Goal: Task Accomplishment & Management: Manage account settings

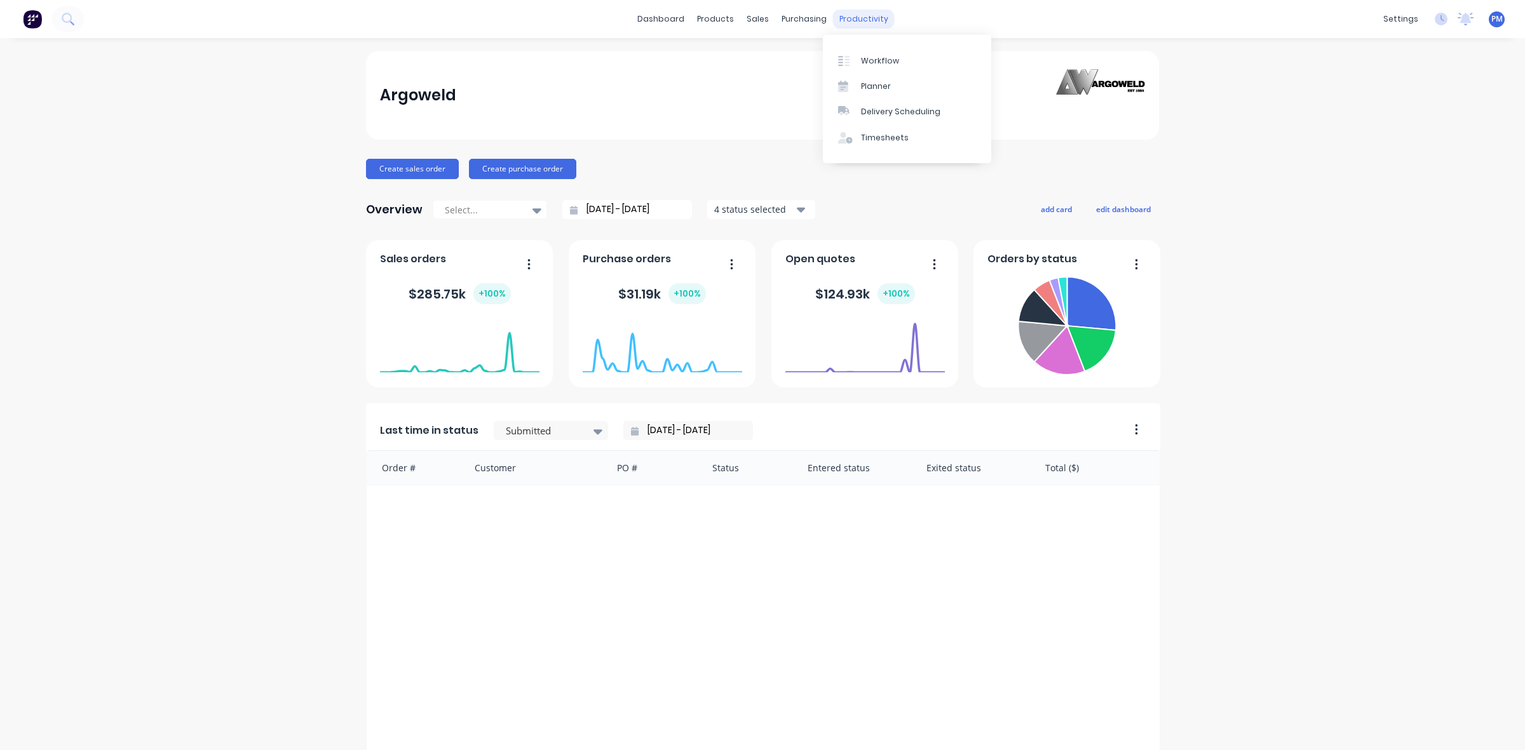
click at [842, 23] on div "productivity" at bounding box center [864, 19] width 62 height 19
click at [888, 83] on div "Planner" at bounding box center [876, 86] width 30 height 11
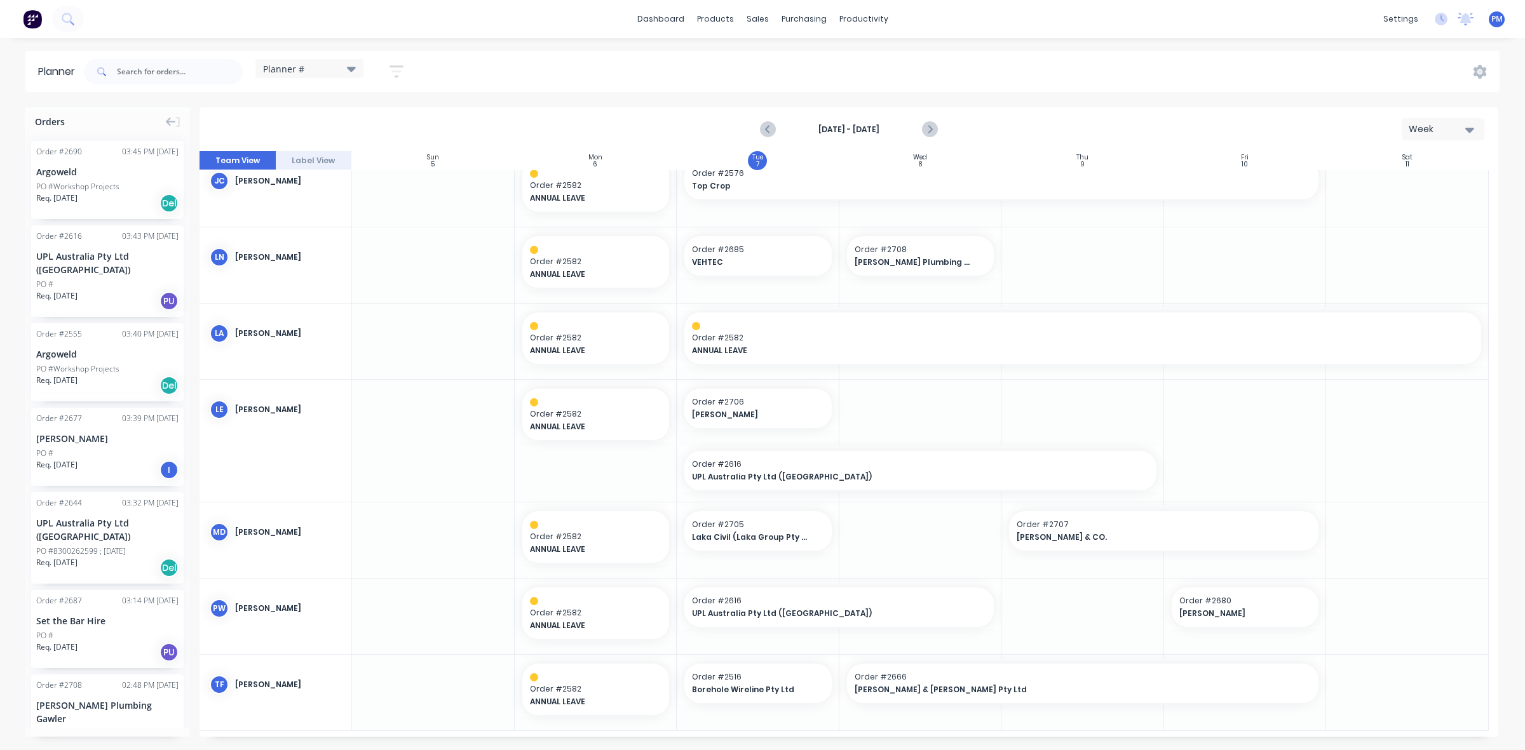
scroll to position [252, 0]
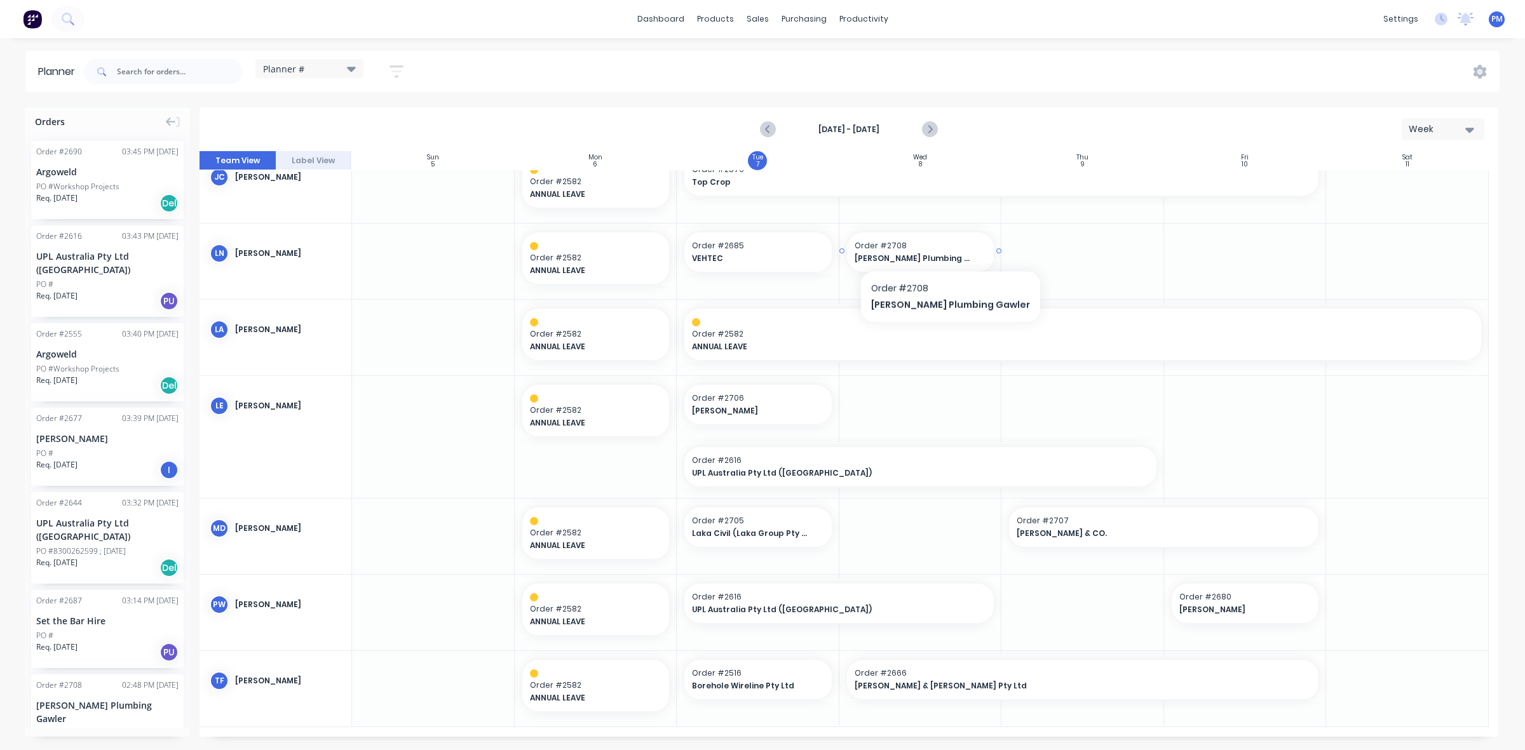
click at [924, 248] on span "Order # 2708" at bounding box center [920, 245] width 132 height 11
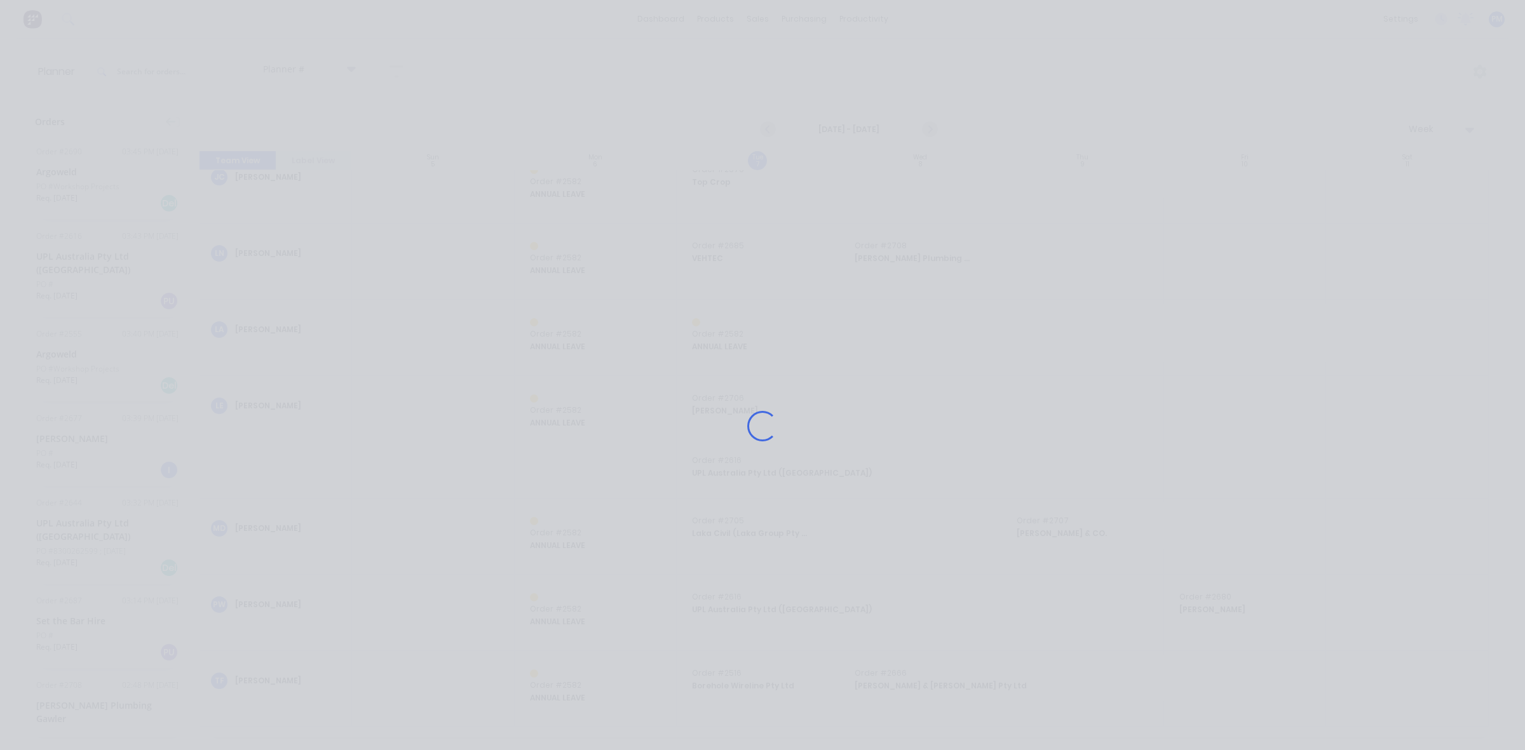
scroll to position [242, 0]
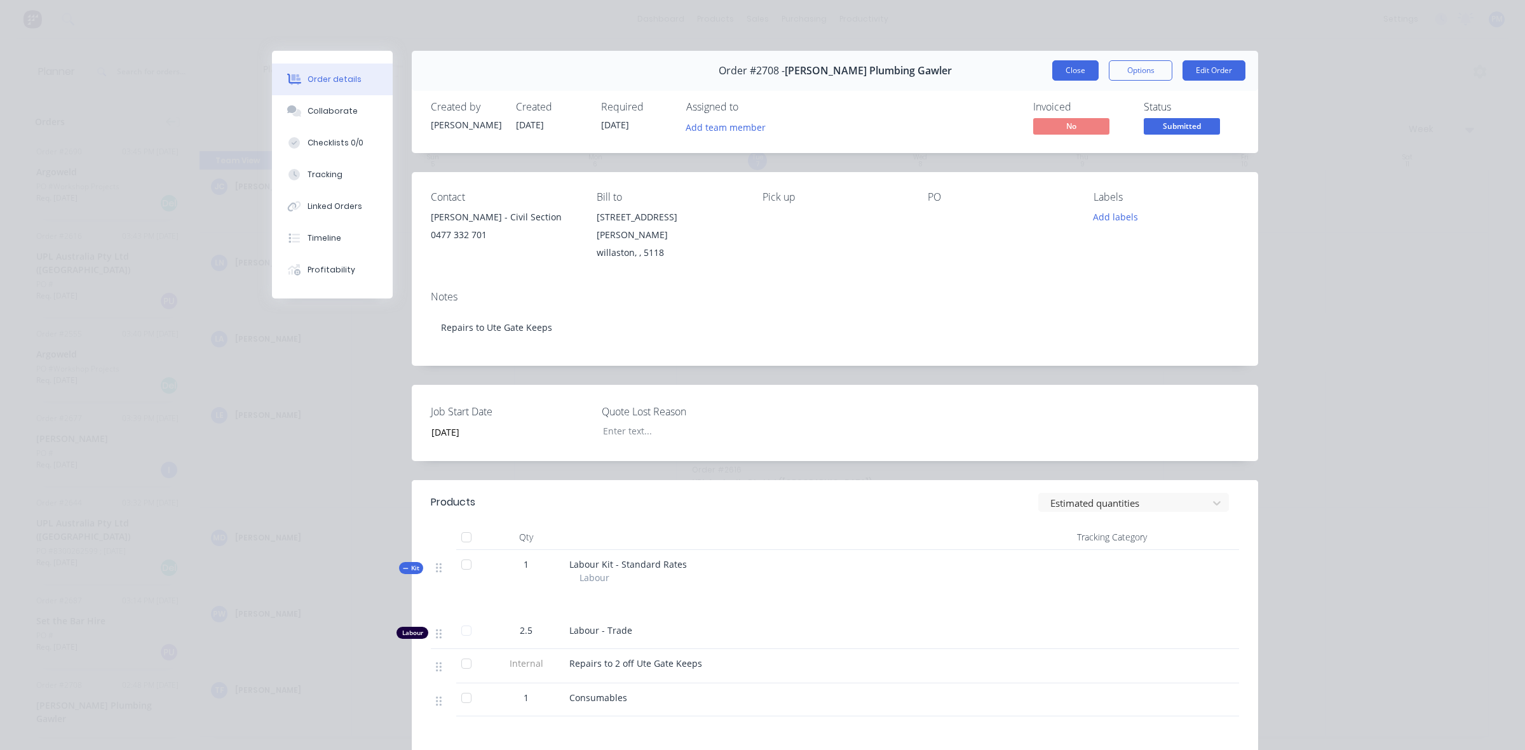
click at [1060, 71] on button "Close" at bounding box center [1075, 70] width 46 height 20
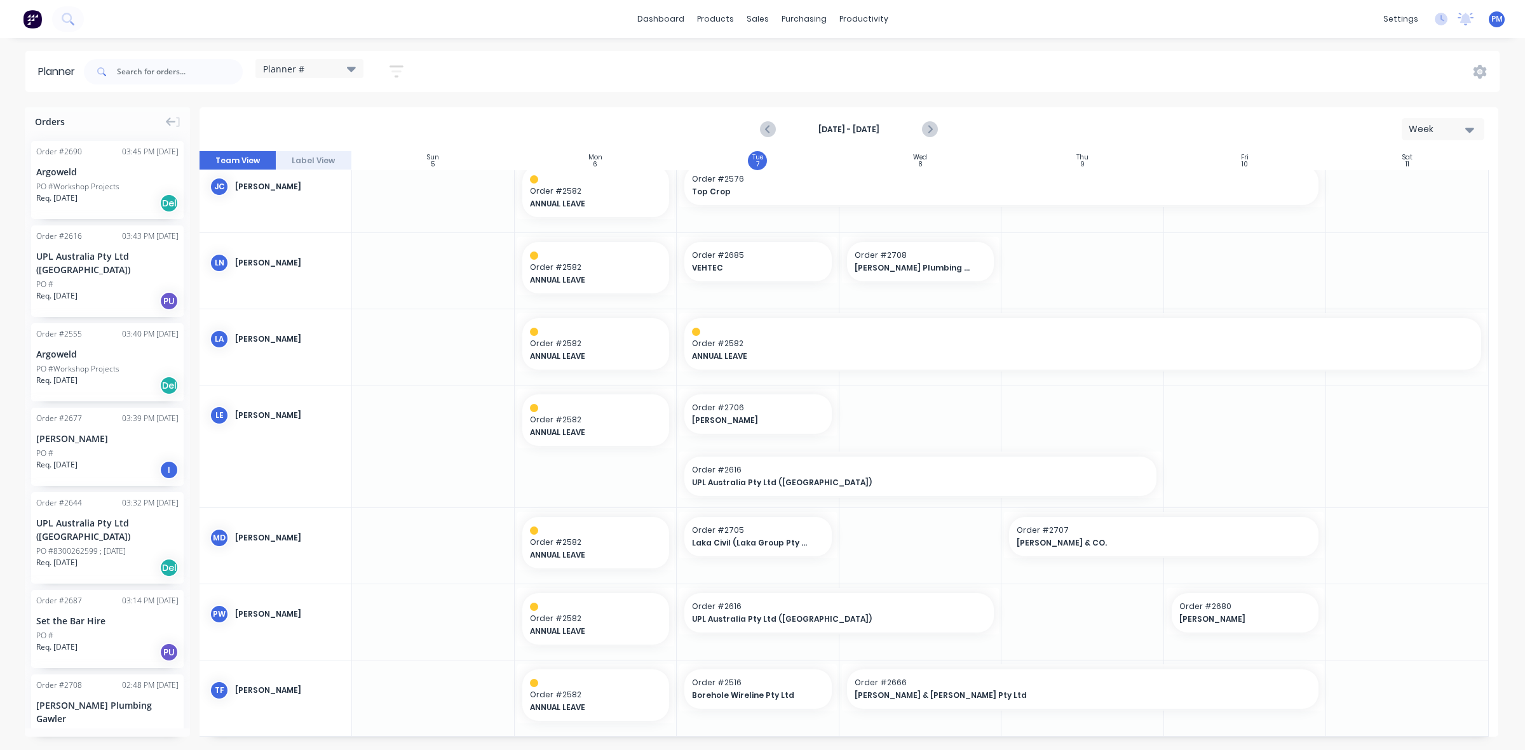
click at [72, 434] on div "[PERSON_NAME]" at bounding box center [107, 438] width 142 height 13
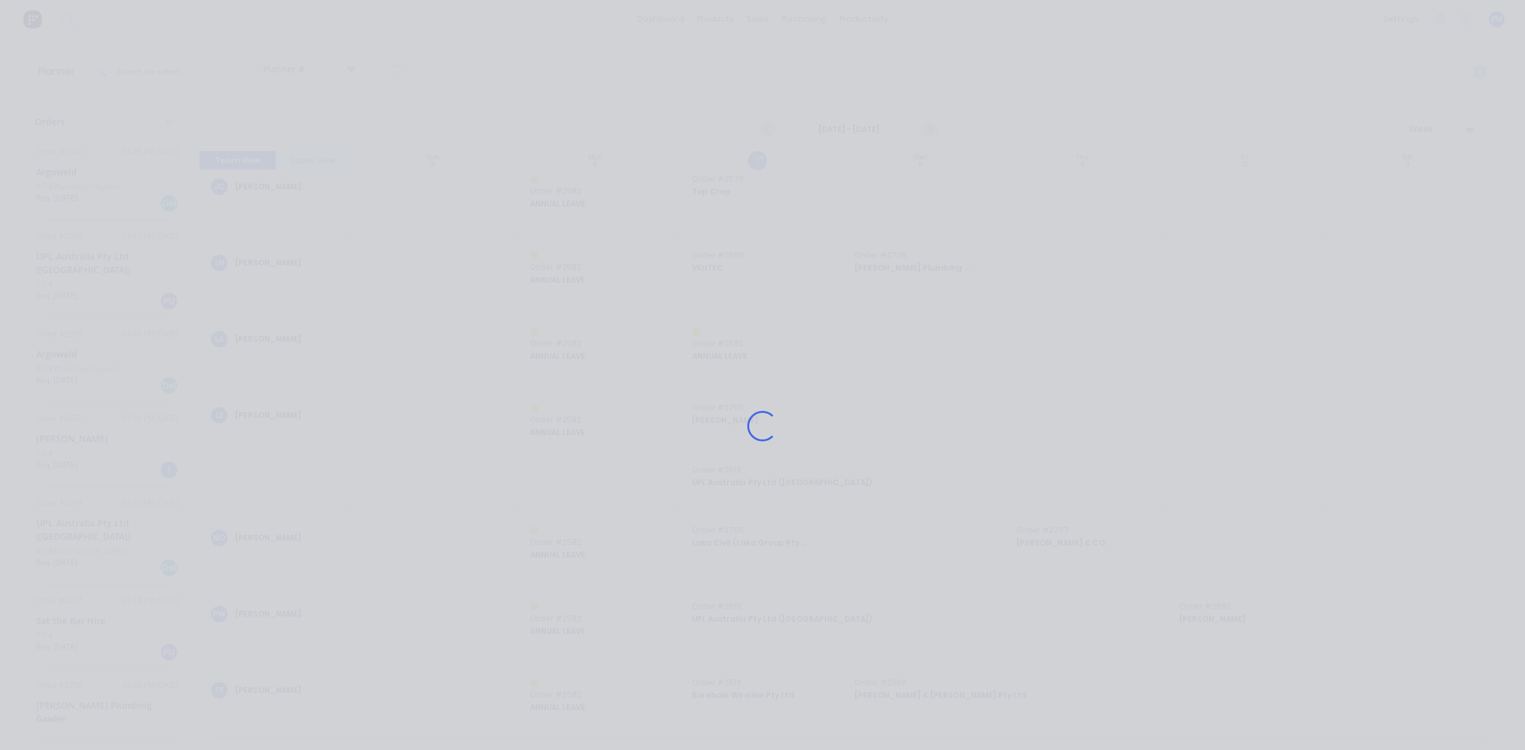
click at [72, 434] on div "Loading..." at bounding box center [762, 375] width 1525 height 750
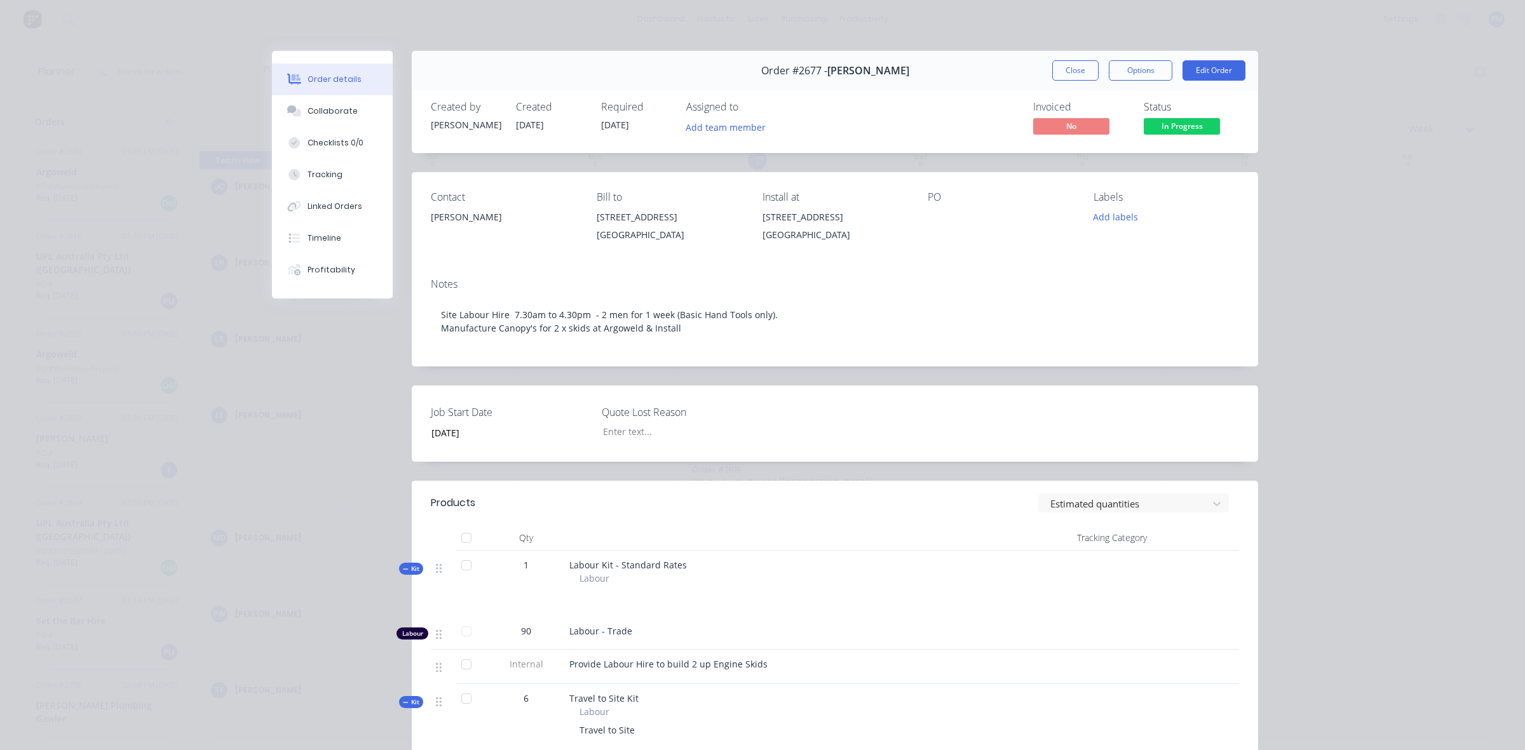
click at [1063, 74] on button "Close" at bounding box center [1075, 70] width 46 height 20
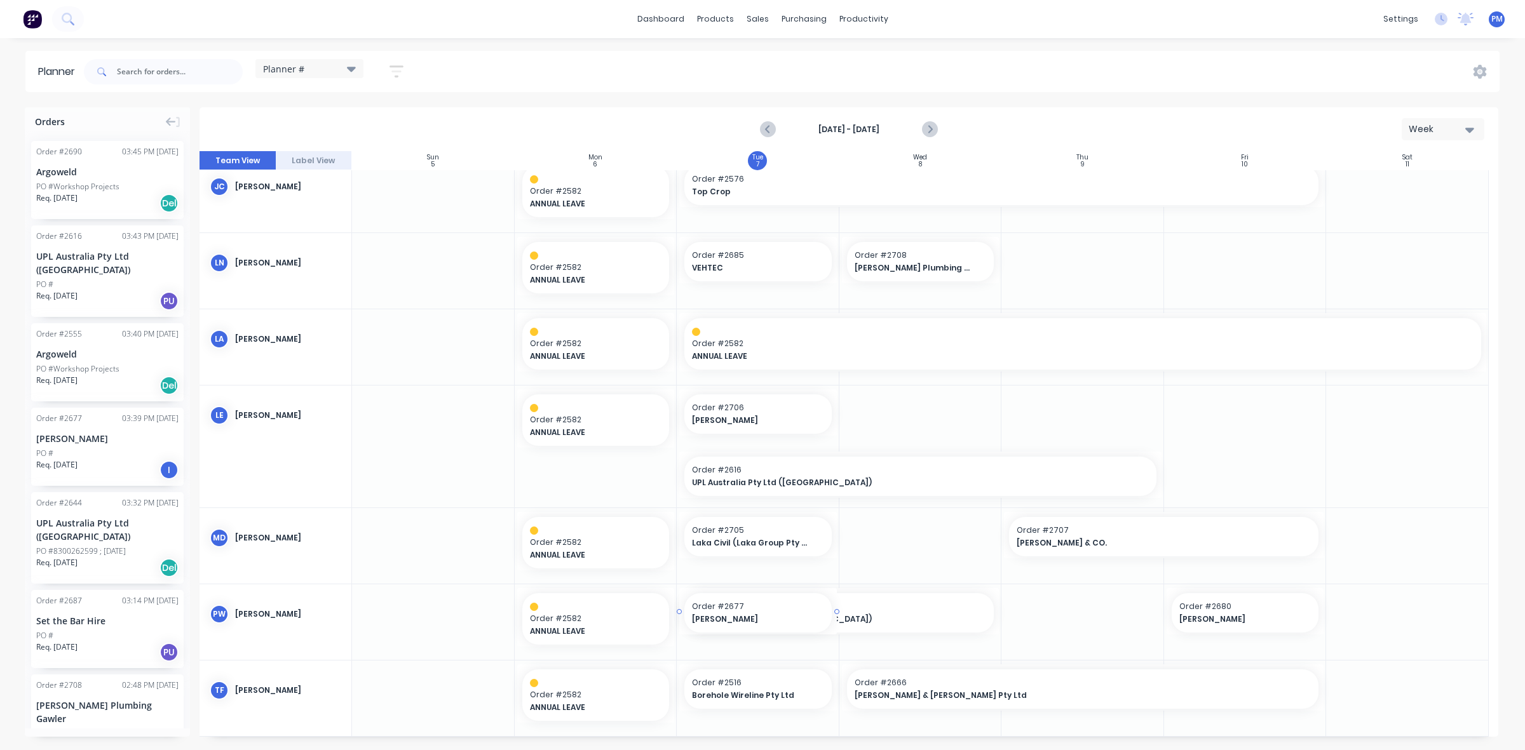
drag, startPoint x: 80, startPoint y: 432, endPoint x: 731, endPoint y: 601, distance: 672.7
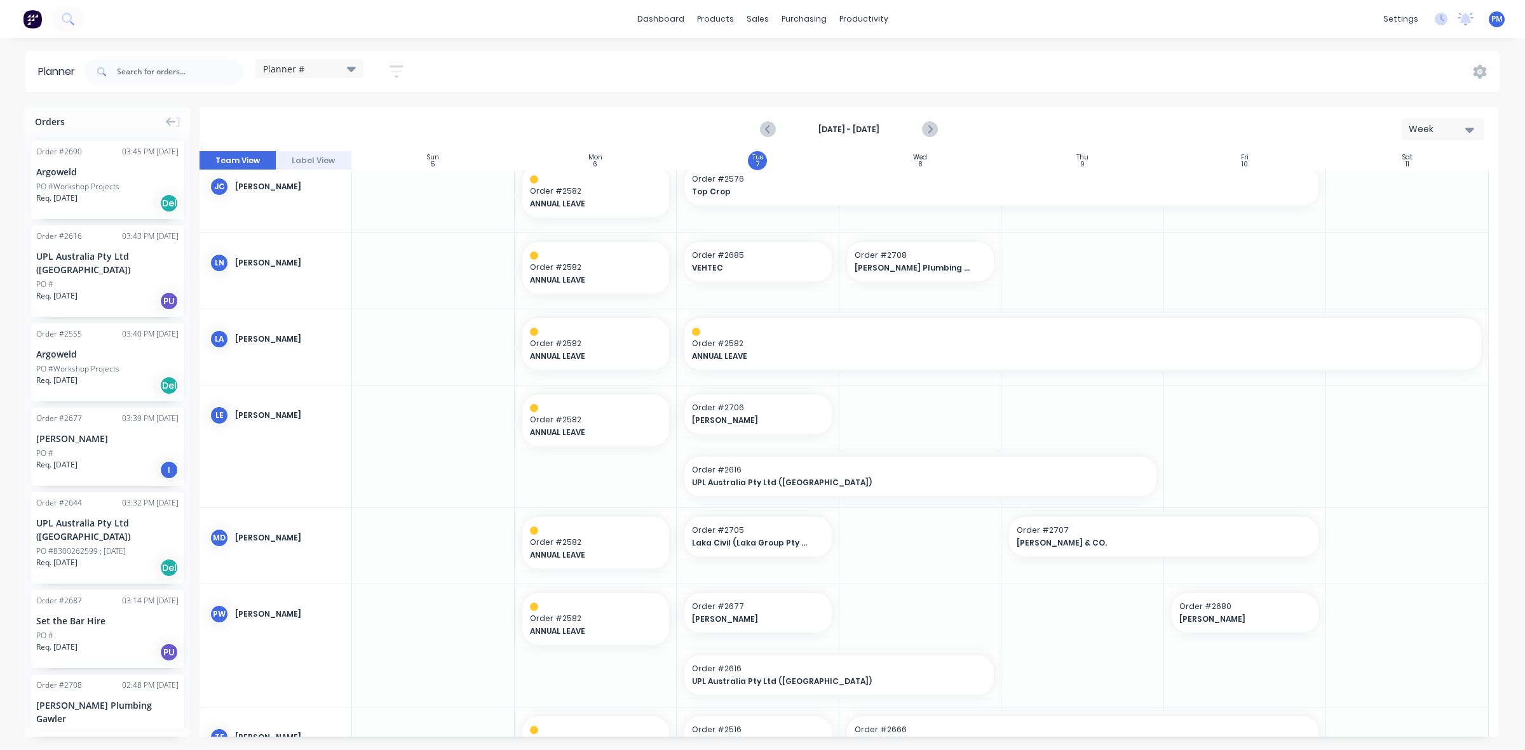
scroll to position [297, 0]
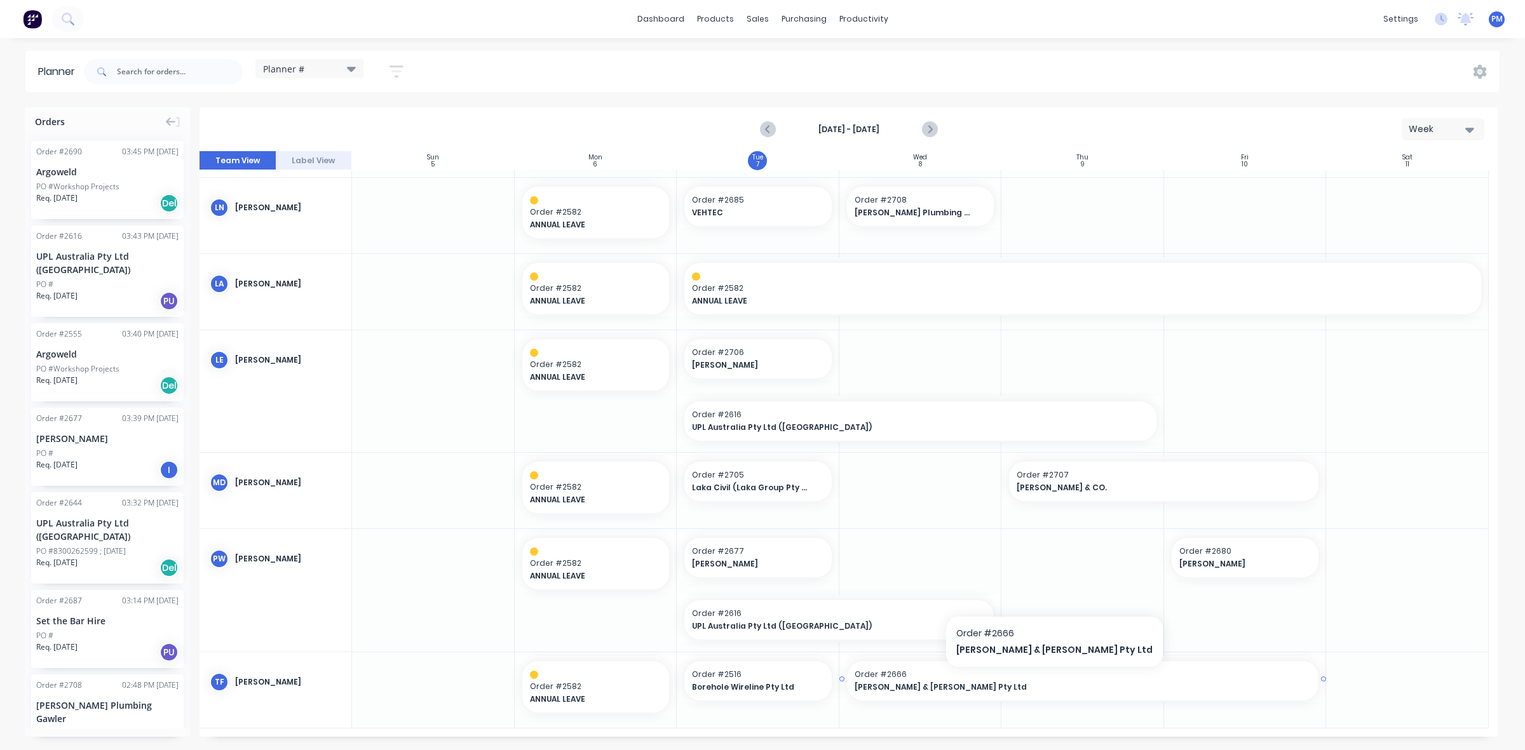
click at [1005, 682] on span "[PERSON_NAME] & [PERSON_NAME] Pty Ltd" at bounding box center [1059, 687] width 411 height 11
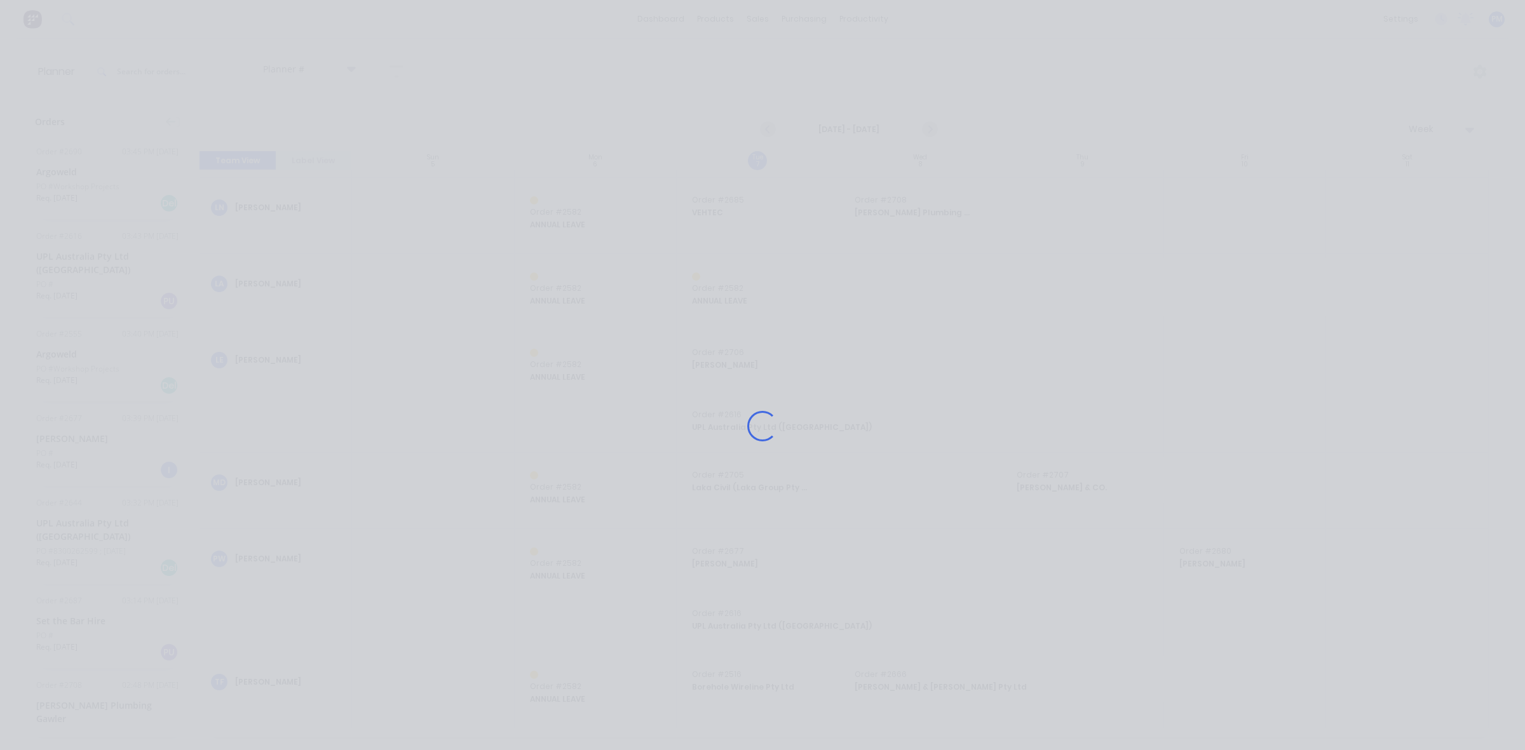
scroll to position [289, 0]
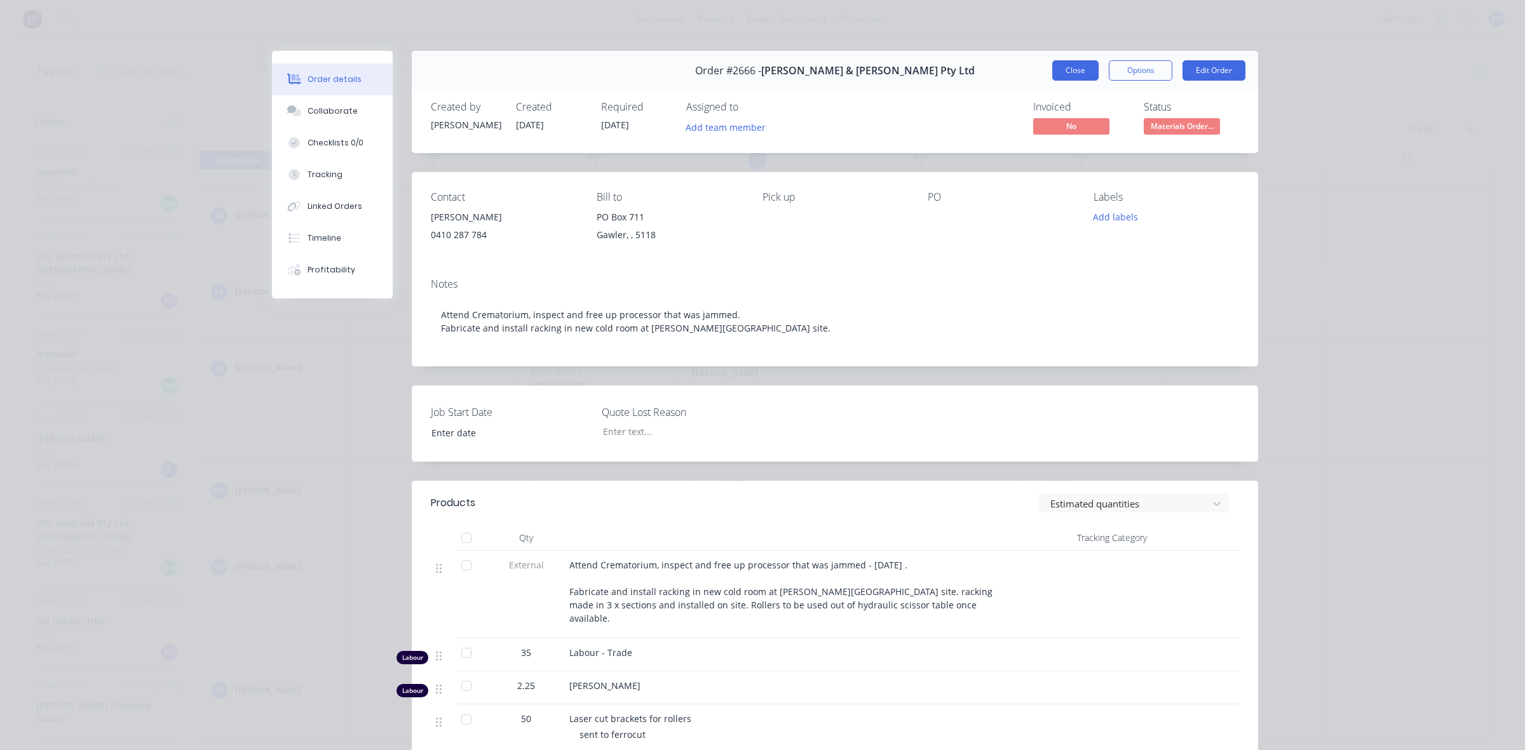
click at [1064, 75] on button "Close" at bounding box center [1075, 70] width 46 height 20
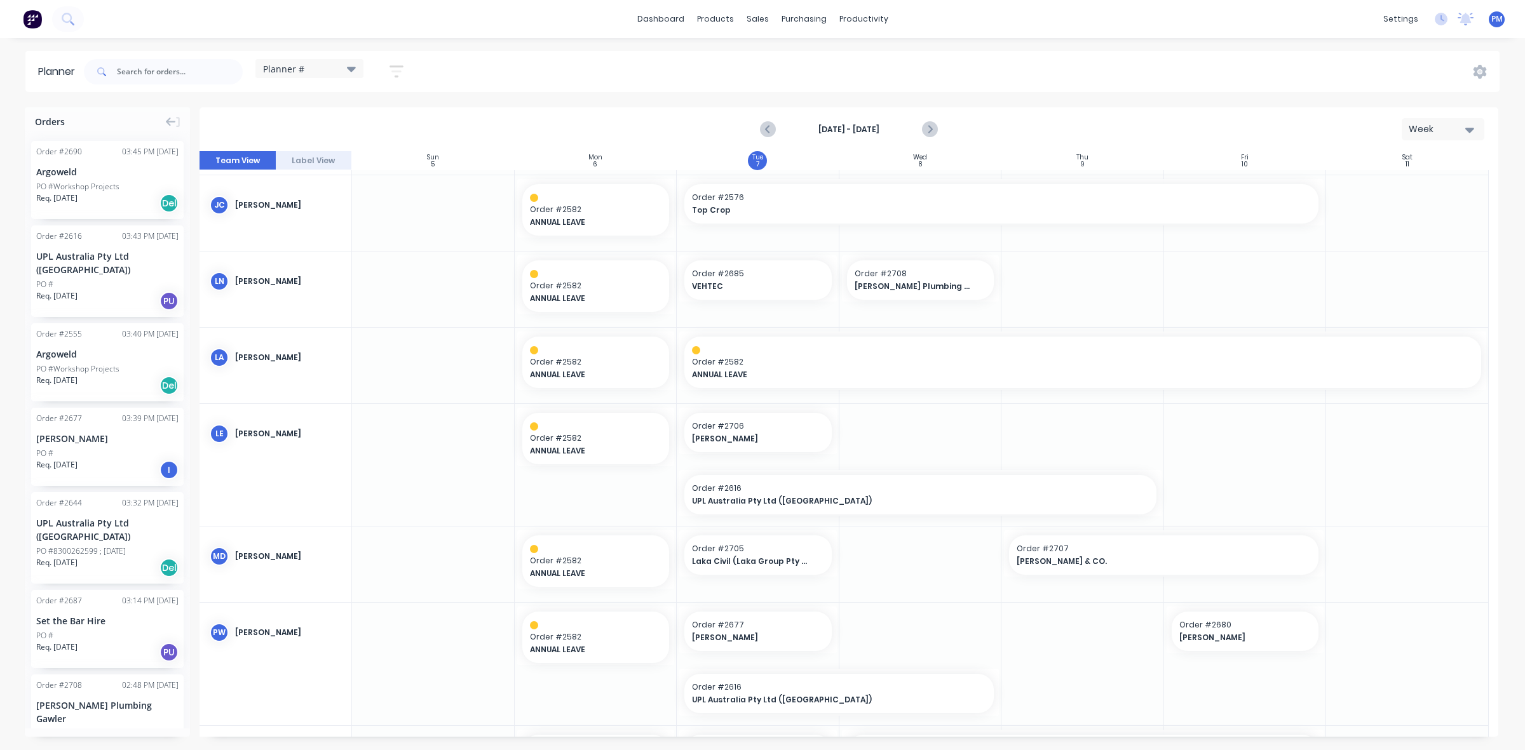
scroll to position [238, 0]
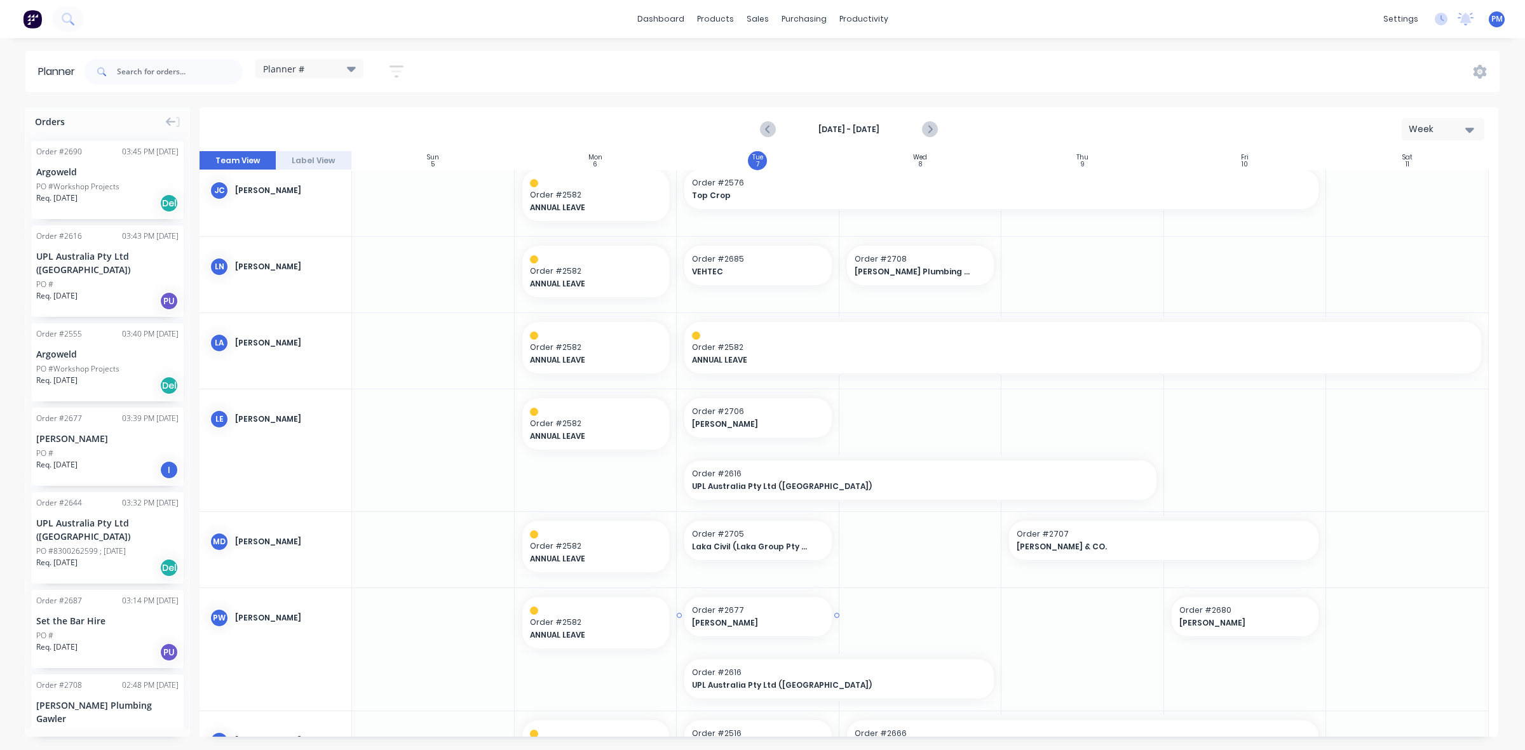
click at [754, 608] on span "Order # 2677" at bounding box center [758, 610] width 132 height 11
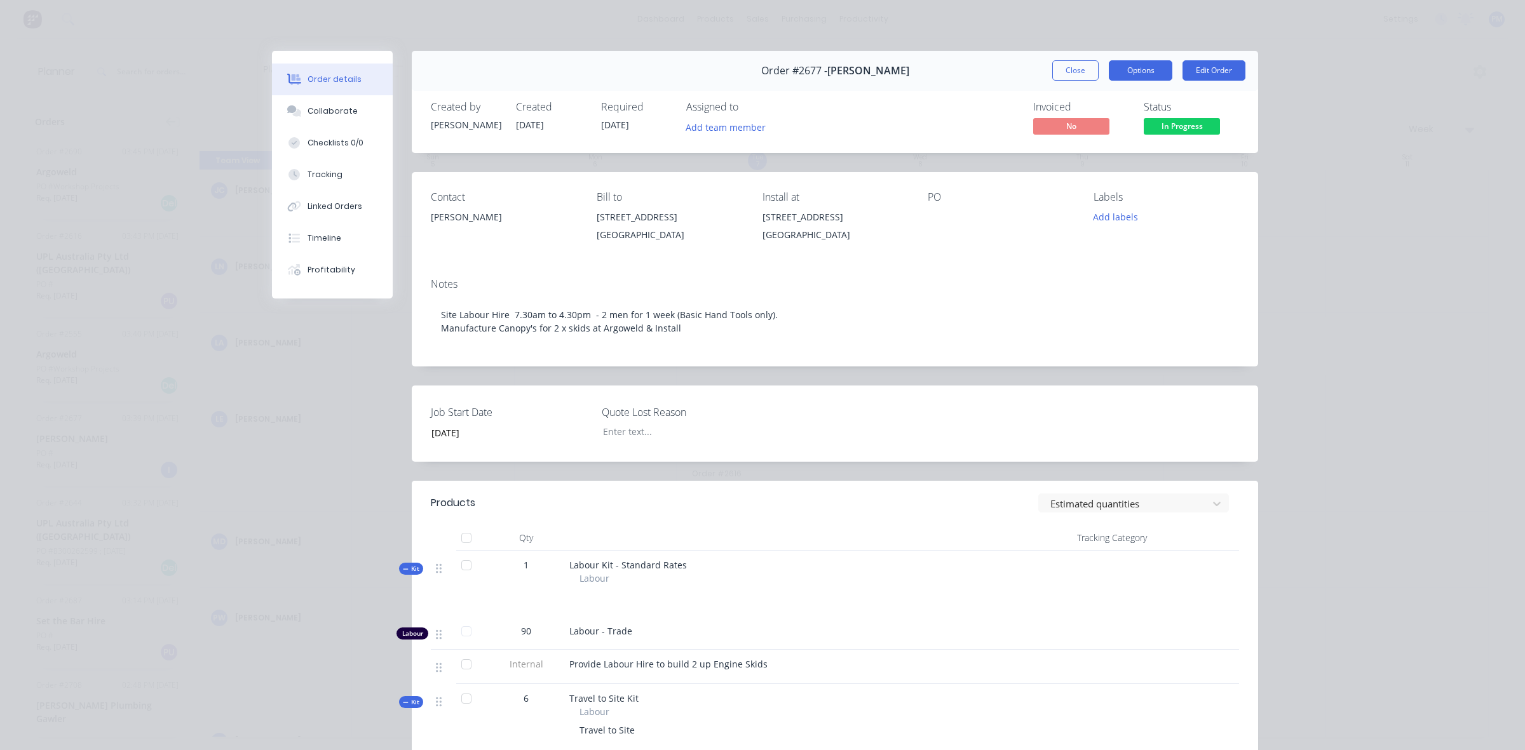
click at [1143, 75] on button "Options" at bounding box center [1140, 70] width 64 height 20
click at [1081, 154] on div "Delivery Docket" at bounding box center [1105, 154] width 111 height 18
click at [1056, 175] on div "Custom" at bounding box center [1105, 179] width 111 height 18
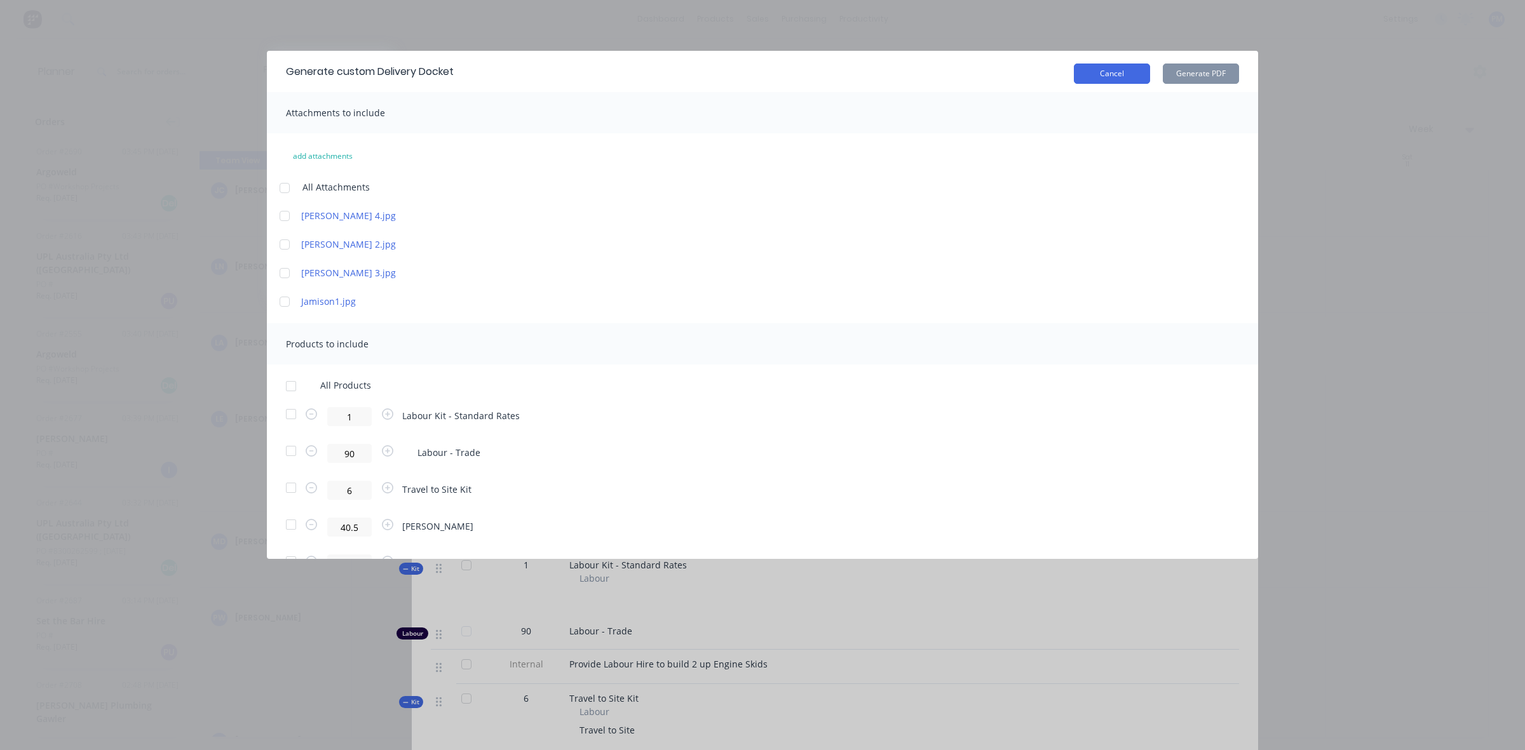
click at [1096, 73] on button "Cancel" at bounding box center [1112, 74] width 76 height 20
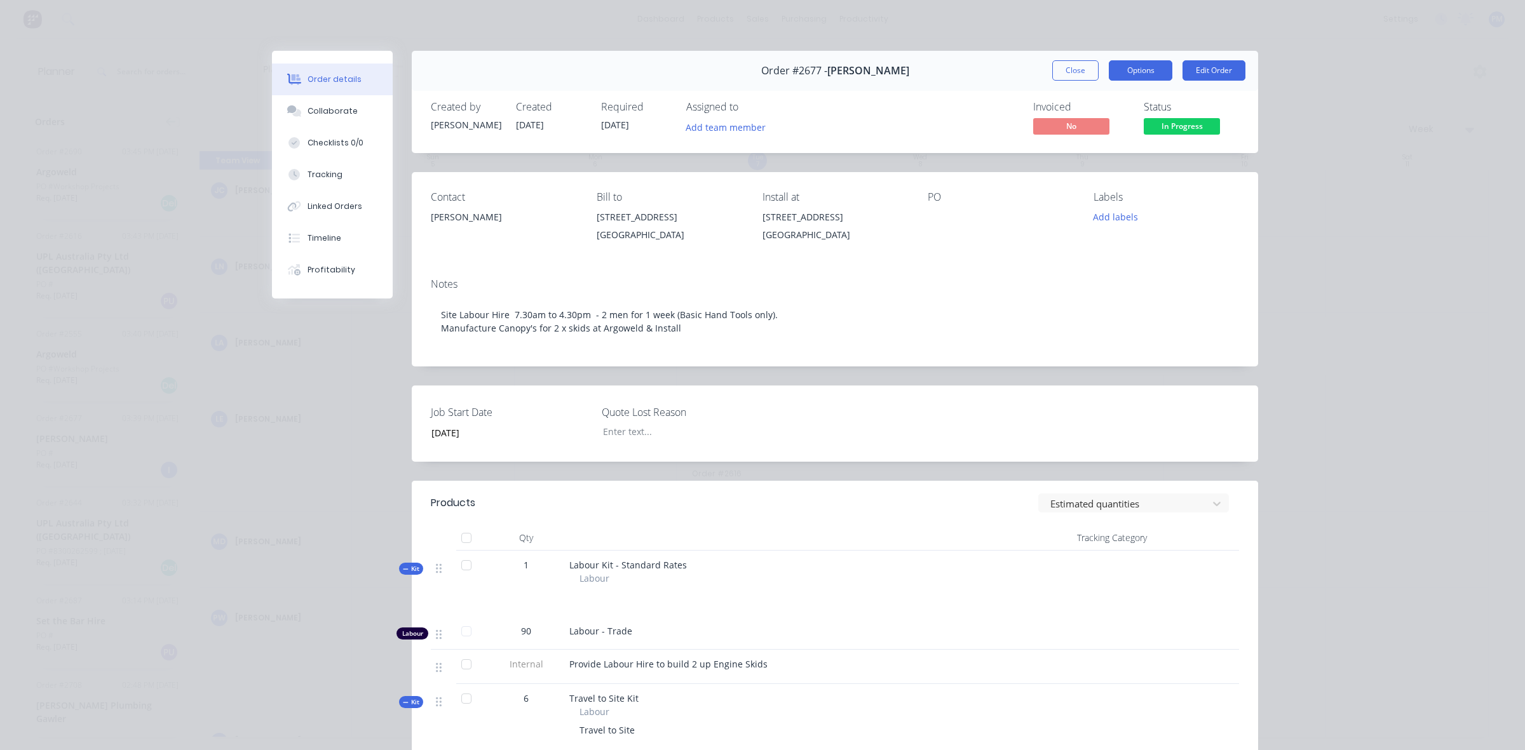
click at [1119, 72] on button "Options" at bounding box center [1140, 70] width 64 height 20
click at [1082, 151] on div "Delivery Docket" at bounding box center [1105, 154] width 111 height 18
click at [1061, 153] on div "Standard" at bounding box center [1105, 154] width 111 height 18
click at [1055, 127] on div "Back" at bounding box center [1105, 128] width 111 height 18
click at [1056, 154] on div "Delivery Docket" at bounding box center [1105, 154] width 111 height 18
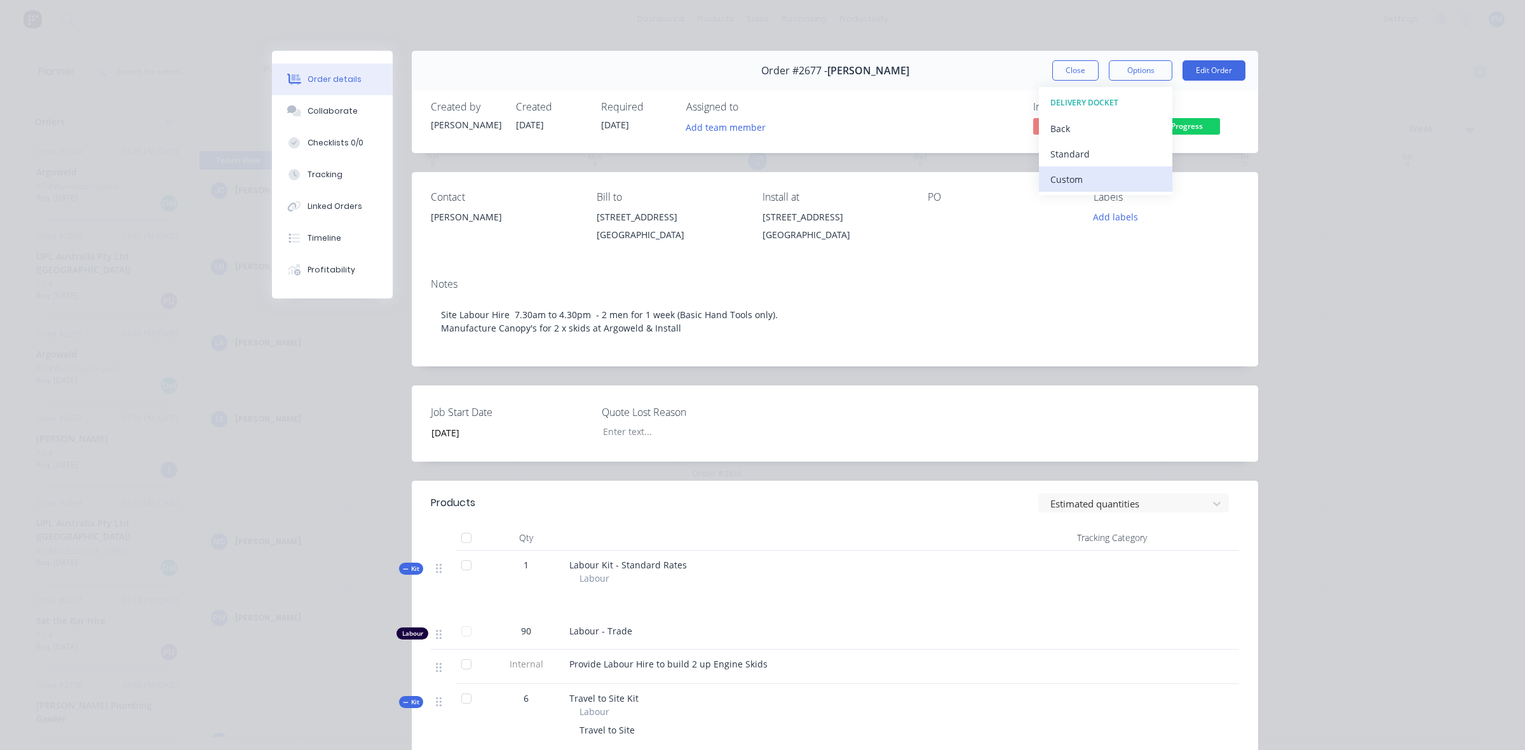
click at [1056, 177] on div "Custom" at bounding box center [1105, 179] width 111 height 18
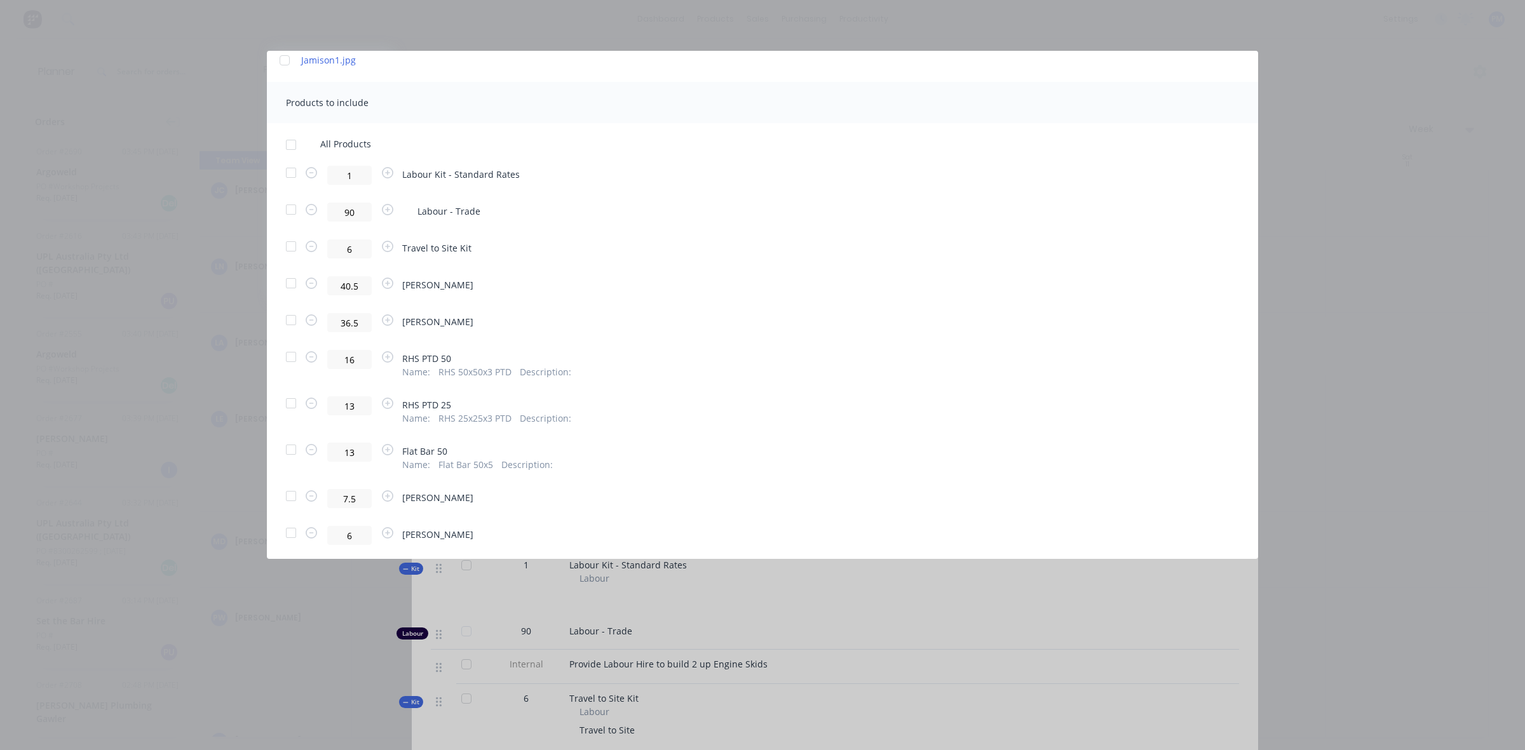
scroll to position [246, 0]
click at [289, 529] on div at bounding box center [290, 527] width 25 height 25
click at [290, 529] on div at bounding box center [290, 527] width 25 height 25
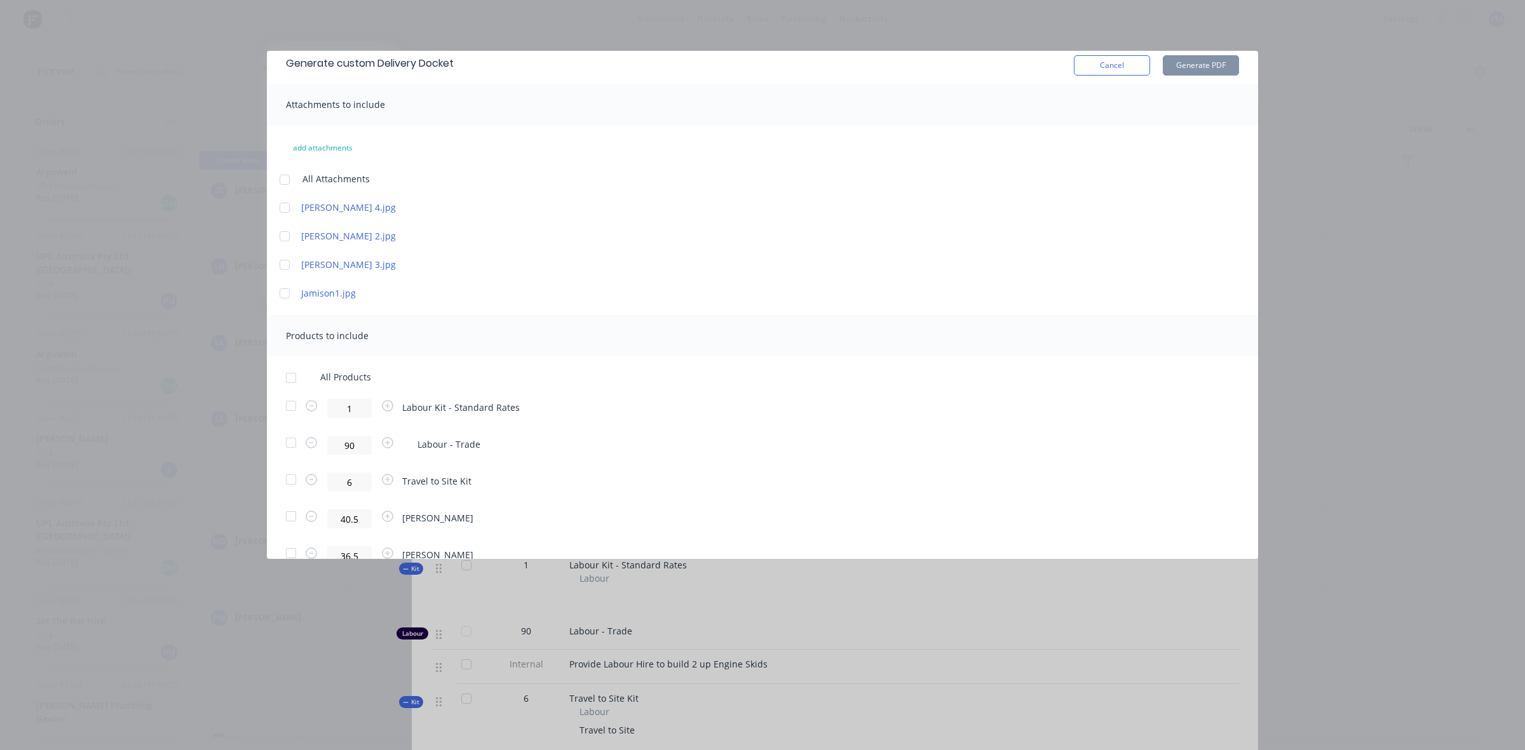
scroll to position [0, 0]
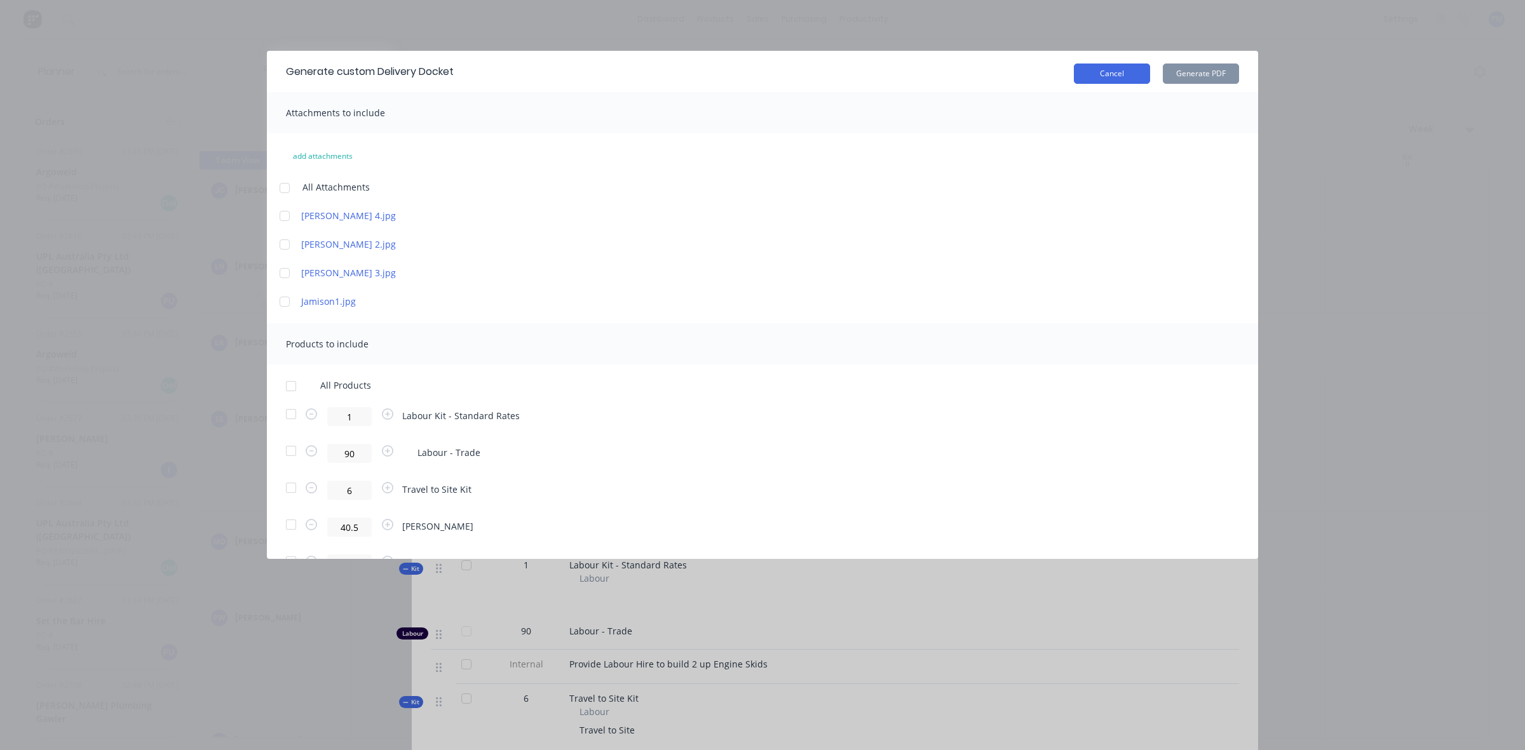
click at [1110, 75] on button "Cancel" at bounding box center [1112, 74] width 76 height 20
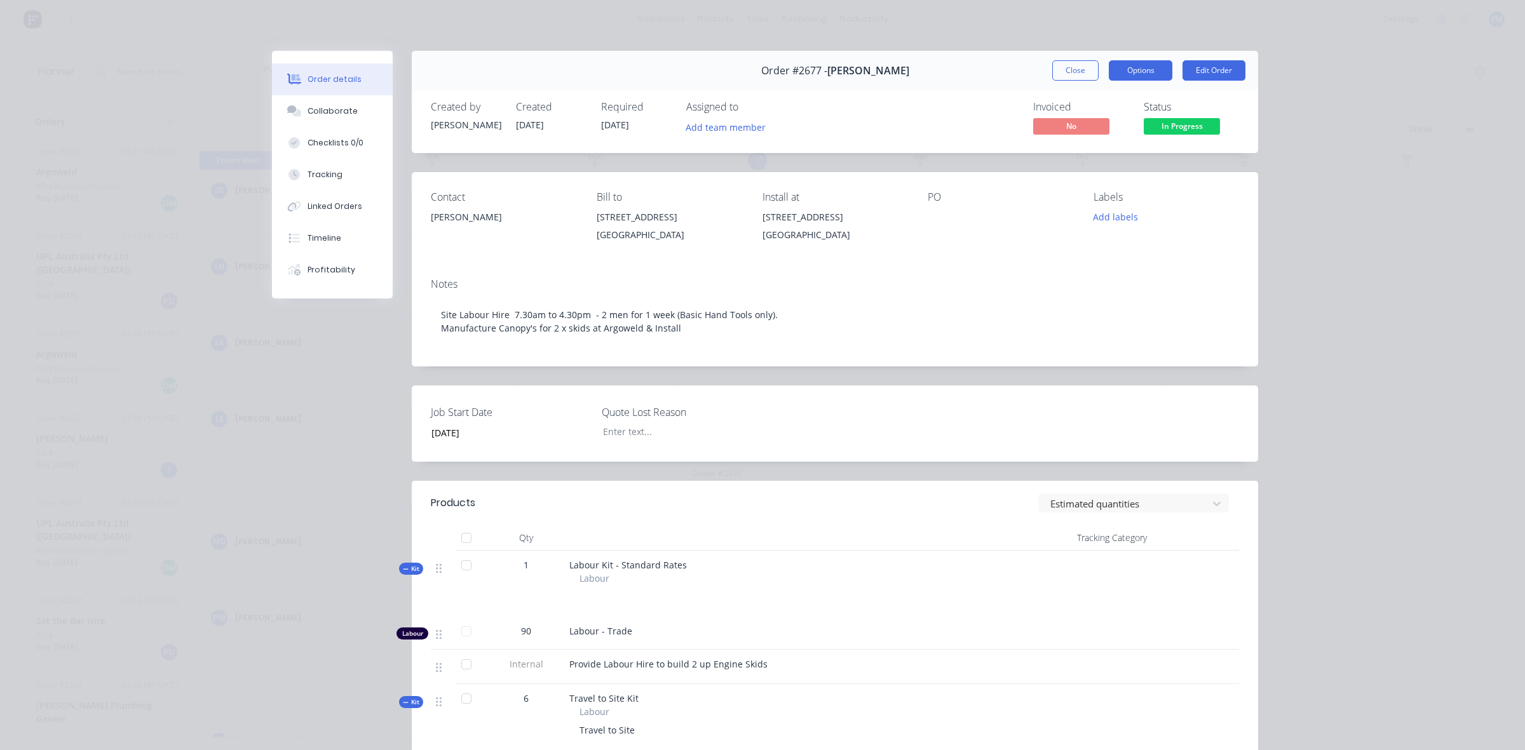
click at [1118, 72] on button "Options" at bounding box center [1140, 70] width 64 height 20
click at [1192, 65] on button "Edit Order" at bounding box center [1213, 70] width 63 height 20
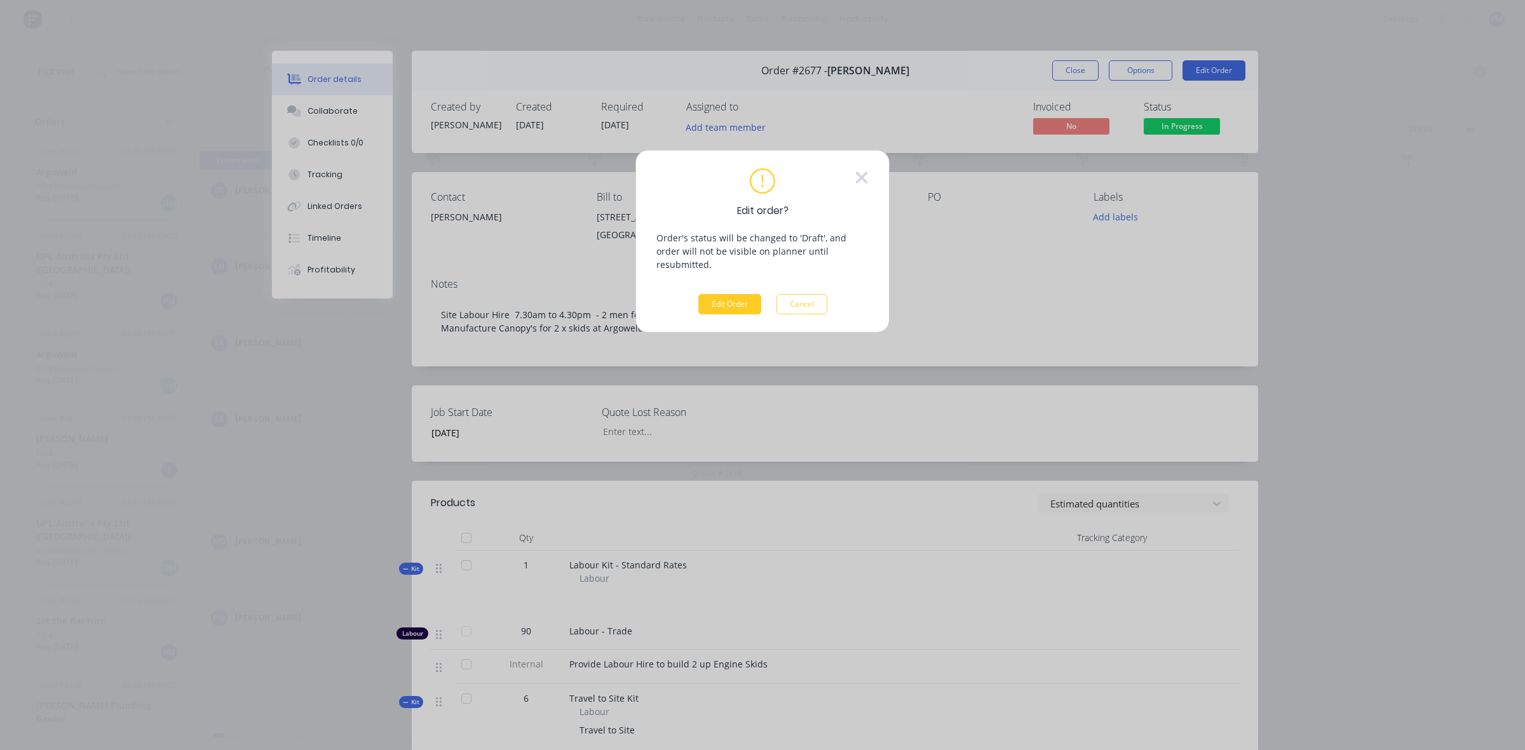
click at [729, 295] on button "Edit Order" at bounding box center [729, 304] width 63 height 20
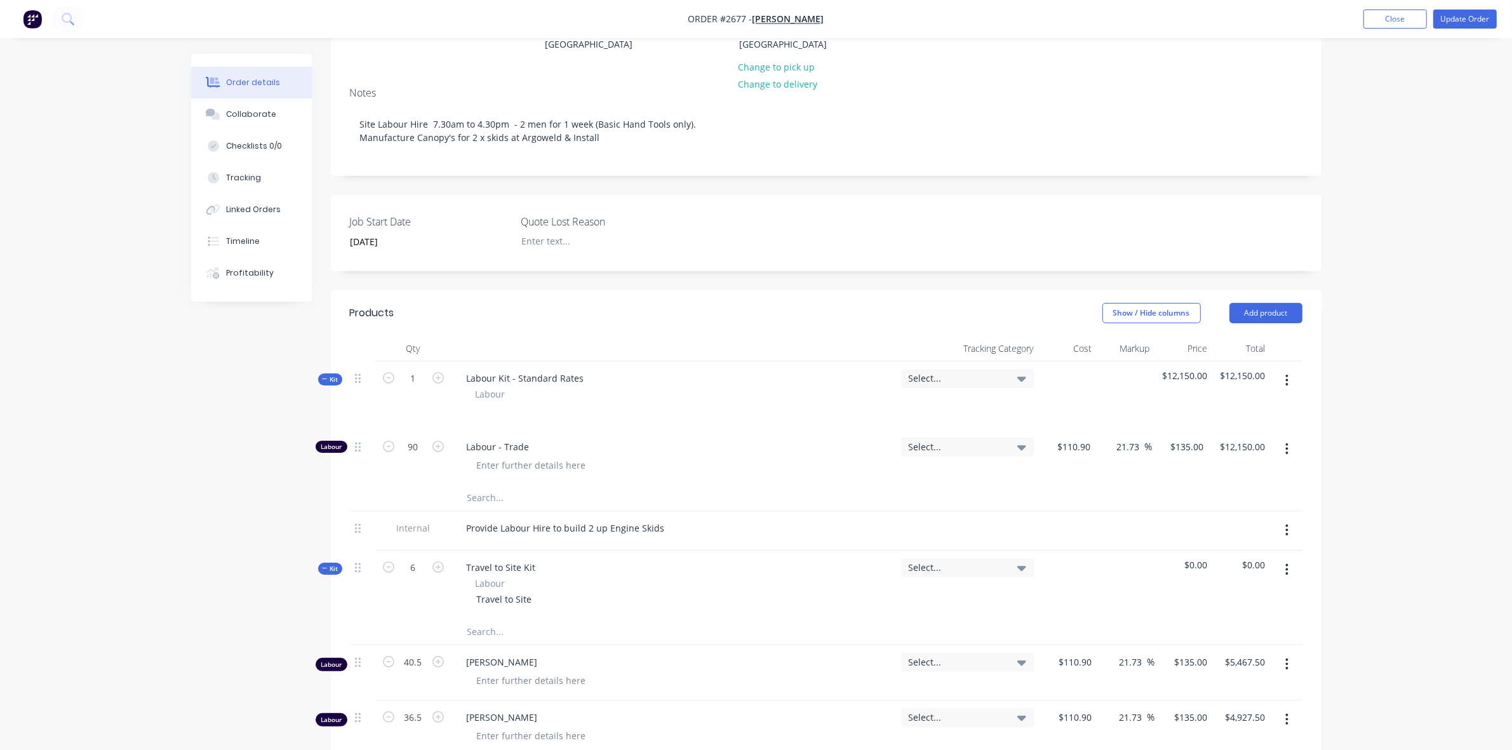
scroll to position [159, 0]
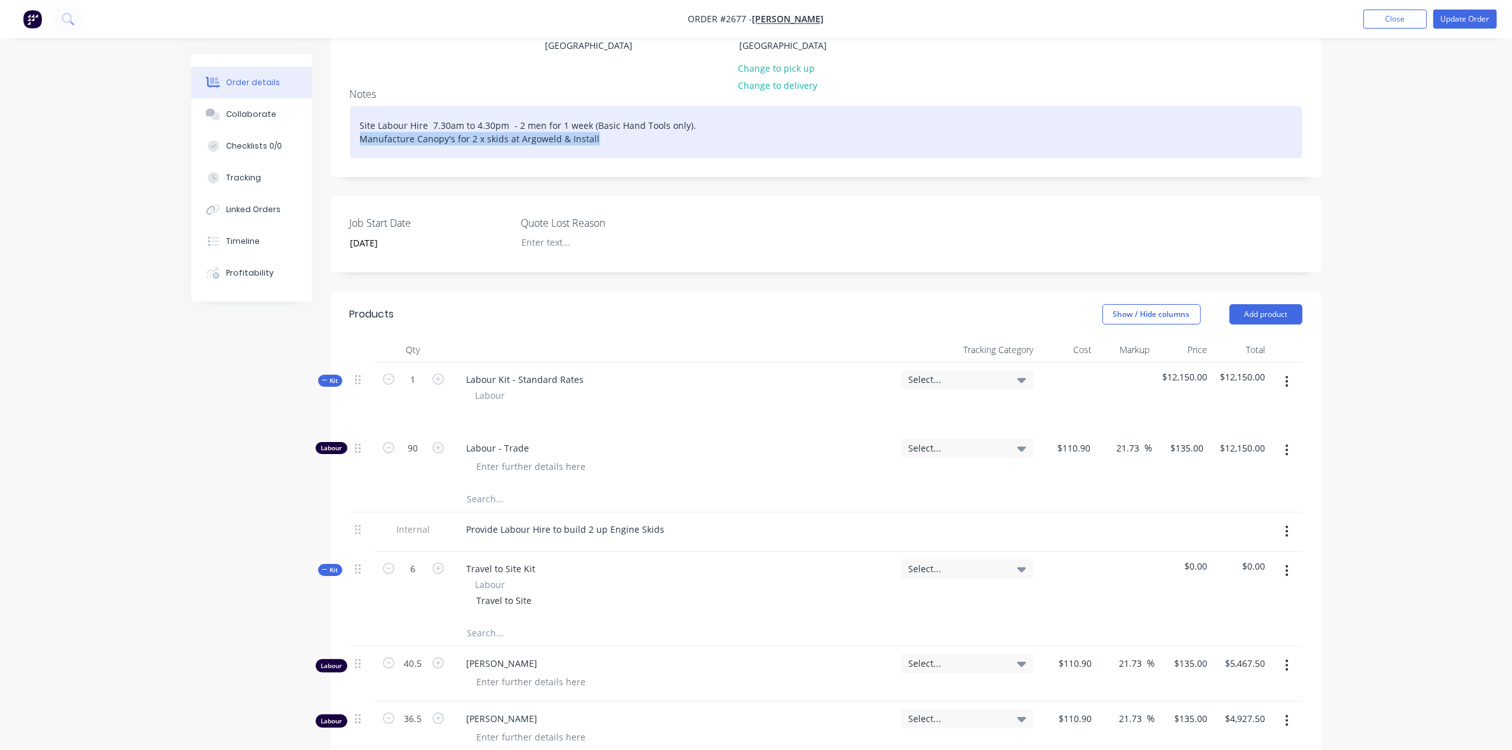
drag, startPoint x: 593, startPoint y: 151, endPoint x: 360, endPoint y: 156, distance: 232.5
click at [360, 156] on div "Site Labour Hire 7.30am to 4.30pm - 2 men for 1 week (Basic Hand Tools only). M…" at bounding box center [826, 132] width 953 height 52
copy div "Manufacture Canopy's for 2 x skids at Argoweld & Install"
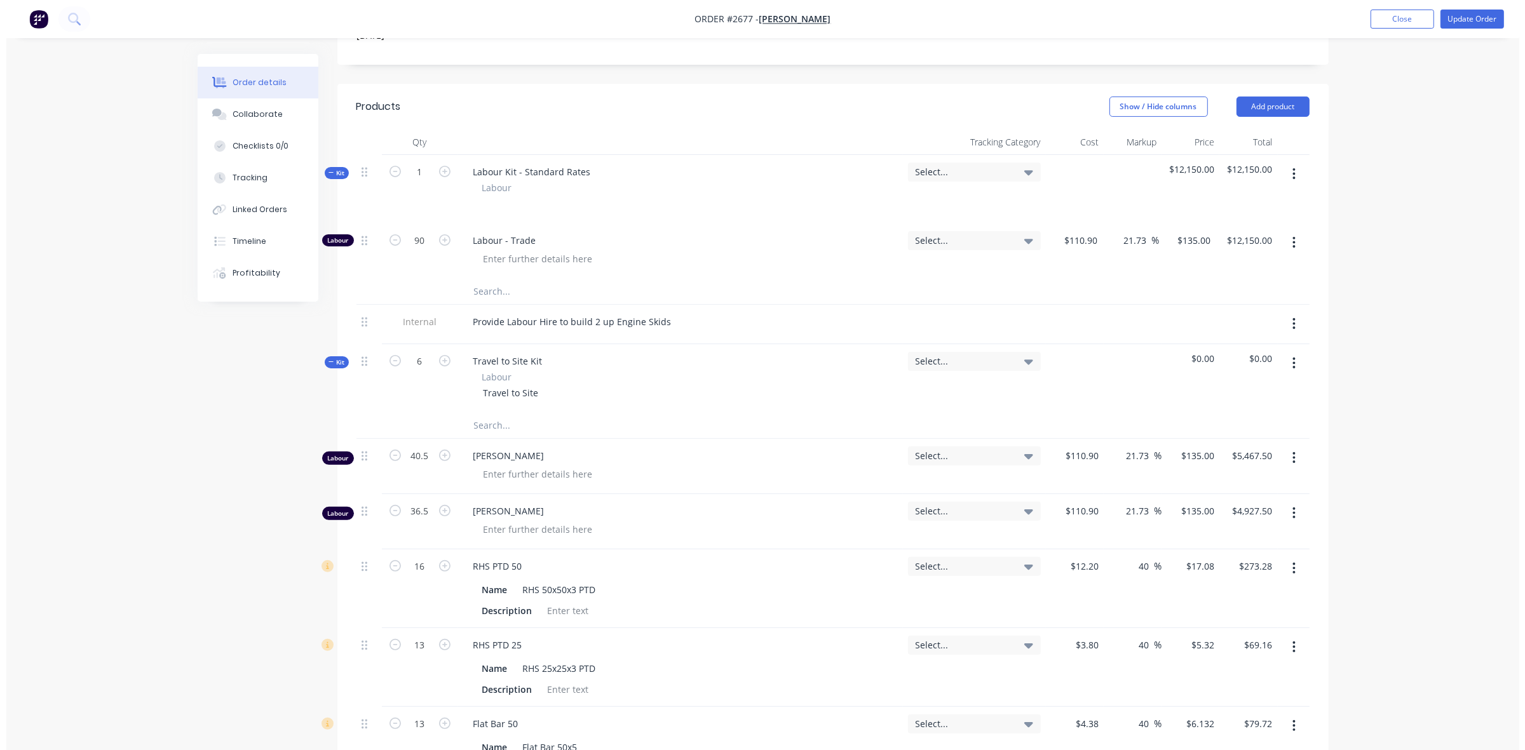
scroll to position [397, 0]
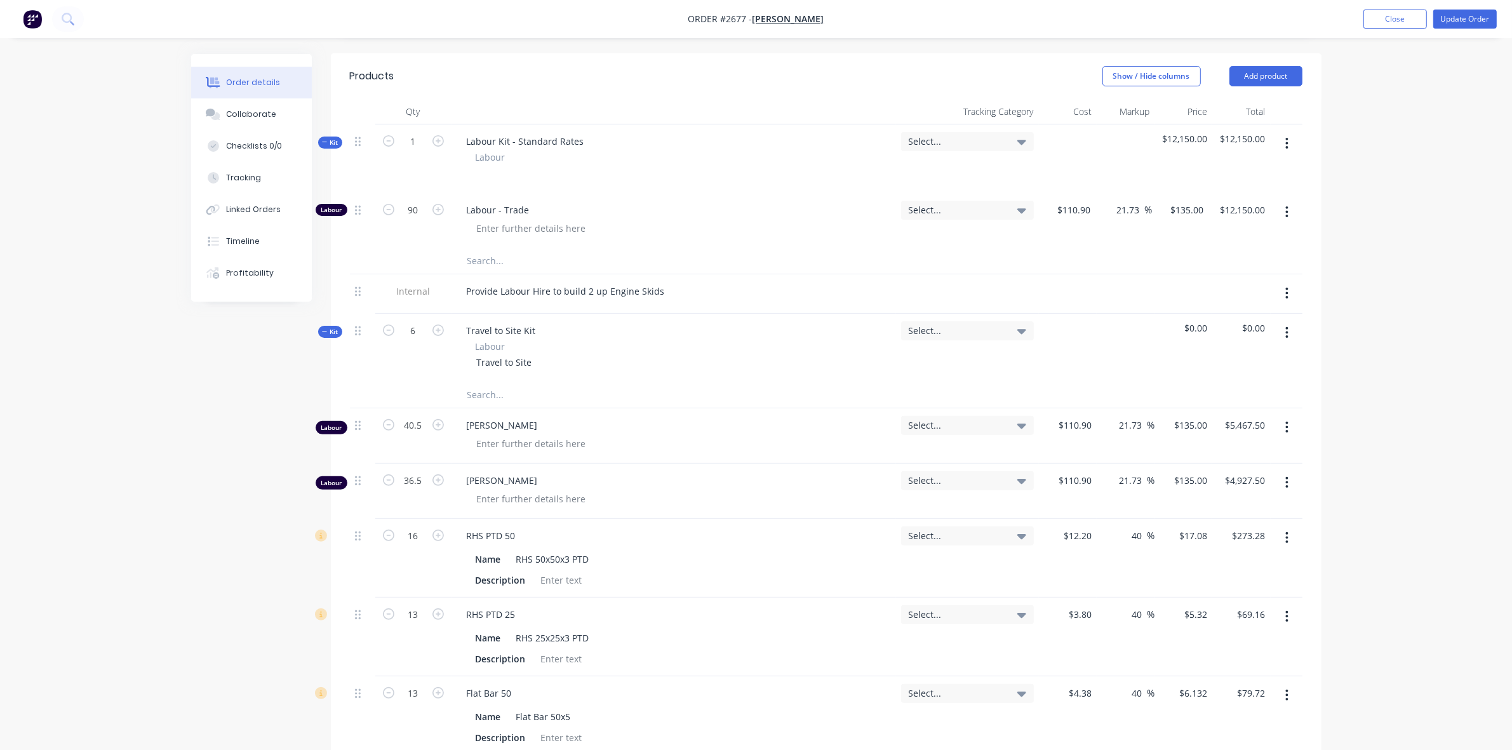
click at [671, 300] on div "Provide Labour Hire to build 2 up Engine Skids" at bounding box center [674, 291] width 434 height 18
click at [661, 300] on div "Provide Labour Hire to build 2 up Engine Skids" at bounding box center [566, 291] width 219 height 18
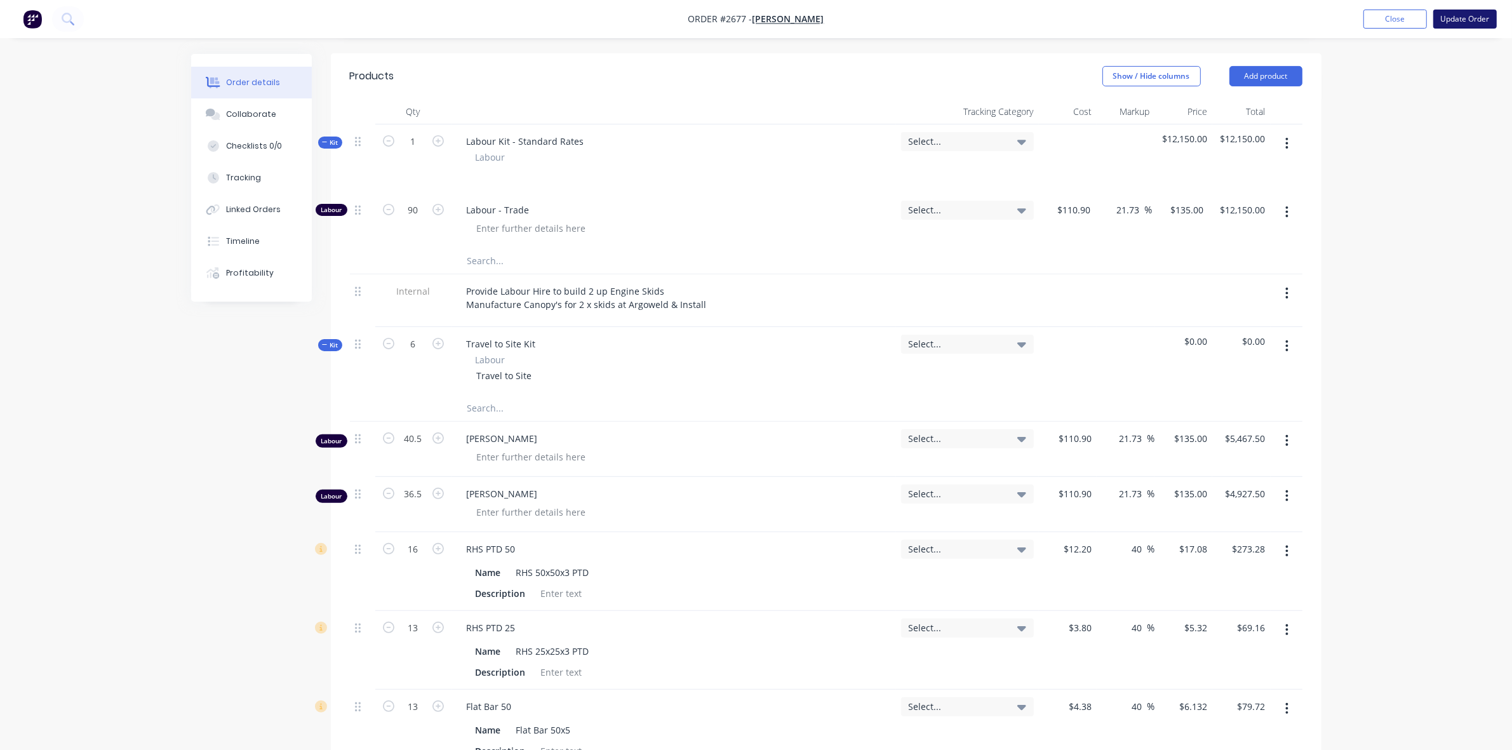
click at [1455, 17] on button "Update Order" at bounding box center [1466, 19] width 64 height 19
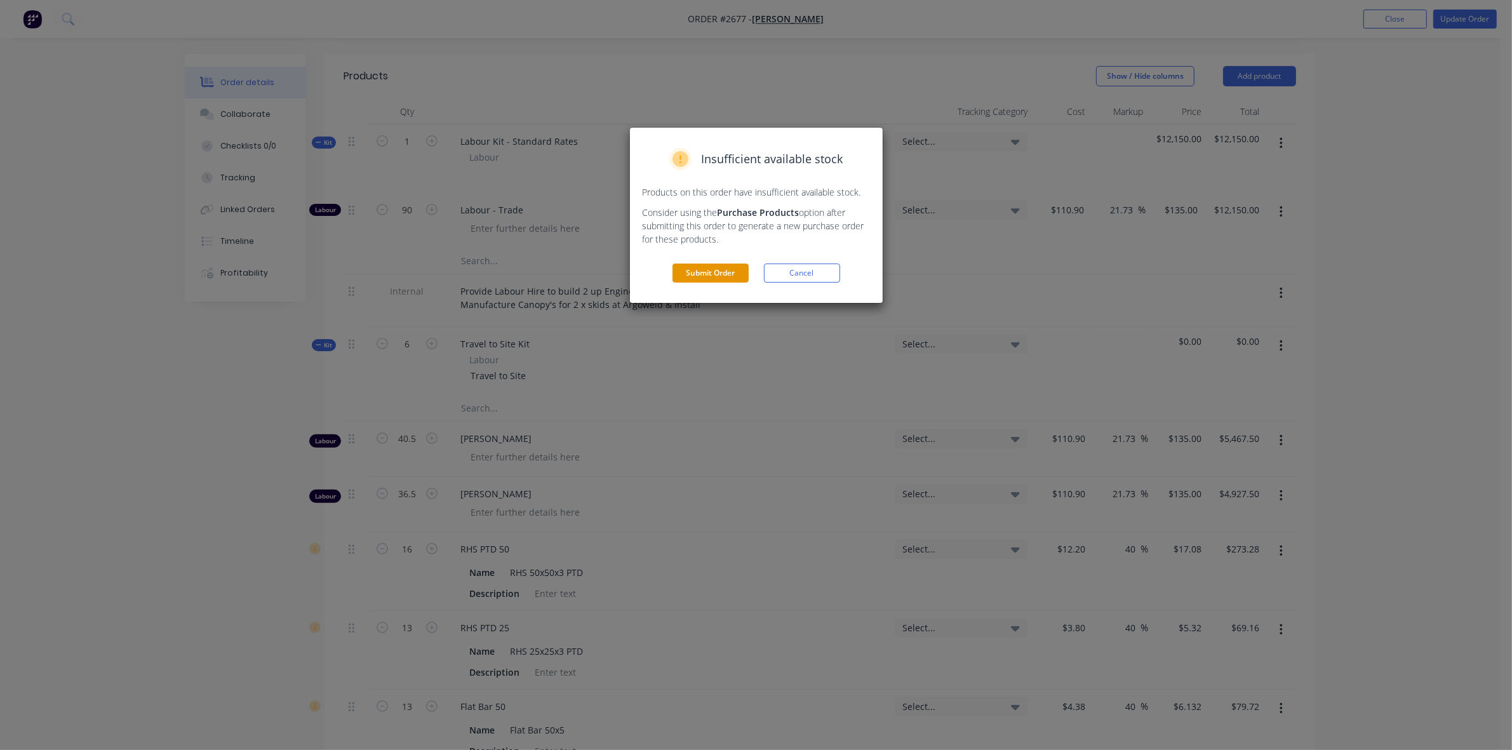
click at [724, 275] on button "Submit Order" at bounding box center [711, 273] width 76 height 19
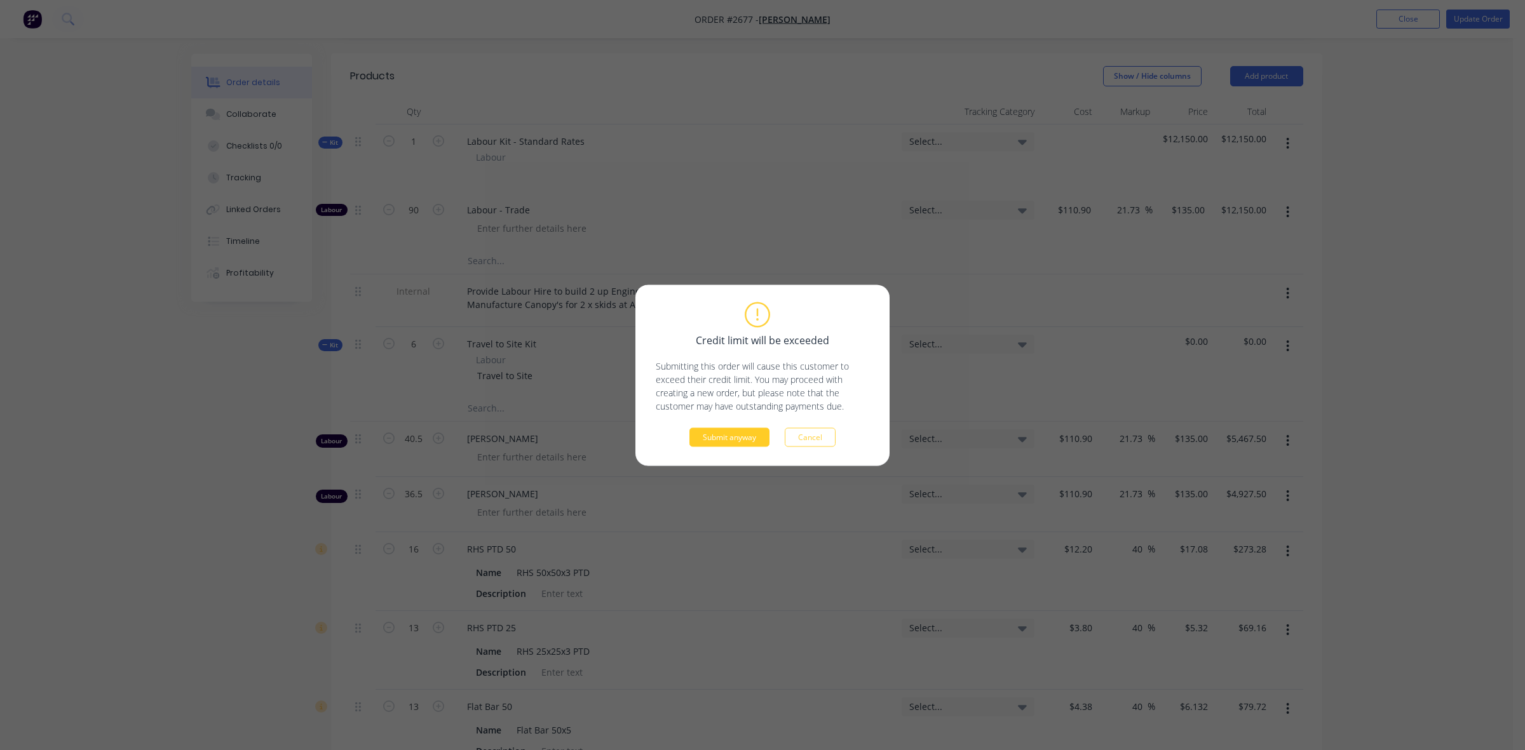
click at [715, 445] on button "Submit anyway" at bounding box center [729, 437] width 80 height 19
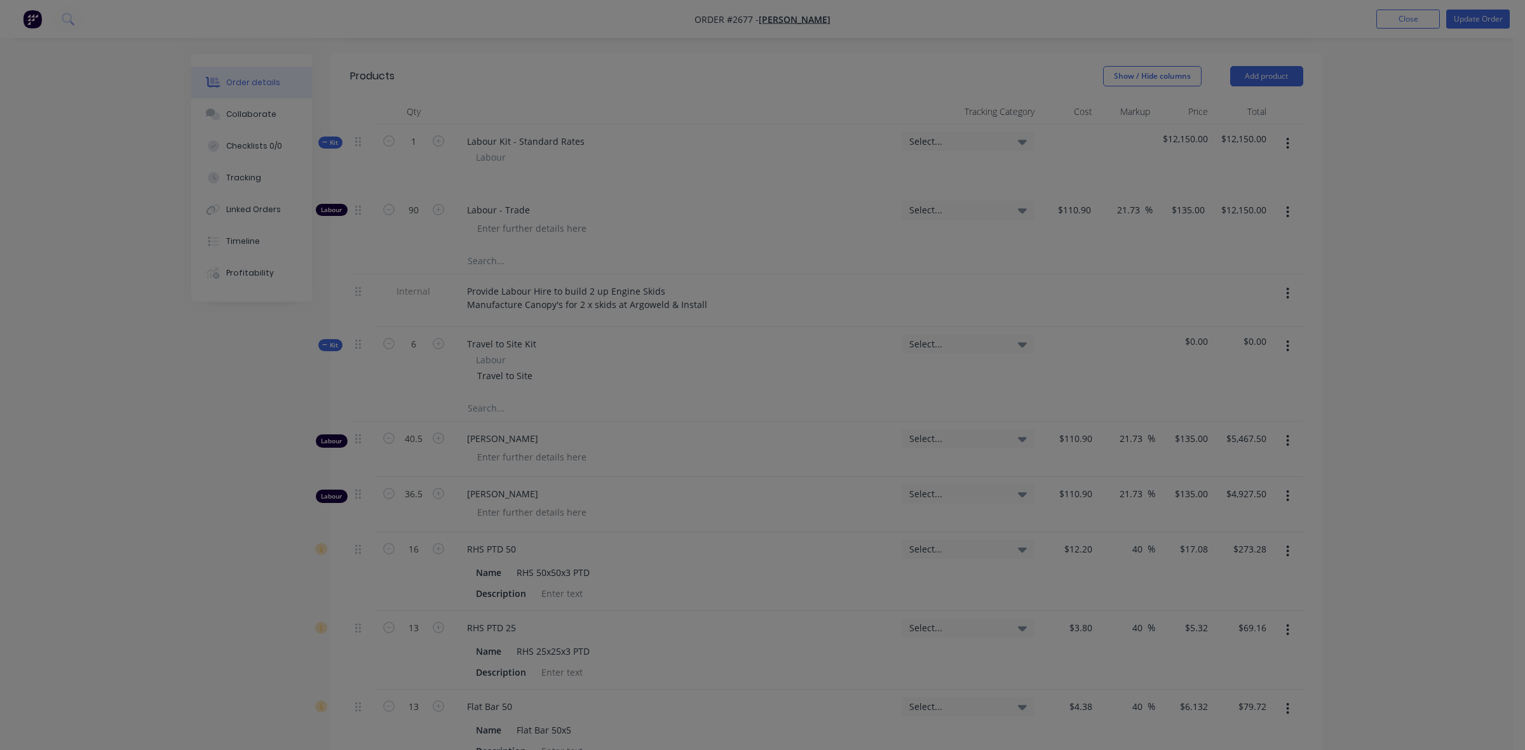
scroll to position [0, 0]
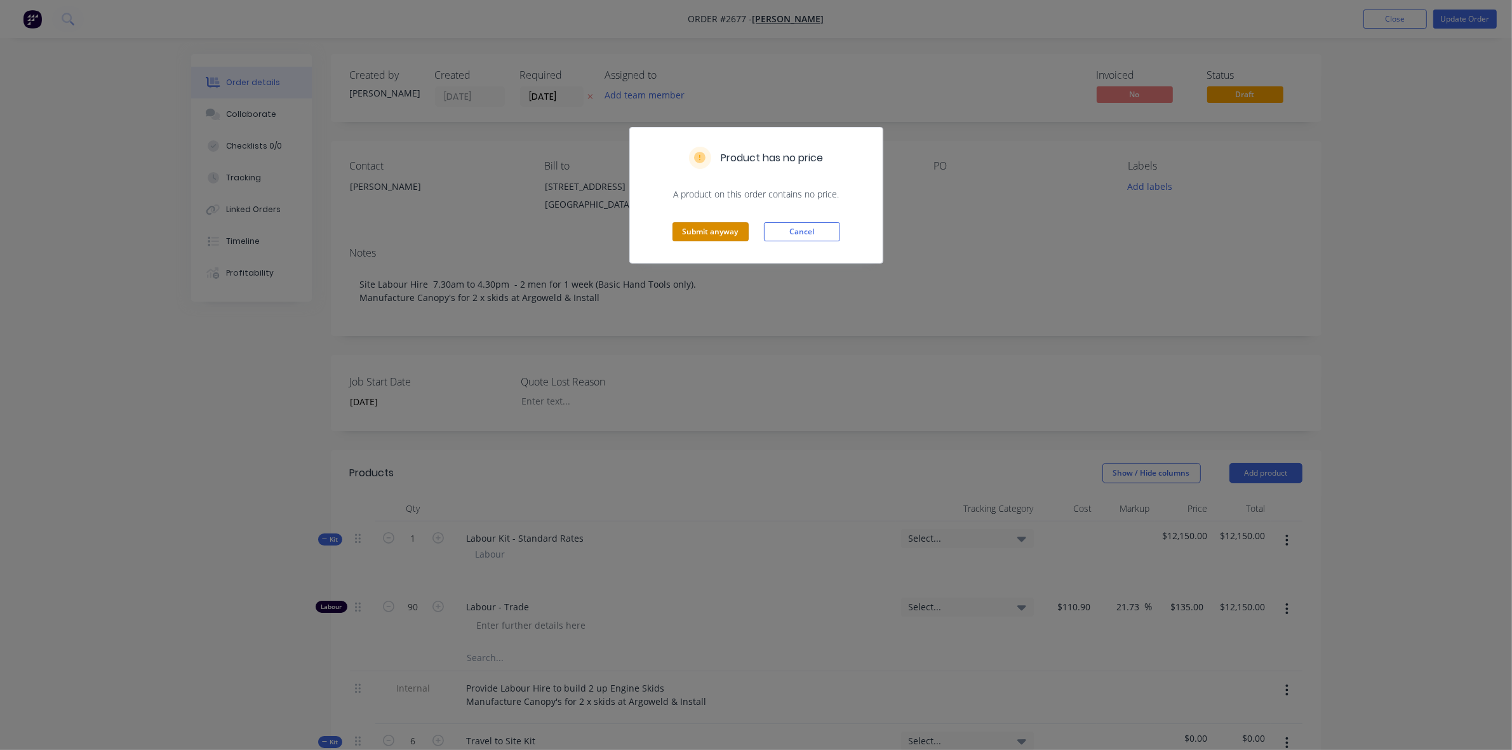
click at [705, 233] on button "Submit anyway" at bounding box center [711, 231] width 76 height 19
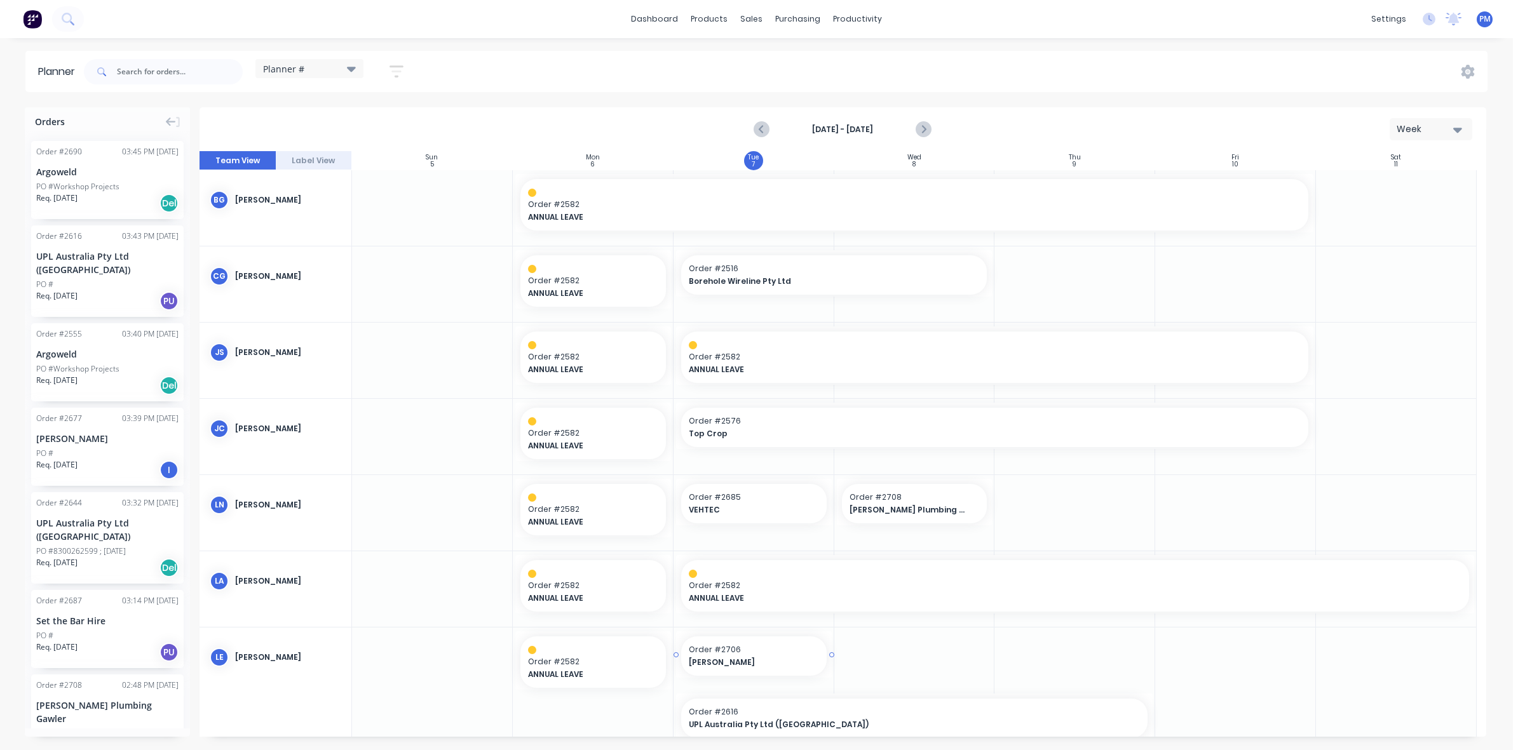
click at [757, 661] on span "[PERSON_NAME]" at bounding box center [747, 662] width 117 height 11
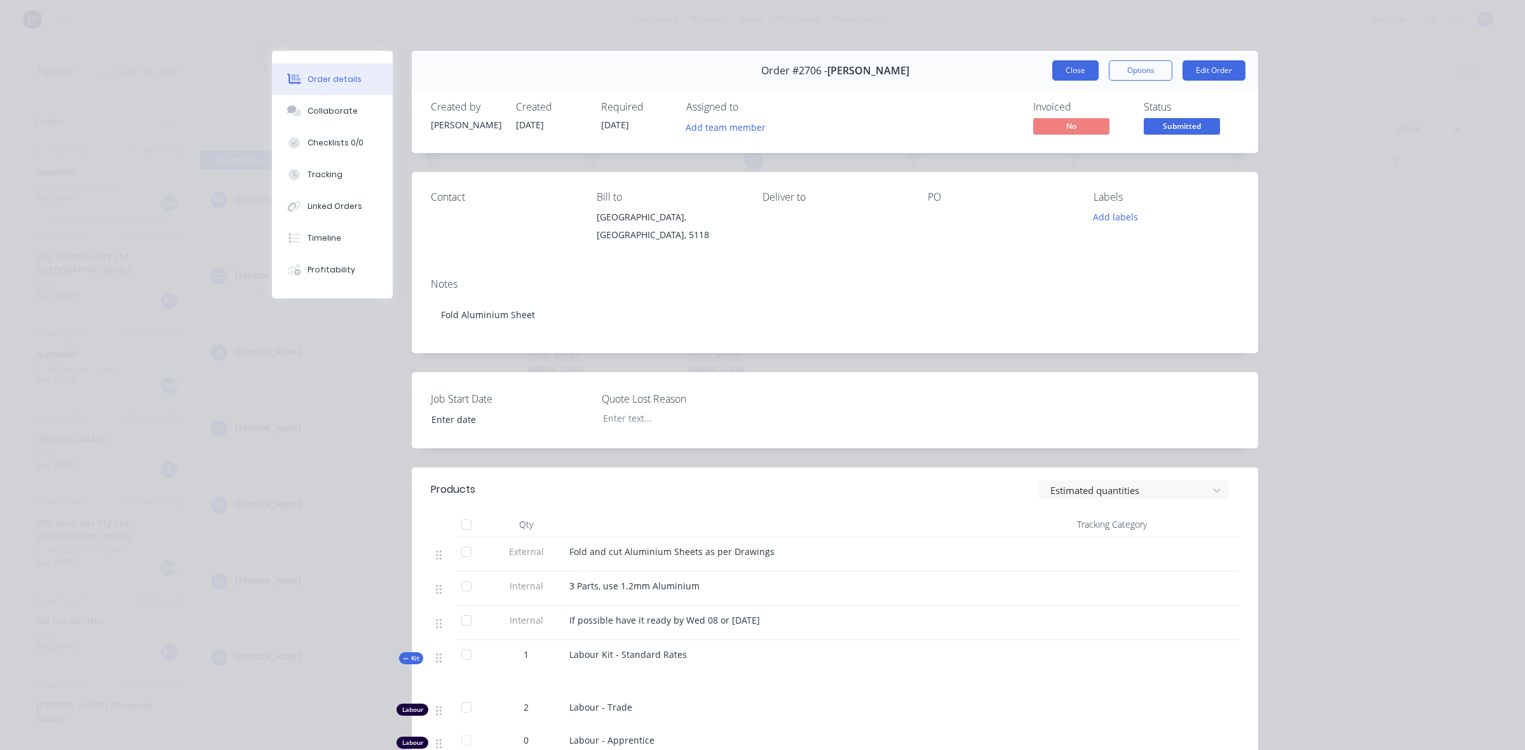
click at [1072, 68] on button "Close" at bounding box center [1075, 70] width 46 height 20
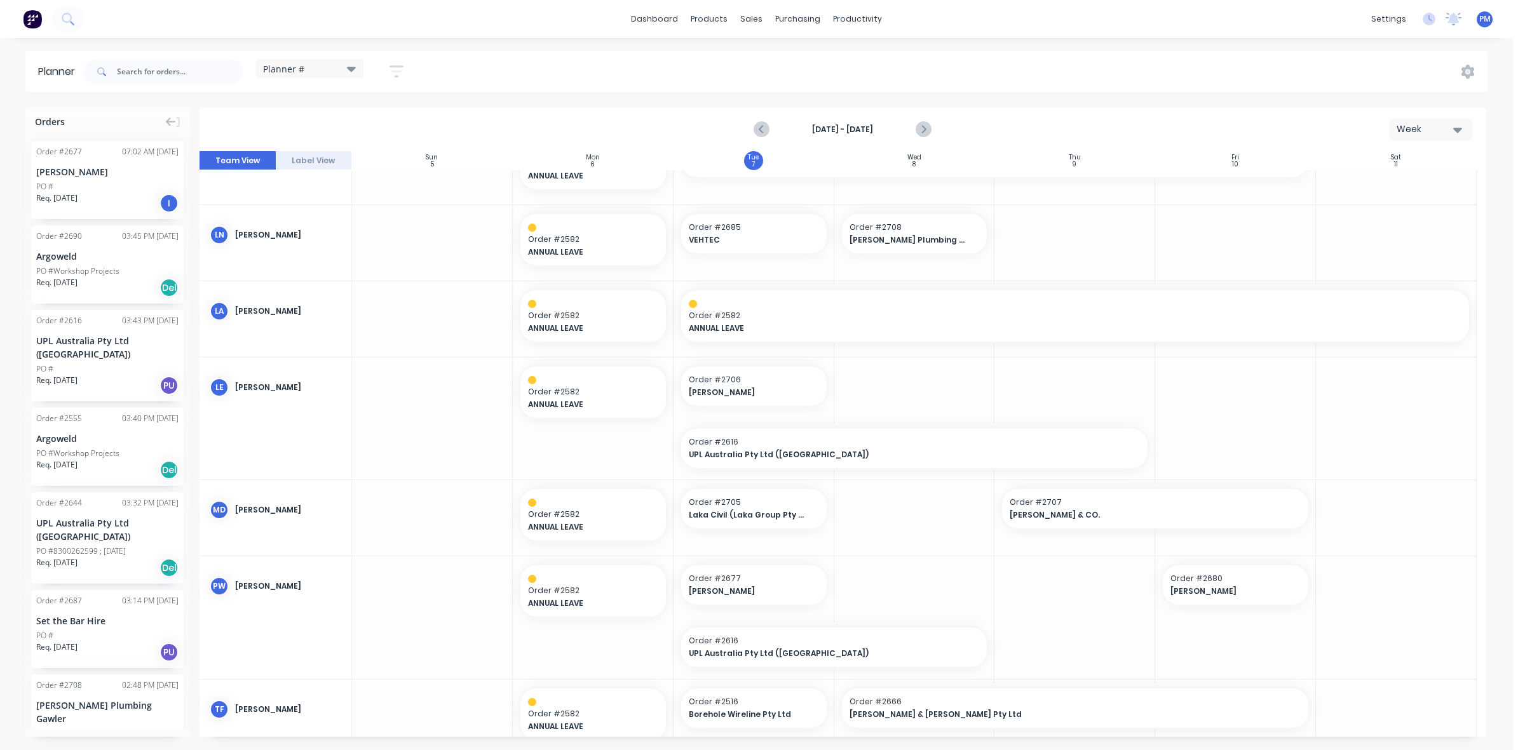
scroll to position [297, 0]
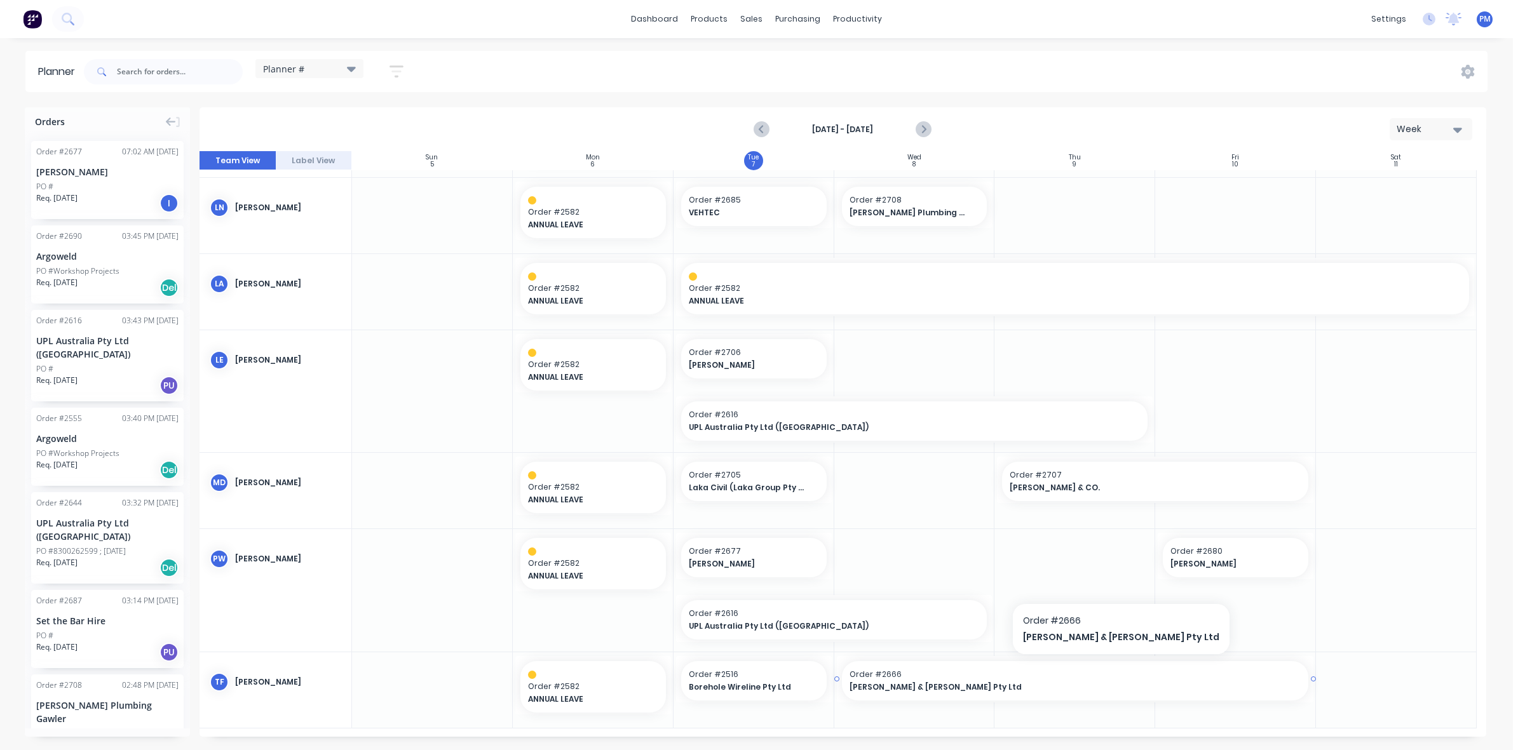
click at [948, 687] on span "[PERSON_NAME] & [PERSON_NAME] Pty Ltd" at bounding box center [1052, 687] width 407 height 11
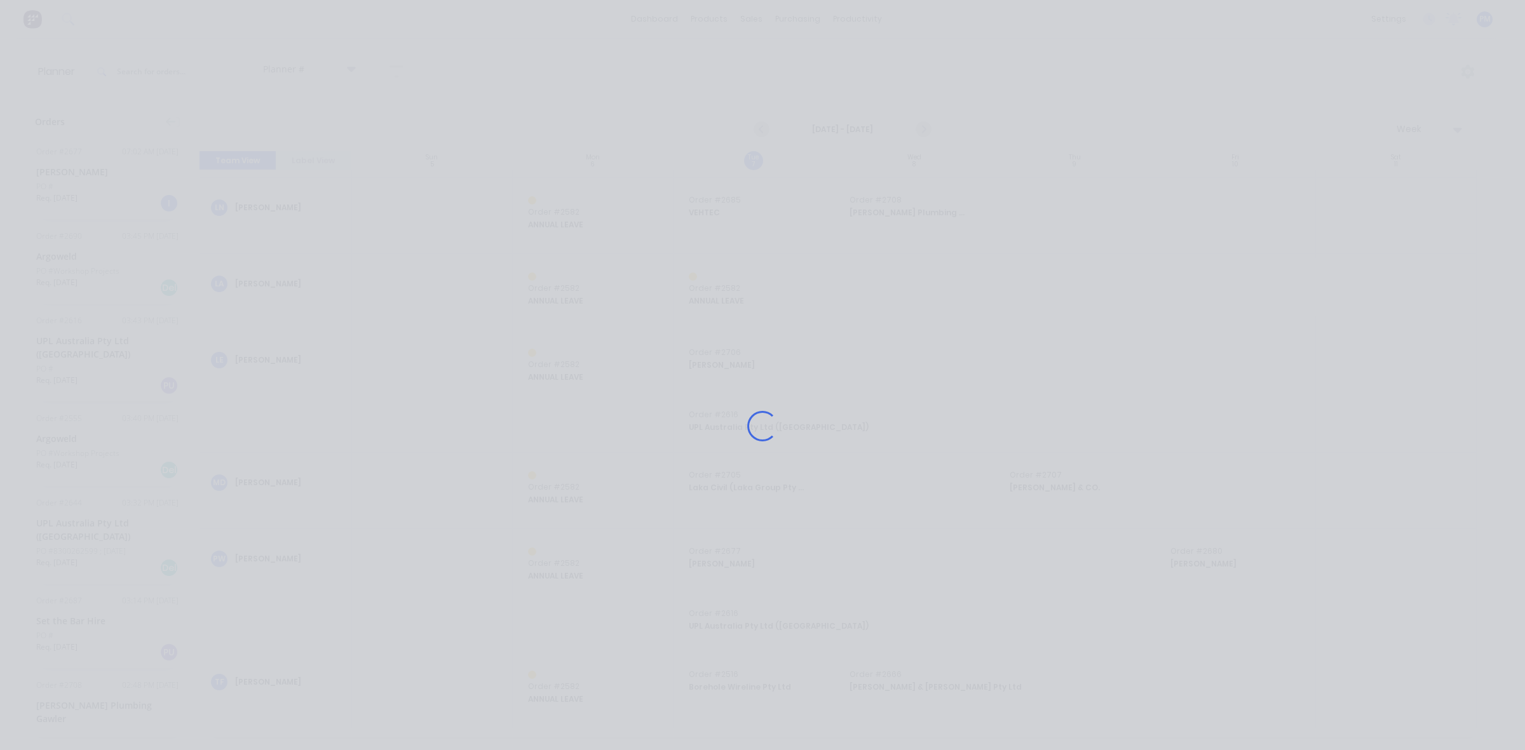
scroll to position [289, 0]
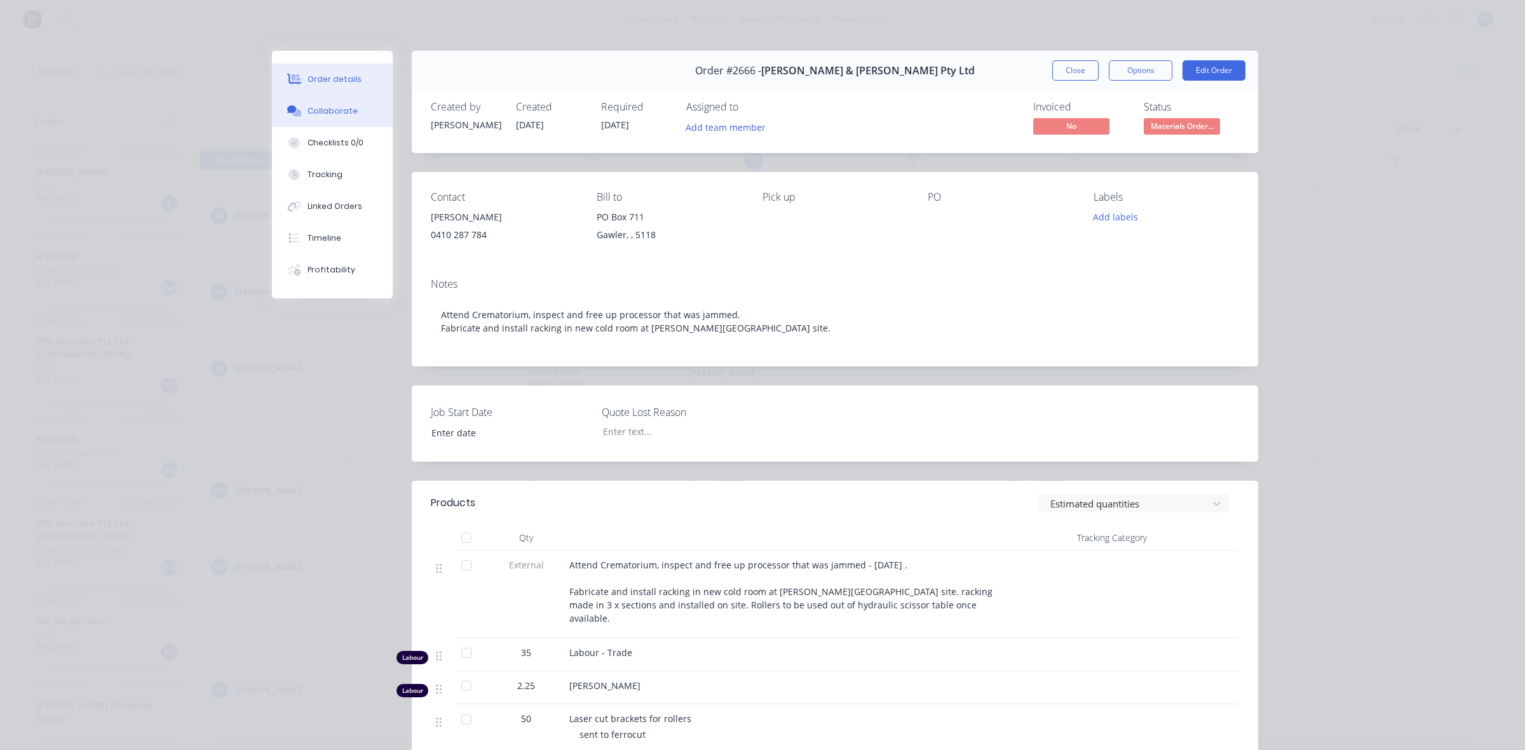
click at [321, 114] on div "Collaborate" at bounding box center [332, 110] width 50 height 11
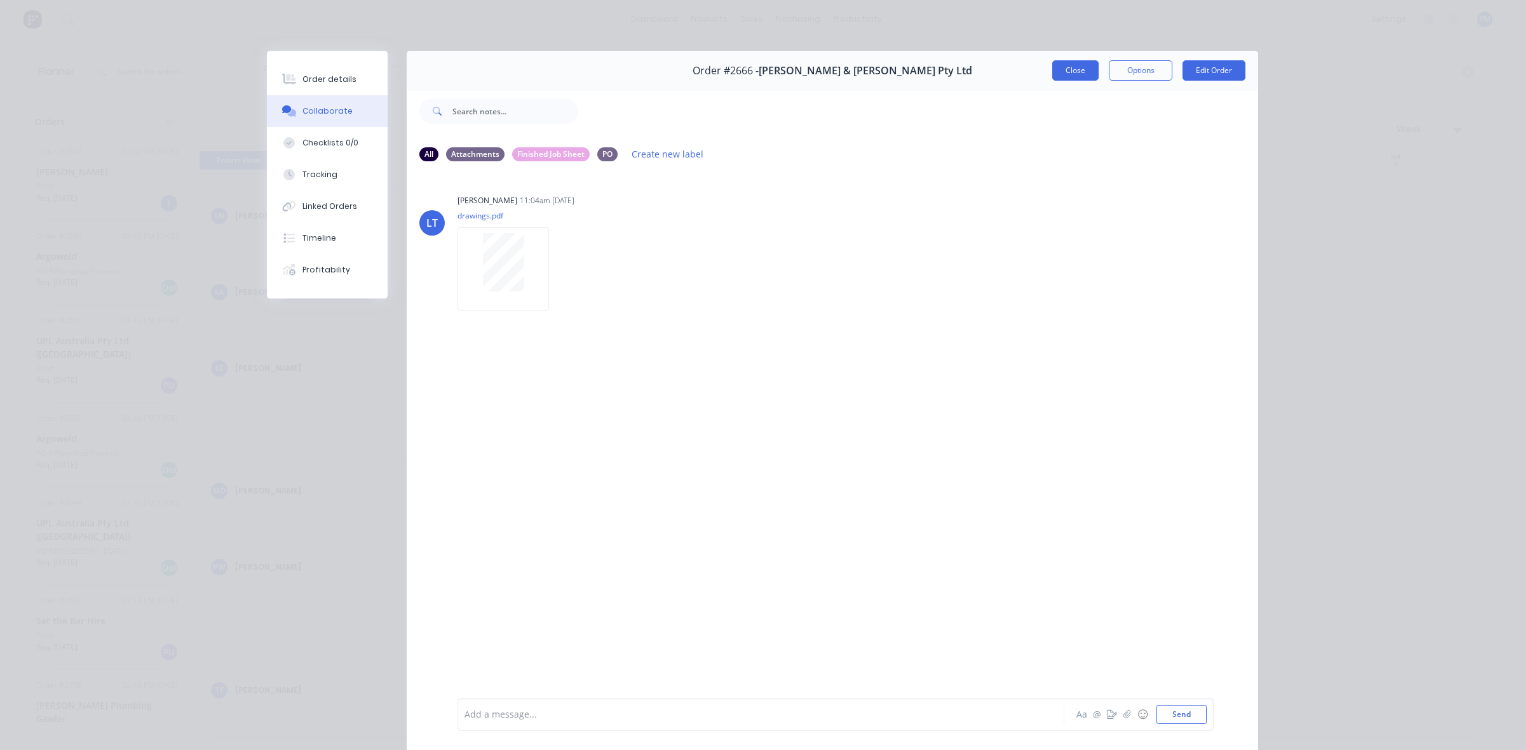
click at [1069, 74] on button "Close" at bounding box center [1075, 70] width 46 height 20
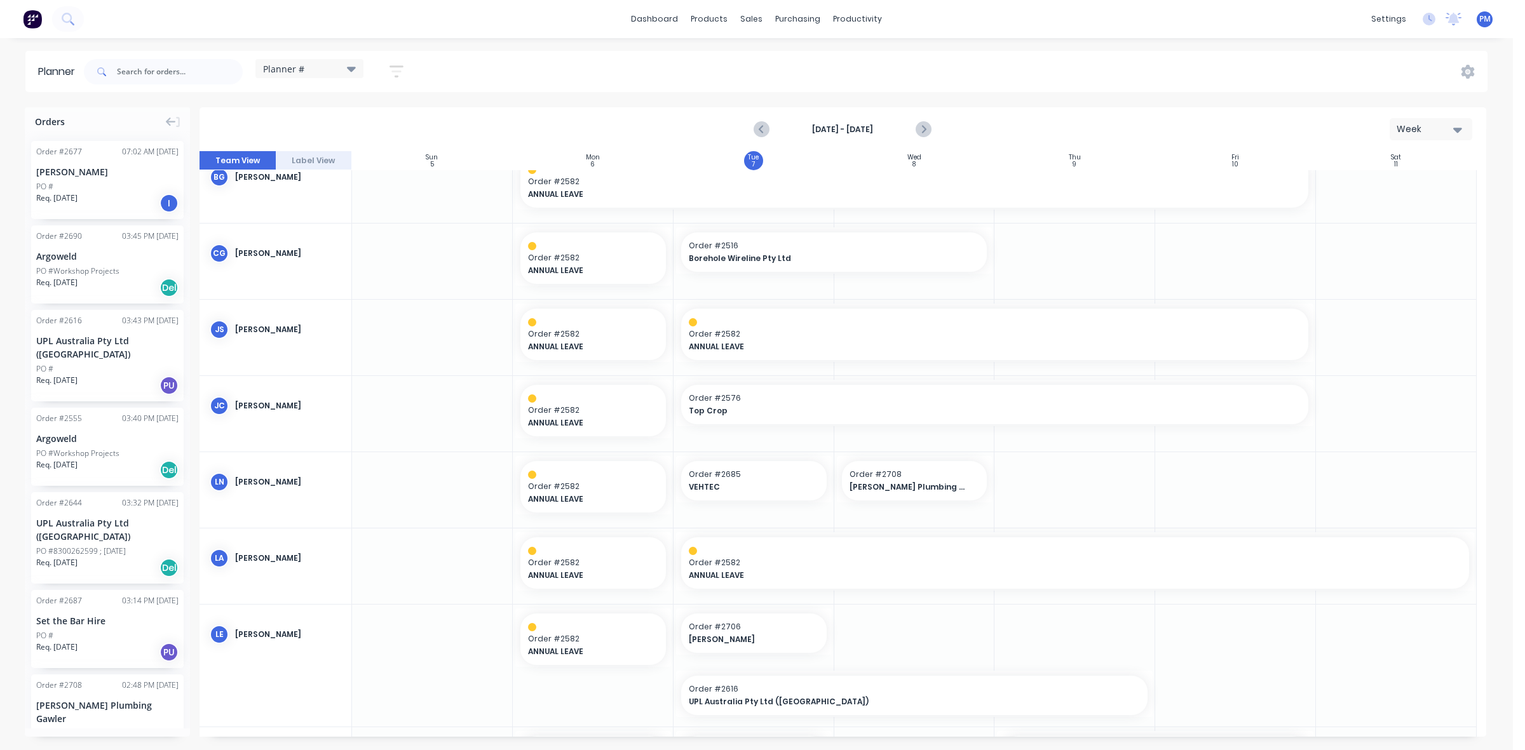
scroll to position [0, 0]
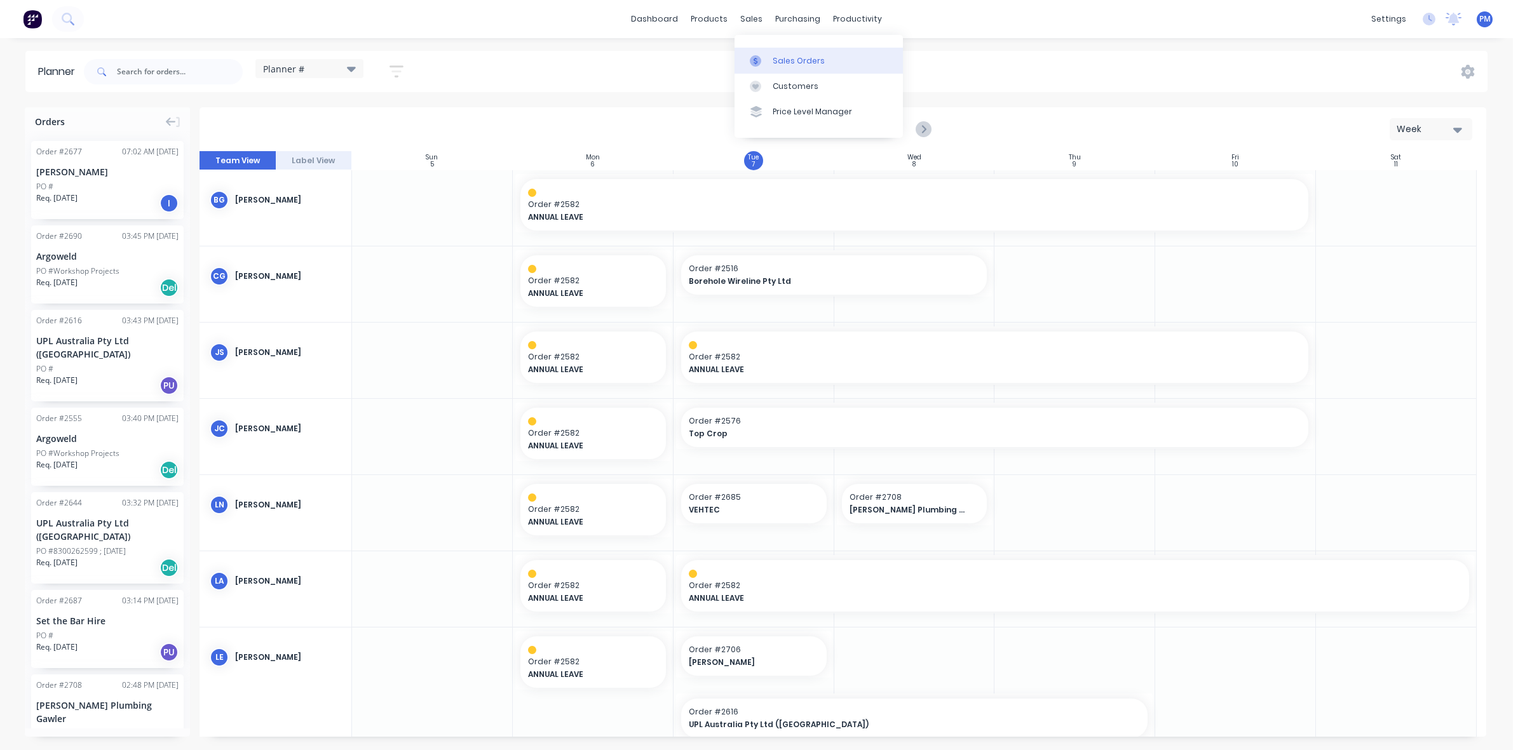
click at [776, 57] on div "Sales Orders" at bounding box center [798, 60] width 52 height 11
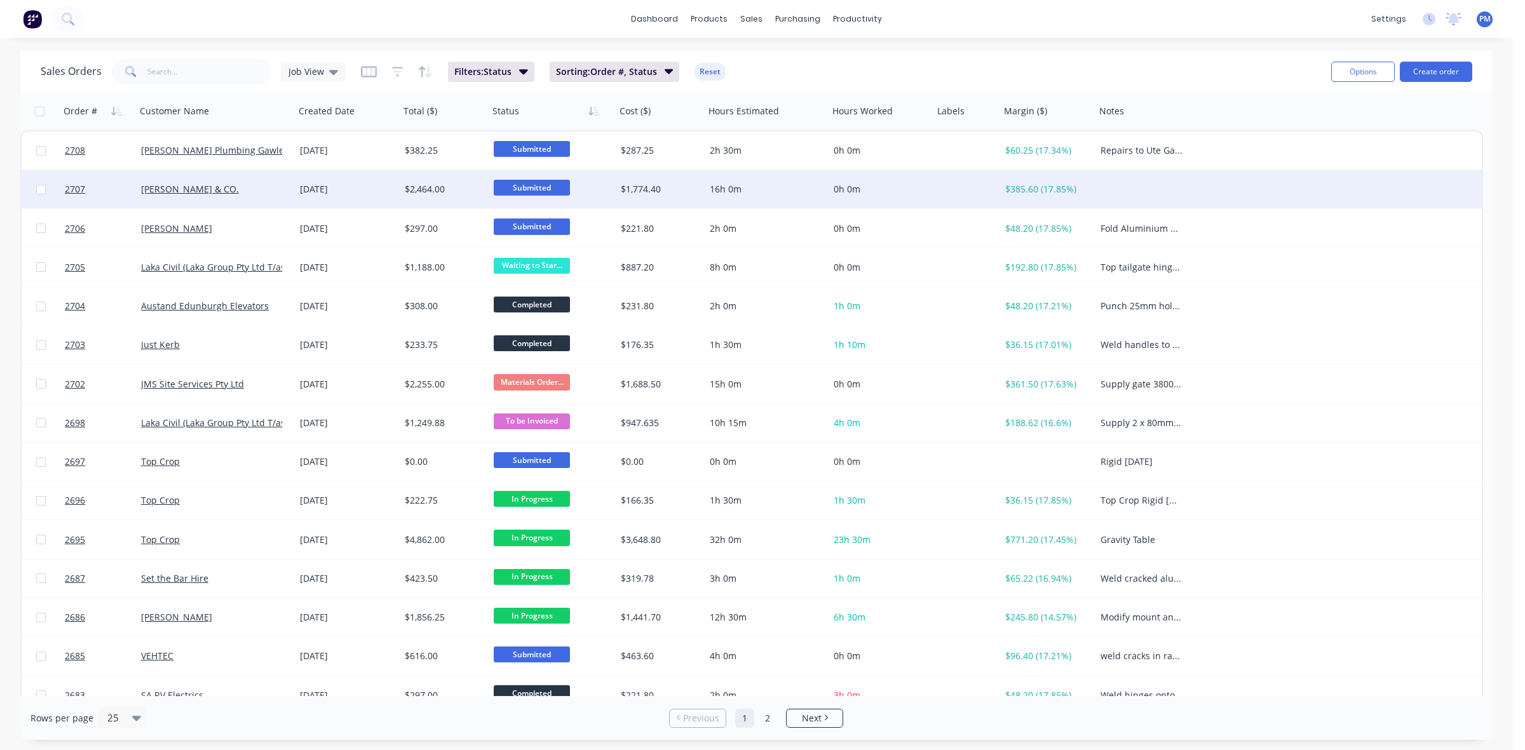
click at [230, 187] on div "[PERSON_NAME] & CO." at bounding box center [211, 189] width 141 height 13
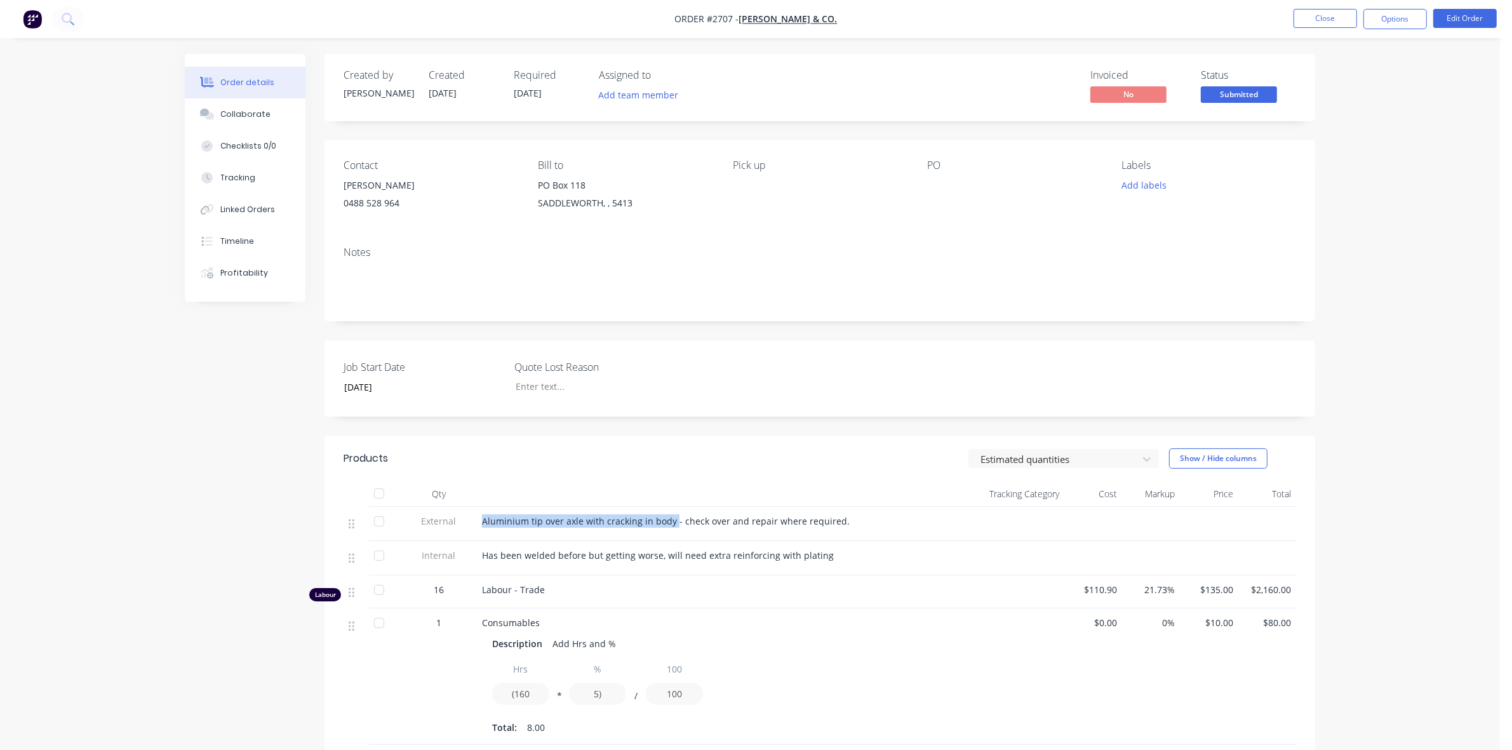
drag, startPoint x: 671, startPoint y: 522, endPoint x: 478, endPoint y: 522, distance: 193.1
click at [478, 522] on div "Aluminium tip over axle with cracking in body - check over and repair where req…" at bounding box center [699, 524] width 445 height 34
copy span "Aluminium tip over axle with cracking in body"
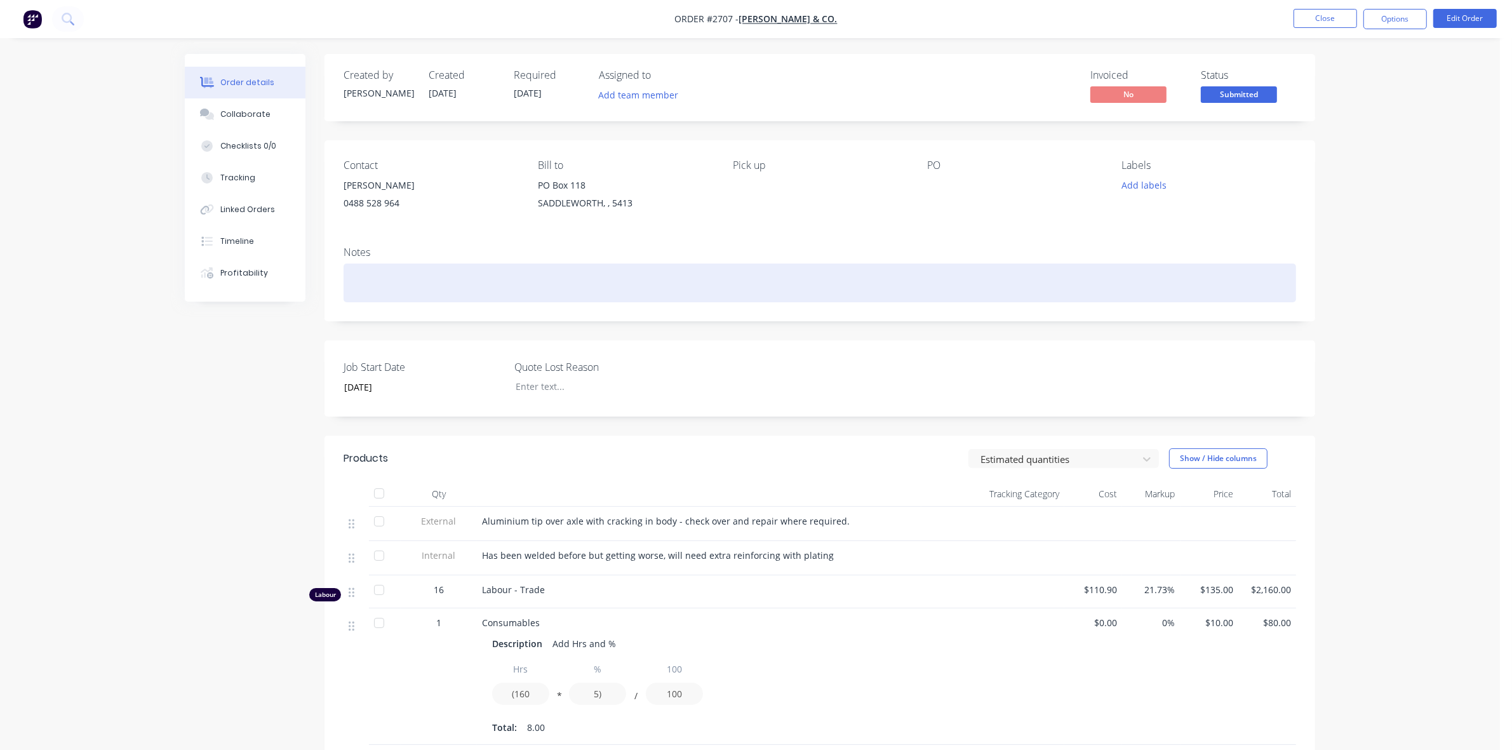
click at [377, 283] on div at bounding box center [820, 283] width 953 height 39
paste div
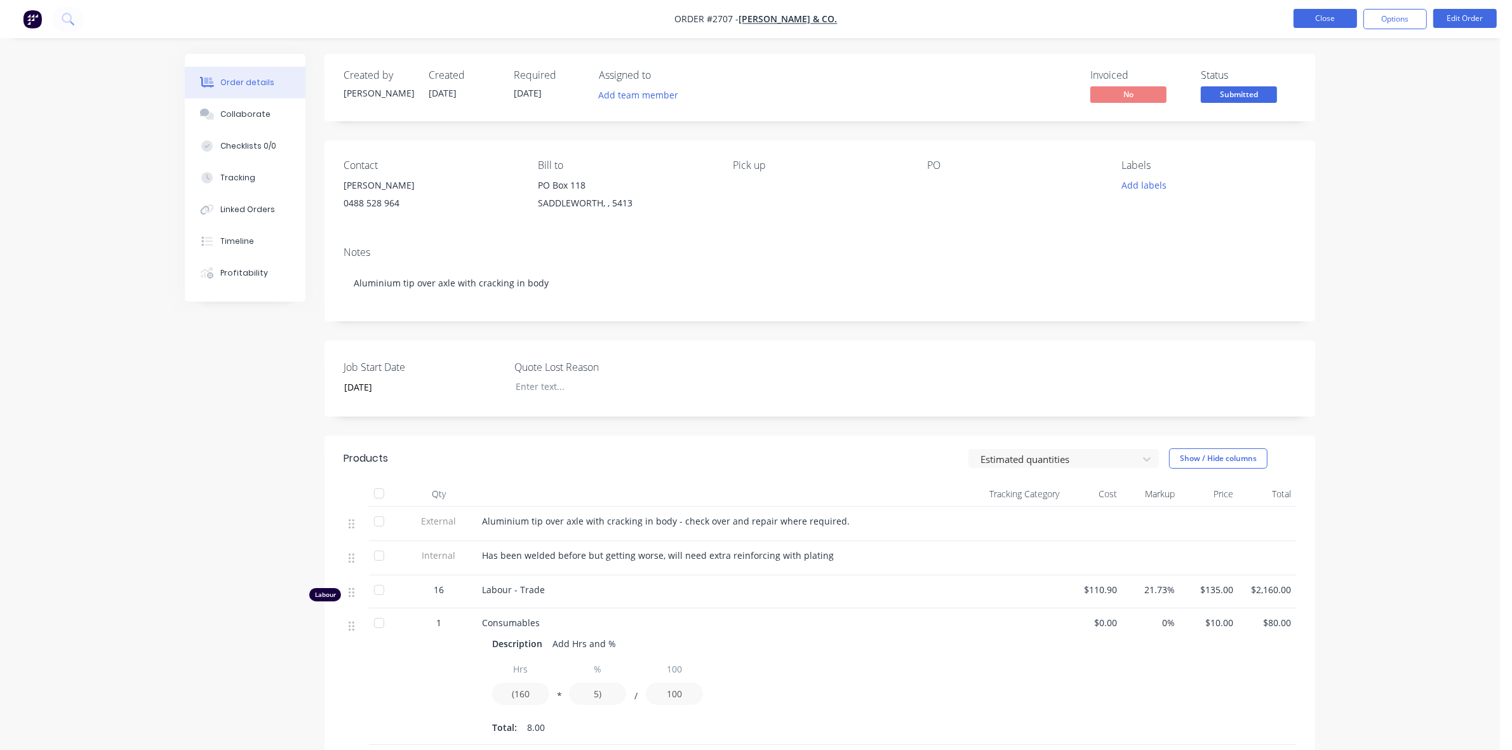
click at [1331, 20] on button "Close" at bounding box center [1326, 18] width 64 height 19
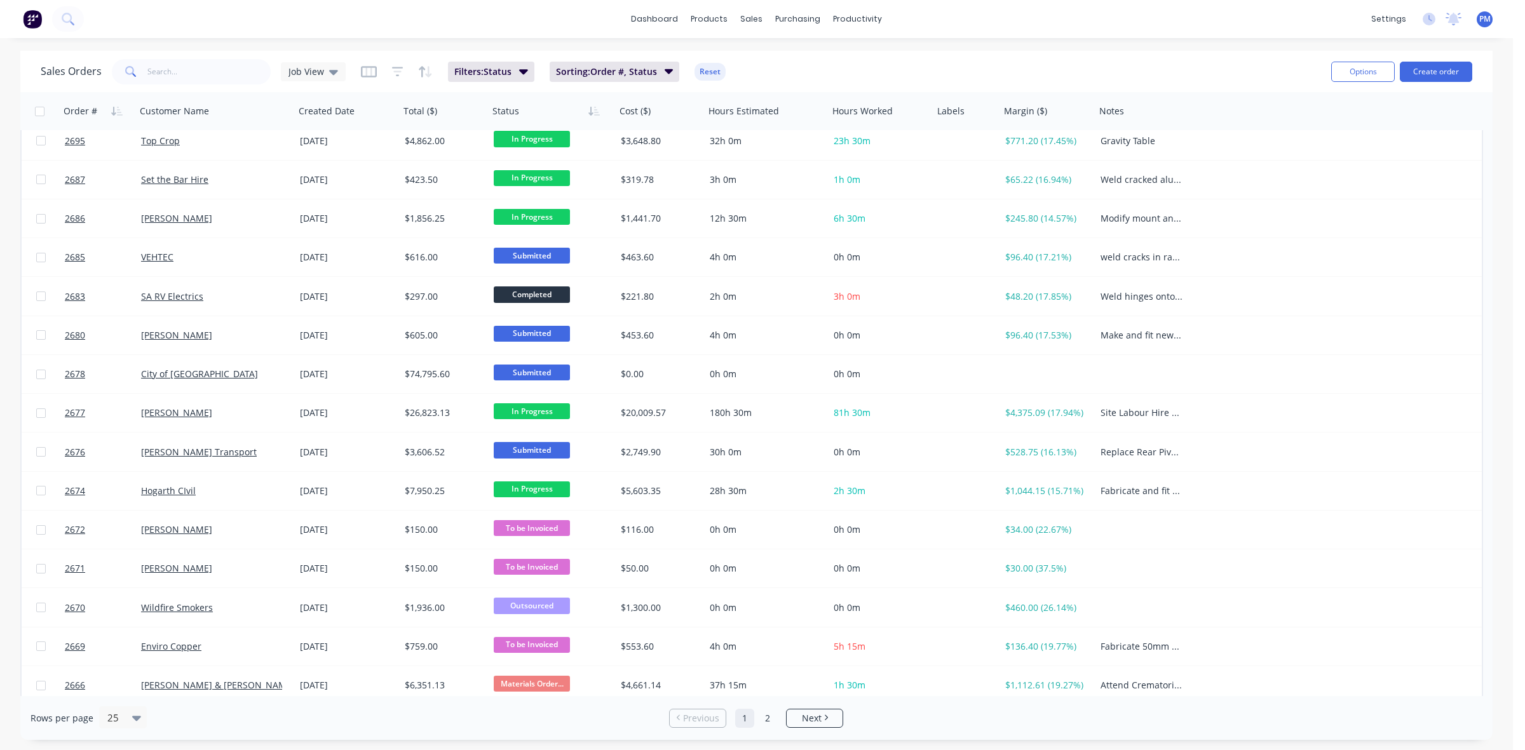
scroll to position [407, 0]
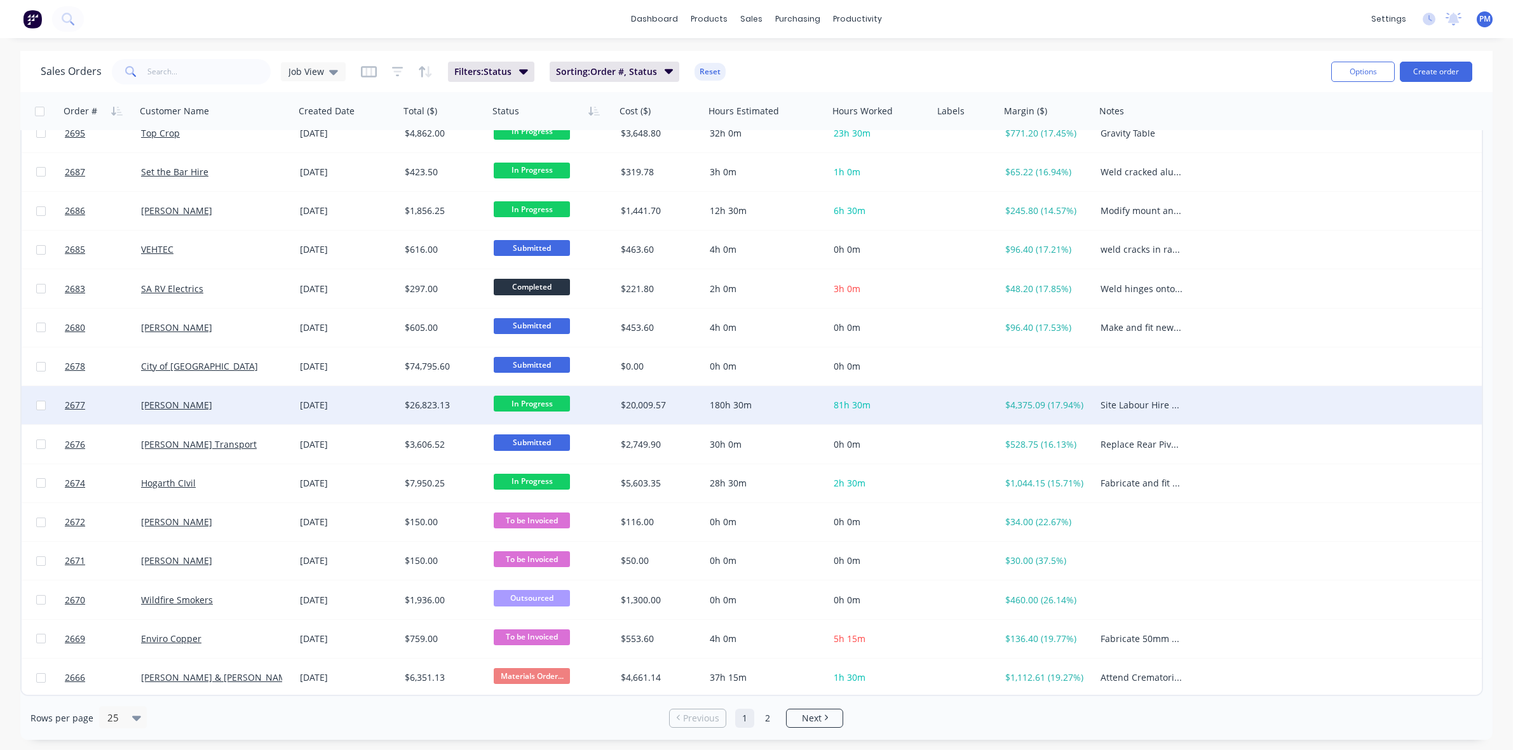
click at [197, 408] on div "[PERSON_NAME]" at bounding box center [211, 405] width 141 height 13
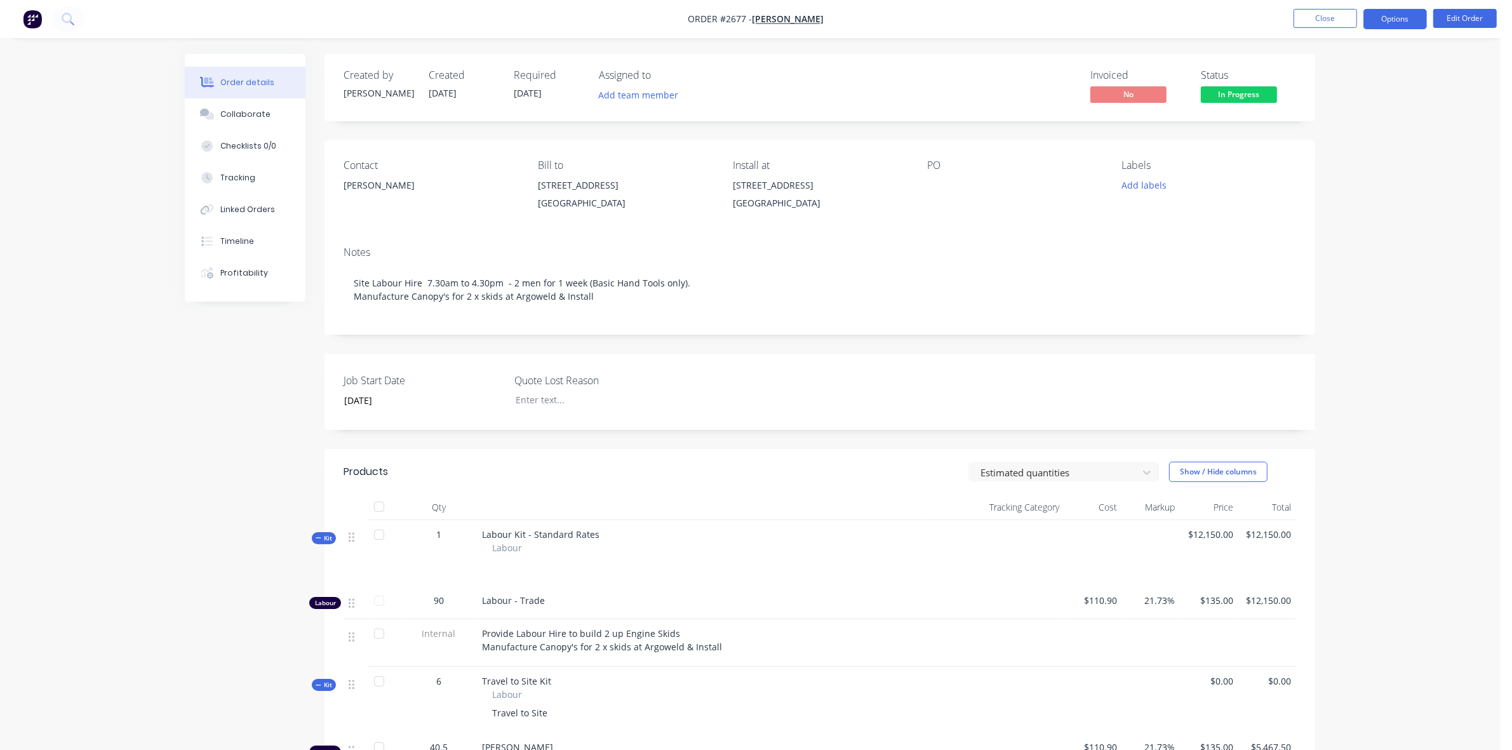
click at [1389, 17] on button "Options" at bounding box center [1396, 19] width 64 height 20
click at [1348, 185] on div "Delivery Docket" at bounding box center [1357, 179] width 117 height 18
click at [1452, 87] on div "Order details Collaborate Checklists 0/0 Tracking Linked Orders Timeline Profit…" at bounding box center [750, 656] width 1500 height 1313
click at [1405, 22] on button "Options" at bounding box center [1396, 19] width 64 height 20
click at [1452, 83] on div "Order details Collaborate Checklists 0/0 Tracking Linked Orders Timeline Profit…" at bounding box center [750, 656] width 1500 height 1313
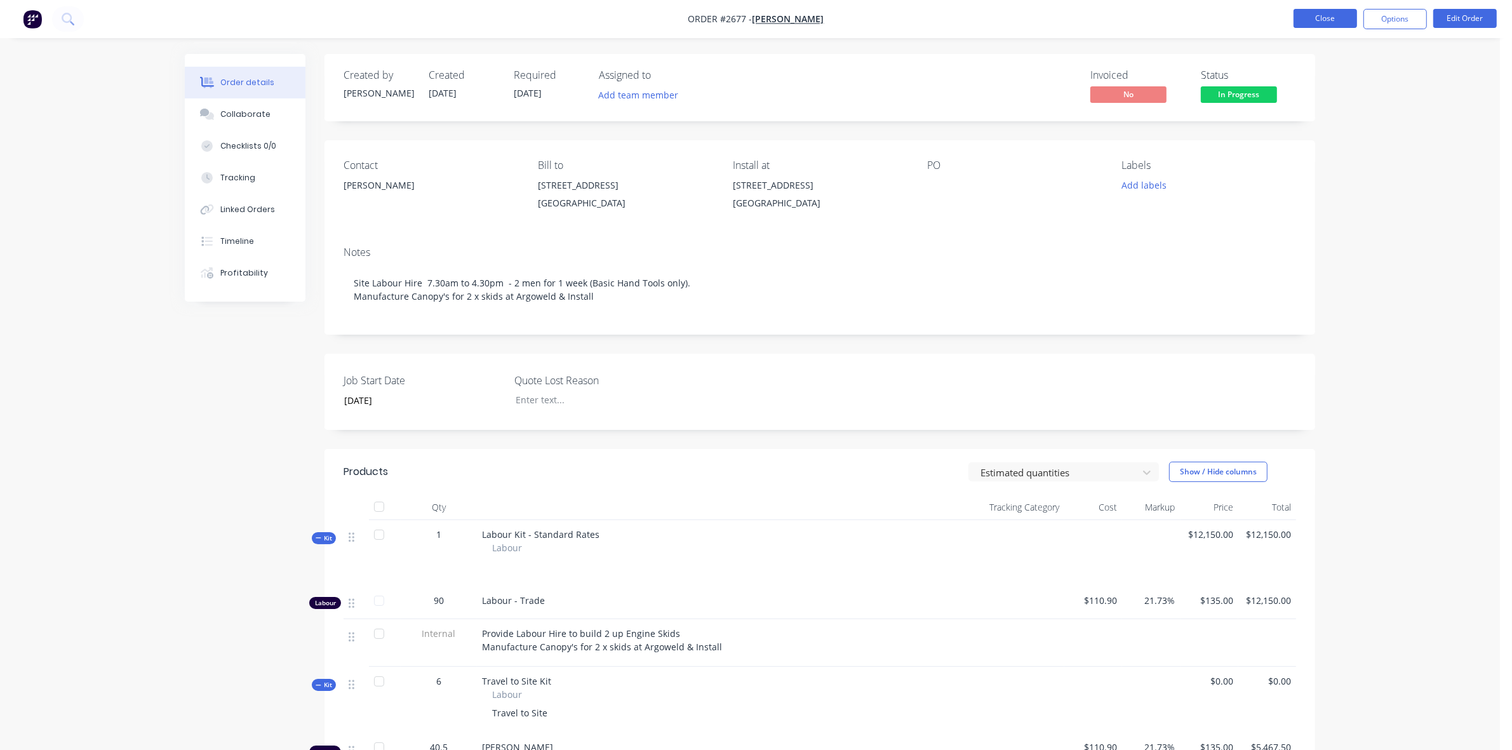
click at [1338, 19] on button "Close" at bounding box center [1326, 18] width 64 height 19
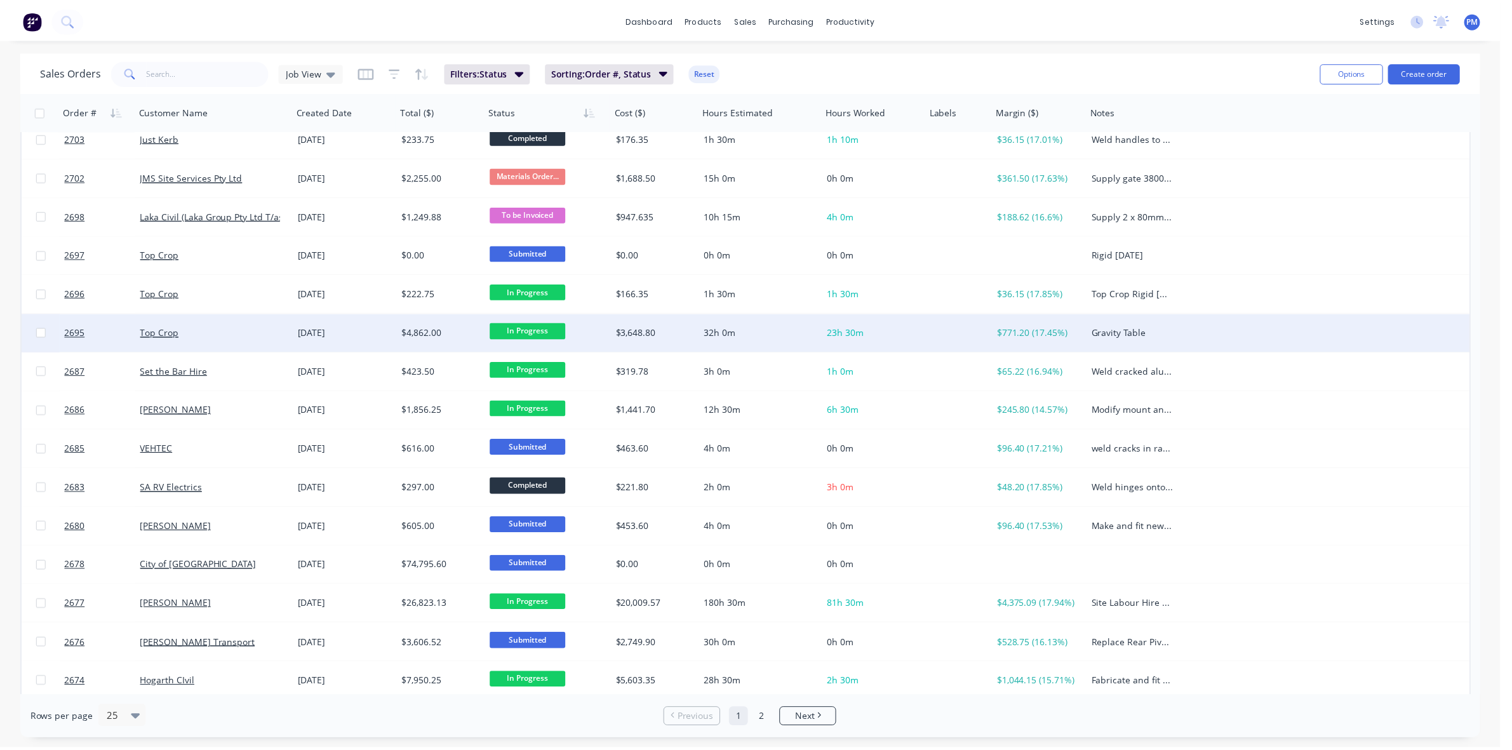
scroll to position [238, 0]
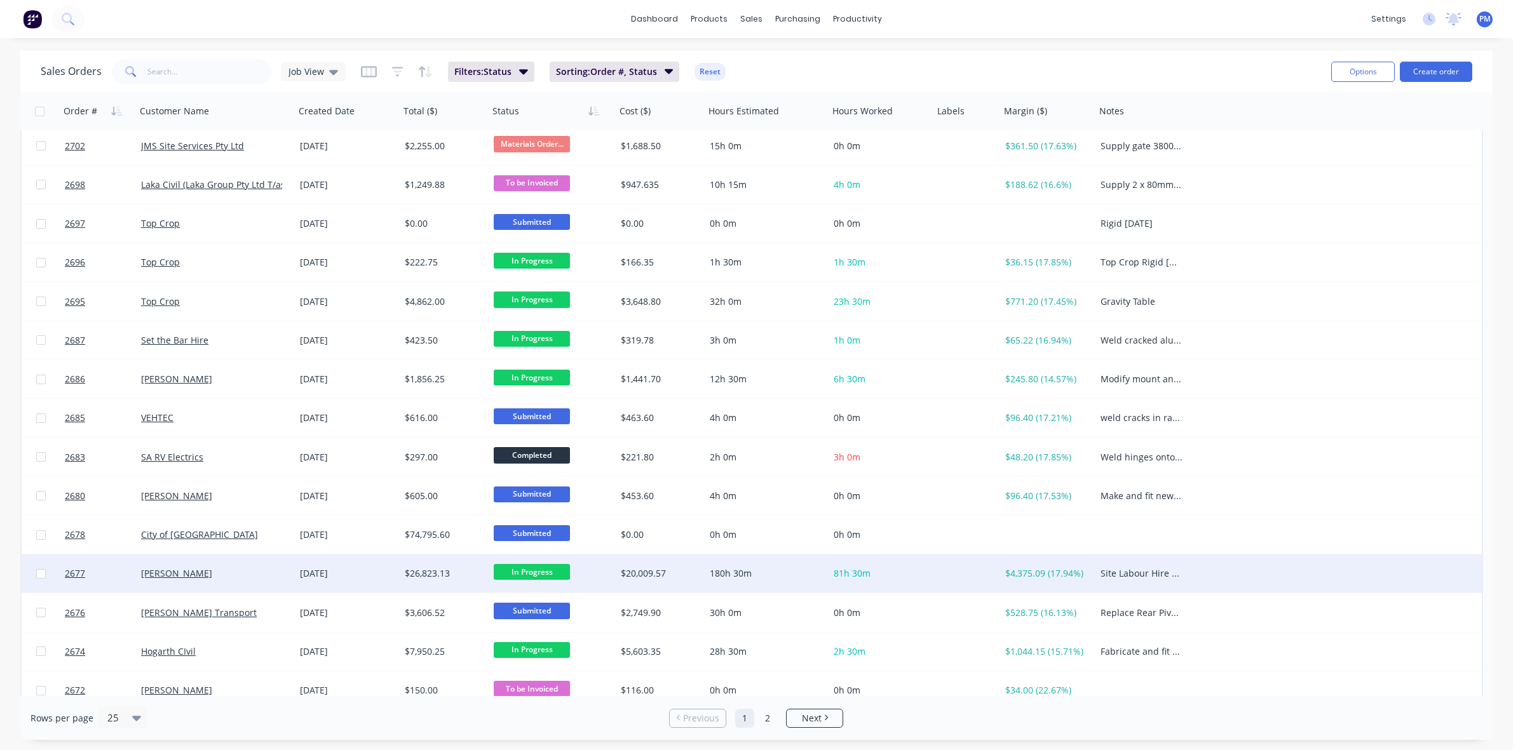
click at [227, 576] on div "[PERSON_NAME]" at bounding box center [211, 573] width 141 height 13
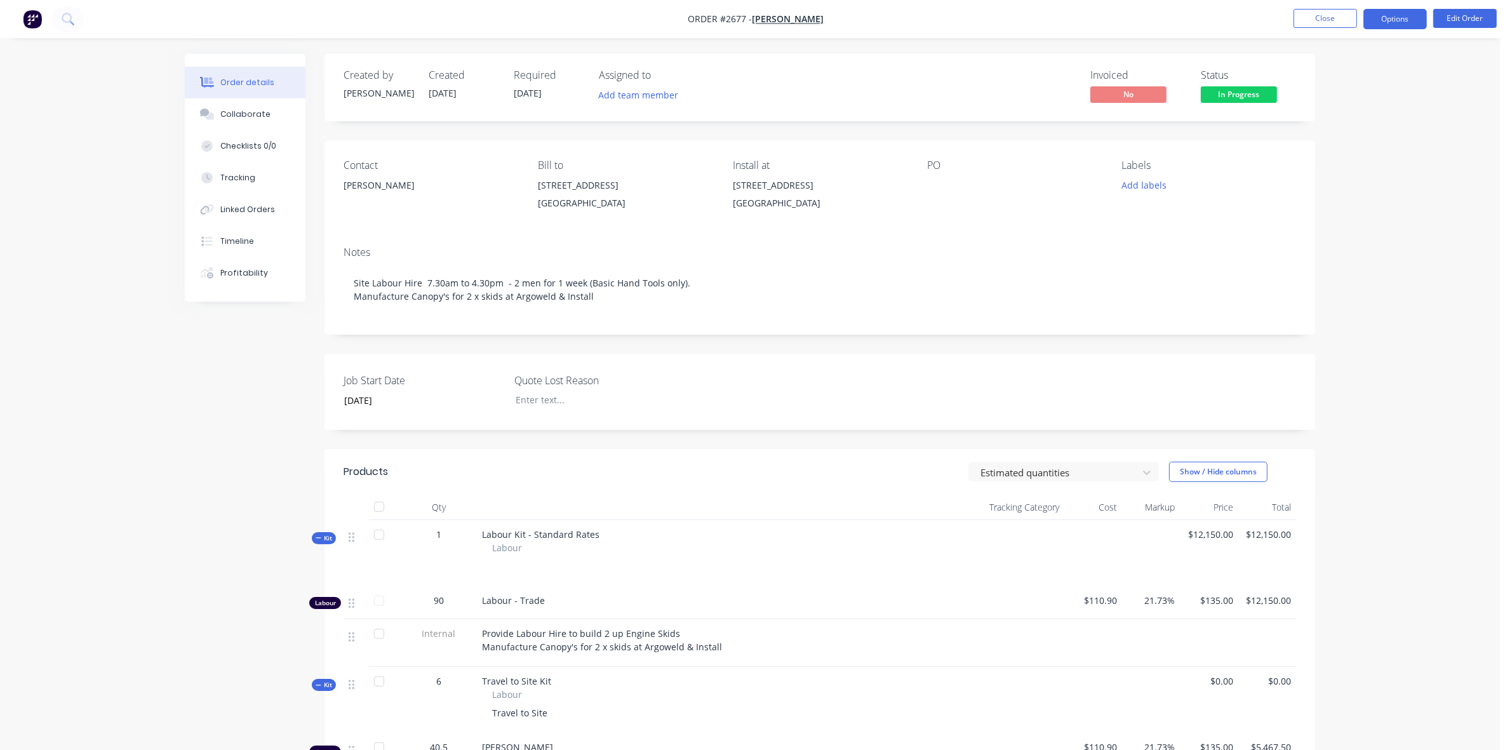
click at [1404, 14] on button "Options" at bounding box center [1396, 19] width 64 height 20
click at [1330, 127] on div "Order Confirmation" at bounding box center [1357, 128] width 117 height 18
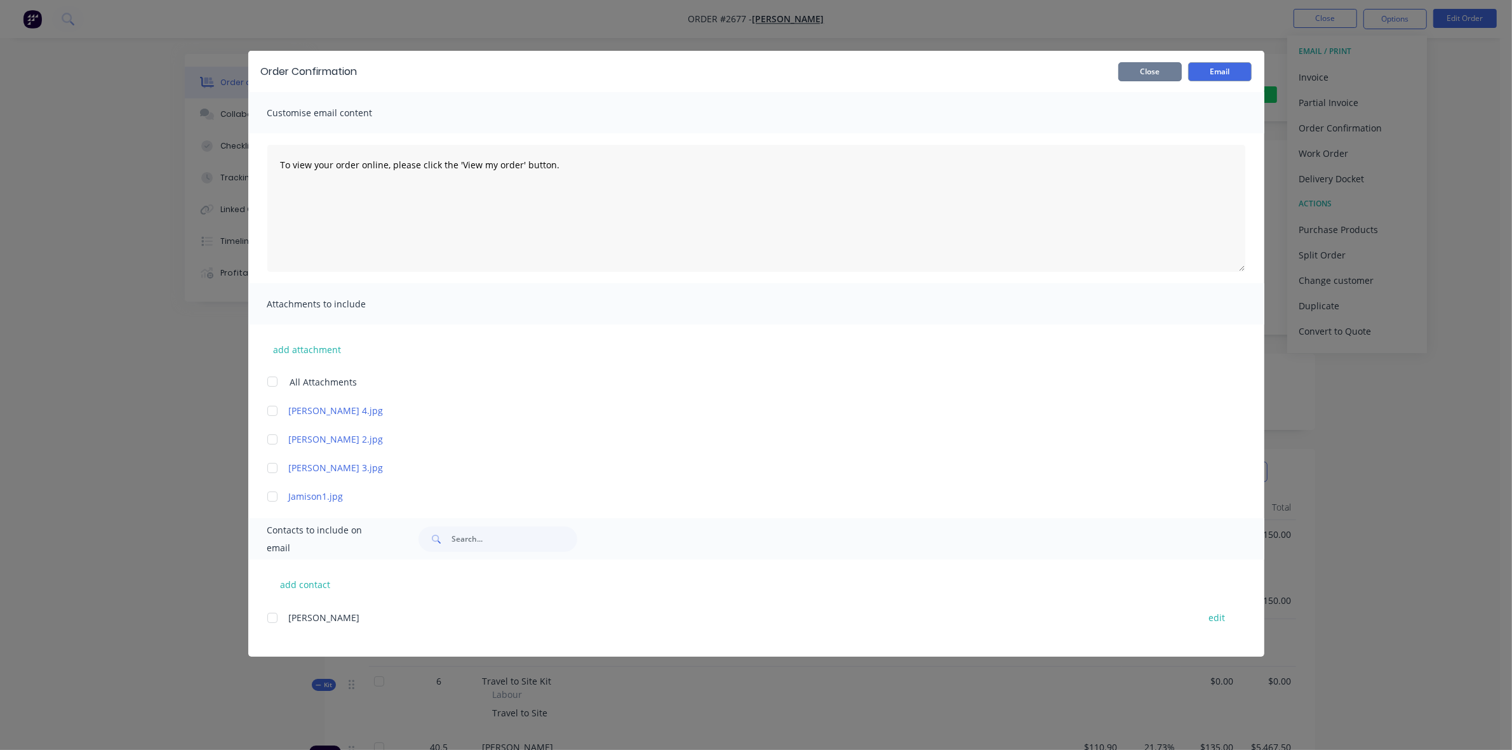
click at [1144, 74] on button "Close" at bounding box center [1151, 71] width 64 height 19
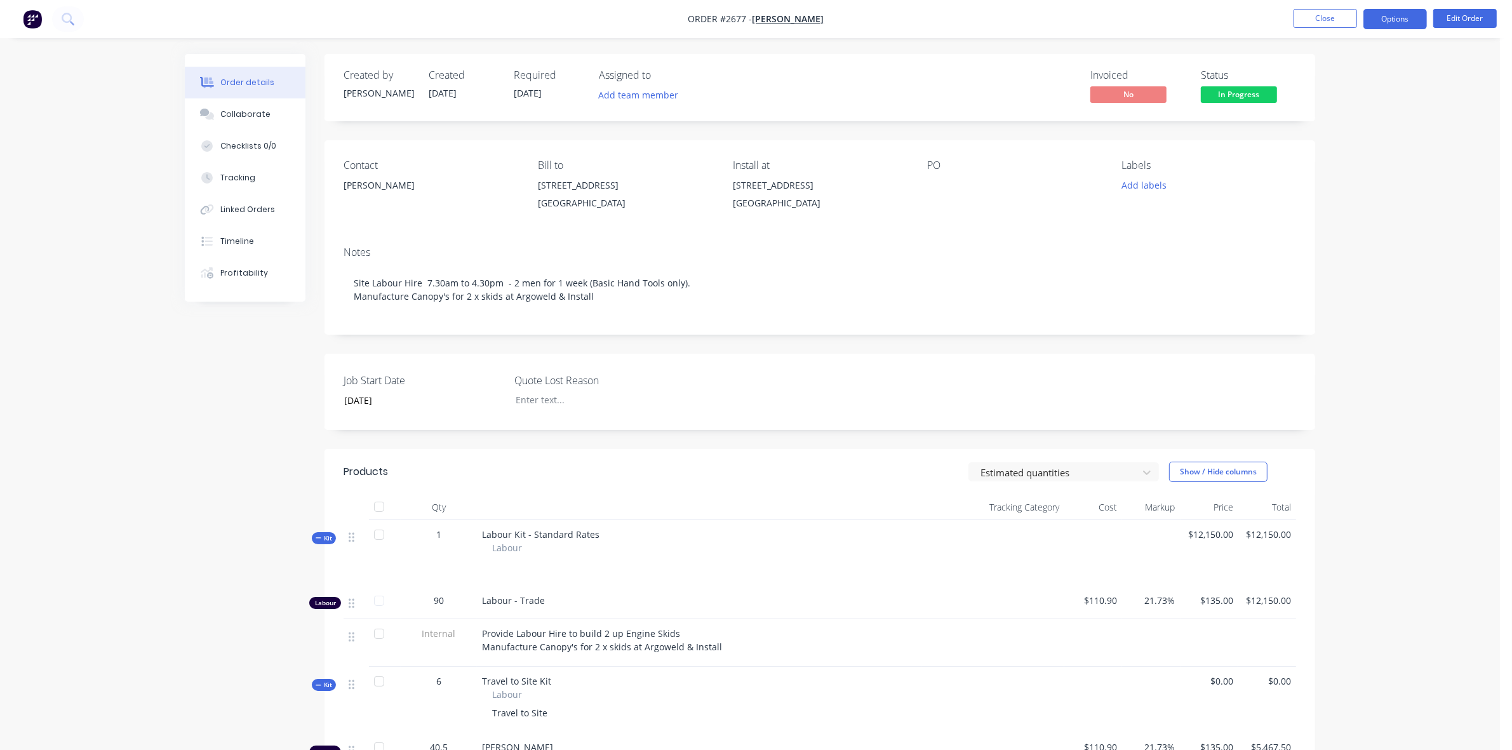
click at [1411, 19] on button "Options" at bounding box center [1396, 19] width 64 height 20
click at [1331, 125] on div "Order Confirmation" at bounding box center [1357, 128] width 117 height 18
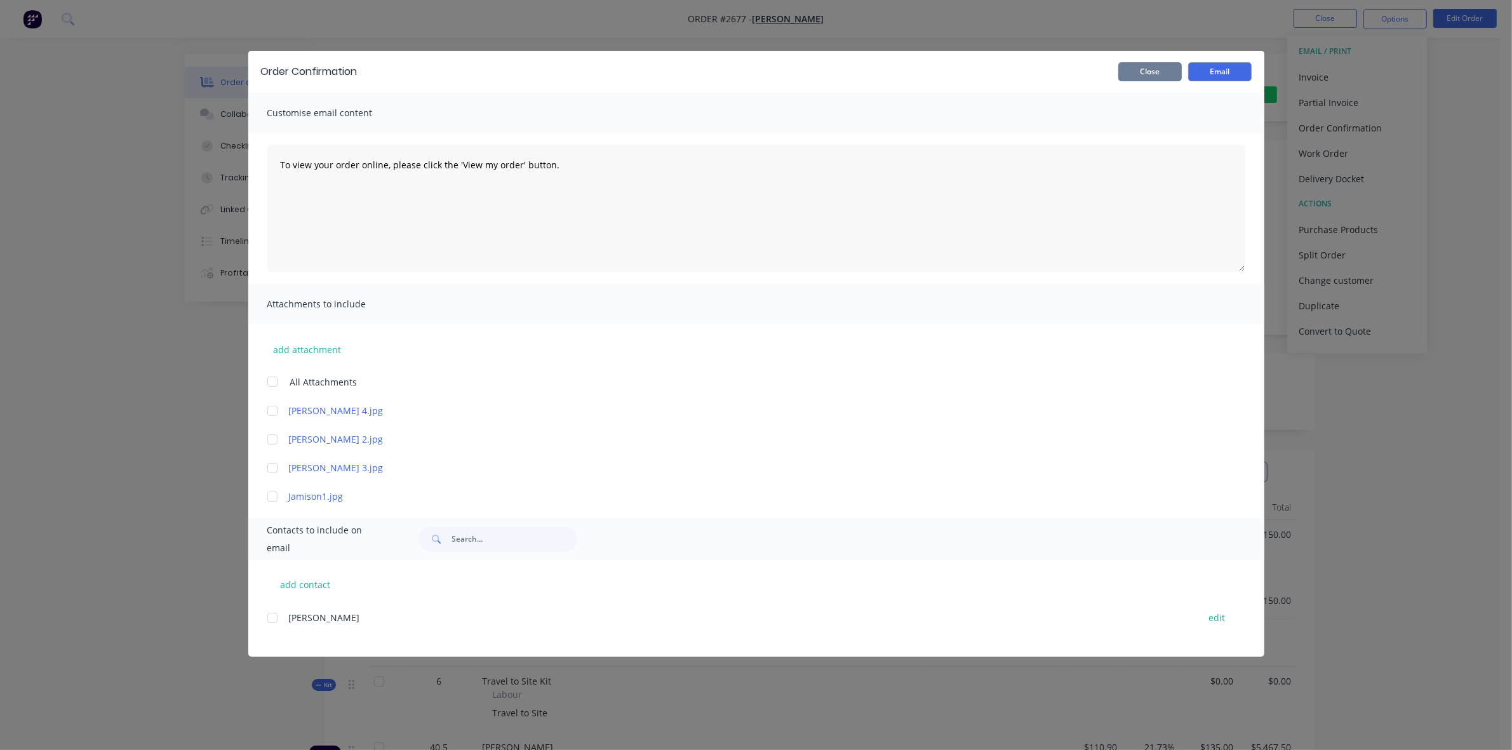
click at [1138, 74] on button "Close" at bounding box center [1151, 71] width 64 height 19
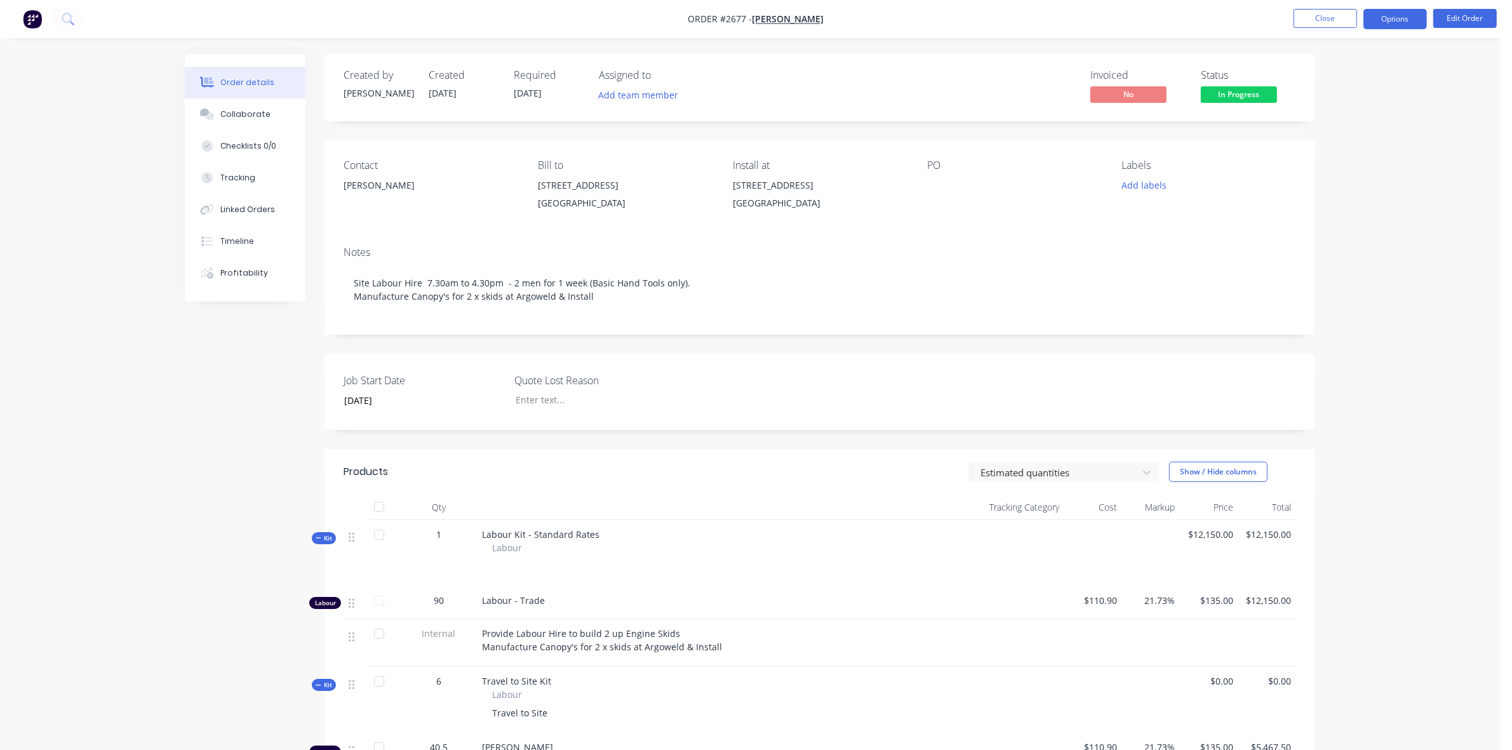
click at [1385, 21] on button "Options" at bounding box center [1396, 19] width 64 height 20
click at [1326, 152] on div "Work Order" at bounding box center [1357, 153] width 117 height 18
click at [1320, 127] on div "Without pricing" at bounding box center [1357, 128] width 117 height 18
drag, startPoint x: 1464, startPoint y: 306, endPoint x: 1469, endPoint y: 236, distance: 70.0
click at [1464, 304] on div "Order details Collaborate Checklists 0/0 Tracking Linked Orders Timeline Profit…" at bounding box center [750, 656] width 1500 height 1313
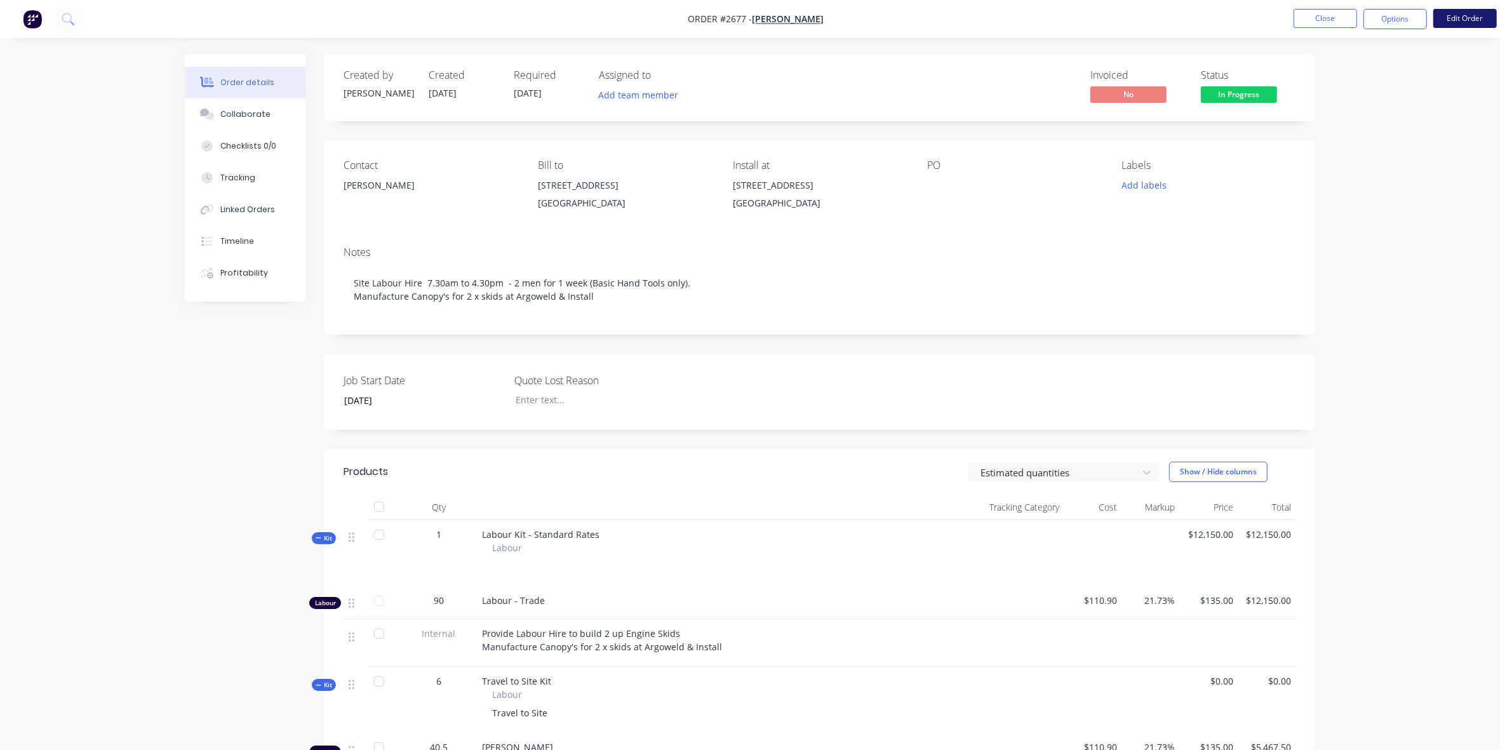
click at [1462, 18] on button "Edit Order" at bounding box center [1466, 18] width 64 height 19
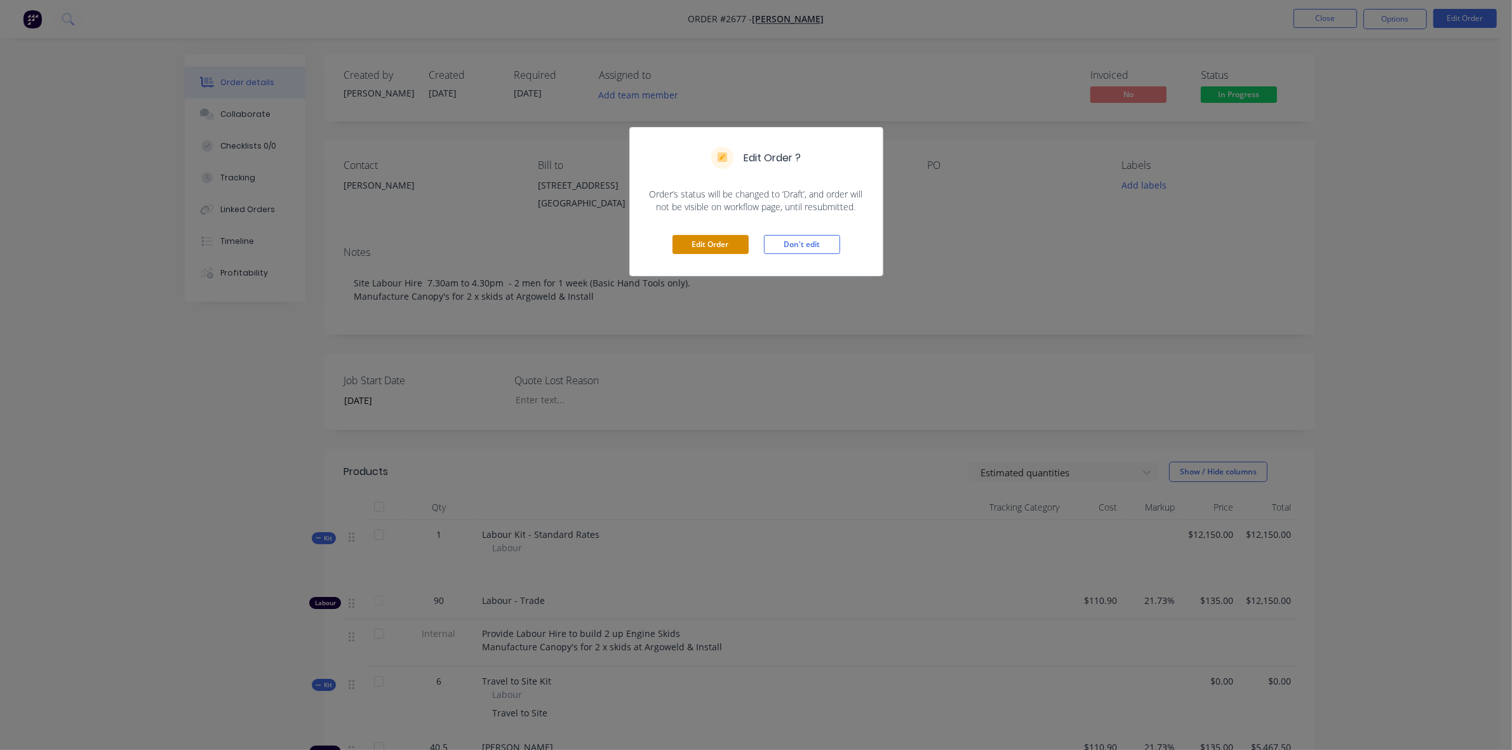
click at [718, 245] on button "Edit Order" at bounding box center [711, 244] width 76 height 19
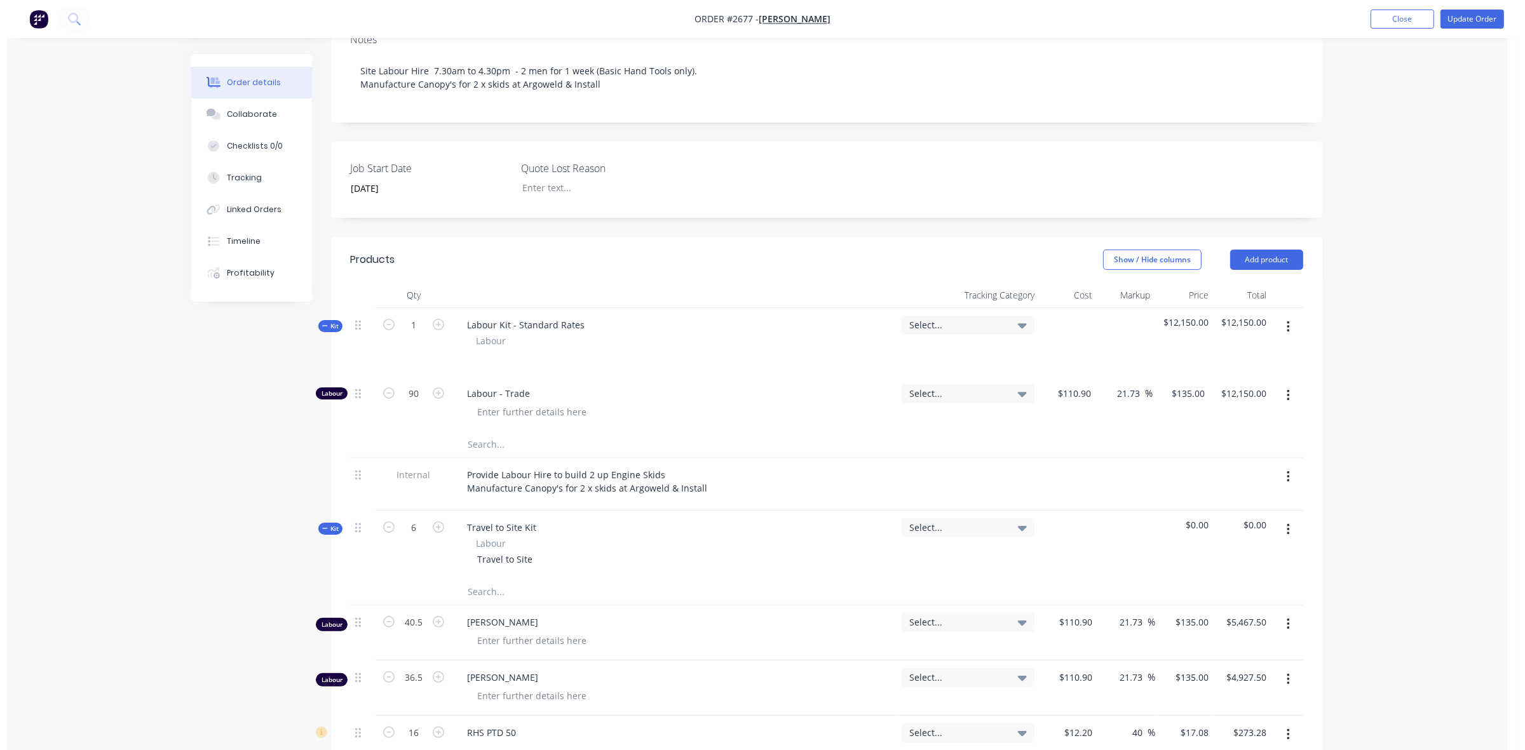
scroll to position [318, 0]
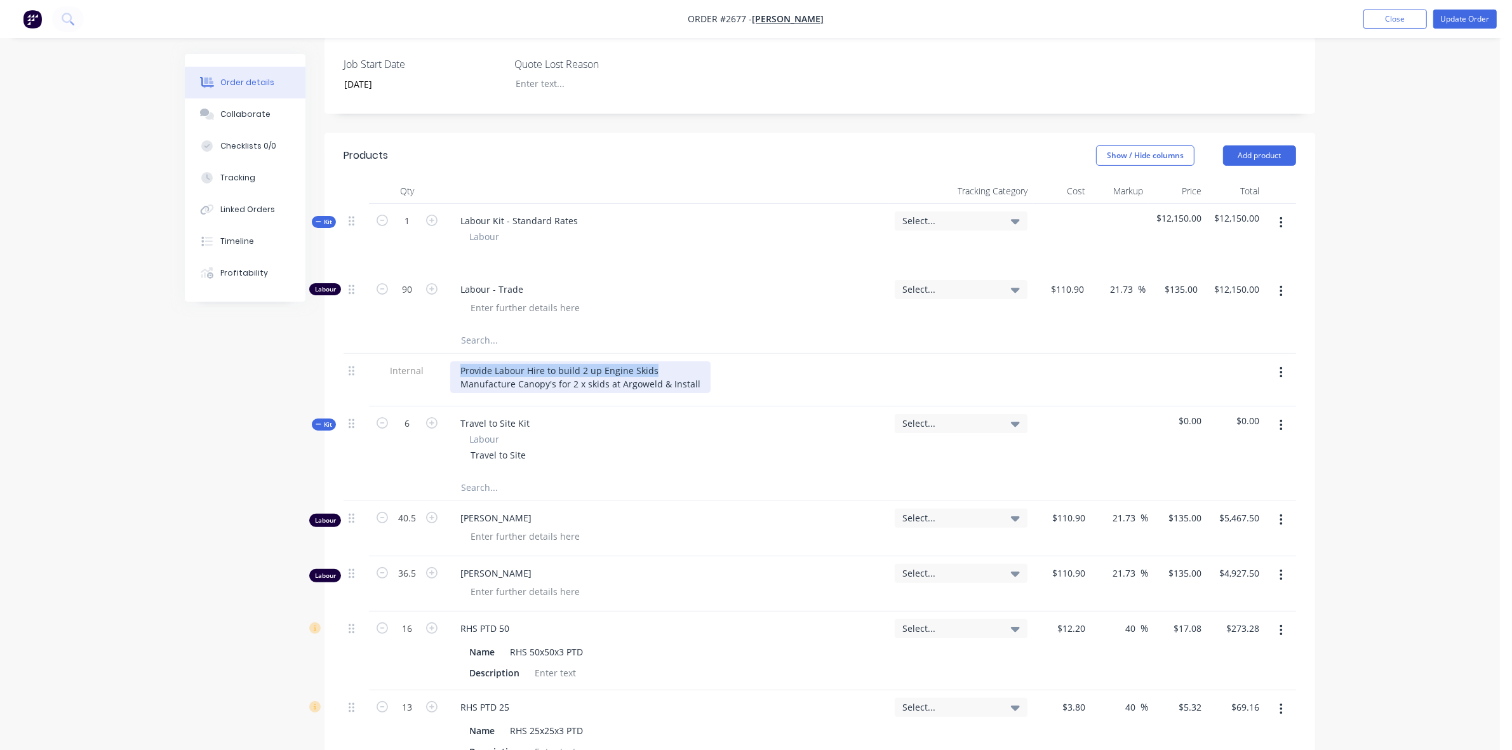
drag, startPoint x: 458, startPoint y: 383, endPoint x: 652, endPoint y: 380, distance: 193.8
click at [652, 380] on div "Provide Labour Hire to build 2 up Engine Skids Manufacture Canopy's for 2 x ski…" at bounding box center [580, 377] width 260 height 32
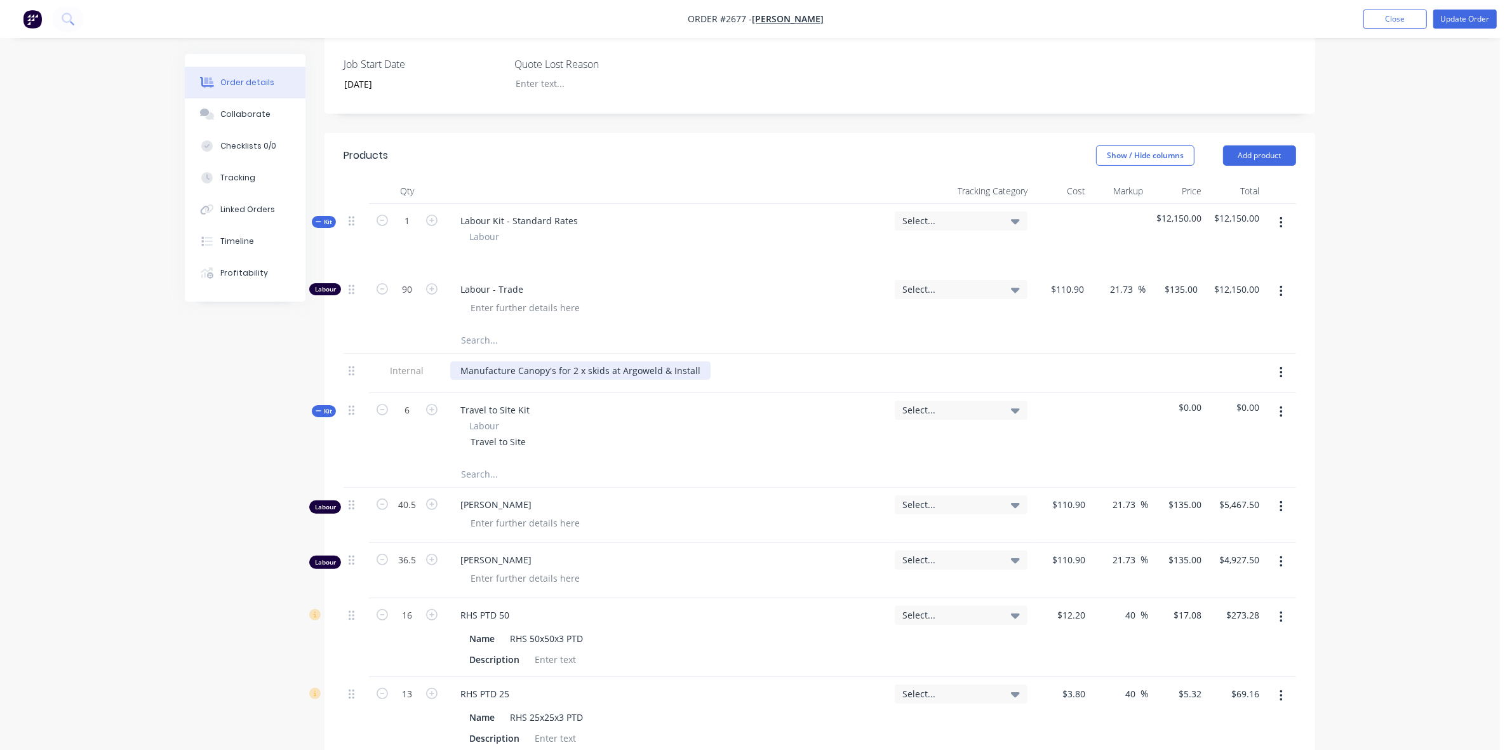
click at [693, 380] on div "Manufacture Canopy's for 2 x skids at Argoweld & Install" at bounding box center [580, 370] width 260 height 18
click at [1468, 21] on button "Update Order" at bounding box center [1466, 19] width 64 height 19
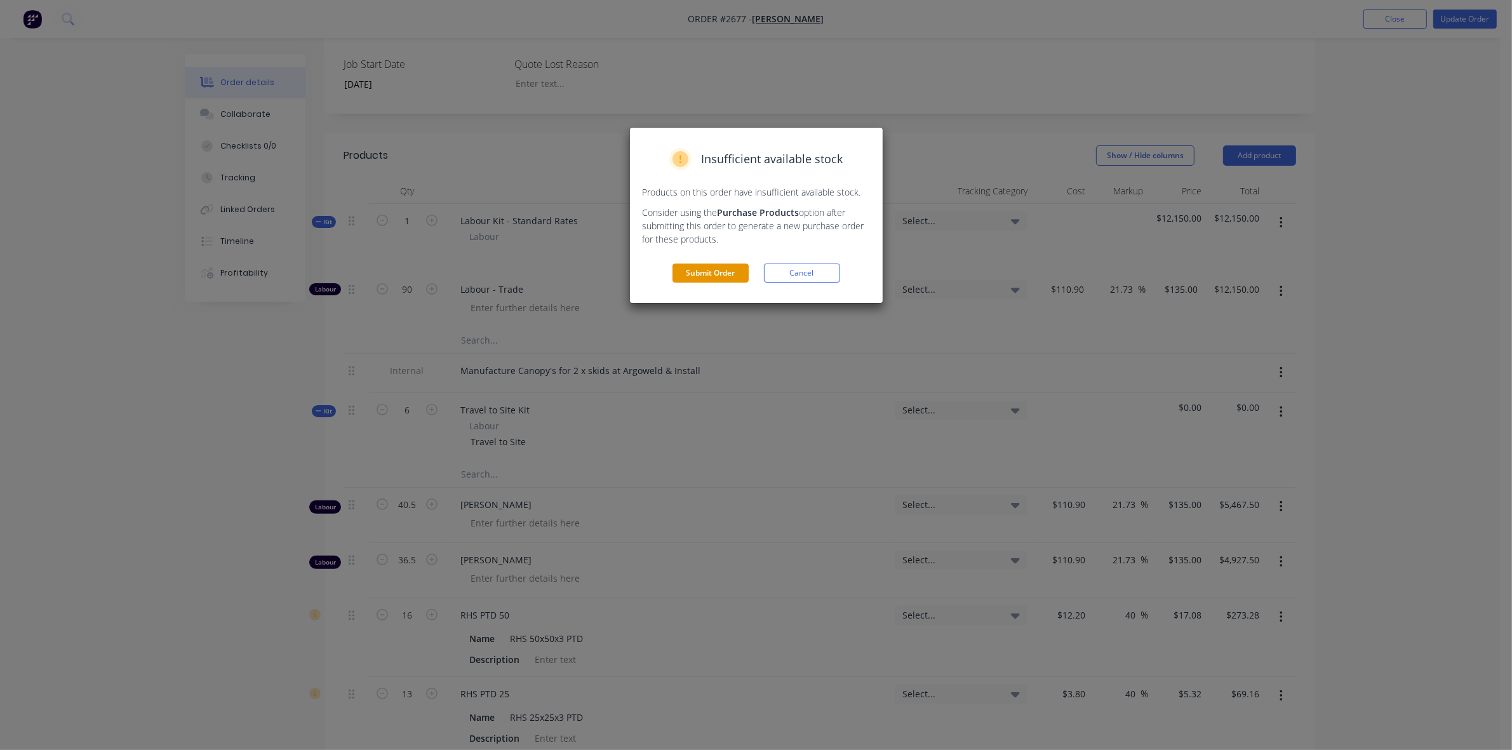
click at [731, 278] on button "Submit Order" at bounding box center [711, 273] width 76 height 19
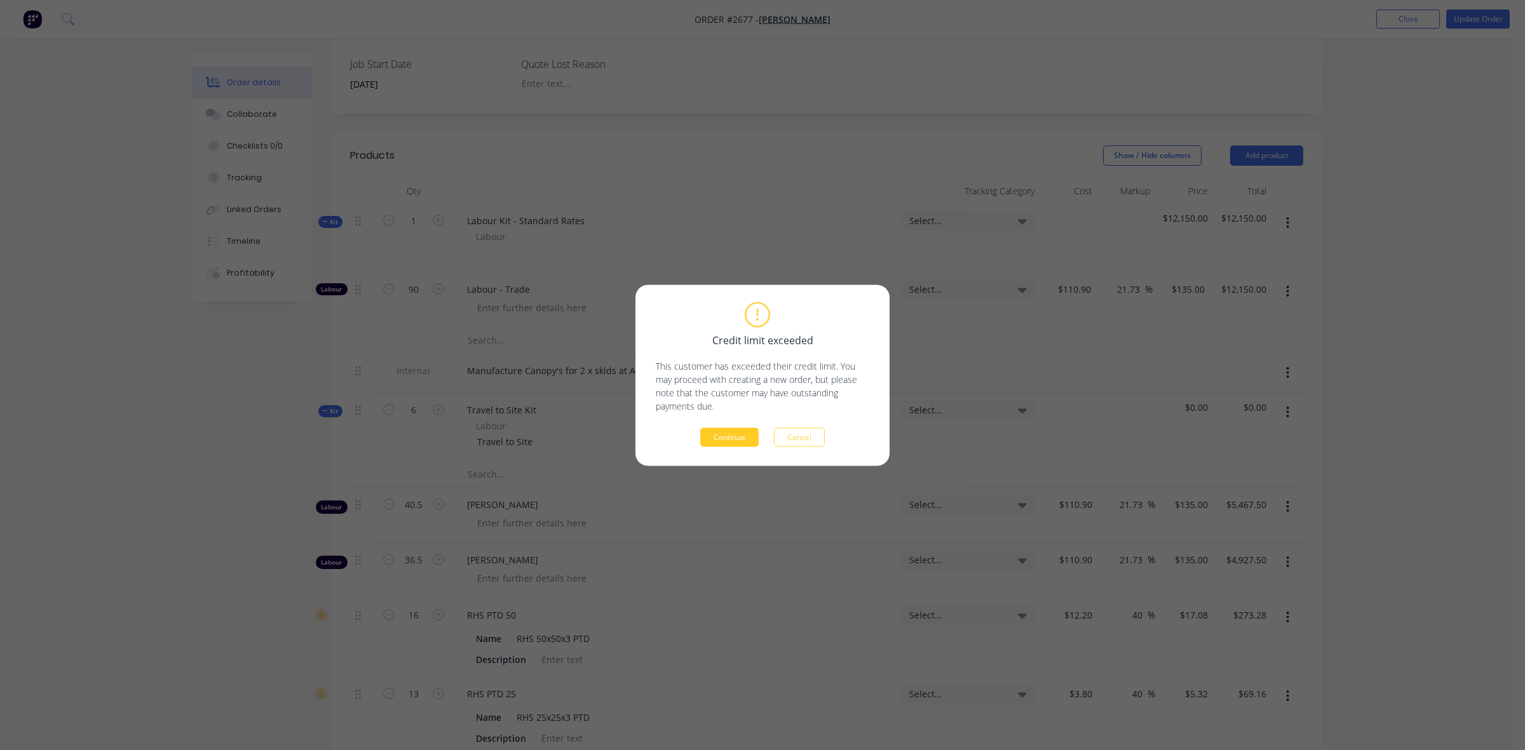
click at [741, 440] on button "Continue" at bounding box center [729, 437] width 58 height 19
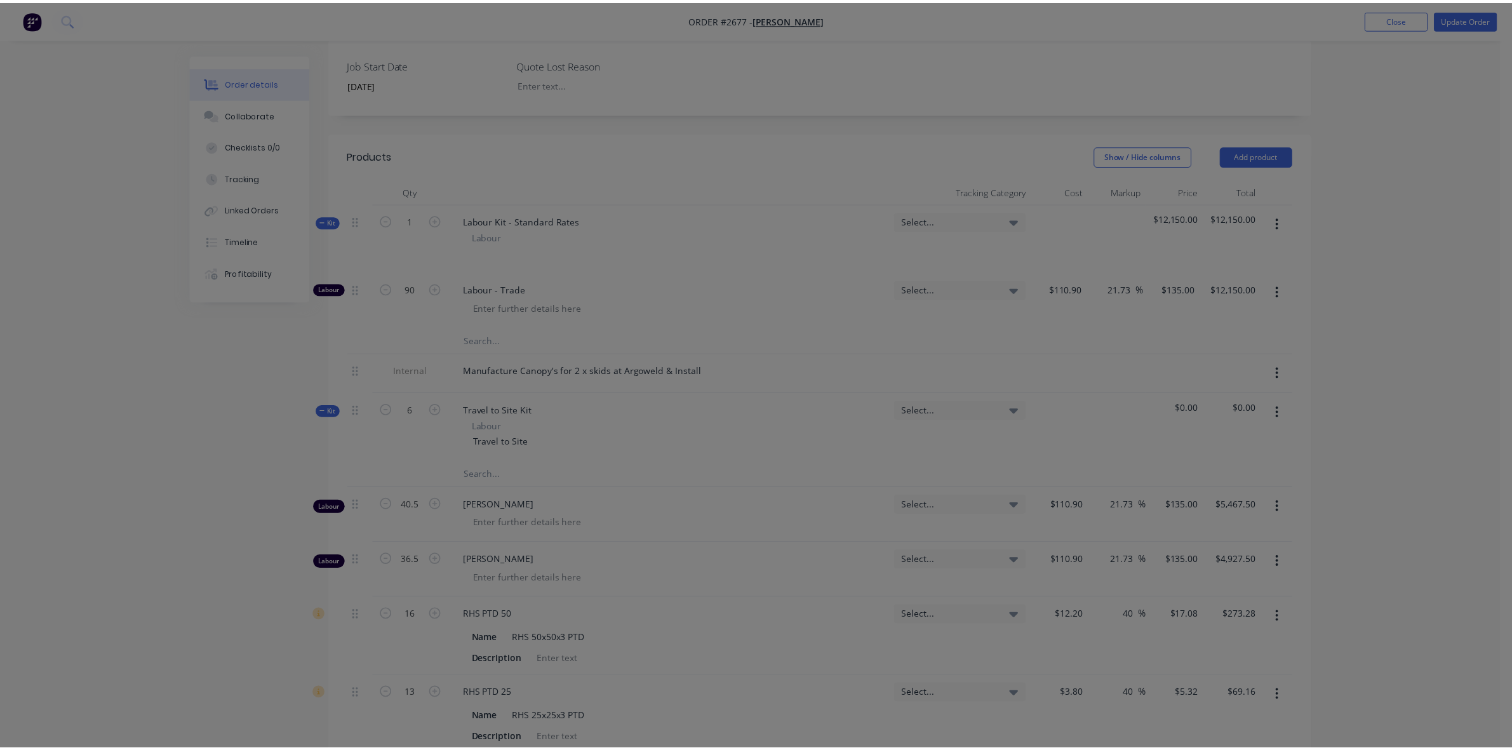
scroll to position [0, 0]
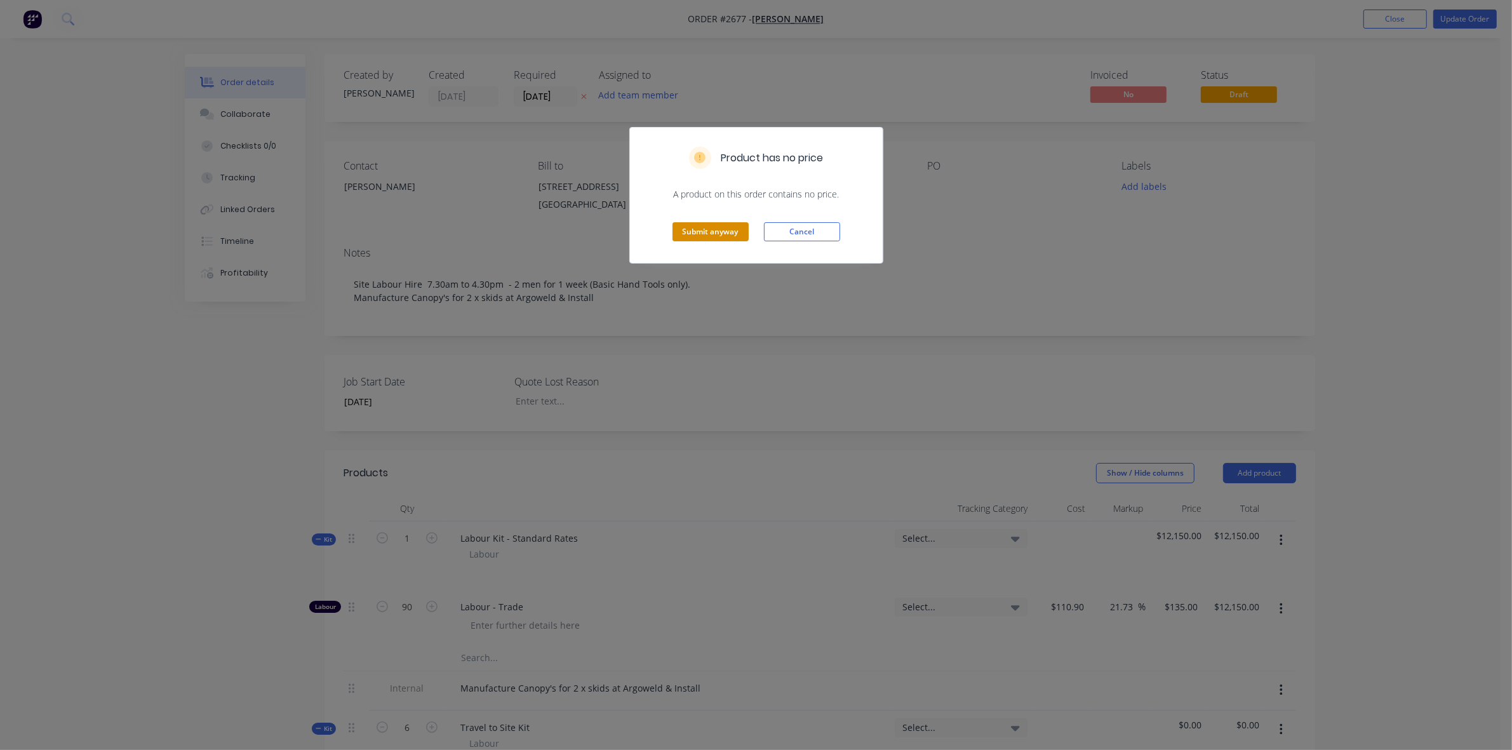
click at [710, 233] on button "Submit anyway" at bounding box center [711, 231] width 76 height 19
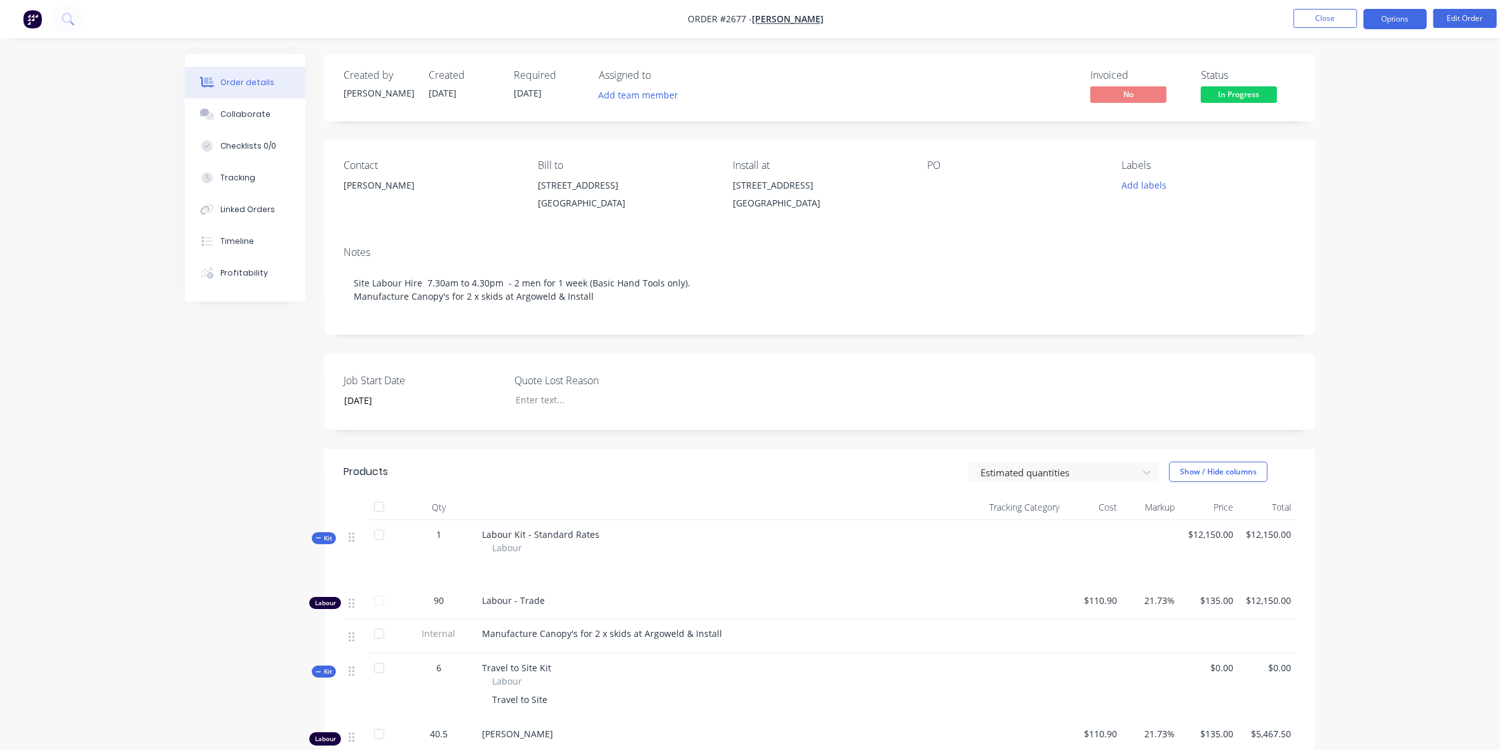
click at [1392, 22] on button "Options" at bounding box center [1396, 19] width 64 height 20
click at [1324, 151] on div "Work Order" at bounding box center [1357, 153] width 117 height 18
click at [1325, 126] on div "Without pricing" at bounding box center [1357, 128] width 117 height 18
click at [1474, 24] on button "Edit Order" at bounding box center [1466, 18] width 64 height 19
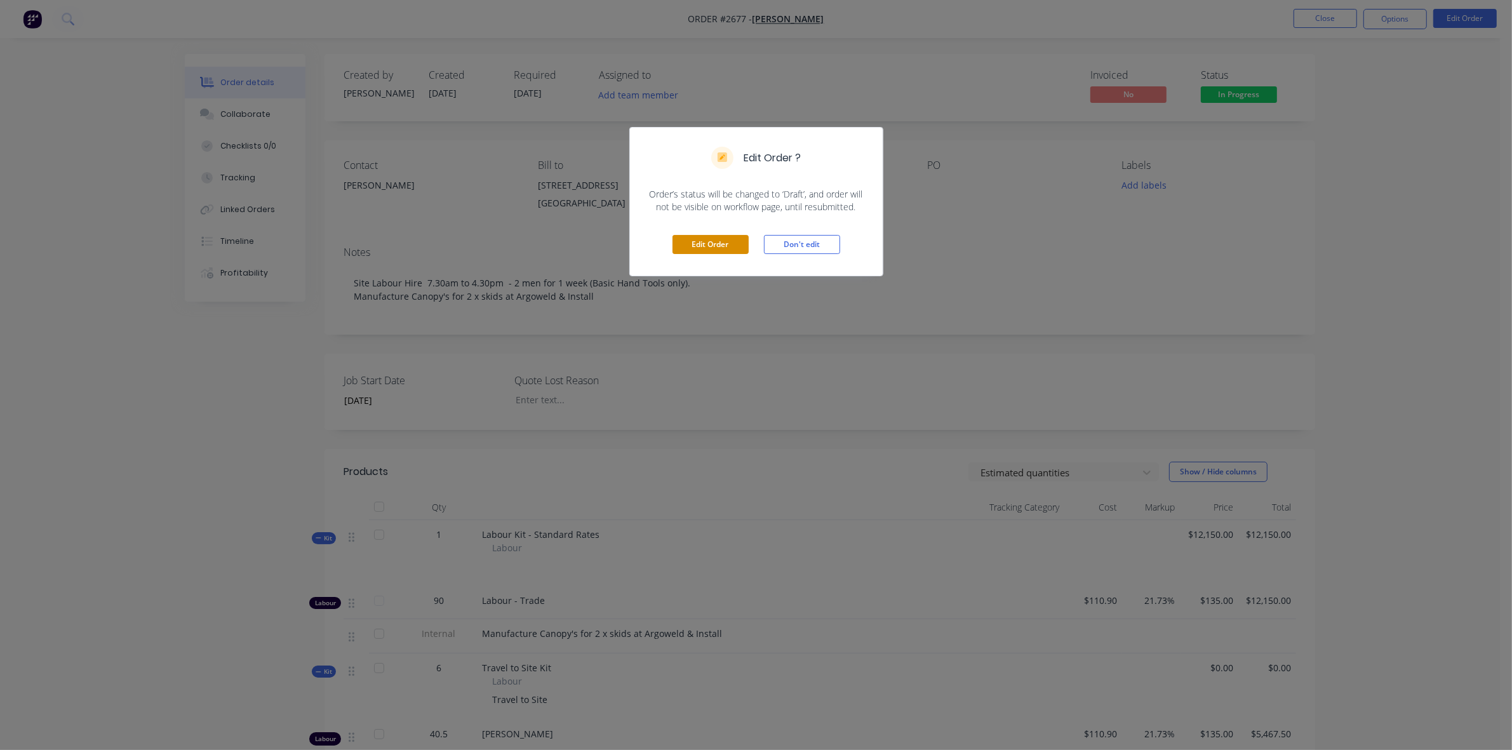
click at [722, 252] on button "Edit Order" at bounding box center [711, 244] width 76 height 19
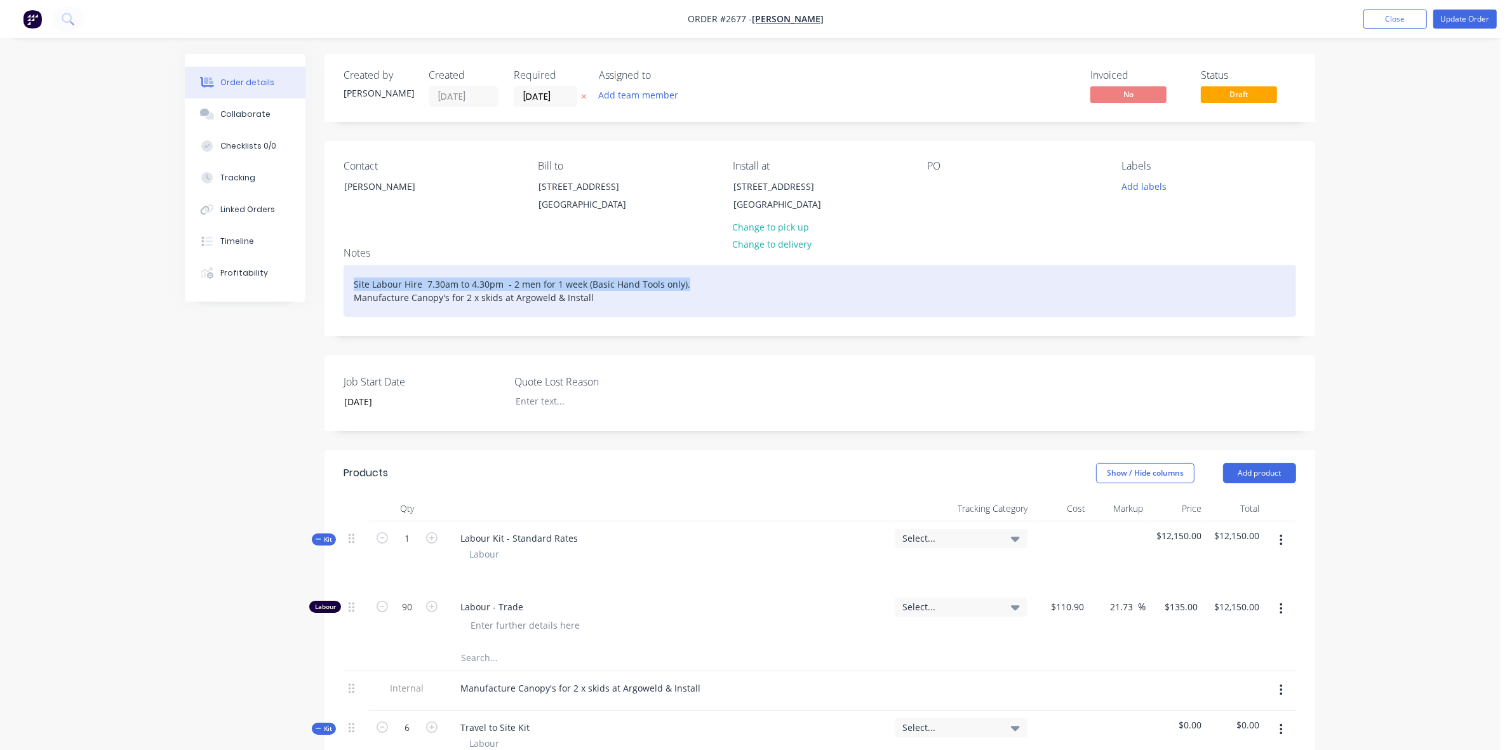
drag, startPoint x: 353, startPoint y: 296, endPoint x: 690, endPoint y: 300, distance: 337.3
click at [690, 300] on div "Site Labour Hire 7.30am to 4.30pm - 2 men for 1 week (Basic Hand Tools only). M…" at bounding box center [820, 291] width 953 height 52
copy div "Site Labour Hire 7.30am to 4.30pm - 2 men for 1 week (Basic Hand Tools only)."
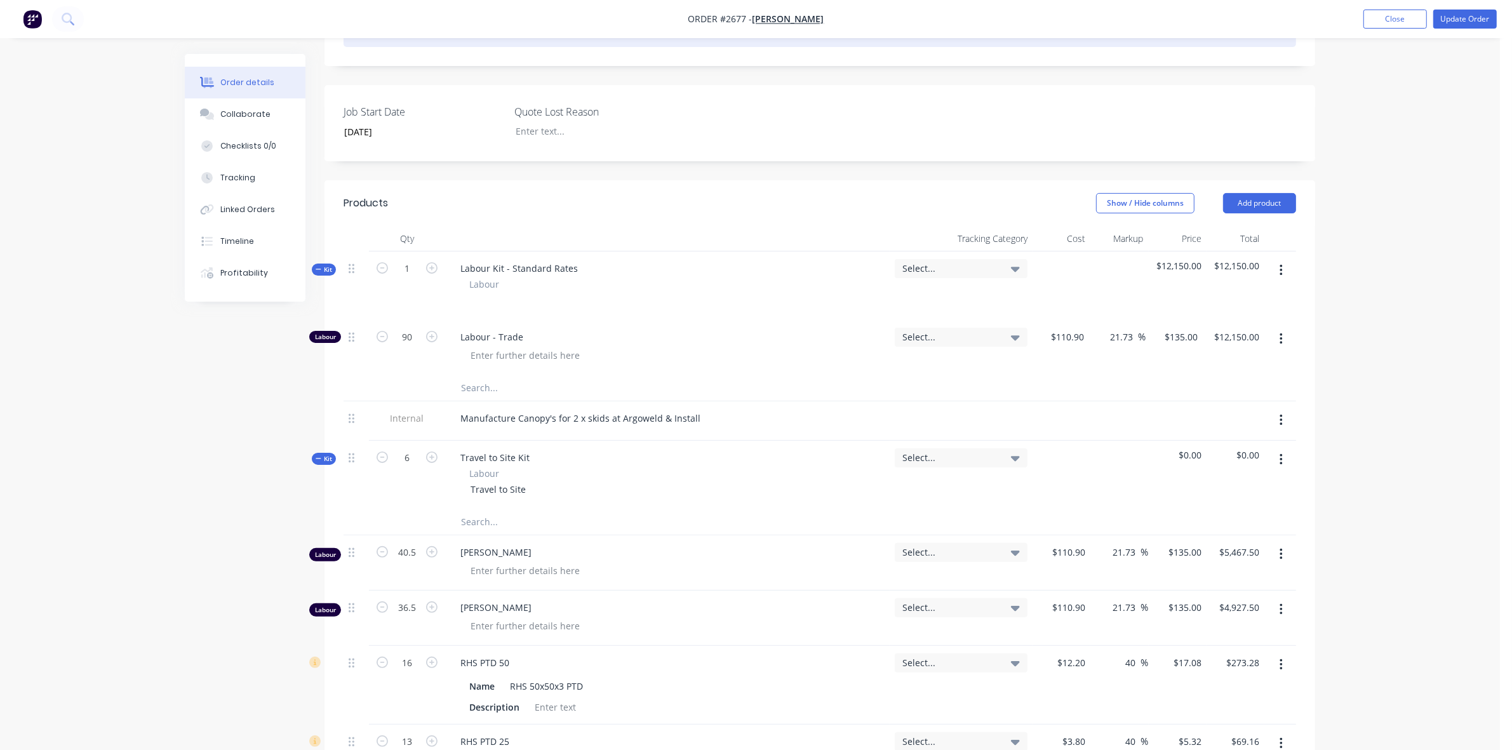
scroll to position [318, 0]
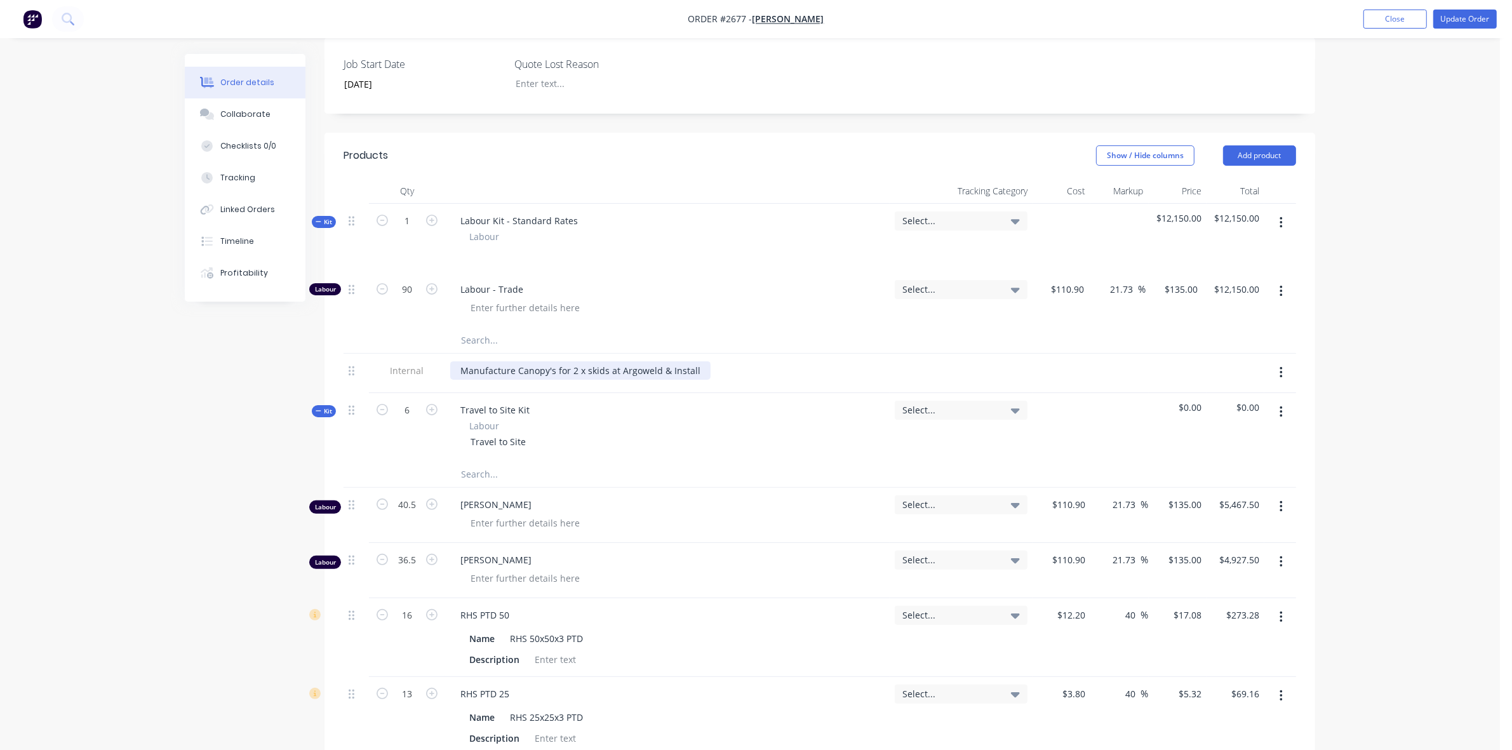
click at [461, 380] on div "Manufacture Canopy's for 2 x skids at Argoweld & Install" at bounding box center [580, 370] width 260 height 18
click at [459, 380] on div "Manufacture Canopy's for 2 x skids at Argoweld & Install" at bounding box center [580, 370] width 260 height 18
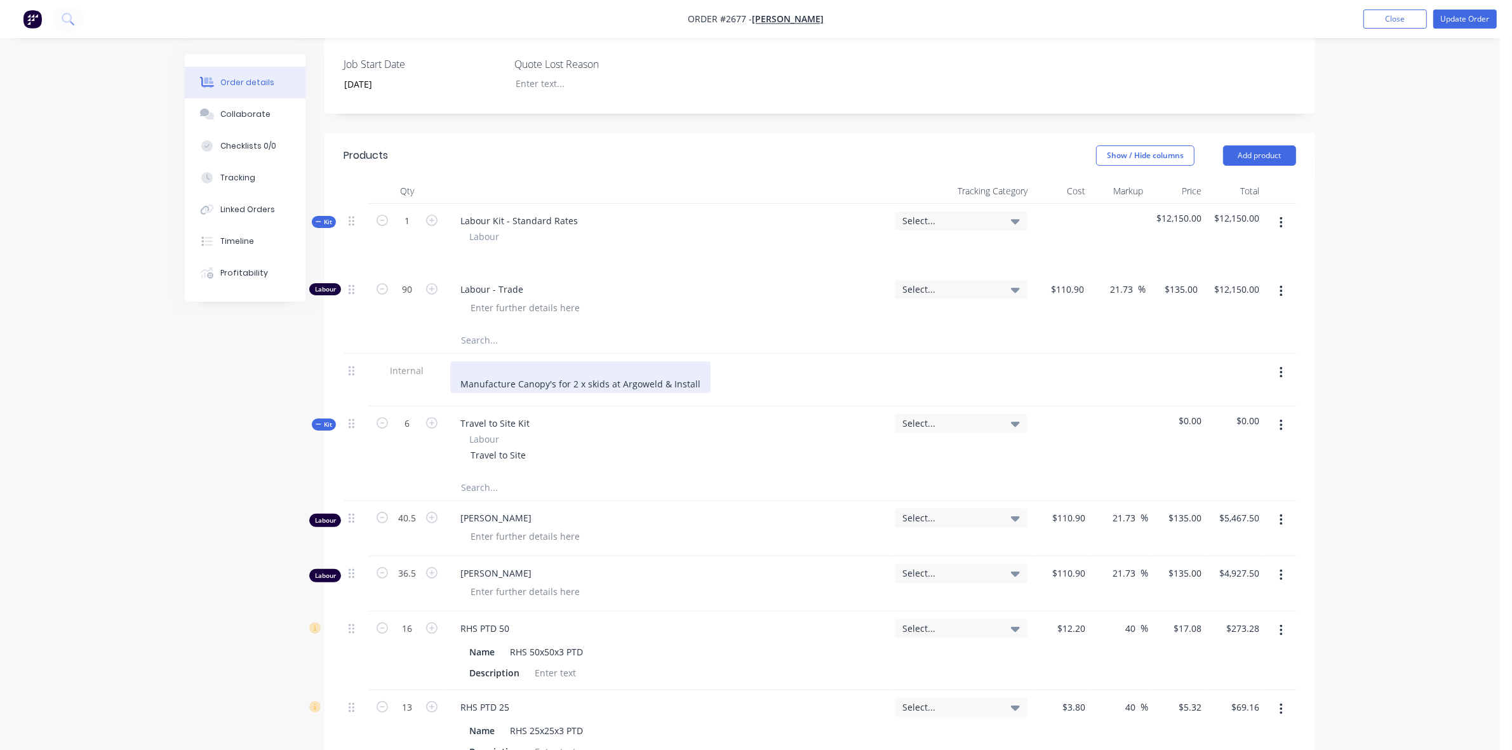
click at [465, 382] on div "Manufacture Canopy's for 2 x skids at Argoweld & Install" at bounding box center [580, 377] width 260 height 32
click at [844, 377] on div "Site Labour Hire 7.30am to 4.30pm - 2 men for 1 week (Basic Hand Tools only). M…" at bounding box center [667, 377] width 434 height 32
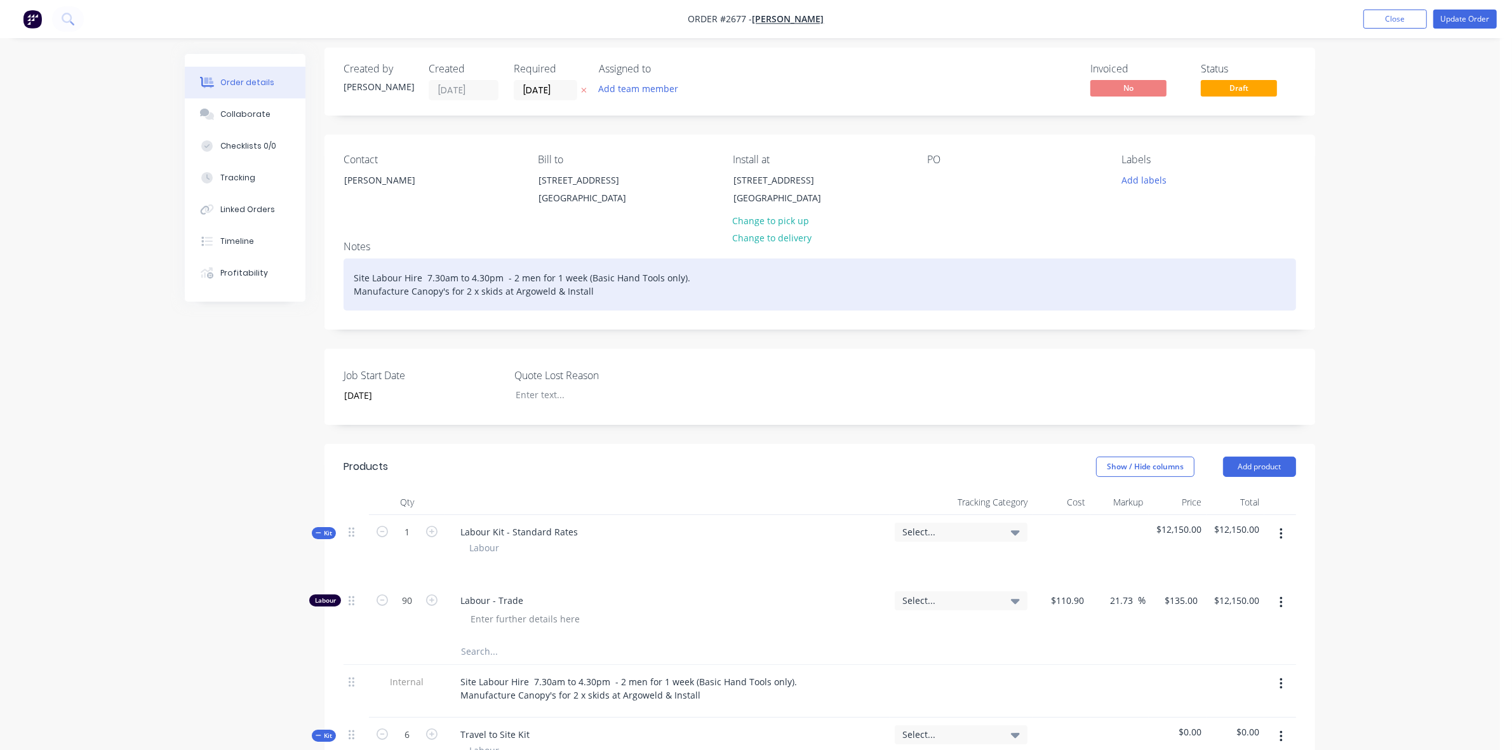
scroll to position [0, 0]
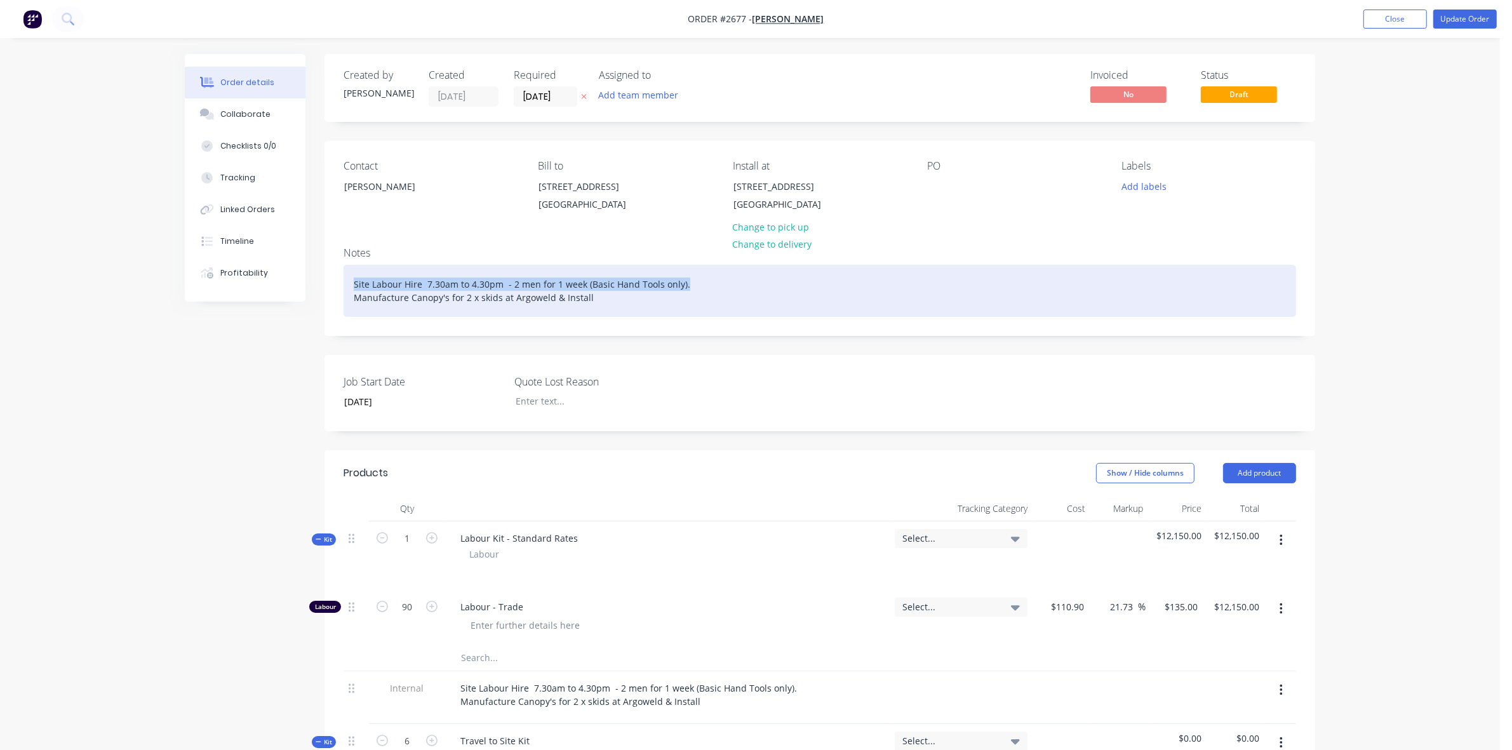
drag, startPoint x: 690, startPoint y: 299, endPoint x: 349, endPoint y: 286, distance: 341.4
click at [349, 286] on div "Site Labour Hire 7.30am to 4.30pm - 2 men for 1 week (Basic Hand Tools only). M…" at bounding box center [820, 291] width 953 height 52
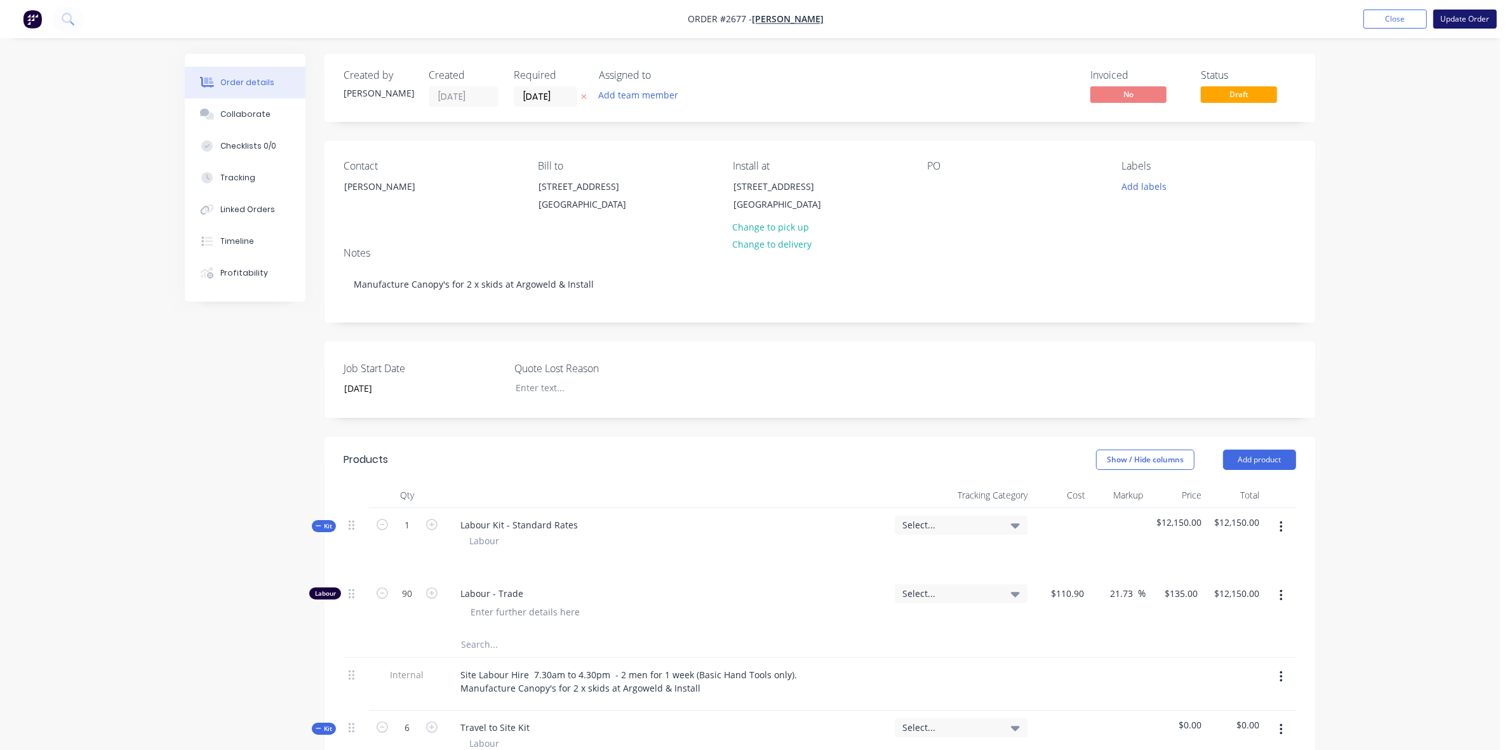
click at [1462, 20] on button "Update Order" at bounding box center [1466, 19] width 64 height 19
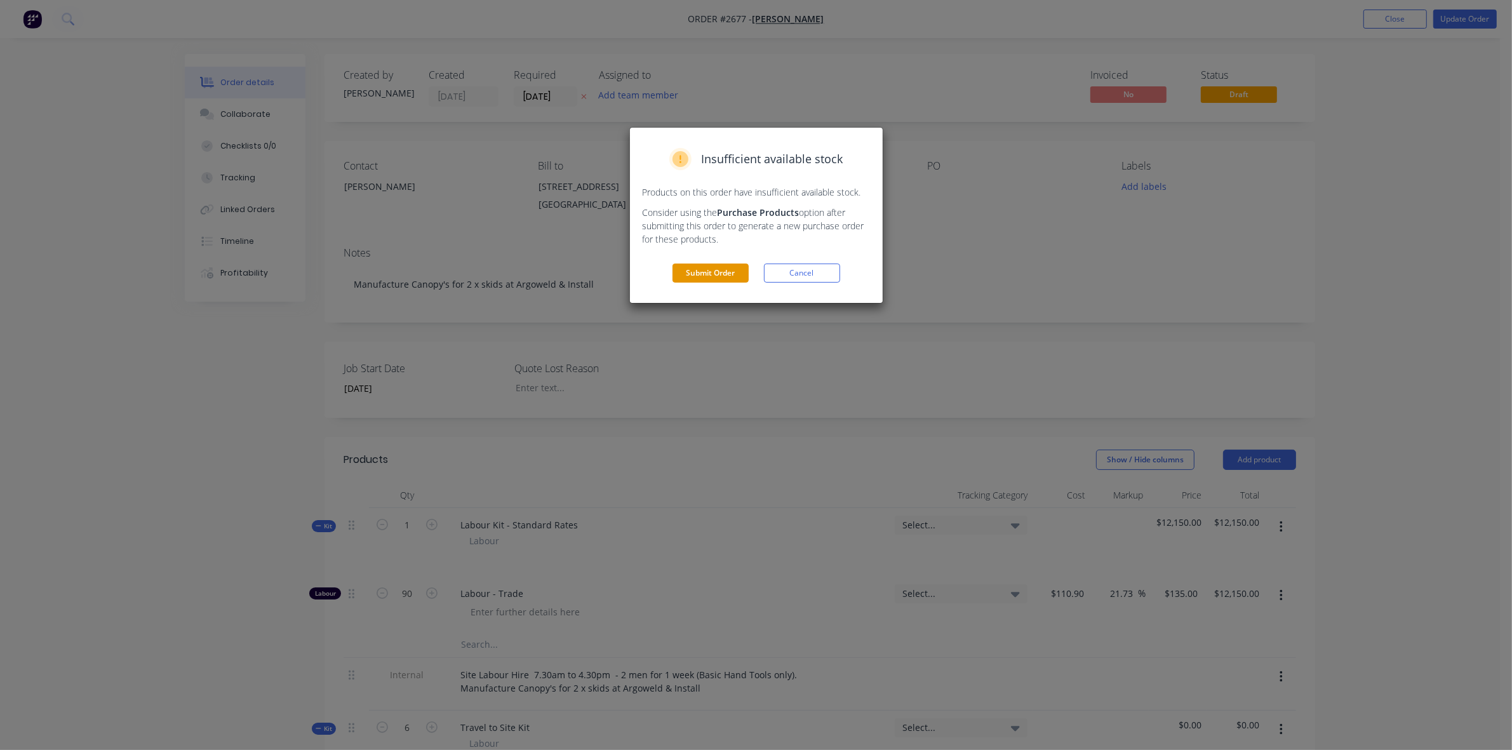
click at [677, 274] on button "Submit Order" at bounding box center [711, 273] width 76 height 19
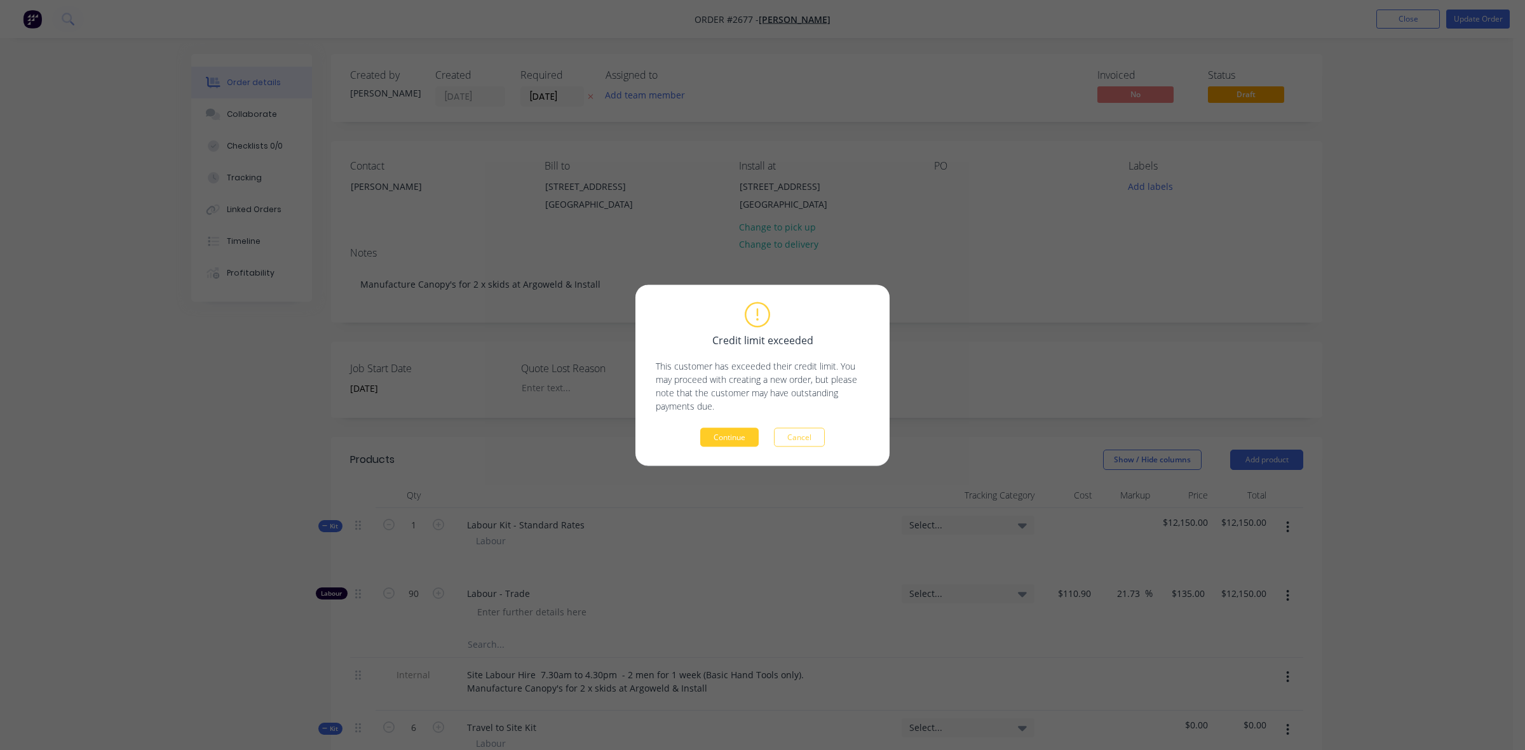
click at [742, 436] on button "Continue" at bounding box center [729, 437] width 58 height 19
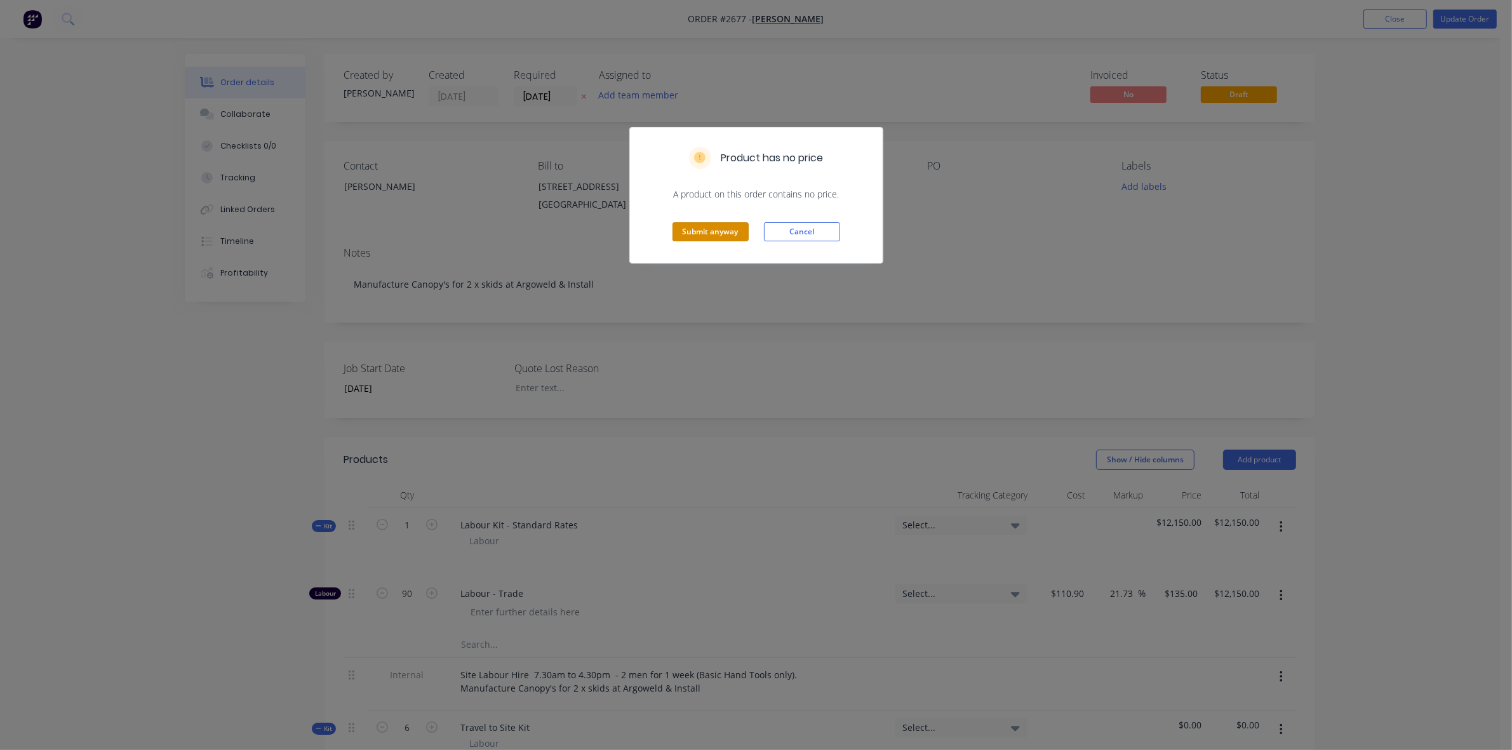
drag, startPoint x: 728, startPoint y: 231, endPoint x: 782, endPoint y: 202, distance: 61.1
click at [727, 231] on button "Submit anyway" at bounding box center [711, 231] width 76 height 19
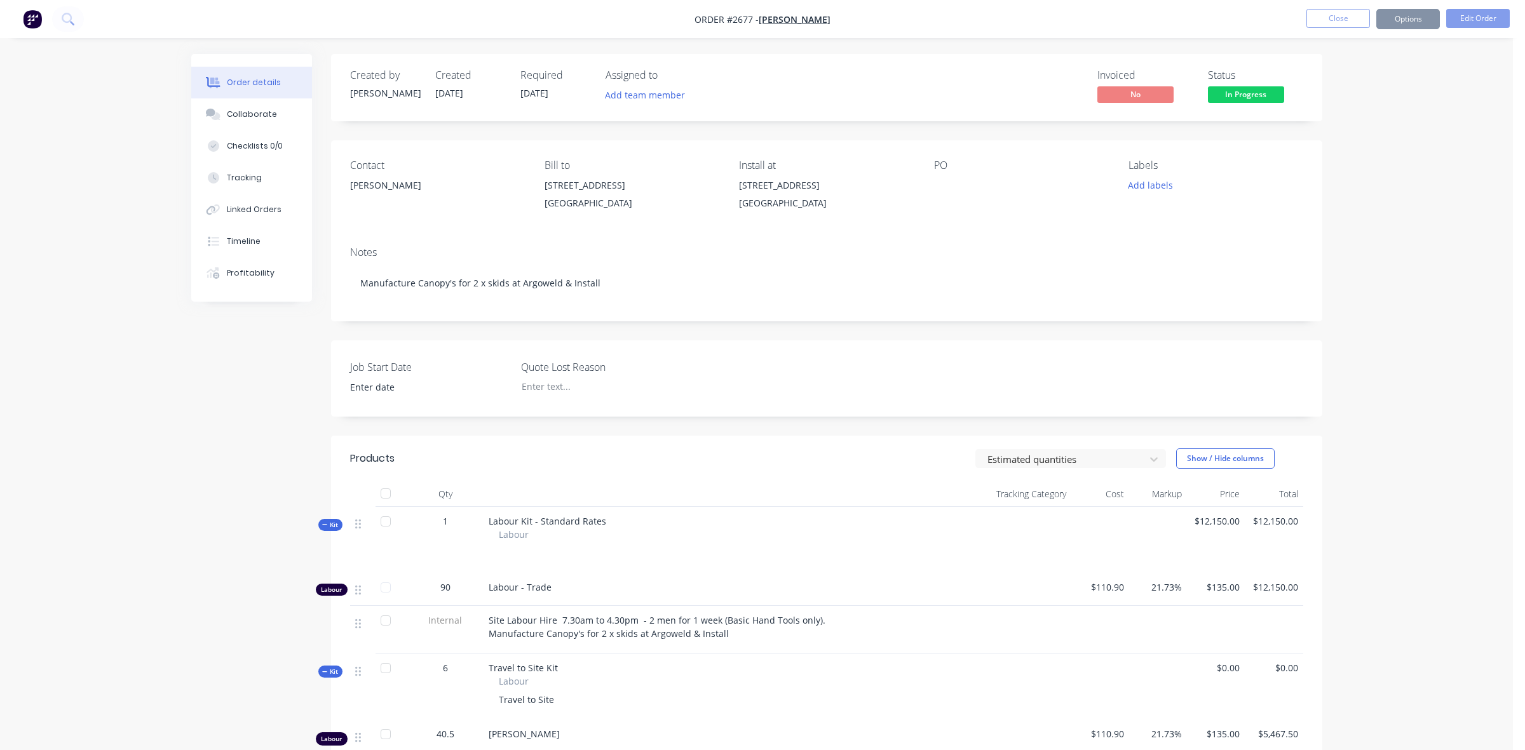
type input "[DATE]"
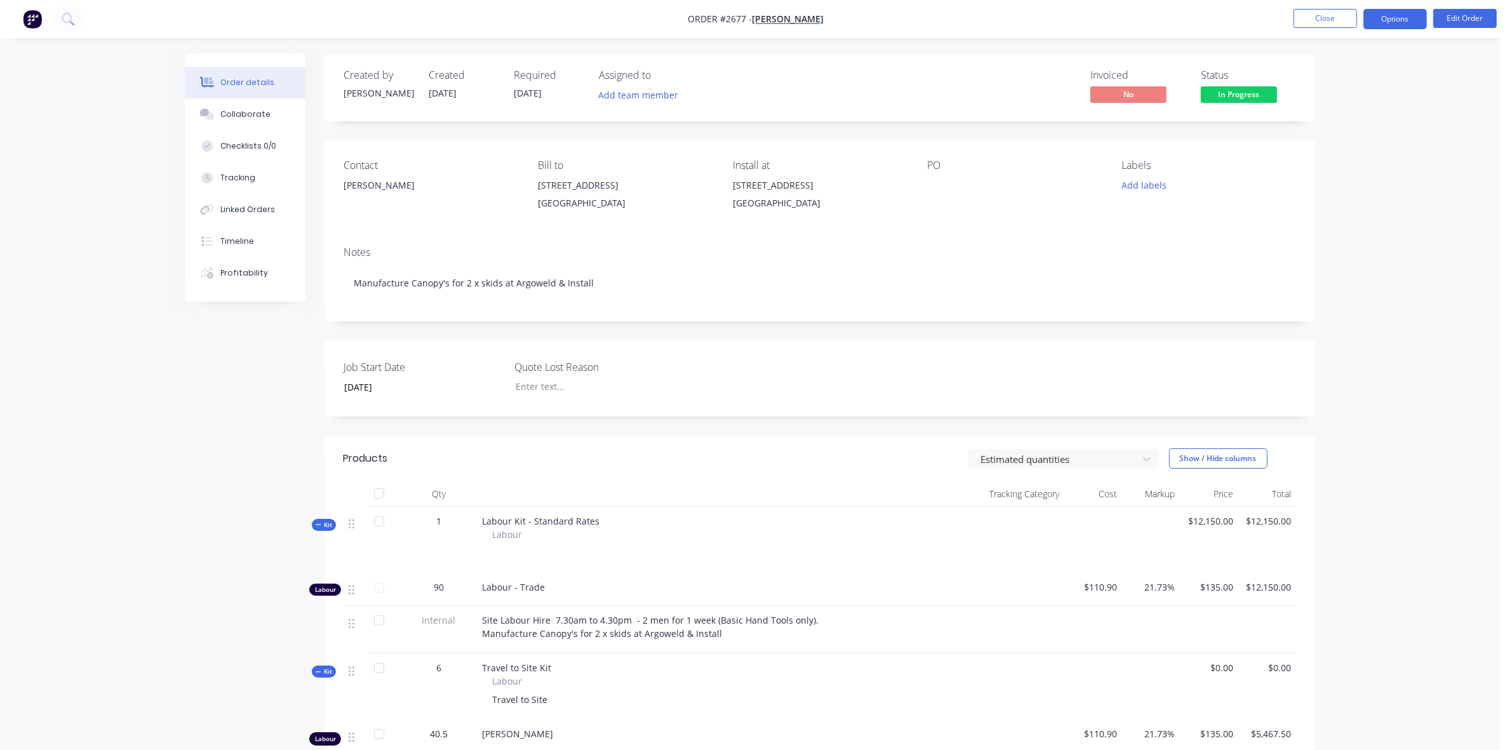
click at [1389, 17] on button "Options" at bounding box center [1396, 19] width 64 height 20
click at [1336, 147] on div "Work Order" at bounding box center [1357, 153] width 117 height 18
click at [1334, 127] on div "Without pricing" at bounding box center [1357, 128] width 117 height 18
click at [1458, 16] on button "Edit Order" at bounding box center [1466, 18] width 64 height 19
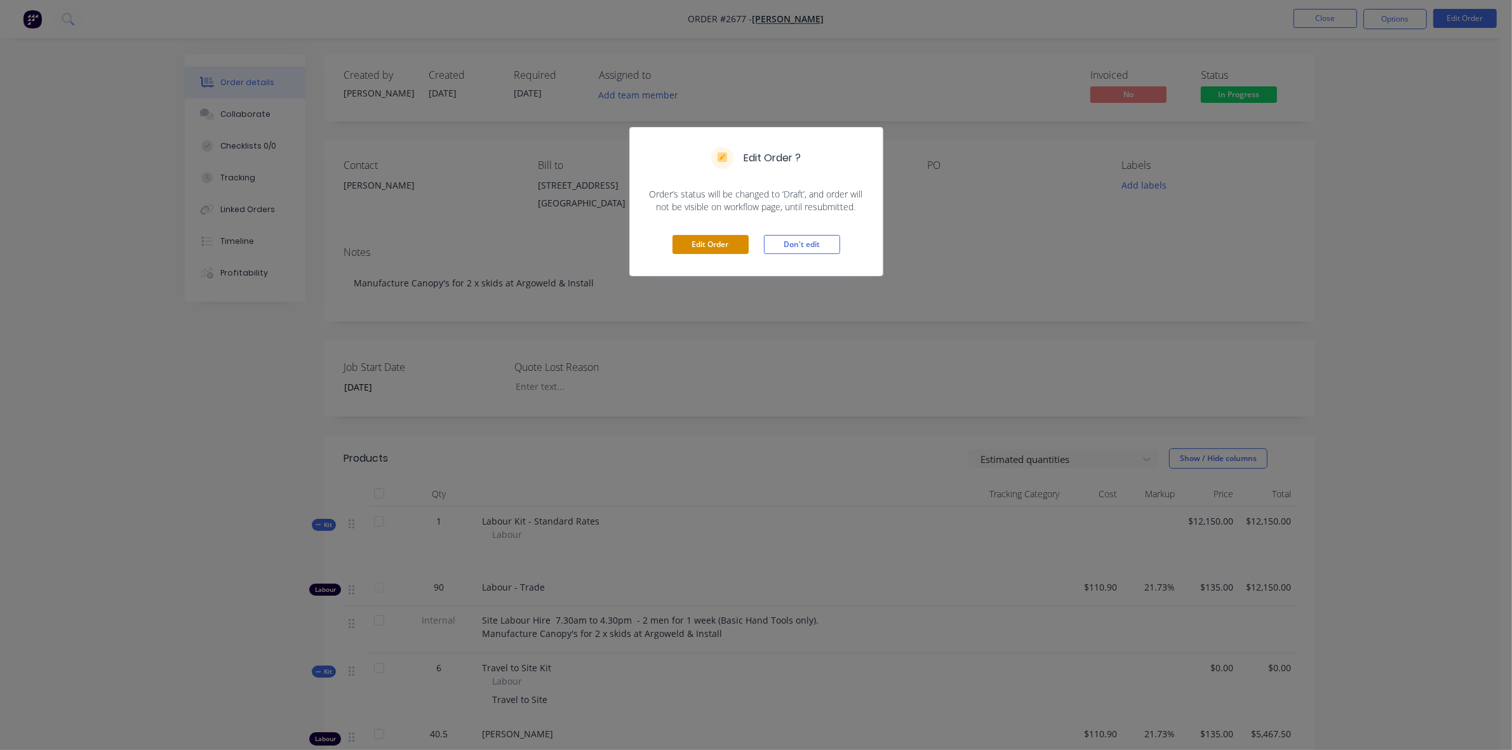
click at [708, 239] on button "Edit Order" at bounding box center [711, 244] width 76 height 19
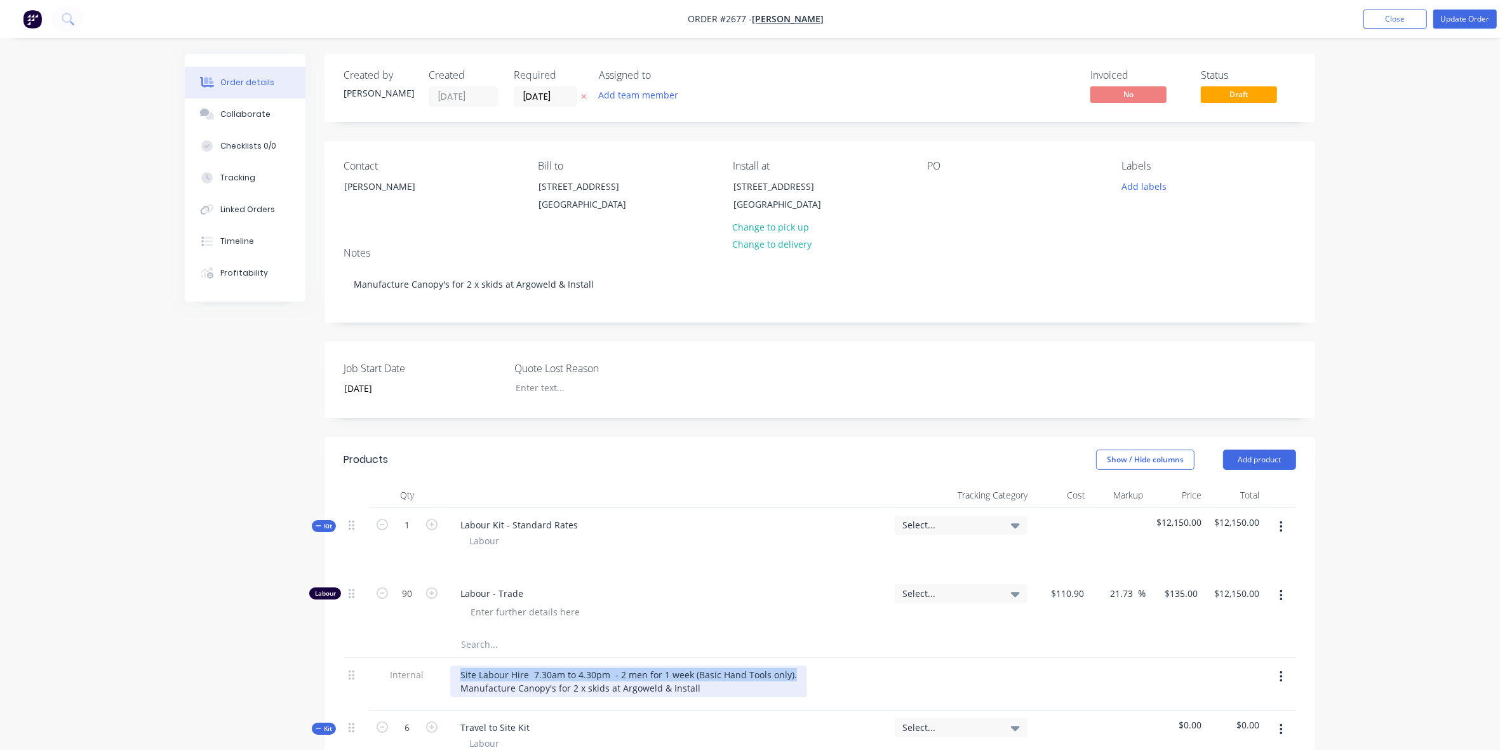
drag, startPoint x: 456, startPoint y: 697, endPoint x: 811, endPoint y: 708, distance: 355.3
click at [811, 697] on div "Site Labour Hire 7.30am to 4.30pm - 2 men for 1 week (Basic Hand Tools only). M…" at bounding box center [667, 682] width 434 height 32
copy div "Site Labour Hire 7.30am to 4.30pm - 2 men for 1 week (Basic Hand Tools only)."
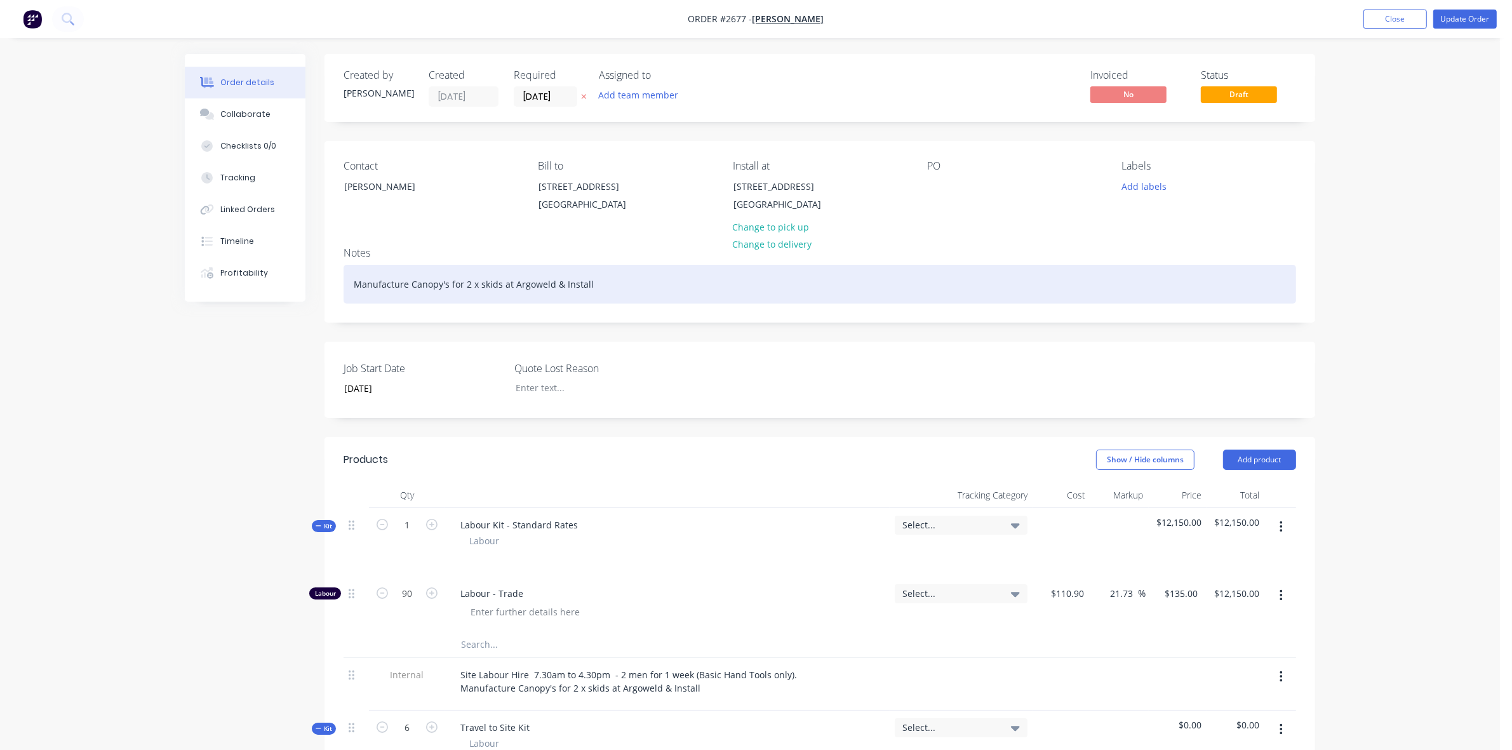
click at [383, 290] on div "Manufacture Canopy's for 2 x skids at Argoweld & Install" at bounding box center [820, 284] width 953 height 39
paste div
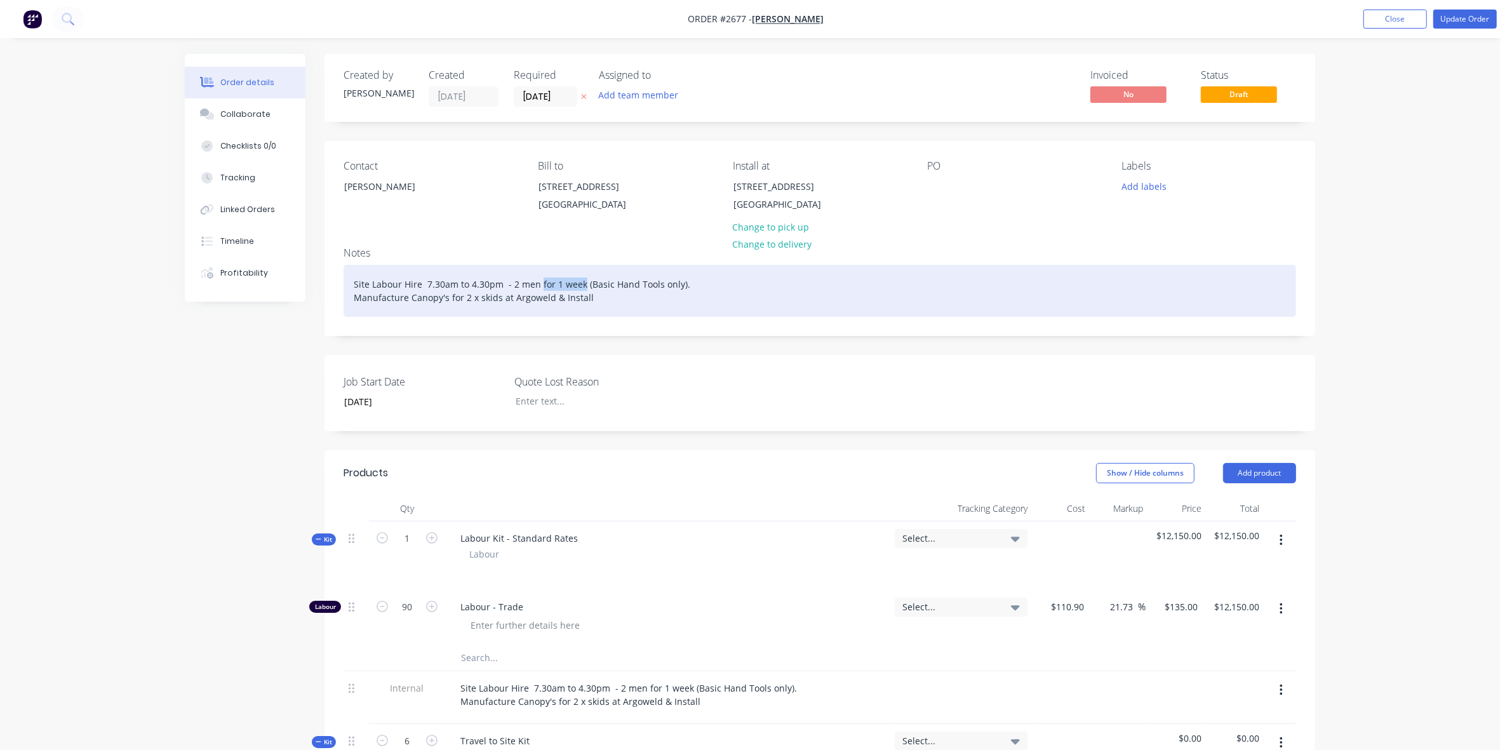
drag, startPoint x: 539, startPoint y: 297, endPoint x: 581, endPoint y: 297, distance: 42.6
click at [581, 297] on div "Site Labour Hire 7.30am to 4.30pm - 2 men for 1 week (Basic Hand Tools only). M…" at bounding box center [820, 291] width 953 height 52
drag, startPoint x: 539, startPoint y: 297, endPoint x: 562, endPoint y: 302, distance: 24.2
click at [544, 297] on div "Site Labour Hire 7.30am to 4.30pm - 2 men a (Basic Hand Tools only). Manufactur…" at bounding box center [820, 291] width 953 height 52
click at [588, 312] on div "Site Labour Hire 7.30am to 4.30pm - 2 men (Basic Hand Tools only). Manufacture …" at bounding box center [820, 291] width 953 height 52
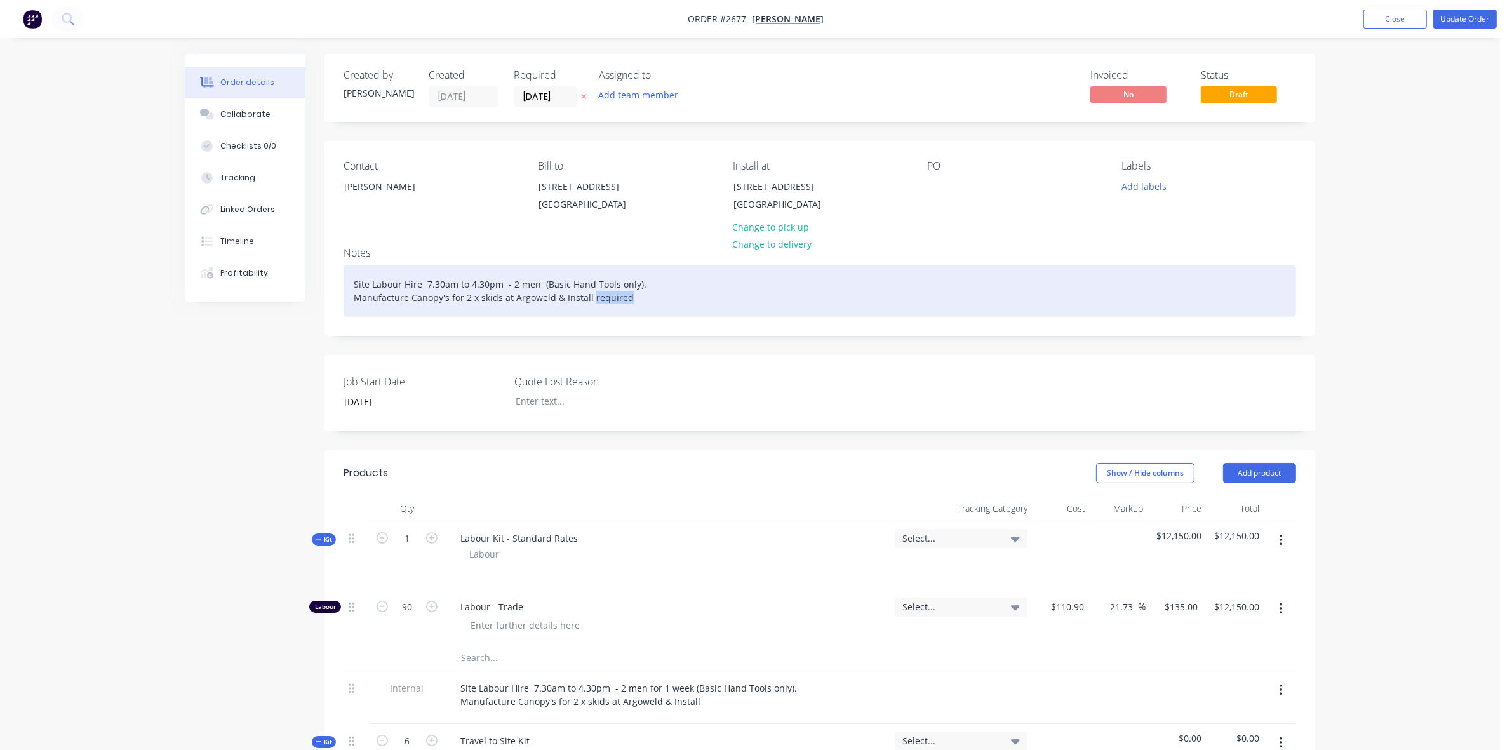
drag, startPoint x: 588, startPoint y: 310, endPoint x: 631, endPoint y: 309, distance: 42.6
click at [631, 309] on div "Site Labour Hire 7.30am to 4.30pm - 2 men (Basic Hand Tools only). Manufacture …" at bounding box center [820, 291] width 953 height 52
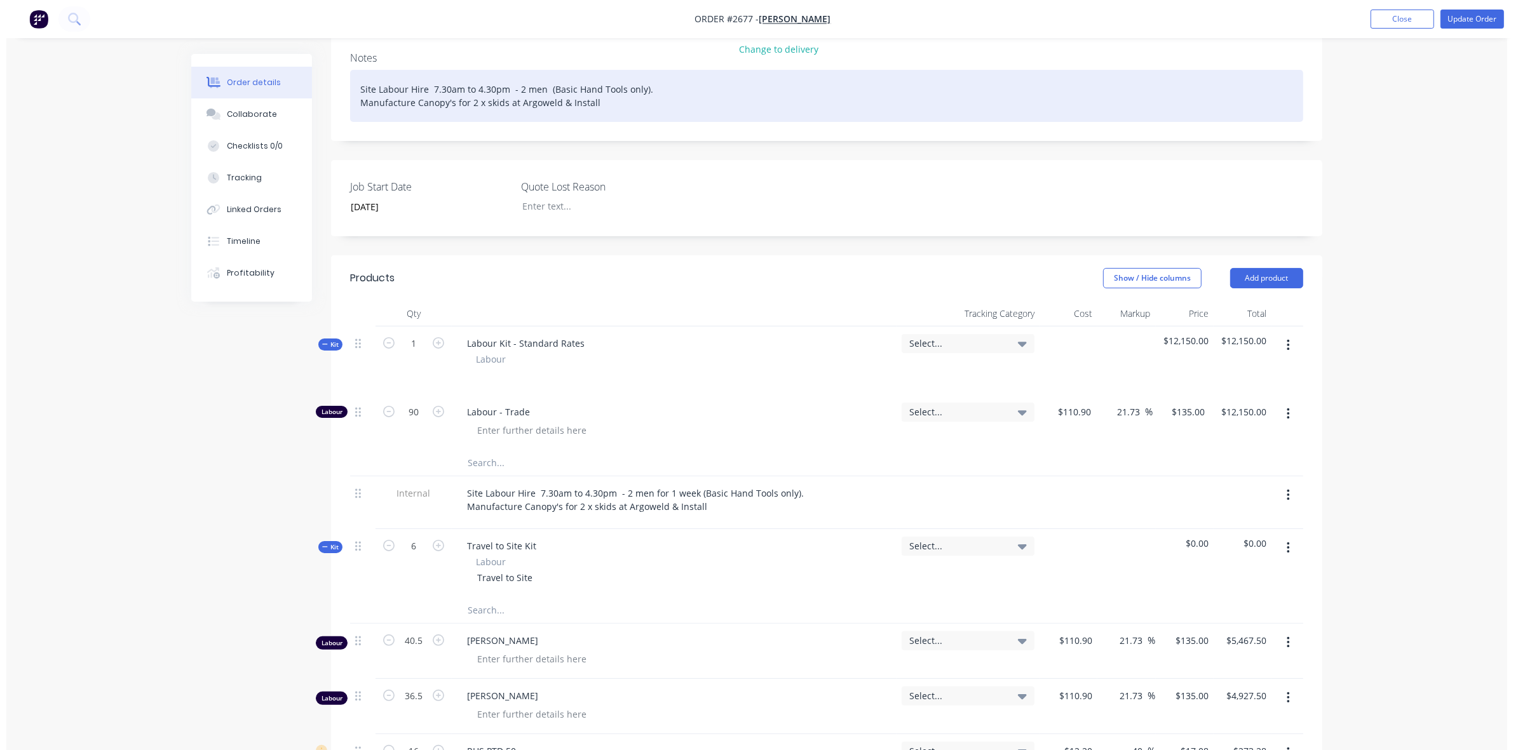
scroll to position [238, 0]
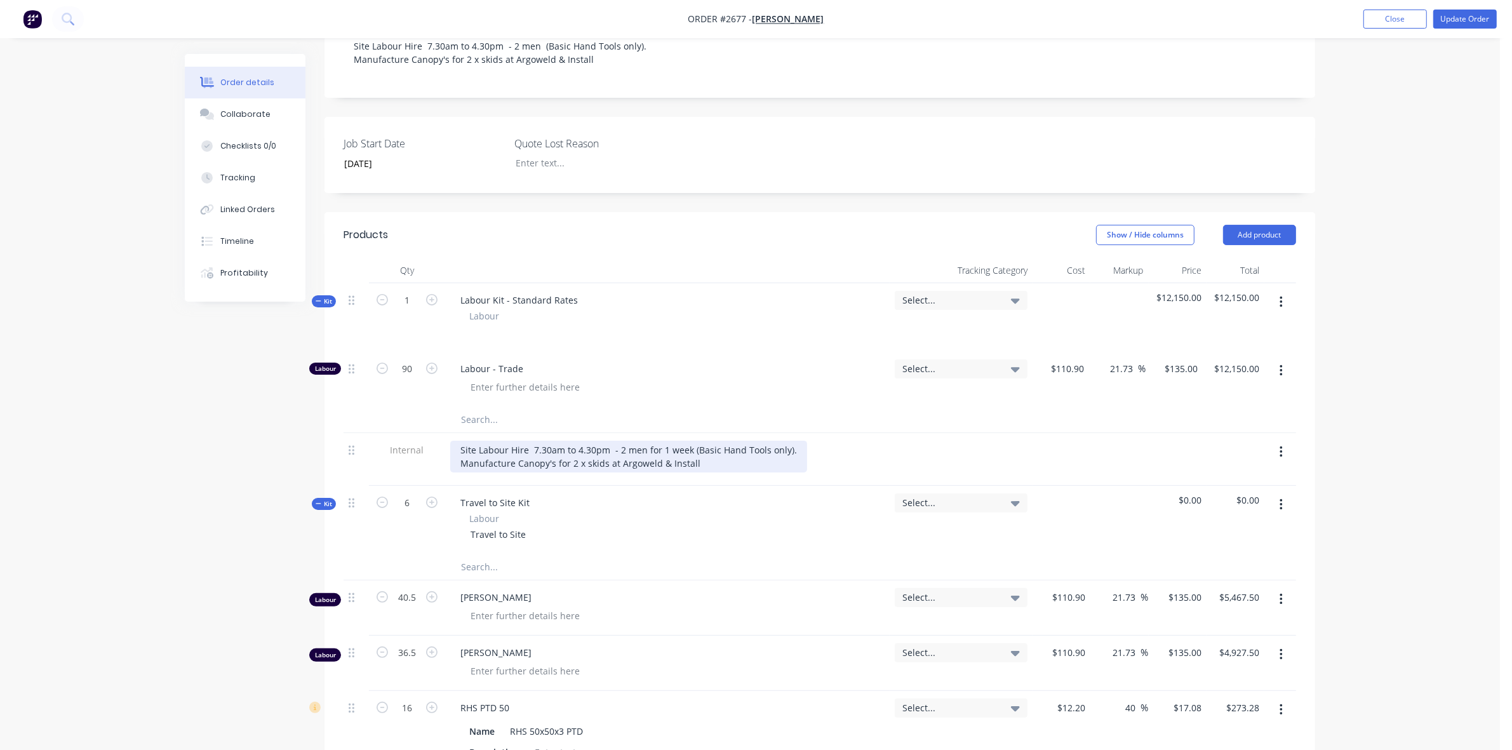
click at [792, 468] on div "Site Labour Hire 7.30am to 4.30pm - 2 men for 1 week (Basic Hand Tools only). M…" at bounding box center [628, 457] width 357 height 32
click at [793, 466] on div "Site Labour Hire 7.30am to 4.30pm - 2 men for 1 week (Basic Hand Tools only). M…" at bounding box center [628, 457] width 357 height 32
drag, startPoint x: 645, startPoint y: 465, endPoint x: 689, endPoint y: 464, distance: 43.8
click at [689, 464] on div "Site Labour Hire 7.30am to 4.30pm - 2 men for 1 week (Basic Hand Tools only). M…" at bounding box center [628, 457] width 357 height 32
click at [697, 461] on div "Site Labour Hire 7.30am to 4.30pm - 2 men as required (Basic Hand Tools only). …" at bounding box center [631, 457] width 363 height 32
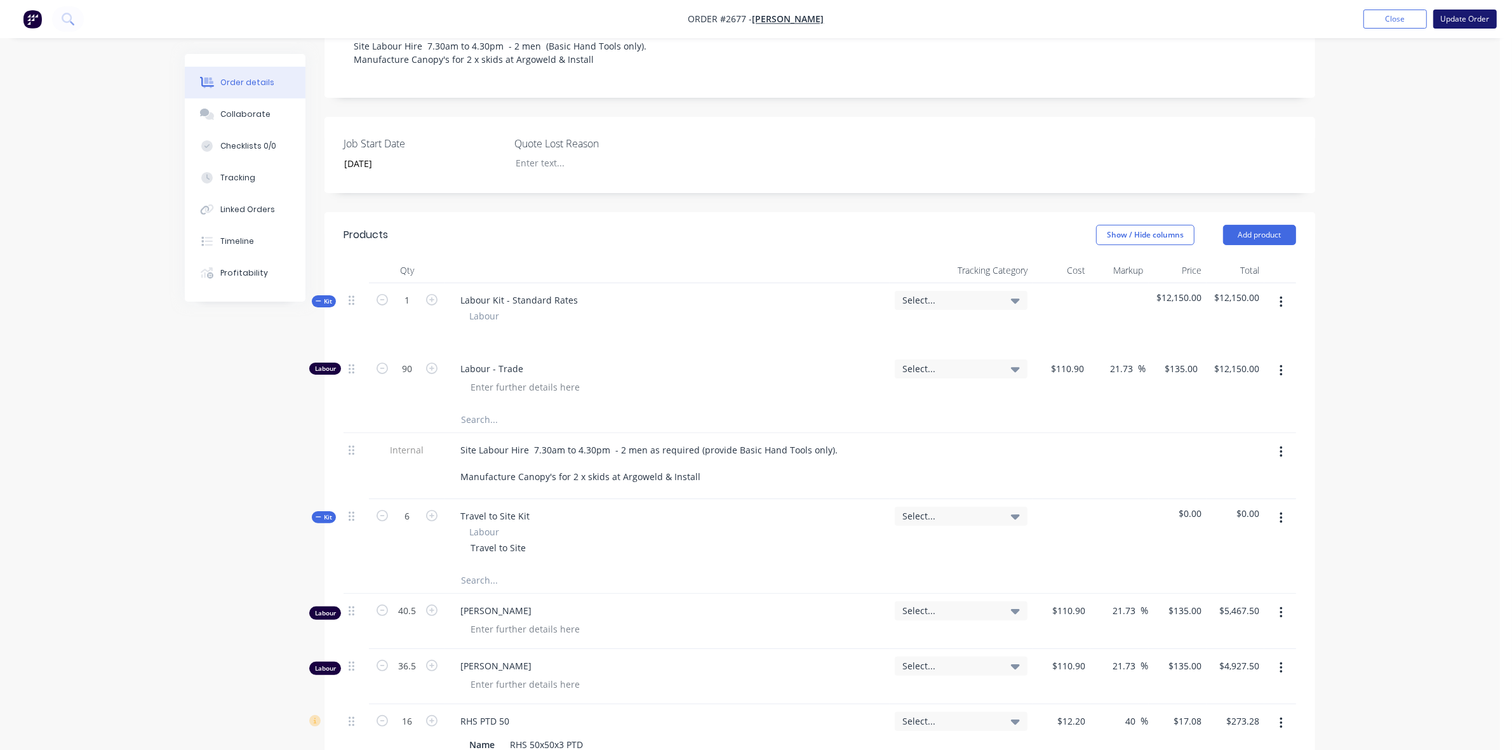
click at [1453, 18] on button "Update Order" at bounding box center [1466, 19] width 64 height 19
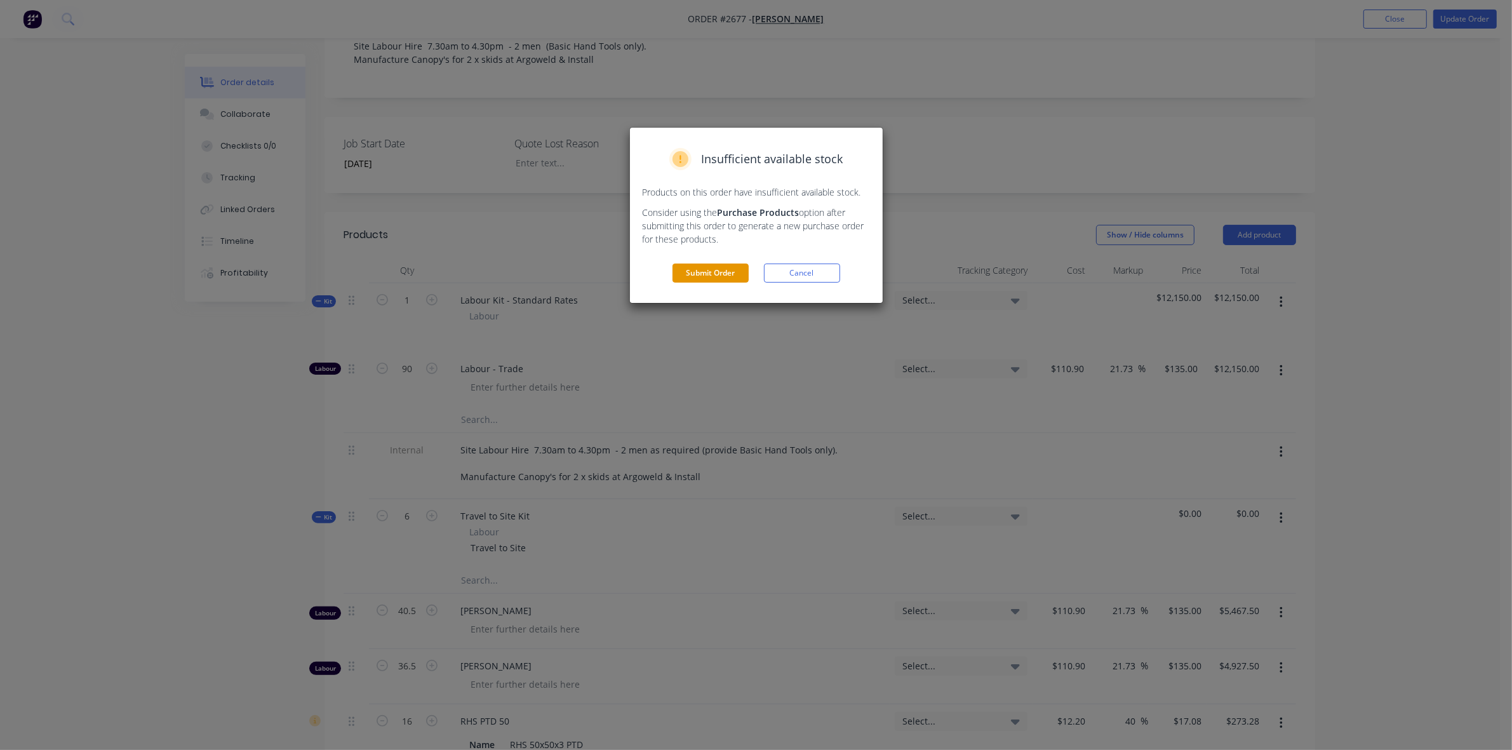
click at [741, 274] on button "Submit Order" at bounding box center [711, 273] width 76 height 19
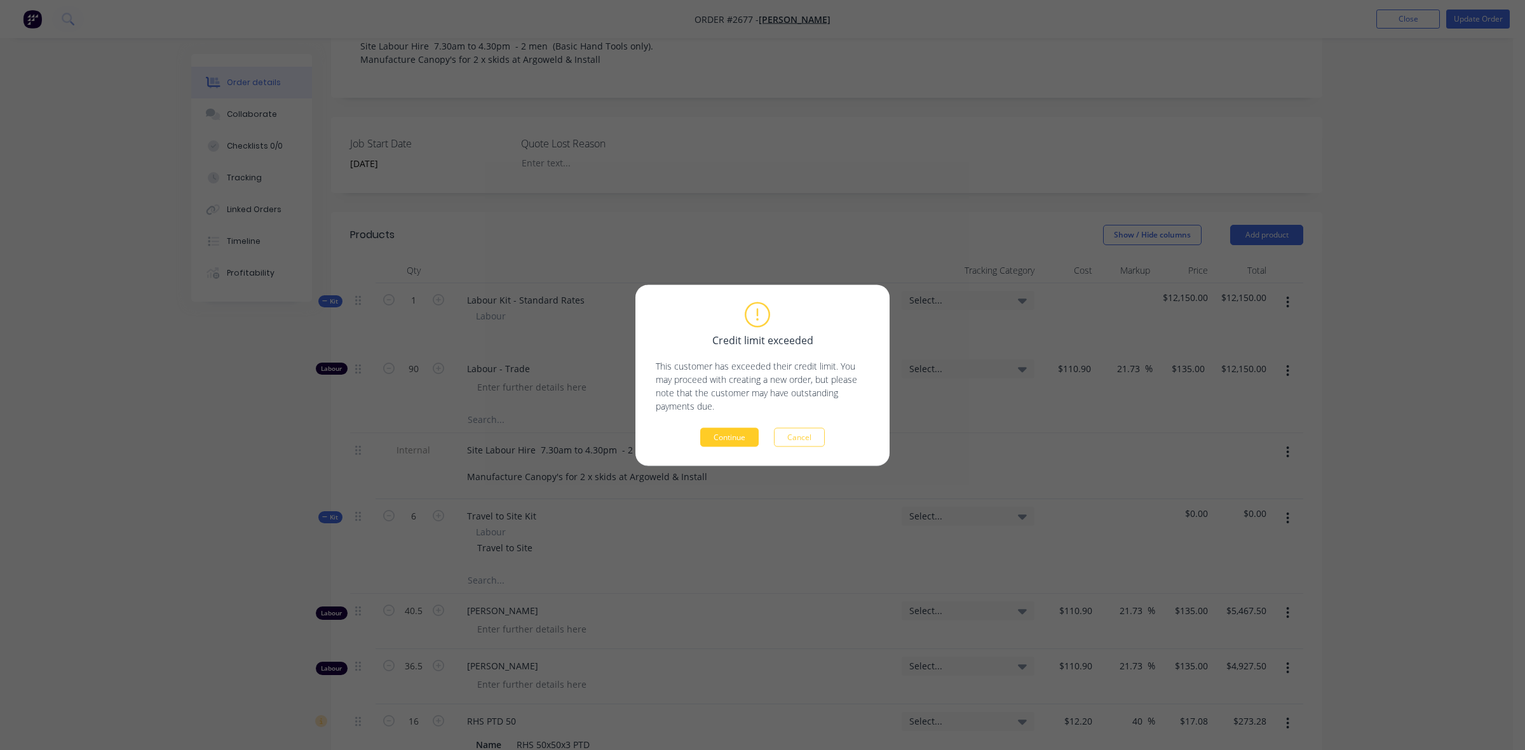
click at [724, 437] on button "Continue" at bounding box center [729, 437] width 58 height 19
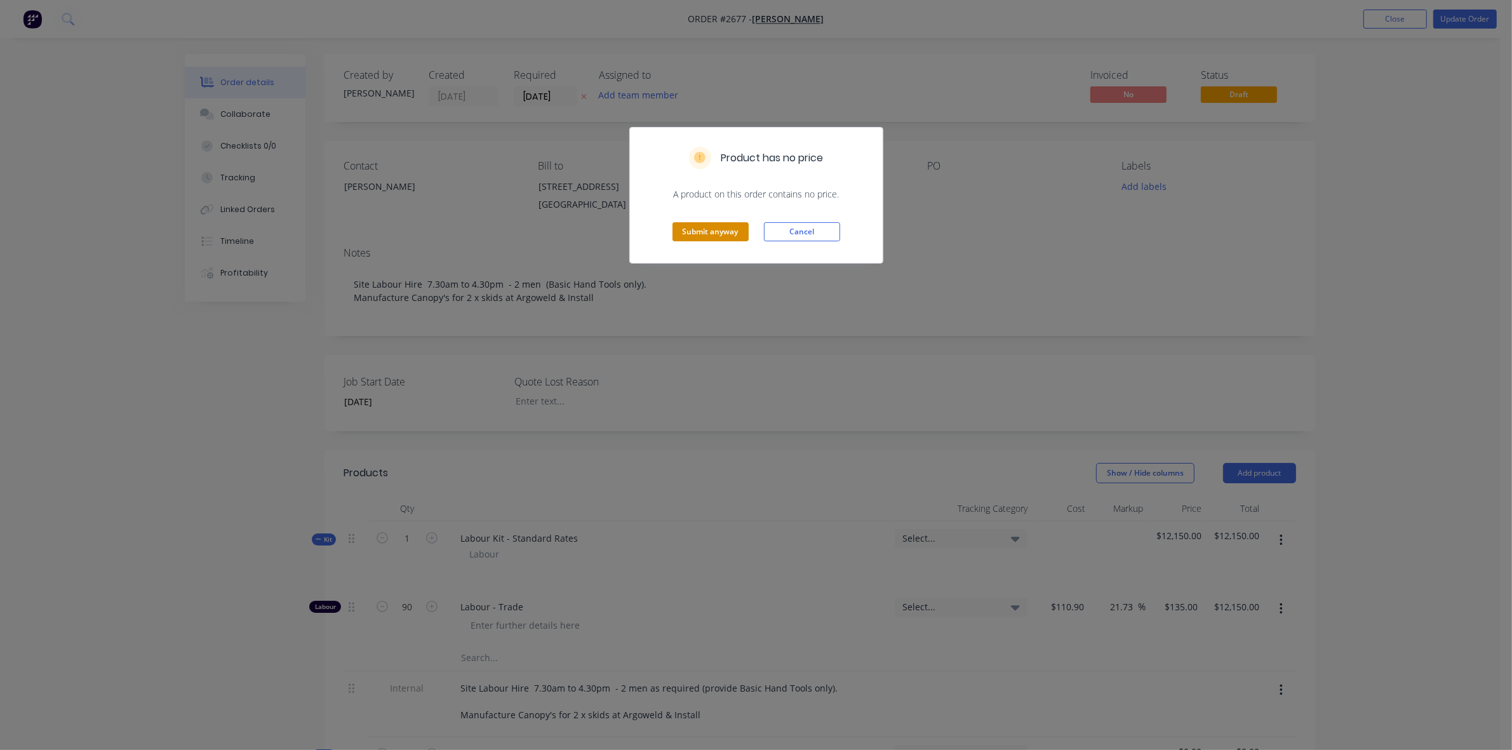
click at [715, 233] on button "Submit anyway" at bounding box center [711, 231] width 76 height 19
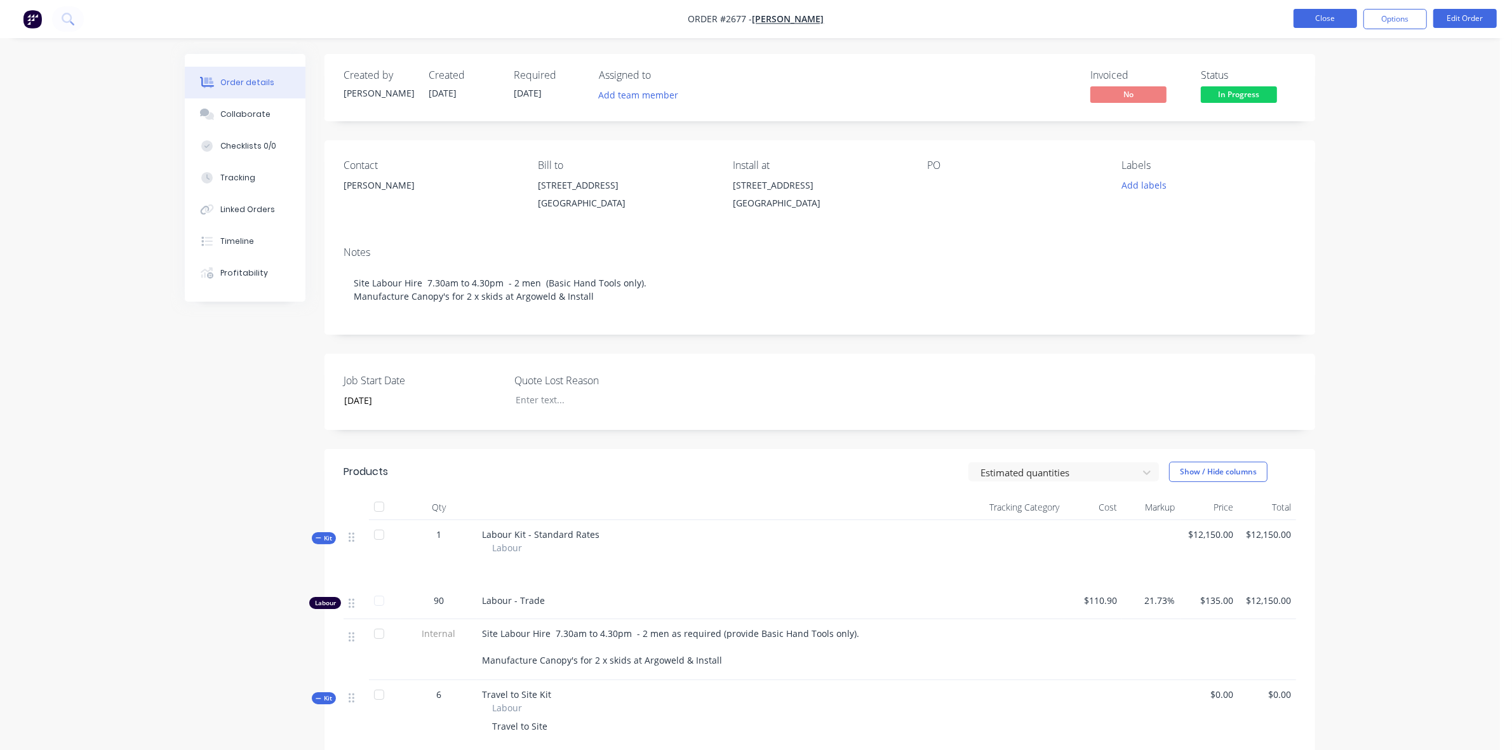
click at [1309, 22] on button "Close" at bounding box center [1326, 18] width 64 height 19
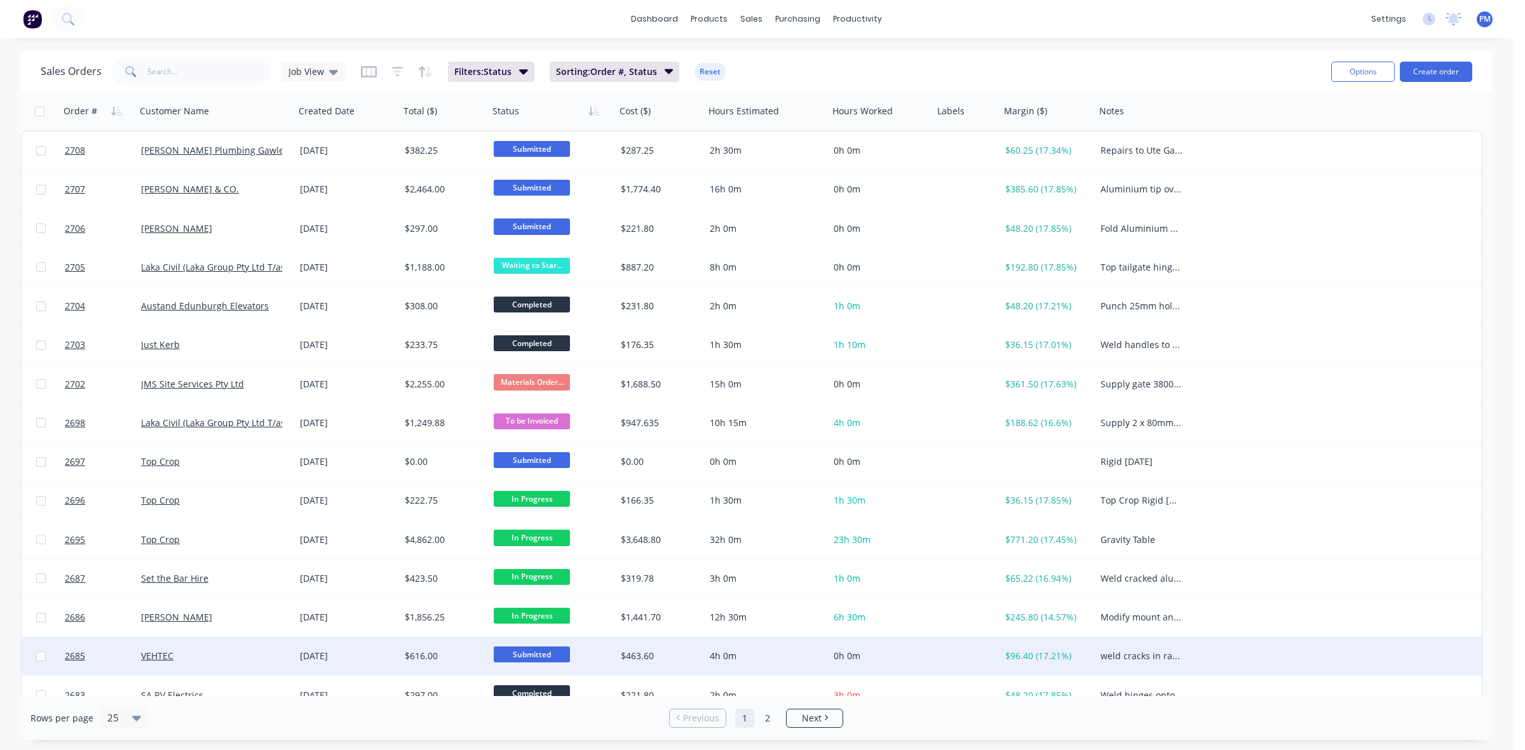
click at [189, 653] on div "VEHTEC" at bounding box center [211, 656] width 141 height 13
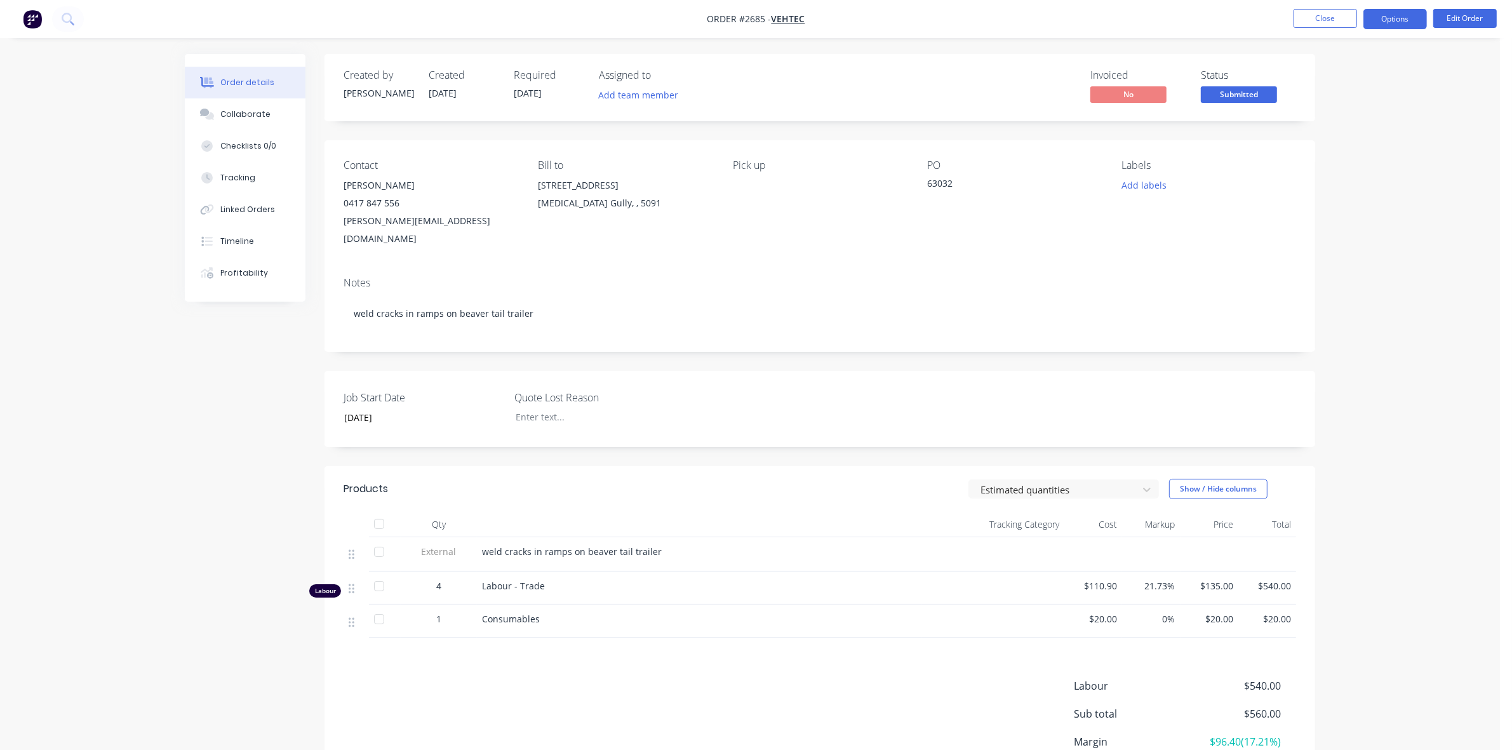
click at [1384, 18] on button "Options" at bounding box center [1396, 19] width 64 height 20
click at [1329, 156] on div "Work Order" at bounding box center [1357, 153] width 117 height 18
click at [1323, 122] on div "Without pricing" at bounding box center [1357, 128] width 117 height 18
click at [1323, 18] on button "Close" at bounding box center [1326, 18] width 64 height 19
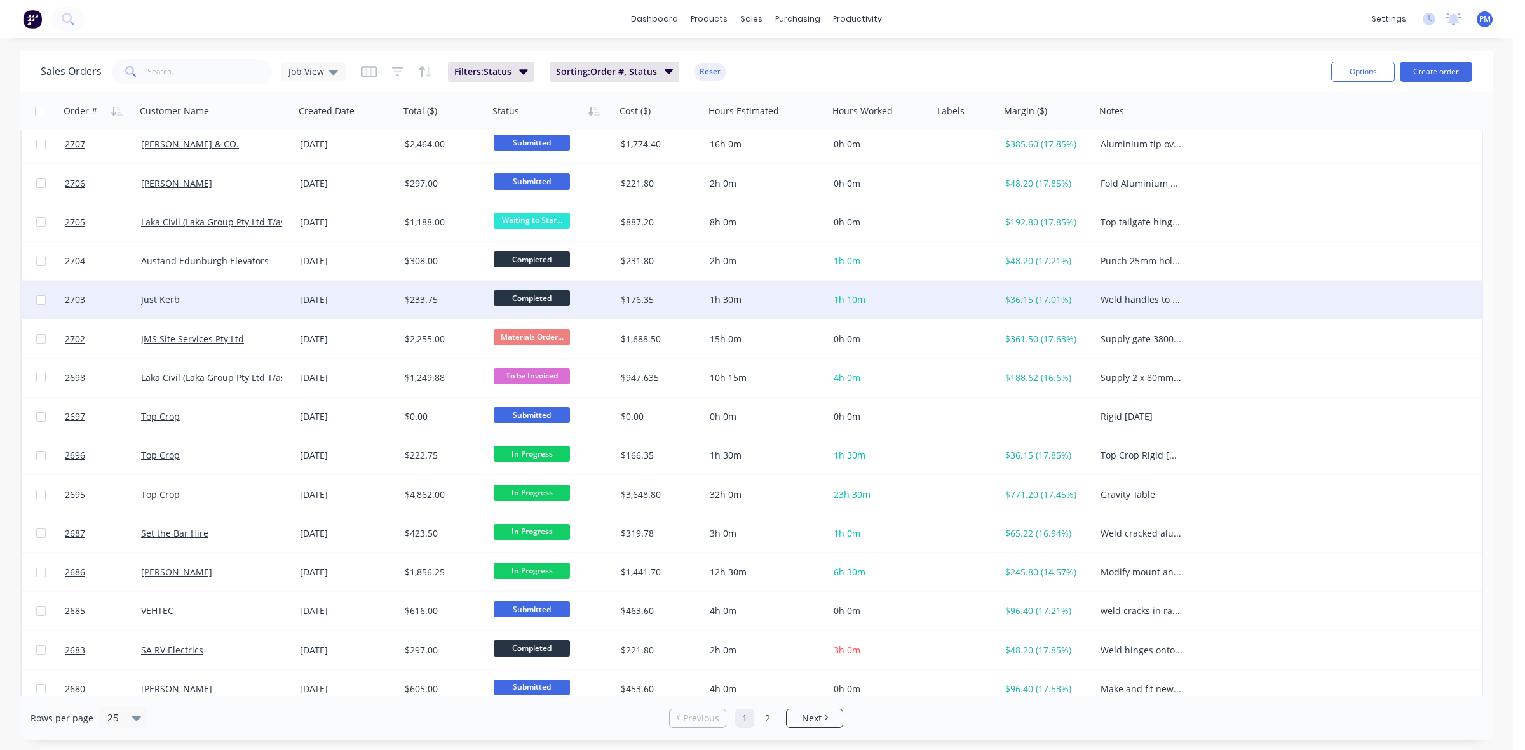
scroll to position [168, 0]
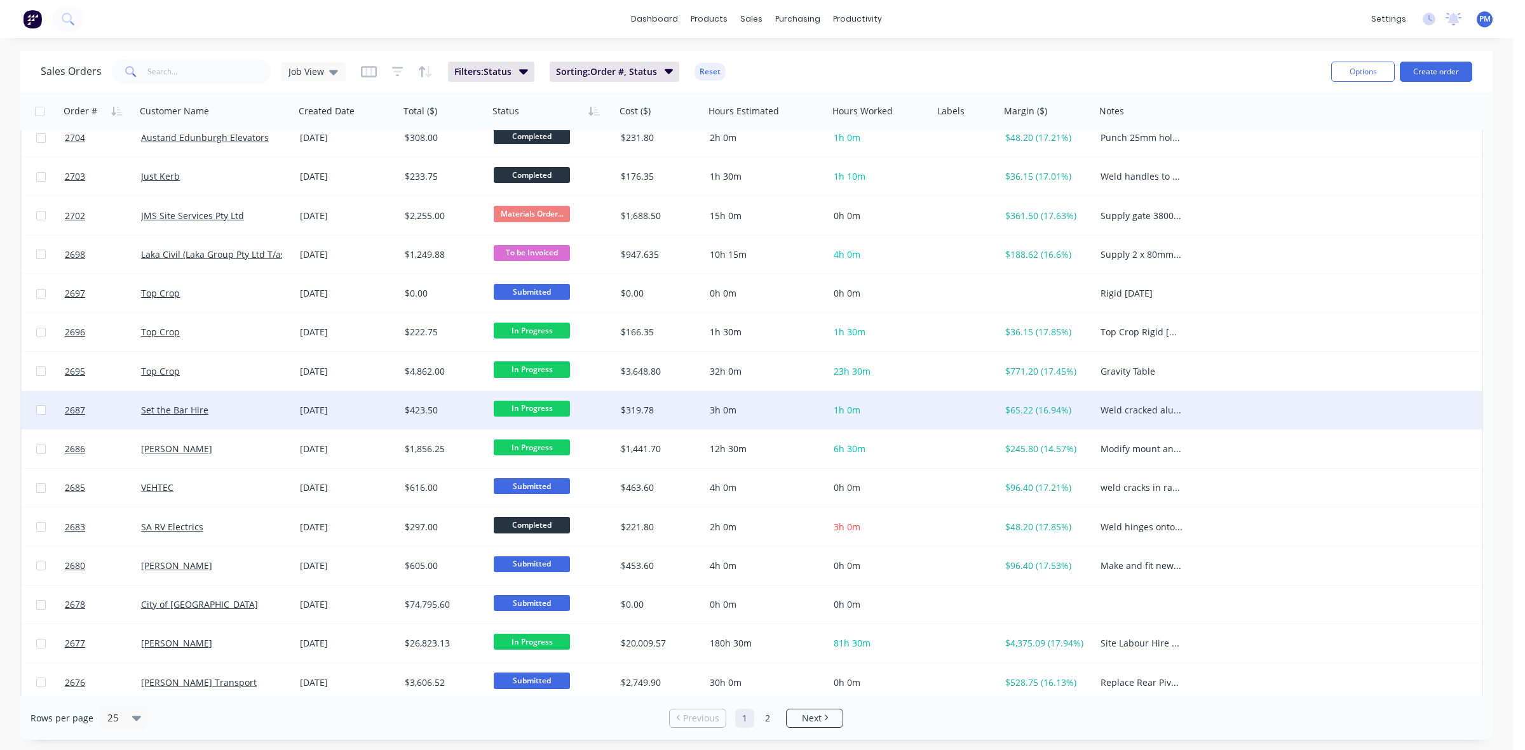
click at [516, 414] on span "In Progress" at bounding box center [532, 409] width 76 height 16
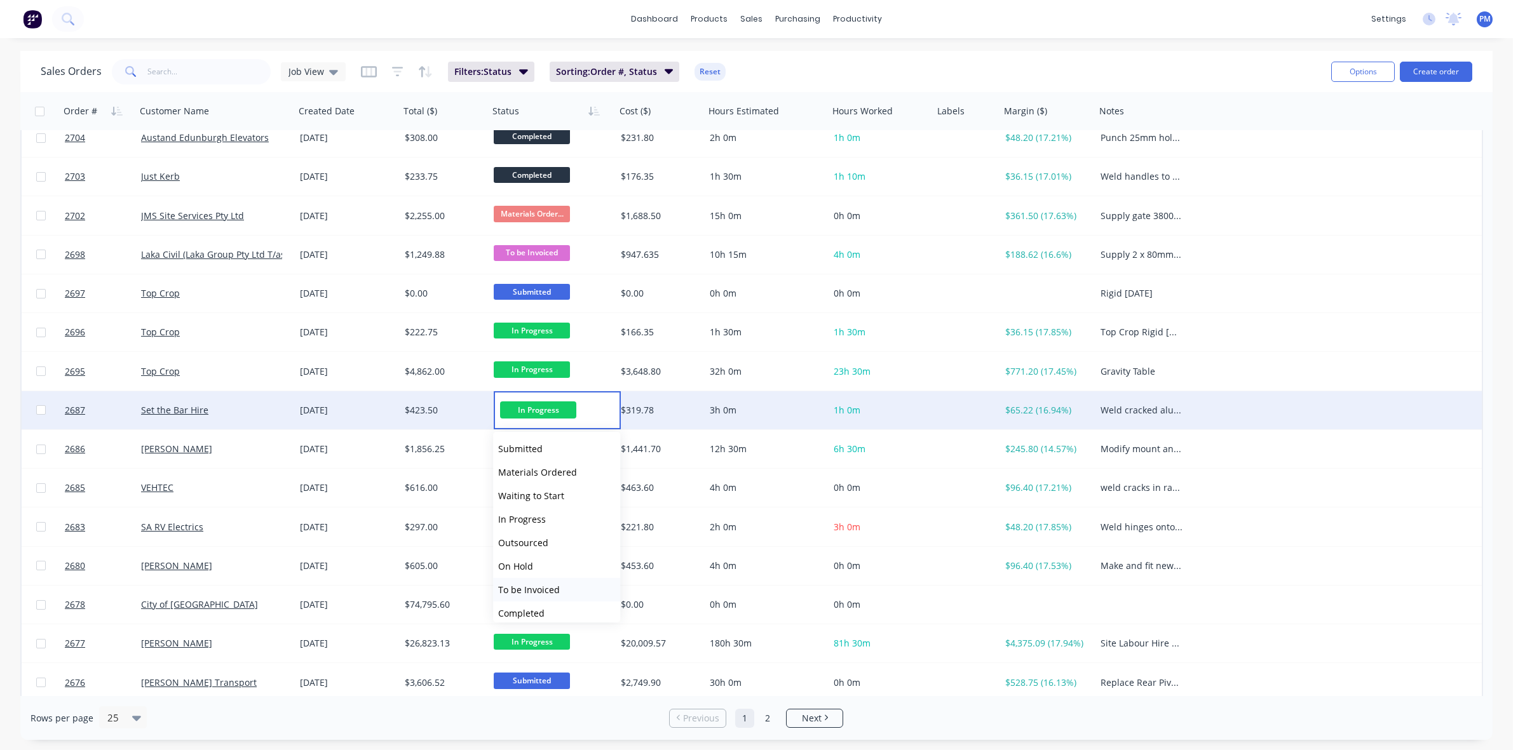
click at [544, 588] on span "To be Invoiced" at bounding box center [529, 590] width 62 height 12
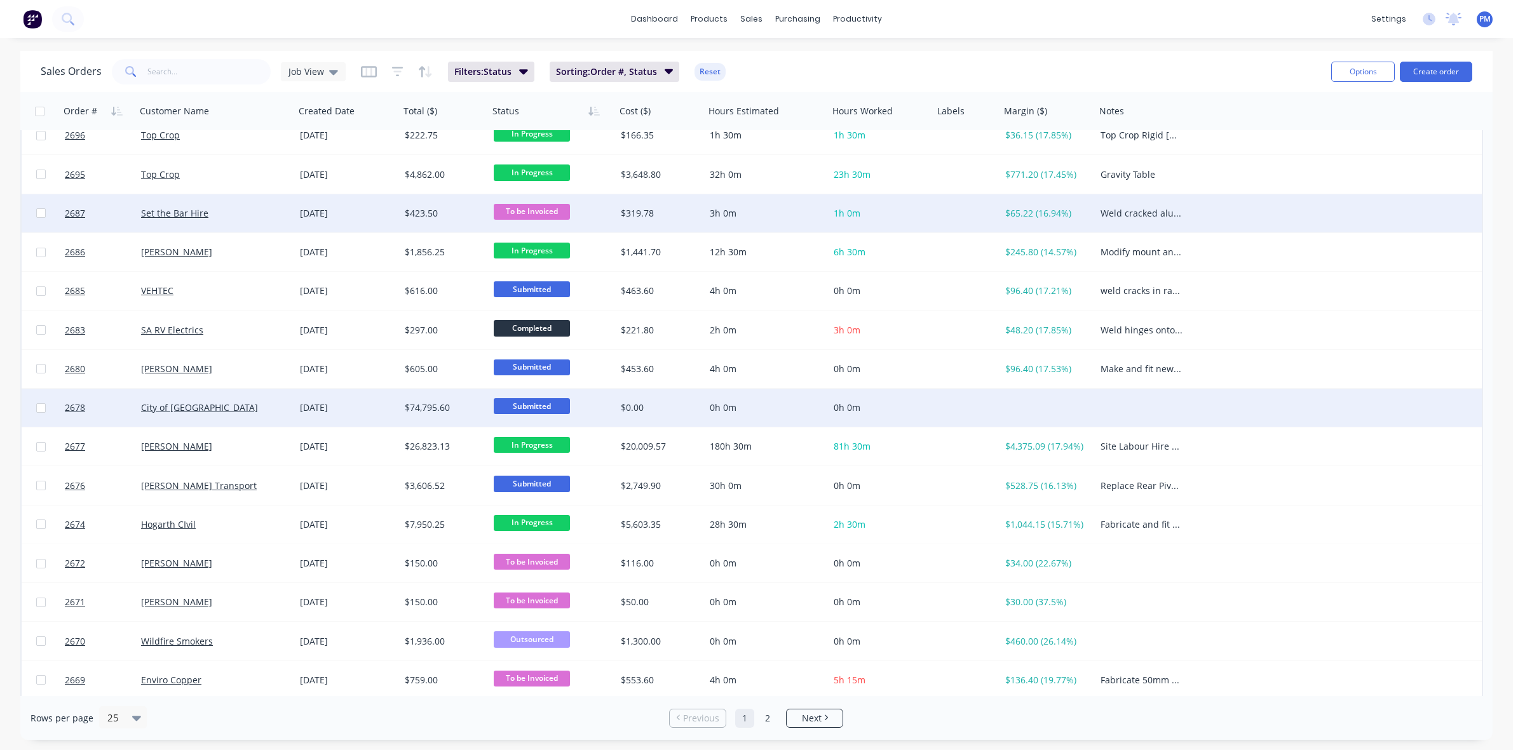
scroll to position [407, 0]
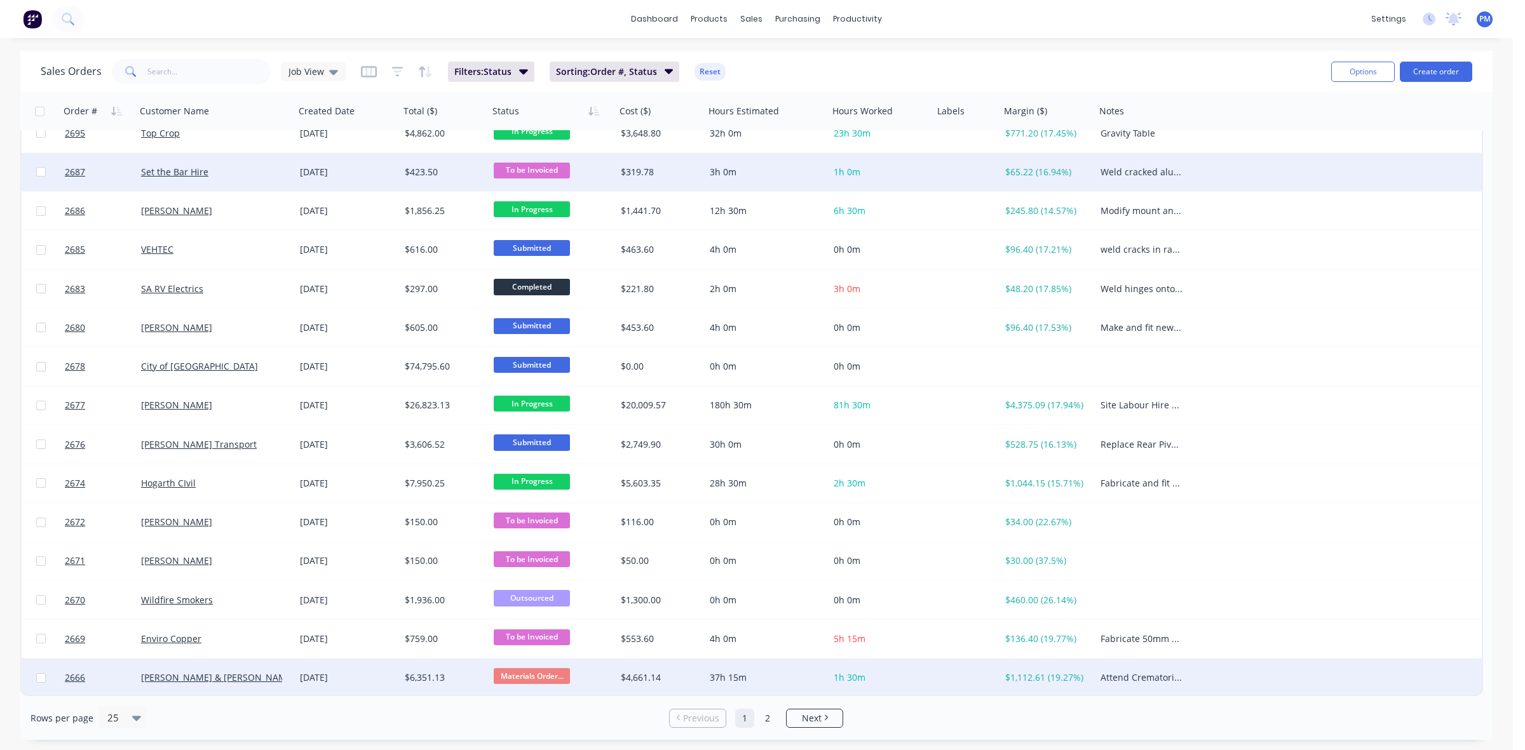
click at [267, 680] on div "[PERSON_NAME] & [PERSON_NAME] Pty Ltd" at bounding box center [211, 677] width 141 height 13
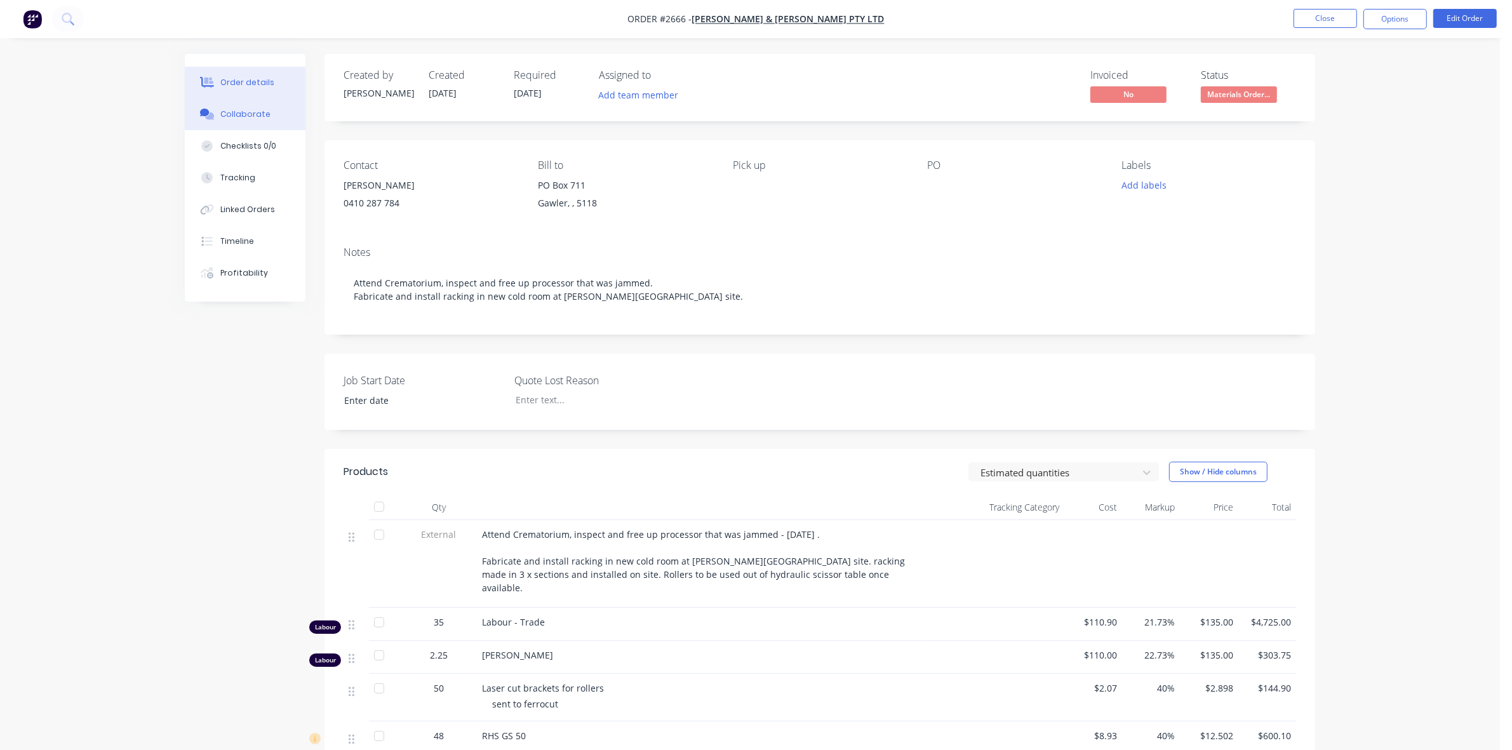
click at [240, 113] on div "Collaborate" at bounding box center [245, 114] width 50 height 11
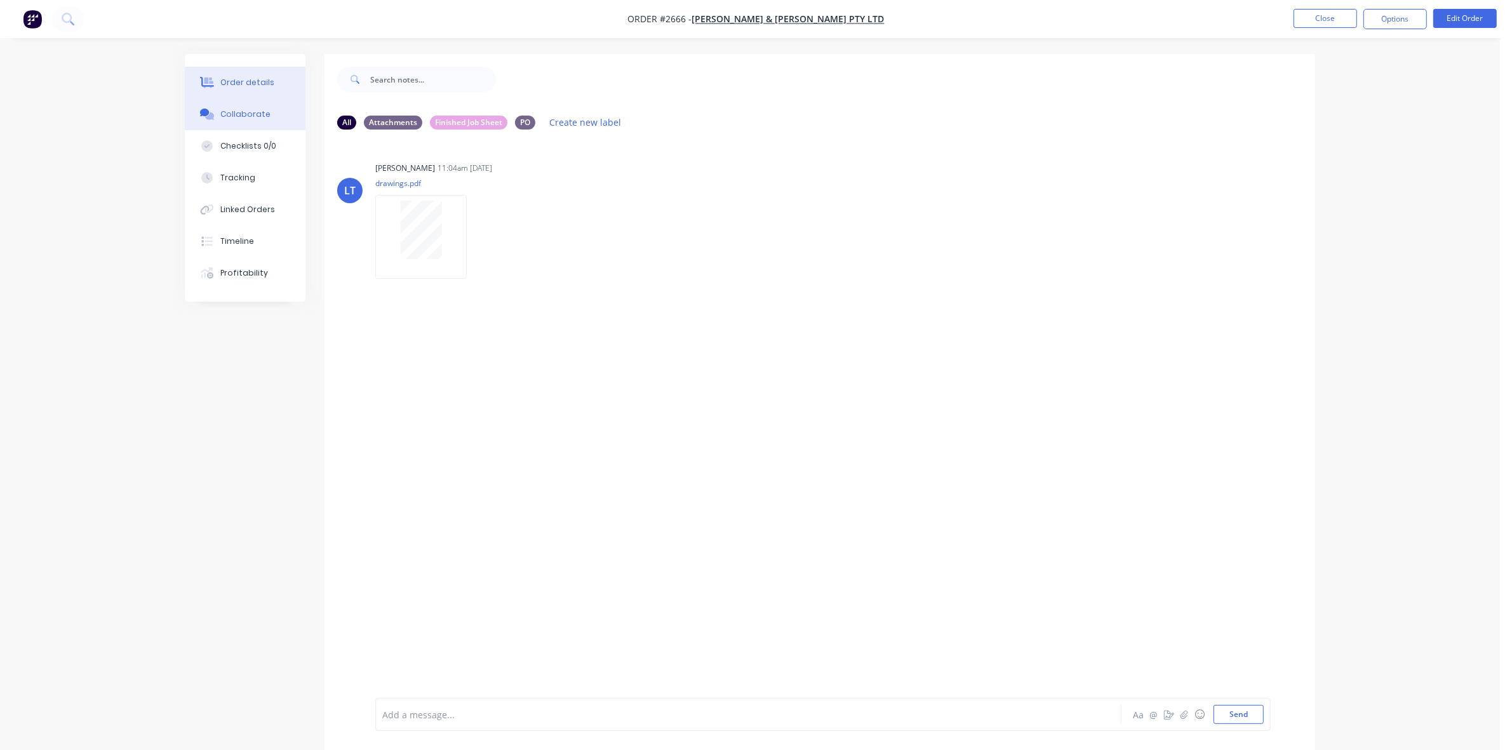
click at [271, 86] on button "Order details" at bounding box center [245, 83] width 121 height 32
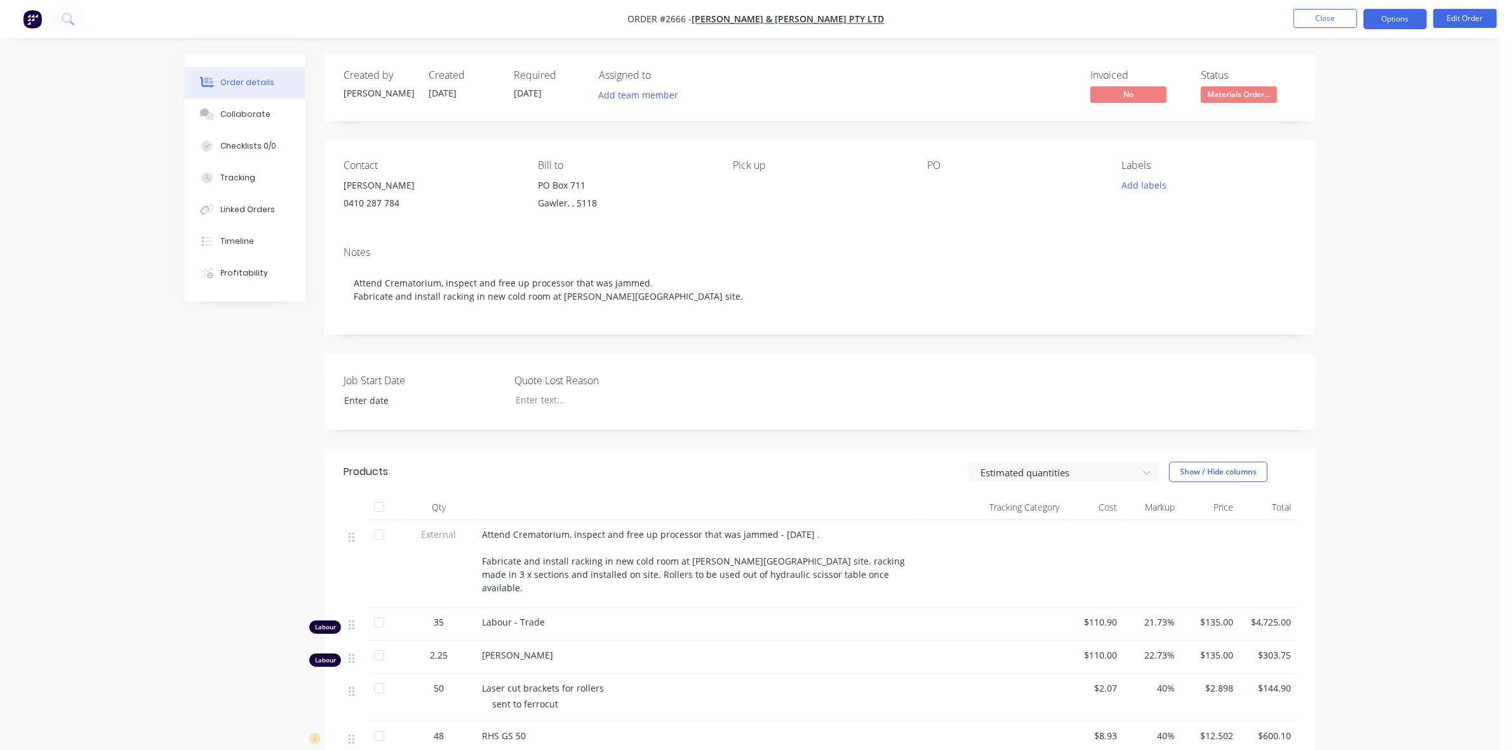
click at [1412, 20] on button "Options" at bounding box center [1396, 19] width 64 height 20
click at [1323, 156] on div "Work Order" at bounding box center [1357, 153] width 117 height 18
click at [1331, 127] on div "Without pricing" at bounding box center [1357, 128] width 117 height 18
click at [1319, 23] on button "Close" at bounding box center [1326, 18] width 64 height 19
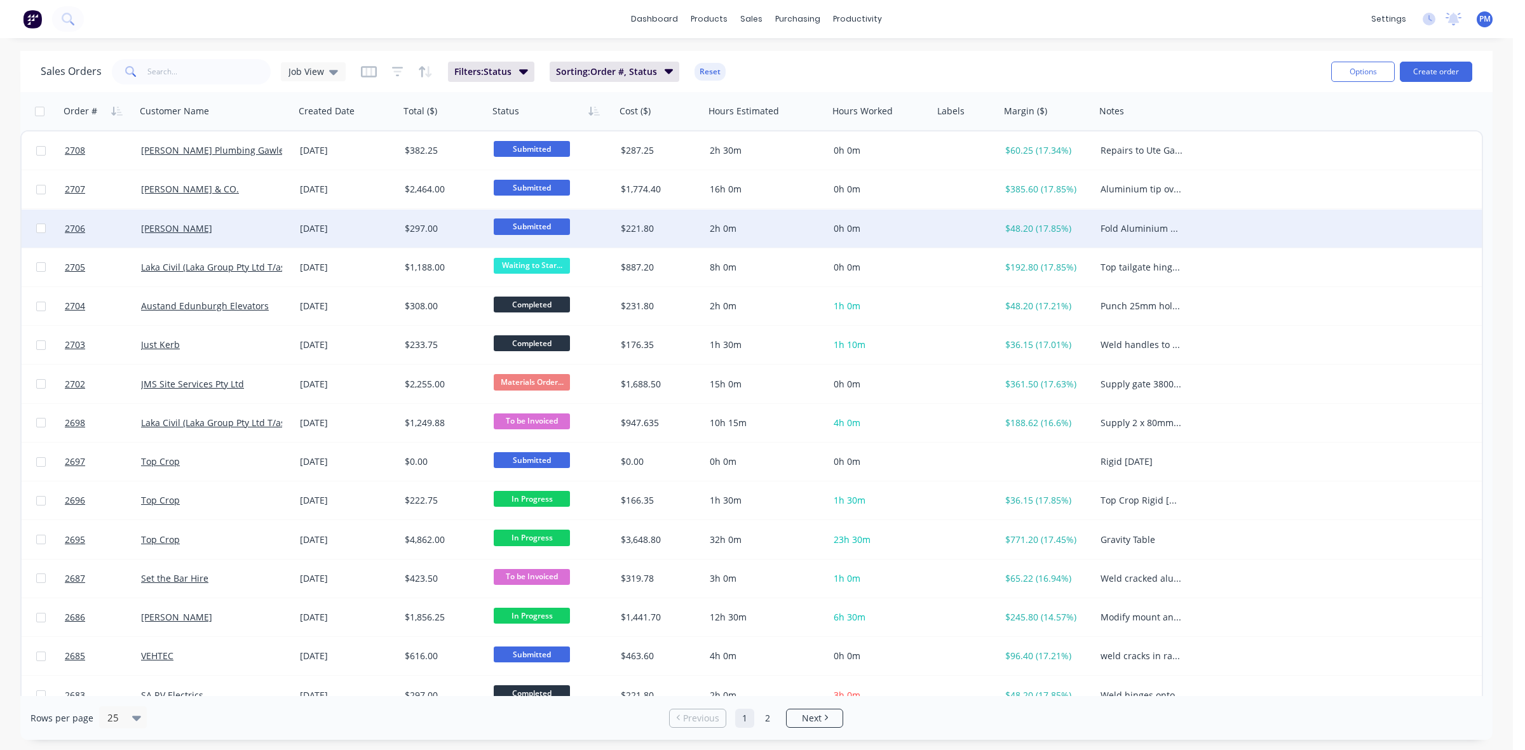
click at [540, 226] on span "Submitted" at bounding box center [532, 227] width 76 height 16
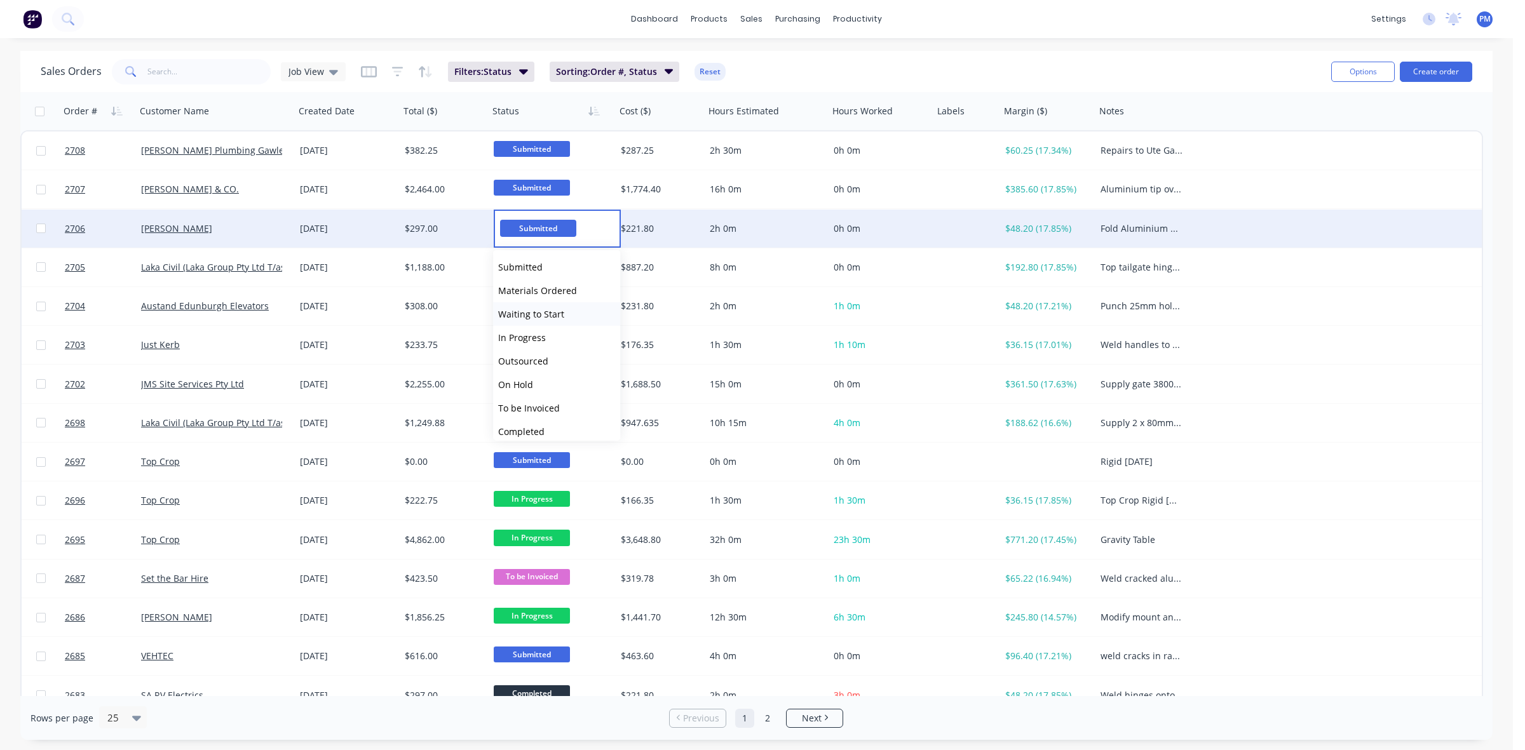
click at [537, 313] on span "Waiting to Start" at bounding box center [531, 314] width 66 height 12
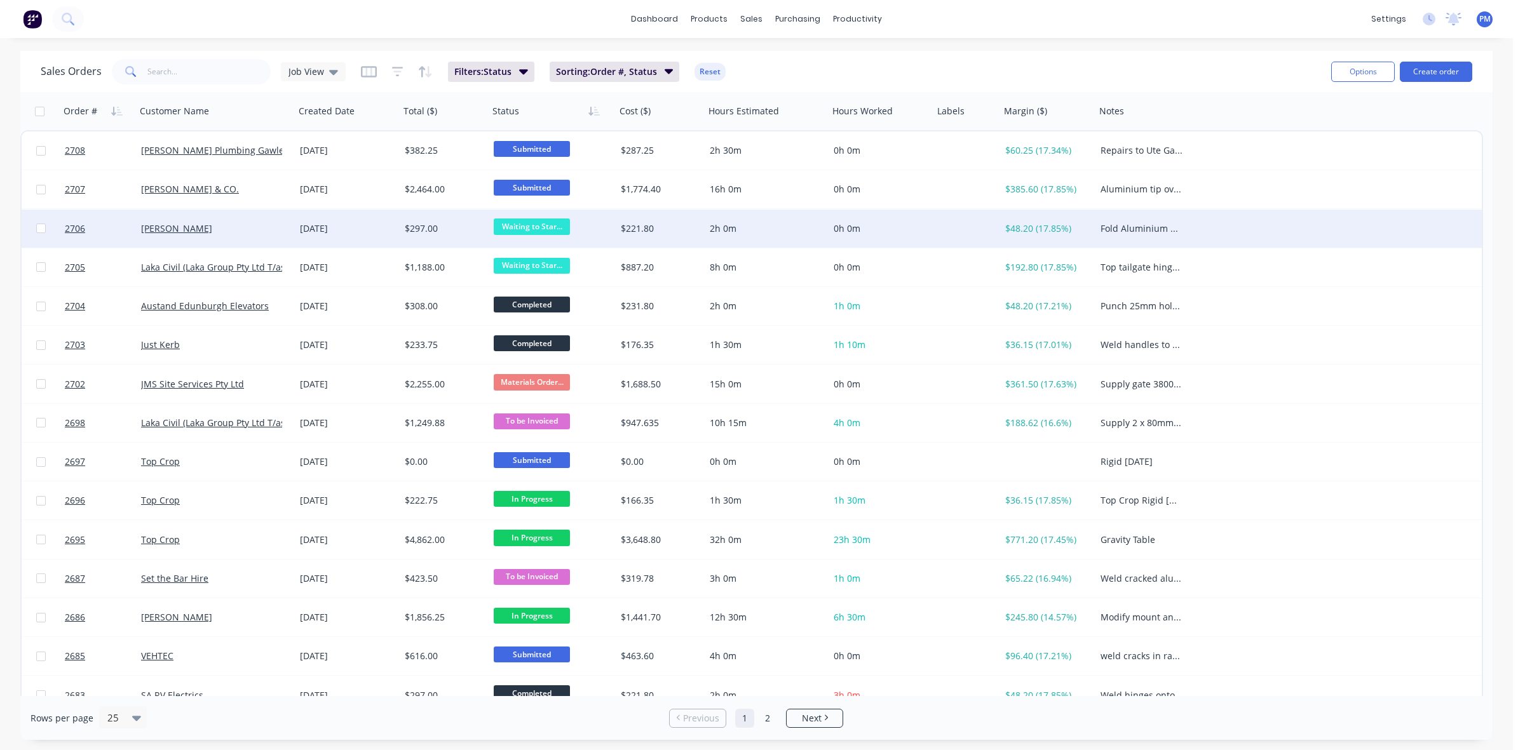
click at [258, 231] on div "[PERSON_NAME]" at bounding box center [211, 228] width 141 height 13
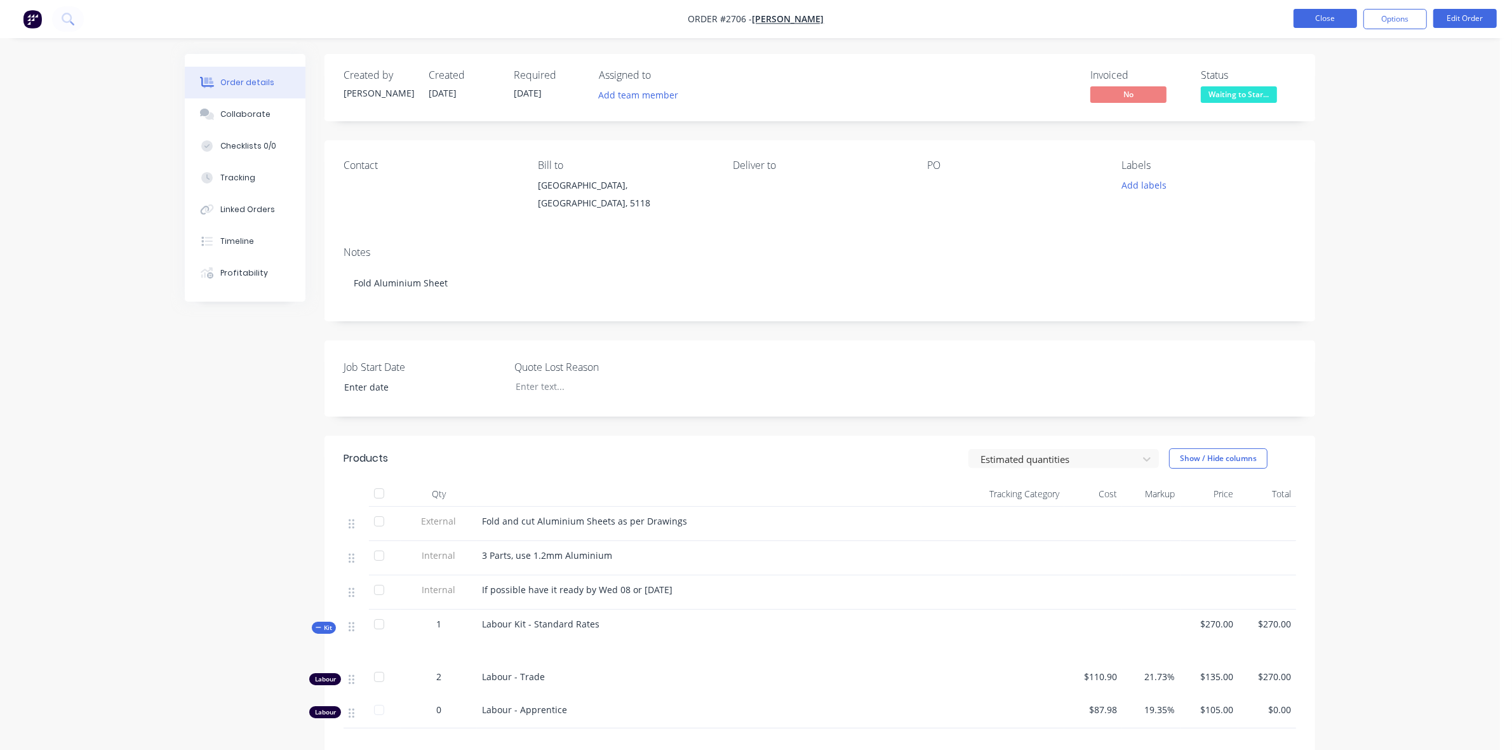
click at [1333, 20] on button "Close" at bounding box center [1326, 18] width 64 height 19
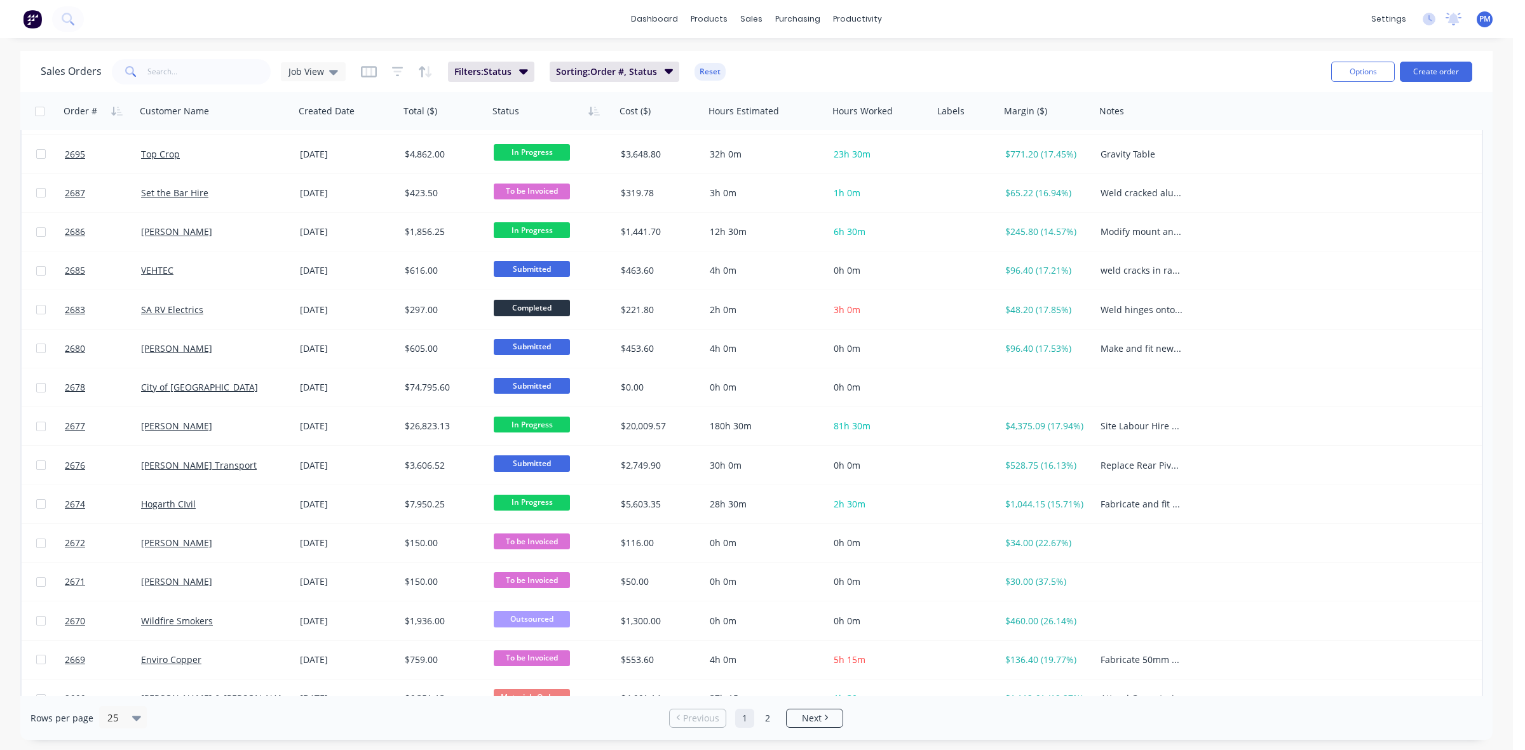
scroll to position [407, 0]
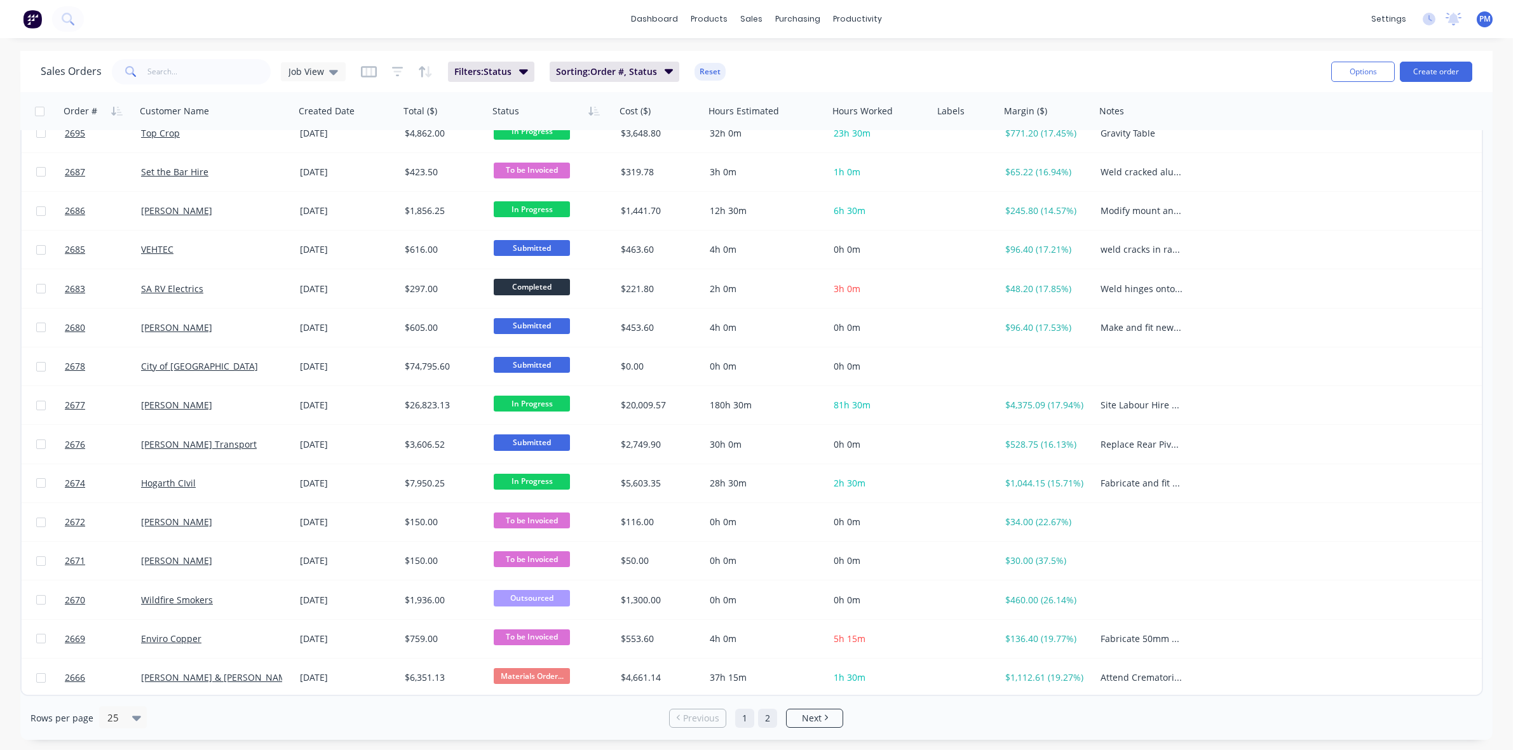
click at [764, 716] on link "2" at bounding box center [767, 718] width 19 height 19
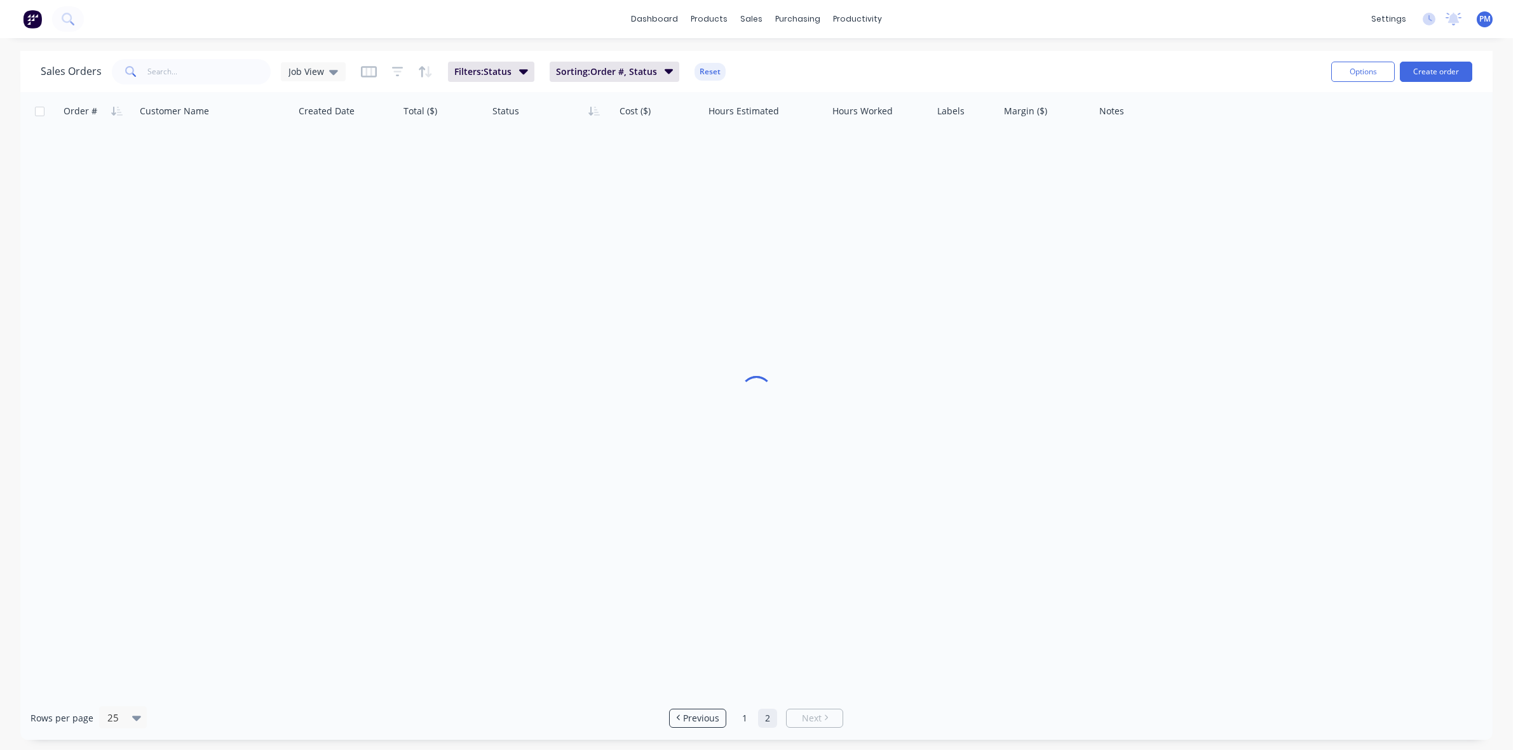
scroll to position [0, 0]
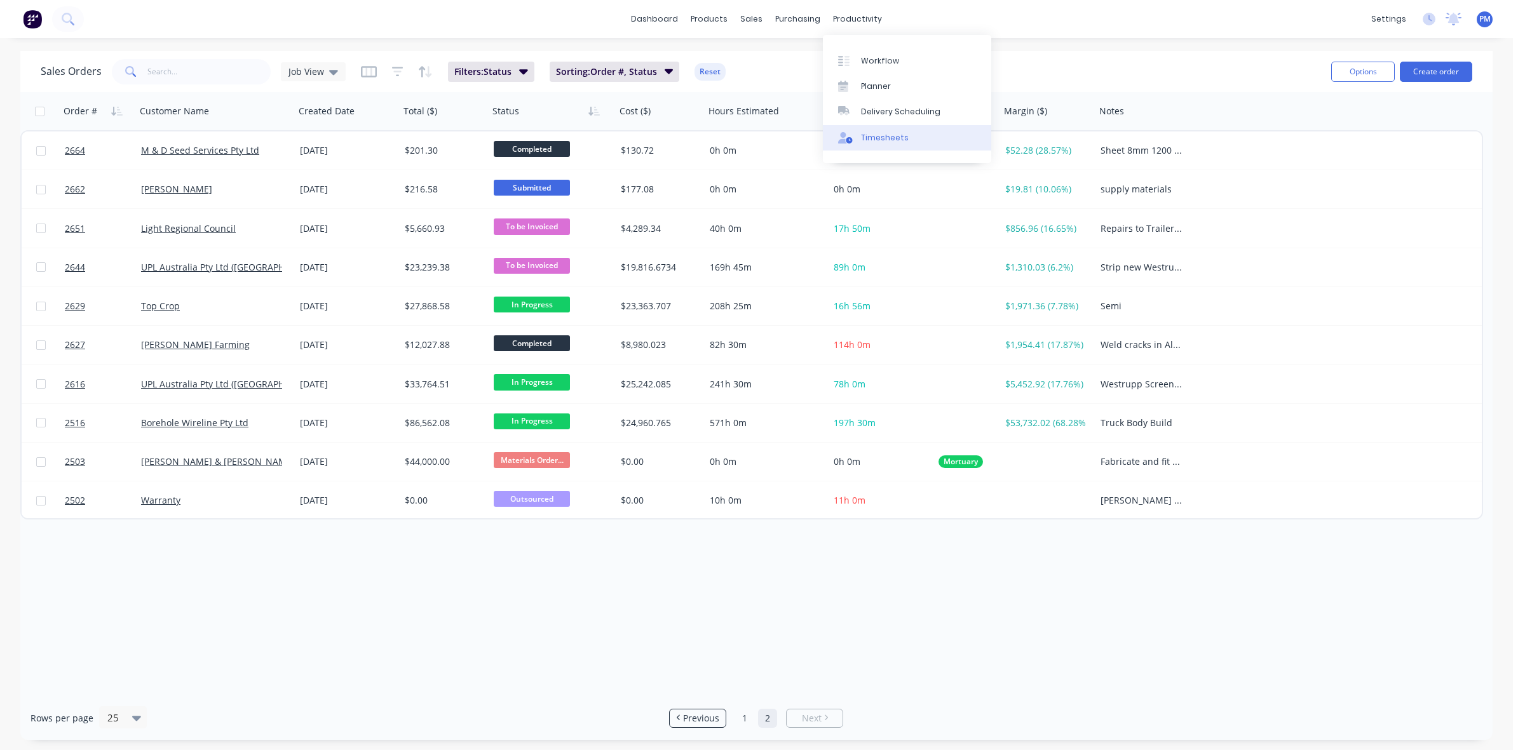
click at [877, 132] on div "Timesheets" at bounding box center [885, 137] width 48 height 11
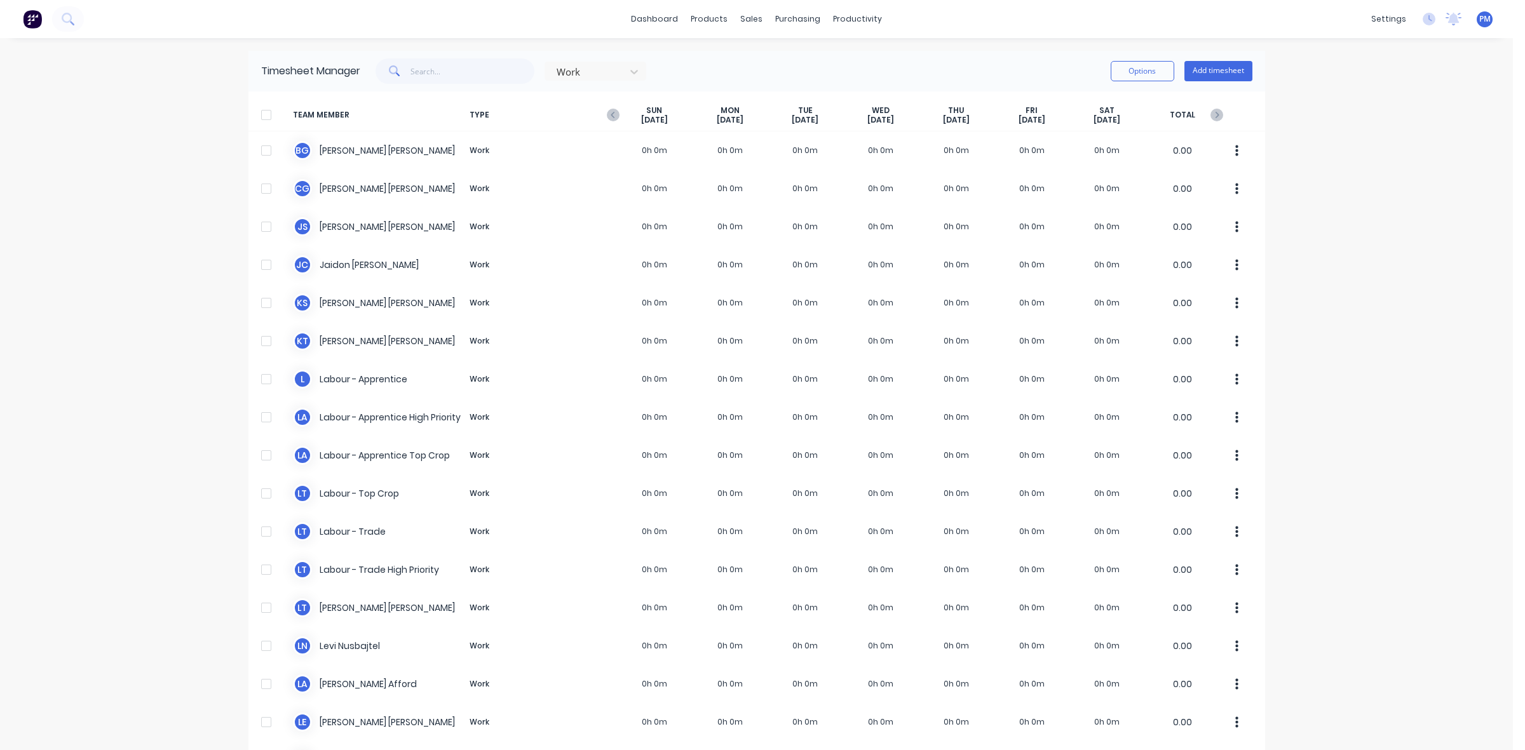
click at [607, 114] on icon "button" at bounding box center [613, 115] width 13 height 13
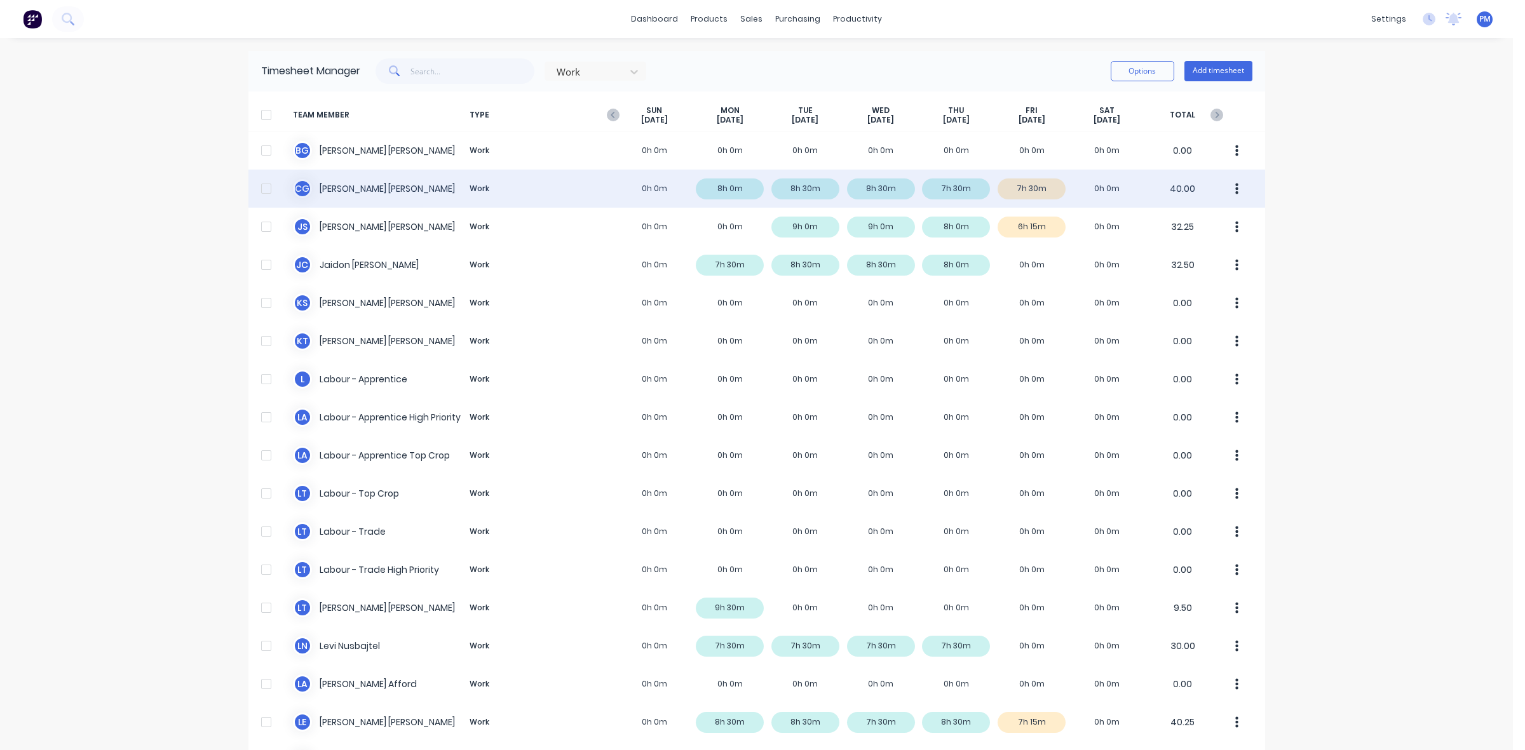
click at [1036, 194] on div "C G [PERSON_NAME] Work 0h 0m 8h 0m 8h 30m 8h 30m 7h 30m 7h 30m 0h 0m 40.00" at bounding box center [756, 189] width 1016 height 38
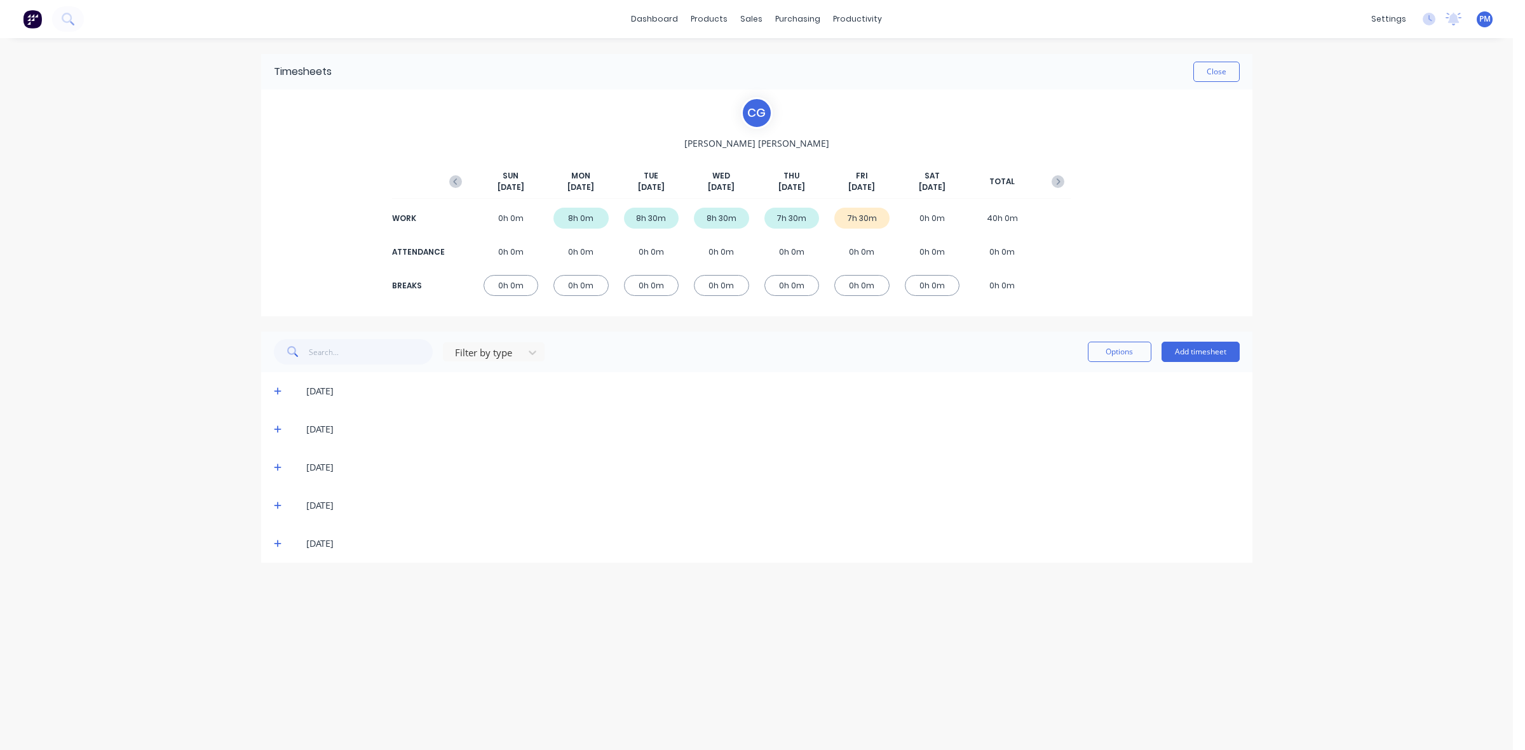
click at [275, 541] on icon at bounding box center [278, 543] width 8 height 9
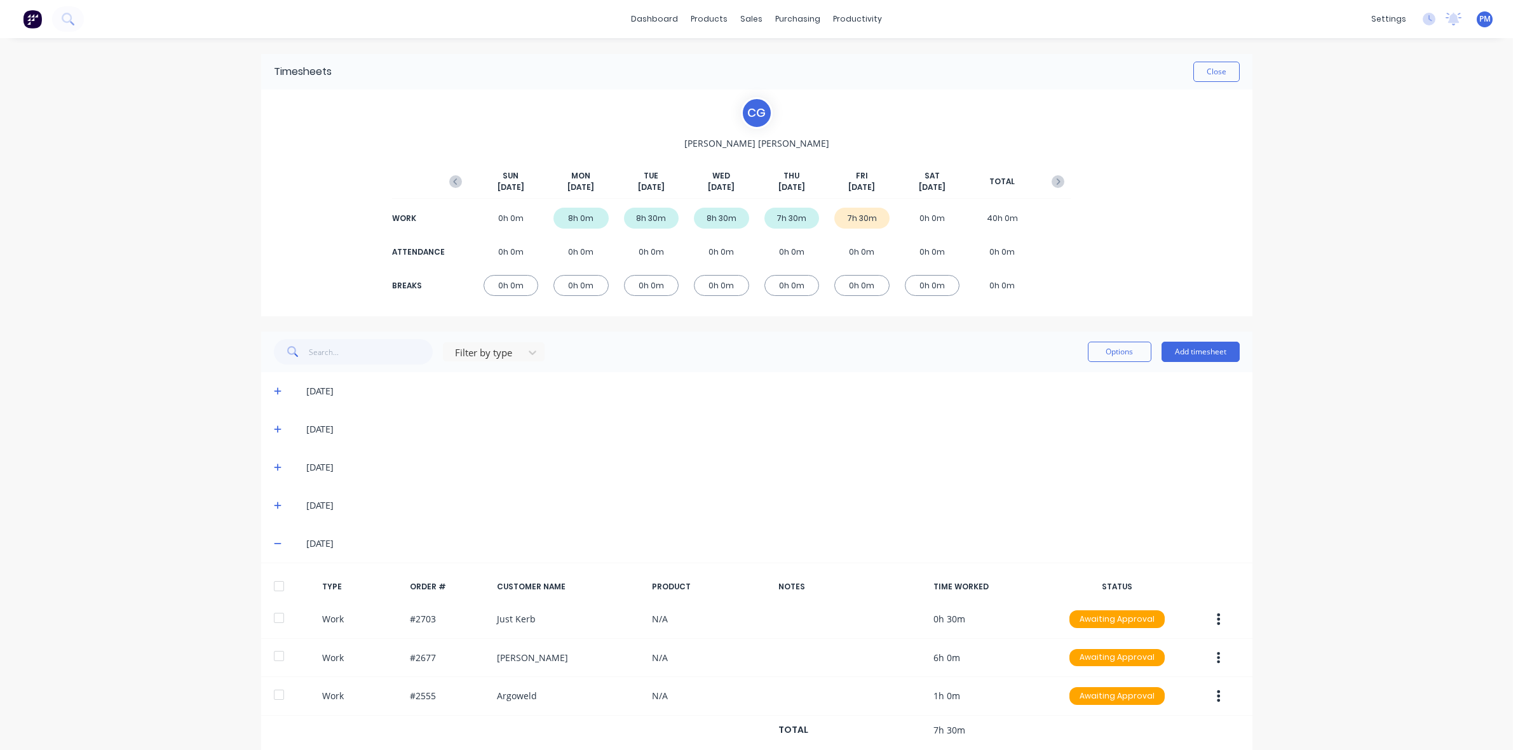
scroll to position [32, 0]
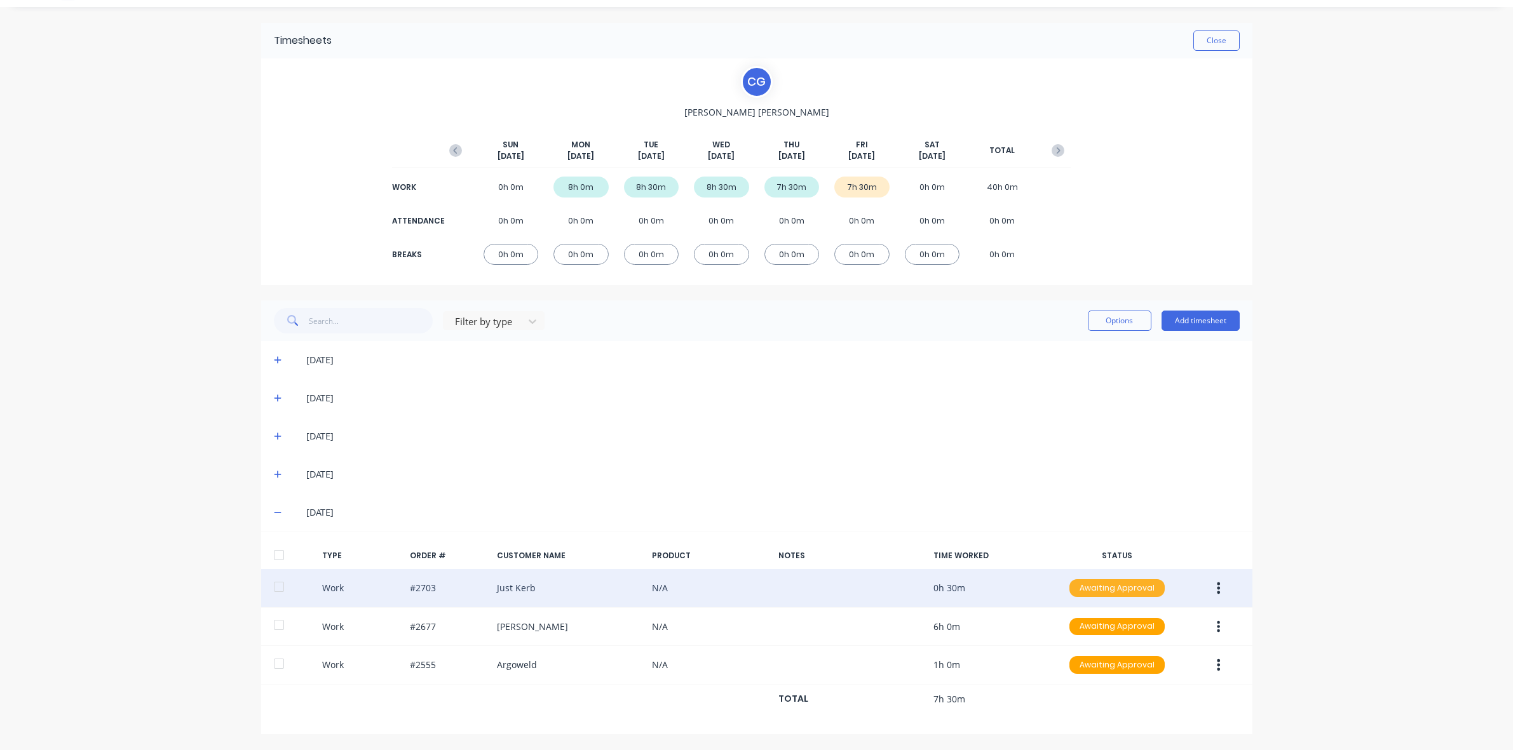
click at [1087, 592] on div "Awaiting Approval" at bounding box center [1116, 588] width 95 height 18
click at [1089, 652] on div "Approved" at bounding box center [1089, 652] width 104 height 18
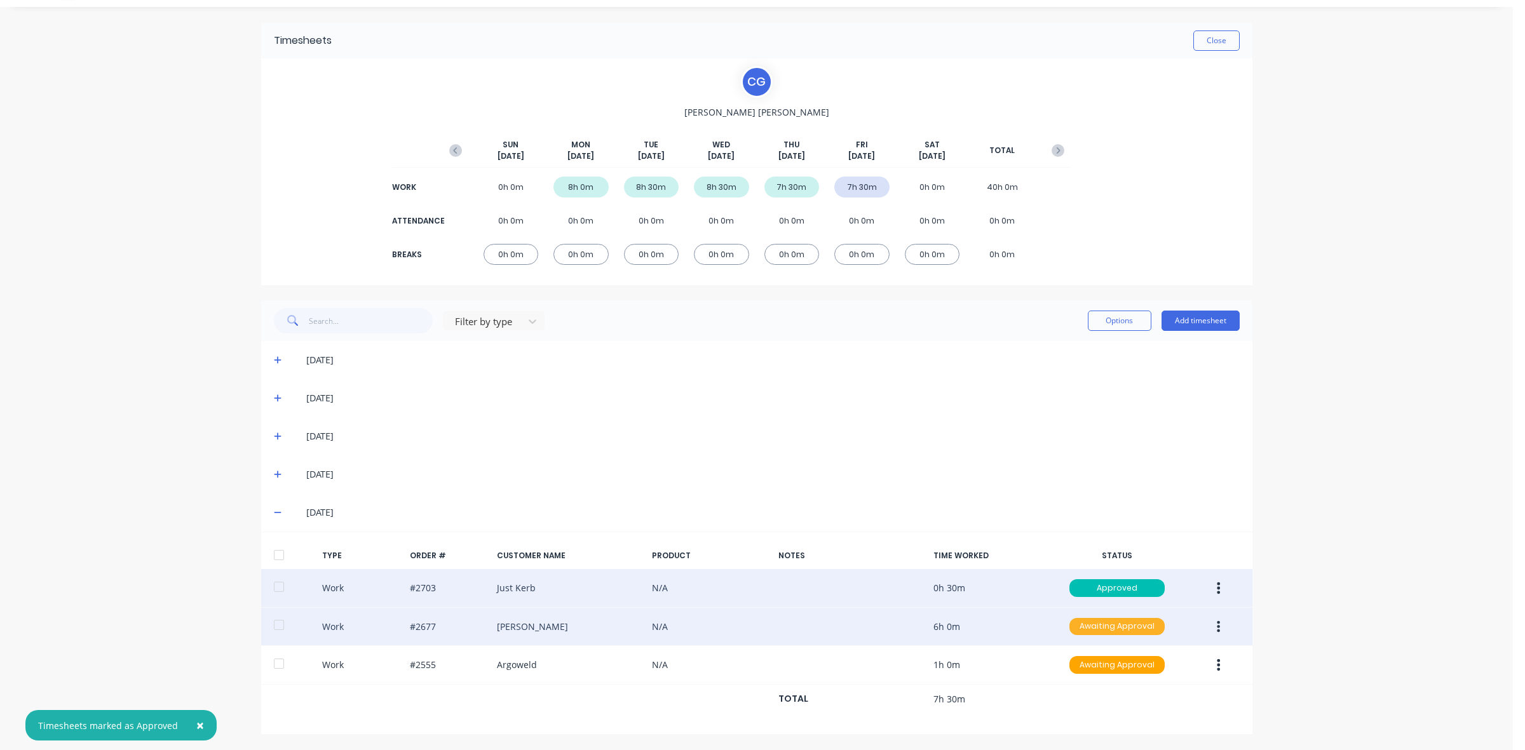
click at [1091, 630] on div "Awaiting Approval" at bounding box center [1116, 627] width 95 height 18
click at [1091, 694] on div "Approved" at bounding box center [1089, 691] width 104 height 18
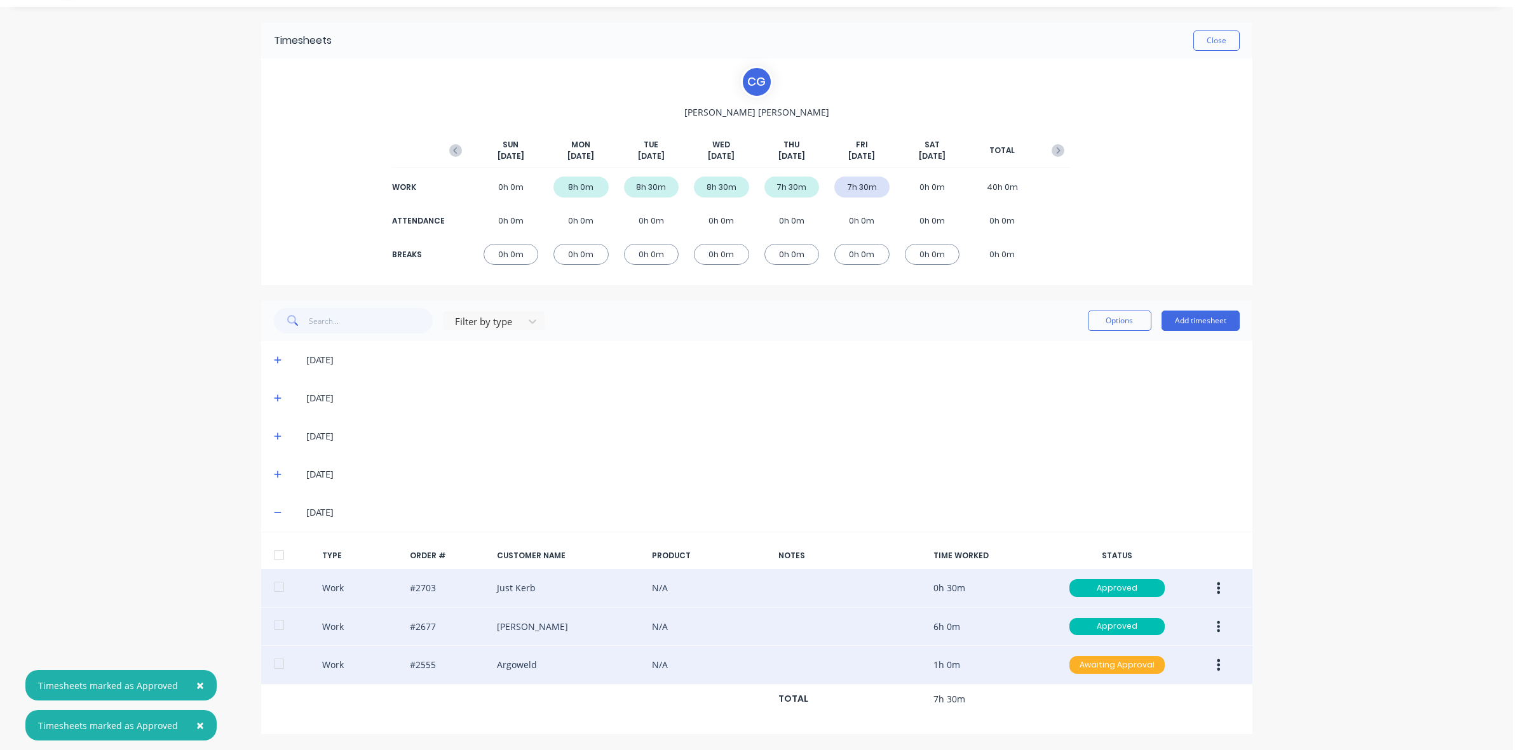
click at [1110, 664] on div "Awaiting Approval" at bounding box center [1116, 665] width 95 height 18
click at [1113, 732] on div "Approved" at bounding box center [1089, 728] width 104 height 18
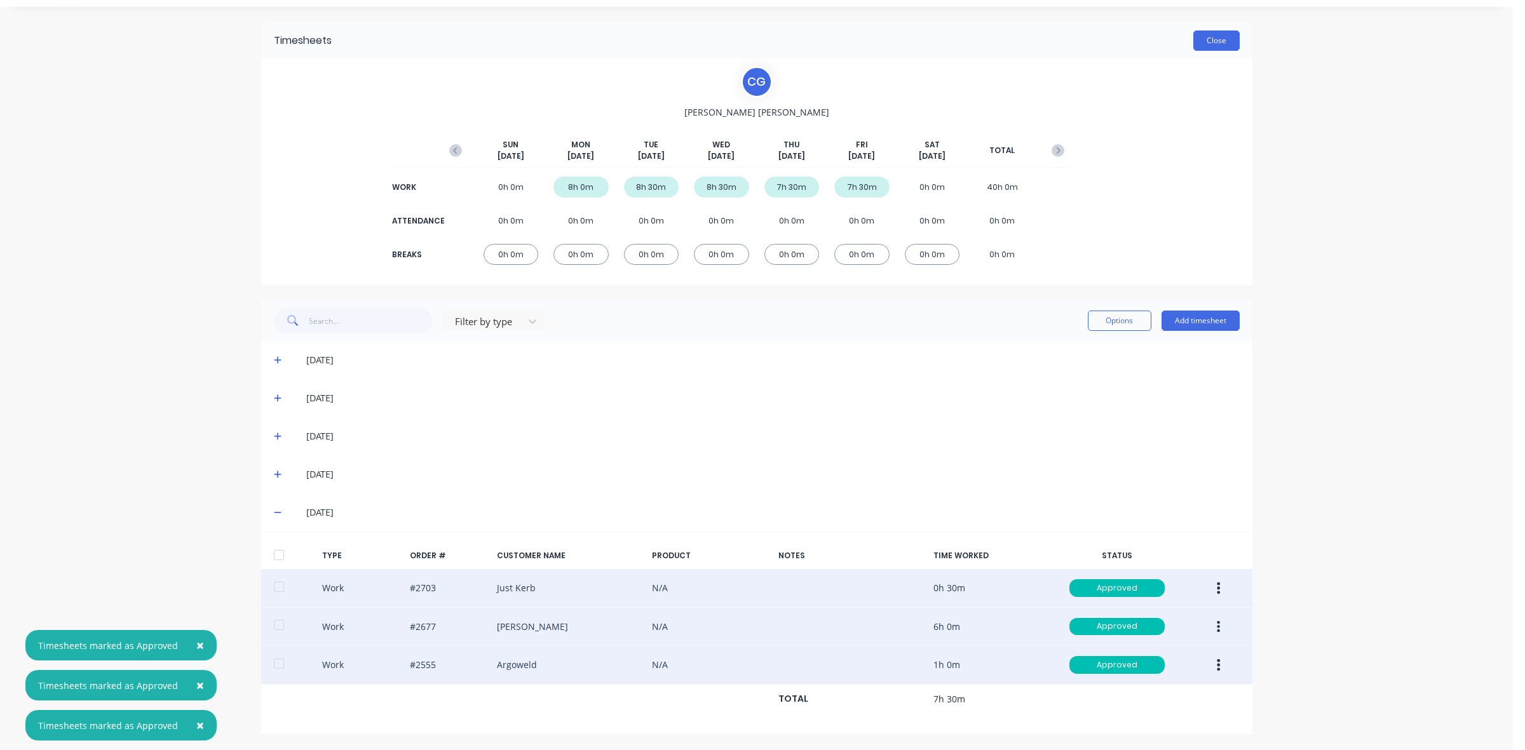
click at [1202, 45] on button "Close" at bounding box center [1216, 40] width 46 height 20
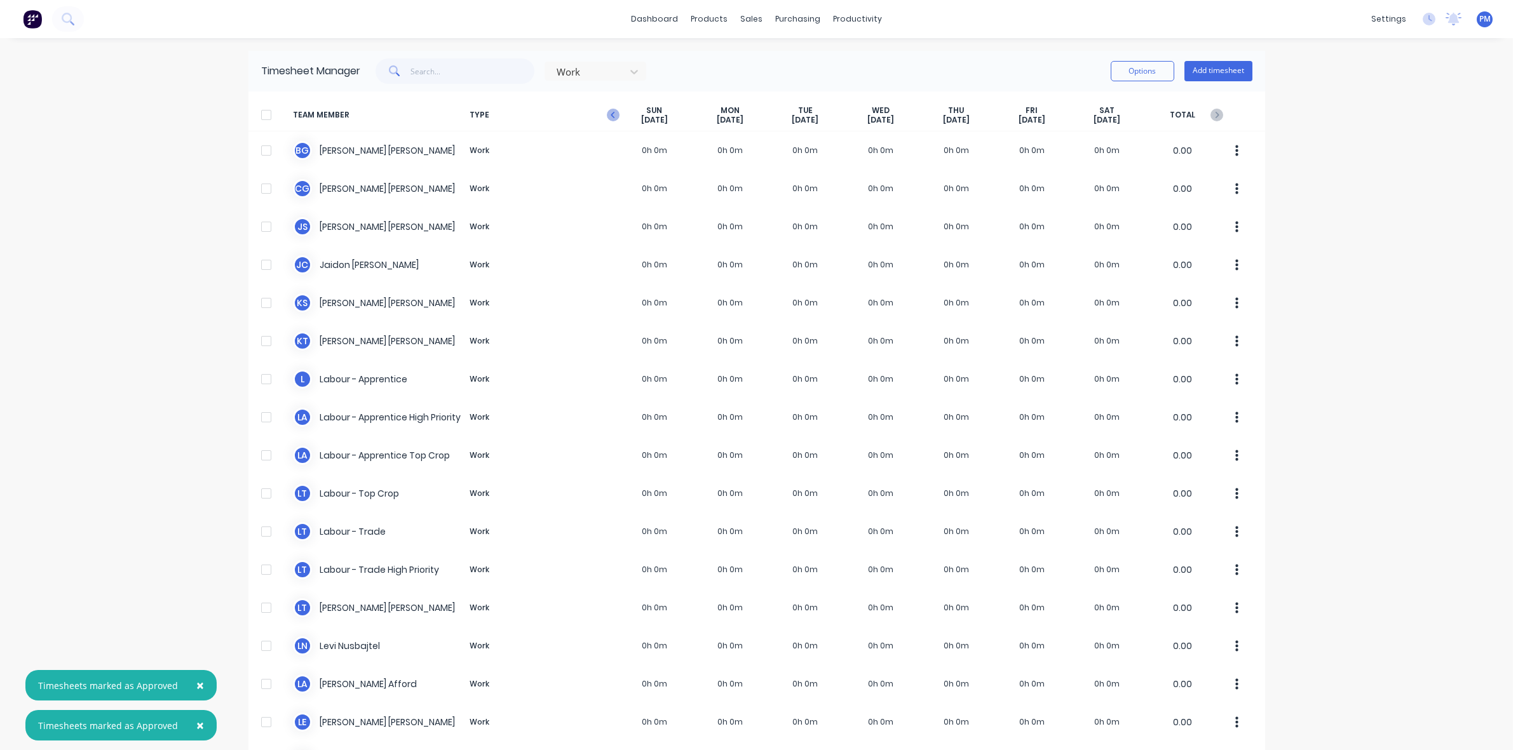
click at [610, 113] on icon "button" at bounding box center [612, 115] width 4 height 6
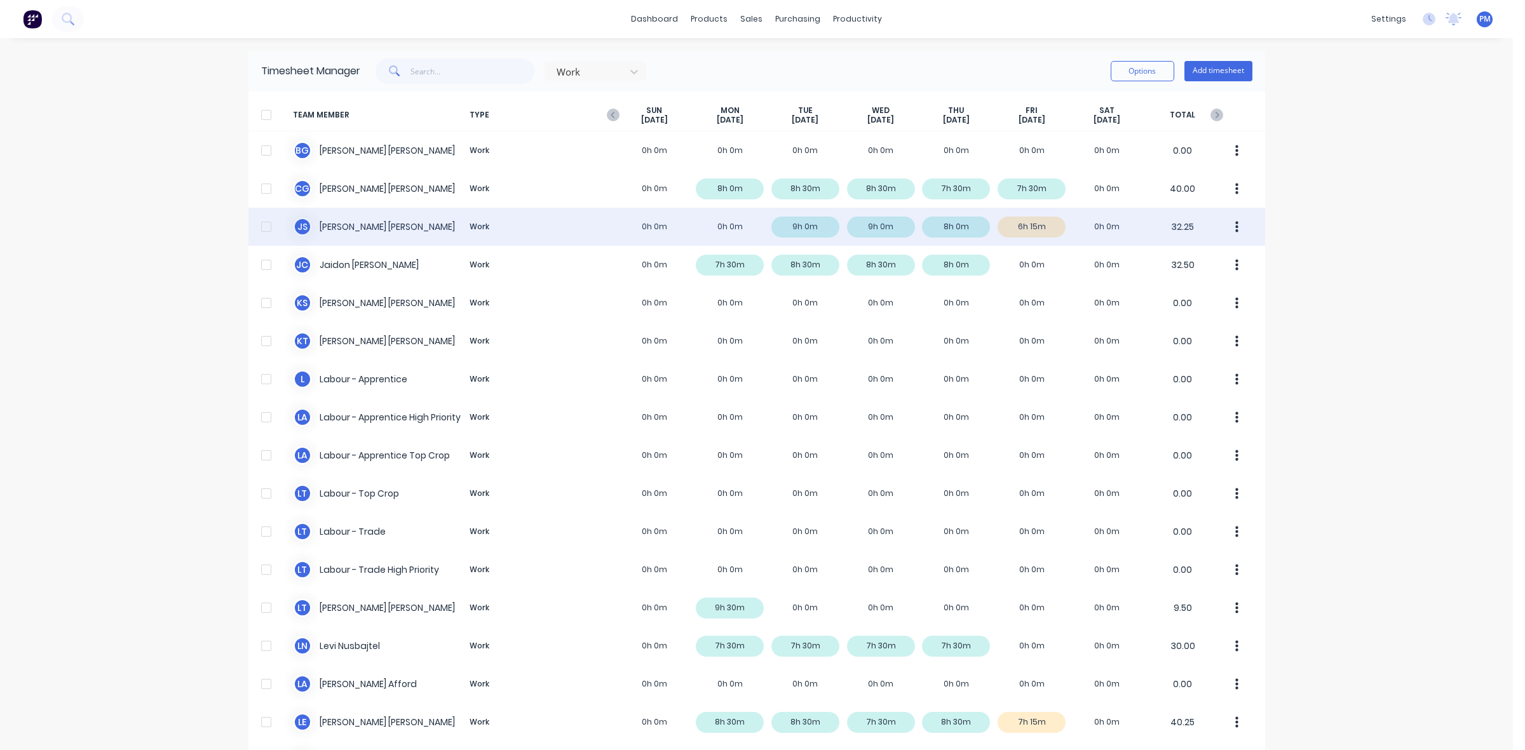
click at [1039, 231] on div "J S [PERSON_NAME] Work 0h 0m 0h 0m 9h 0m 9h 0m 8h 0m 6h 15m 0h 0m 32.25" at bounding box center [756, 227] width 1016 height 38
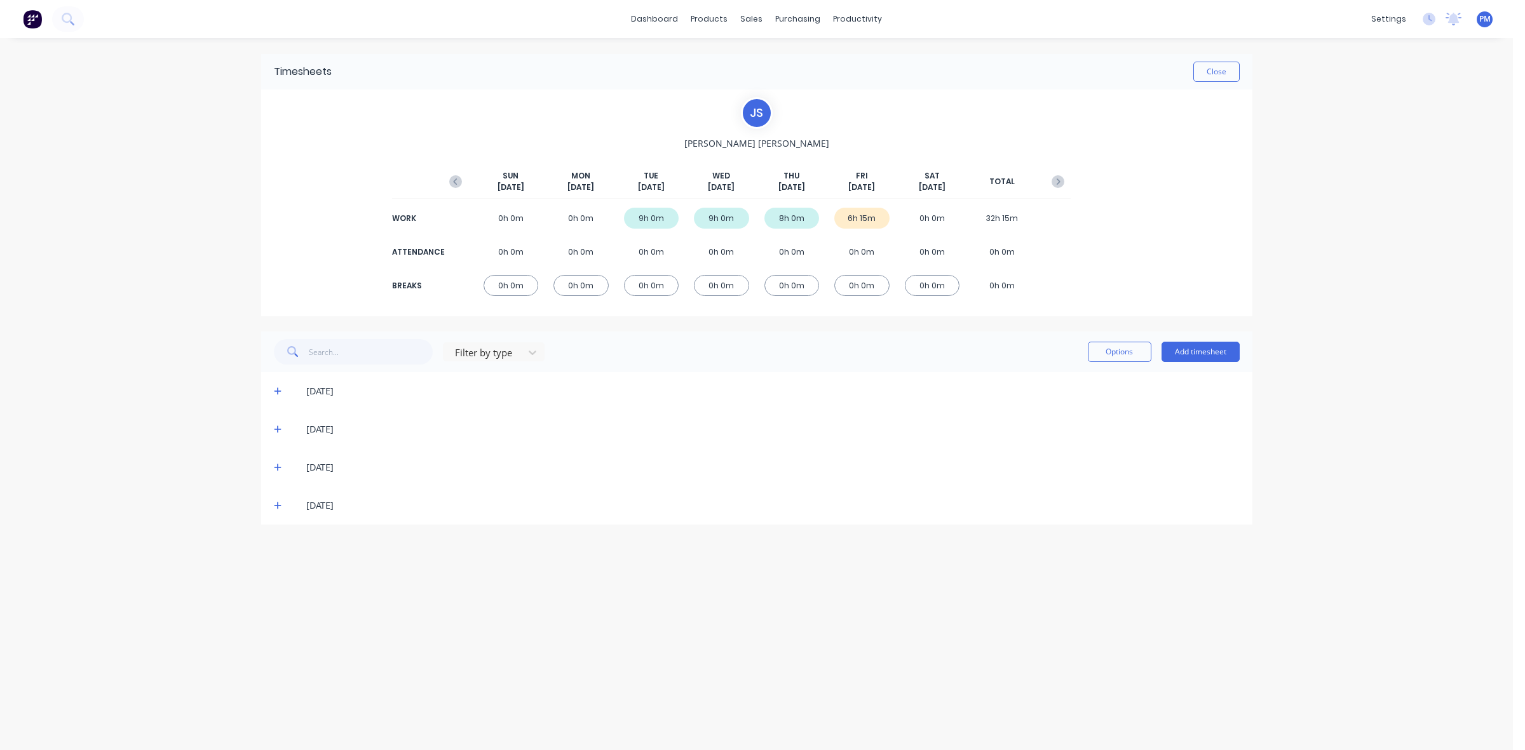
click at [277, 509] on icon at bounding box center [278, 506] width 8 height 8
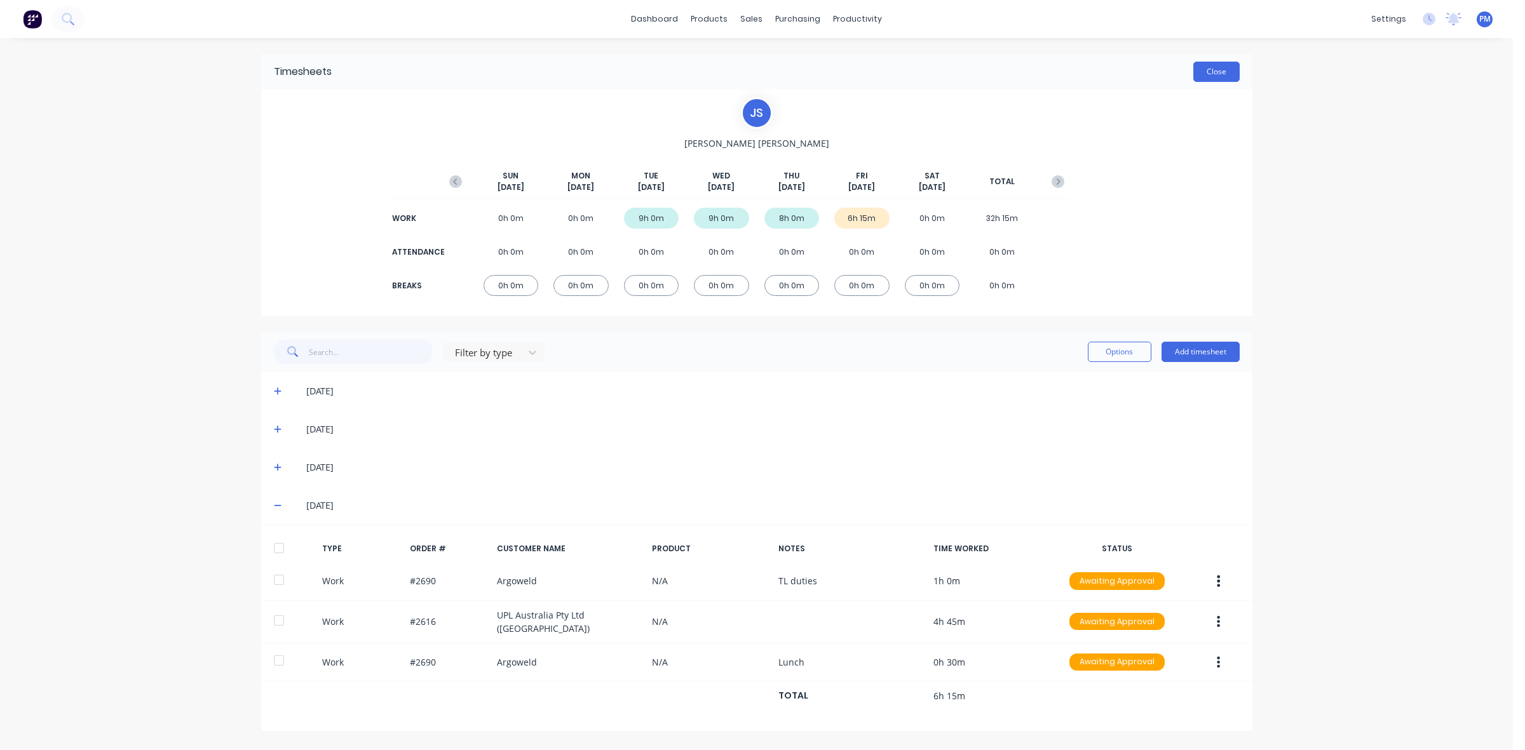
click at [1199, 71] on button "Close" at bounding box center [1216, 72] width 46 height 20
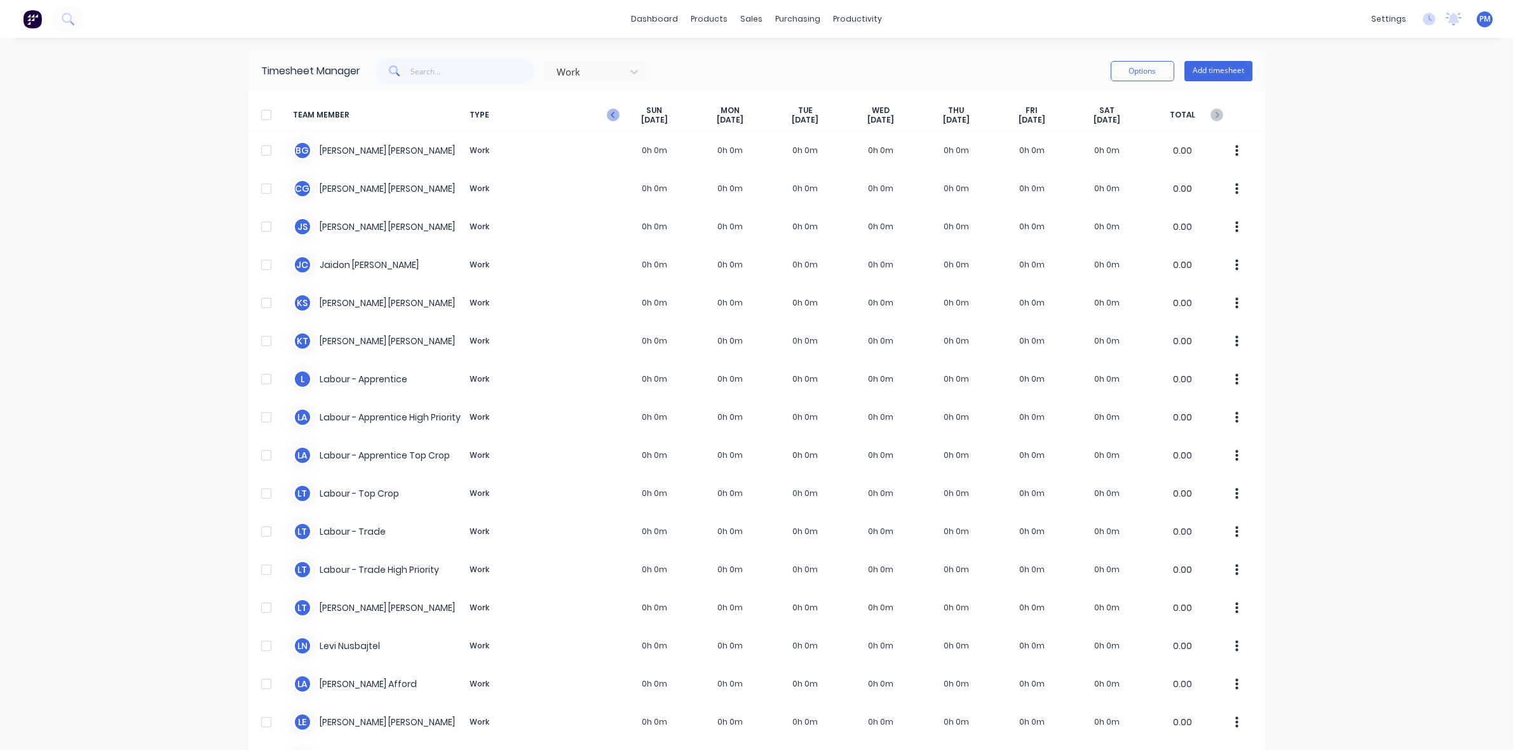
click at [607, 115] on g "button" at bounding box center [613, 115] width 13 height 13
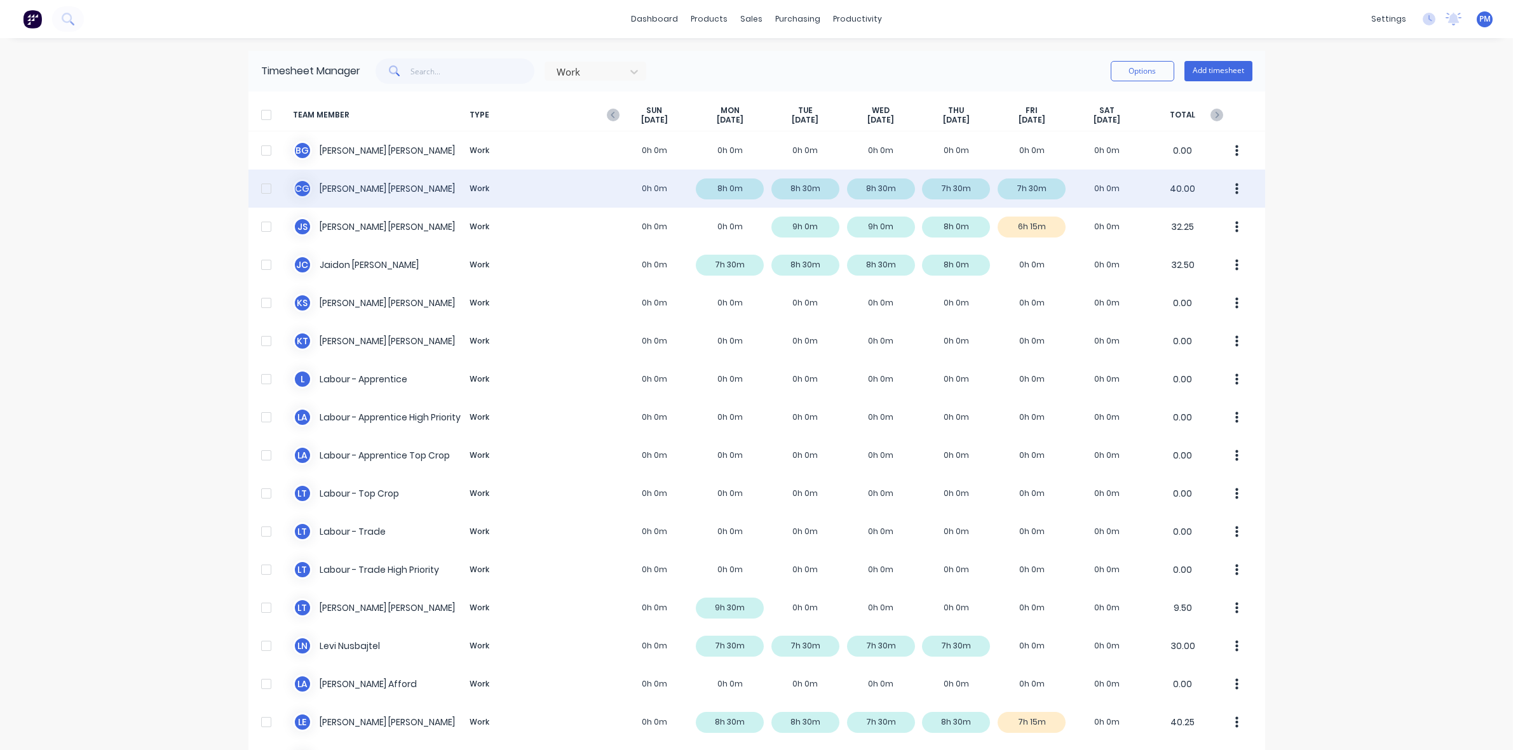
click at [1040, 187] on div "C G [PERSON_NAME] Work 0h 0m 8h 0m 8h 30m 8h 30m 7h 30m 7h 30m 0h 0m 40.00" at bounding box center [756, 189] width 1016 height 38
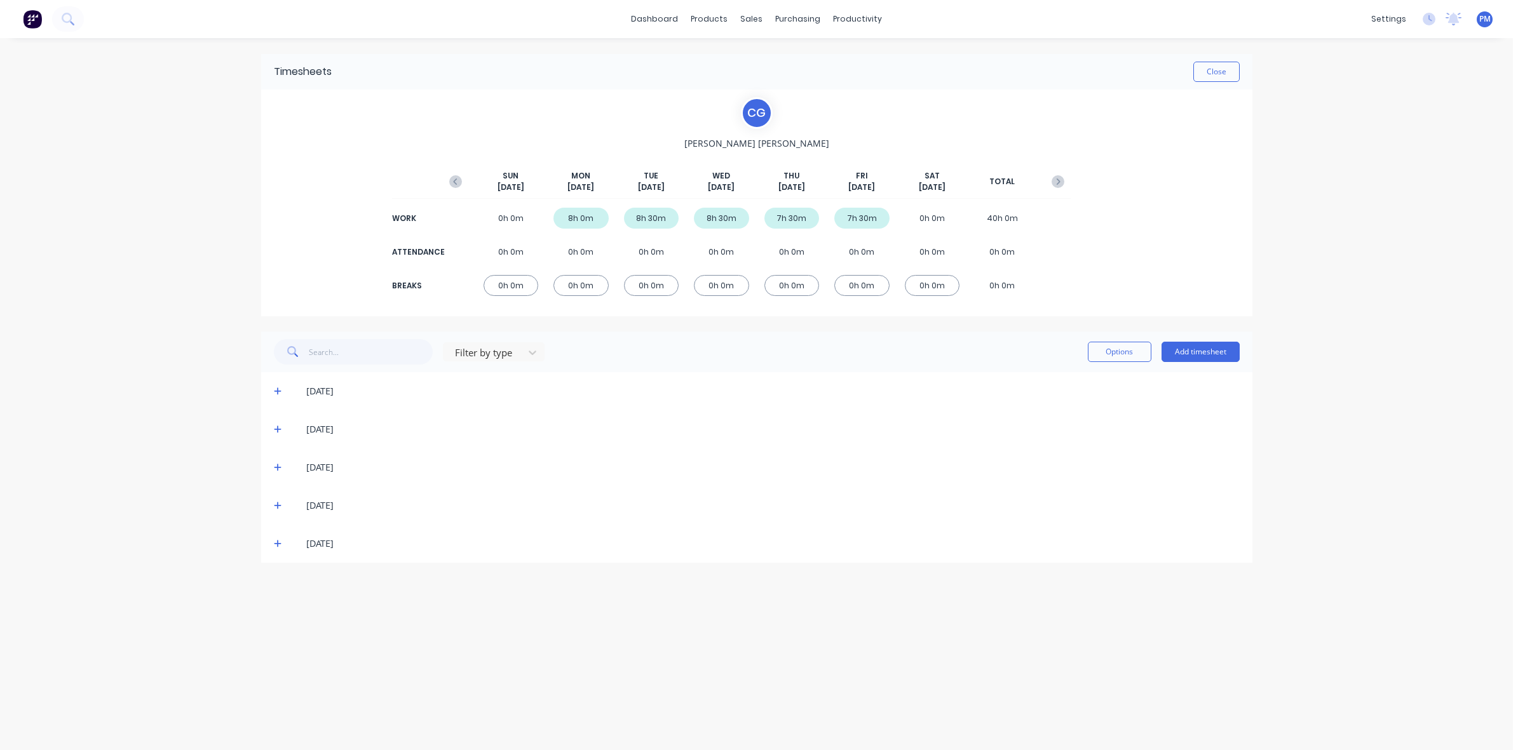
click at [274, 543] on icon at bounding box center [278, 543] width 8 height 9
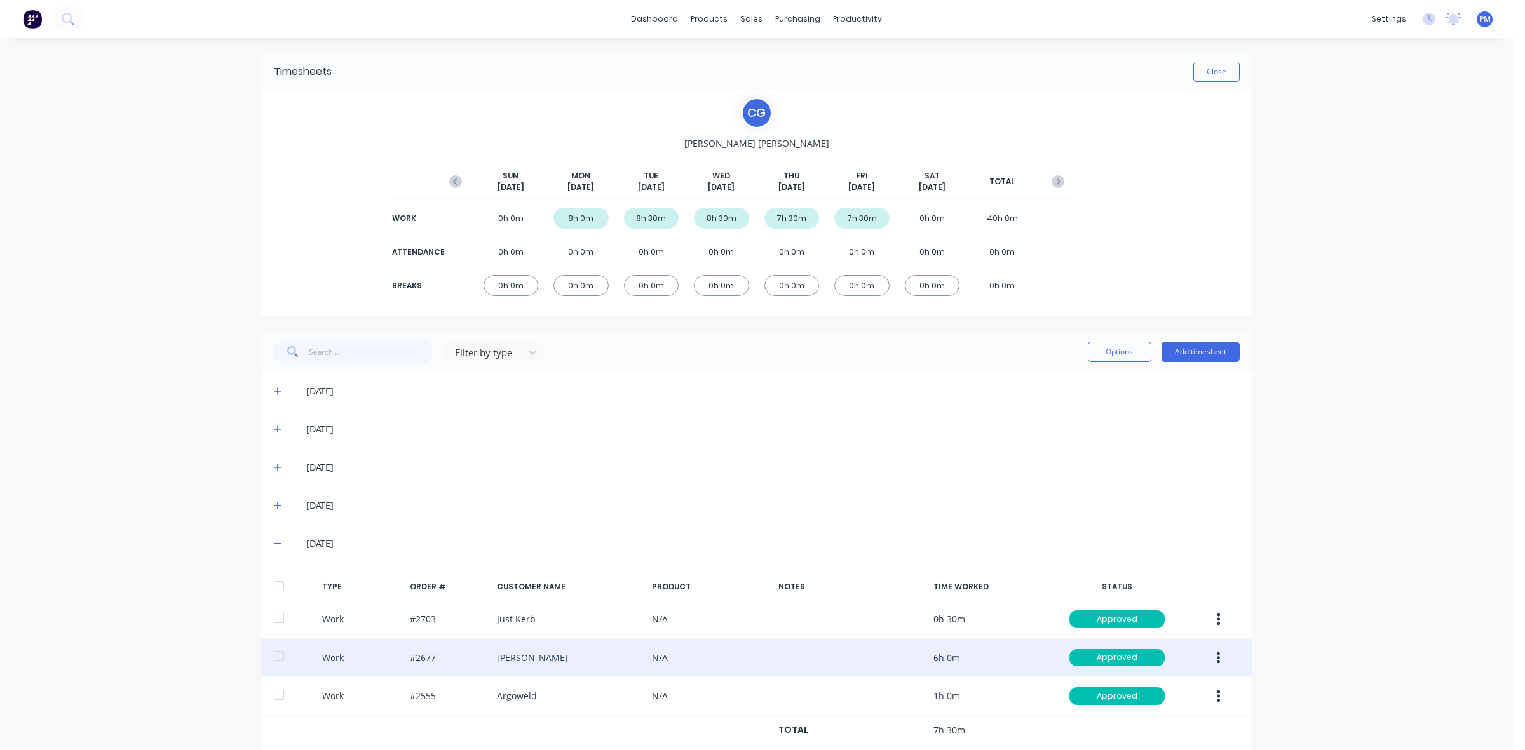
scroll to position [32, 0]
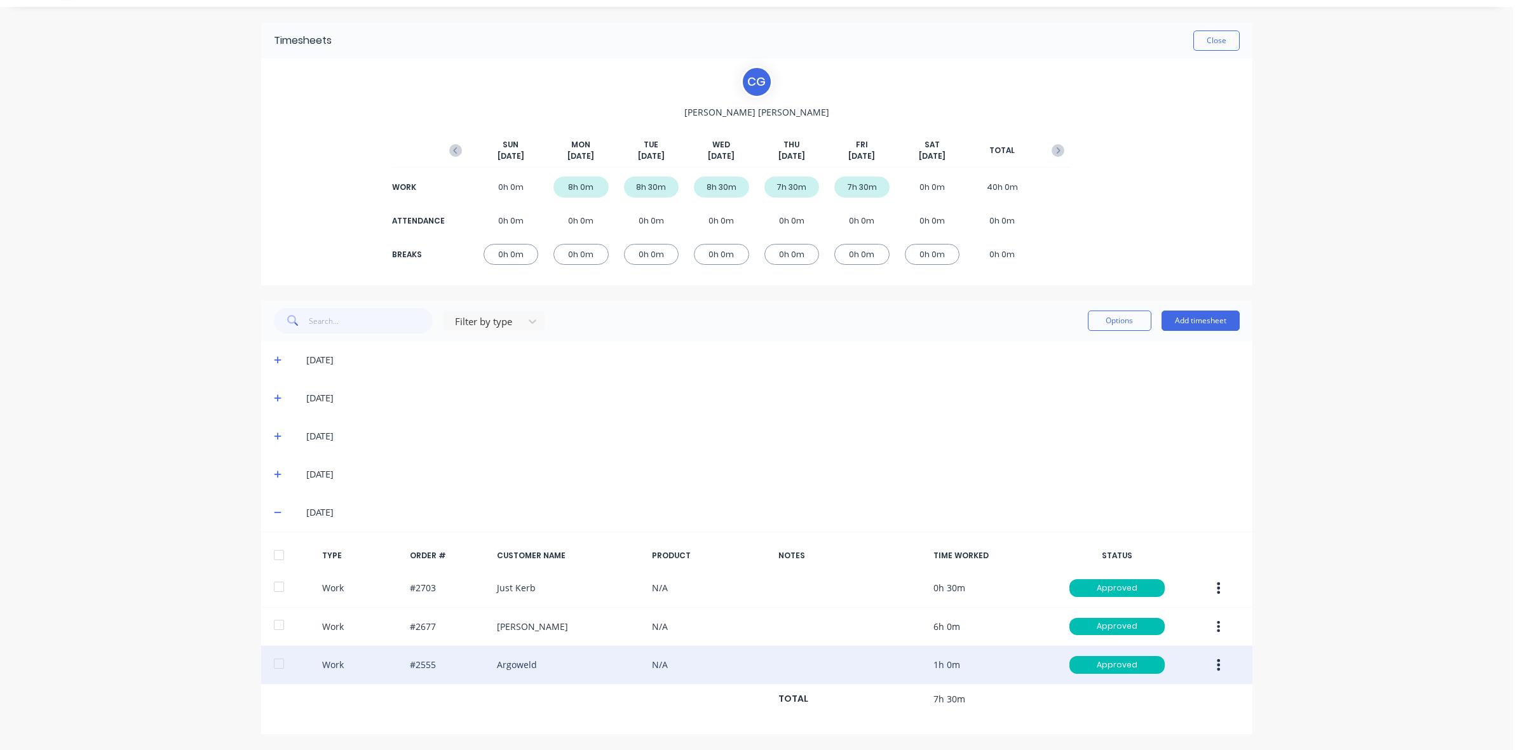
click at [1216, 668] on icon "button" at bounding box center [1217, 665] width 3 height 14
click at [1131, 617] on div "Edit" at bounding box center [1173, 617] width 98 height 18
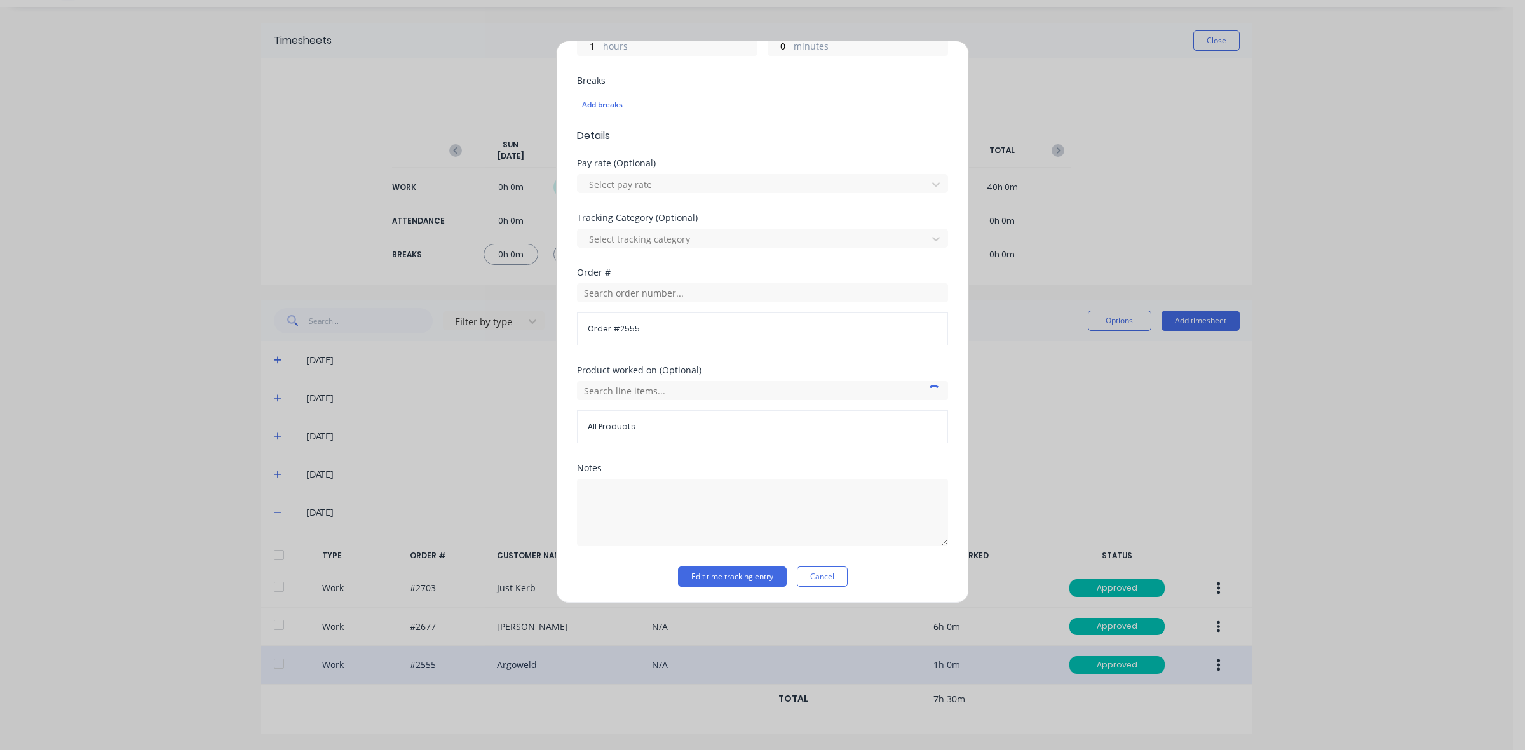
scroll to position [323, 0]
click at [617, 291] on input "text" at bounding box center [762, 290] width 371 height 19
type input "2690"
click at [626, 330] on span "PO #: Workshop Projects" at bounding box center [762, 335] width 351 height 11
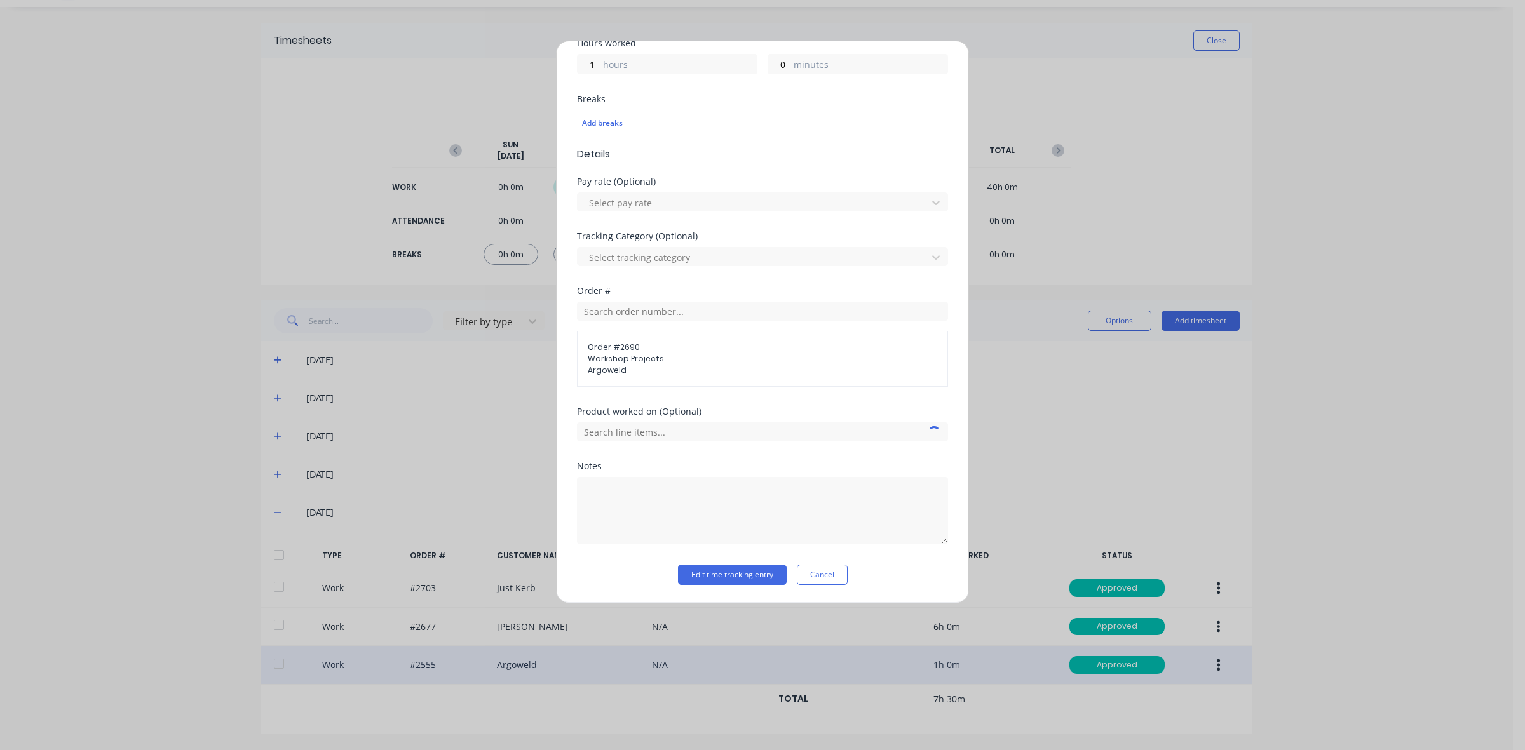
scroll to position [302, 0]
click at [735, 575] on button "Edit time tracking entry" at bounding box center [732, 575] width 109 height 20
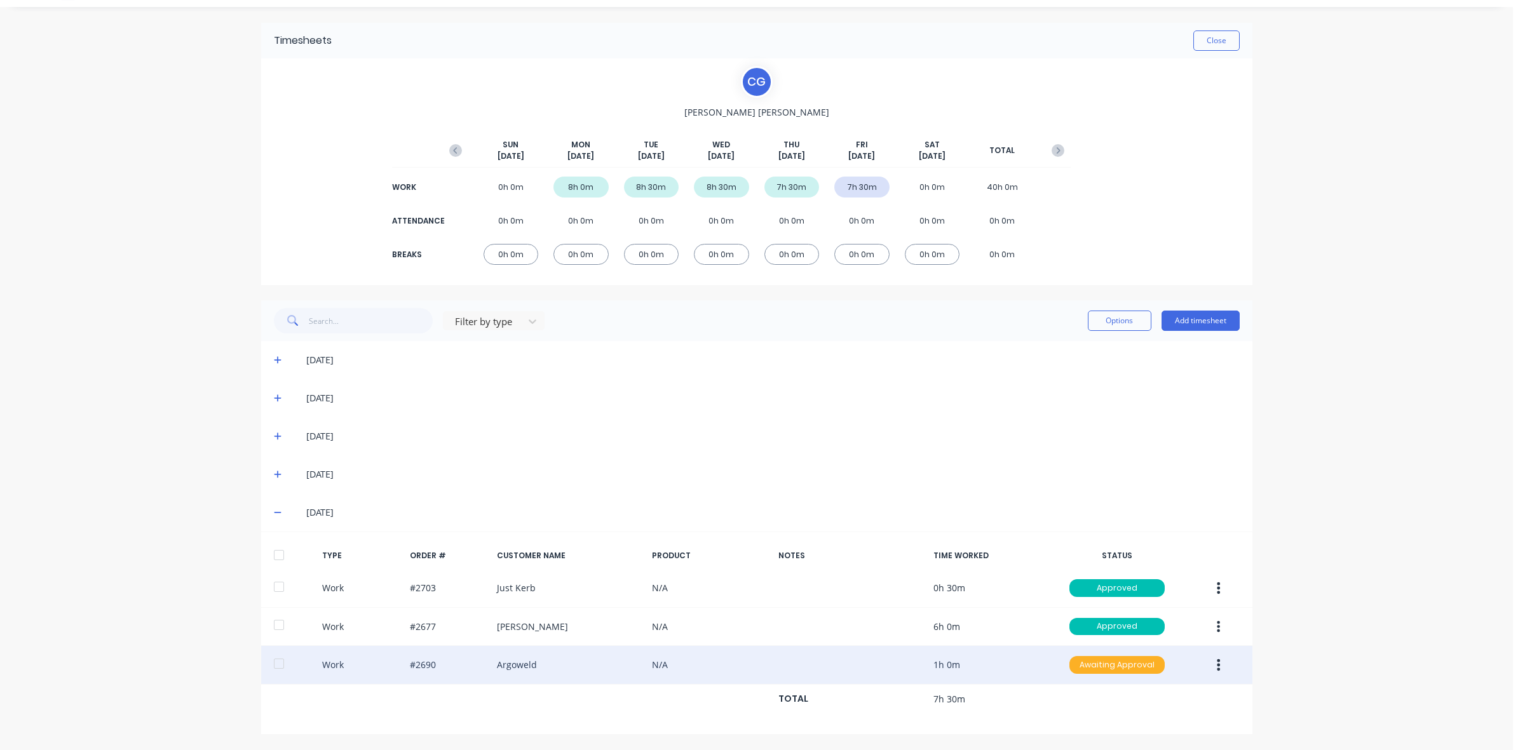
click at [1119, 669] on div "Awaiting Approval" at bounding box center [1116, 665] width 95 height 18
click at [1110, 723] on div "Approved" at bounding box center [1089, 728] width 104 height 18
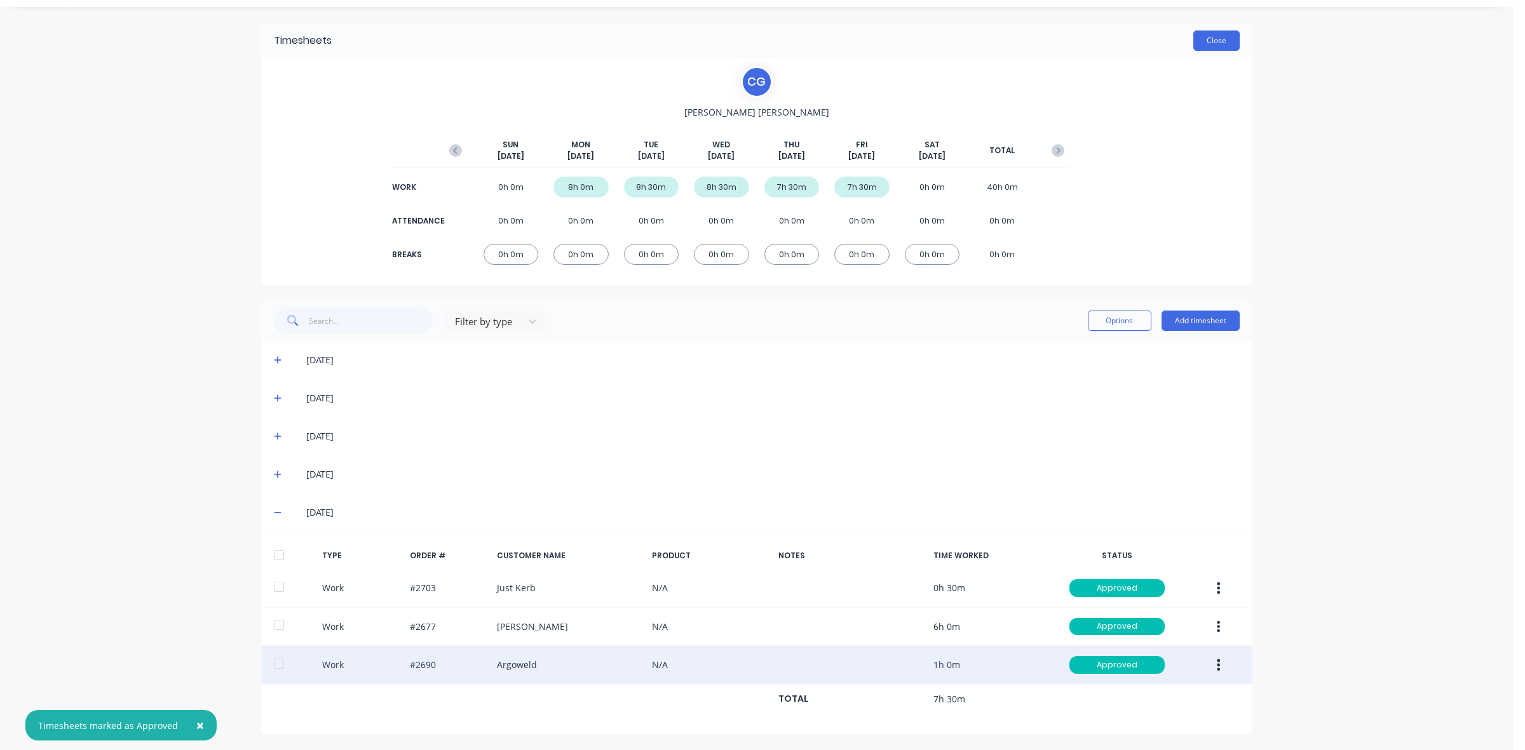
click at [1202, 39] on button "Close" at bounding box center [1216, 40] width 46 height 20
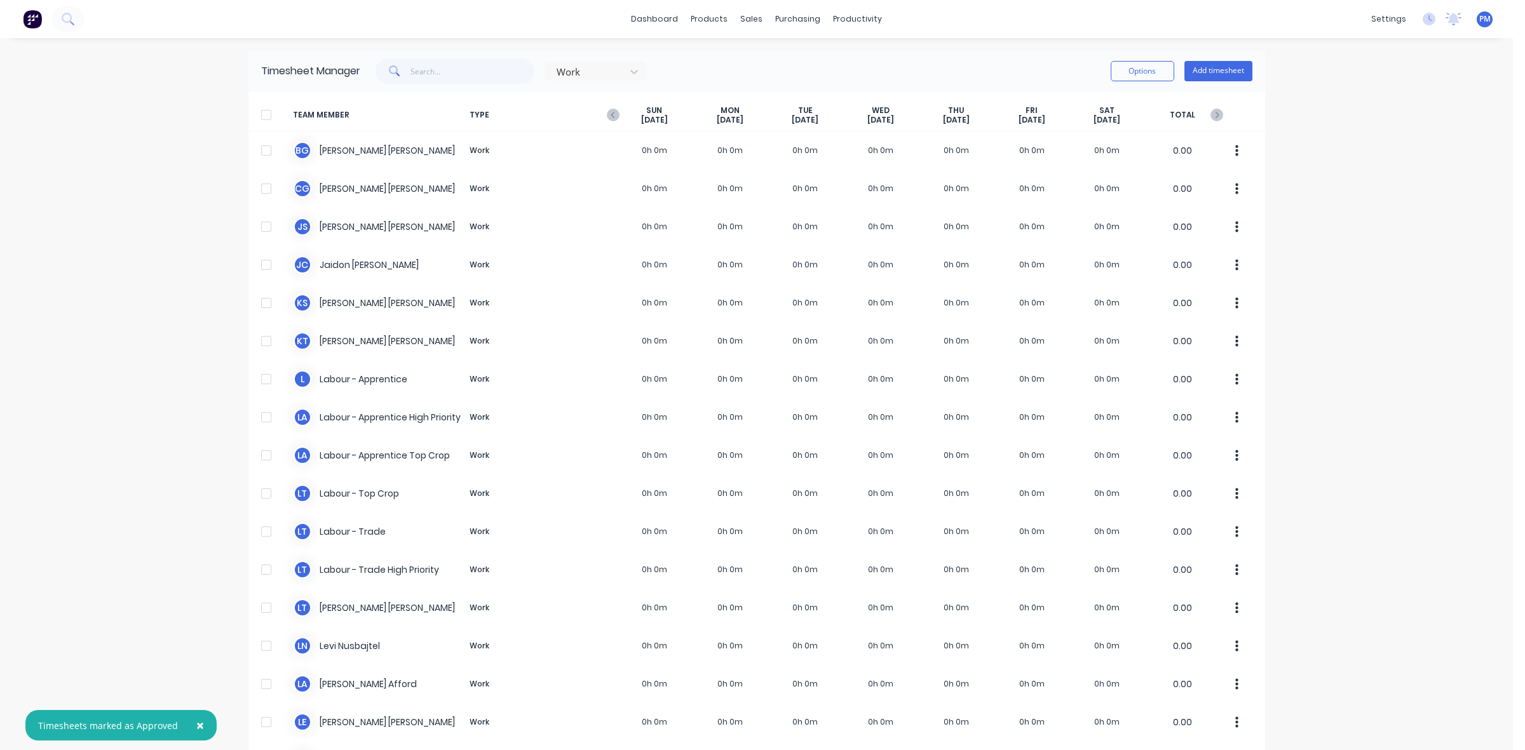
click at [607, 116] on icon "button" at bounding box center [613, 115] width 13 height 13
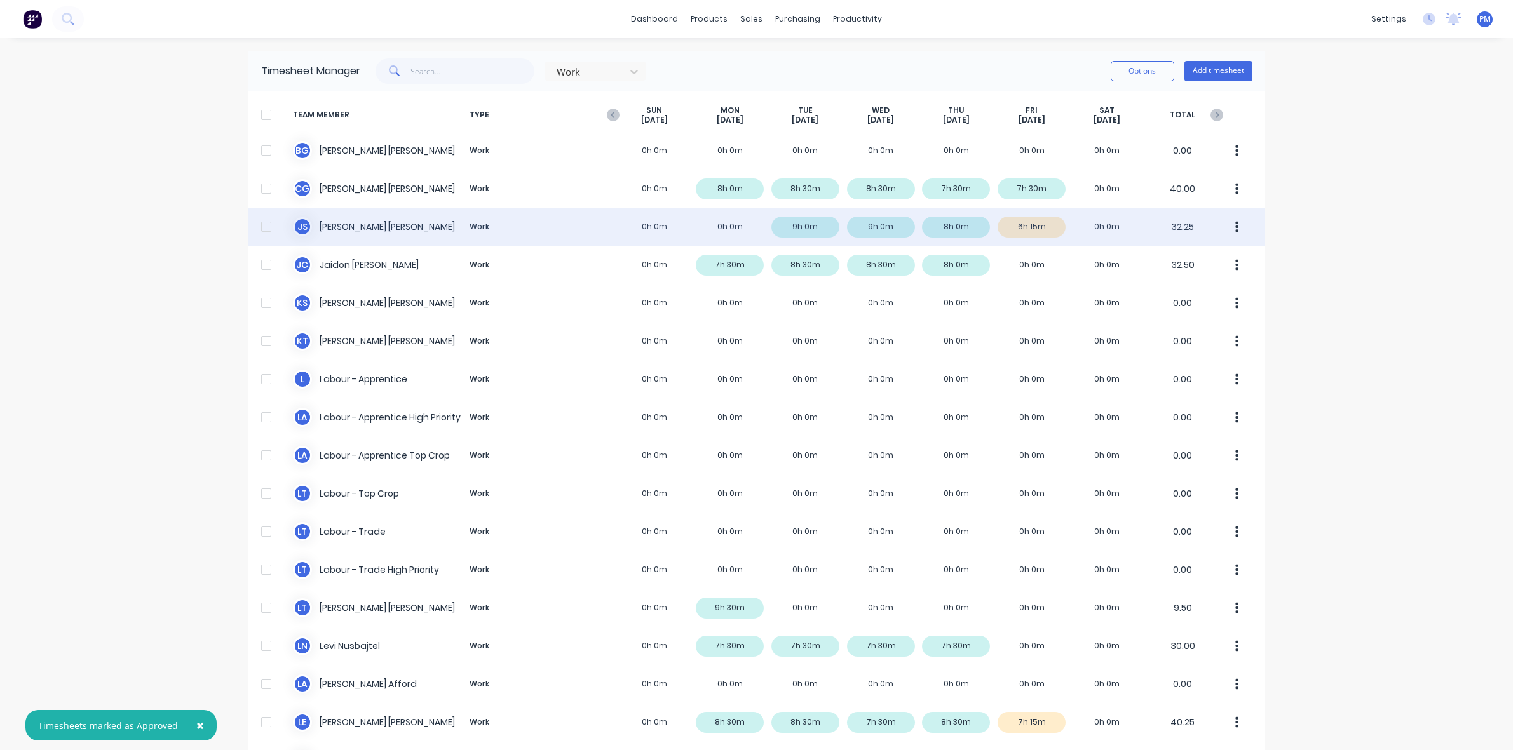
click at [1037, 229] on div "J S [PERSON_NAME] Work 0h 0m 0h 0m 9h 0m 9h 0m 8h 0m 6h 15m 0h 0m 32.25" at bounding box center [756, 227] width 1016 height 38
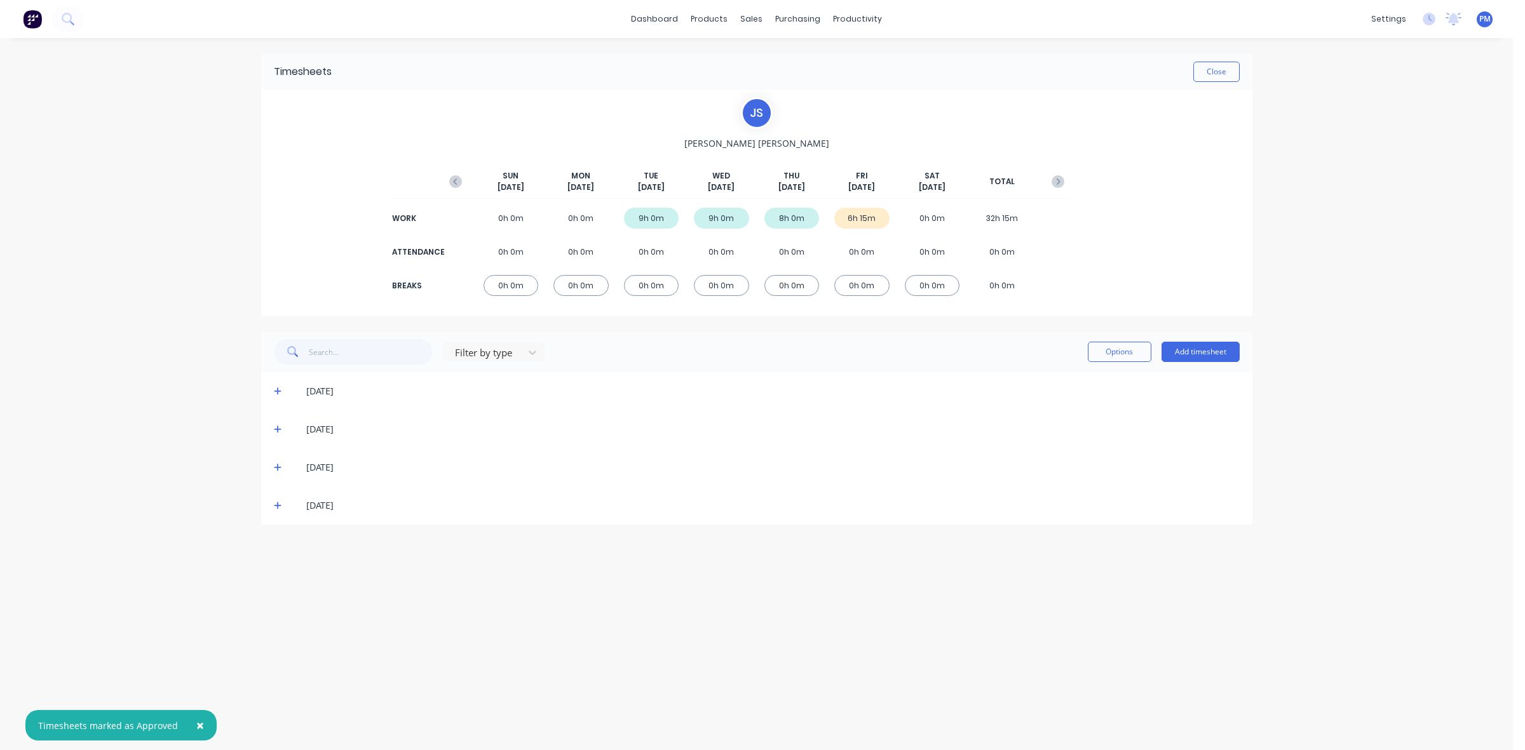
click at [275, 506] on icon at bounding box center [278, 506] width 8 height 8
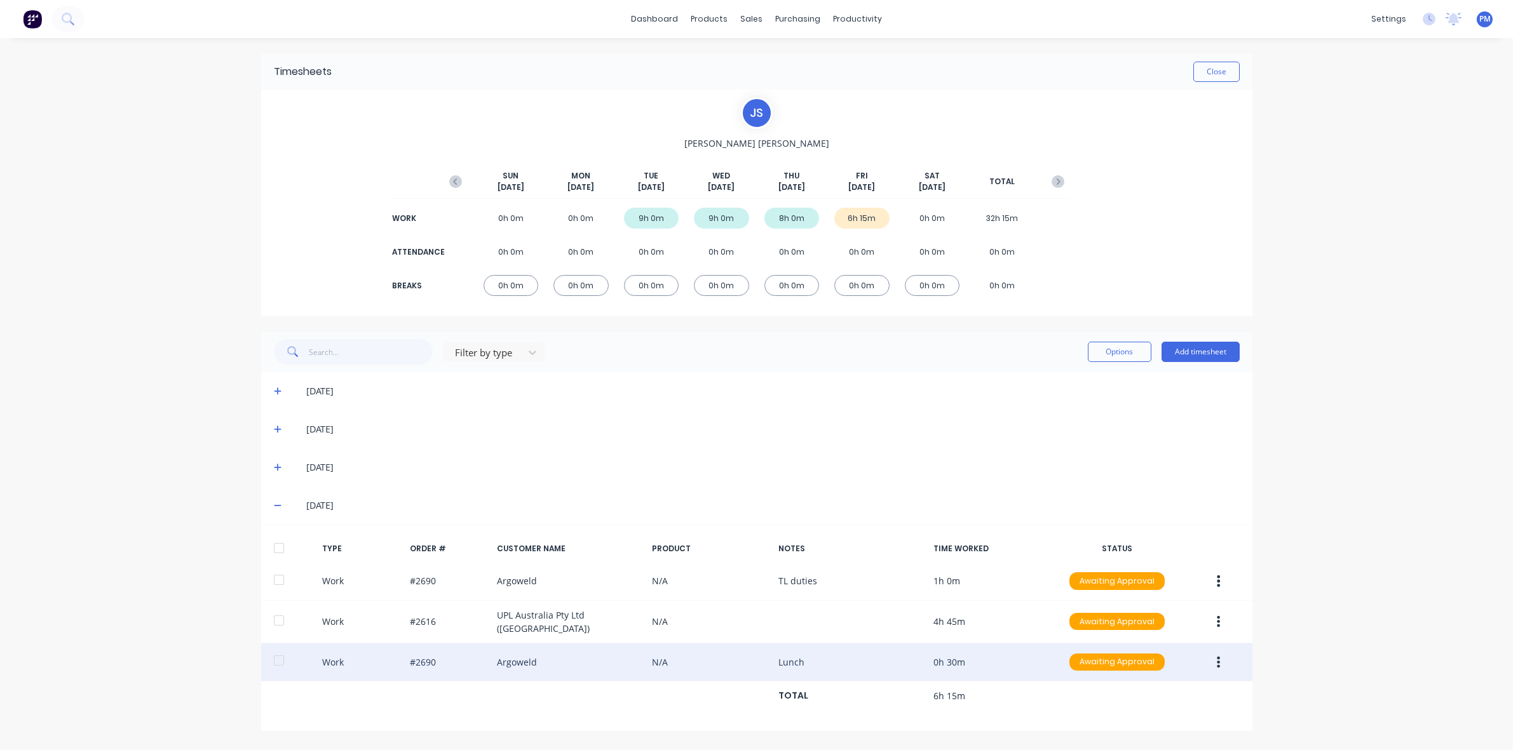
click at [1218, 664] on icon "button" at bounding box center [1218, 661] width 3 height 11
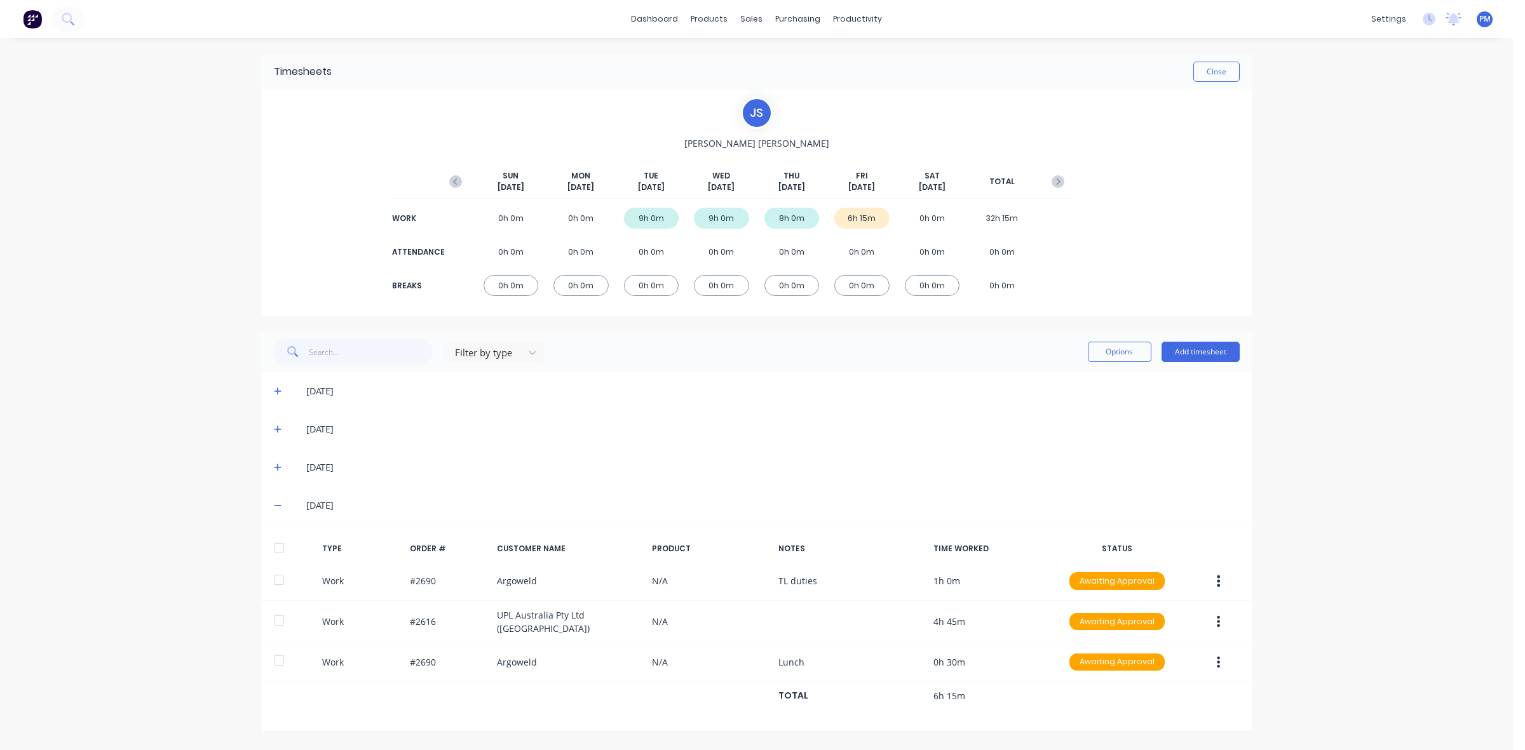
click at [1037, 718] on div "TYPE ORDER # CUSTOMER NAME PRODUCT NOTES TIME WORKED STATUS Work #2690 Argoweld…" at bounding box center [756, 627] width 991 height 185
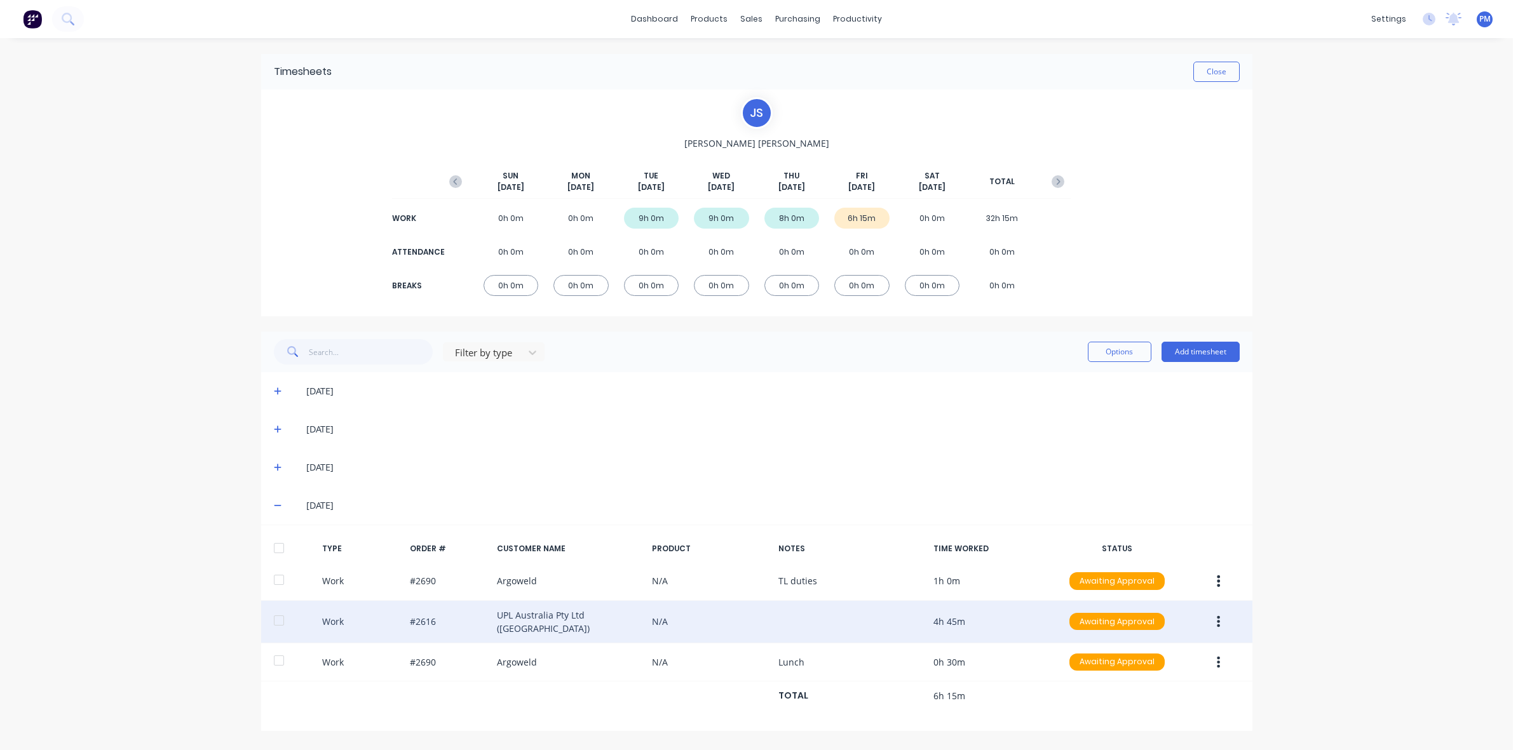
click at [1216, 619] on icon "button" at bounding box center [1217, 622] width 3 height 14
click at [1138, 576] on div "Edit" at bounding box center [1173, 574] width 98 height 18
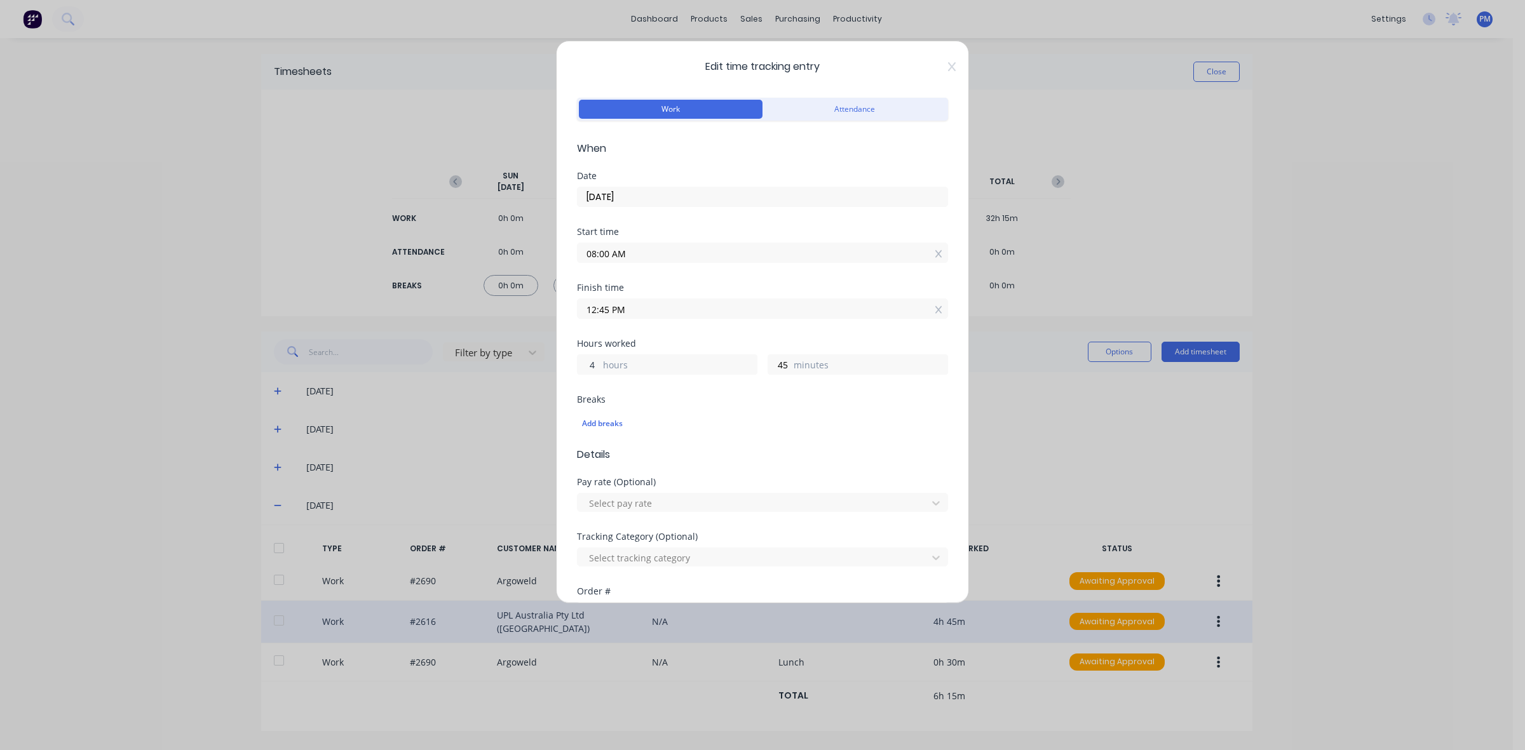
click at [591, 367] on input "4" at bounding box center [588, 364] width 22 height 19
drag, startPoint x: 595, startPoint y: 367, endPoint x: 586, endPoint y: 366, distance: 8.3
click at [586, 366] on input "4" at bounding box center [588, 364] width 22 height 19
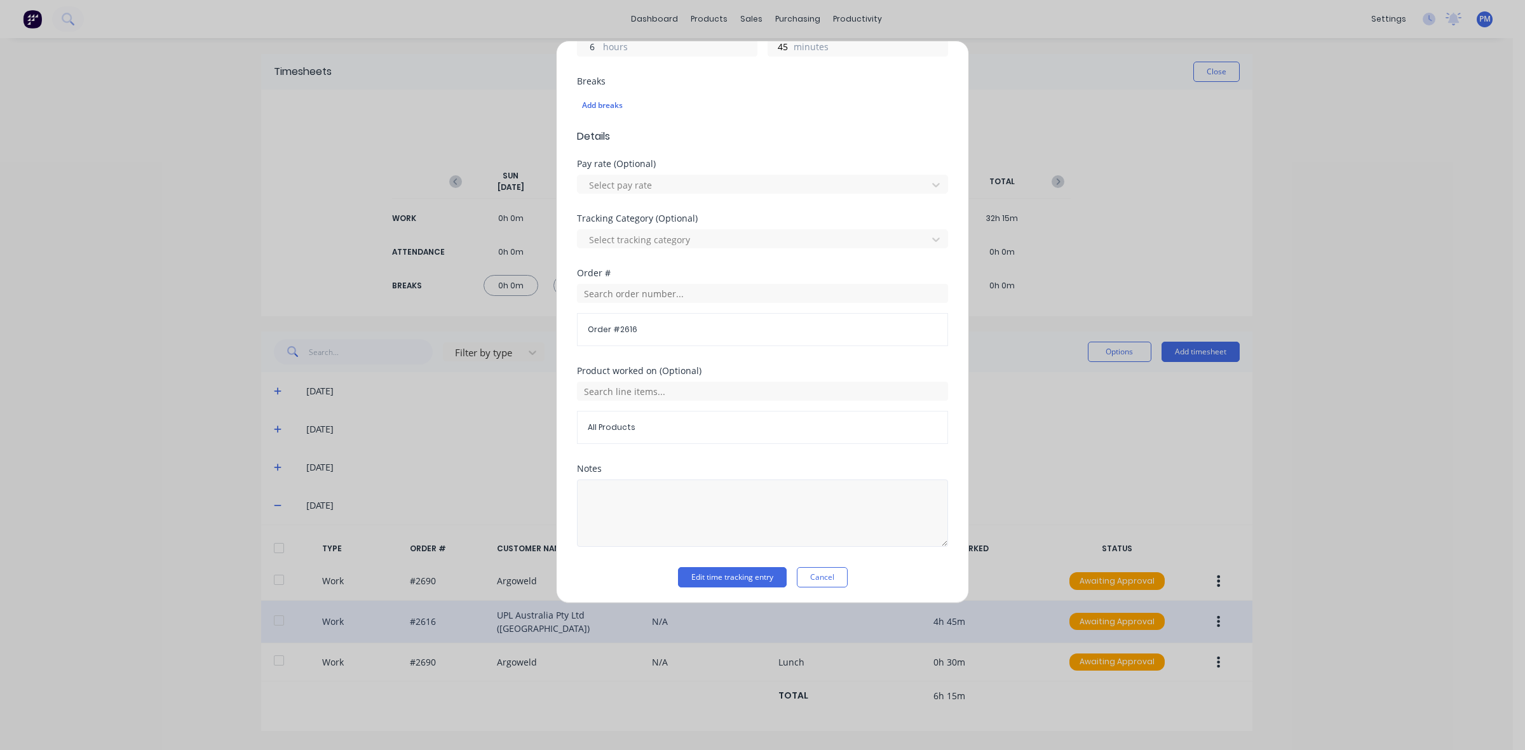
scroll to position [323, 0]
type input "6"
type input "02:45 PM"
click at [703, 573] on button "Edit time tracking entry" at bounding box center [732, 575] width 109 height 20
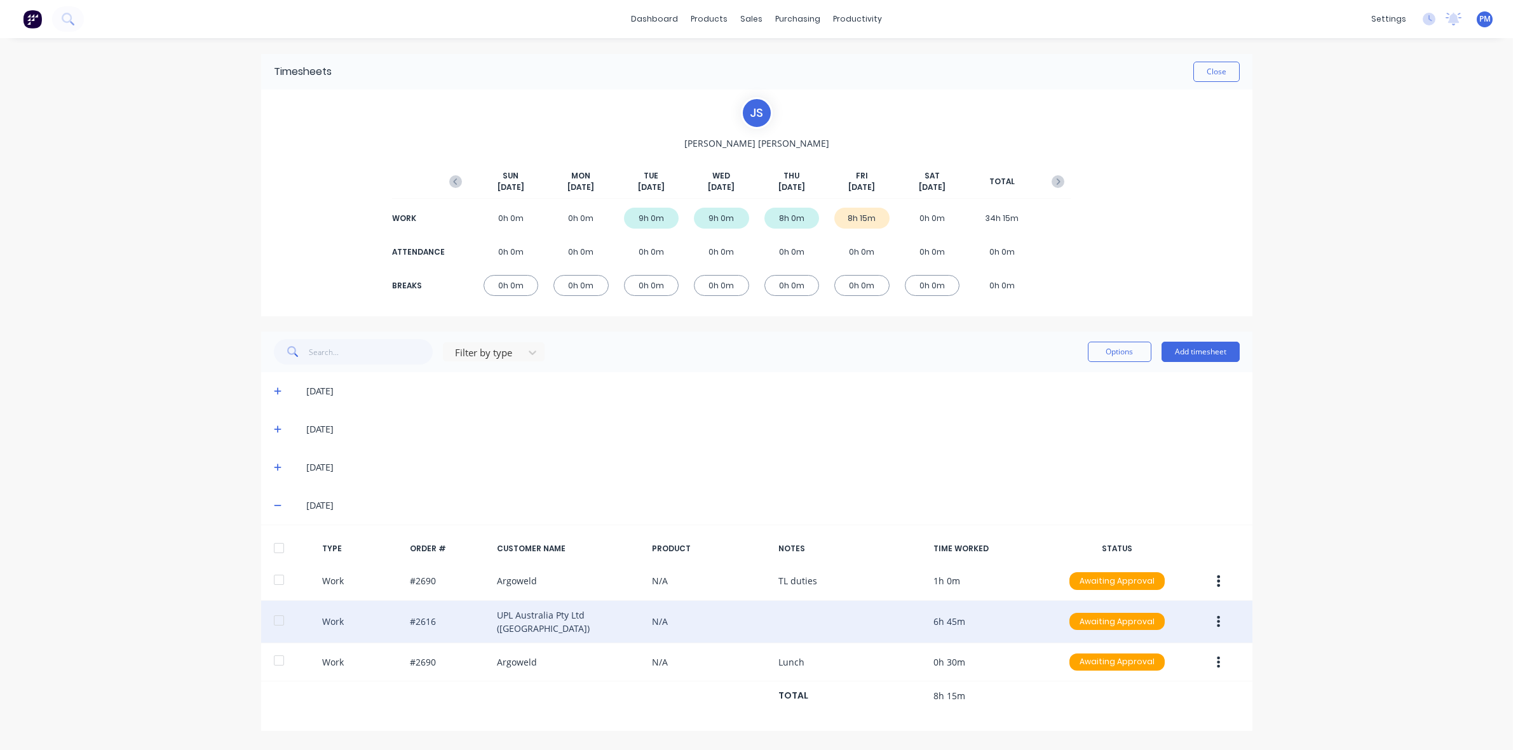
click at [1218, 620] on icon "button" at bounding box center [1218, 621] width 3 height 11
click at [1138, 574] on div "Edit" at bounding box center [1173, 574] width 98 height 18
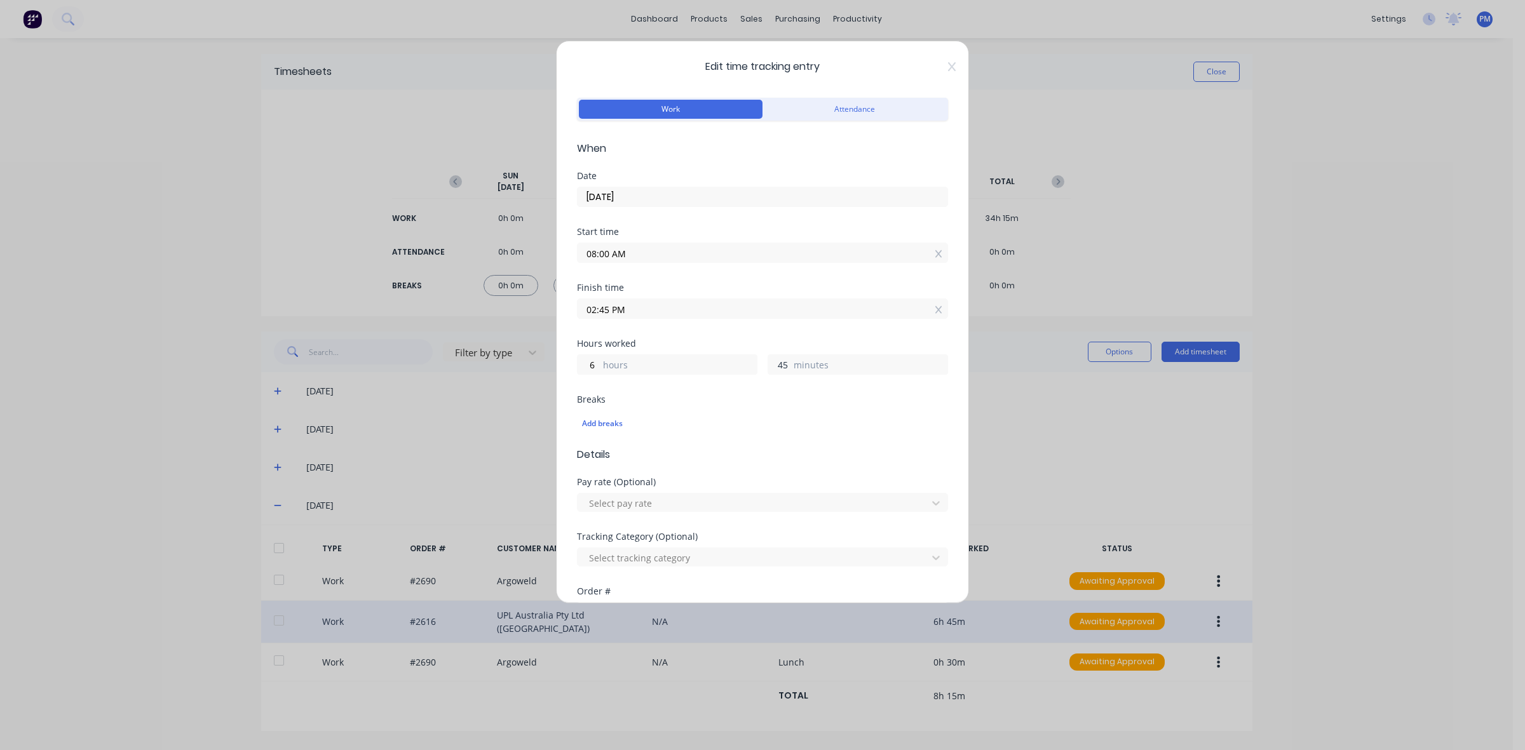
drag, startPoint x: 781, startPoint y: 363, endPoint x: 772, endPoint y: 363, distance: 9.5
click at [772, 363] on input "45" at bounding box center [779, 364] width 22 height 19
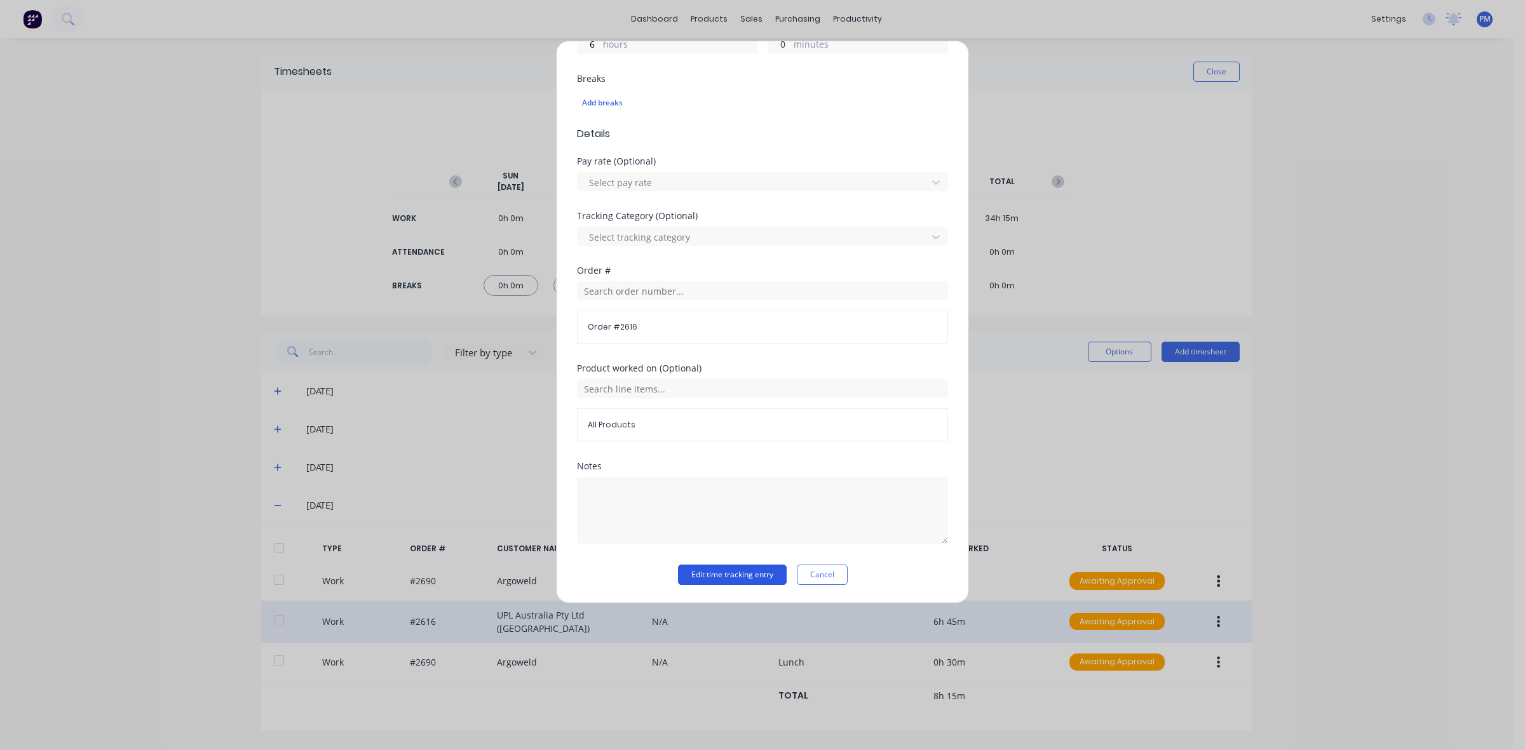
type input "0"
type input "02:00 PM"
click at [726, 582] on button "Edit time tracking entry" at bounding box center [732, 575] width 109 height 20
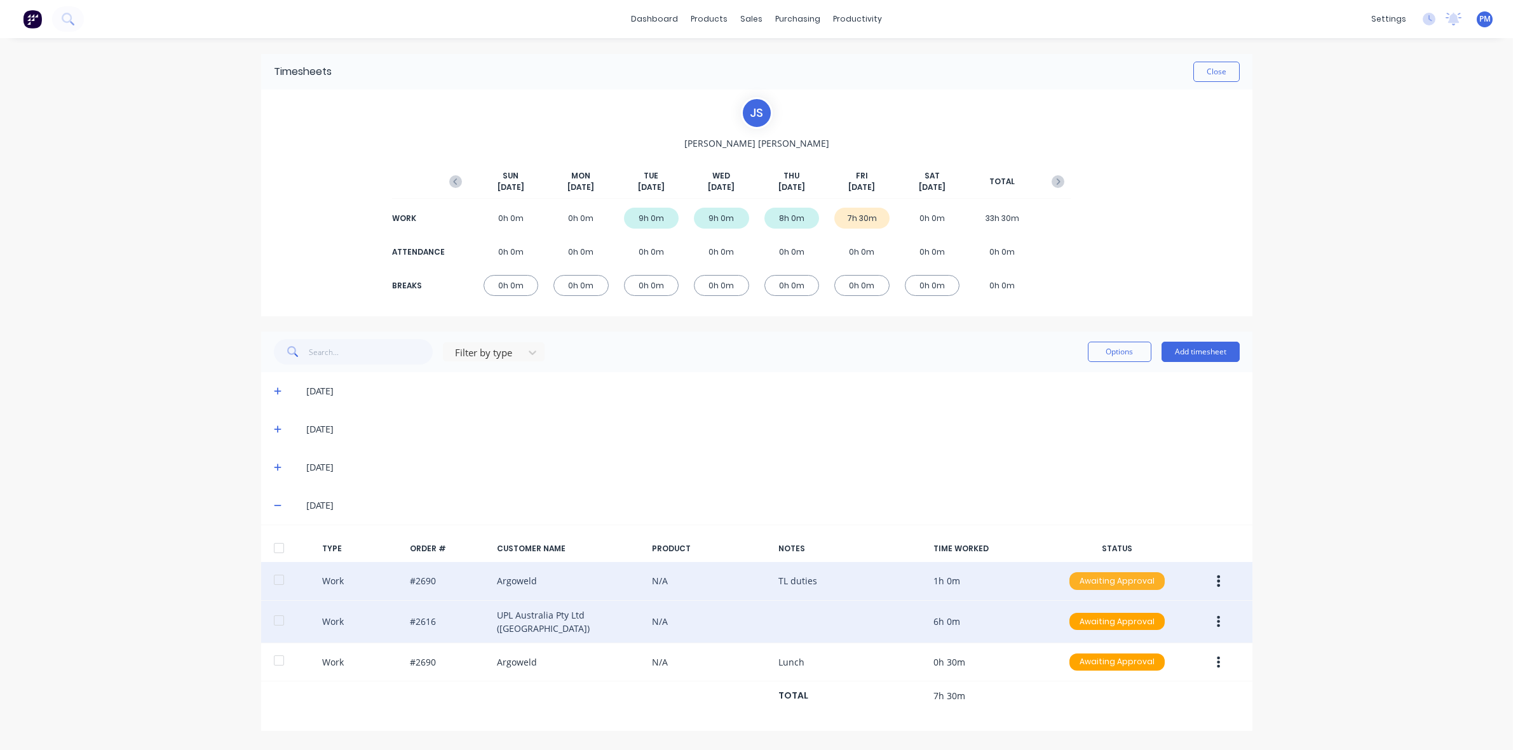
click at [1084, 579] on div "Awaiting Approval" at bounding box center [1116, 581] width 95 height 18
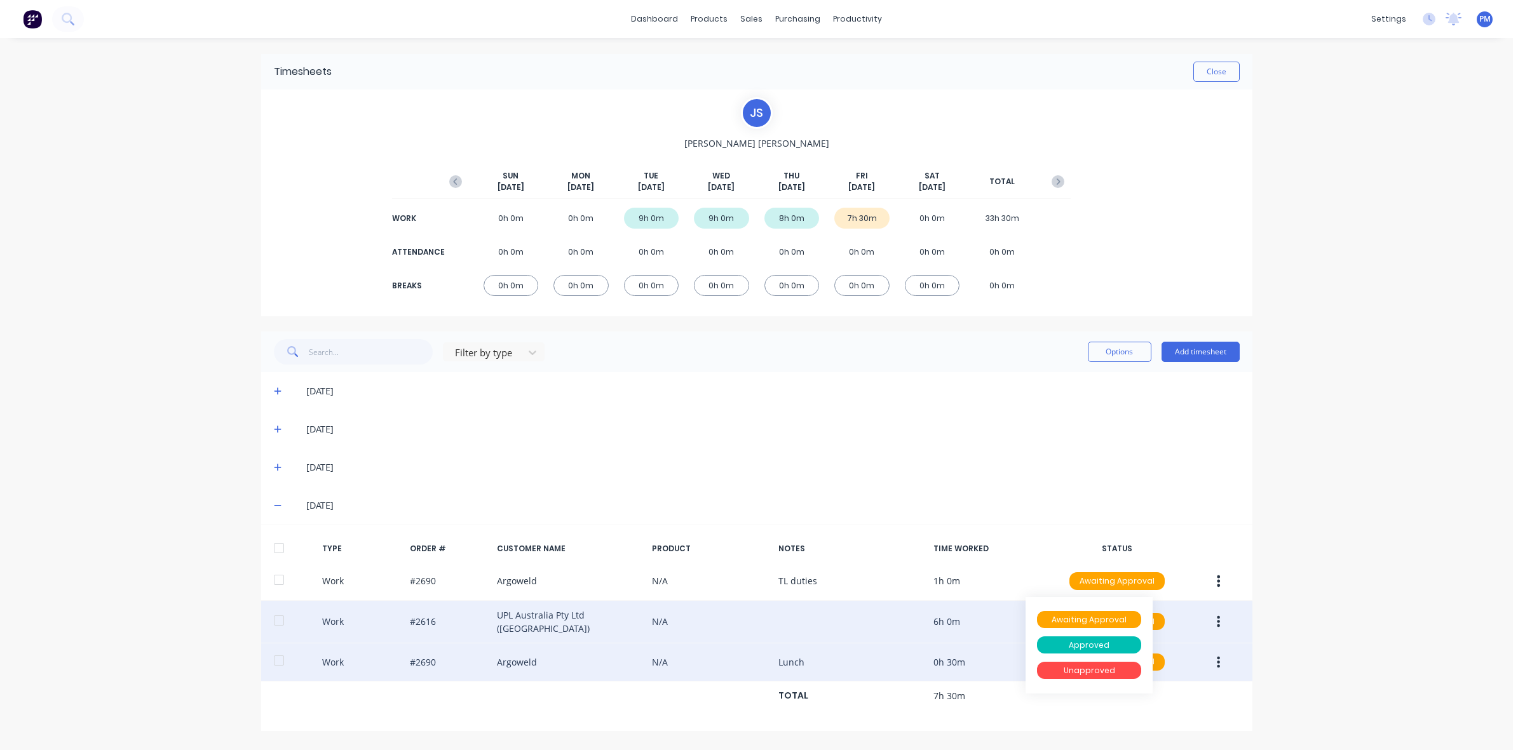
drag, startPoint x: 1080, startPoint y: 643, endPoint x: 1091, endPoint y: 640, distance: 11.9
click at [1081, 643] on div "Approved" at bounding box center [1089, 646] width 104 height 18
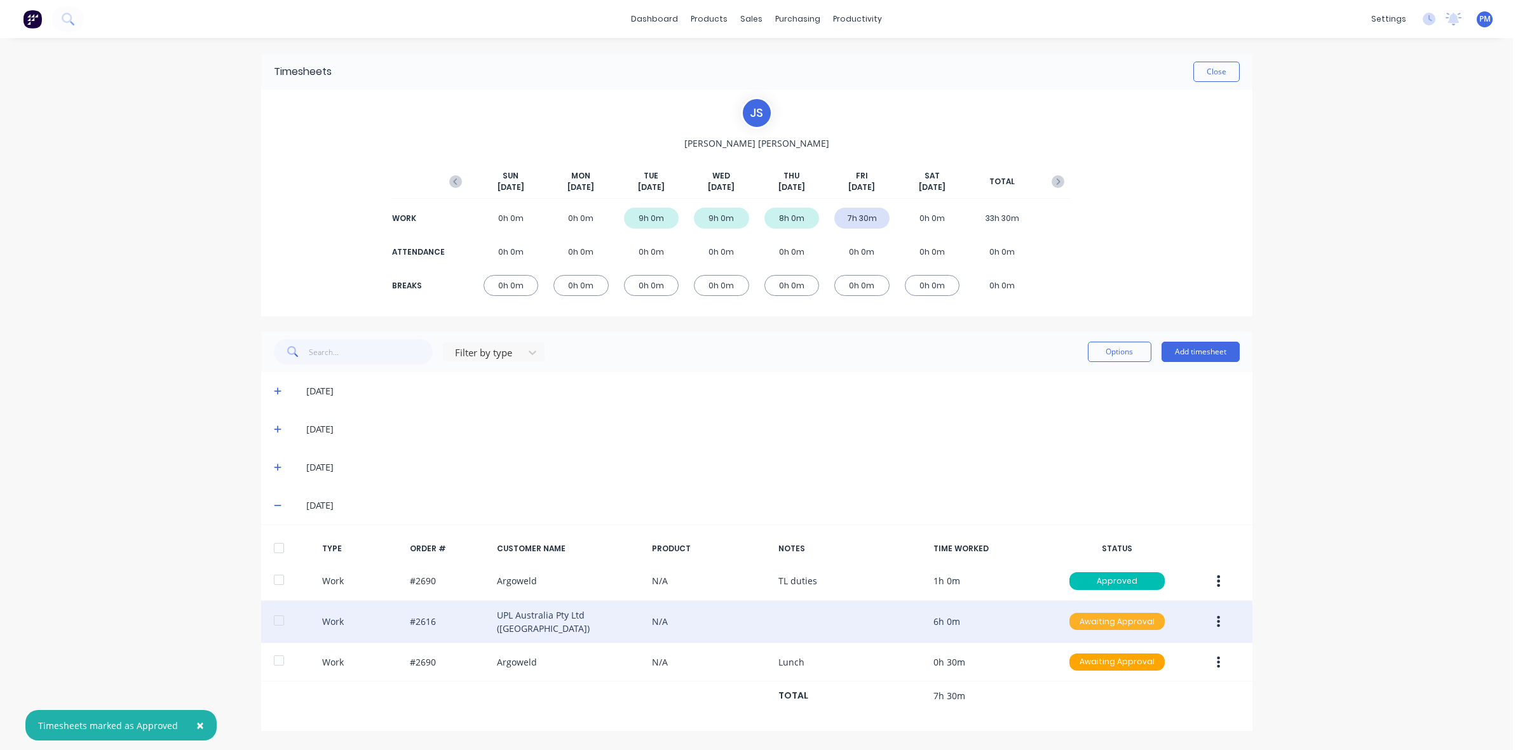
click at [1103, 623] on div "Awaiting Approval" at bounding box center [1116, 622] width 95 height 18
click at [1101, 682] on div "Approved" at bounding box center [1089, 686] width 104 height 18
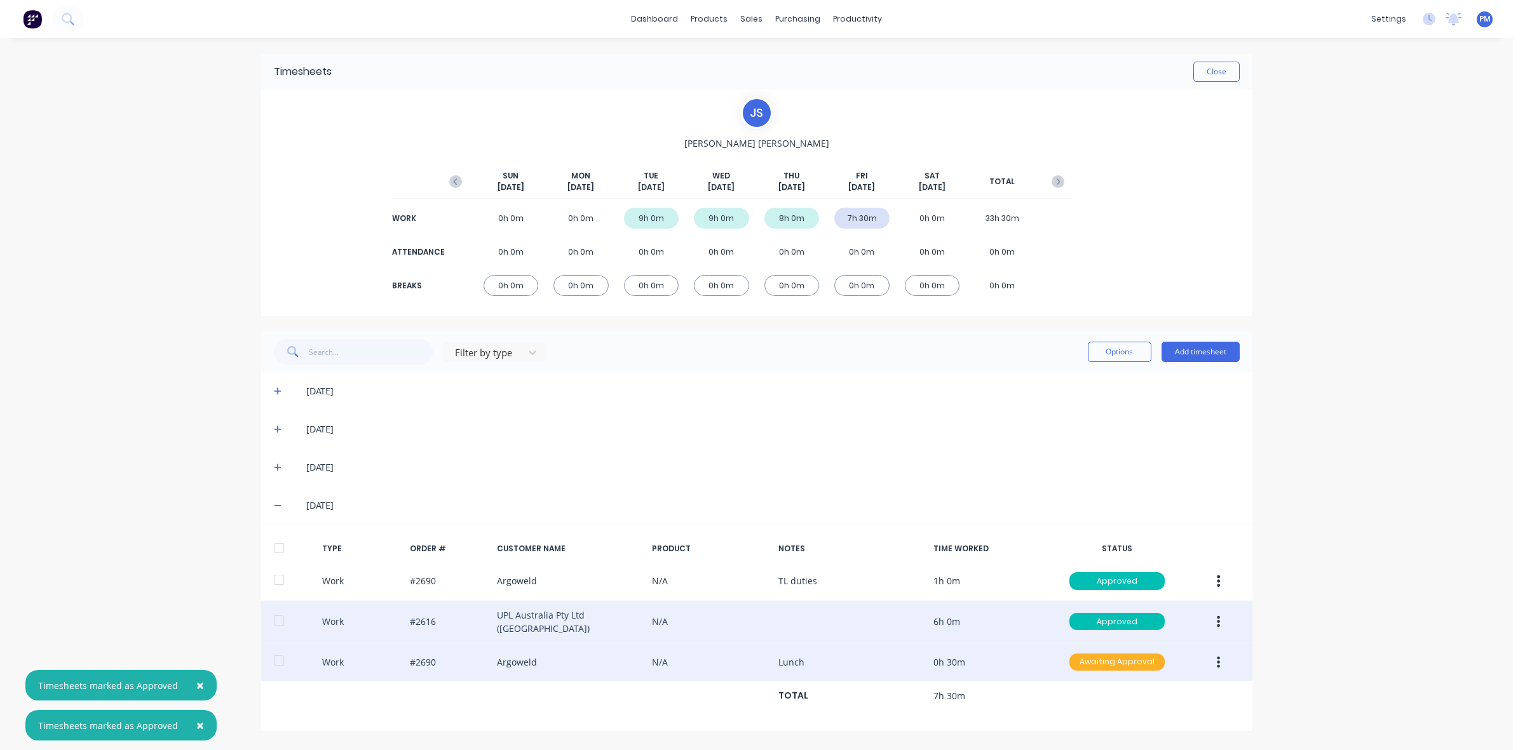
click at [1107, 659] on div "Awaiting Approval" at bounding box center [1116, 663] width 95 height 18
click at [1100, 719] on div "Approved" at bounding box center [1089, 726] width 104 height 18
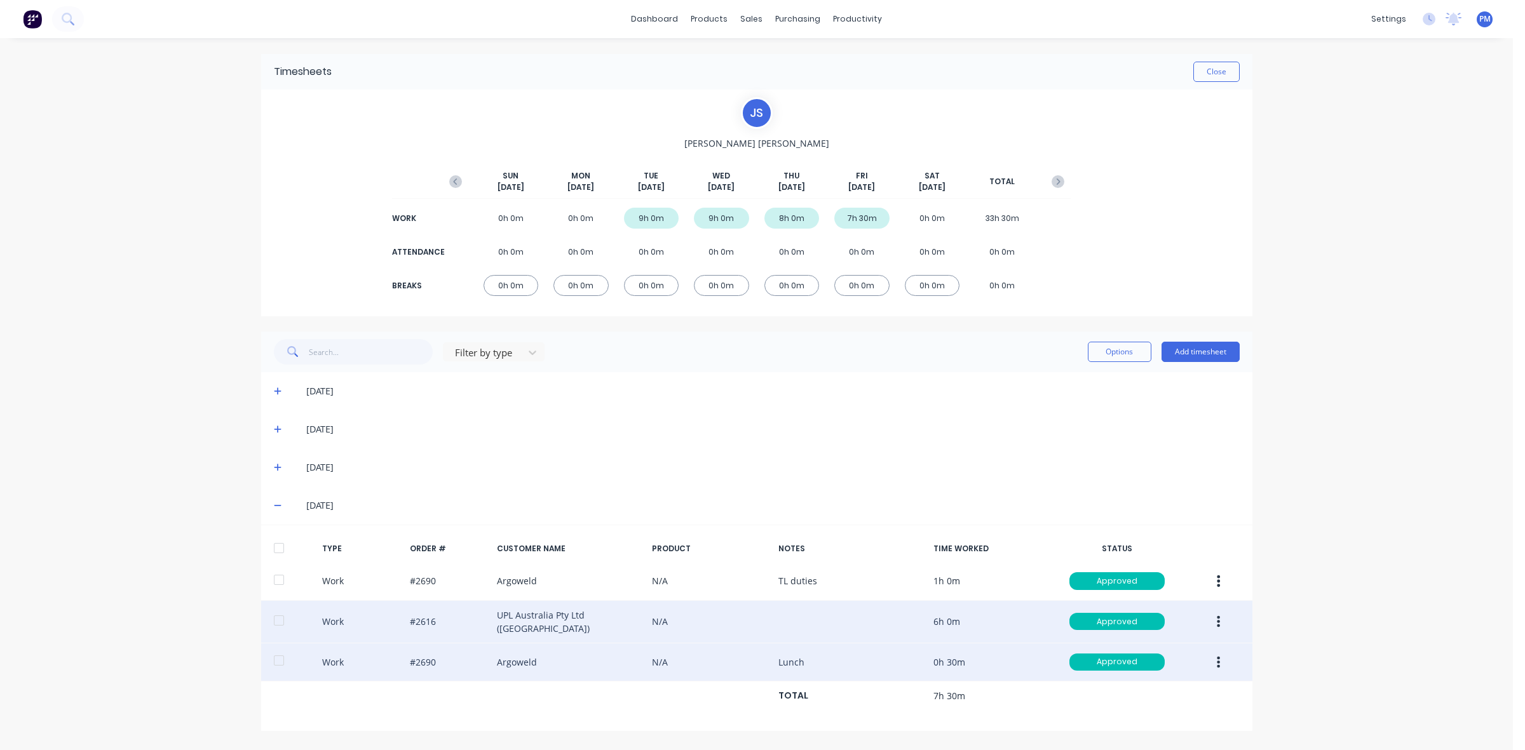
click at [1216, 619] on icon "button" at bounding box center [1217, 622] width 3 height 14
click at [1138, 576] on div "Edit" at bounding box center [1173, 574] width 98 height 18
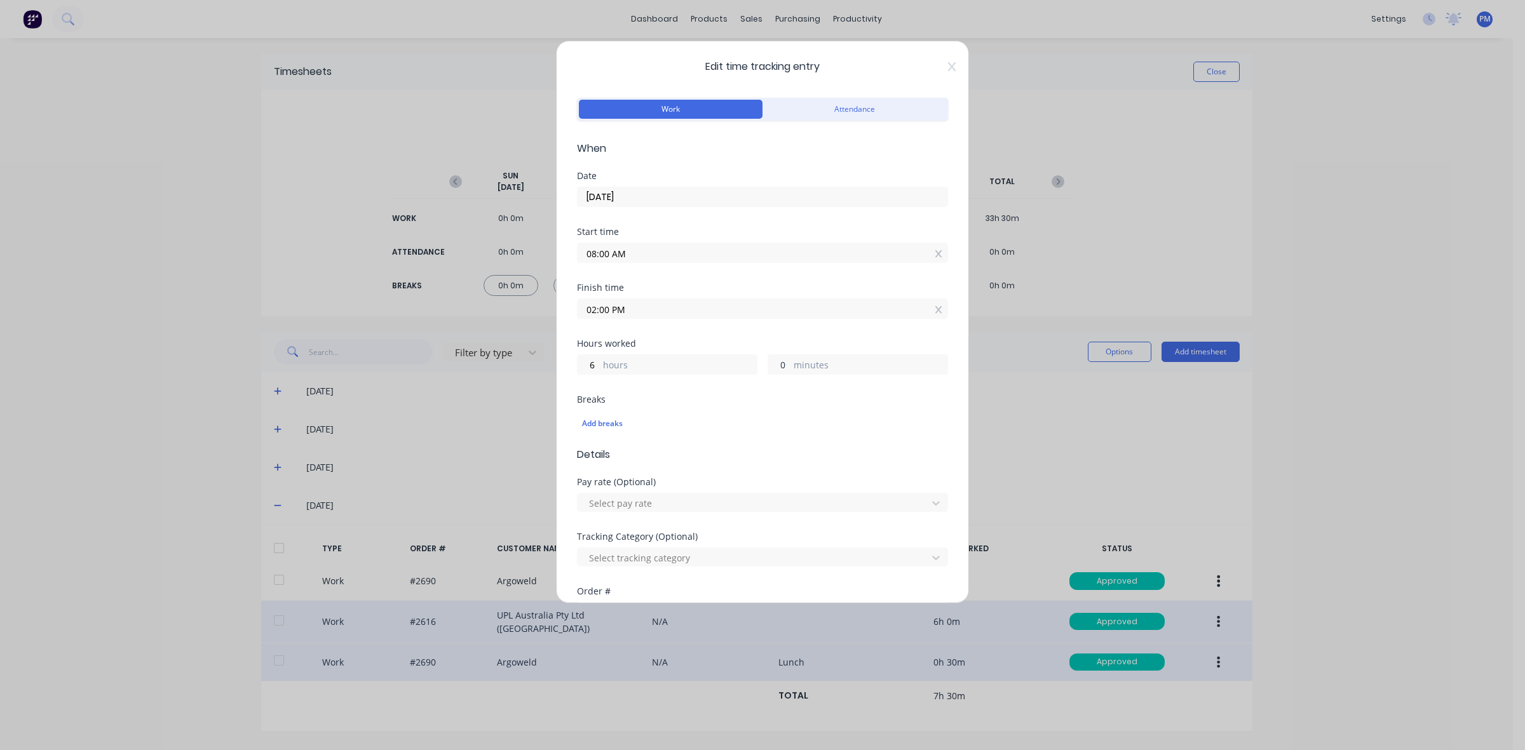
drag, startPoint x: 779, startPoint y: 363, endPoint x: 767, endPoint y: 363, distance: 12.1
click at [768, 363] on input "0" at bounding box center [779, 364] width 22 height 19
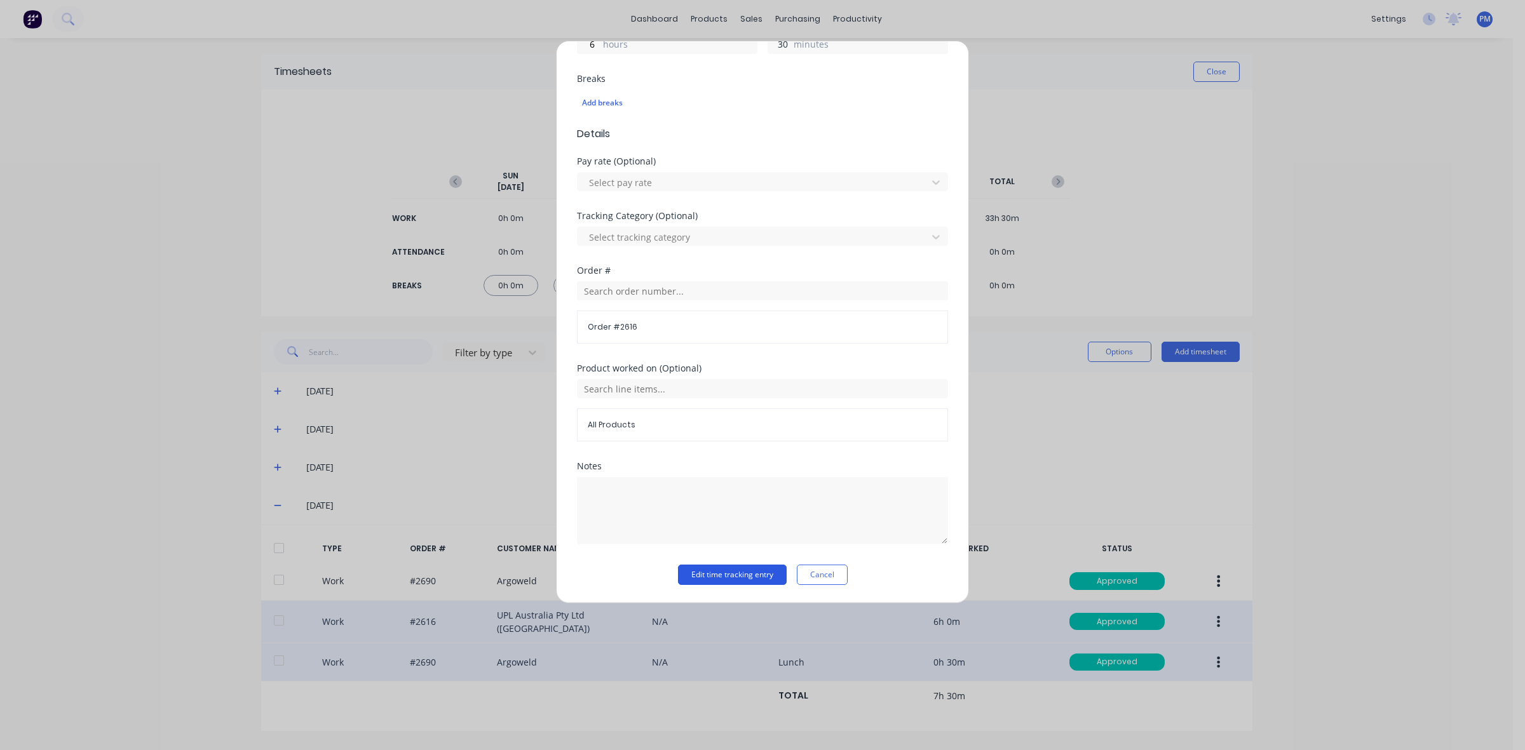
type input "30"
type input "02:30 PM"
click at [726, 569] on button "Edit time tracking entry" at bounding box center [732, 575] width 109 height 20
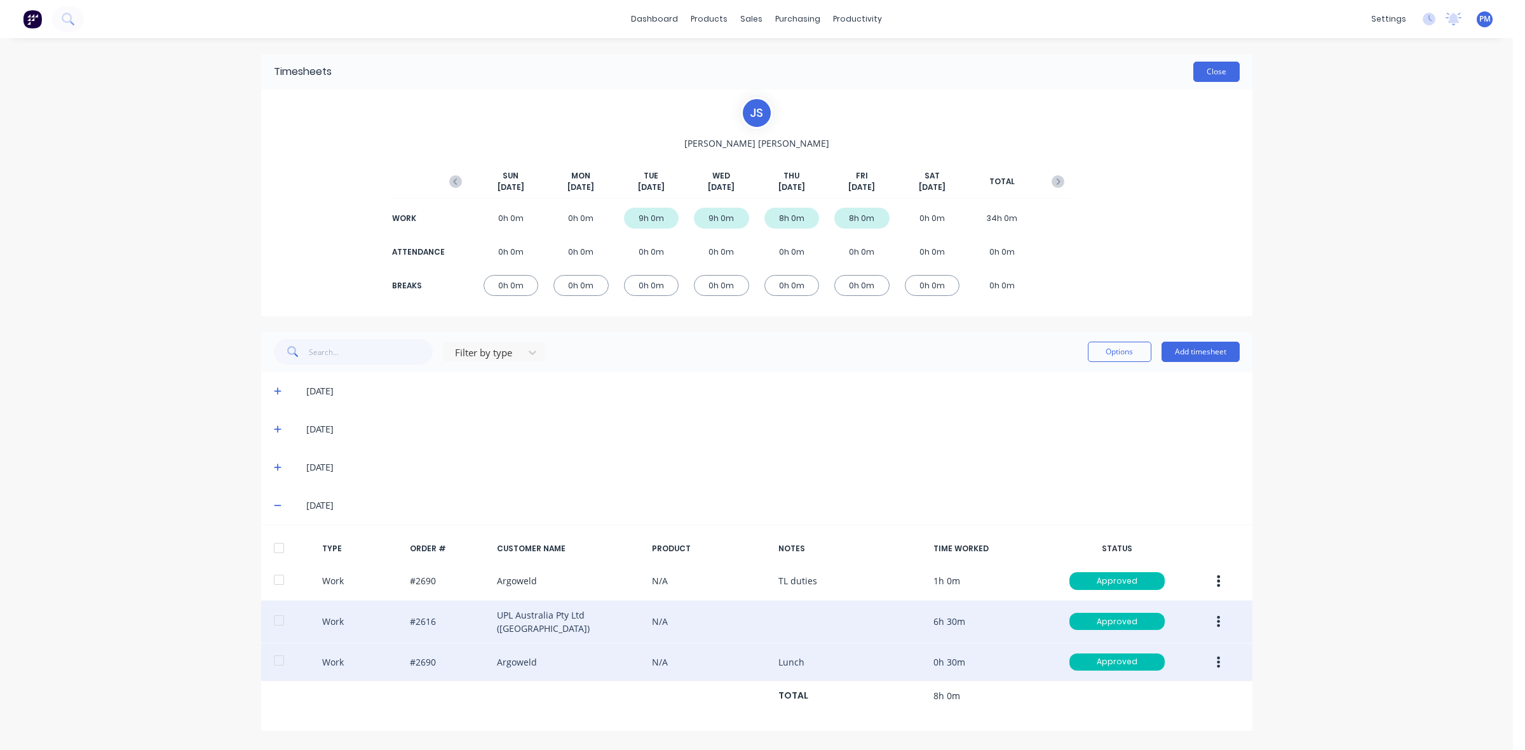
click at [1210, 80] on button "Close" at bounding box center [1216, 72] width 46 height 20
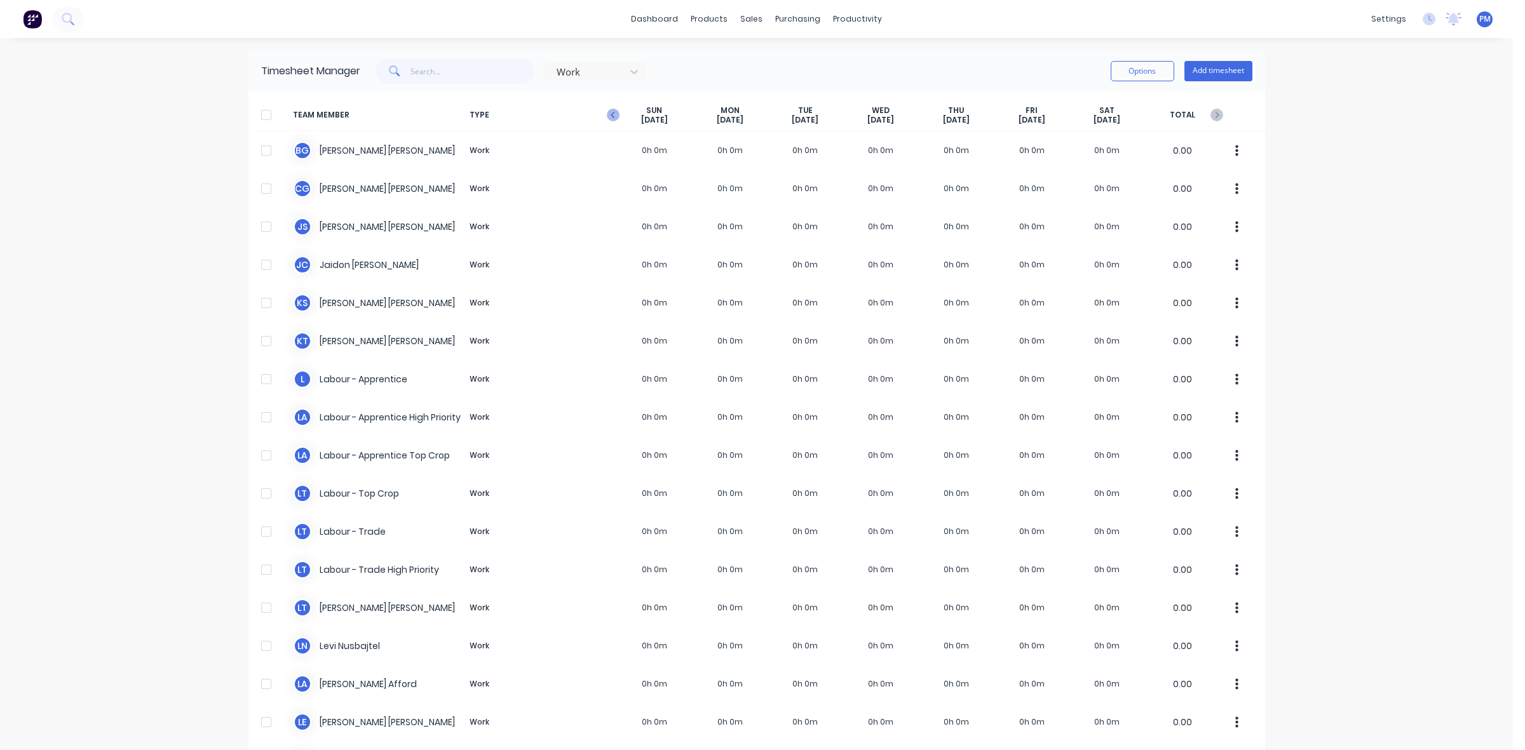
click at [607, 112] on icon "button" at bounding box center [613, 115] width 13 height 13
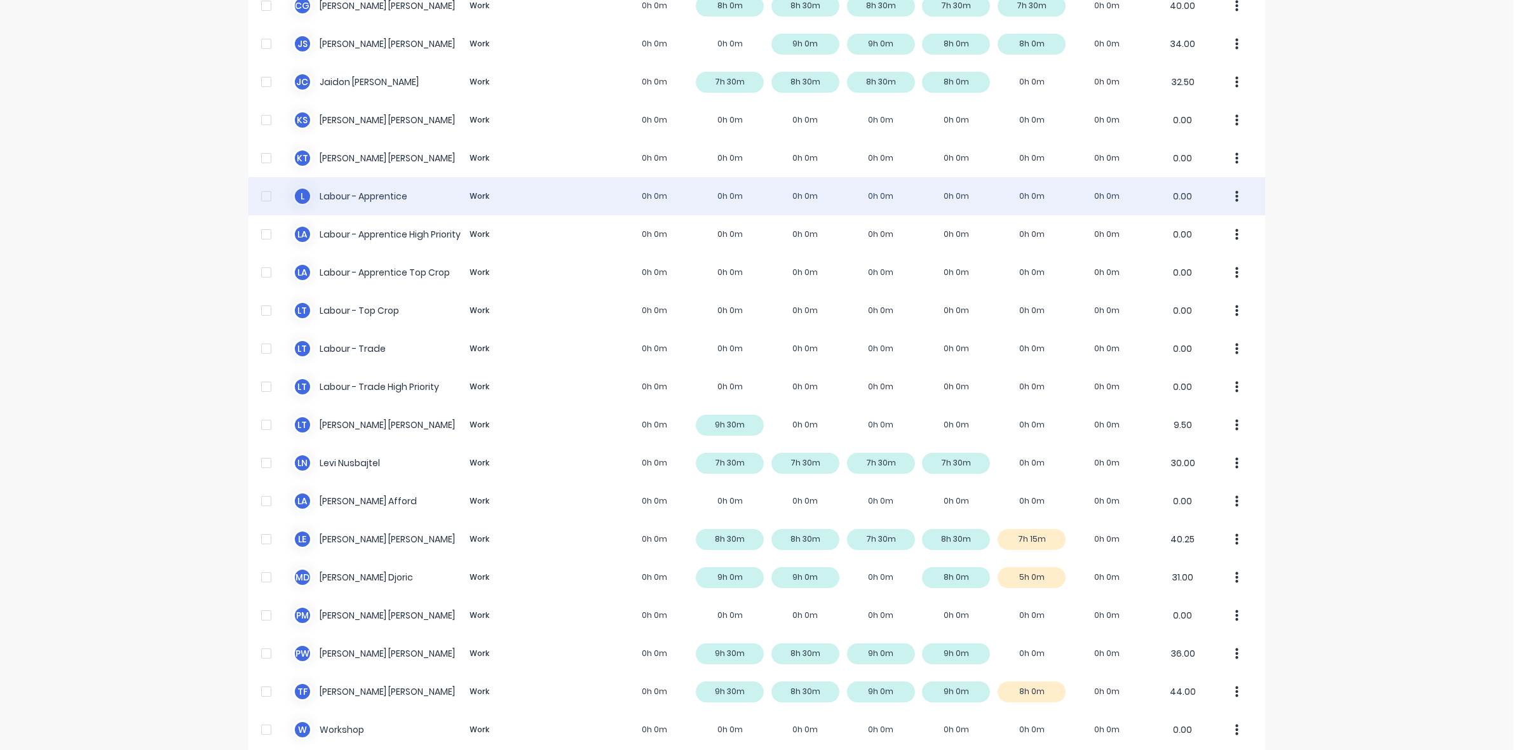
scroll to position [240, 0]
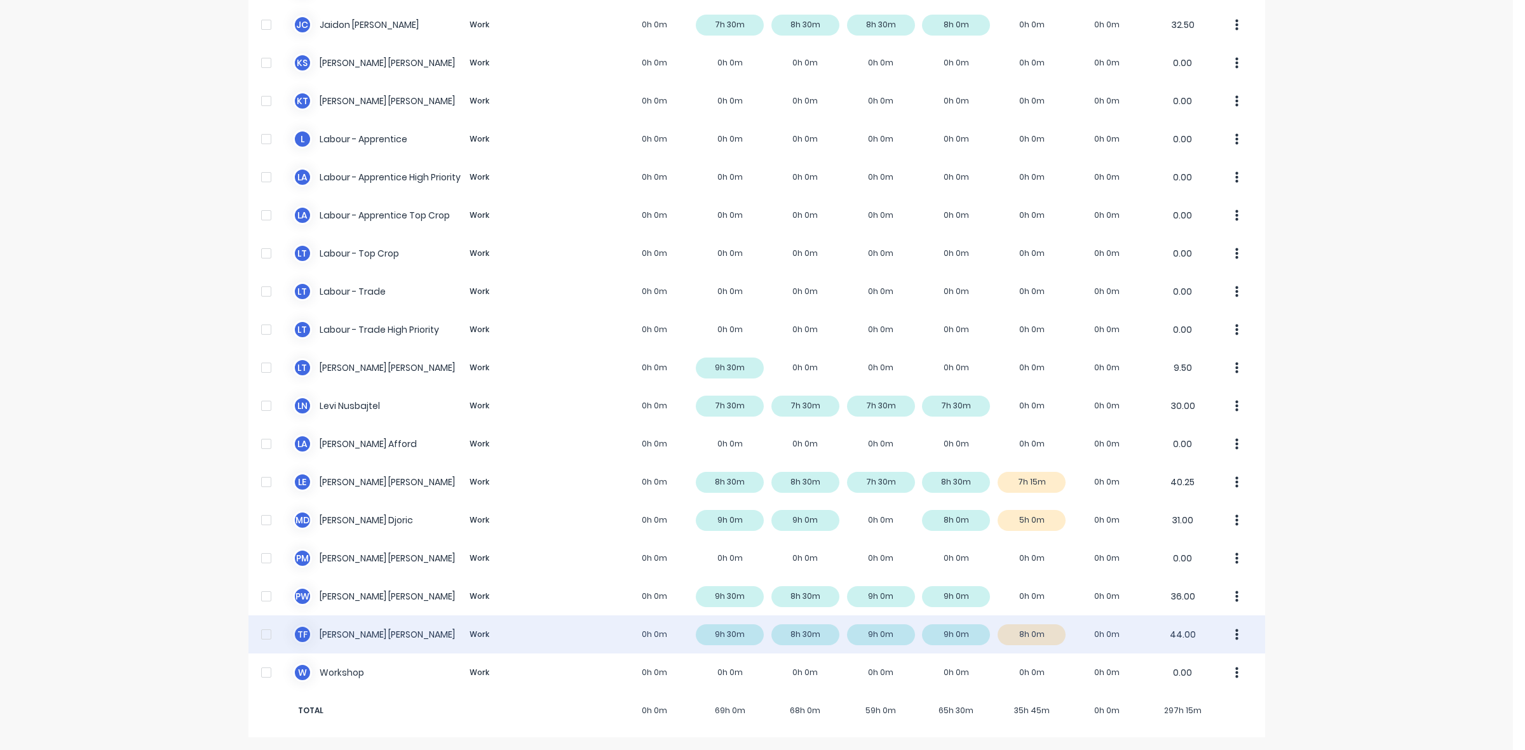
click at [1046, 630] on div "T F [PERSON_NAME] Work 0h 0m 9h 30m 8h 30m 9h 0m 9h 0m 8h 0m 0h 0m 44.00" at bounding box center [756, 635] width 1016 height 38
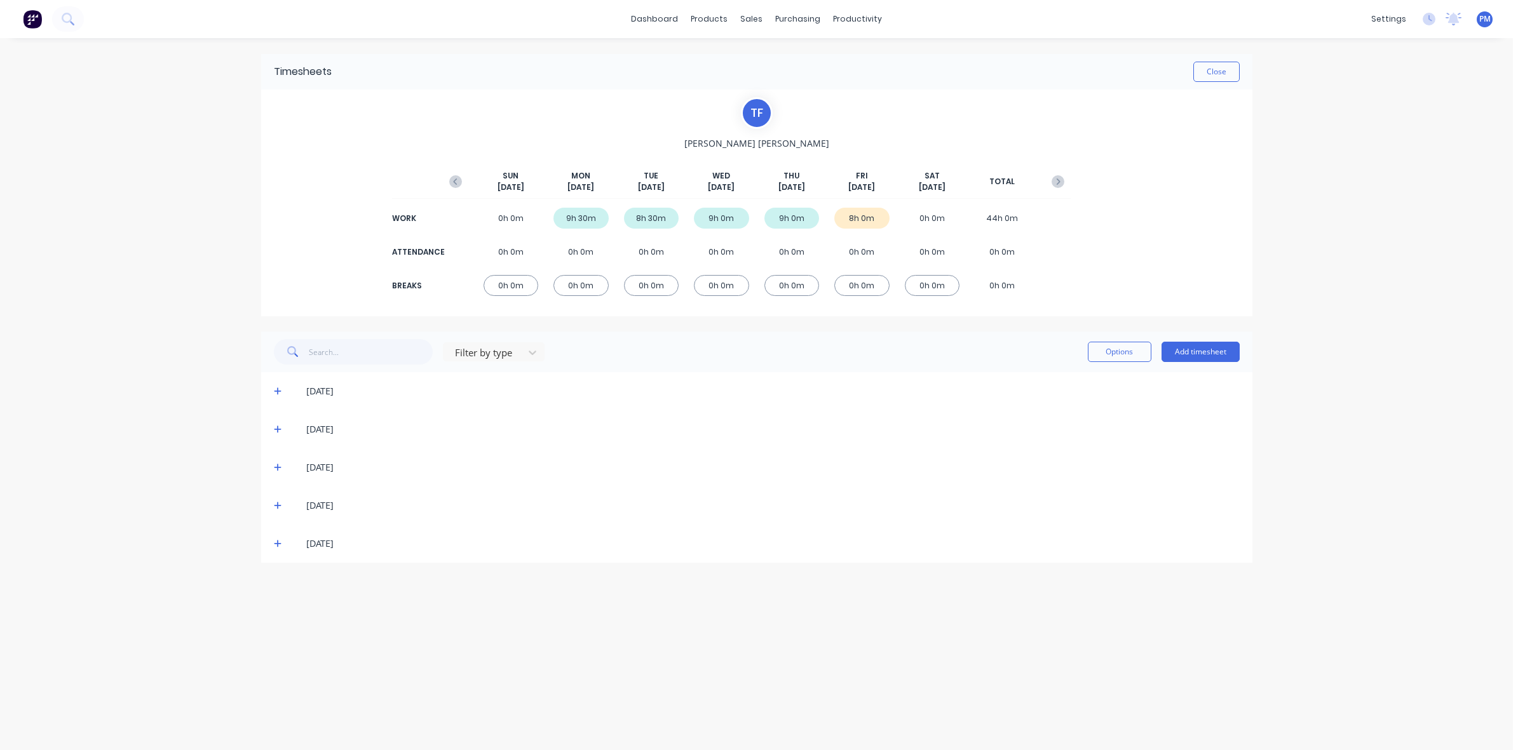
click at [275, 543] on icon at bounding box center [278, 543] width 8 height 9
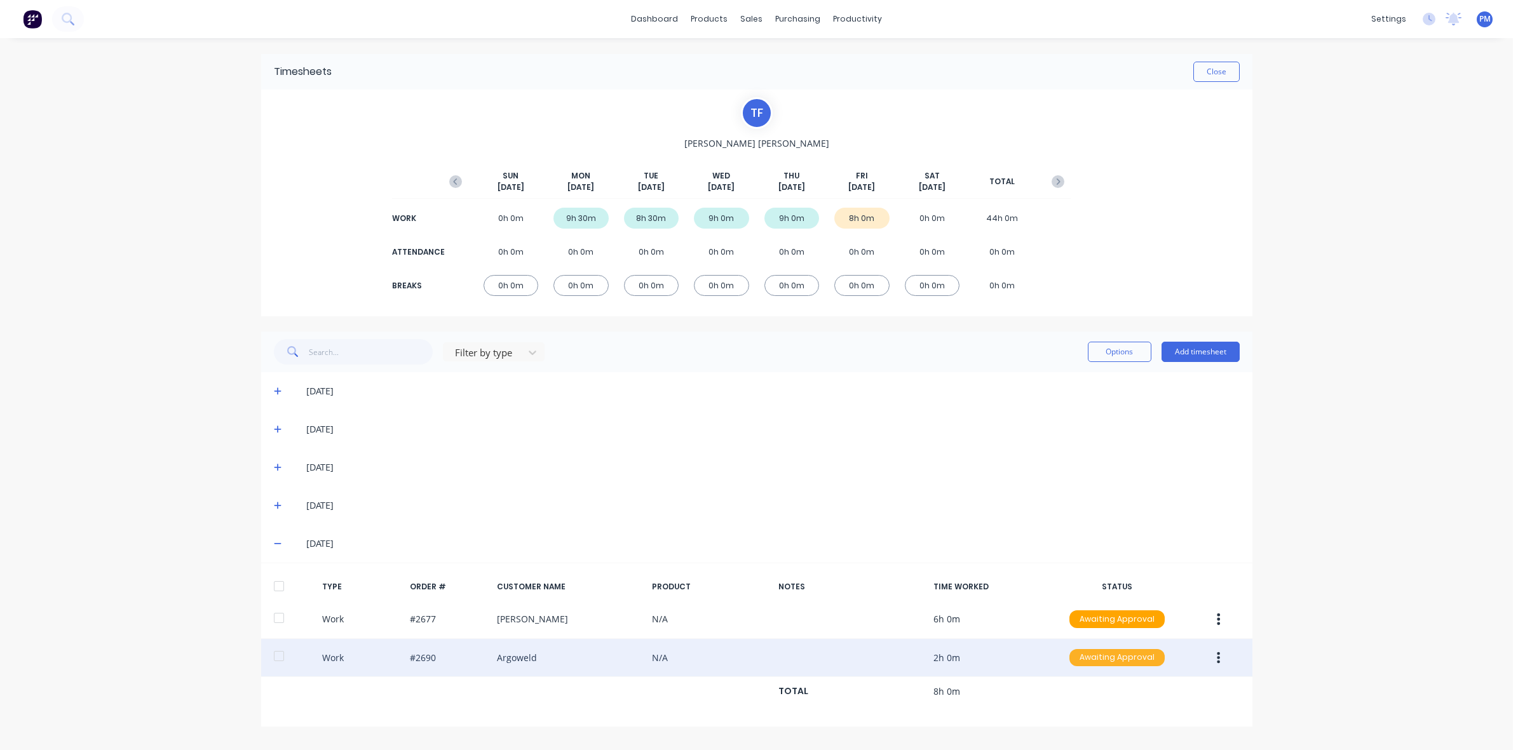
click at [1121, 652] on div "Awaiting Approval" at bounding box center [1116, 658] width 95 height 18
click at [1088, 718] on div "Approved" at bounding box center [1089, 722] width 104 height 18
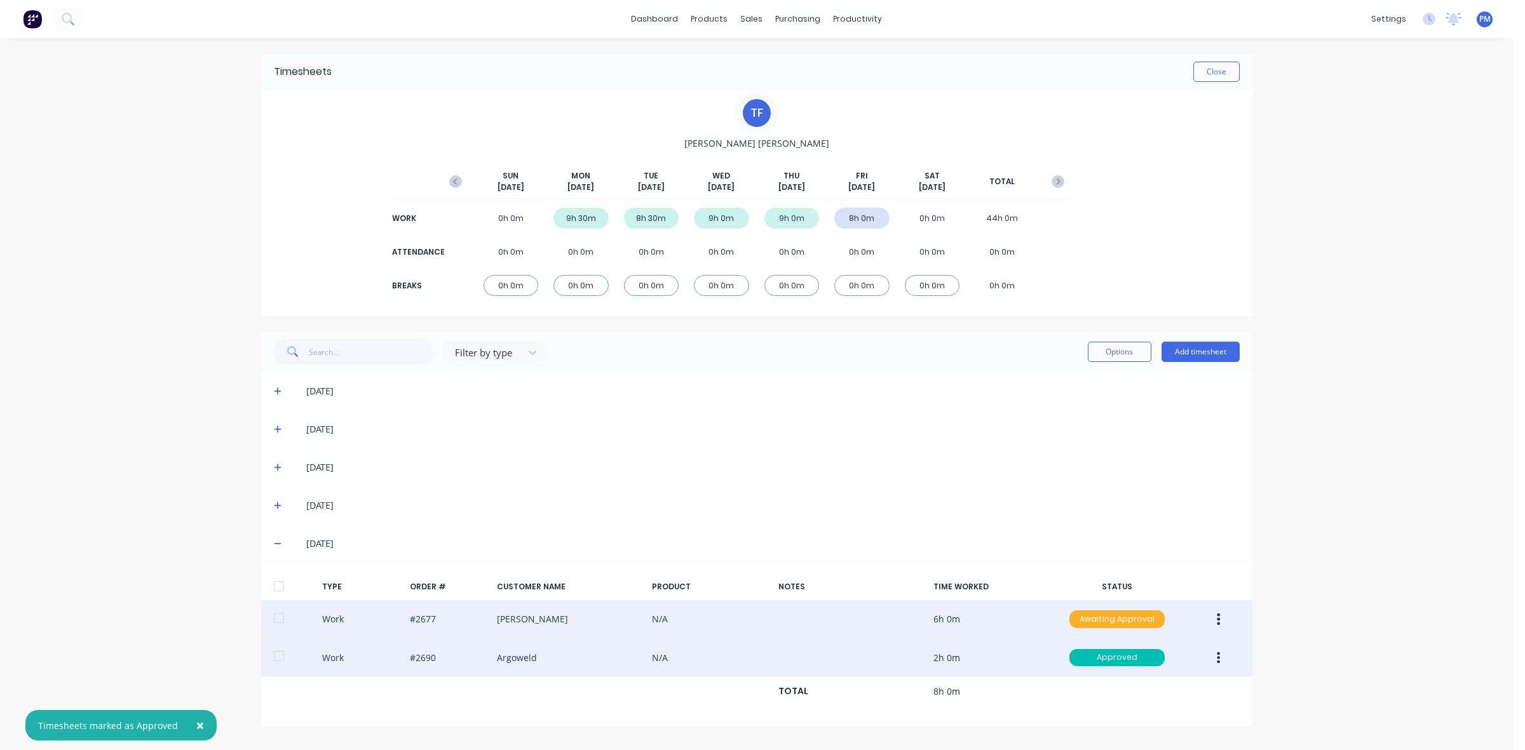
click at [1115, 621] on div "Awaiting Approval" at bounding box center [1116, 619] width 95 height 18
click at [1096, 689] on div "Approved" at bounding box center [1089, 684] width 104 height 18
click at [1213, 83] on div "Timesheets Close" at bounding box center [756, 72] width 991 height 36
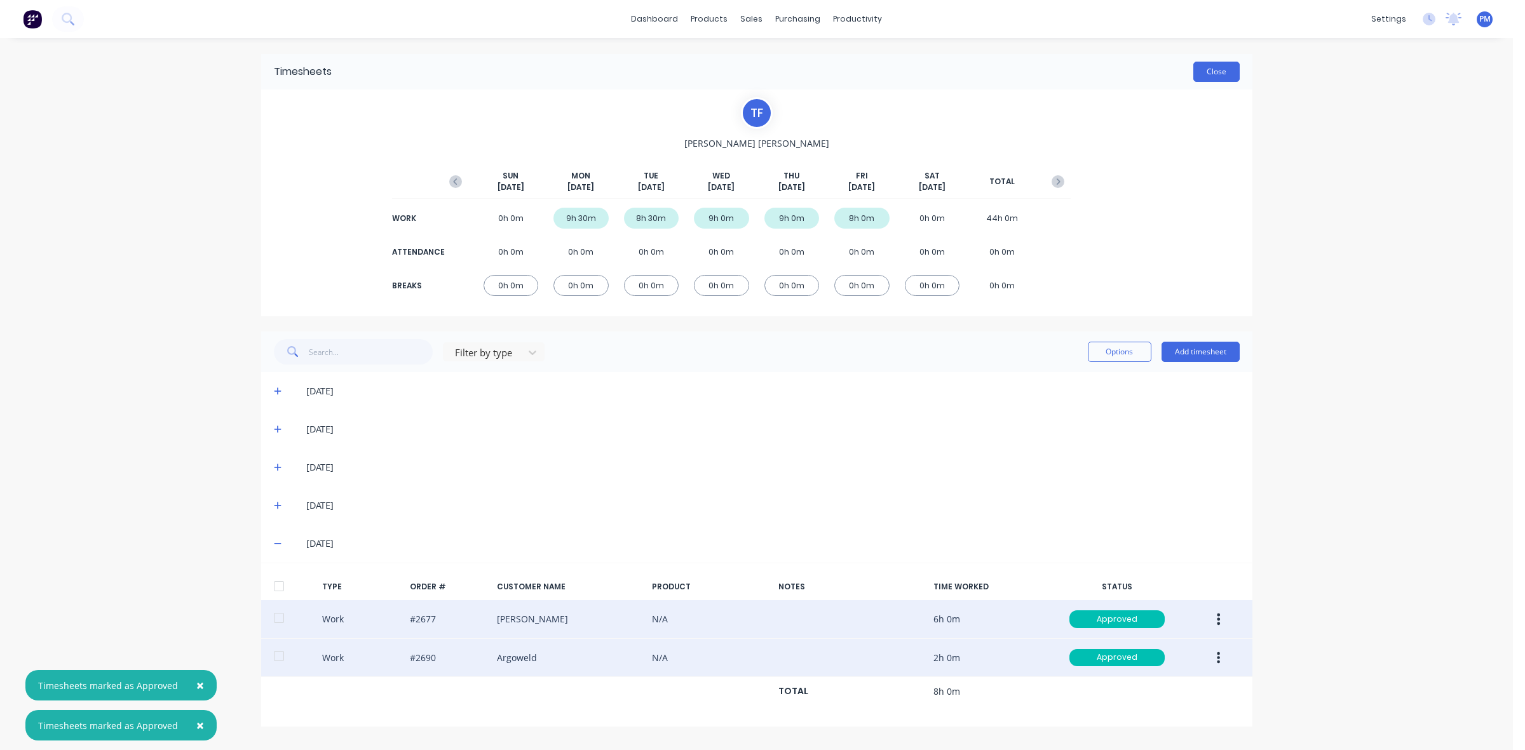
click at [1215, 70] on button "Close" at bounding box center [1216, 72] width 46 height 20
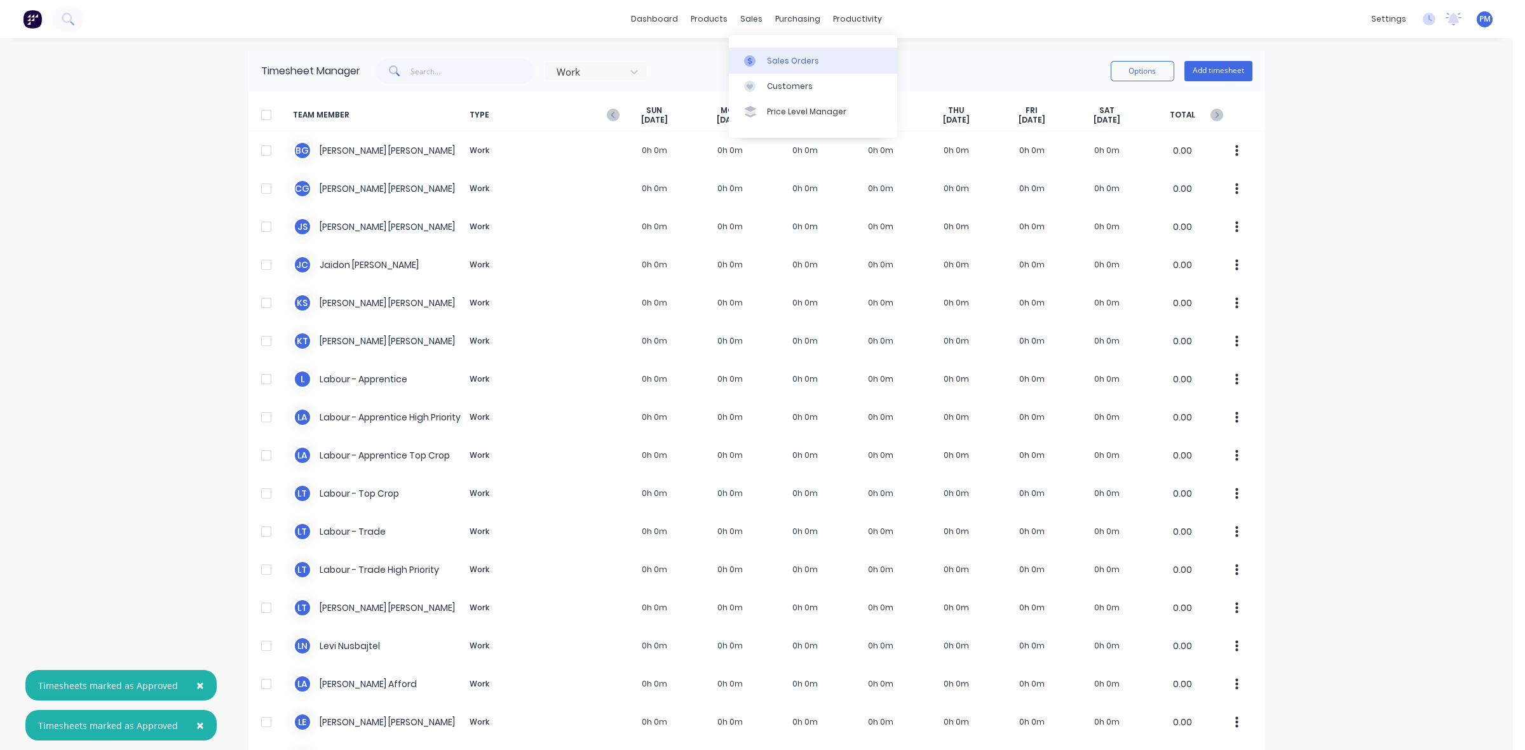
click at [776, 64] on div "Sales Orders" at bounding box center [793, 60] width 52 height 11
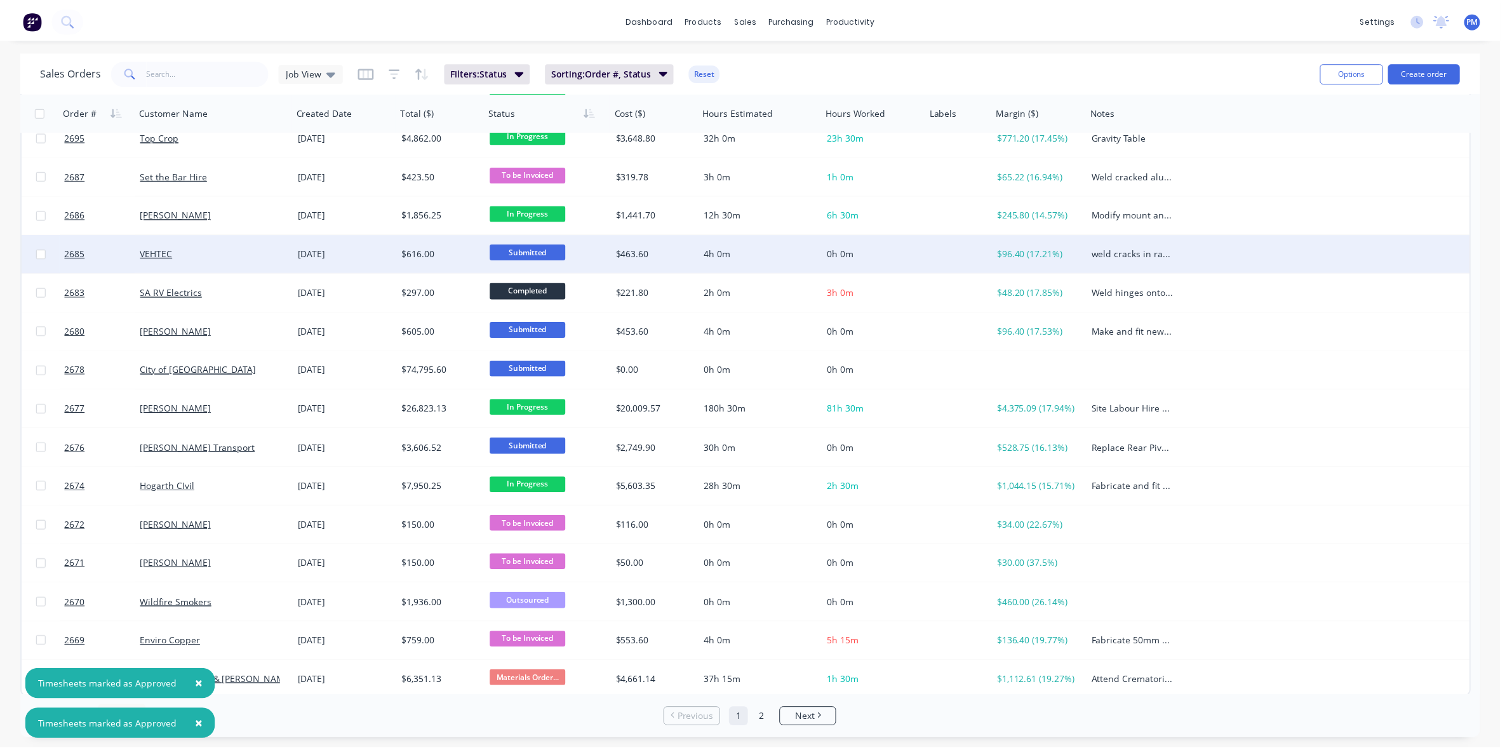
scroll to position [407, 0]
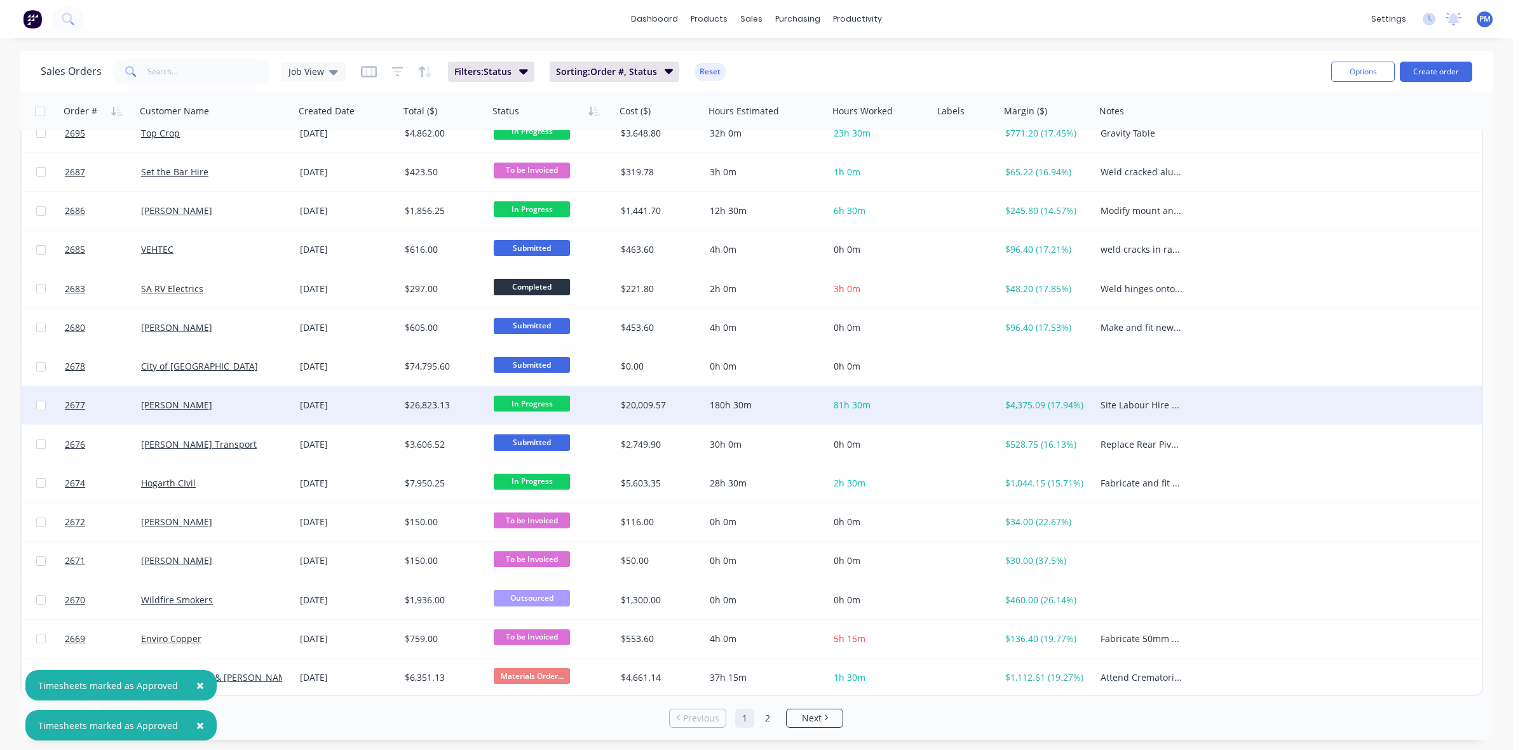
click at [216, 410] on div "[PERSON_NAME]" at bounding box center [211, 405] width 141 height 13
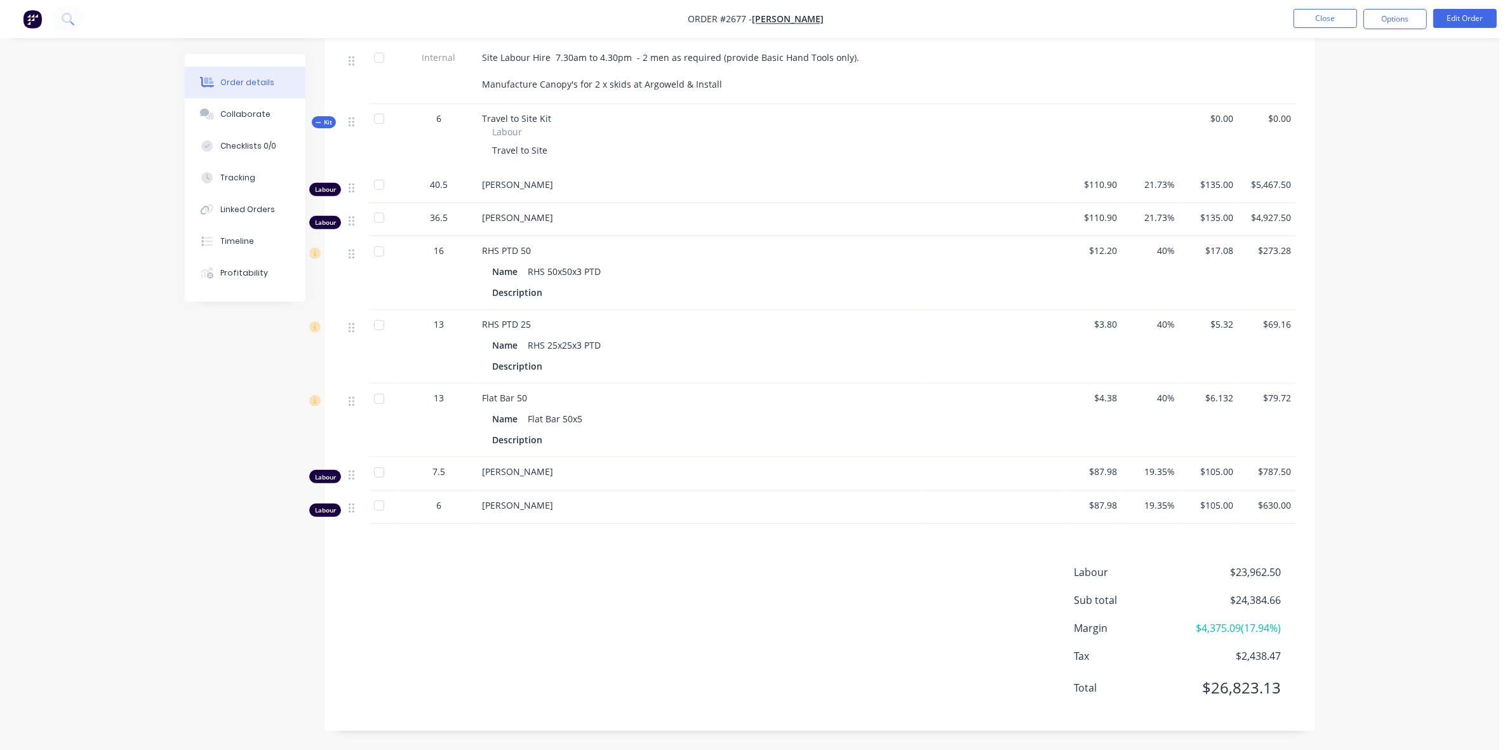
scroll to position [502, 0]
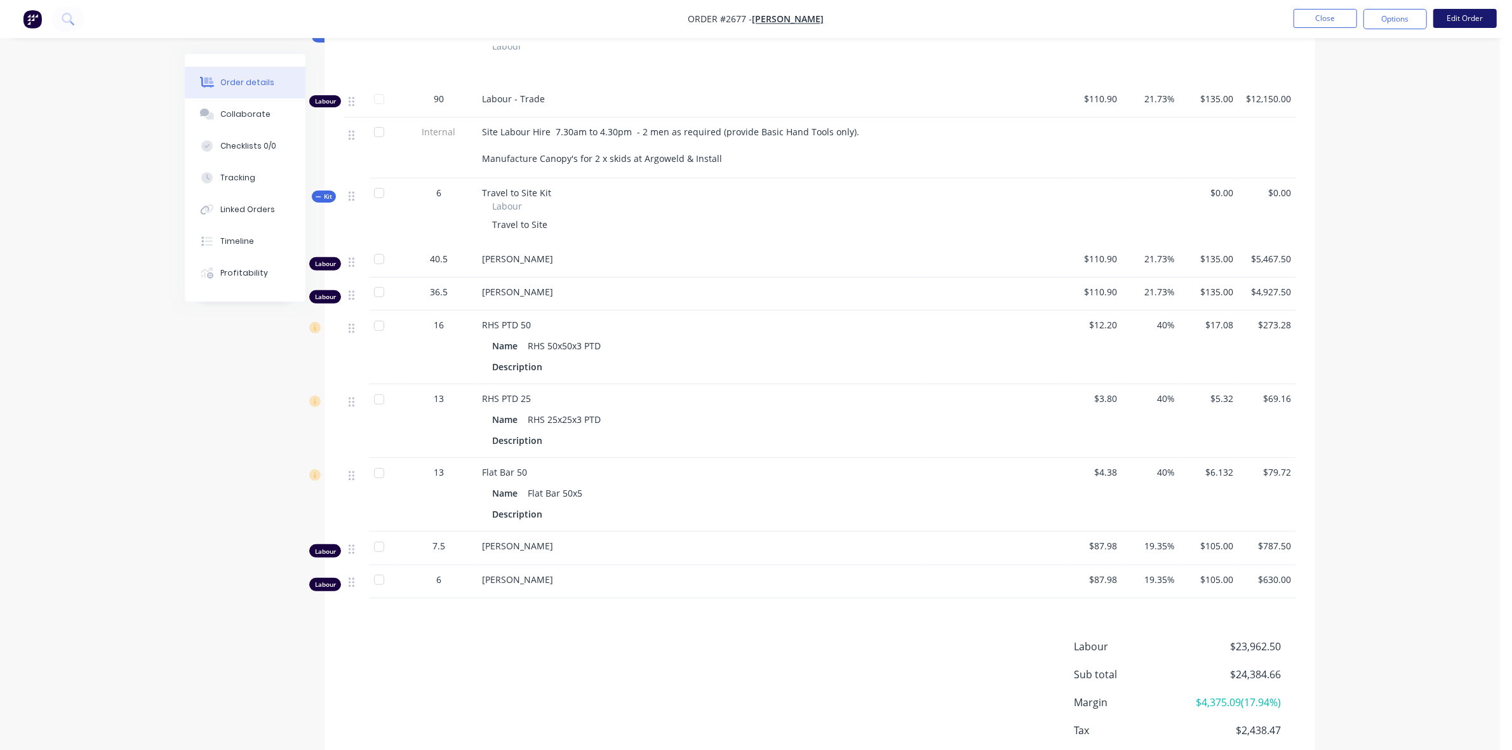
click at [1452, 18] on button "Edit Order" at bounding box center [1466, 18] width 64 height 19
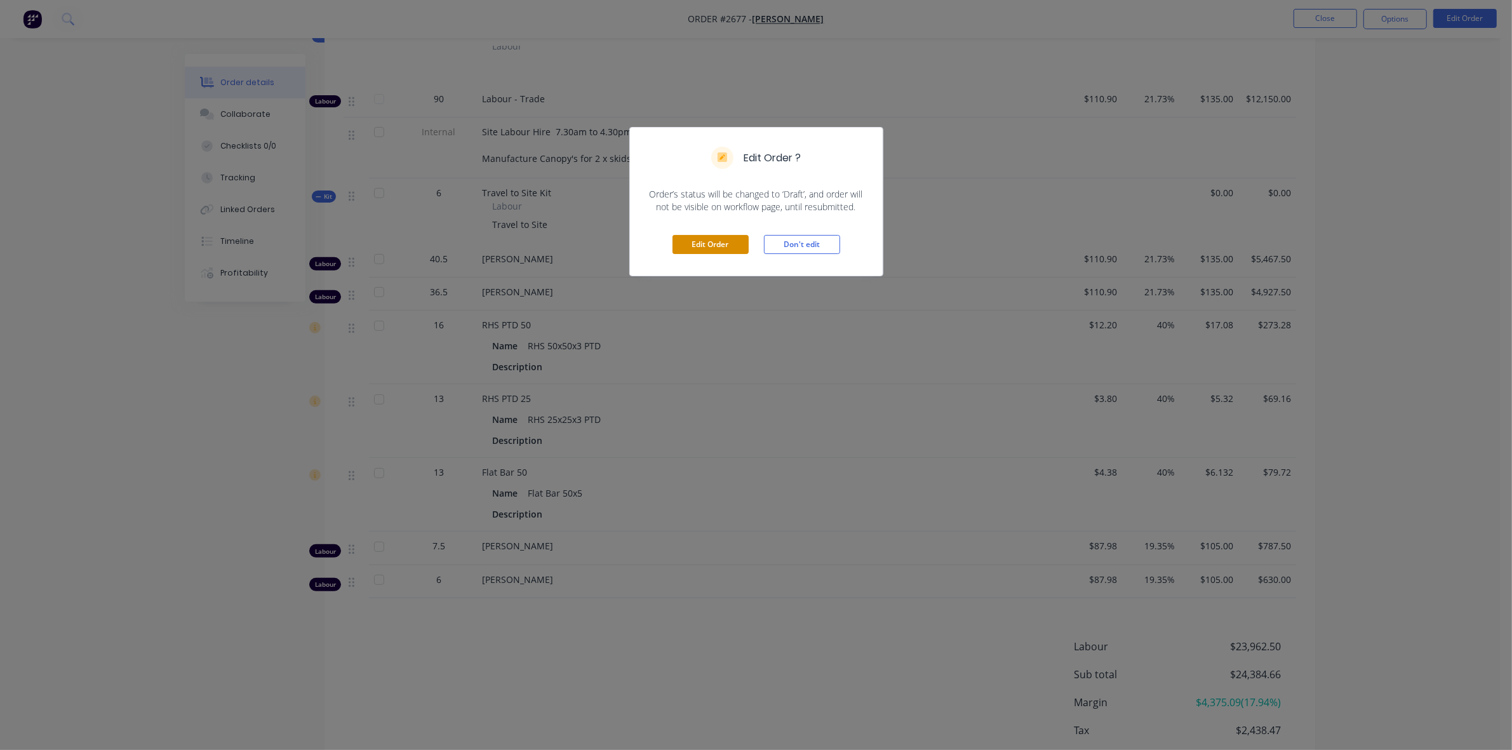
click at [703, 245] on button "Edit Order" at bounding box center [711, 244] width 76 height 19
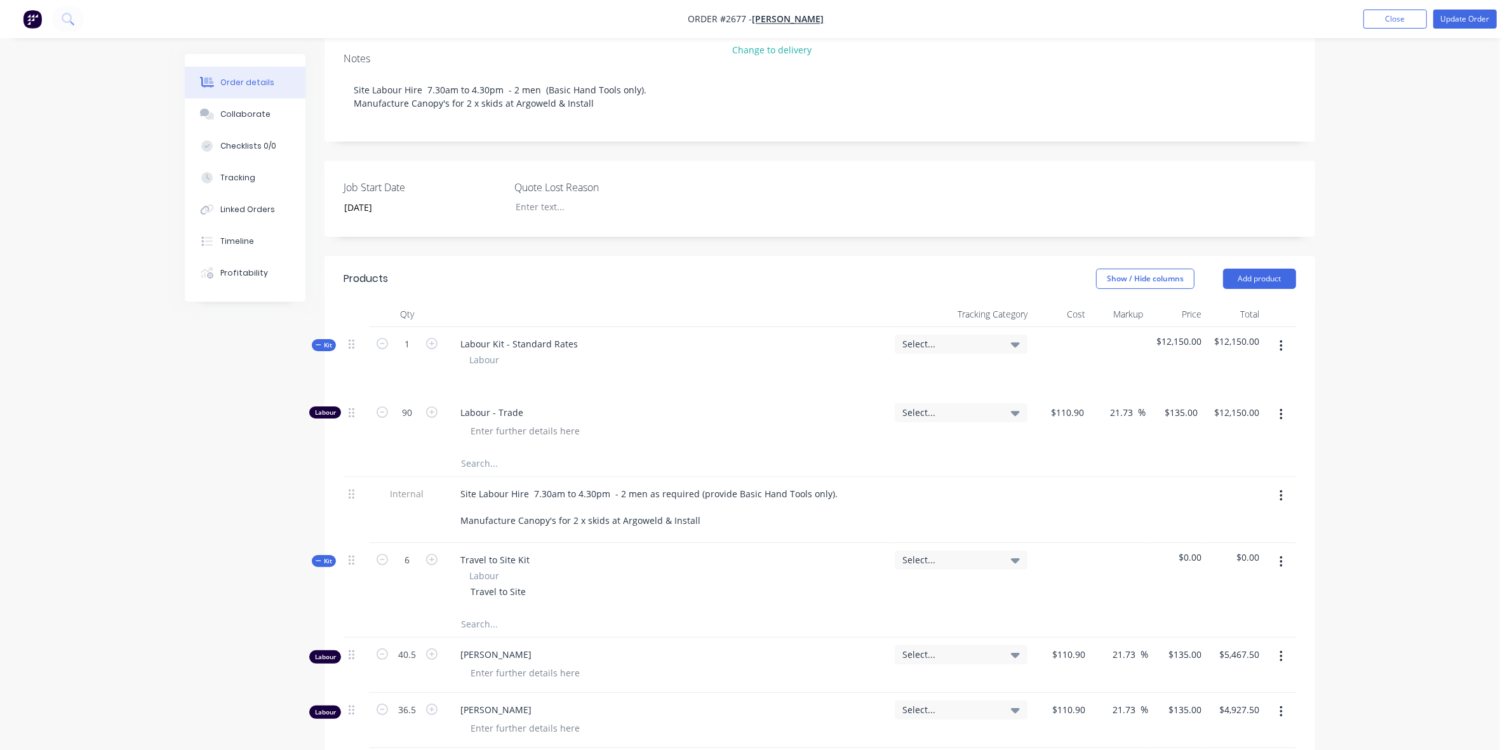
scroll to position [238, 0]
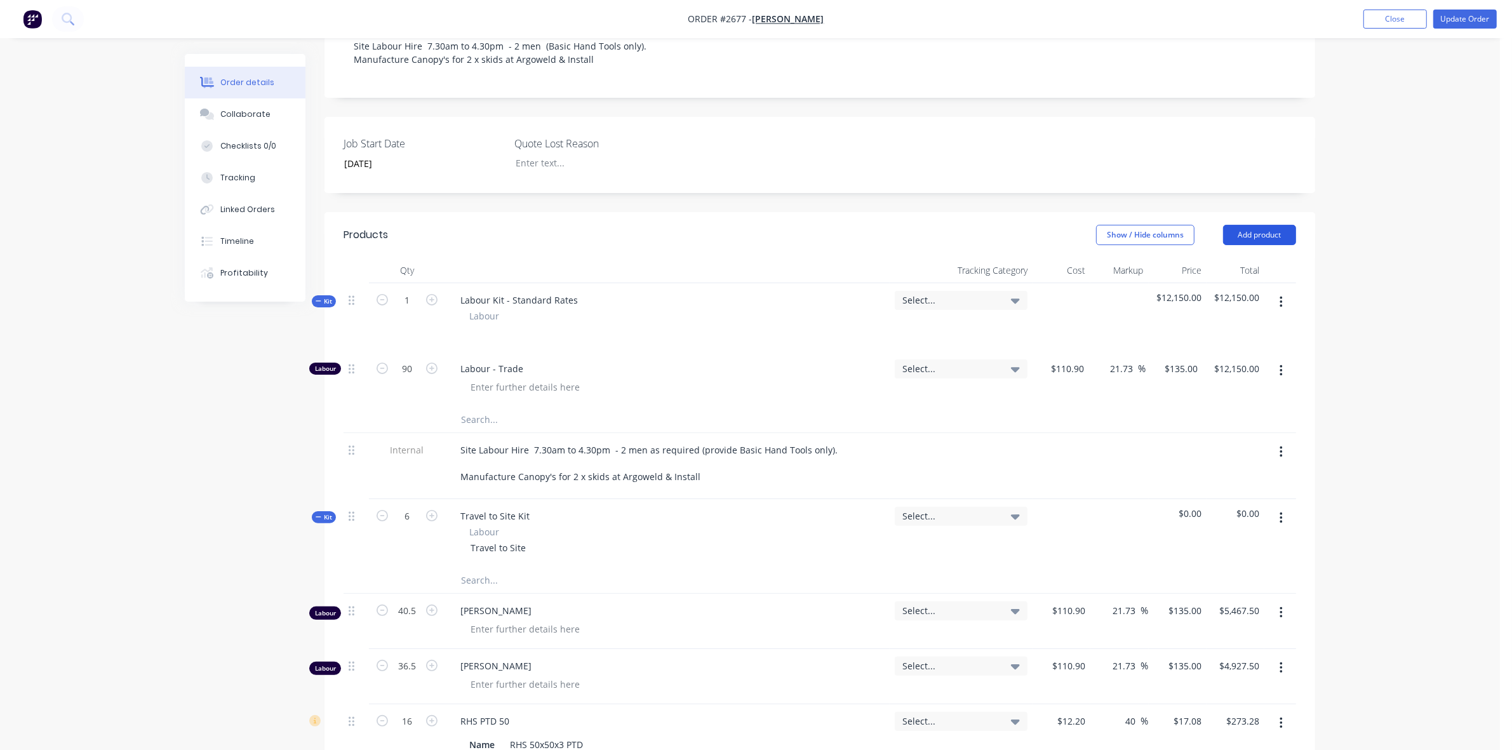
click at [1266, 245] on button "Add product" at bounding box center [1259, 235] width 73 height 20
click at [1230, 276] on div "Product catalogue" at bounding box center [1236, 267] width 98 height 18
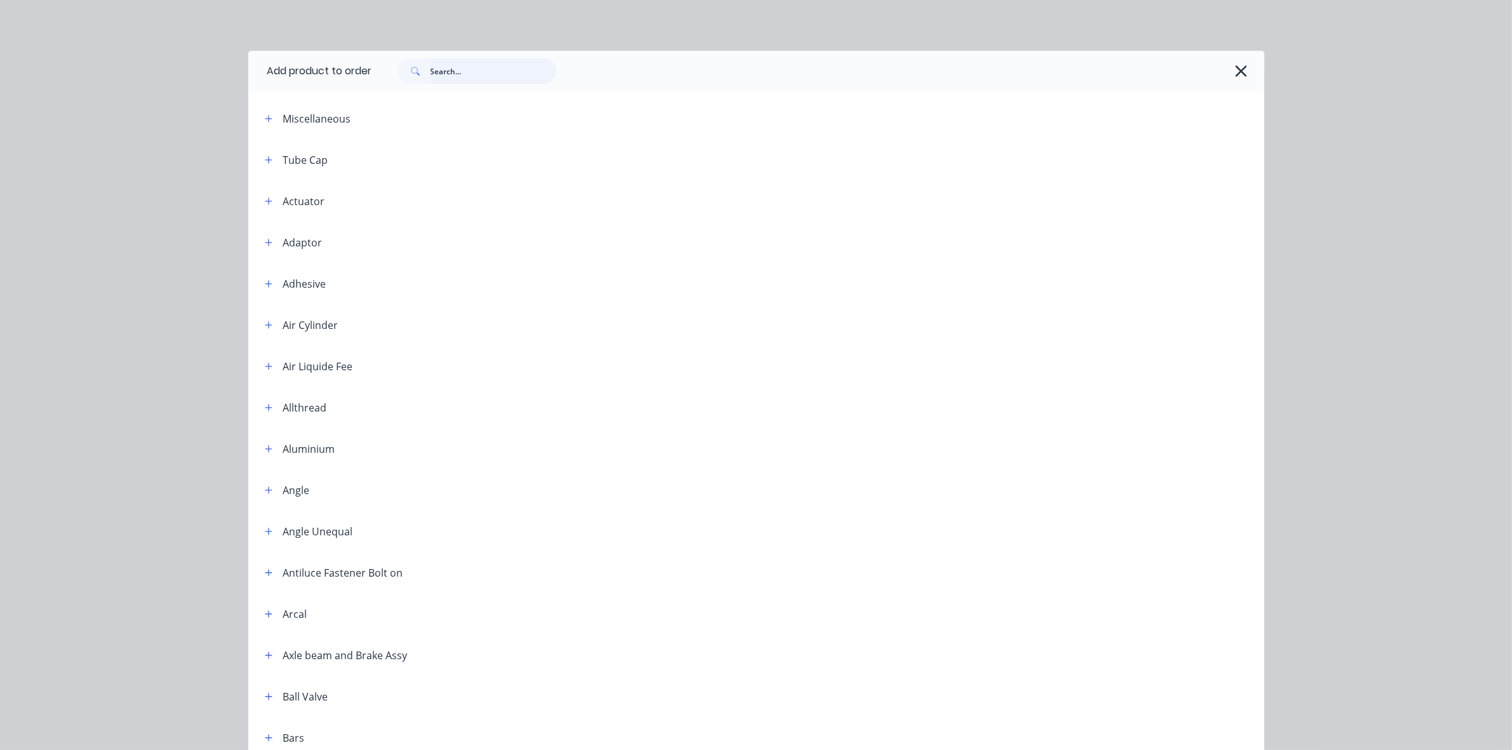
click at [445, 73] on input "text" at bounding box center [494, 70] width 126 height 25
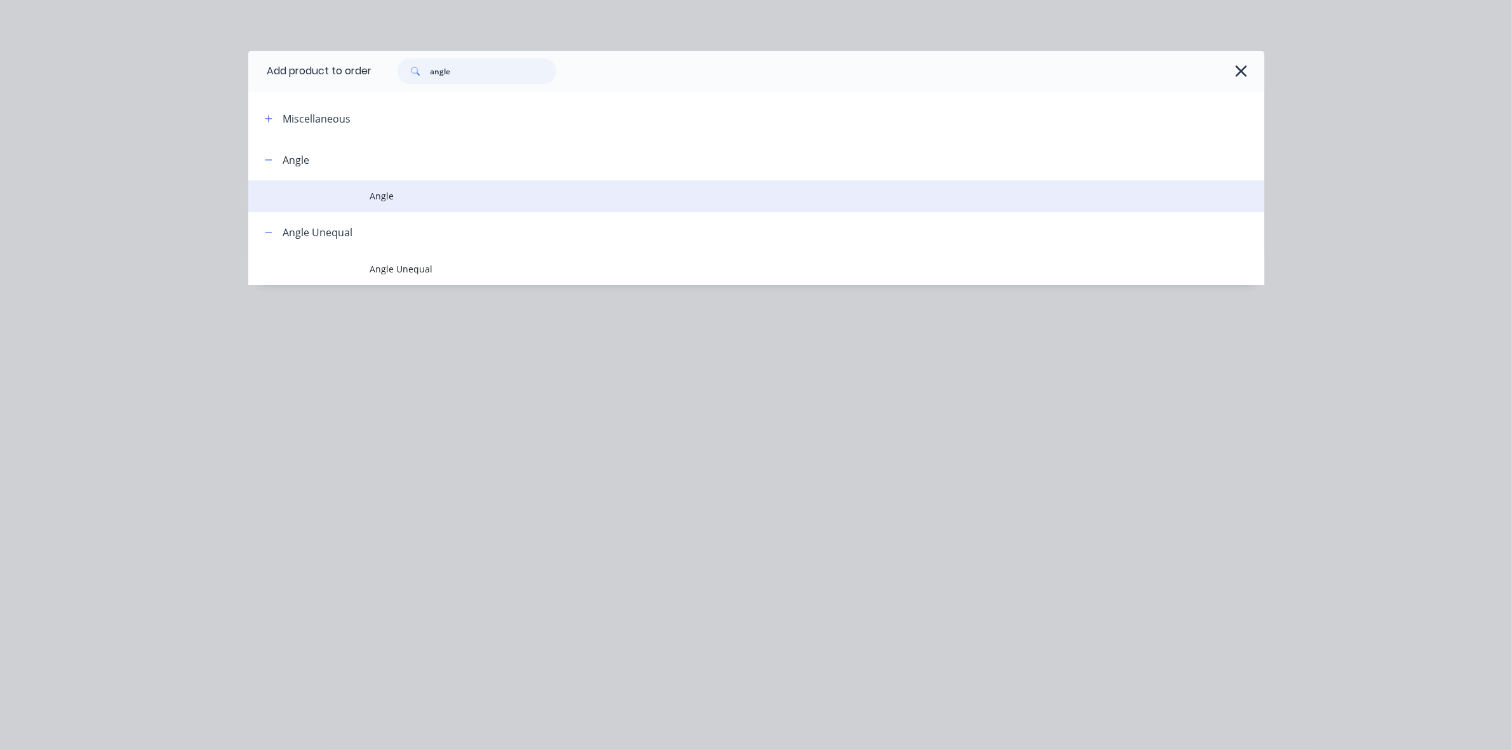
type input "angle"
click at [372, 198] on span "Angle" at bounding box center [727, 195] width 715 height 13
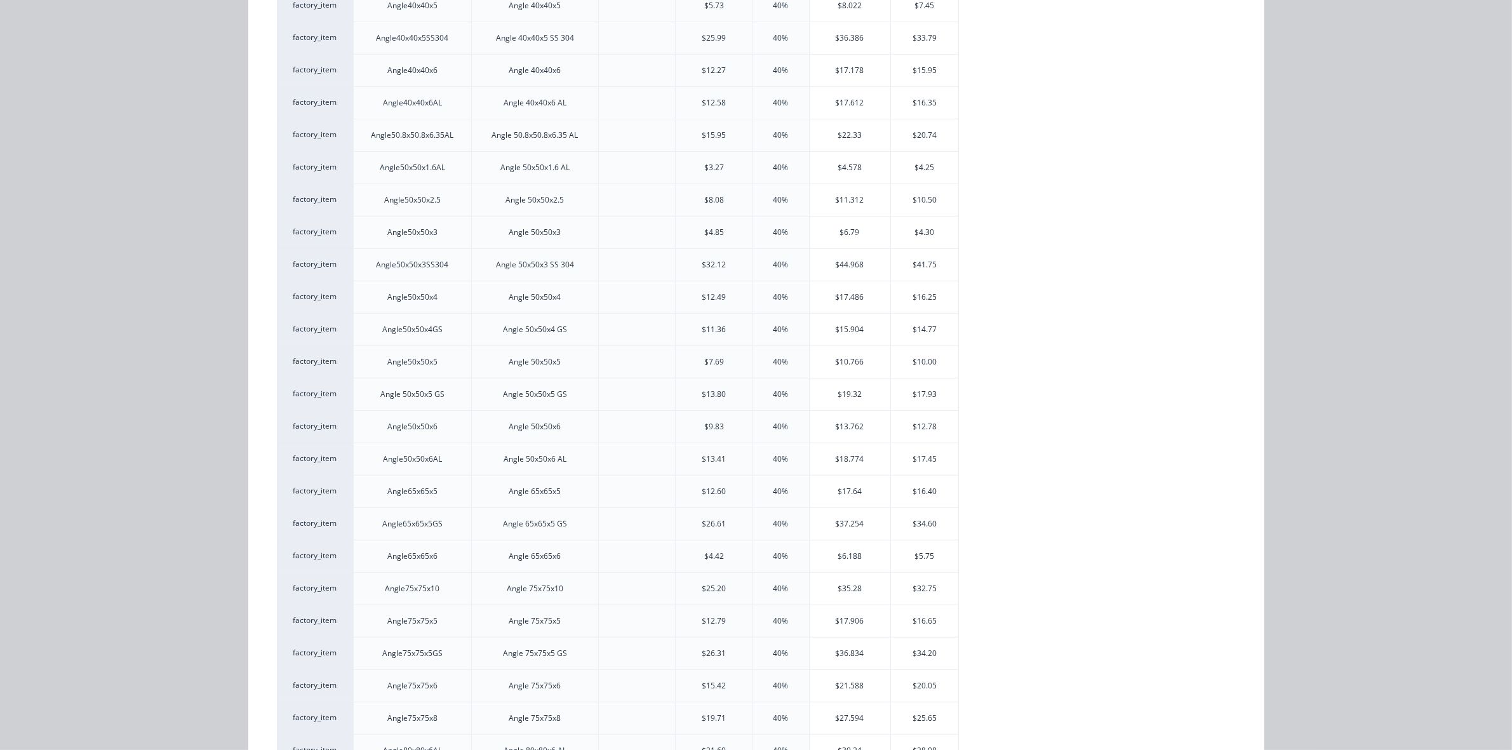
scroll to position [873, 0]
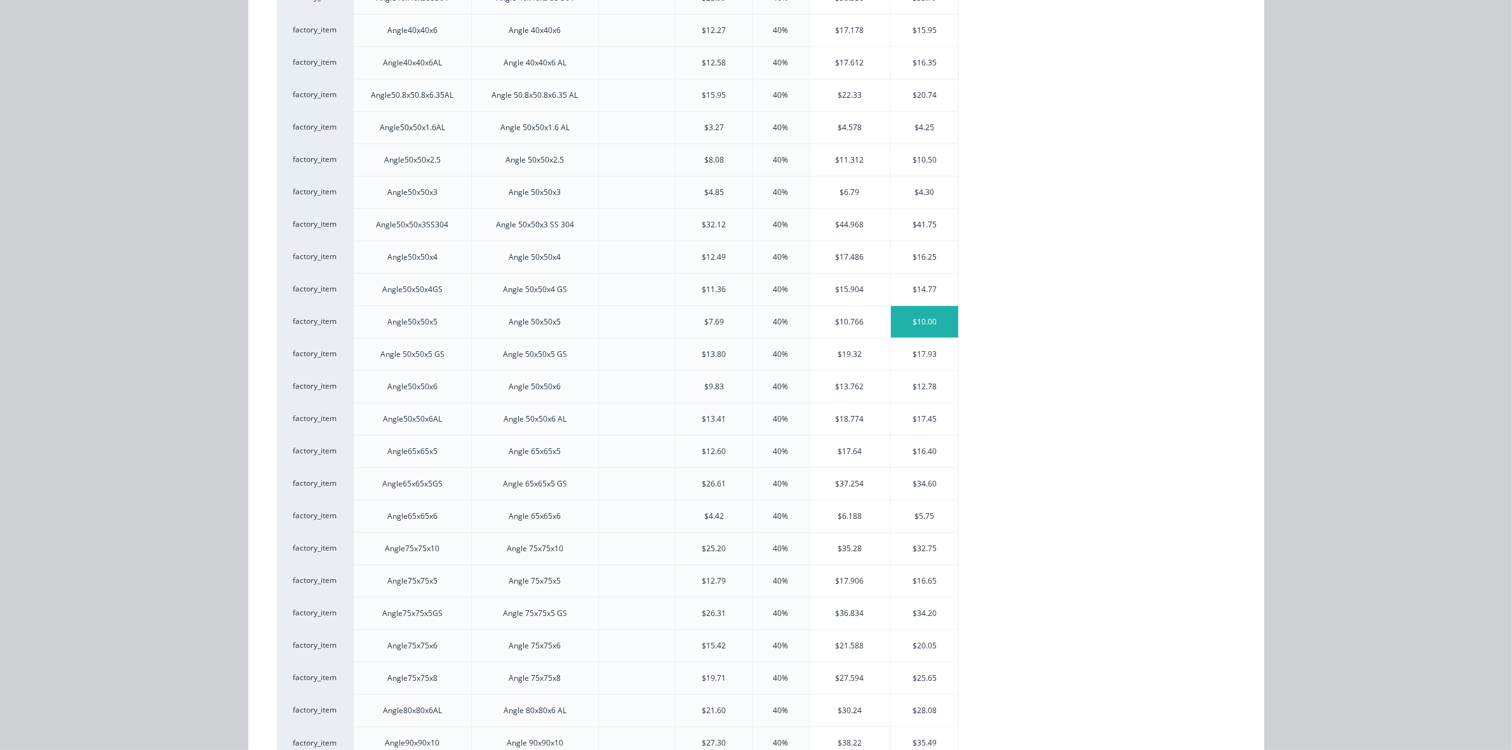
click at [922, 322] on div "$10.00" at bounding box center [925, 322] width 68 height 32
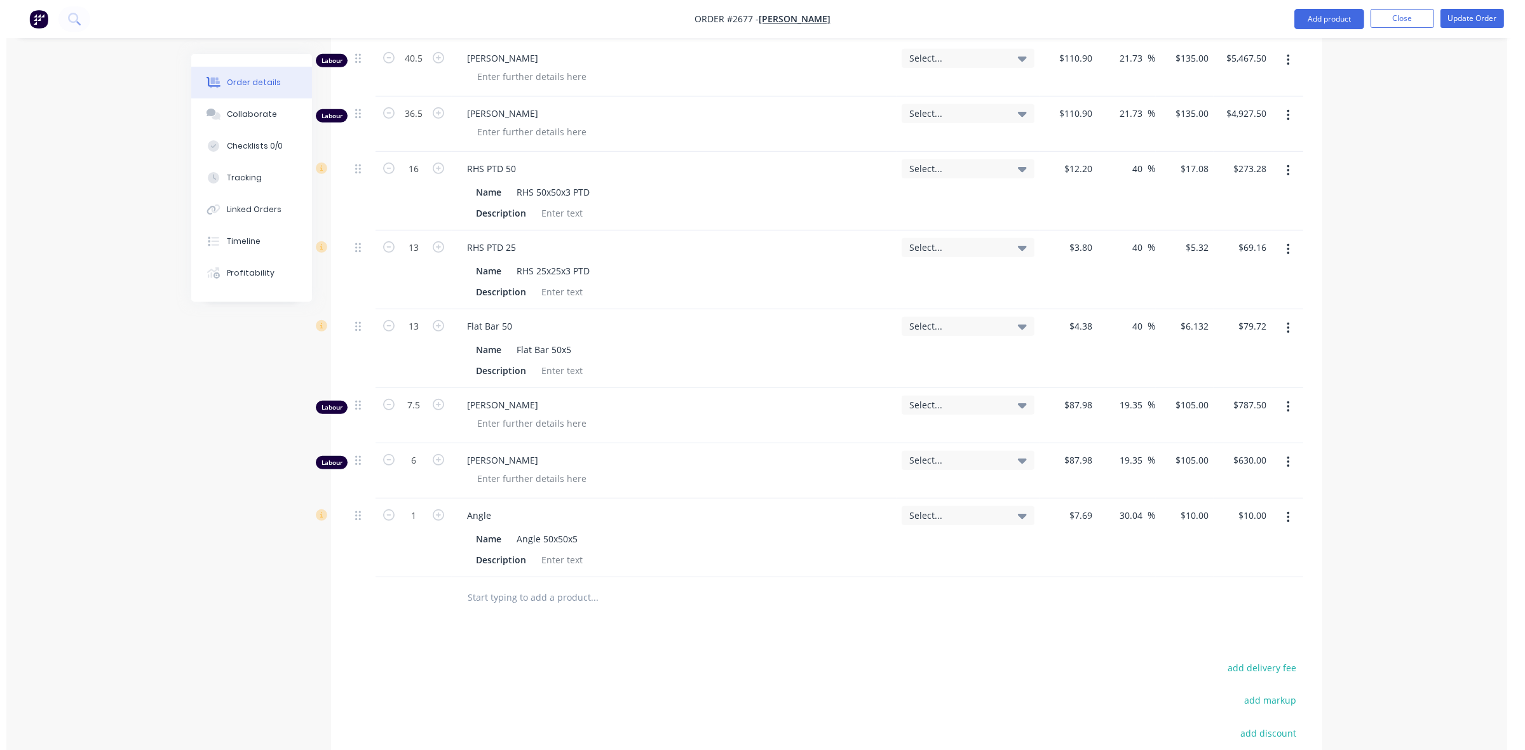
scroll to position [794, 0]
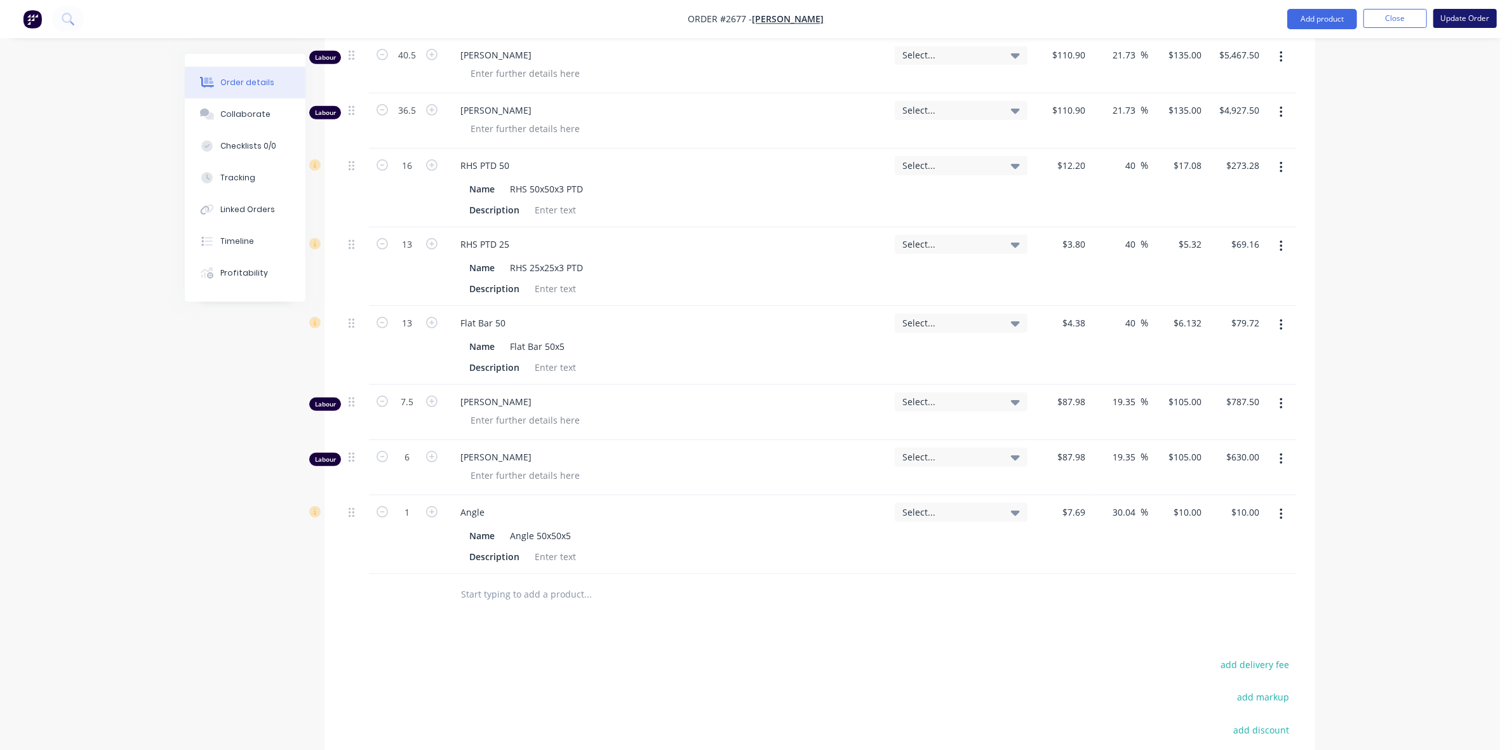
click at [1462, 19] on button "Update Order" at bounding box center [1466, 18] width 64 height 19
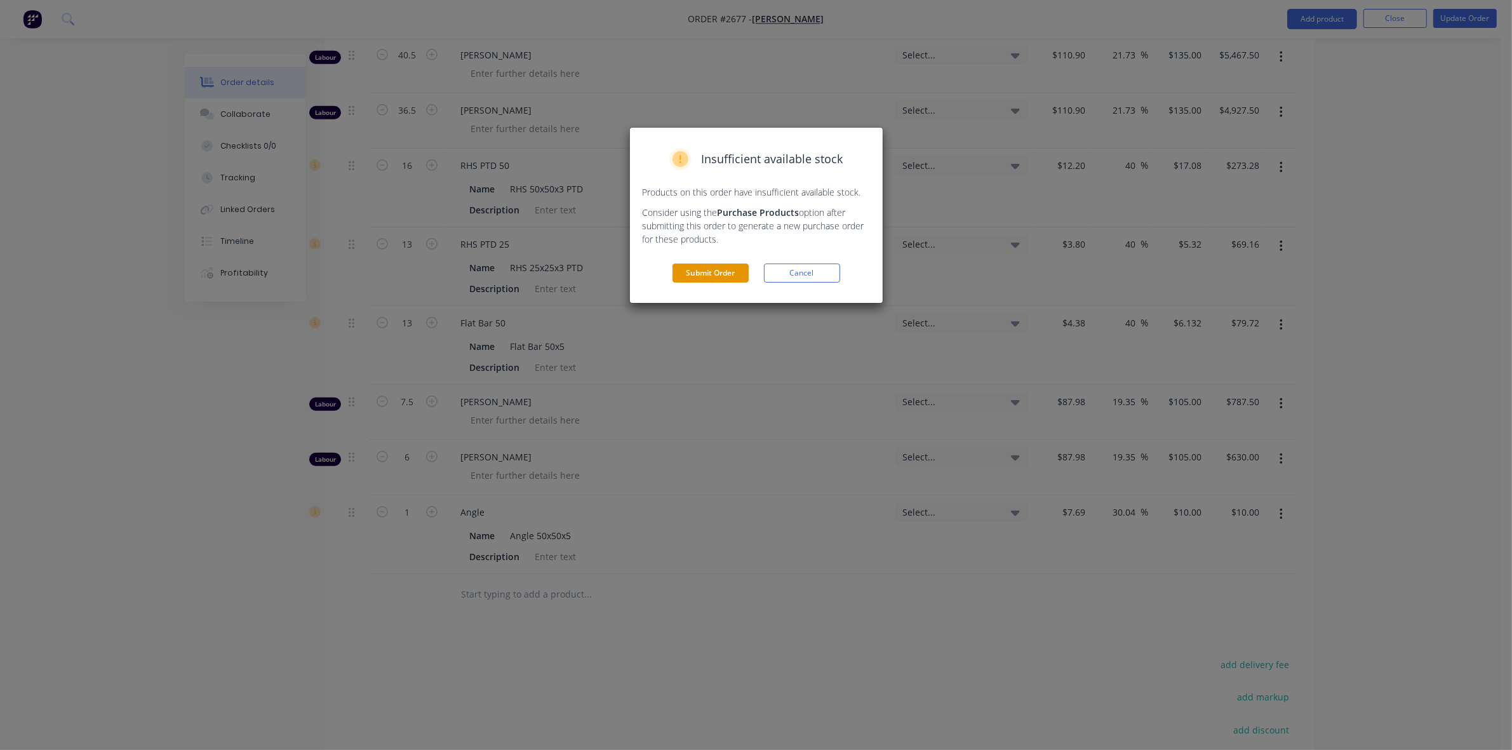
click at [722, 278] on button "Submit Order" at bounding box center [711, 273] width 76 height 19
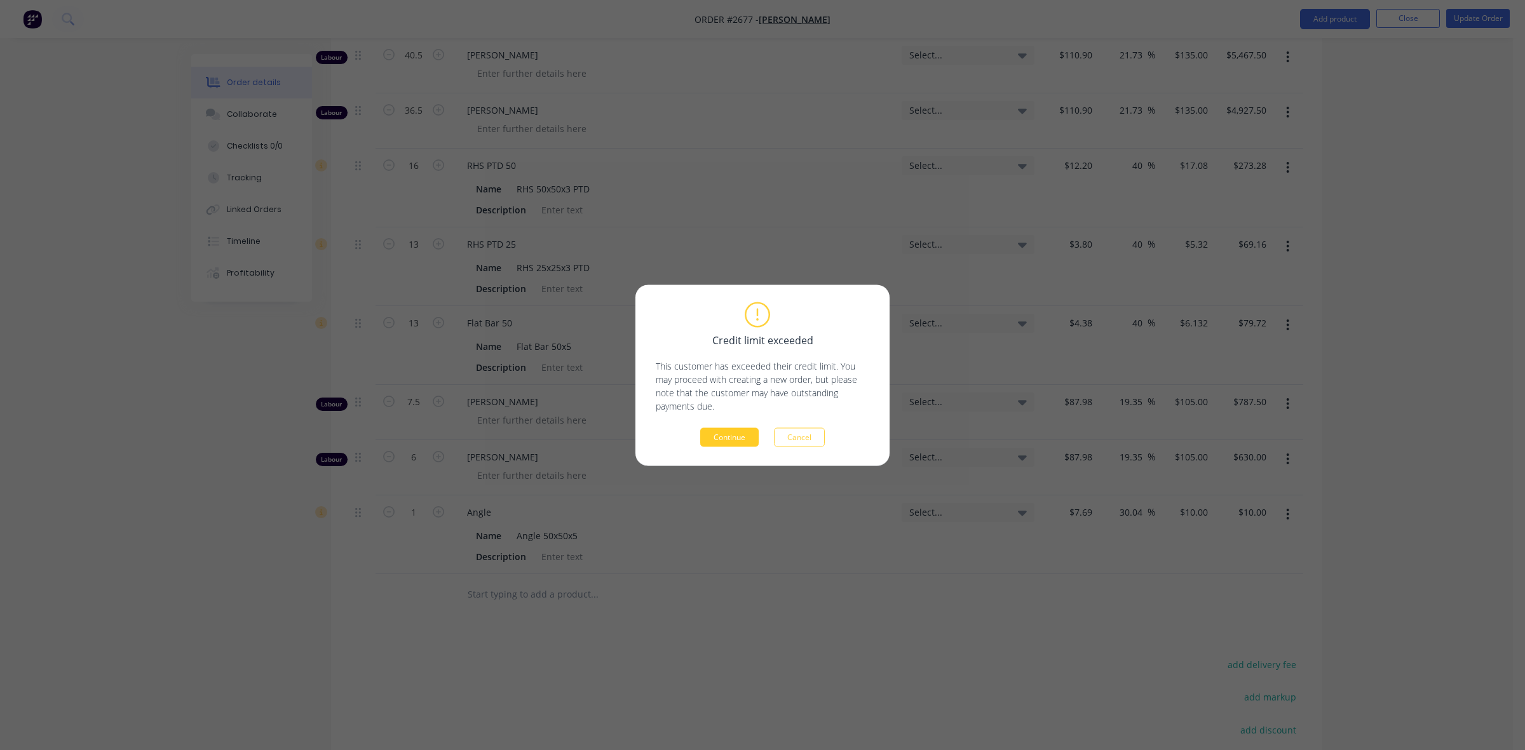
click at [716, 443] on button "Continue" at bounding box center [729, 437] width 58 height 19
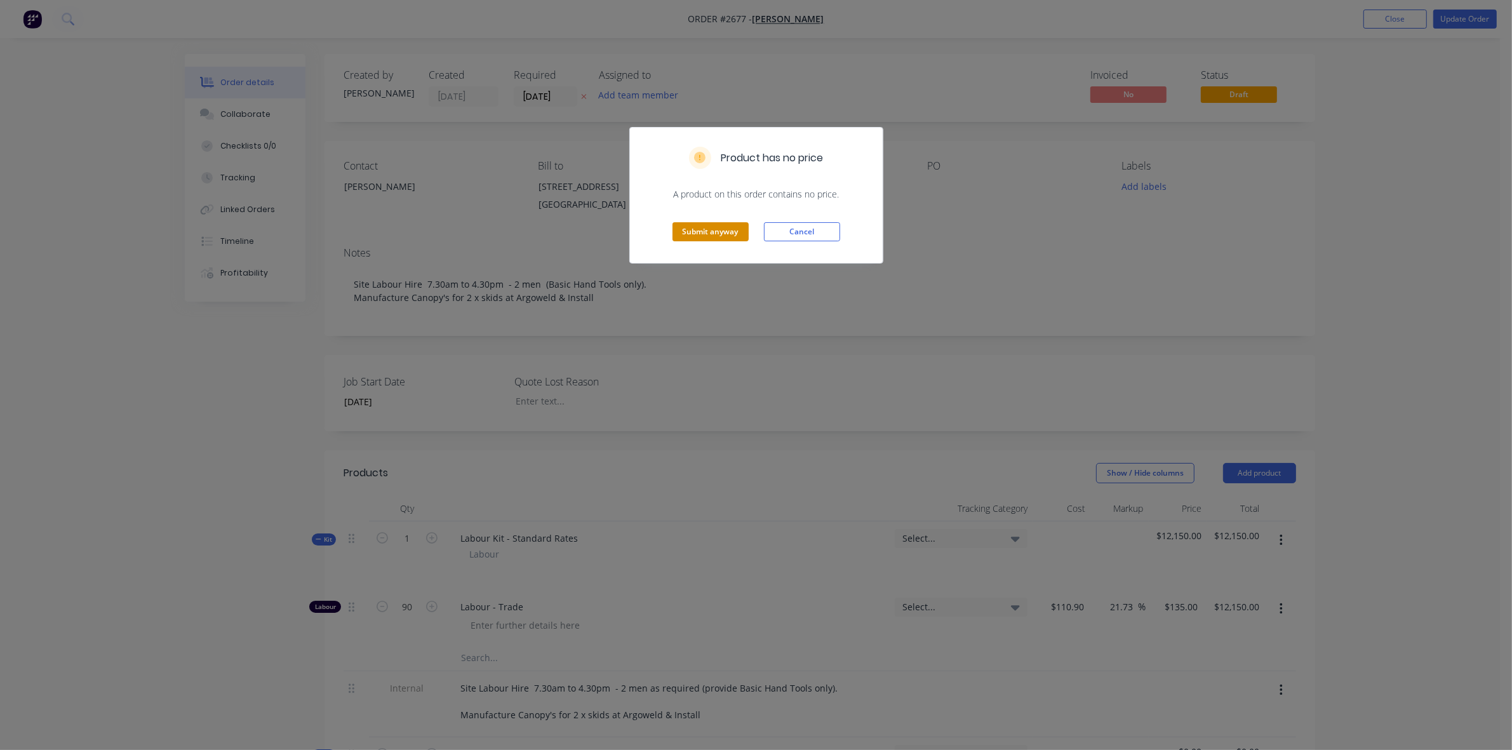
click at [729, 232] on button "Submit anyway" at bounding box center [711, 231] width 76 height 19
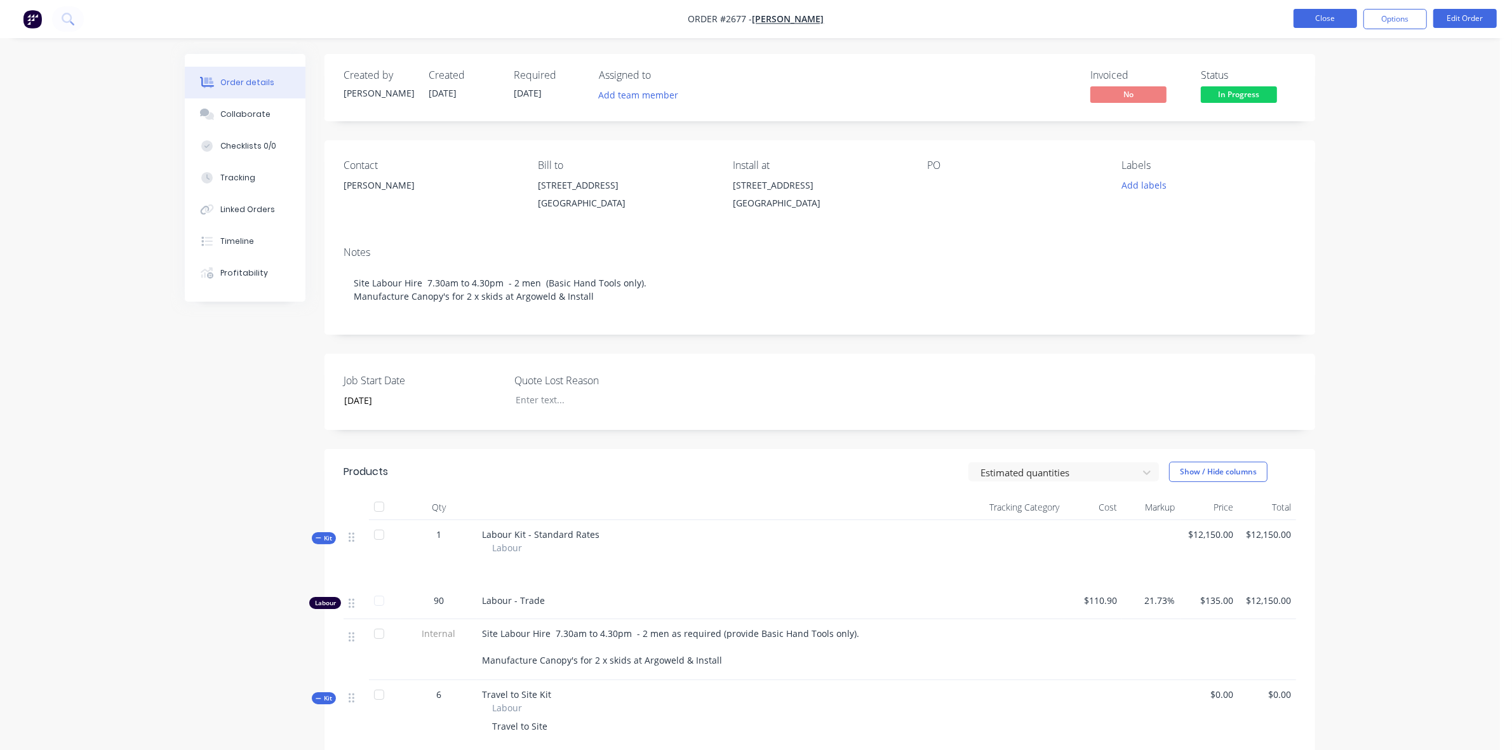
click at [1334, 20] on button "Close" at bounding box center [1326, 18] width 64 height 19
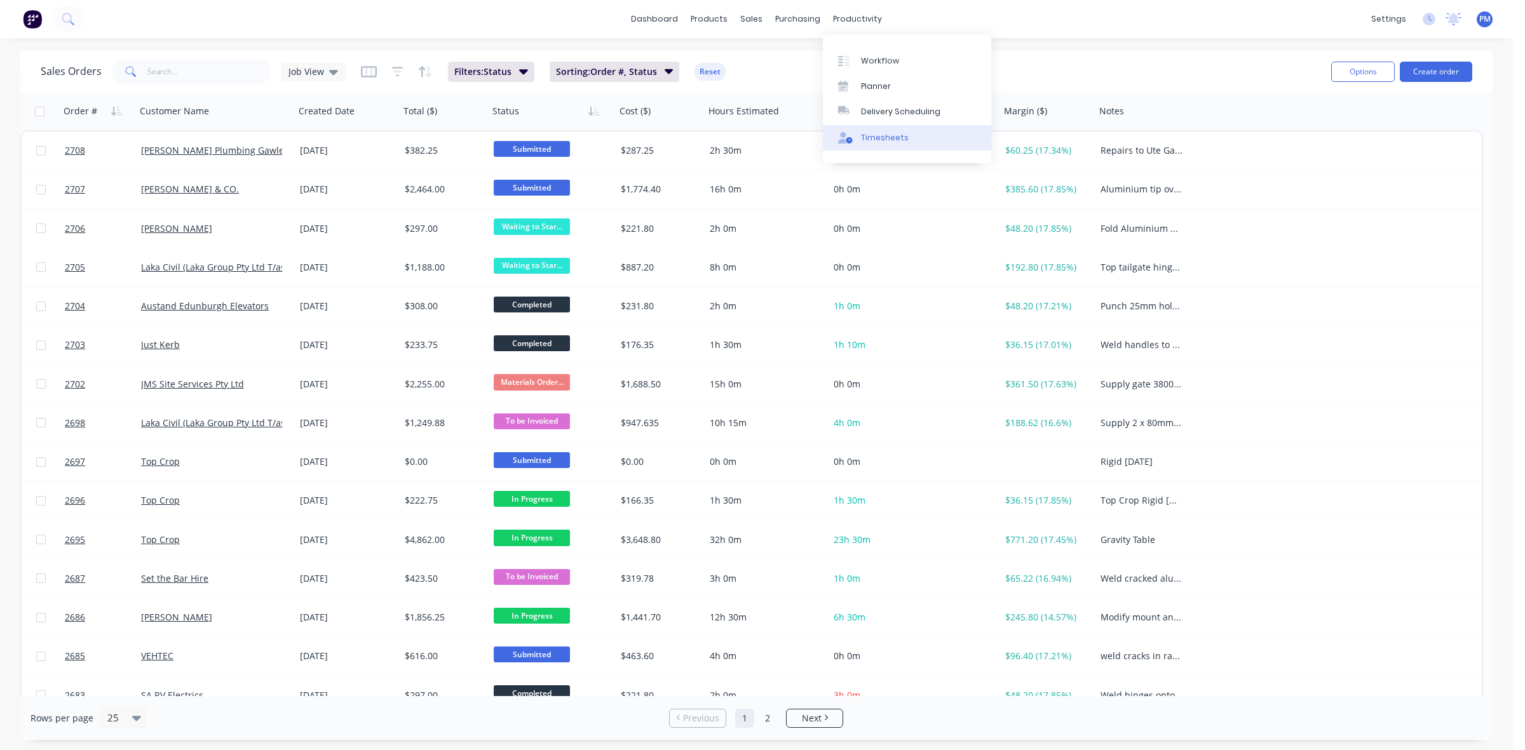
click at [871, 140] on div "Timesheets" at bounding box center [885, 137] width 48 height 11
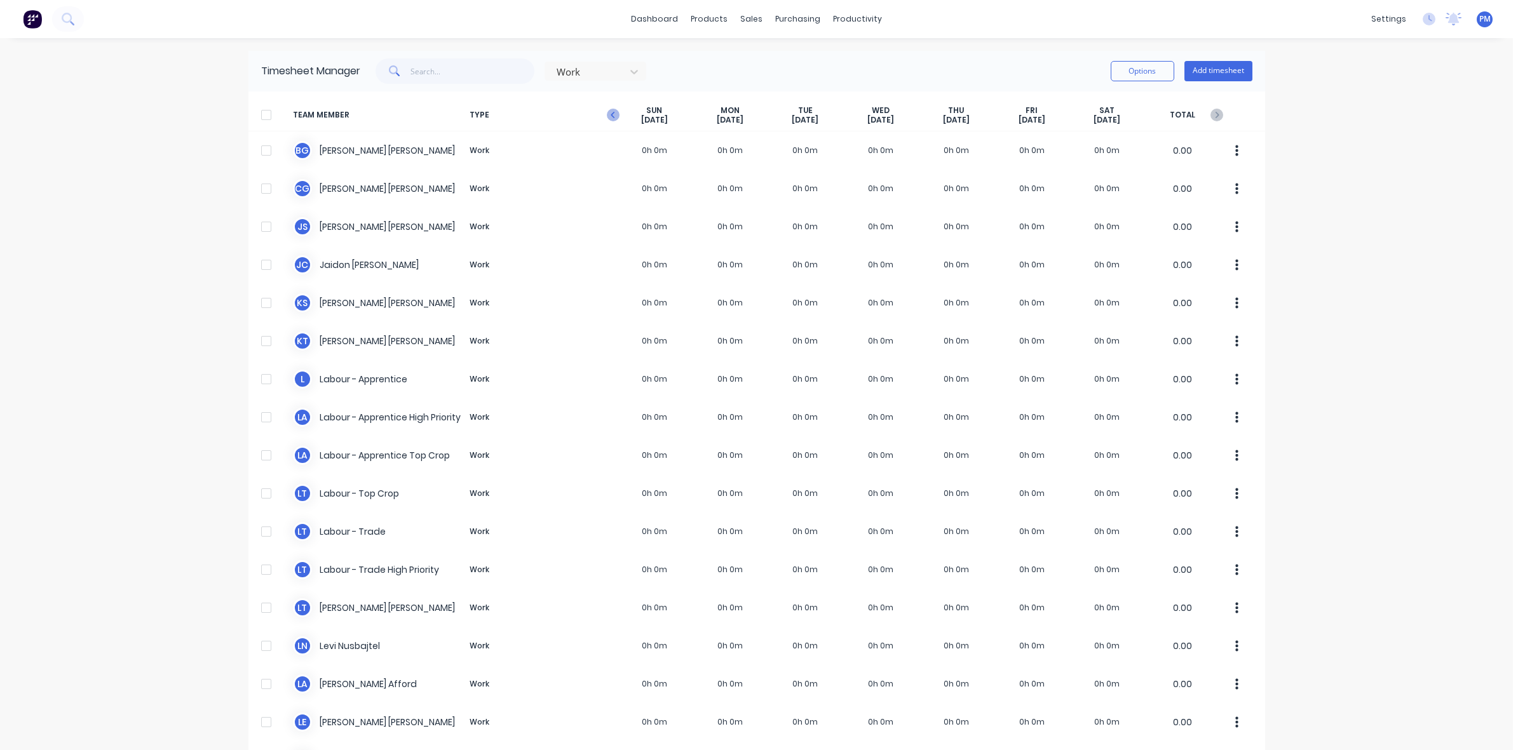
click at [610, 116] on icon "button" at bounding box center [612, 115] width 4 height 6
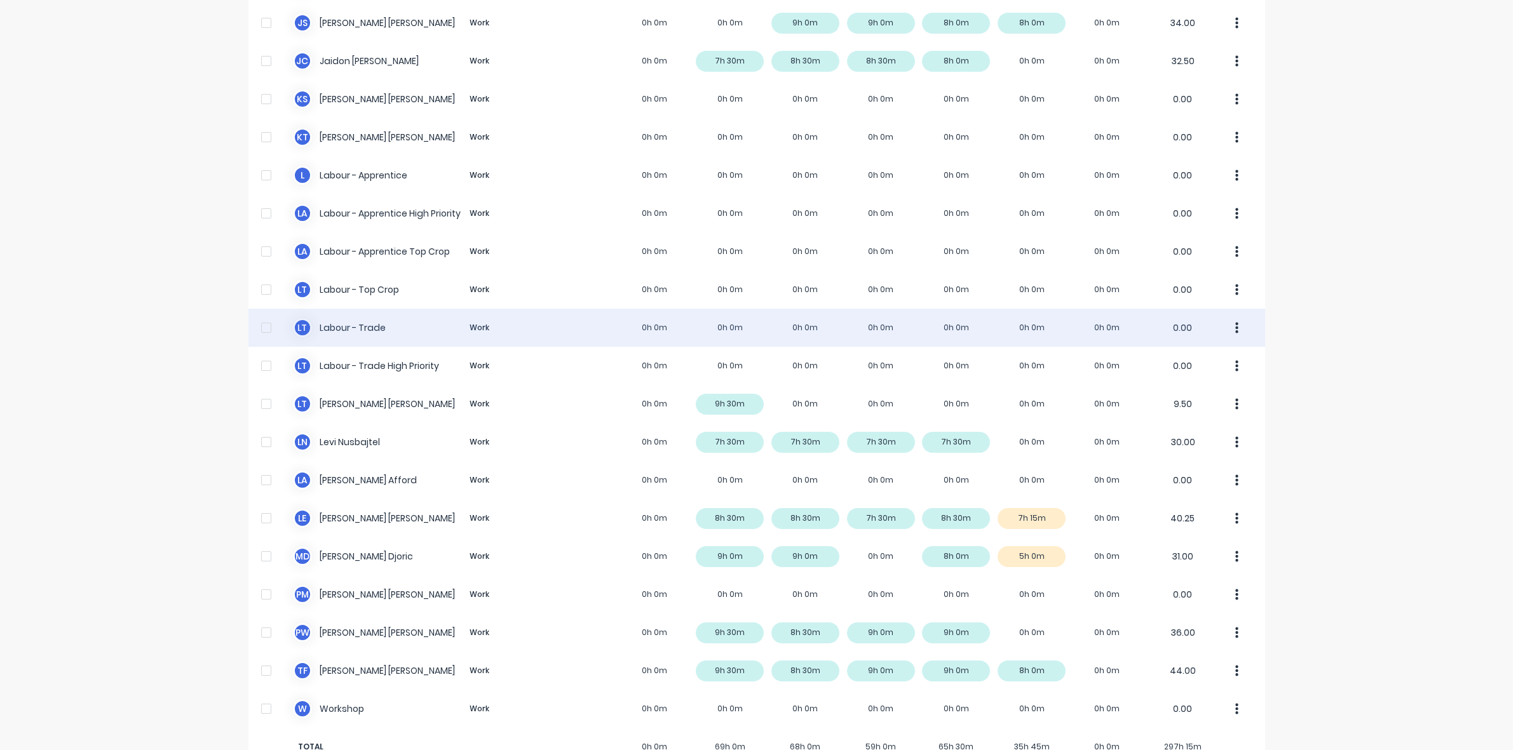
scroll to position [240, 0]
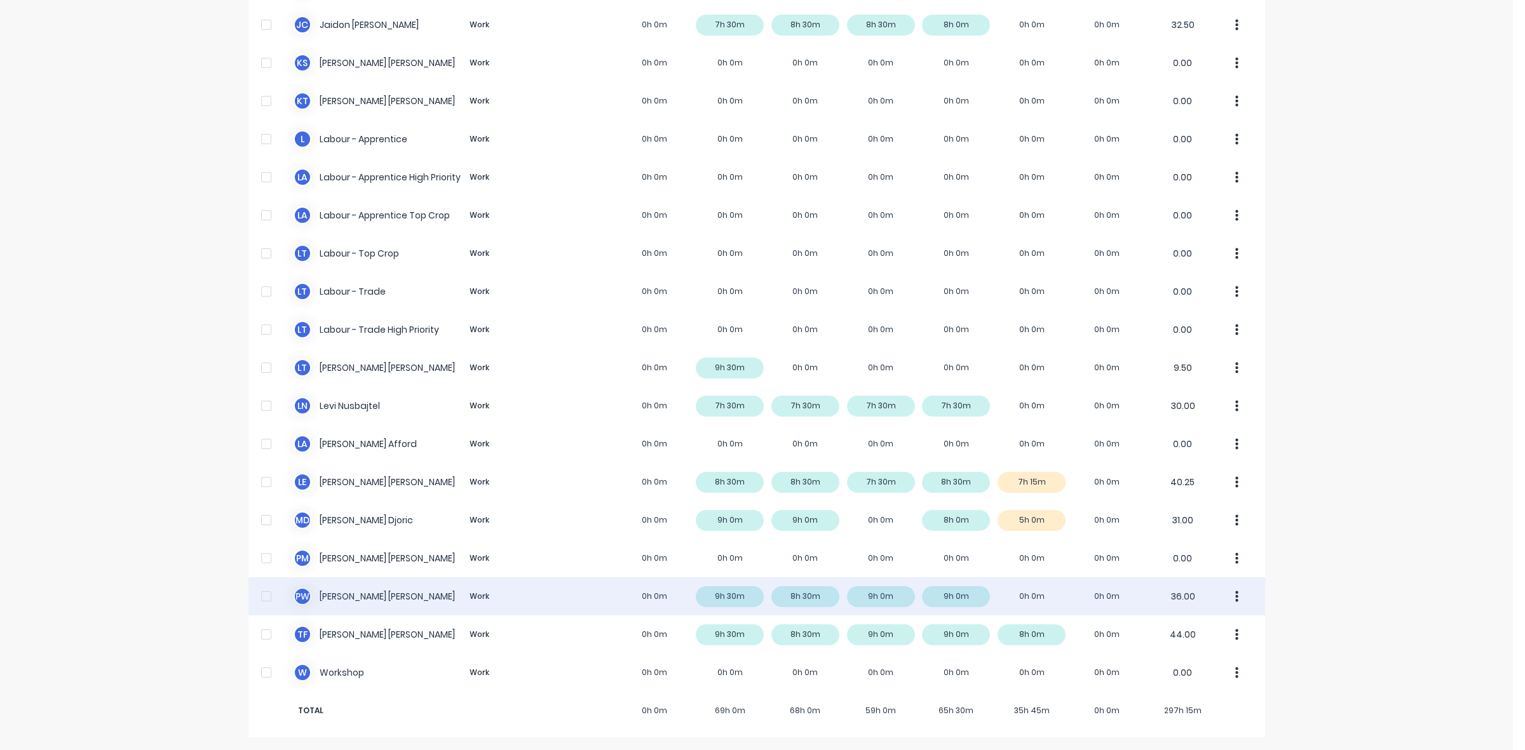
click at [1018, 595] on div "P W [PERSON_NAME] Work 0h 0m 9h 30m 8h 30m 9h 0m 9h 0m 0h 0m 0h 0m 36.00" at bounding box center [756, 596] width 1016 height 38
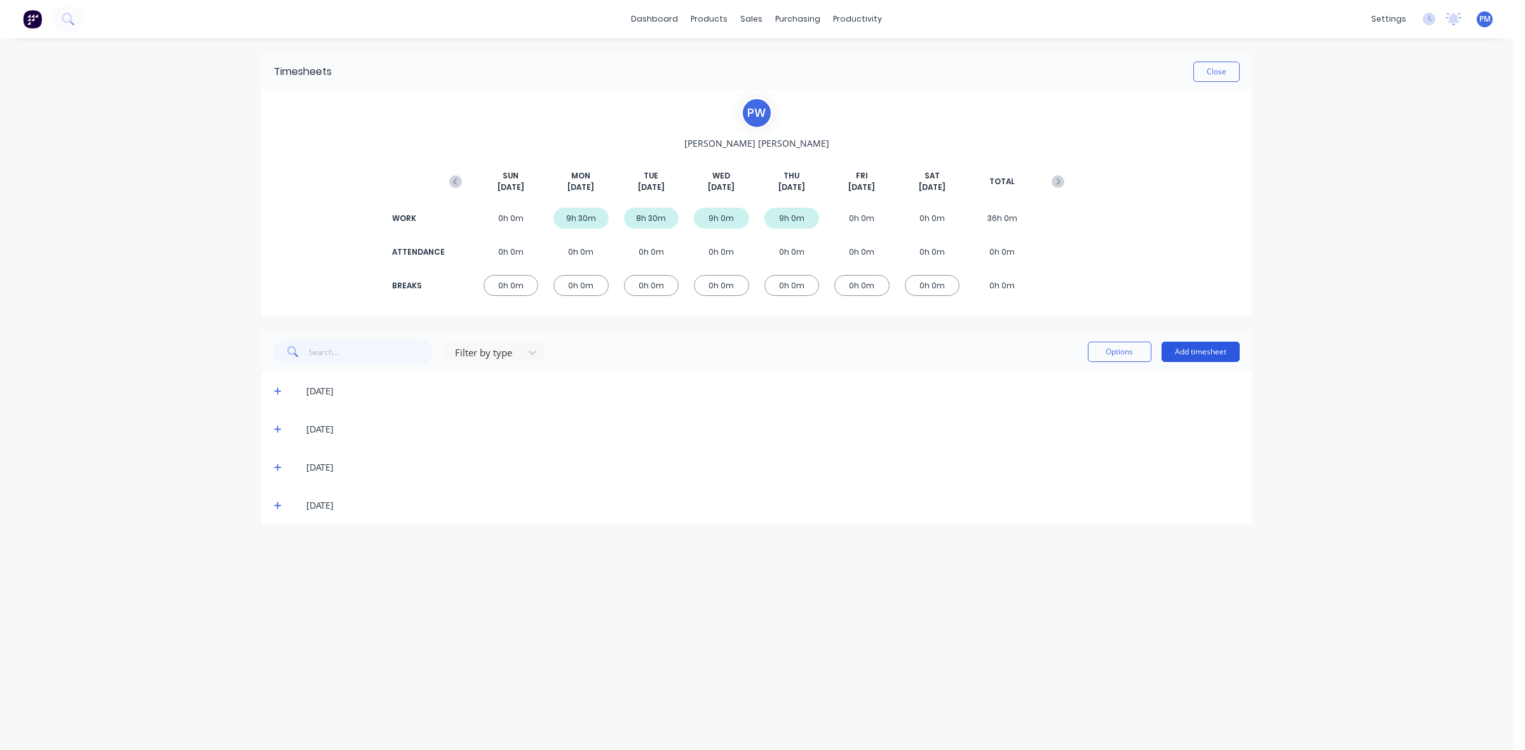
click at [1201, 353] on button "Add timesheet" at bounding box center [1200, 352] width 78 height 20
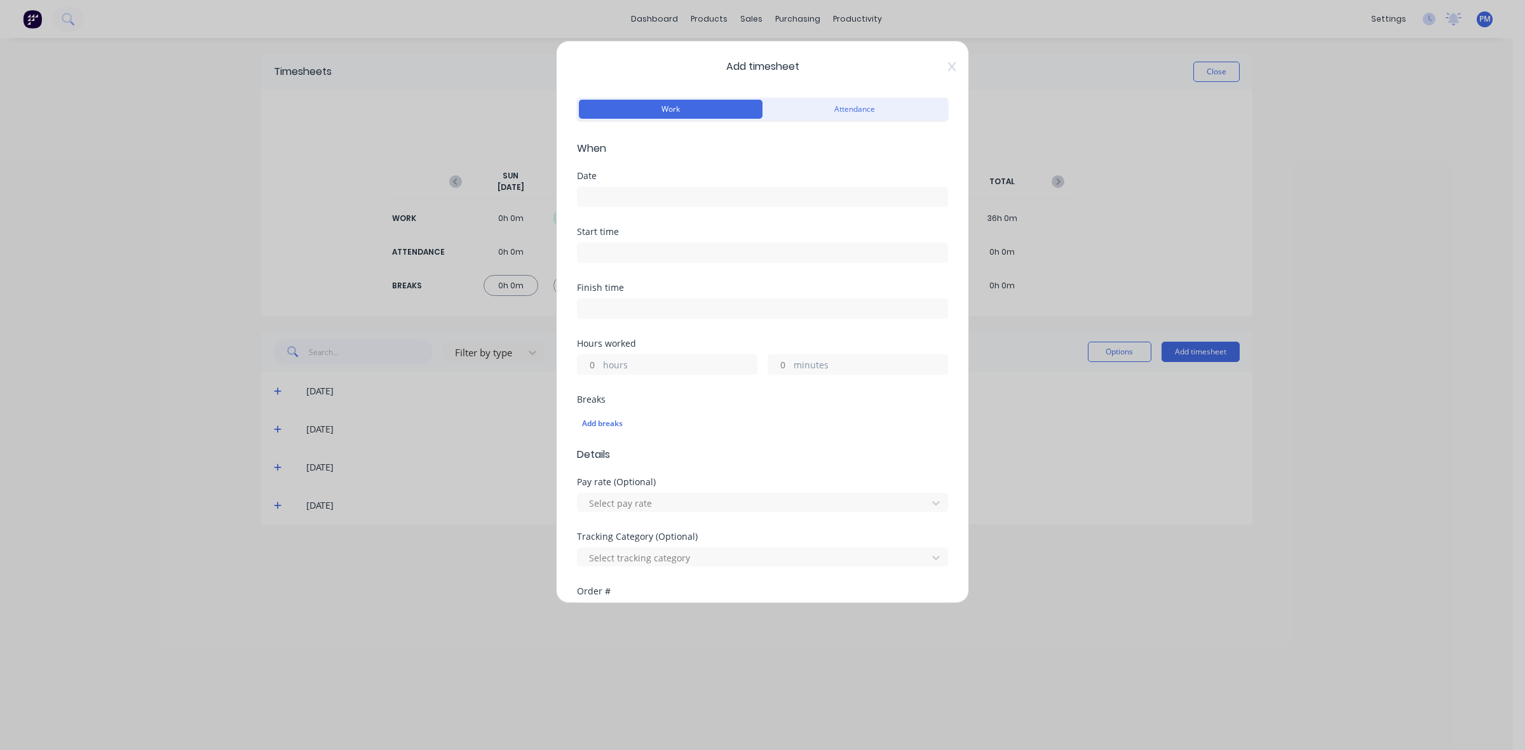
click at [595, 194] on input at bounding box center [762, 196] width 370 height 19
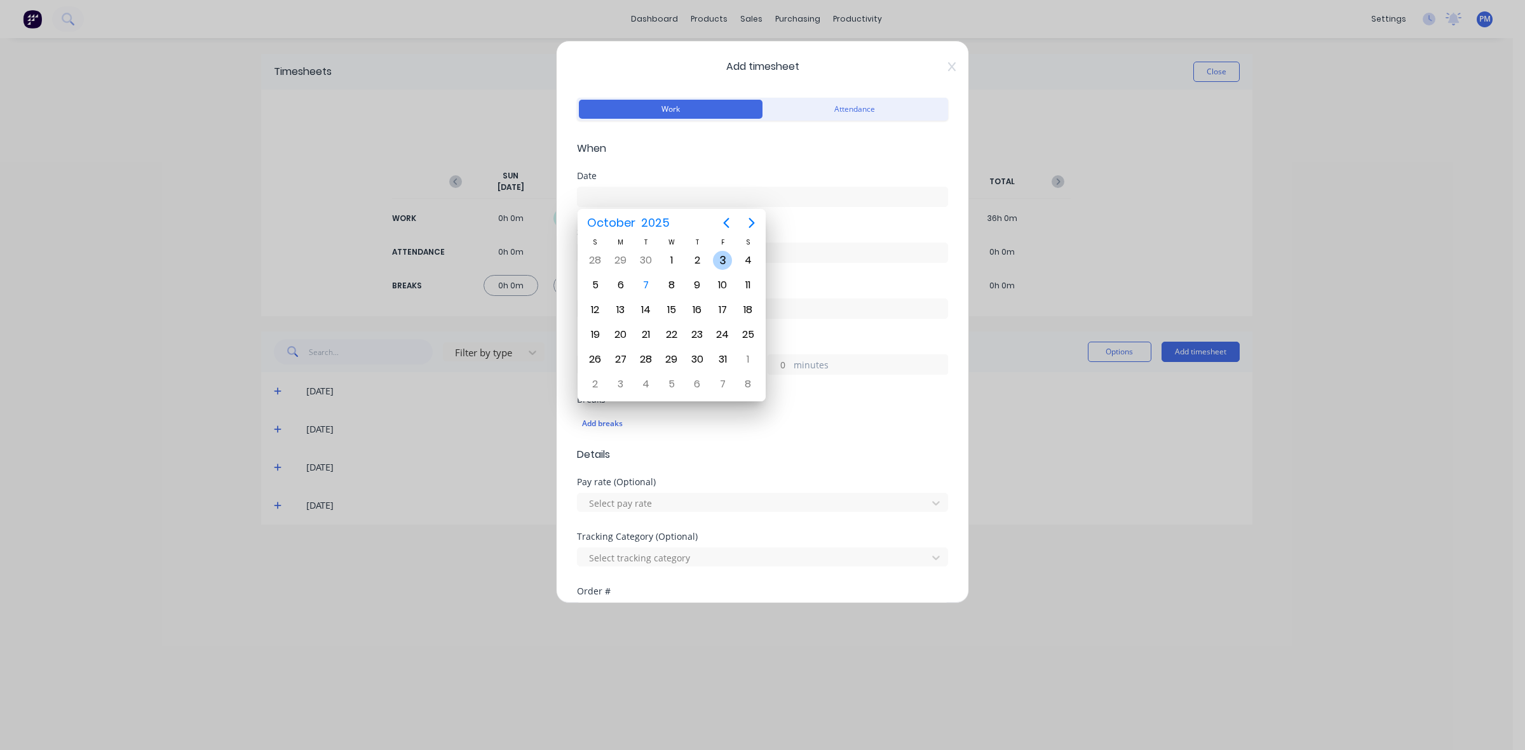
click at [719, 256] on div "3" at bounding box center [722, 260] width 19 height 19
type input "[DATE]"
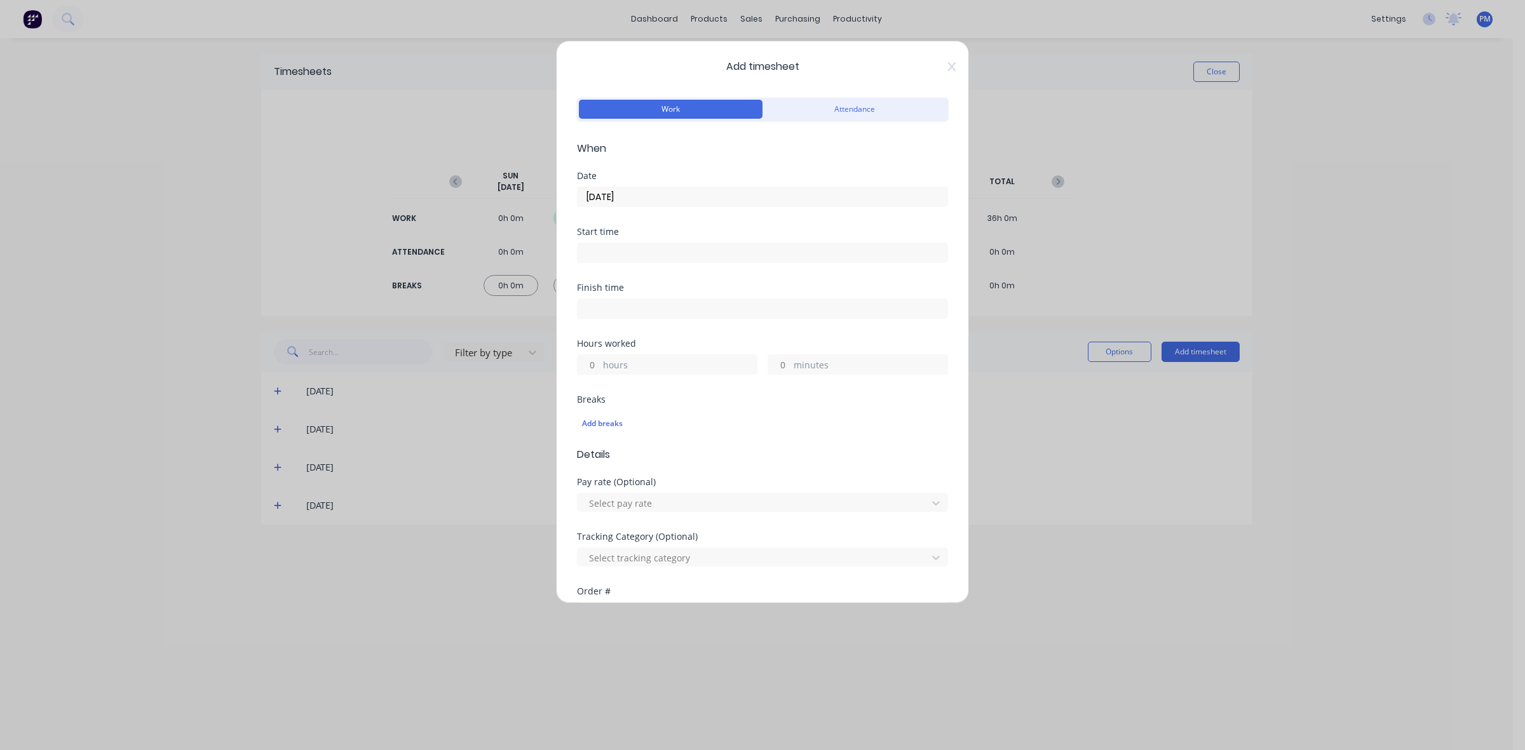
click at [617, 254] on input at bounding box center [762, 252] width 370 height 19
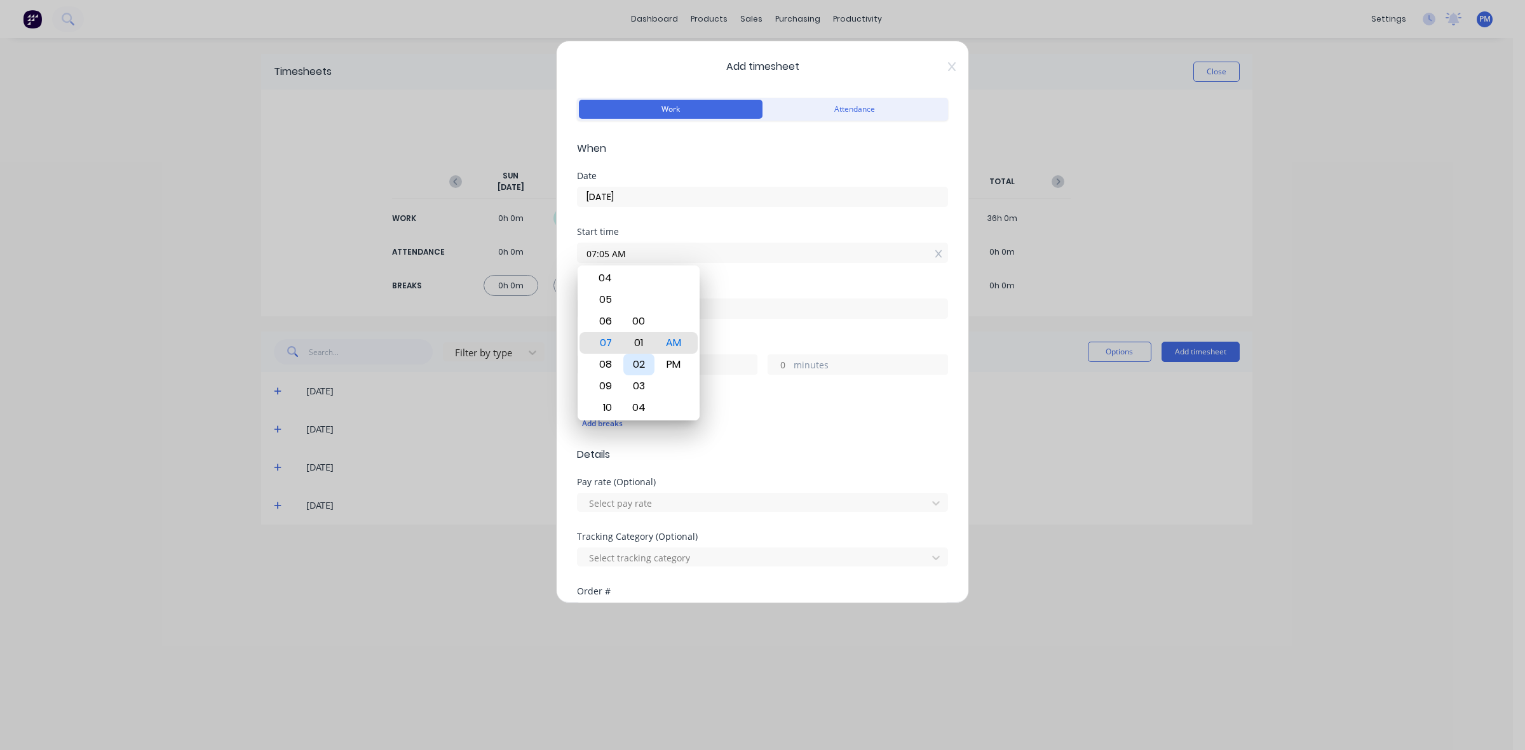
type input "07:00 AM"
click at [637, 344] on div "00" at bounding box center [638, 343] width 31 height 22
click at [651, 344] on div "00" at bounding box center [638, 343] width 31 height 22
click at [782, 458] on span "Details" at bounding box center [762, 454] width 371 height 15
click at [600, 366] on div "hours" at bounding box center [667, 364] width 180 height 20
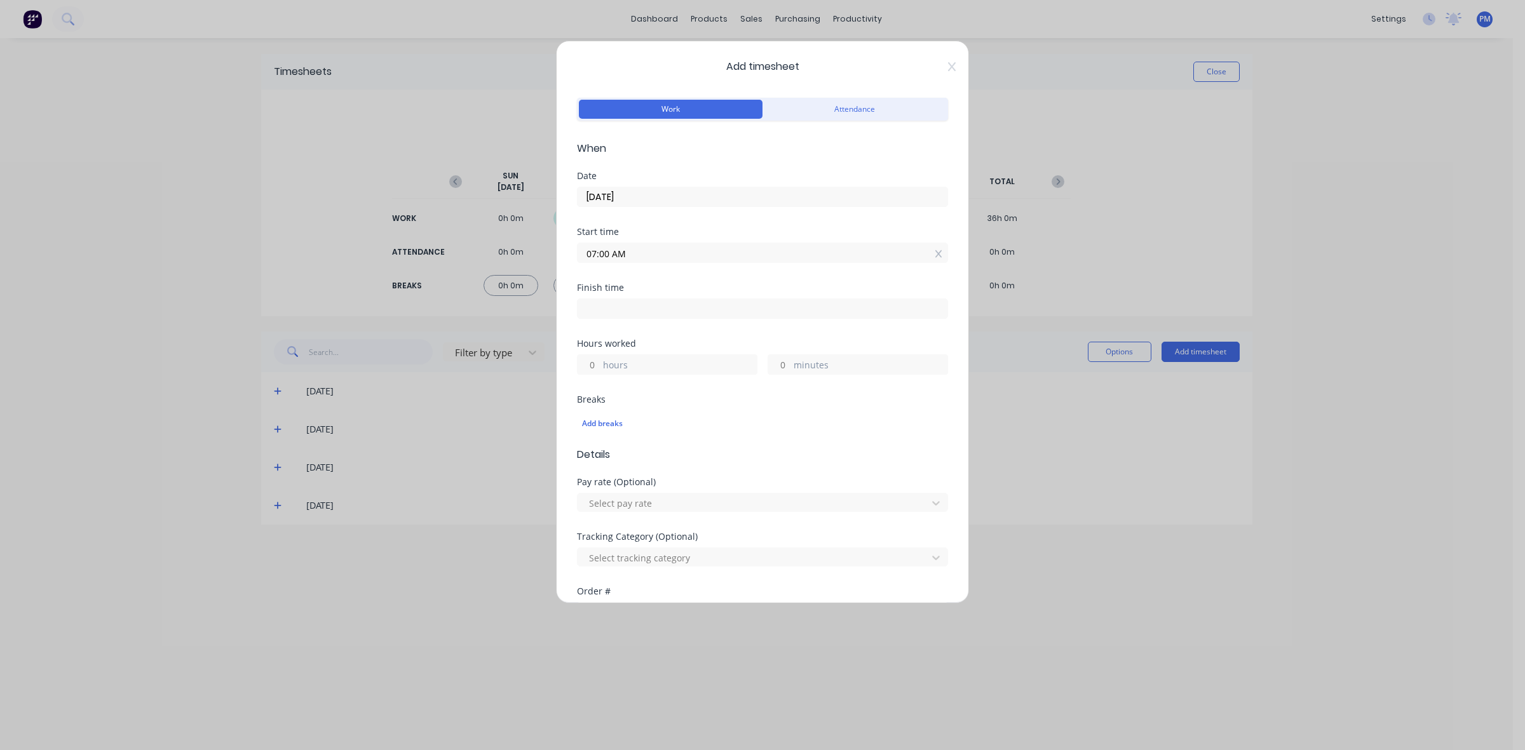
drag, startPoint x: 596, startPoint y: 366, endPoint x: 584, endPoint y: 364, distance: 11.6
click at [584, 364] on input "hours" at bounding box center [588, 364] width 22 height 19
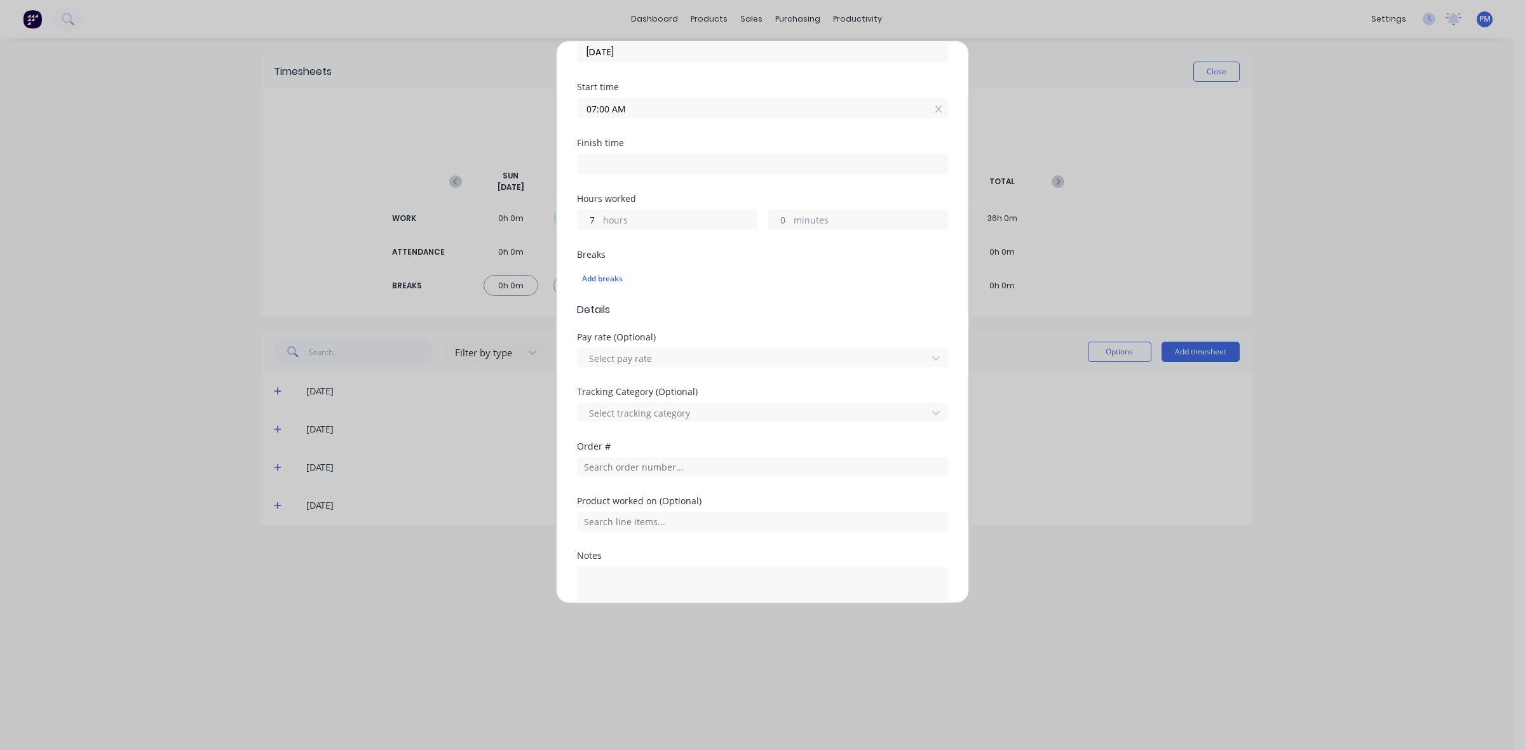
scroll to position [236, 0]
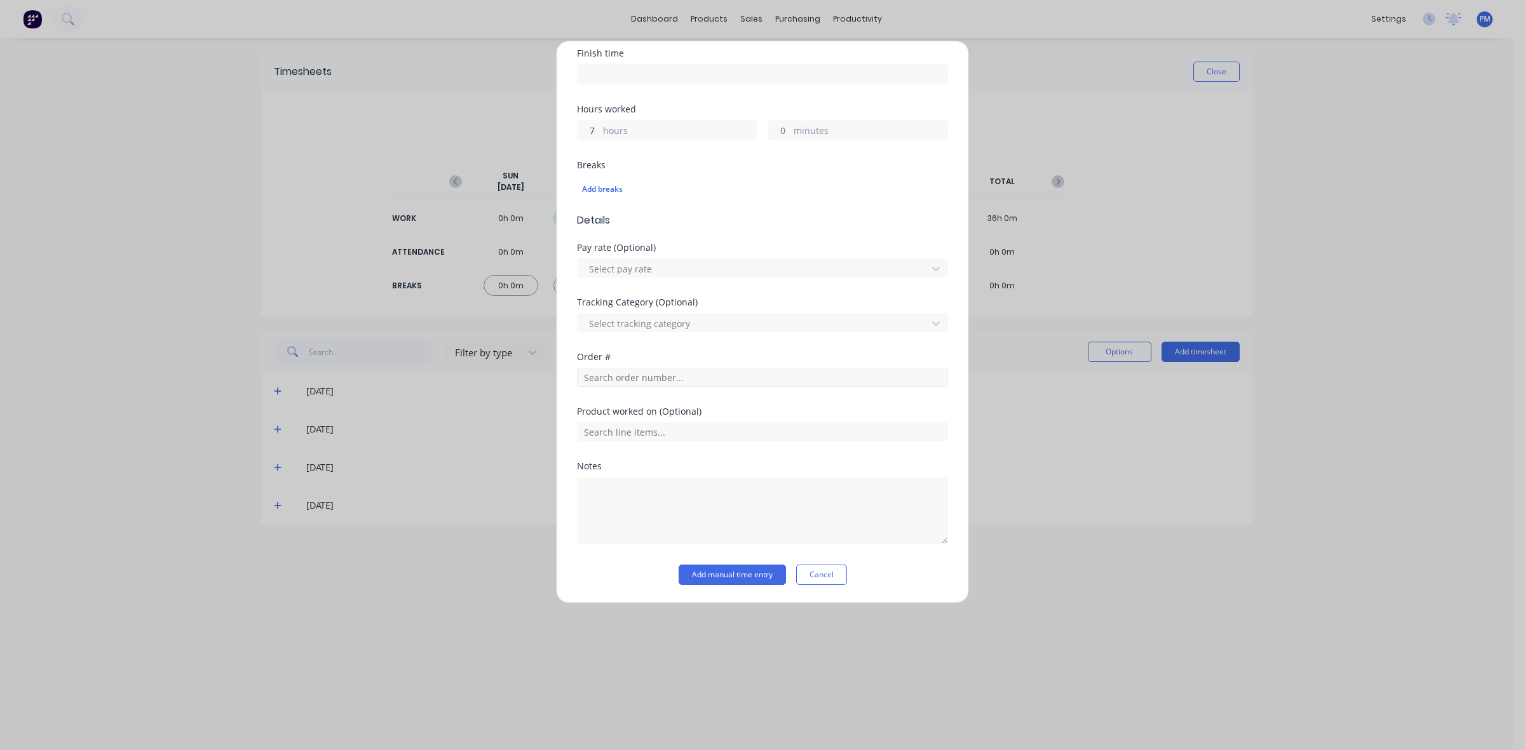
type input "7"
type input "02:00 PM"
type input "0"
click at [605, 376] on input "text" at bounding box center [762, 377] width 371 height 19
drag, startPoint x: 607, startPoint y: 374, endPoint x: 560, endPoint y: 370, distance: 46.5
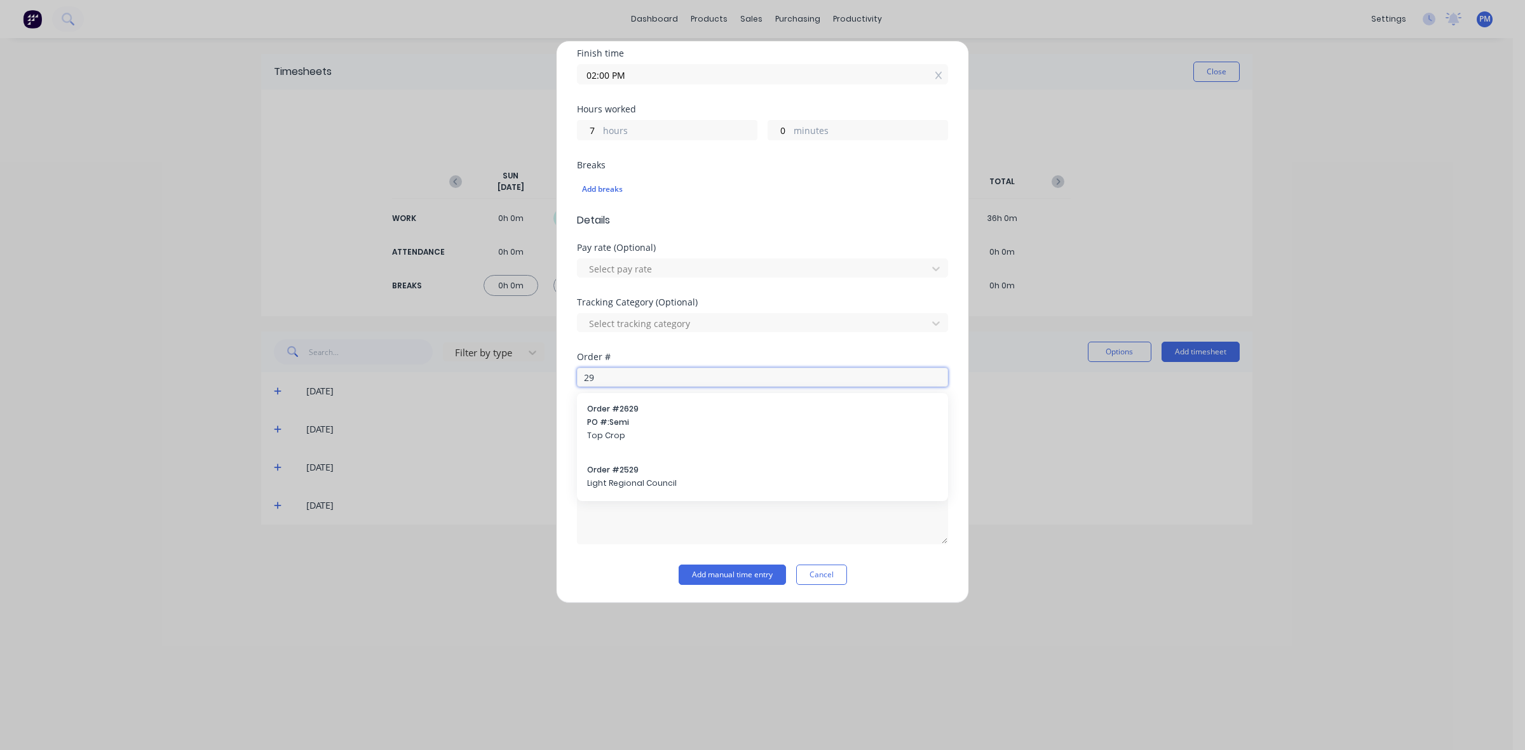
click at [560, 370] on div "Add timesheet Work Attendance When Date [DATE] Start time 07:00 AM Finish time …" at bounding box center [762, 322] width 413 height 563
drag, startPoint x: 608, startPoint y: 379, endPoint x: 570, endPoint y: 373, distance: 38.6
click at [570, 373] on div "Add timesheet Work Attendance When Date [DATE] Start time 07:00 AM Finish time …" at bounding box center [762, 322] width 413 height 563
type input "2677"
drag, startPoint x: 612, startPoint y: 374, endPoint x: 573, endPoint y: 372, distance: 38.8
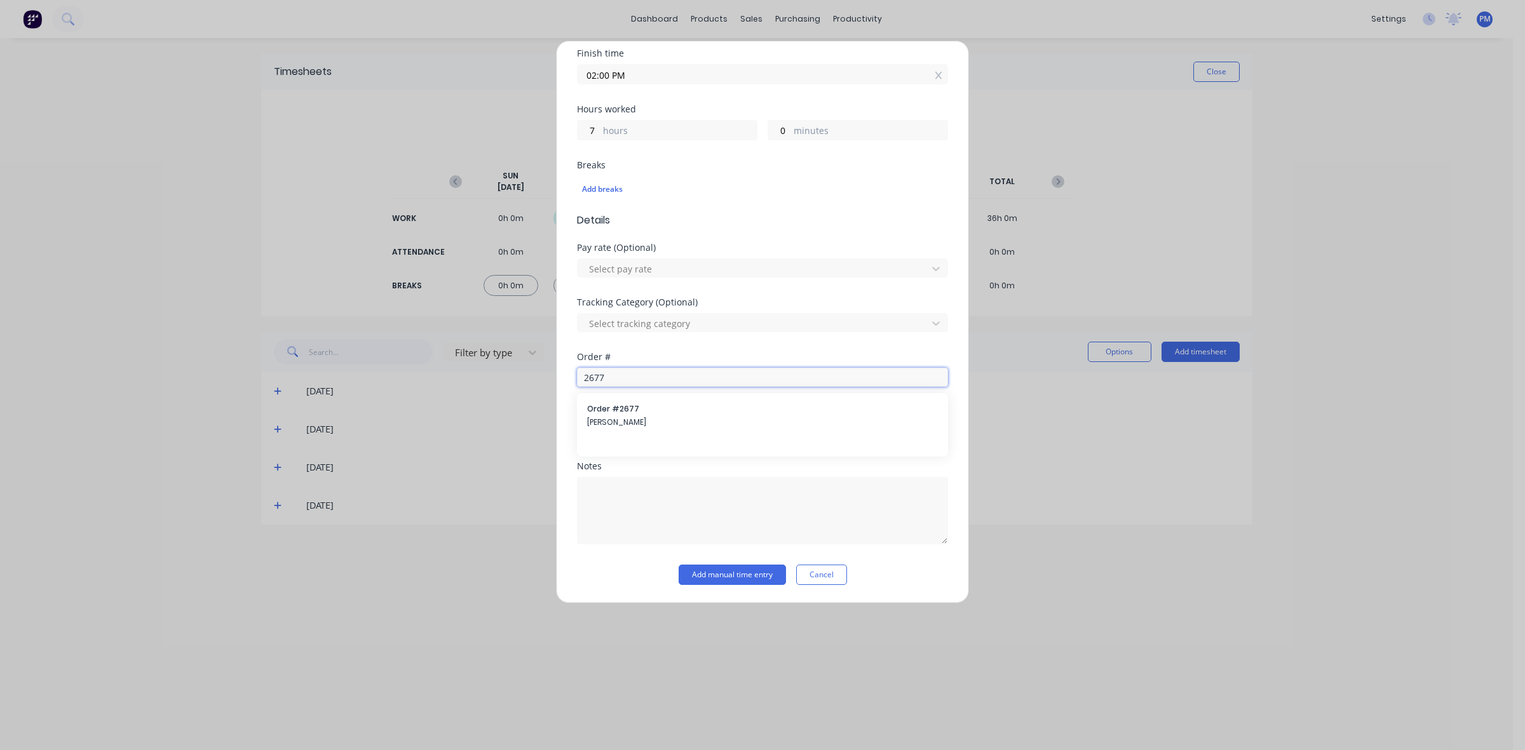
click at [573, 372] on div "Add timesheet Work Attendance When Date [DATE] Start time 07:00 AM Finish time …" at bounding box center [762, 322] width 413 height 563
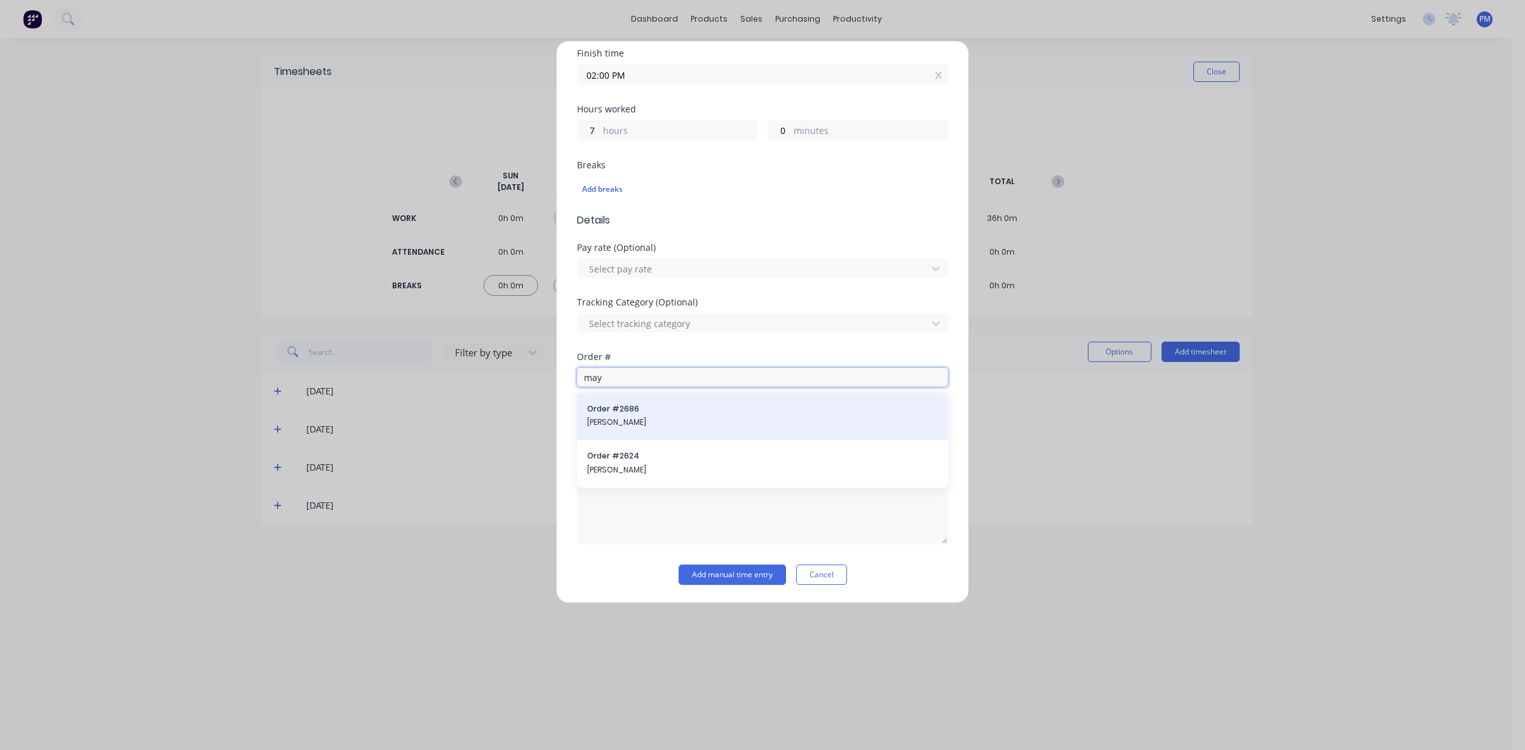
type input "may"
click at [603, 410] on span "Order # 2686" at bounding box center [762, 408] width 351 height 11
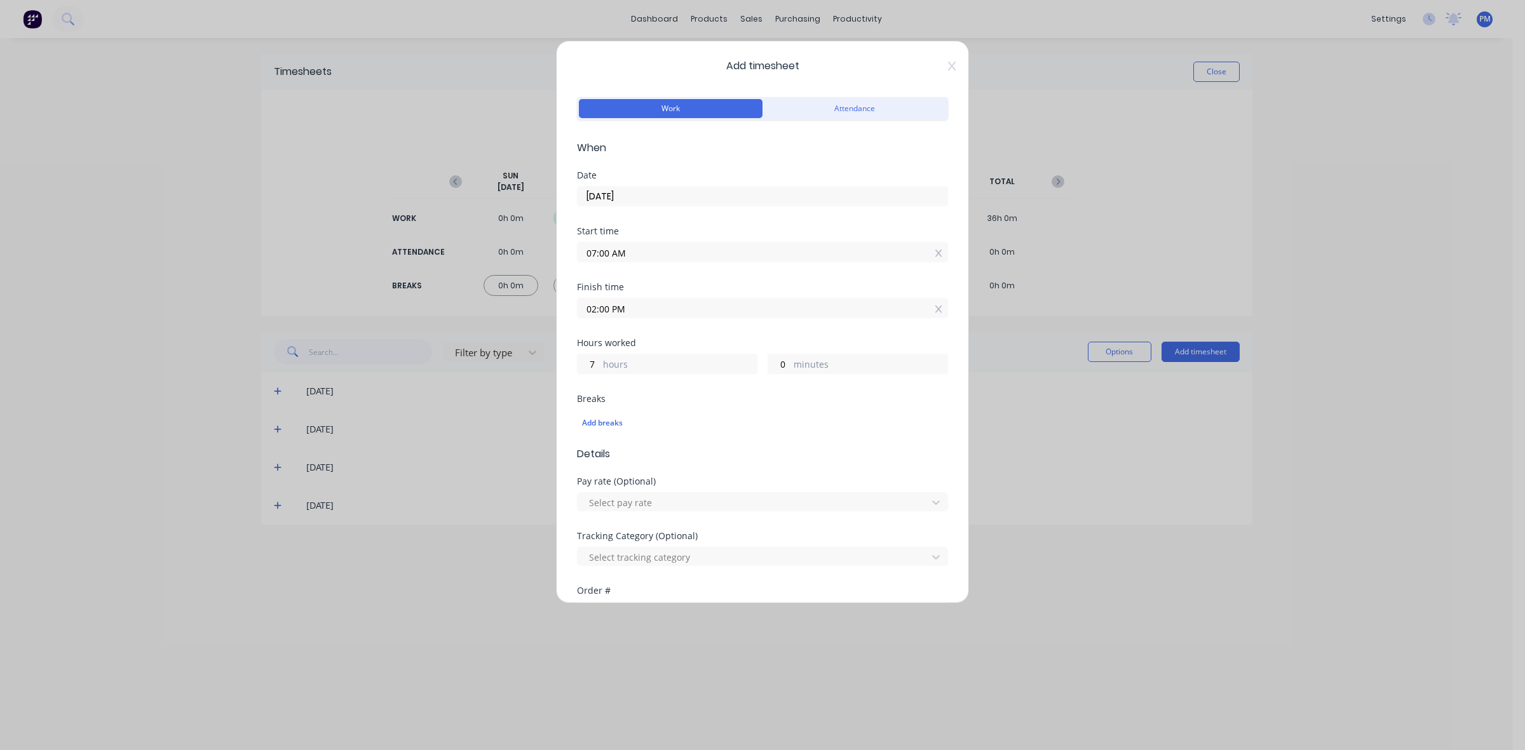
scroll to position [0, 0]
drag, startPoint x: 597, startPoint y: 363, endPoint x: 586, endPoint y: 363, distance: 10.8
click at [586, 363] on input "7" at bounding box center [588, 364] width 22 height 19
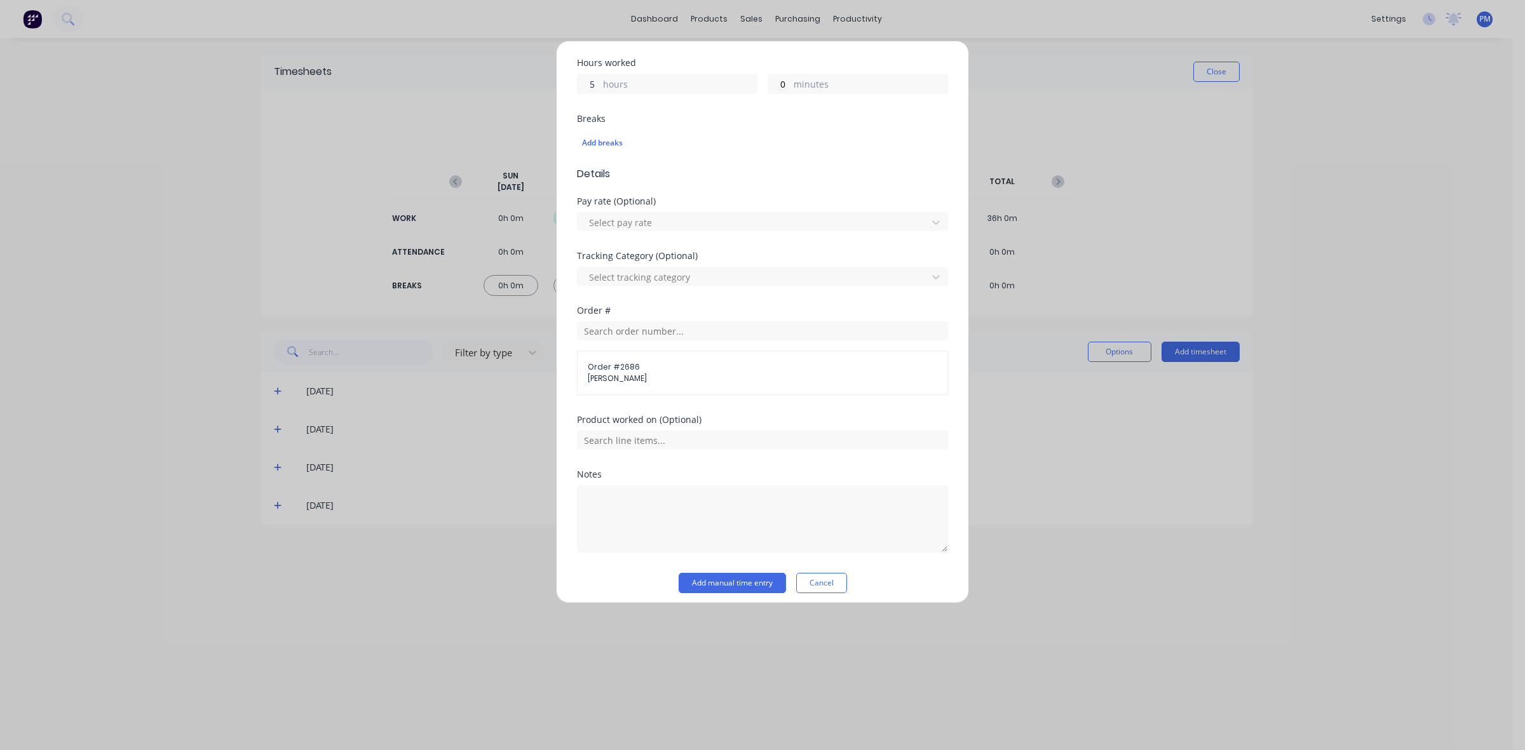
scroll to position [290, 0]
type input "5"
type input "12:00 PM"
click at [724, 576] on button "Add manual time entry" at bounding box center [731, 575] width 107 height 20
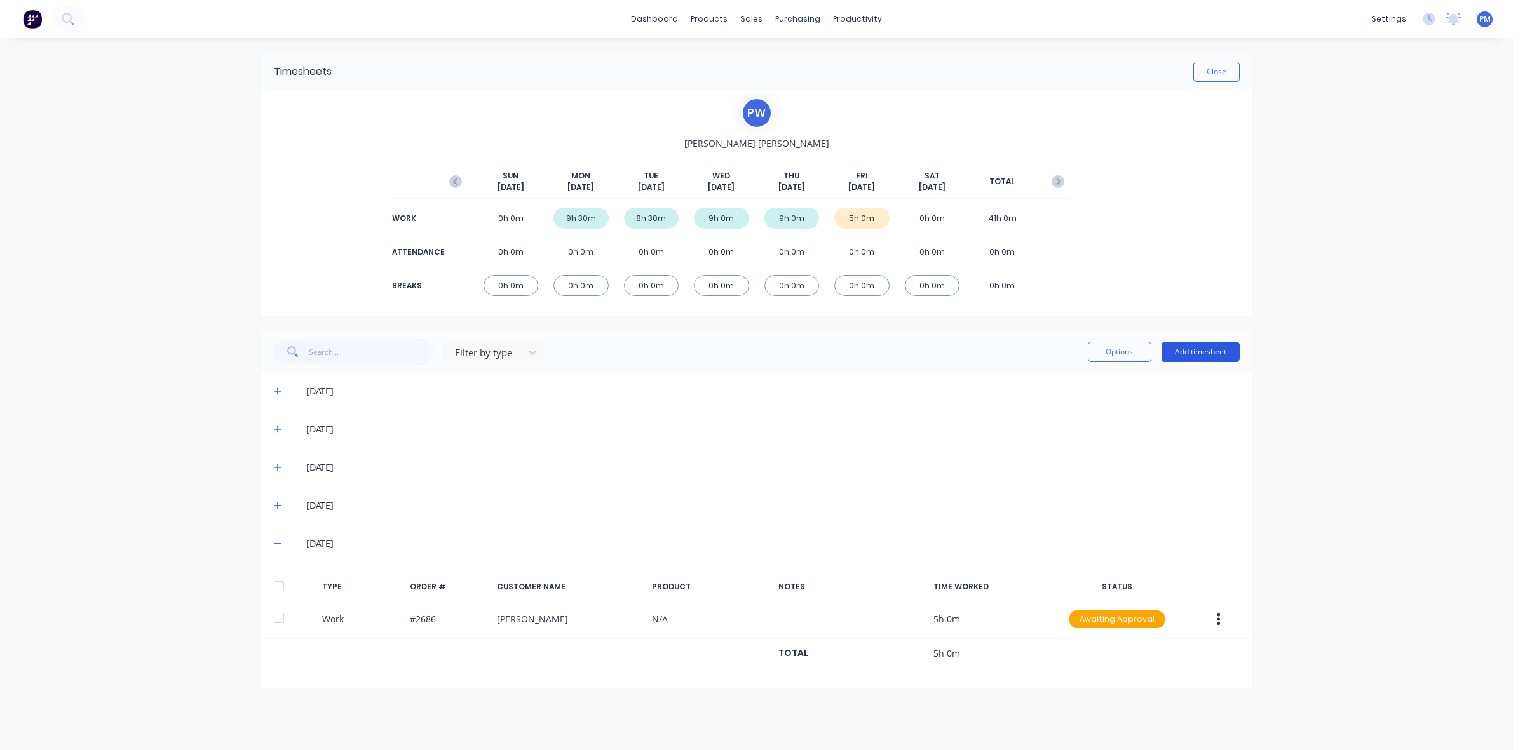
click at [1217, 351] on button "Add timesheet" at bounding box center [1200, 352] width 78 height 20
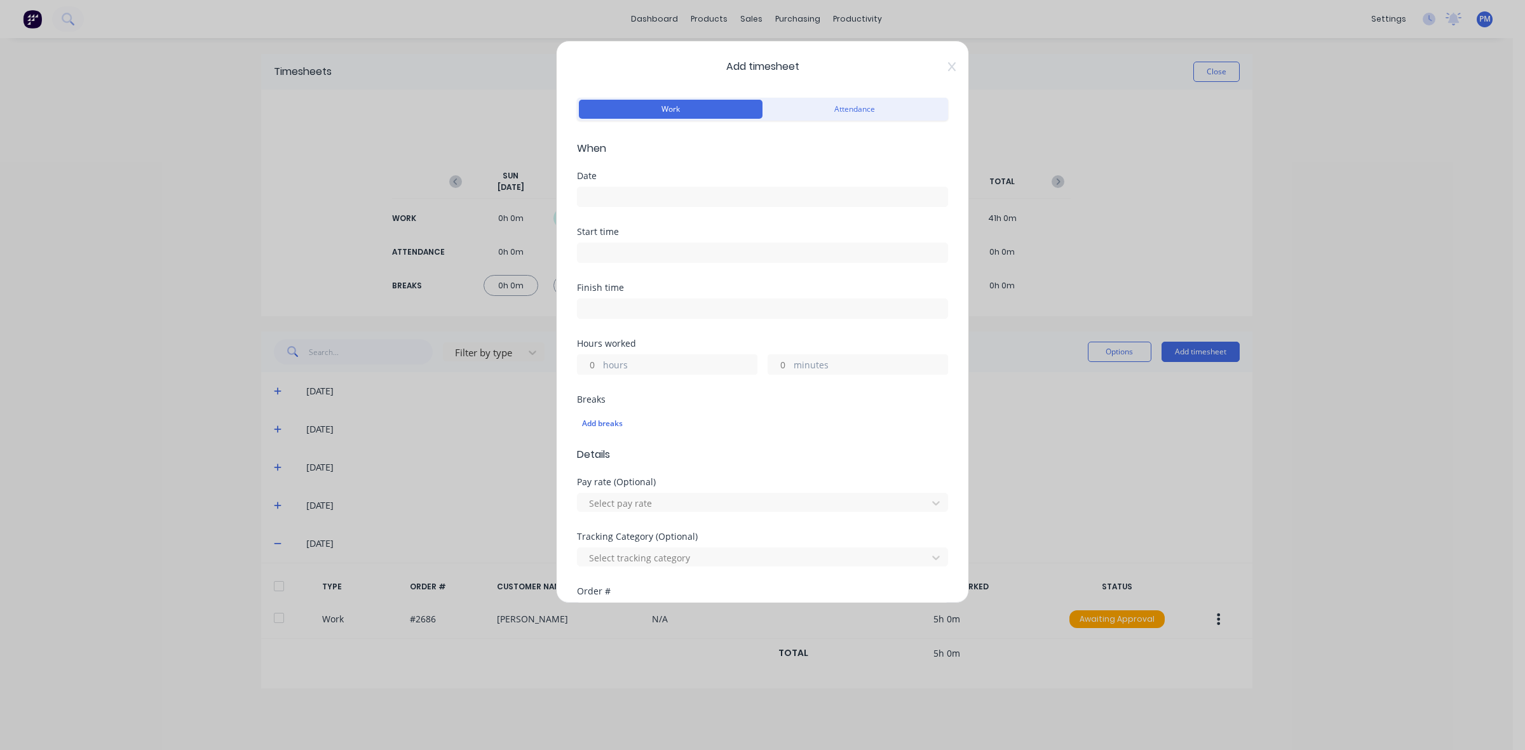
click at [609, 192] on input at bounding box center [762, 196] width 370 height 19
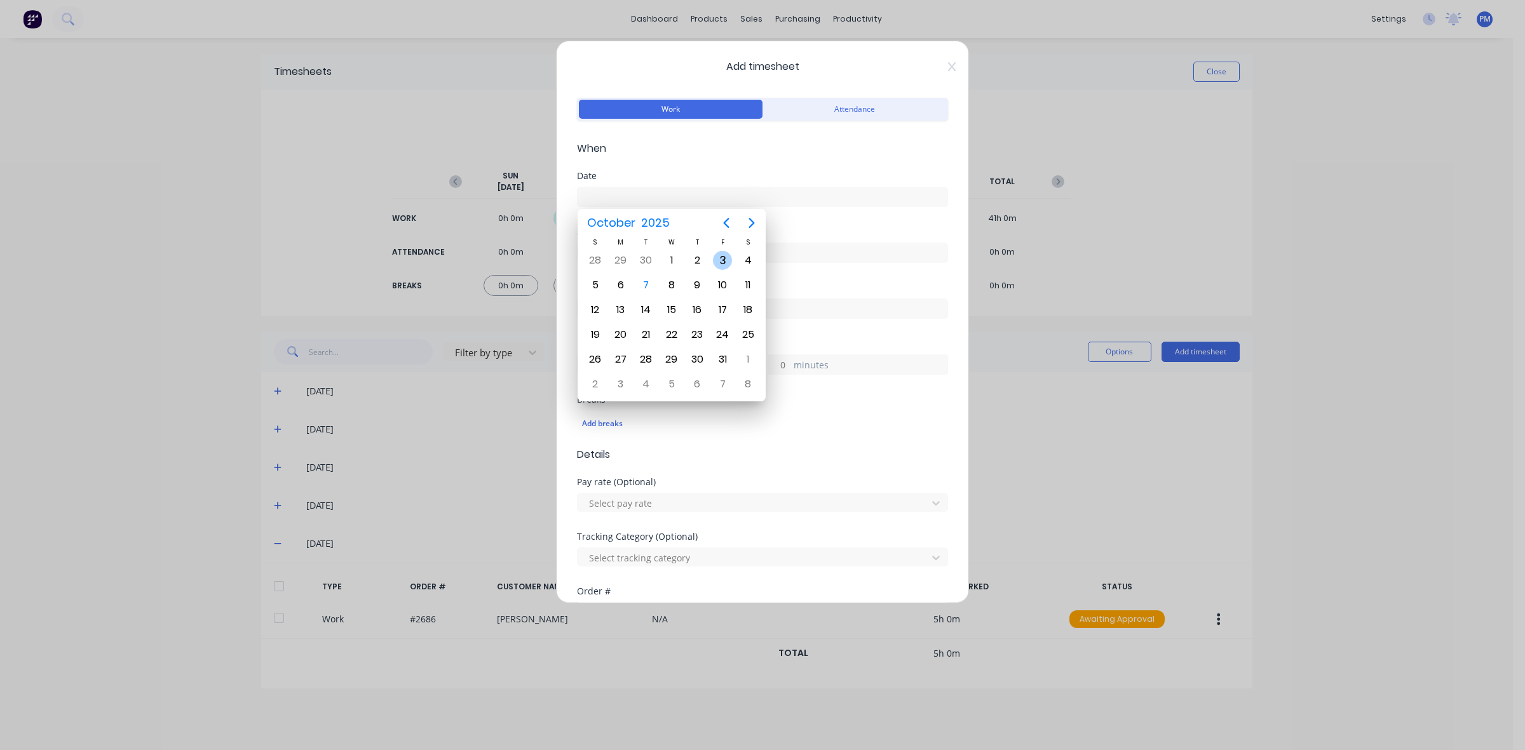
click at [718, 255] on div "3" at bounding box center [722, 260] width 19 height 19
type input "[DATE]"
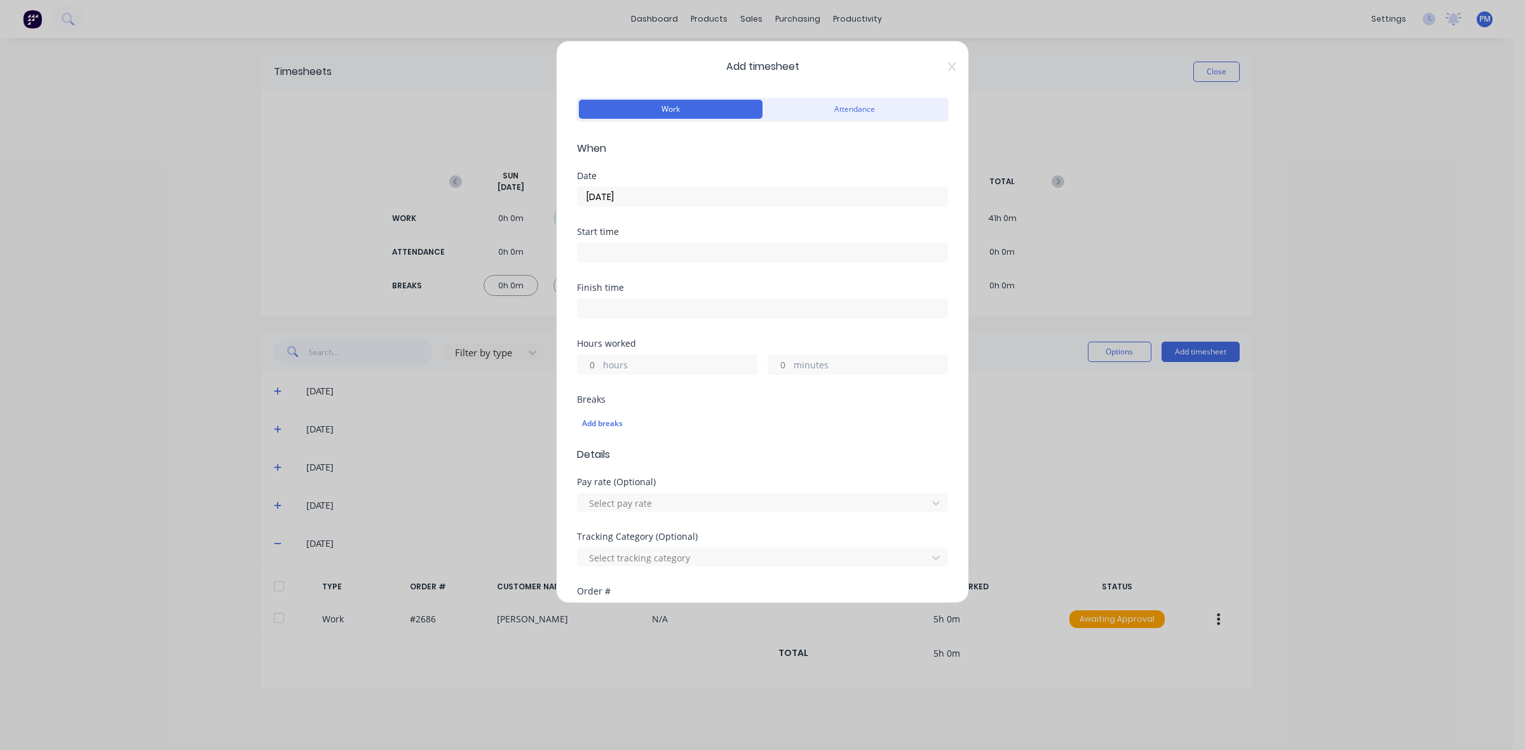
click at [602, 249] on input at bounding box center [762, 252] width 370 height 19
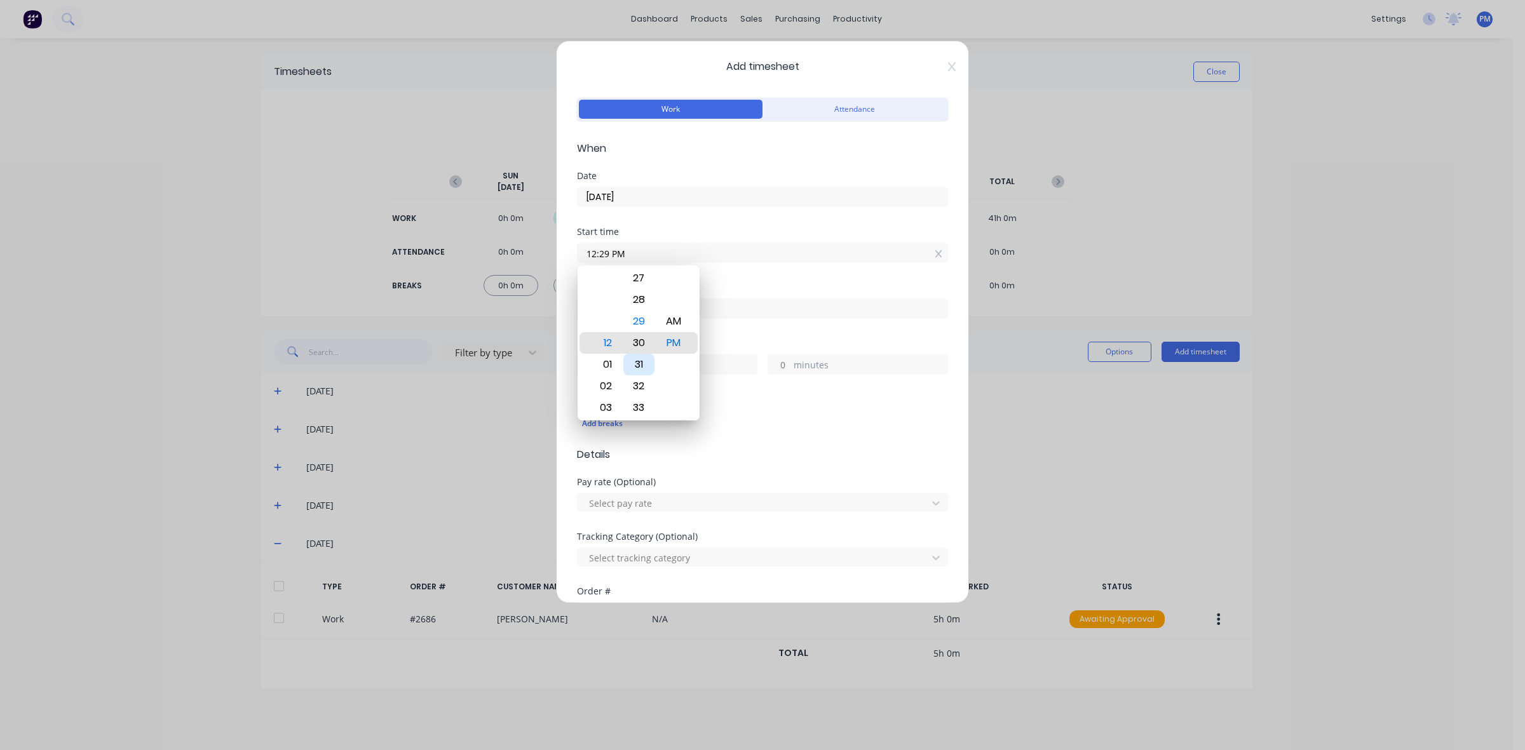
type input "12:30 PM"
click at [704, 407] on div "Breaks Add breaks" at bounding box center [762, 416] width 371 height 42
click at [589, 364] on input "hours" at bounding box center [588, 364] width 22 height 19
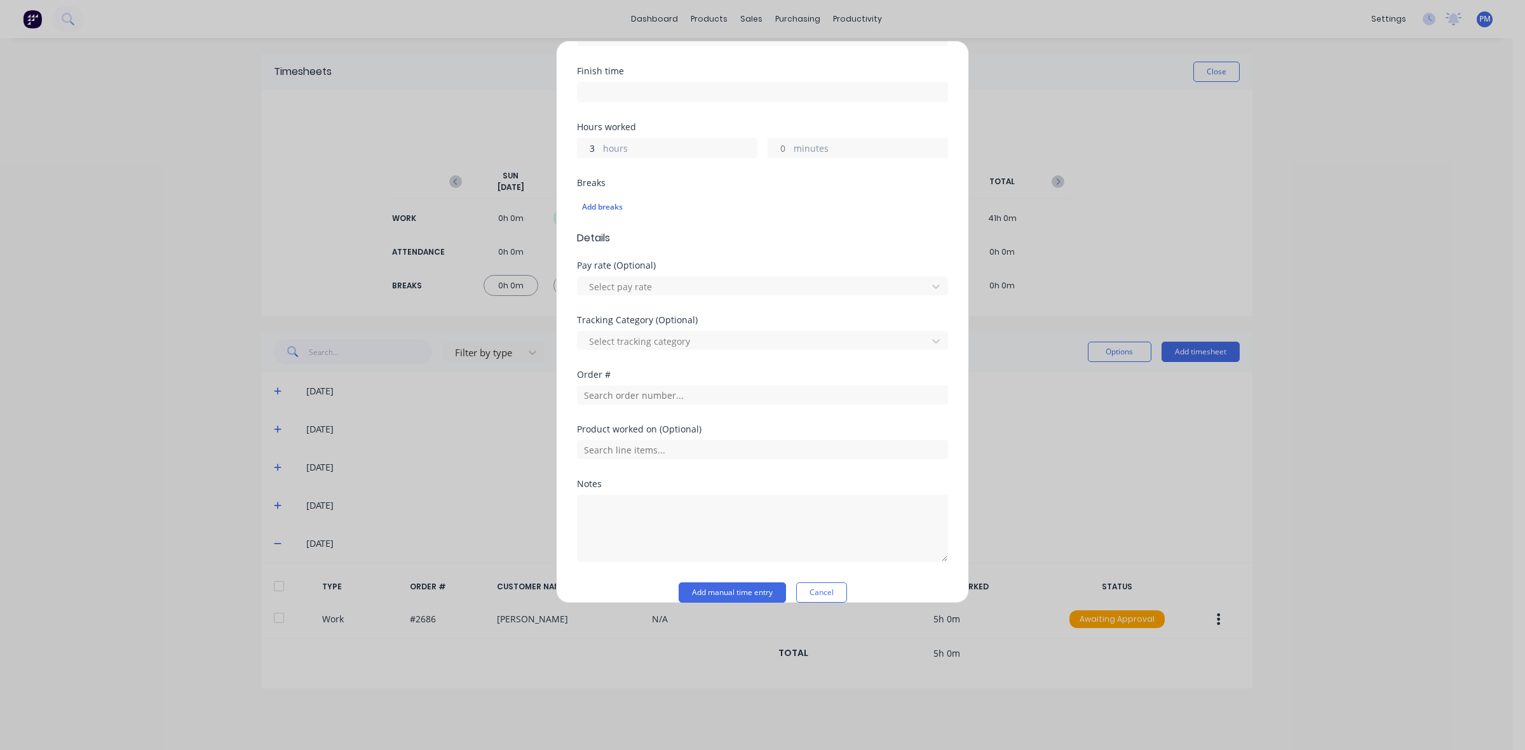
scroll to position [236, 0]
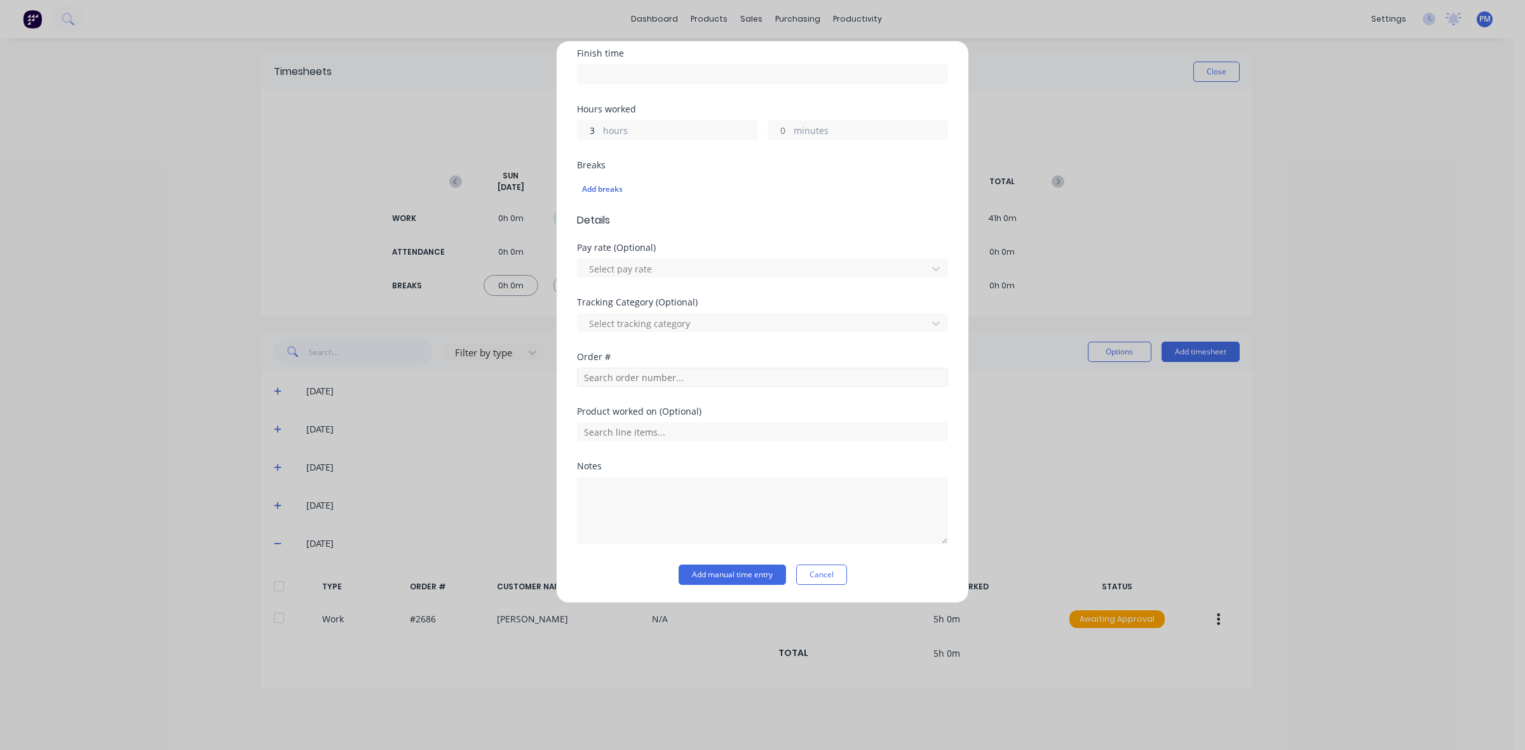
type input "3"
type input "03:30 PM"
type input "0"
click at [610, 377] on input "text" at bounding box center [762, 377] width 371 height 19
drag, startPoint x: 620, startPoint y: 369, endPoint x: 563, endPoint y: 370, distance: 56.5
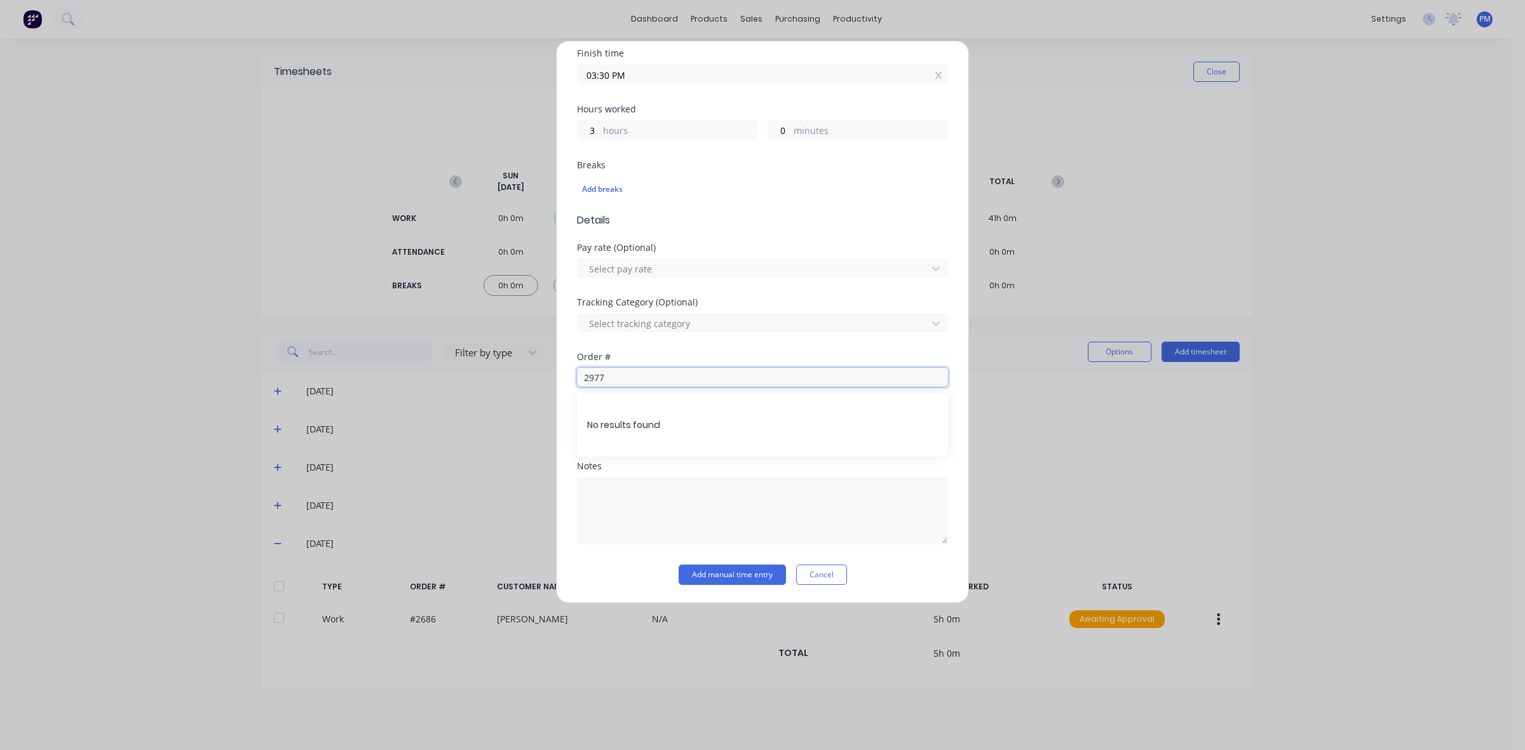
click at [565, 372] on div "Add timesheet Work Attendance When Date [DATE] Start time 12:30 PM Finish time …" at bounding box center [762, 322] width 413 height 563
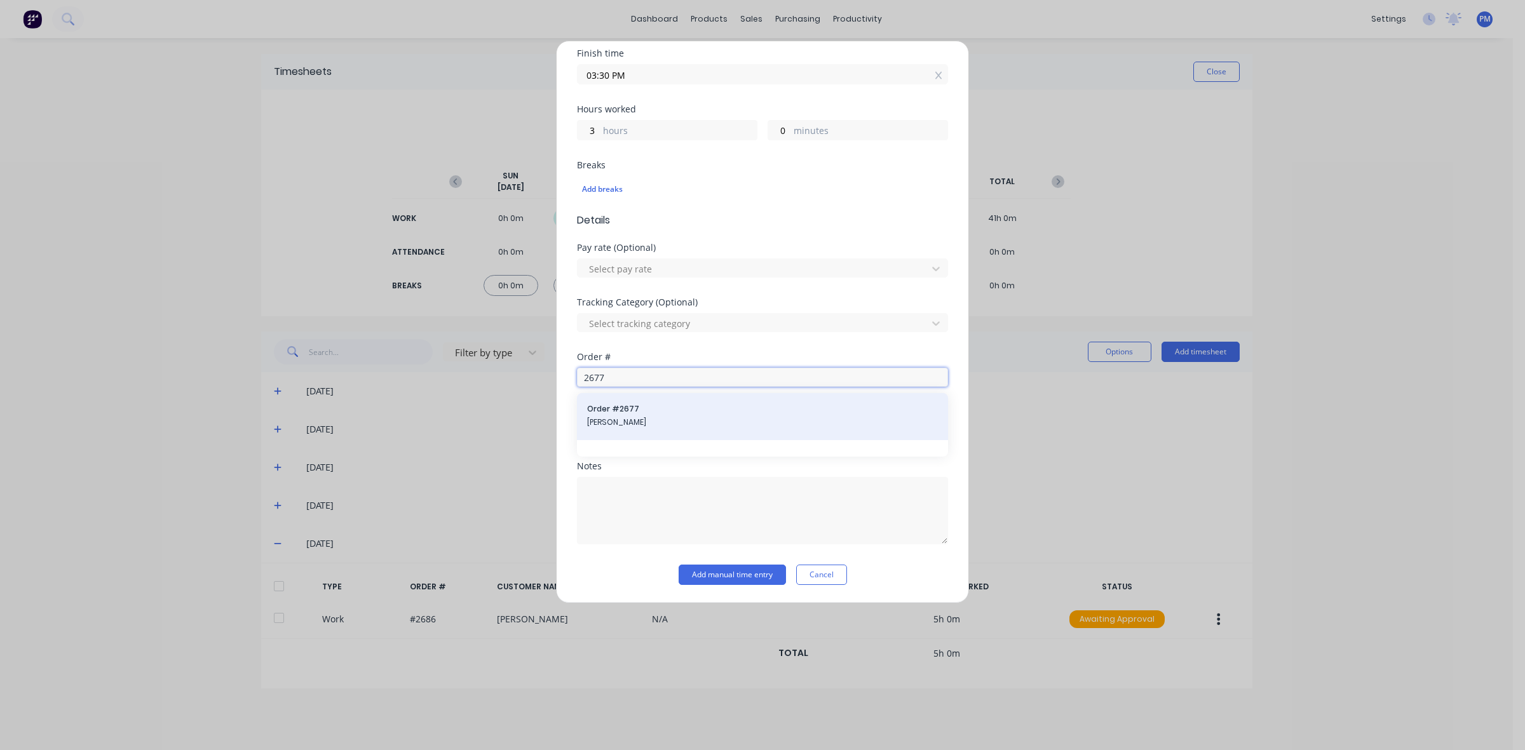
type input "2677"
click at [602, 414] on span "Order # 2677" at bounding box center [762, 408] width 351 height 11
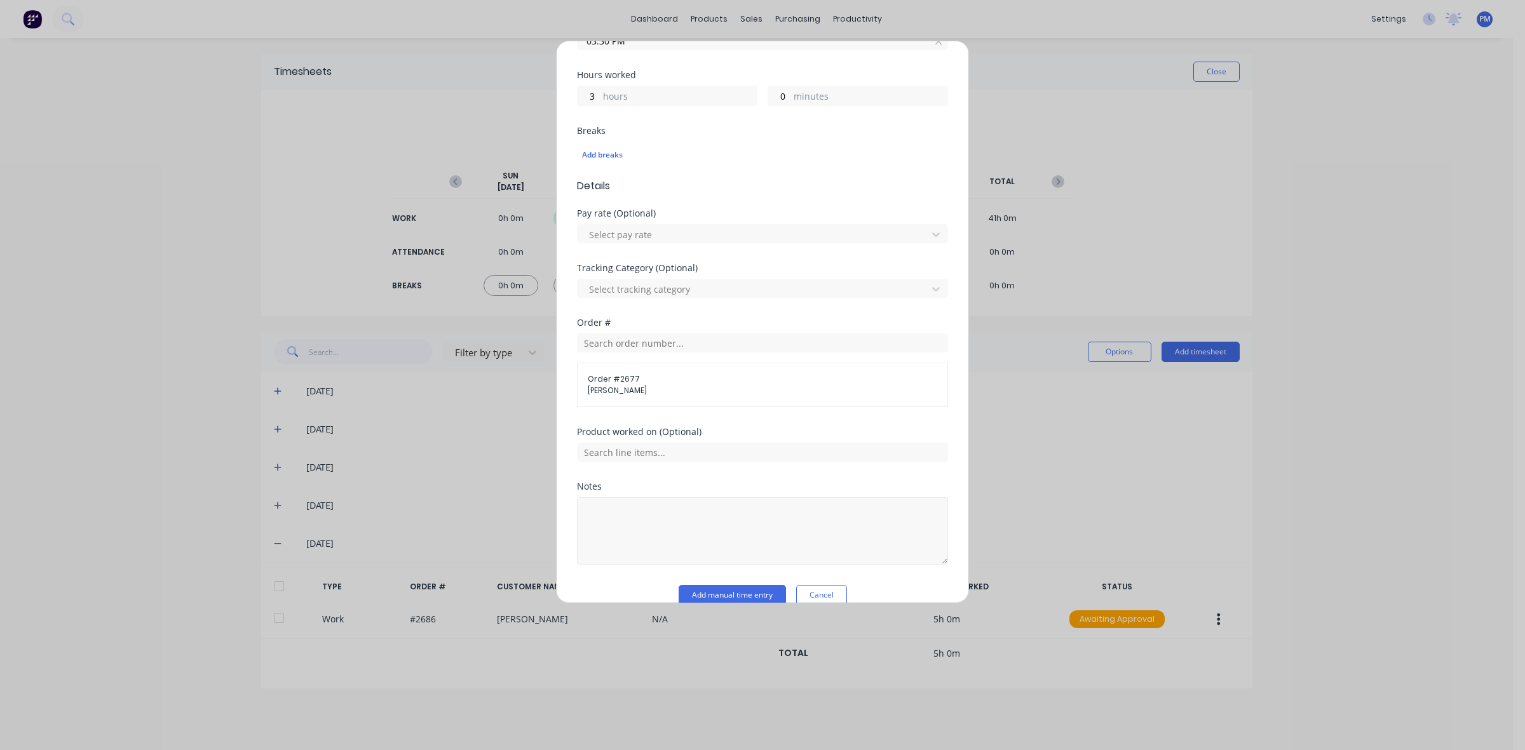
scroll to position [290, 0]
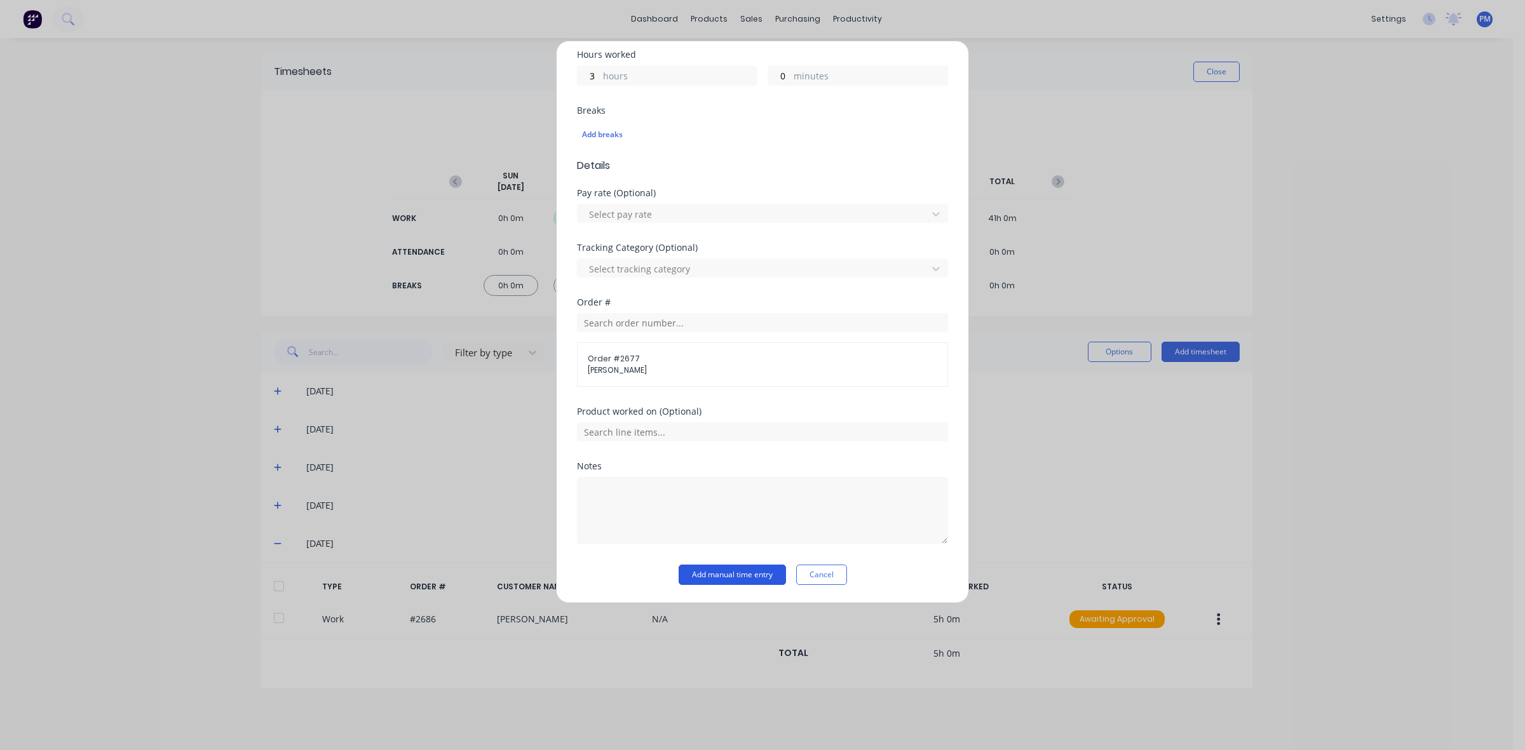
click at [724, 575] on button "Add manual time entry" at bounding box center [731, 575] width 107 height 20
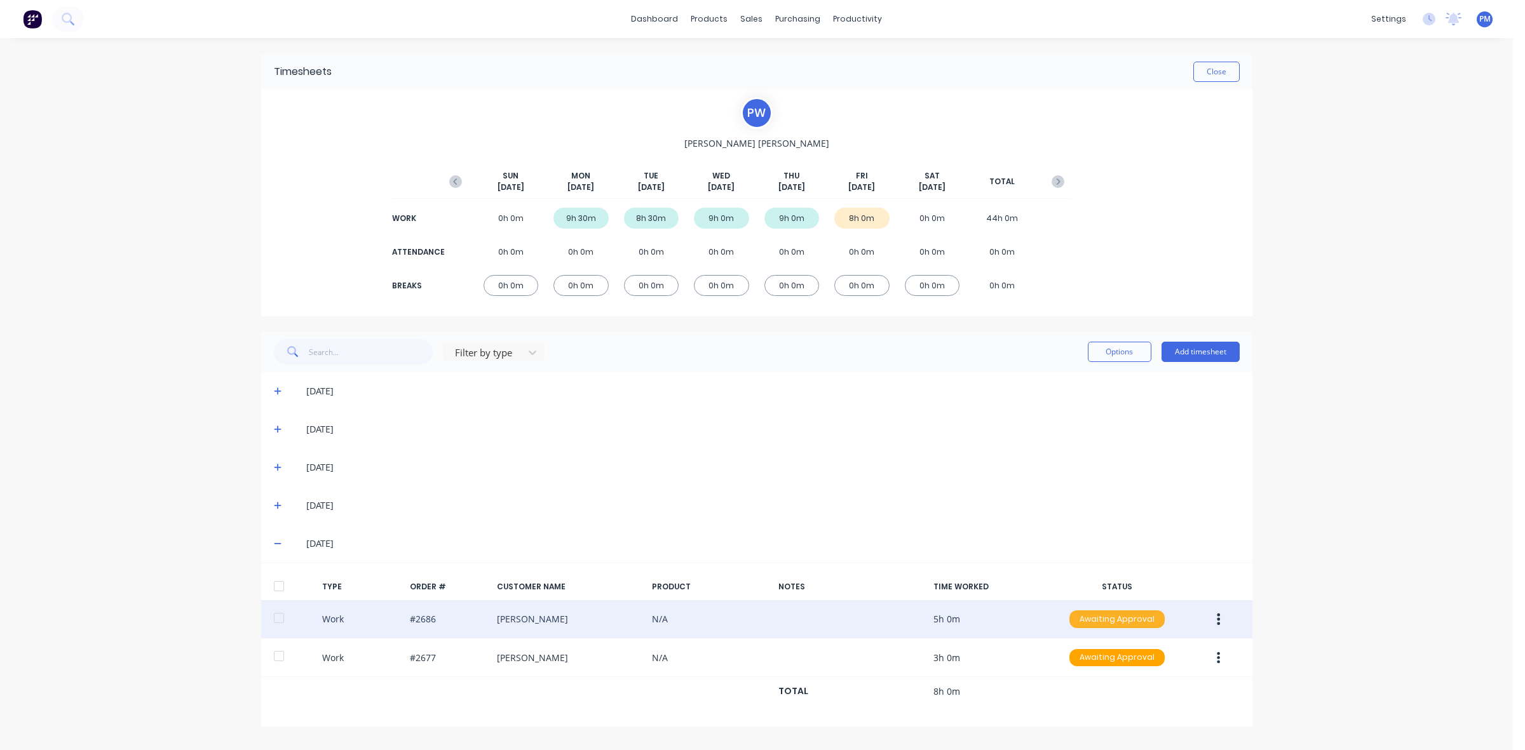
click at [1132, 617] on div "Awaiting Approval" at bounding box center [1116, 619] width 95 height 18
click at [1093, 684] on div "Approved" at bounding box center [1089, 684] width 104 height 18
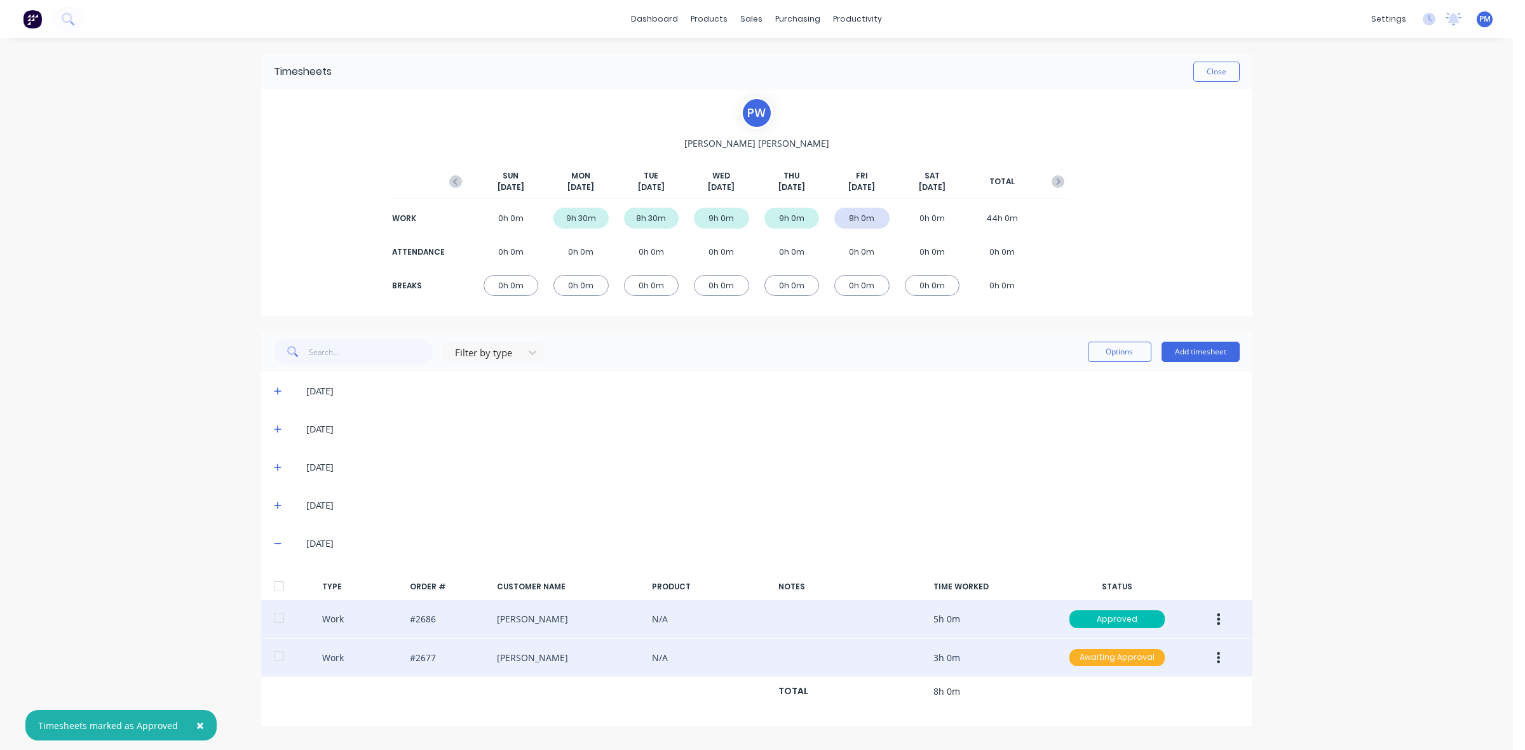
click at [1103, 665] on div "Awaiting Approval" at bounding box center [1116, 658] width 95 height 18
click at [1106, 719] on div "Approved" at bounding box center [1089, 722] width 104 height 18
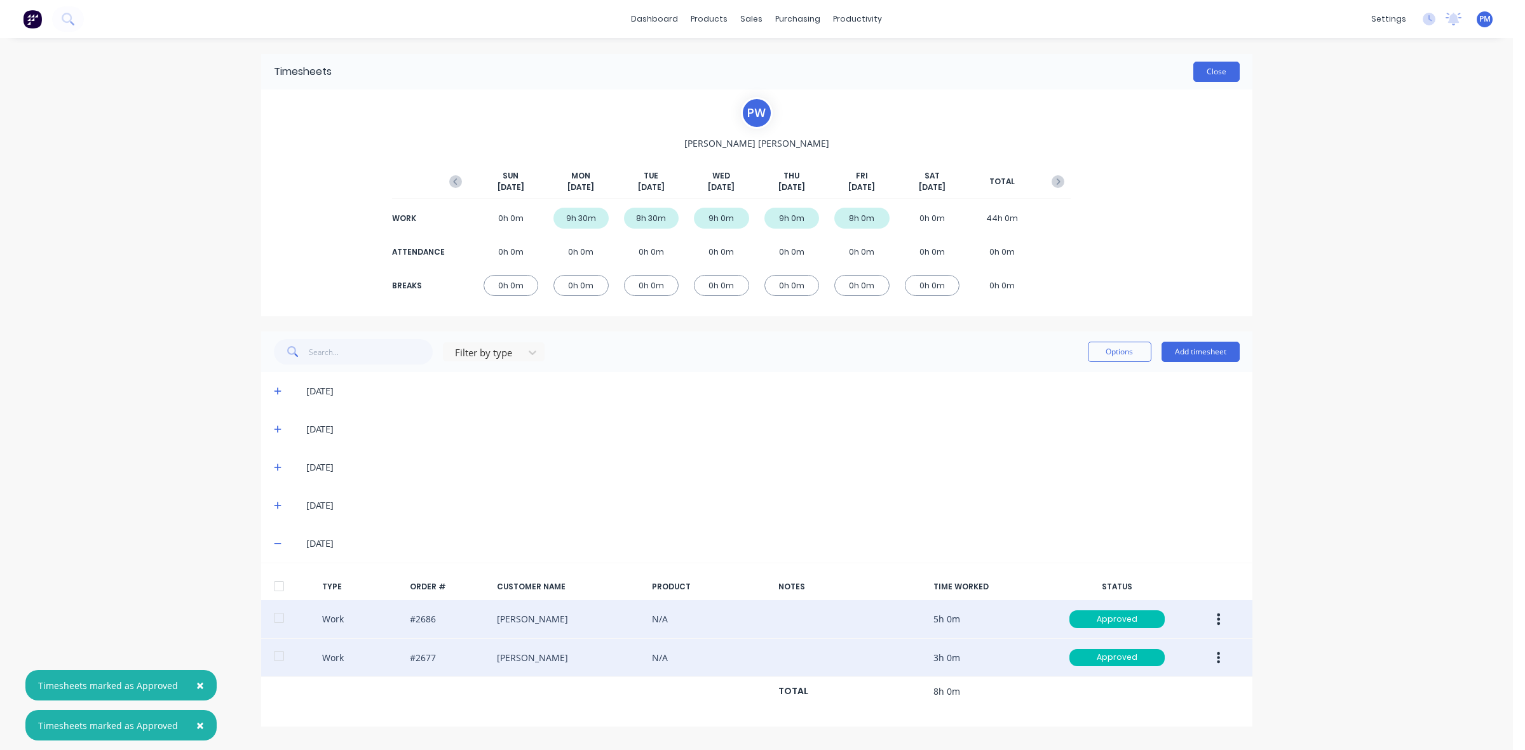
click at [1215, 70] on button "Close" at bounding box center [1216, 72] width 46 height 20
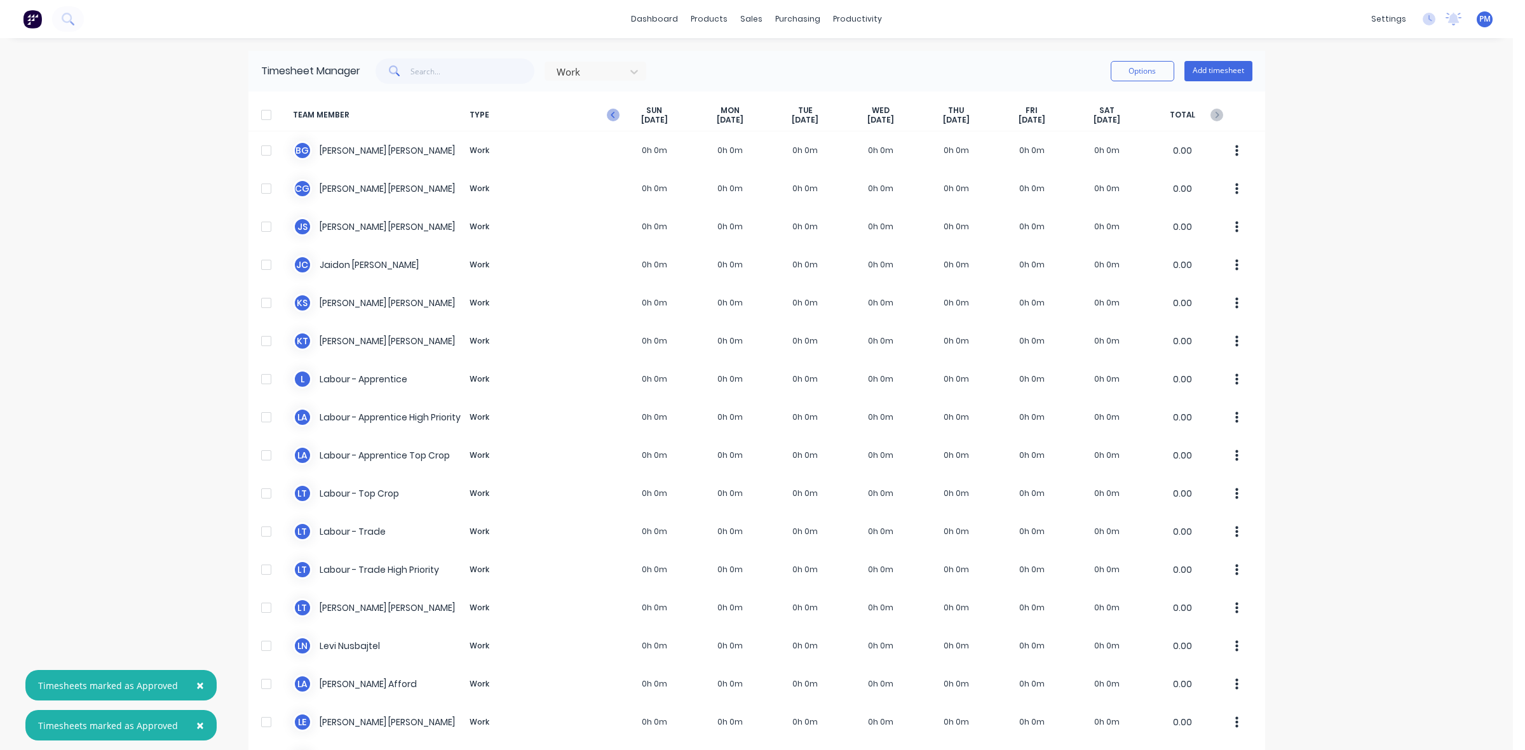
click at [608, 116] on icon "button" at bounding box center [613, 115] width 13 height 13
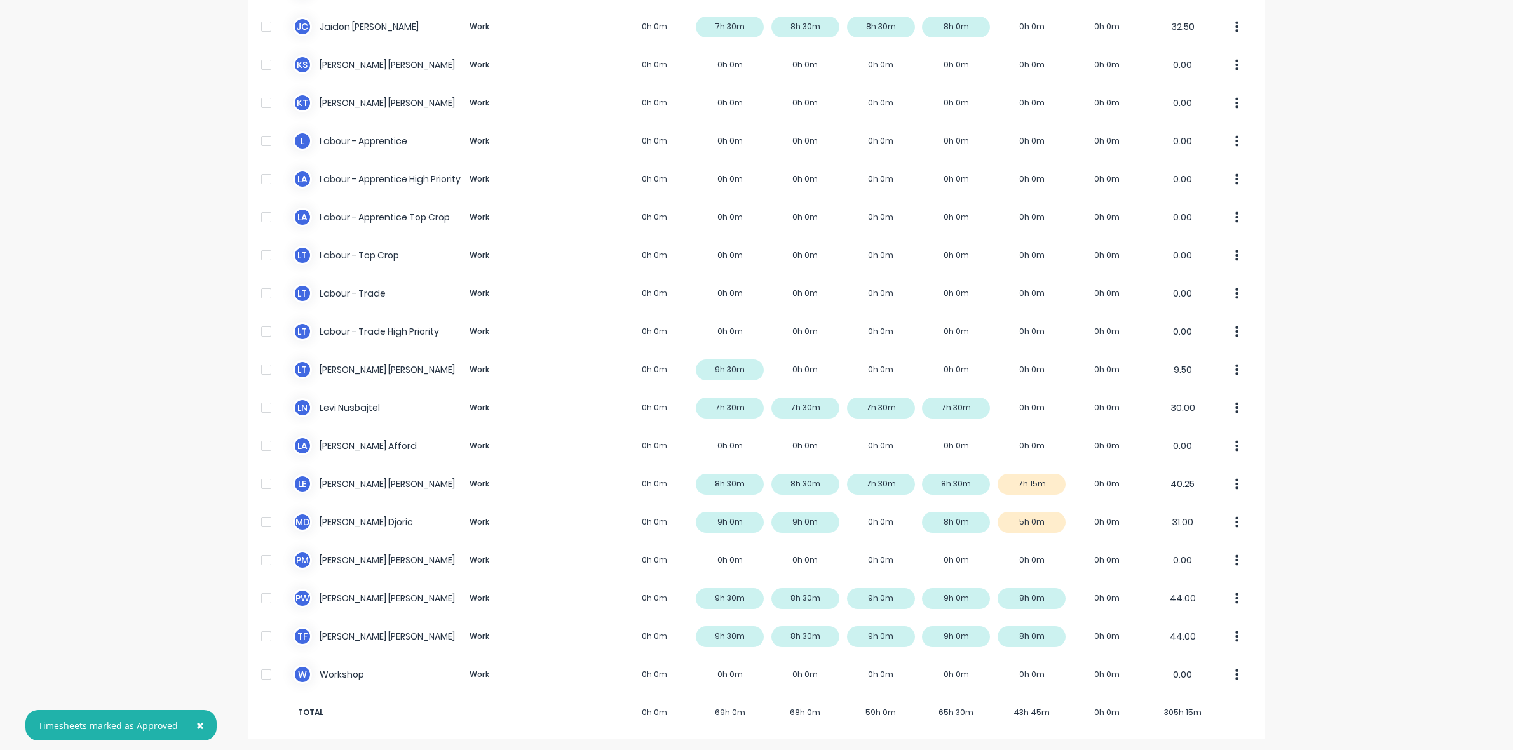
scroll to position [240, 0]
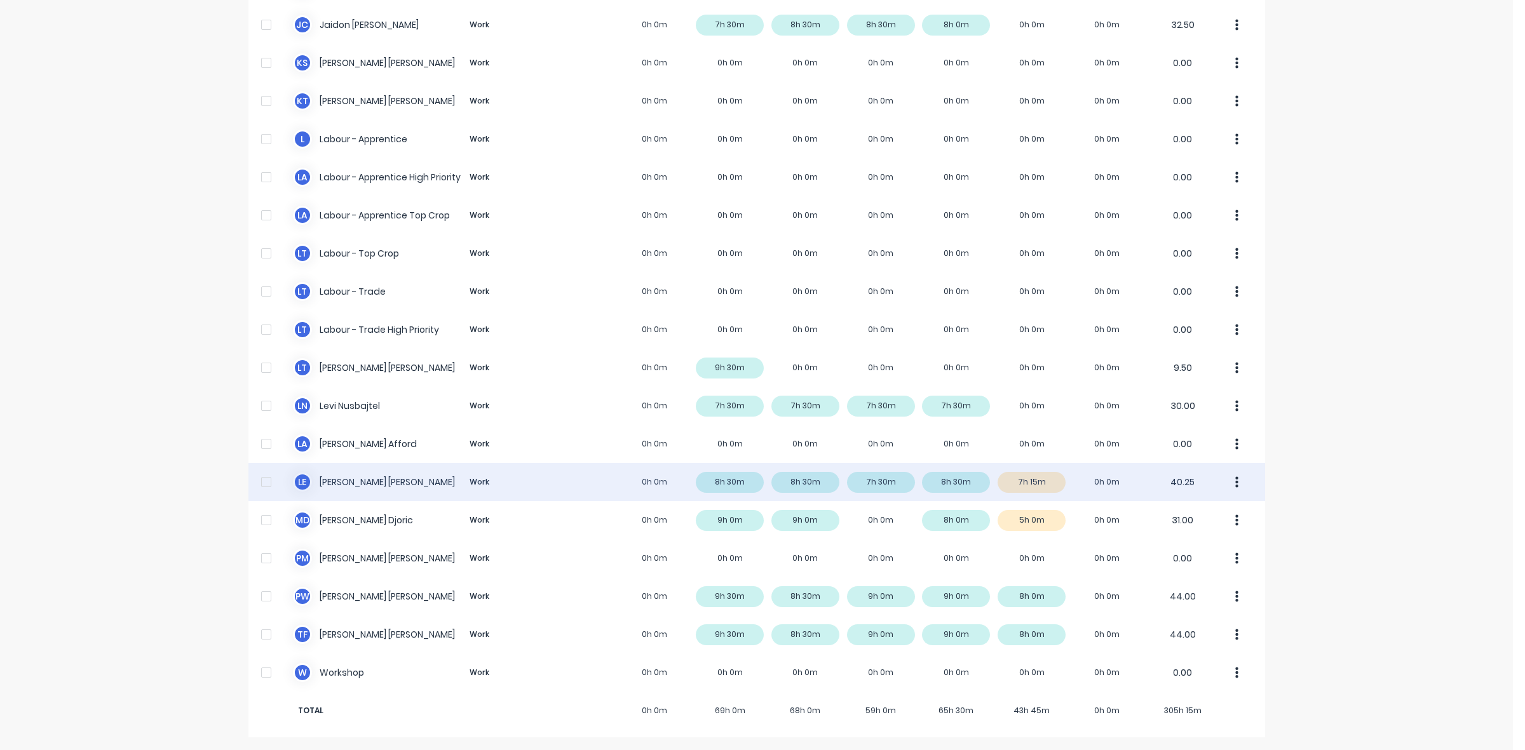
click at [1046, 480] on div "L E [PERSON_NAME] Work 0h 0m 8h 30m 8h 30m 7h 30m 8h 30m 7h 15m 0h 0m 40.25" at bounding box center [756, 482] width 1016 height 38
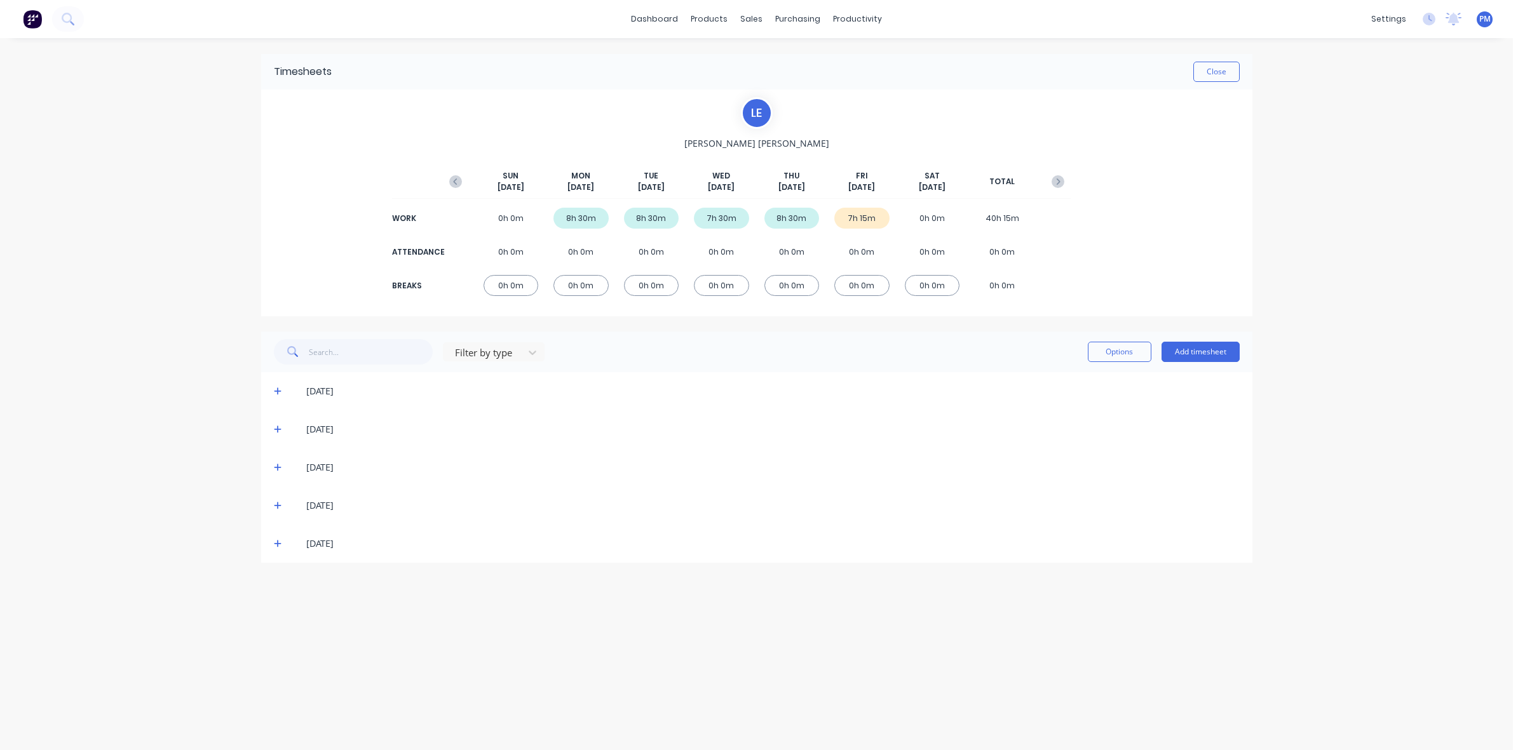
click at [276, 545] on icon at bounding box center [278, 543] width 8 height 9
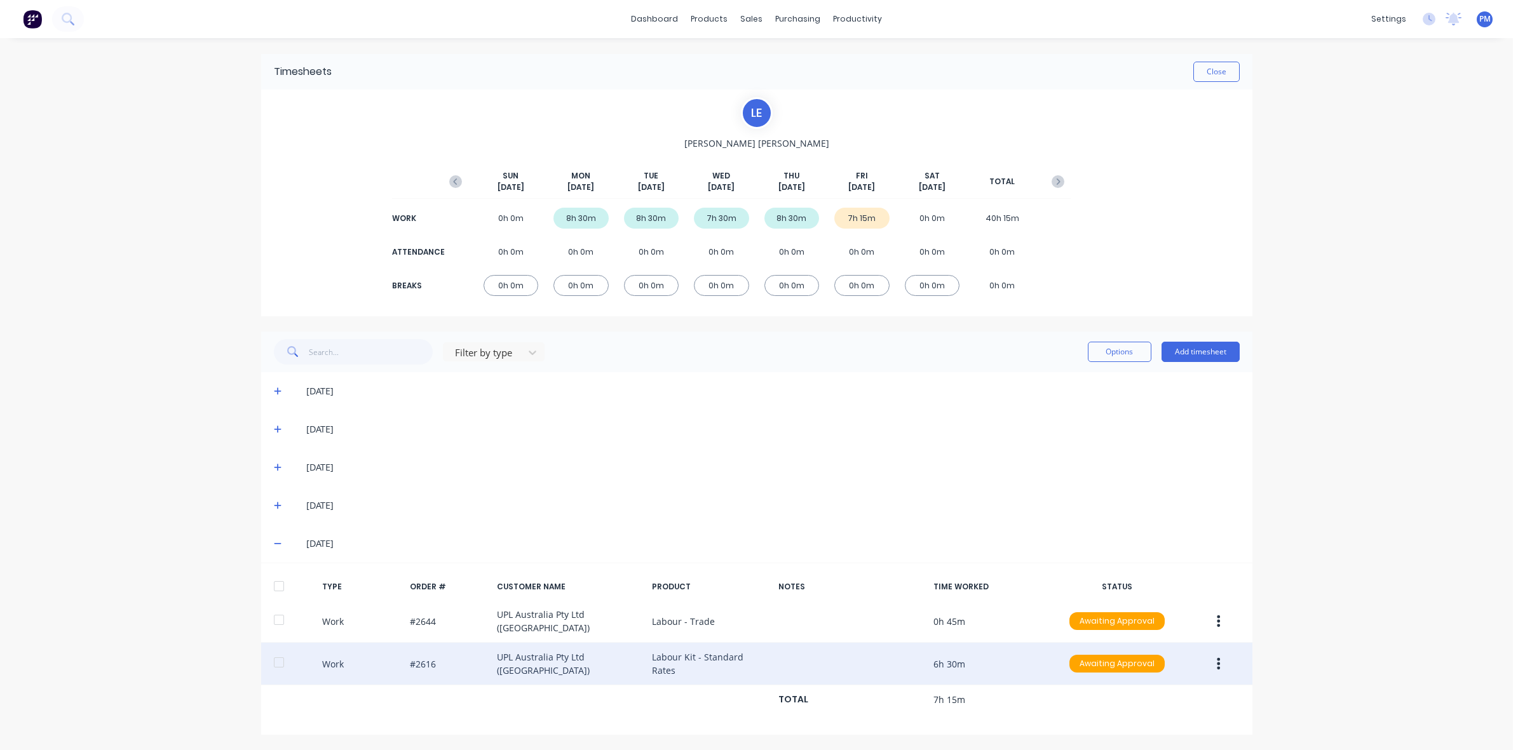
click at [1223, 657] on button "button" at bounding box center [1218, 663] width 30 height 23
click at [1157, 613] on div "Edit" at bounding box center [1173, 616] width 98 height 18
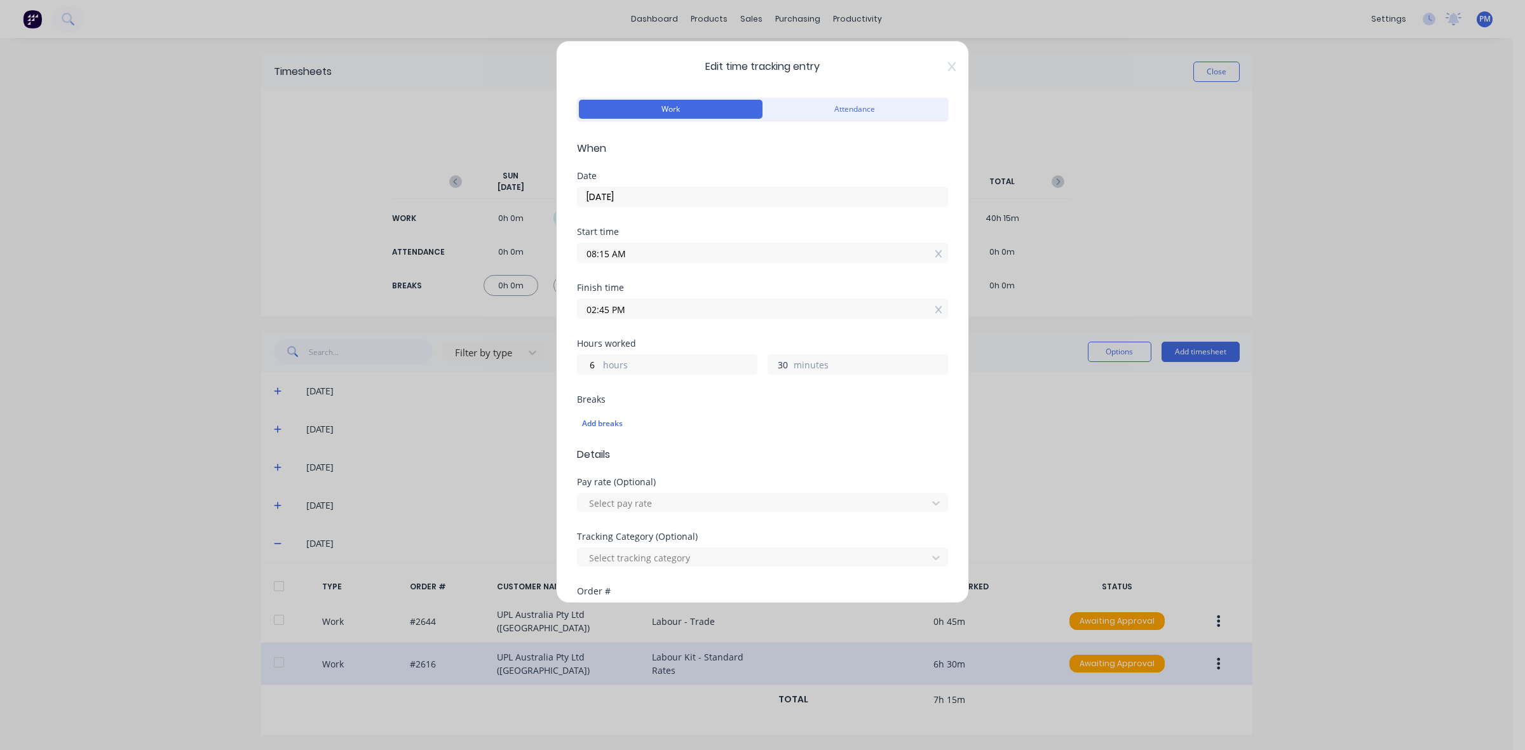
drag, startPoint x: 772, startPoint y: 365, endPoint x: 782, endPoint y: 367, distance: 9.6
click at [782, 367] on input "30" at bounding box center [779, 364] width 22 height 19
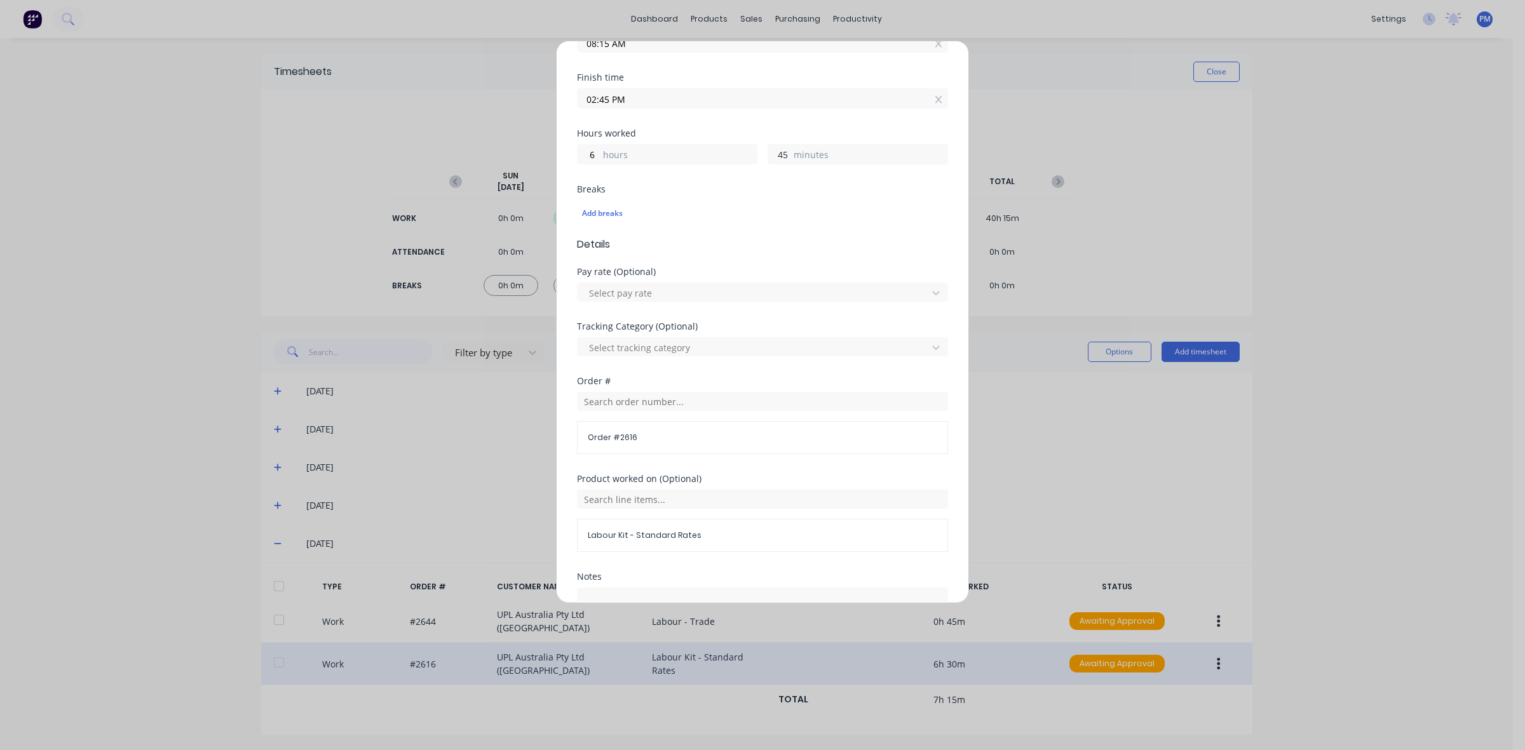
scroll to position [323, 0]
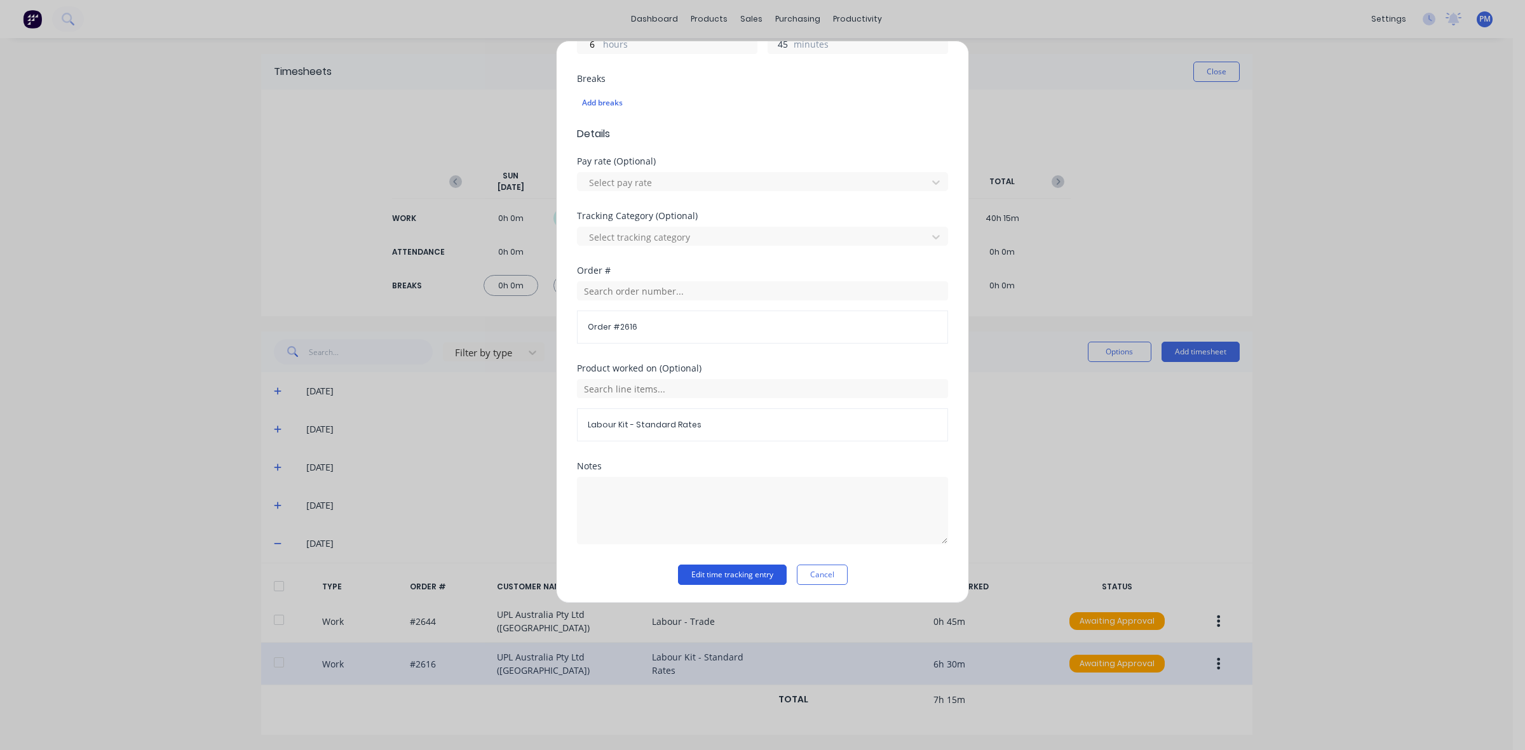
type input "45"
type input "03:00 PM"
click at [724, 575] on button "Edit time tracking entry" at bounding box center [732, 575] width 109 height 20
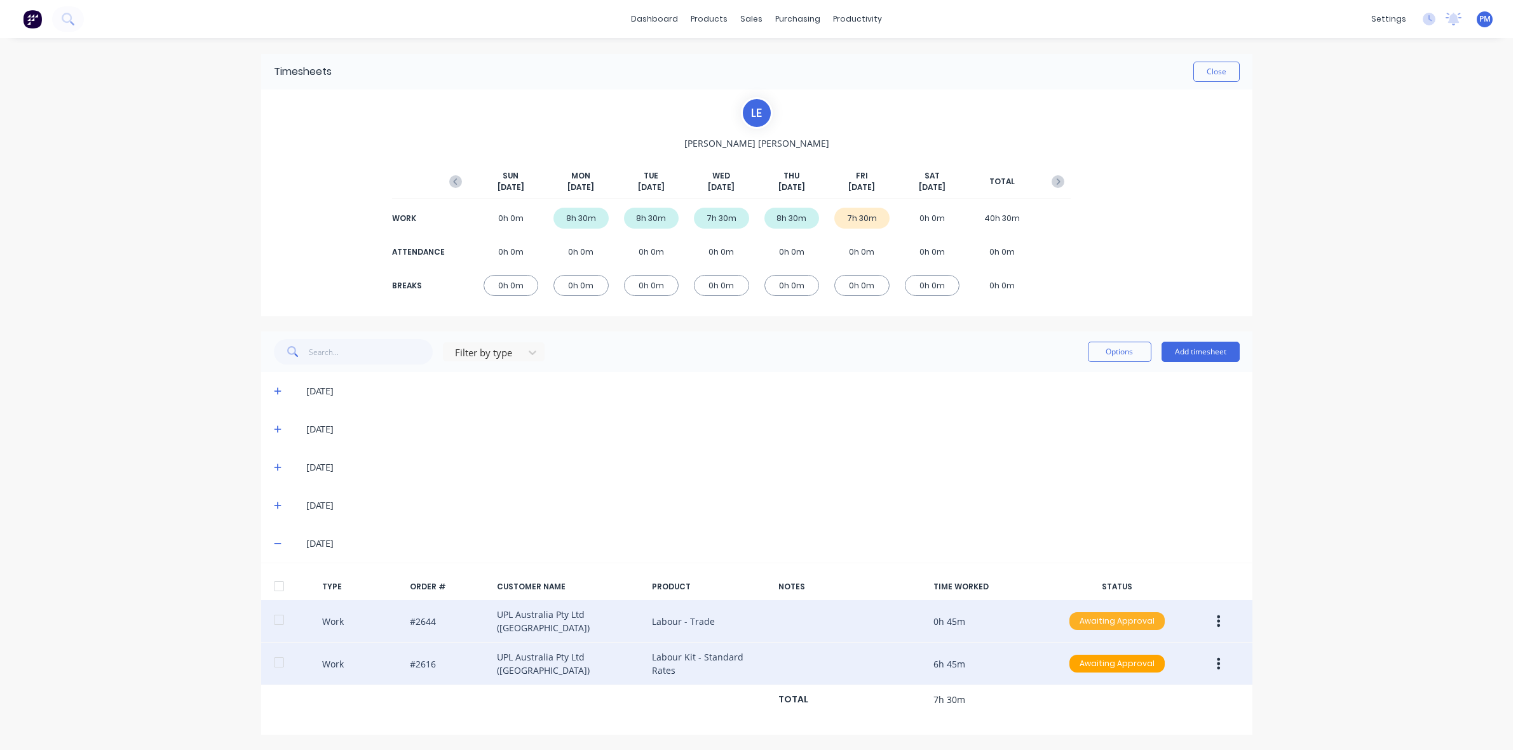
click at [1112, 626] on div "Awaiting Approval" at bounding box center [1116, 621] width 95 height 18
click at [1091, 680] on div "Approved" at bounding box center [1089, 686] width 104 height 18
click at [1106, 657] on div "Awaiting Approval" at bounding box center [1116, 664] width 95 height 18
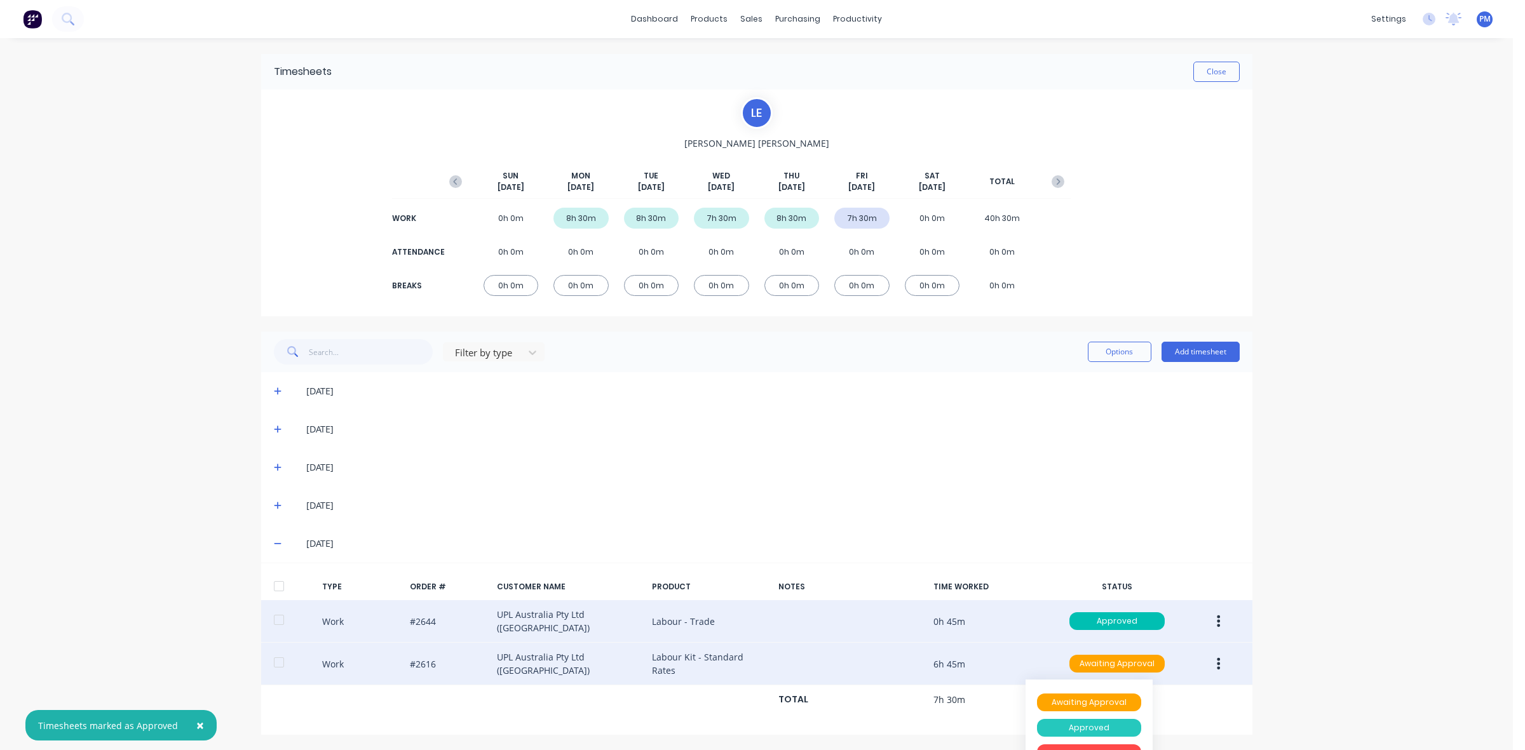
click at [1100, 719] on div "Approved" at bounding box center [1089, 728] width 104 height 18
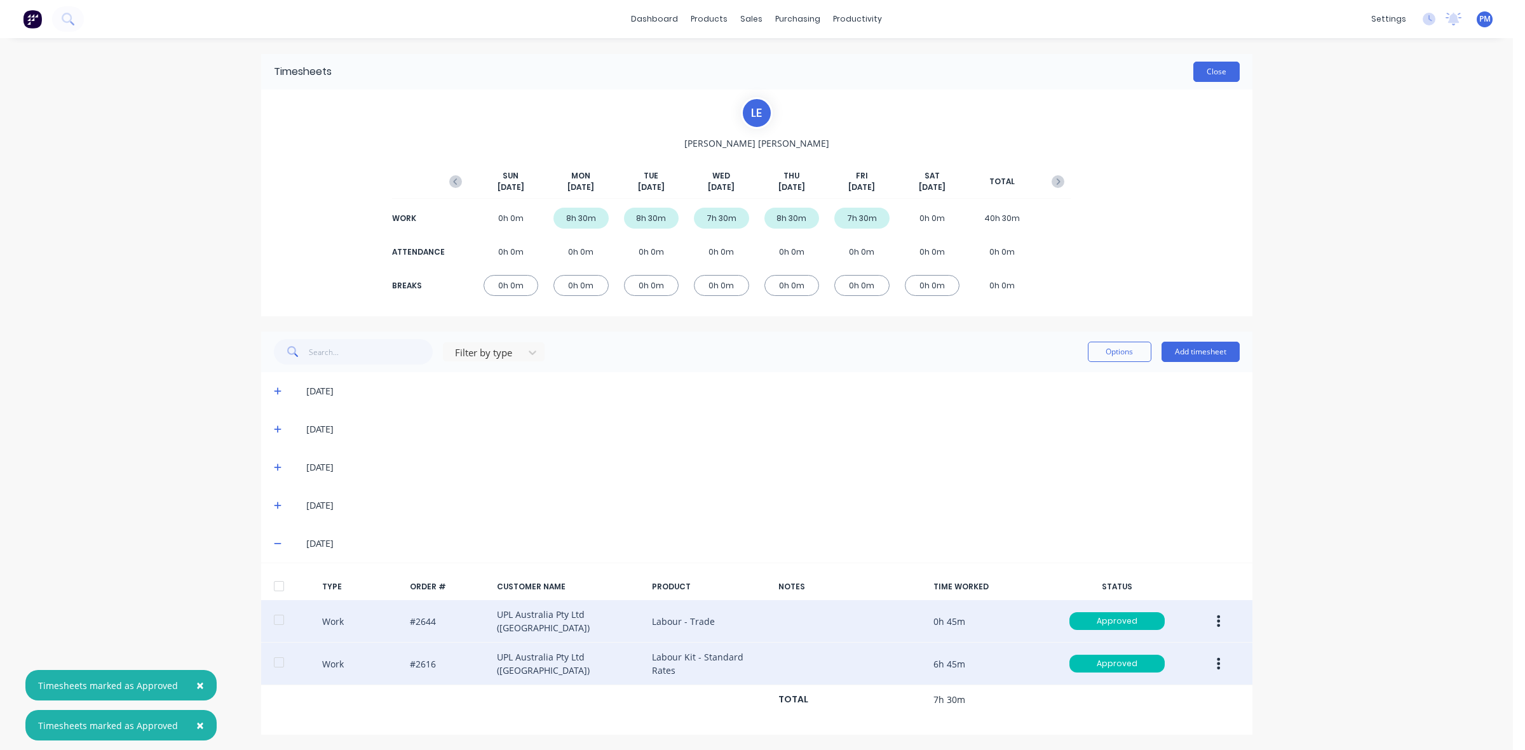
click at [1215, 73] on button "Close" at bounding box center [1216, 72] width 46 height 20
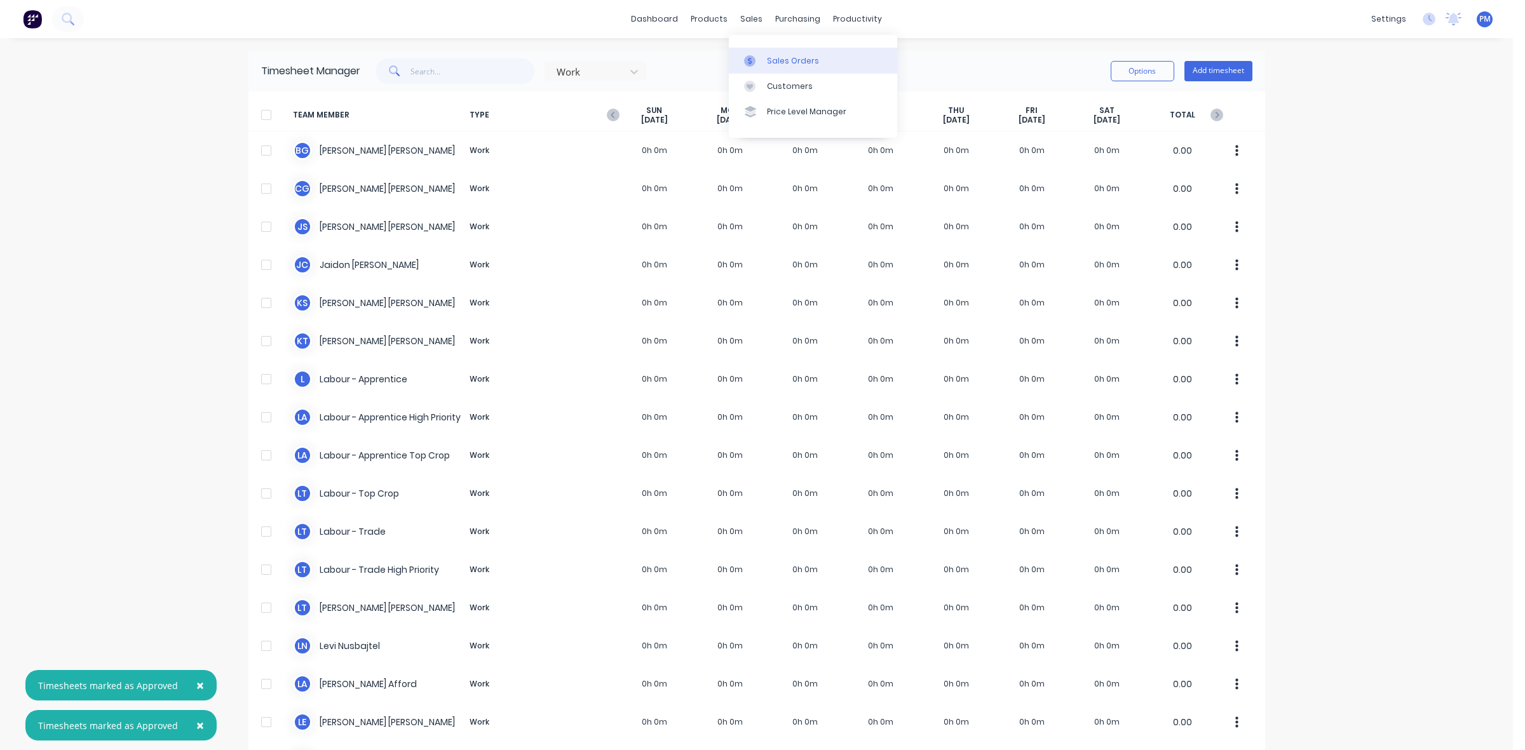
click at [785, 65] on div "Sales Orders" at bounding box center [793, 60] width 52 height 11
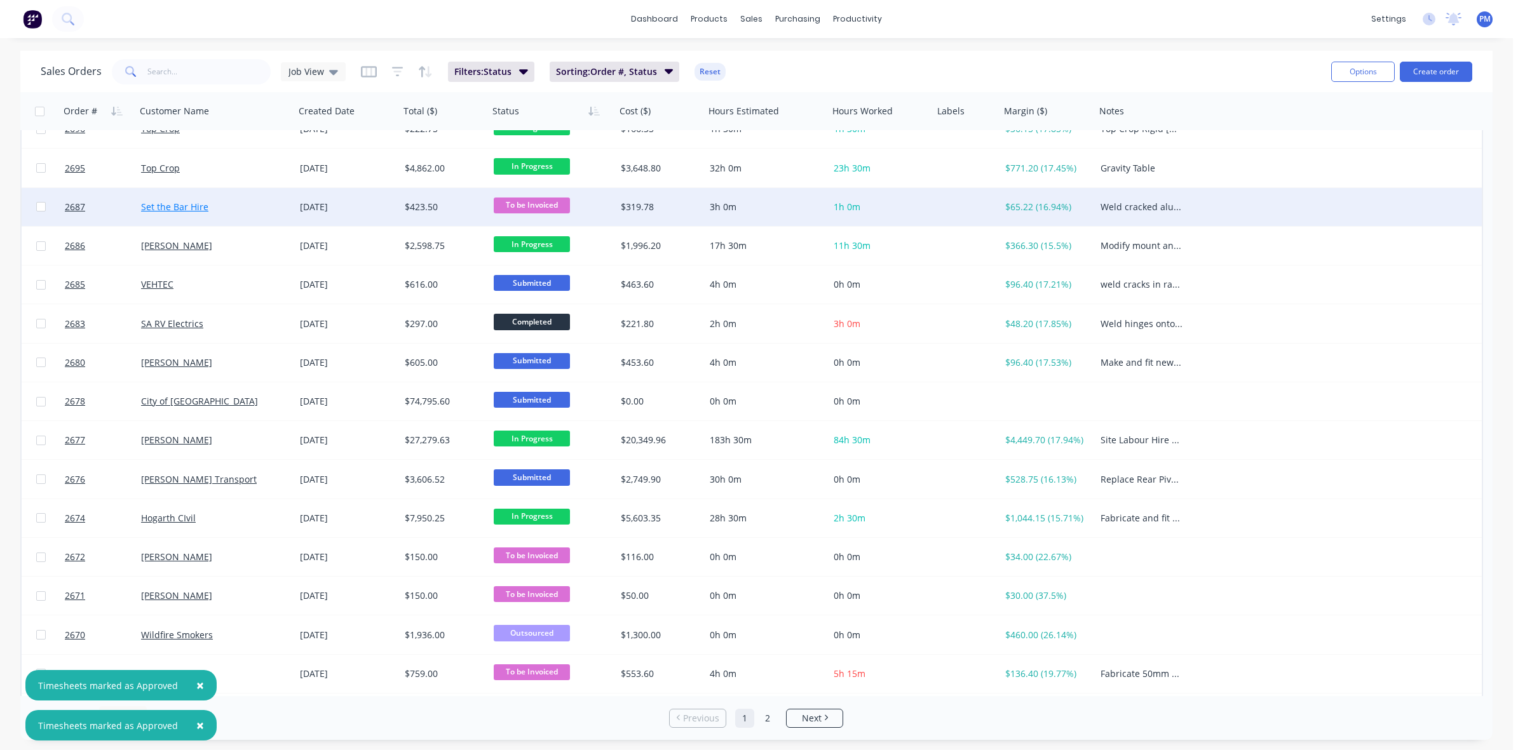
scroll to position [407, 0]
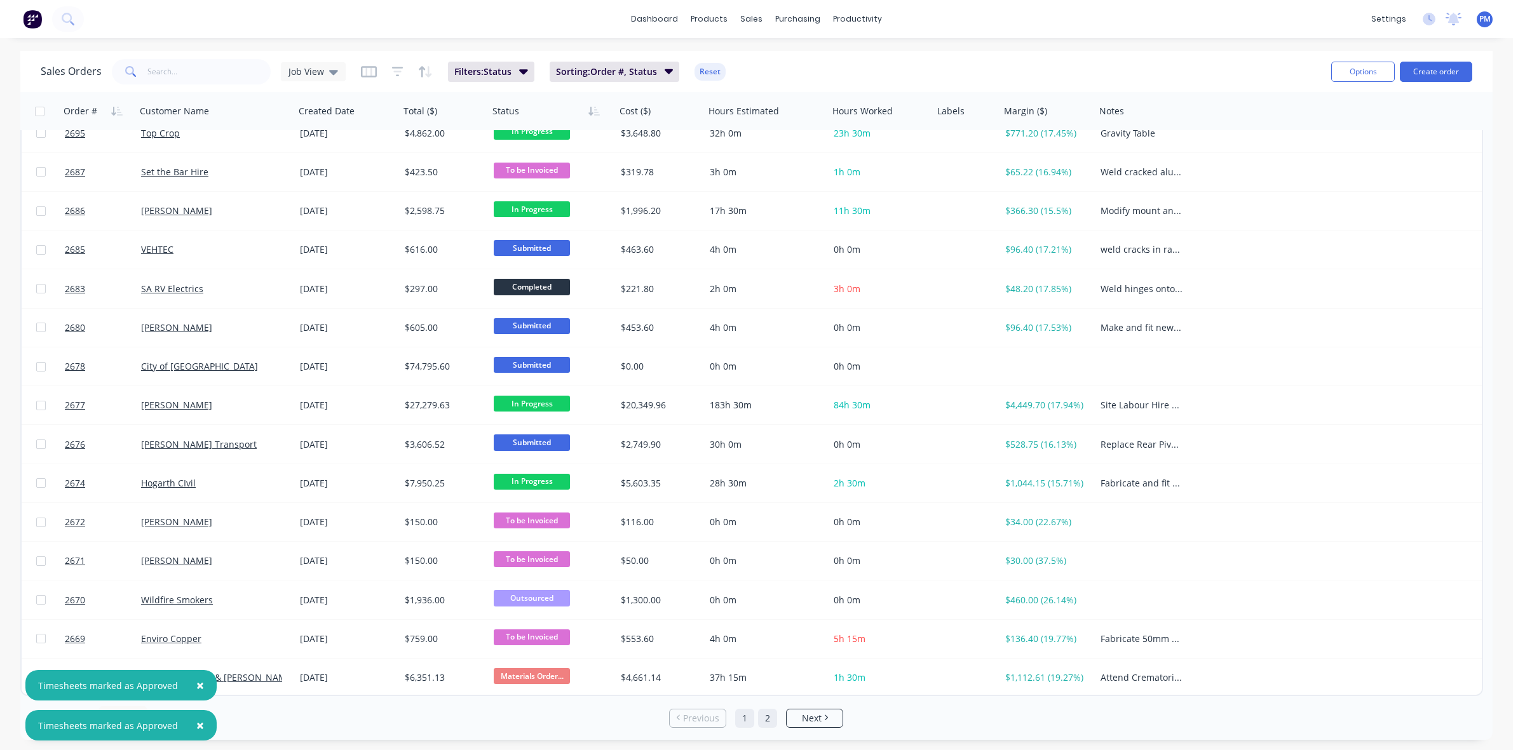
click at [769, 715] on link "2" at bounding box center [767, 718] width 19 height 19
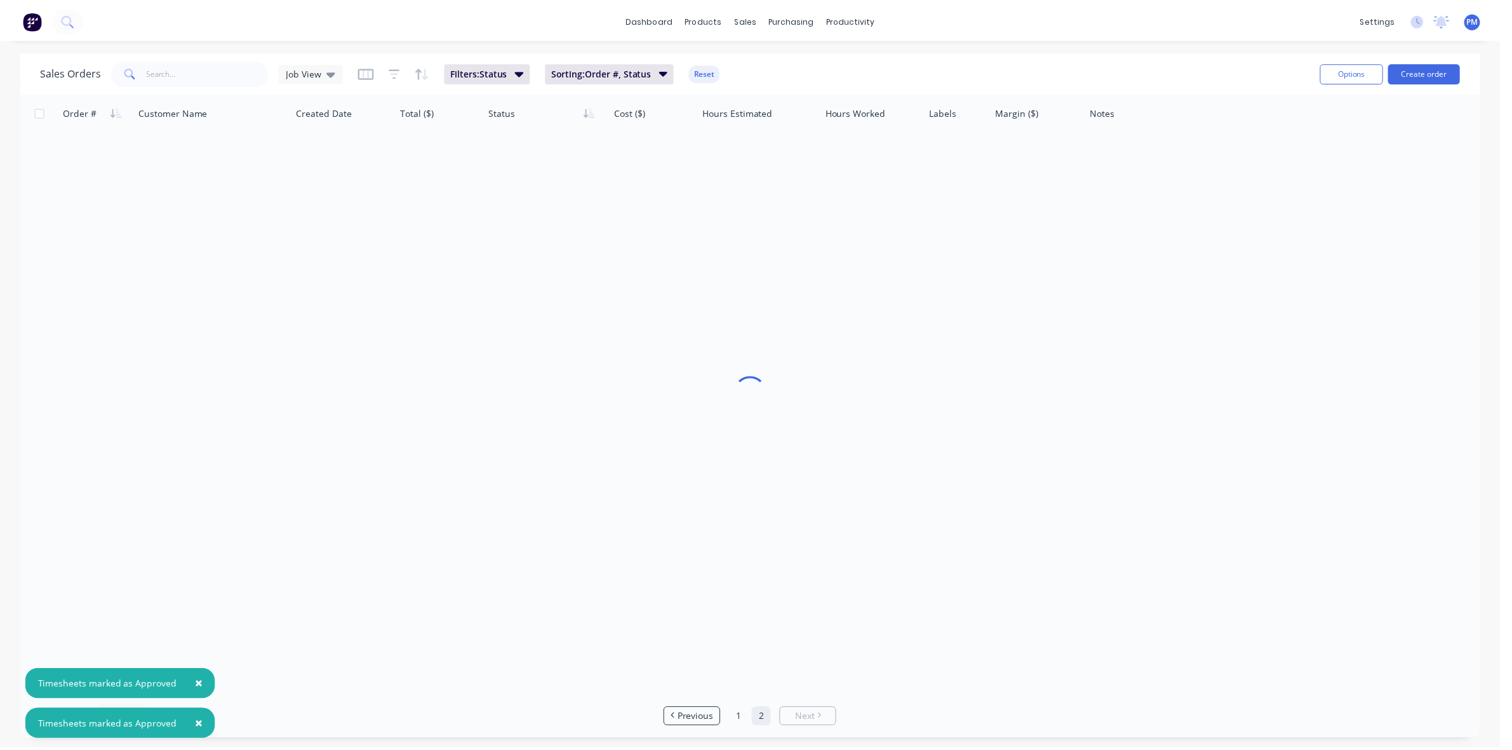
scroll to position [0, 0]
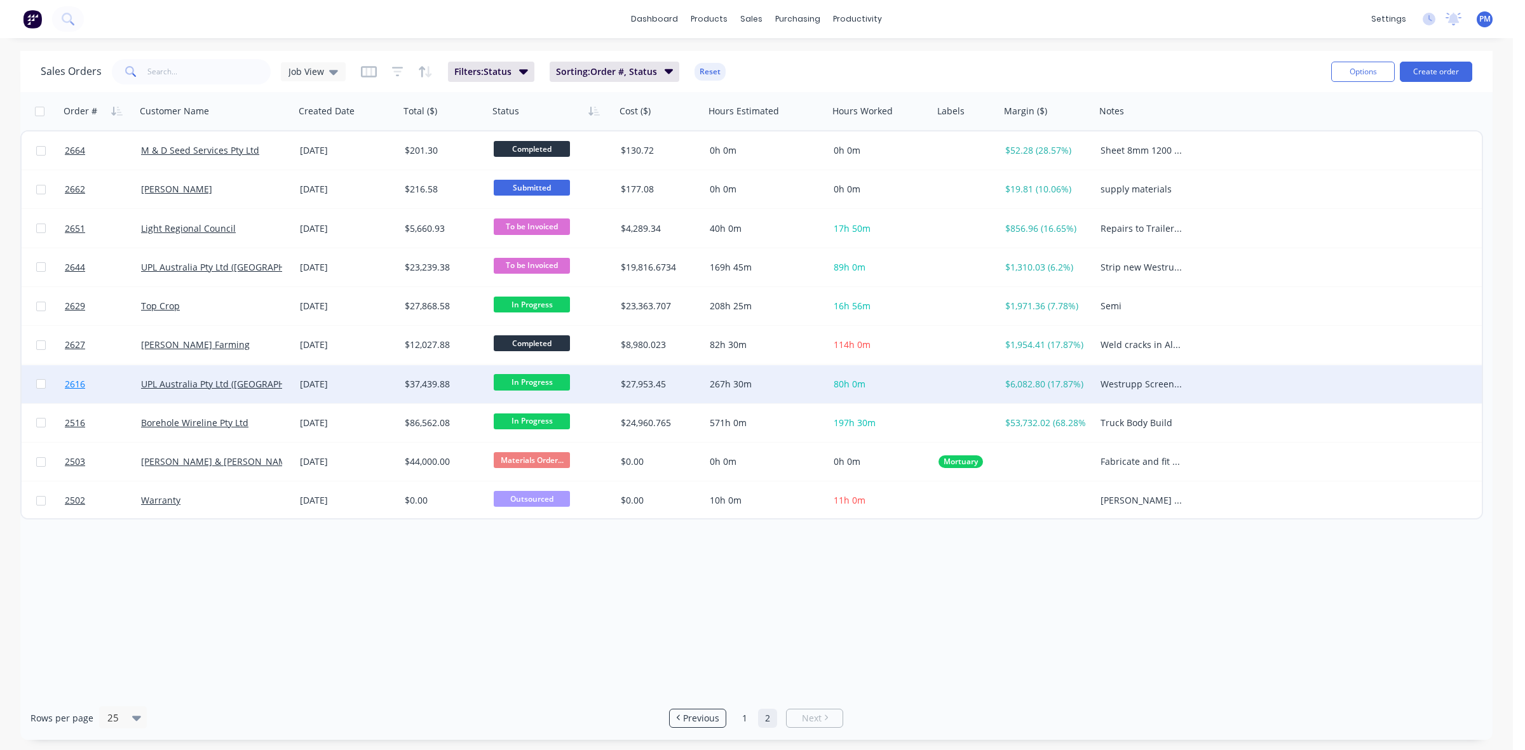
click at [119, 369] on link "2616" at bounding box center [103, 384] width 76 height 38
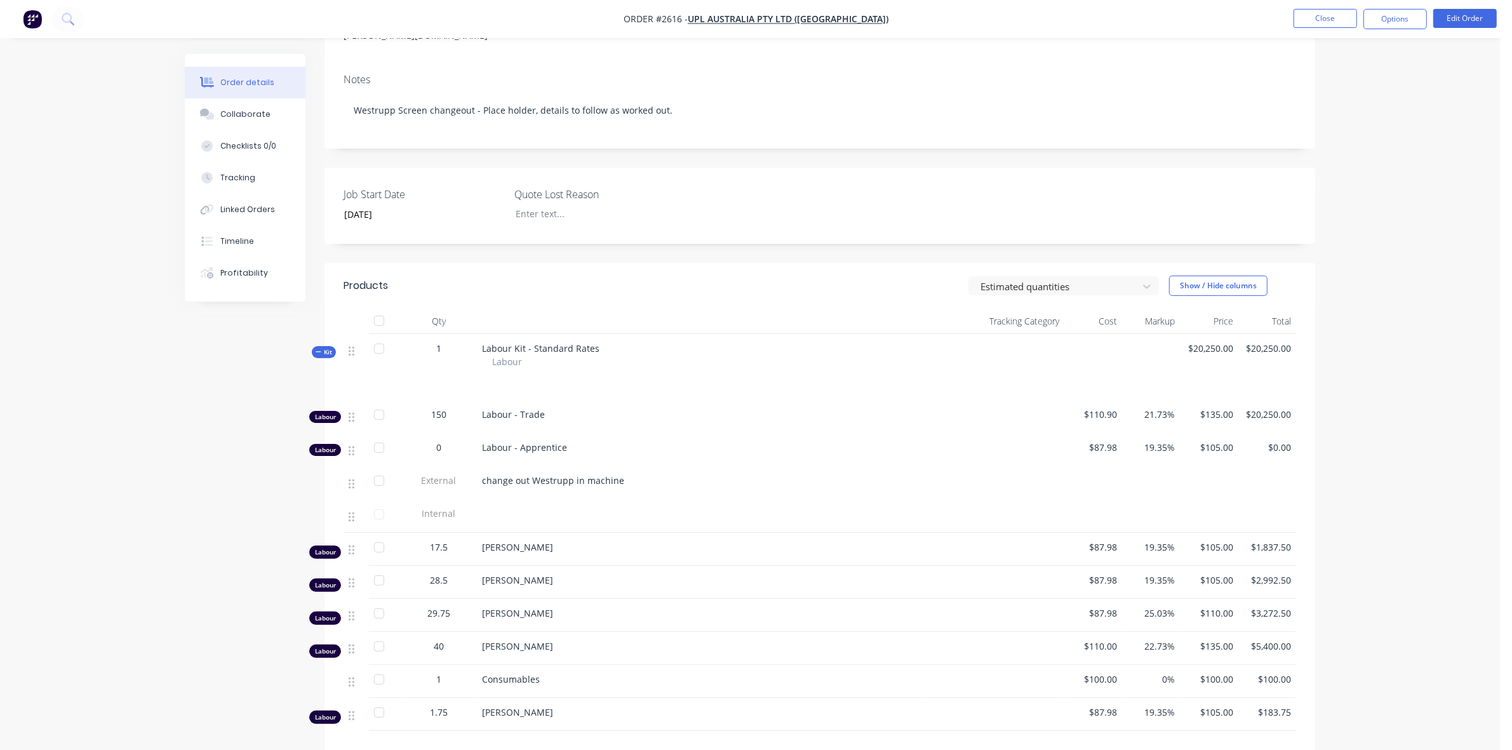
scroll to position [159, 0]
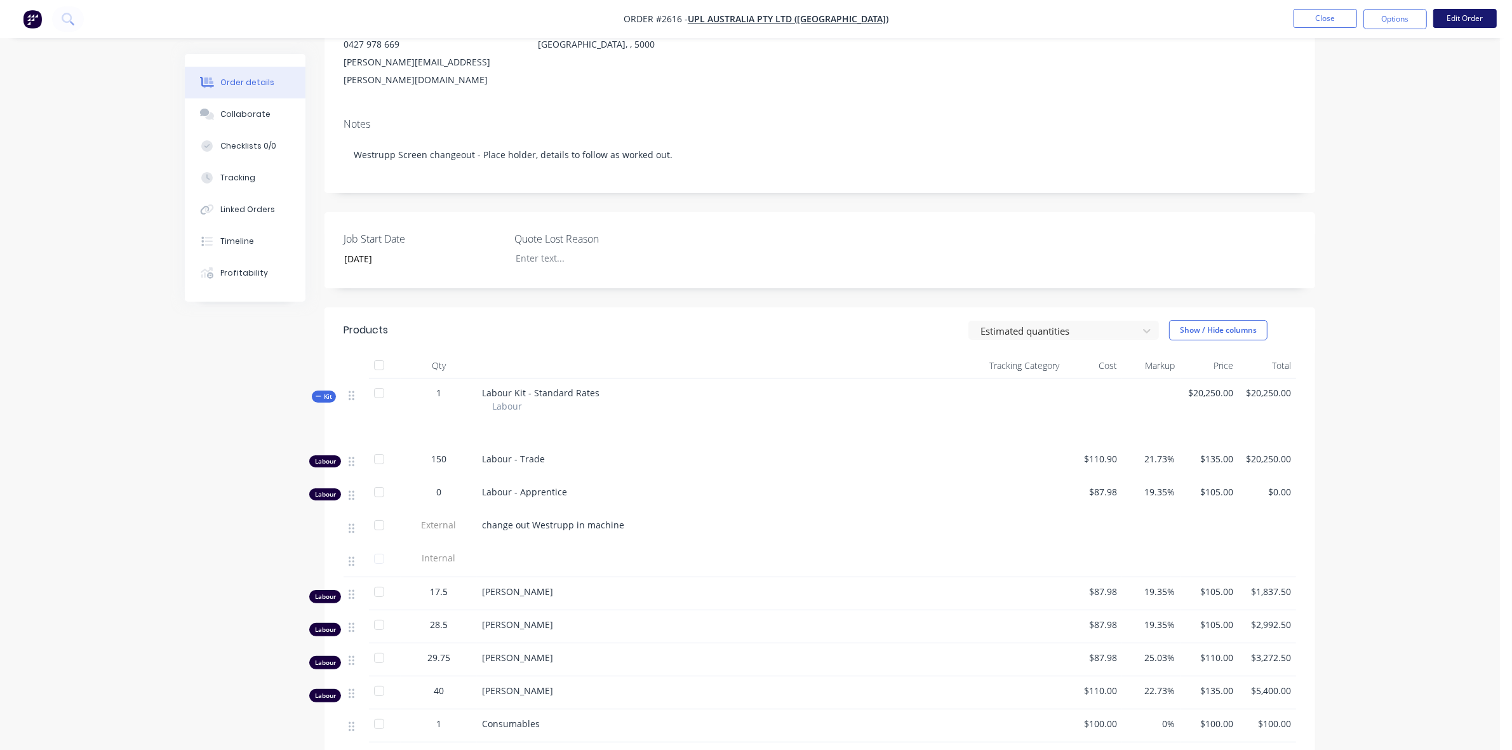
click at [1462, 17] on button "Edit Order" at bounding box center [1466, 18] width 64 height 19
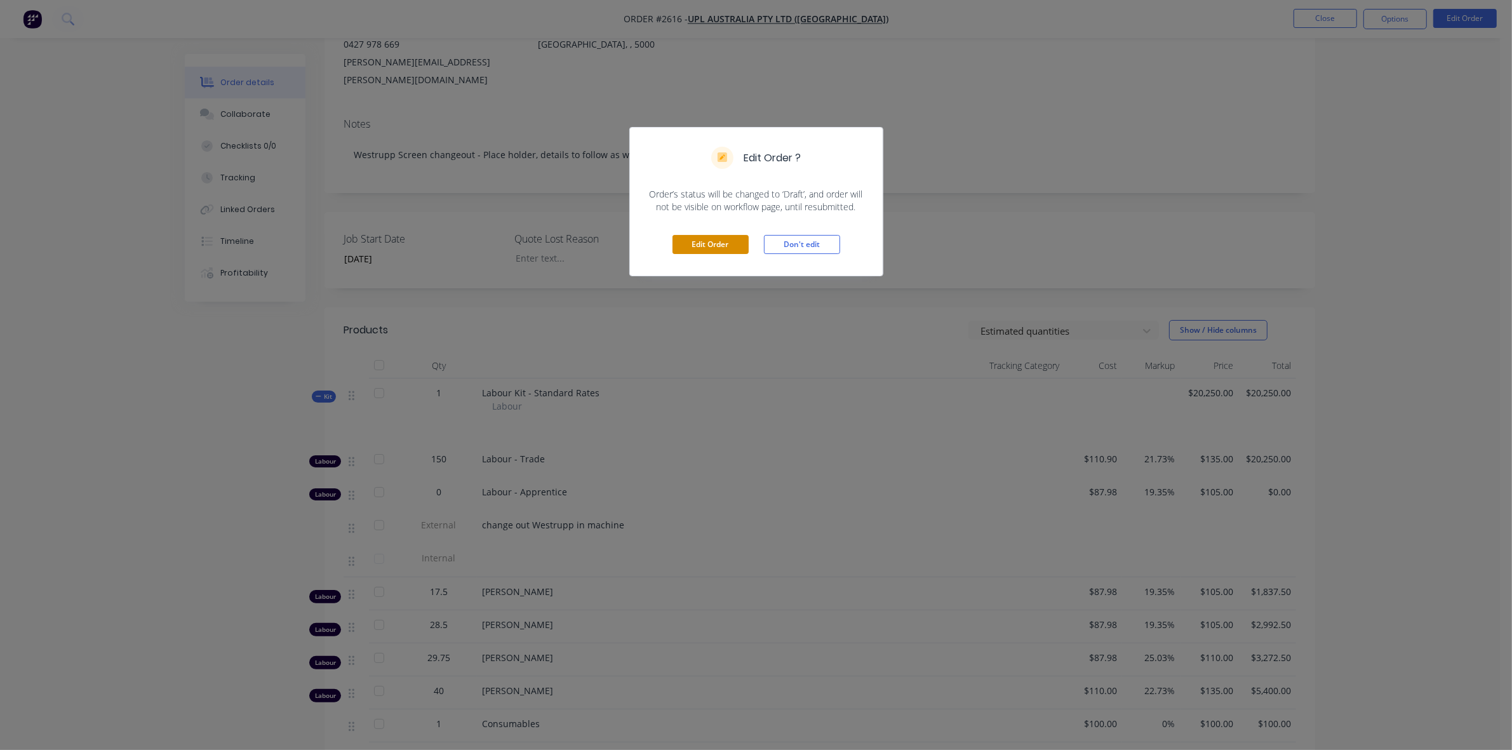
click at [718, 241] on button "Edit Order" at bounding box center [711, 244] width 76 height 19
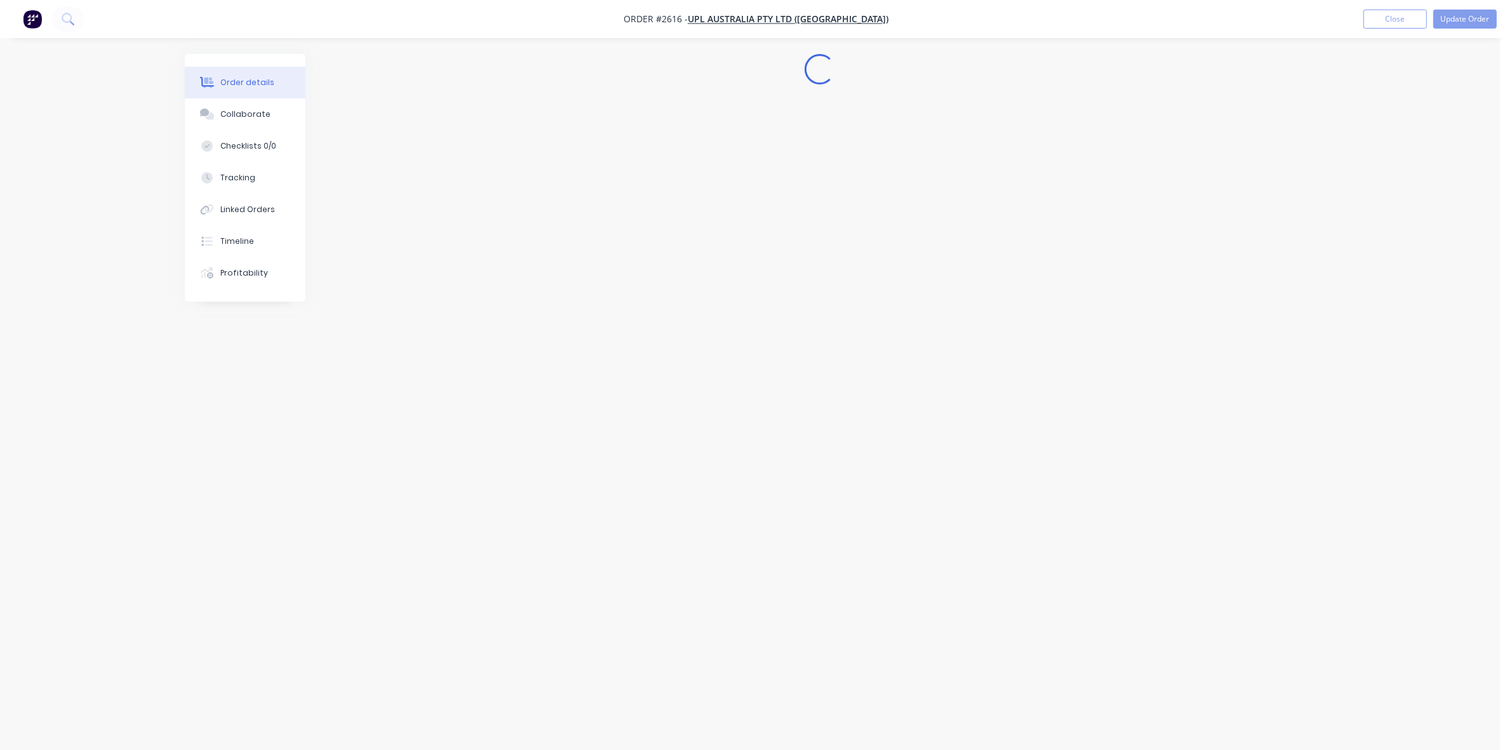
scroll to position [0, 0]
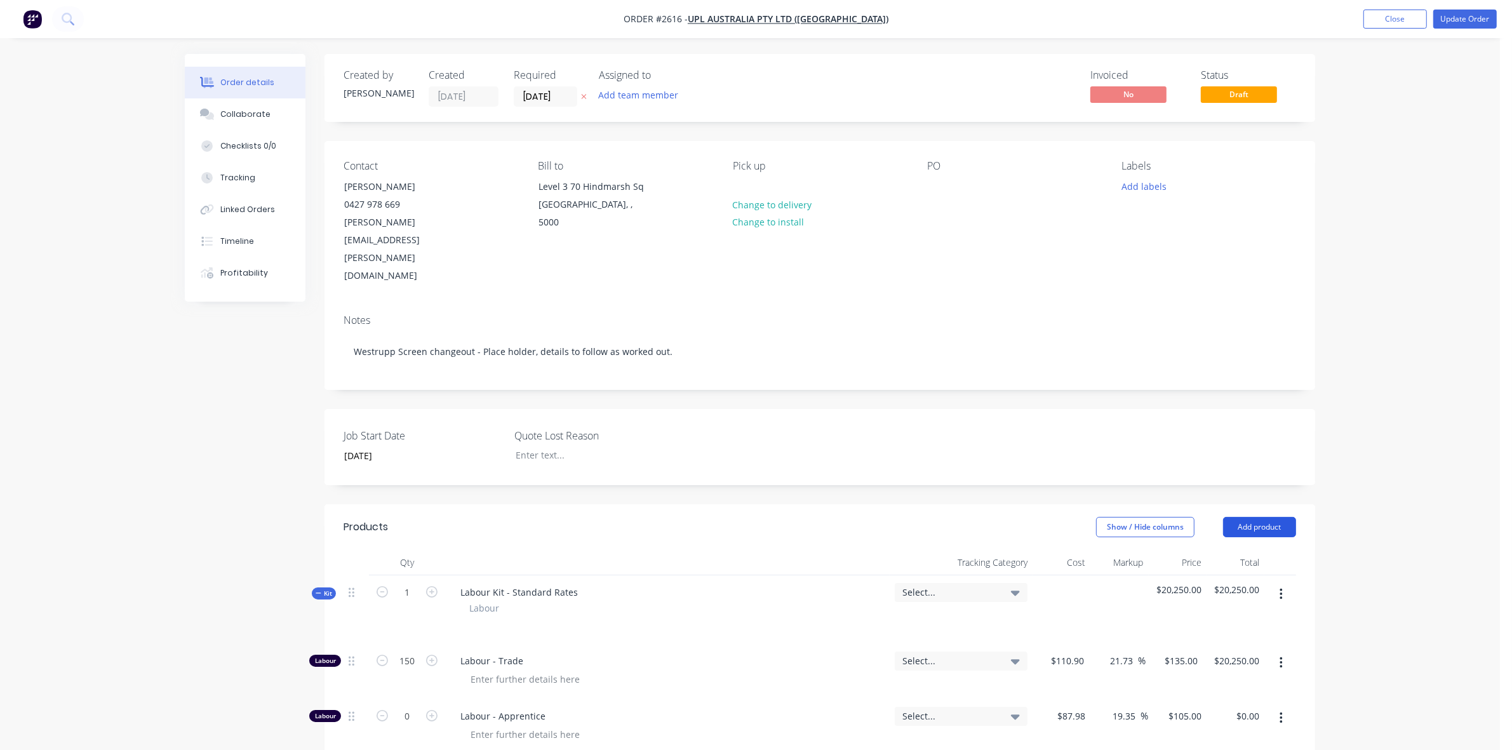
click at [1262, 517] on button "Add product" at bounding box center [1259, 527] width 73 height 20
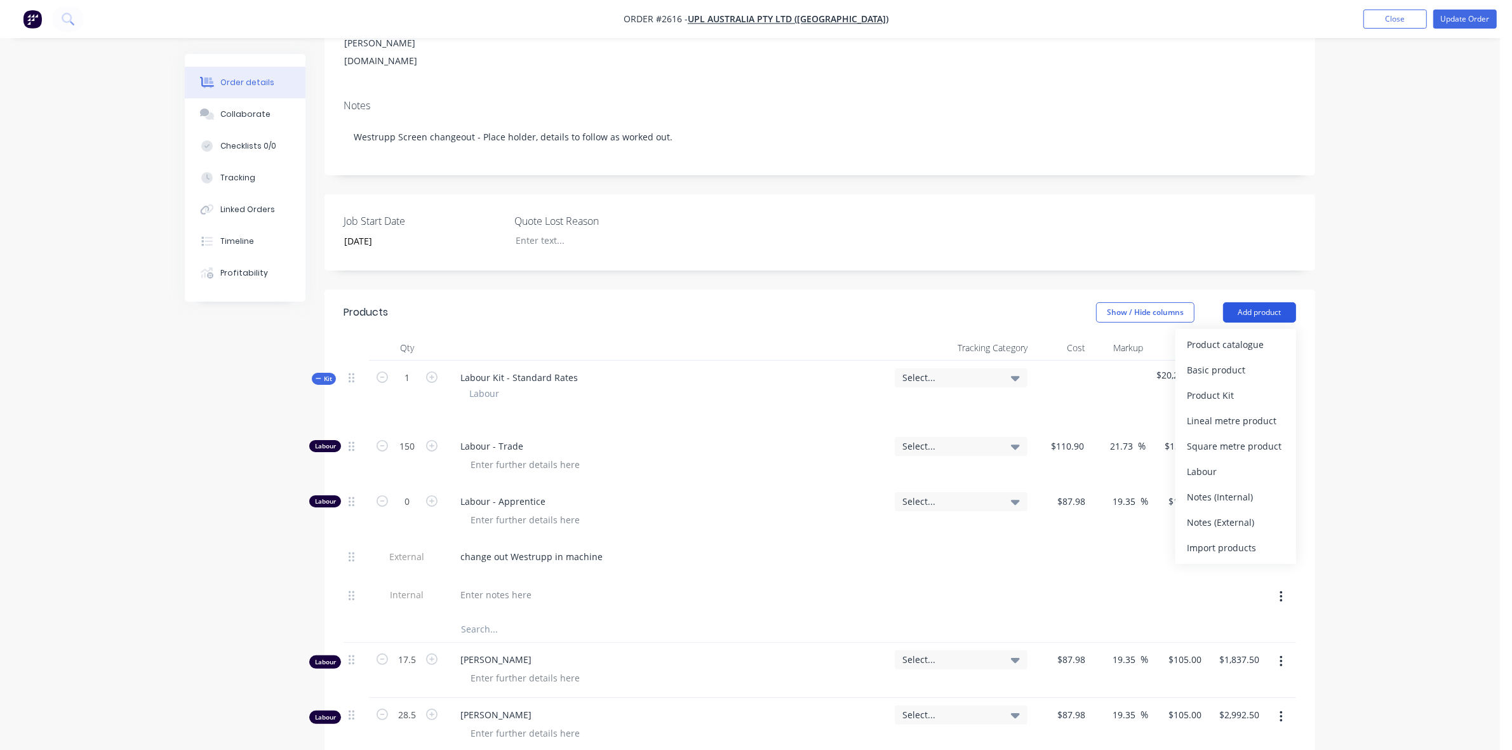
scroll to position [238, 0]
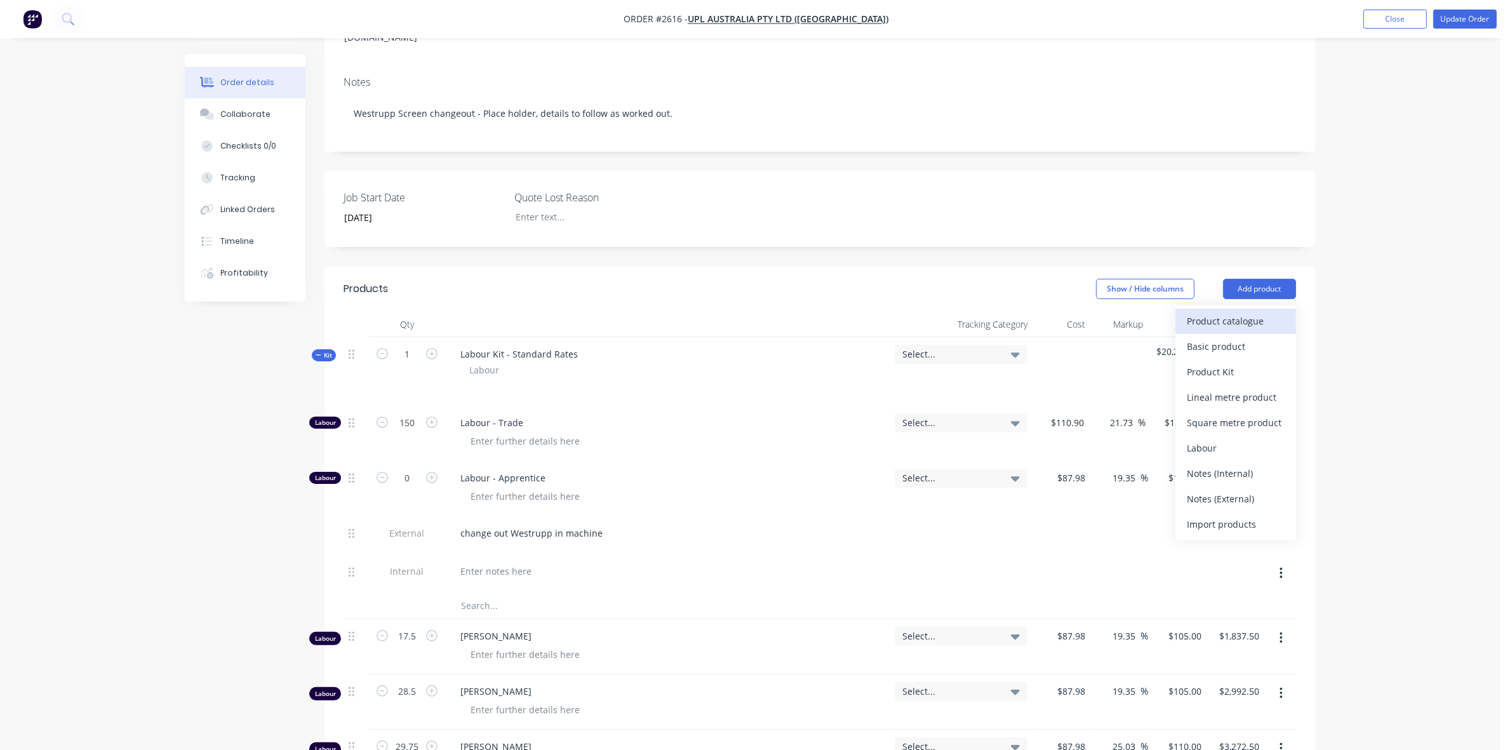
click at [1231, 312] on div "Product catalogue" at bounding box center [1236, 321] width 98 height 18
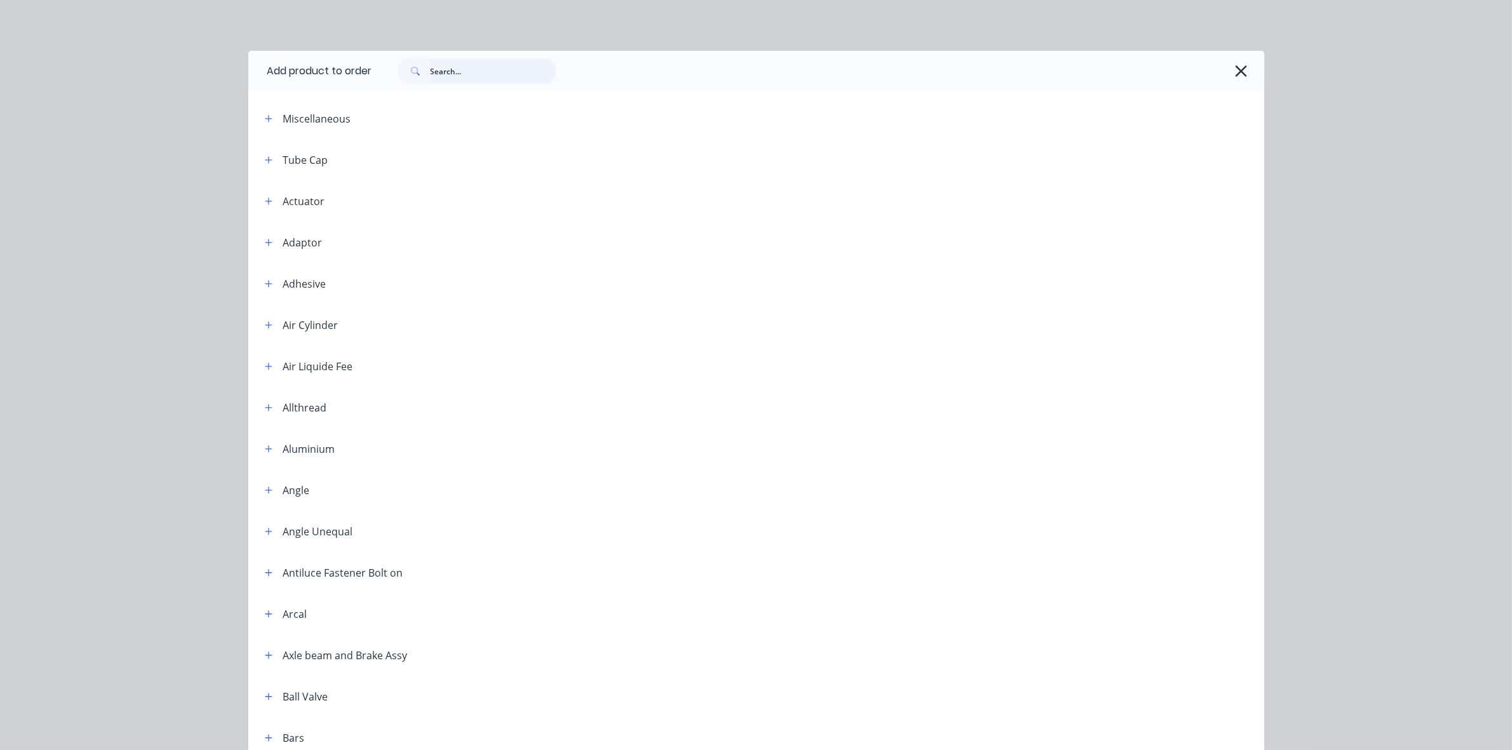
click at [446, 74] on input "text" at bounding box center [494, 70] width 126 height 25
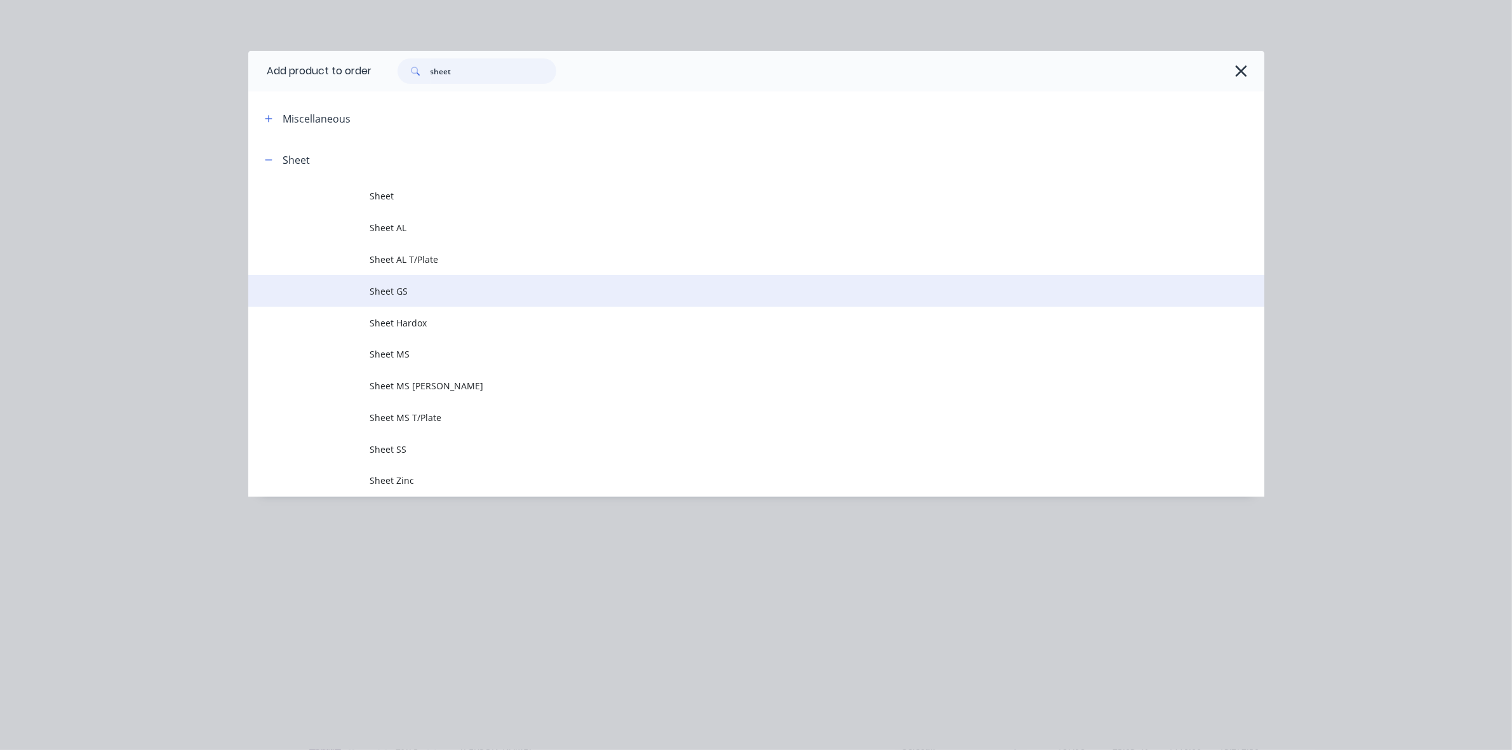
type input "sheet"
click at [391, 287] on span "Sheet GS" at bounding box center [727, 291] width 715 height 13
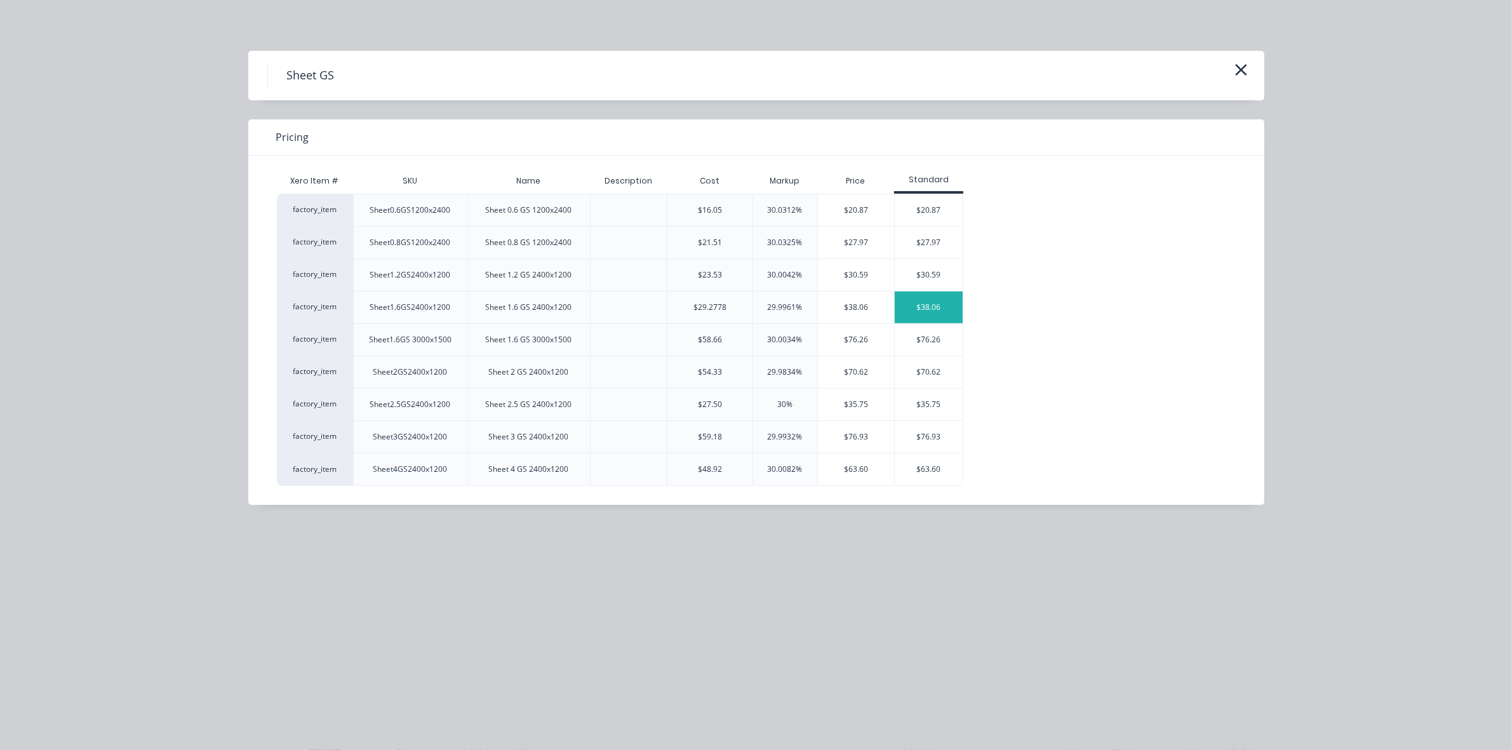
click at [919, 302] on div "$38.06" at bounding box center [929, 308] width 68 height 32
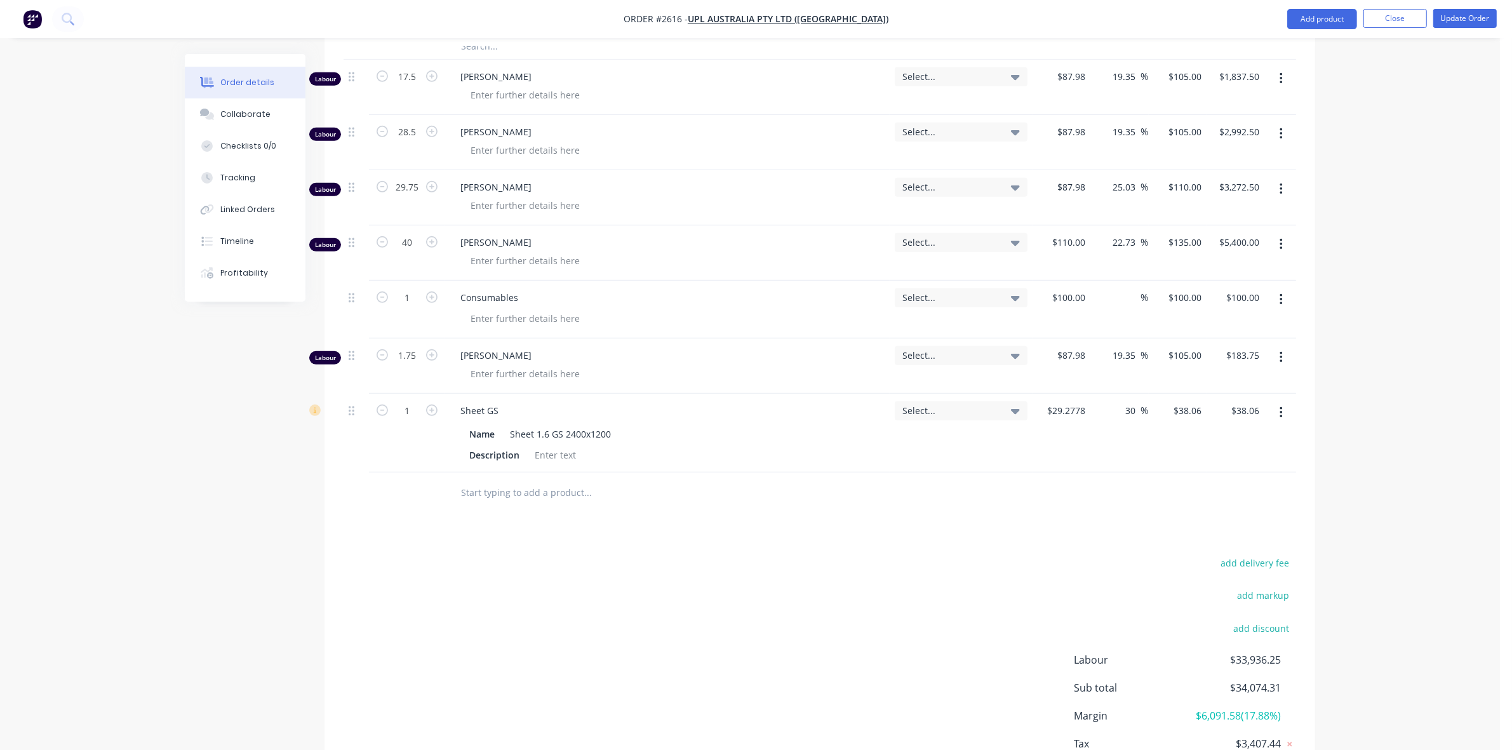
scroll to position [852, 0]
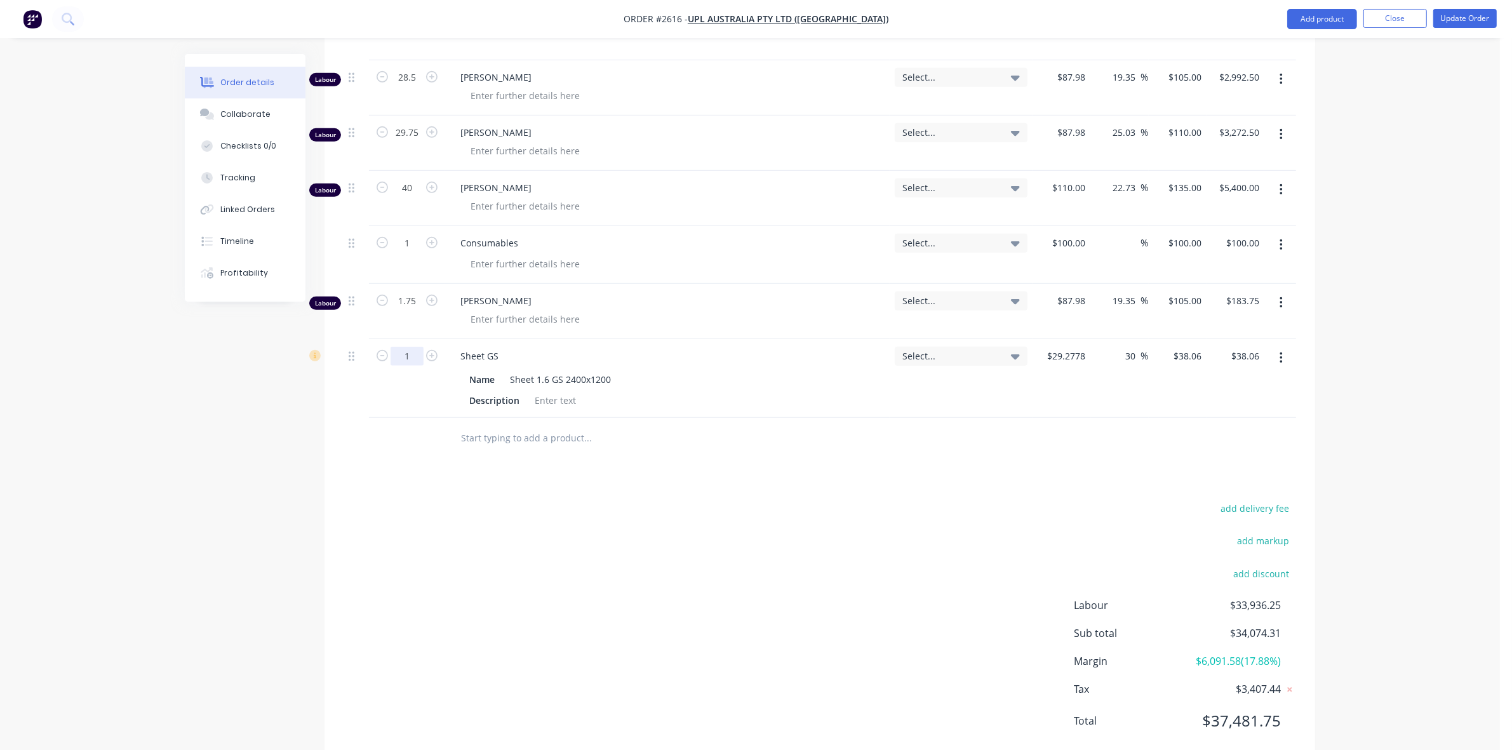
click at [408, 347] on input "1" at bounding box center [407, 356] width 33 height 19
type input "0.24"
type input "$9.13"
click at [394, 358] on div "0.24" at bounding box center [407, 378] width 76 height 79
click at [384, 350] on icon "button" at bounding box center [382, 355] width 11 height 11
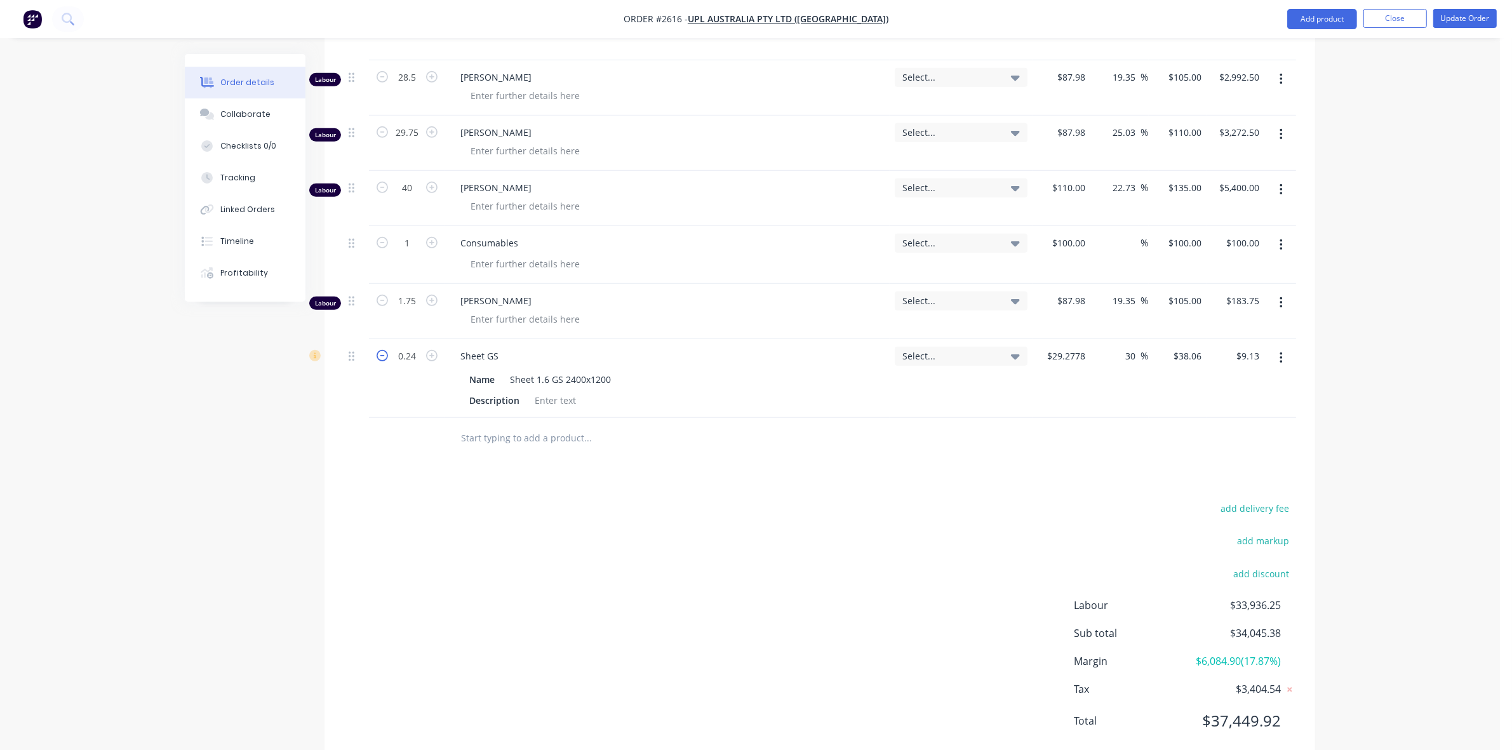
click at [384, 350] on icon "button" at bounding box center [382, 355] width 11 height 11
click at [414, 347] on input "0.24" at bounding box center [407, 356] width 33 height 19
type input "1"
type input "$38.06"
click at [604, 449] on div "Products Show / Hide columns Add product Qty Tracking Category Cost Markup Pric…" at bounding box center [820, 208] width 991 height 1112
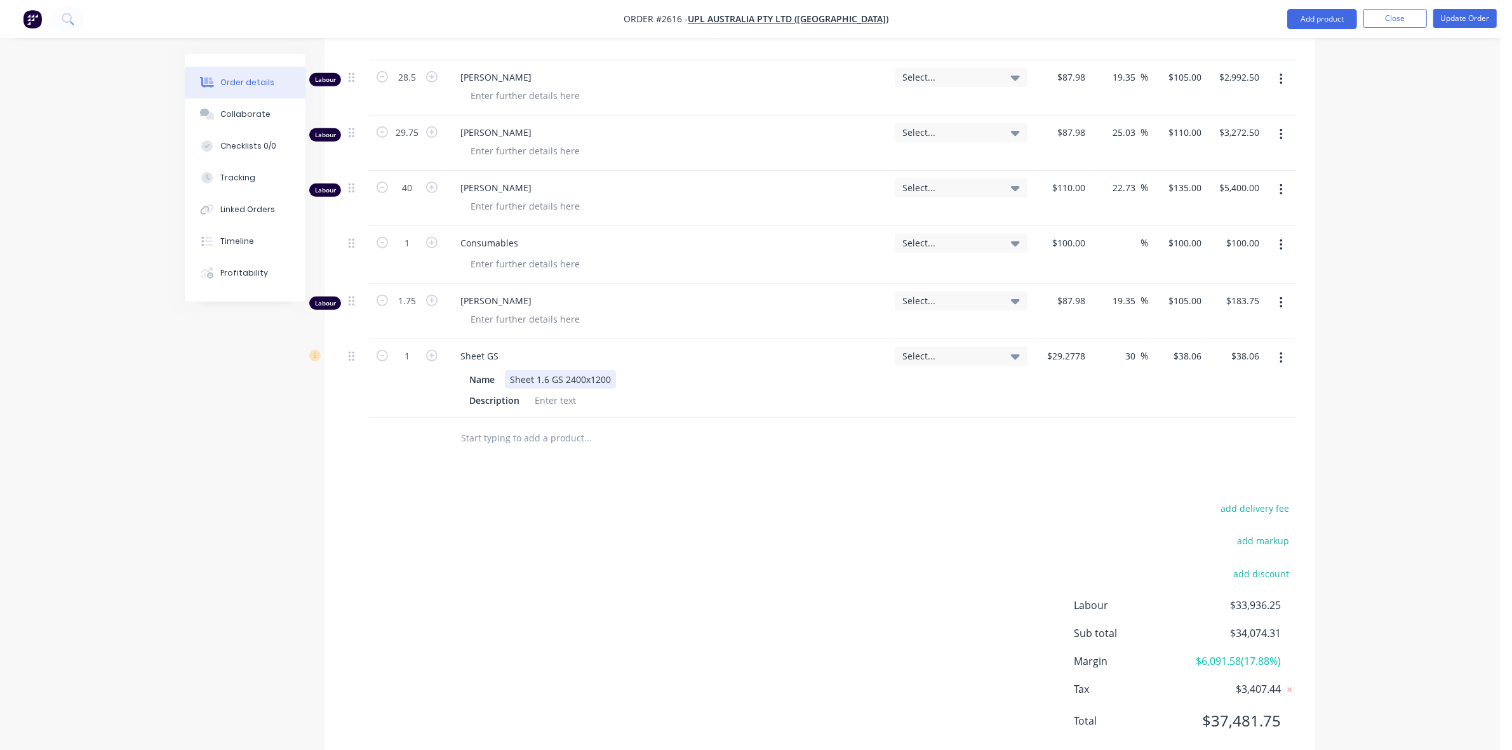
click at [595, 370] on div "Sheet 1.6 GS 2400x1200" at bounding box center [560, 379] width 111 height 18
click at [675, 370] on div "Name Sheet 1.6 GS 2400x100" at bounding box center [664, 379] width 401 height 18
click at [1449, 17] on button "Update Order" at bounding box center [1466, 18] width 64 height 19
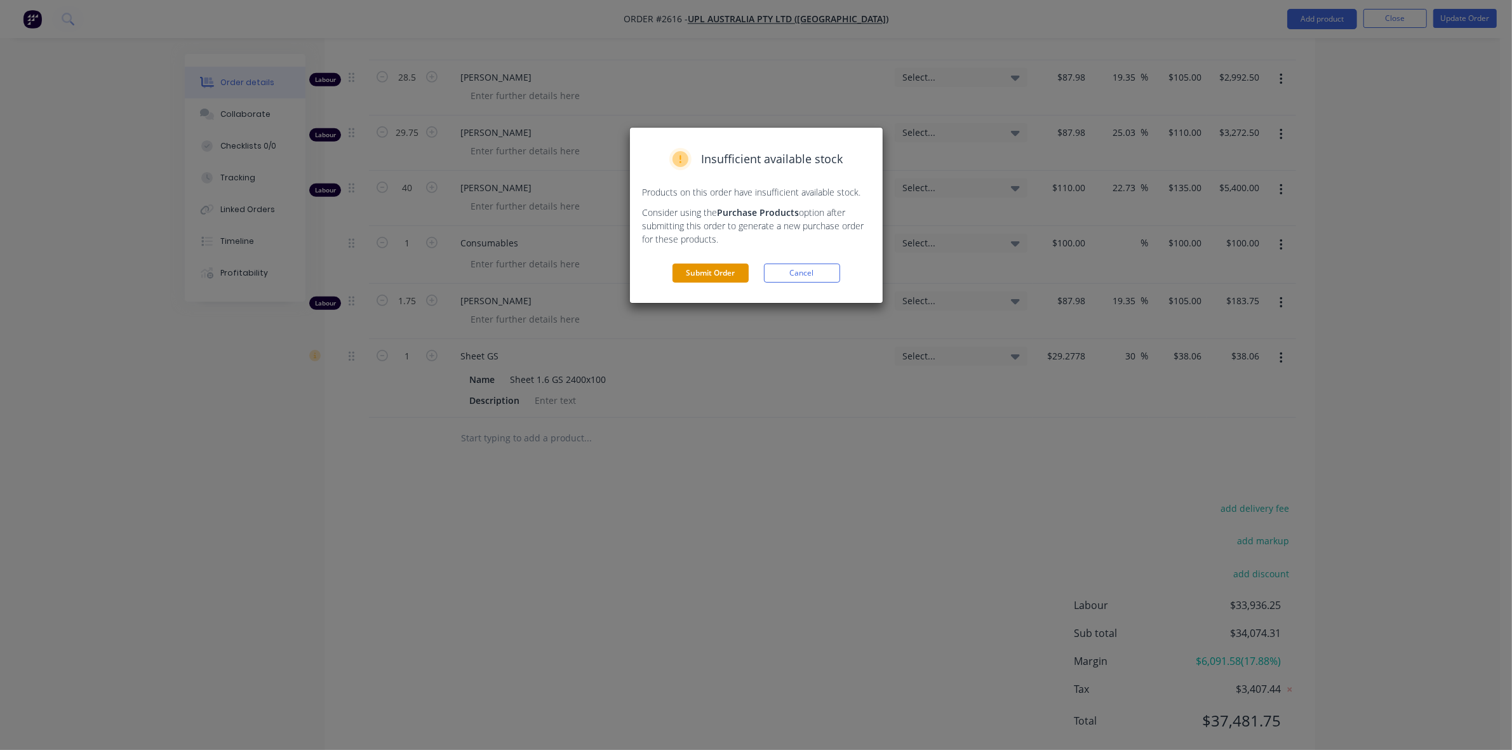
click at [706, 271] on button "Submit Order" at bounding box center [711, 273] width 76 height 19
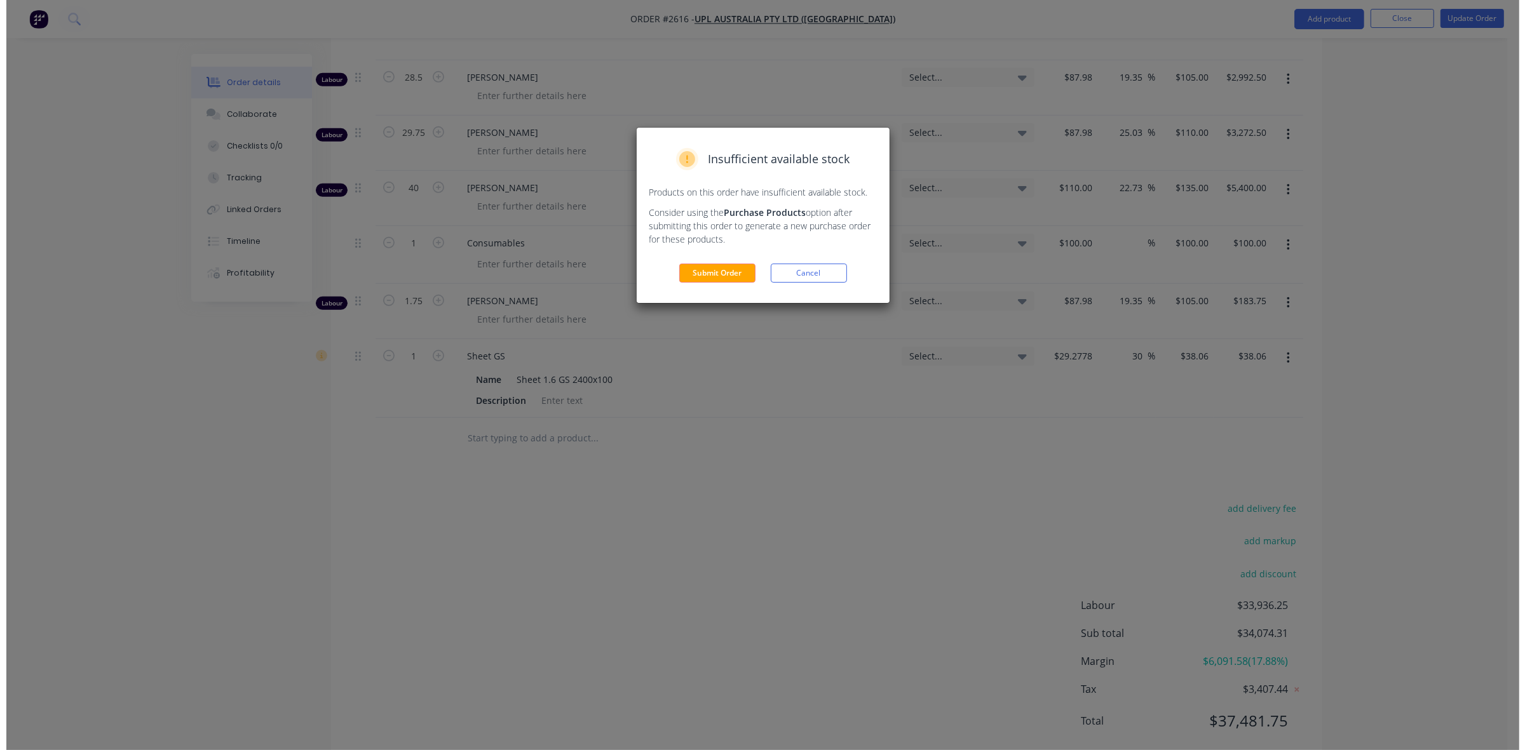
scroll to position [0, 0]
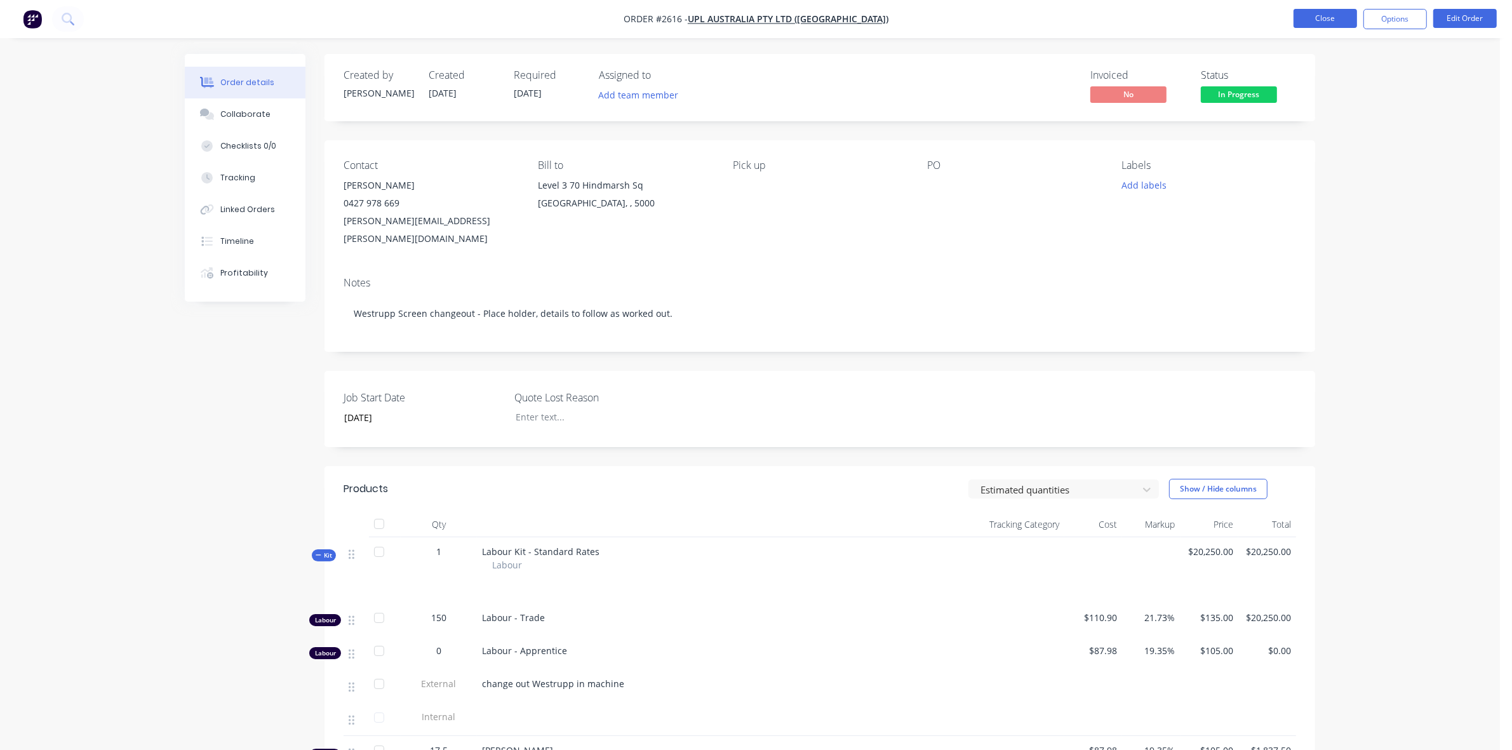
click at [1338, 21] on button "Close" at bounding box center [1326, 18] width 64 height 19
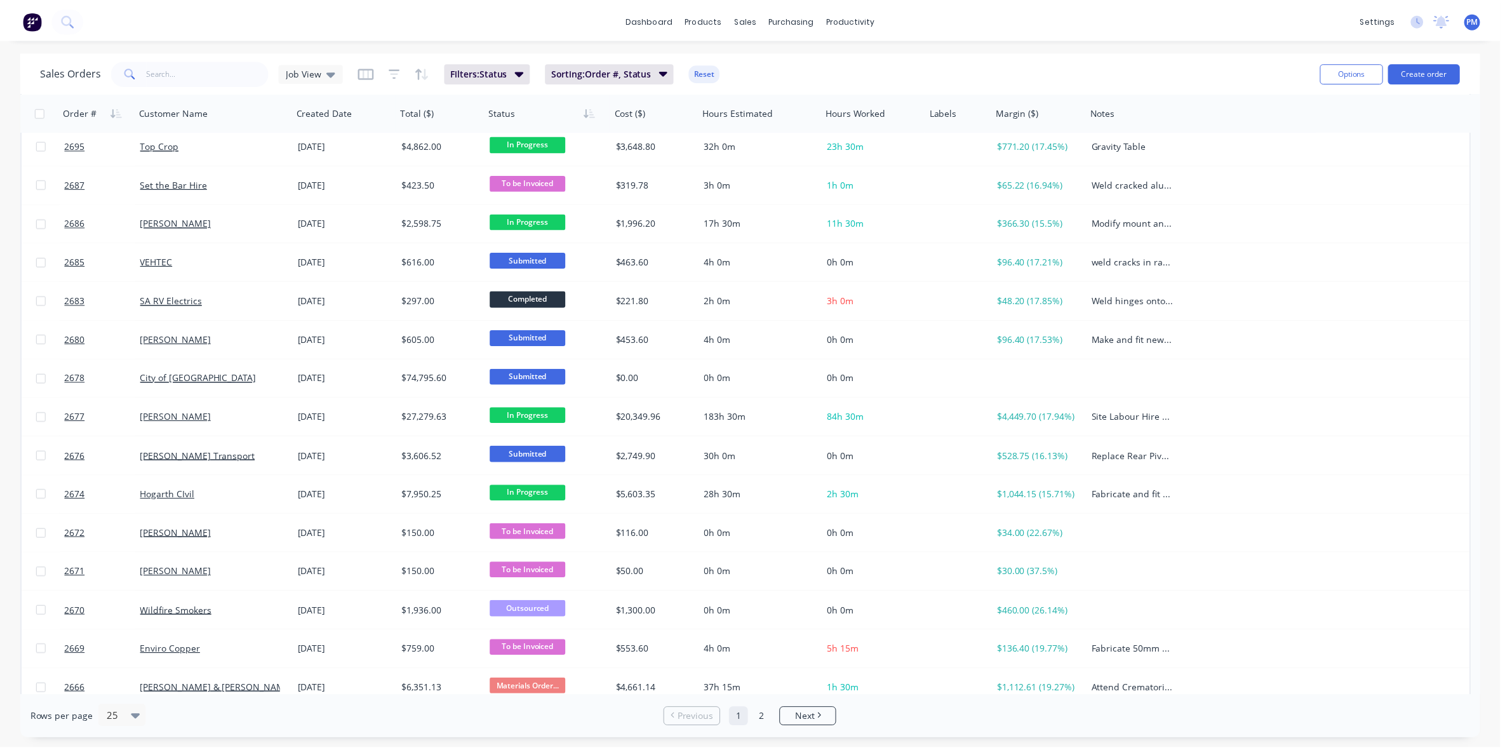
scroll to position [407, 0]
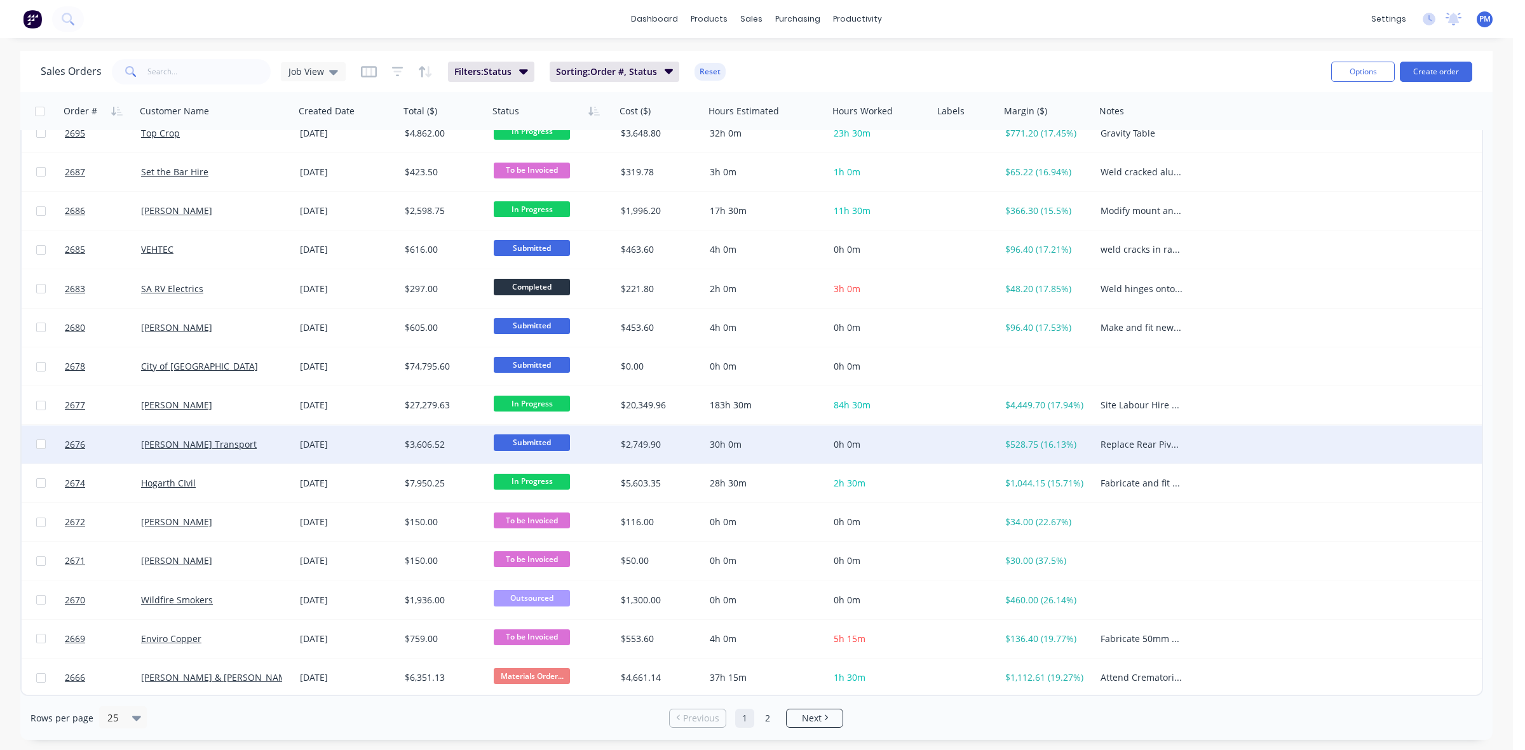
click at [269, 443] on div "[PERSON_NAME] Transport" at bounding box center [211, 444] width 141 height 13
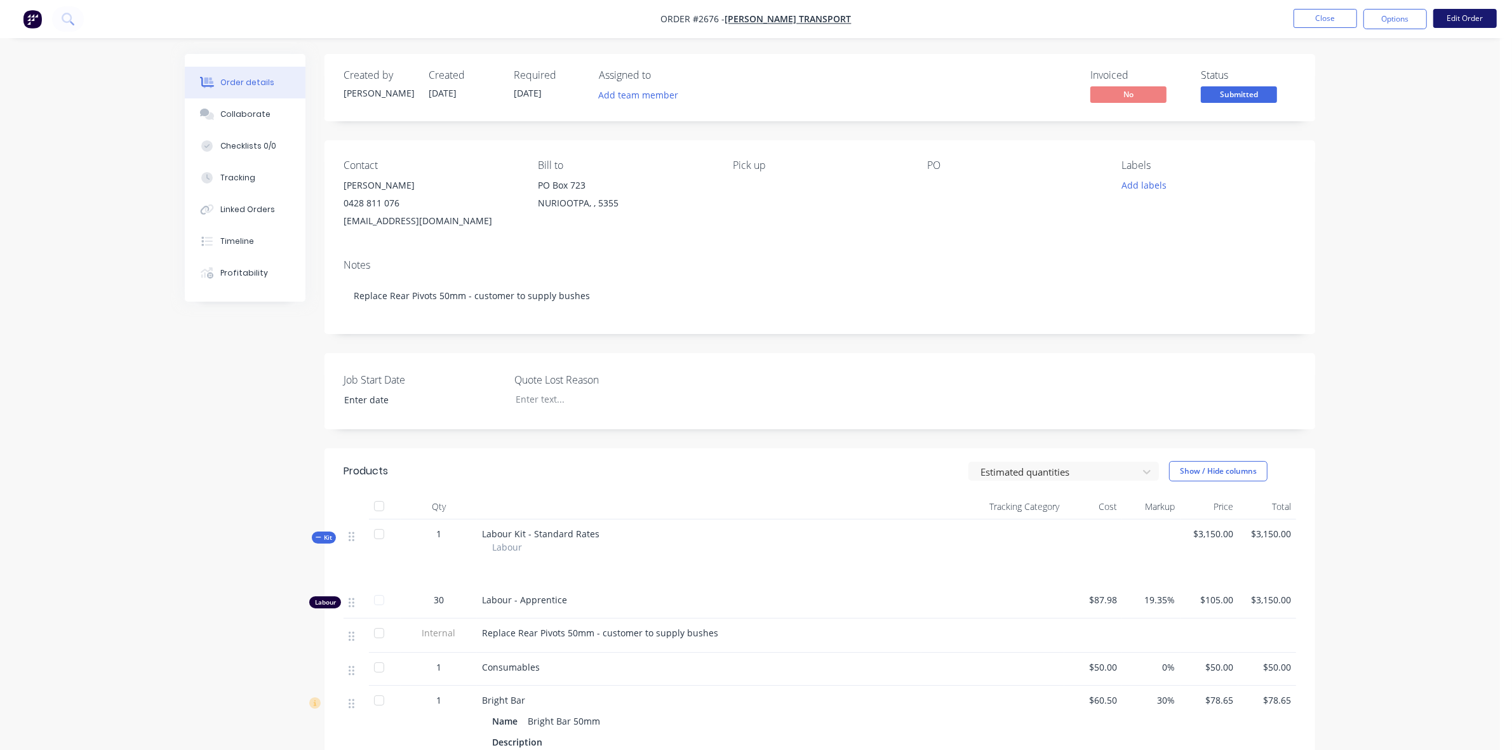
click at [1456, 13] on button "Edit Order" at bounding box center [1466, 18] width 64 height 19
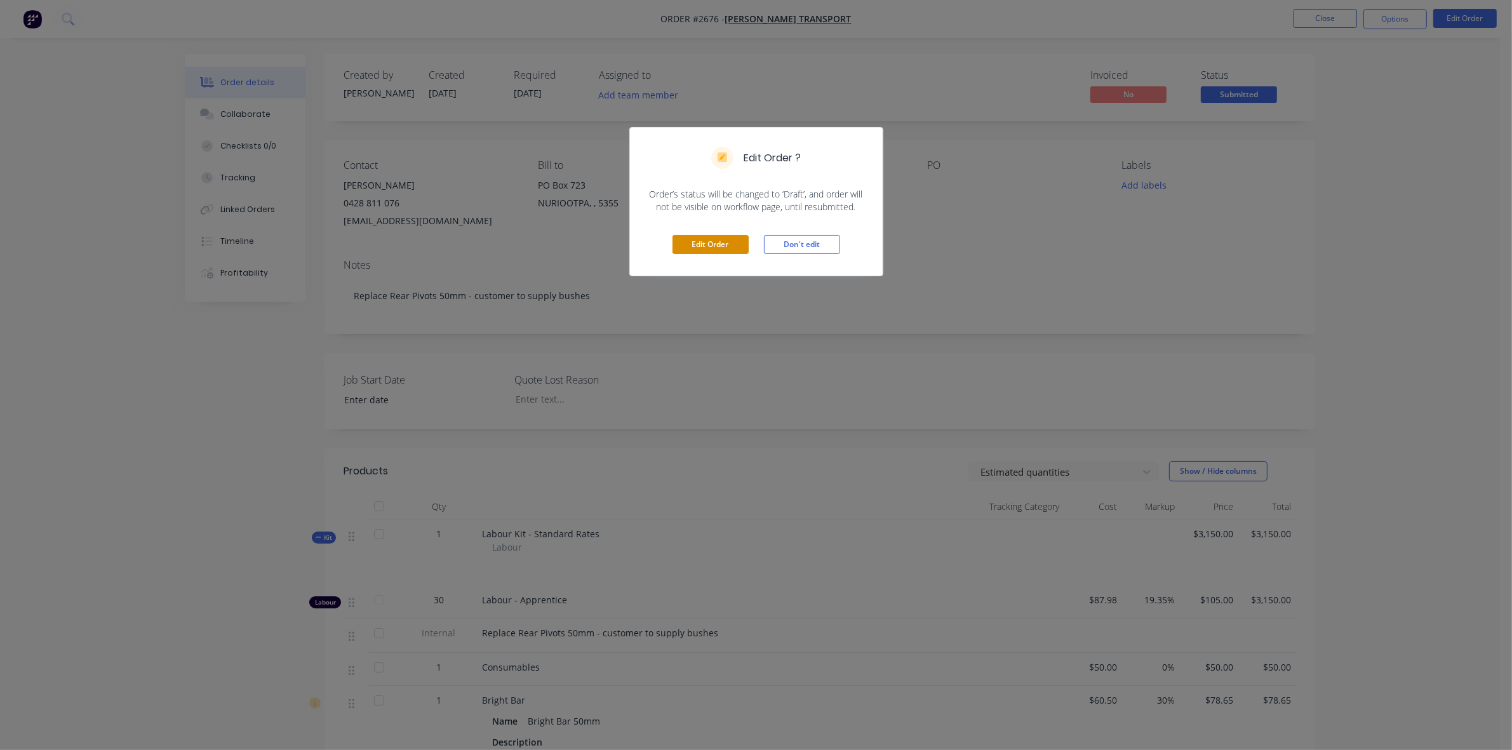
click at [710, 246] on button "Edit Order" at bounding box center [711, 244] width 76 height 19
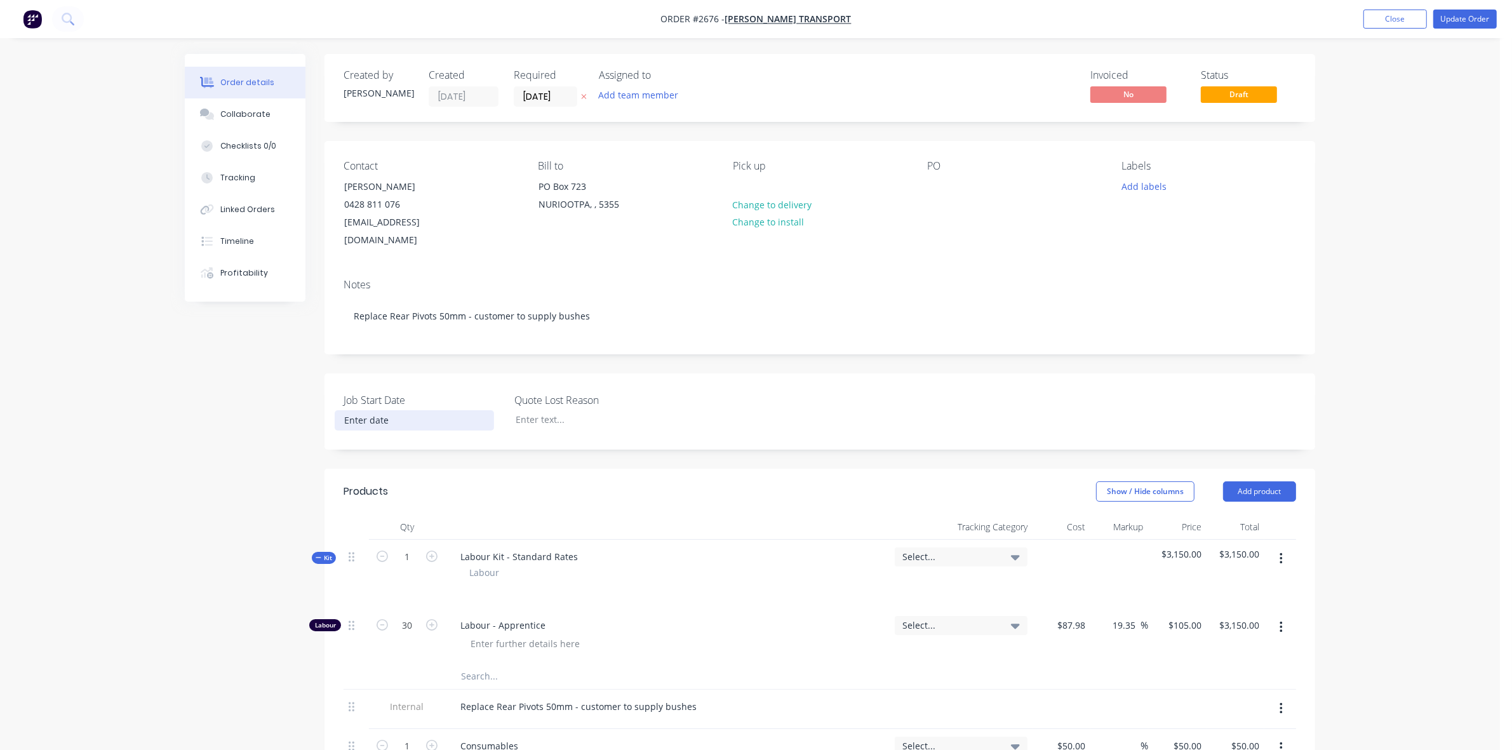
click at [367, 411] on input at bounding box center [414, 420] width 158 height 19
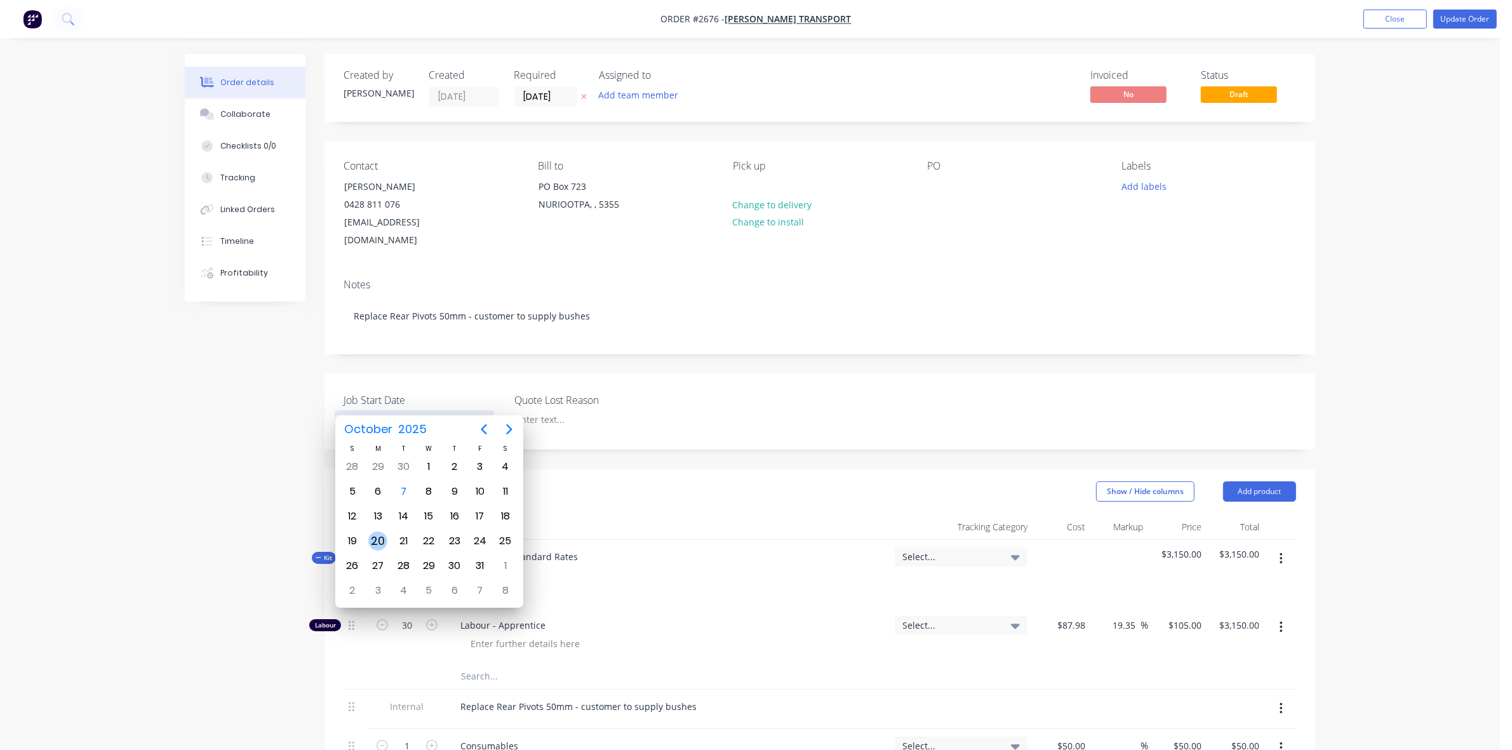
click at [378, 537] on div "20" at bounding box center [377, 541] width 19 height 19
type input "[DATE]"
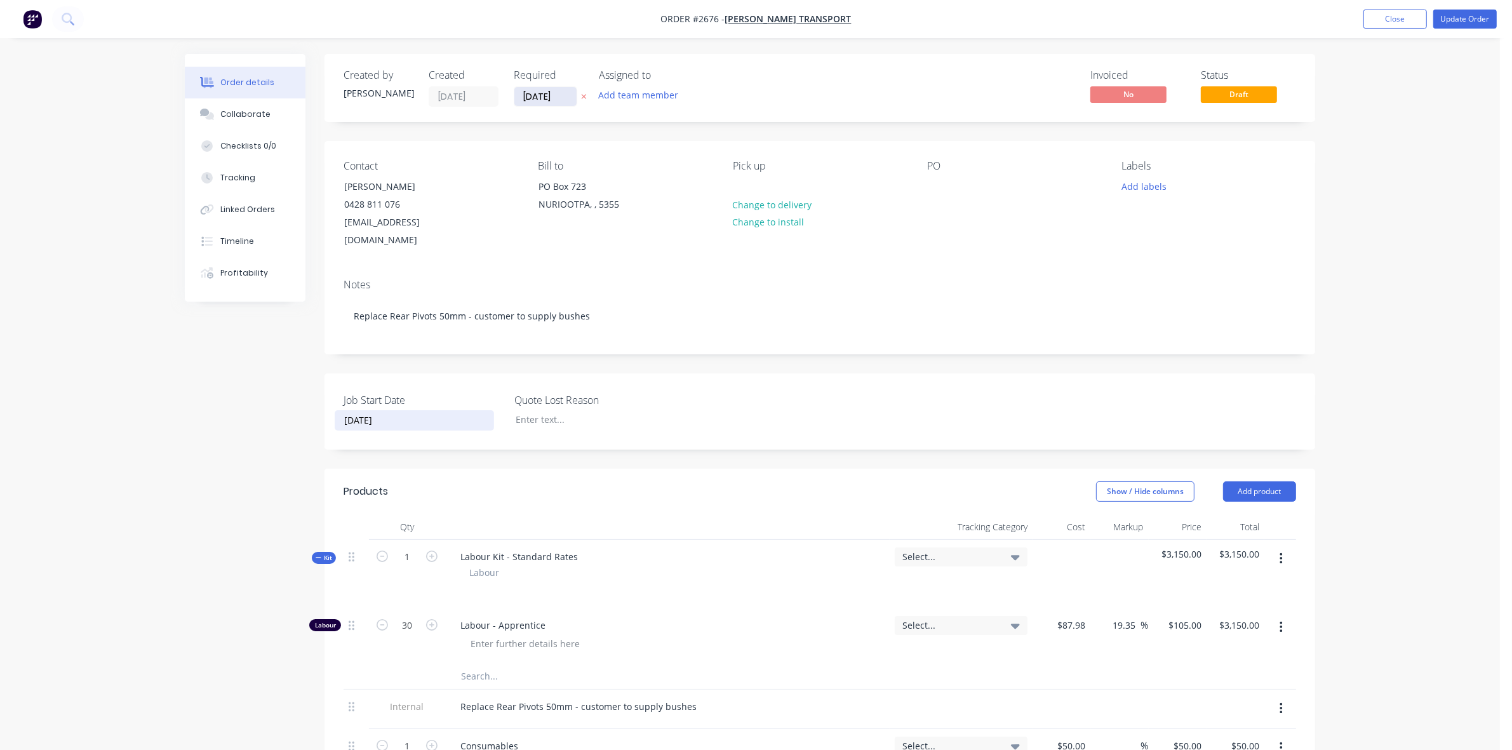
click at [543, 95] on input "[DATE]" at bounding box center [546, 96] width 62 height 19
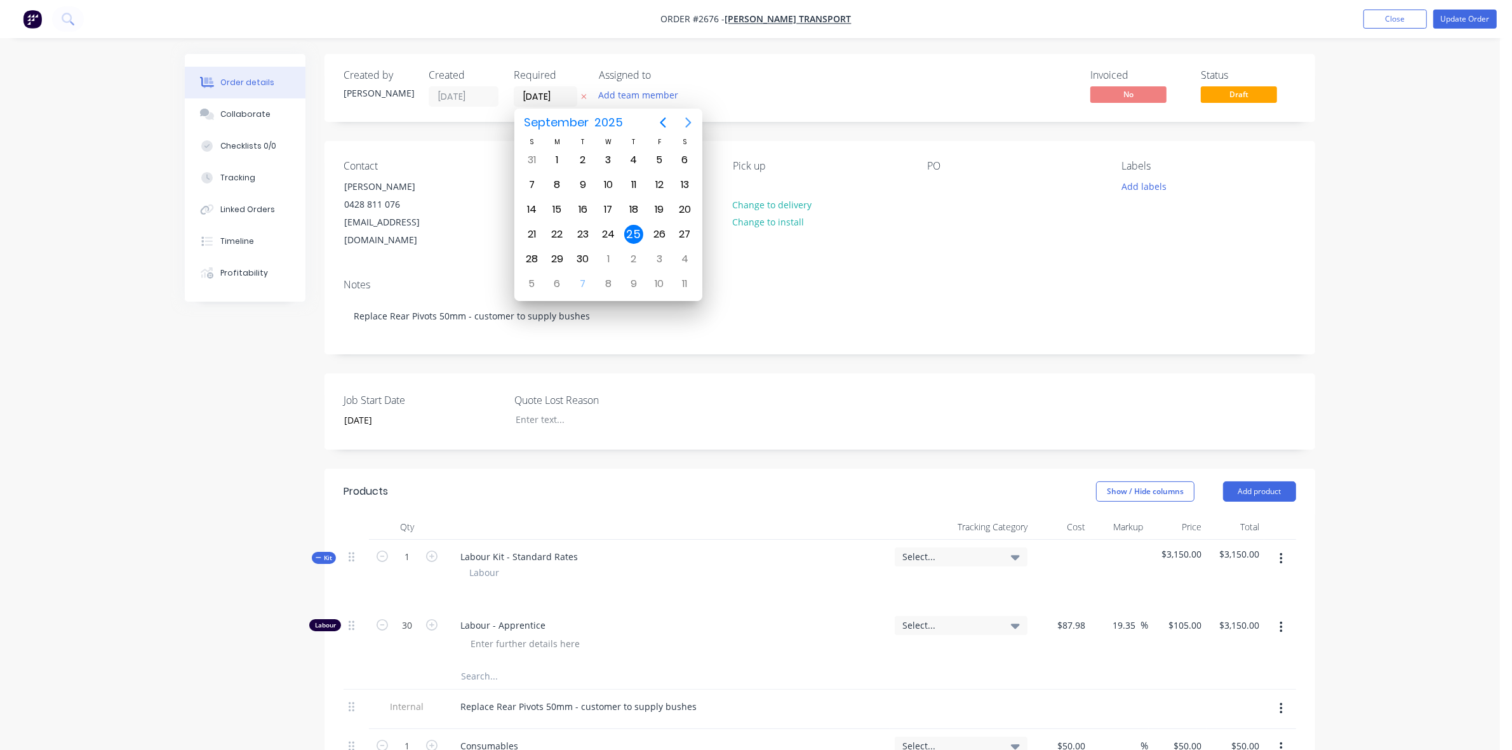
click at [688, 121] on icon "Next page" at bounding box center [688, 122] width 15 height 15
click at [658, 210] on div "17" at bounding box center [659, 209] width 19 height 19
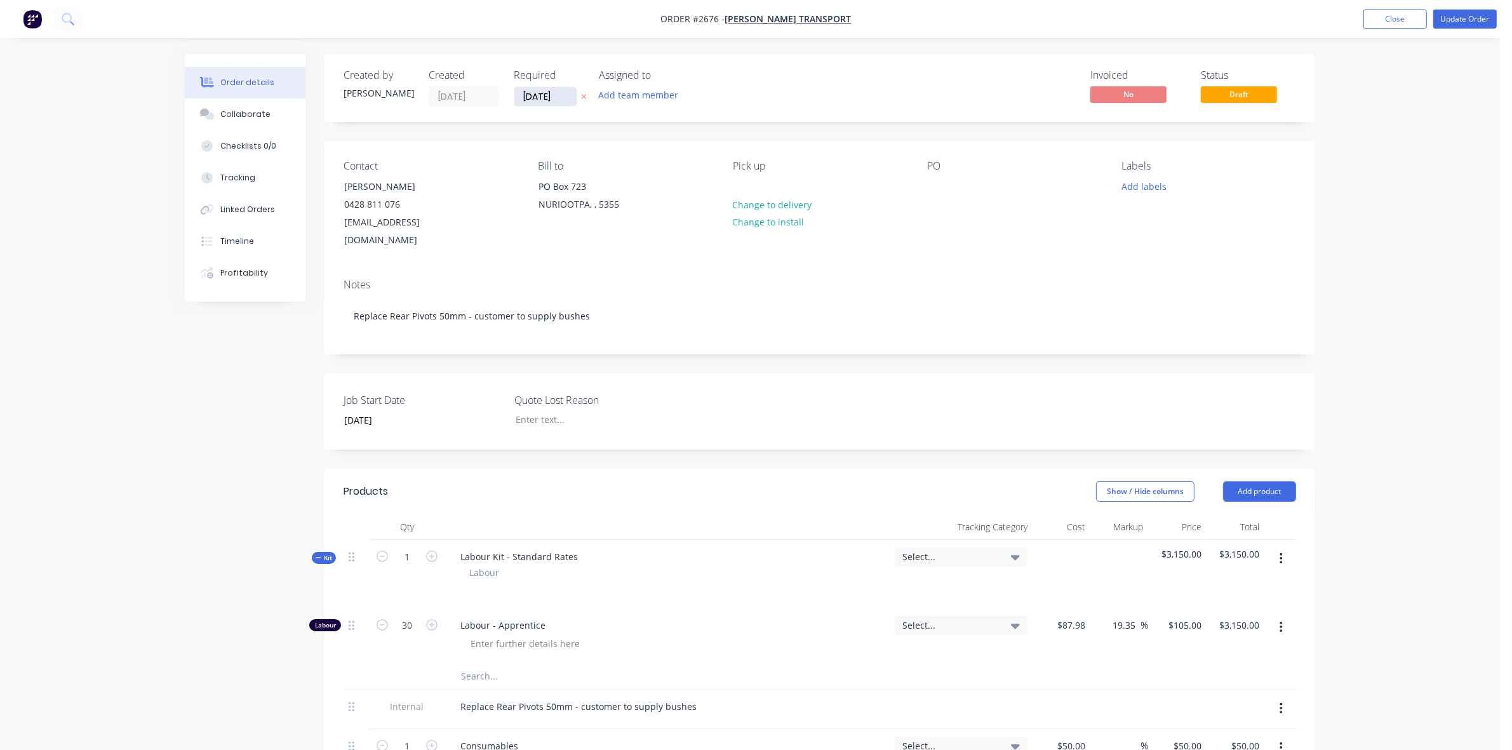
click at [551, 95] on input "[DATE]" at bounding box center [546, 96] width 62 height 19
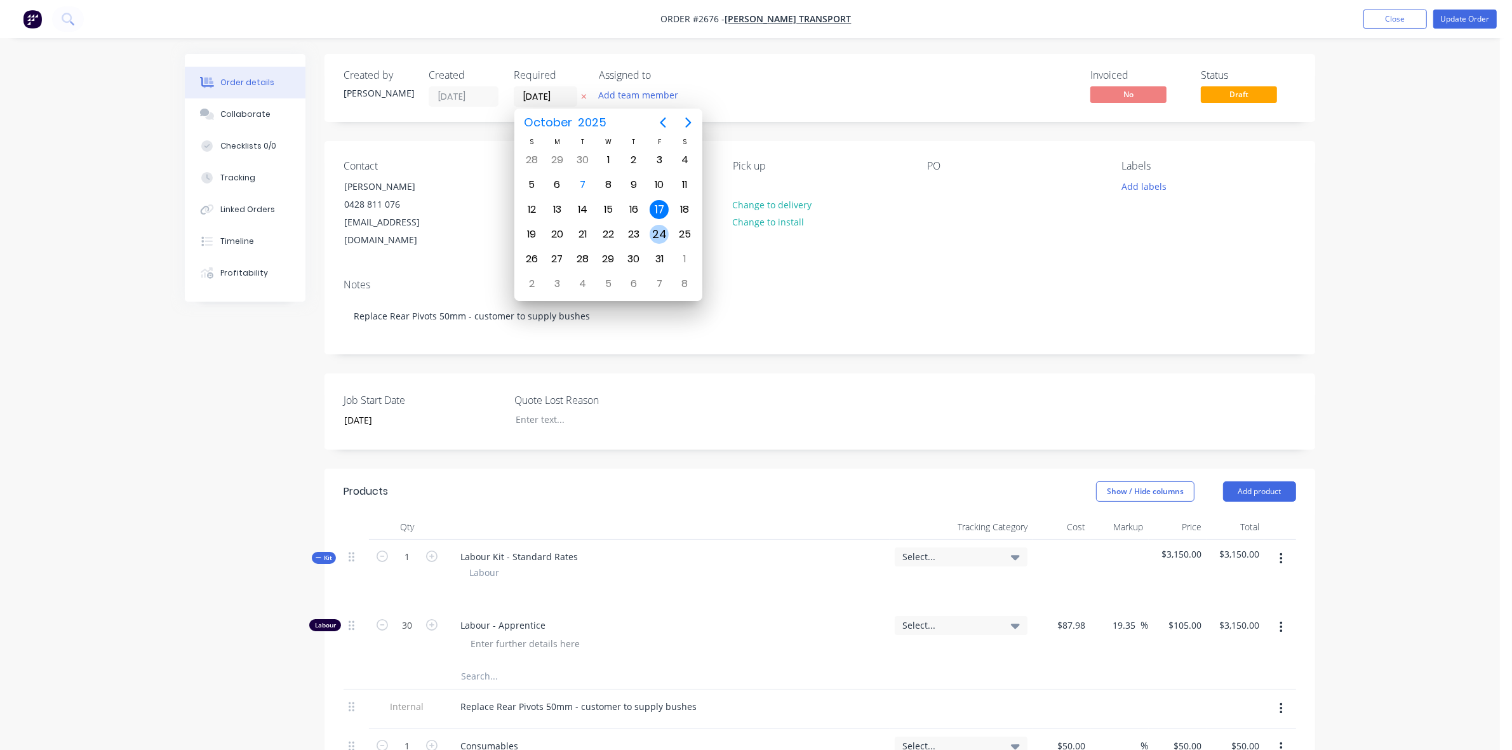
click at [659, 235] on div "24" at bounding box center [659, 234] width 19 height 19
type input "[DATE]"
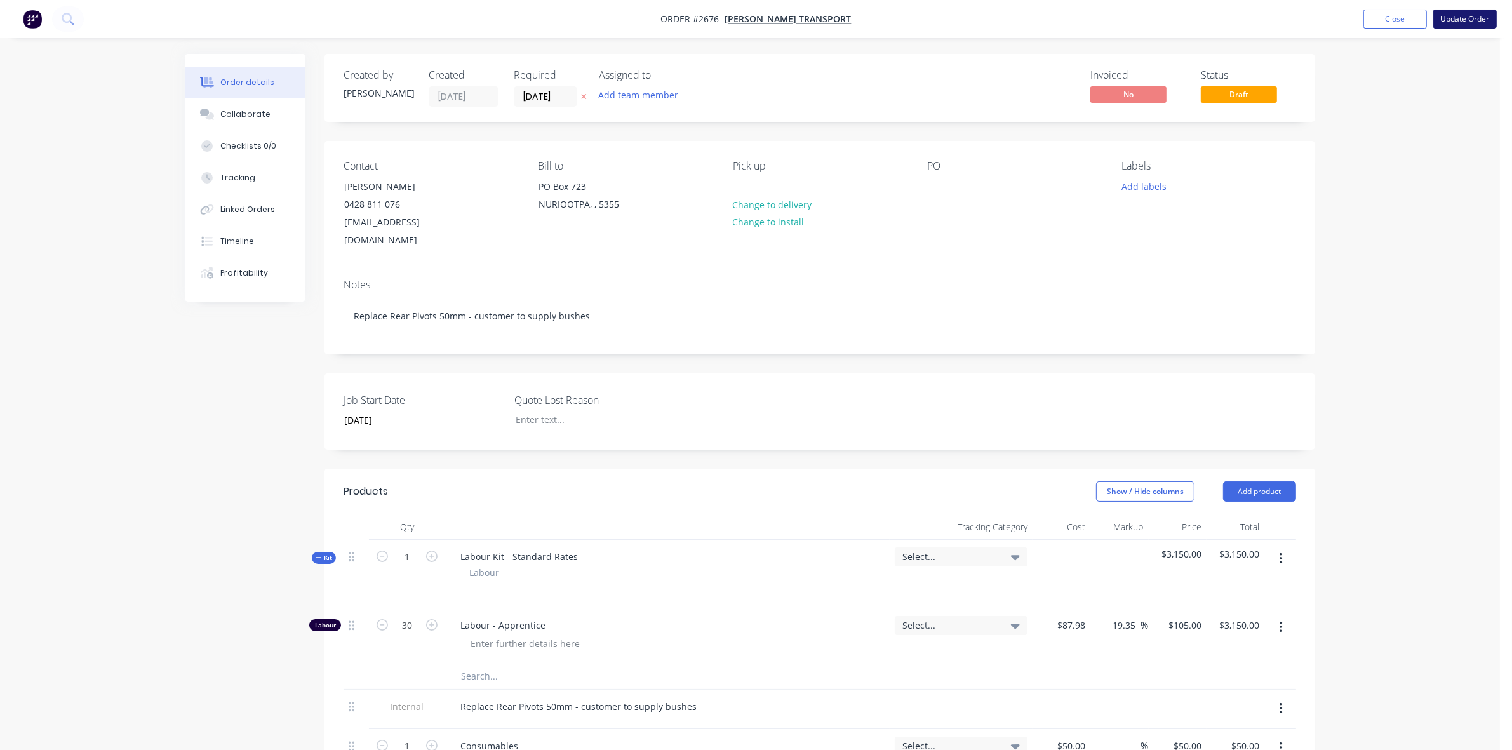
click at [1453, 21] on button "Update Order" at bounding box center [1466, 19] width 64 height 19
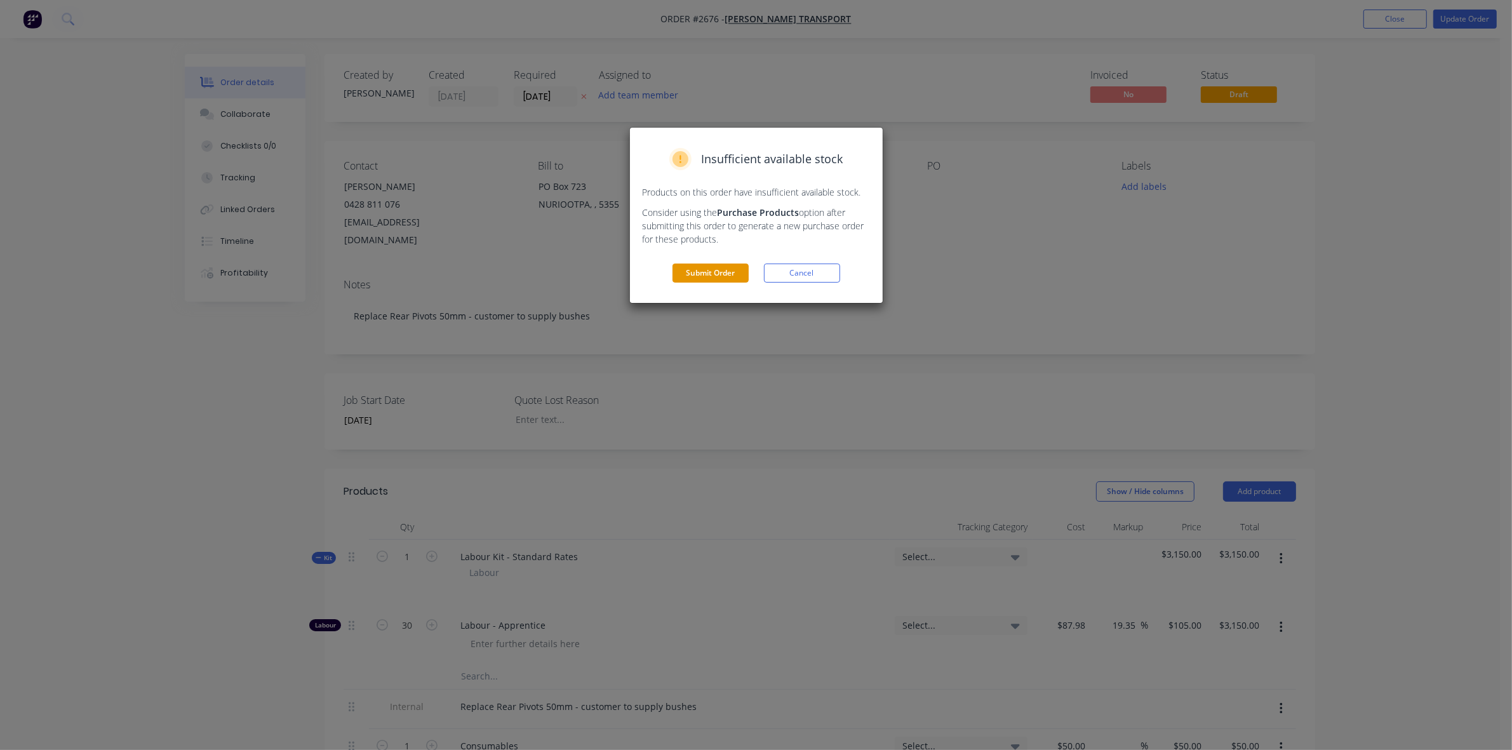
click at [710, 274] on button "Submit Order" at bounding box center [711, 273] width 76 height 19
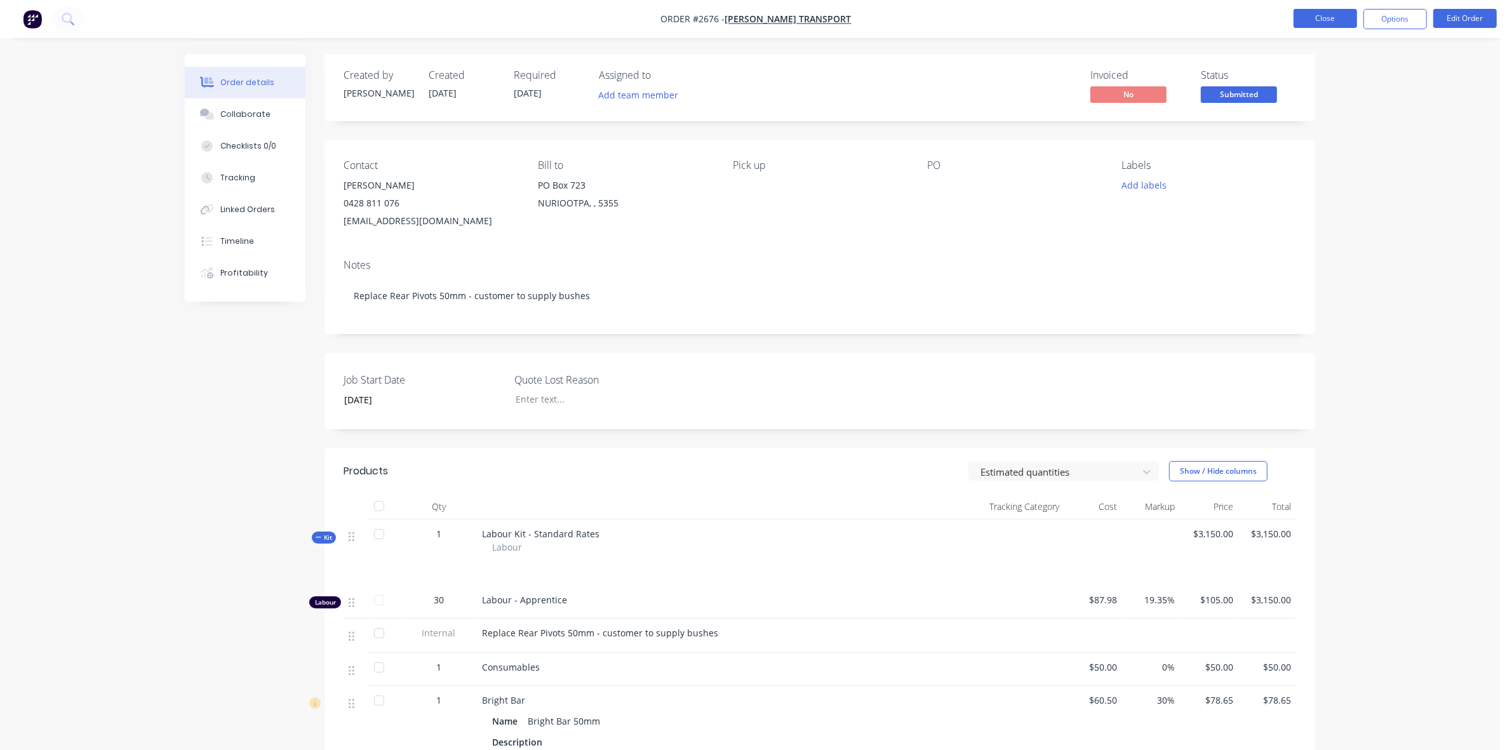
click at [1323, 20] on button "Close" at bounding box center [1326, 18] width 64 height 19
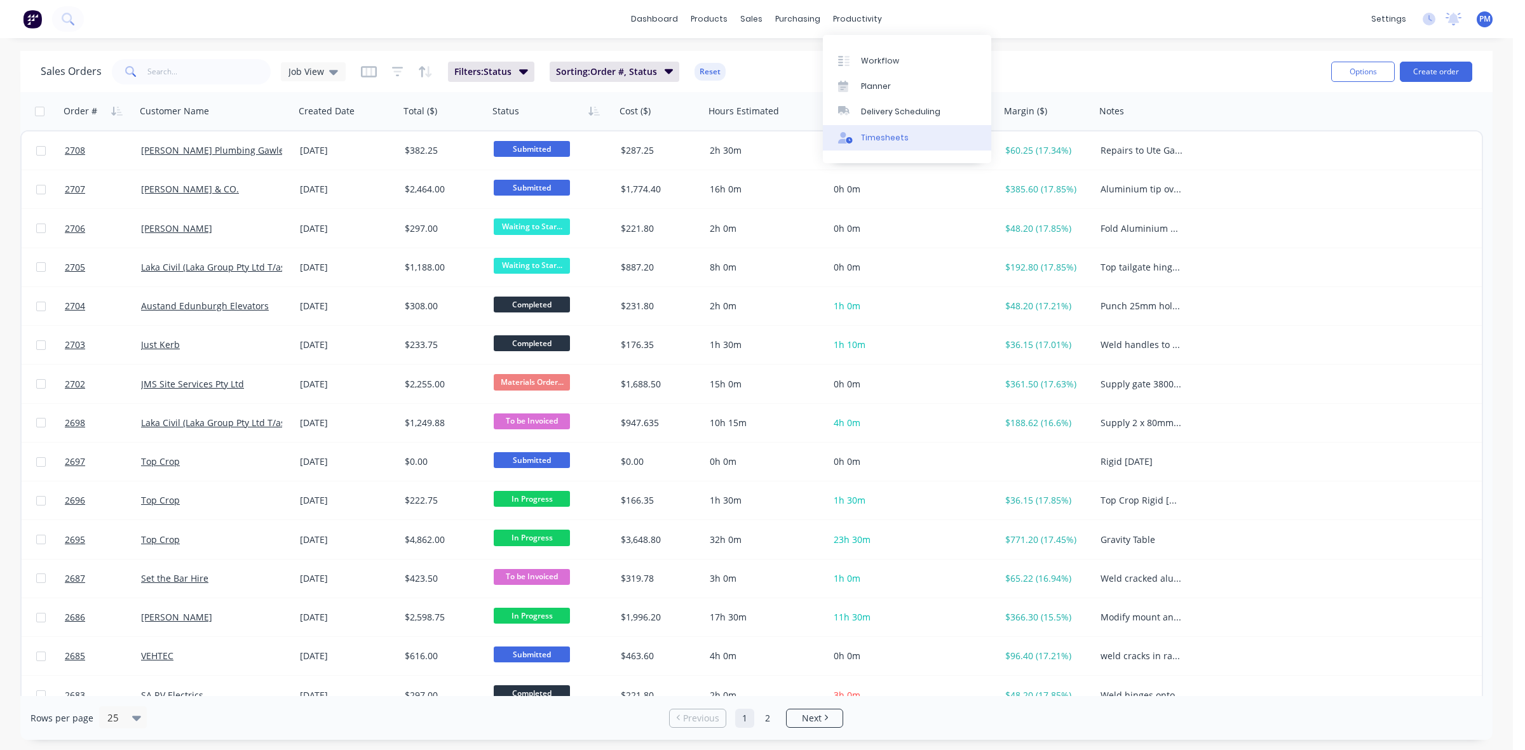
click at [872, 133] on div "Timesheets" at bounding box center [885, 137] width 48 height 11
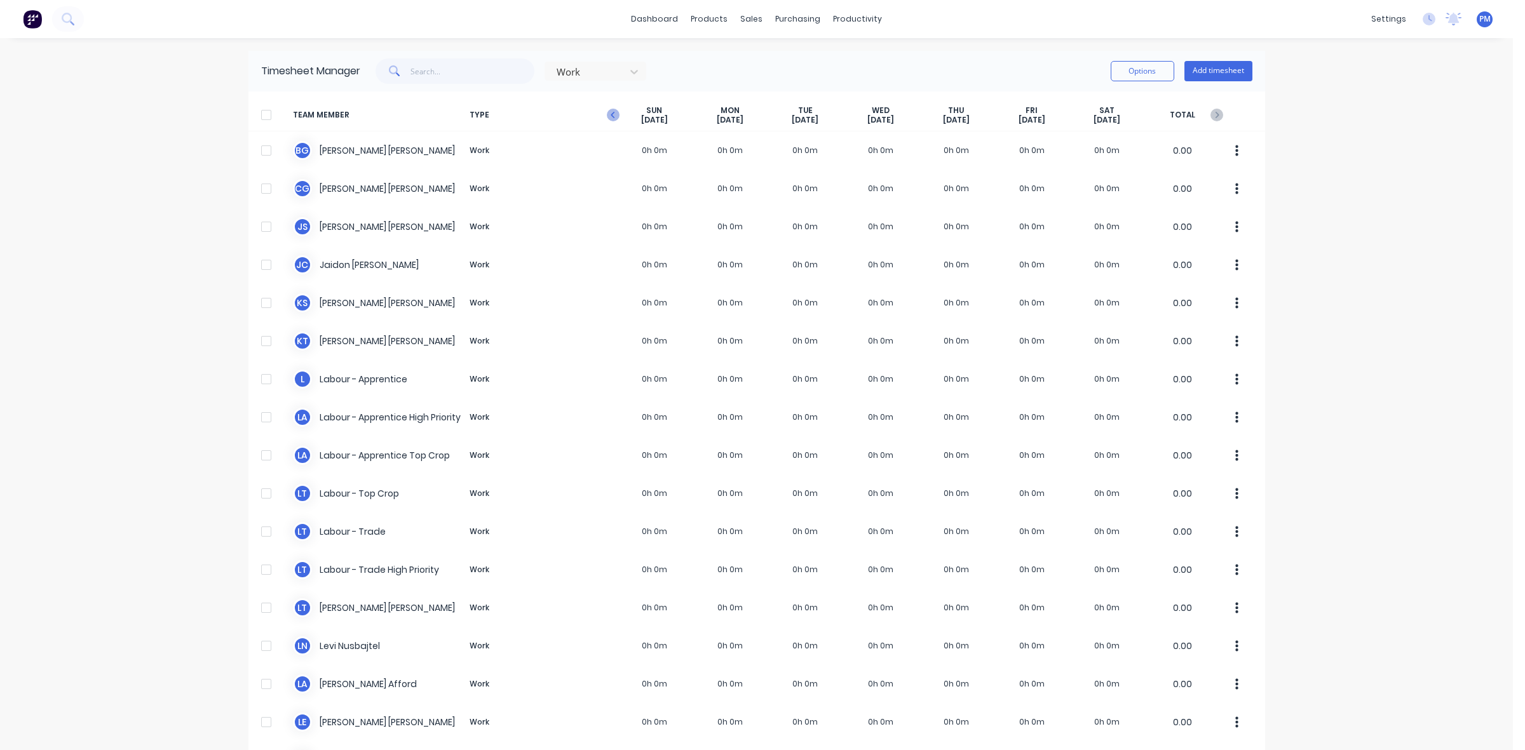
click at [607, 116] on icon "button" at bounding box center [613, 115] width 13 height 13
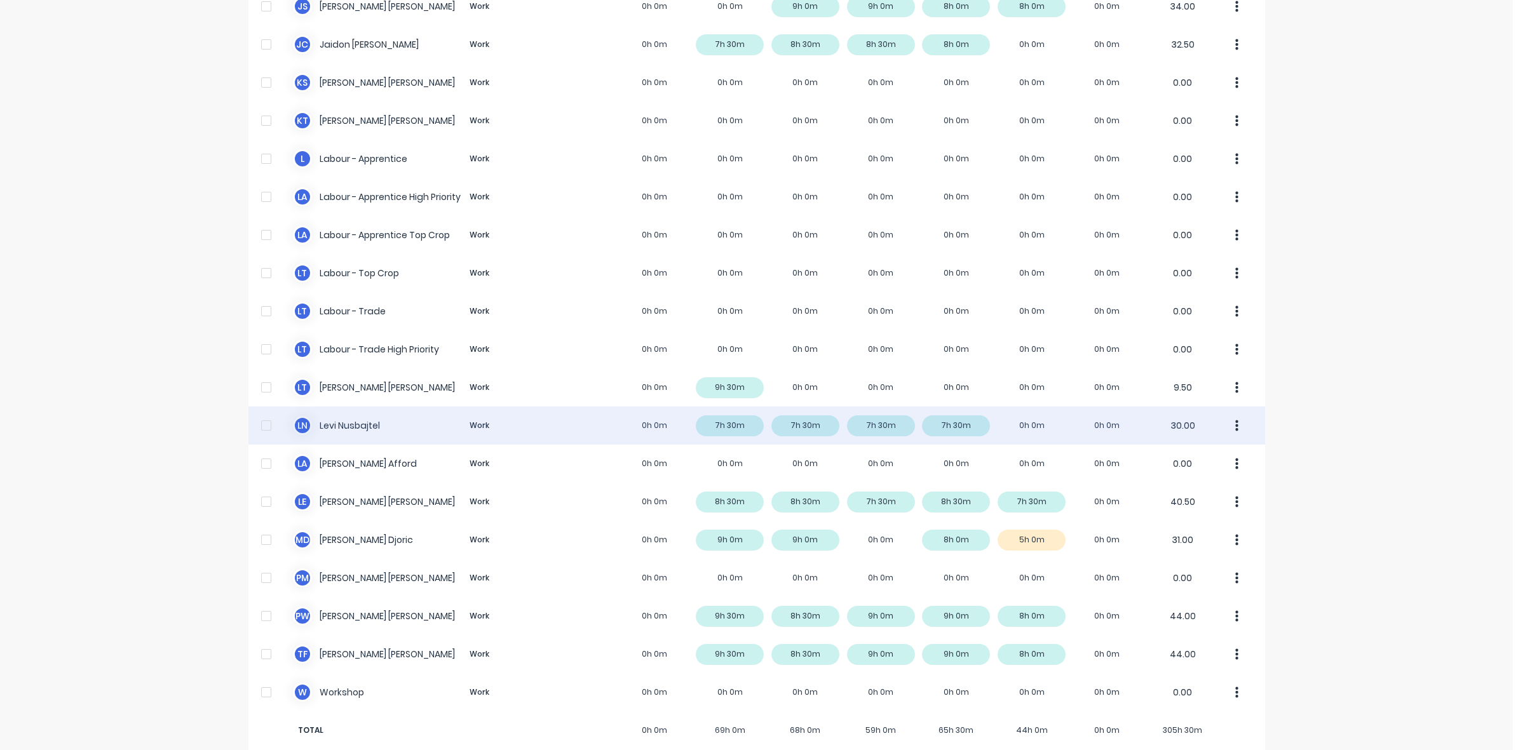
scroll to position [240, 0]
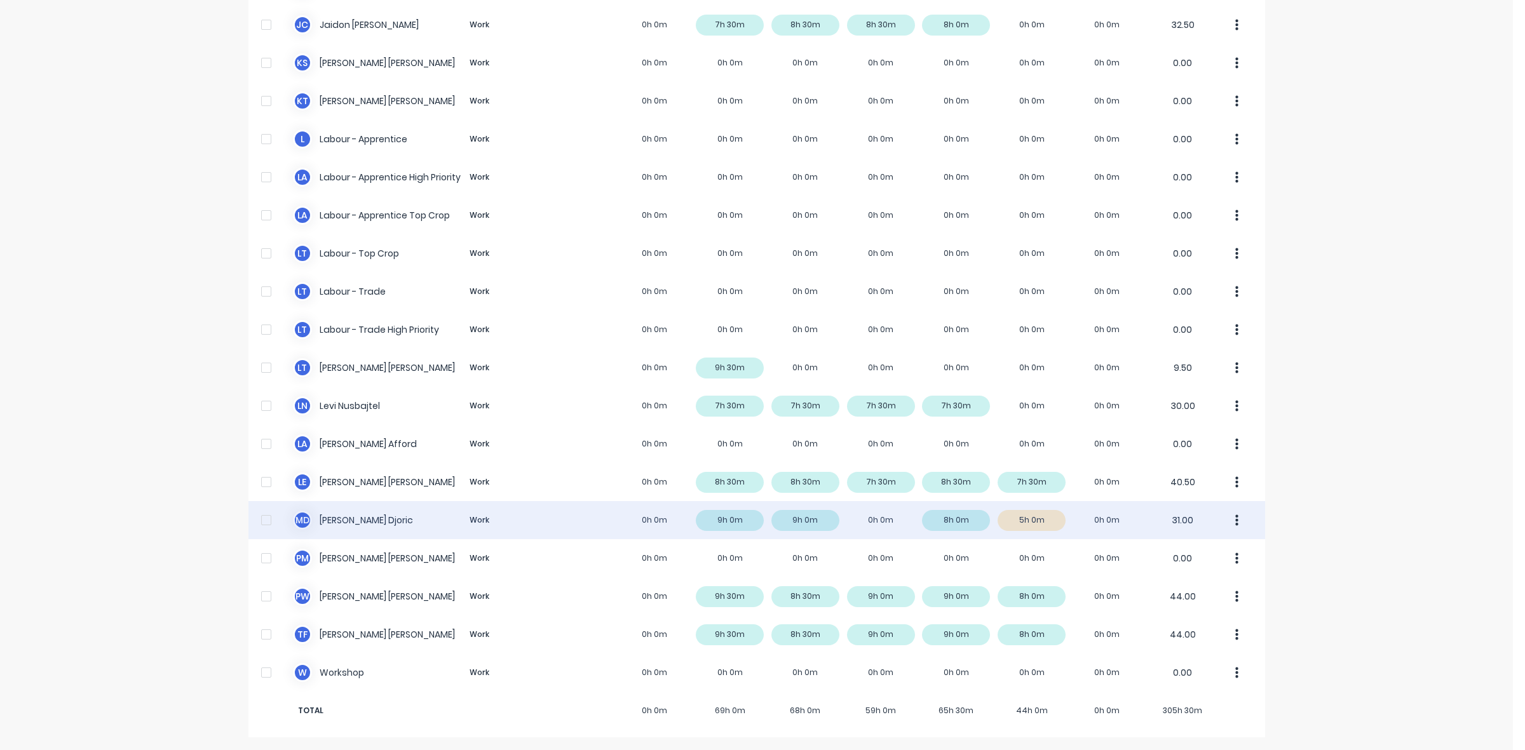
click at [1046, 519] on div "M D [PERSON_NAME] Work 0h 0m 9h 0m 9h 0m 0h 0m 8h 0m 5h 0m 0h 0m 31.00" at bounding box center [756, 520] width 1016 height 38
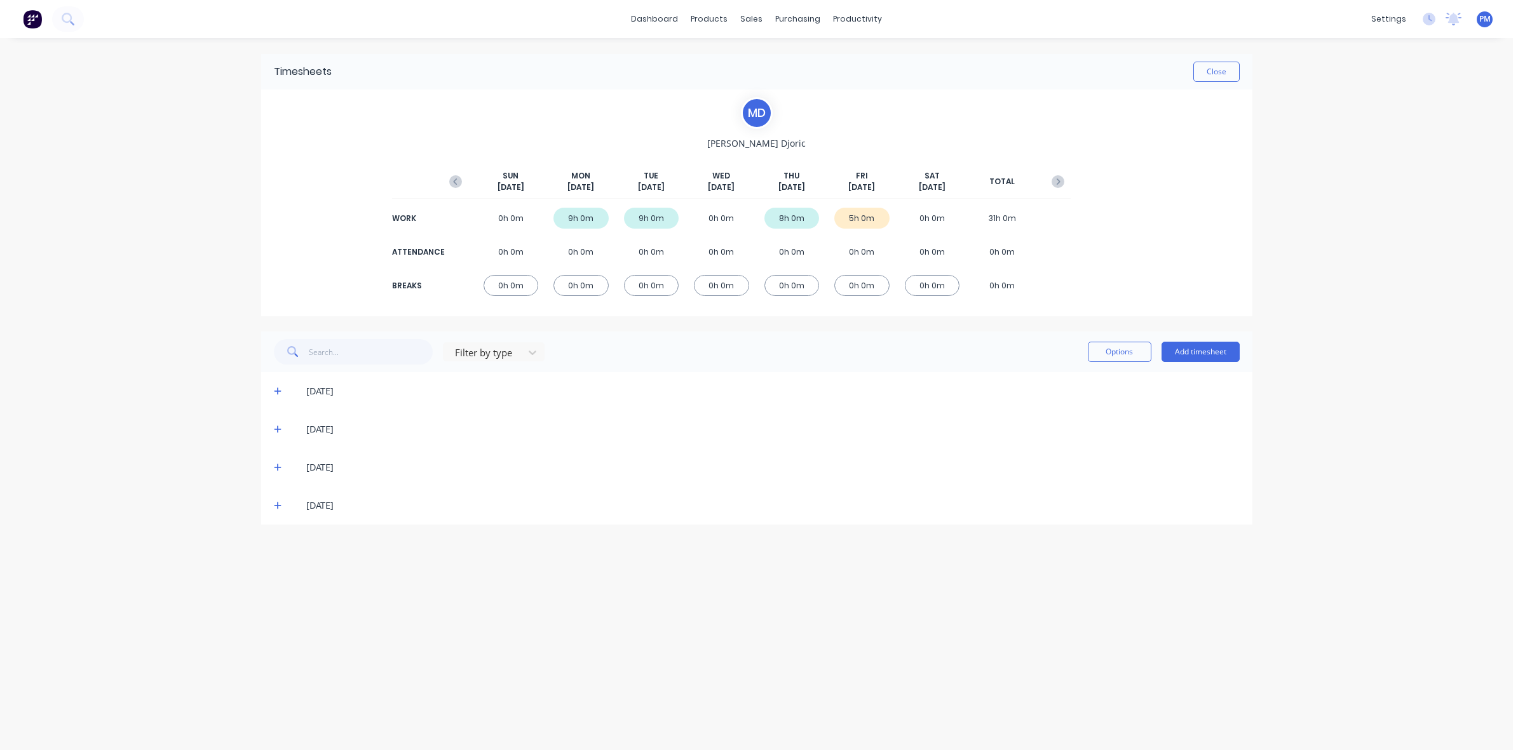
click at [278, 505] on icon at bounding box center [278, 506] width 8 height 8
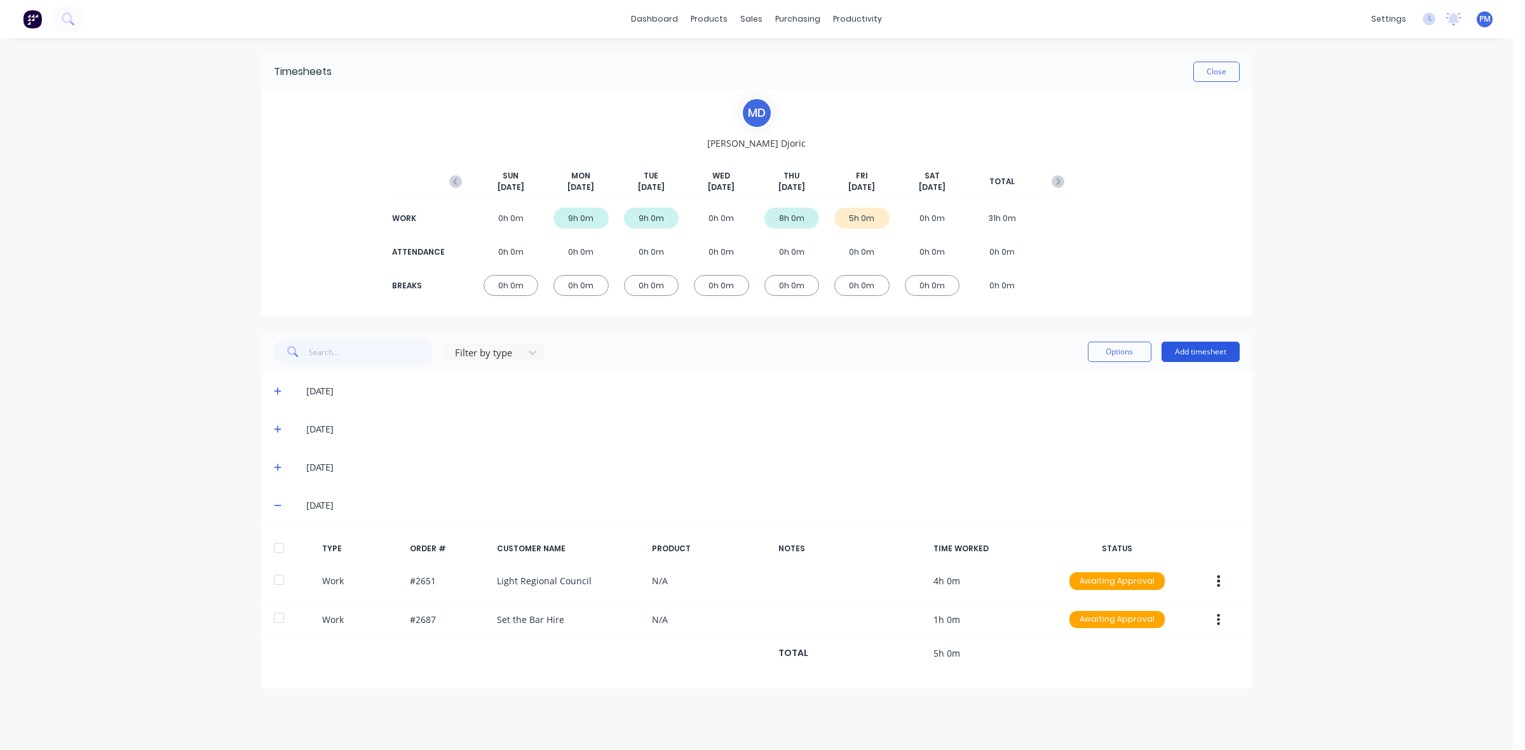
click at [1207, 356] on button "Add timesheet" at bounding box center [1200, 352] width 78 height 20
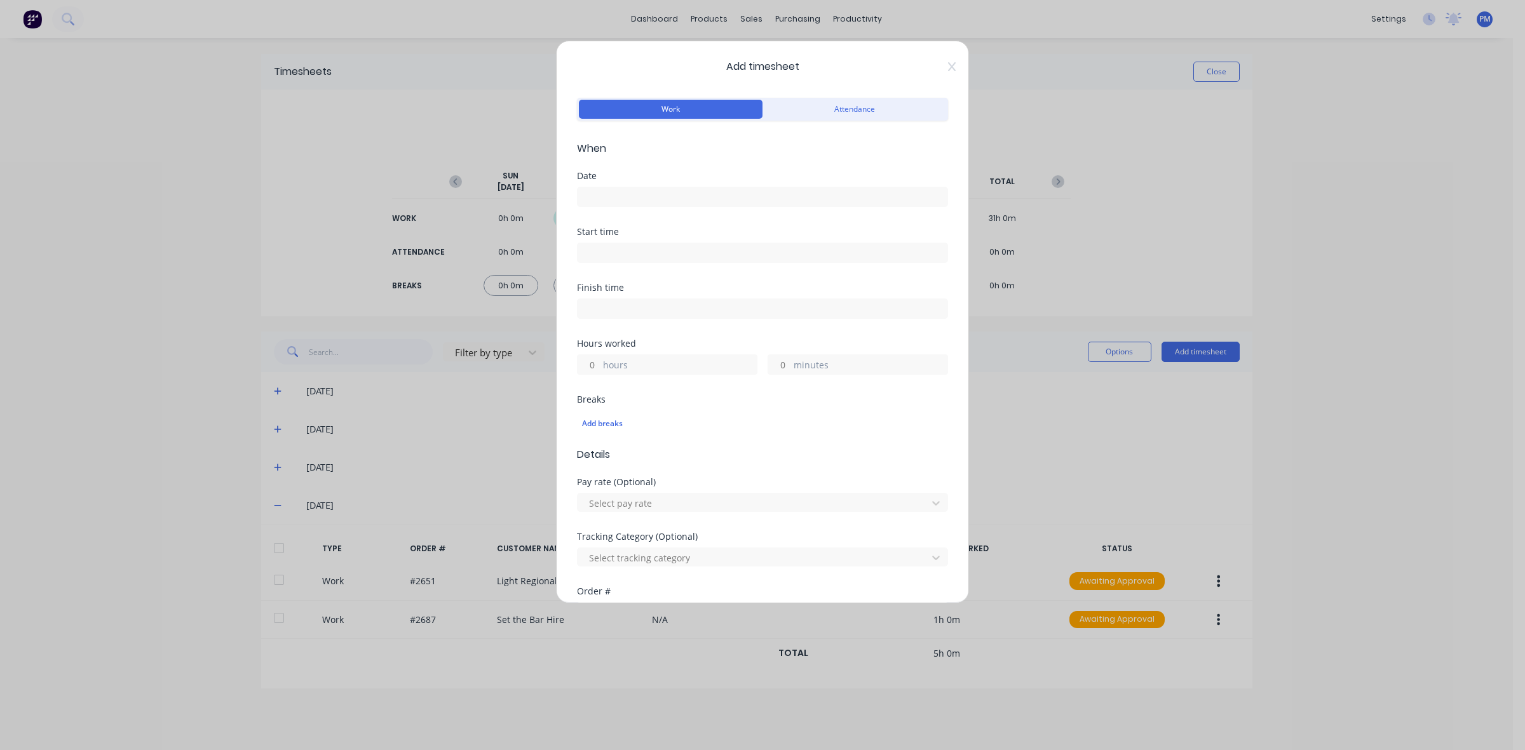
click at [614, 195] on input at bounding box center [762, 196] width 370 height 19
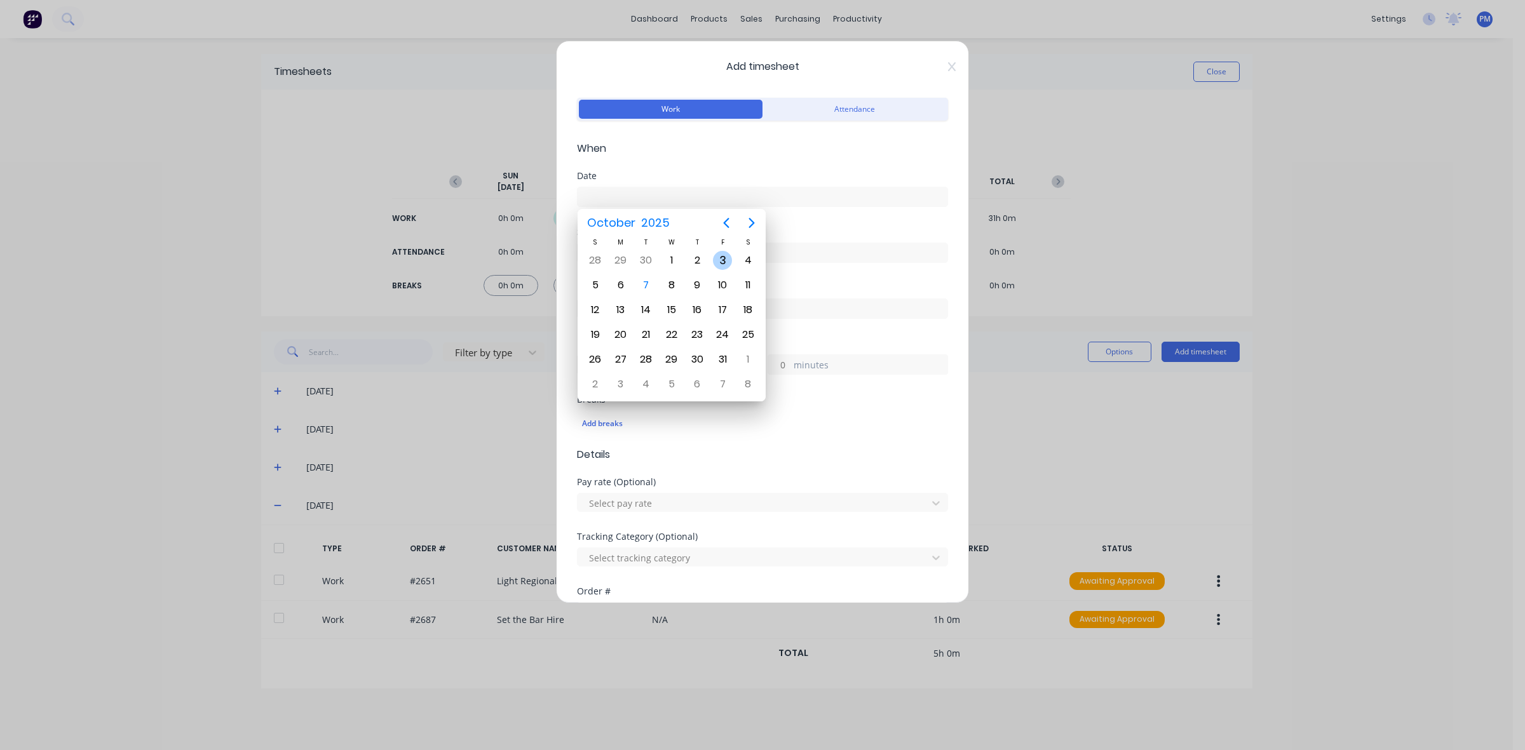
click at [721, 260] on div "3" at bounding box center [722, 260] width 19 height 19
type input "[DATE]"
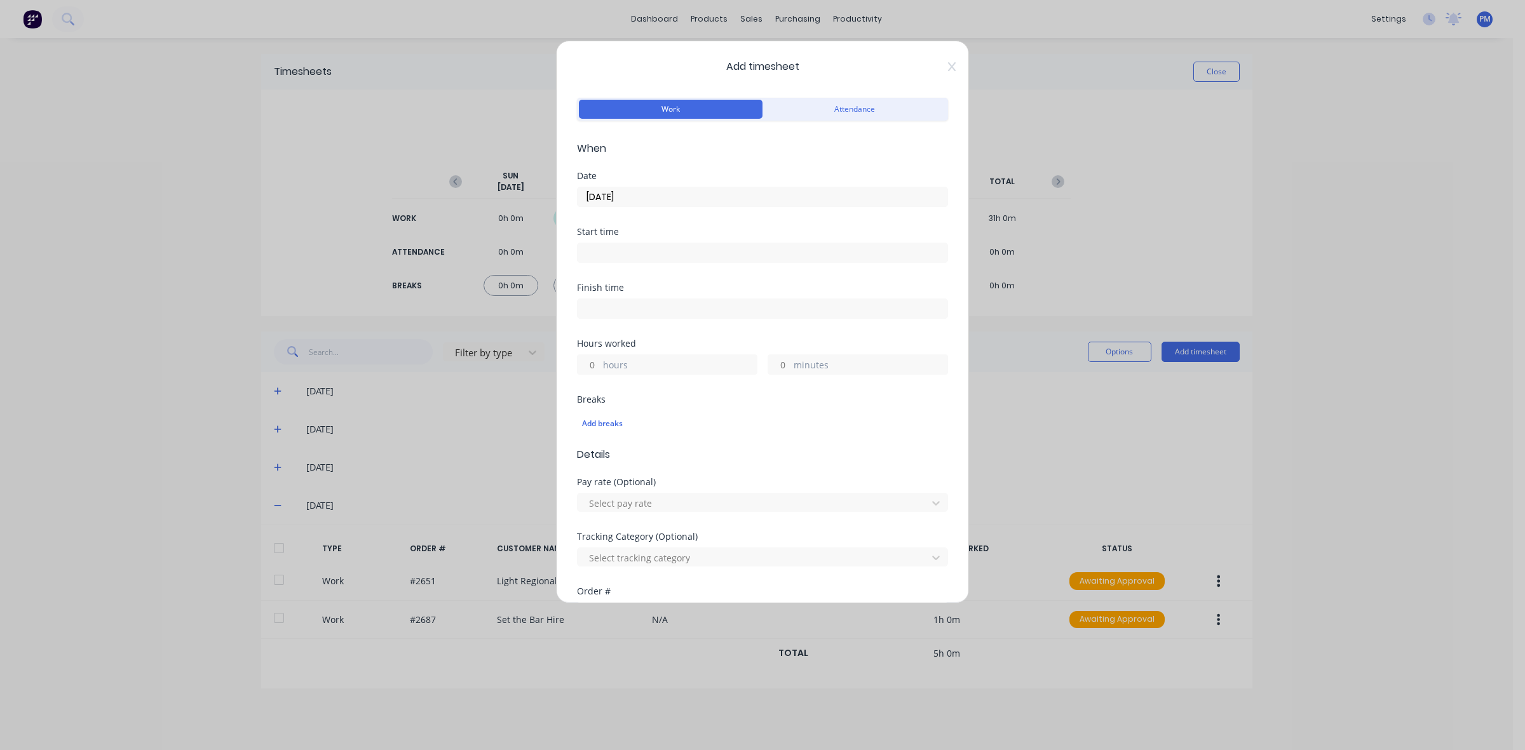
click at [617, 255] on input at bounding box center [762, 252] width 370 height 19
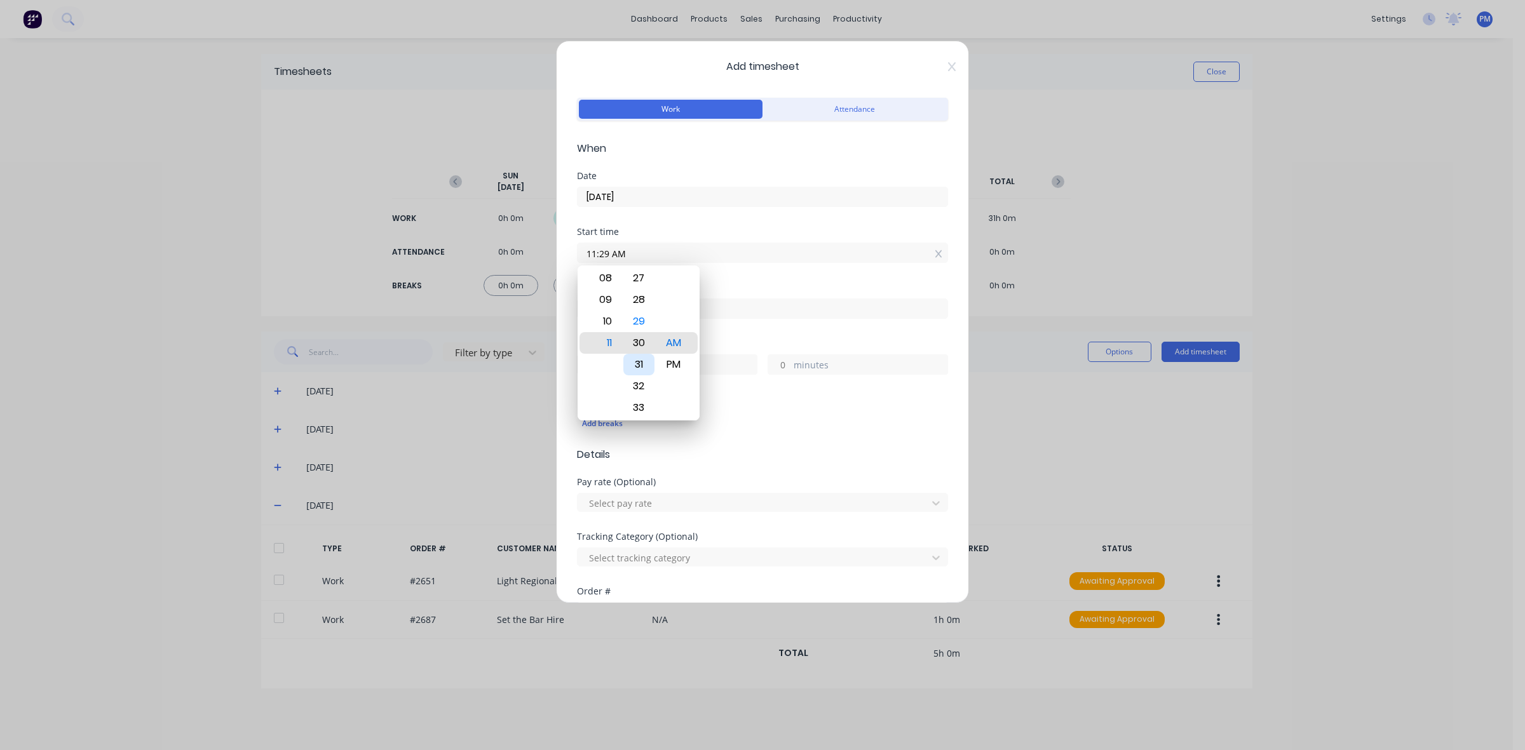
type input "11:30 AM"
click at [737, 408] on div "Add breaks" at bounding box center [762, 422] width 371 height 30
drag, startPoint x: 598, startPoint y: 363, endPoint x: 589, endPoint y: 363, distance: 8.9
click at [589, 363] on input "hours" at bounding box center [588, 364] width 22 height 19
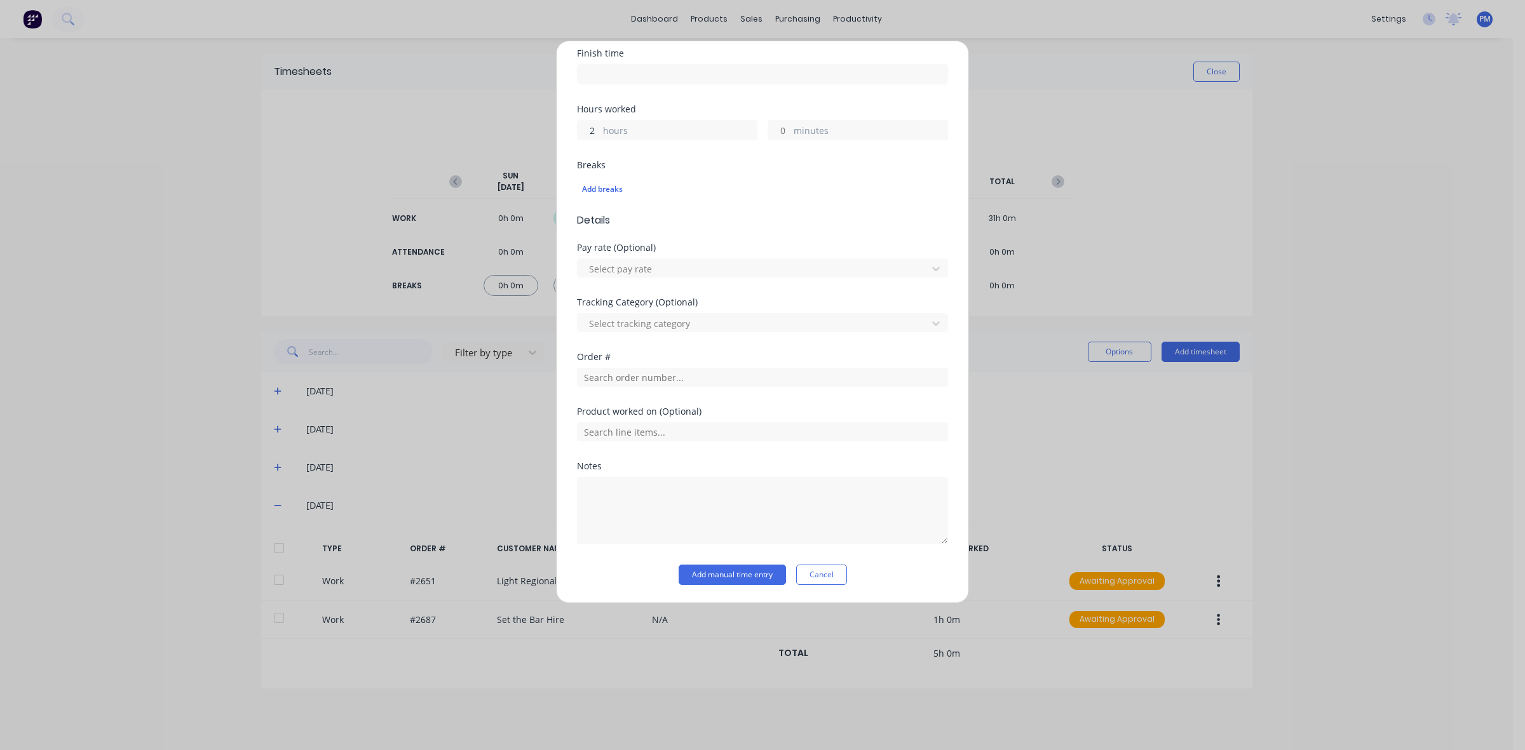
scroll to position [236, 0]
type input "2"
type input "01:30 PM"
type input "0"
click at [623, 379] on input "text" at bounding box center [762, 377] width 371 height 19
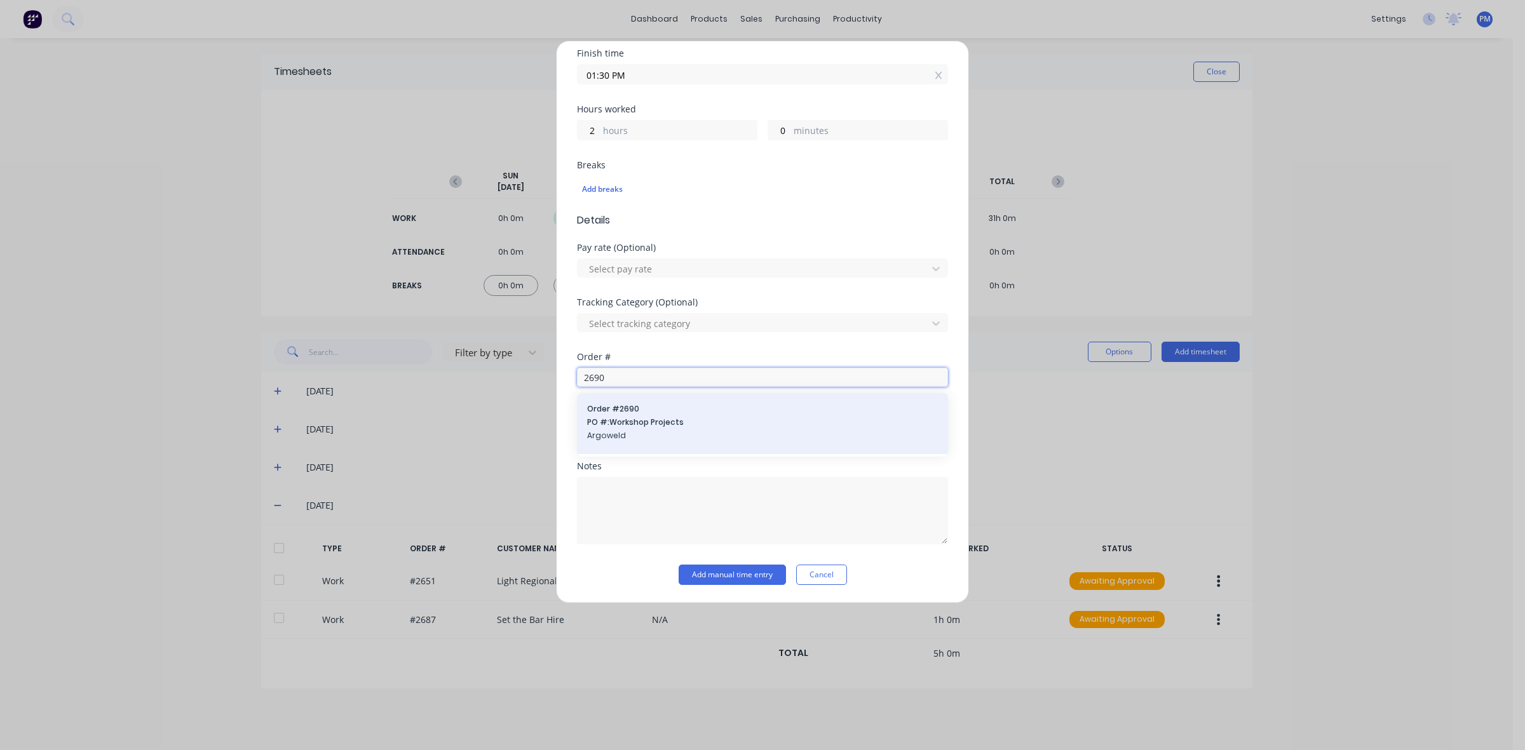
type input "2690"
click at [633, 430] on span "Argoweld" at bounding box center [762, 435] width 351 height 11
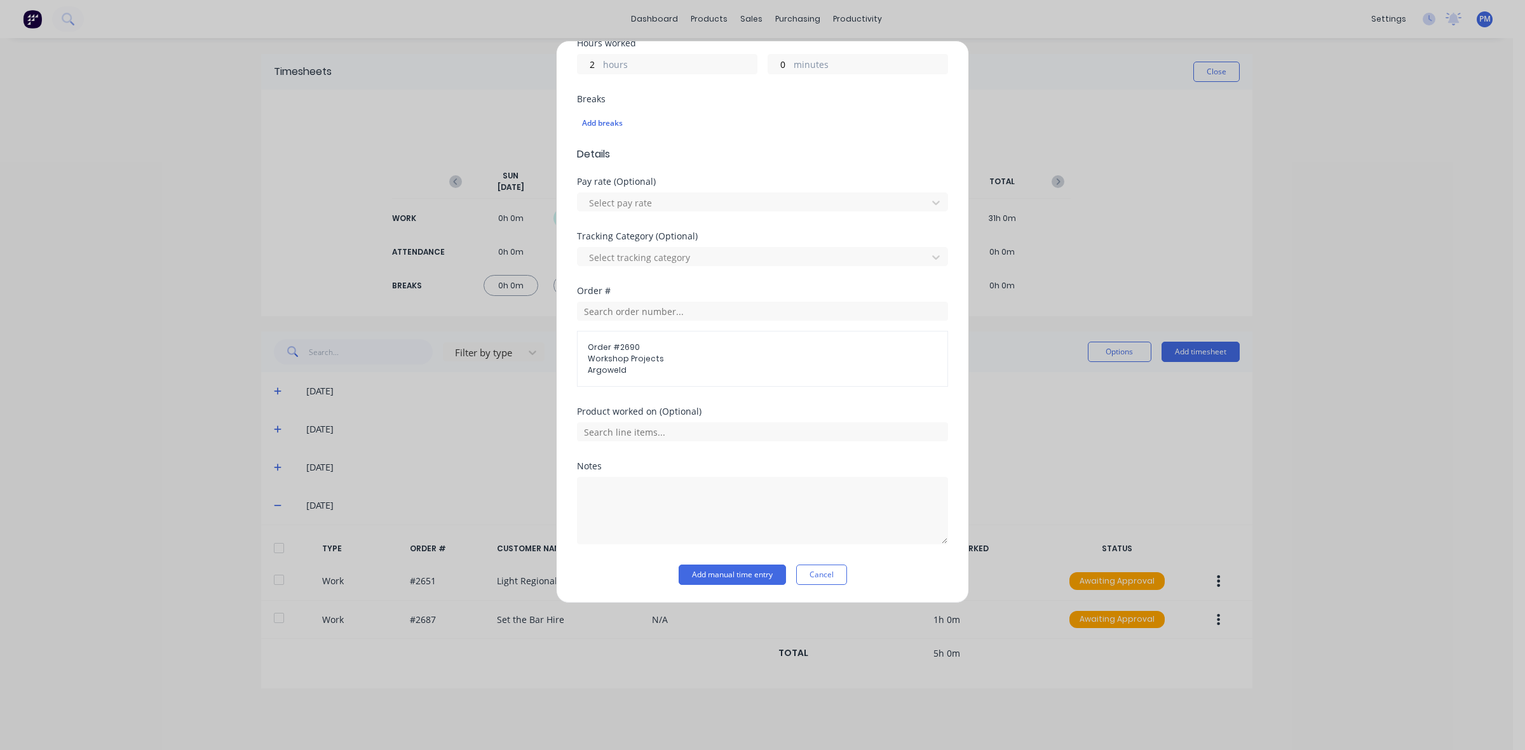
scroll to position [302, 0]
click at [740, 573] on button "Add manual time entry" at bounding box center [731, 575] width 107 height 20
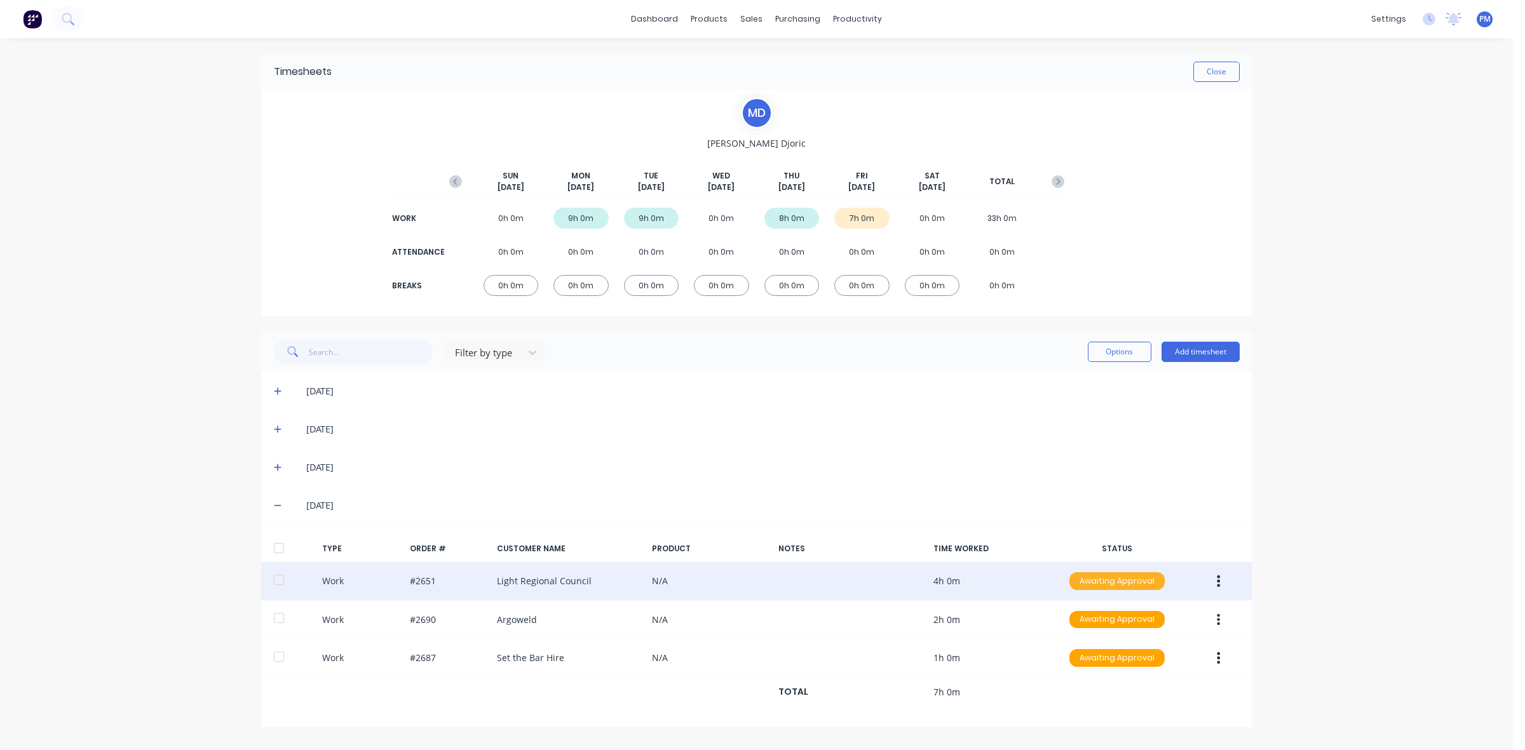
click at [1116, 586] on div "Awaiting Approval" at bounding box center [1116, 581] width 95 height 18
click at [1081, 643] on div "Approved" at bounding box center [1089, 646] width 104 height 18
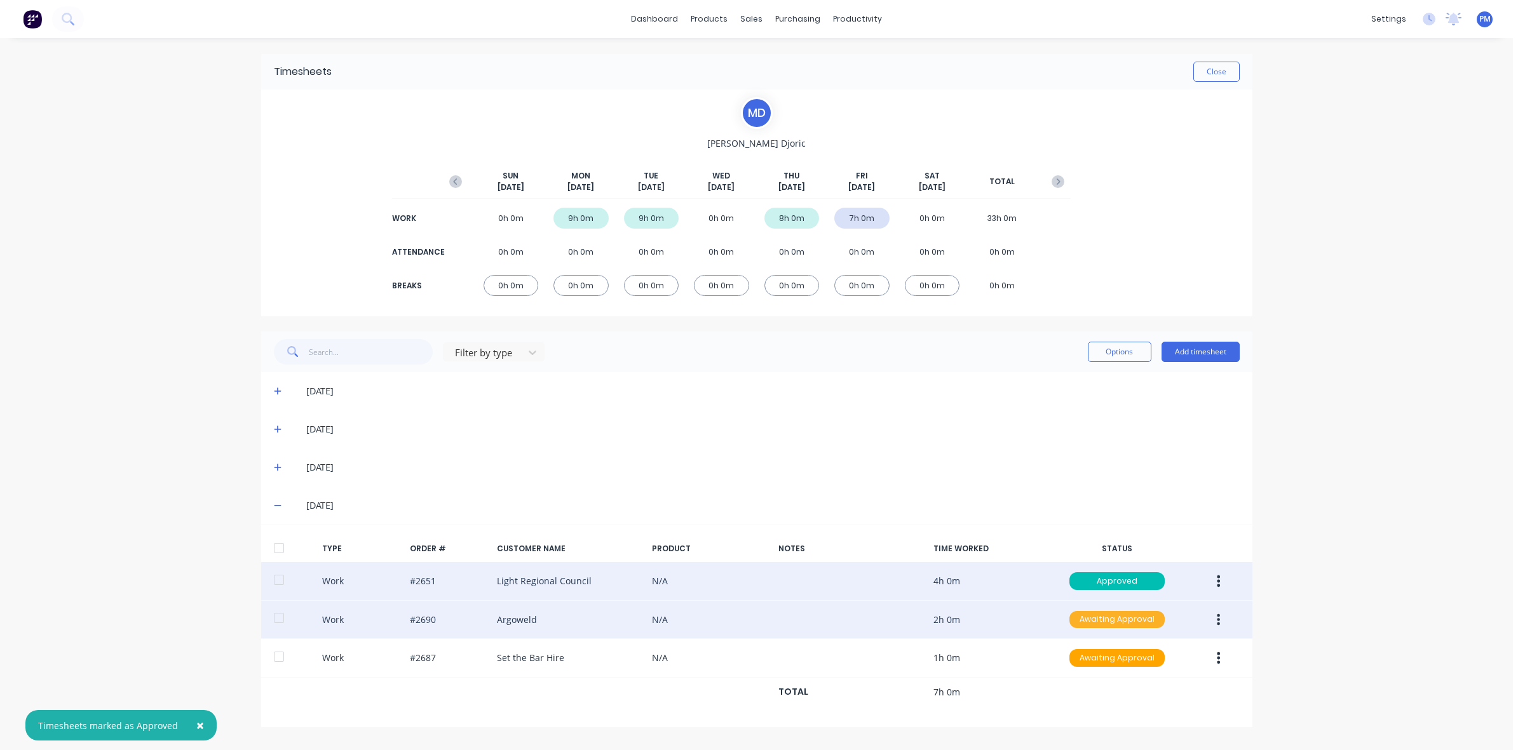
click at [1090, 626] on div "Awaiting Approval" at bounding box center [1116, 620] width 95 height 18
click at [1089, 684] on div "Approved" at bounding box center [1089, 684] width 104 height 18
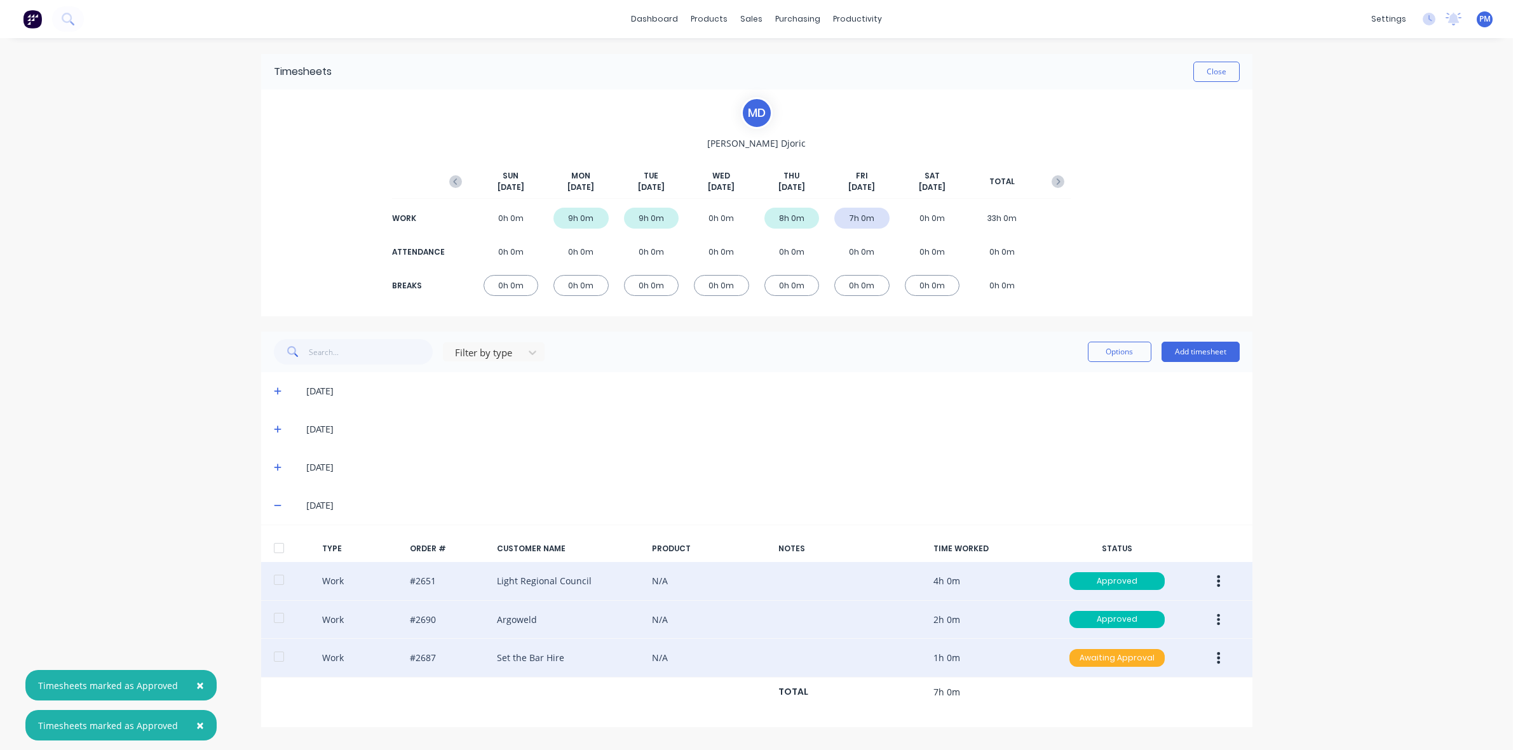
click at [1109, 659] on div "Awaiting Approval" at bounding box center [1116, 658] width 95 height 18
click at [1099, 719] on div "Approved" at bounding box center [1089, 722] width 104 height 18
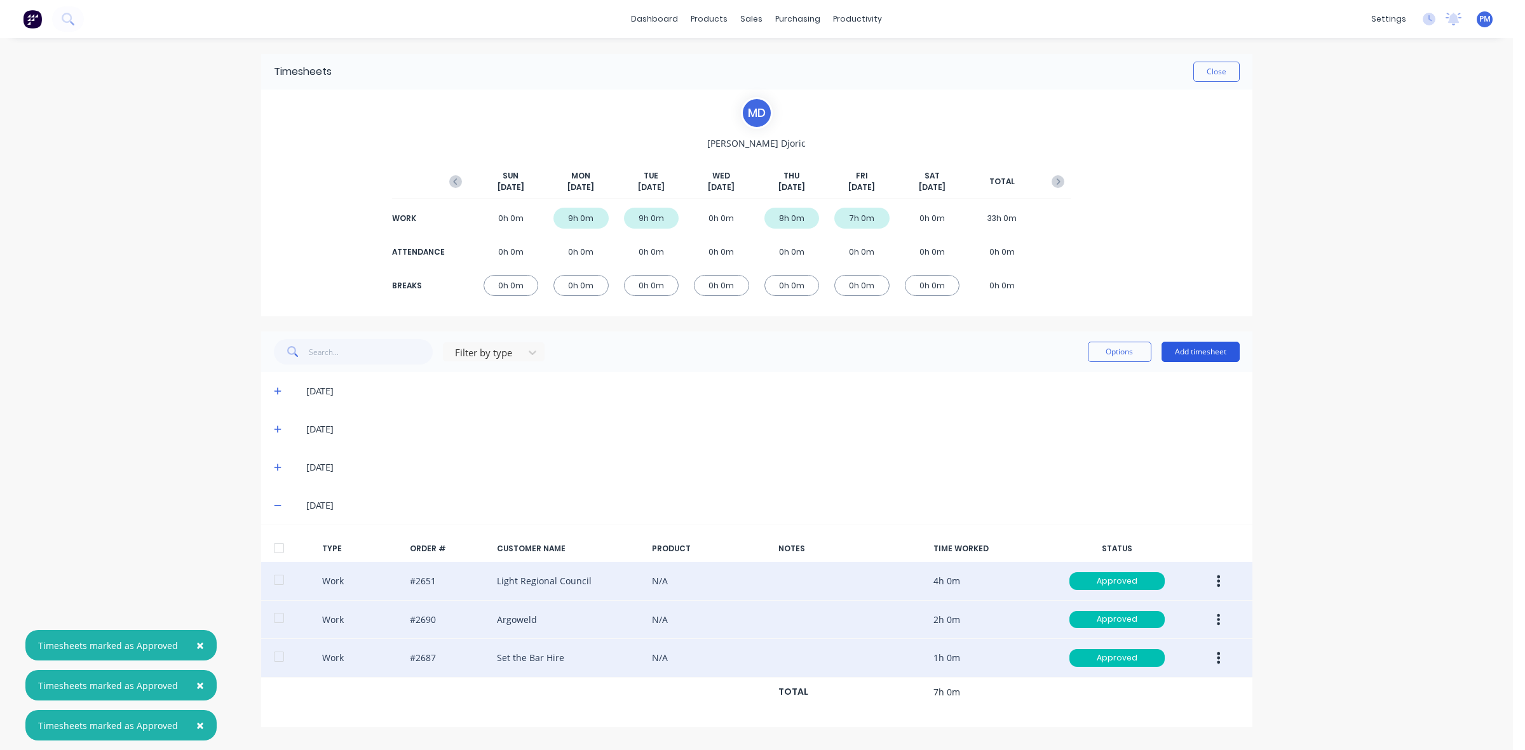
click at [1207, 360] on button "Add timesheet" at bounding box center [1200, 352] width 78 height 20
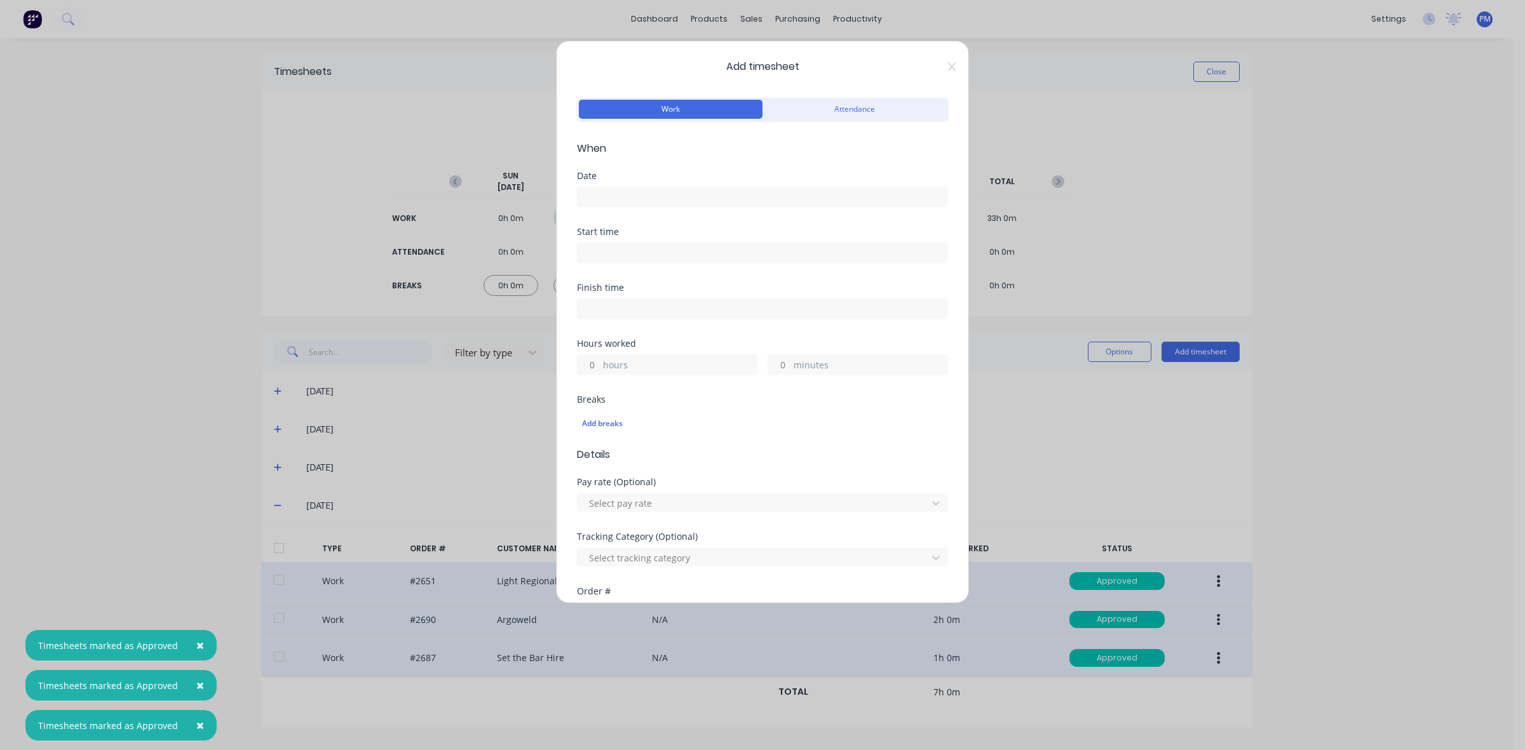
click at [611, 185] on div at bounding box center [762, 196] width 371 height 24
click at [604, 198] on input at bounding box center [762, 196] width 370 height 19
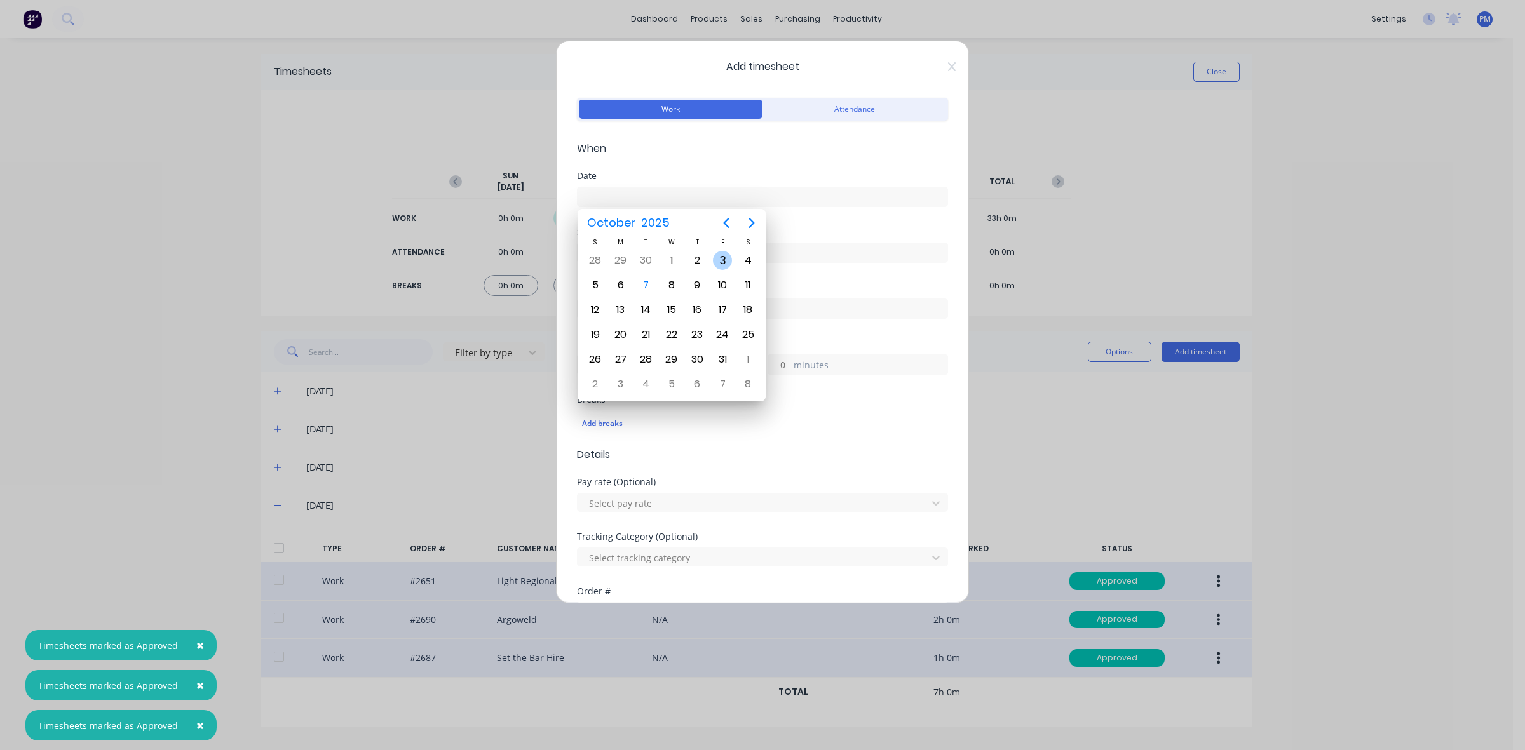
click at [722, 255] on div "3" at bounding box center [722, 260] width 19 height 19
type input "[DATE]"
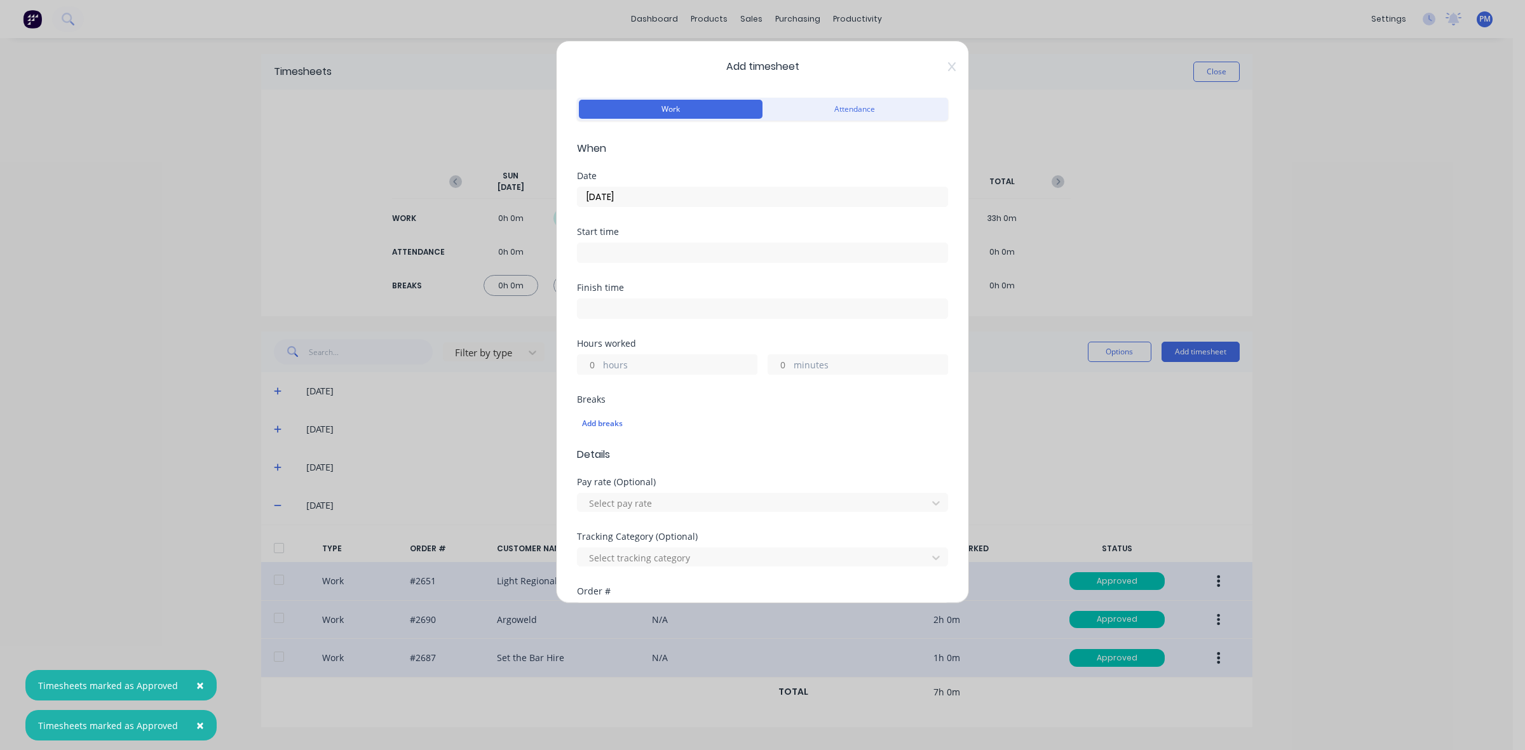
click at [618, 253] on input at bounding box center [762, 252] width 370 height 19
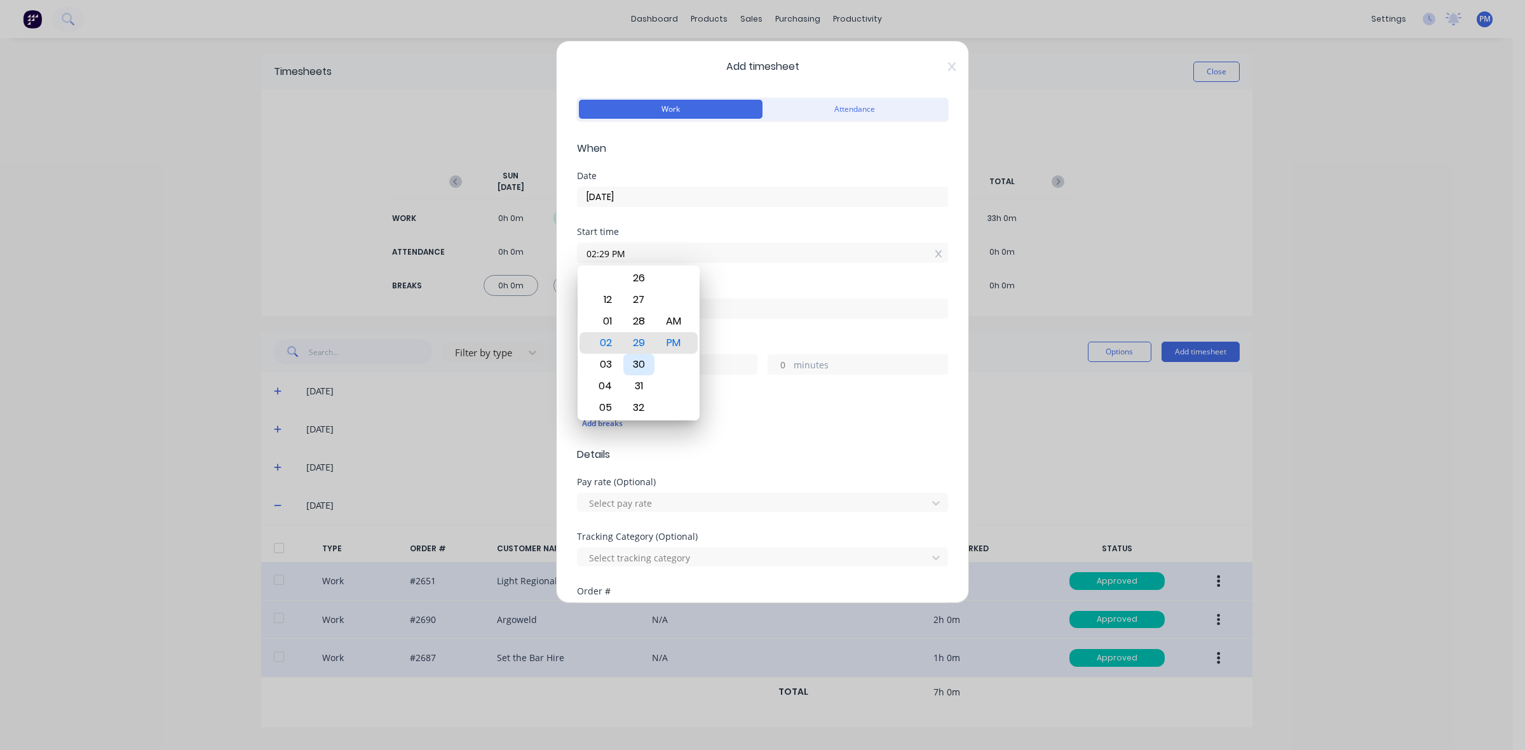
type input "02:30 PM"
click at [699, 424] on div "Add breaks" at bounding box center [762, 423] width 361 height 17
drag, startPoint x: 598, startPoint y: 365, endPoint x: 591, endPoint y: 366, distance: 7.0
click at [591, 366] on input "hours" at bounding box center [588, 364] width 22 height 19
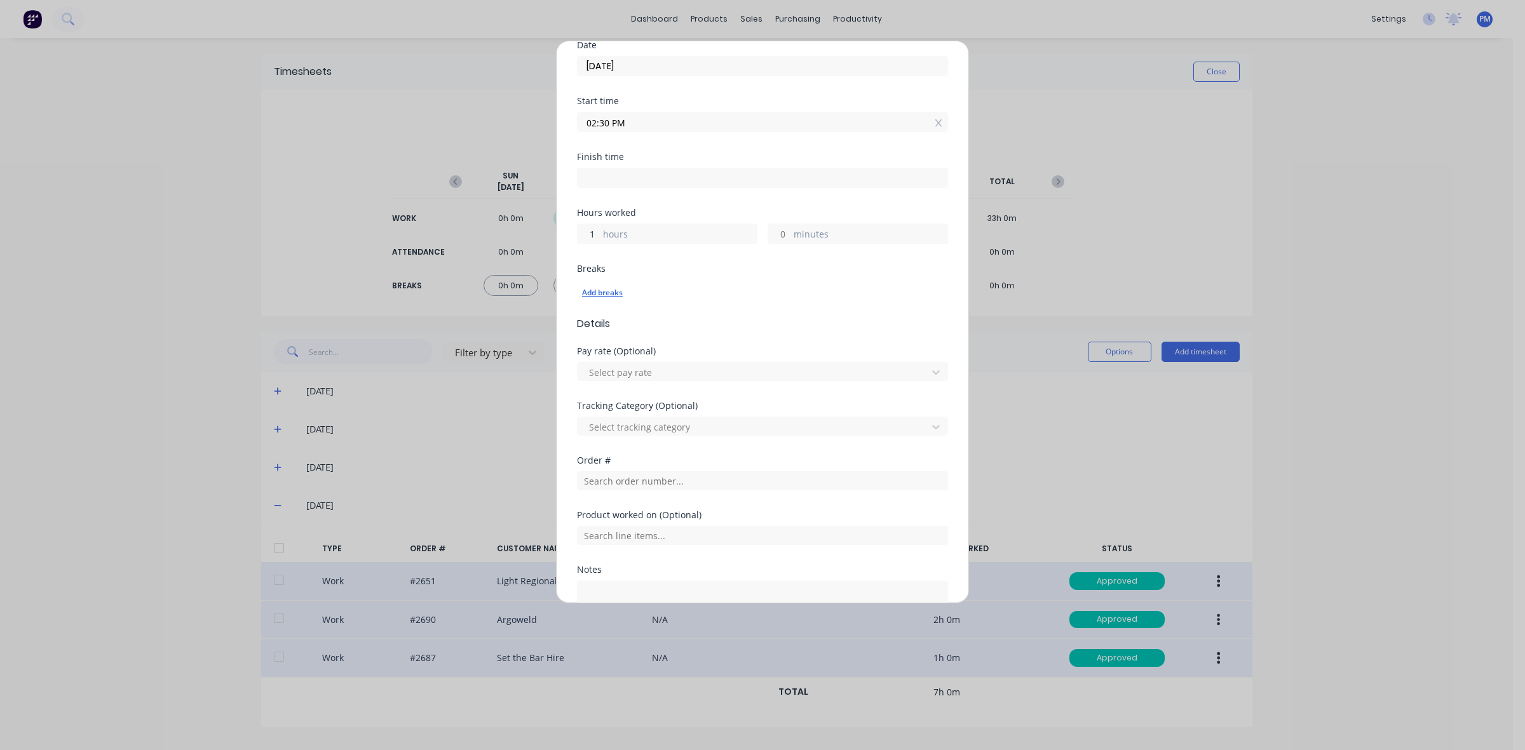
scroll to position [159, 0]
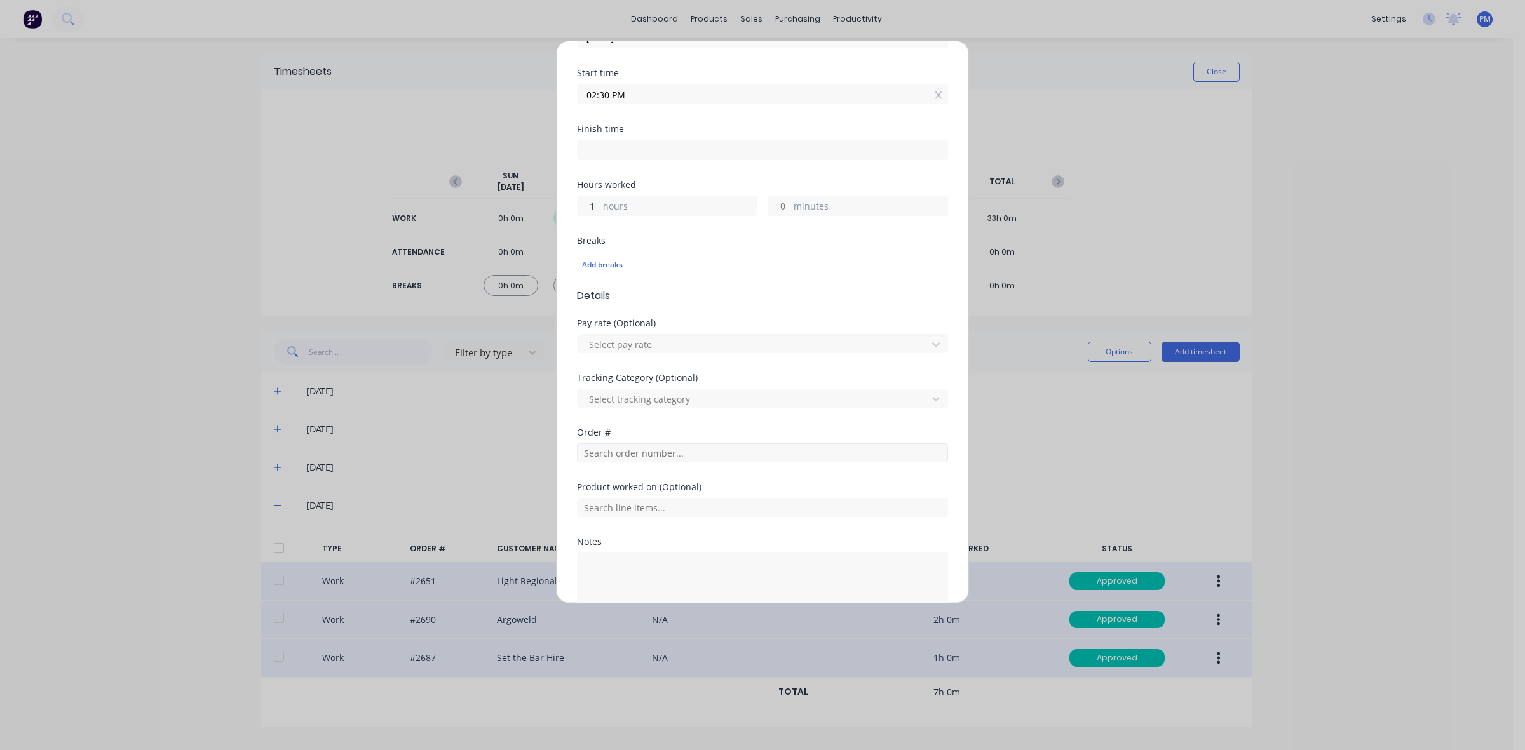
type input "1"
type input "03:30 PM"
type input "0"
click at [619, 452] on input "text" at bounding box center [762, 452] width 371 height 19
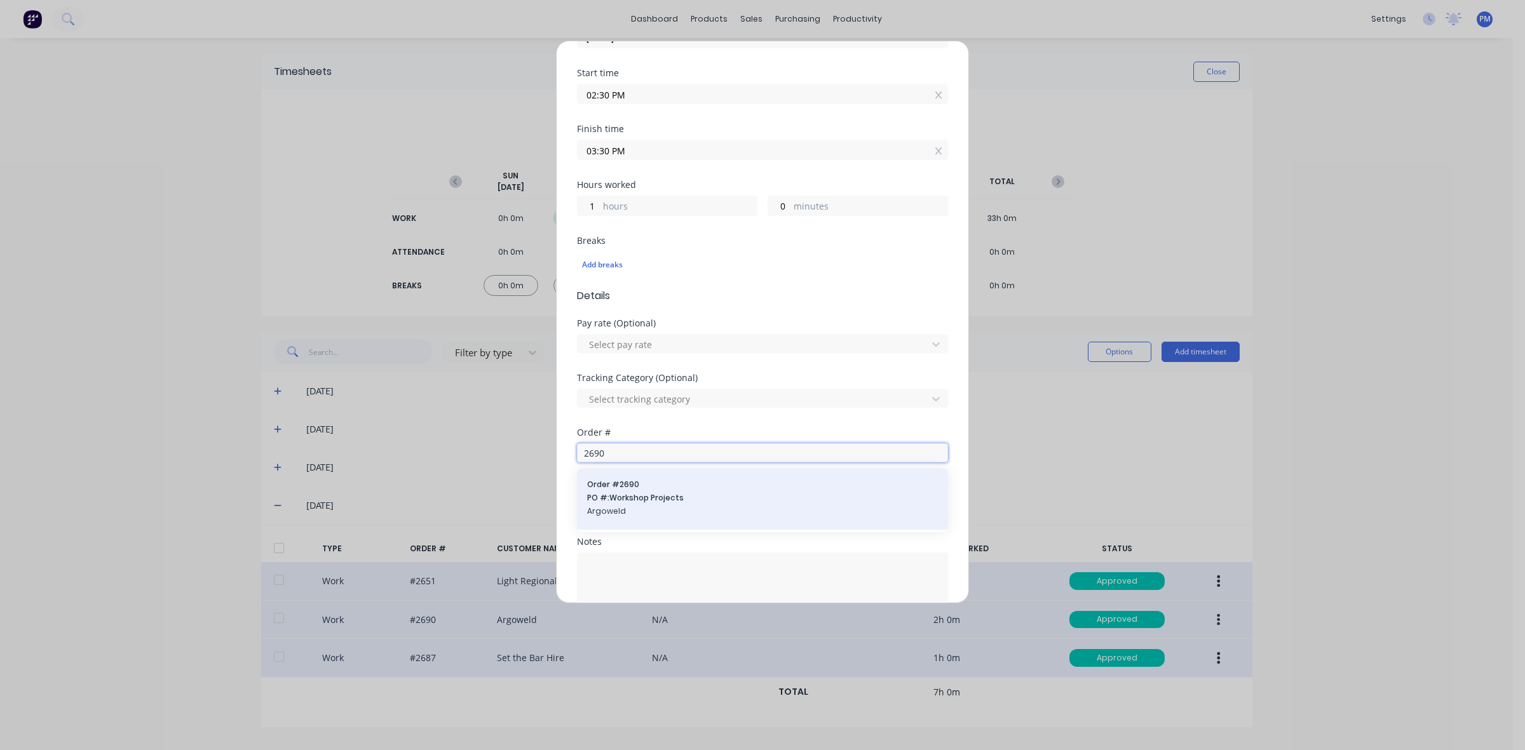
type input "2690"
click at [634, 504] on span "PO #: Workshop Projects" at bounding box center [762, 497] width 351 height 11
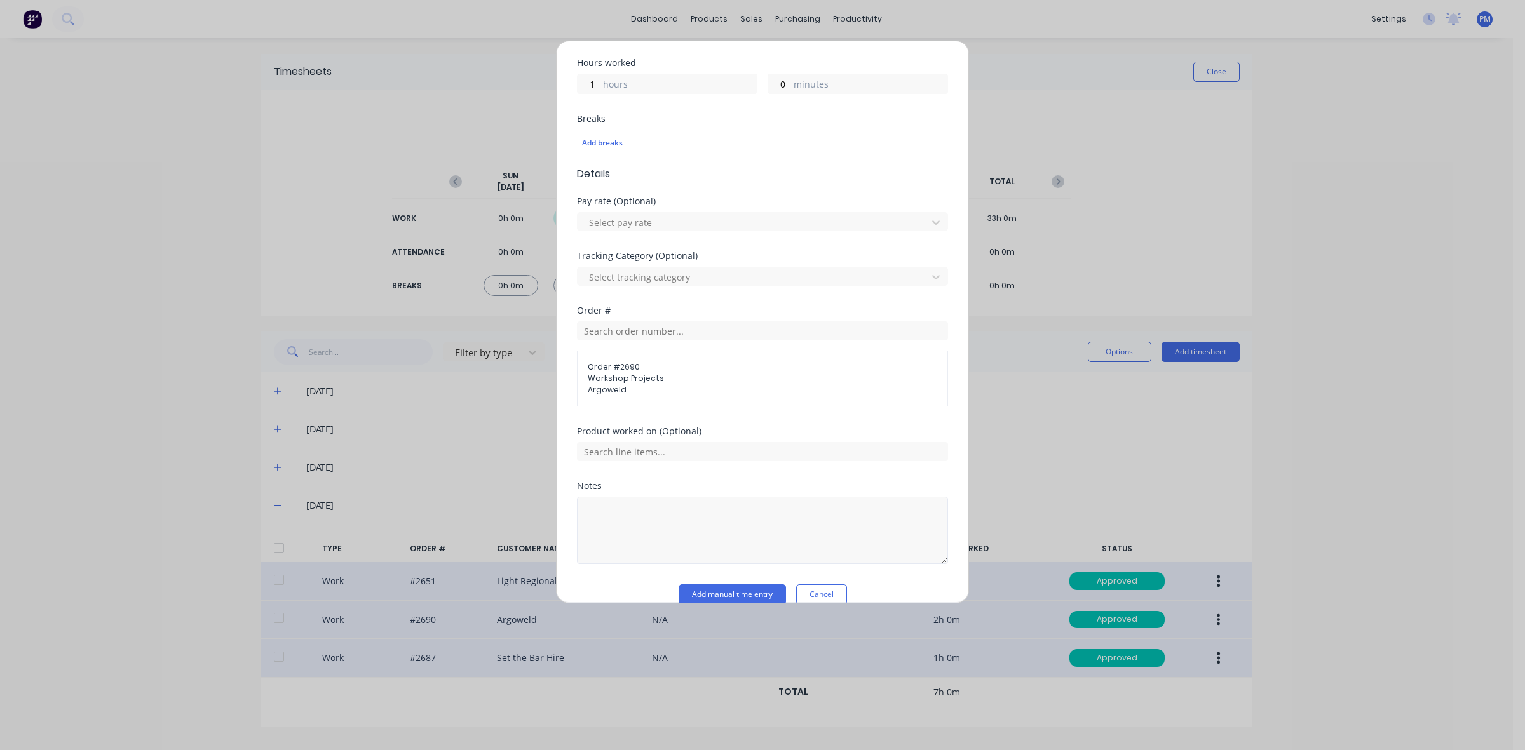
scroll to position [302, 0]
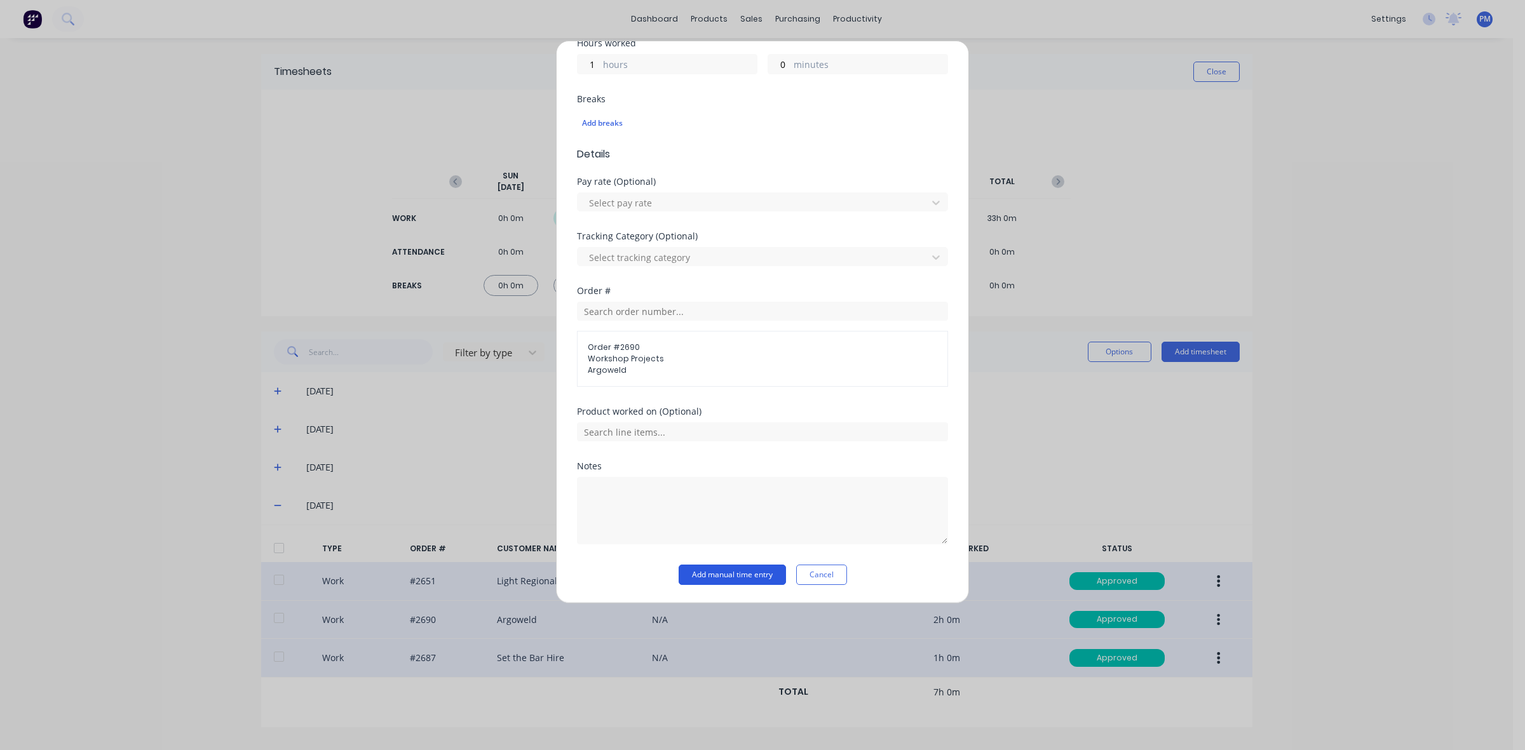
click at [713, 567] on button "Add manual time entry" at bounding box center [731, 575] width 107 height 20
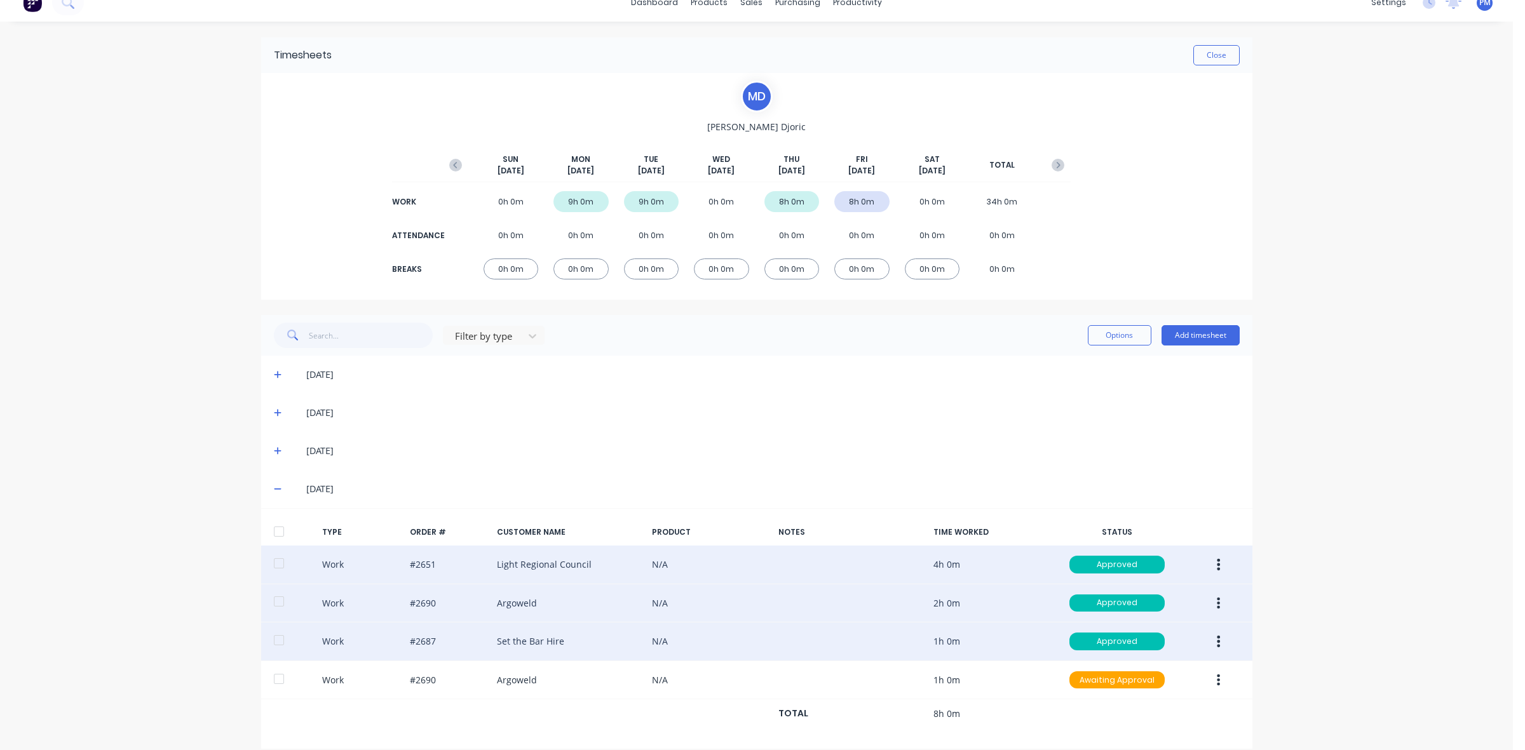
scroll to position [33, 0]
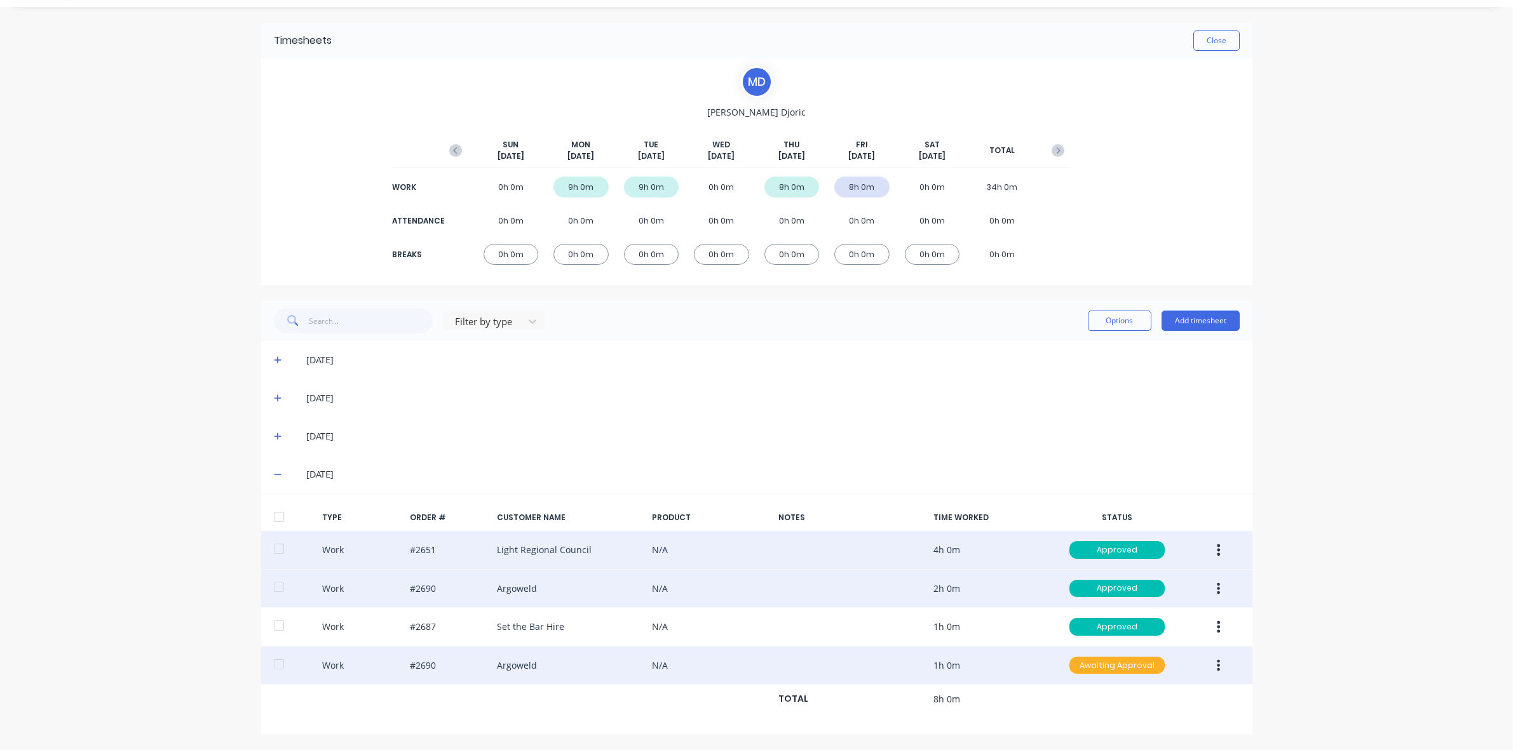
click at [1112, 664] on div "Awaiting Approval" at bounding box center [1116, 666] width 95 height 18
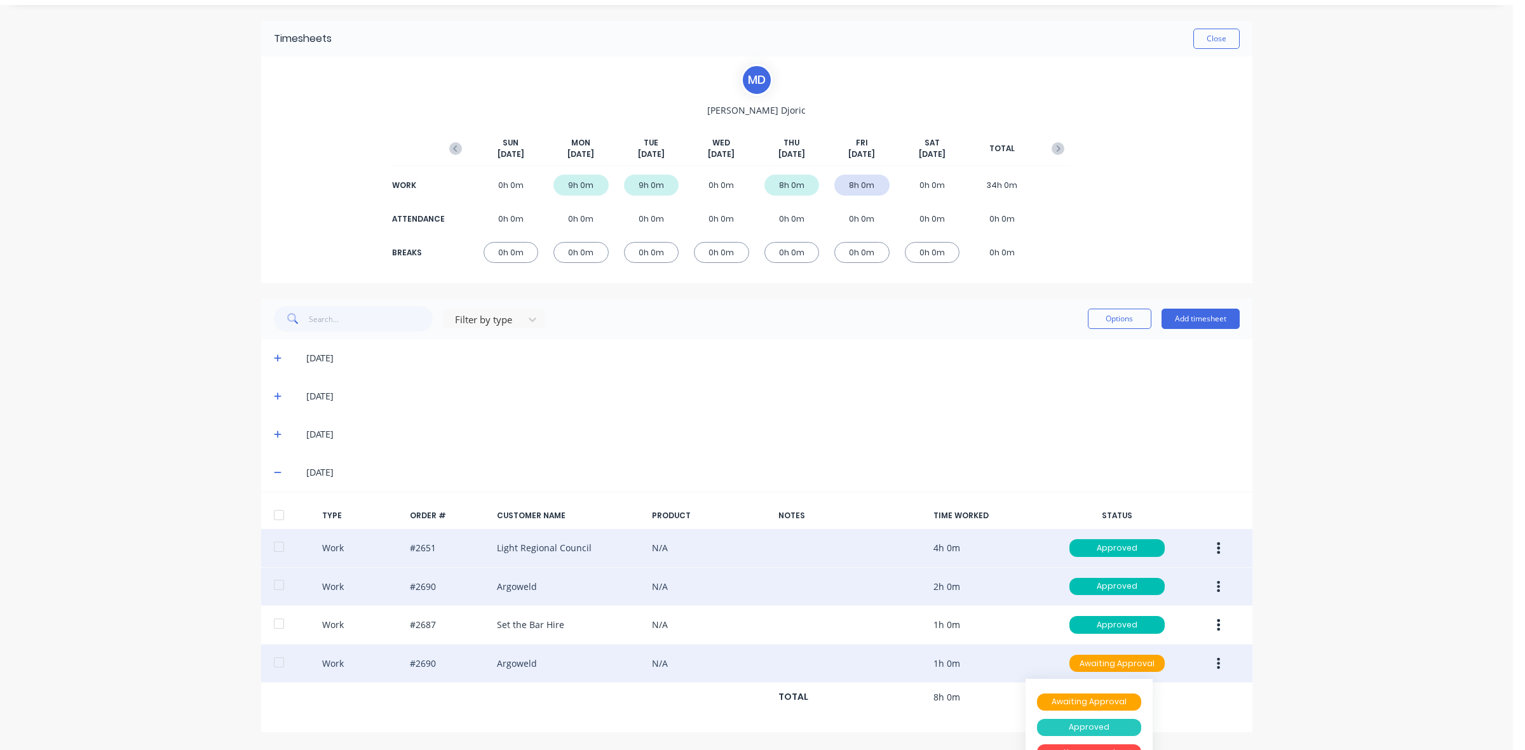
click at [1094, 726] on div "Approved" at bounding box center [1089, 728] width 104 height 18
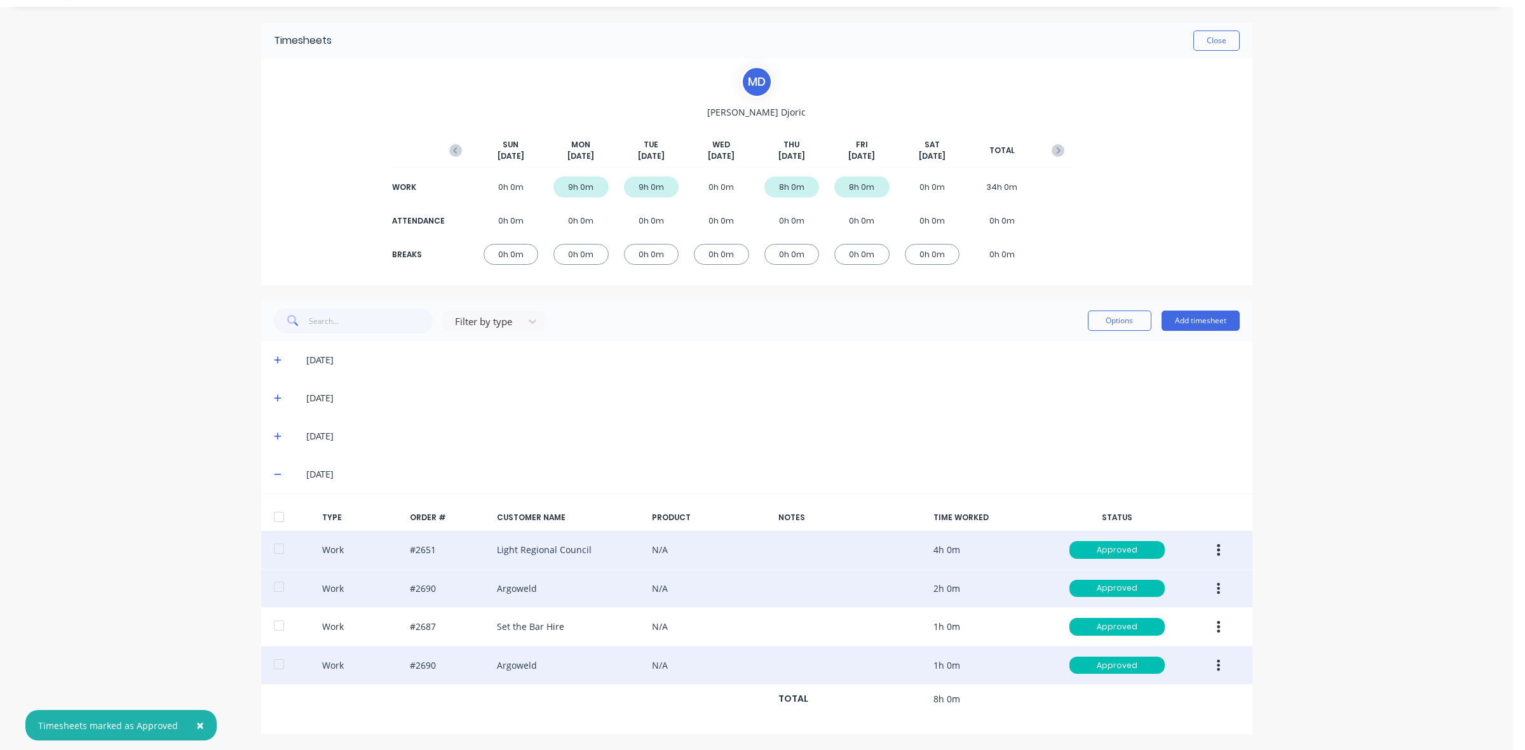
click at [1205, 26] on div "Timesheets Close" at bounding box center [756, 41] width 991 height 36
click at [1206, 42] on button "Close" at bounding box center [1216, 40] width 46 height 20
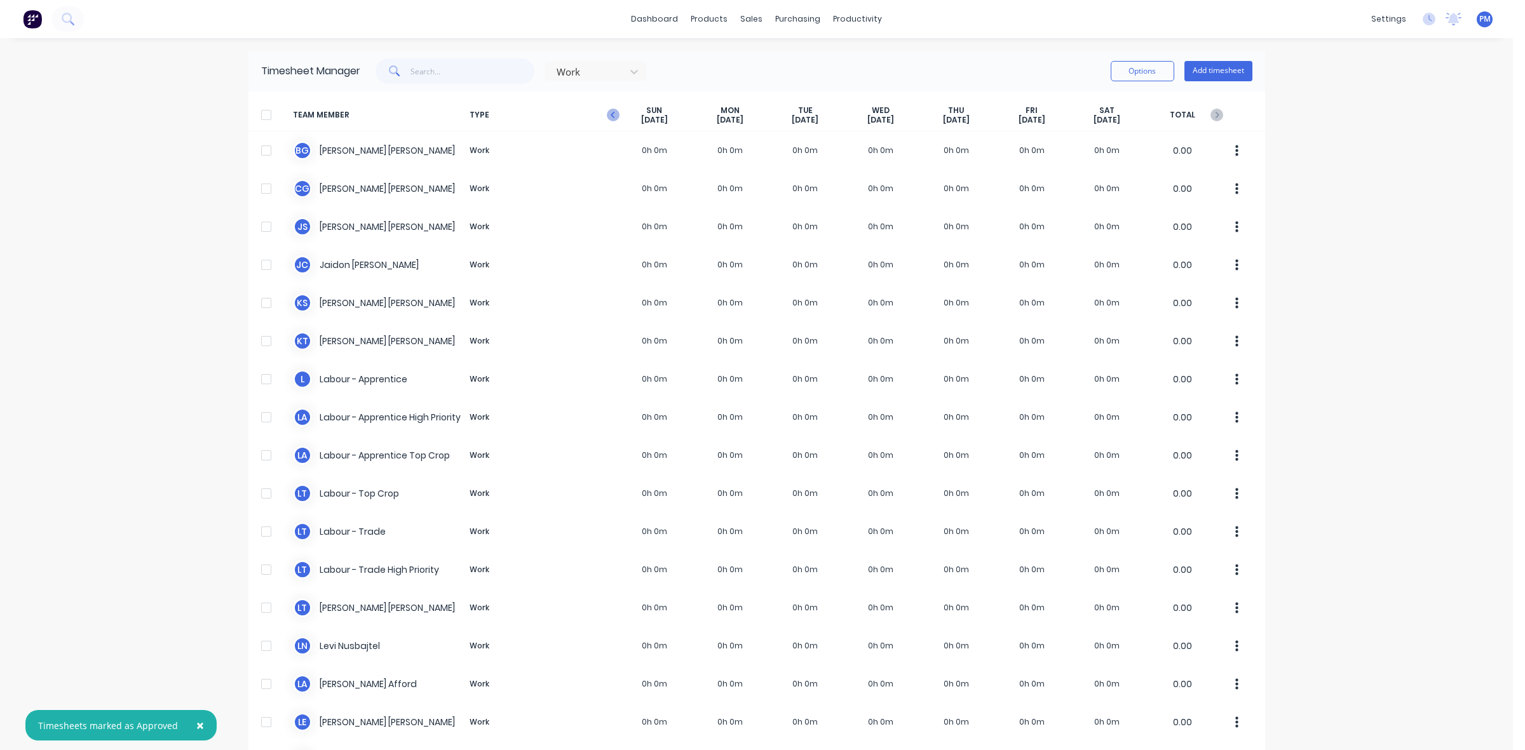
click at [607, 114] on icon "button" at bounding box center [613, 115] width 13 height 13
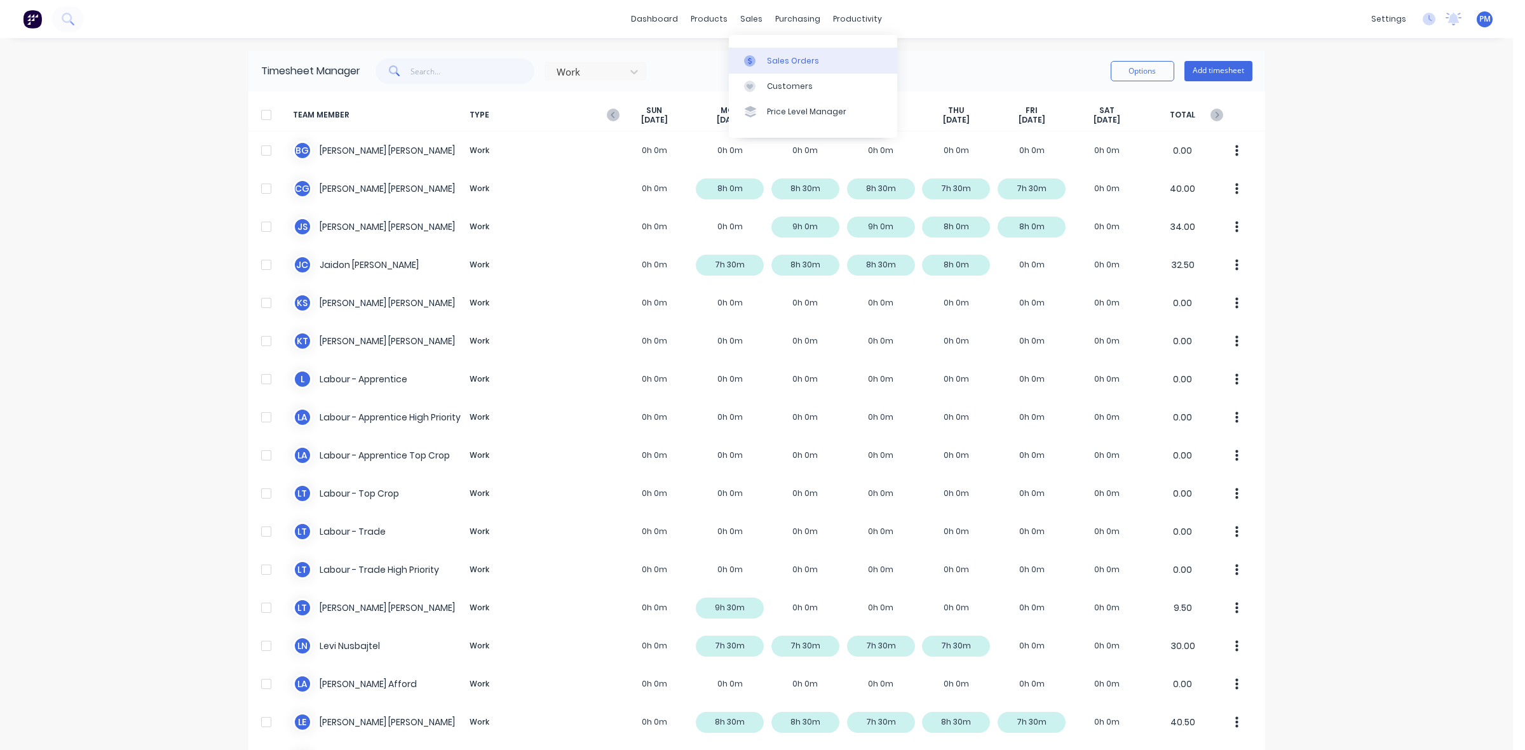
click at [770, 58] on div "Sales Orders" at bounding box center [793, 60] width 52 height 11
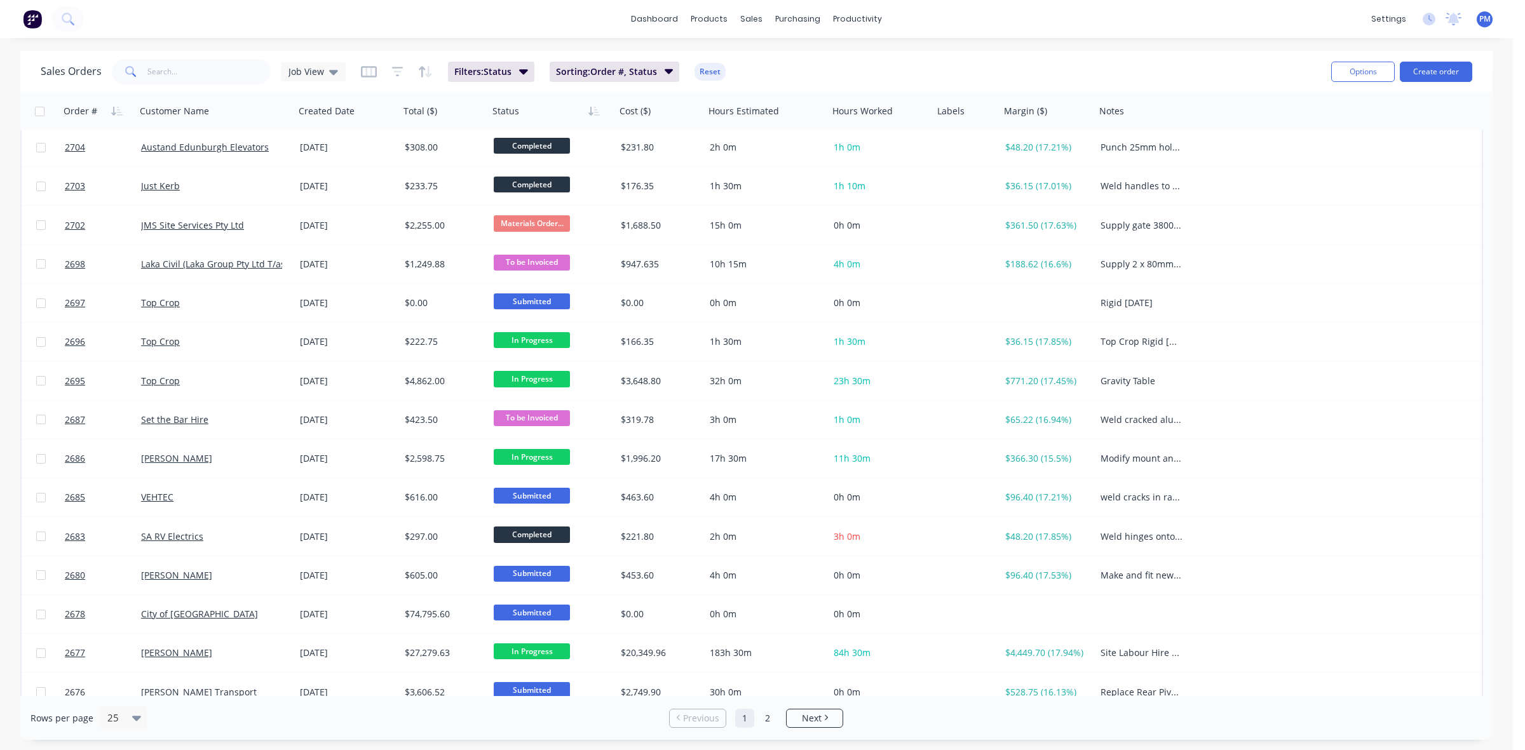
scroll to position [238, 0]
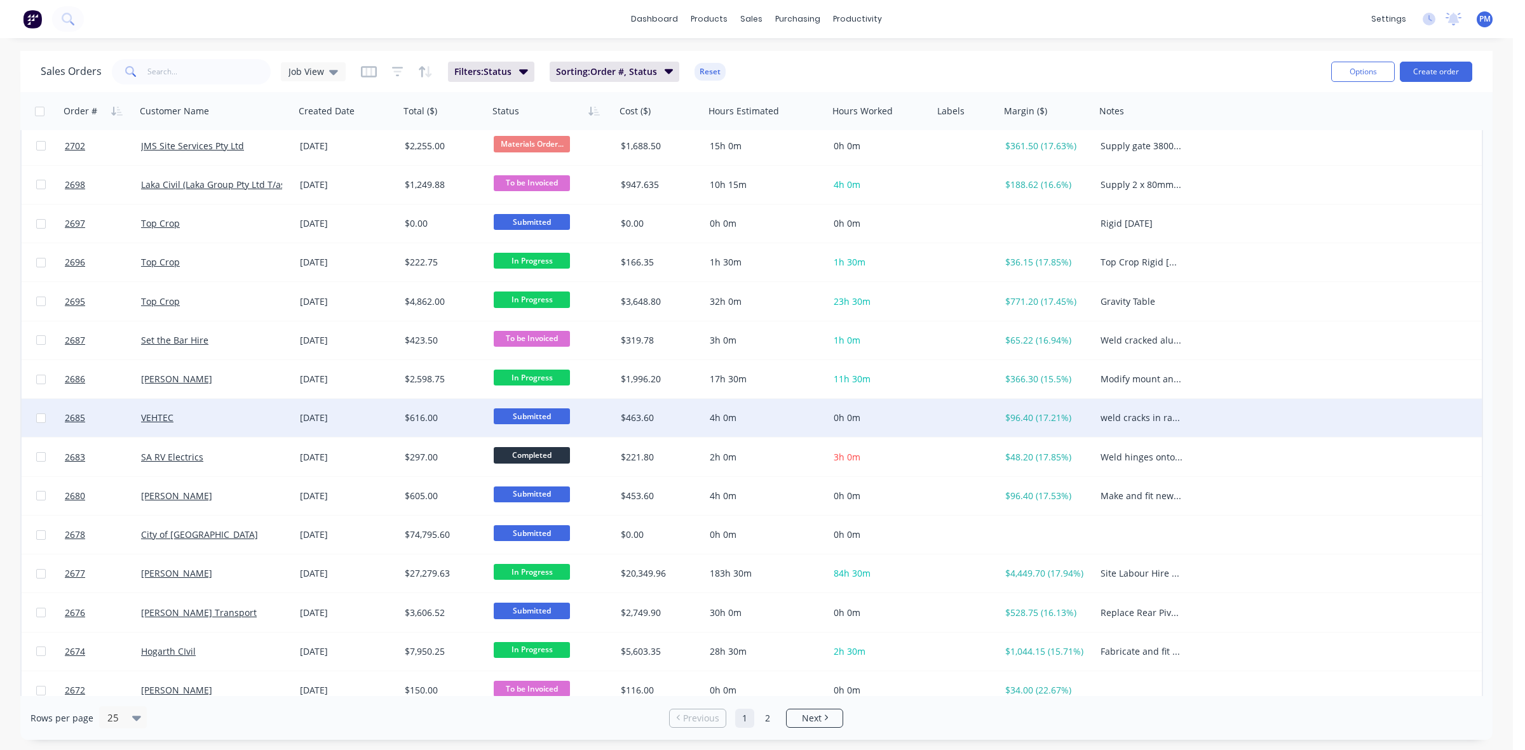
click at [520, 419] on span "Submitted" at bounding box center [532, 416] width 76 height 16
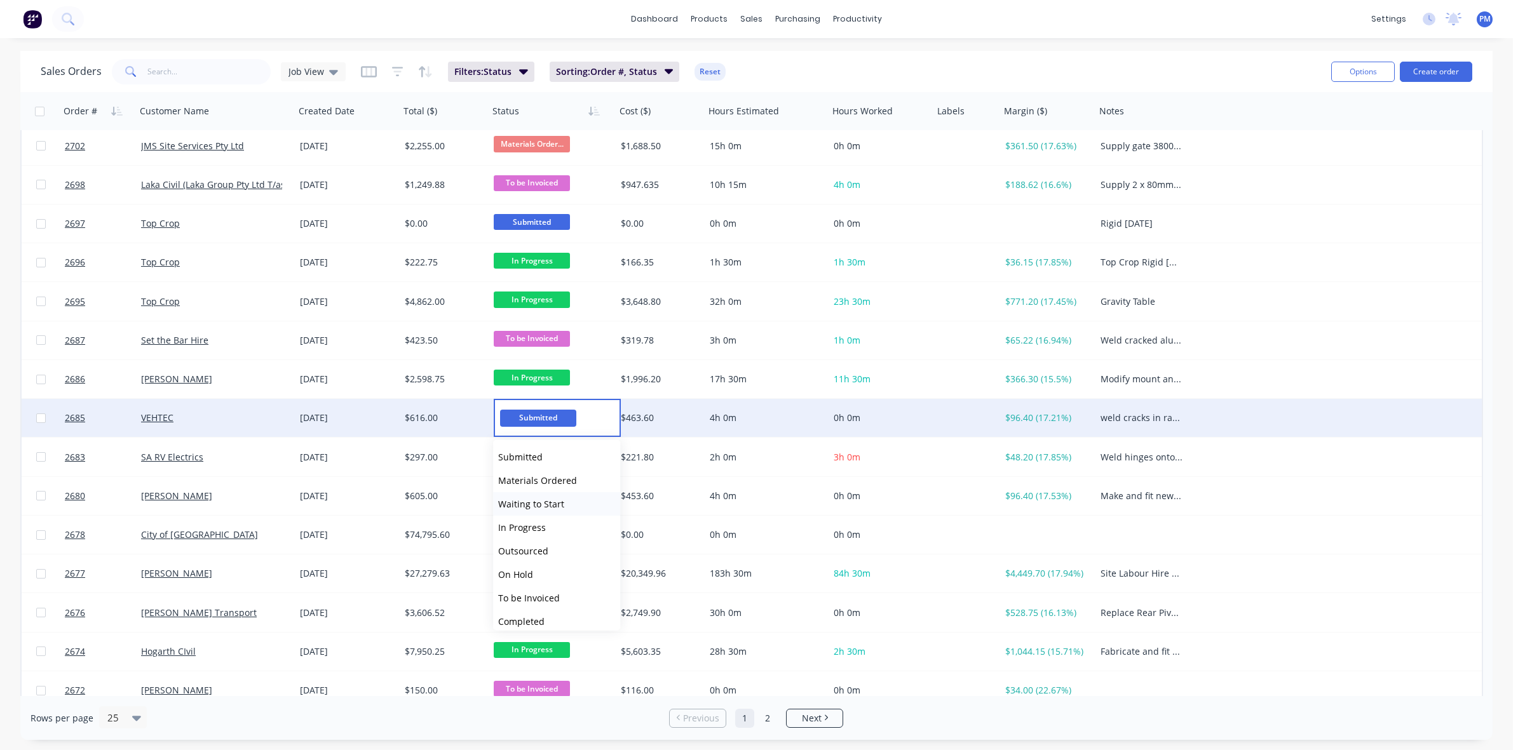
click at [519, 500] on span "Waiting to Start" at bounding box center [531, 504] width 66 height 12
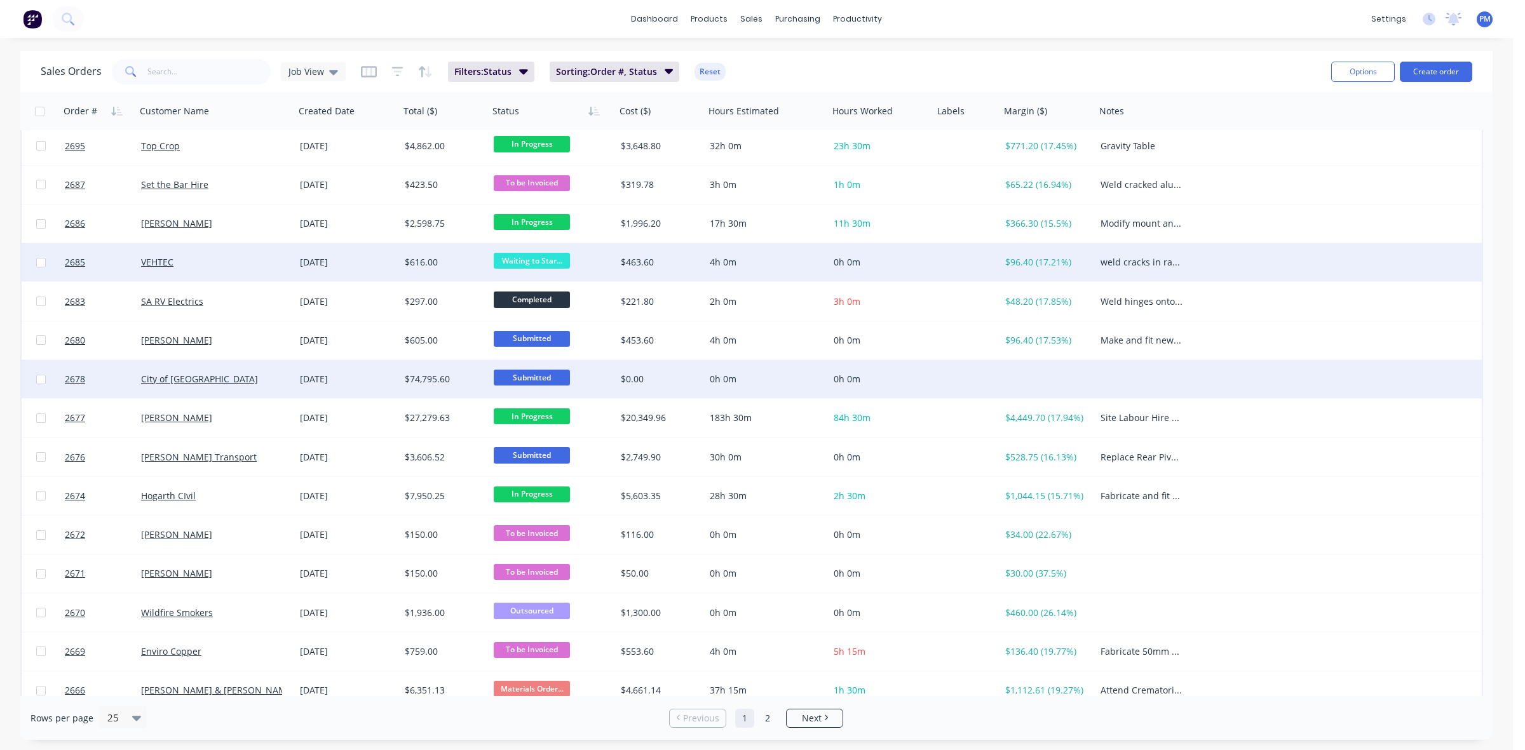
scroll to position [397, 0]
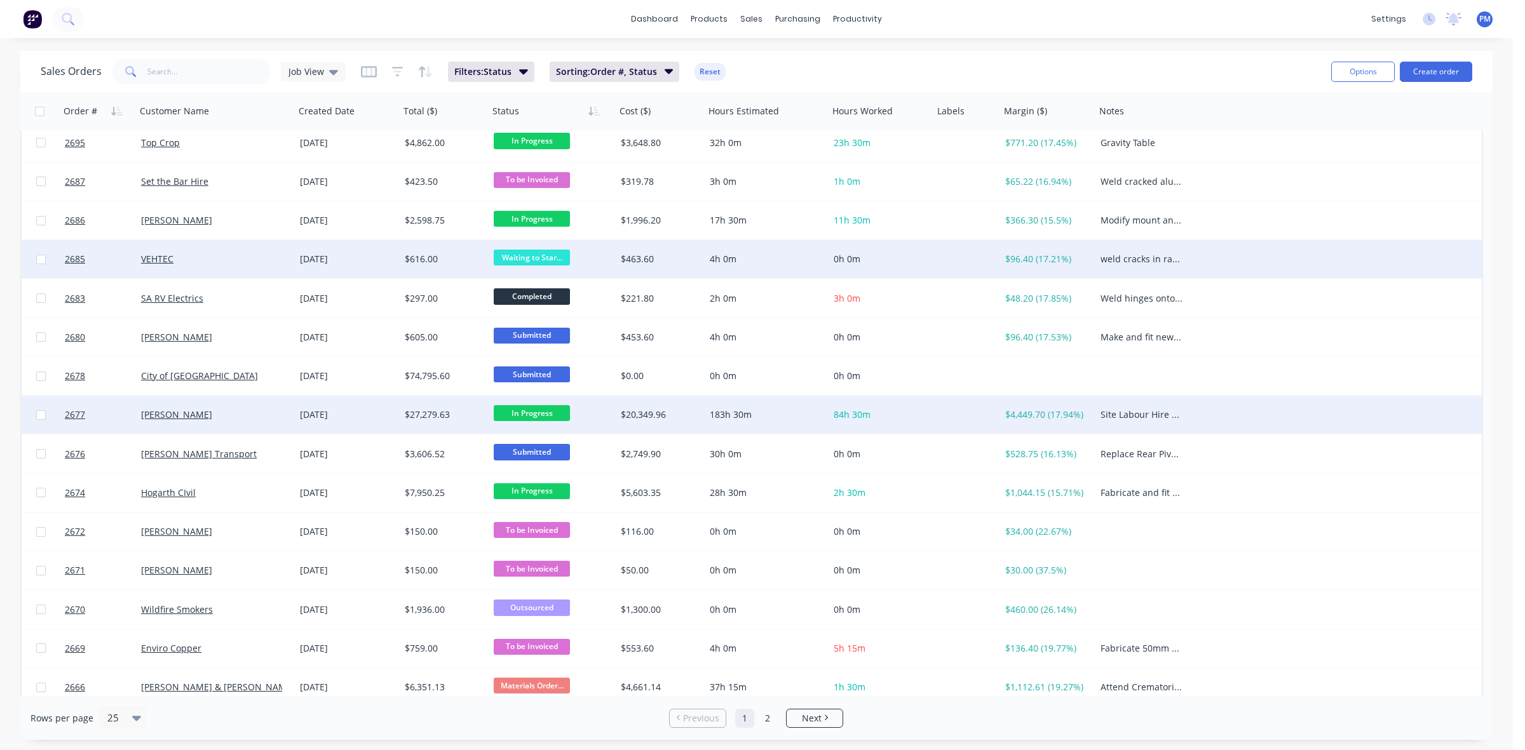
click at [258, 408] on div "[PERSON_NAME]" at bounding box center [211, 414] width 141 height 13
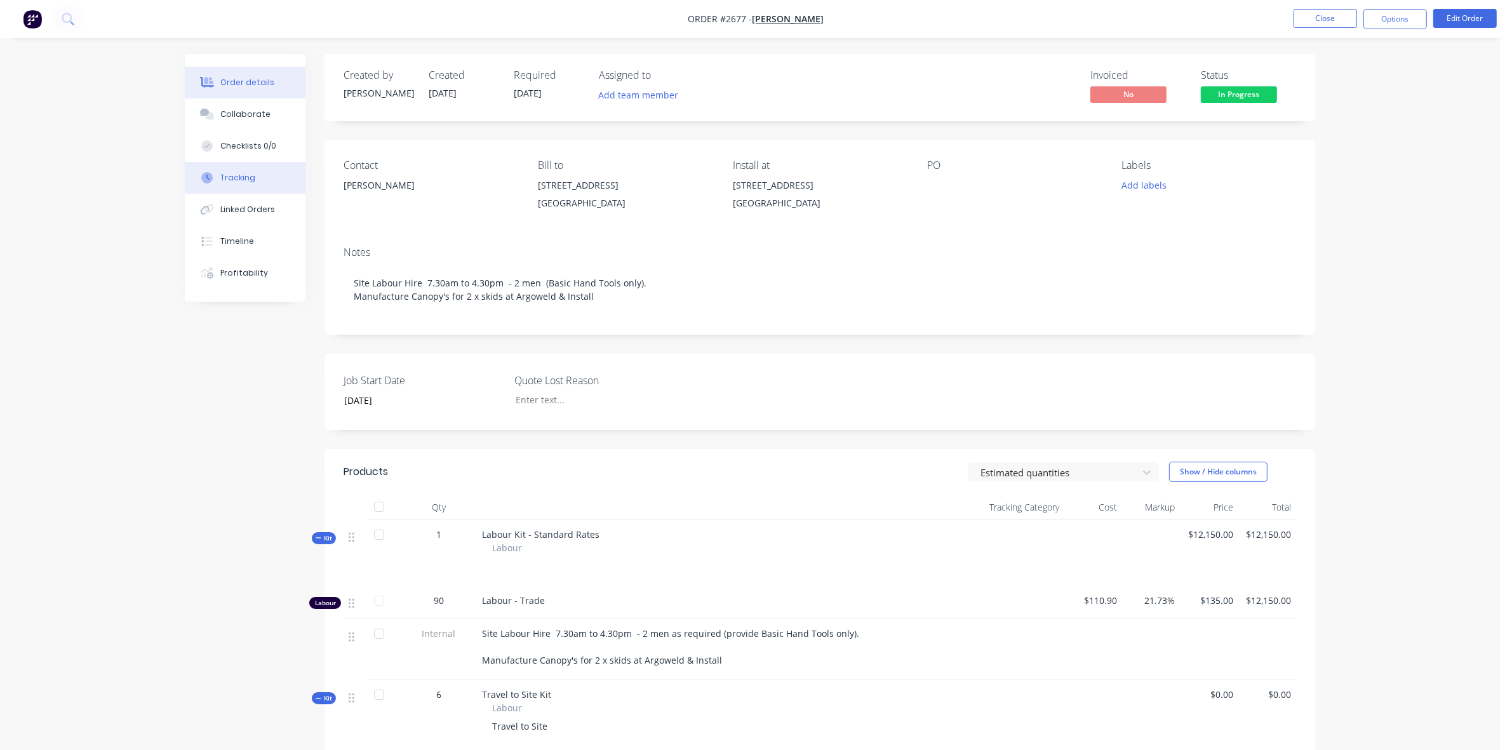
click at [236, 175] on div "Tracking" at bounding box center [237, 177] width 35 height 11
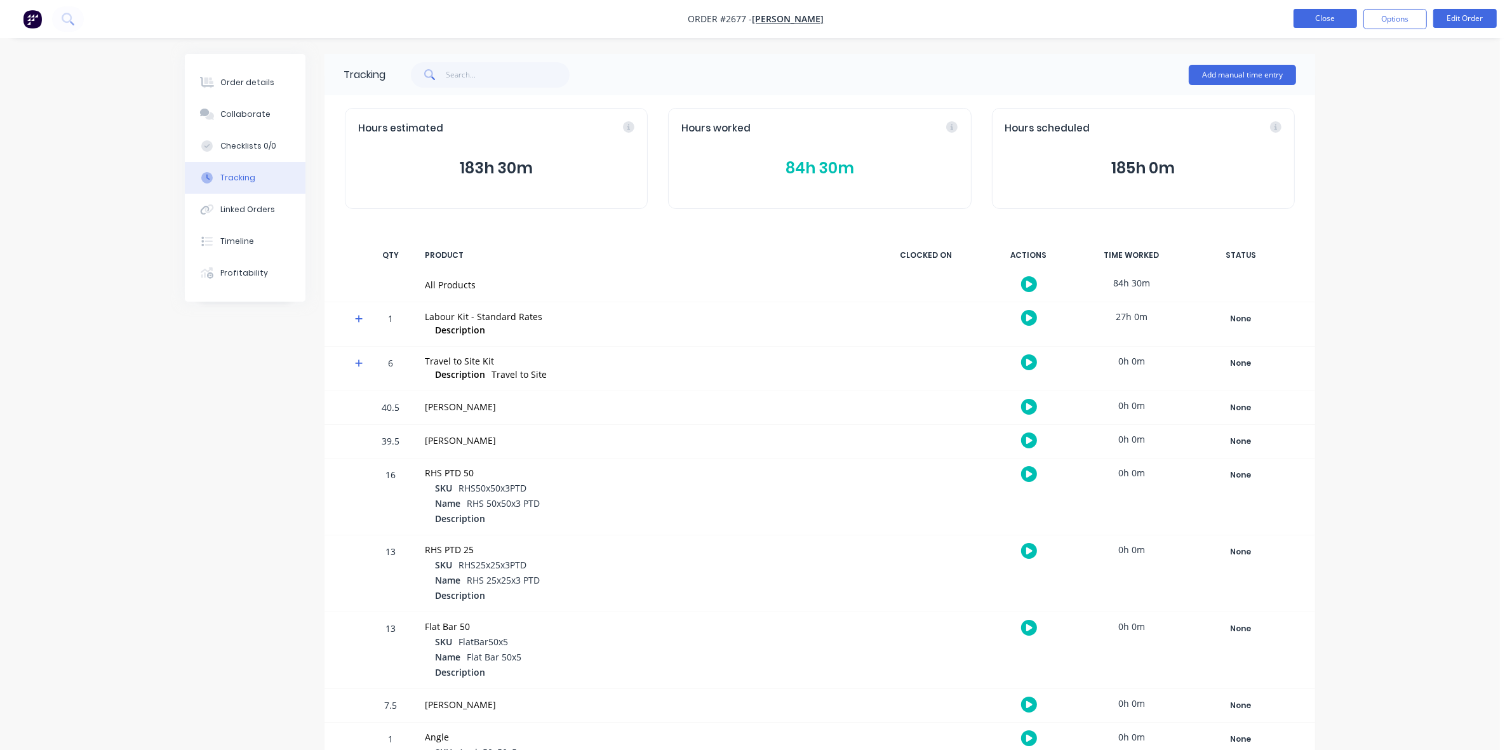
click at [1333, 20] on button "Close" at bounding box center [1326, 18] width 64 height 19
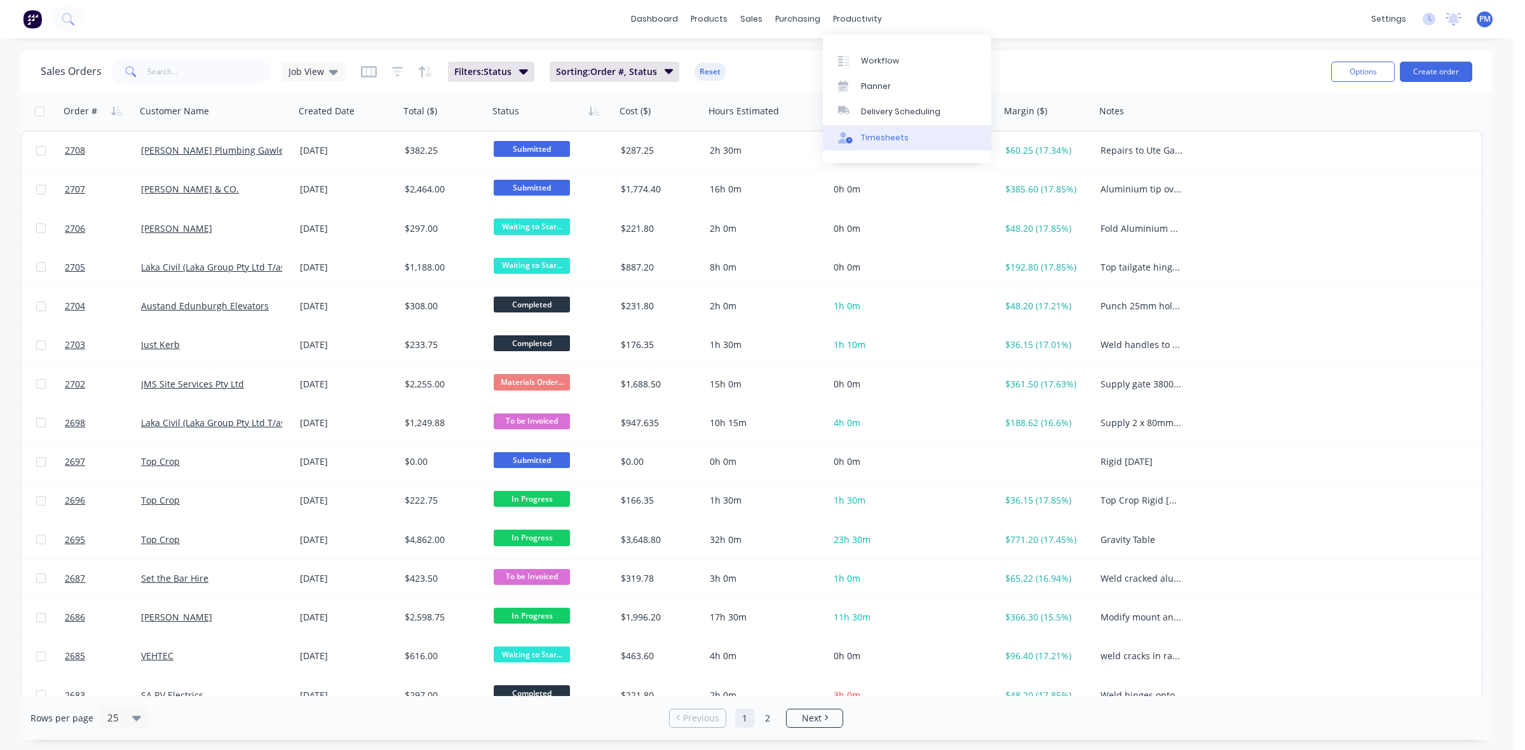
click at [880, 133] on div "Timesheets" at bounding box center [885, 137] width 48 height 11
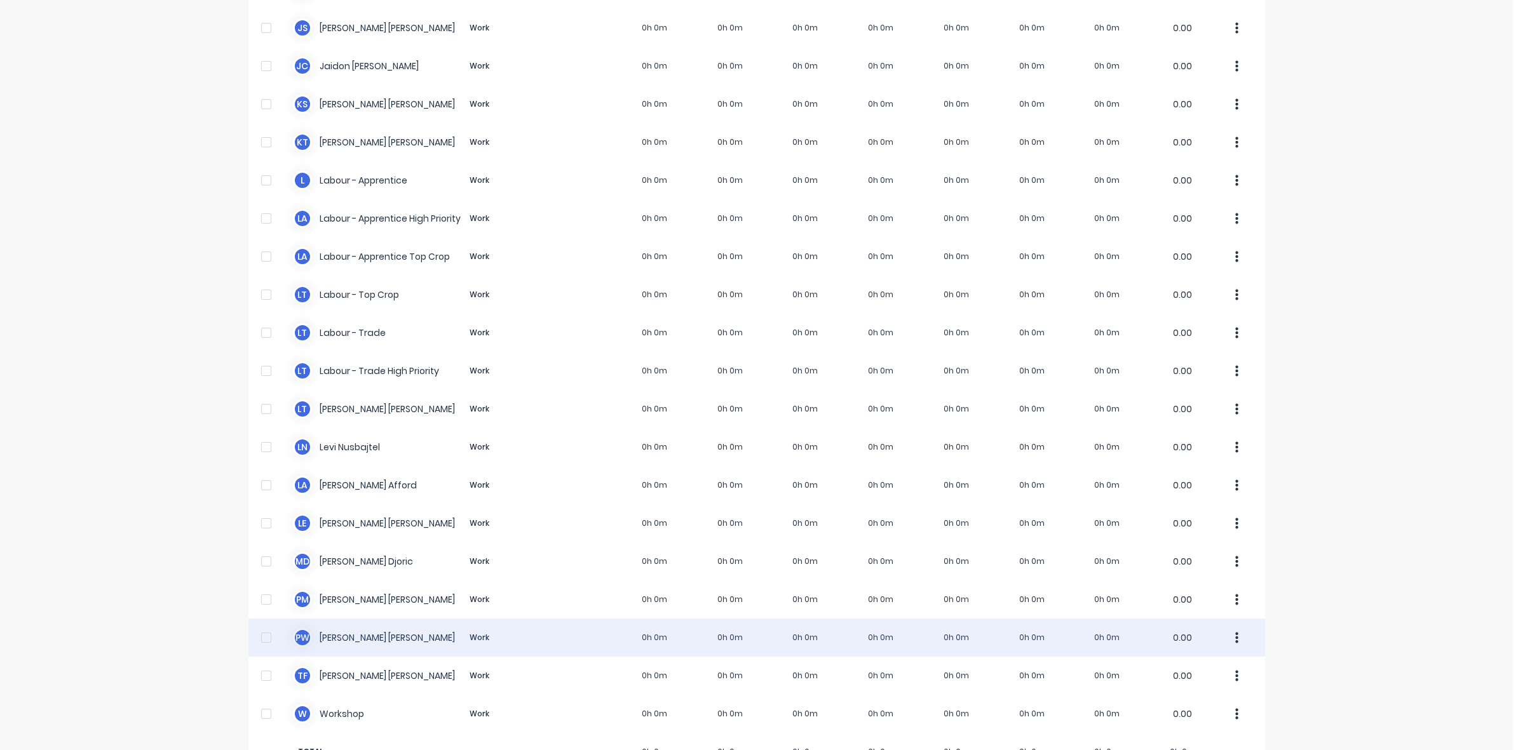
scroll to position [238, 0]
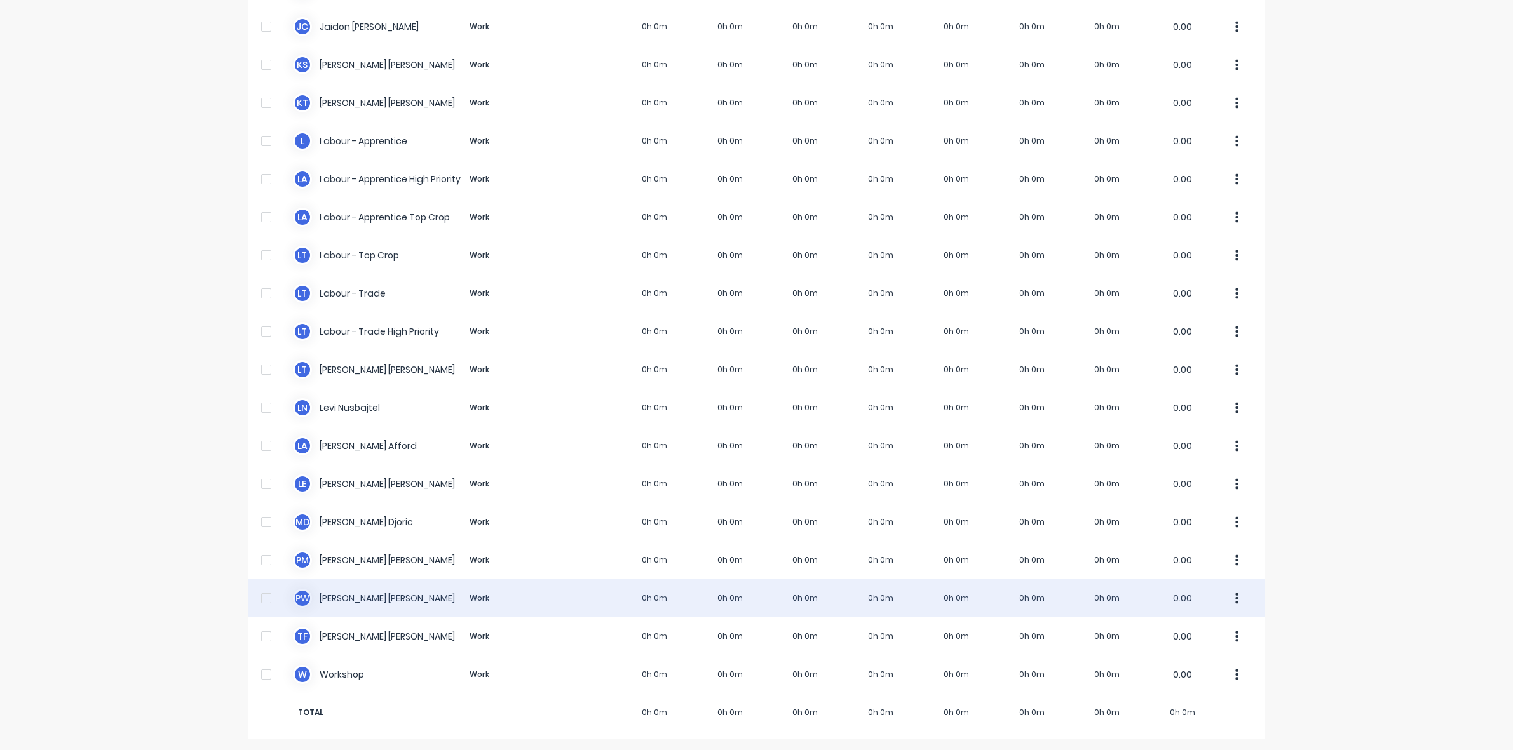
click at [799, 601] on div "P W [PERSON_NAME] Work 0h 0m 0h 0m 0h 0m 0h 0m 0h 0m 0h 0m 0h 0m 0.00" at bounding box center [756, 598] width 1016 height 38
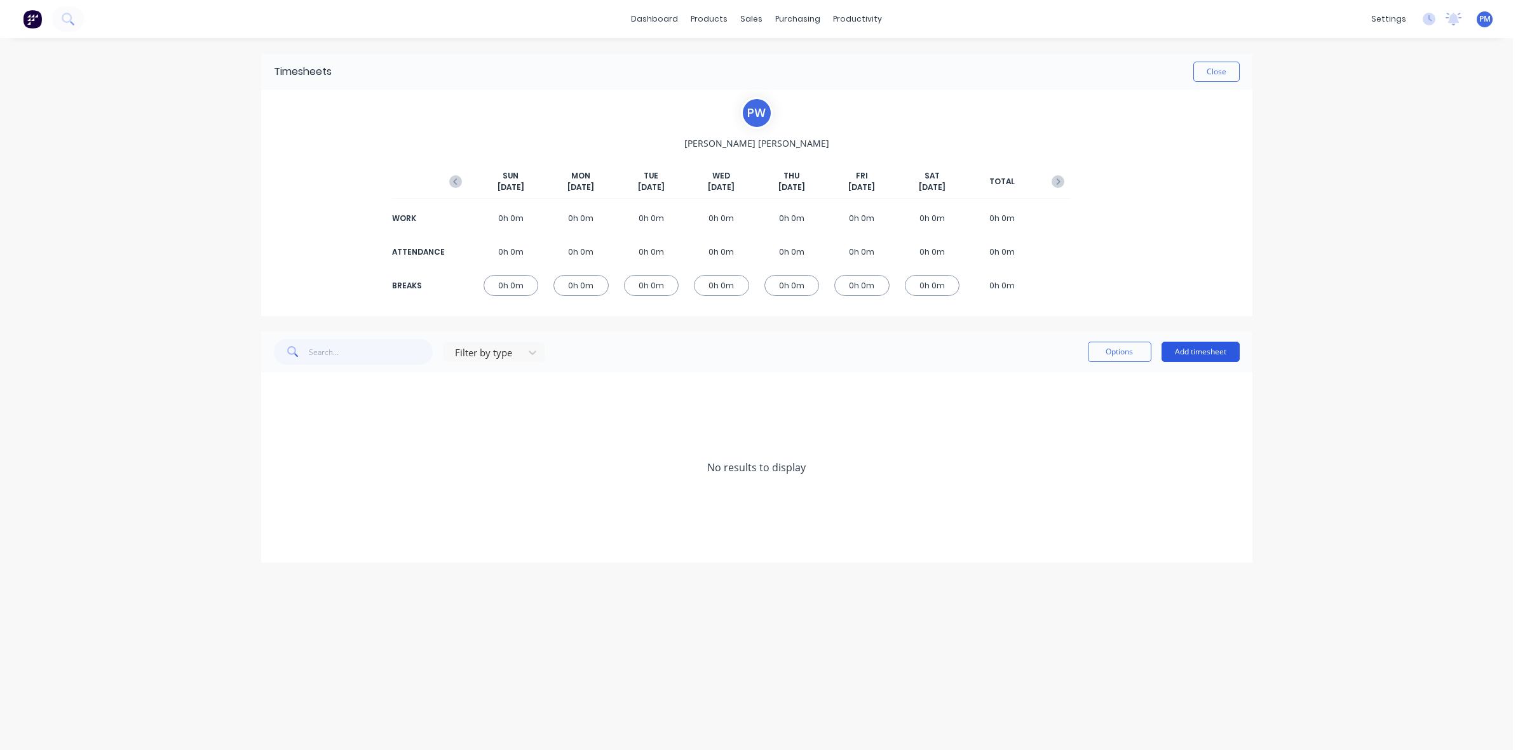
click at [1198, 351] on button "Add timesheet" at bounding box center [1200, 352] width 78 height 20
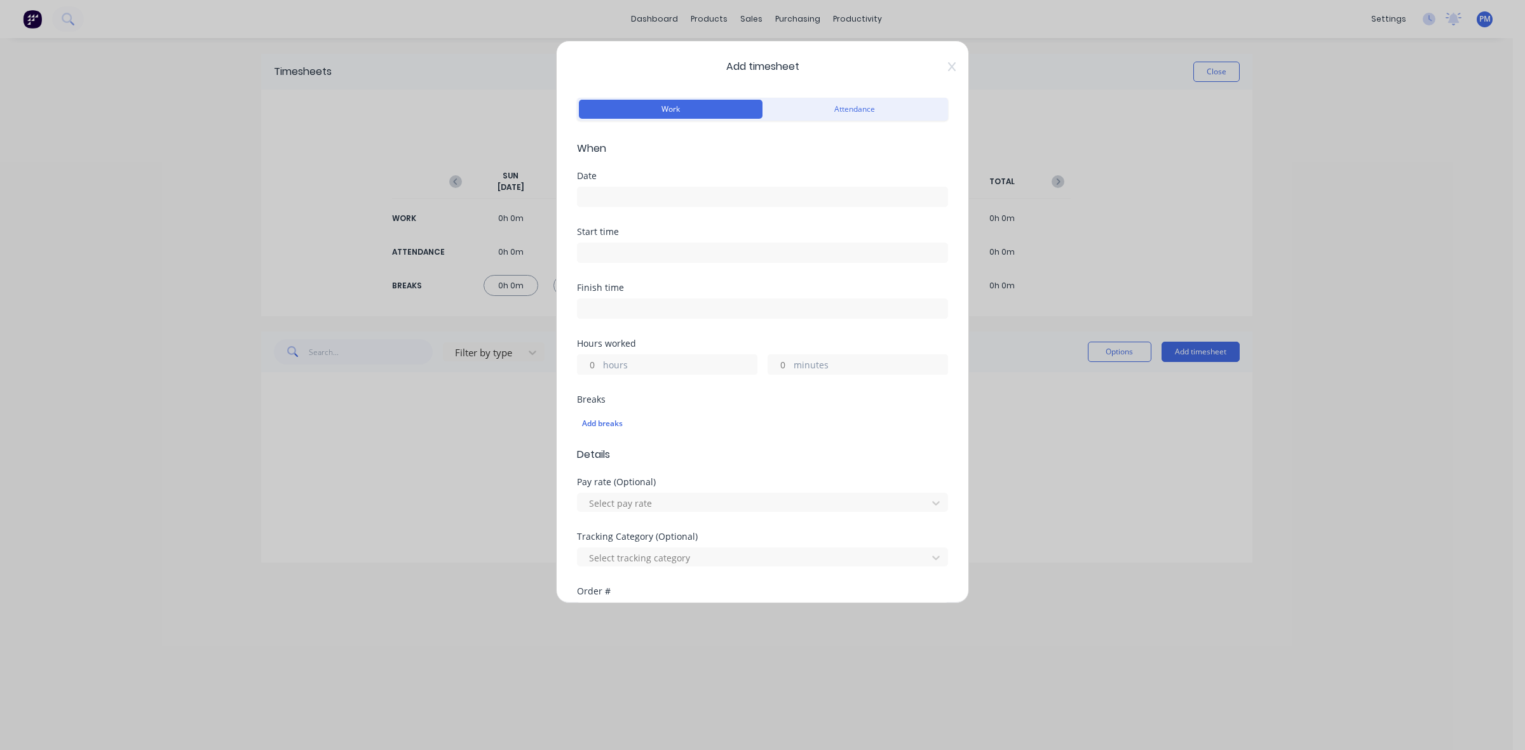
click at [591, 194] on input at bounding box center [762, 196] width 370 height 19
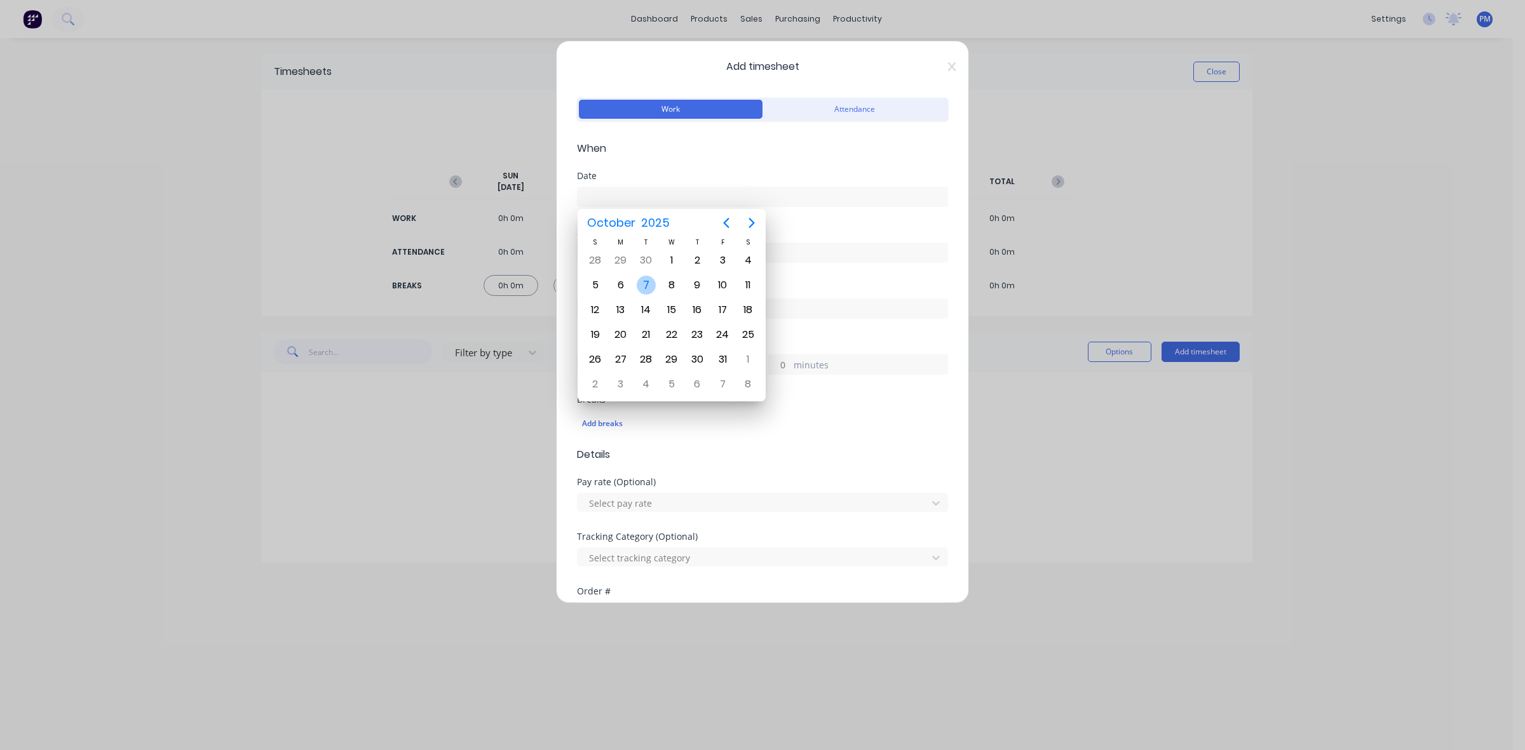
click at [648, 280] on div "7" at bounding box center [646, 285] width 19 height 19
type input "[DATE]"
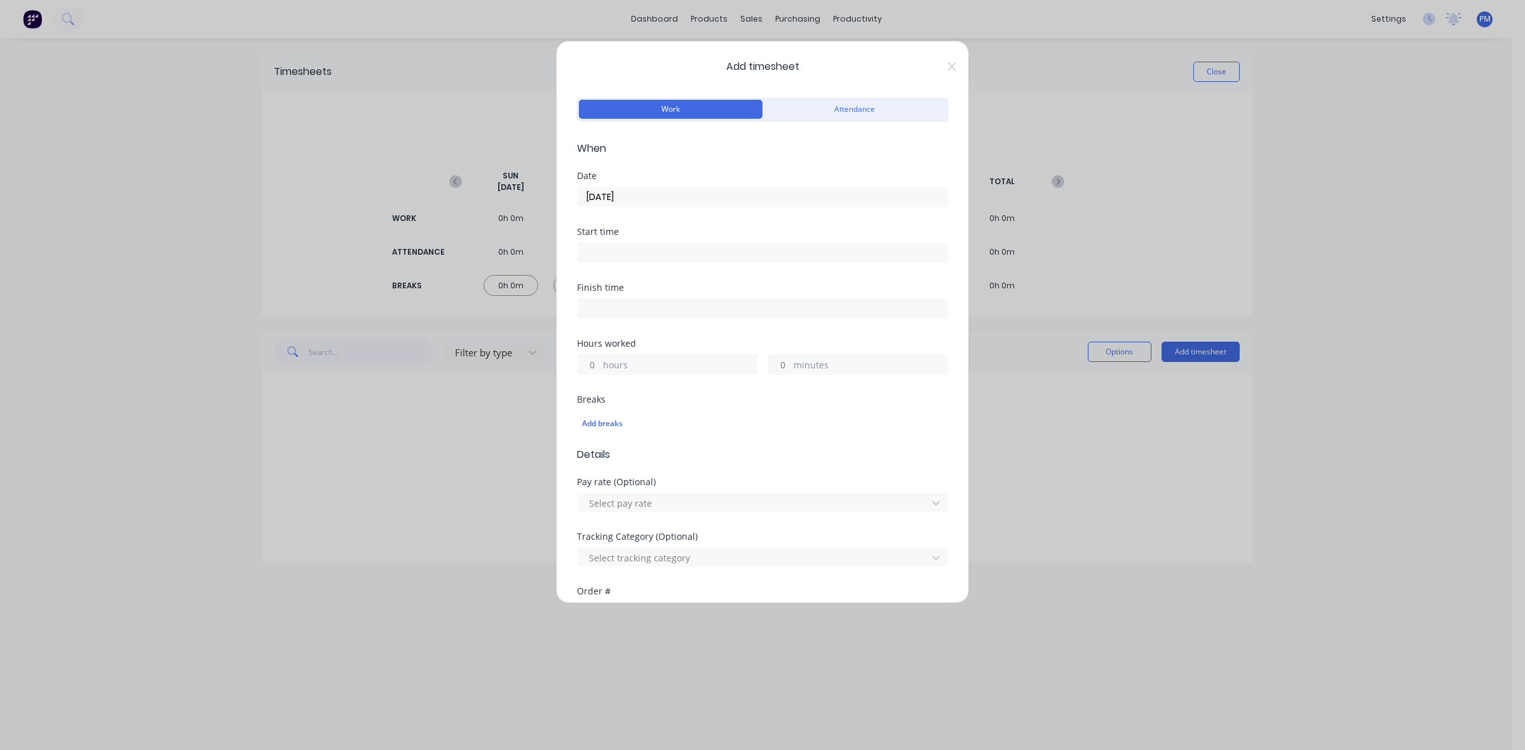
click at [603, 252] on input at bounding box center [762, 252] width 370 height 19
type input "07:00 AM"
click at [645, 345] on div "00" at bounding box center [638, 343] width 31 height 22
click at [741, 437] on div "Add breaks" at bounding box center [762, 423] width 371 height 27
click at [594, 363] on input "hours" at bounding box center [588, 364] width 22 height 19
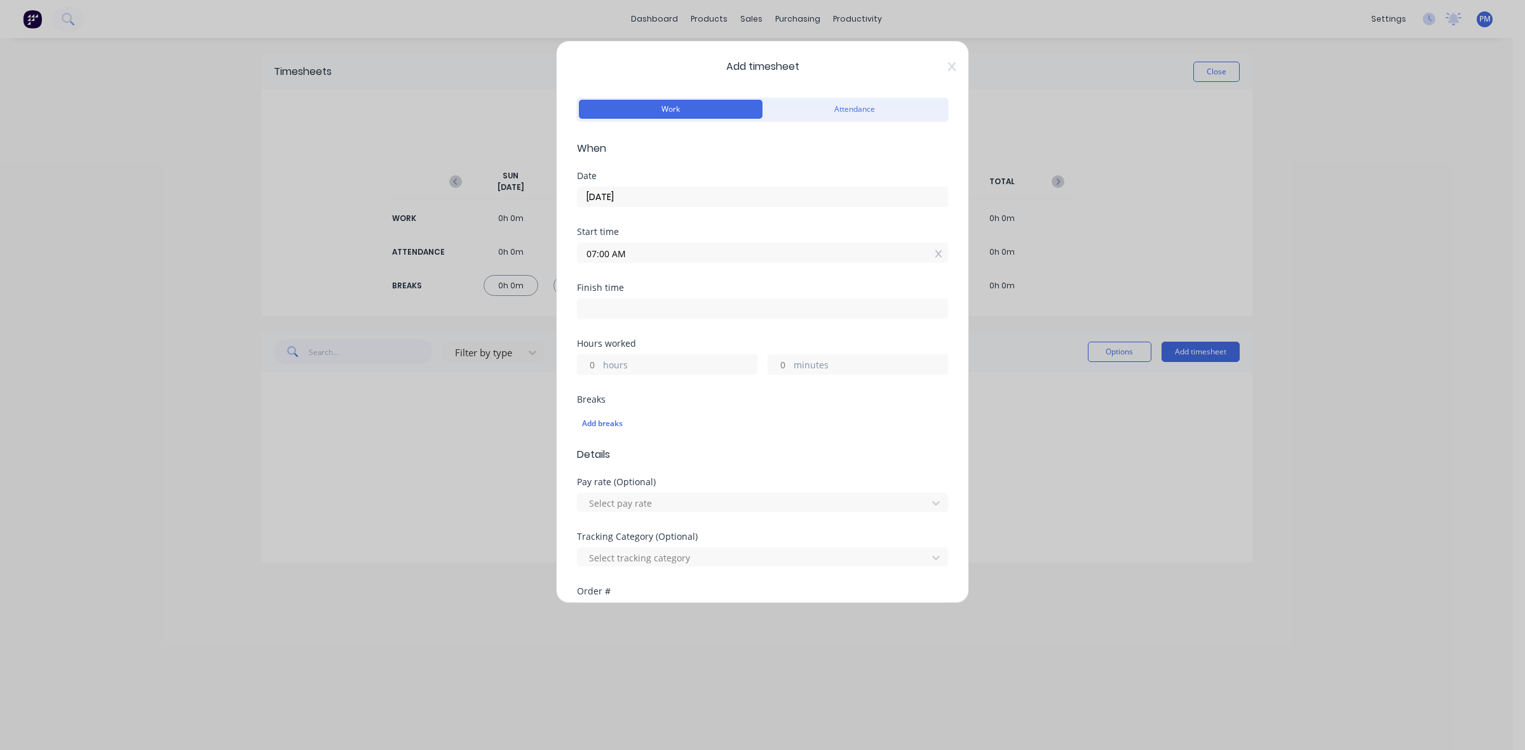
click at [589, 364] on input "hours" at bounding box center [588, 364] width 22 height 19
type input "07:00 AM"
type input "0"
click at [594, 364] on div "0 hours" at bounding box center [667, 364] width 180 height 20
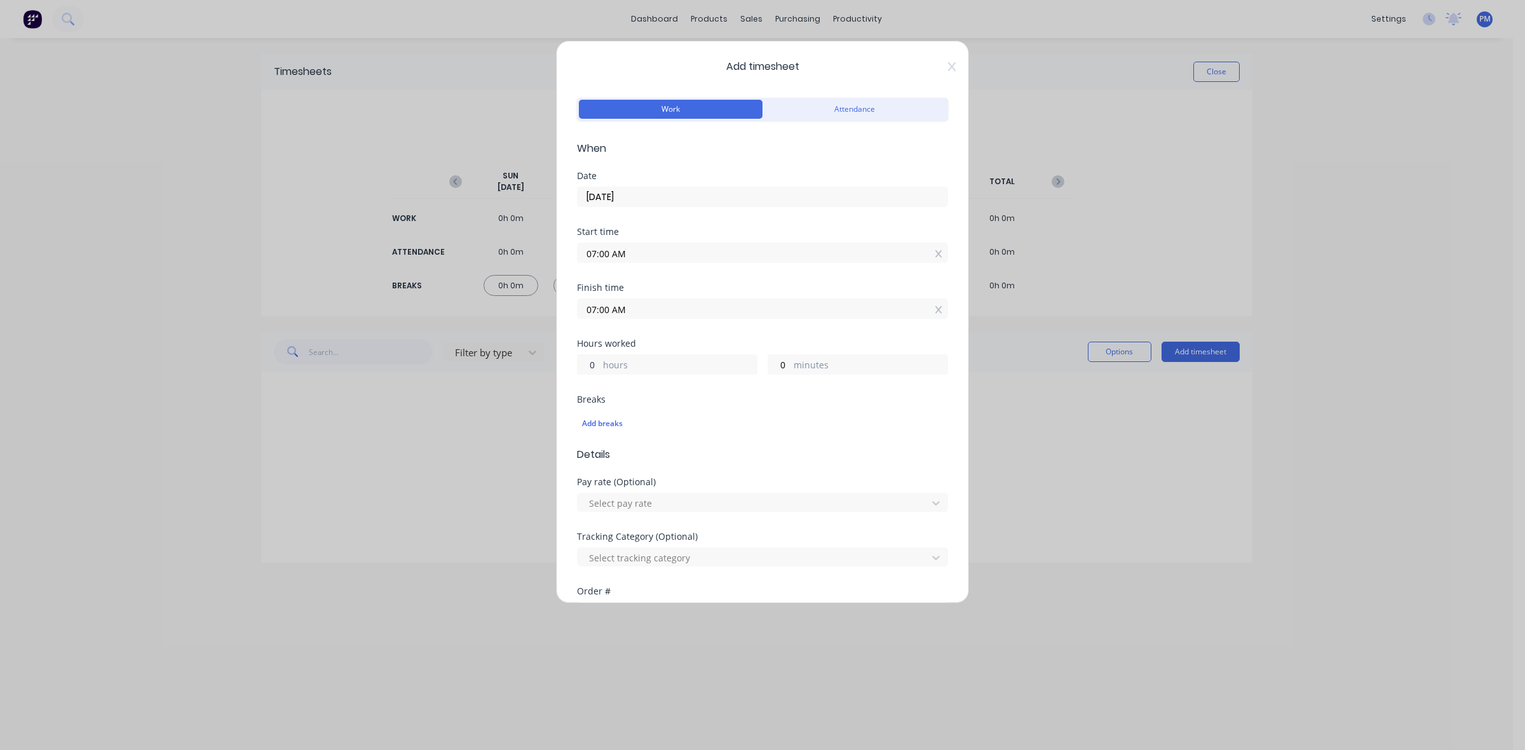
drag, startPoint x: 594, startPoint y: 364, endPoint x: 586, endPoint y: 364, distance: 7.6
click at [586, 364] on input "0" at bounding box center [588, 364] width 22 height 19
type input "2"
type input "09:00 AM"
click at [495, 421] on div "Add timesheet Work Attendance When Date [DATE] Start time 07:00 AM Finish time …" at bounding box center [762, 375] width 1525 height 750
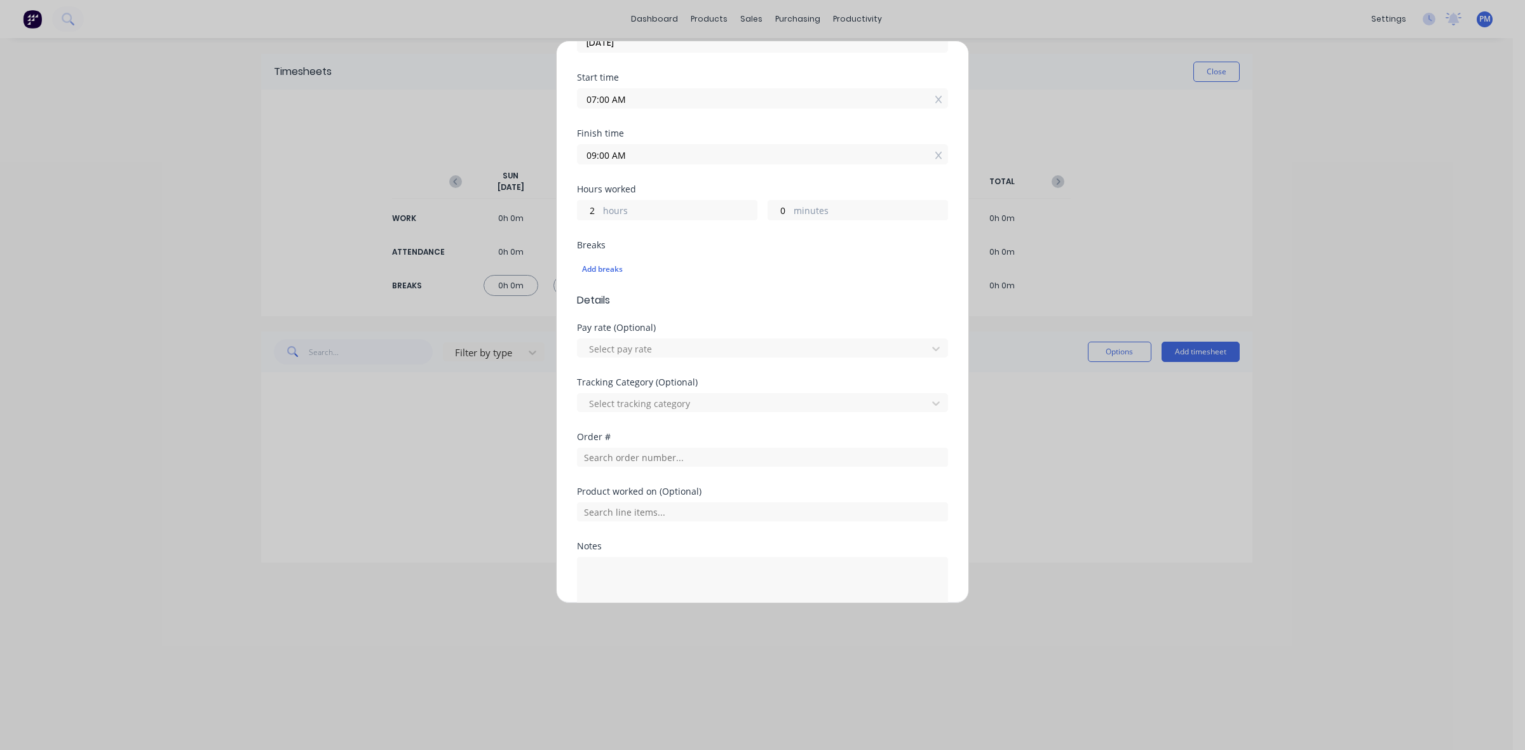
scroll to position [236, 0]
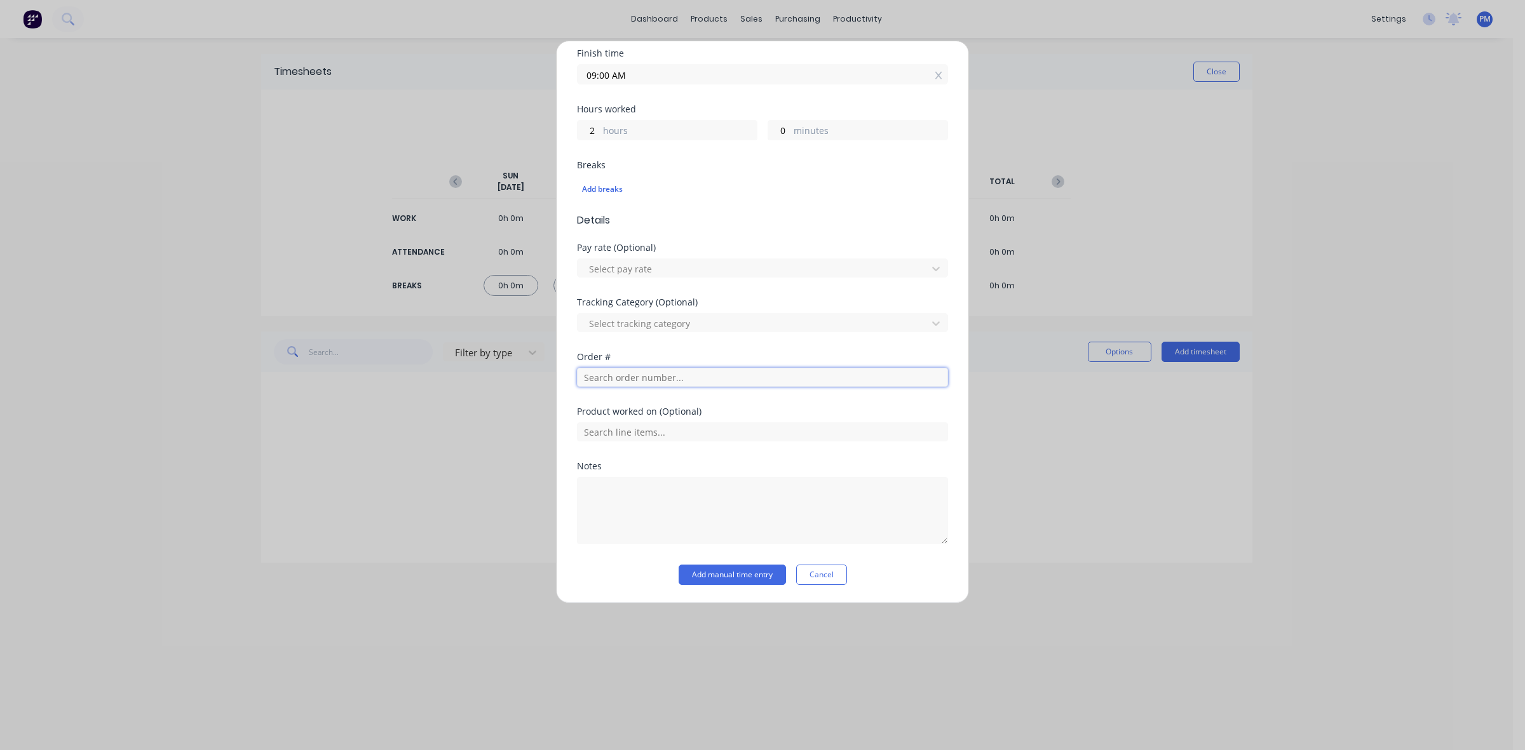
click at [628, 380] on input "text" at bounding box center [762, 377] width 371 height 19
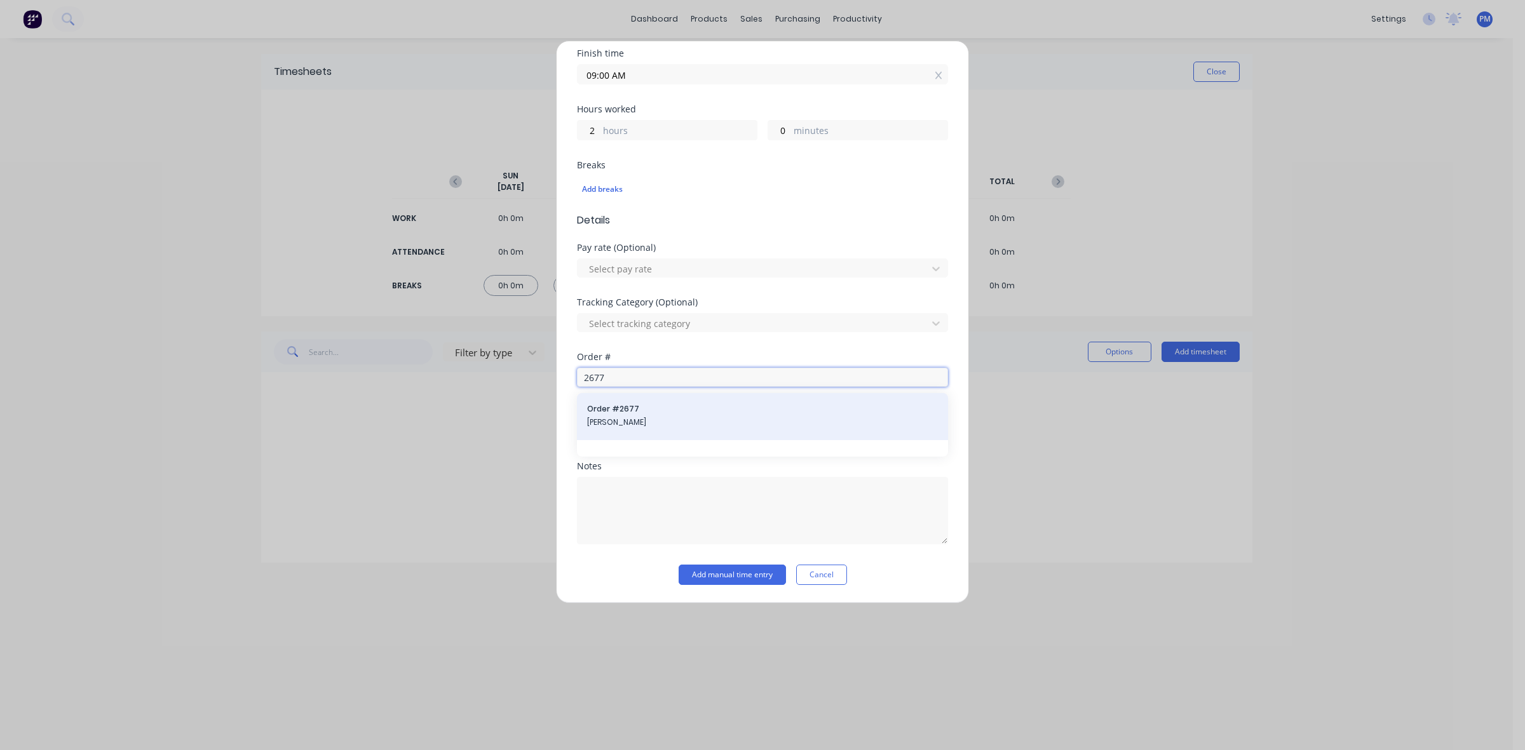
type input "2677"
click at [614, 417] on span "[PERSON_NAME]" at bounding box center [762, 422] width 351 height 11
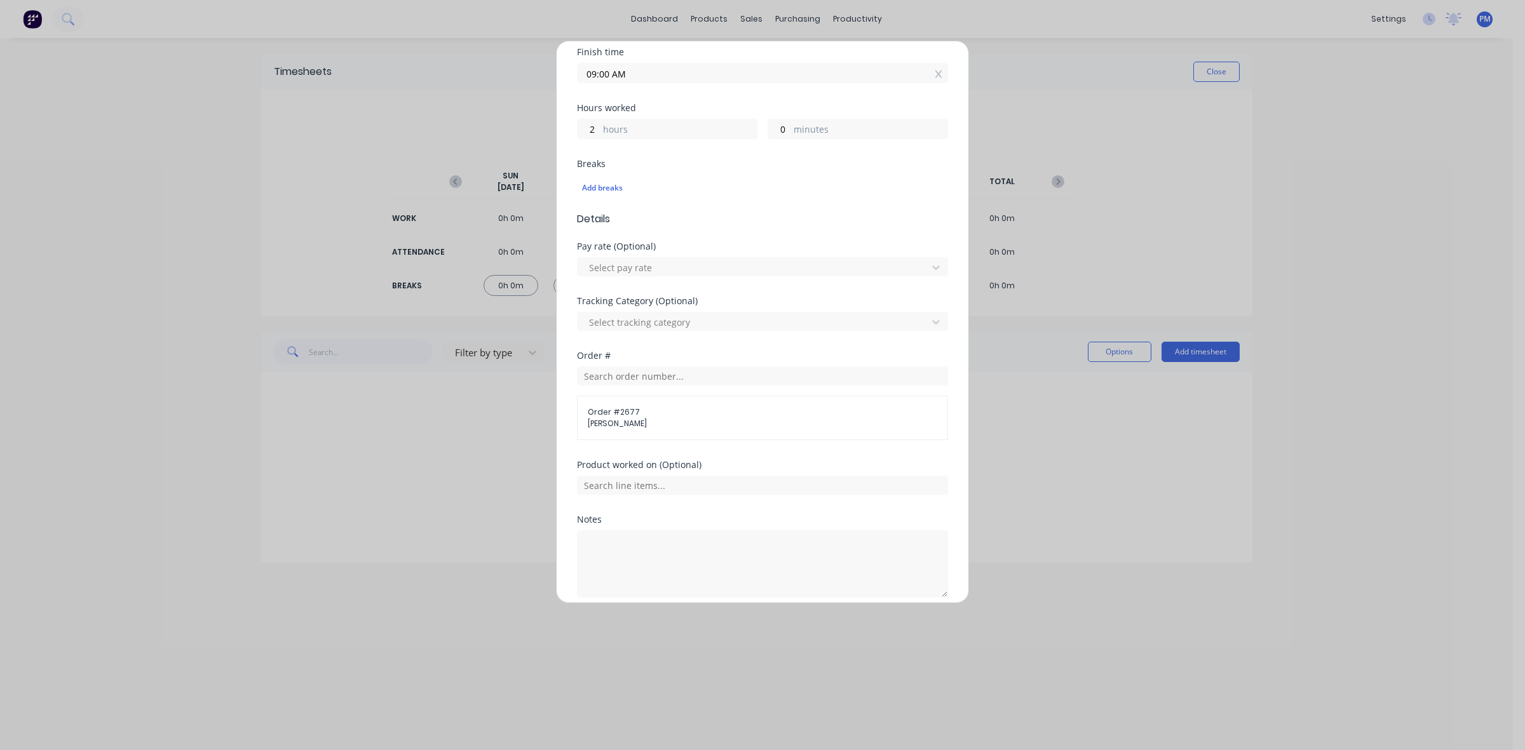
scroll to position [290, 0]
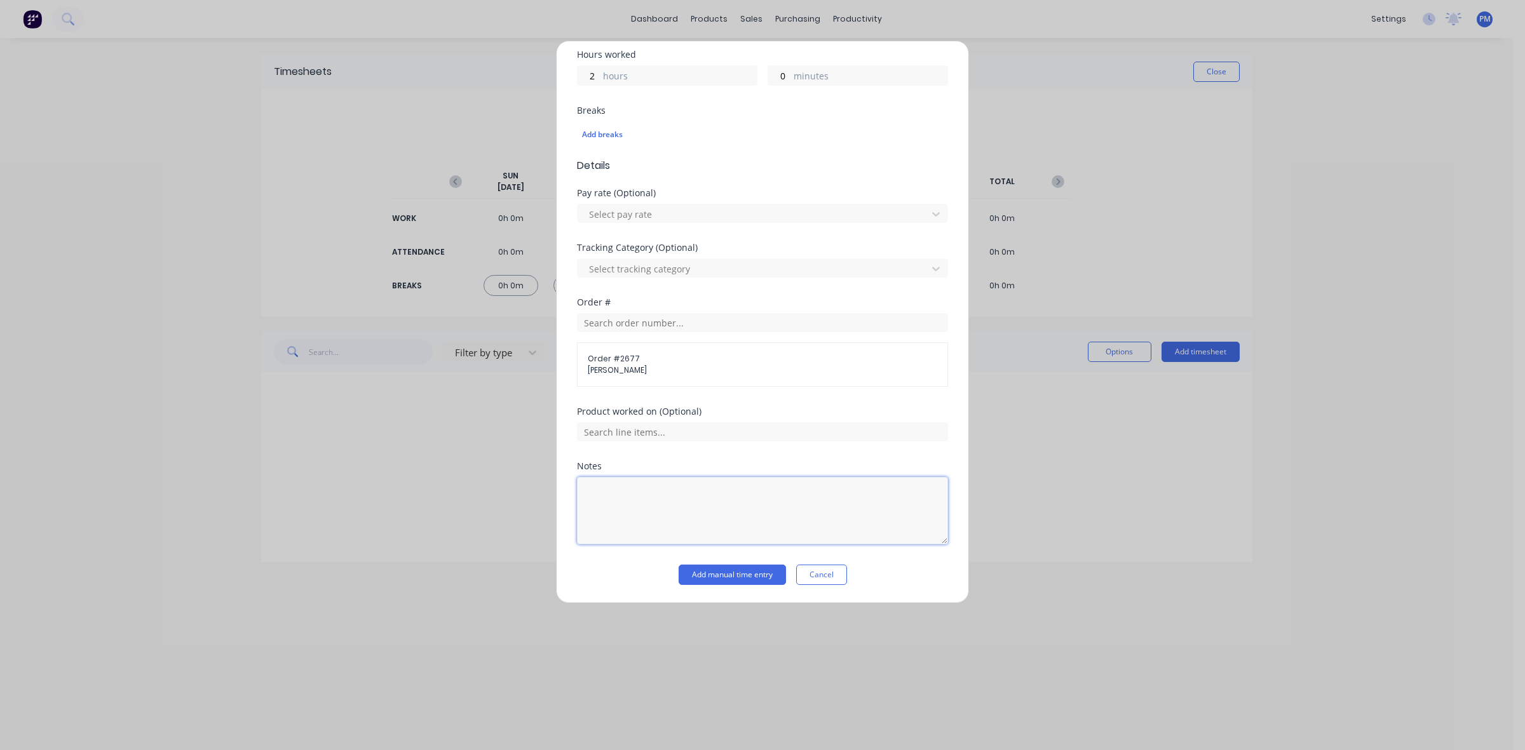
click at [620, 488] on textarea at bounding box center [762, 510] width 371 height 67
type textarea "D"
type textarea "Load & Delivery Skids"
click at [725, 574] on button "Add manual time entry" at bounding box center [731, 575] width 107 height 20
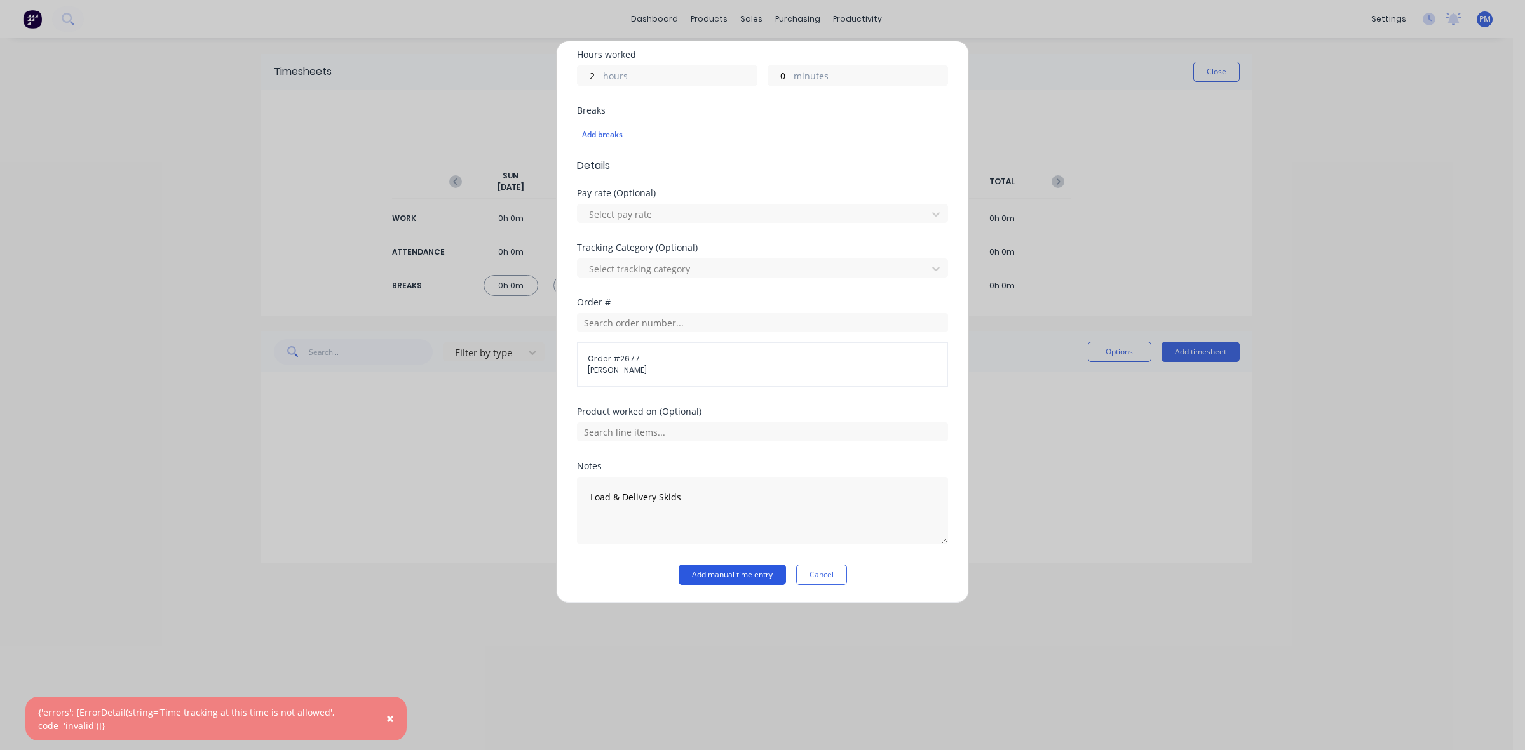
click at [725, 574] on button "Add manual time entry" at bounding box center [731, 575] width 107 height 20
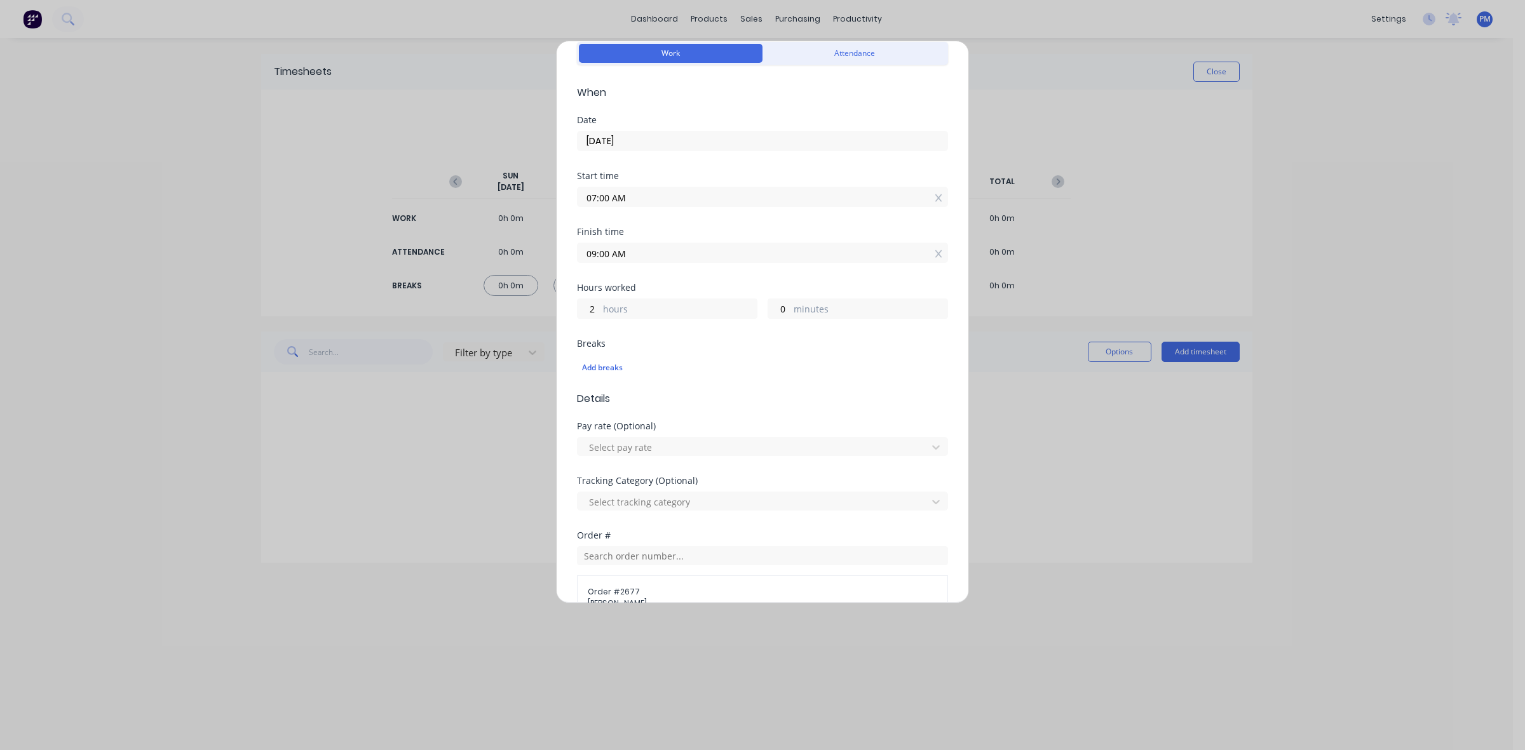
scroll to position [53, 0]
drag, startPoint x: 599, startPoint y: 310, endPoint x: 586, endPoint y: 310, distance: 13.3
click at [586, 310] on input "2" at bounding box center [588, 311] width 22 height 19
type input "1"
type input "08:00 AM"
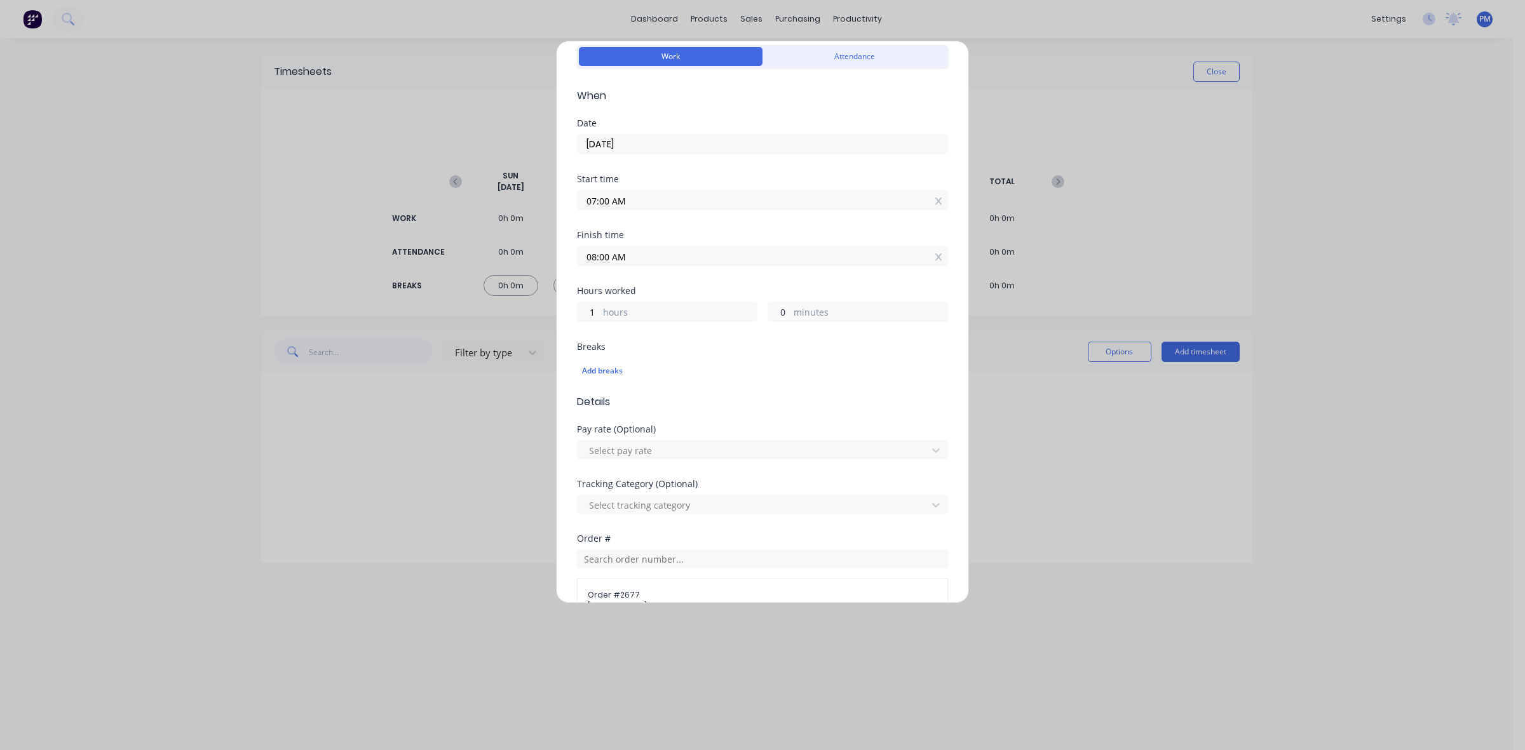
click at [774, 315] on input "0" at bounding box center [779, 311] width 22 height 19
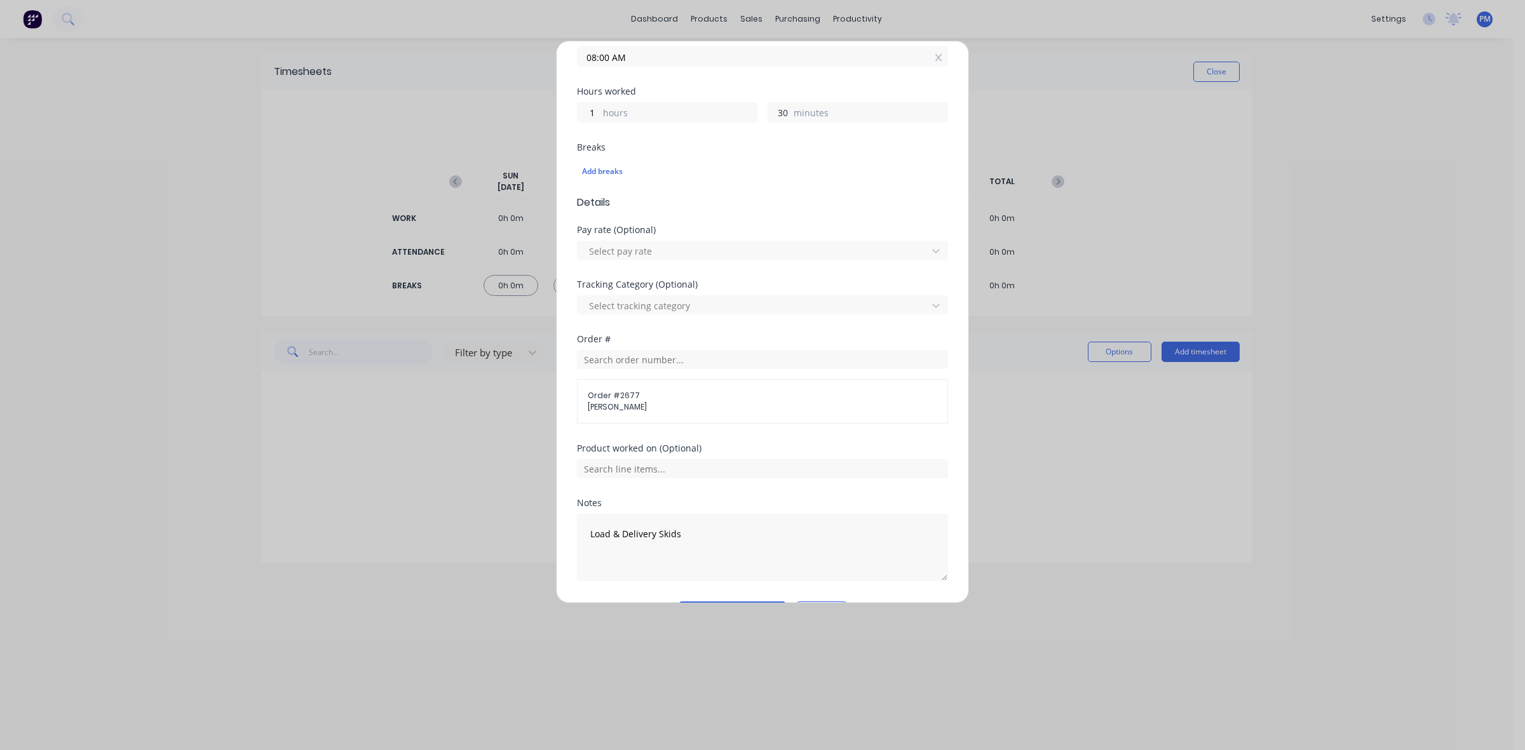
scroll to position [290, 0]
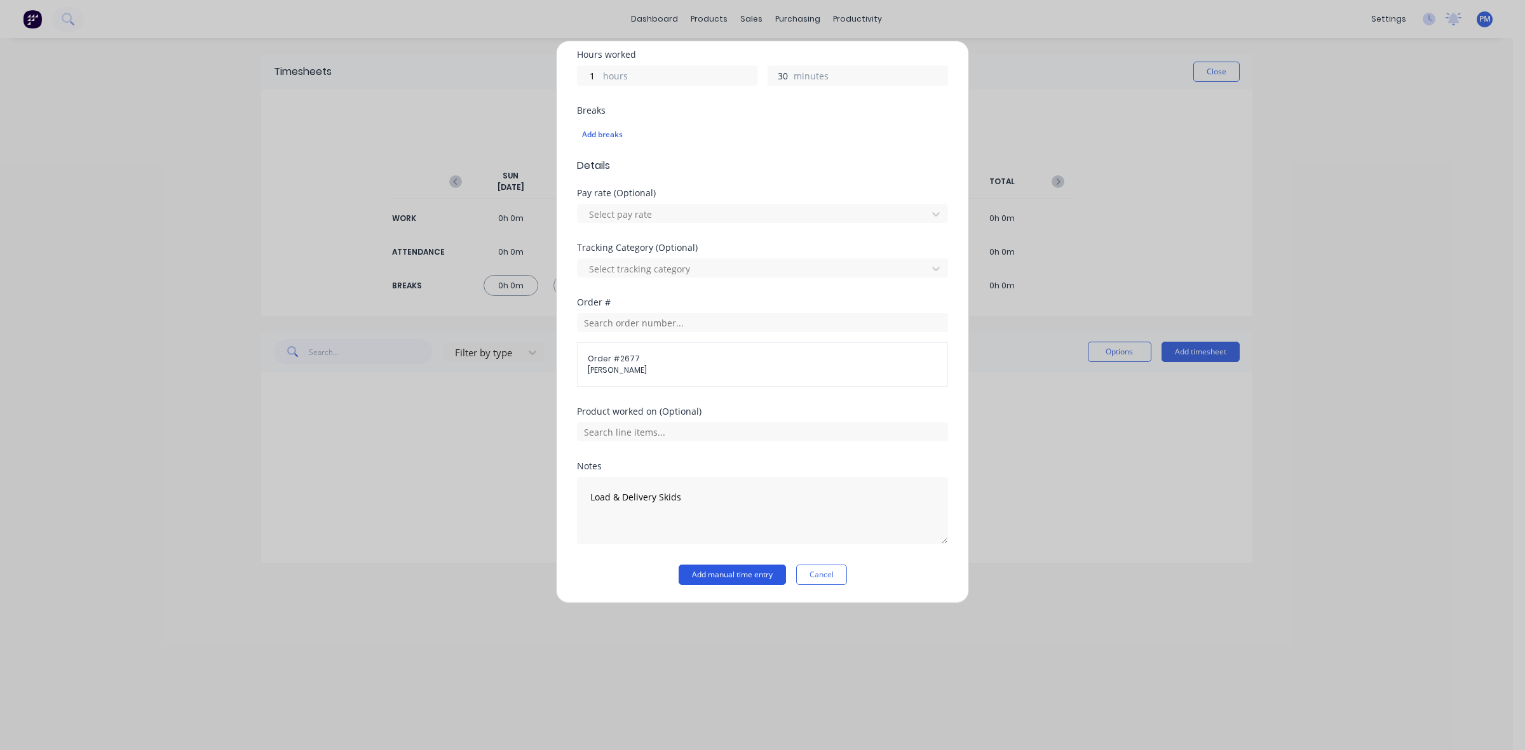
type input "30"
type input "08:30 AM"
click at [711, 576] on button "Add manual time entry" at bounding box center [731, 575] width 107 height 20
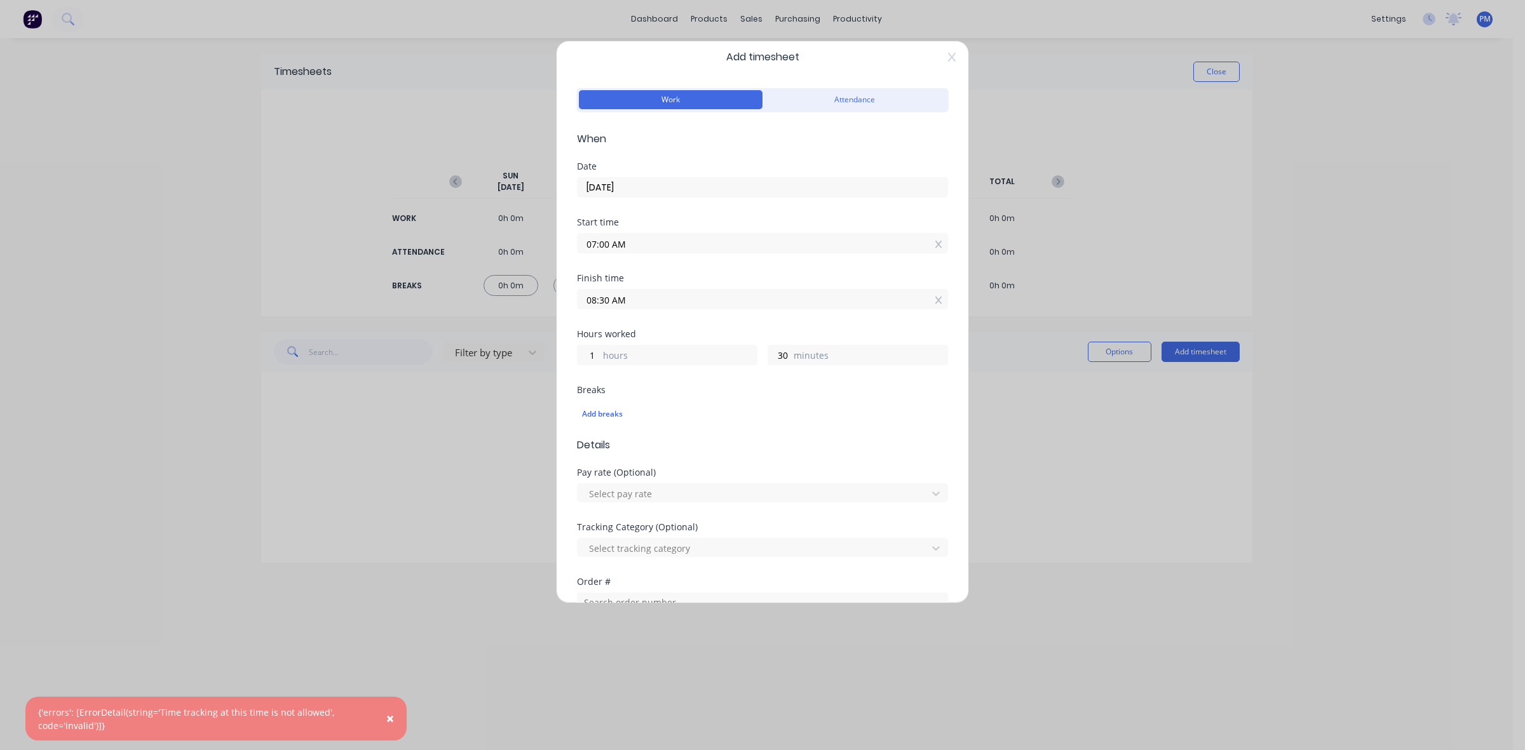
scroll to position [0, 0]
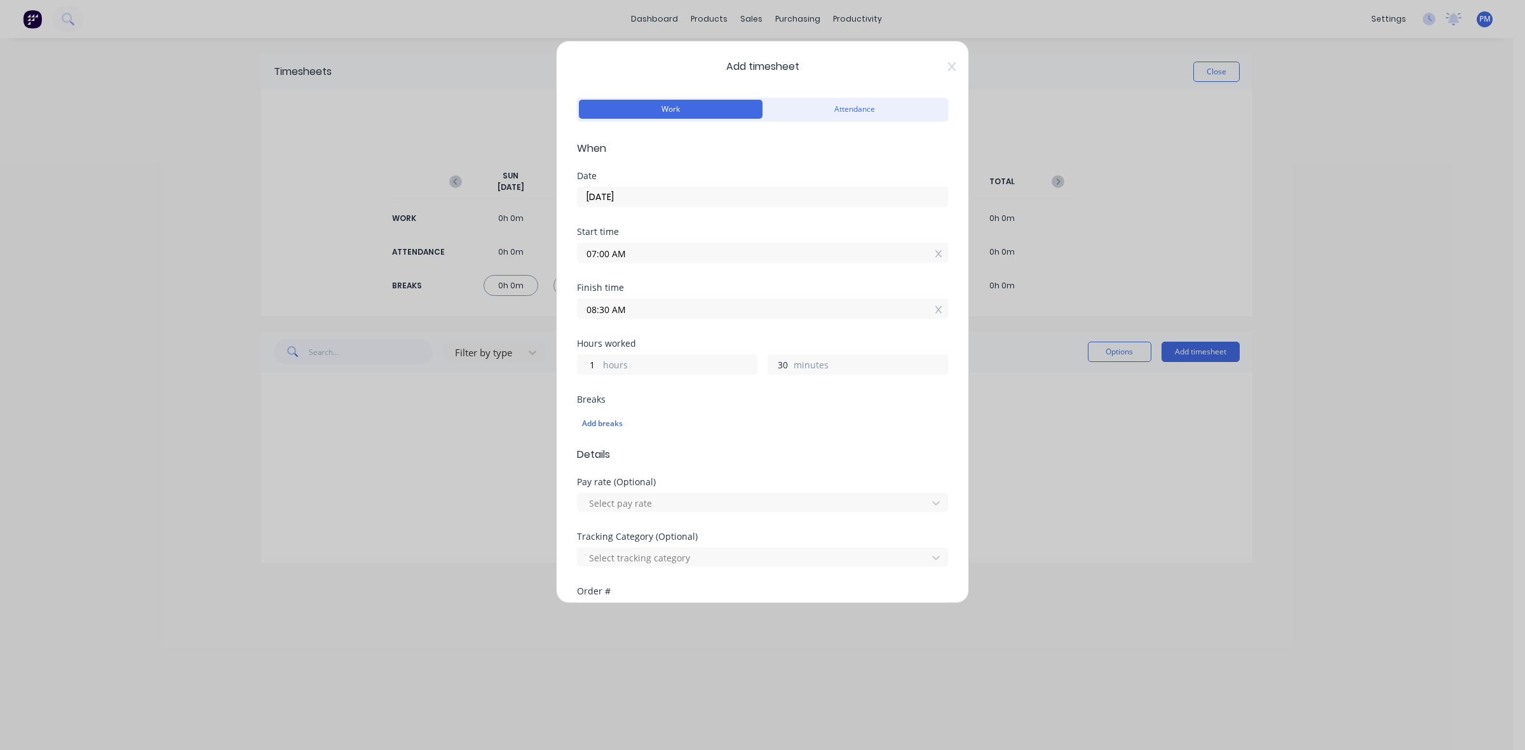
drag, startPoint x: 781, startPoint y: 367, endPoint x: 772, endPoint y: 367, distance: 9.5
click at [772, 367] on input "30" at bounding box center [779, 364] width 22 height 19
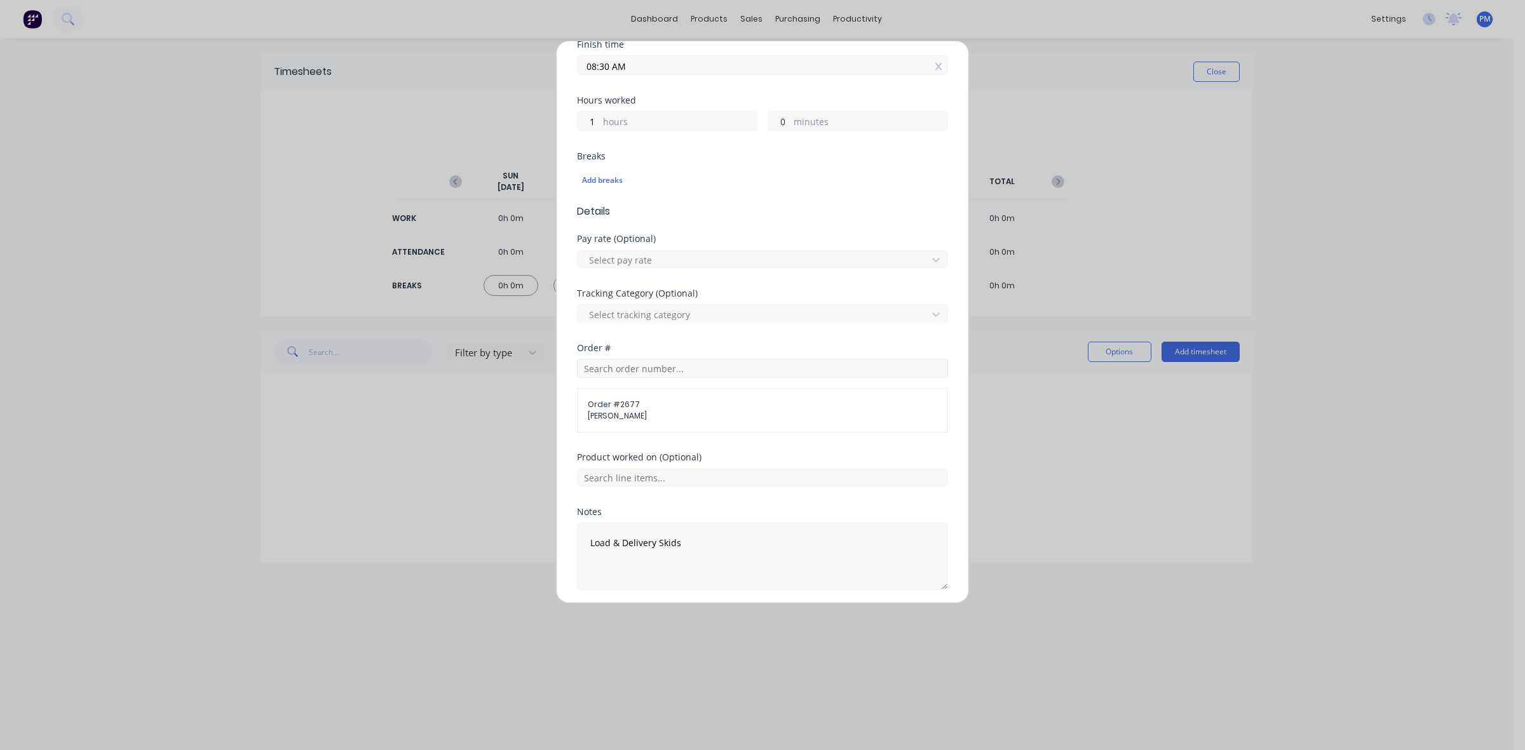
scroll to position [290, 0]
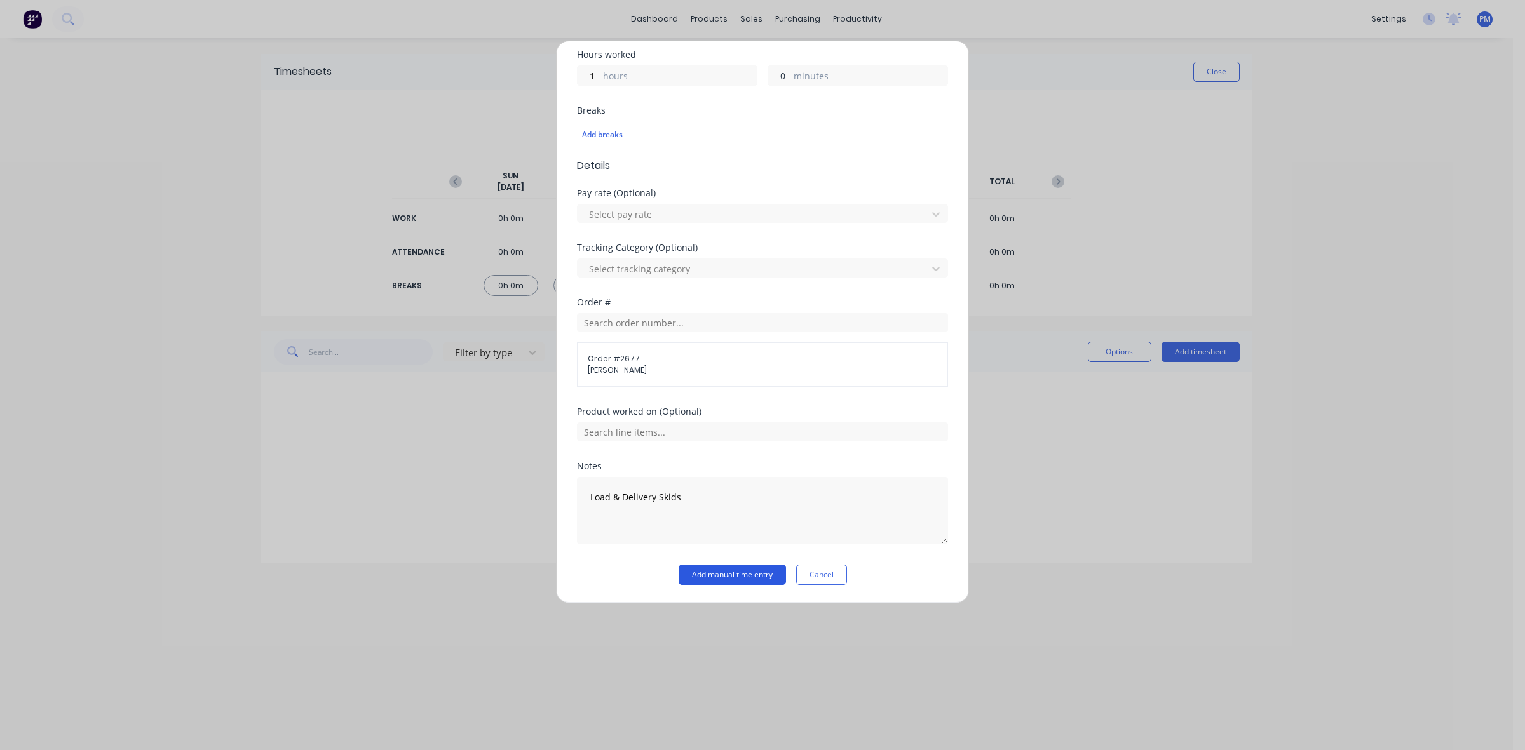
type input "0"
type input "08:00 AM"
click at [751, 569] on button "Add manual time entry" at bounding box center [731, 575] width 107 height 20
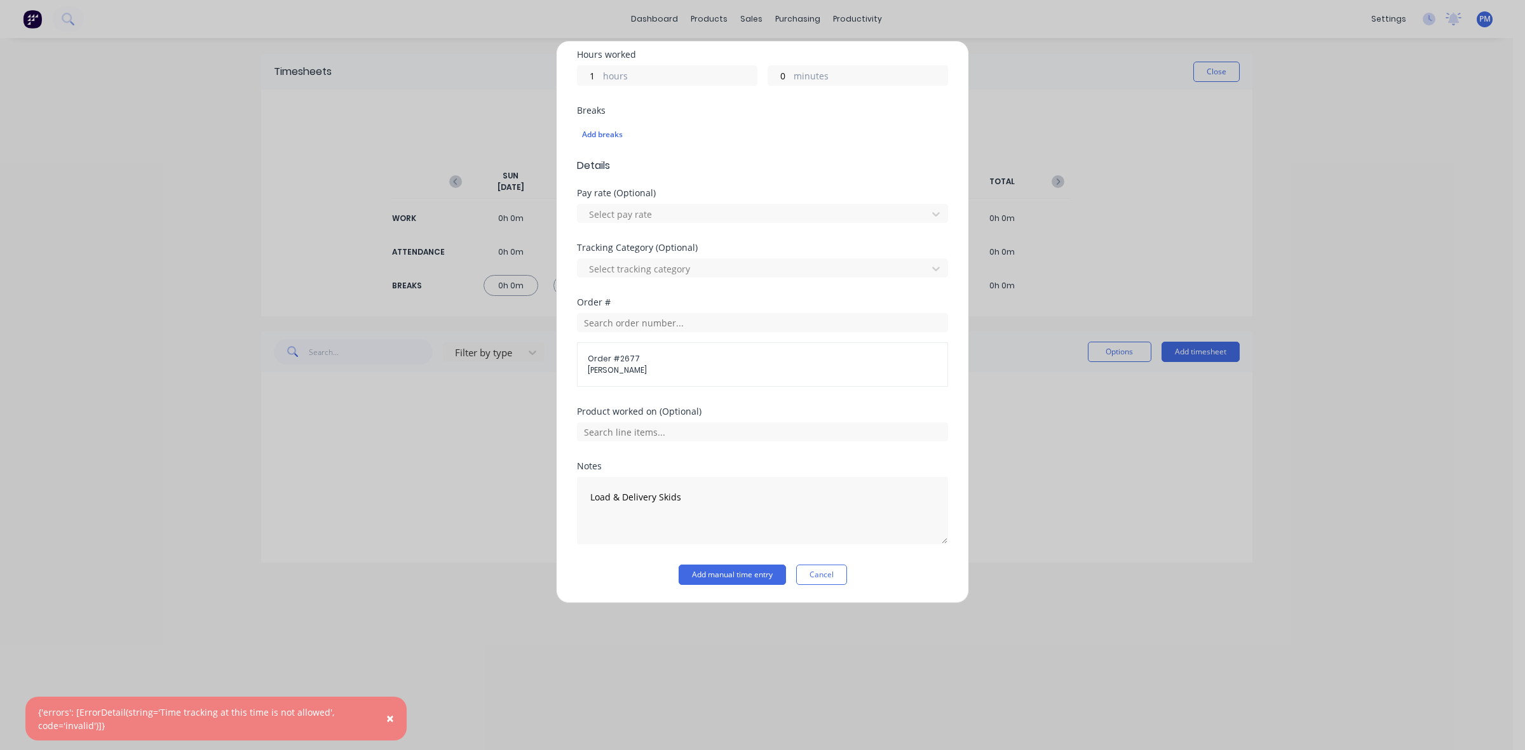
click at [391, 718] on span "×" at bounding box center [390, 719] width 8 height 18
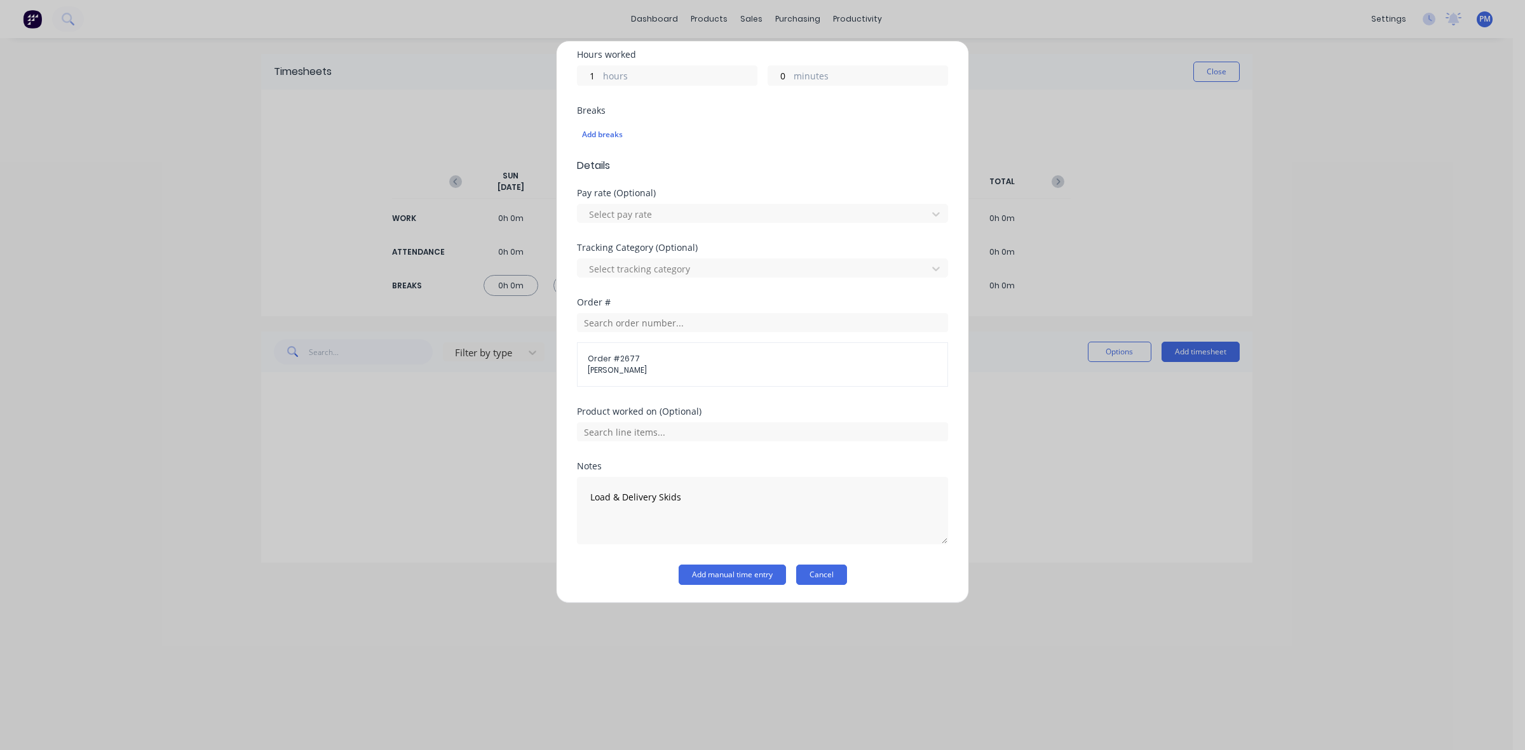
click at [828, 575] on button "Cancel" at bounding box center [821, 575] width 51 height 20
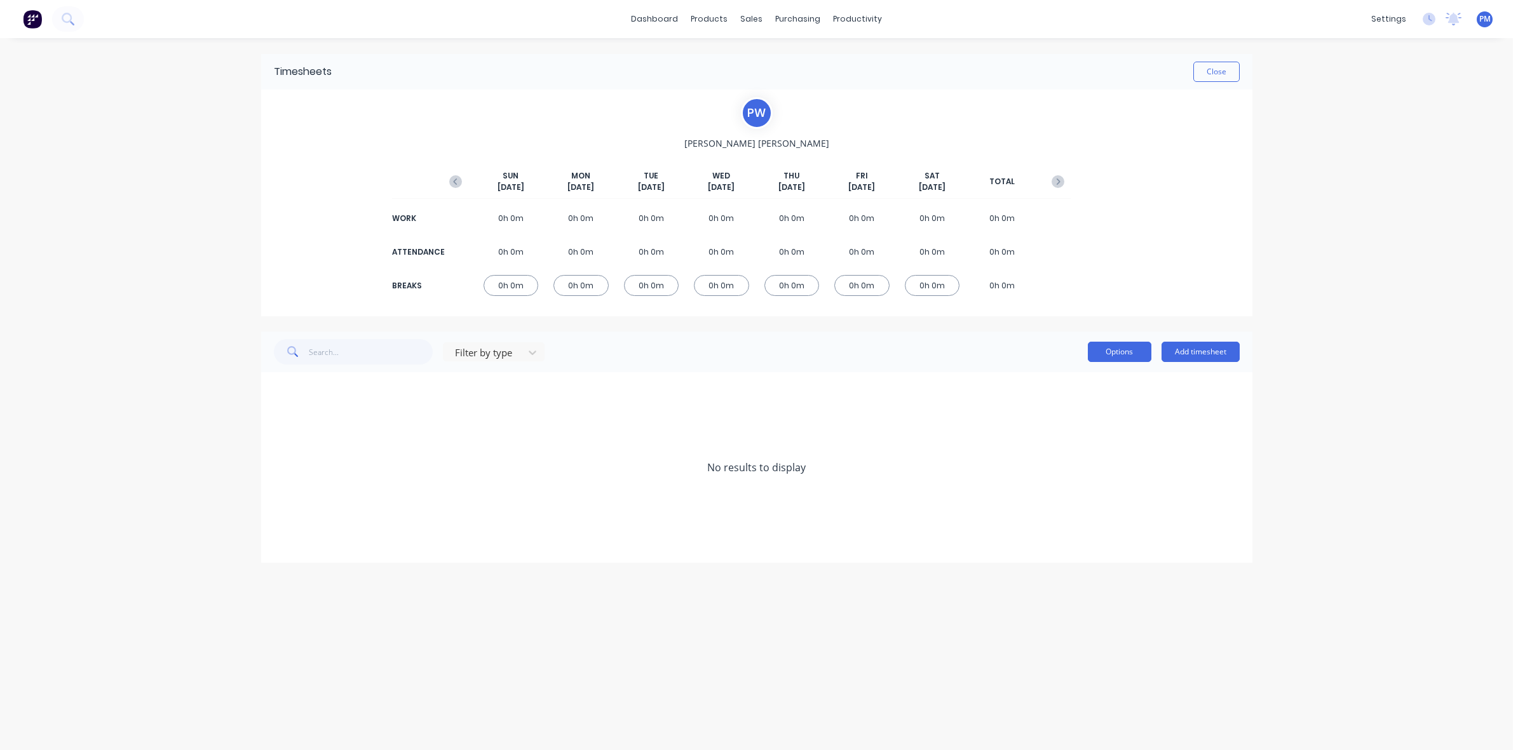
click at [1112, 357] on button "Options" at bounding box center [1120, 352] width 64 height 20
click at [945, 403] on div "No results to display" at bounding box center [756, 467] width 991 height 191
click at [1215, 71] on button "Close" at bounding box center [1216, 72] width 46 height 20
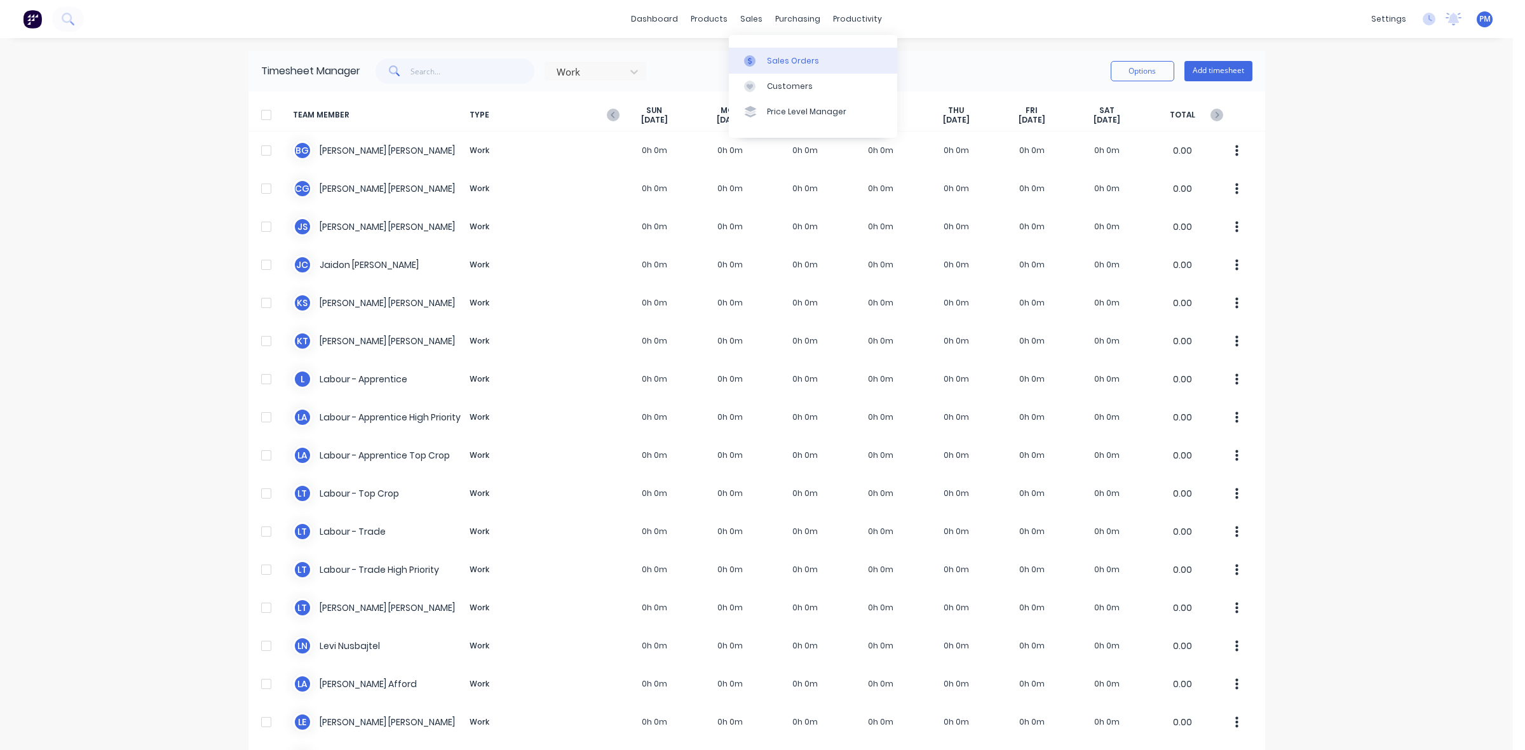
click at [783, 61] on div "Sales Orders" at bounding box center [793, 60] width 52 height 11
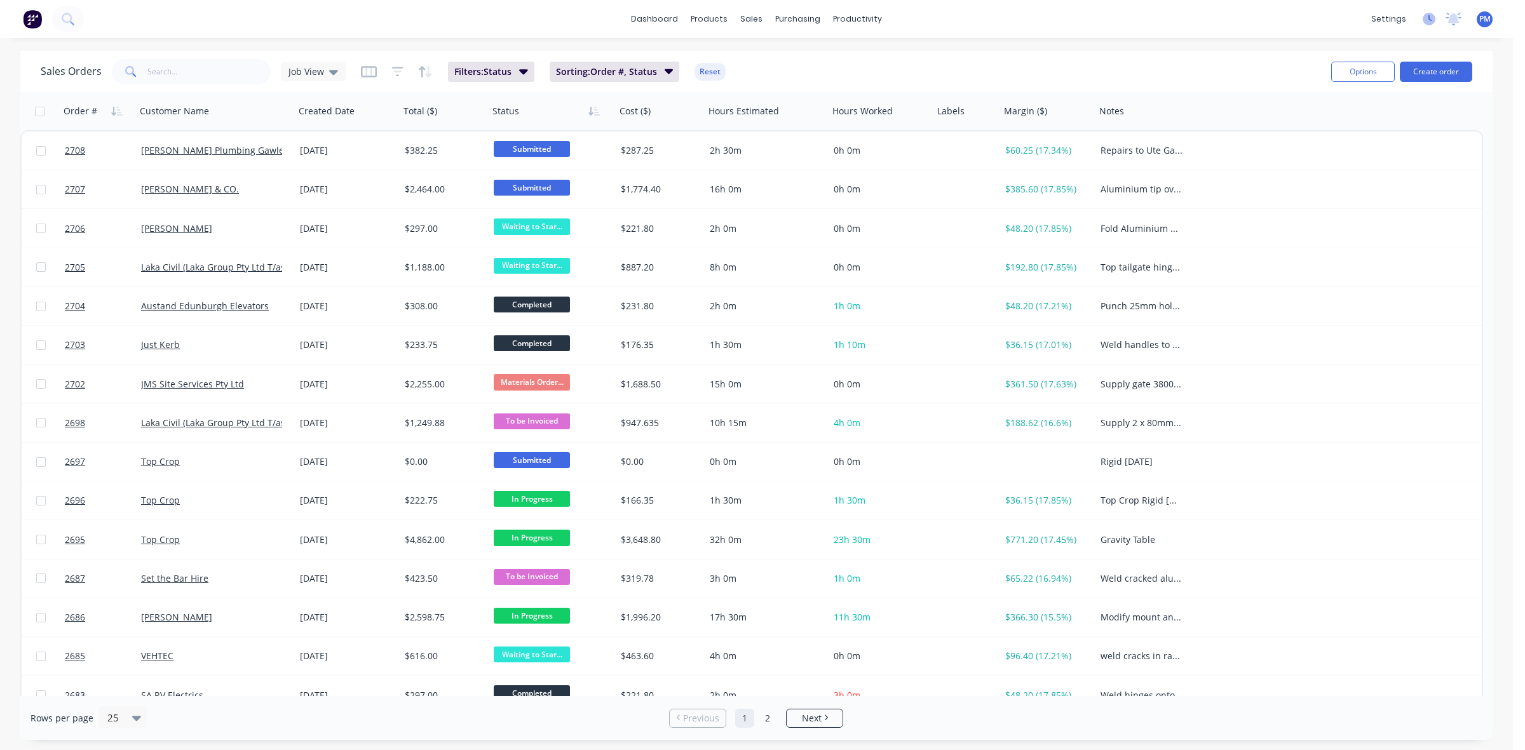
click at [1430, 20] on icon at bounding box center [1430, 18] width 4 height 6
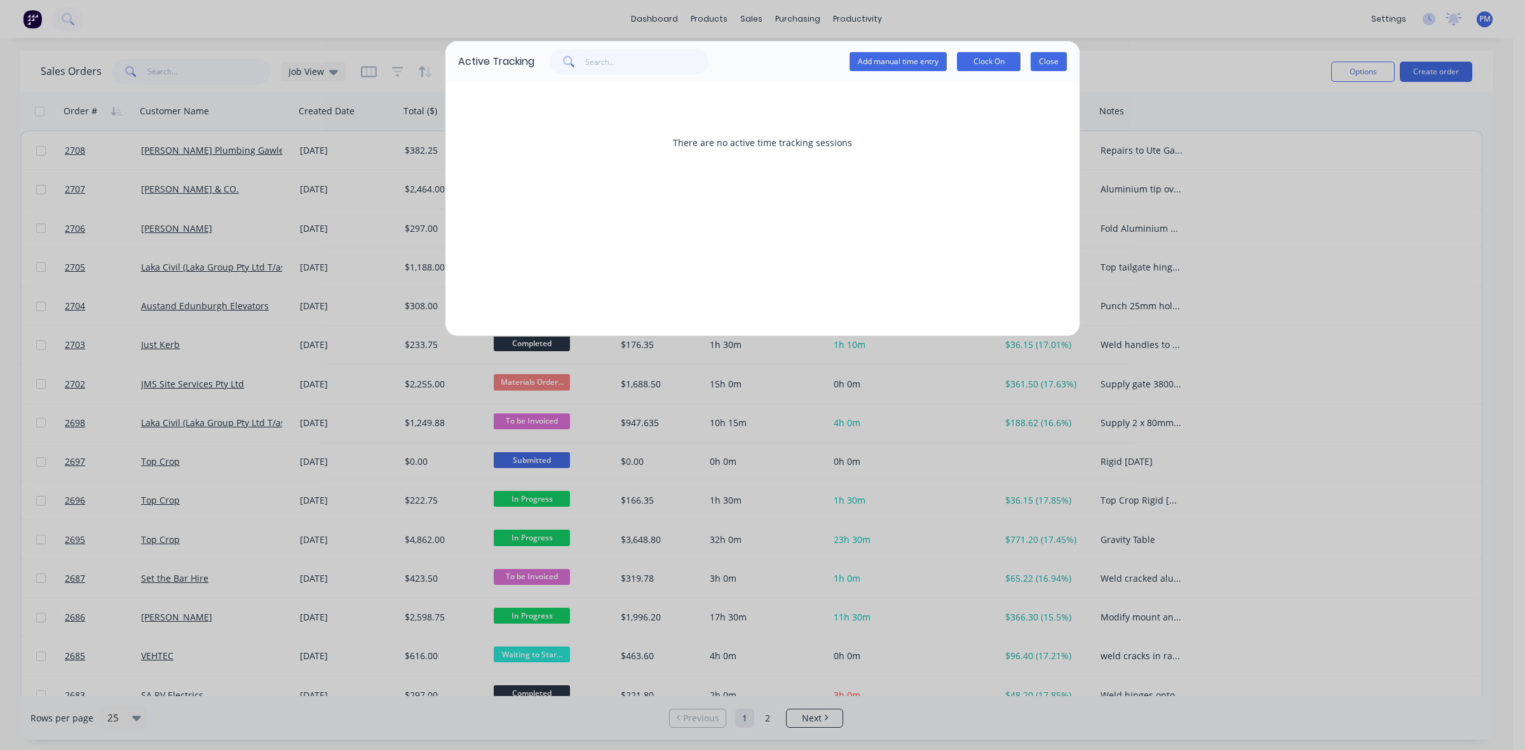
click at [1056, 60] on button "Close" at bounding box center [1048, 61] width 36 height 19
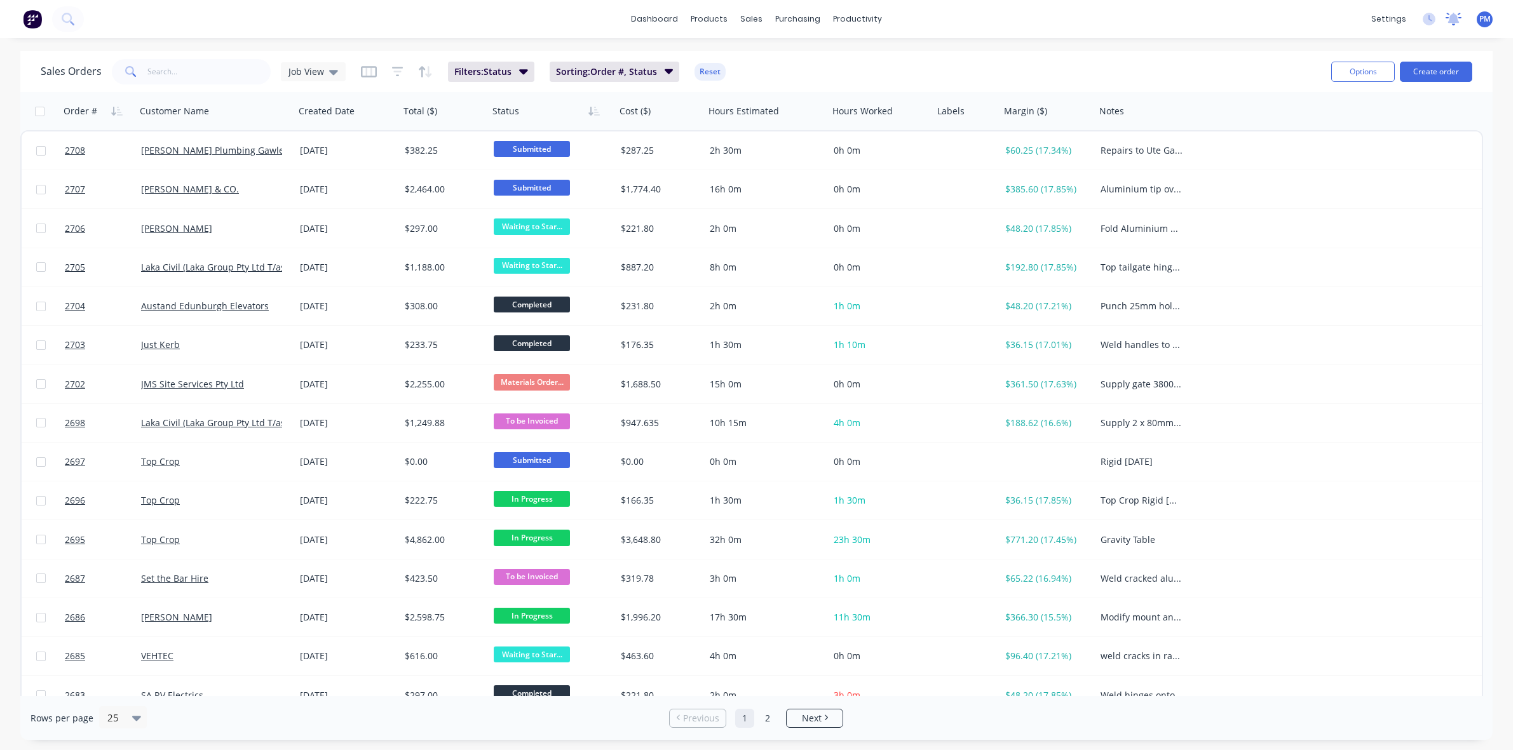
click at [1449, 21] on icon at bounding box center [1453, 18] width 11 height 10
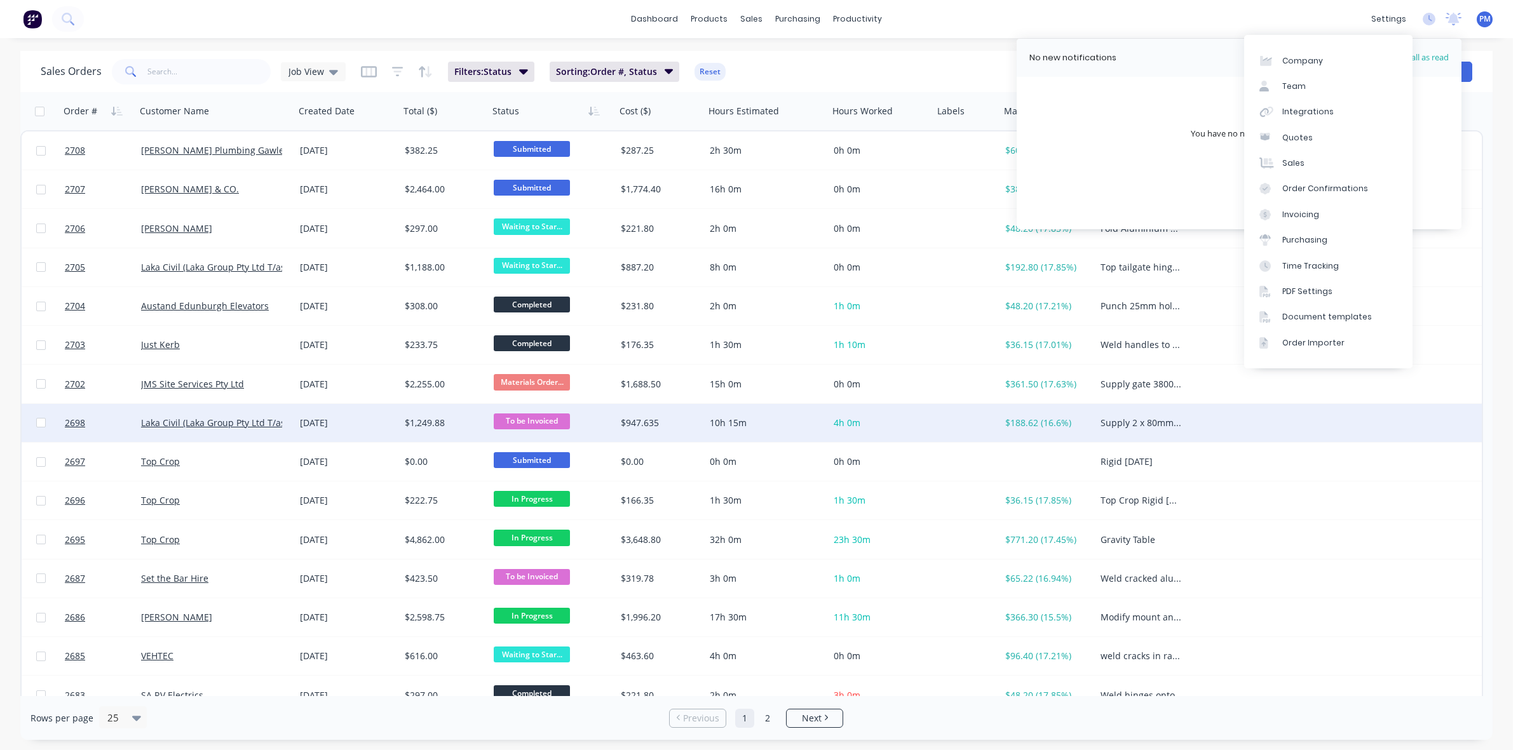
click at [1331, 436] on div "2698 Laka Civil (Laka Group Pty Ltd T/as) [DATE] $1,249.88 To be Invoiced $947.…" at bounding box center [752, 423] width 1460 height 39
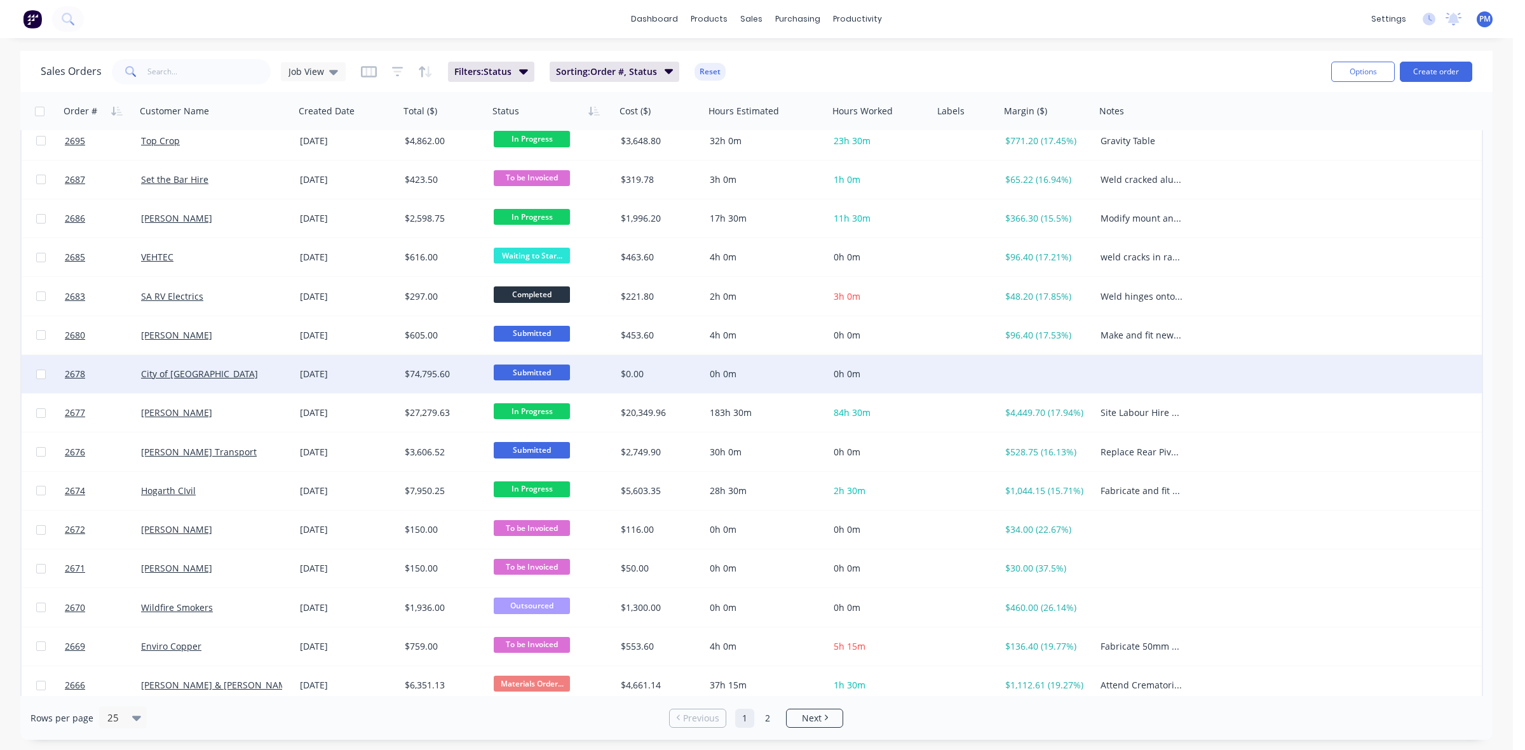
scroll to position [407, 0]
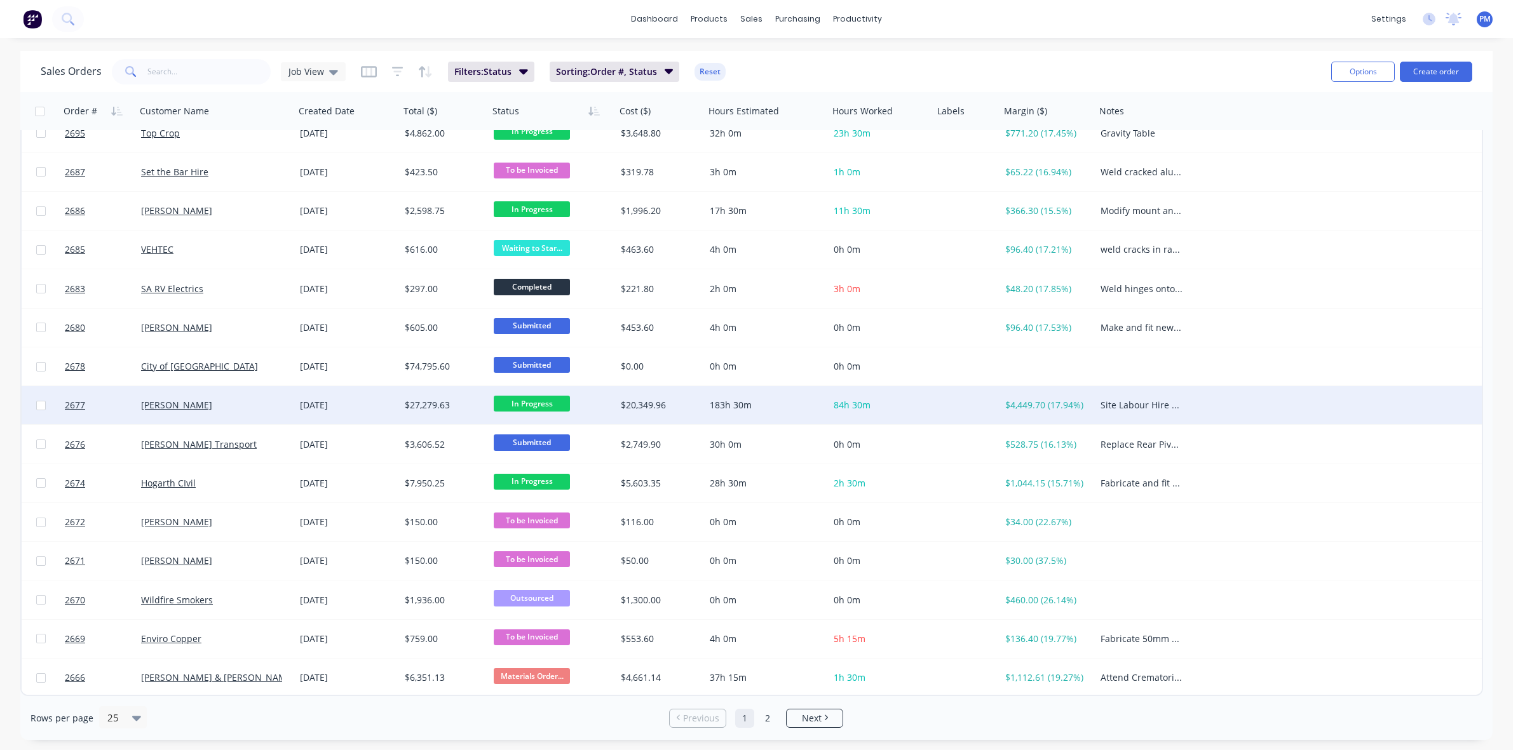
click at [250, 402] on div "[PERSON_NAME]" at bounding box center [211, 405] width 141 height 13
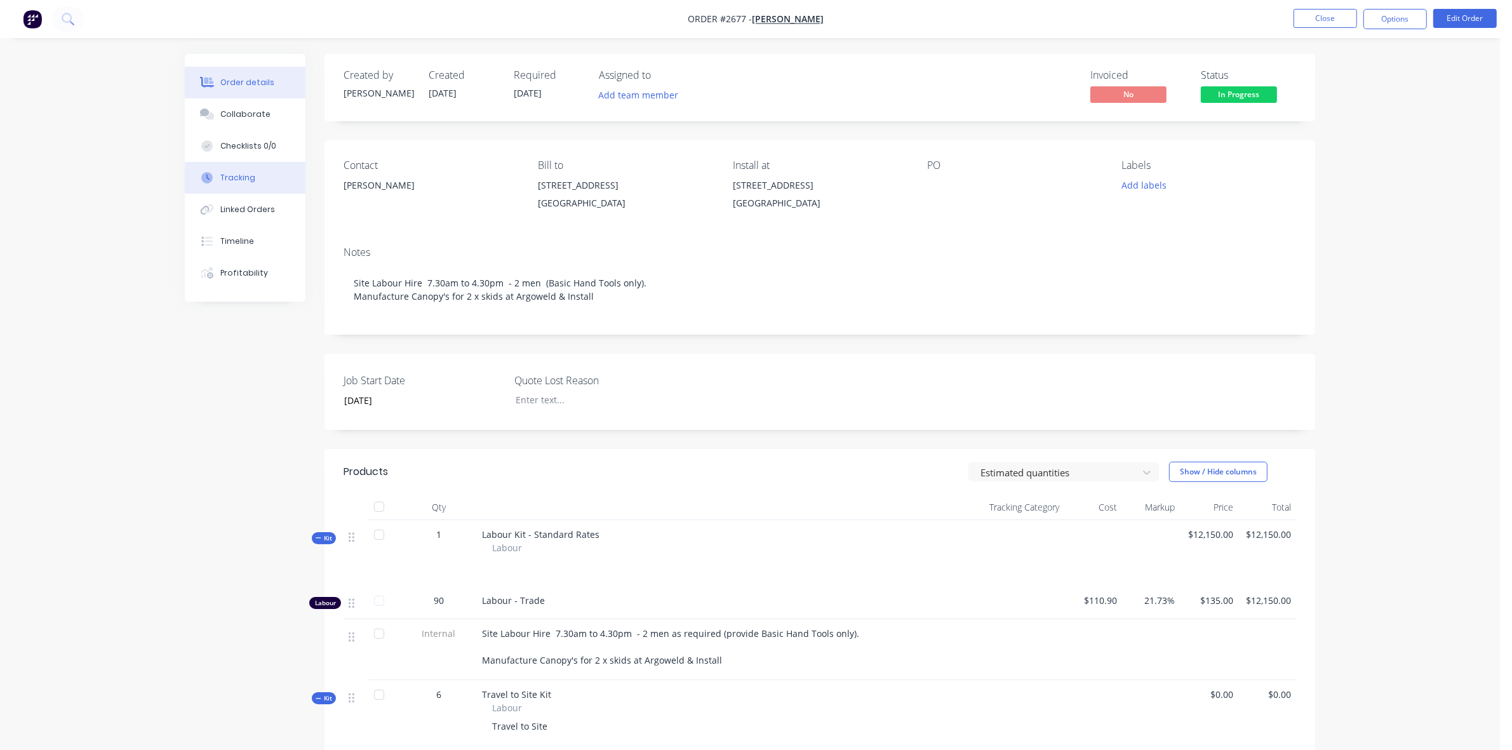
click at [240, 180] on div "Tracking" at bounding box center [237, 177] width 35 height 11
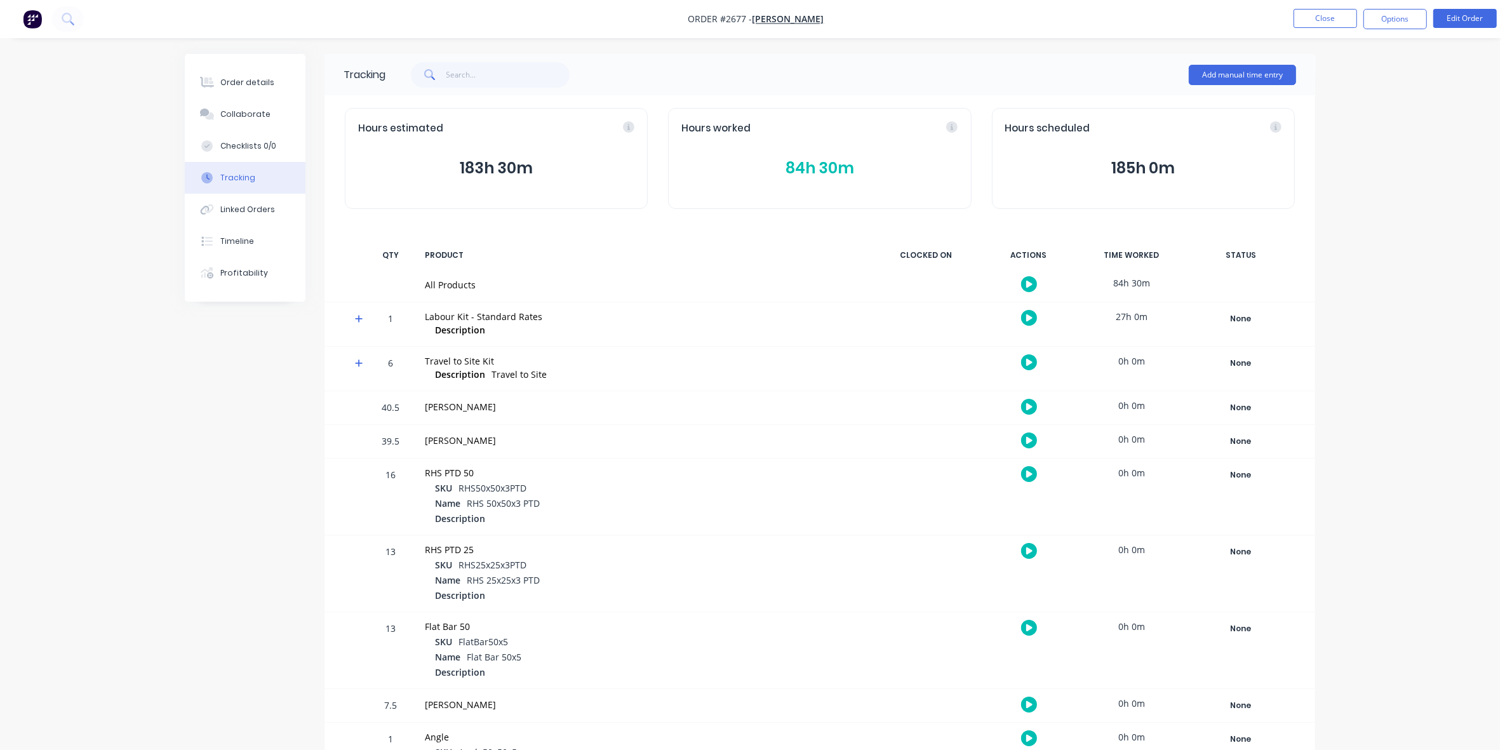
click at [809, 169] on button "84h 30m" at bounding box center [820, 168] width 276 height 24
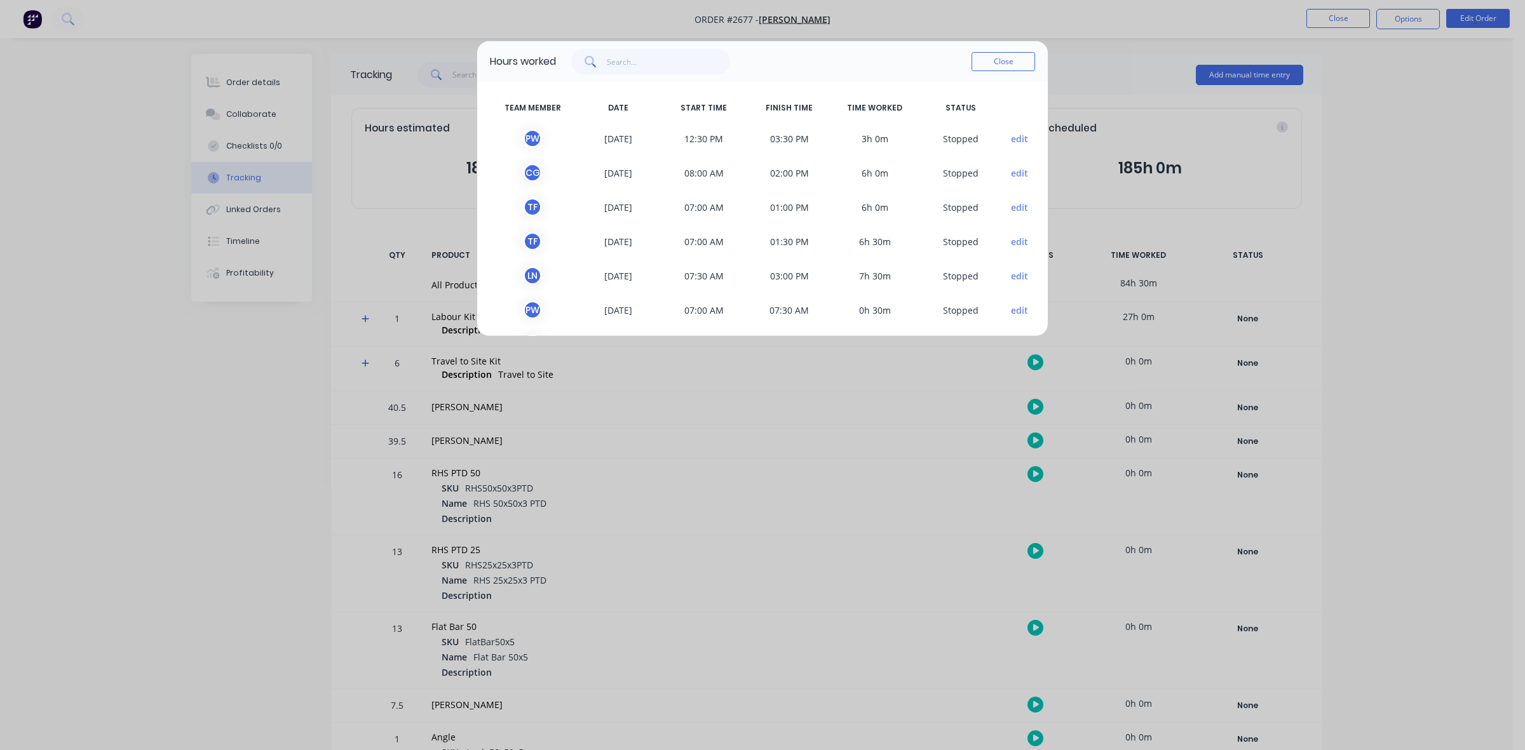
click at [988, 49] on div "Close" at bounding box center [1003, 61] width 64 height 25
click at [994, 58] on button "Close" at bounding box center [1003, 61] width 64 height 19
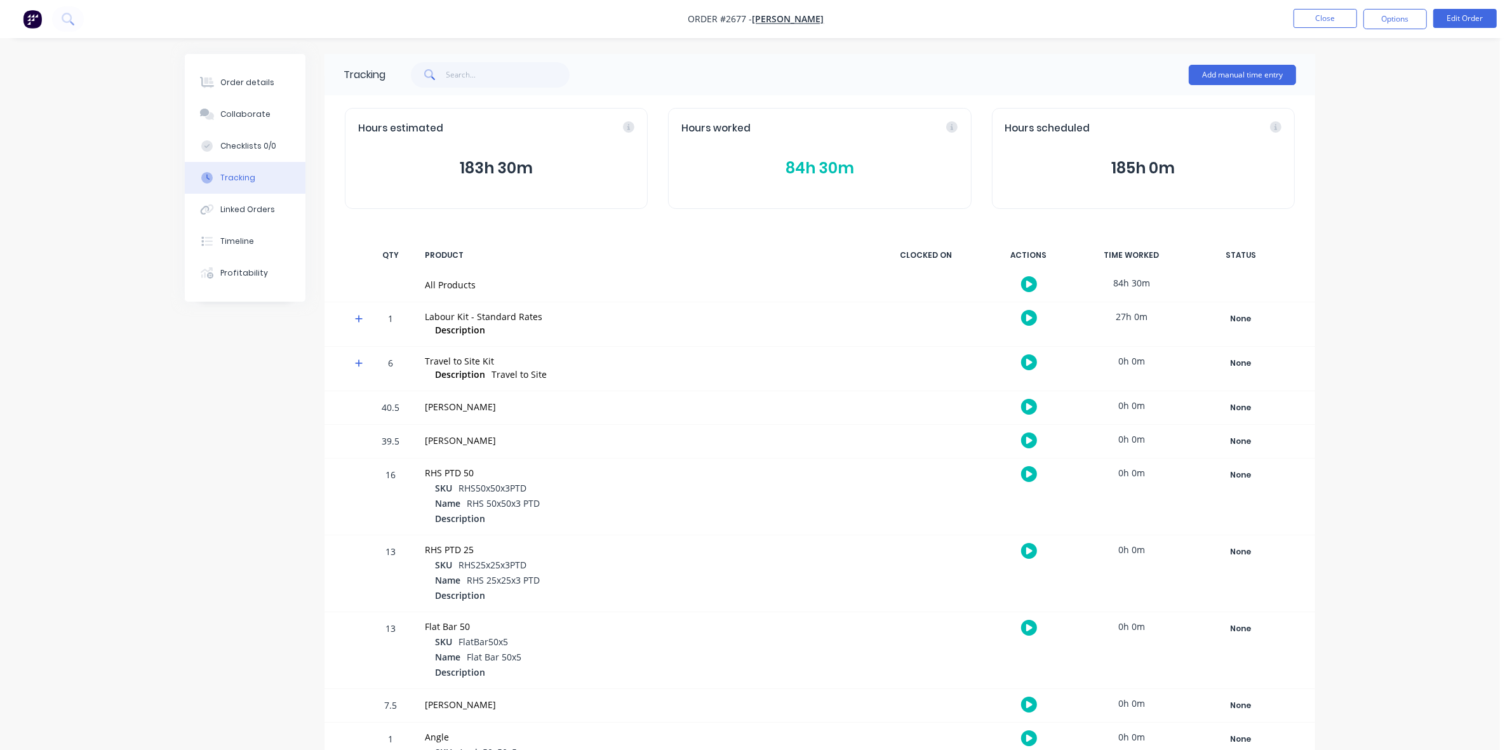
click at [828, 170] on button "84h 30m" at bounding box center [820, 168] width 276 height 24
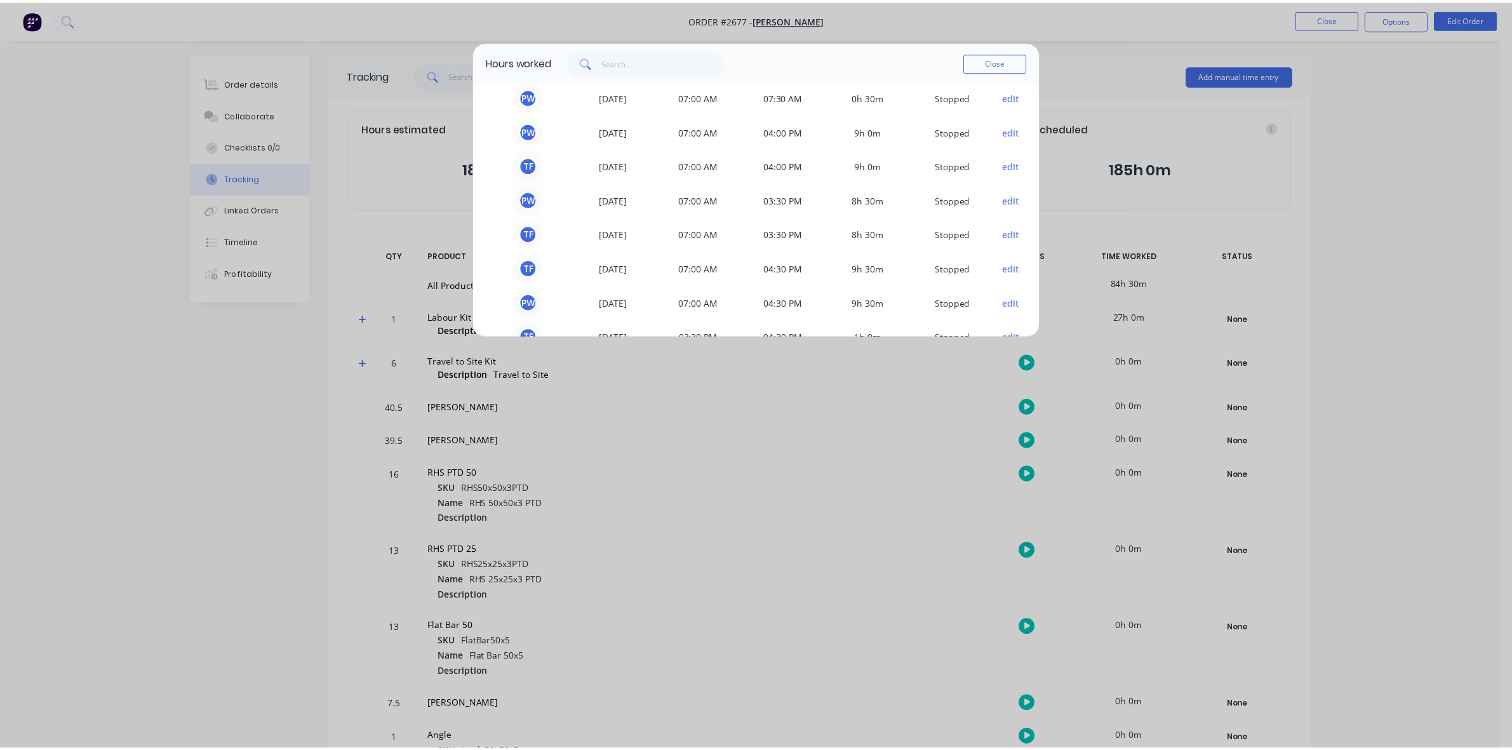
scroll to position [243, 0]
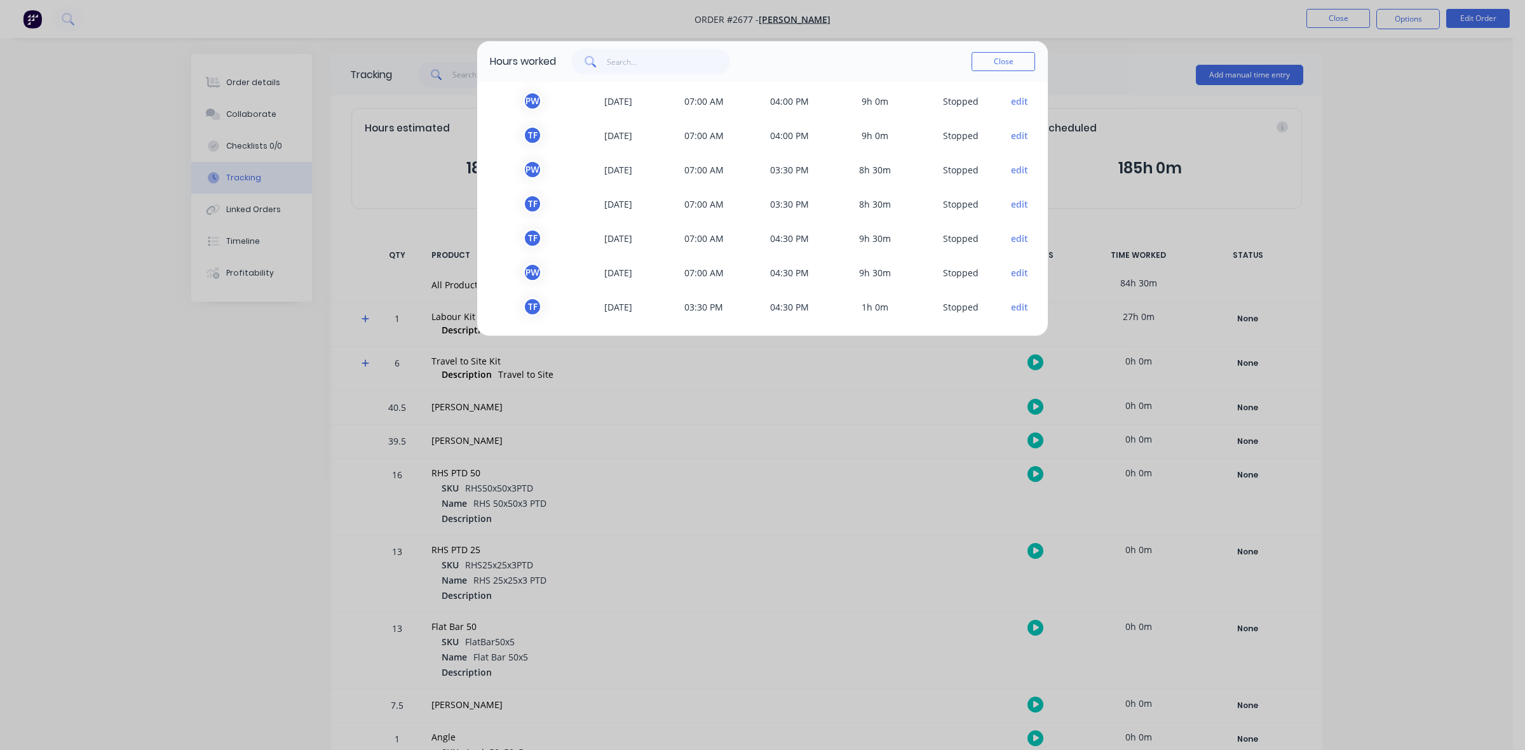
click at [531, 497] on div "Hours worked Close TEAM MEMBER DATE START TIME FINISH TIME TIME WORKED STATUS P…" at bounding box center [762, 375] width 1525 height 750
click at [718, 480] on div "Hours worked Close TEAM MEMBER DATE START TIME FINISH TIME TIME WORKED STATUS P…" at bounding box center [762, 375] width 1525 height 750
click at [1155, 73] on div "Hours worked Close TEAM MEMBER DATE START TIME FINISH TIME TIME WORKED STATUS P…" at bounding box center [762, 375] width 1525 height 750
click at [1008, 58] on button "Close" at bounding box center [1003, 61] width 64 height 19
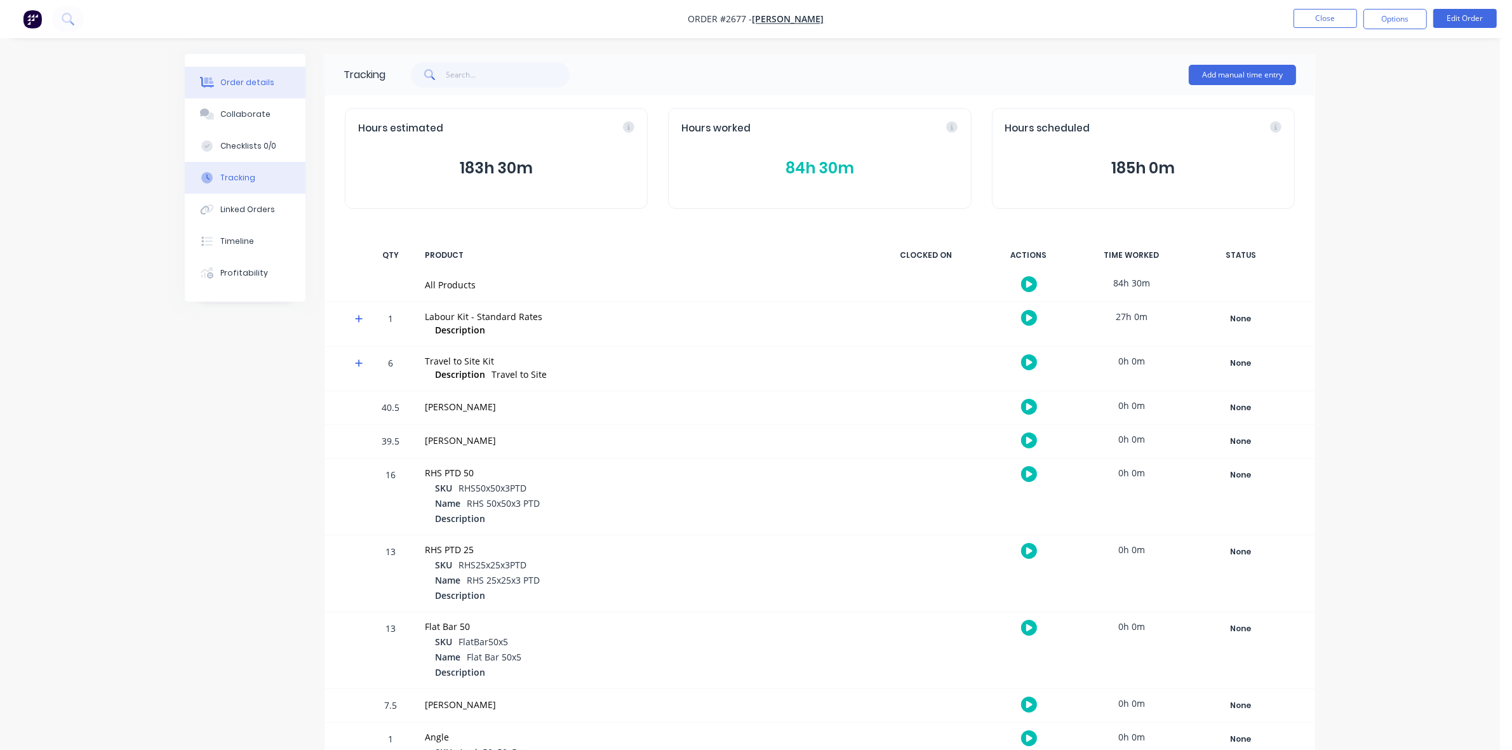
click at [262, 84] on div "Order details" at bounding box center [247, 82] width 54 height 11
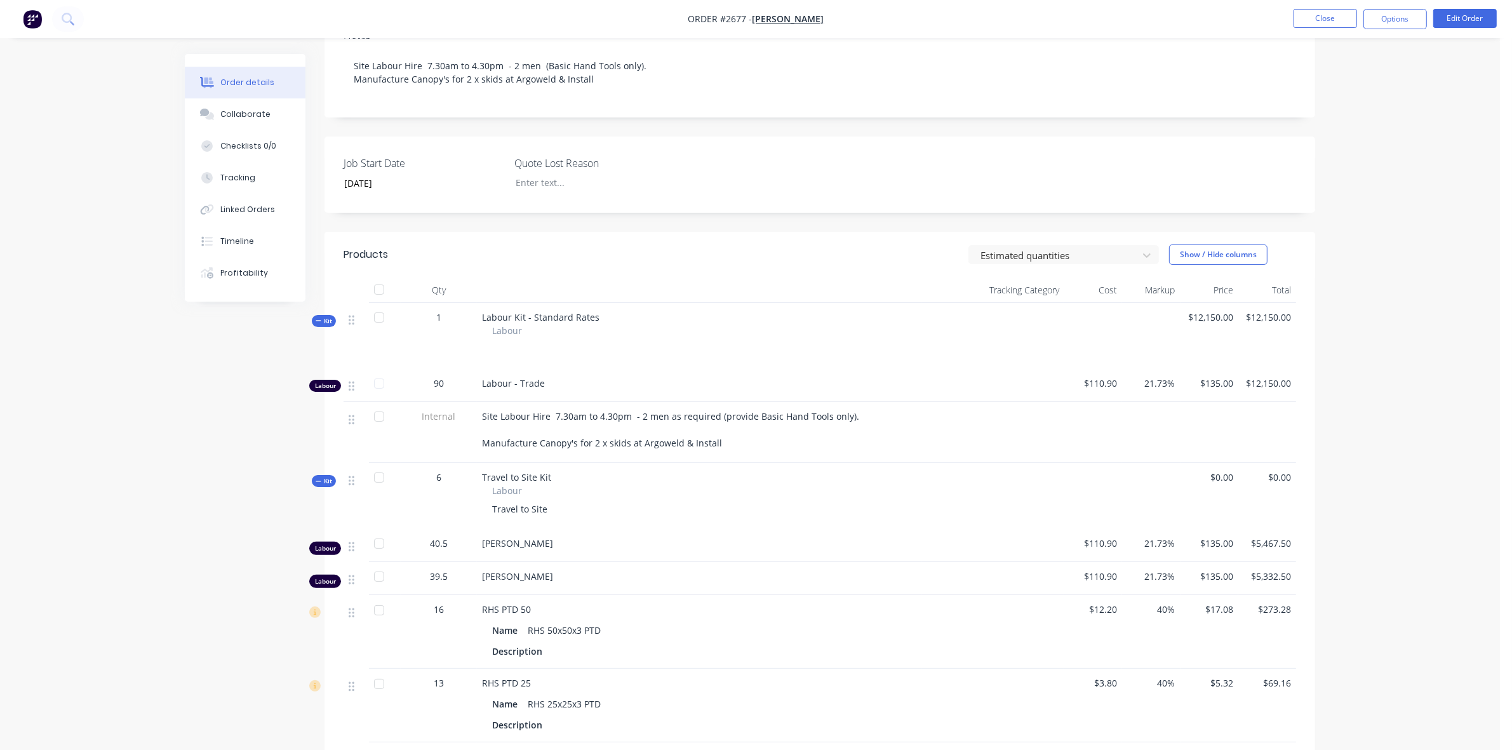
scroll to position [178, 0]
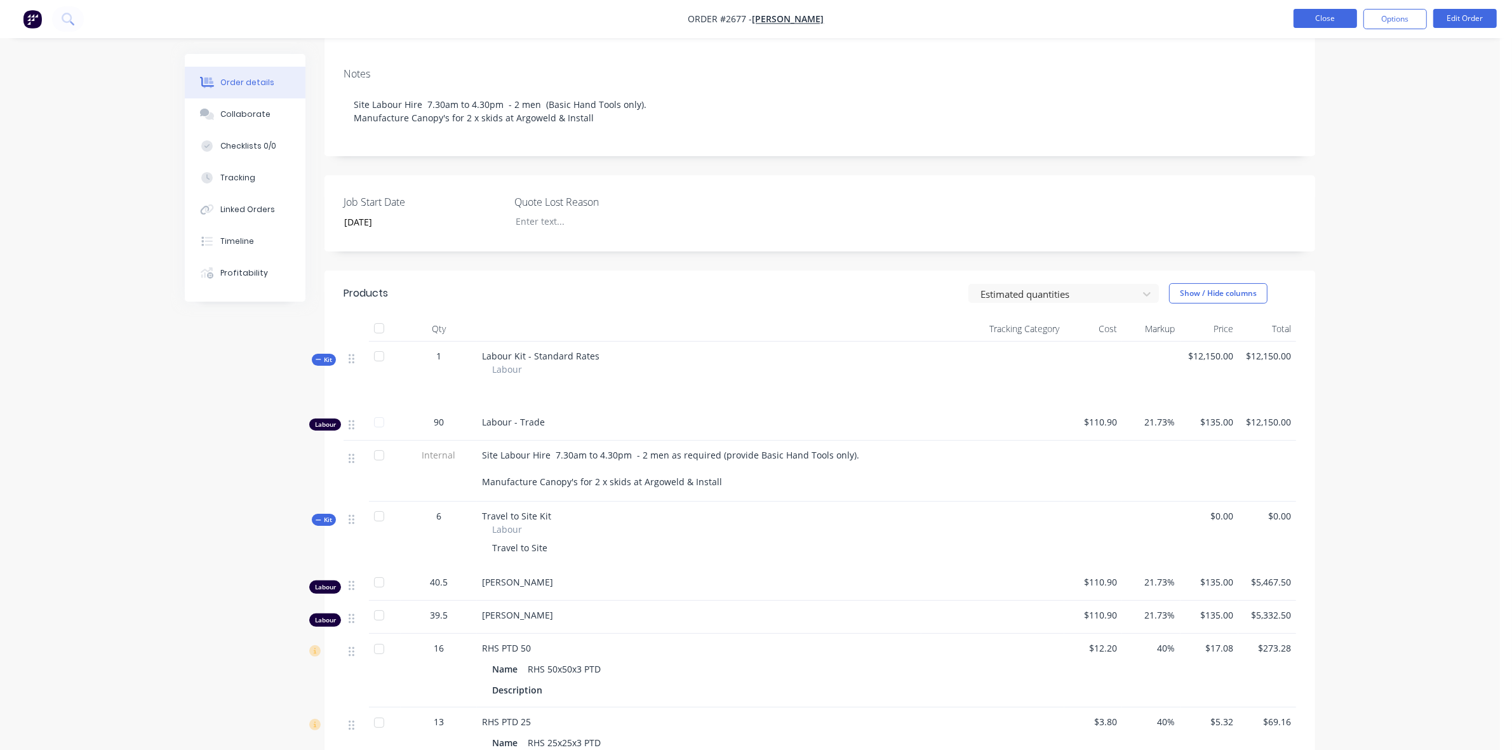
click at [1313, 20] on button "Close" at bounding box center [1326, 18] width 64 height 19
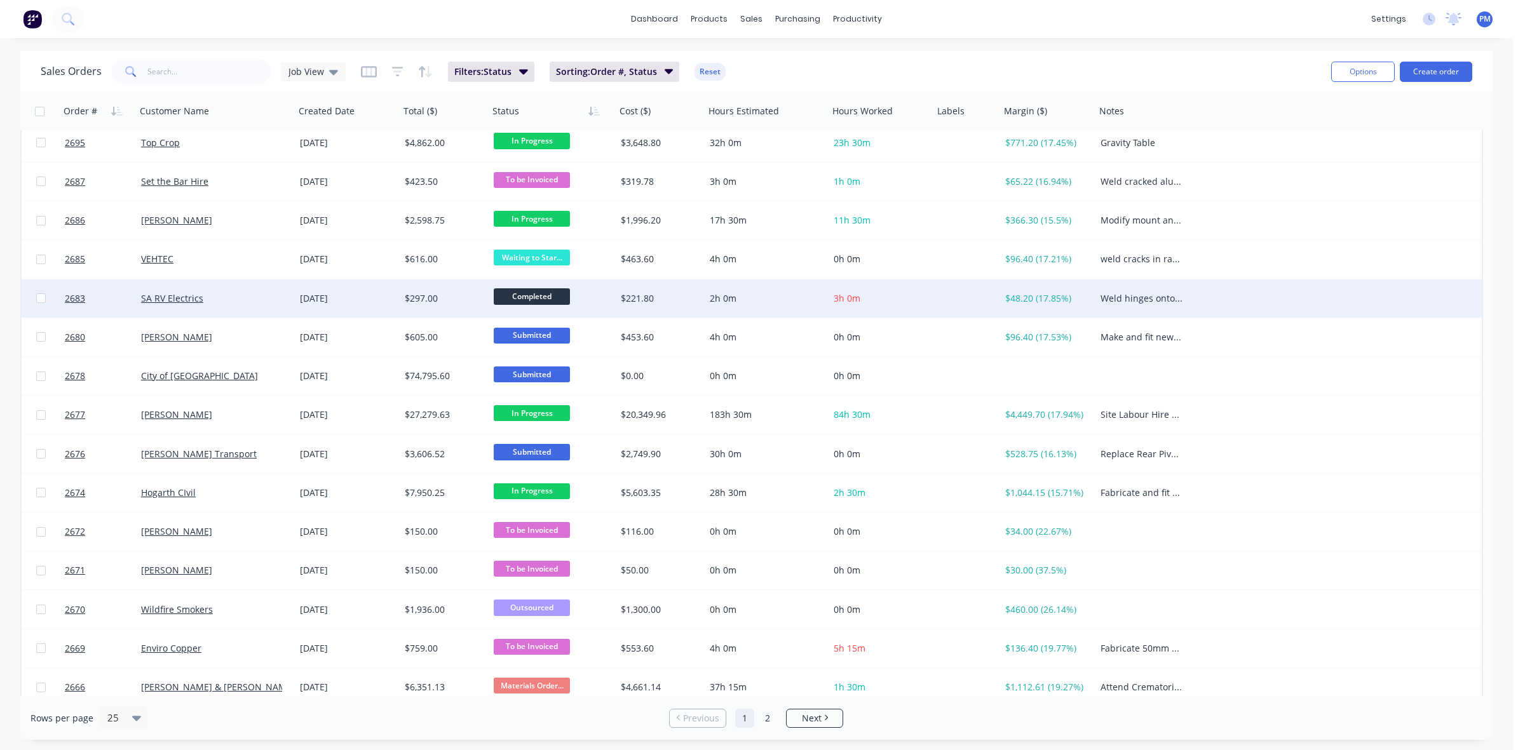
scroll to position [407, 0]
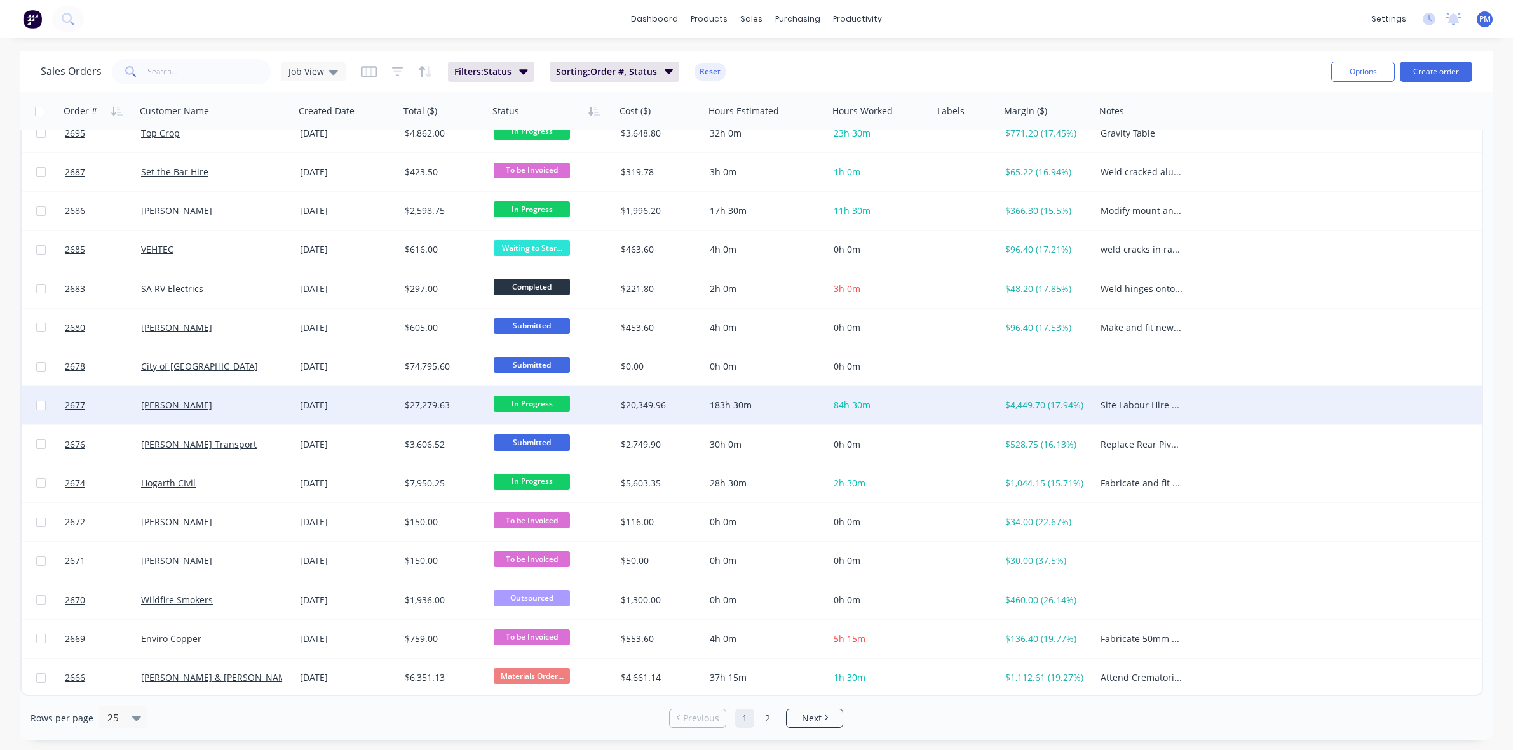
click at [535, 401] on span "In Progress" at bounding box center [532, 404] width 76 height 16
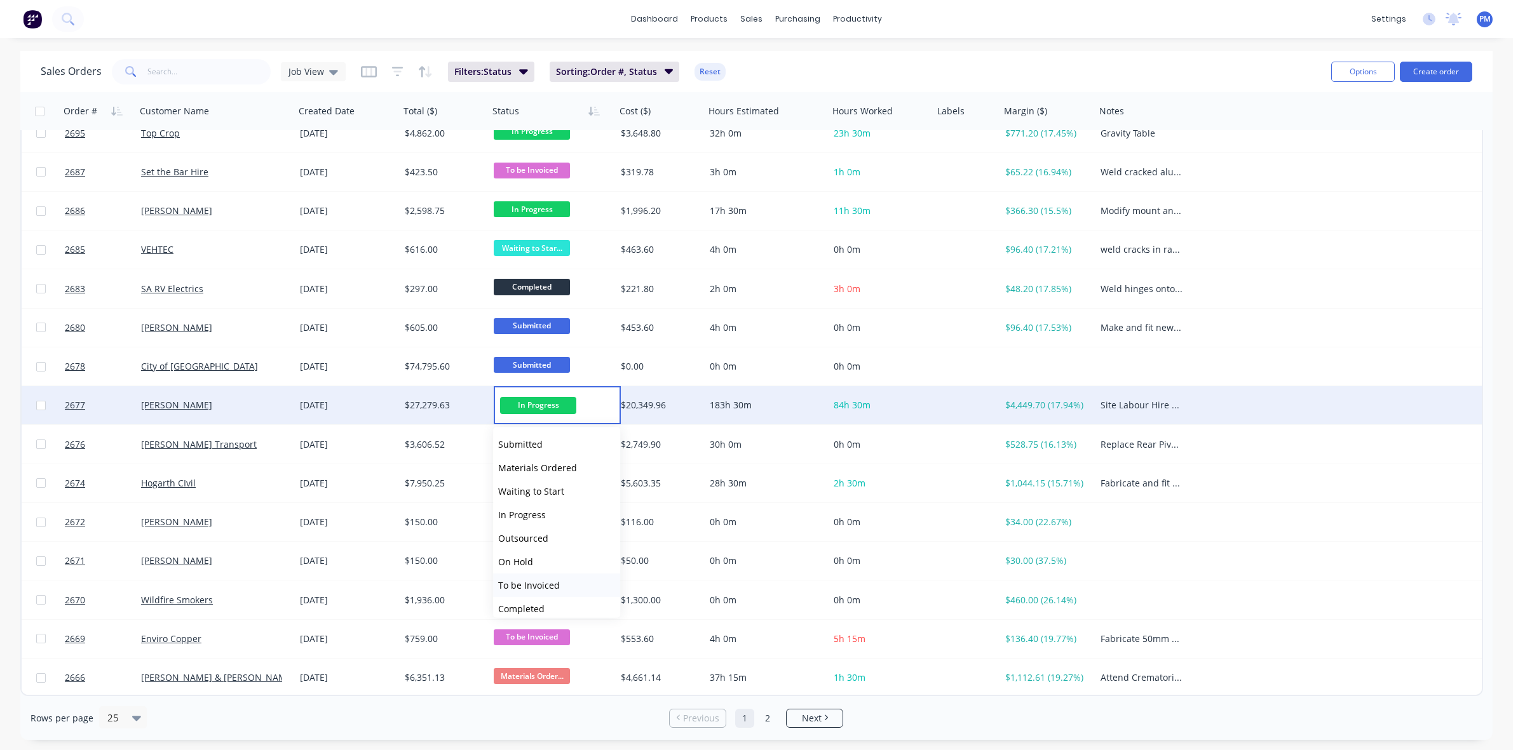
click at [537, 580] on span "To be Invoiced" at bounding box center [529, 585] width 62 height 12
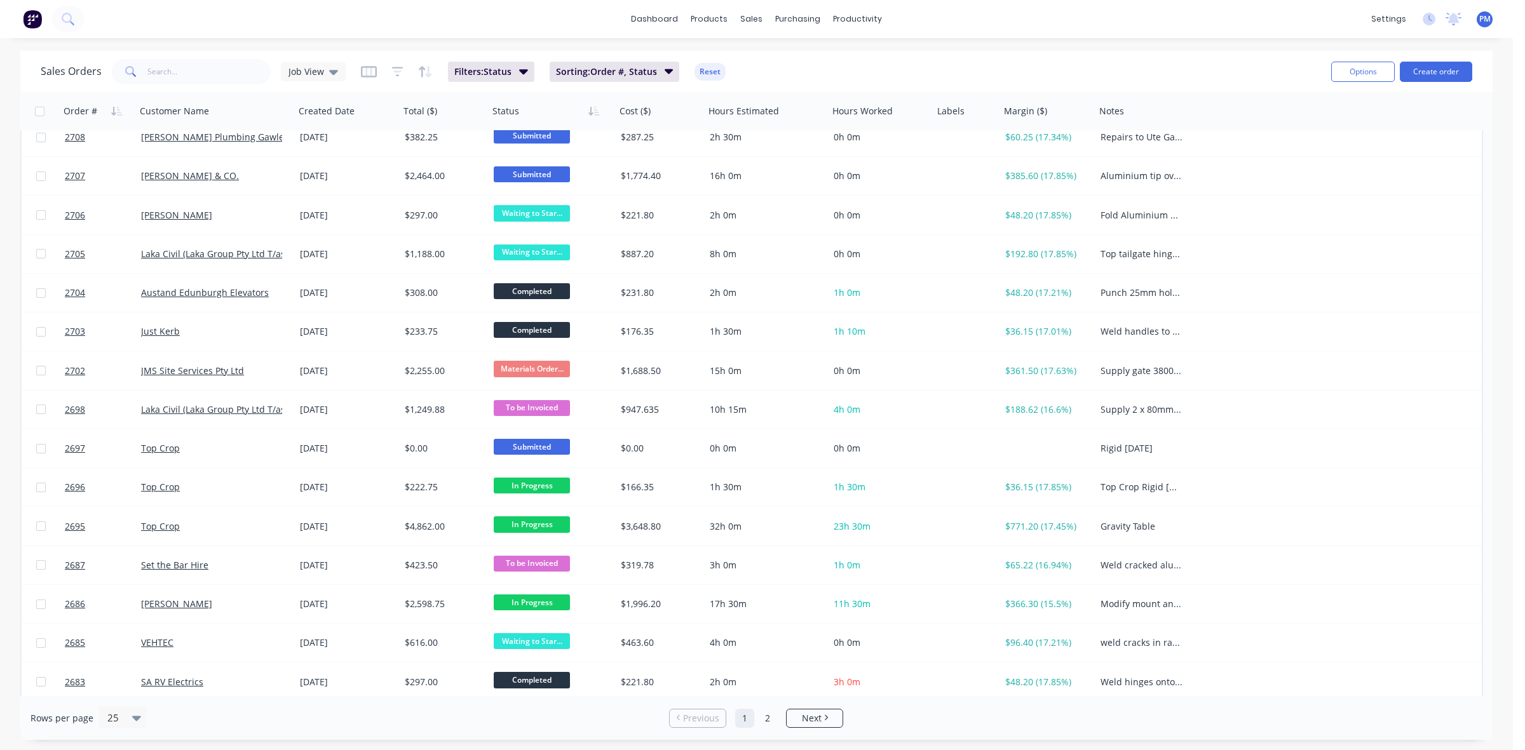
scroll to position [0, 0]
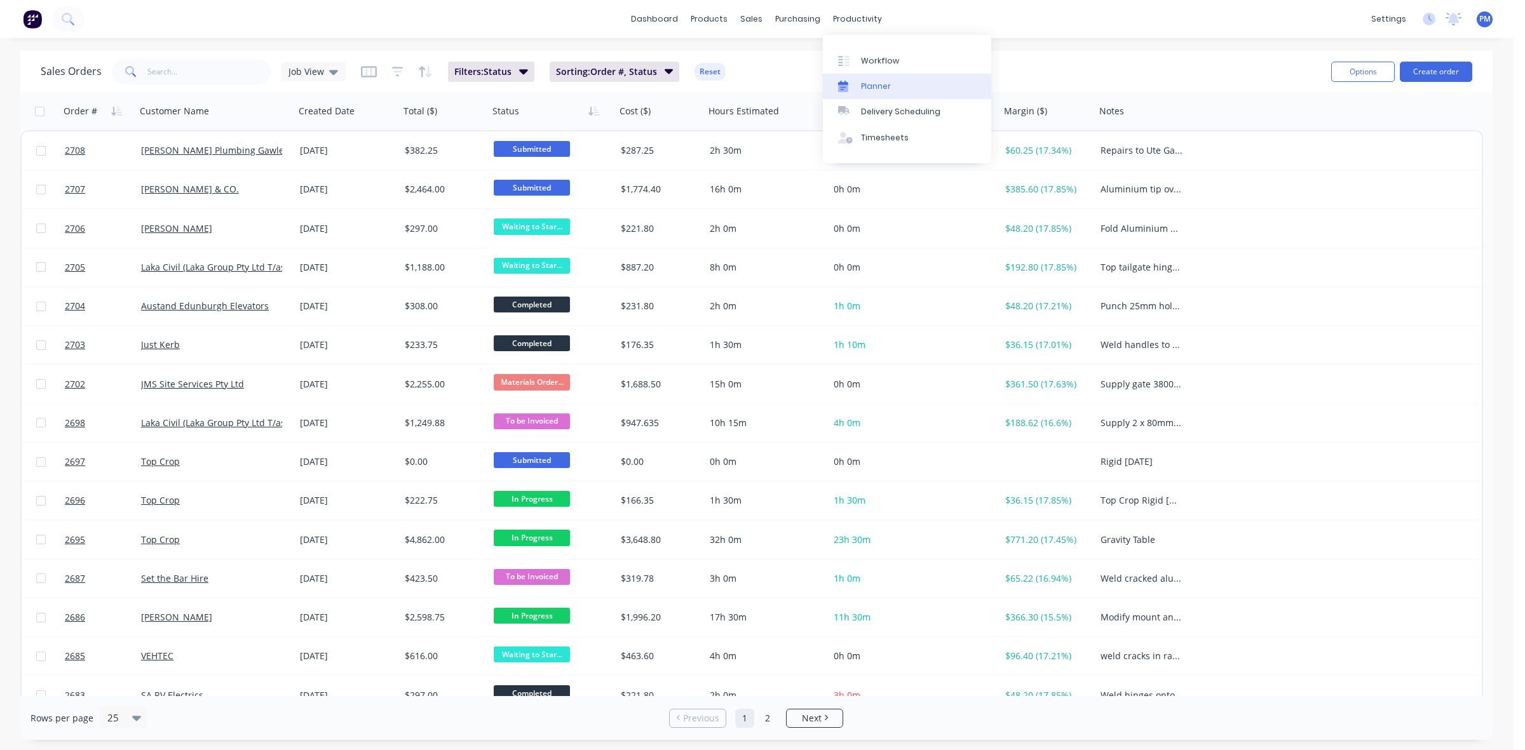
click at [873, 86] on div "Planner" at bounding box center [876, 86] width 30 height 11
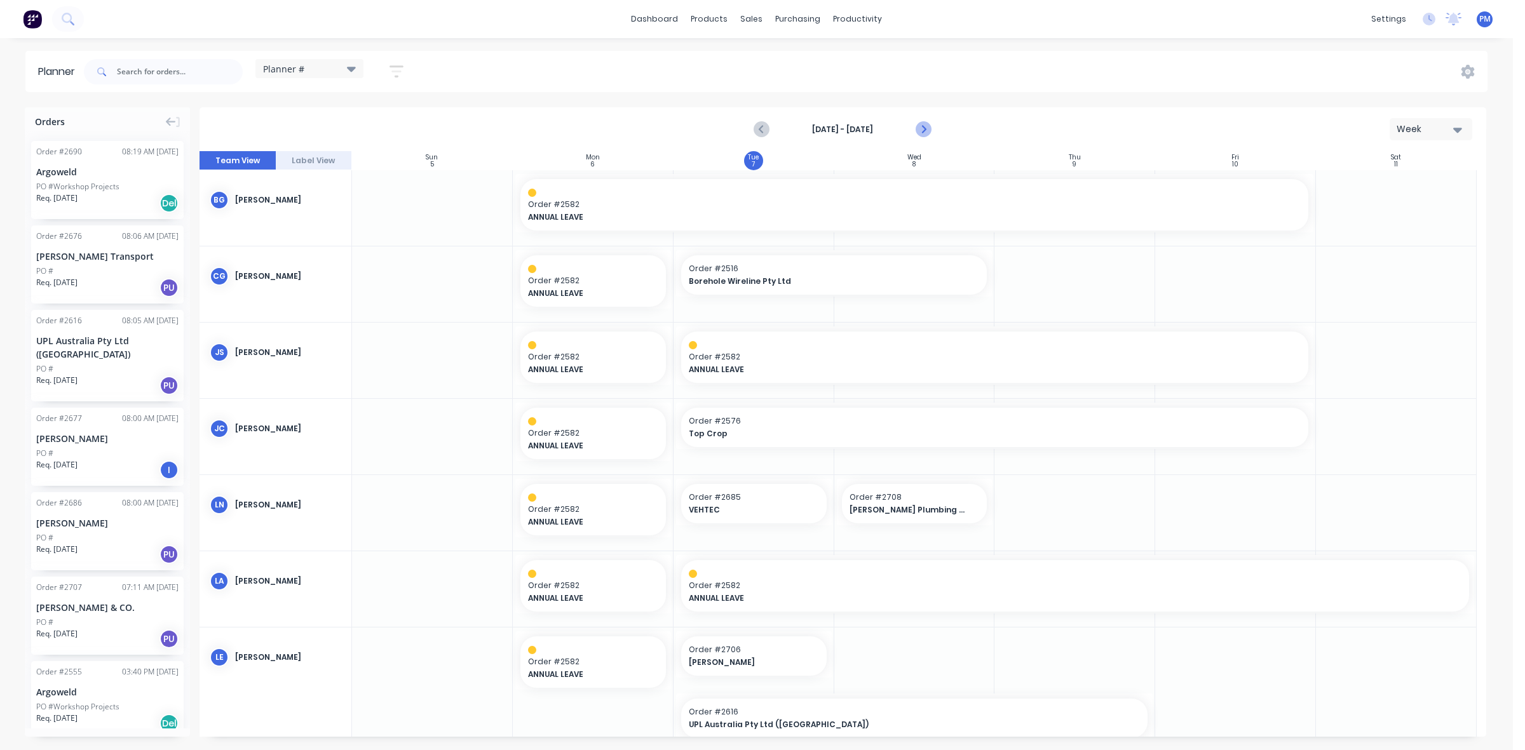
click at [926, 130] on icon "Next page" at bounding box center [922, 129] width 15 height 15
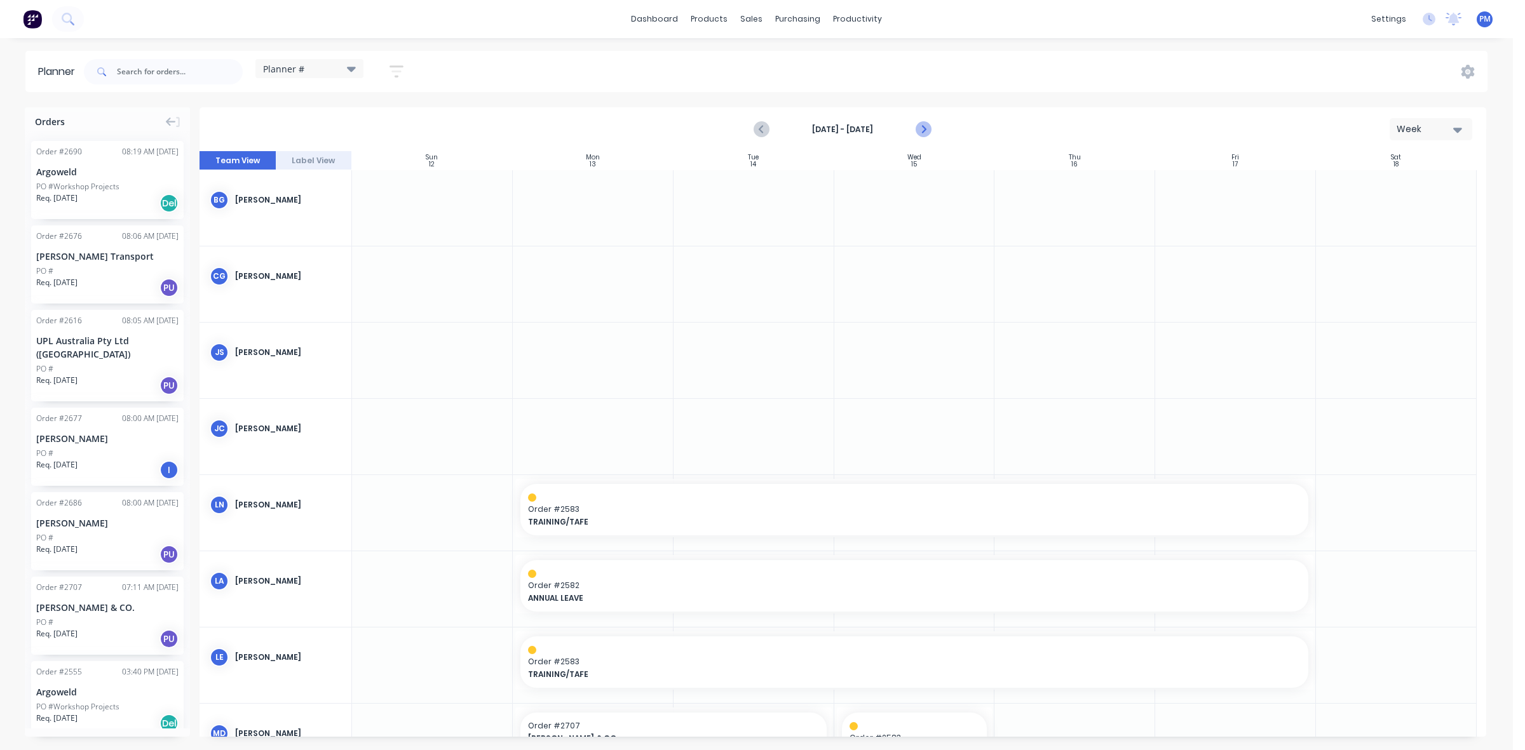
click at [921, 130] on icon "Next page" at bounding box center [922, 129] width 15 height 15
click at [761, 131] on icon "Previous page" at bounding box center [762, 129] width 15 height 15
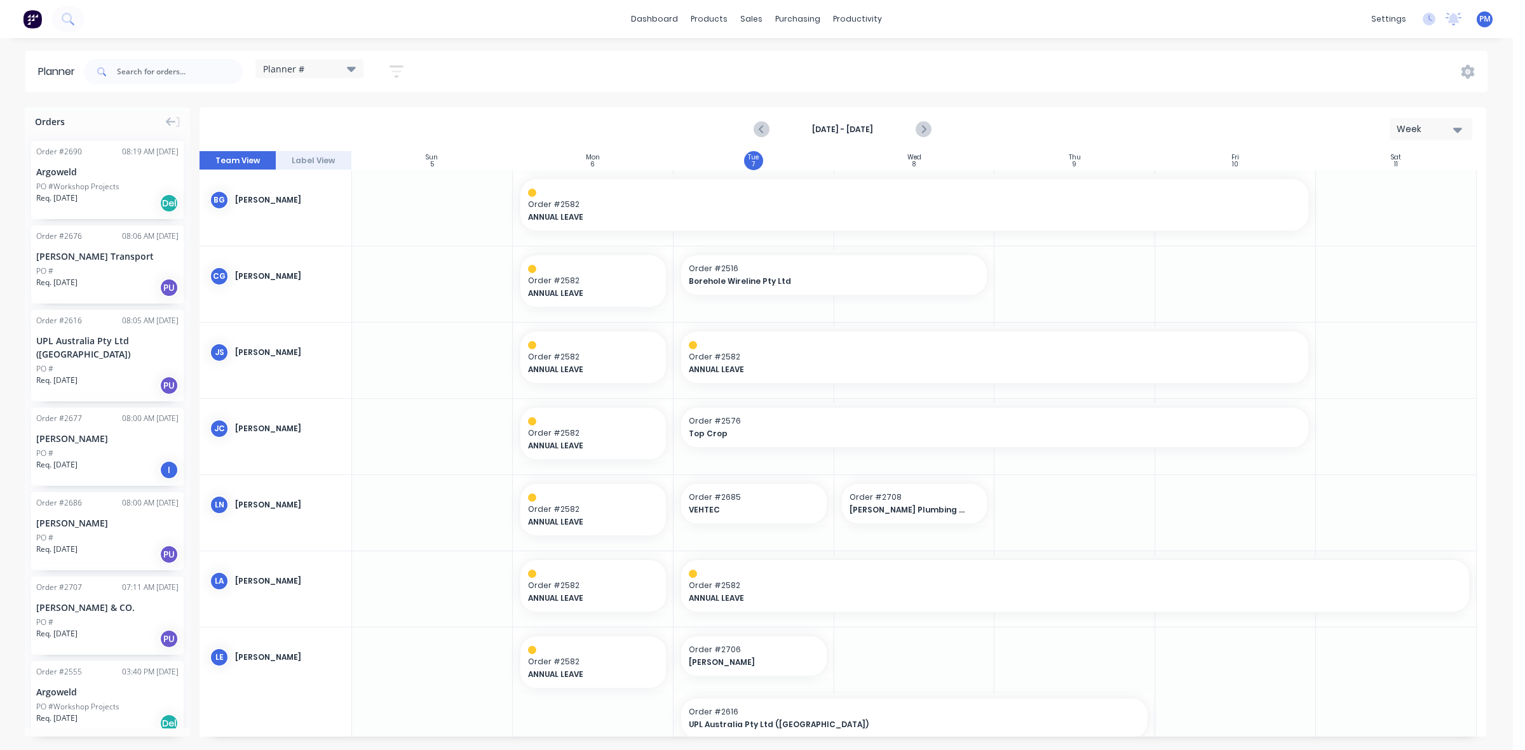
click at [112, 266] on div "PO #" at bounding box center [107, 271] width 142 height 11
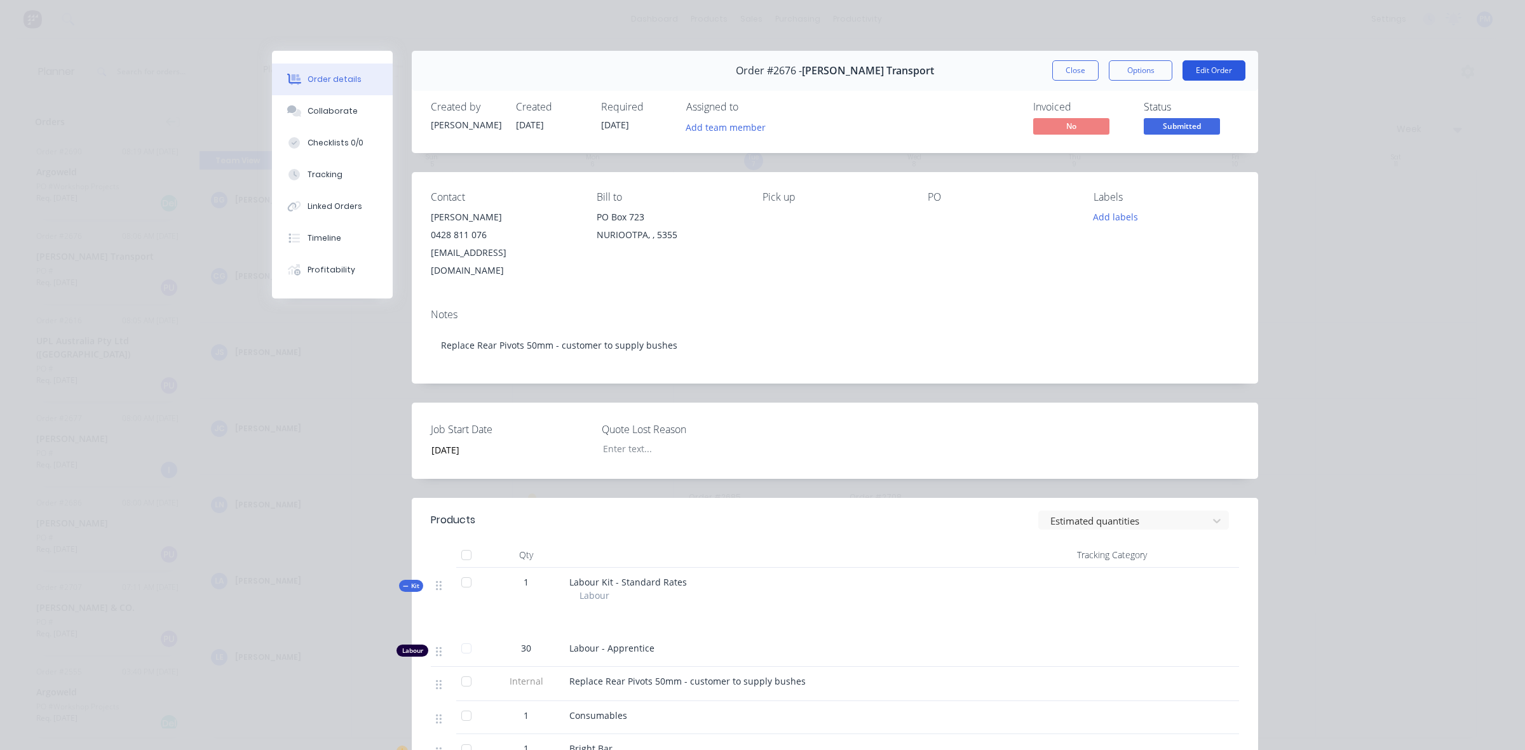
click at [1223, 71] on button "Edit Order" at bounding box center [1213, 70] width 63 height 20
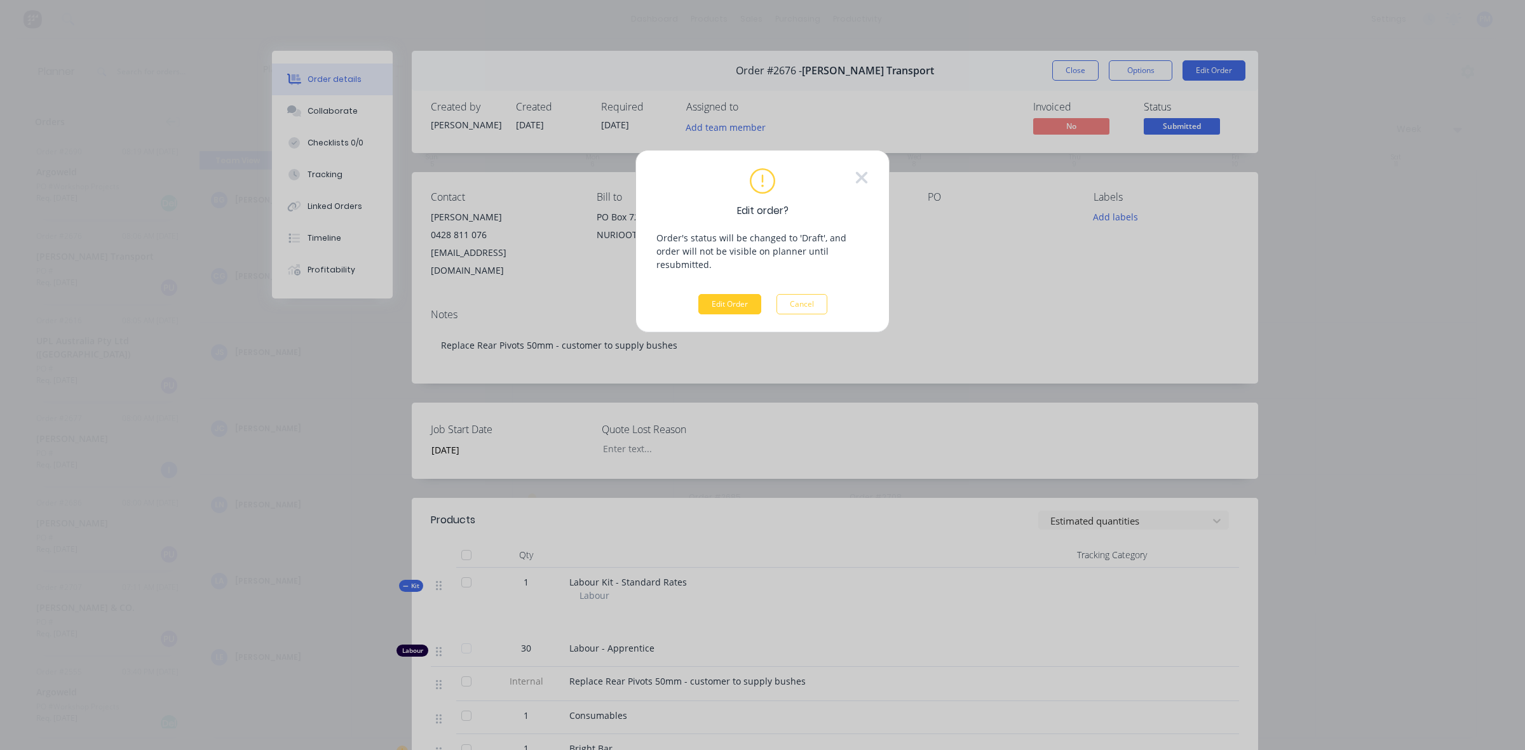
click at [722, 294] on button "Edit Order" at bounding box center [729, 304] width 63 height 20
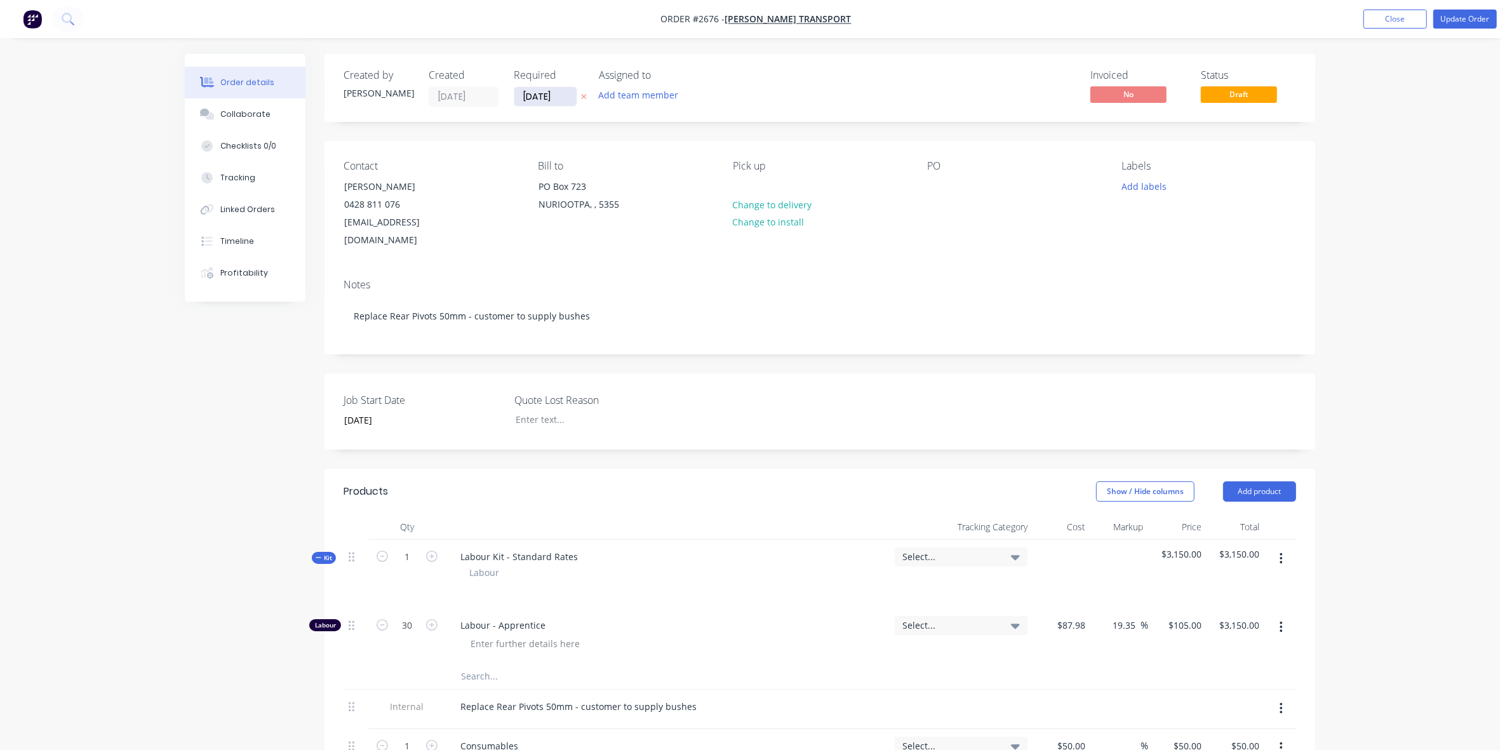
click at [541, 93] on input "[DATE]" at bounding box center [546, 96] width 62 height 19
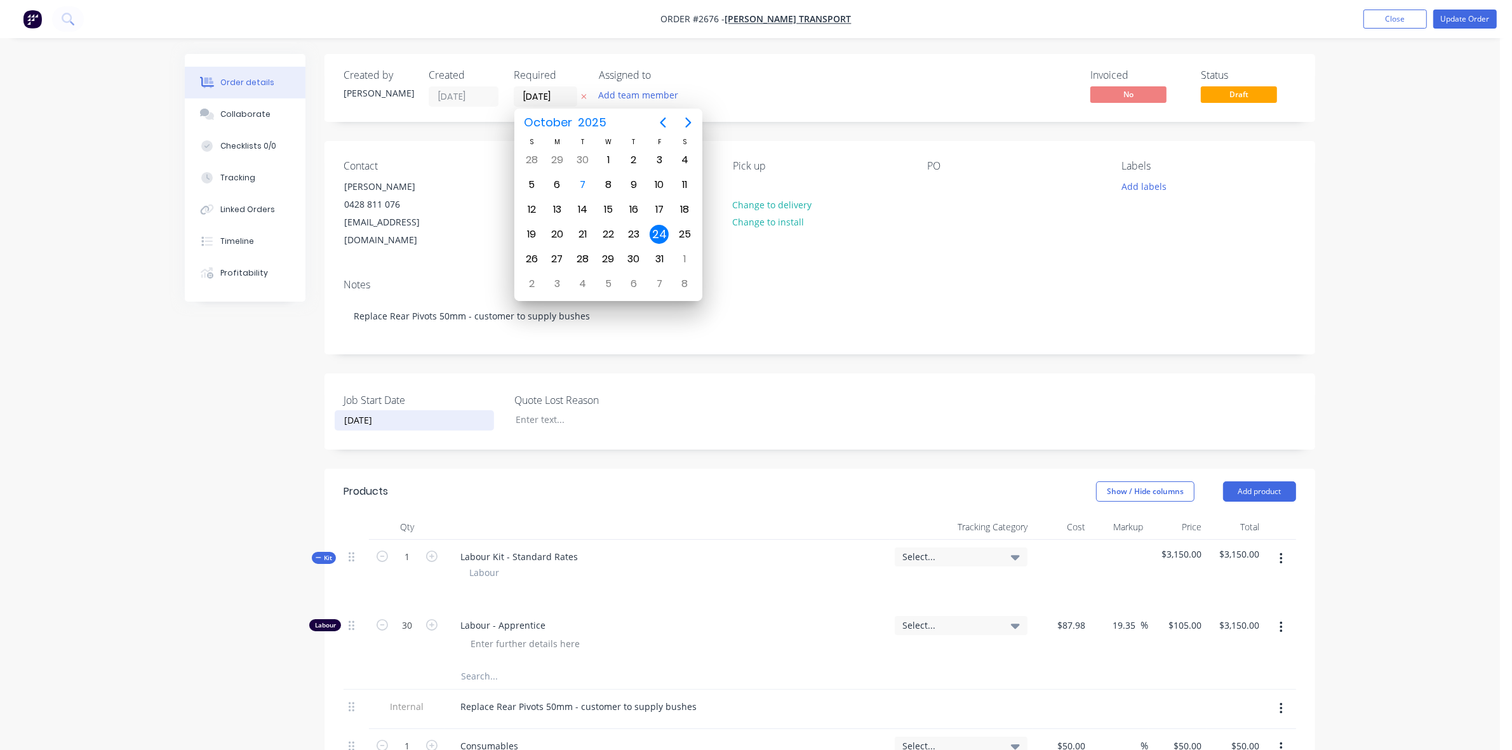
click at [372, 411] on input "[DATE]" at bounding box center [414, 420] width 158 height 19
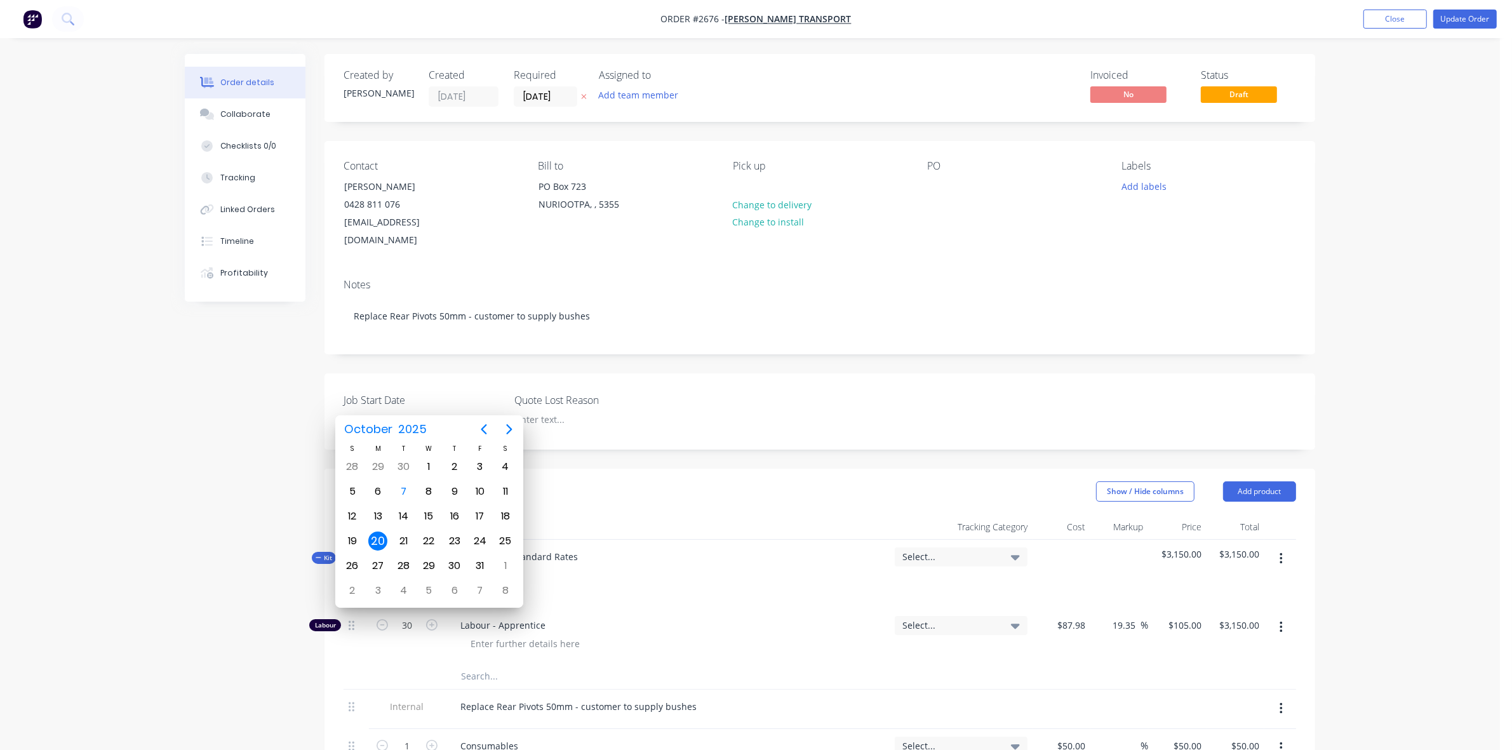
click at [594, 269] on div "Notes Replace Rear Pivots 50mm - customer to supply bushes" at bounding box center [820, 311] width 991 height 85
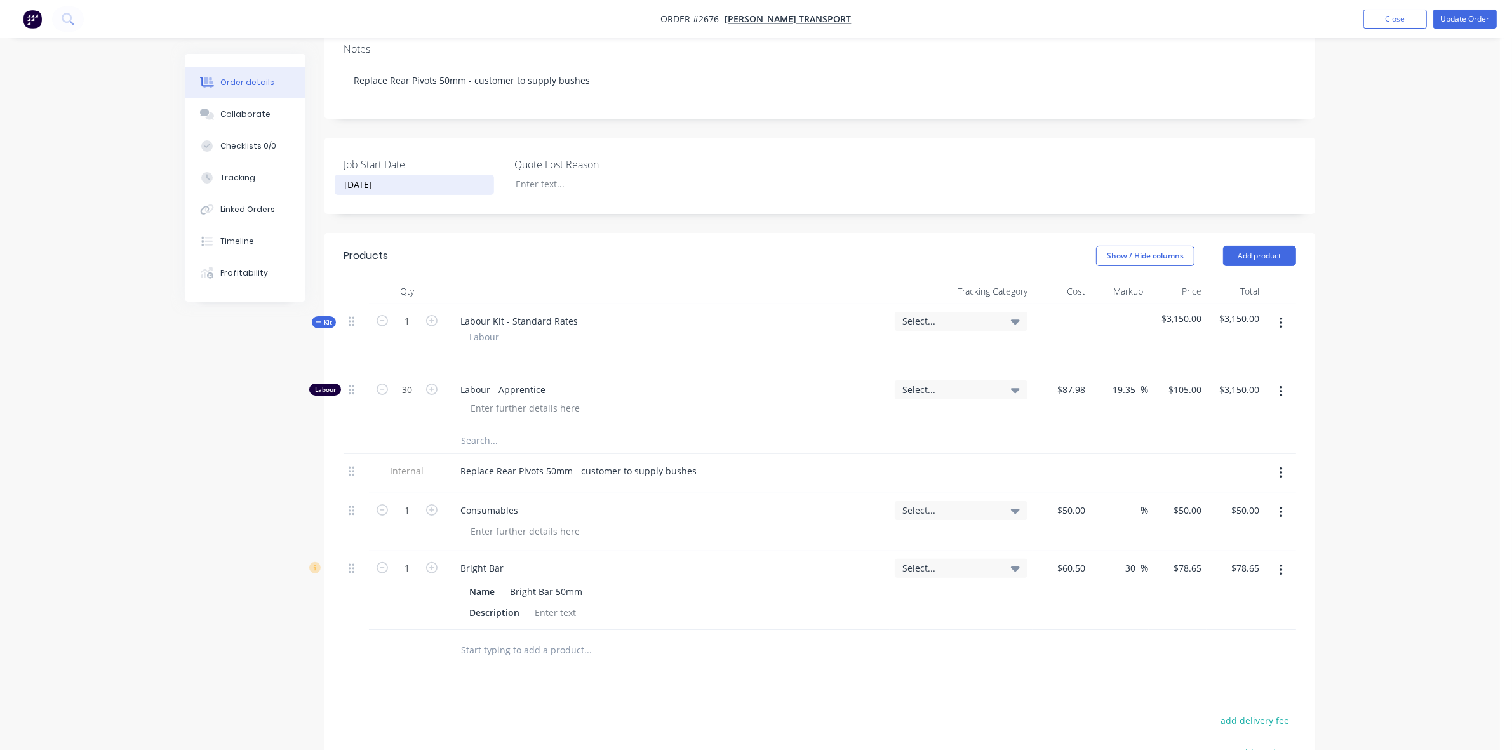
scroll to position [238, 0]
click at [1463, 13] on button "Update Order" at bounding box center [1466, 19] width 64 height 19
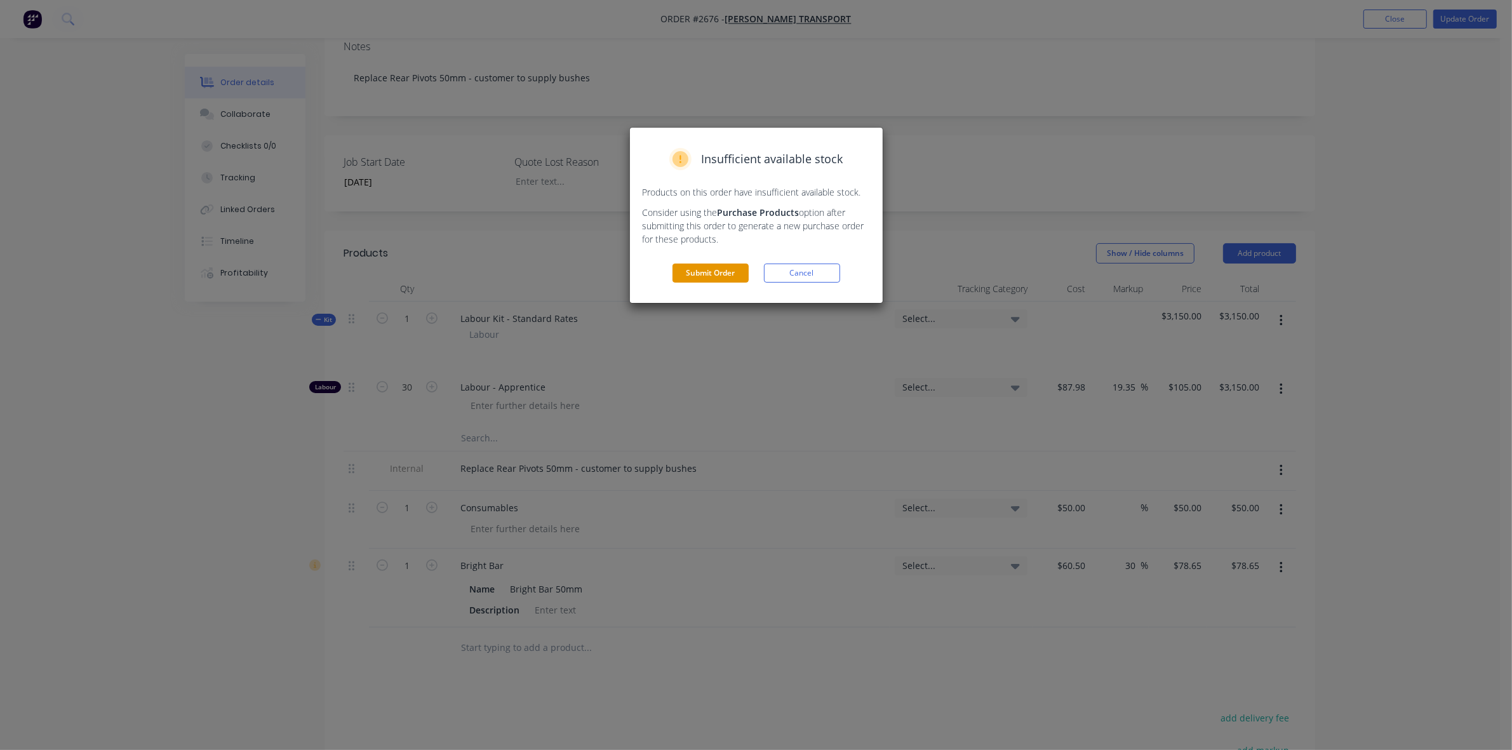
click at [711, 274] on button "Submit Order" at bounding box center [711, 273] width 76 height 19
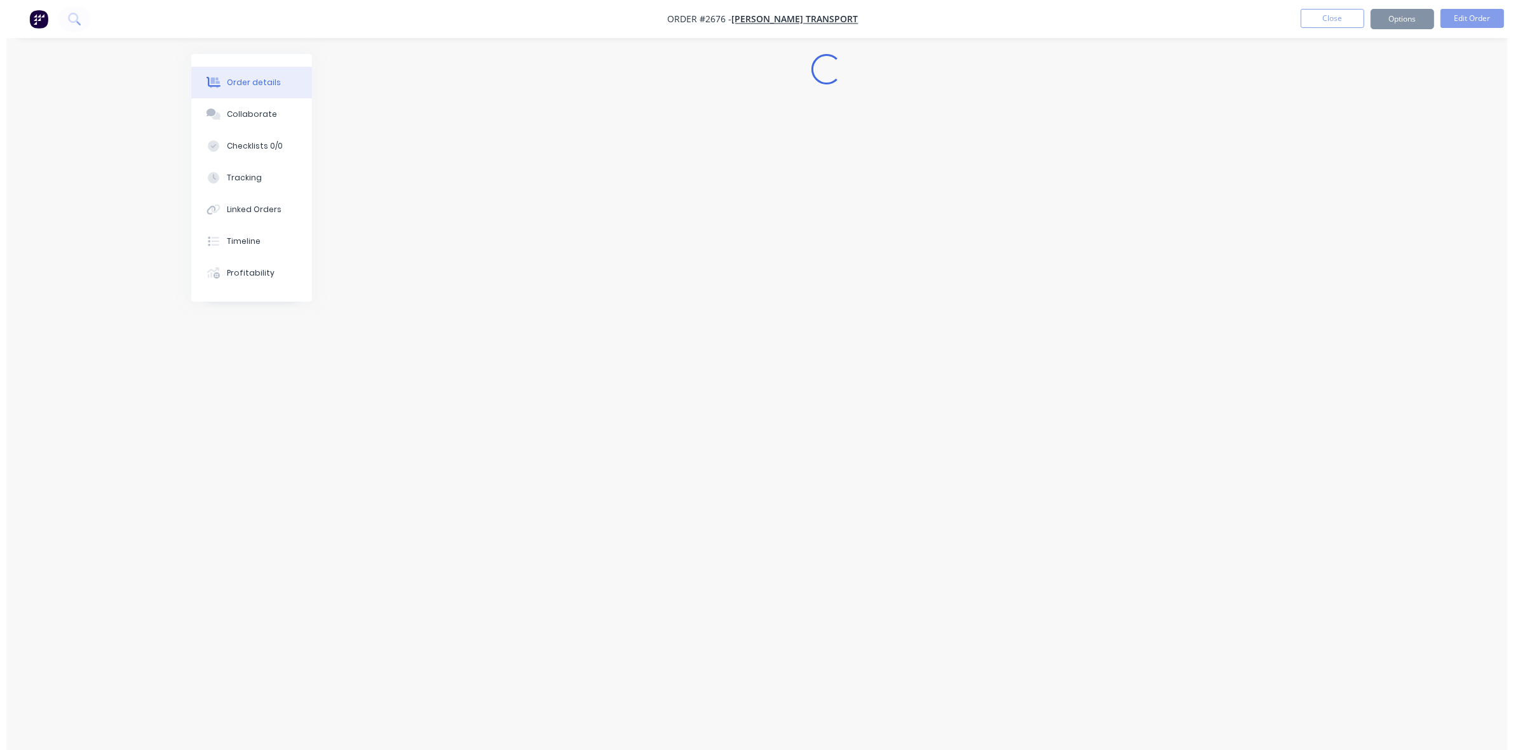
scroll to position [0, 0]
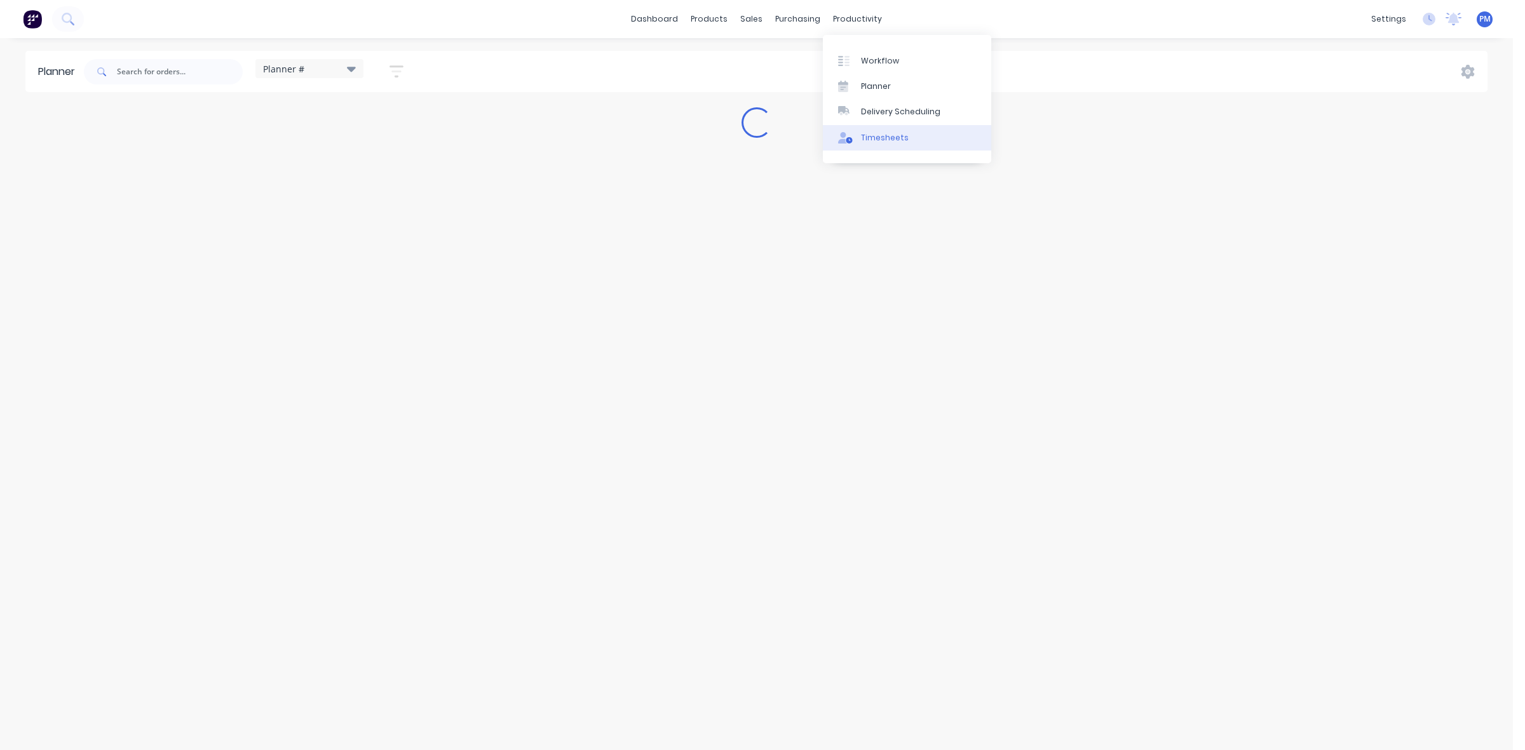
click at [874, 138] on div "Timesheets" at bounding box center [885, 137] width 48 height 11
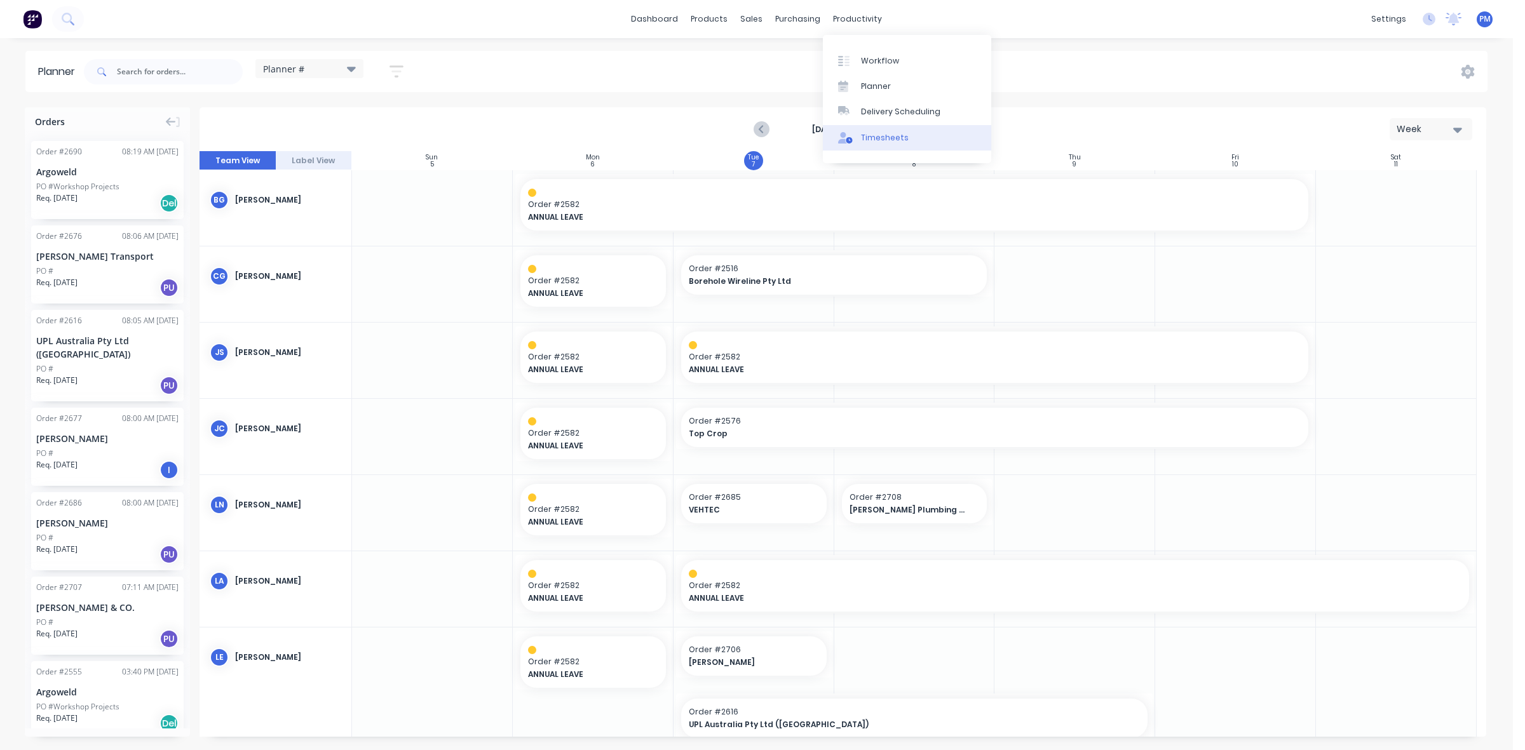
click at [891, 138] on div "Timesheets" at bounding box center [885, 137] width 48 height 11
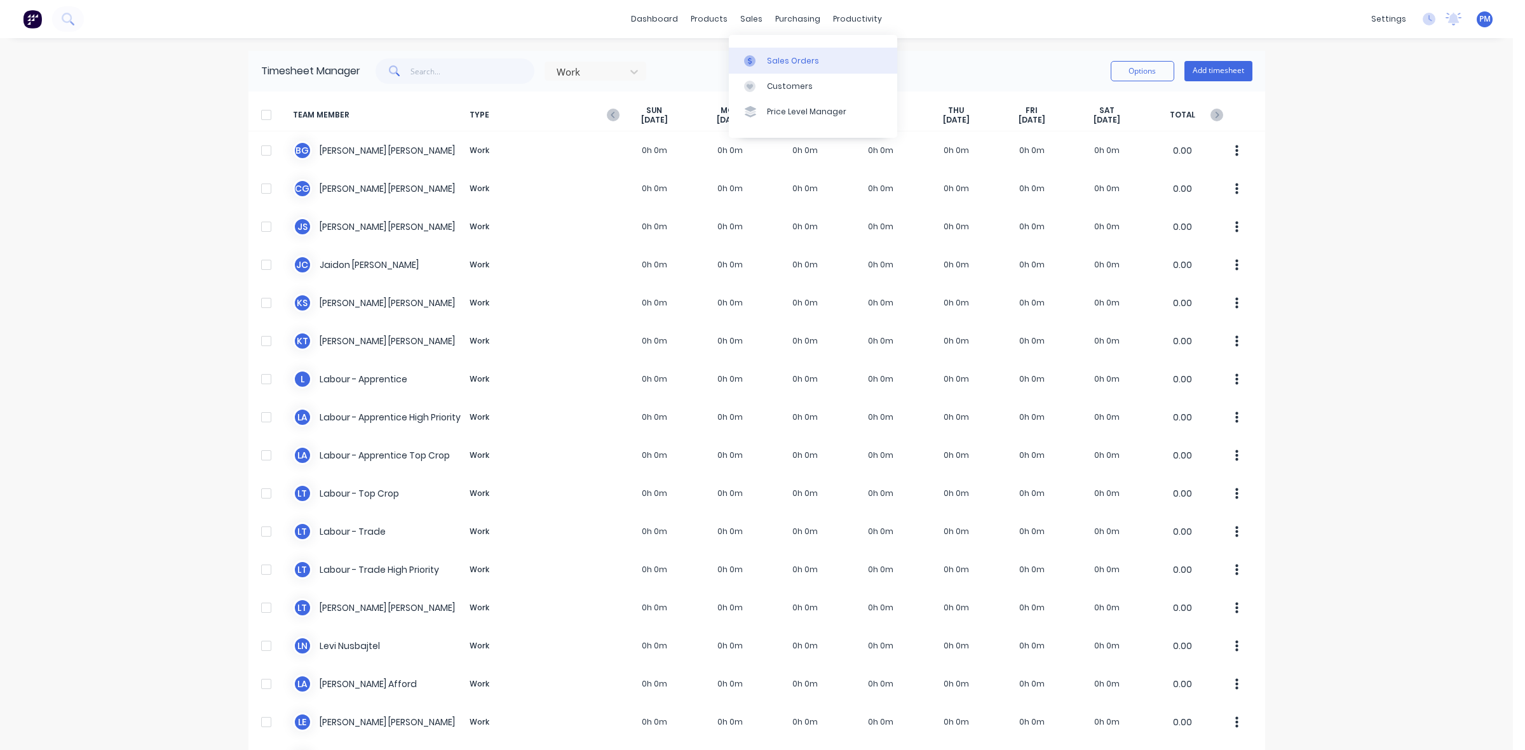
click at [781, 64] on div "Sales Orders" at bounding box center [793, 60] width 52 height 11
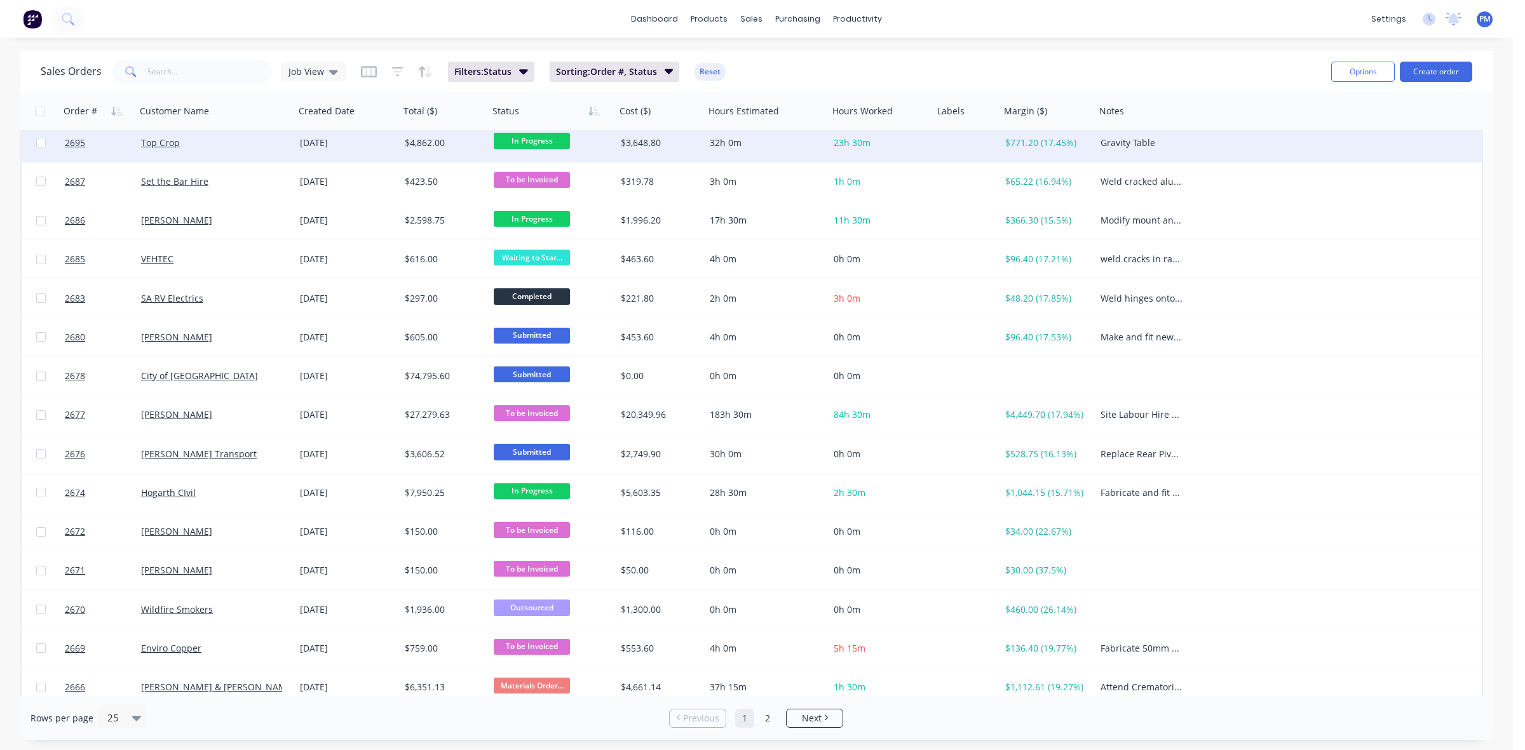
scroll to position [407, 0]
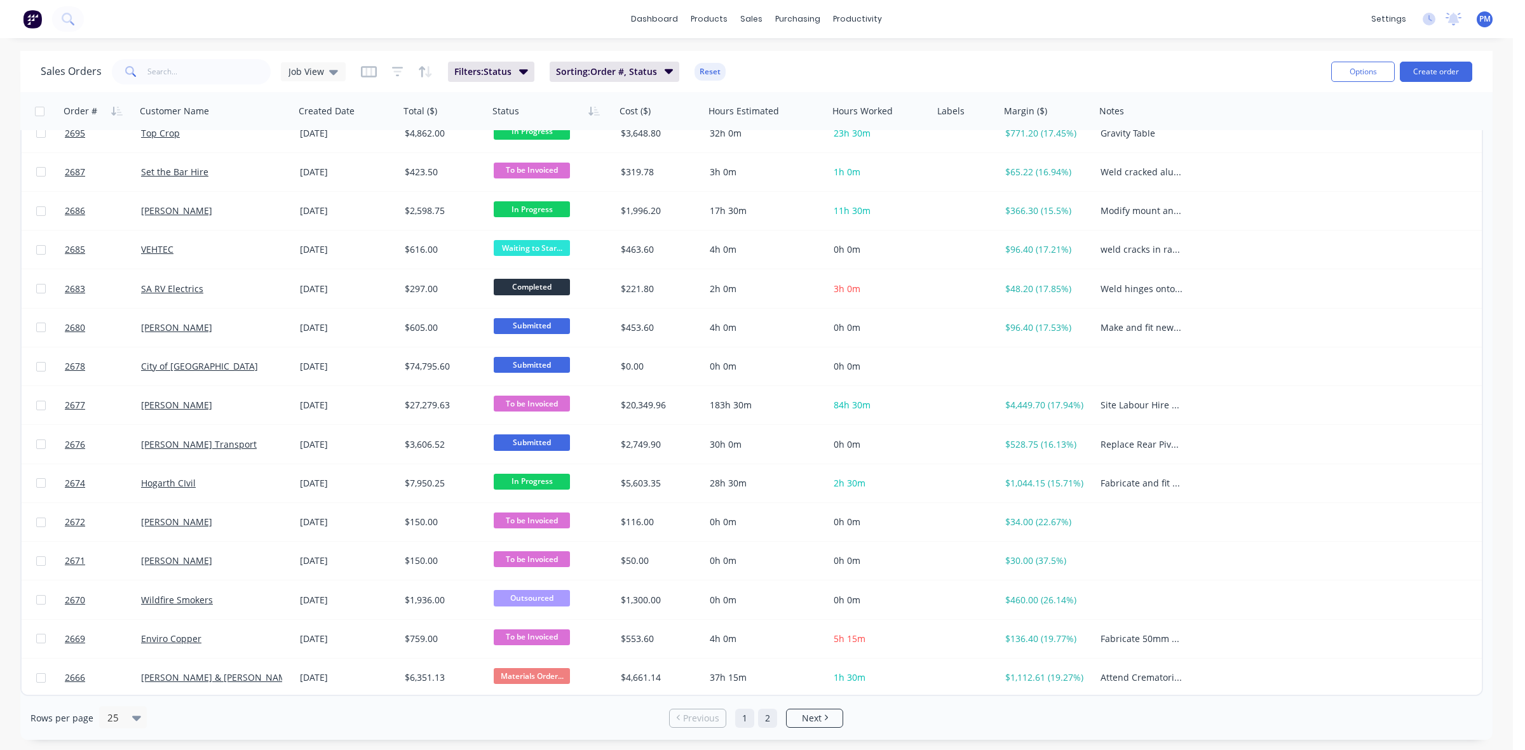
click at [769, 715] on link "2" at bounding box center [767, 718] width 19 height 19
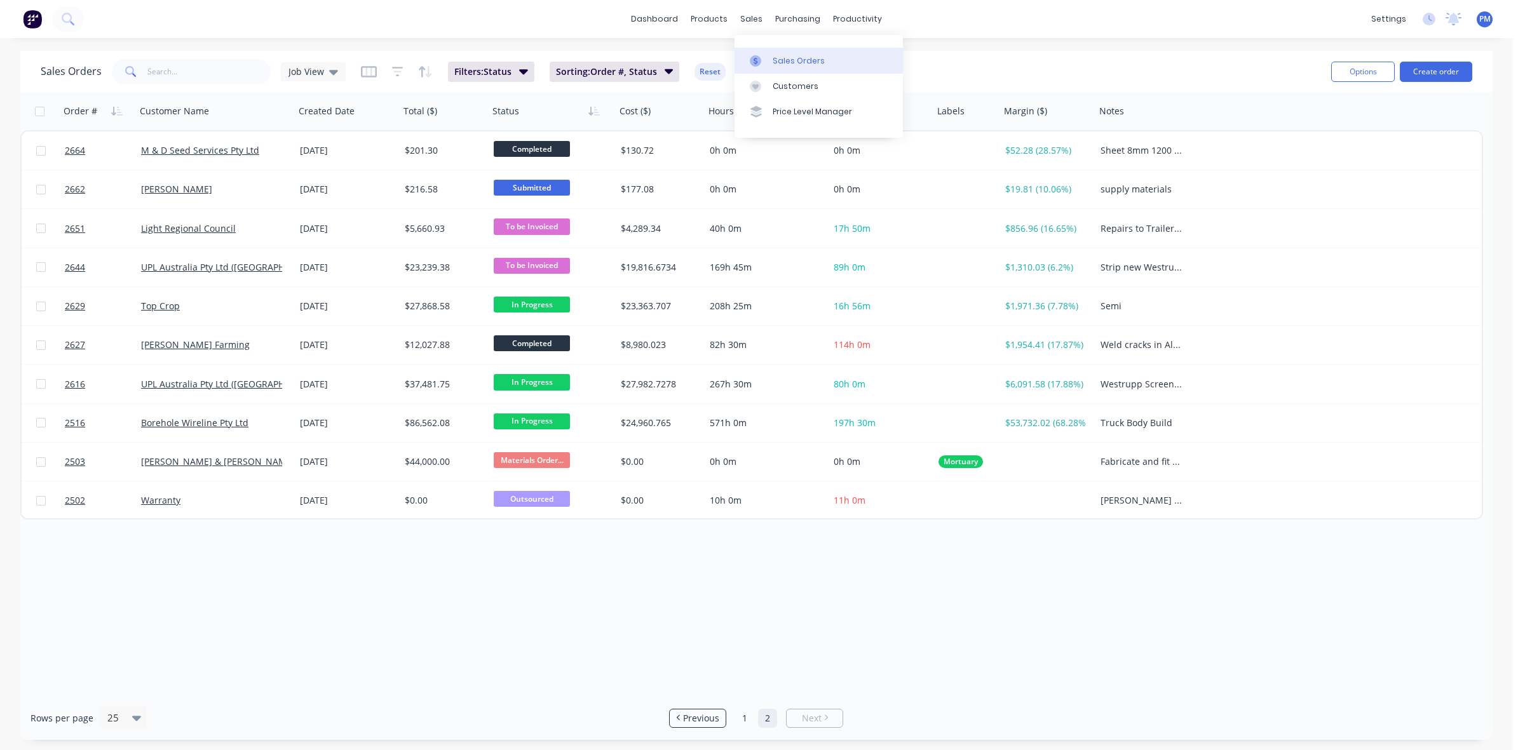
click at [781, 62] on div "Sales Orders" at bounding box center [798, 60] width 52 height 11
click at [748, 717] on link "1" at bounding box center [744, 718] width 19 height 19
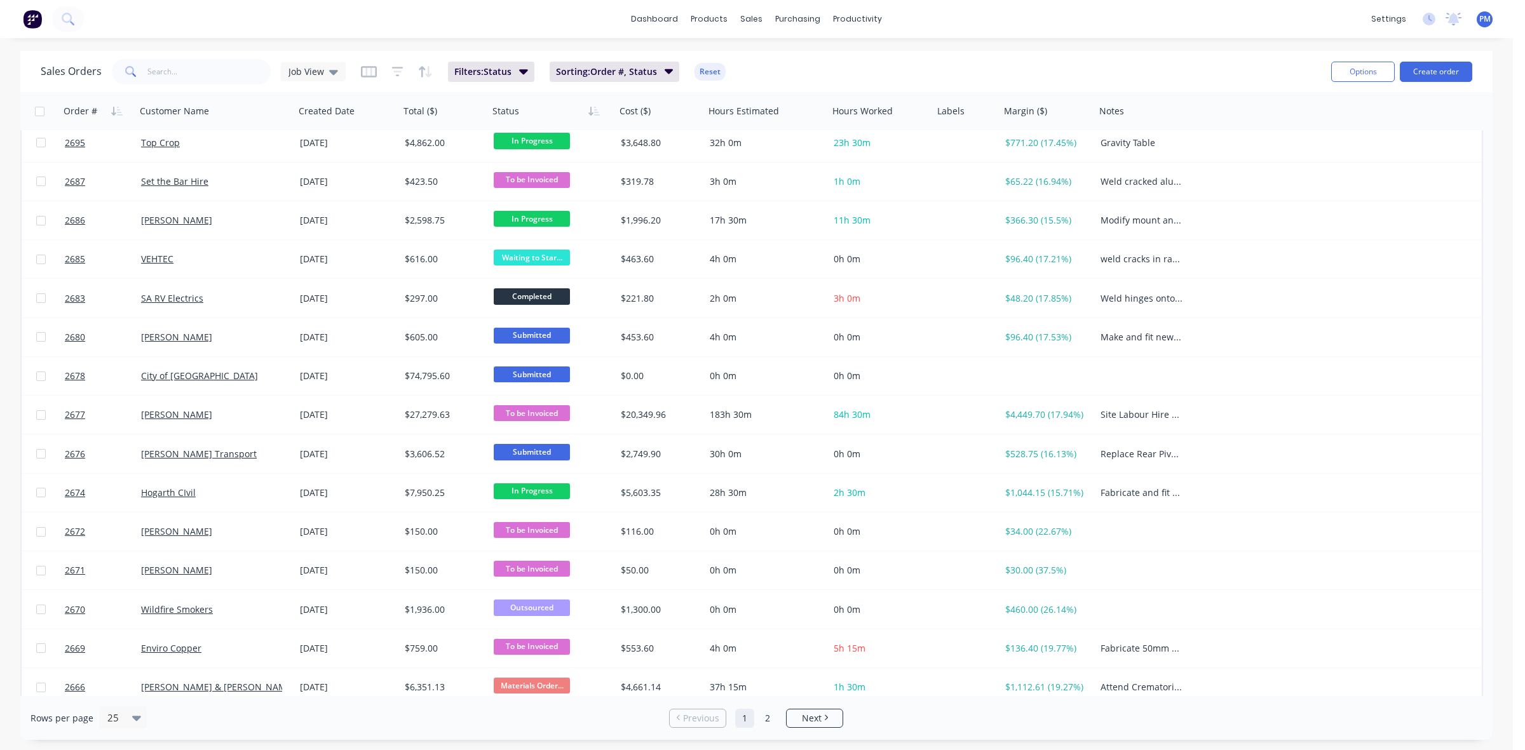
scroll to position [407, 0]
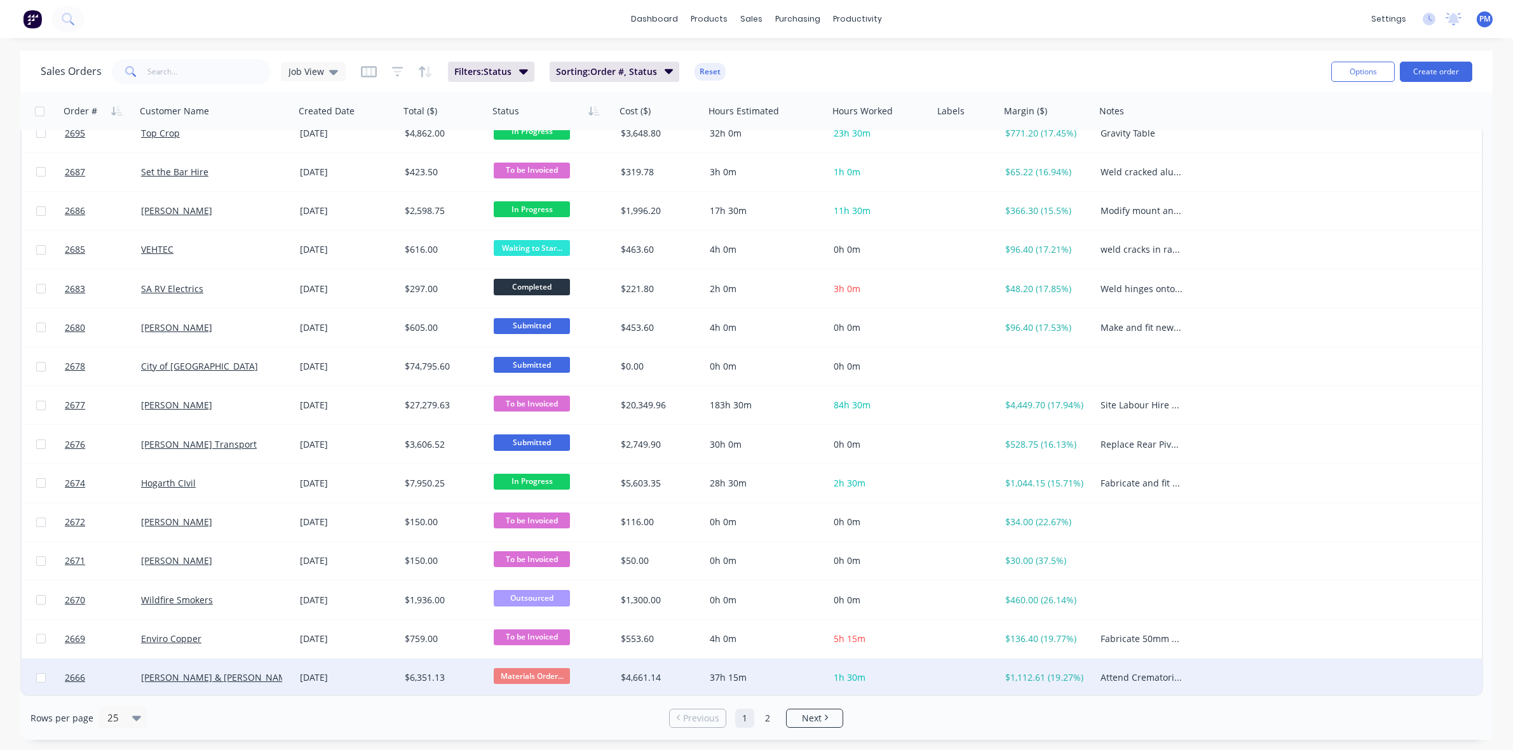
click at [372, 682] on div "[DATE]" at bounding box center [347, 677] width 95 height 13
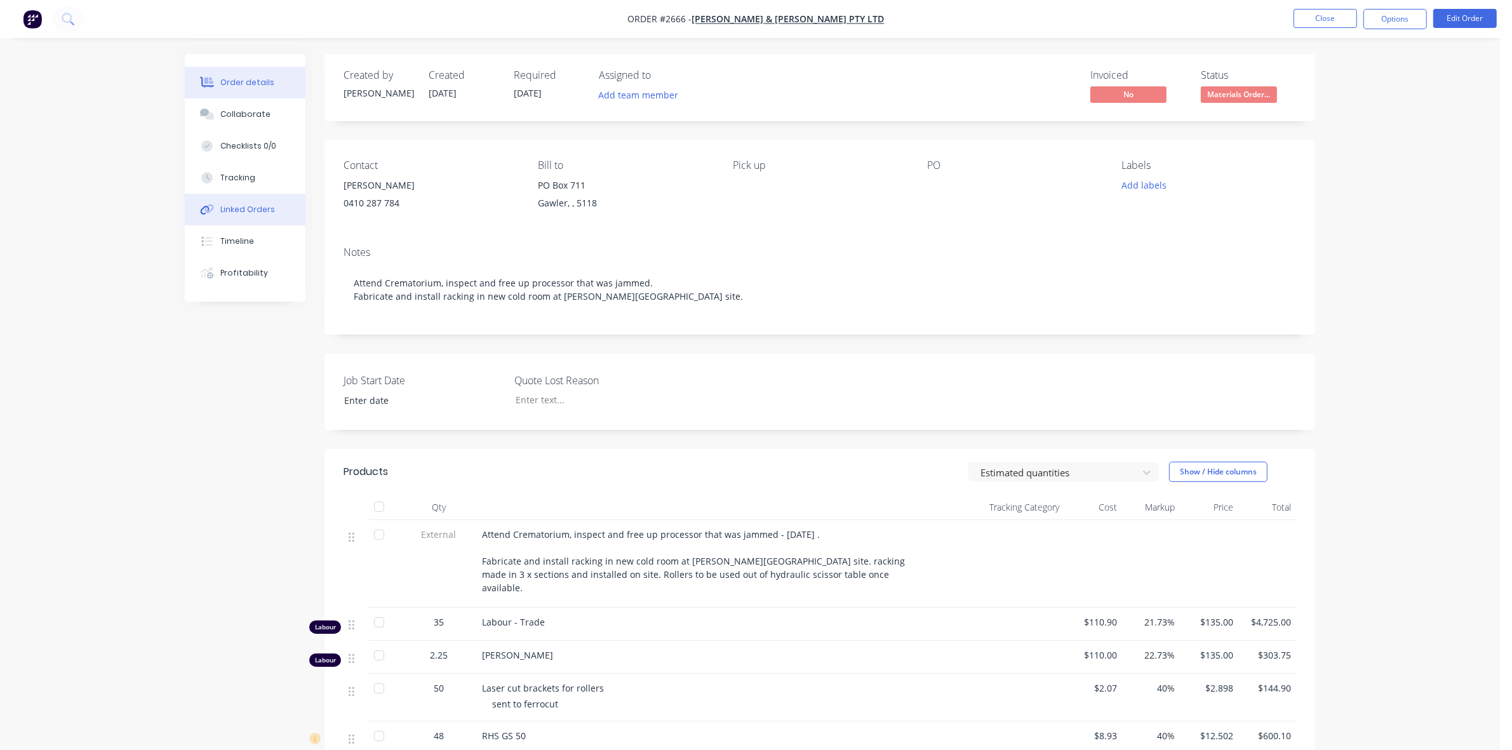
click at [251, 216] on button "Linked Orders" at bounding box center [245, 210] width 121 height 32
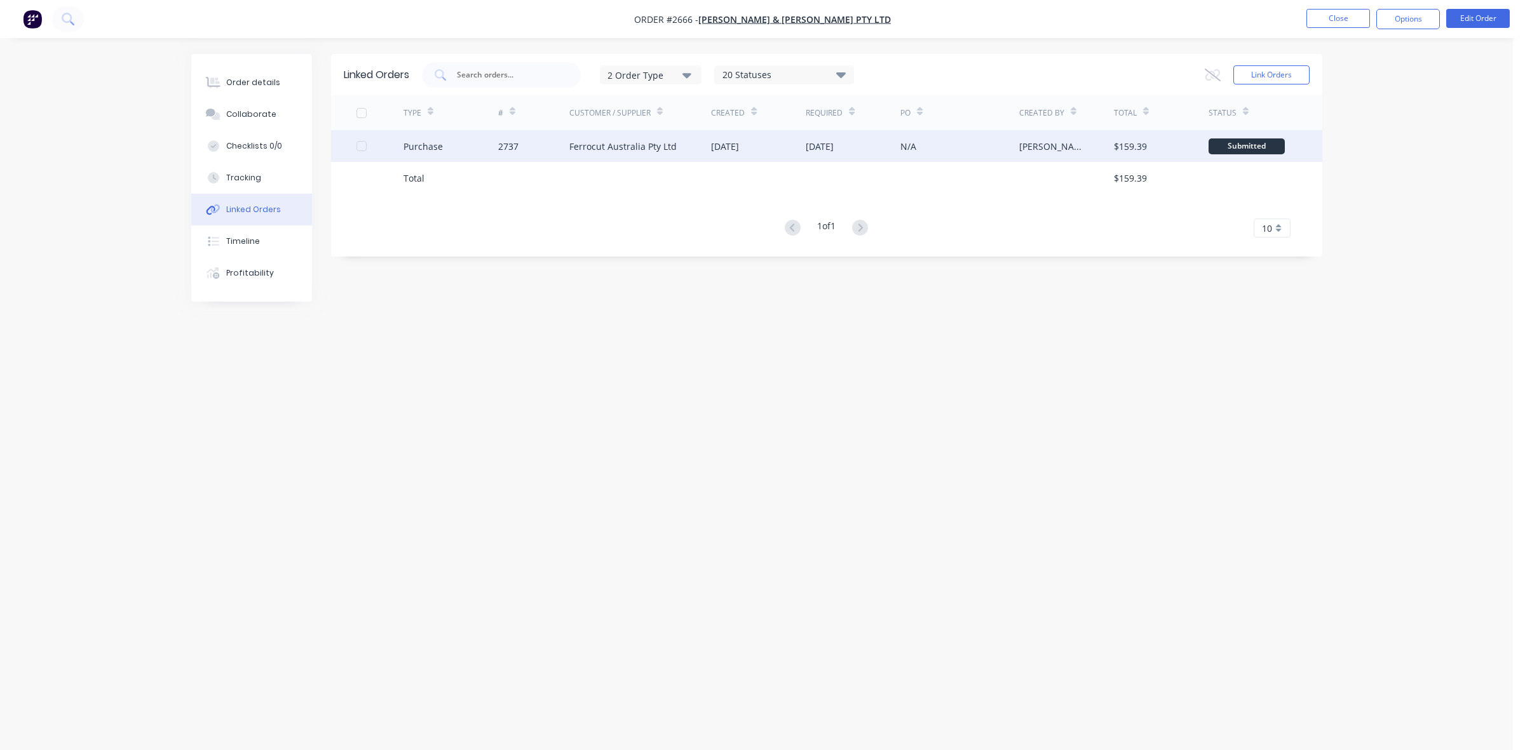
click at [542, 144] on div "2737" at bounding box center [533, 146] width 71 height 32
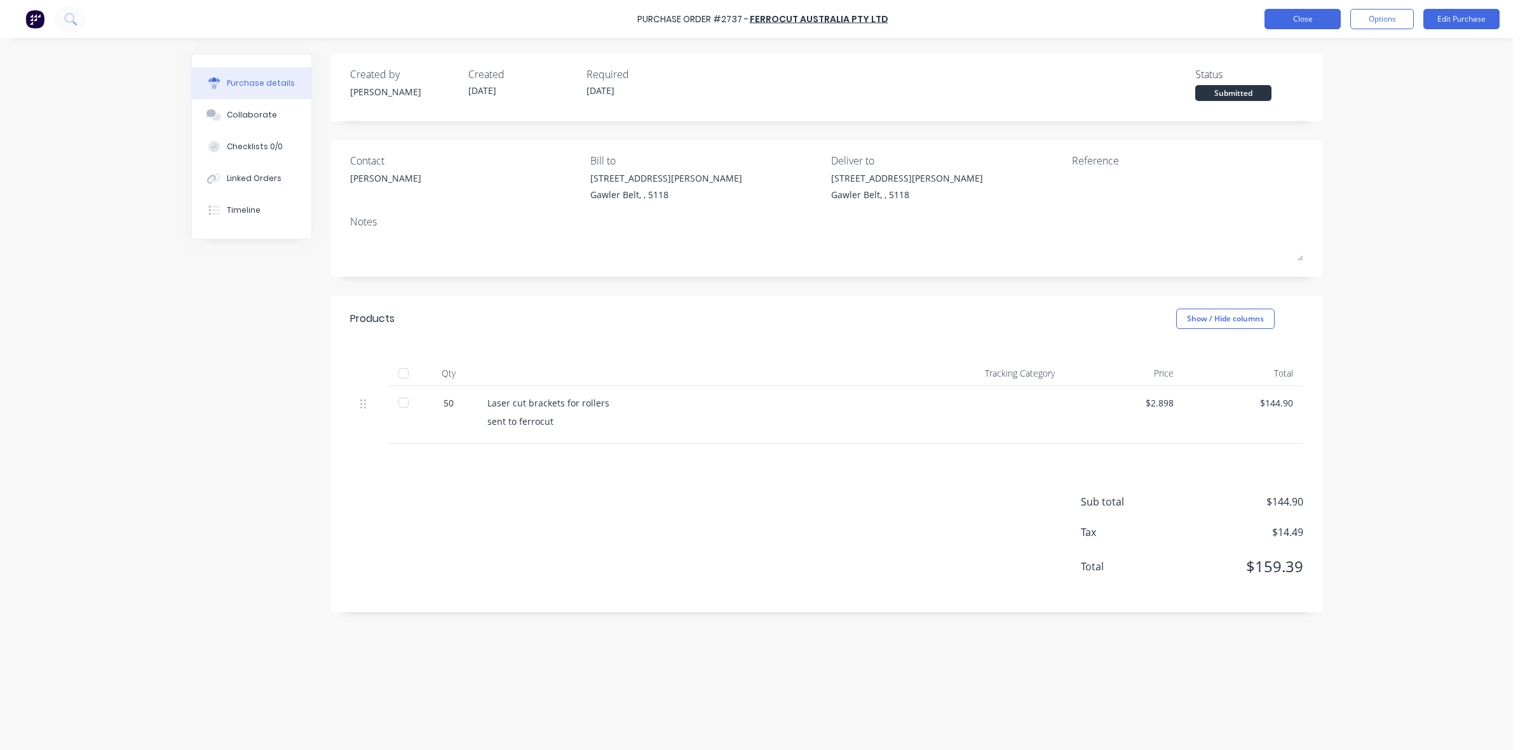
click at [1312, 18] on button "Close" at bounding box center [1302, 19] width 76 height 20
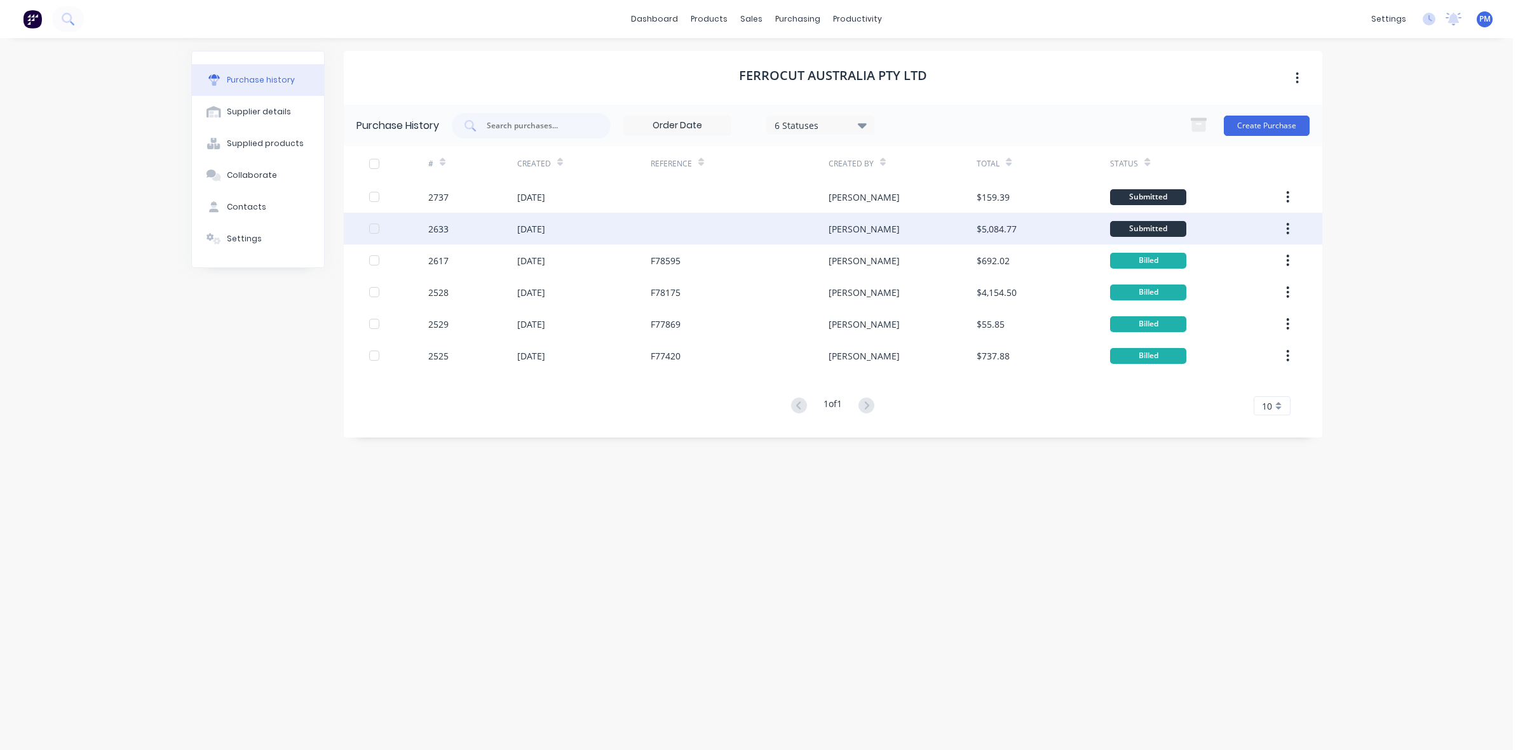
click at [614, 235] on div "[DATE]" at bounding box center [583, 229] width 133 height 32
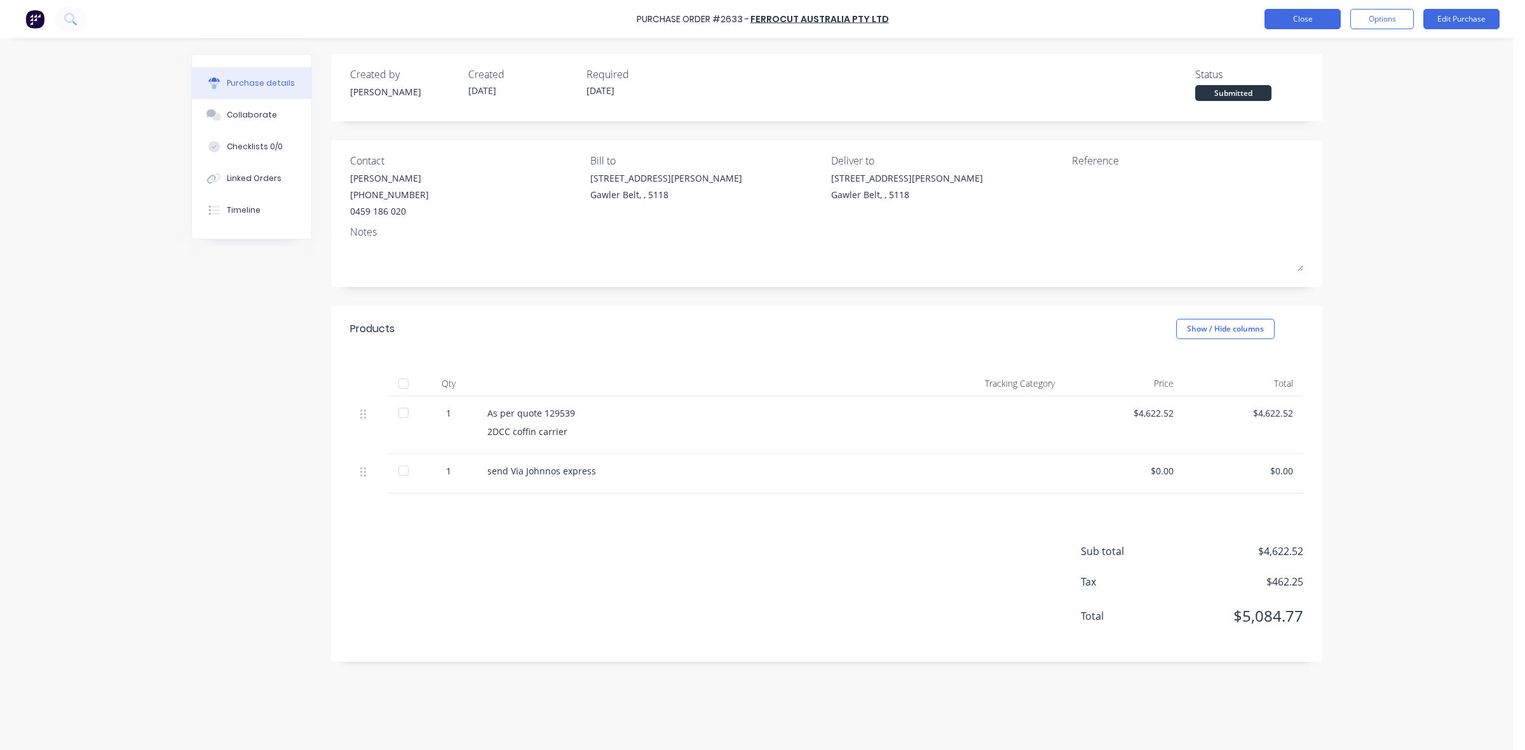
click at [1298, 19] on button "Close" at bounding box center [1302, 19] width 76 height 20
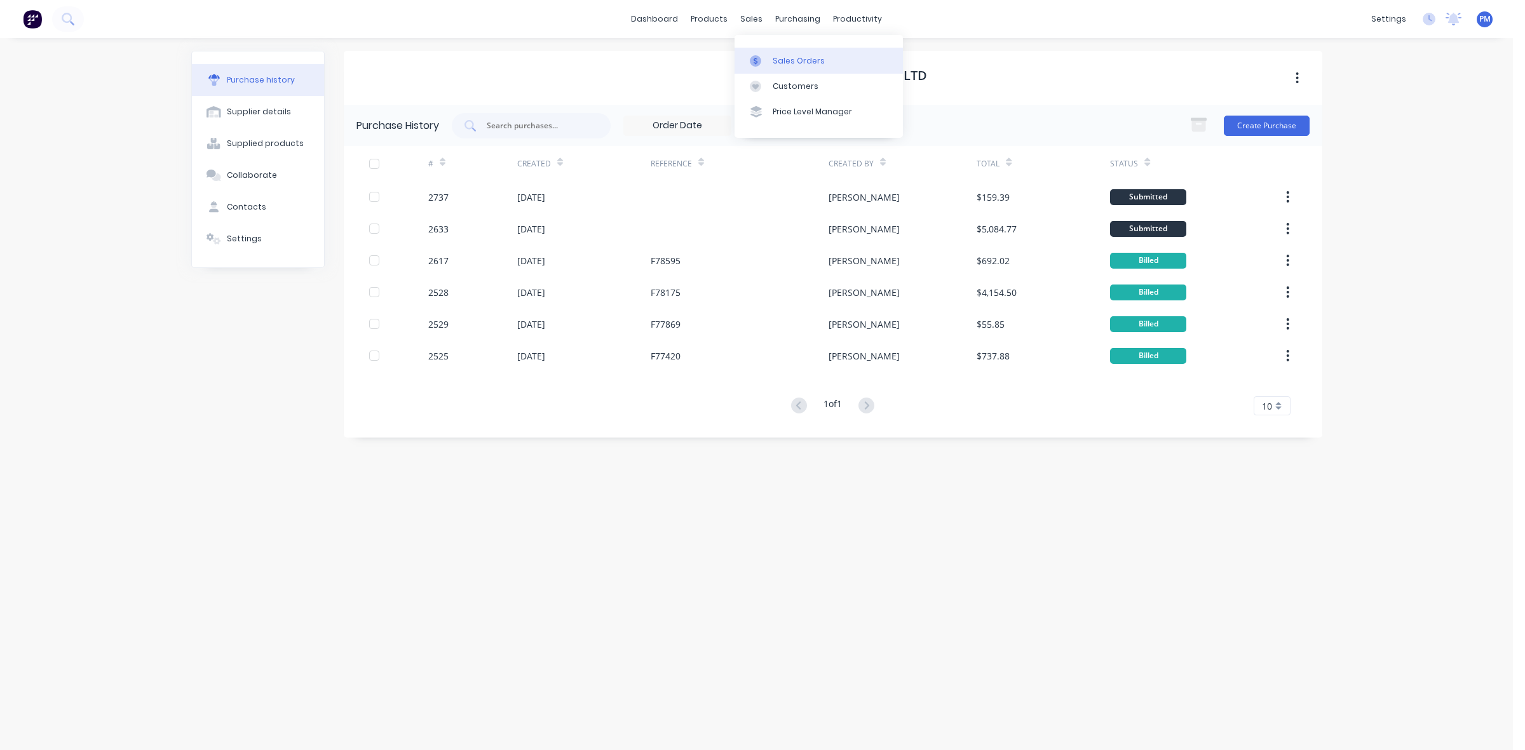
click at [804, 61] on div "Sales Orders" at bounding box center [798, 60] width 52 height 11
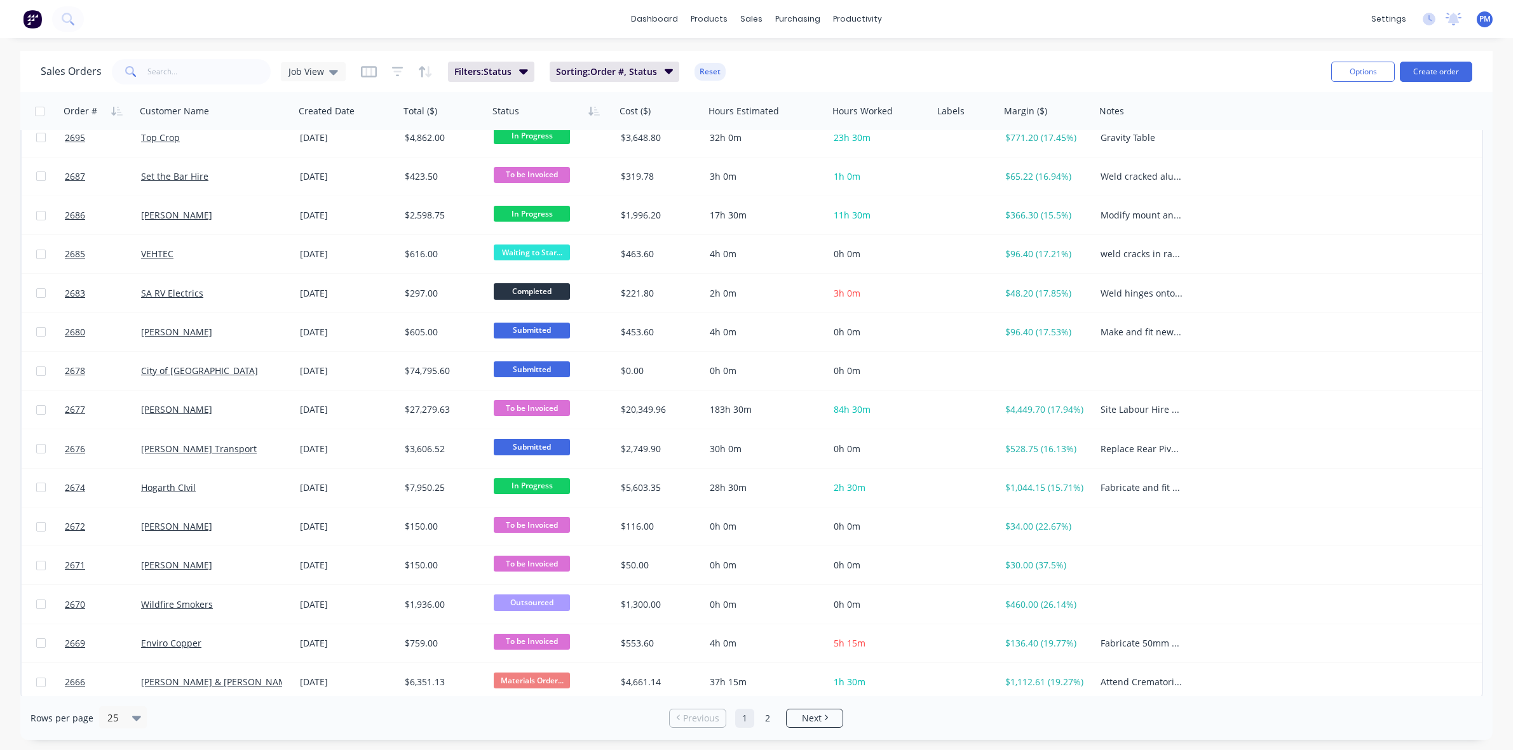
scroll to position [407, 0]
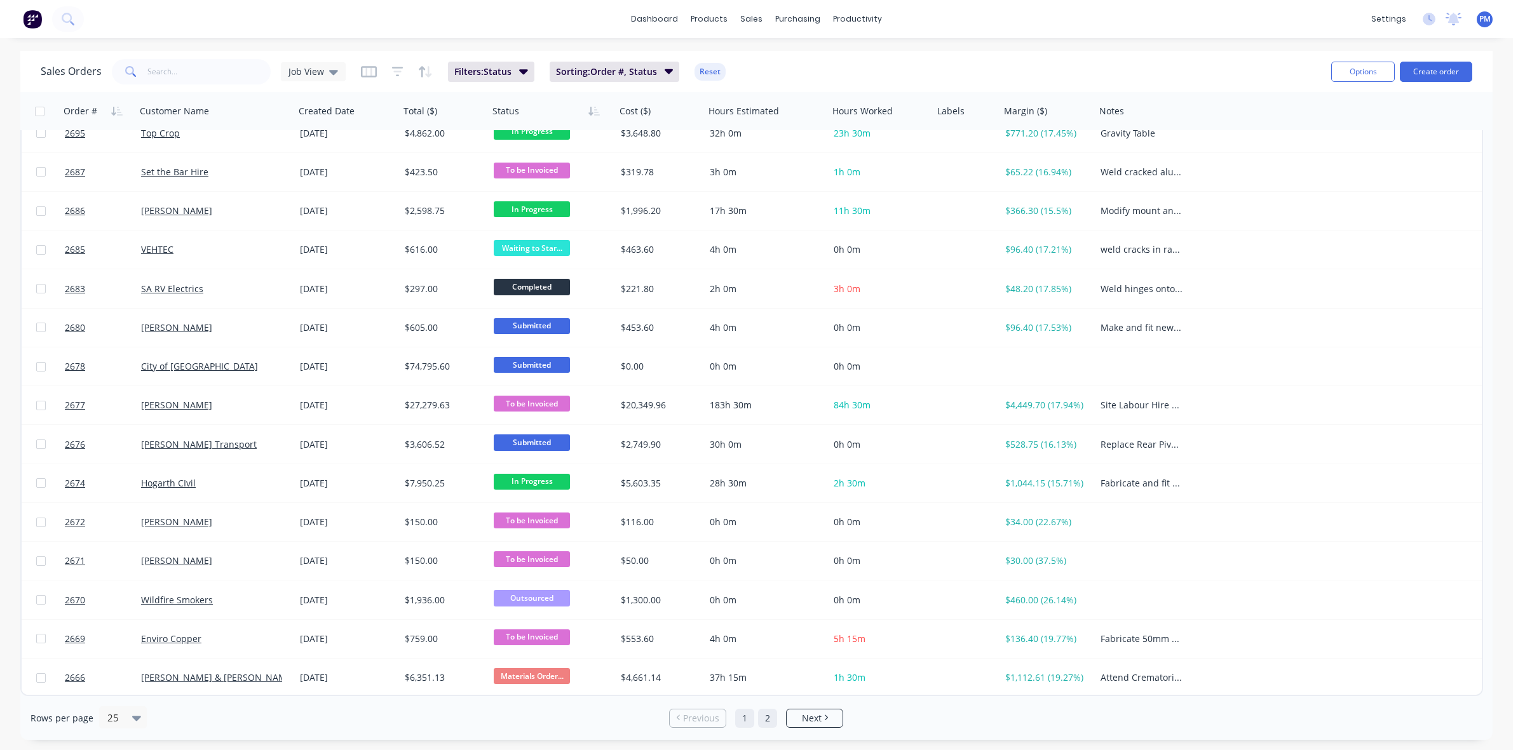
click at [772, 722] on link "2" at bounding box center [767, 718] width 19 height 19
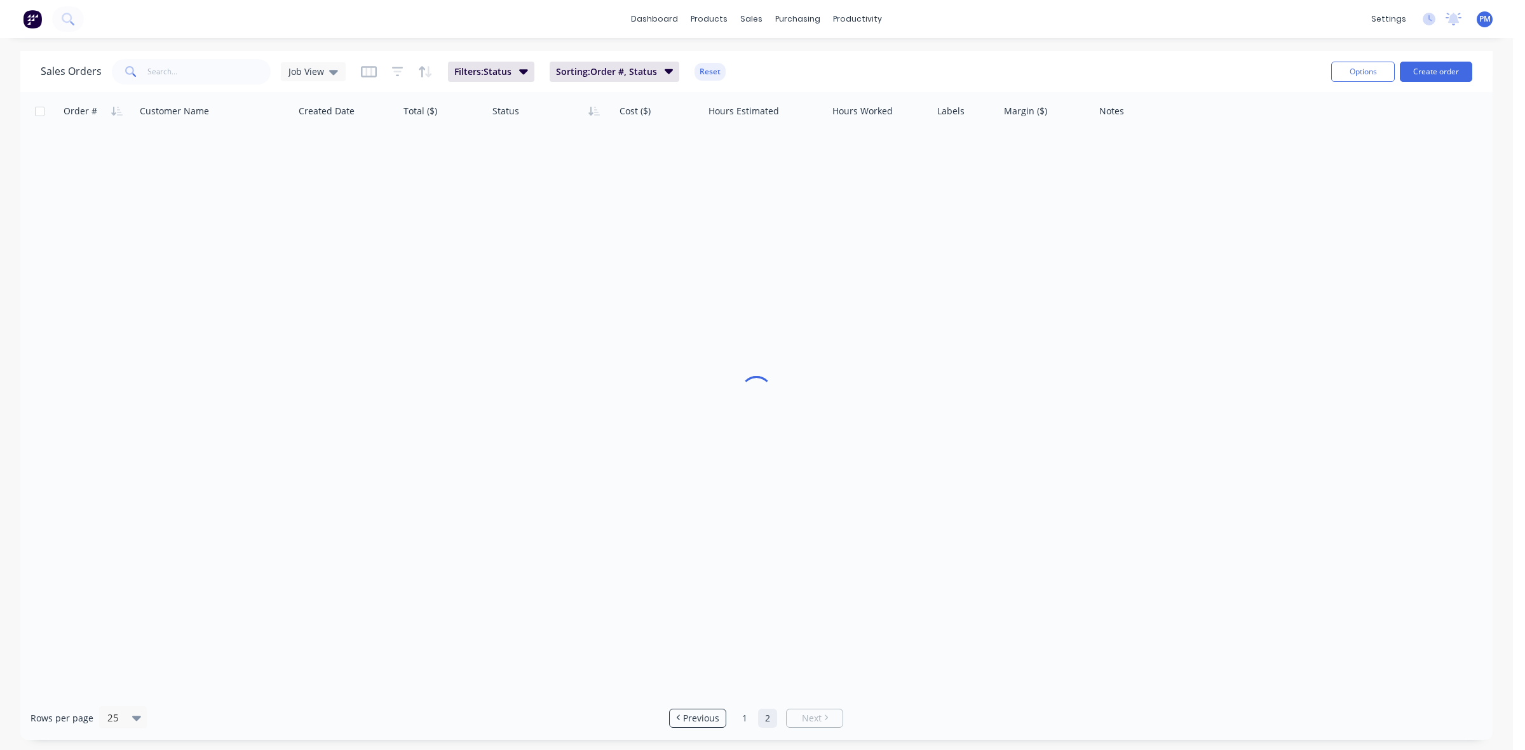
scroll to position [0, 0]
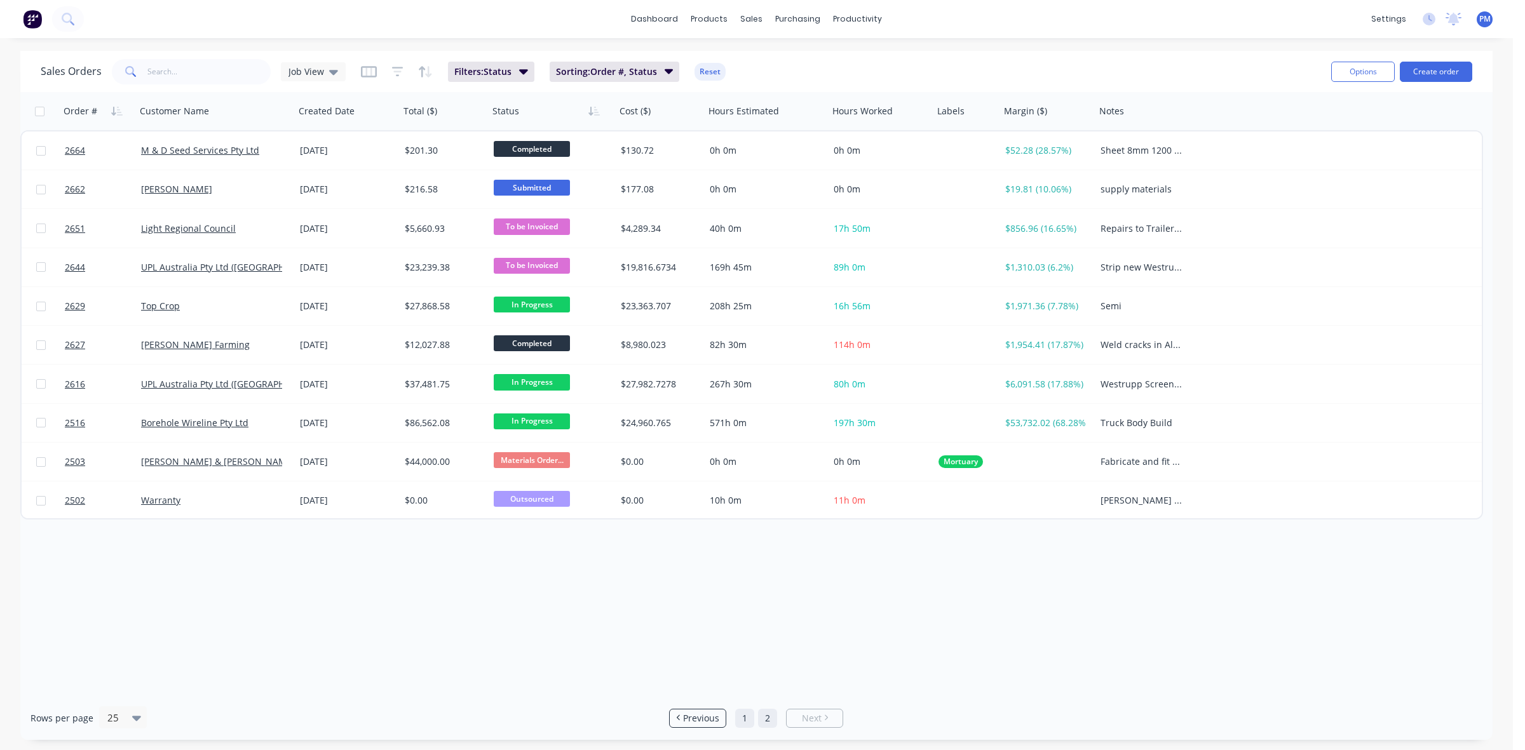
click at [742, 719] on link "1" at bounding box center [744, 718] width 19 height 19
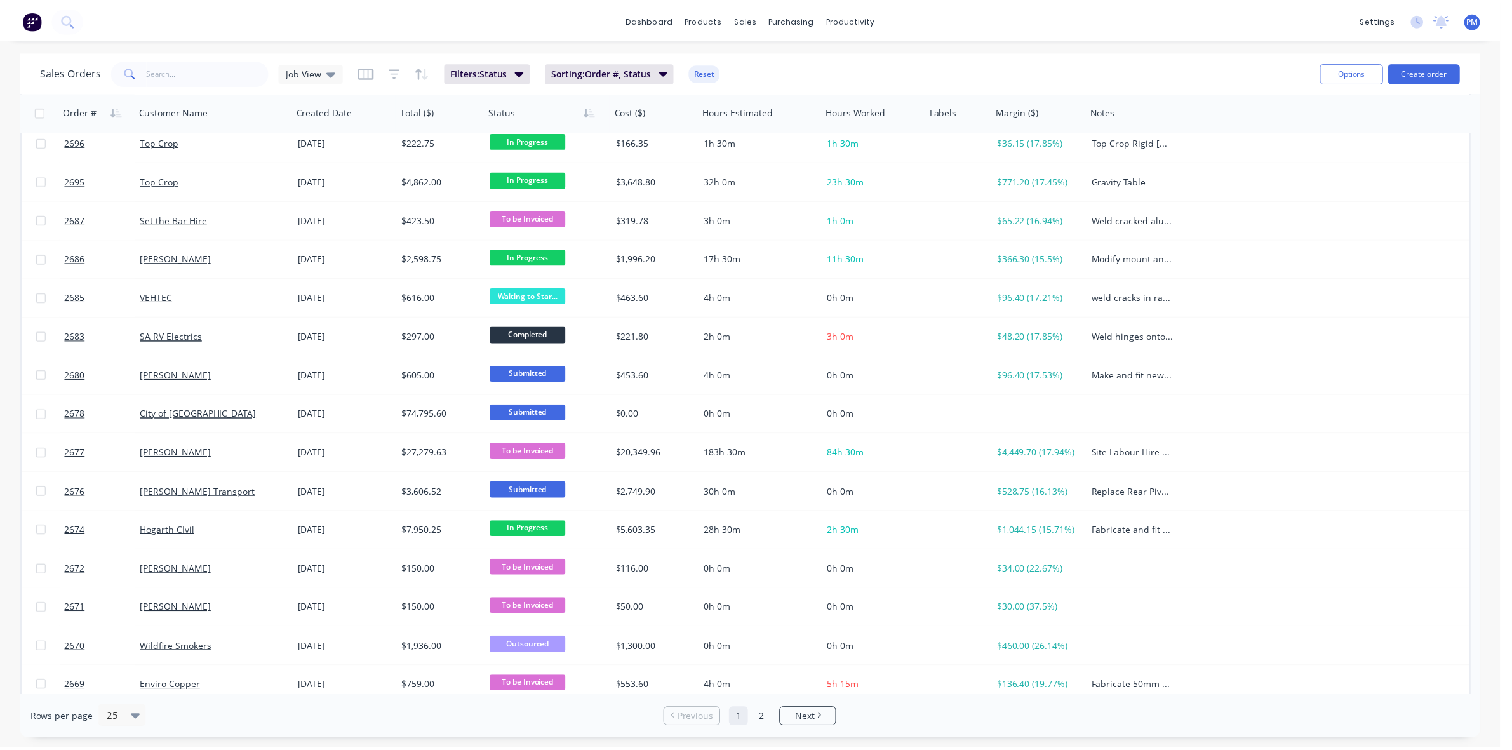
scroll to position [407, 0]
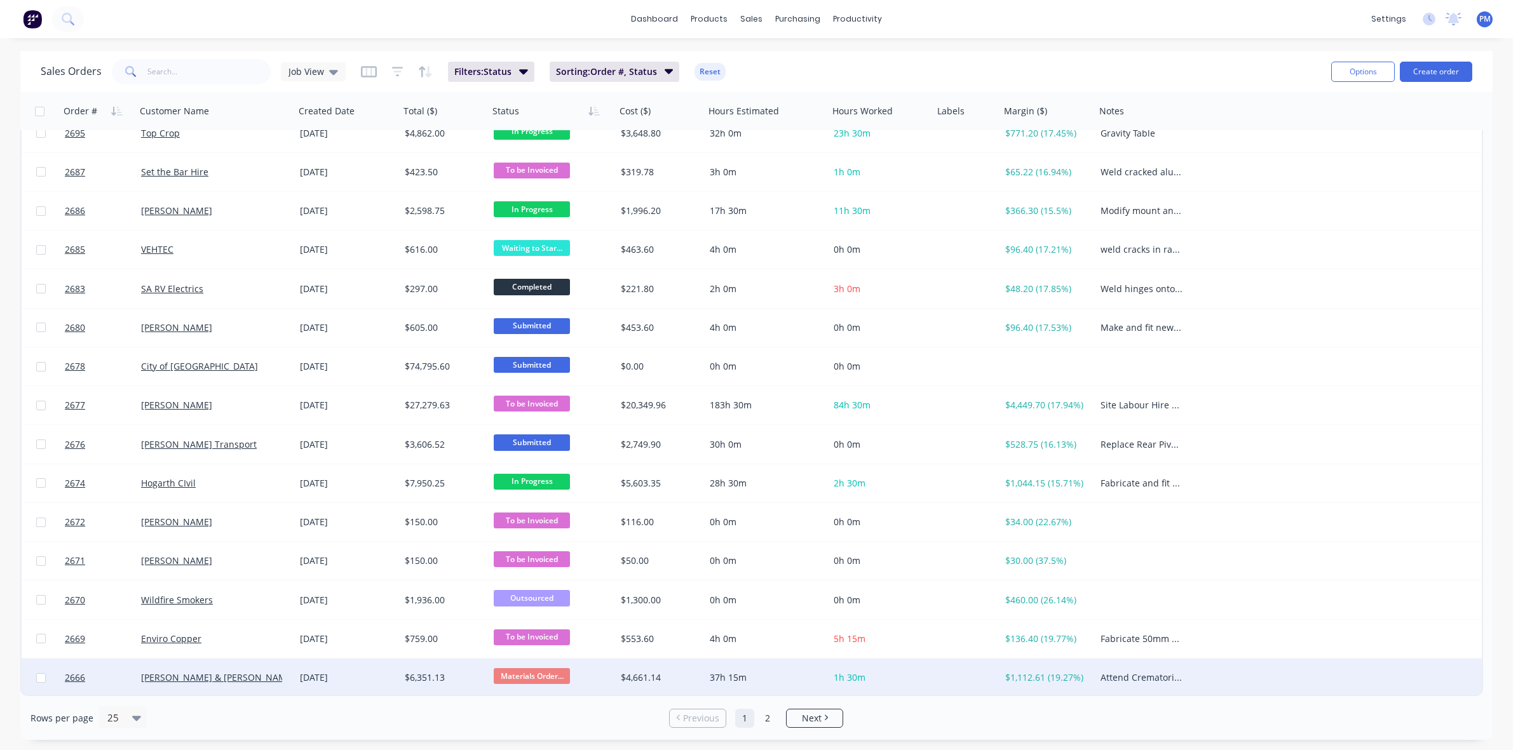
click at [367, 671] on div "[DATE]" at bounding box center [347, 677] width 95 height 13
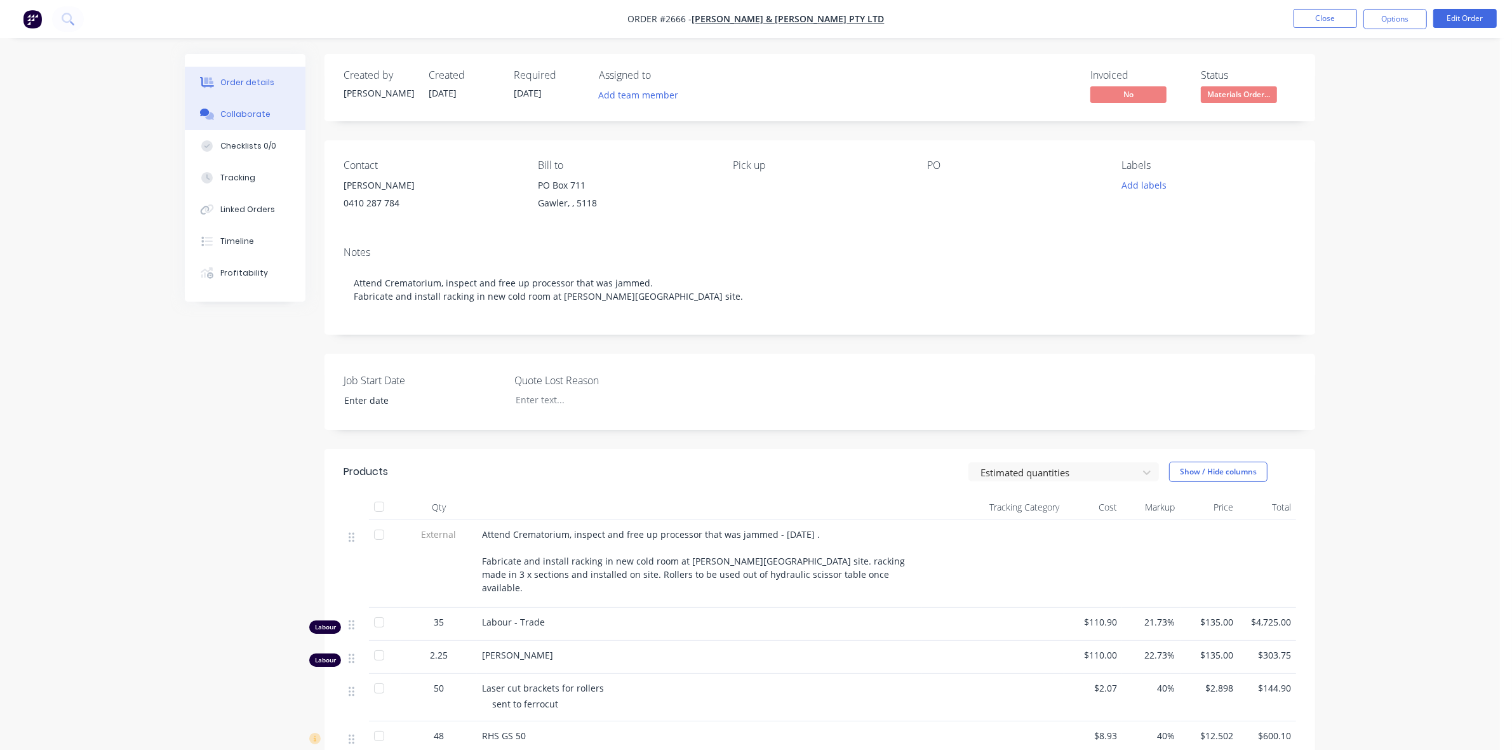
click at [241, 110] on div "Collaborate" at bounding box center [245, 114] width 50 height 11
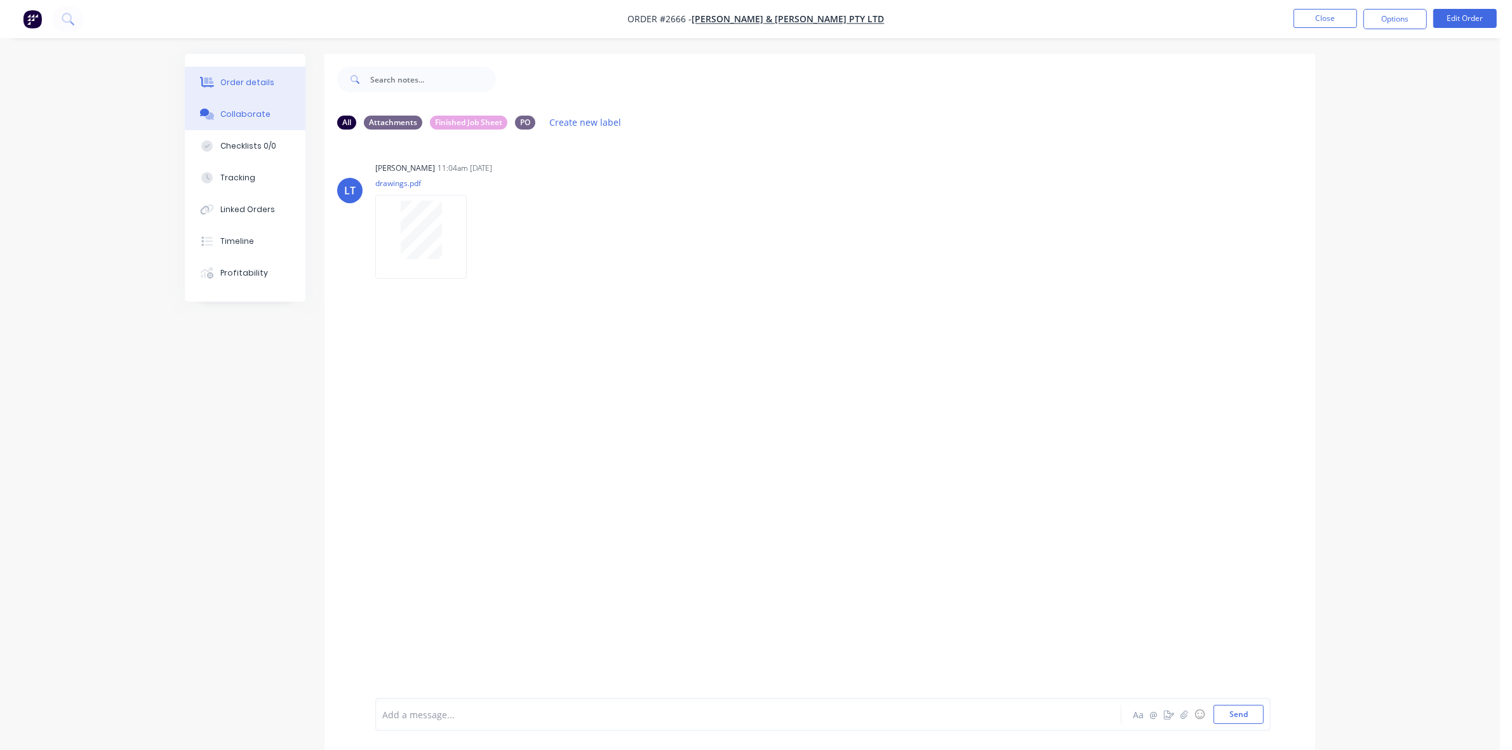
click at [266, 84] on div "Order details" at bounding box center [247, 82] width 54 height 11
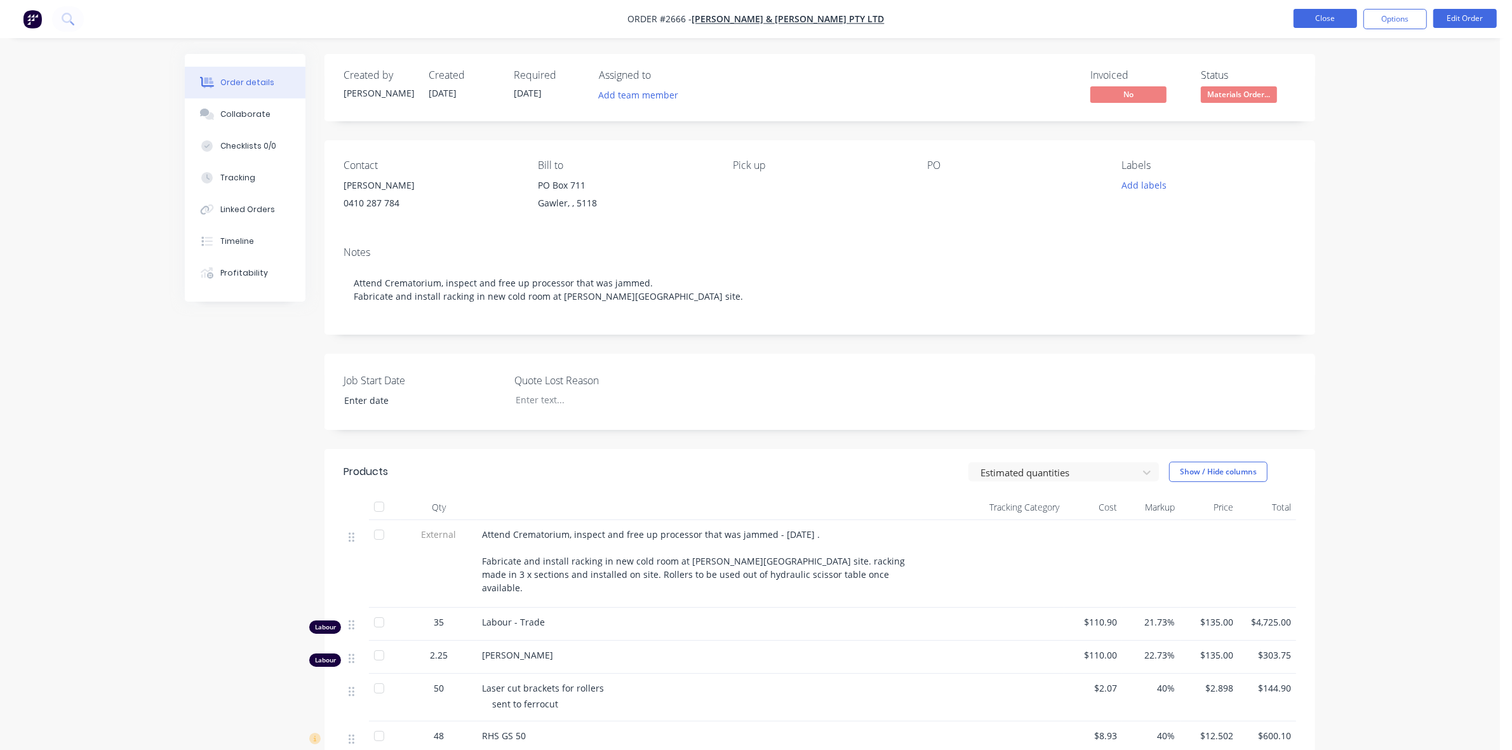
click at [1310, 23] on button "Close" at bounding box center [1326, 18] width 64 height 19
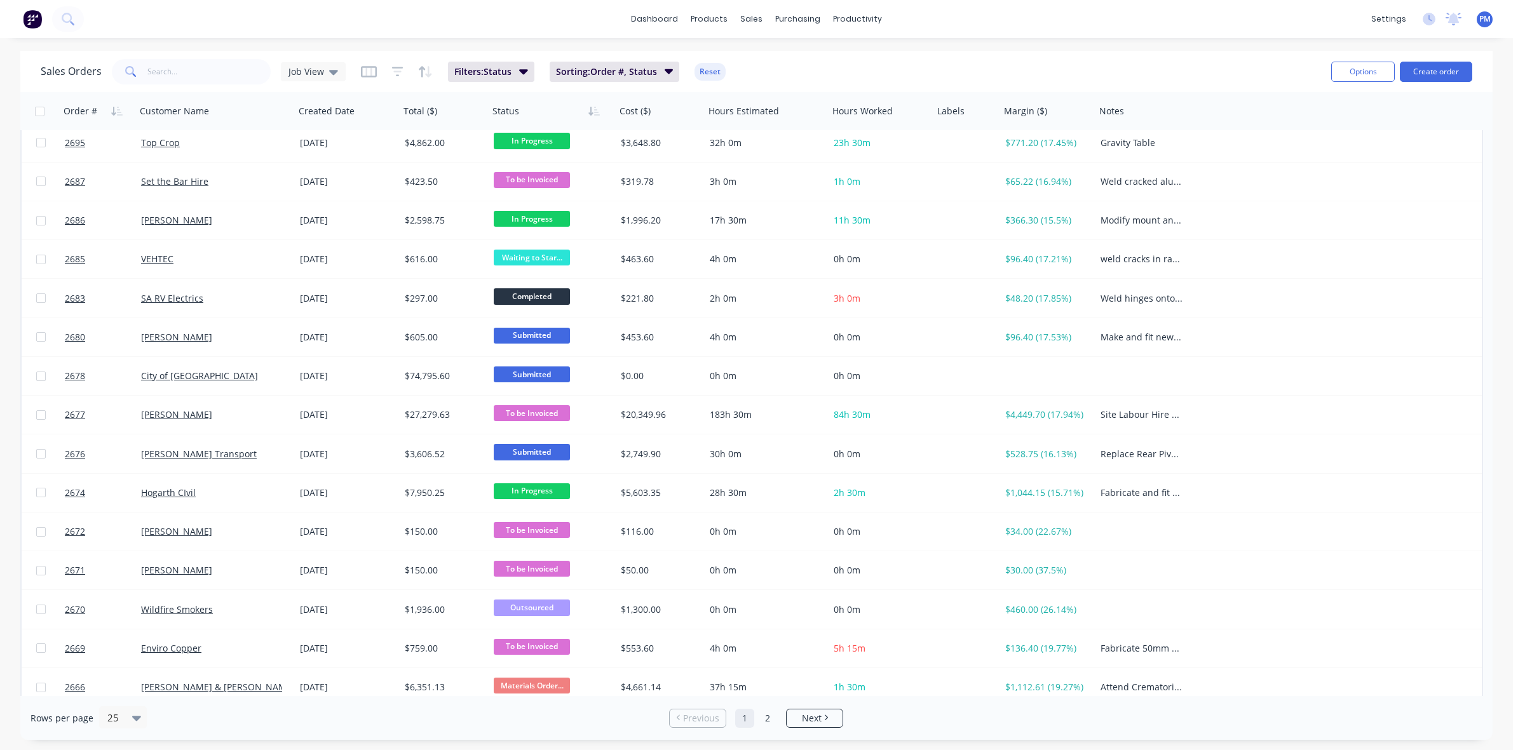
scroll to position [407, 0]
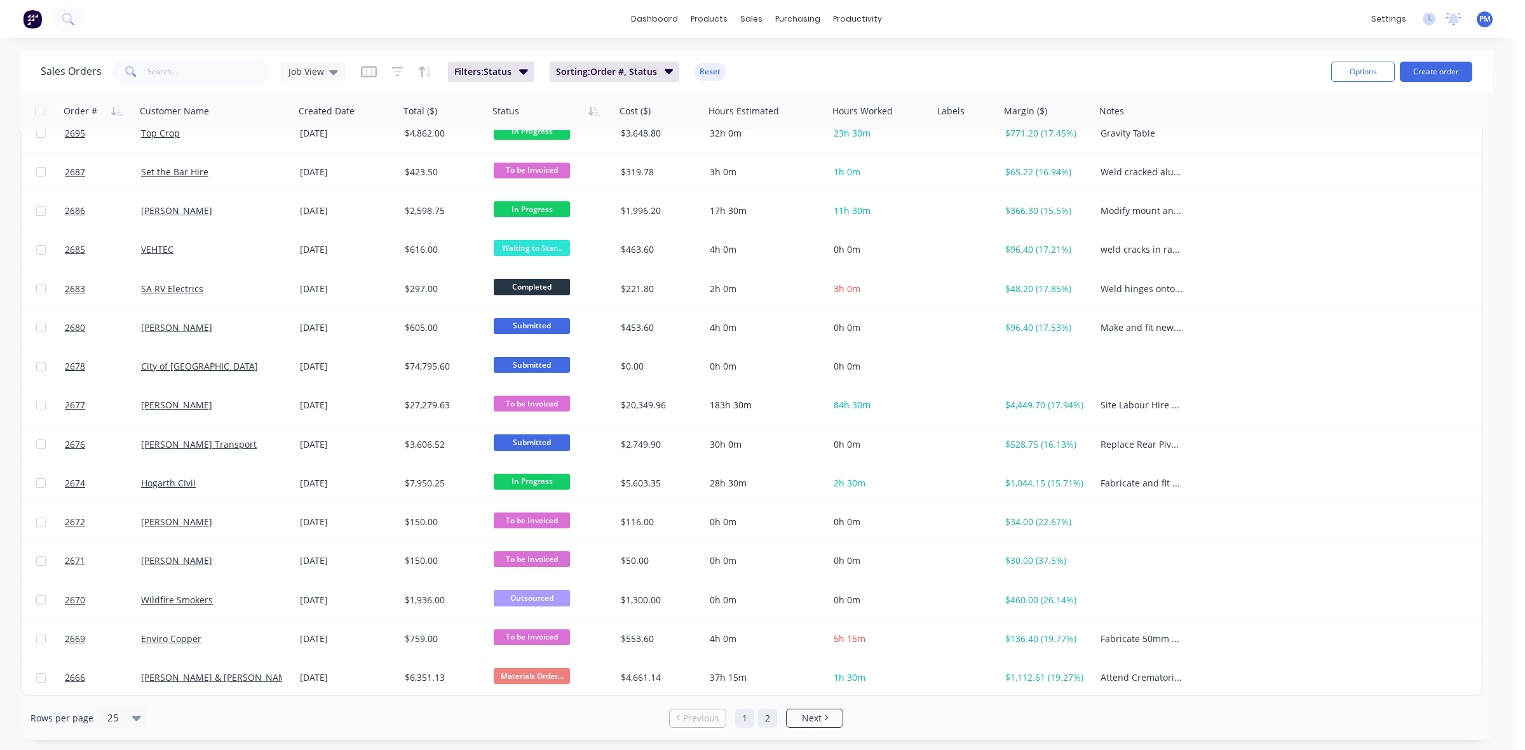
click at [765, 718] on link "2" at bounding box center [767, 718] width 19 height 19
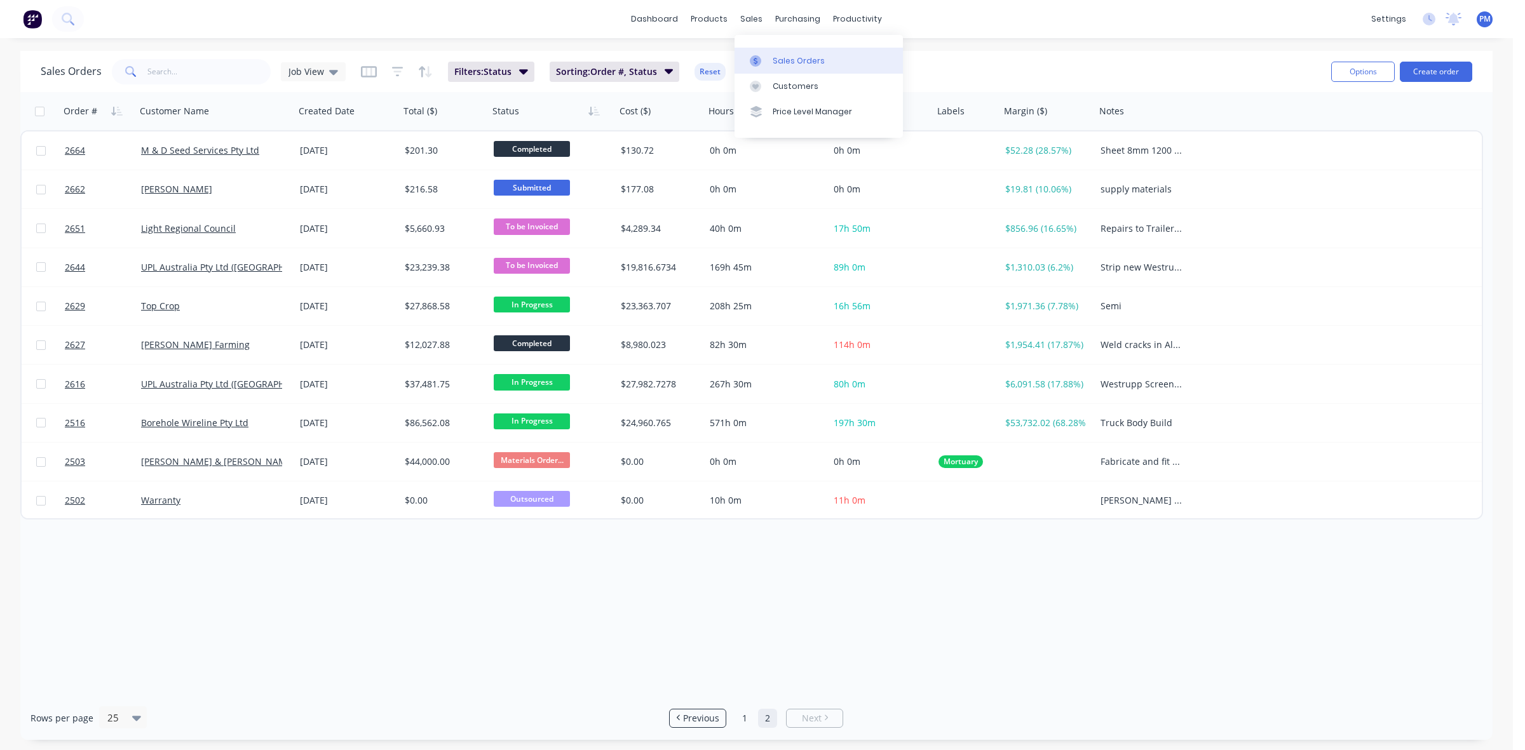
click at [775, 55] on div "Sales Orders" at bounding box center [798, 60] width 52 height 11
click at [748, 716] on link "1" at bounding box center [744, 718] width 19 height 19
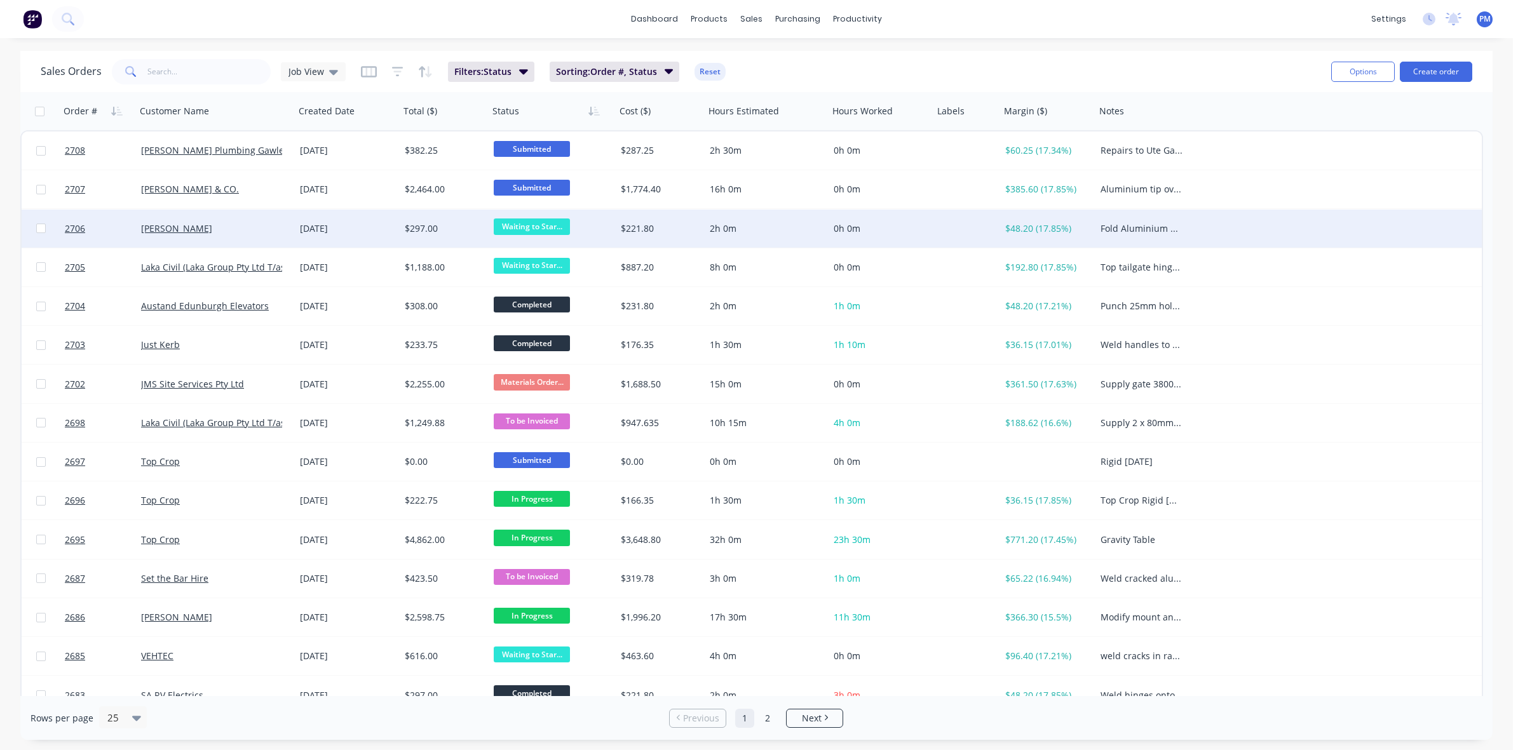
click at [518, 222] on span "Waiting to Star..." at bounding box center [532, 227] width 76 height 16
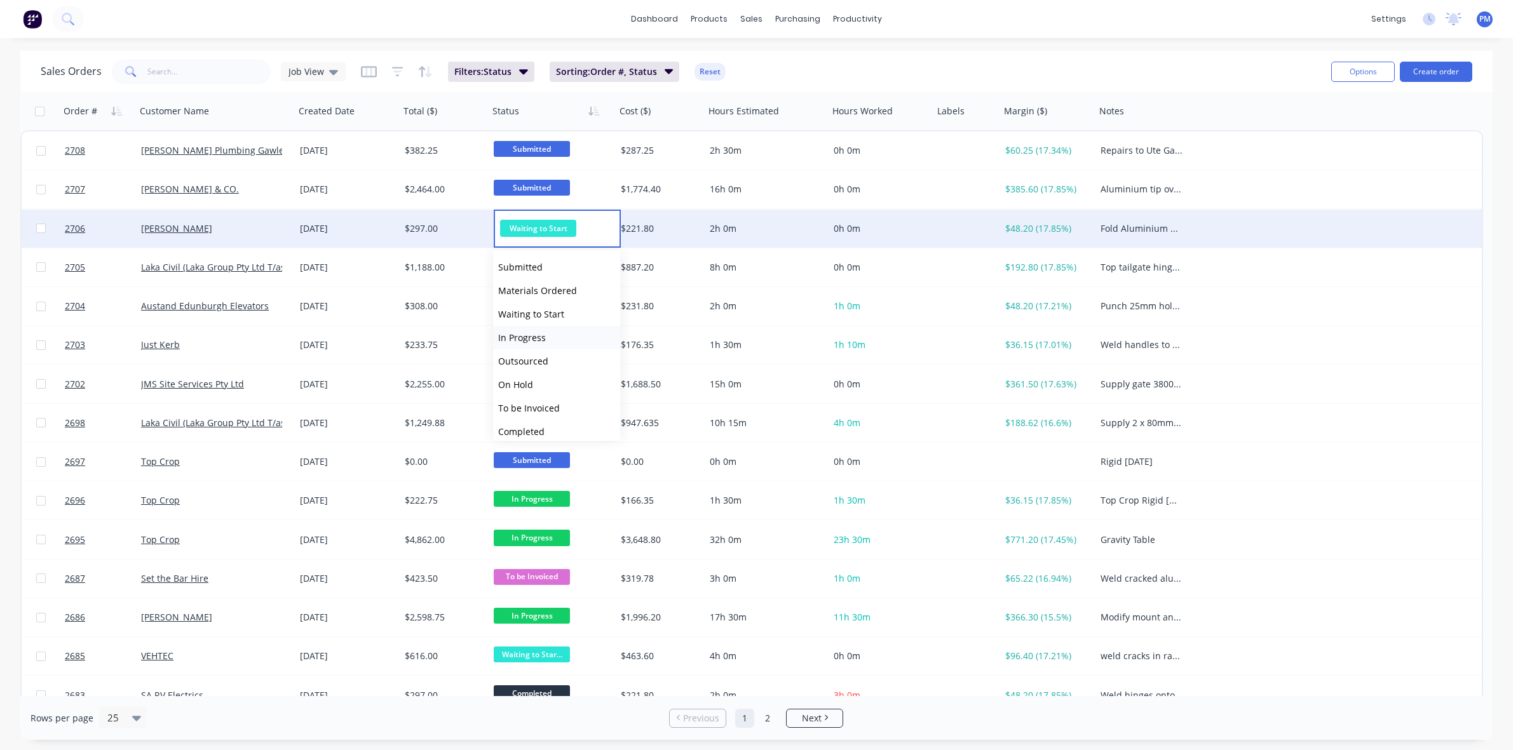
click at [537, 341] on span "In Progress" at bounding box center [522, 338] width 48 height 12
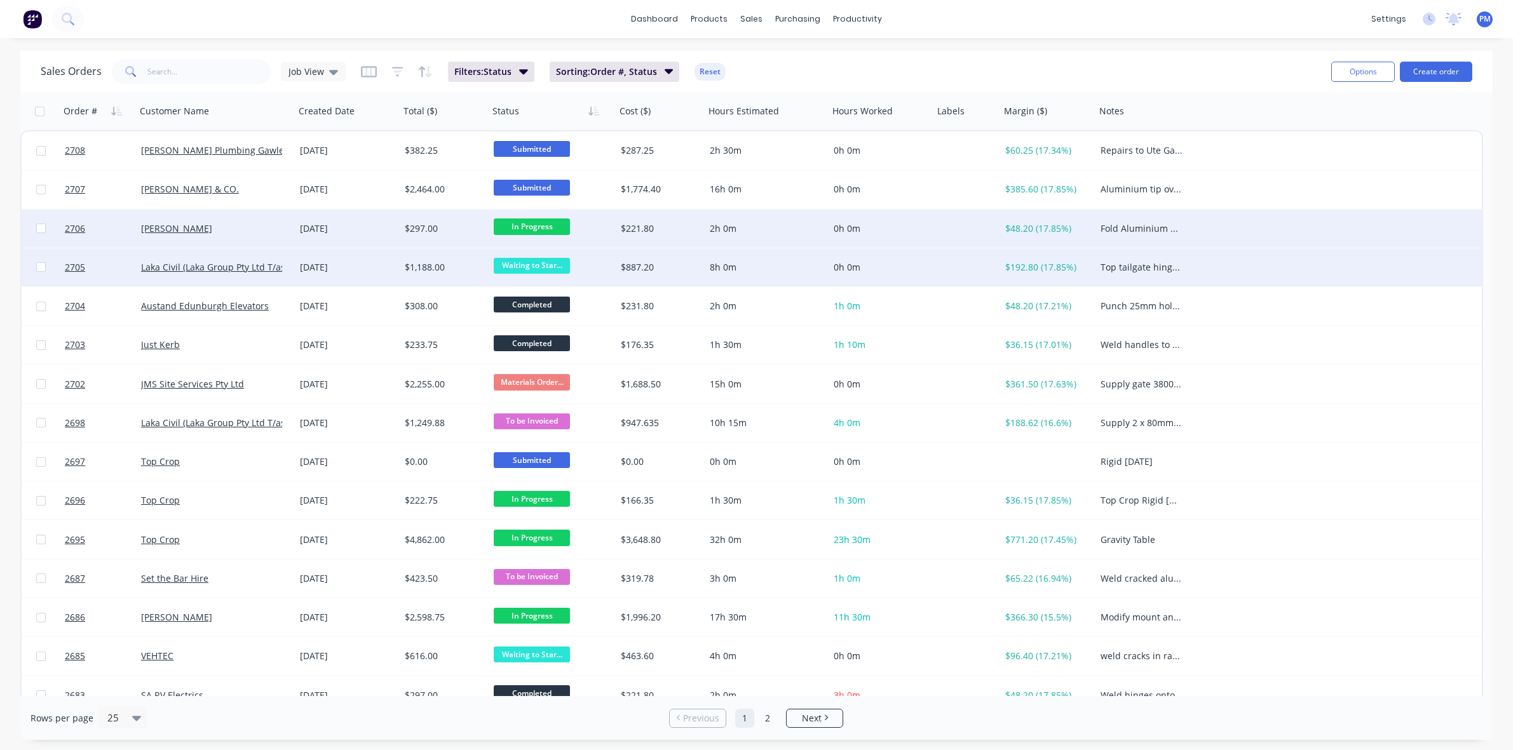
click at [383, 264] on div "[DATE]" at bounding box center [347, 267] width 95 height 13
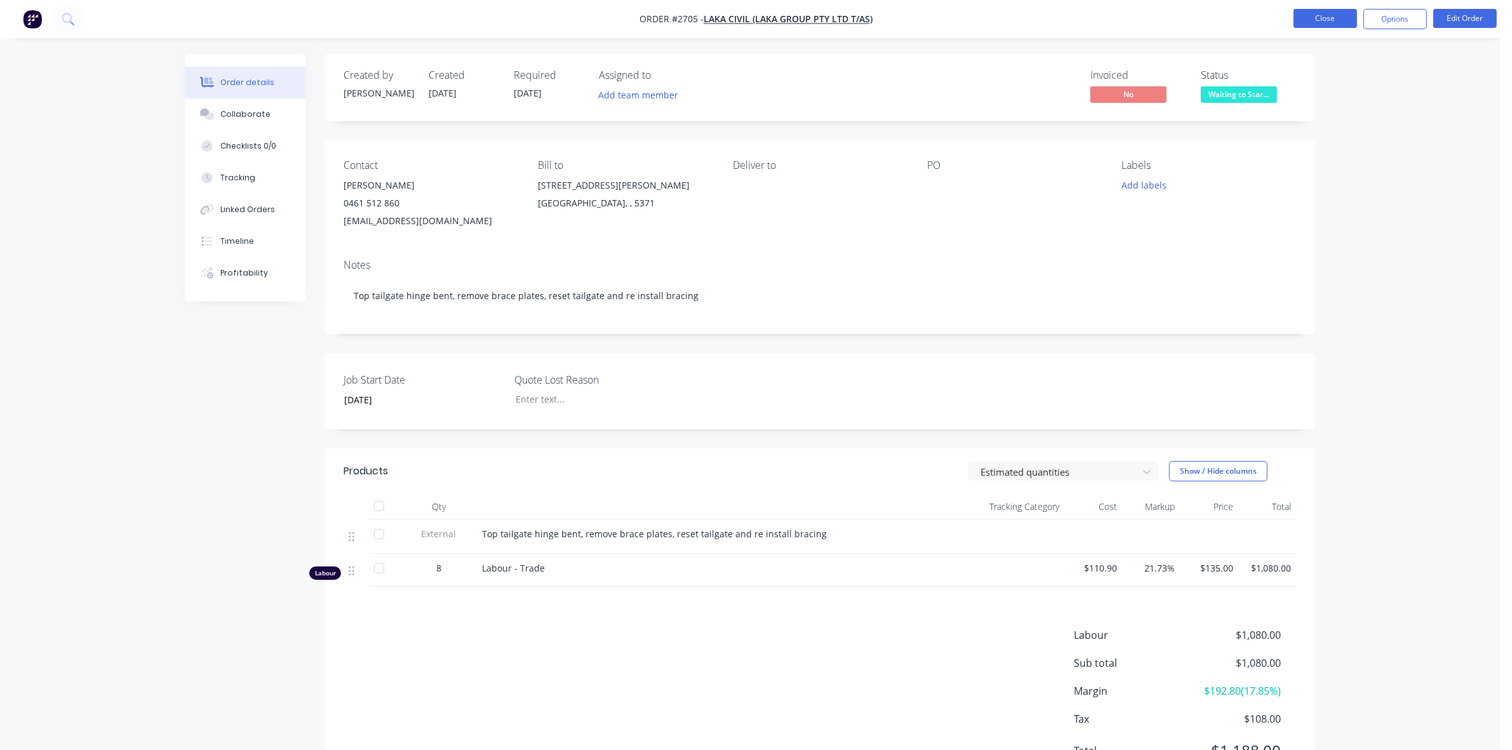
click at [1332, 20] on button "Close" at bounding box center [1326, 18] width 64 height 19
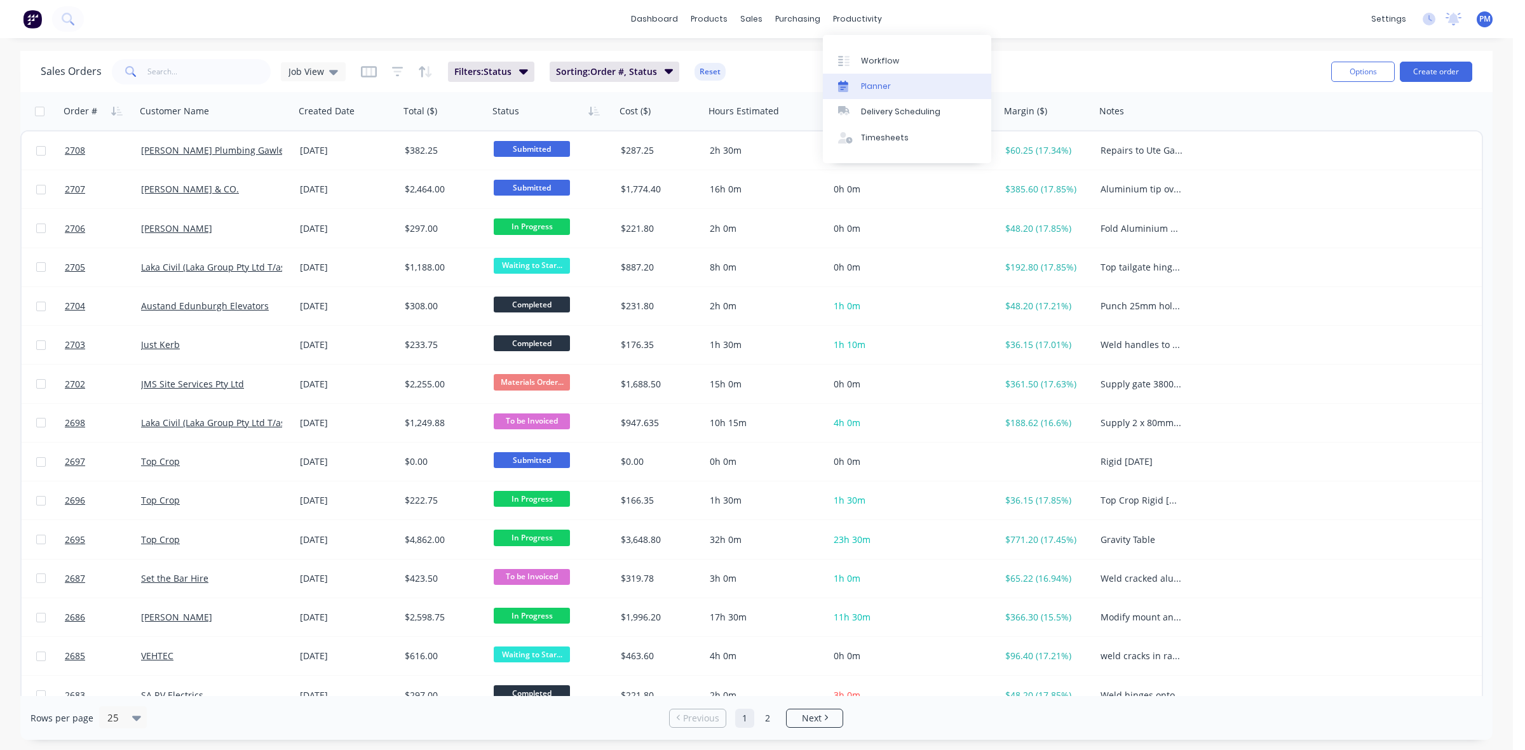
click at [872, 86] on div "Planner" at bounding box center [876, 86] width 30 height 11
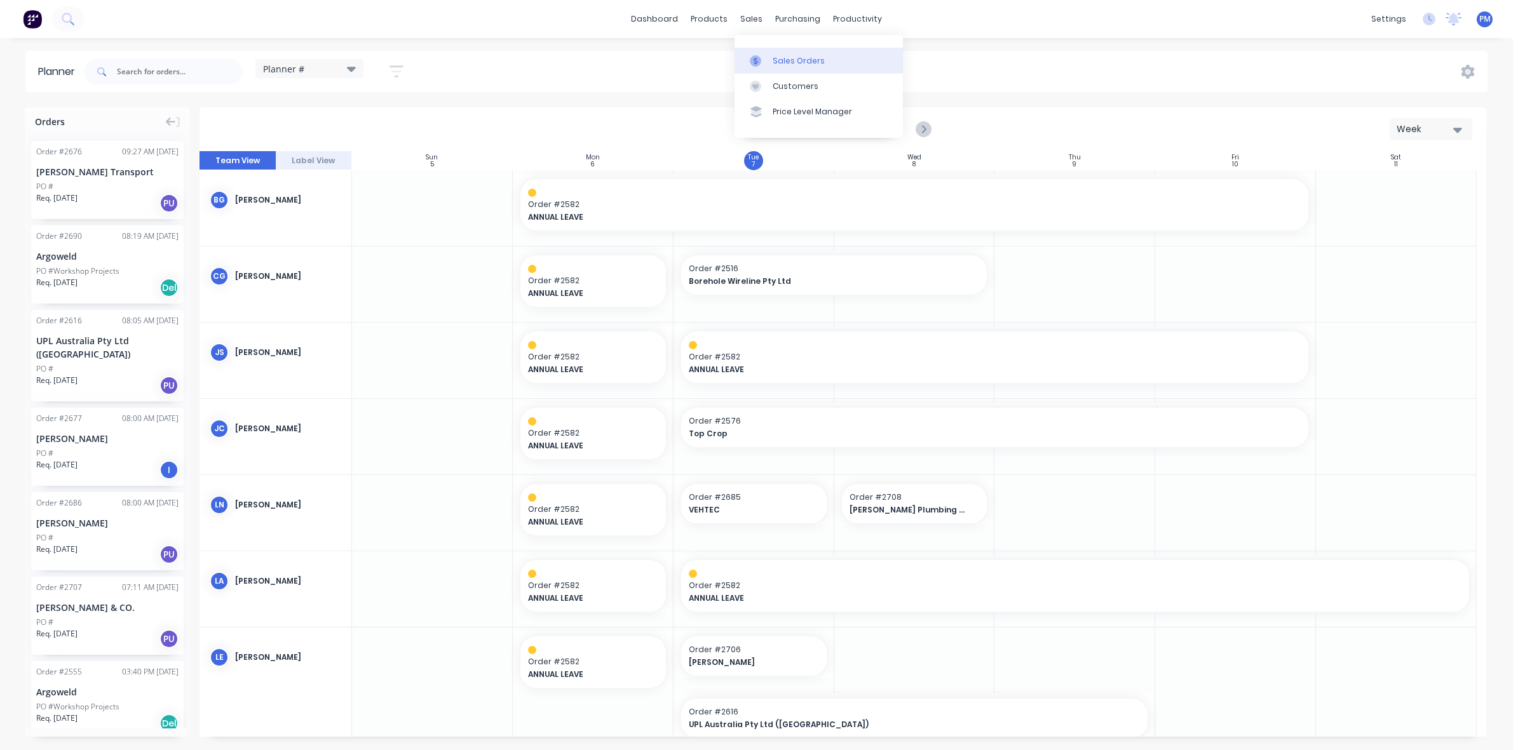
click at [785, 61] on div "Sales Orders" at bounding box center [798, 60] width 52 height 11
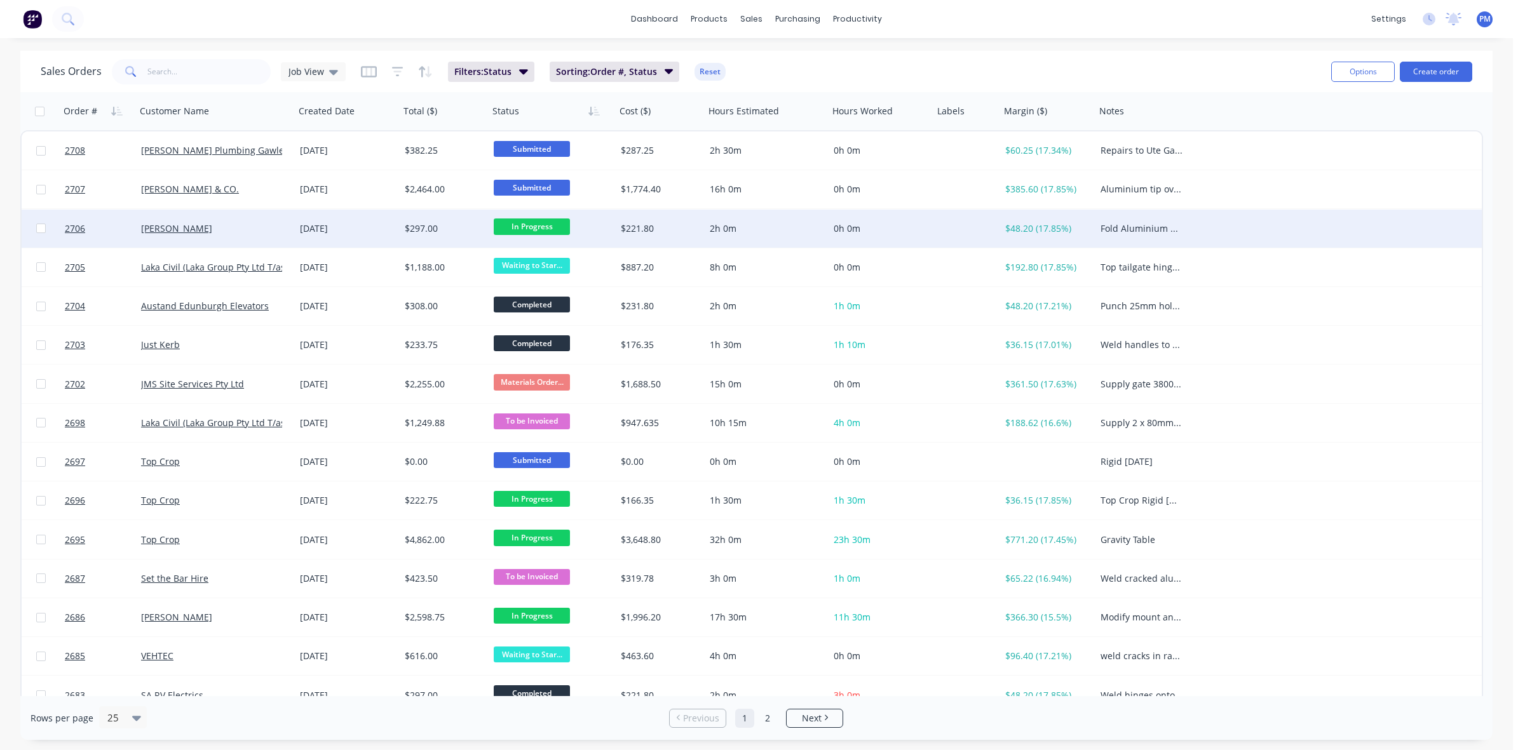
click at [534, 224] on span "In Progress" at bounding box center [532, 227] width 76 height 16
click at [357, 227] on div "[DATE]" at bounding box center [347, 228] width 95 height 13
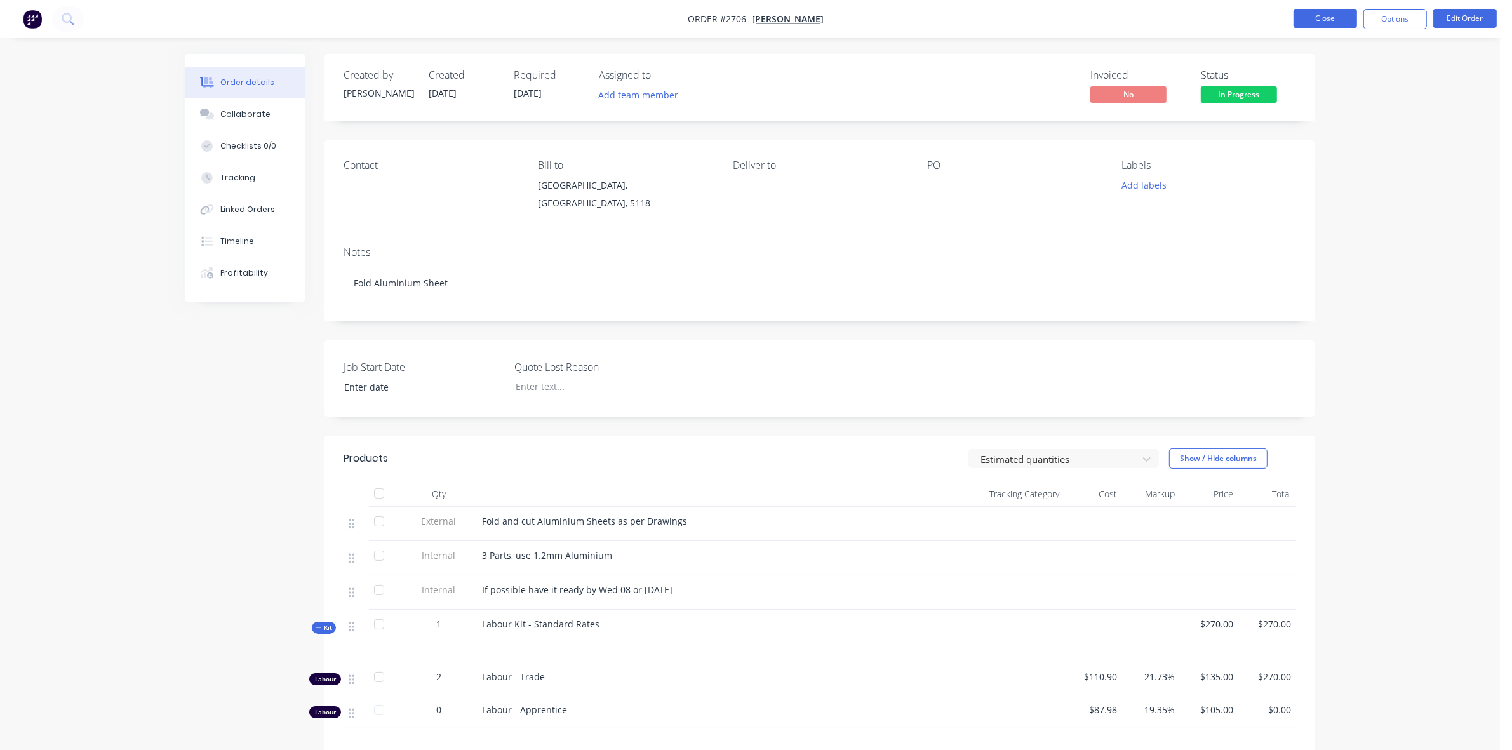
click at [1320, 13] on button "Close" at bounding box center [1326, 18] width 64 height 19
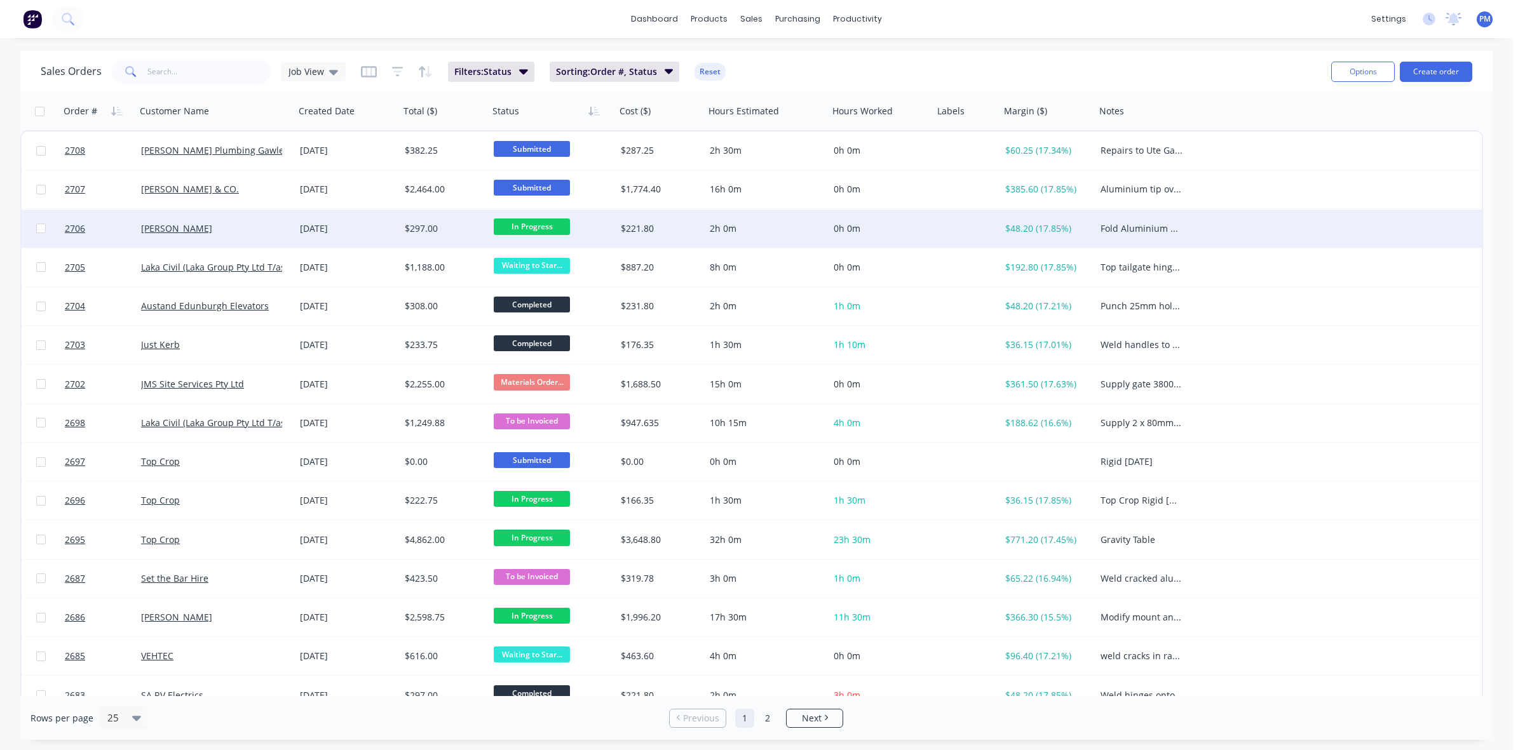
click at [515, 229] on span "In Progress" at bounding box center [532, 227] width 76 height 16
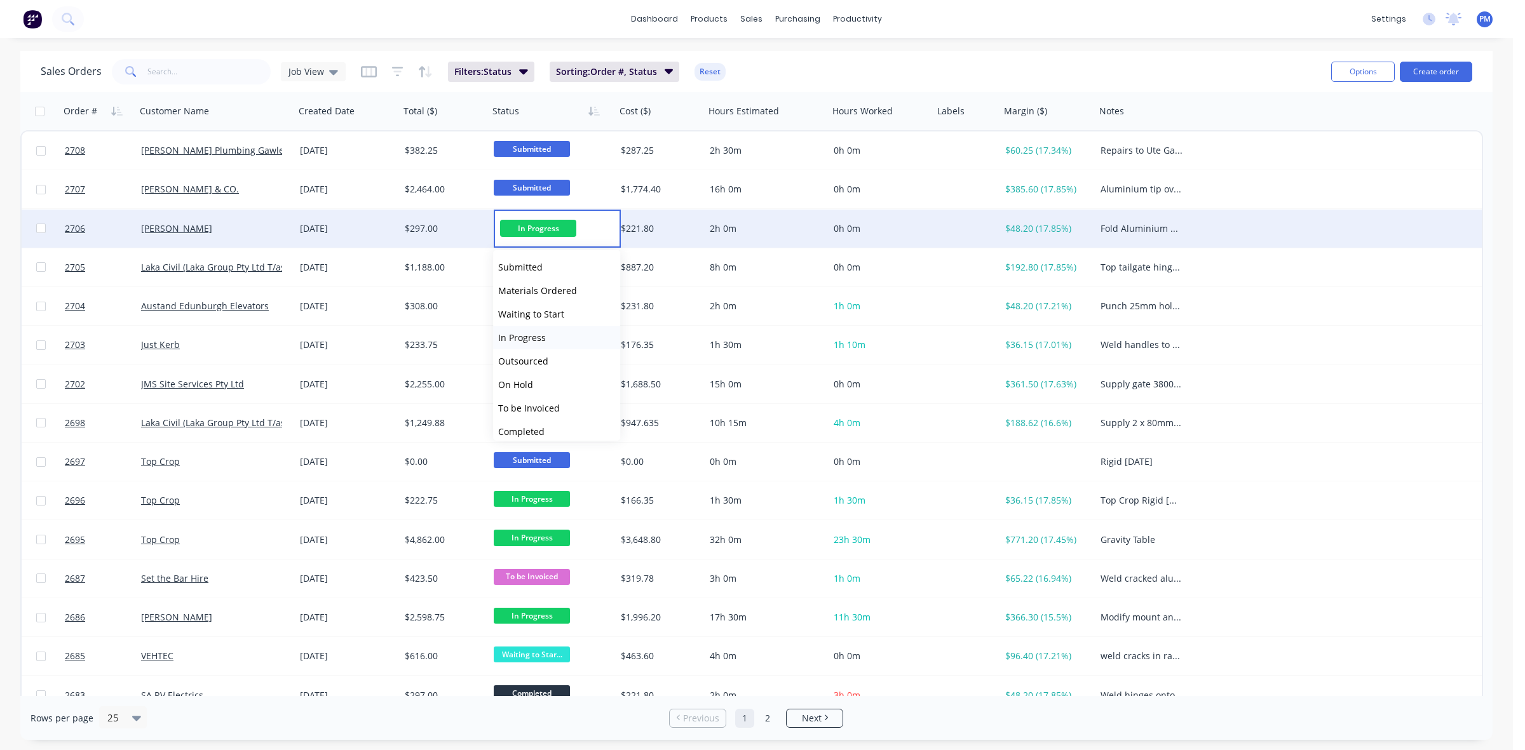
click at [525, 337] on span "In Progress" at bounding box center [522, 338] width 48 height 12
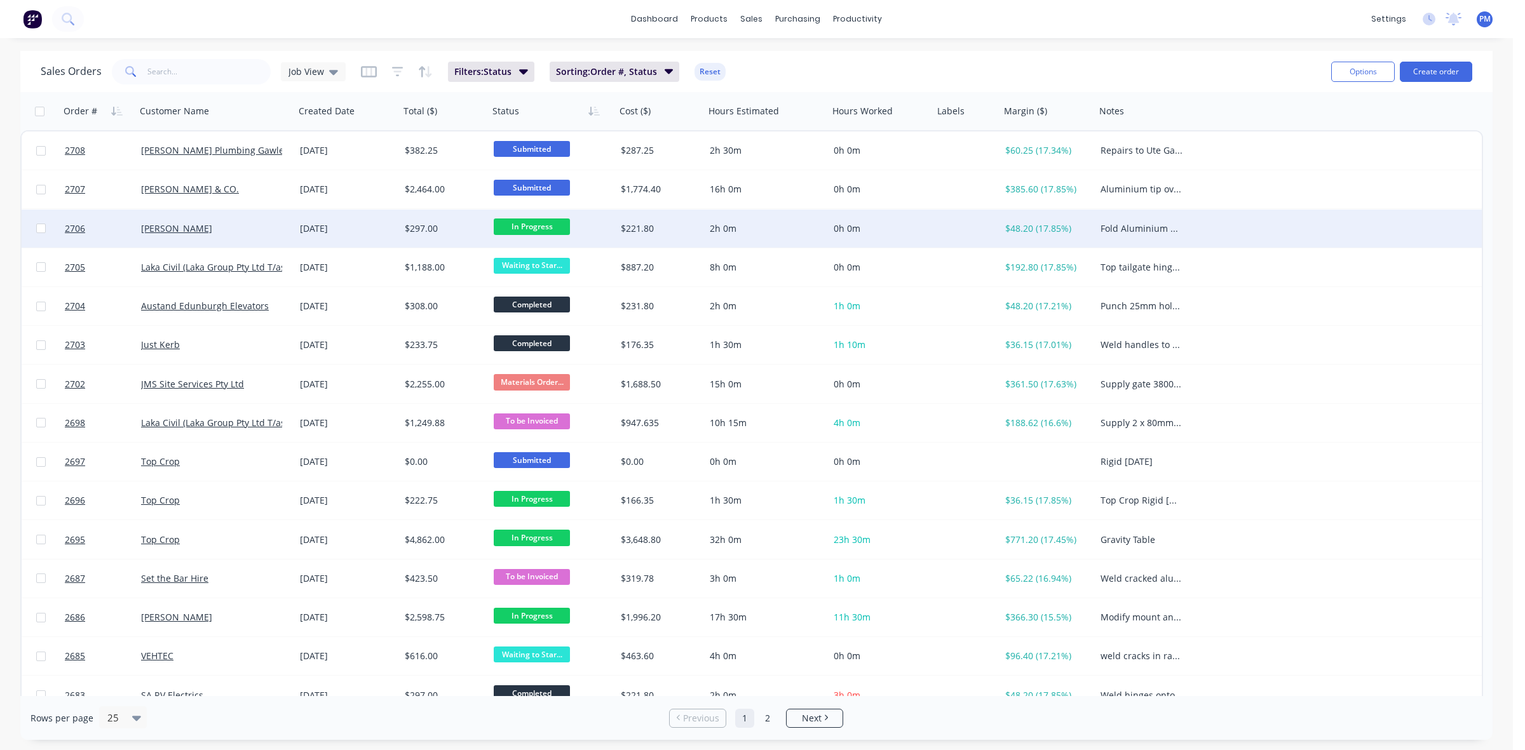
click at [521, 222] on span "In Progress" at bounding box center [532, 227] width 76 height 16
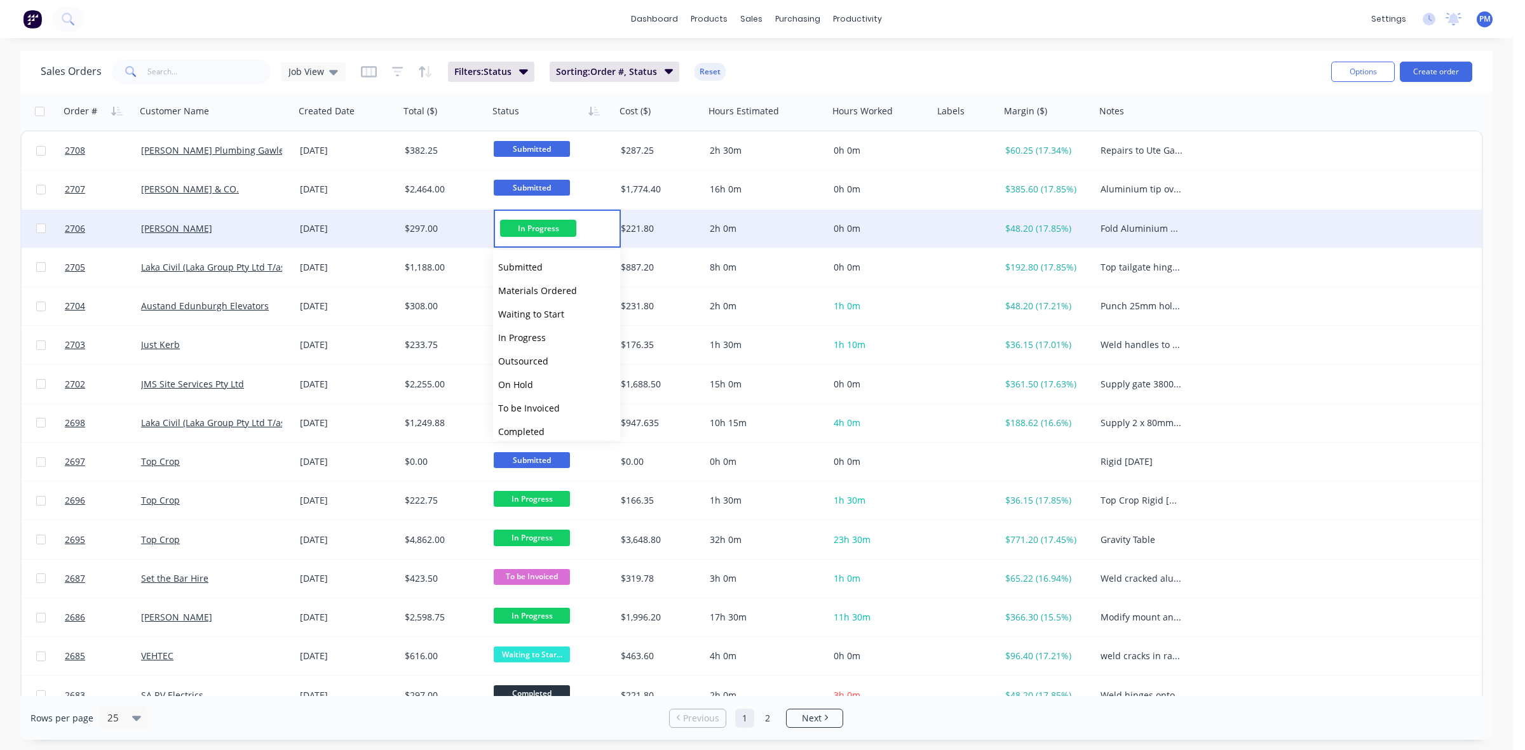
click at [393, 236] on div "[DATE]" at bounding box center [347, 229] width 105 height 38
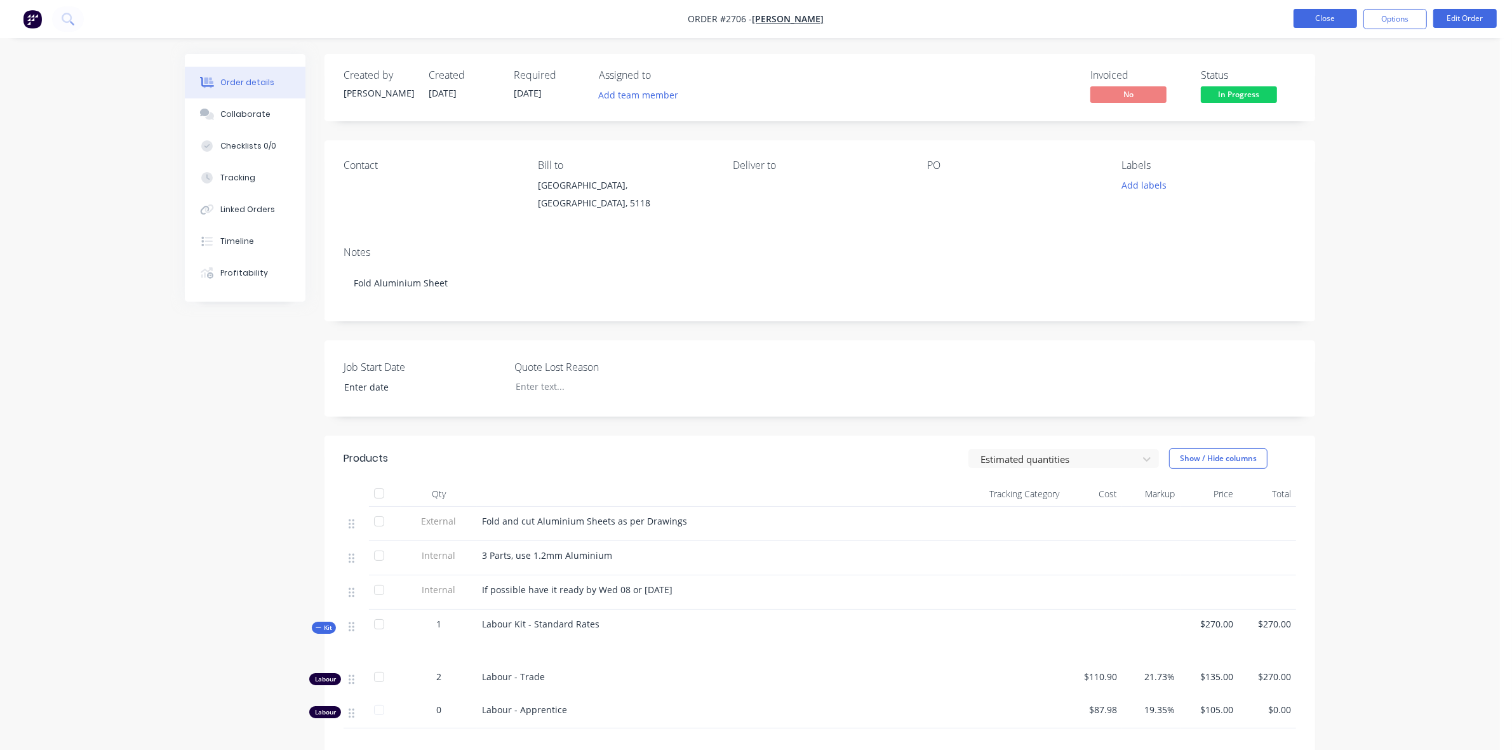
click at [1334, 15] on button "Close" at bounding box center [1326, 18] width 64 height 19
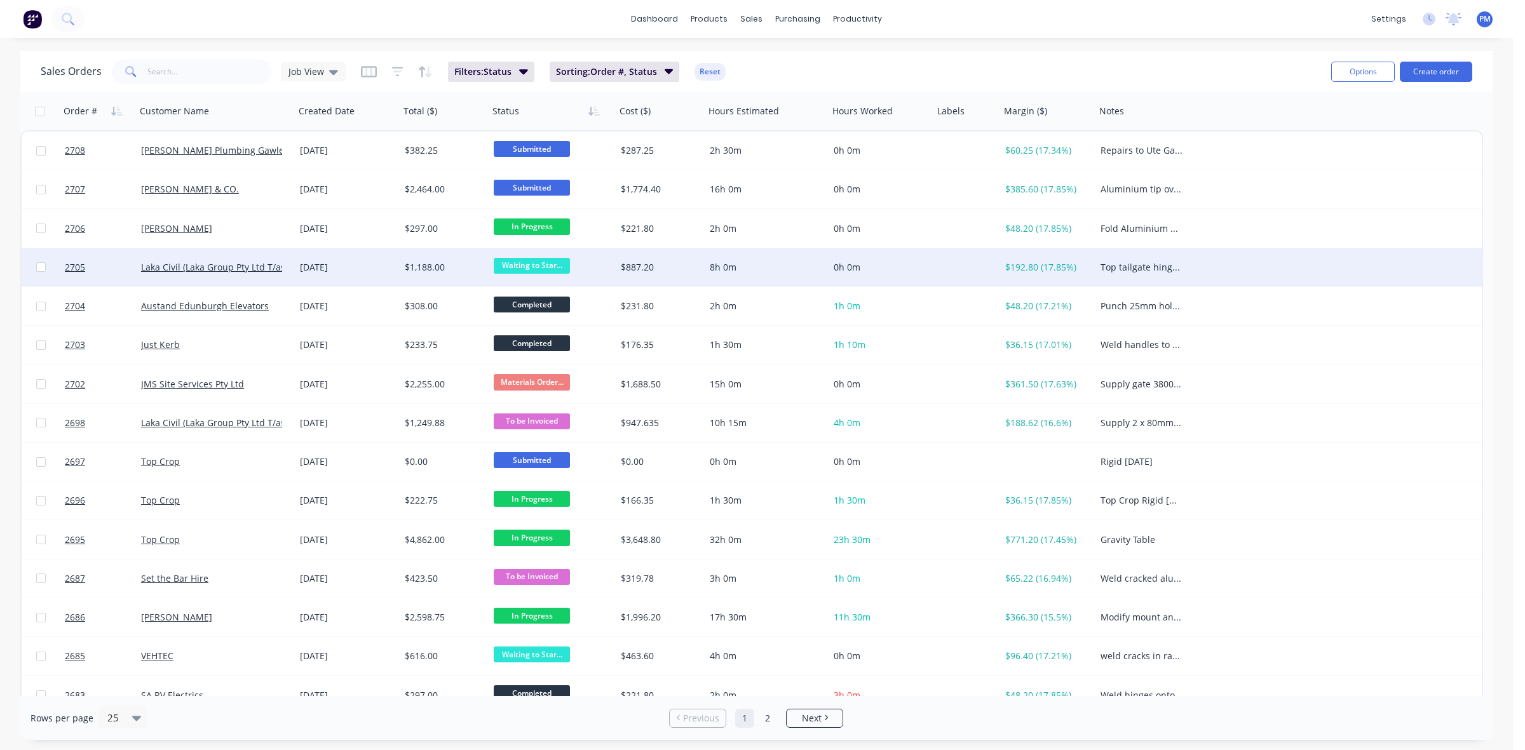
click at [541, 264] on span "Waiting to Star..." at bounding box center [532, 266] width 76 height 16
click at [521, 379] on span "In Progress" at bounding box center [522, 376] width 48 height 12
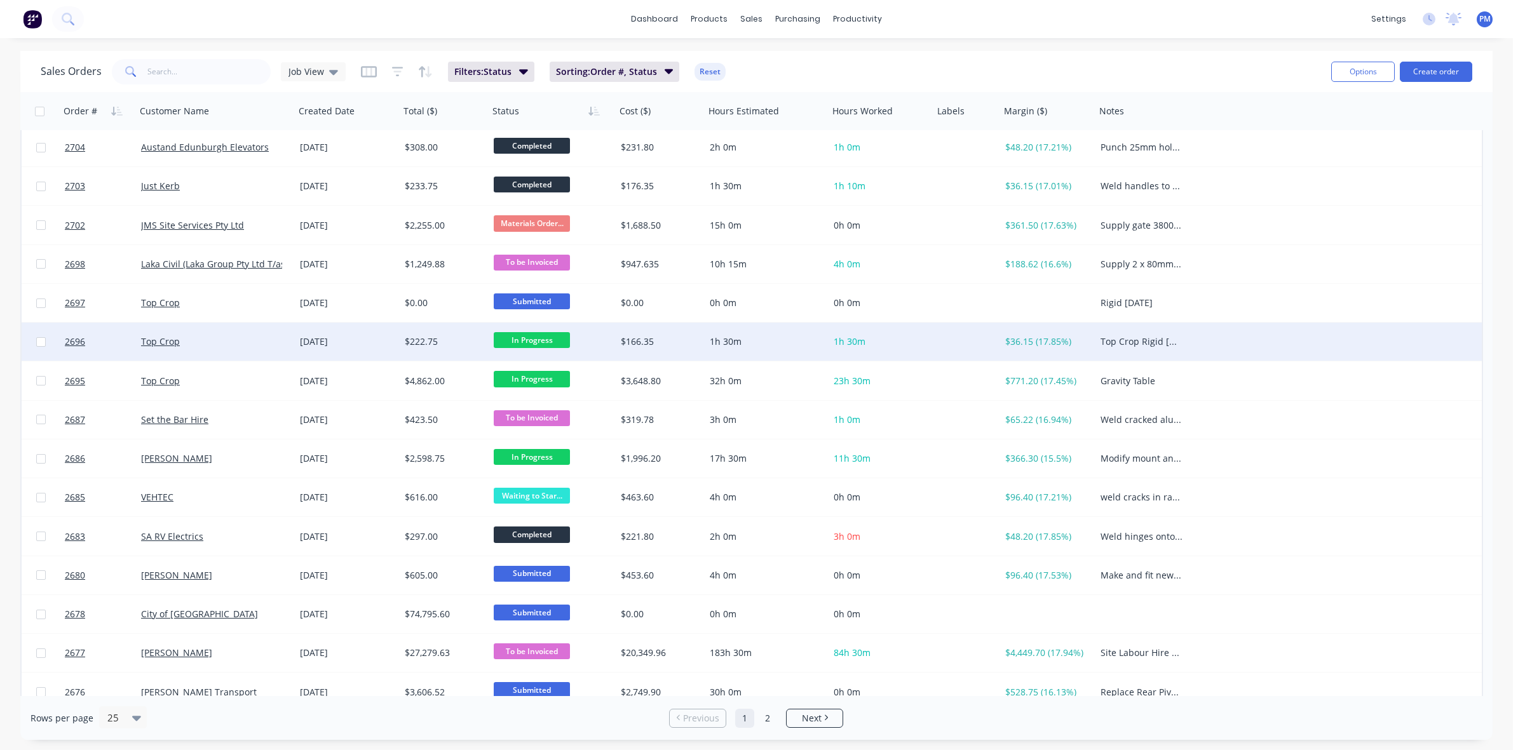
scroll to position [238, 0]
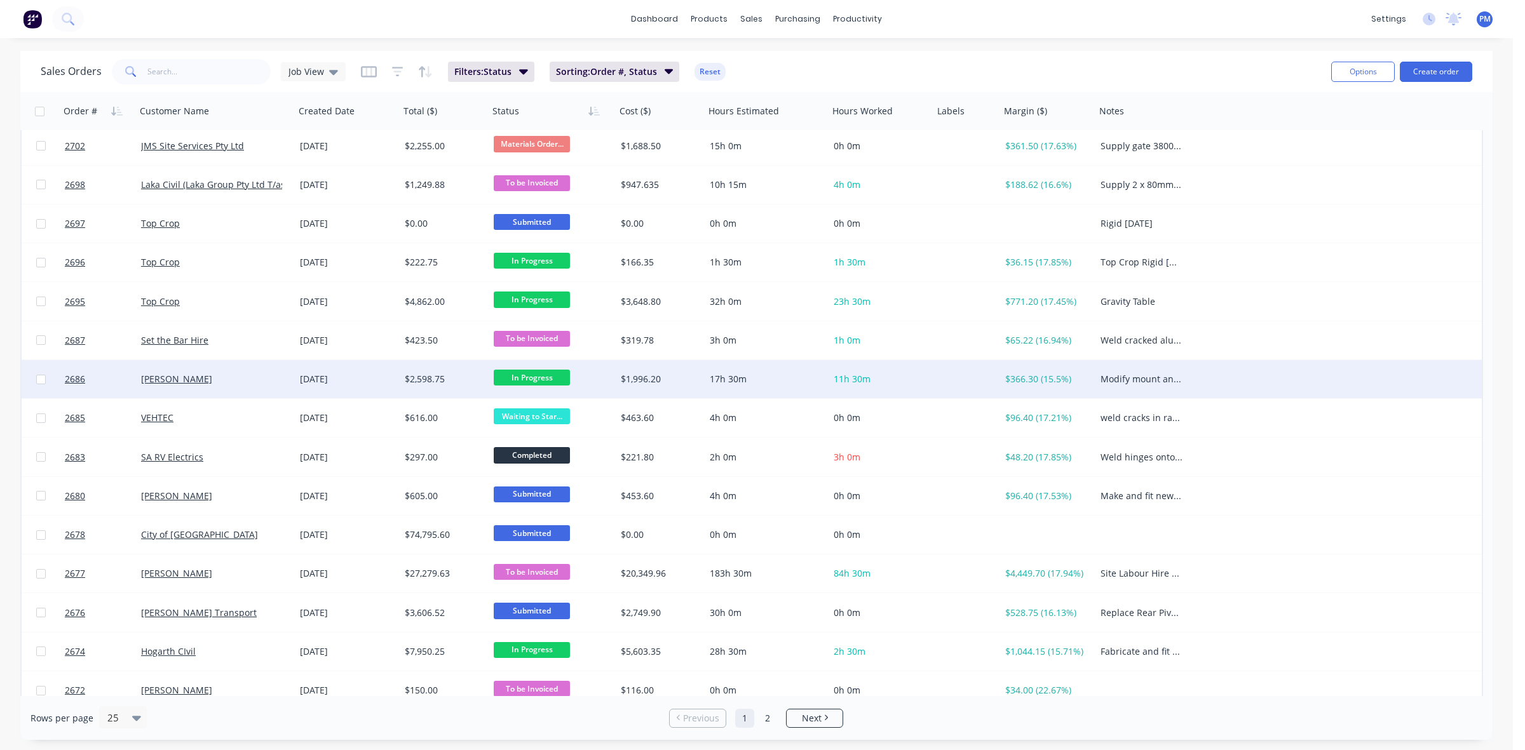
click at [379, 376] on div "[DATE]" at bounding box center [347, 379] width 95 height 13
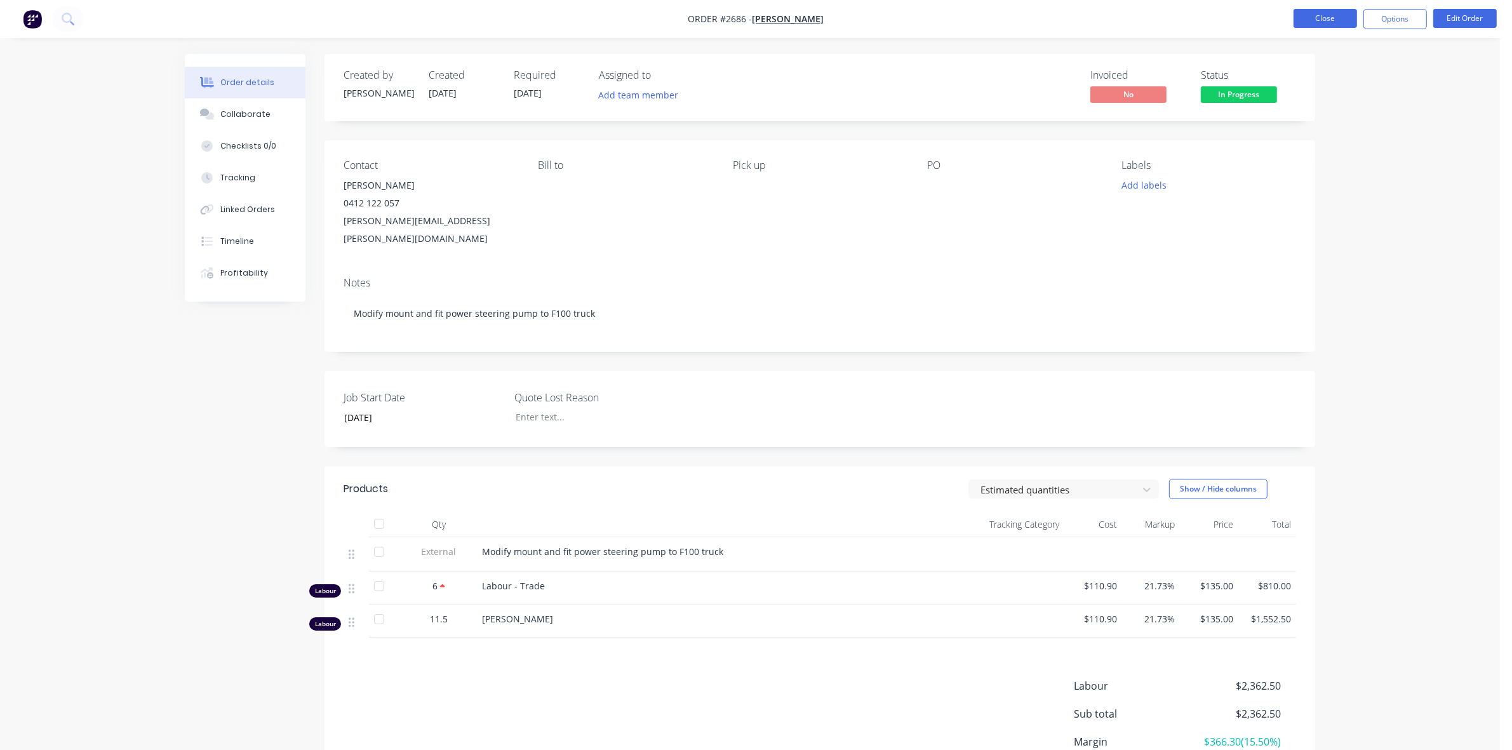
click at [1316, 15] on button "Close" at bounding box center [1326, 18] width 64 height 19
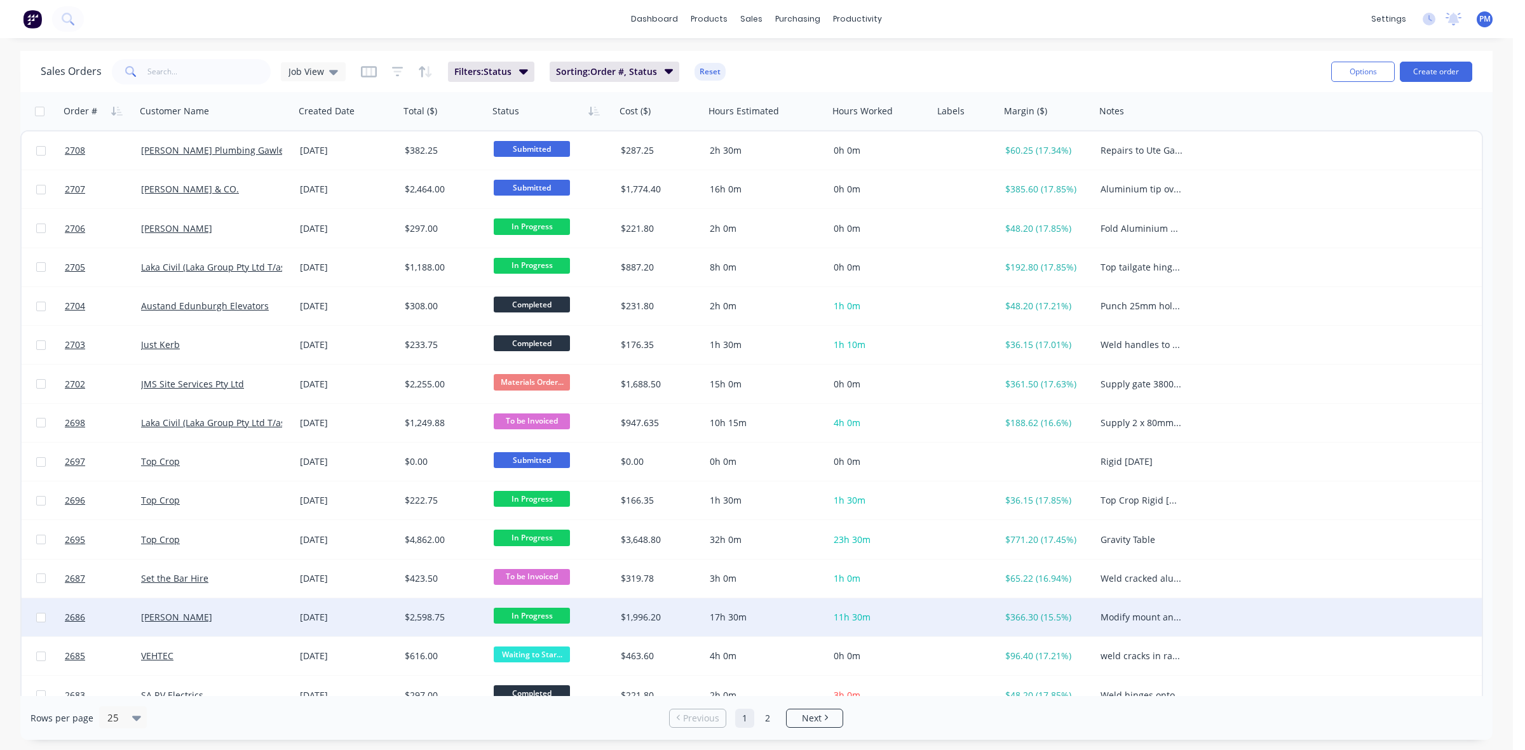
click at [525, 614] on span "In Progress" at bounding box center [532, 616] width 76 height 16
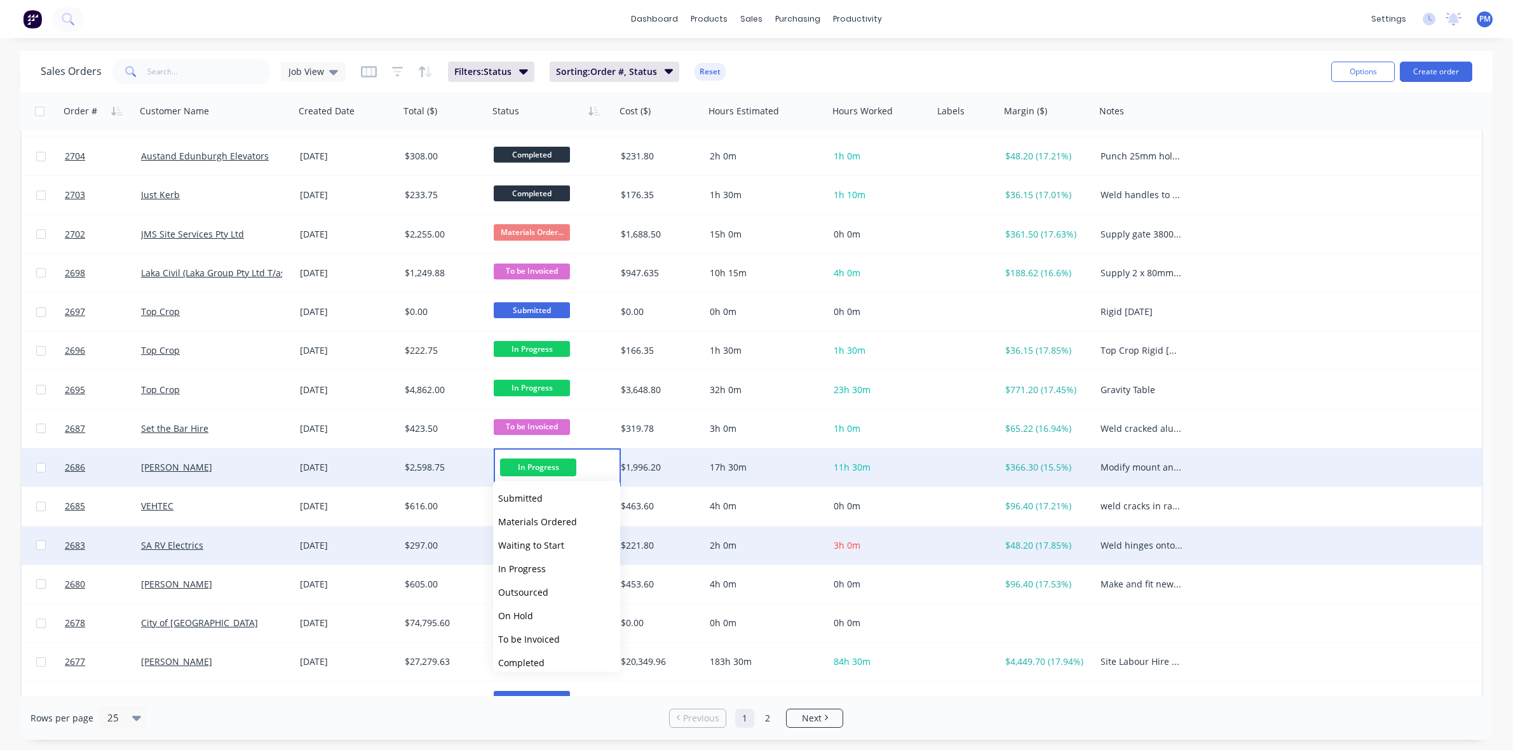
scroll to position [159, 0]
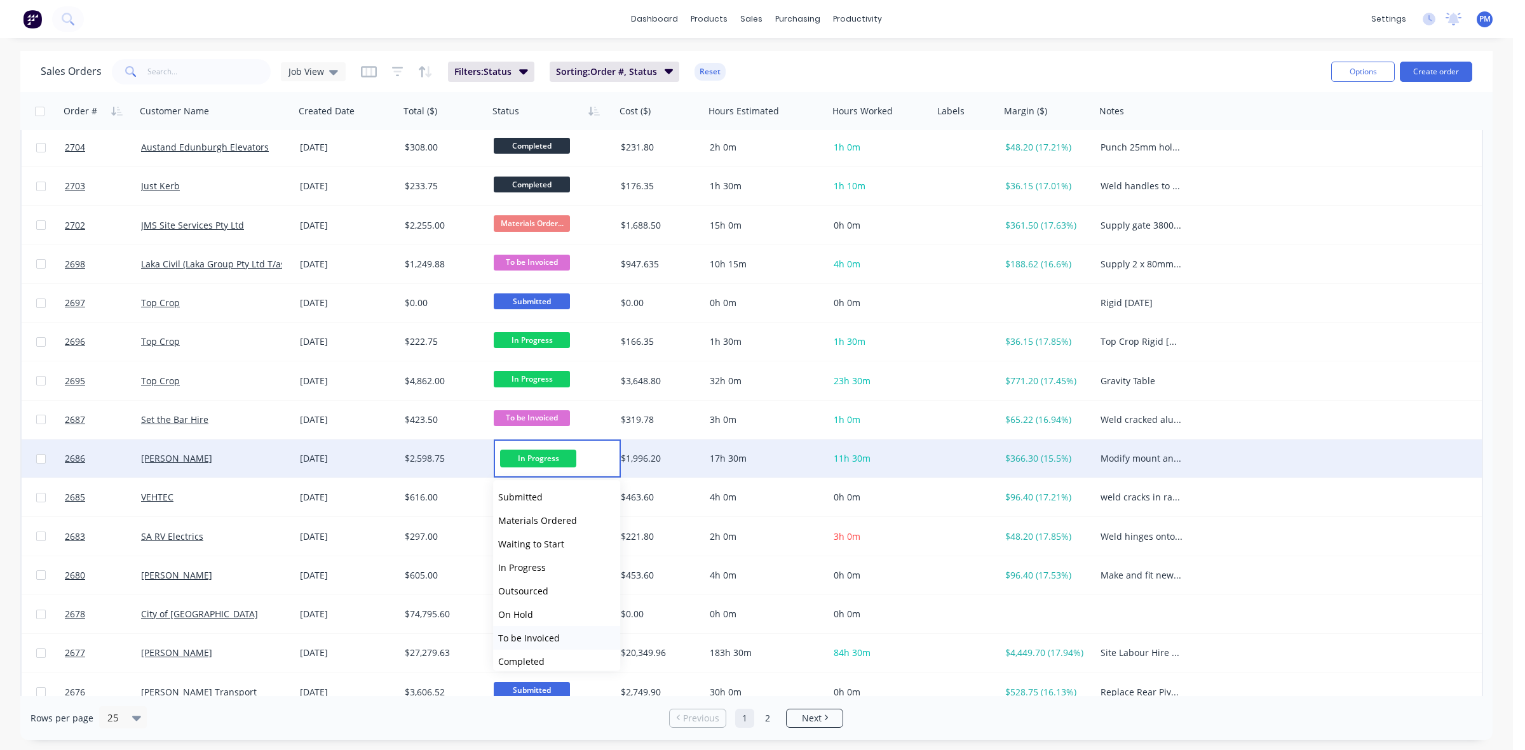
click at [522, 640] on span "To be Invoiced" at bounding box center [529, 638] width 62 height 12
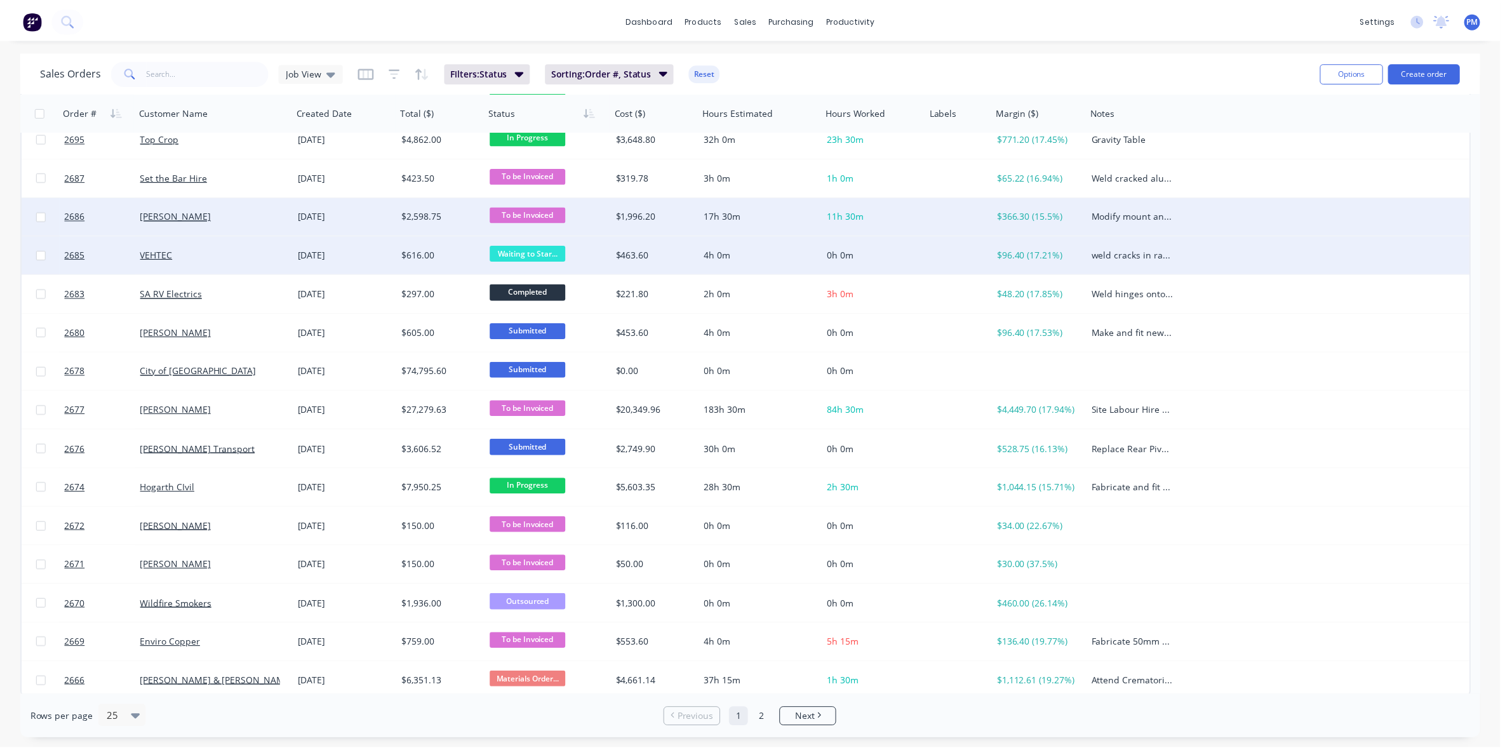
scroll to position [407, 0]
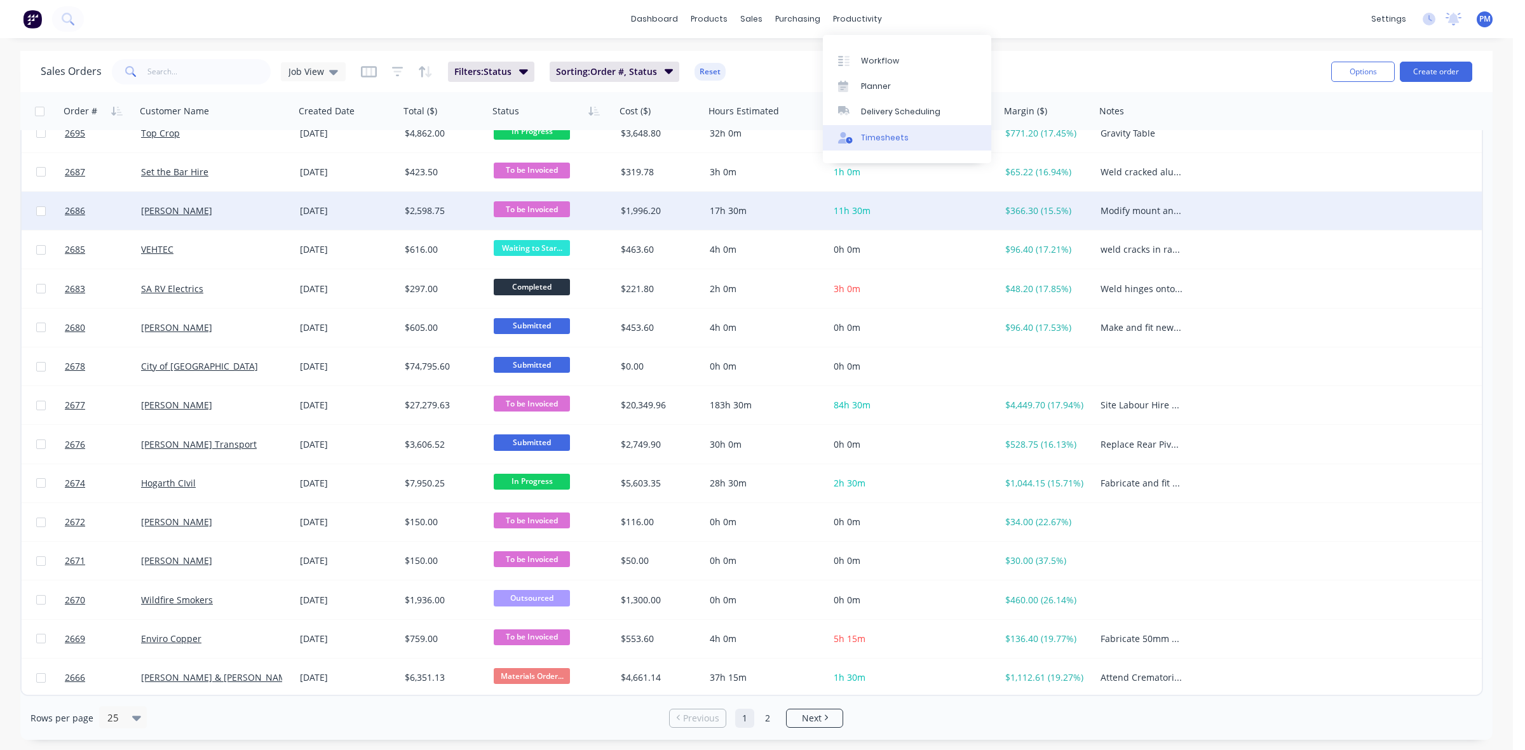
click at [871, 132] on div "Timesheets" at bounding box center [885, 137] width 48 height 11
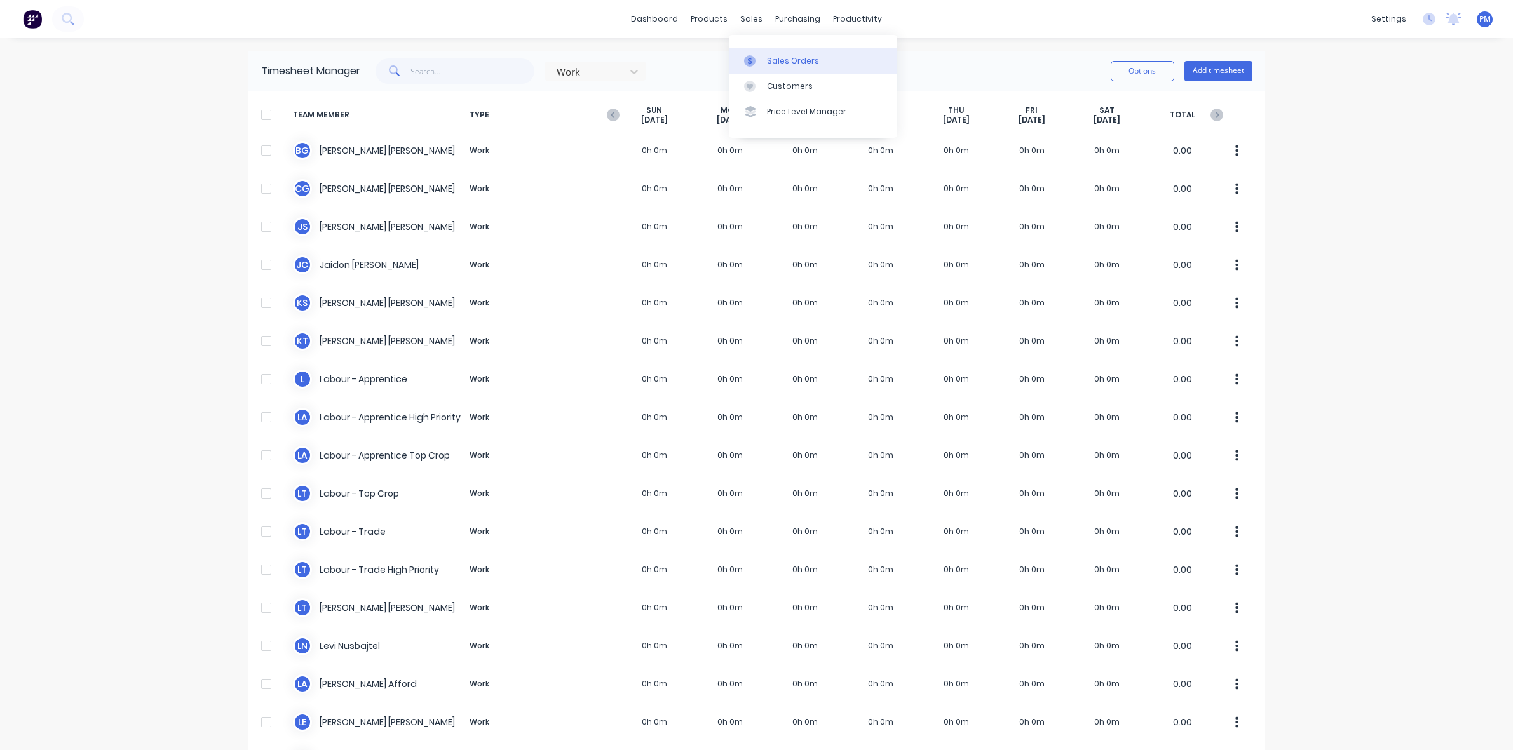
click at [781, 56] on div "Sales Orders" at bounding box center [793, 60] width 52 height 11
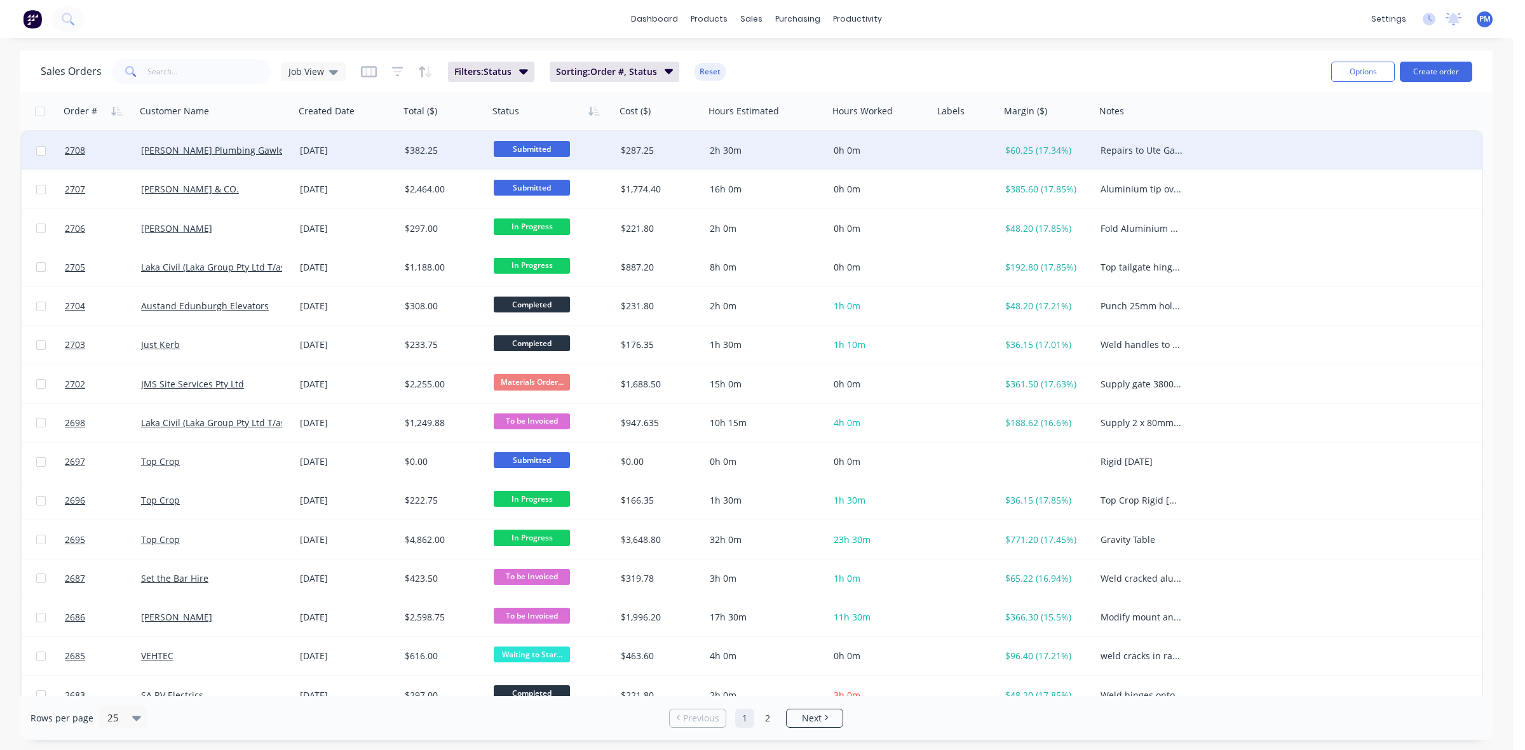
click at [257, 152] on div "[PERSON_NAME] Plumbing Gawler" at bounding box center [211, 150] width 141 height 13
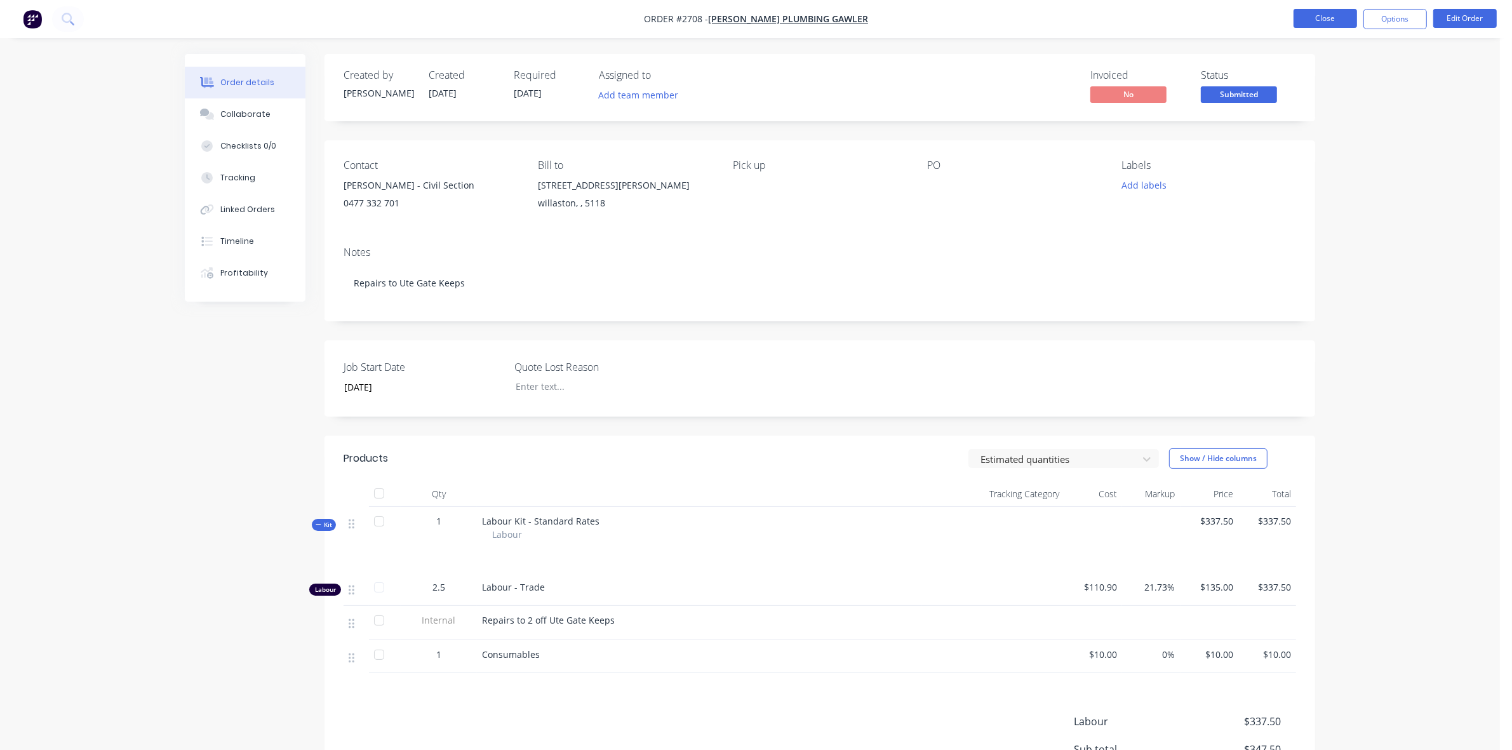
click at [1318, 17] on button "Close" at bounding box center [1326, 18] width 64 height 19
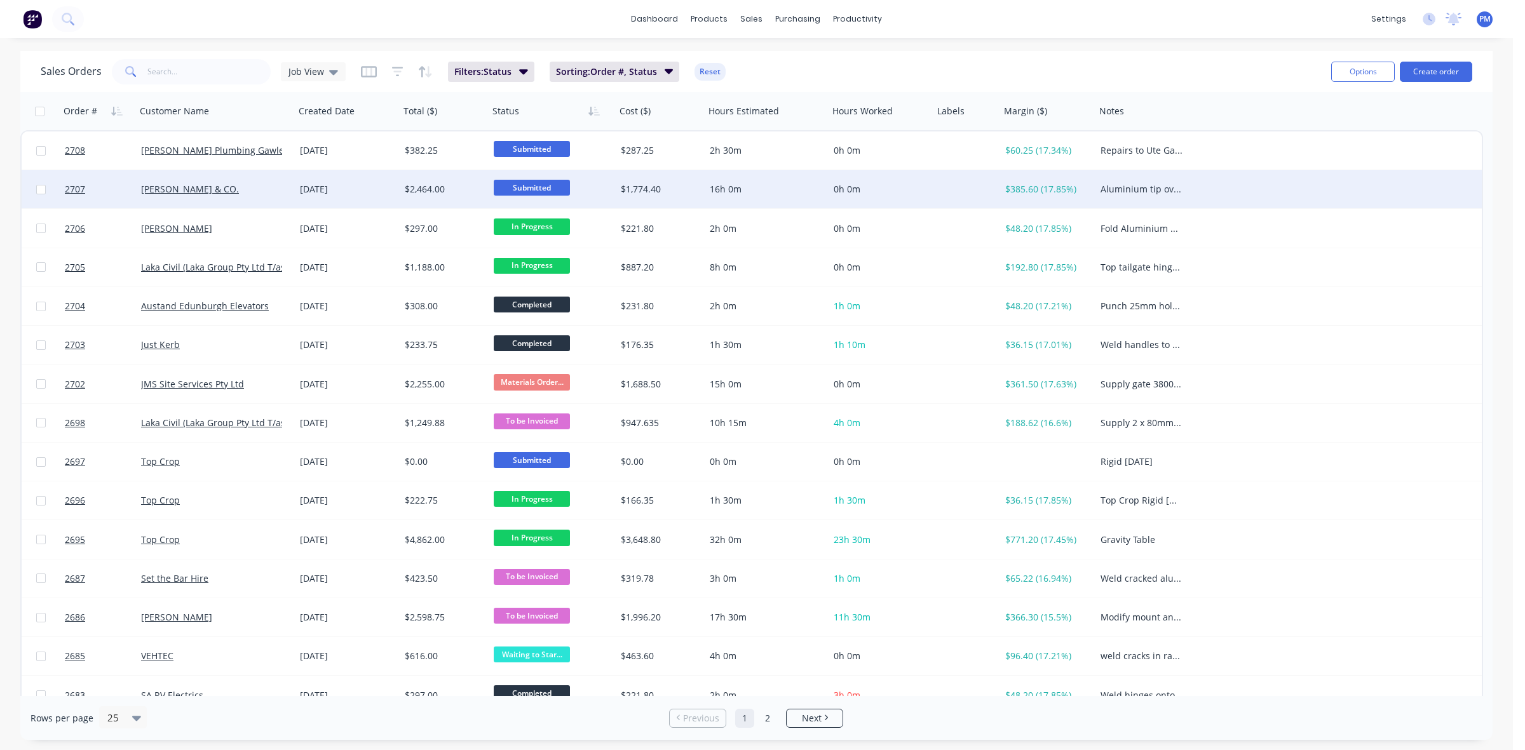
click at [256, 191] on div "[PERSON_NAME] & CO." at bounding box center [211, 189] width 141 height 13
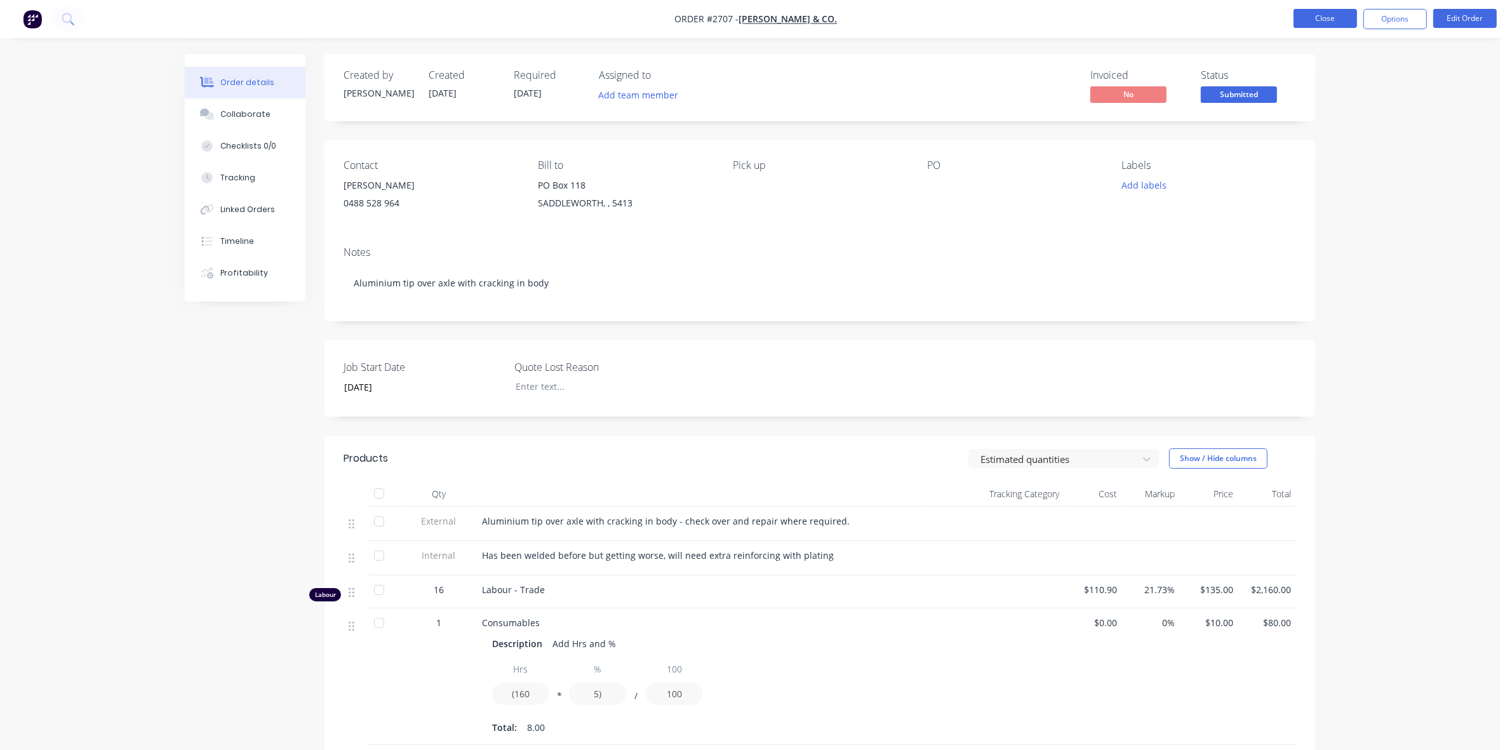
click at [1326, 19] on button "Close" at bounding box center [1326, 18] width 64 height 19
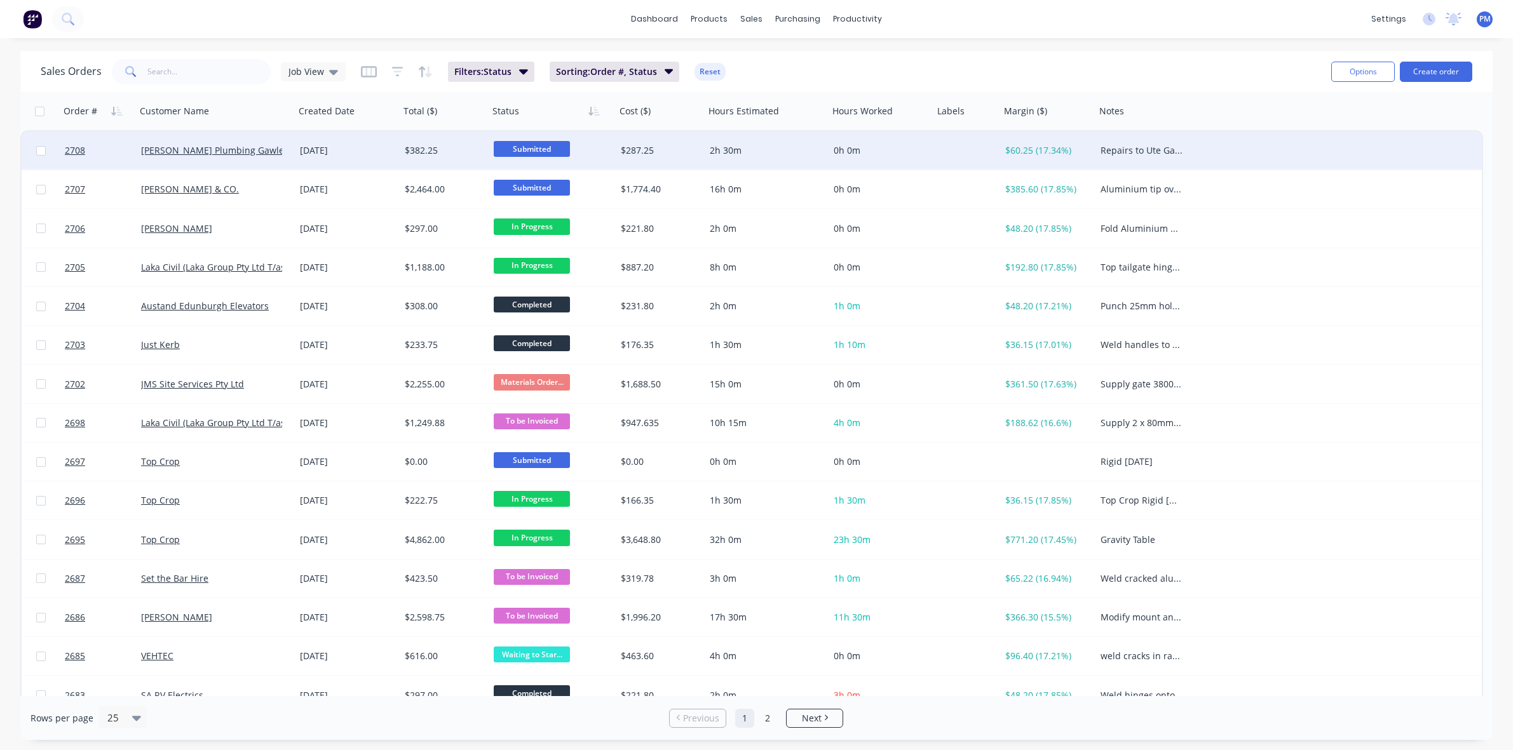
click at [271, 150] on div "[PERSON_NAME] Plumbing Gawler" at bounding box center [211, 150] width 141 height 13
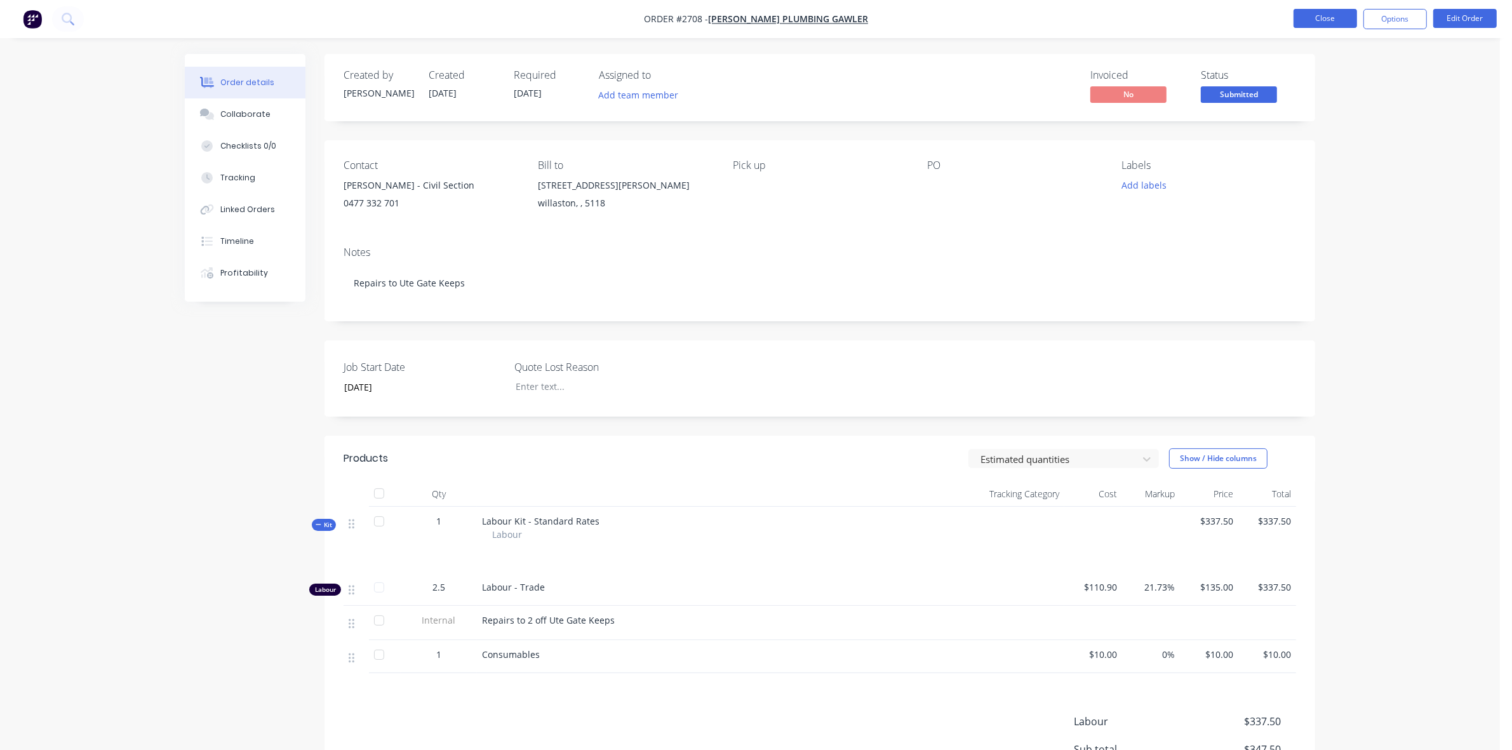
click at [1330, 11] on button "Close" at bounding box center [1326, 18] width 64 height 19
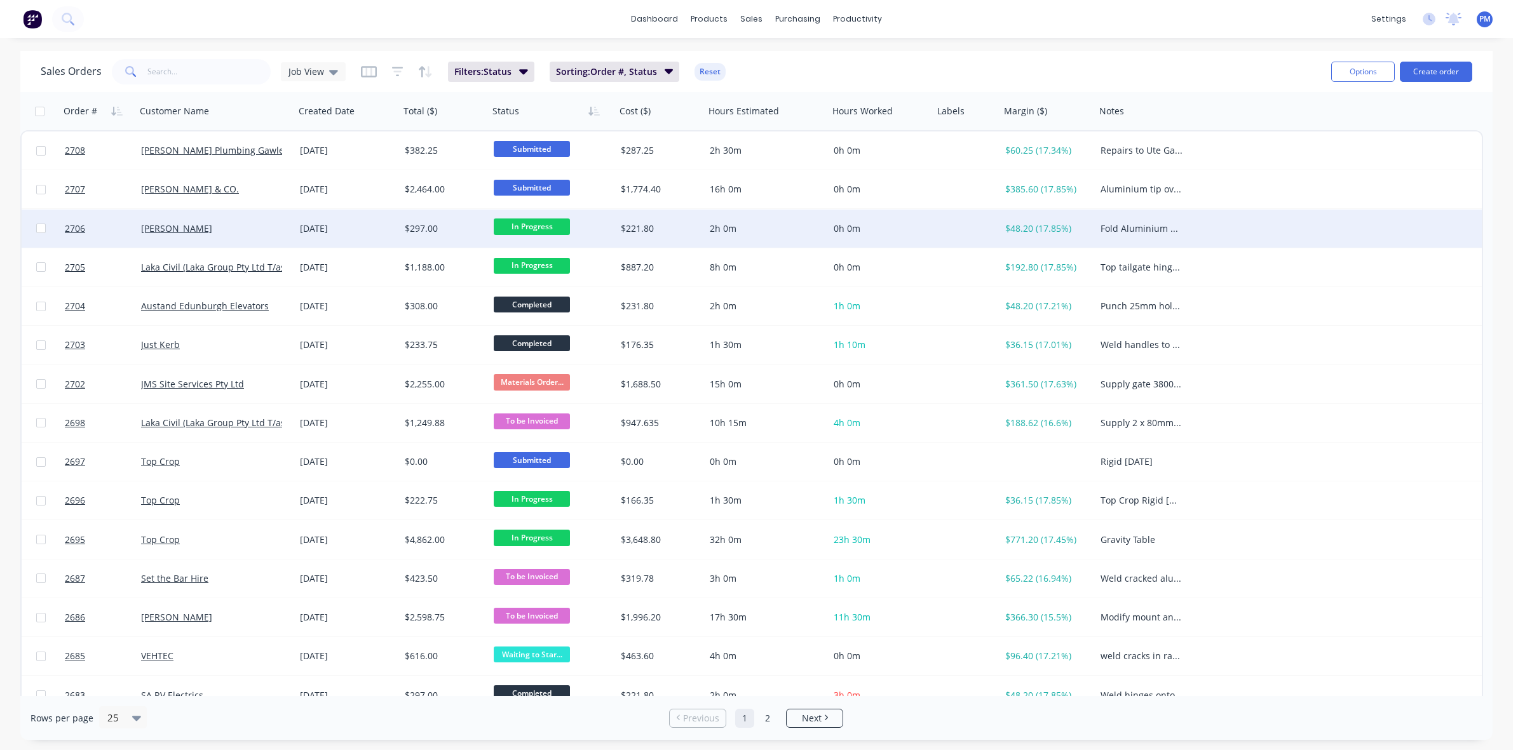
click at [219, 219] on div "[PERSON_NAME]" at bounding box center [215, 229] width 159 height 38
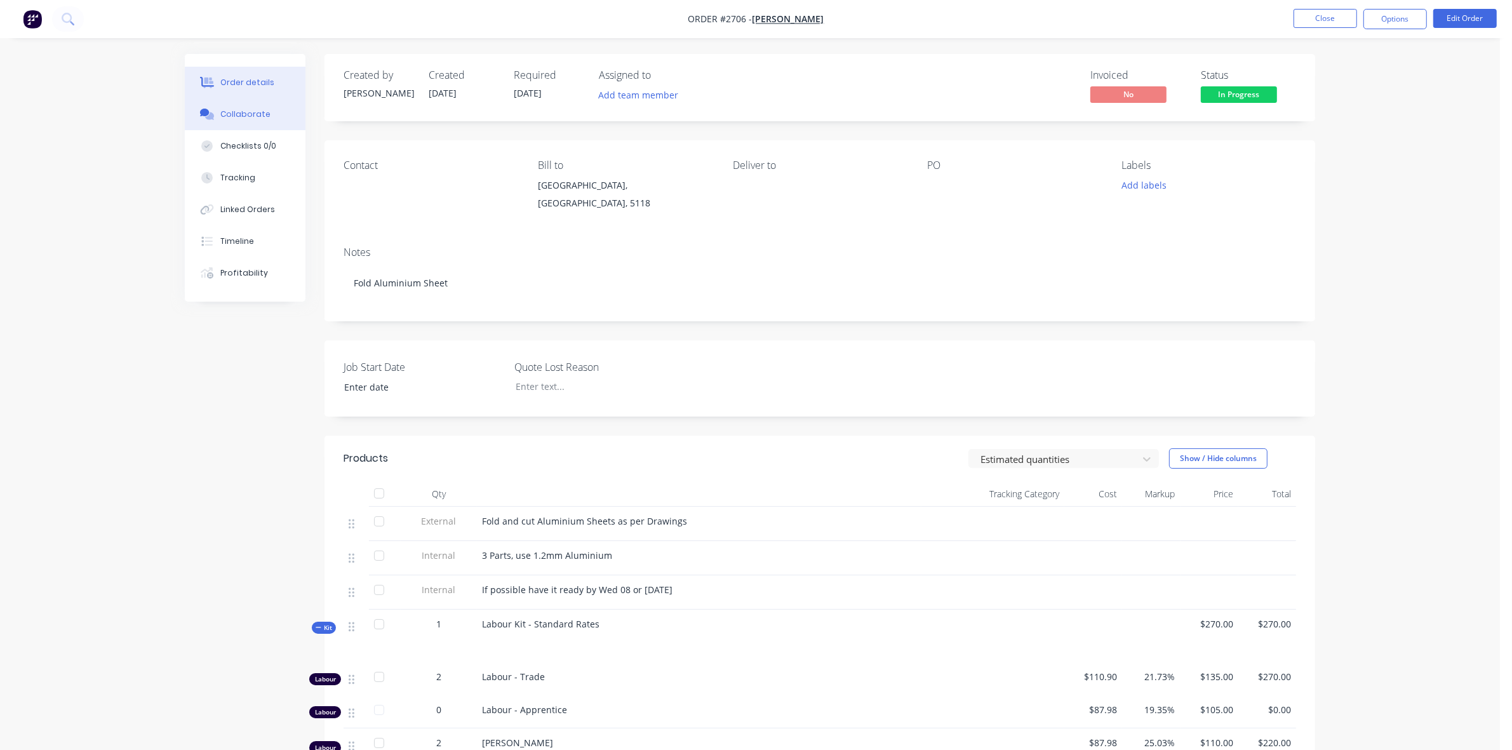
click at [241, 113] on div "Collaborate" at bounding box center [245, 114] width 50 height 11
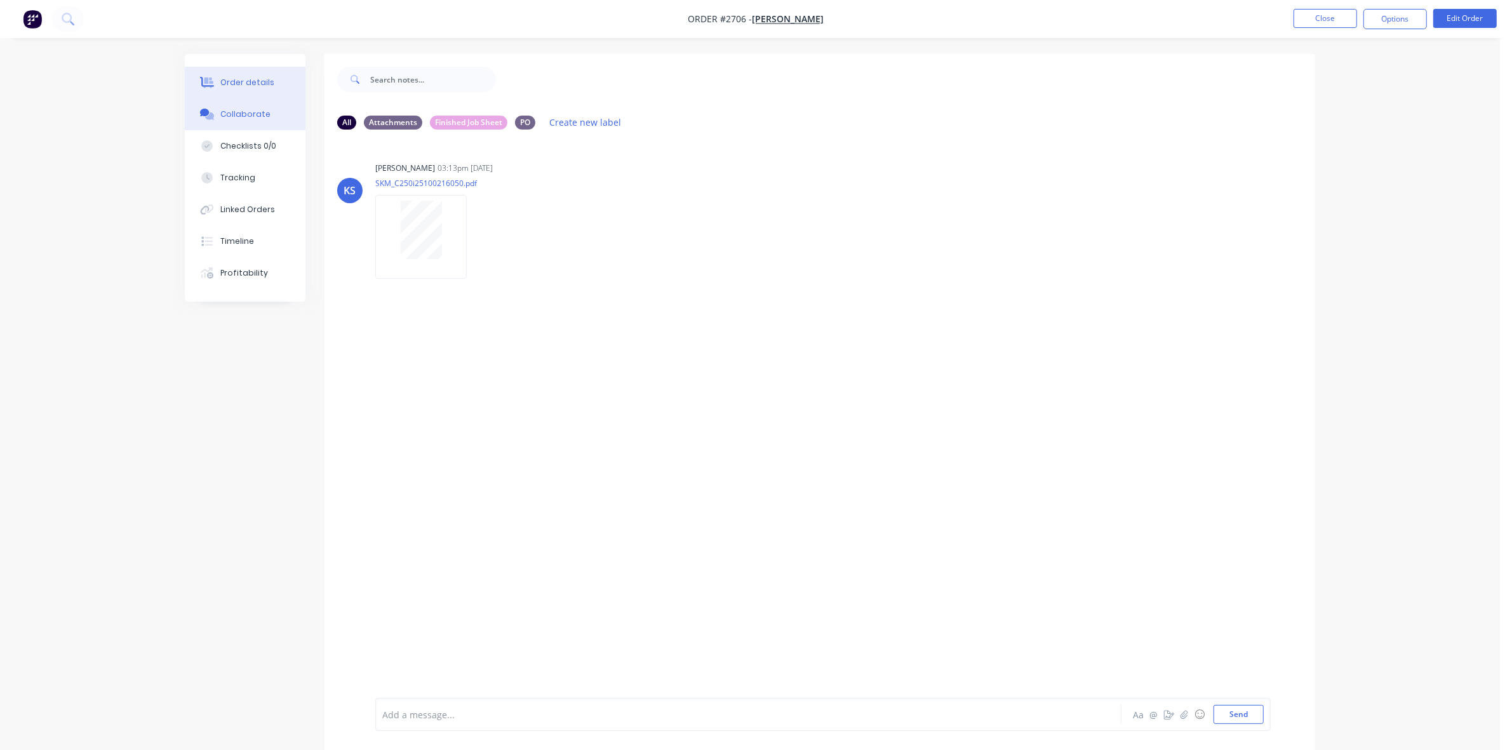
click at [259, 79] on div "Order details" at bounding box center [247, 82] width 54 height 11
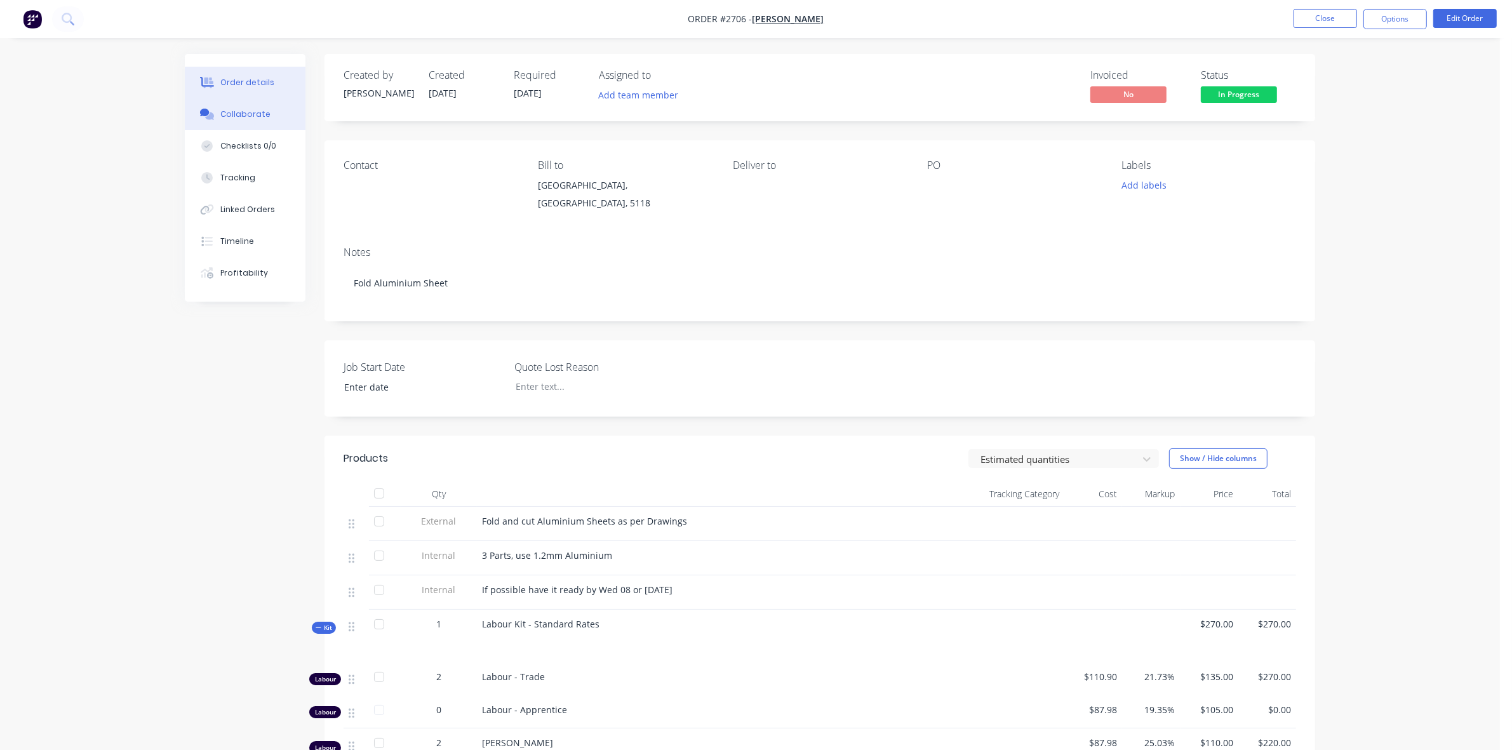
click at [248, 116] on div "Collaborate" at bounding box center [245, 114] width 50 height 11
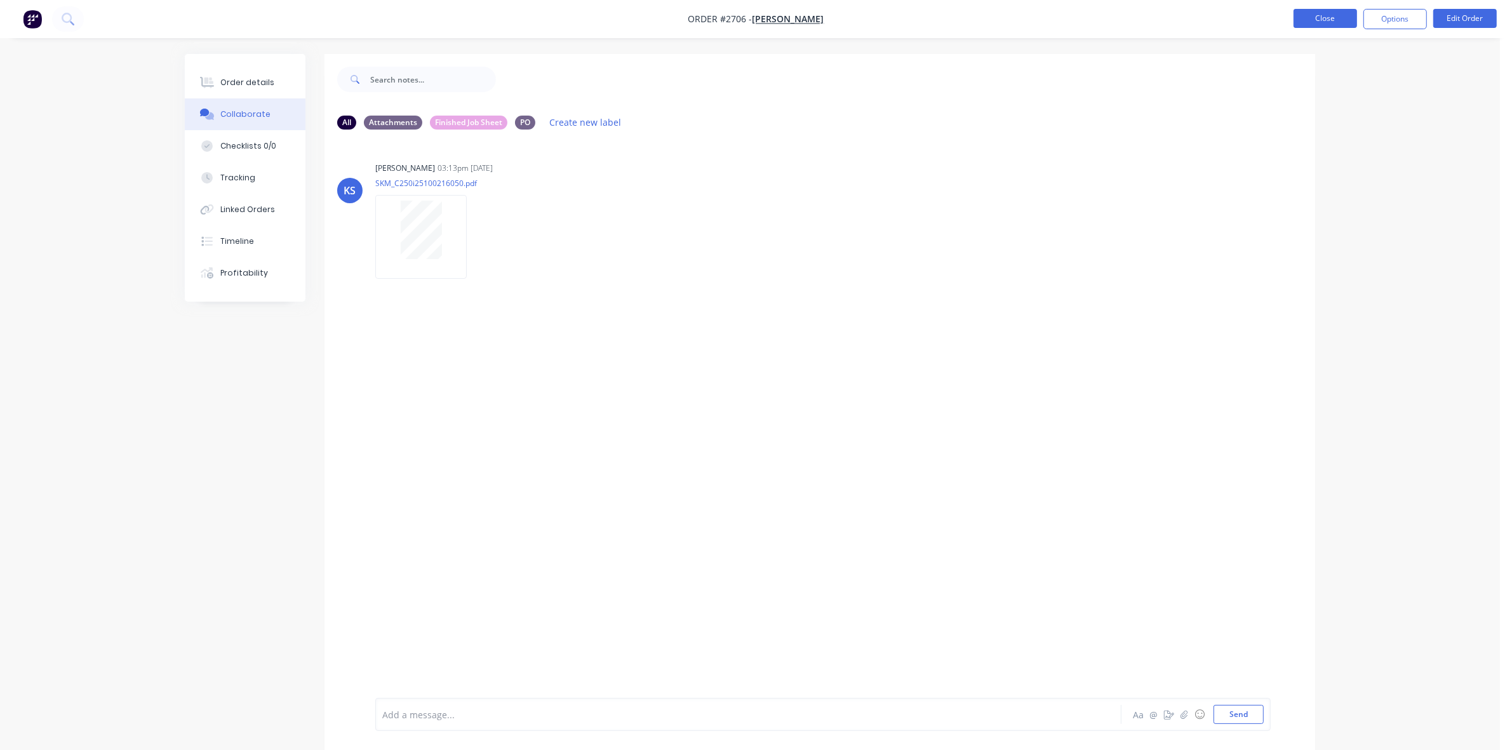
click at [1323, 21] on button "Close" at bounding box center [1326, 18] width 64 height 19
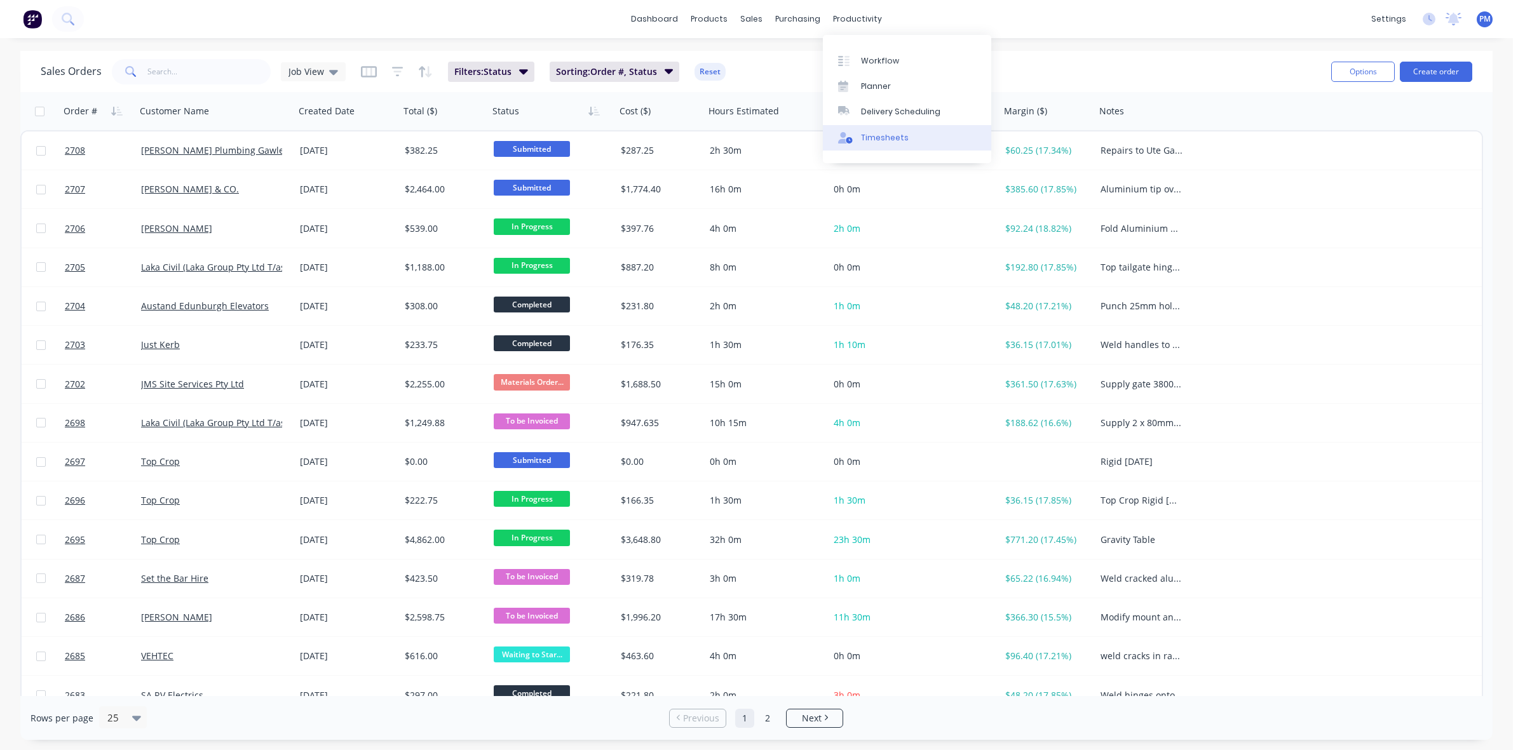
click at [880, 137] on div "Timesheets" at bounding box center [885, 137] width 48 height 11
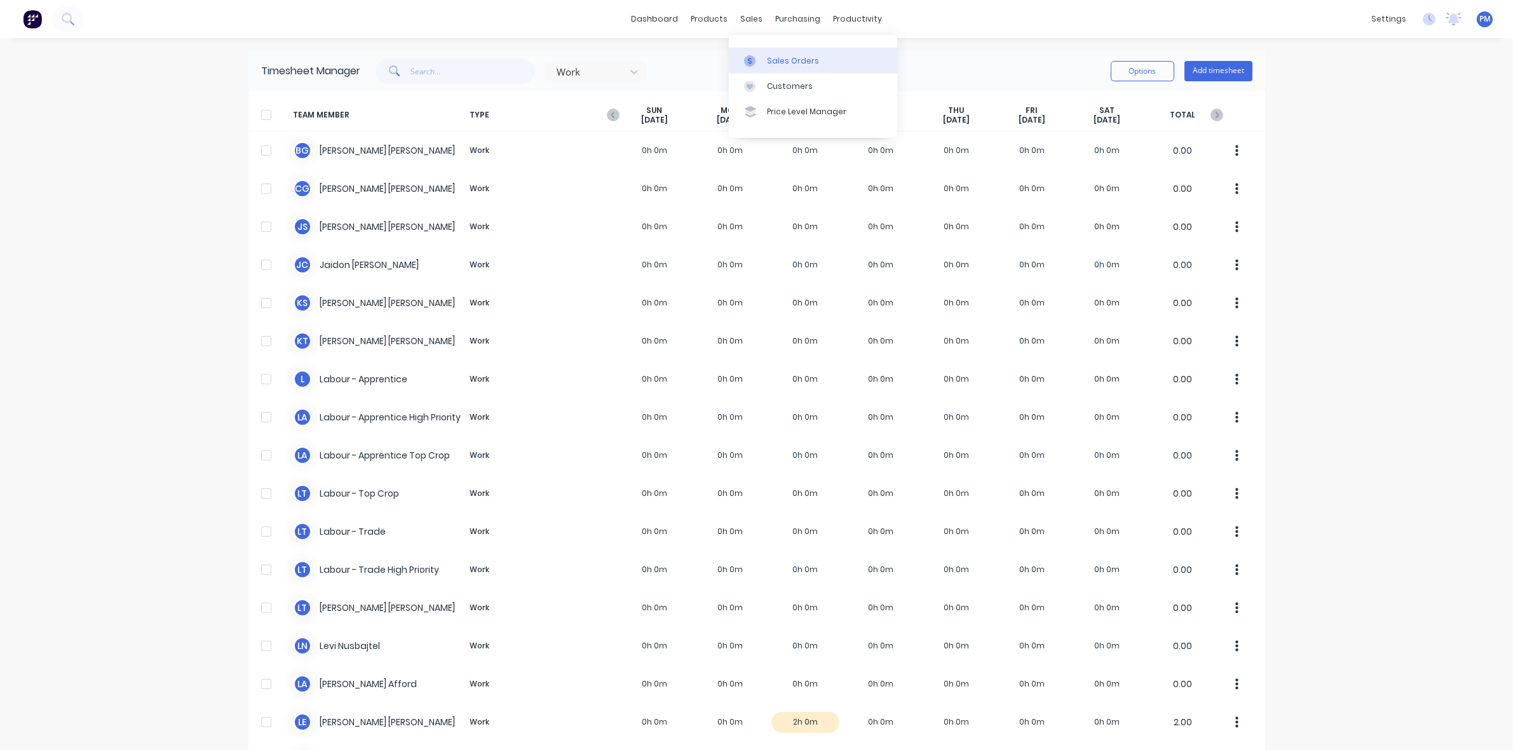
click at [772, 58] on div "Sales Orders" at bounding box center [793, 60] width 52 height 11
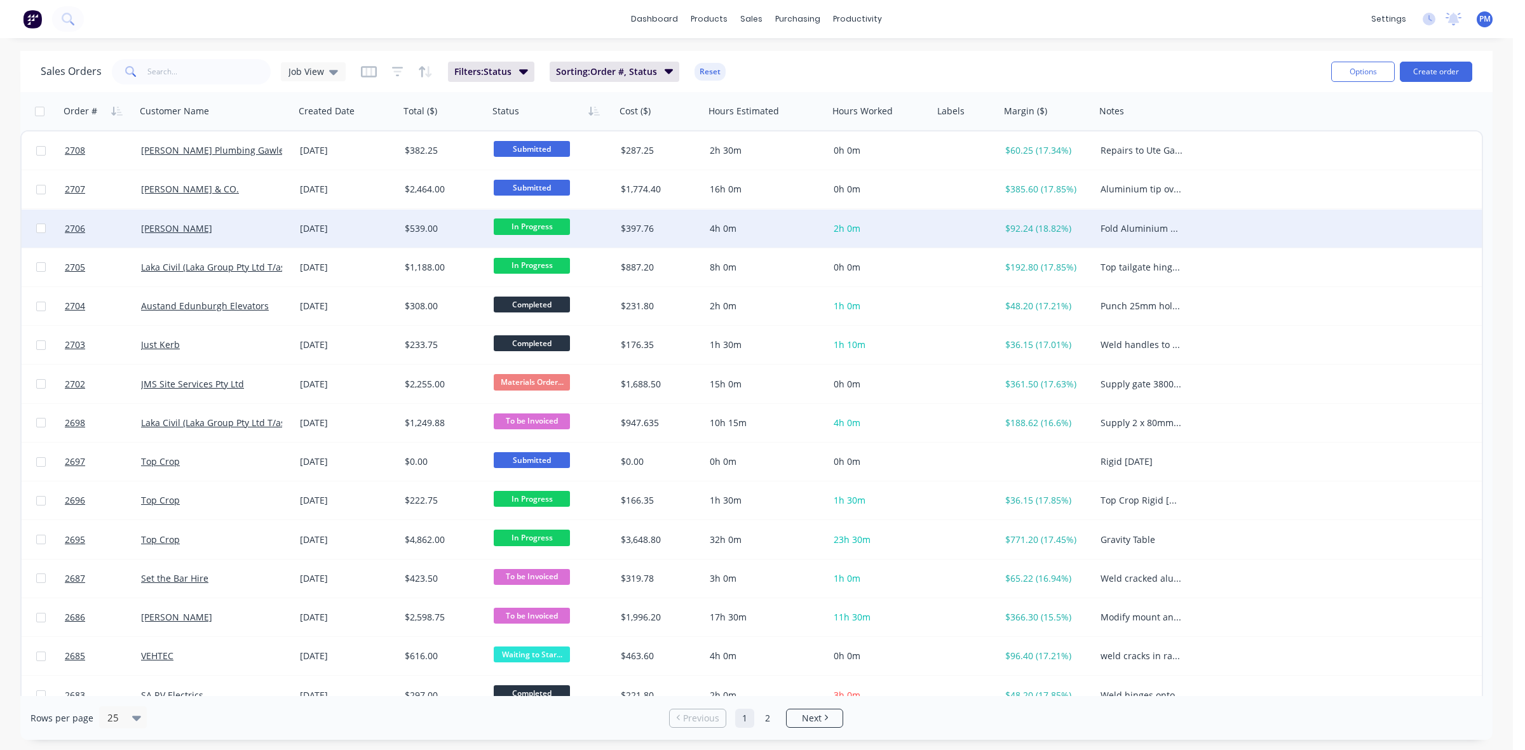
click at [255, 233] on div "[PERSON_NAME]" at bounding box center [211, 228] width 141 height 13
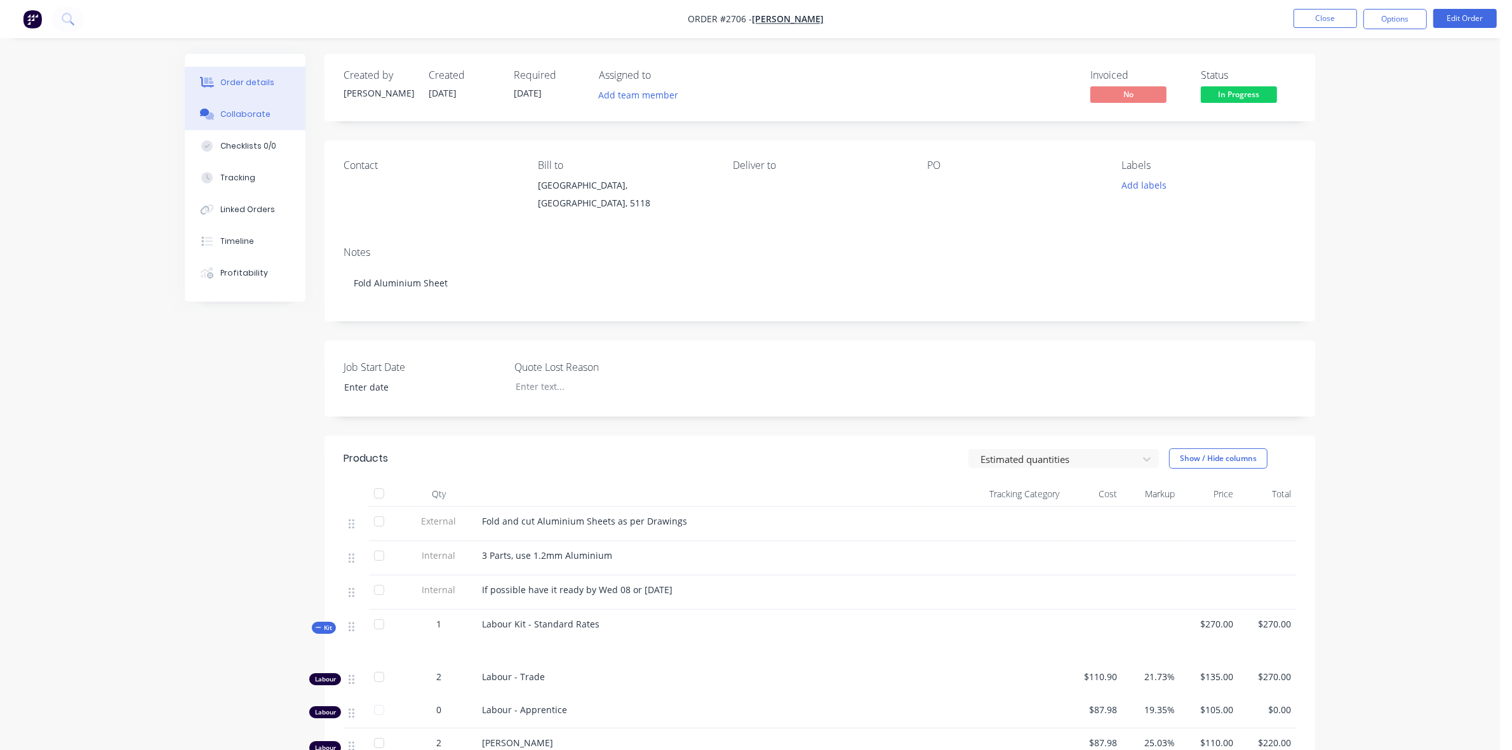
click at [243, 116] on div "Collaborate" at bounding box center [245, 114] width 50 height 11
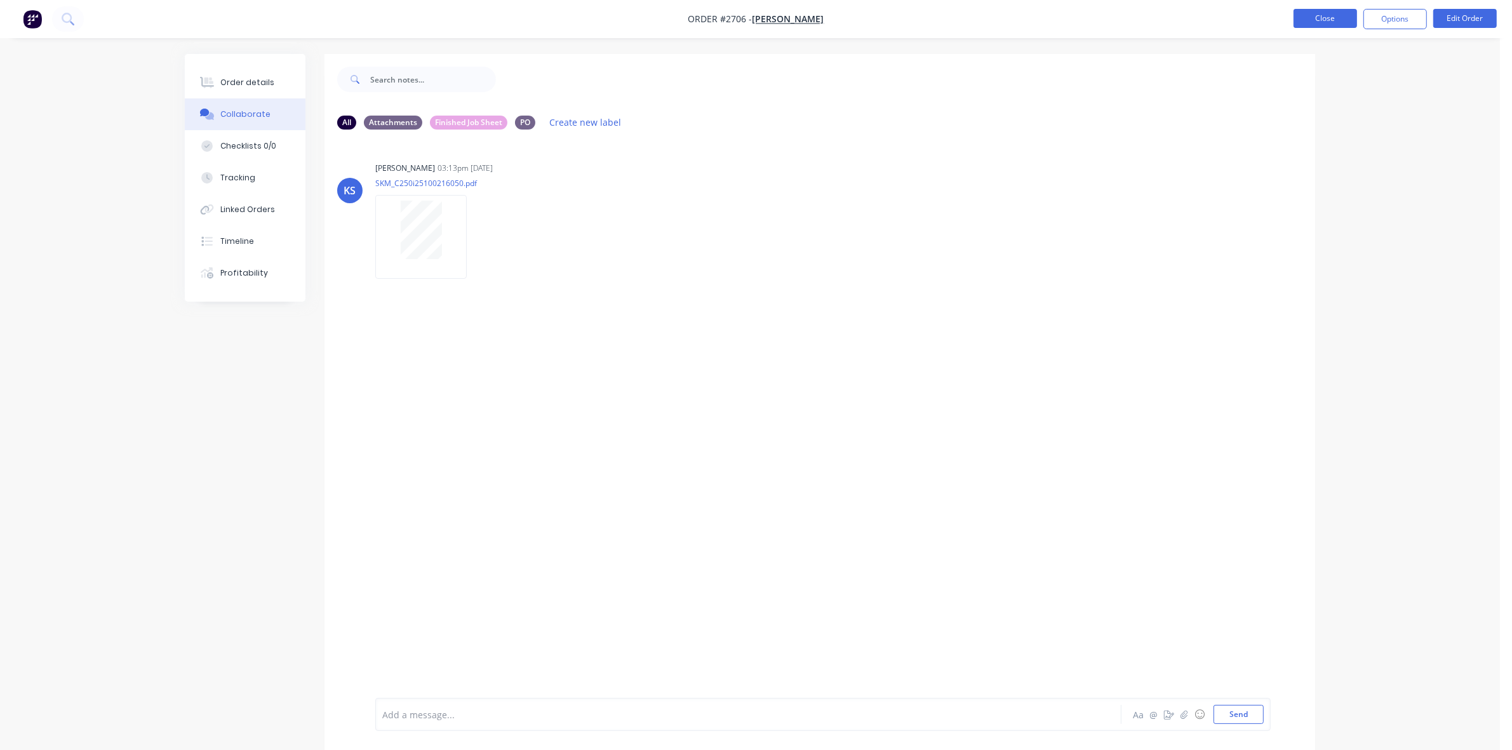
click at [1321, 10] on button "Close" at bounding box center [1326, 18] width 64 height 19
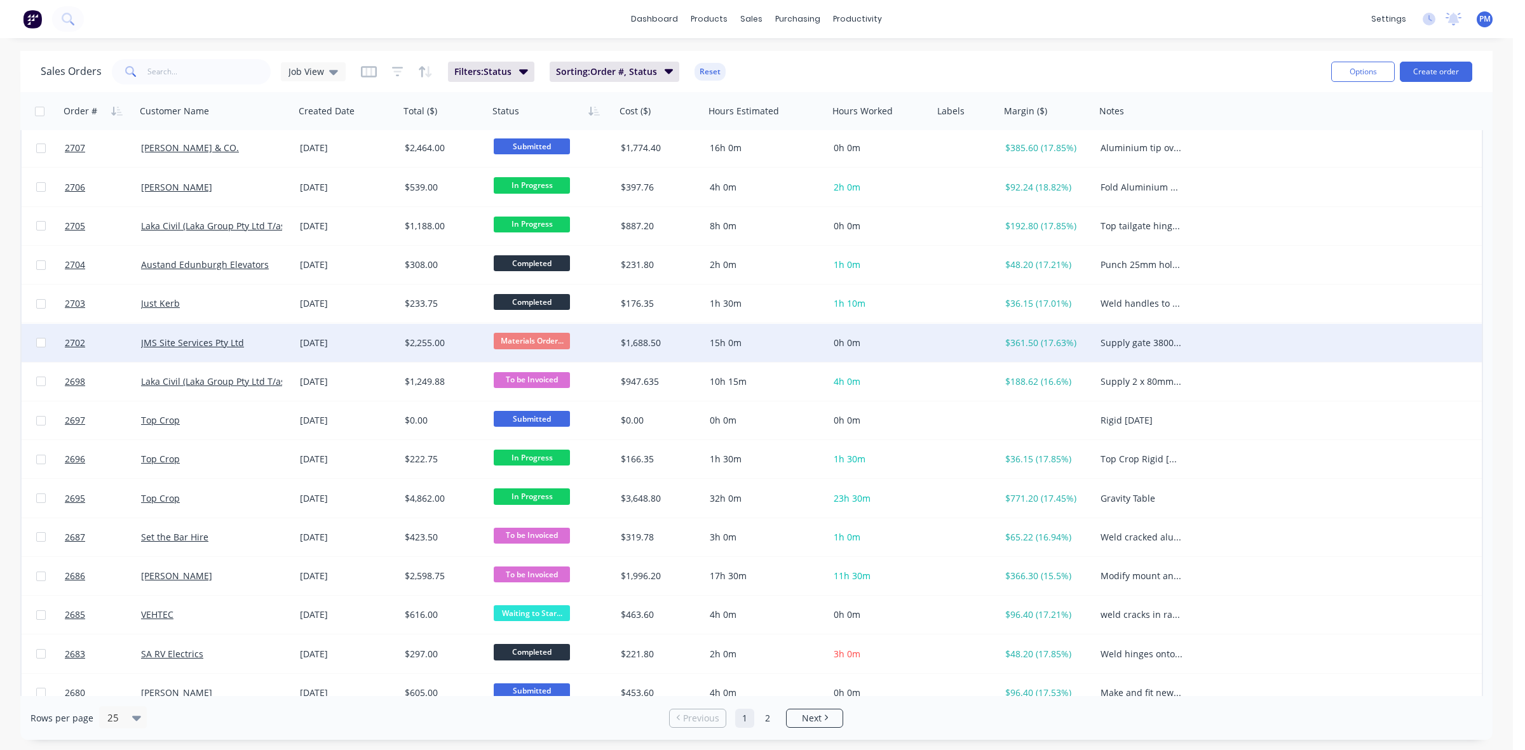
scroll to position [79, 0]
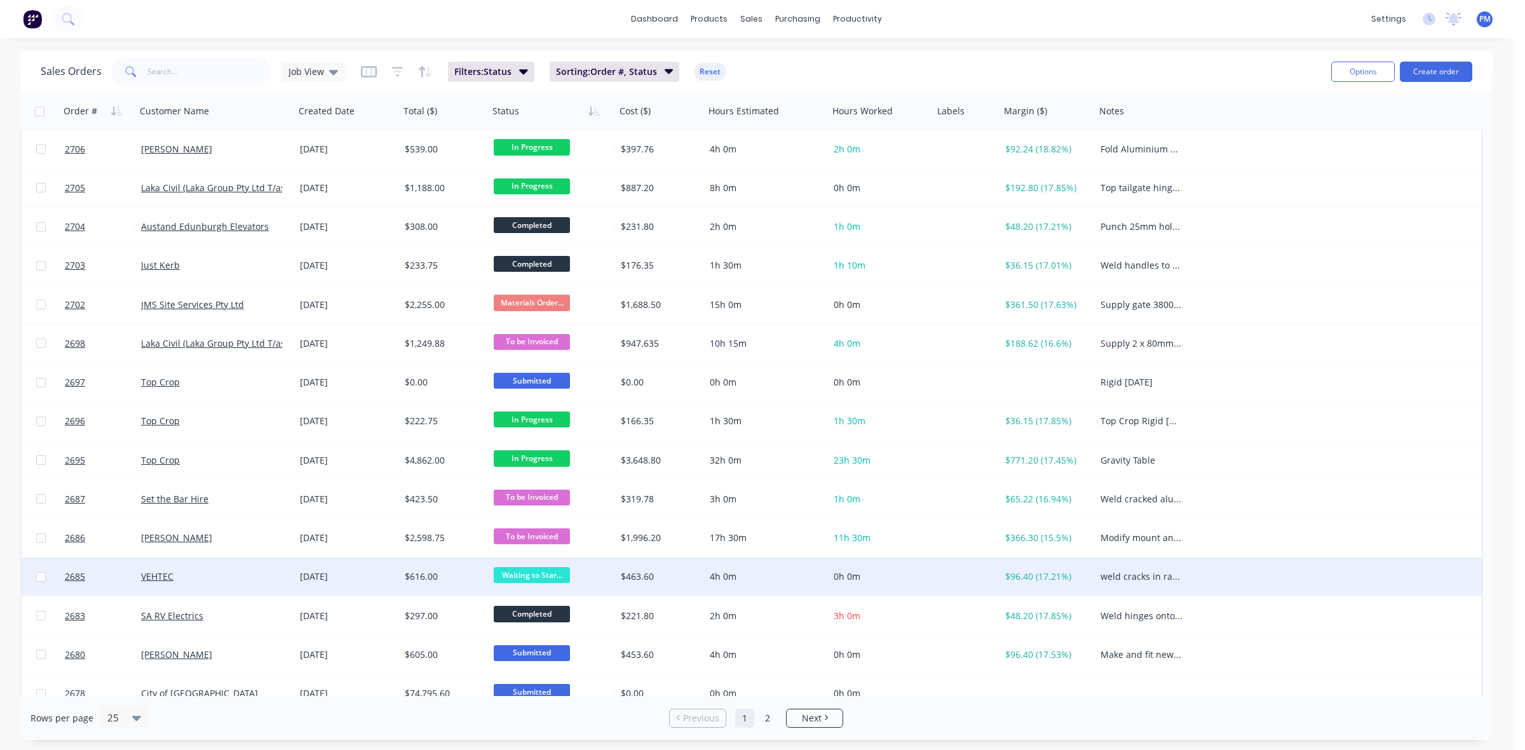
click at [522, 572] on span "Waiting to Star..." at bounding box center [532, 575] width 76 height 16
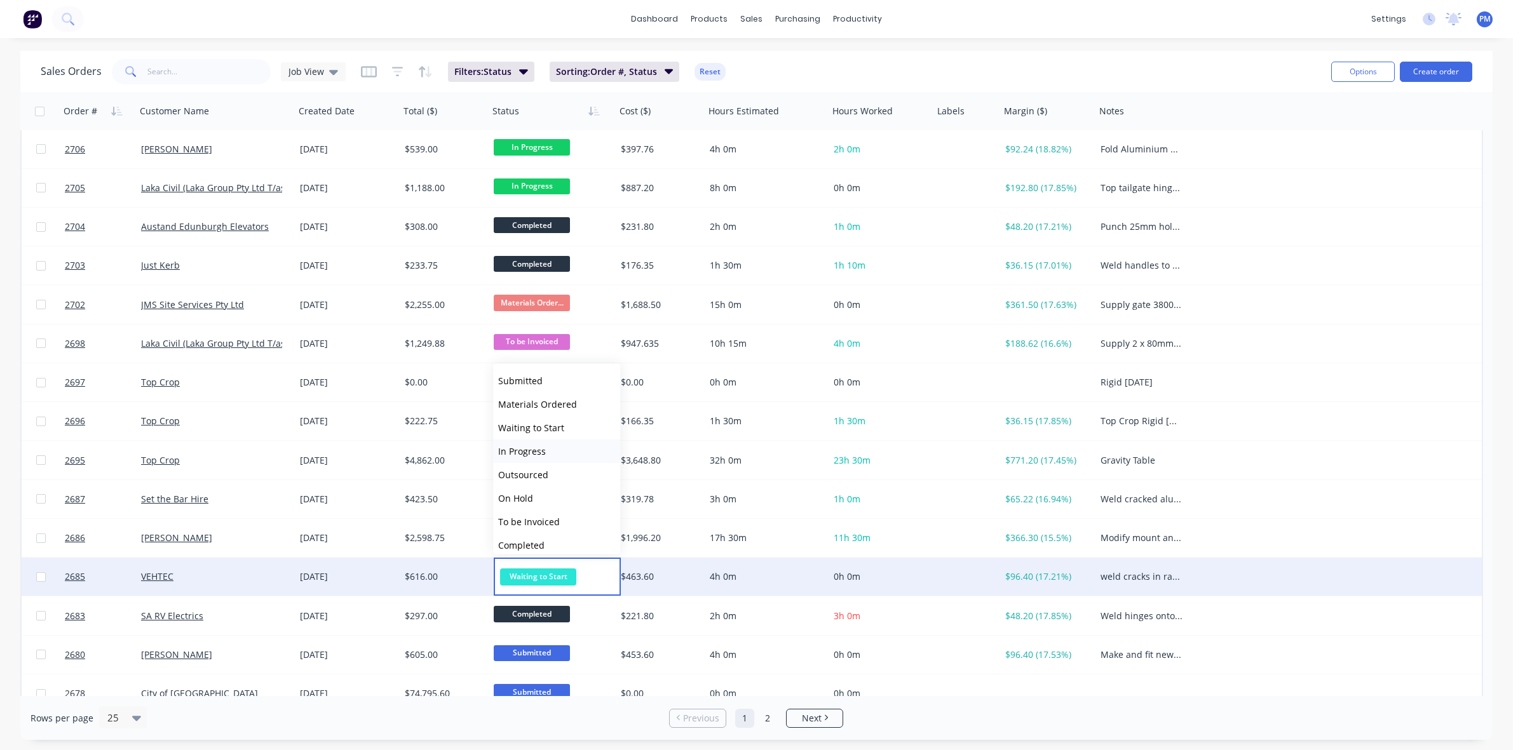
click at [541, 452] on span "In Progress" at bounding box center [522, 451] width 48 height 12
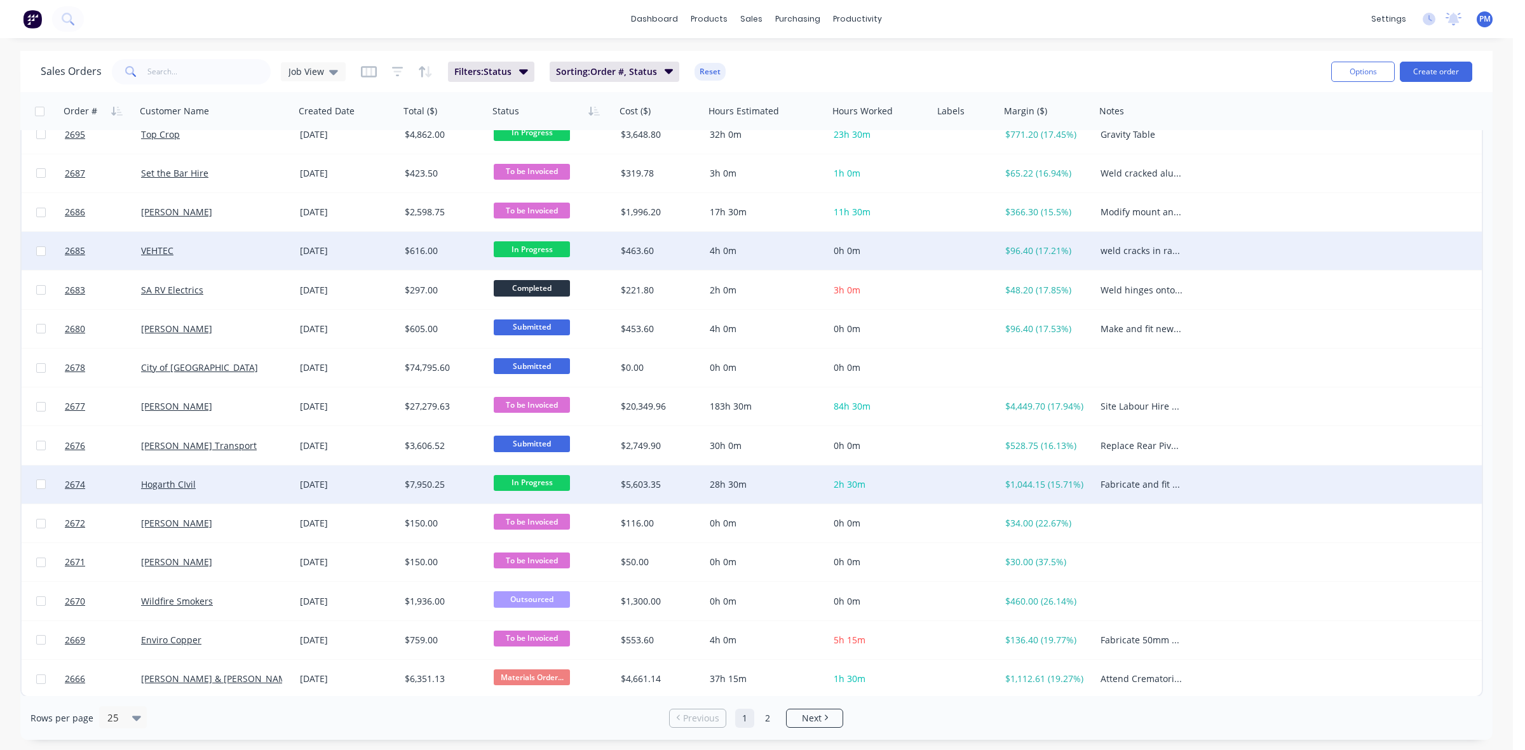
scroll to position [407, 0]
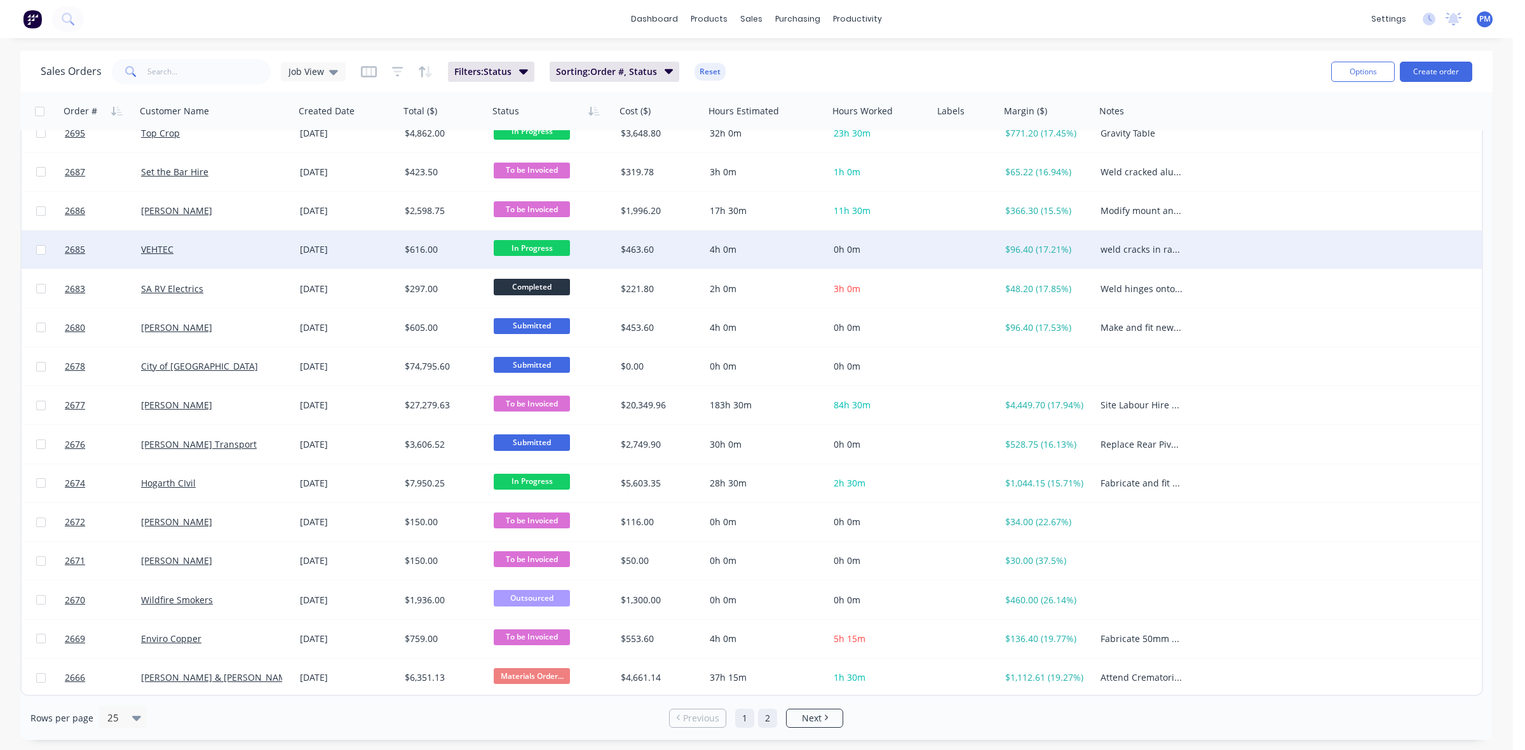
click at [767, 718] on link "2" at bounding box center [767, 718] width 19 height 19
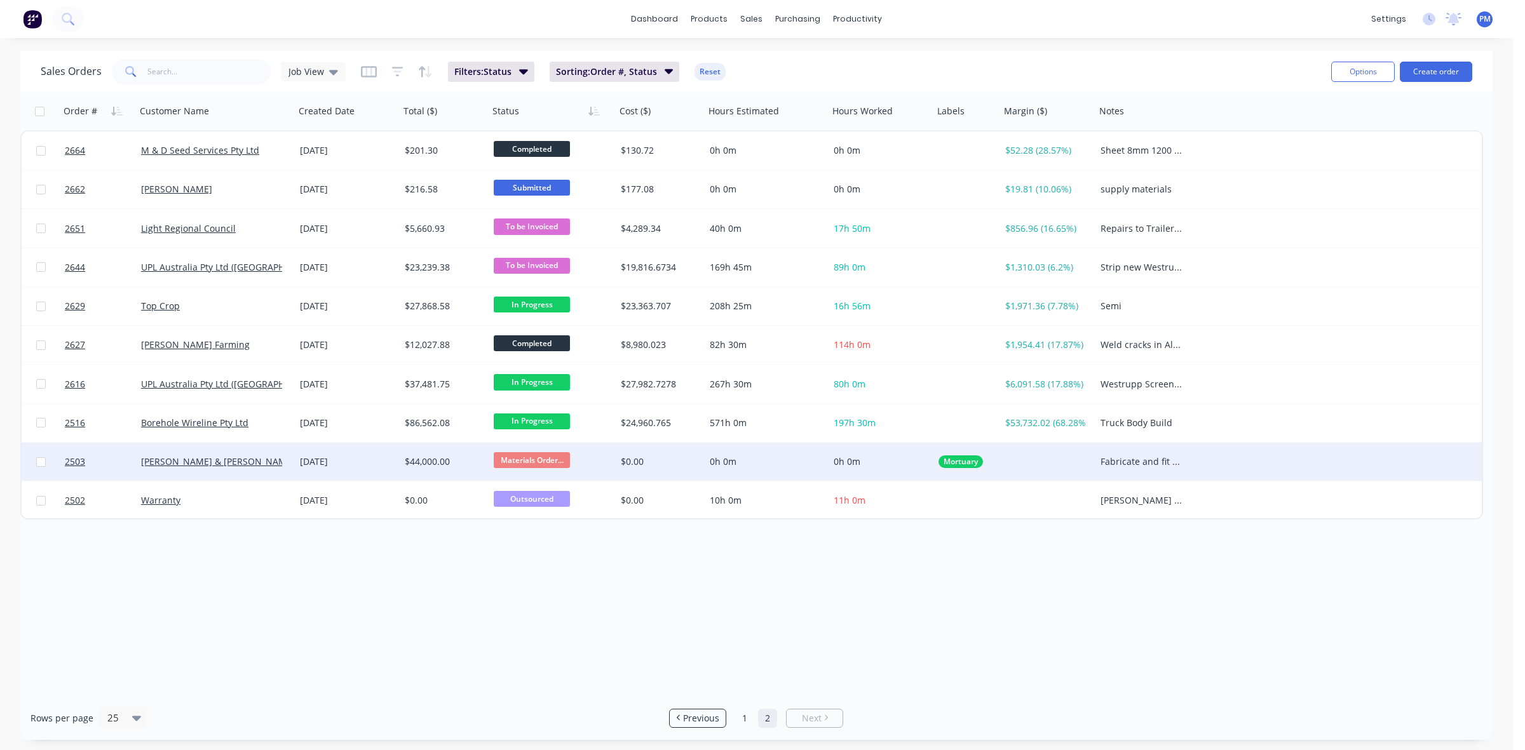
click at [537, 452] on span "Materials Order..." at bounding box center [532, 460] width 76 height 16
click at [528, 548] on span "Waiting to Start" at bounding box center [531, 547] width 66 height 12
click at [736, 720] on link "1" at bounding box center [744, 718] width 19 height 19
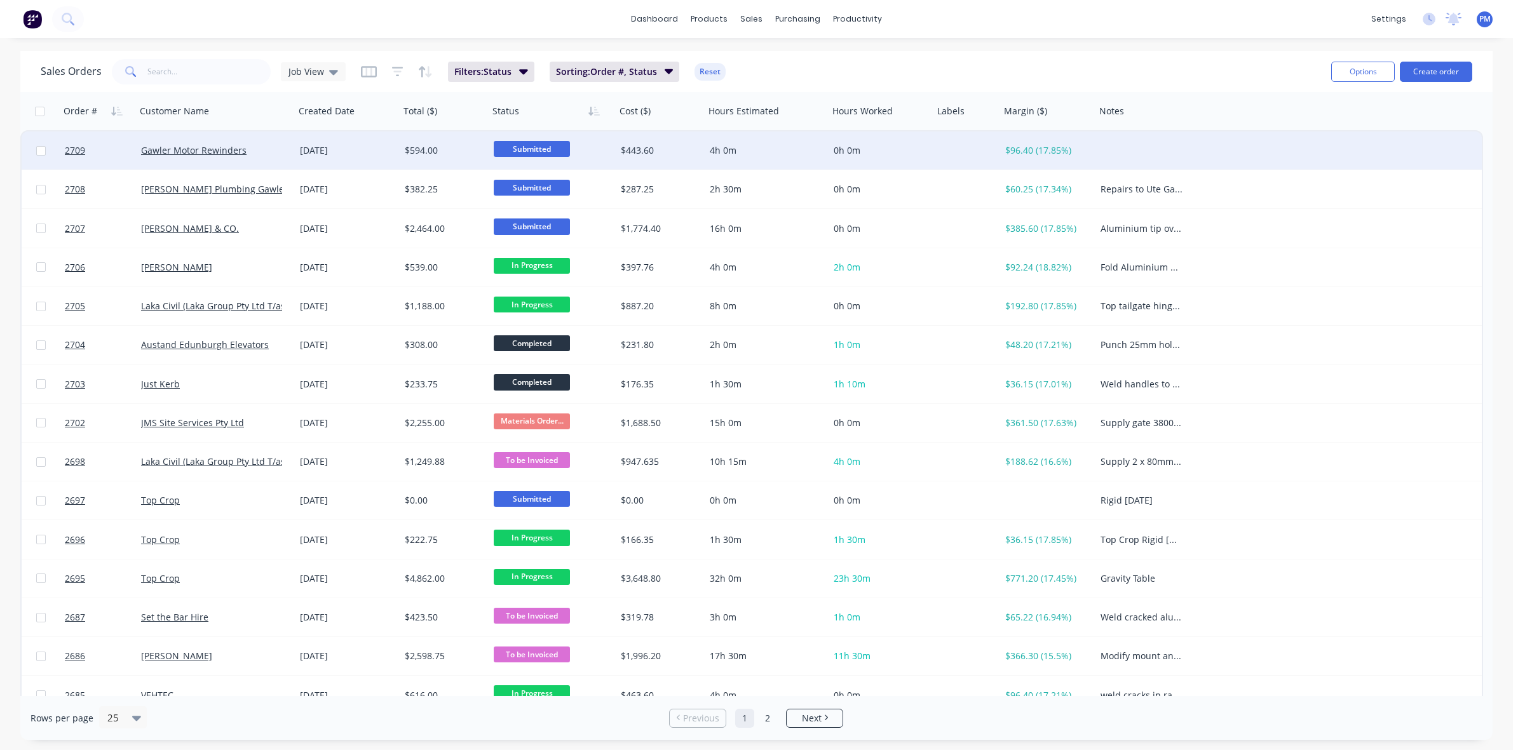
click at [373, 144] on div "07 Oct 2025" at bounding box center [347, 150] width 95 height 13
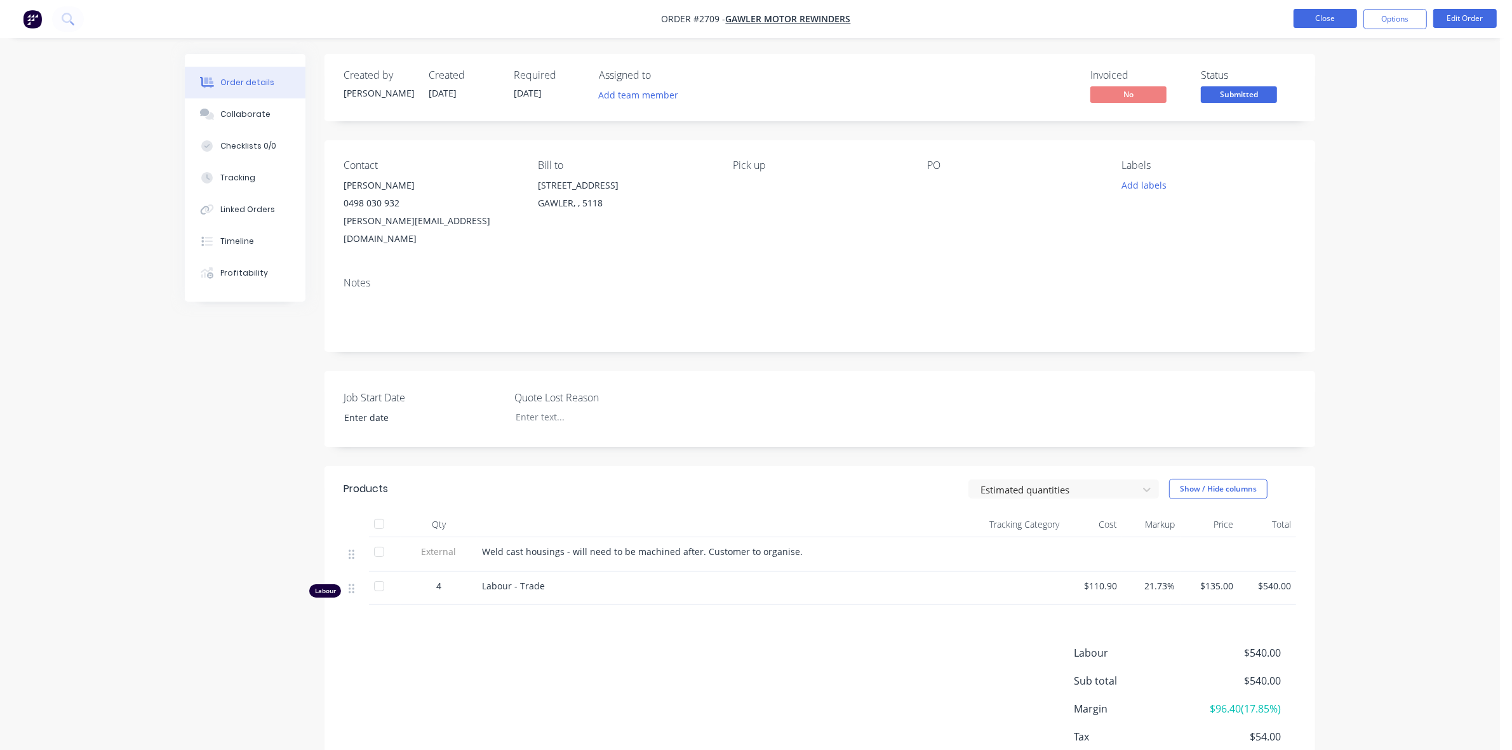
click at [1325, 15] on button "Close" at bounding box center [1326, 18] width 64 height 19
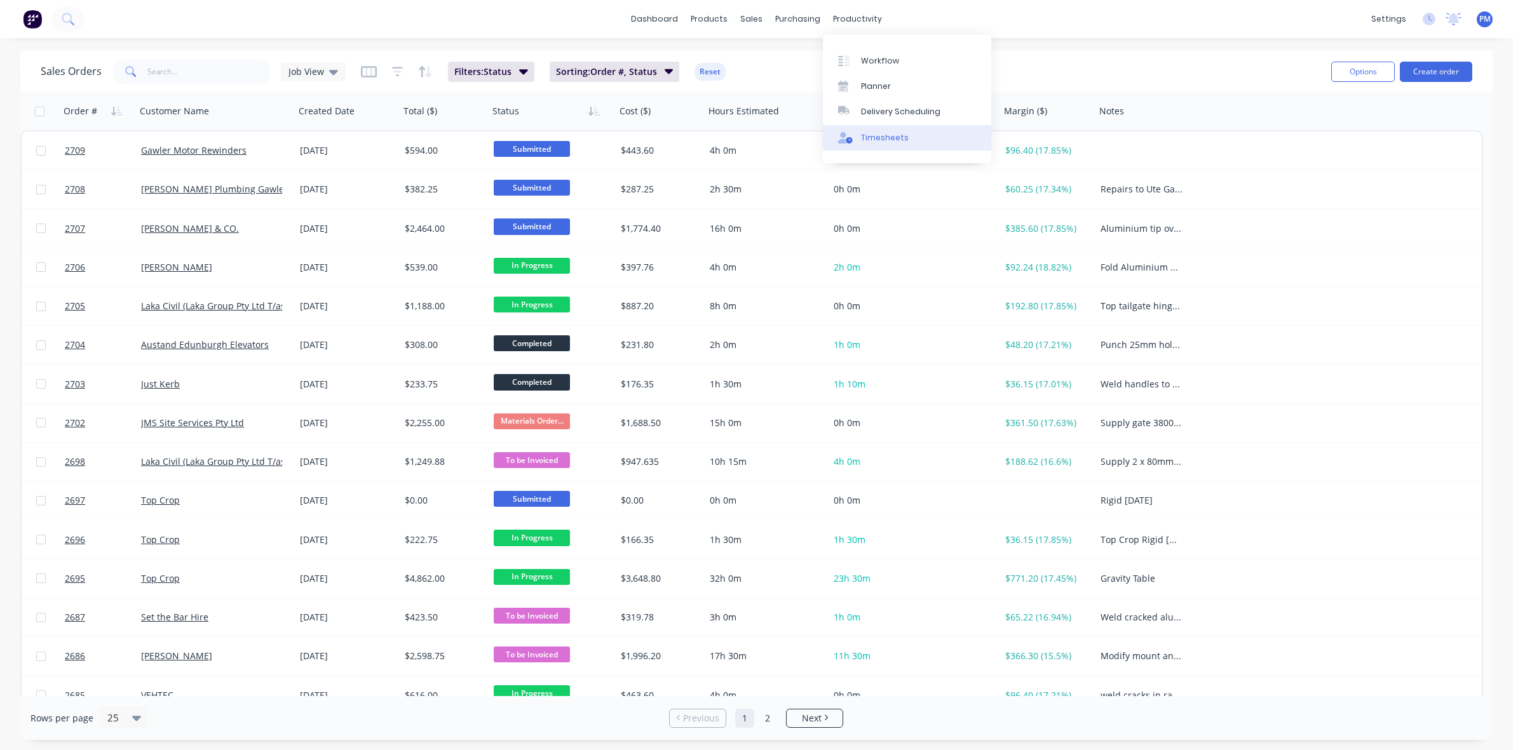
click at [884, 141] on div "Timesheets" at bounding box center [885, 137] width 48 height 11
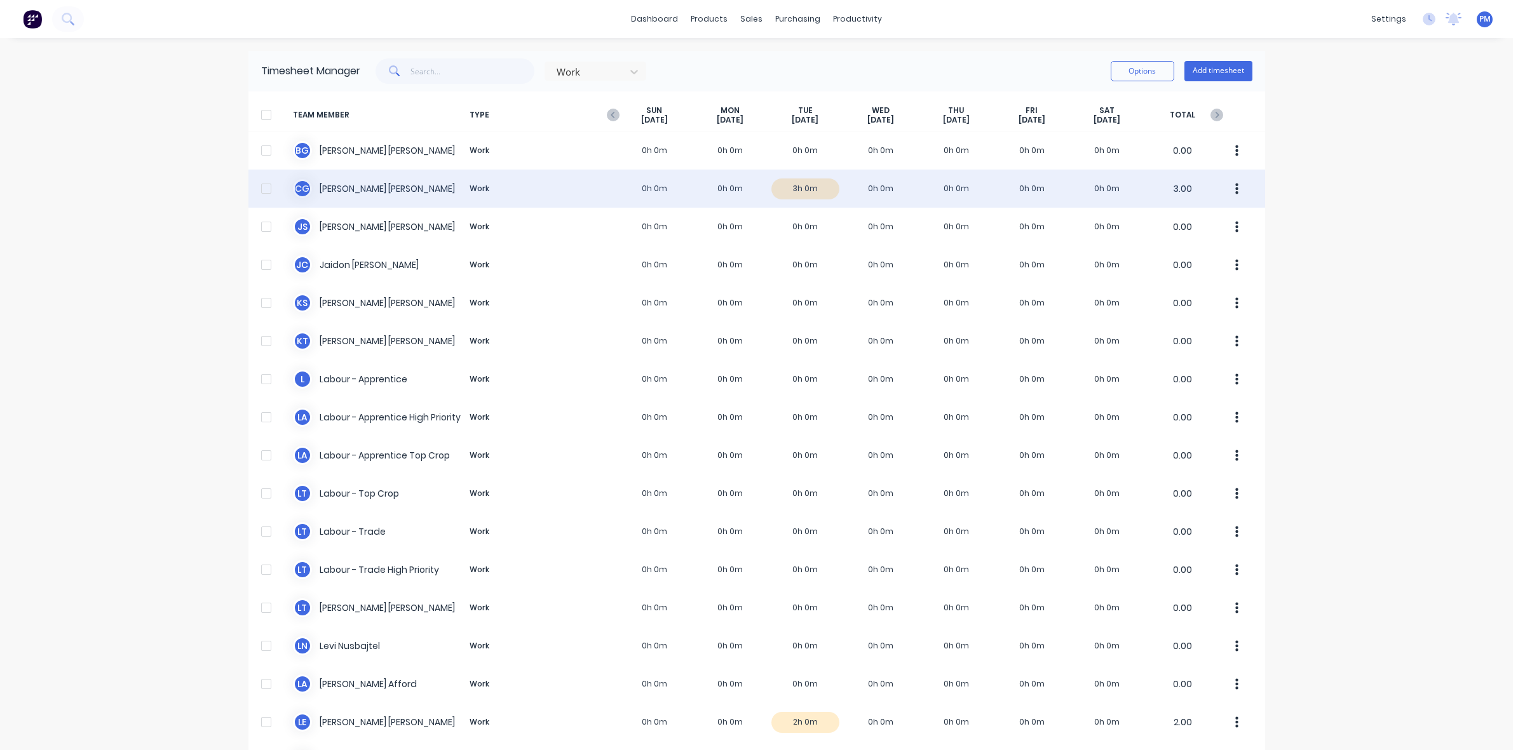
click at [817, 189] on div "C G Clayton Gilbert Work 0h 0m 0h 0m 3h 0m 0h 0m 0h 0m 0h 0m 0h 0m 3.00" at bounding box center [756, 189] width 1016 height 38
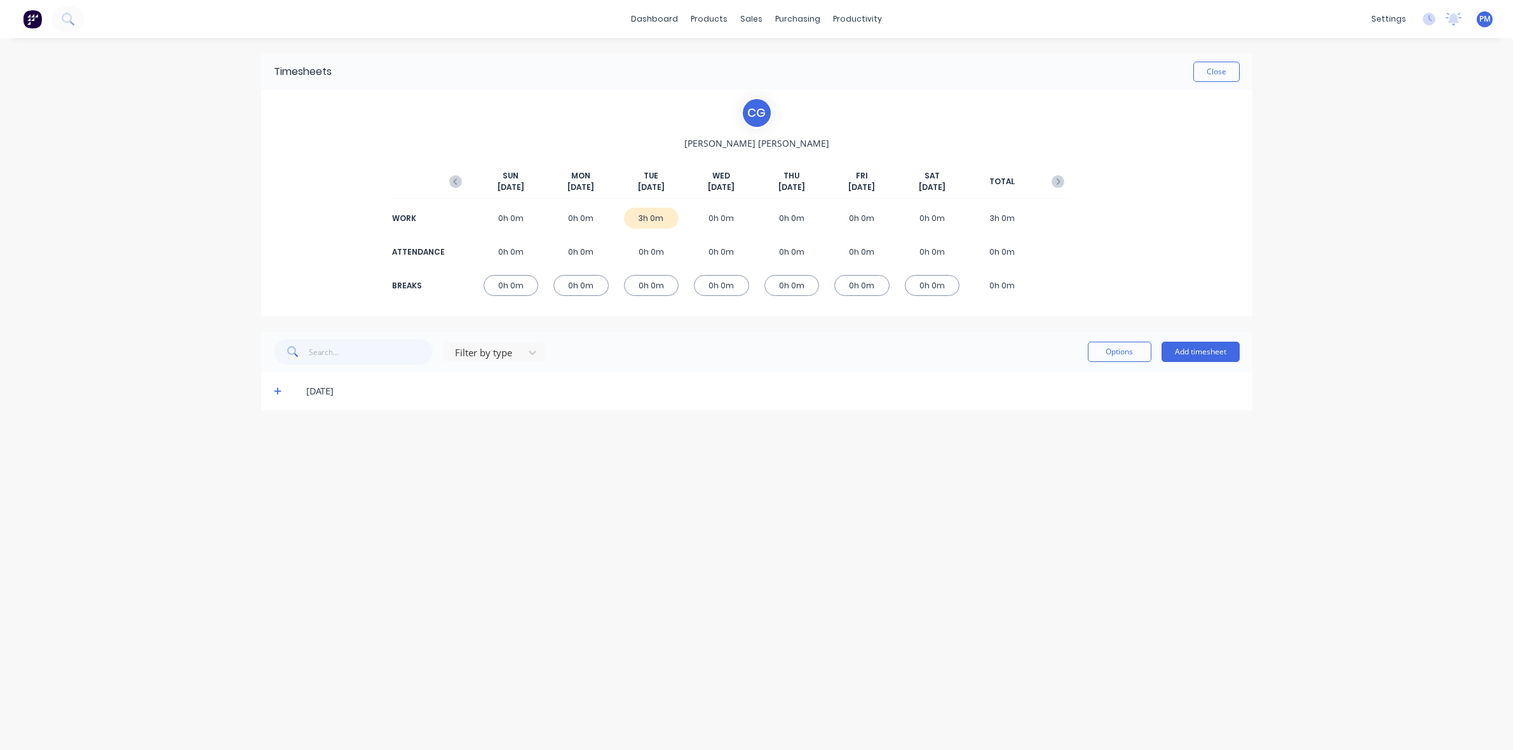
click at [277, 391] on icon at bounding box center [278, 392] width 8 height 8
click at [275, 391] on icon at bounding box center [278, 391] width 8 height 1
click at [1223, 71] on button "Close" at bounding box center [1216, 72] width 46 height 20
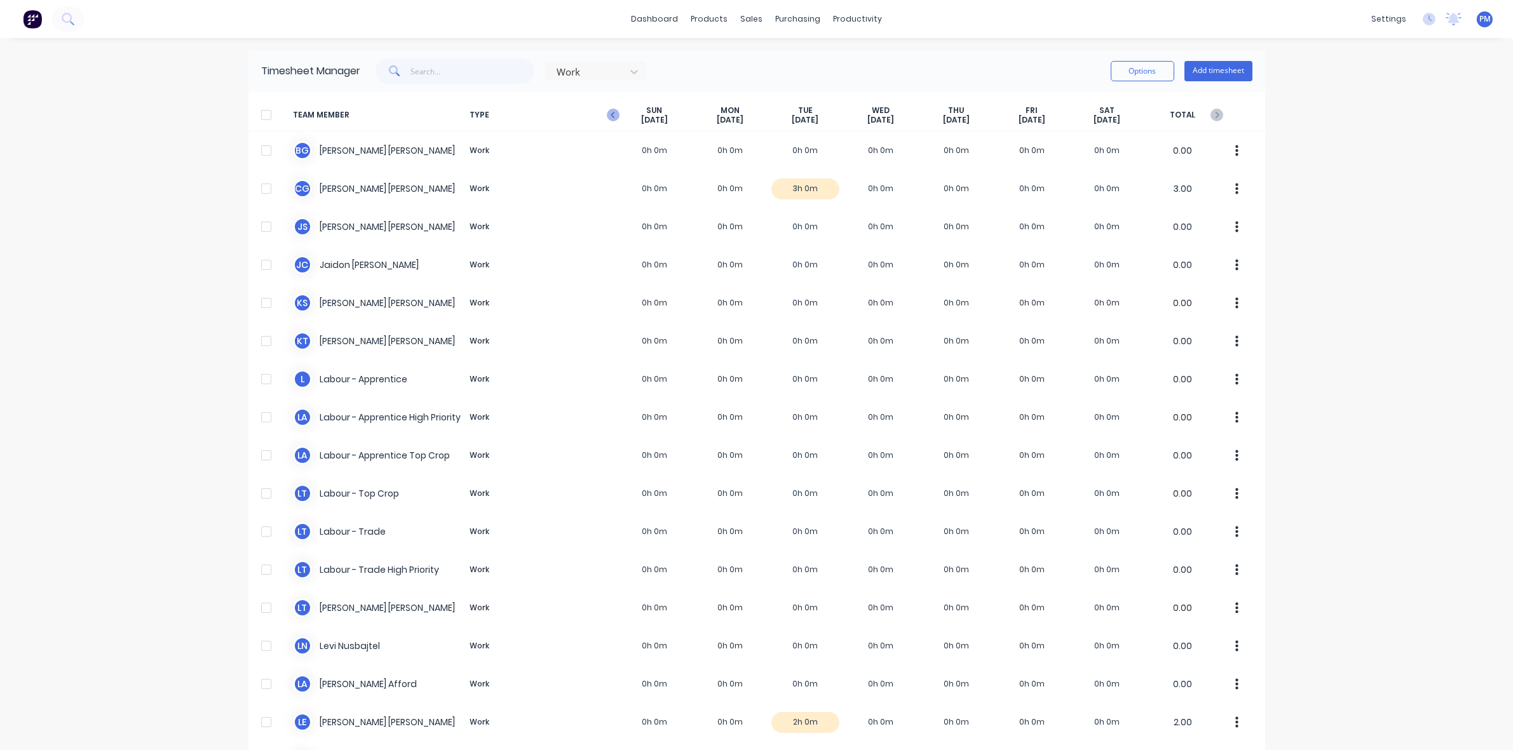
click at [608, 115] on icon "button" at bounding box center [613, 115] width 13 height 13
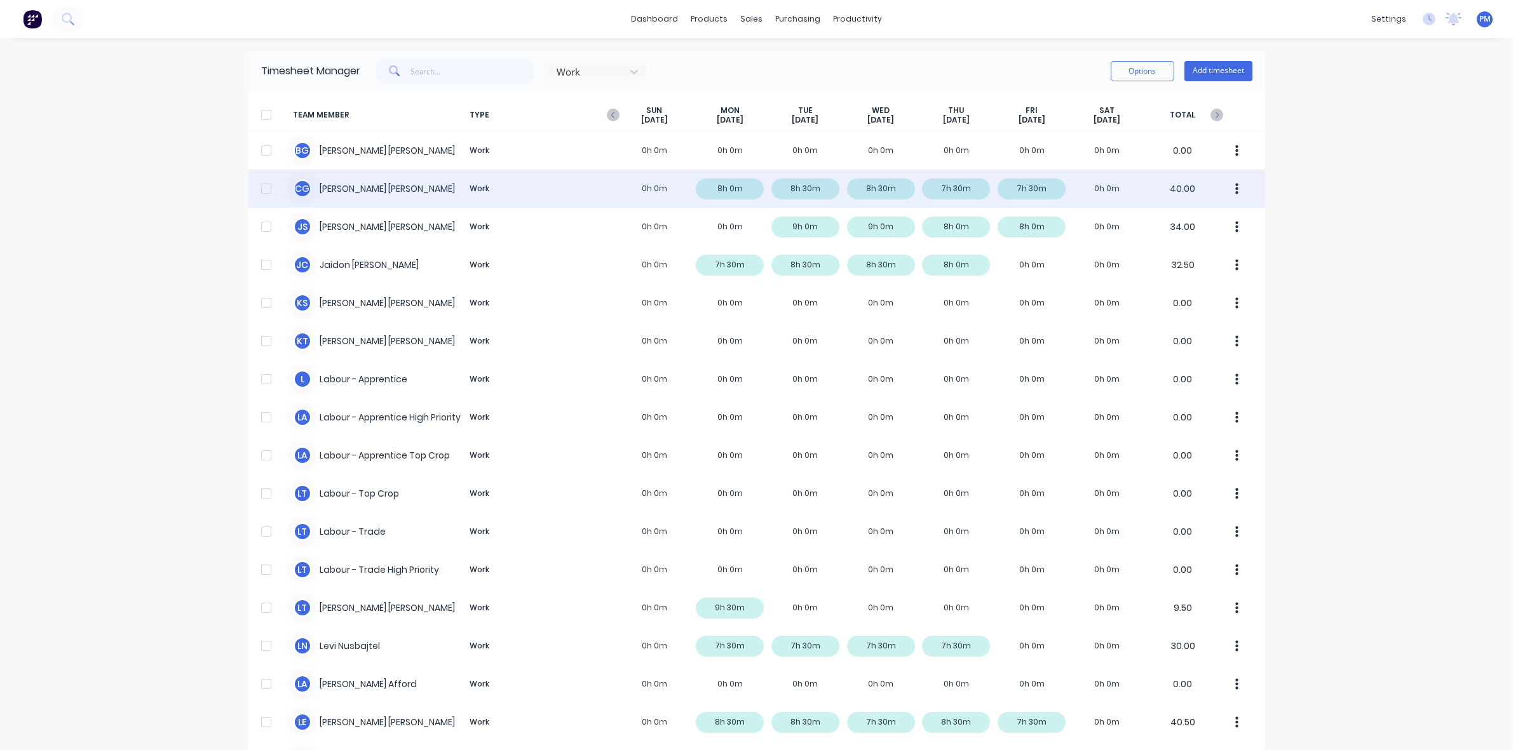
click at [710, 189] on div "C G [PERSON_NAME] Work 0h 0m 8h 0m 8h 30m 8h 30m 7h 30m 7h 30m 0h 0m 40.00" at bounding box center [756, 189] width 1016 height 38
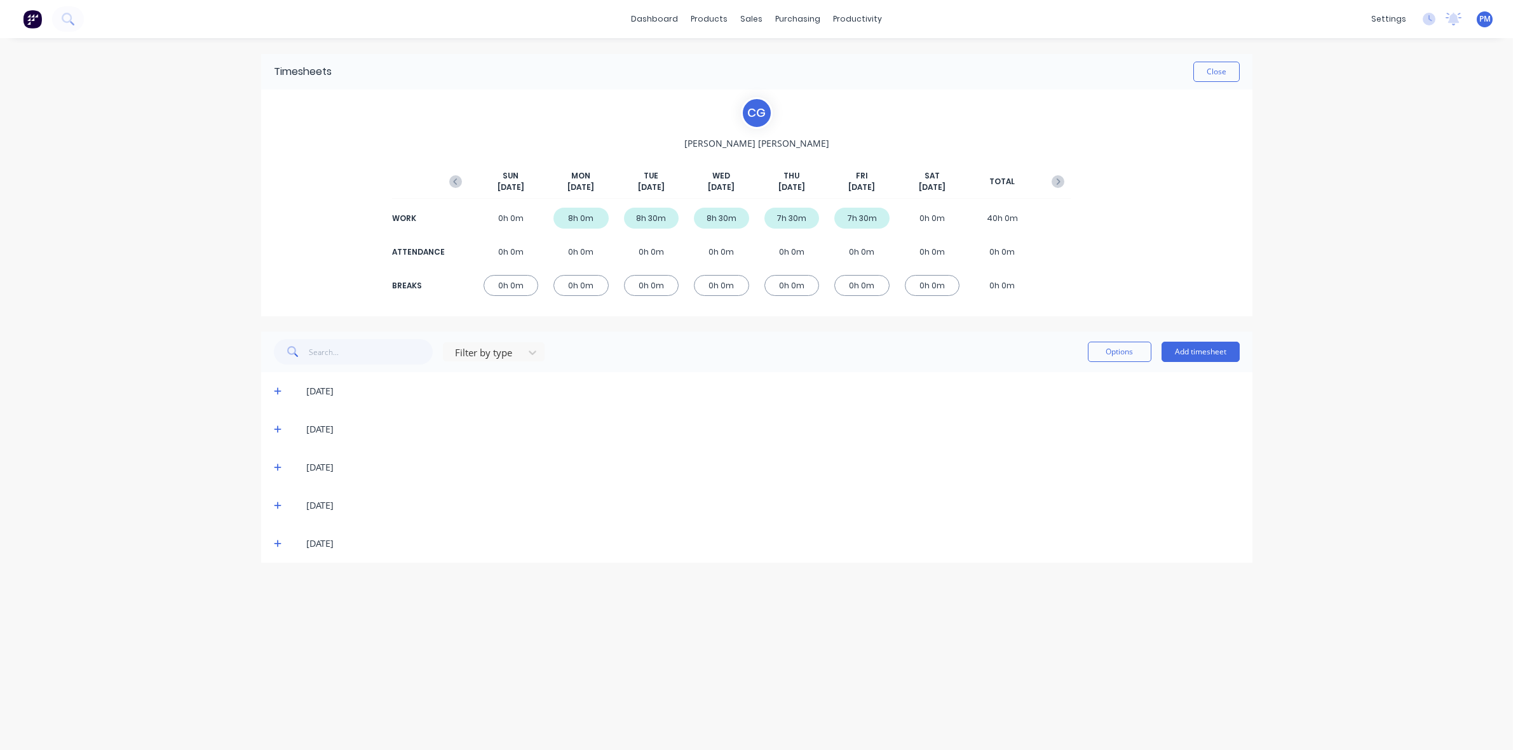
click at [276, 392] on icon at bounding box center [278, 391] width 8 height 9
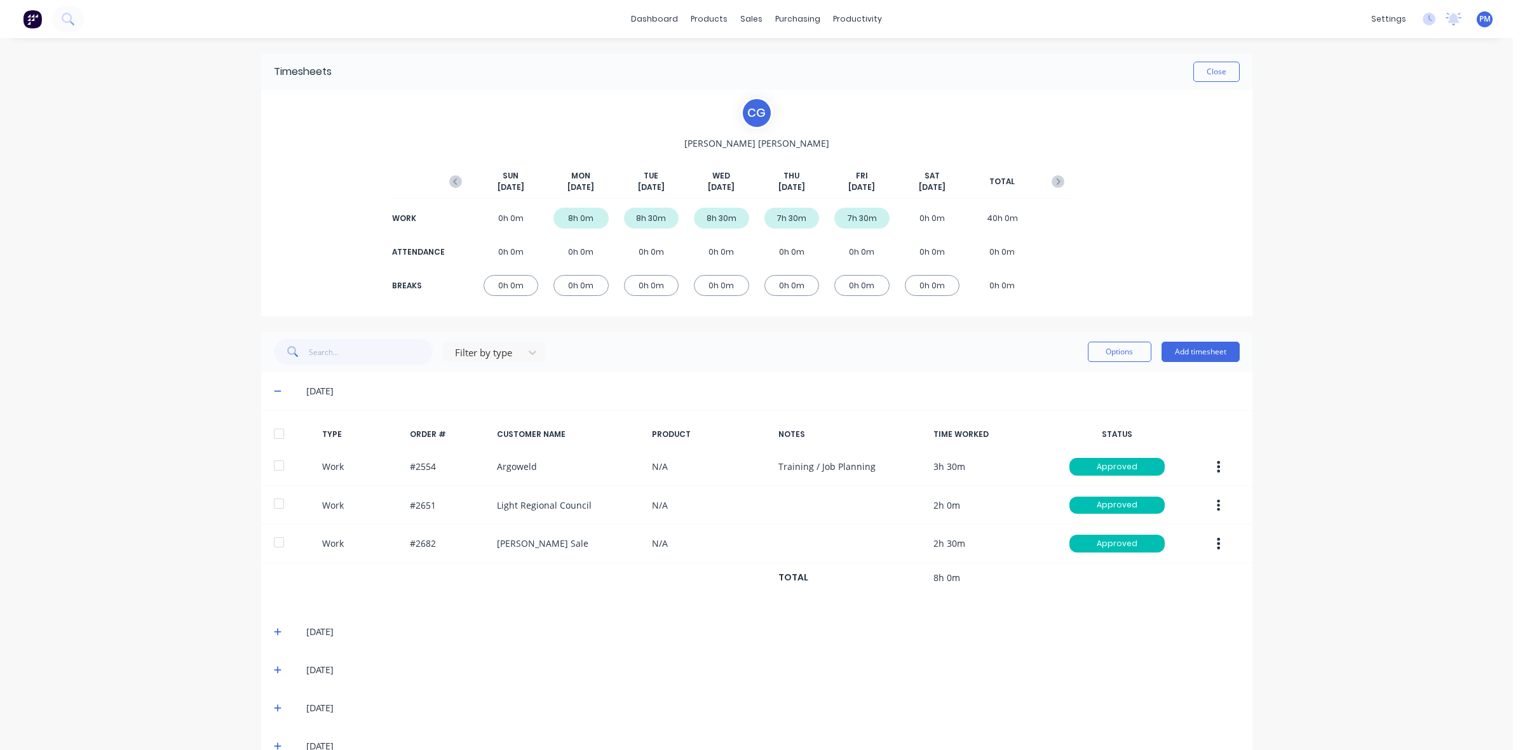
click at [274, 392] on icon at bounding box center [278, 391] width 8 height 9
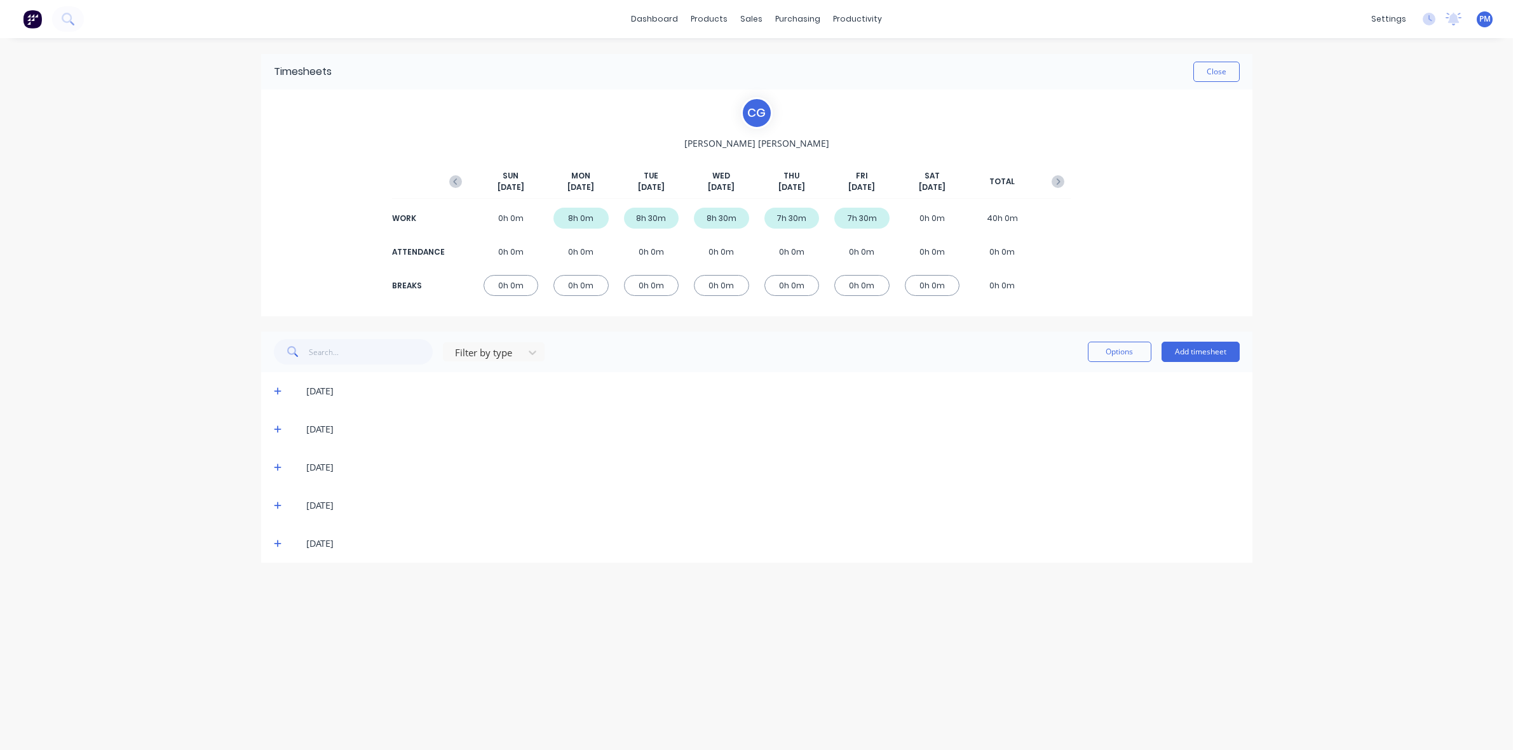
click at [274, 429] on icon at bounding box center [278, 430] width 8 height 8
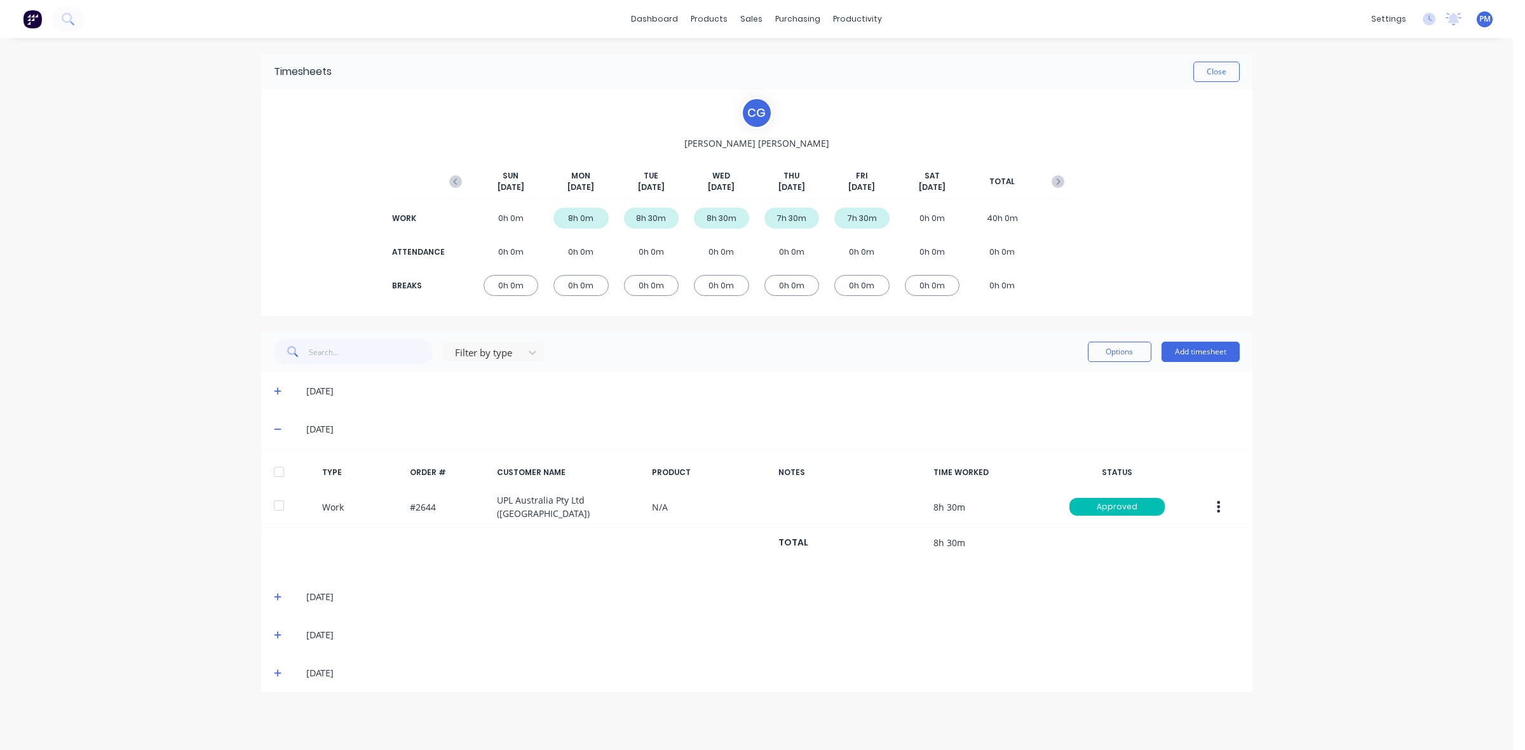
click at [274, 429] on icon at bounding box center [278, 429] width 8 height 1
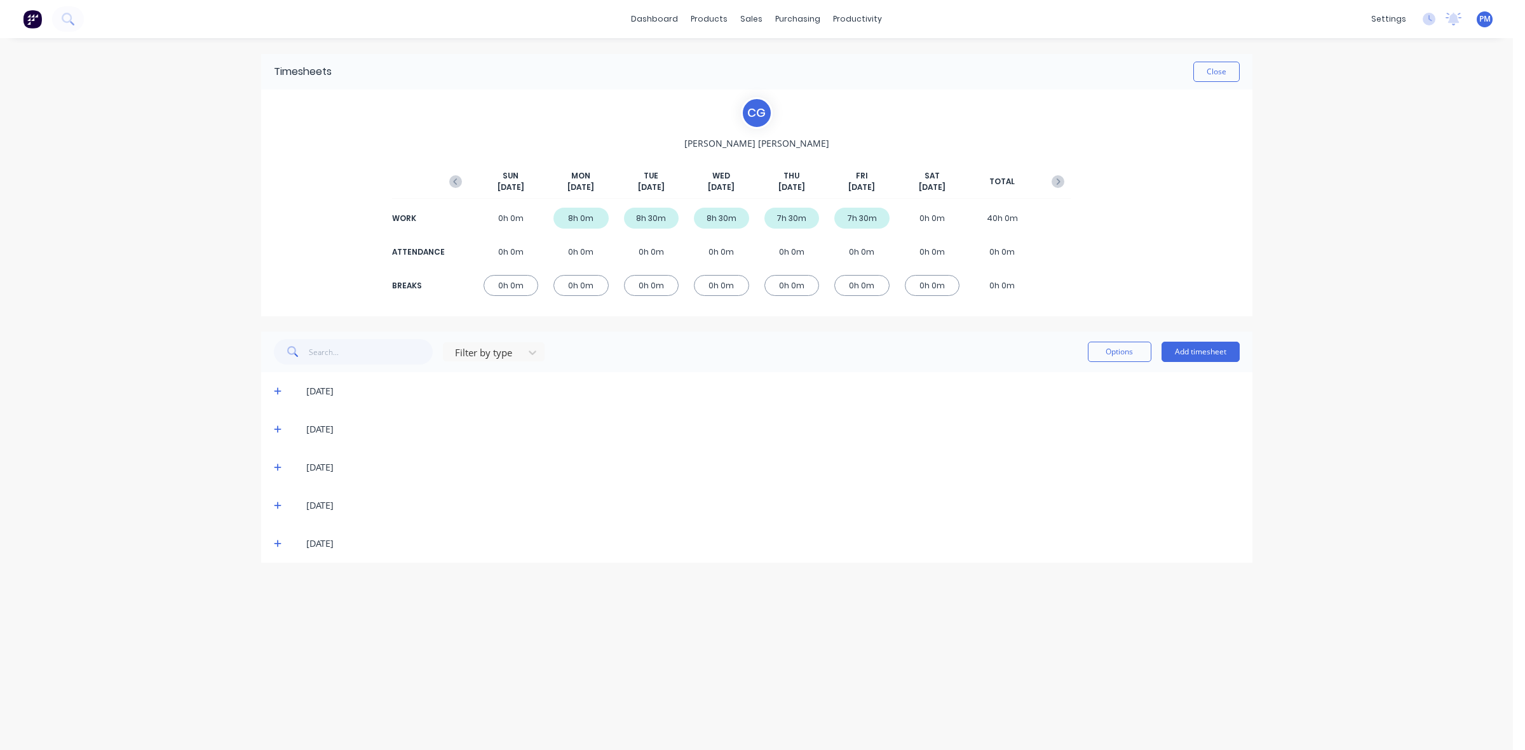
click at [275, 466] on icon at bounding box center [278, 467] width 8 height 9
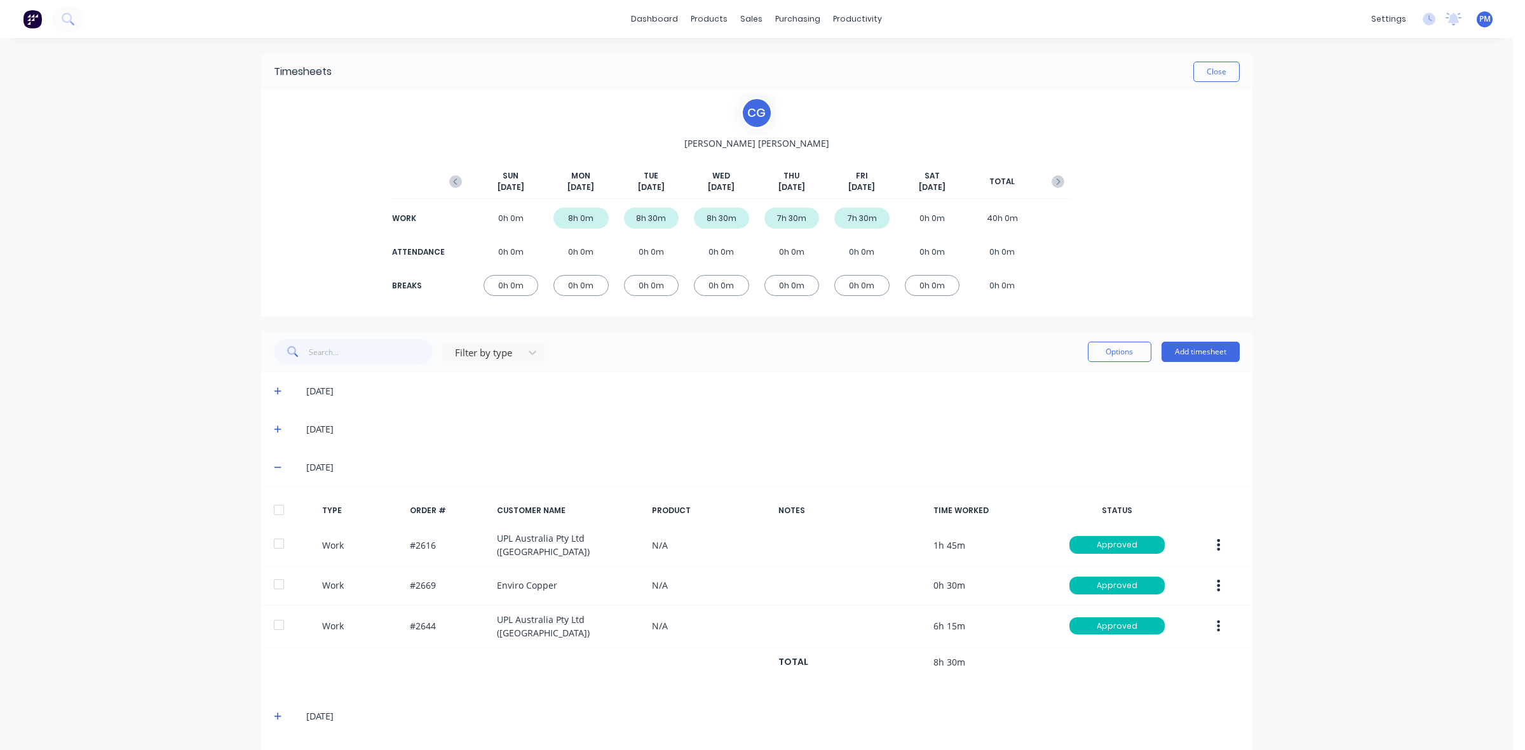
click at [275, 466] on span at bounding box center [280, 467] width 13 height 13
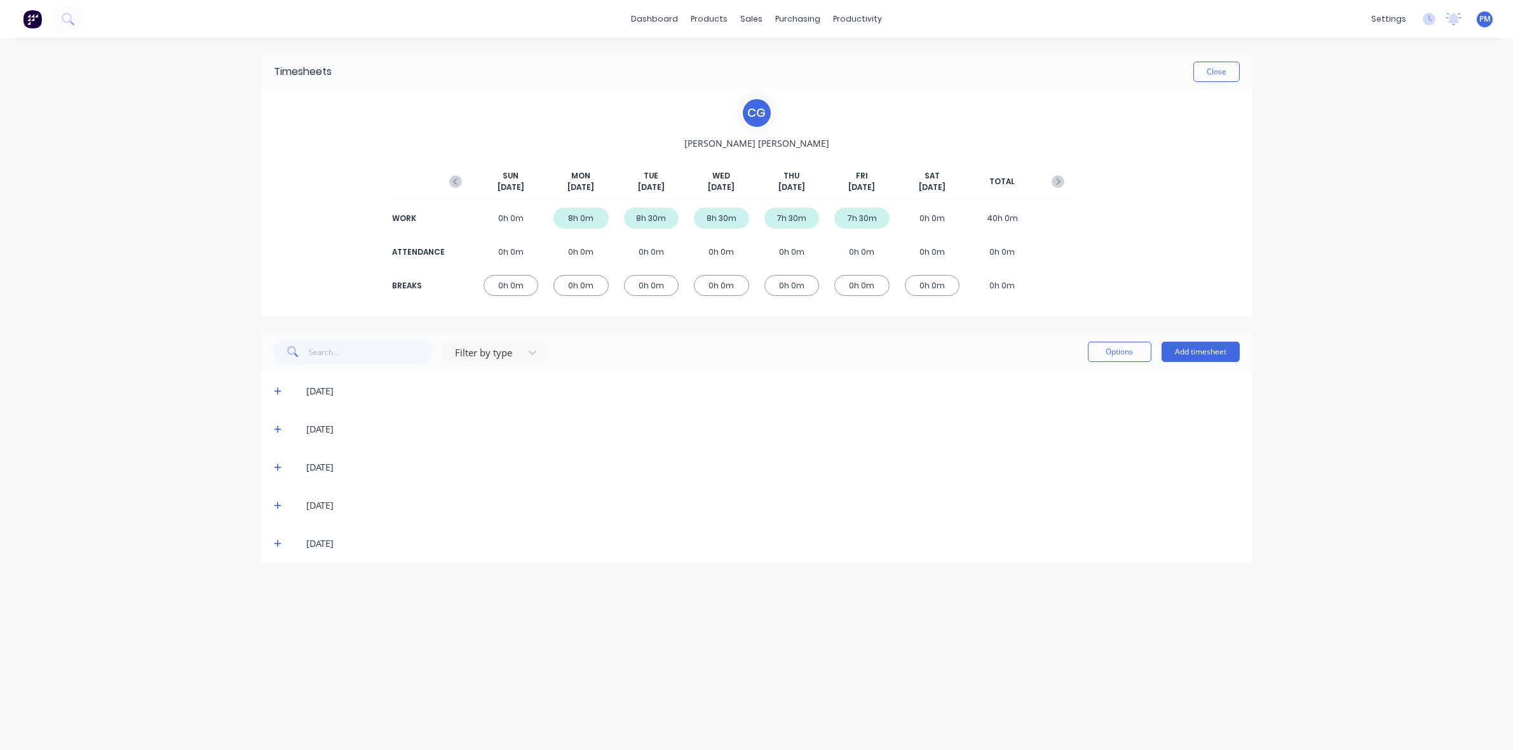
click at [277, 503] on icon at bounding box center [278, 506] width 8 height 8
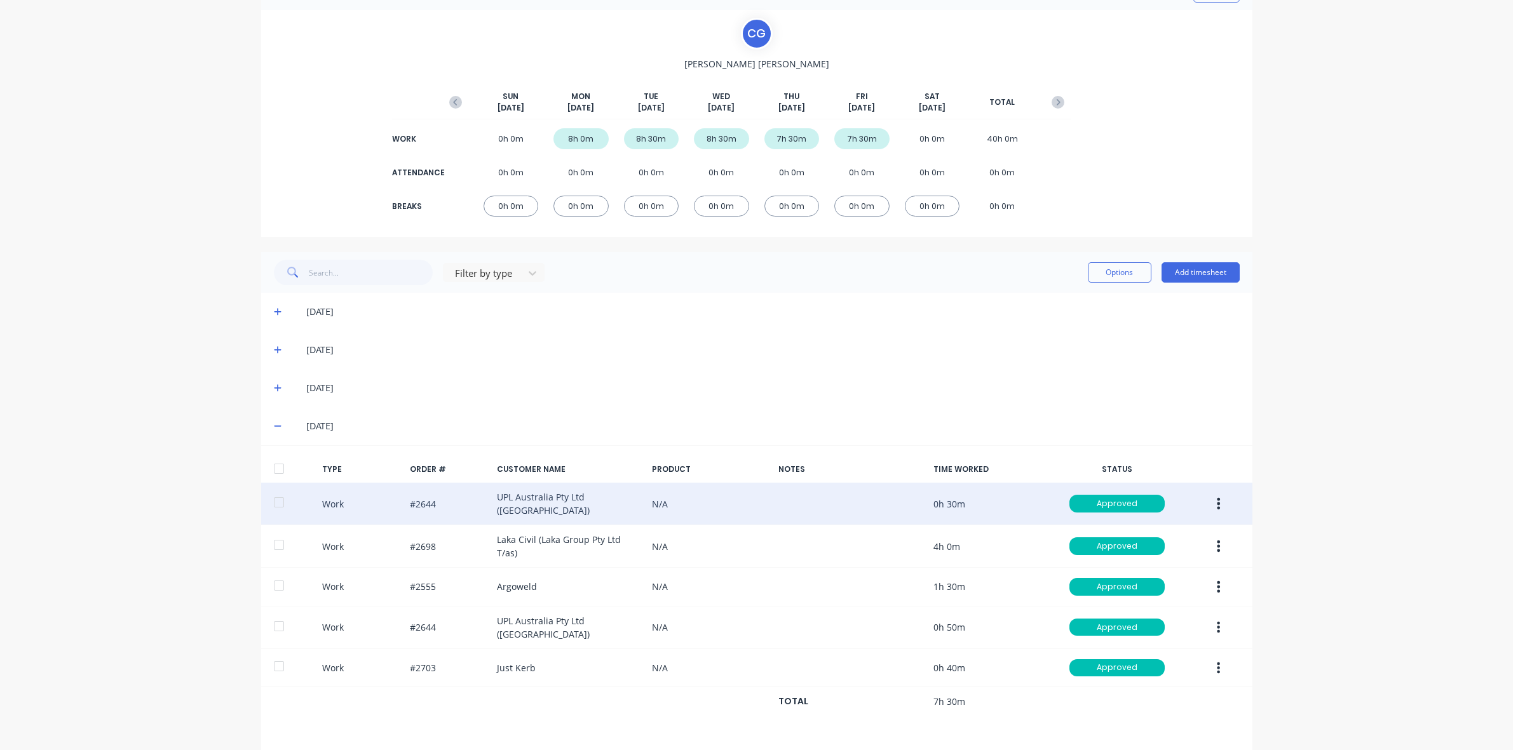
scroll to position [110, 0]
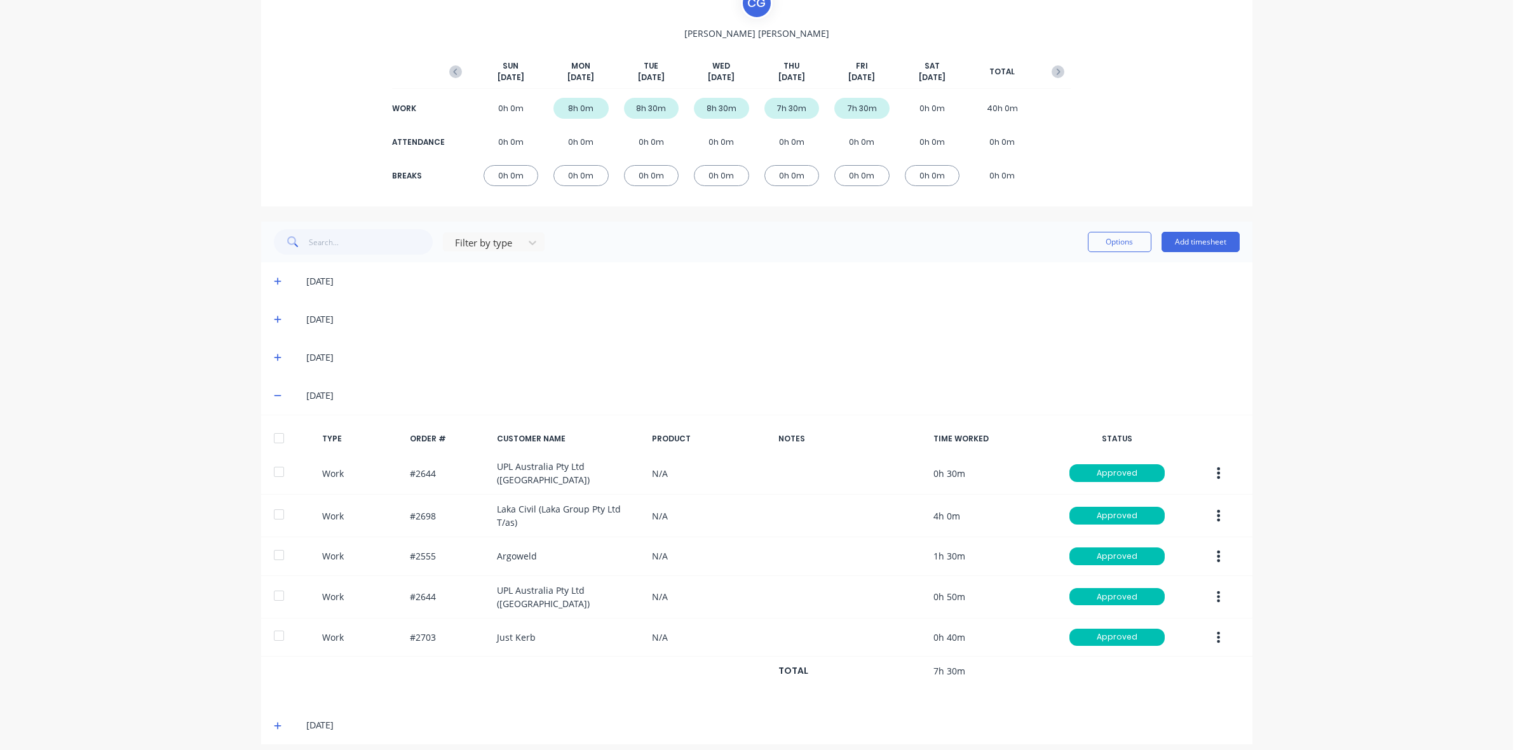
click at [274, 399] on icon at bounding box center [278, 395] width 8 height 9
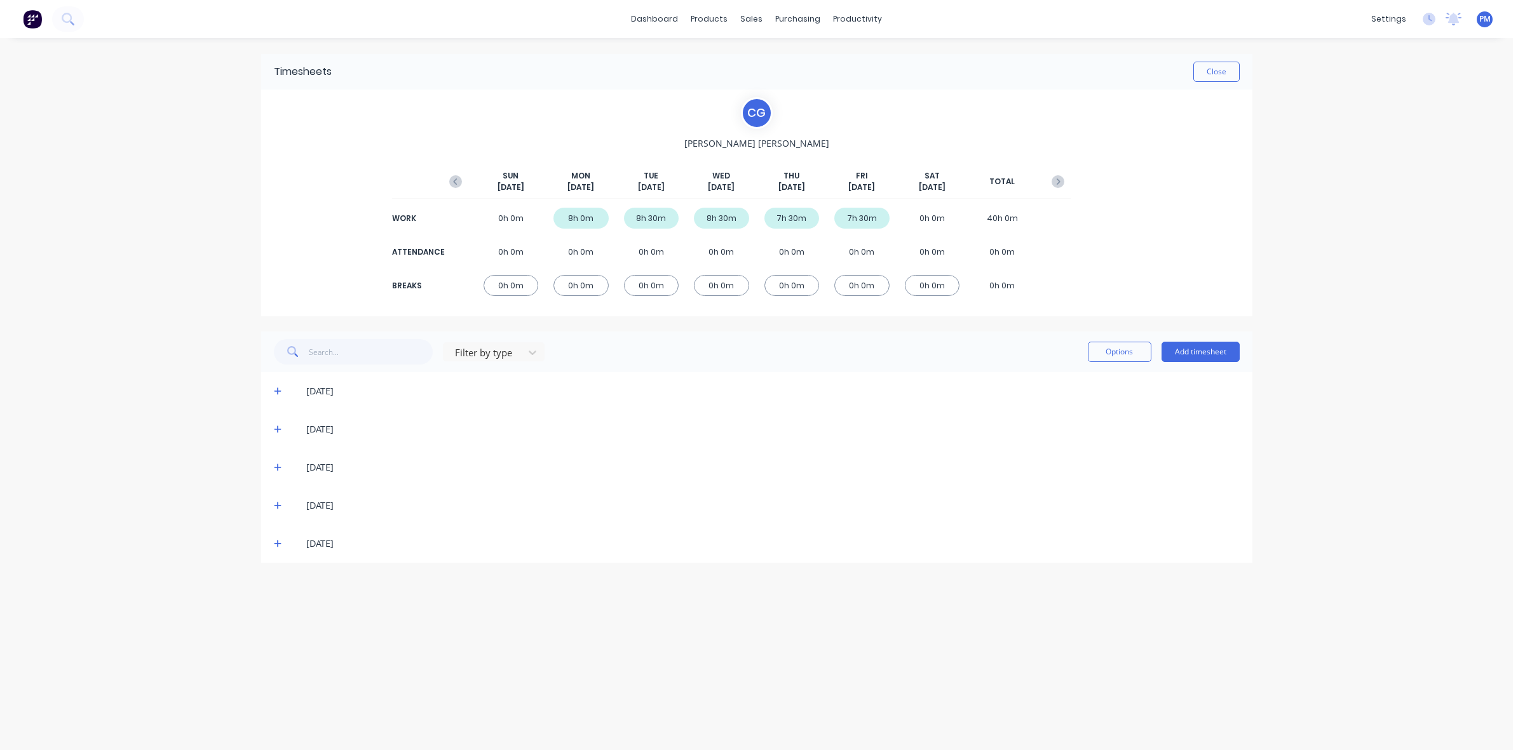
click at [274, 541] on icon at bounding box center [278, 543] width 8 height 9
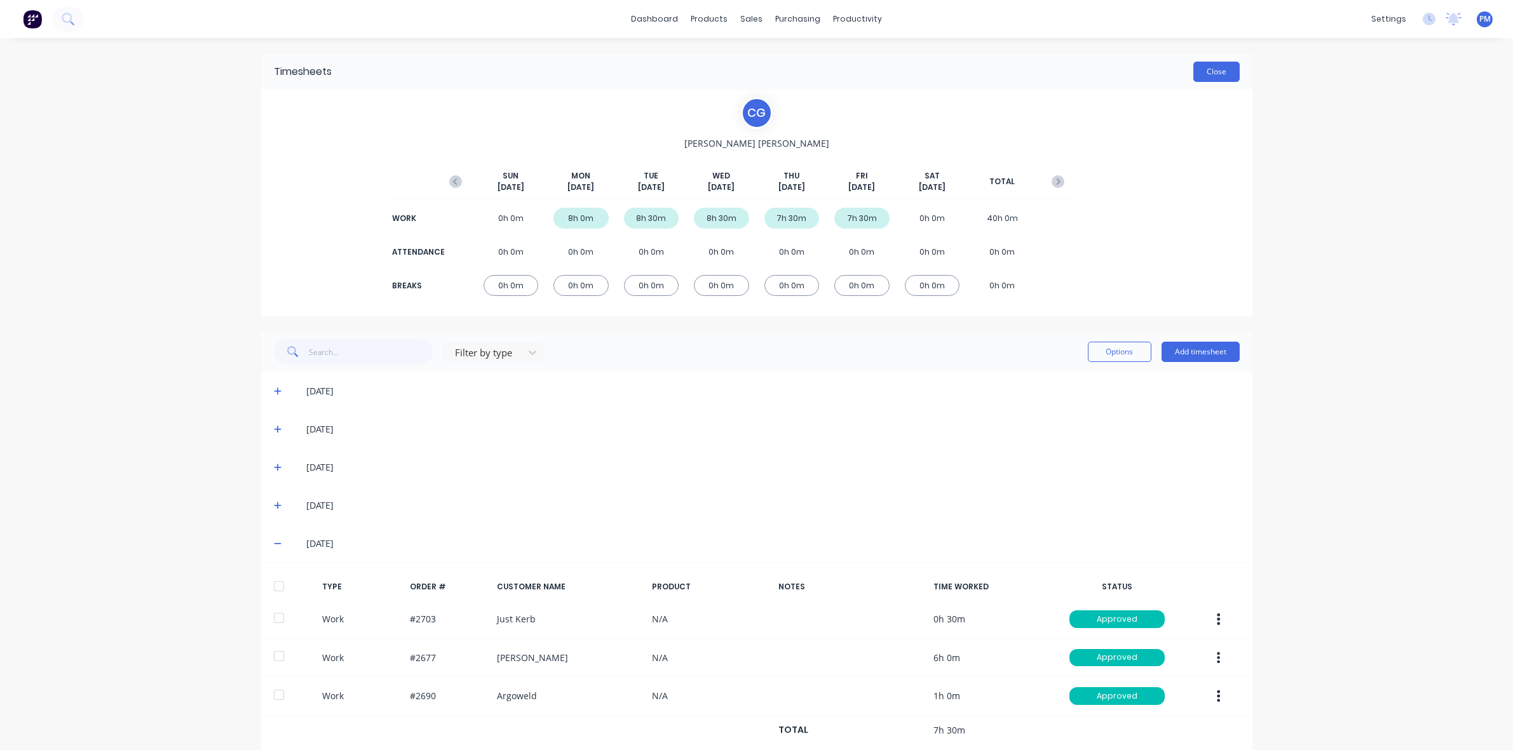
click at [1218, 74] on button "Close" at bounding box center [1216, 72] width 46 height 20
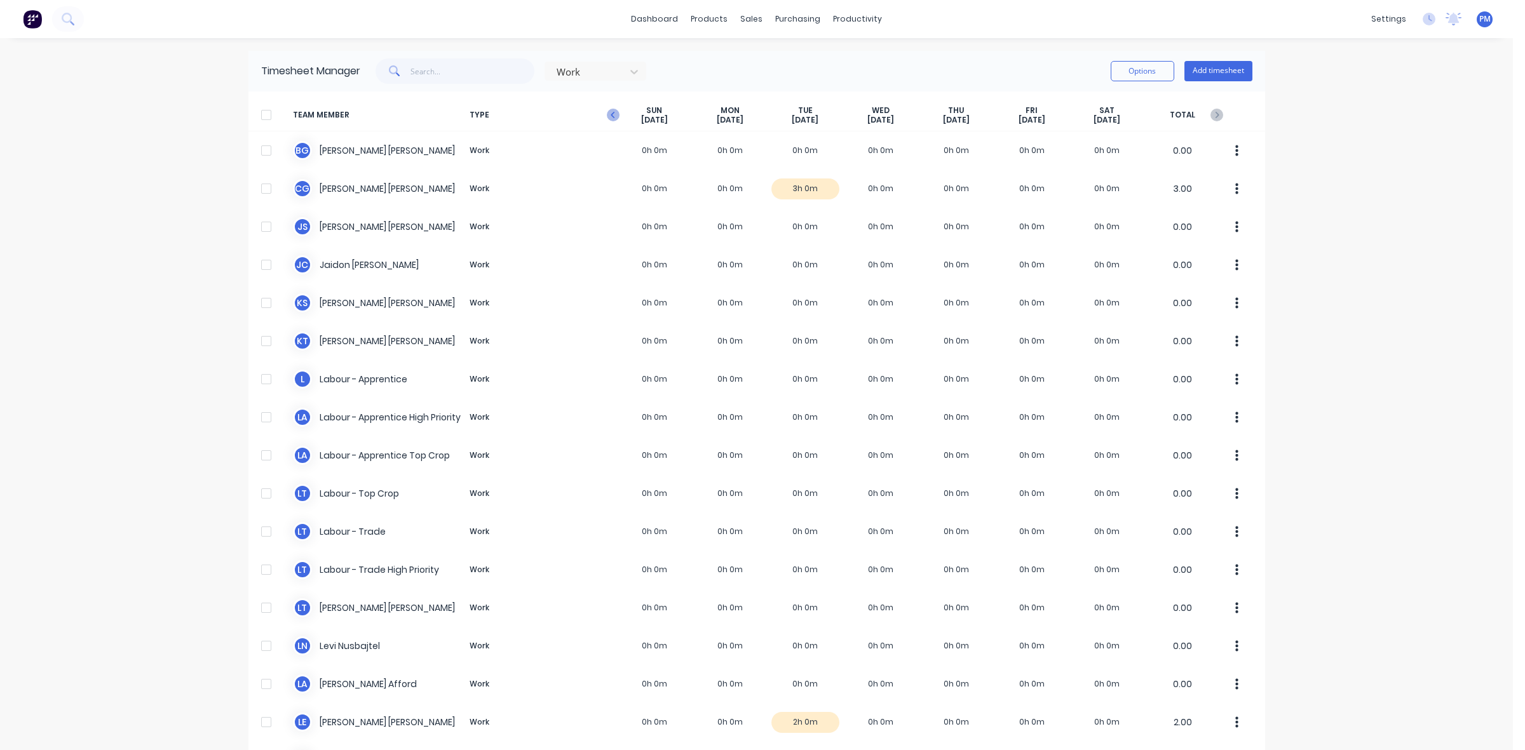
click at [610, 112] on icon "button" at bounding box center [613, 115] width 13 height 13
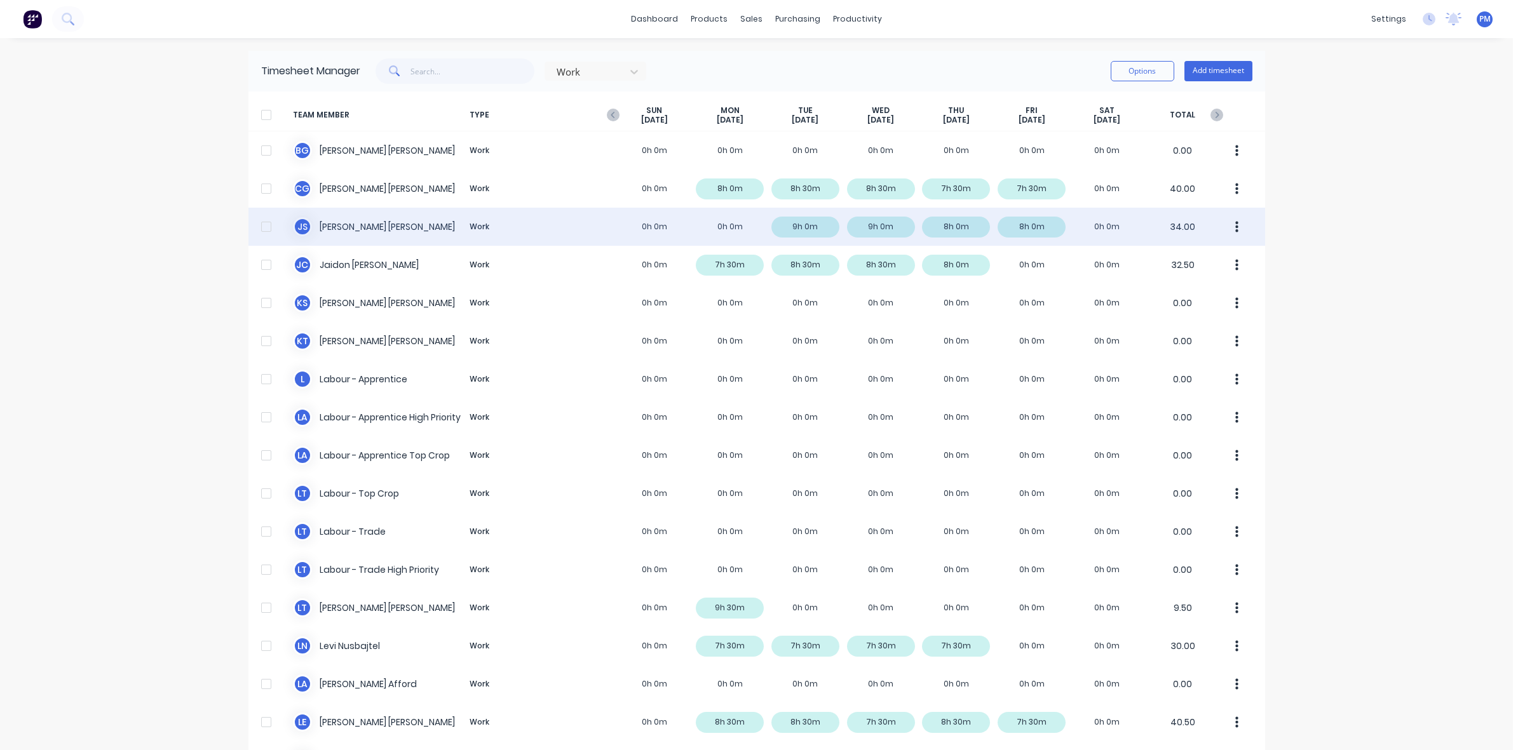
click at [785, 223] on div "J S Jacob Swann Work 0h 0m 0h 0m 9h 0m 9h 0m 8h 0m 8h 0m 0h 0m 34.00" at bounding box center [756, 227] width 1016 height 38
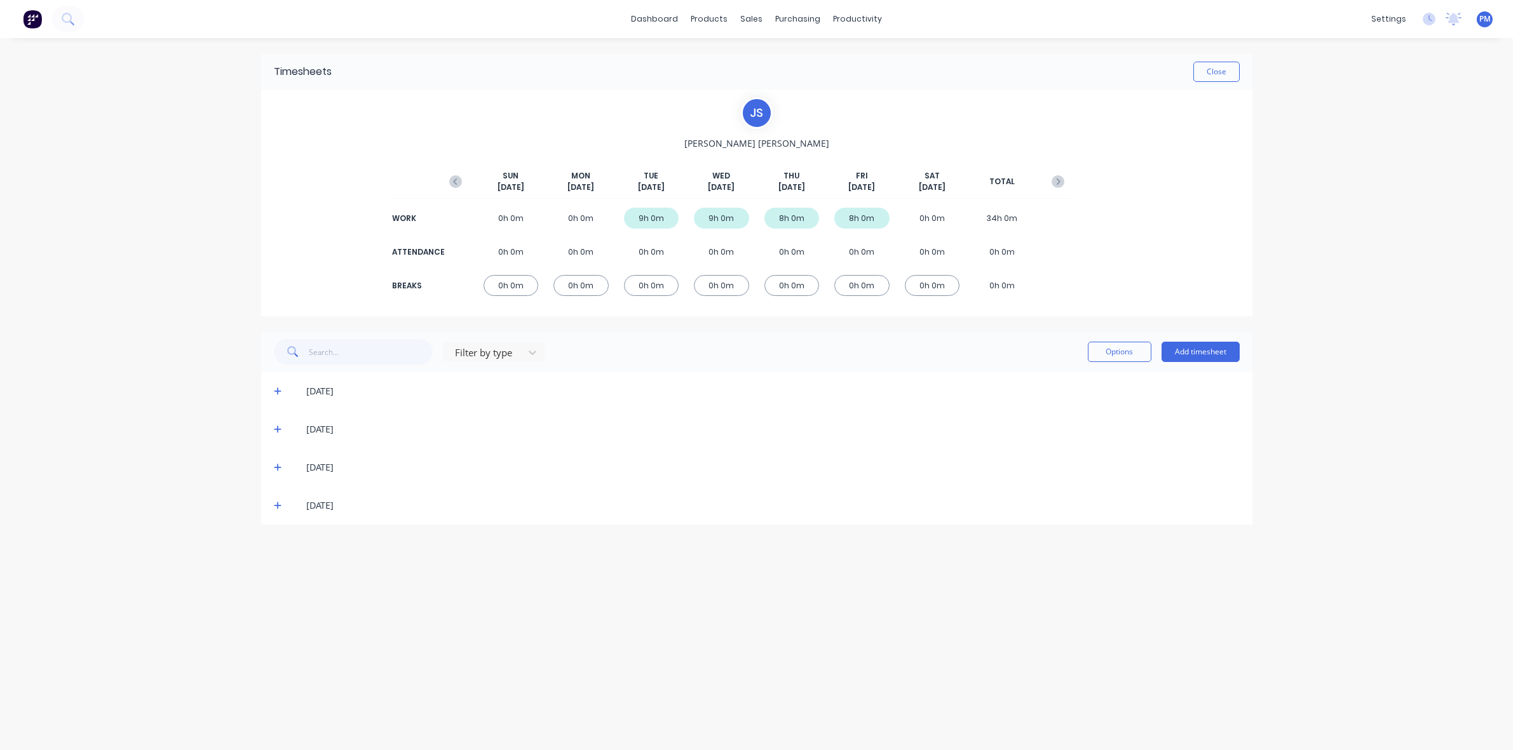
click at [271, 389] on div "[DATE]" at bounding box center [756, 391] width 991 height 38
click at [276, 389] on icon at bounding box center [278, 391] width 8 height 9
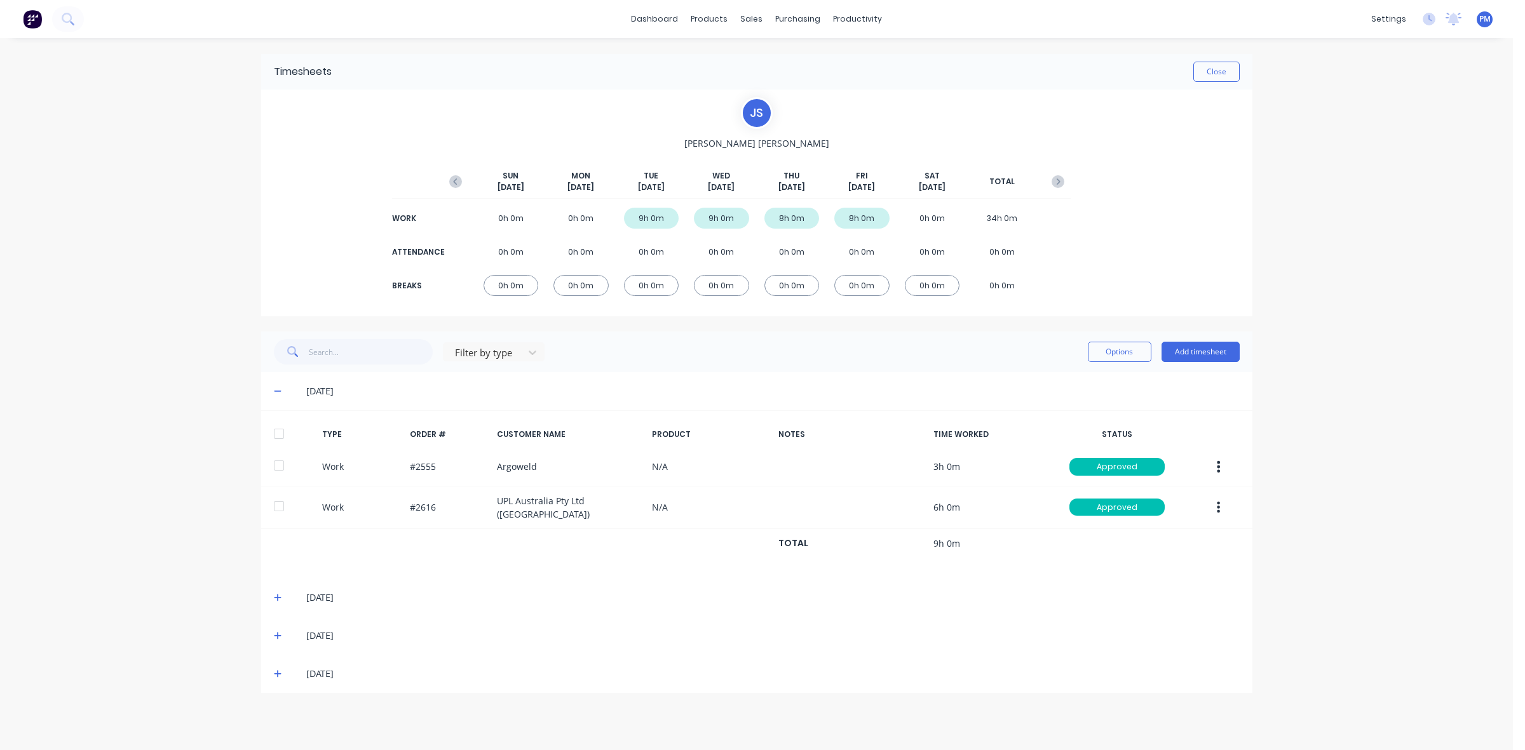
click at [280, 389] on icon at bounding box center [278, 391] width 8 height 9
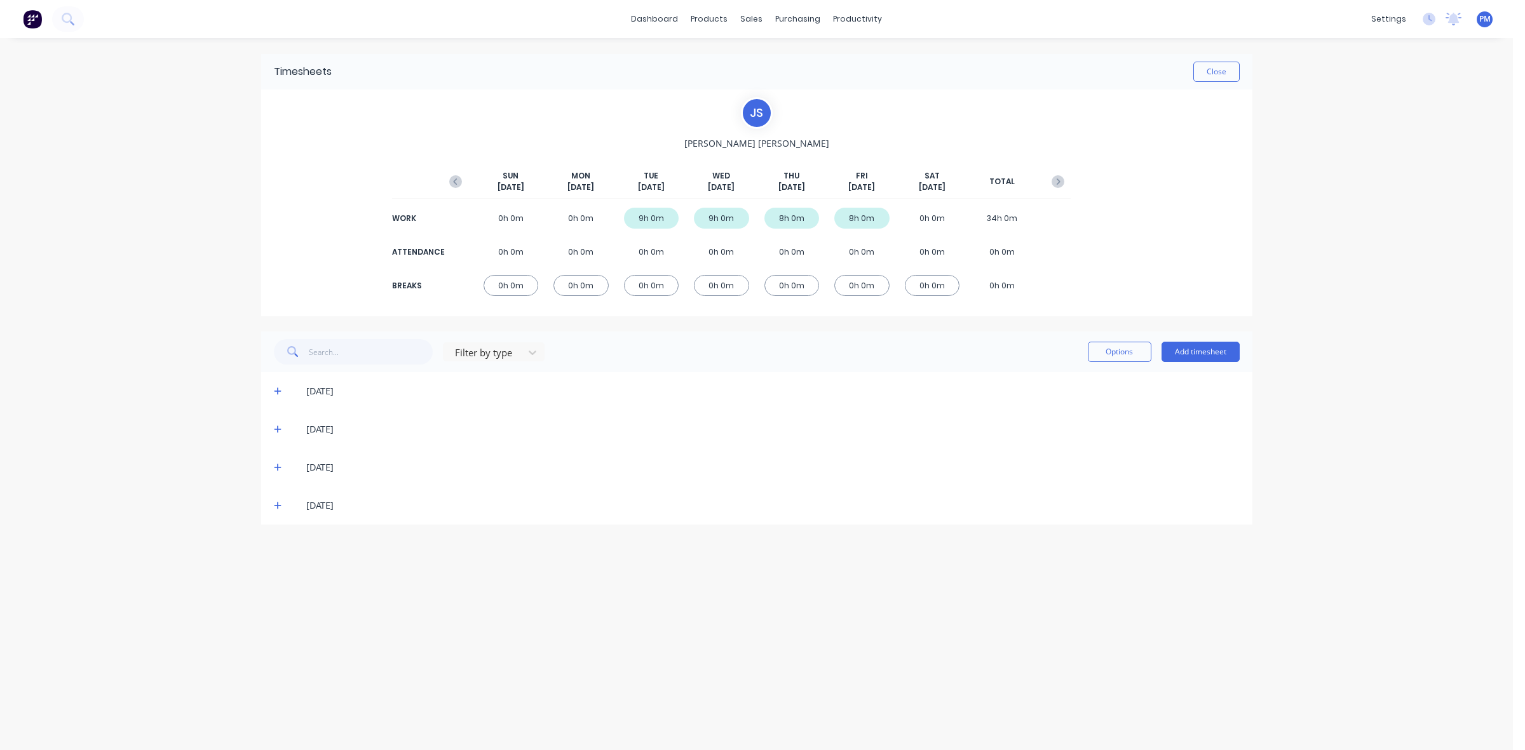
click at [277, 427] on icon at bounding box center [278, 430] width 8 height 8
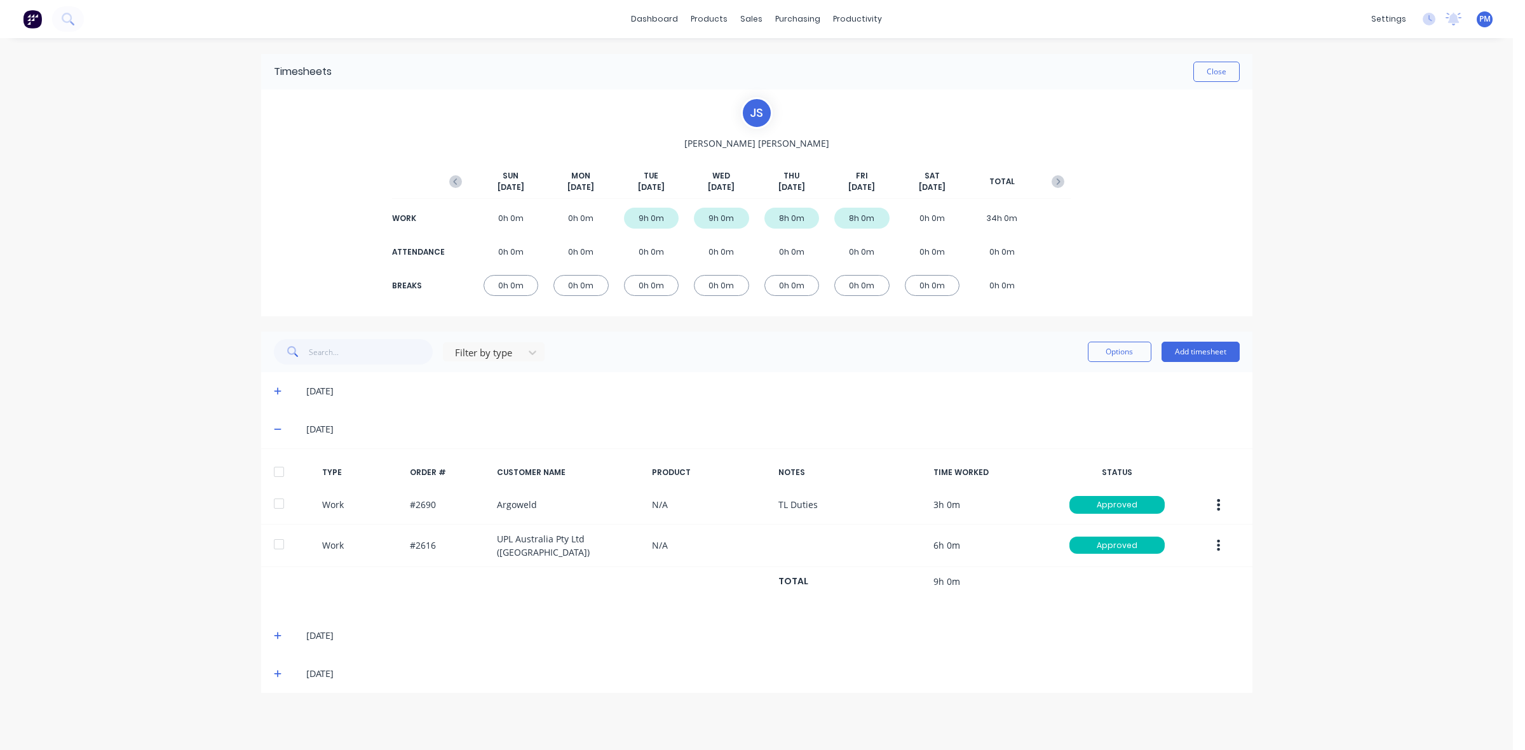
click at [271, 426] on div "[DATE]" at bounding box center [756, 429] width 991 height 38
click at [274, 430] on icon at bounding box center [278, 429] width 8 height 9
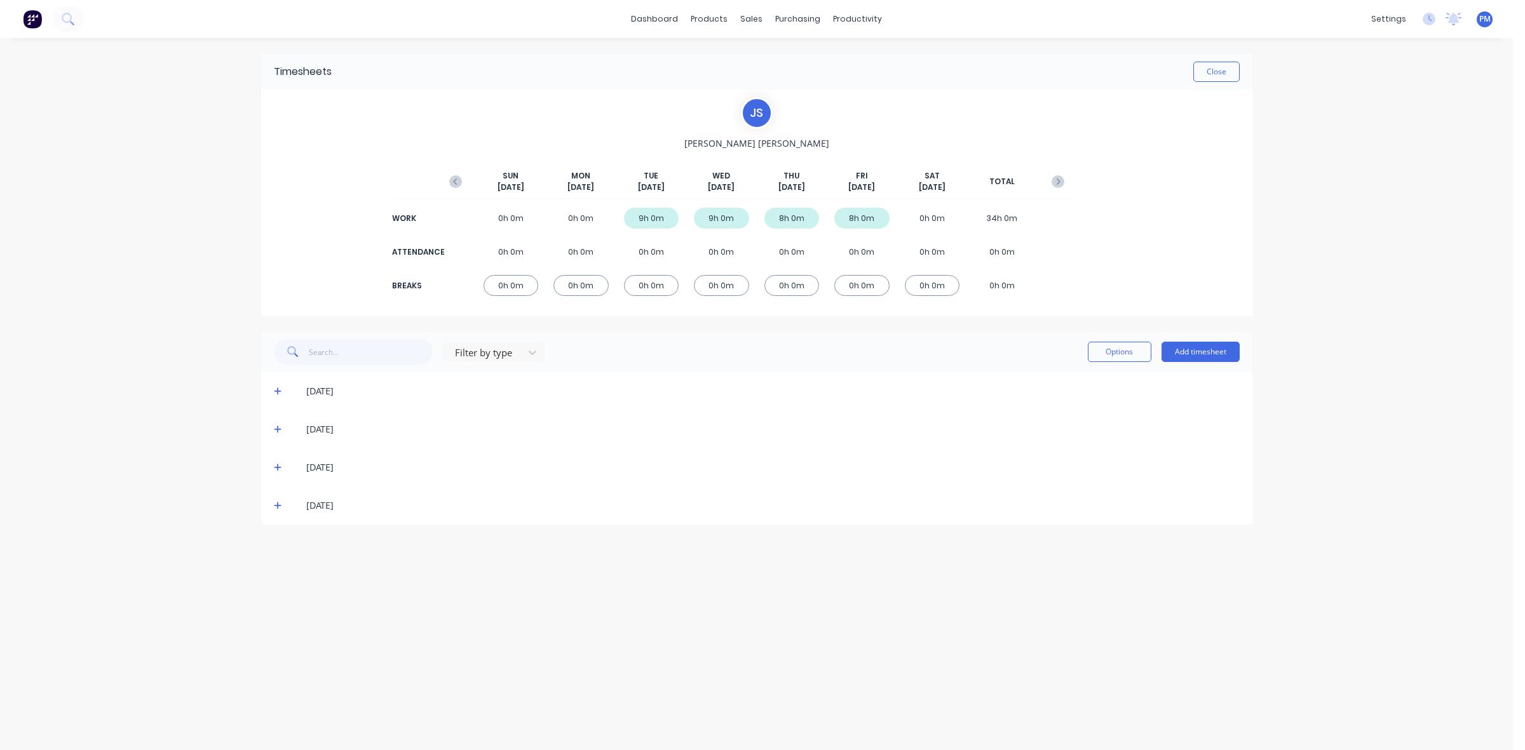
click at [274, 468] on icon at bounding box center [278, 468] width 8 height 8
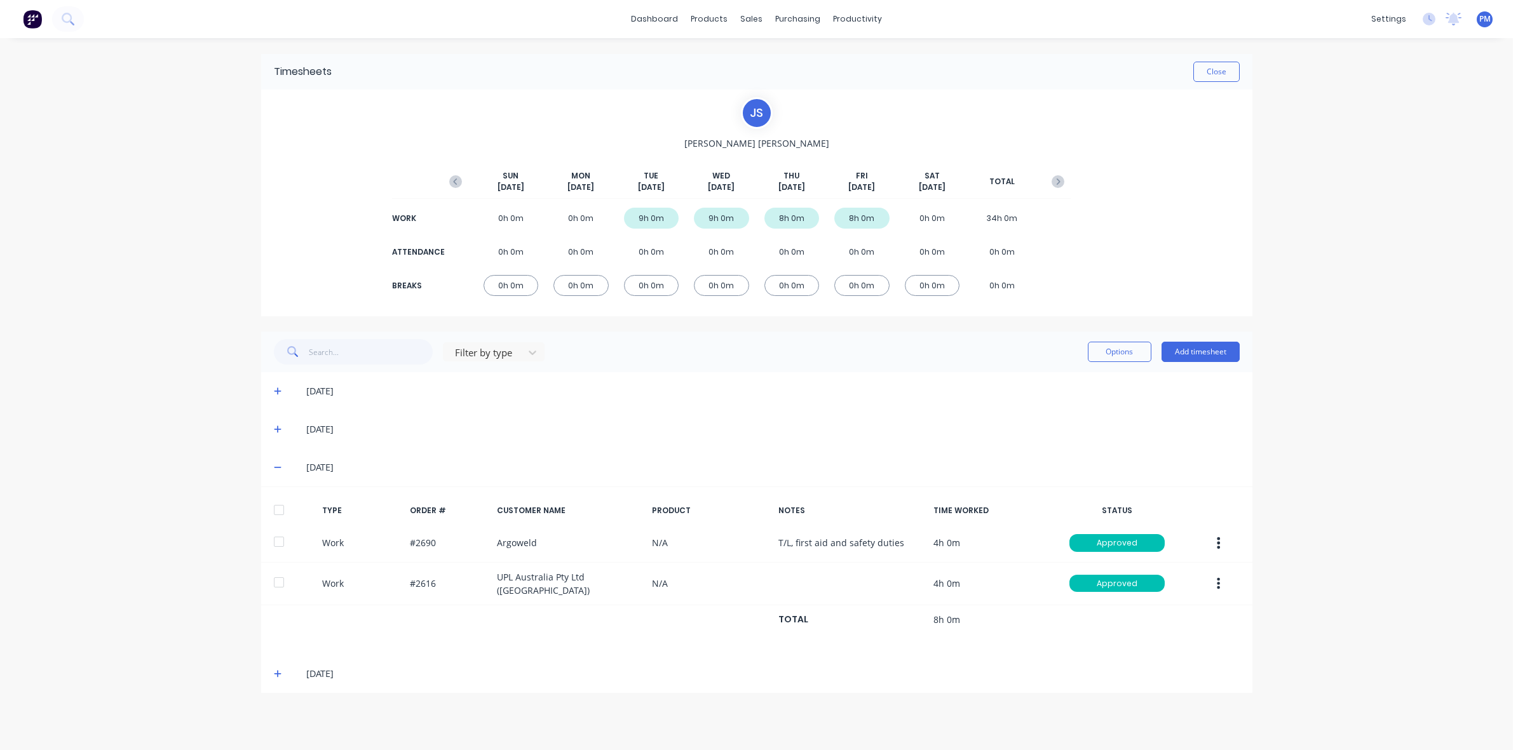
click at [274, 465] on icon at bounding box center [278, 467] width 8 height 9
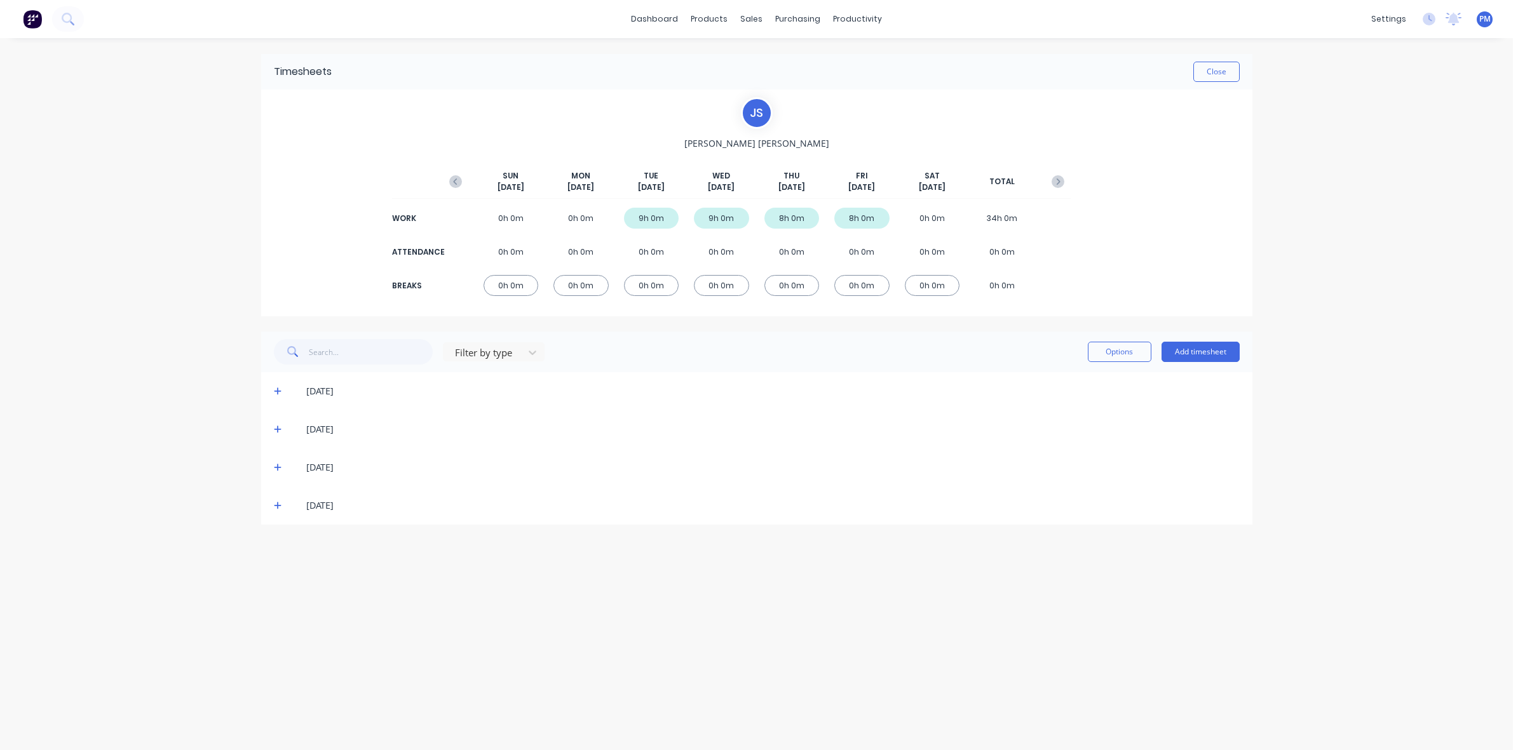
click at [274, 504] on icon at bounding box center [278, 505] width 8 height 9
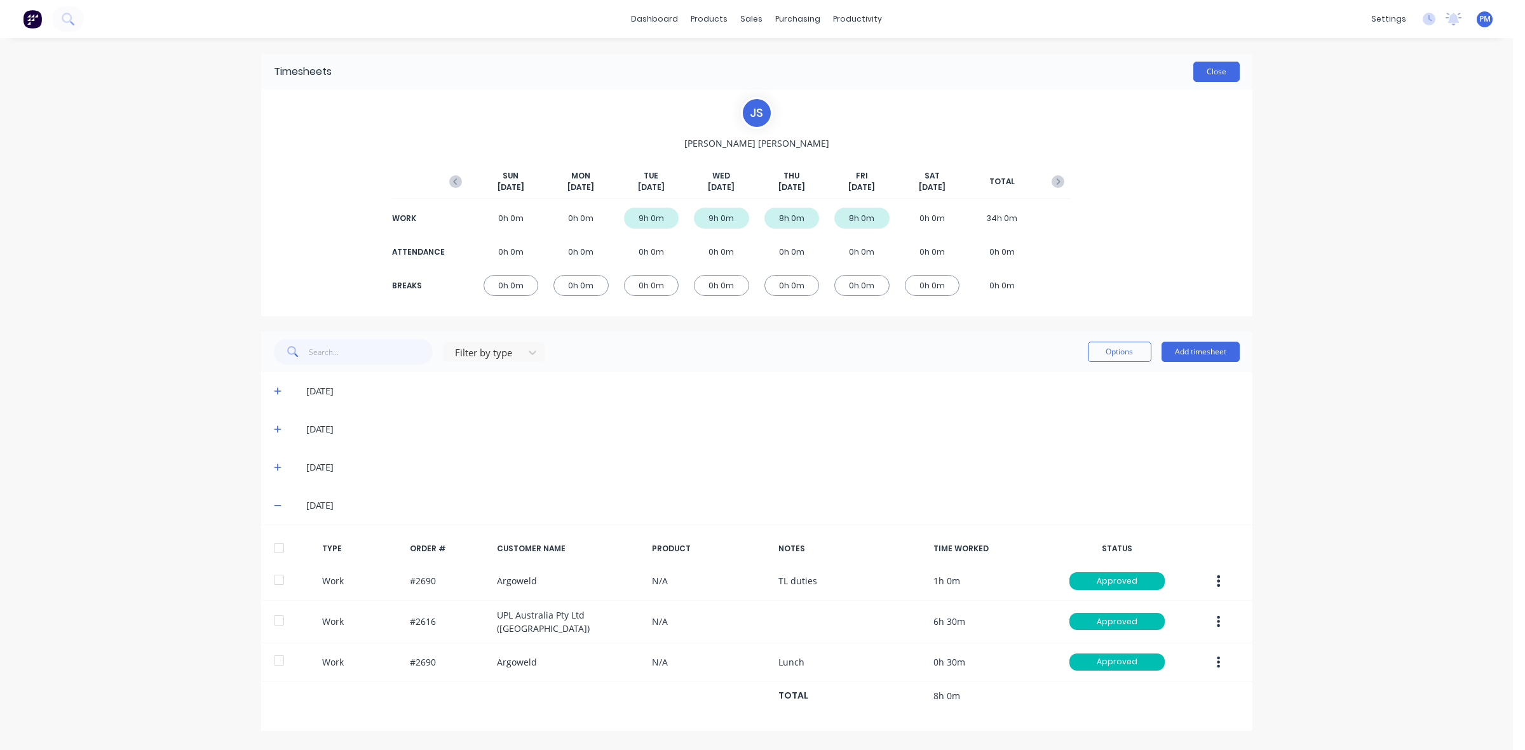
click at [1220, 71] on button "Close" at bounding box center [1216, 72] width 46 height 20
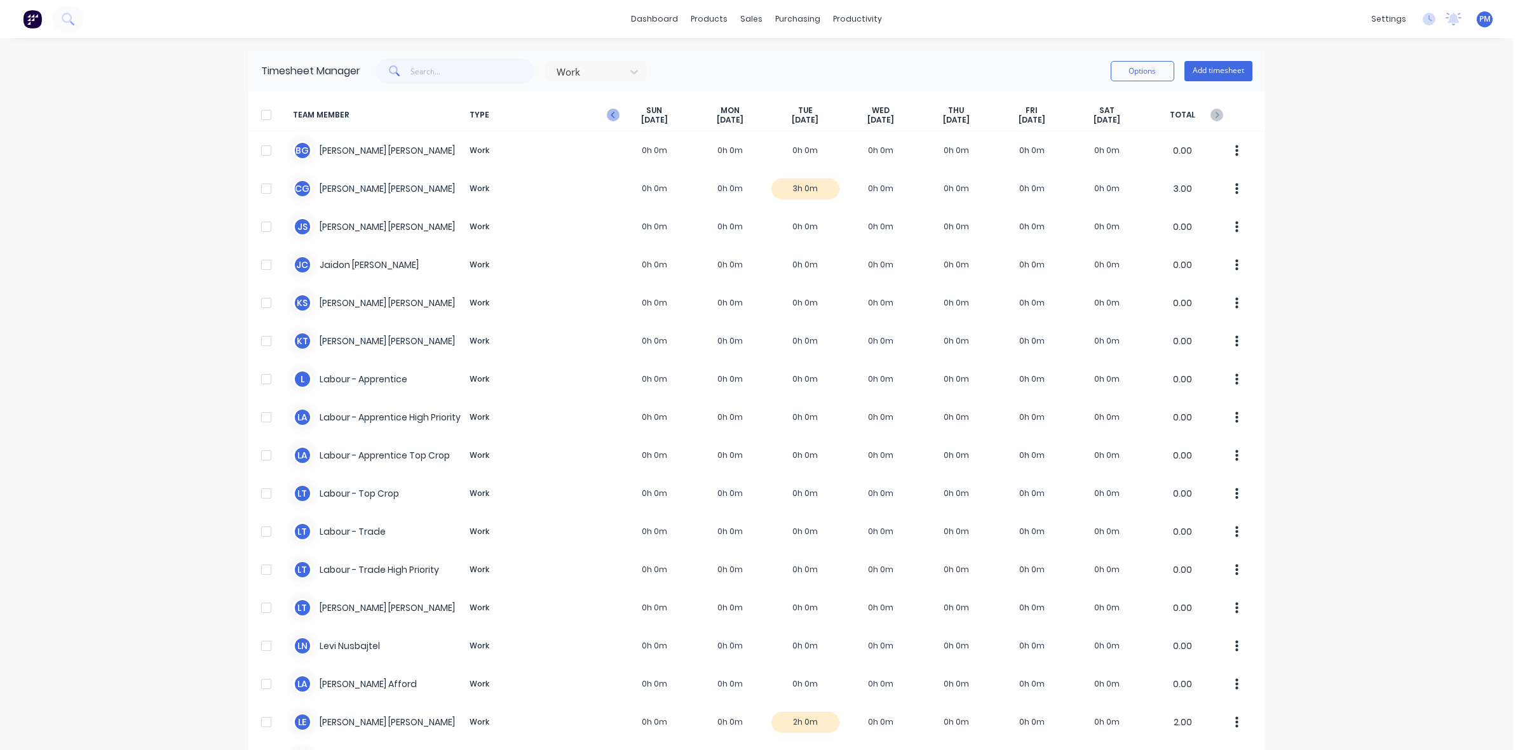
click at [607, 112] on icon "button" at bounding box center [613, 115] width 13 height 13
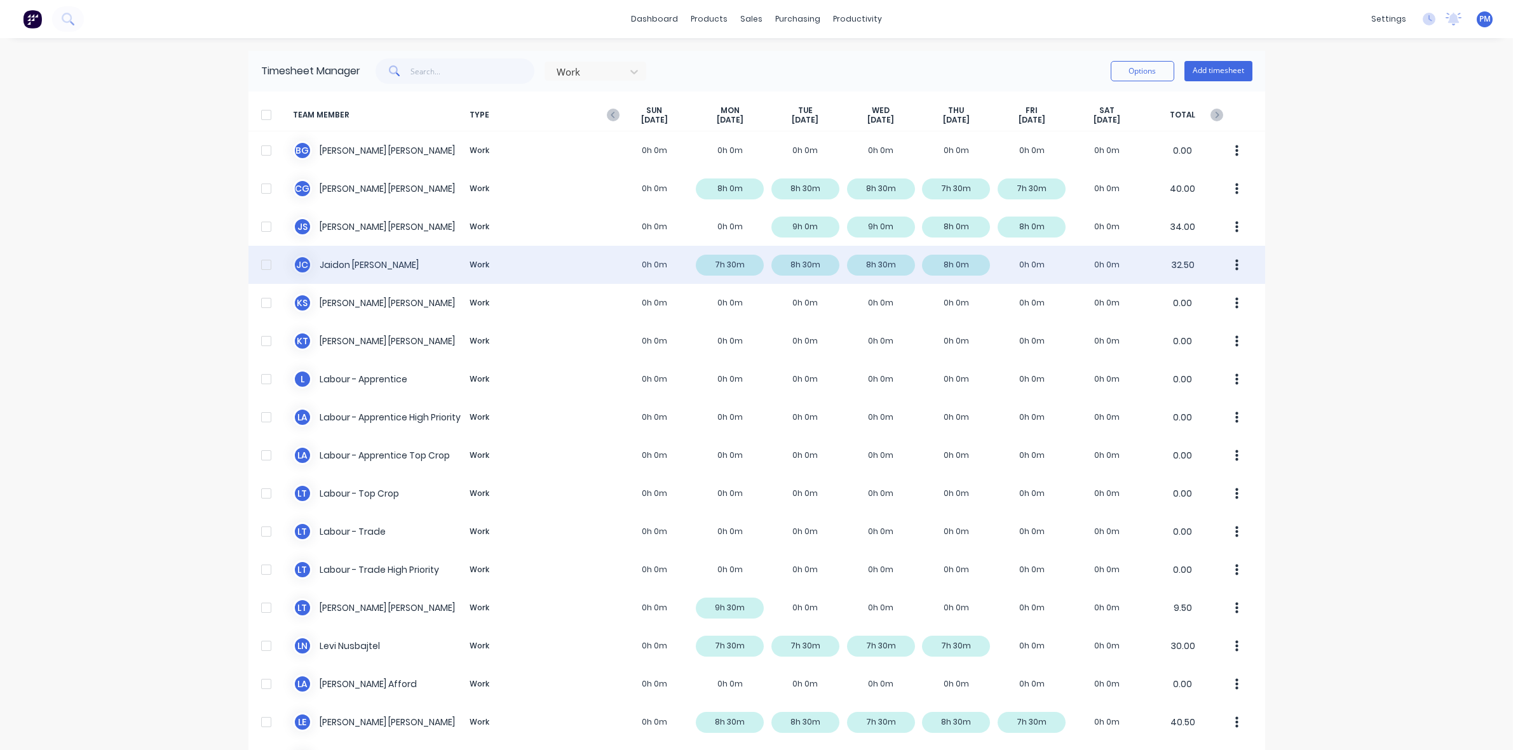
click at [729, 265] on div "J C Jaidon Clarke Work 0h 0m 7h 30m 8h 30m 8h 30m 8h 0m 0h 0m 0h 0m 32.50" at bounding box center [756, 265] width 1016 height 38
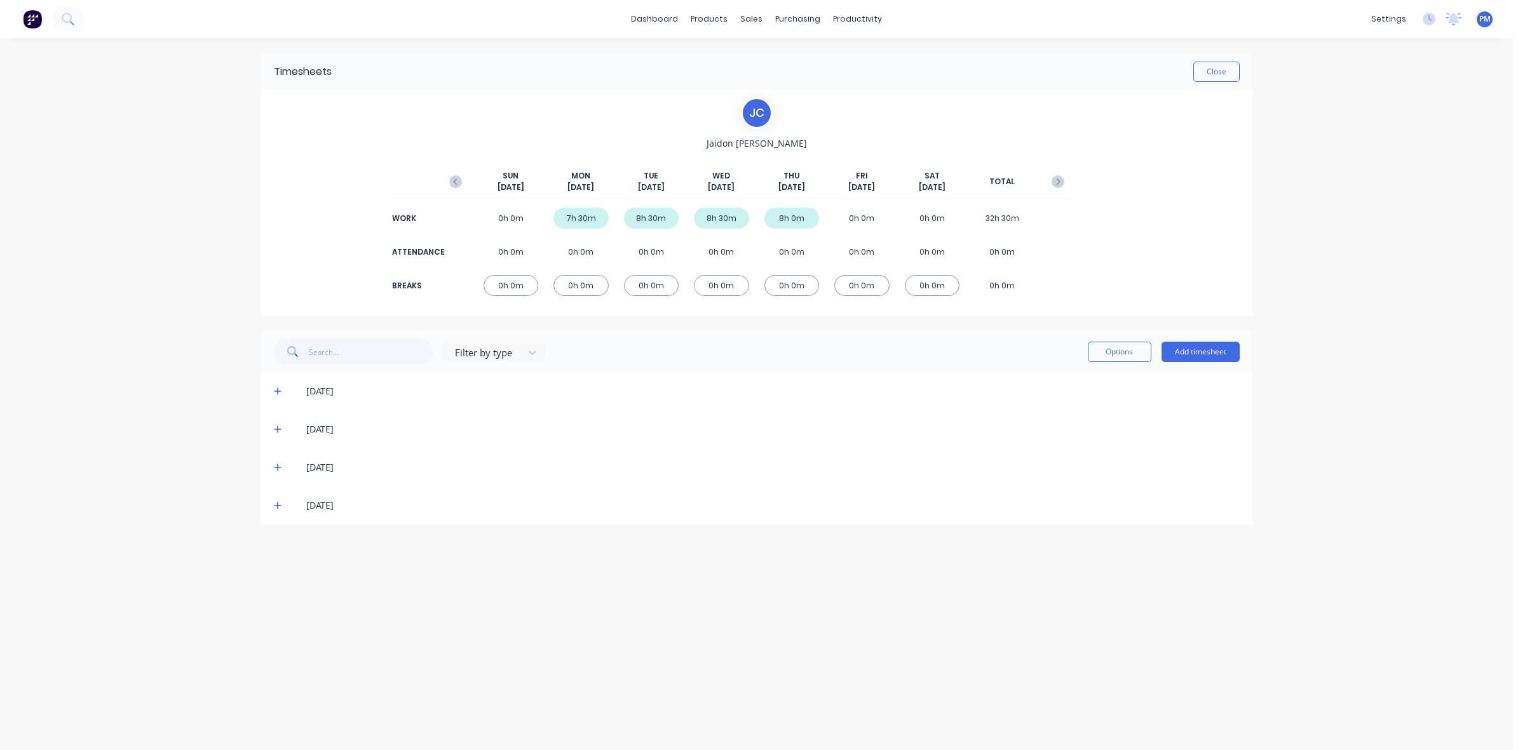
click at [277, 392] on icon at bounding box center [278, 392] width 8 height 8
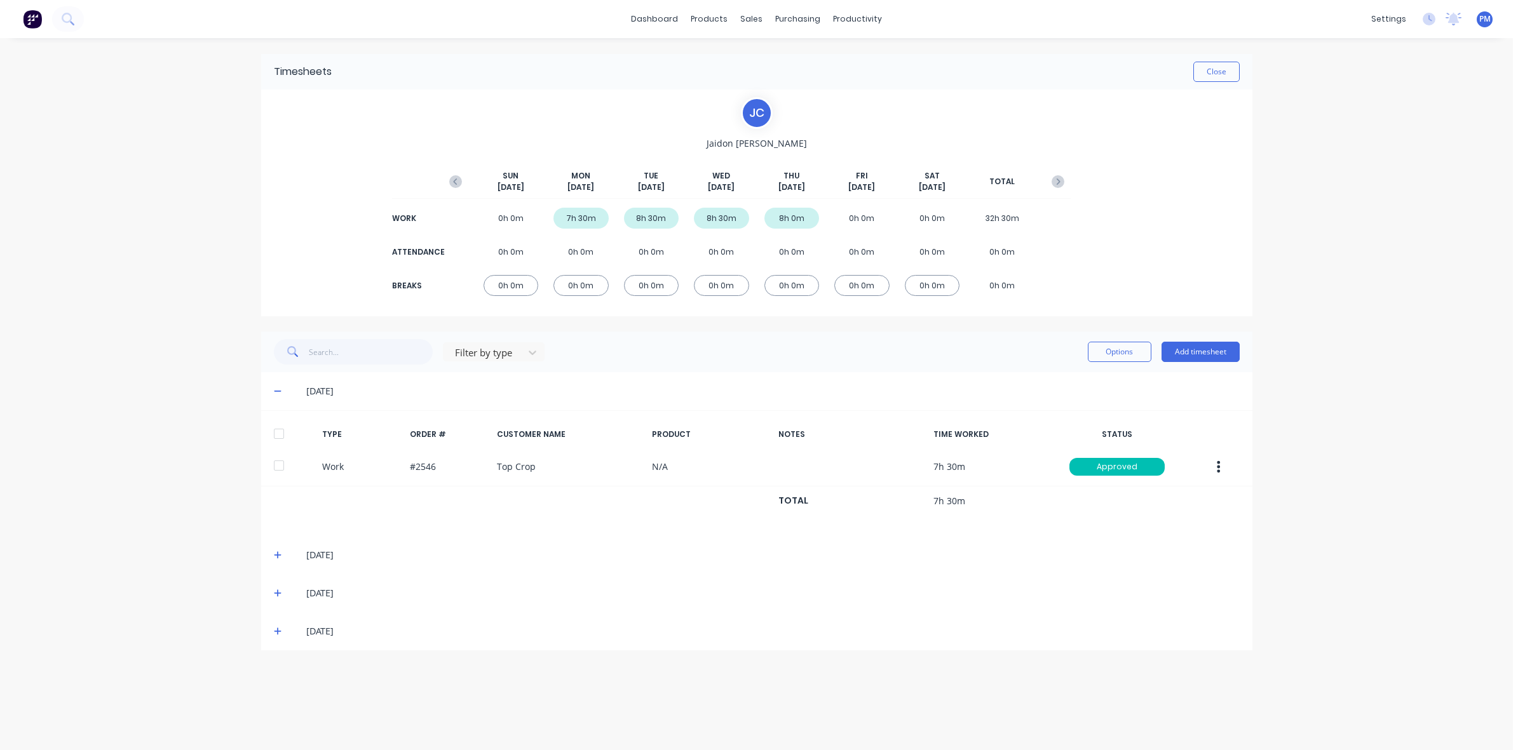
click at [277, 391] on icon at bounding box center [278, 391] width 8 height 1
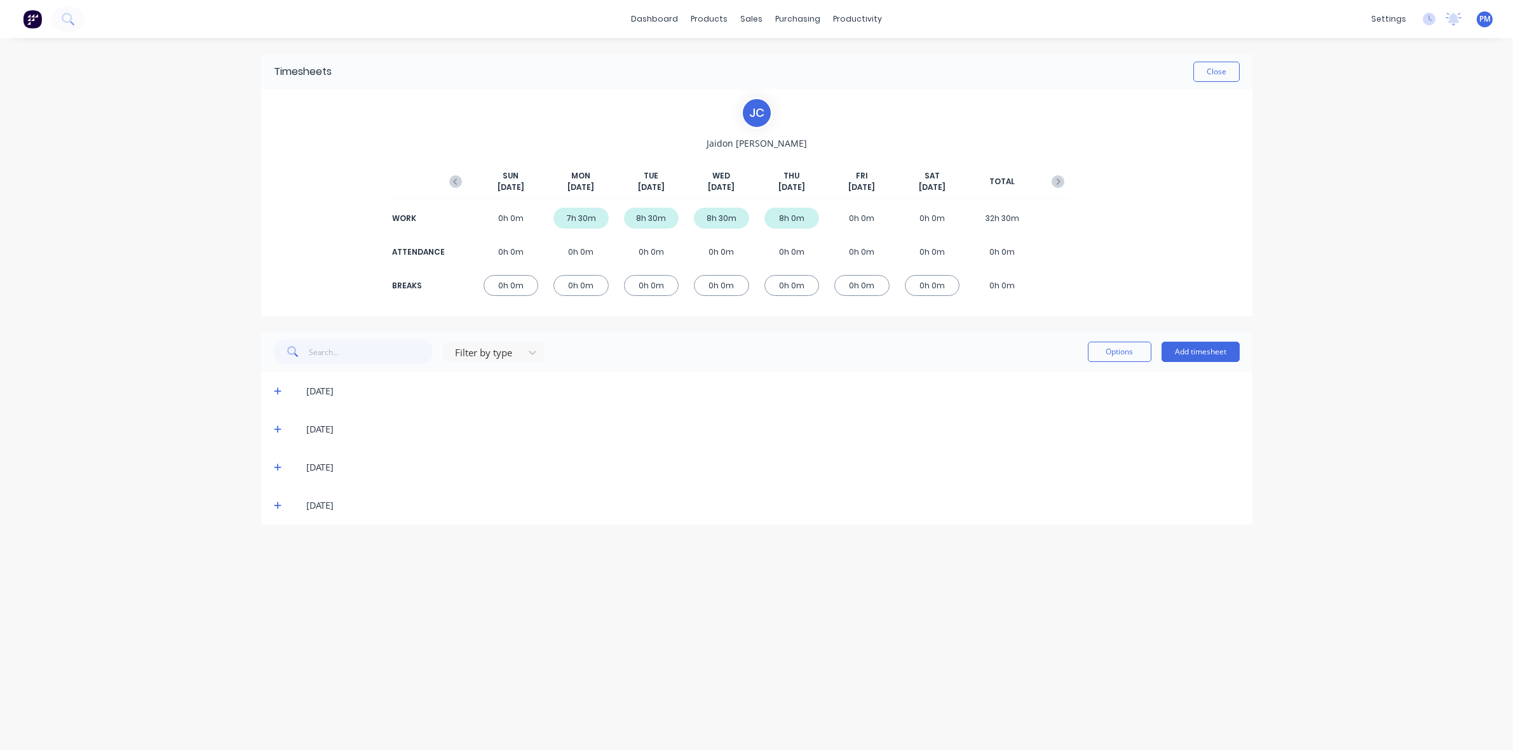
click at [278, 426] on icon at bounding box center [278, 429] width 8 height 9
click at [278, 468] on icon at bounding box center [278, 468] width 8 height 8
click at [278, 468] on icon at bounding box center [278, 467] width 8 height 9
click at [276, 502] on icon at bounding box center [278, 505] width 8 height 9
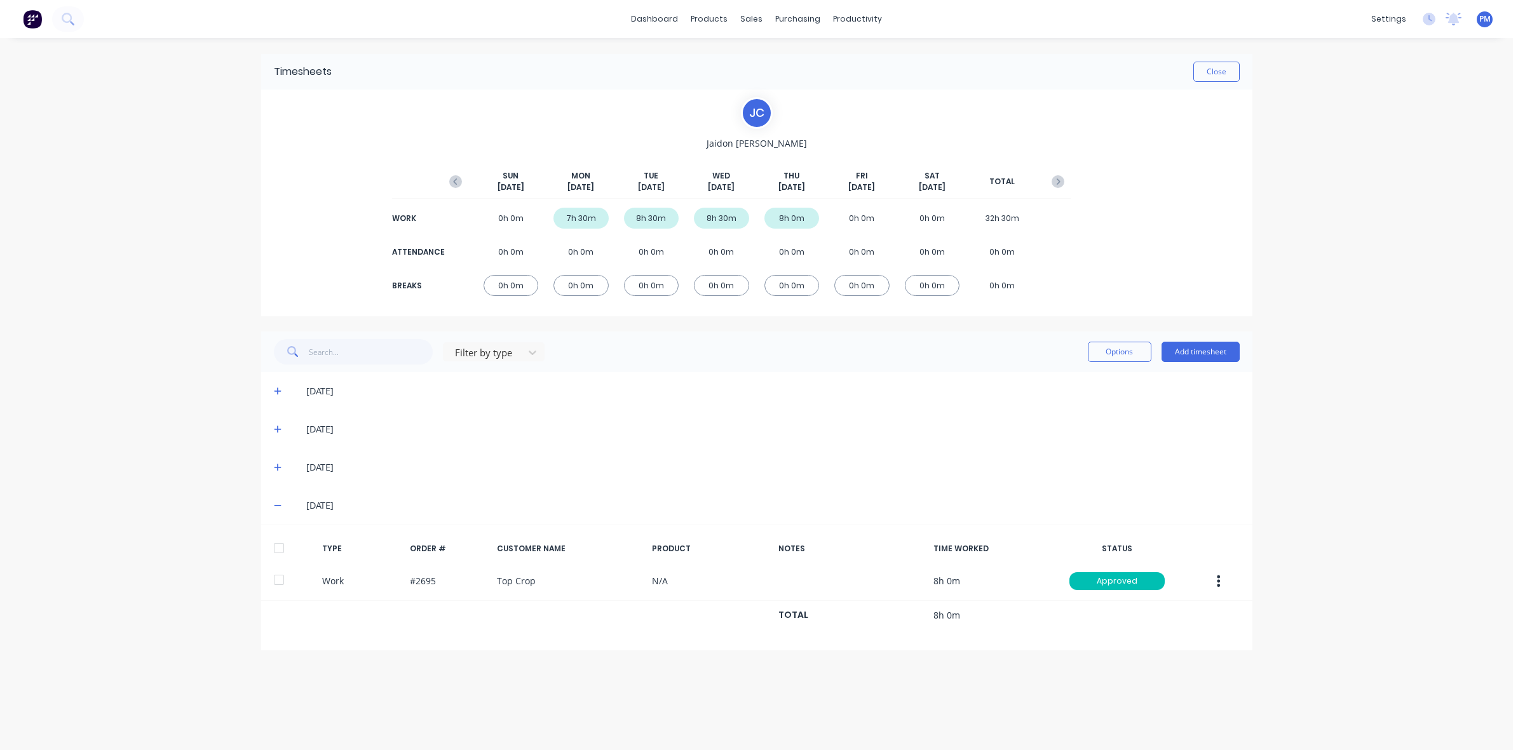
click at [276, 502] on icon at bounding box center [278, 505] width 8 height 9
click at [1216, 73] on button "Close" at bounding box center [1216, 72] width 46 height 20
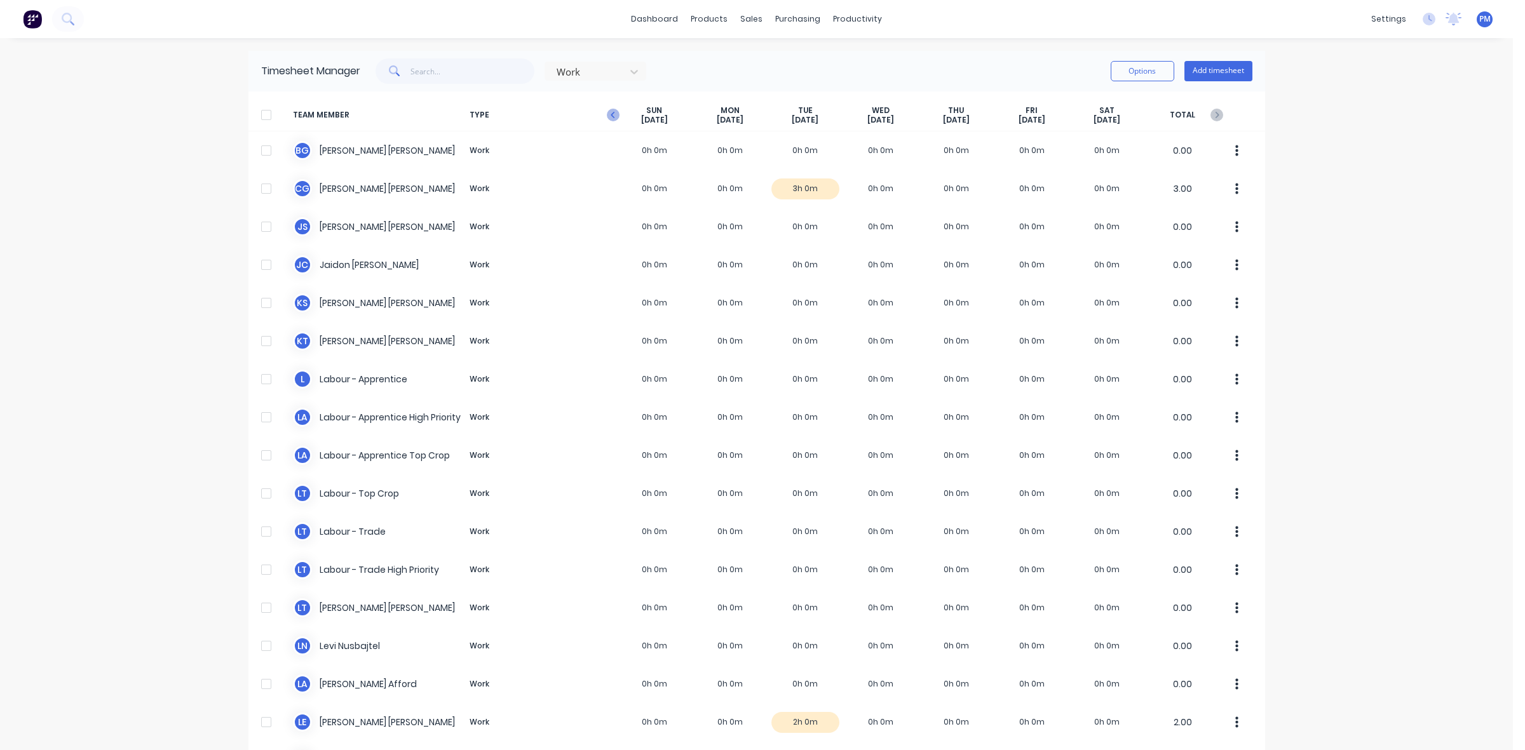
click at [610, 115] on icon "button" at bounding box center [612, 115] width 4 height 6
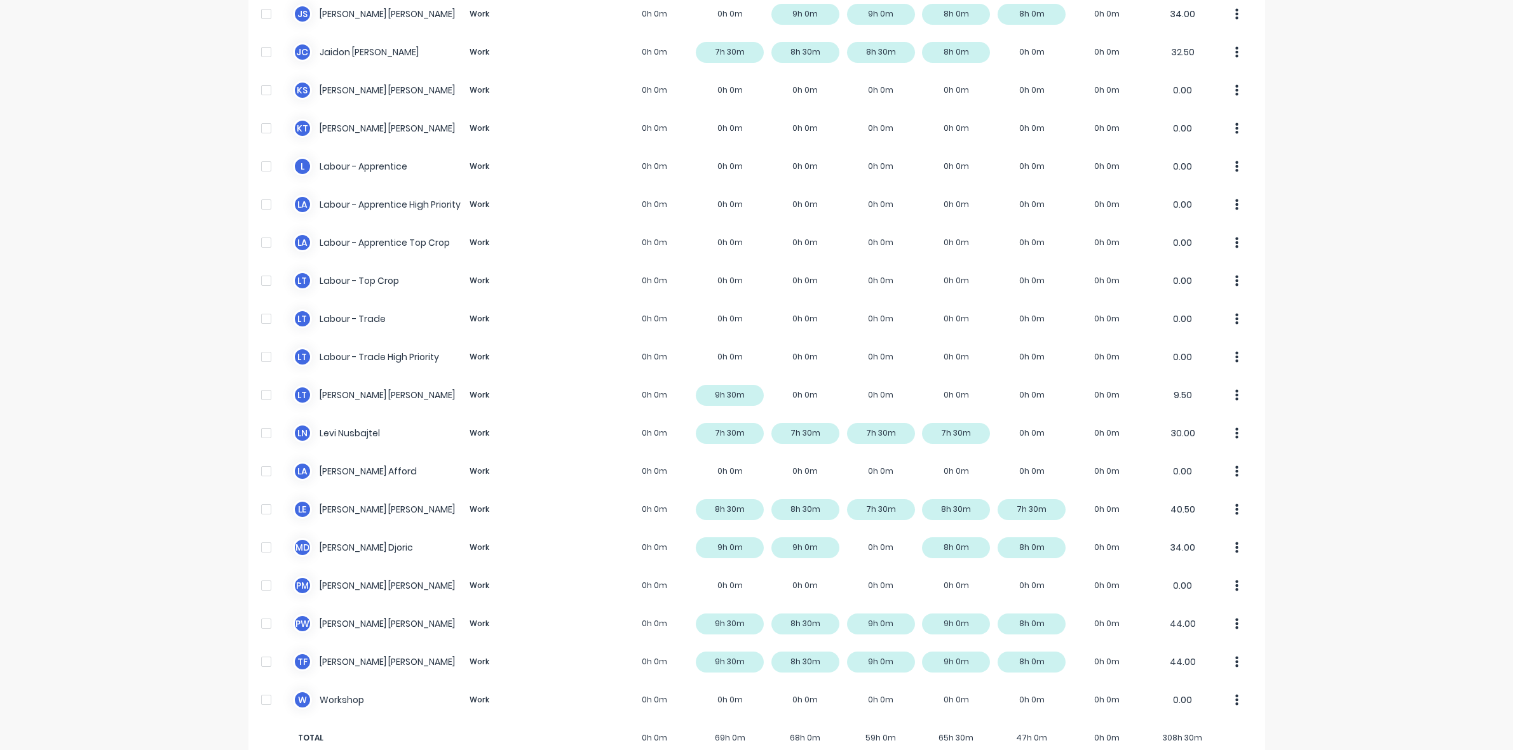
scroll to position [238, 0]
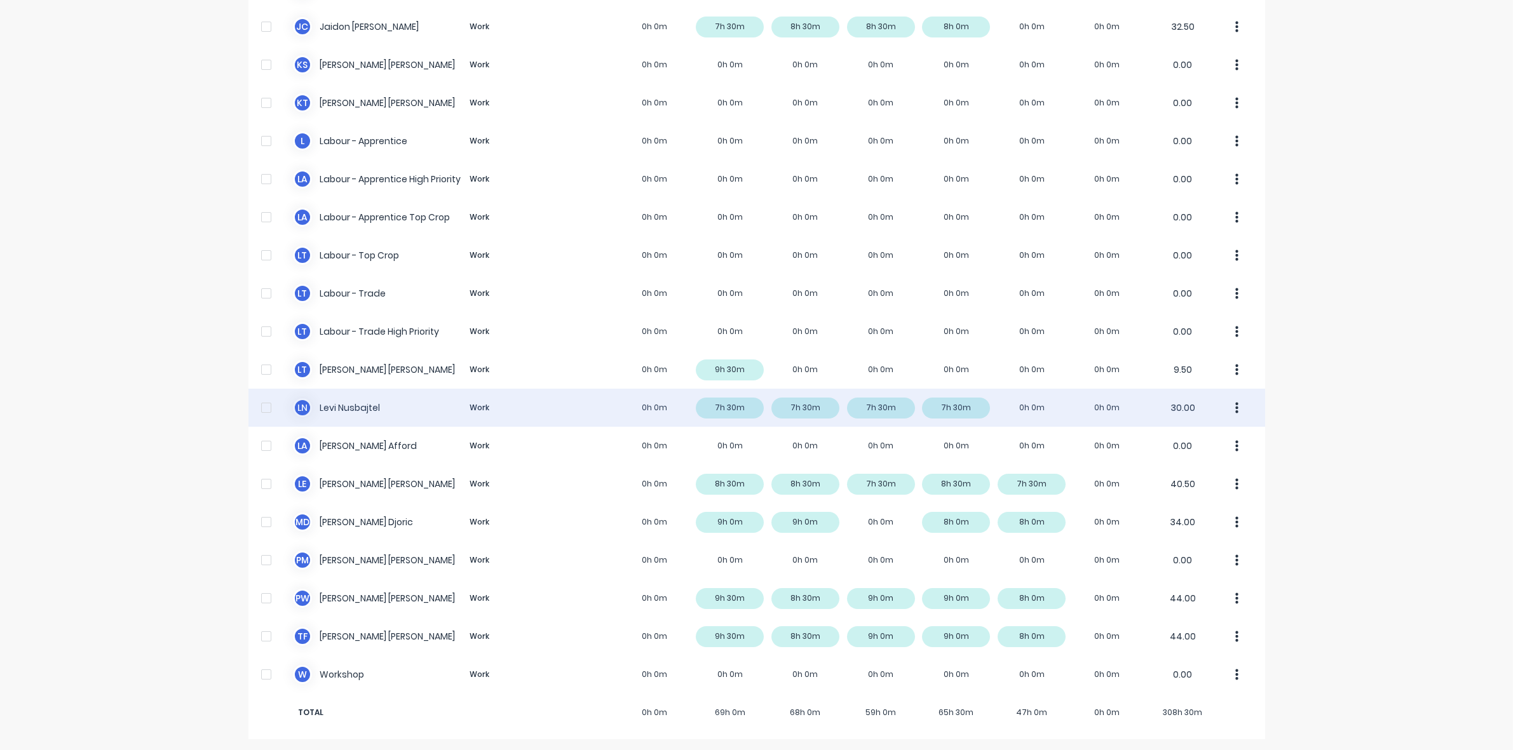
click at [723, 413] on div "L N Levi Nusbajtel Work 0h 0m 7h 30m 7h 30m 7h 30m 7h 30m 0h 0m 0h 0m 30.00" at bounding box center [756, 408] width 1016 height 38
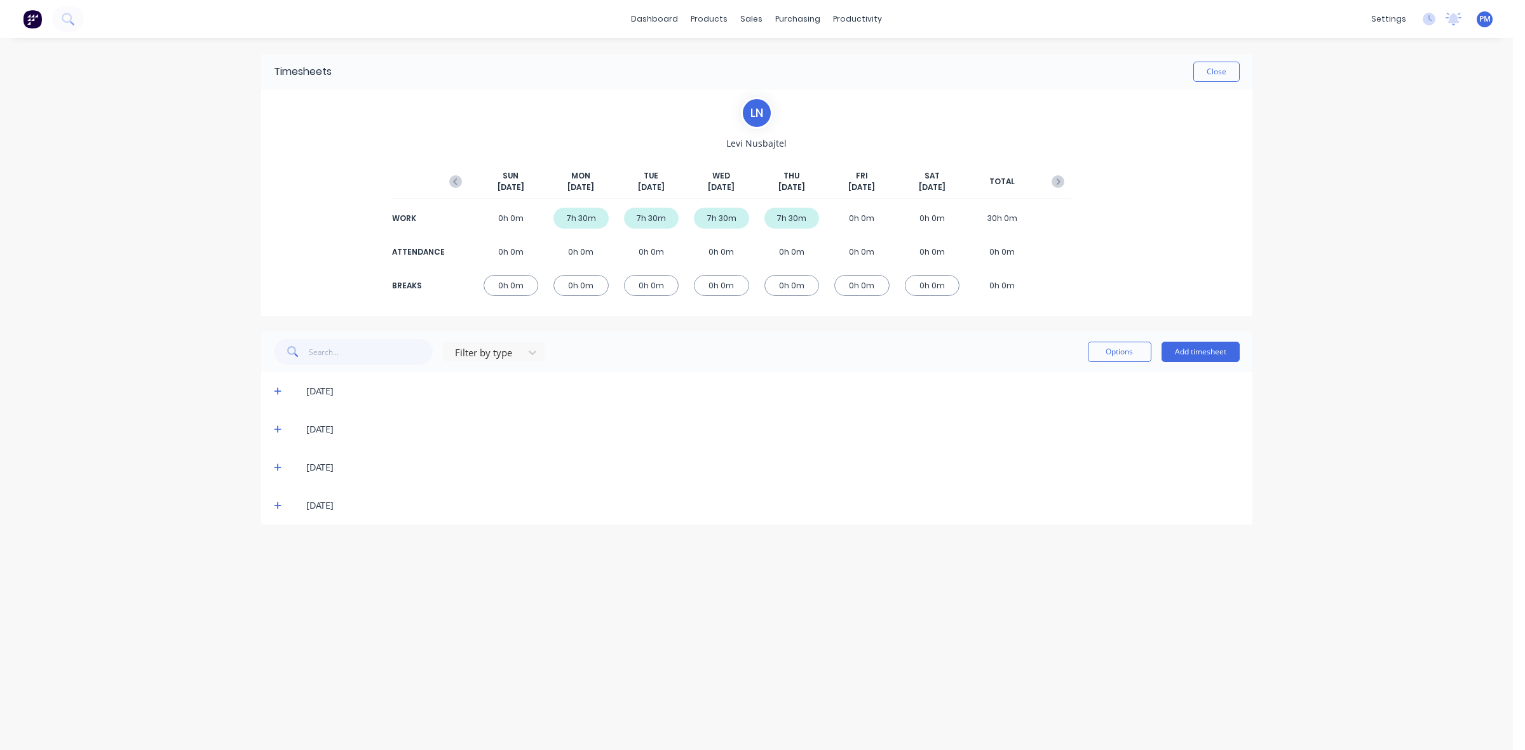
click at [277, 391] on icon at bounding box center [278, 392] width 8 height 8
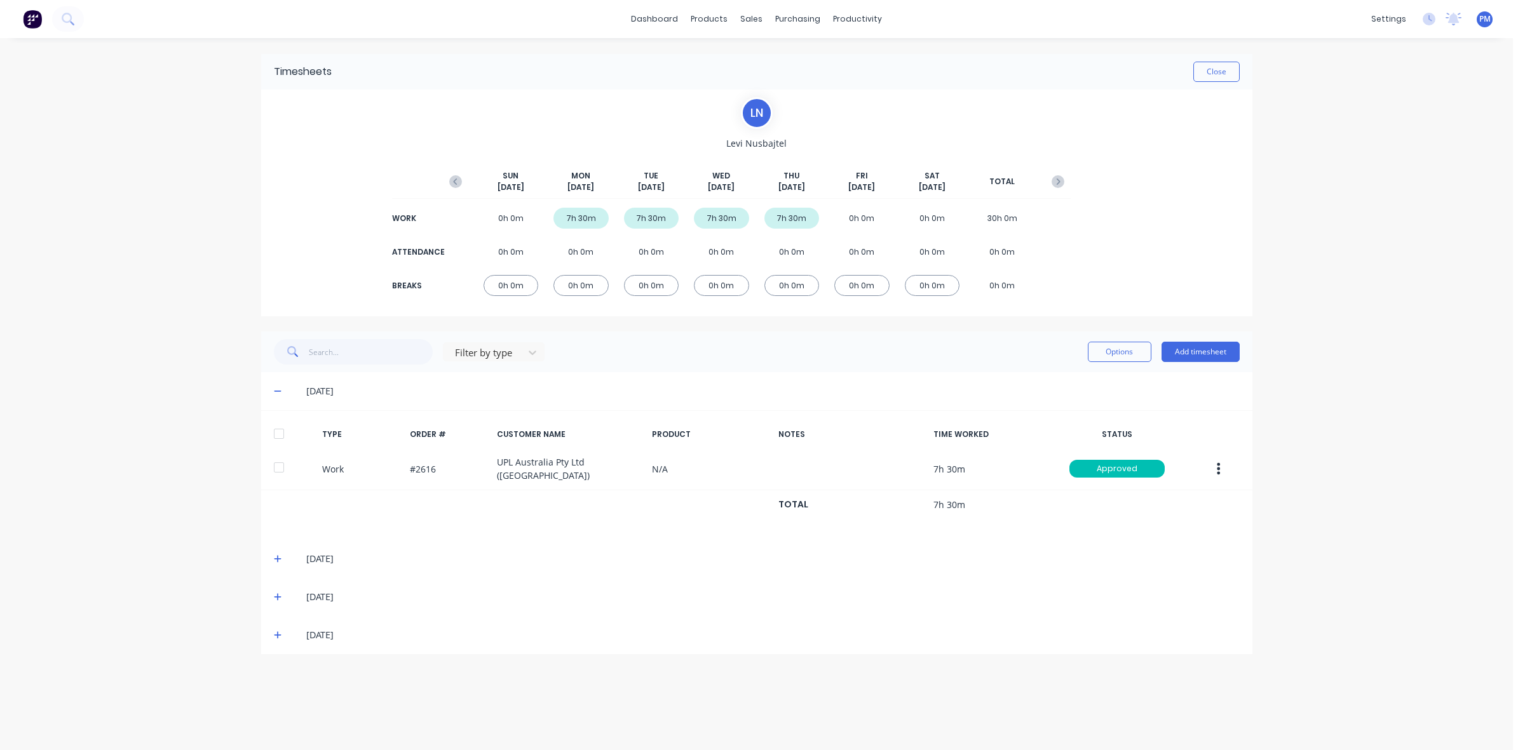
click at [277, 391] on icon at bounding box center [278, 391] width 8 height 1
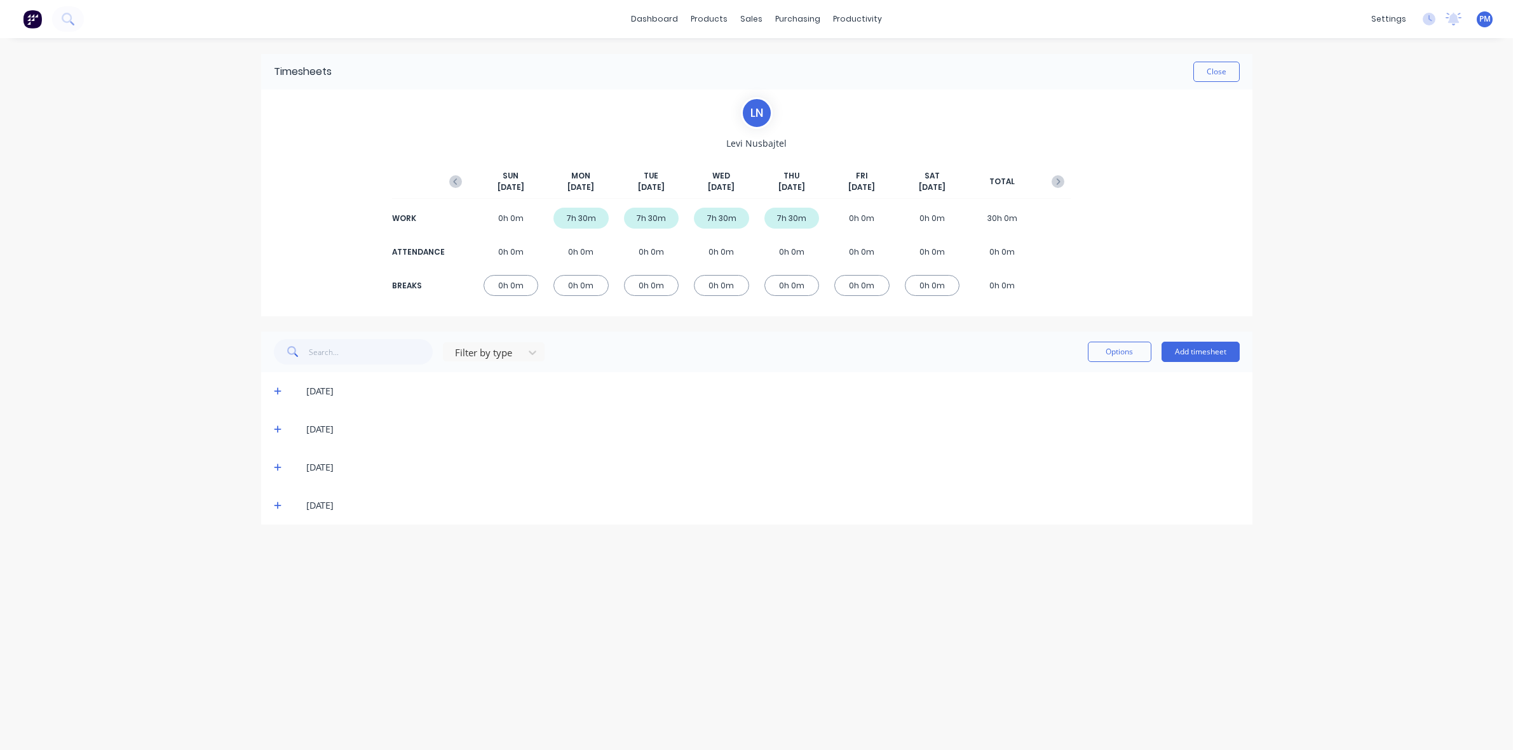
click at [276, 427] on icon at bounding box center [278, 429] width 8 height 9
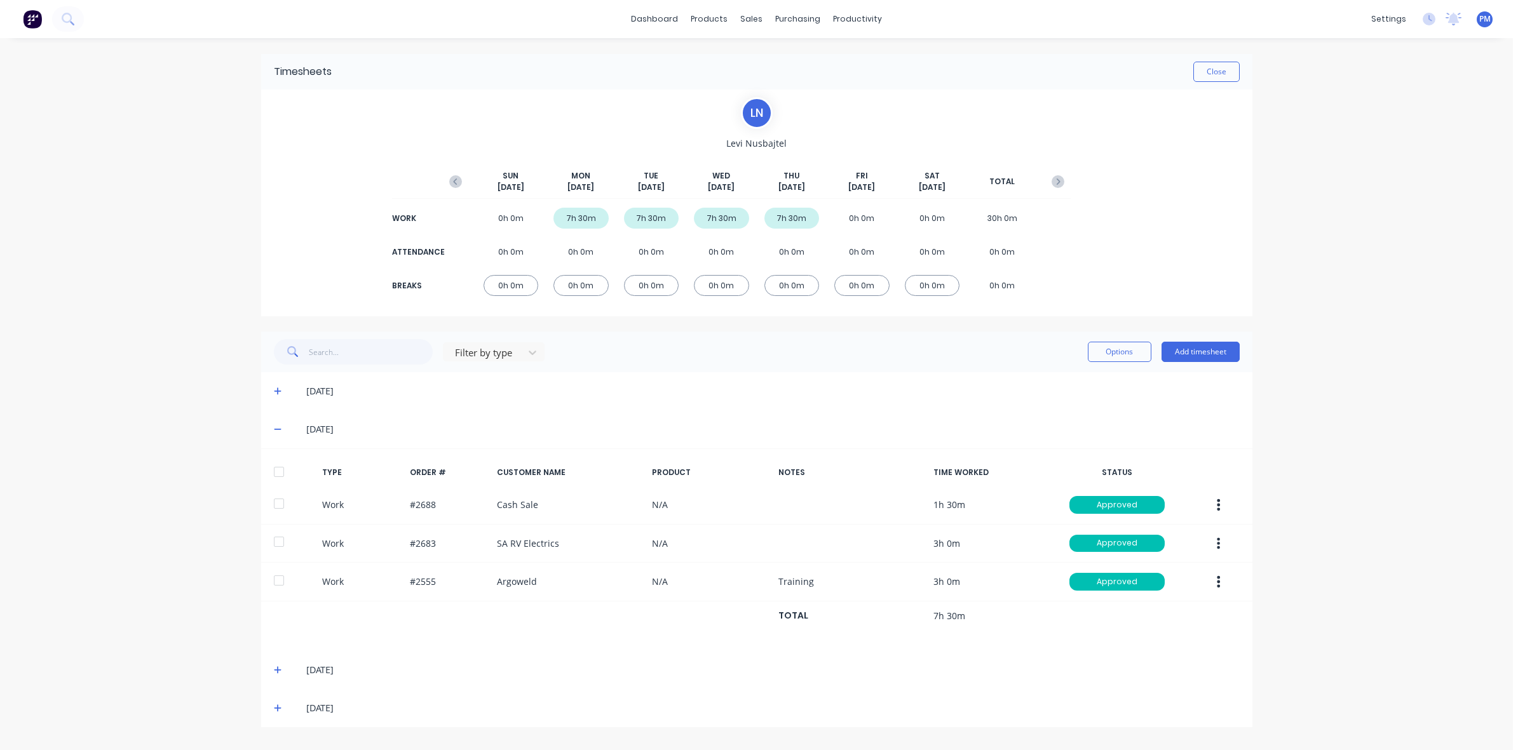
click at [276, 427] on icon at bounding box center [278, 429] width 8 height 9
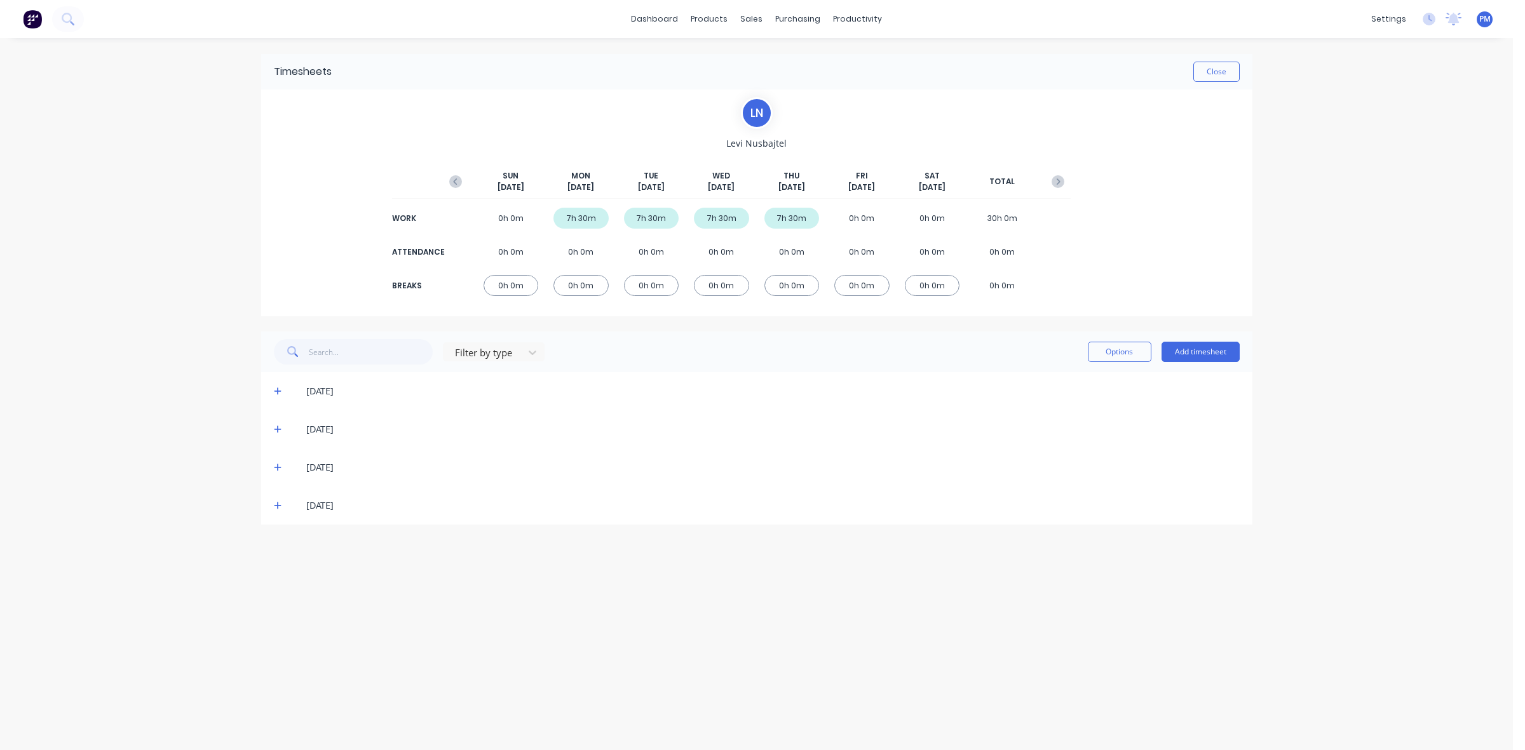
click at [277, 466] on icon at bounding box center [278, 468] width 8 height 8
click at [277, 466] on icon at bounding box center [278, 467] width 8 height 9
click at [278, 504] on icon at bounding box center [278, 506] width 8 height 8
click at [1211, 79] on button "Close" at bounding box center [1216, 72] width 46 height 20
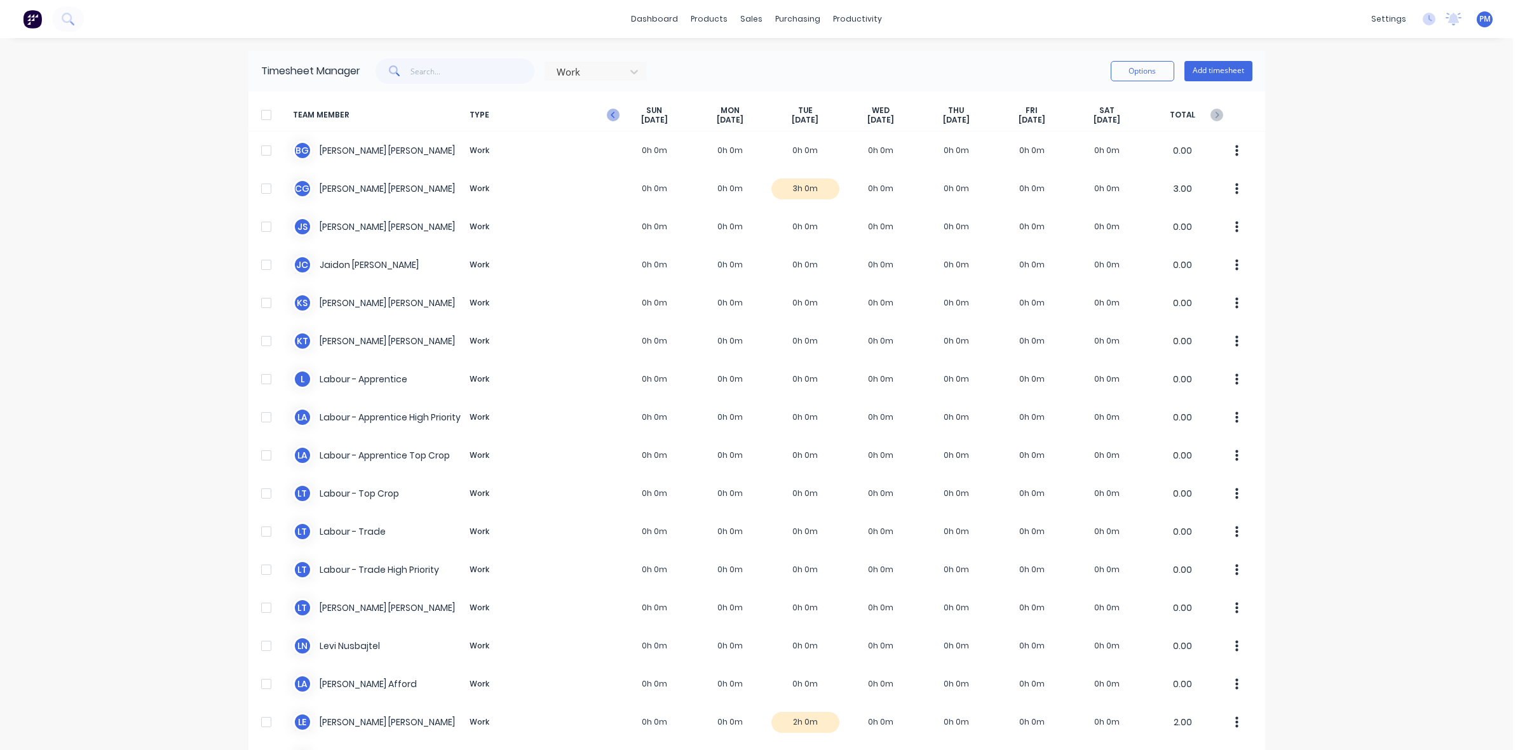
click at [607, 114] on icon "button" at bounding box center [613, 115] width 13 height 13
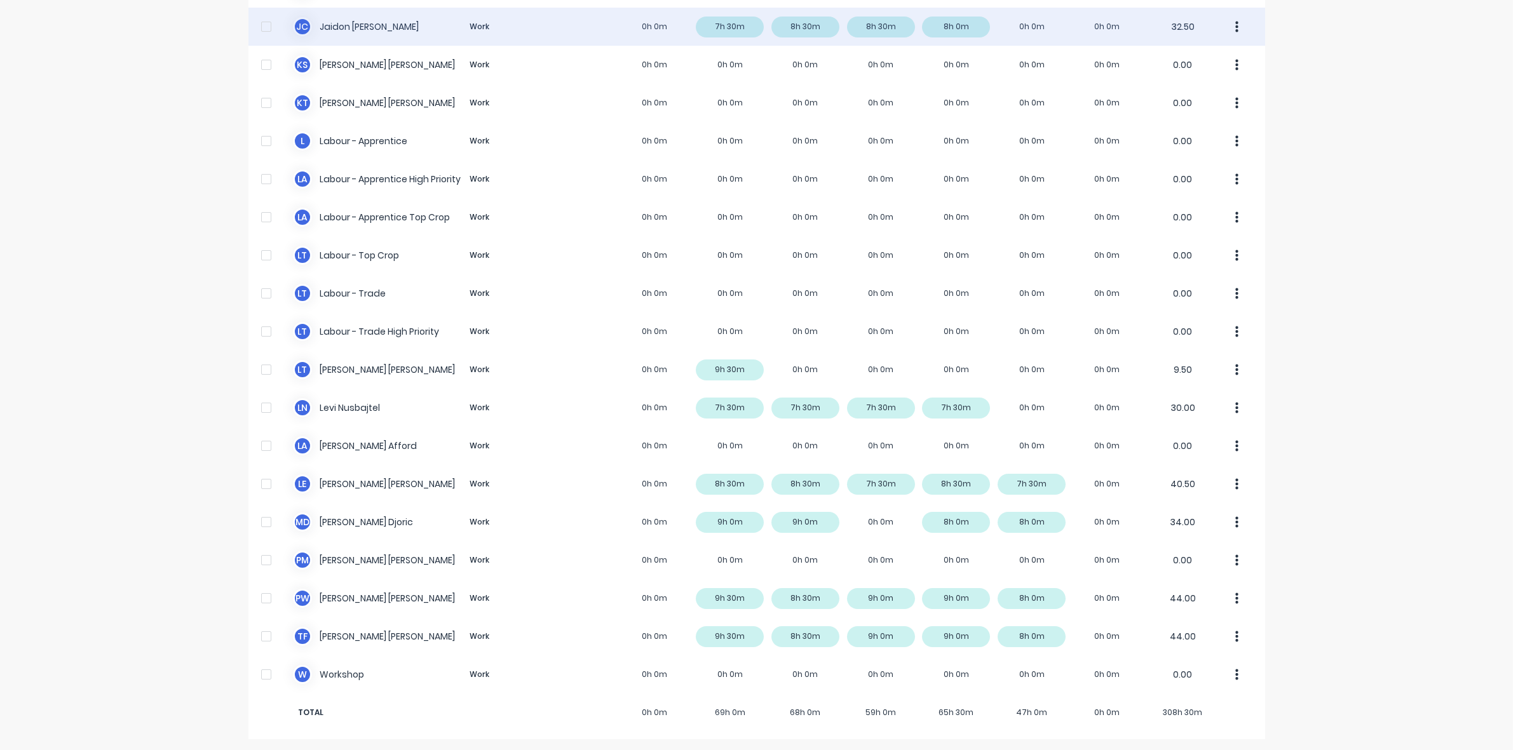
scroll to position [240, 0]
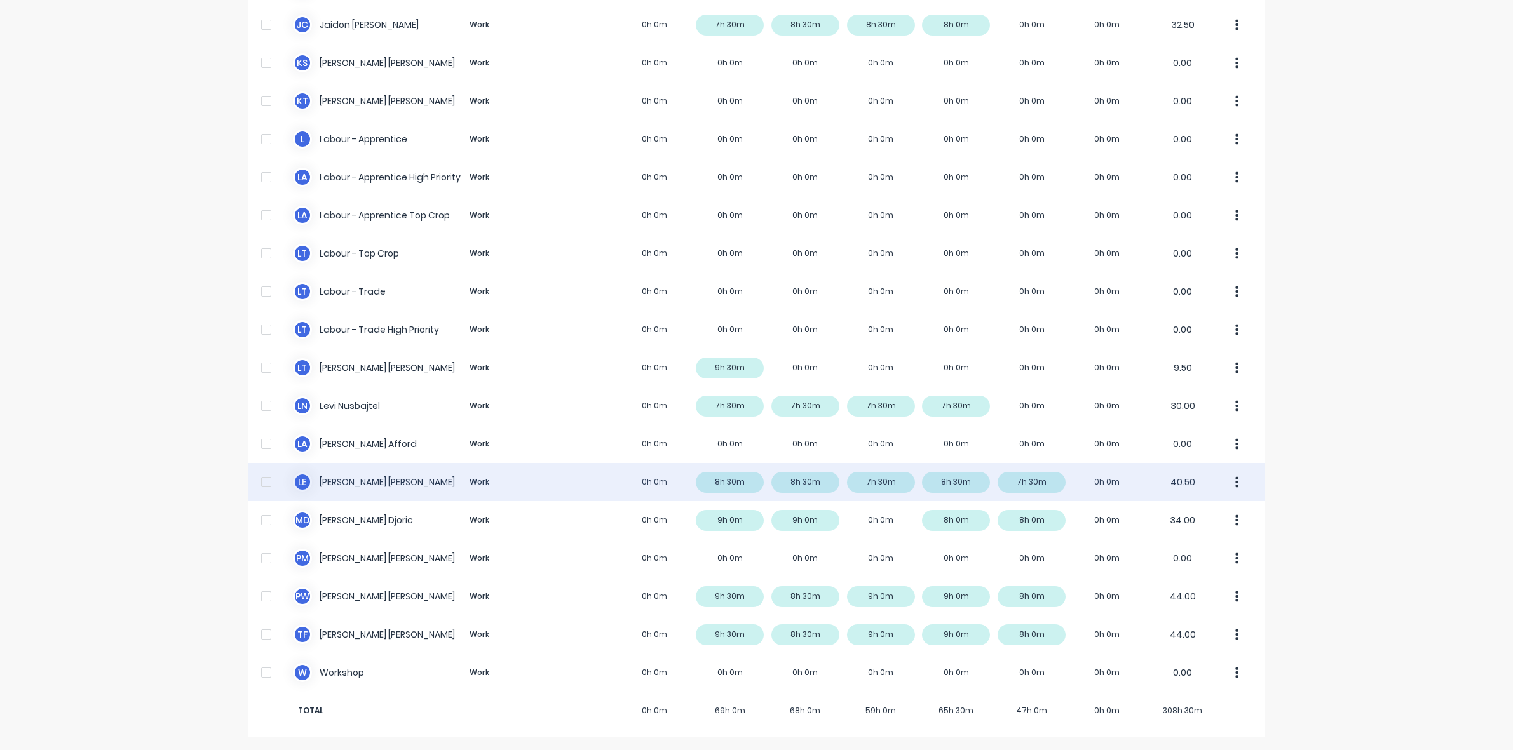
click at [734, 482] on div "L E Luke Ellis Work 0h 0m 8h 30m 8h 30m 7h 30m 8h 30m 7h 30m 0h 0m 40.50" at bounding box center [756, 482] width 1016 height 38
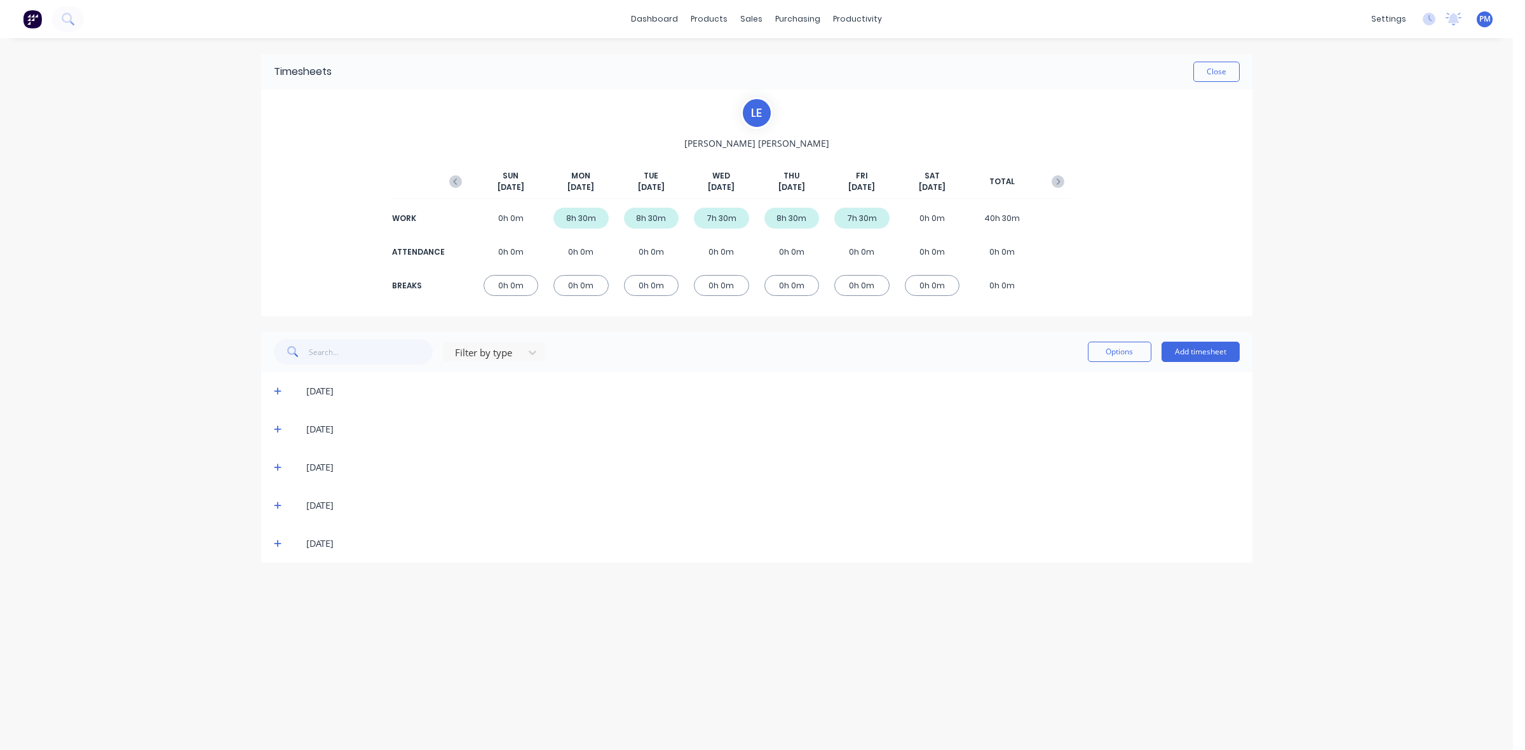
click at [278, 392] on icon at bounding box center [278, 392] width 8 height 8
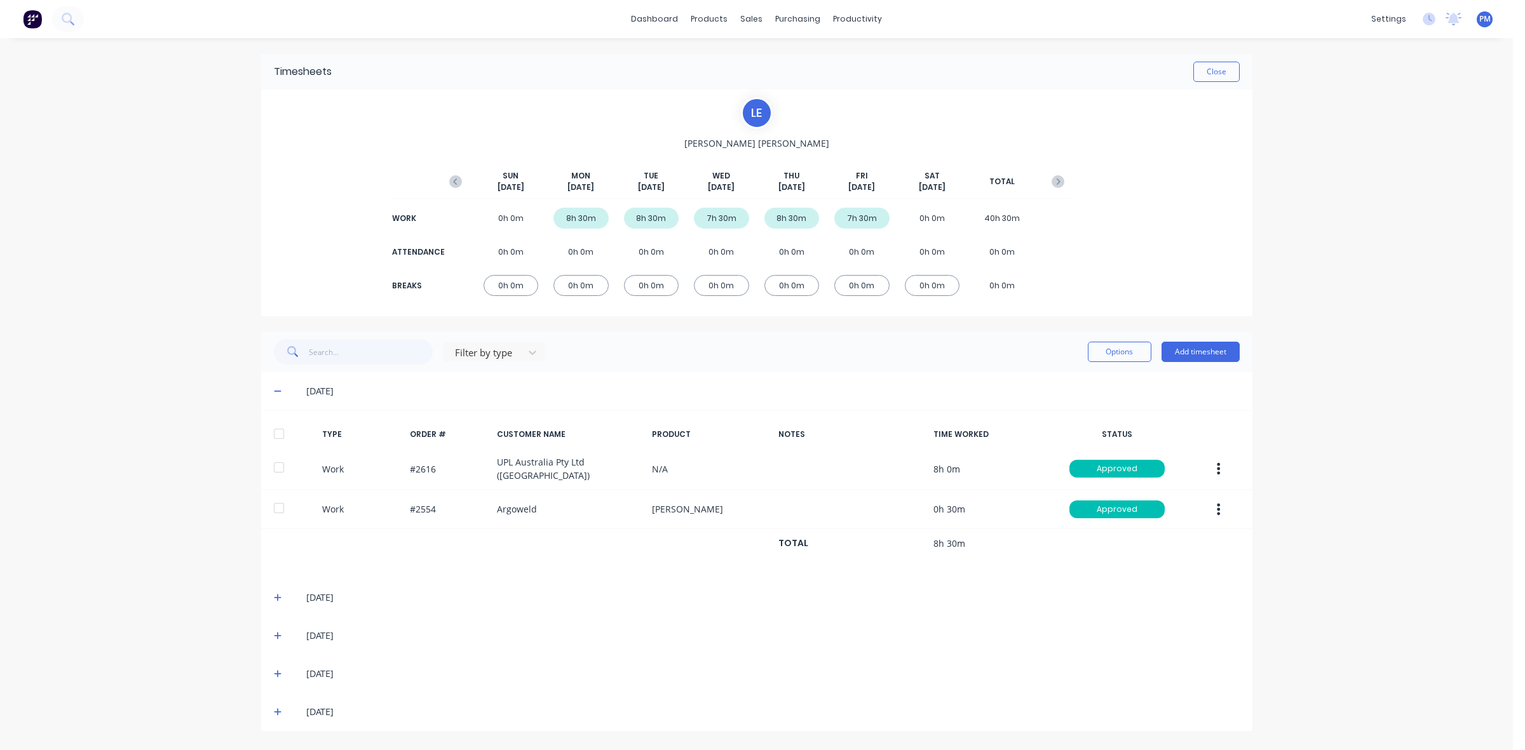
click at [278, 392] on icon at bounding box center [278, 391] width 8 height 9
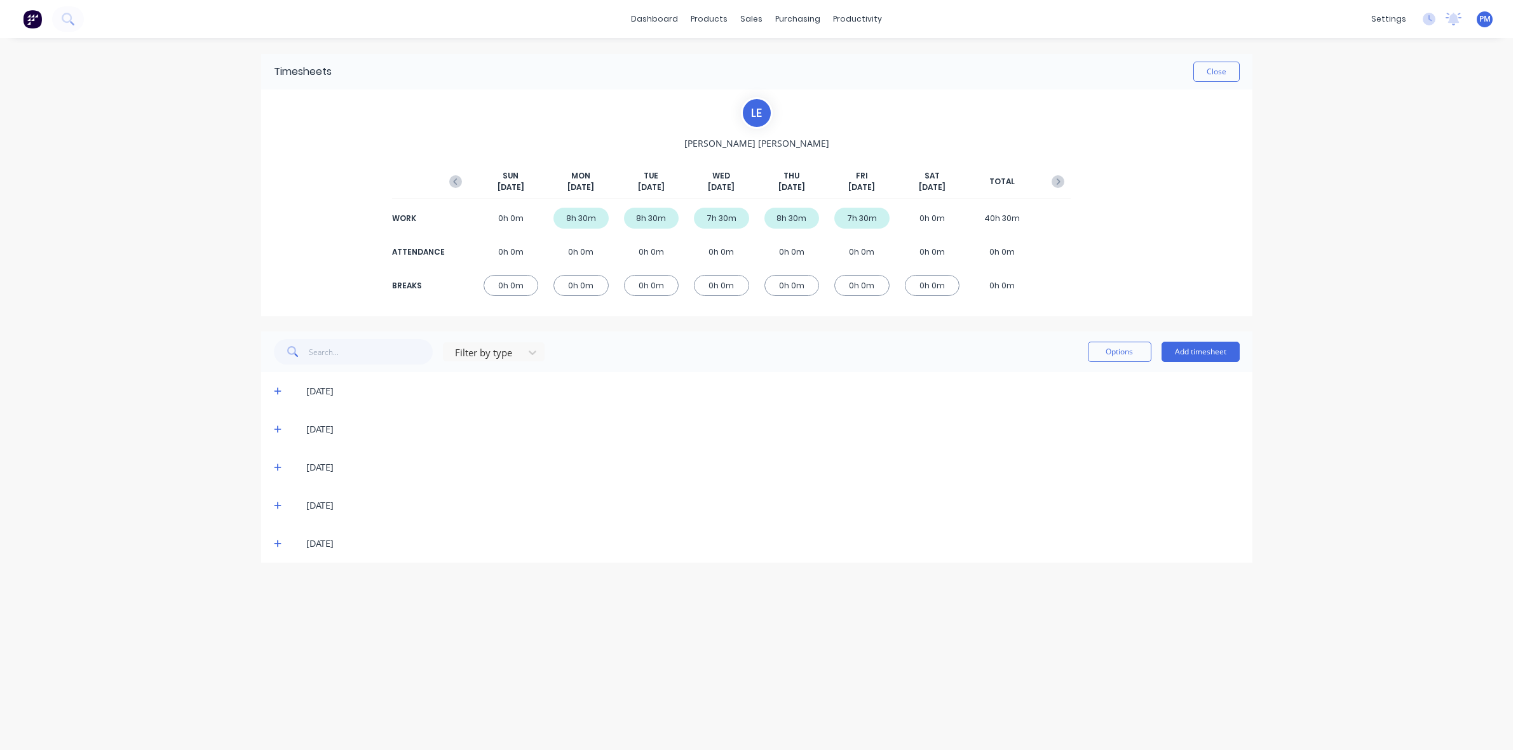
click at [277, 426] on icon at bounding box center [278, 430] width 8 height 8
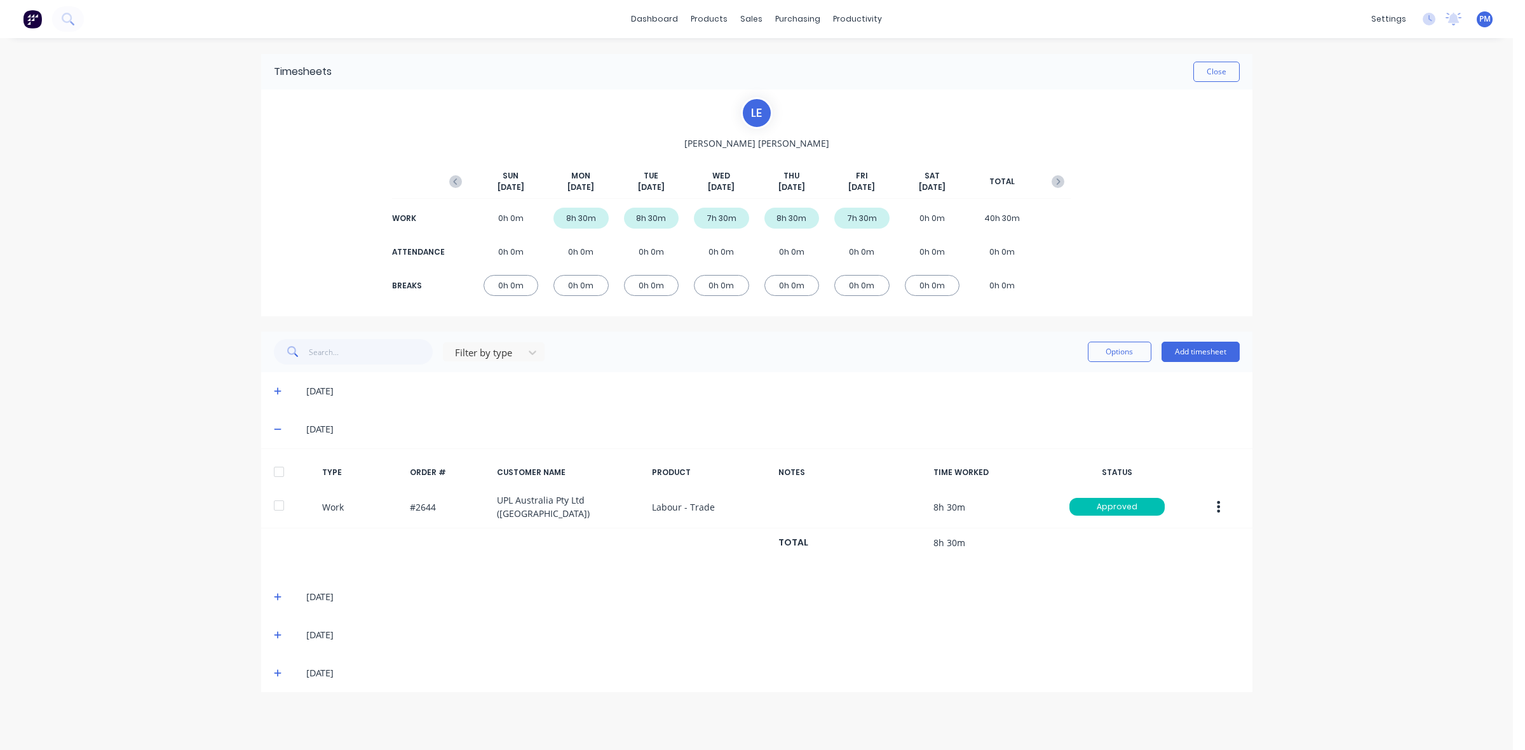
click at [277, 426] on icon at bounding box center [278, 429] width 8 height 9
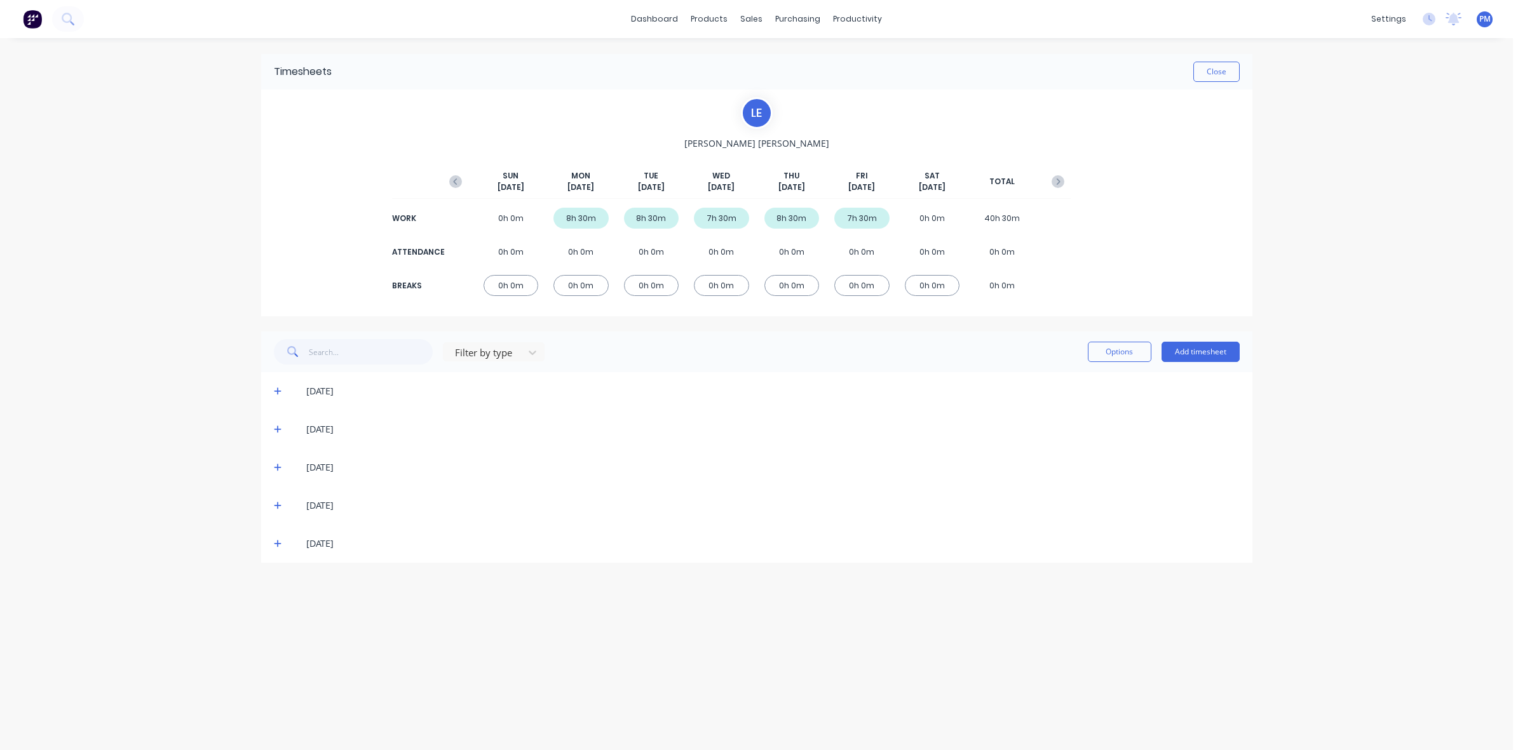
click at [277, 464] on icon at bounding box center [278, 468] width 8 height 8
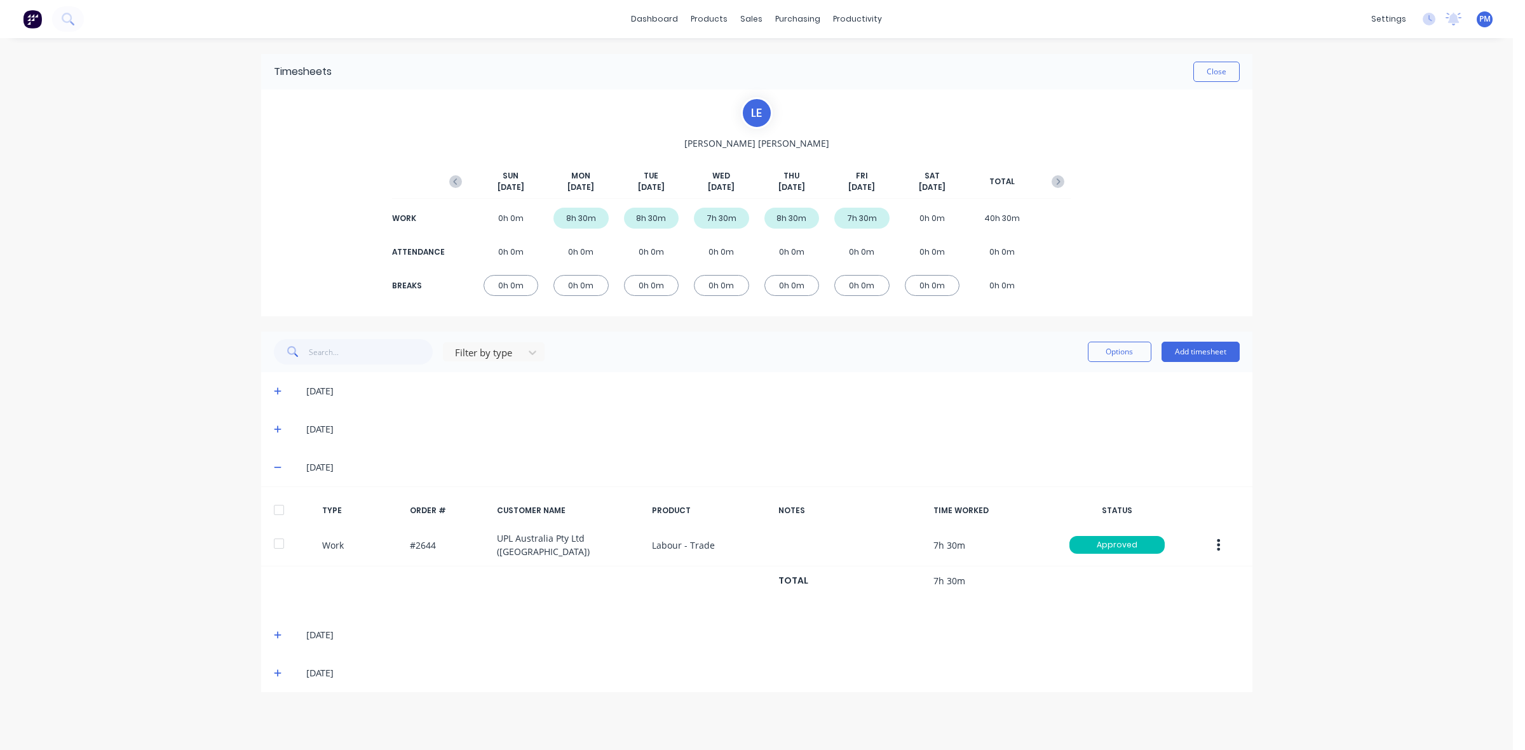
click at [277, 464] on icon at bounding box center [278, 467] width 8 height 9
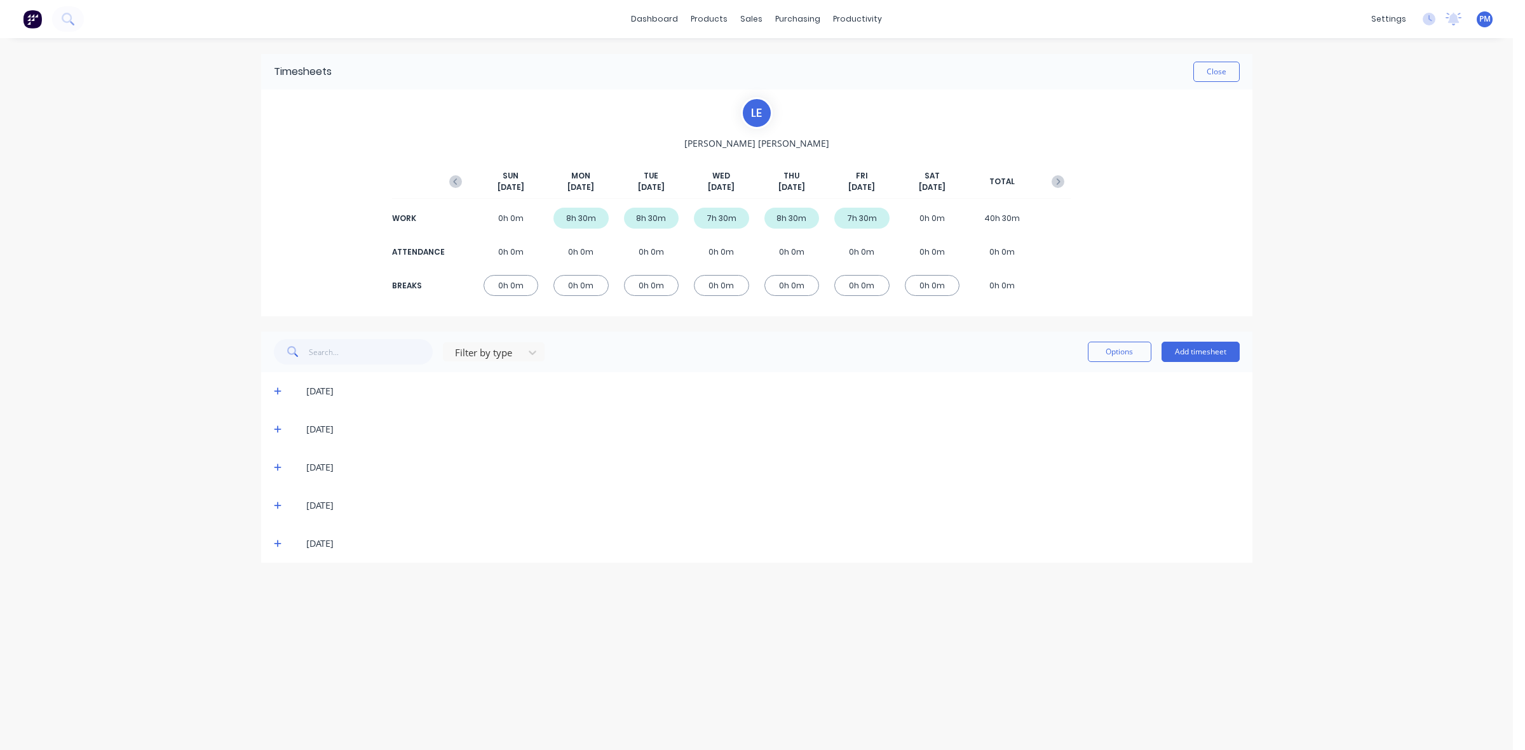
click at [276, 504] on icon at bounding box center [278, 505] width 8 height 9
click at [275, 541] on icon at bounding box center [278, 543] width 8 height 9
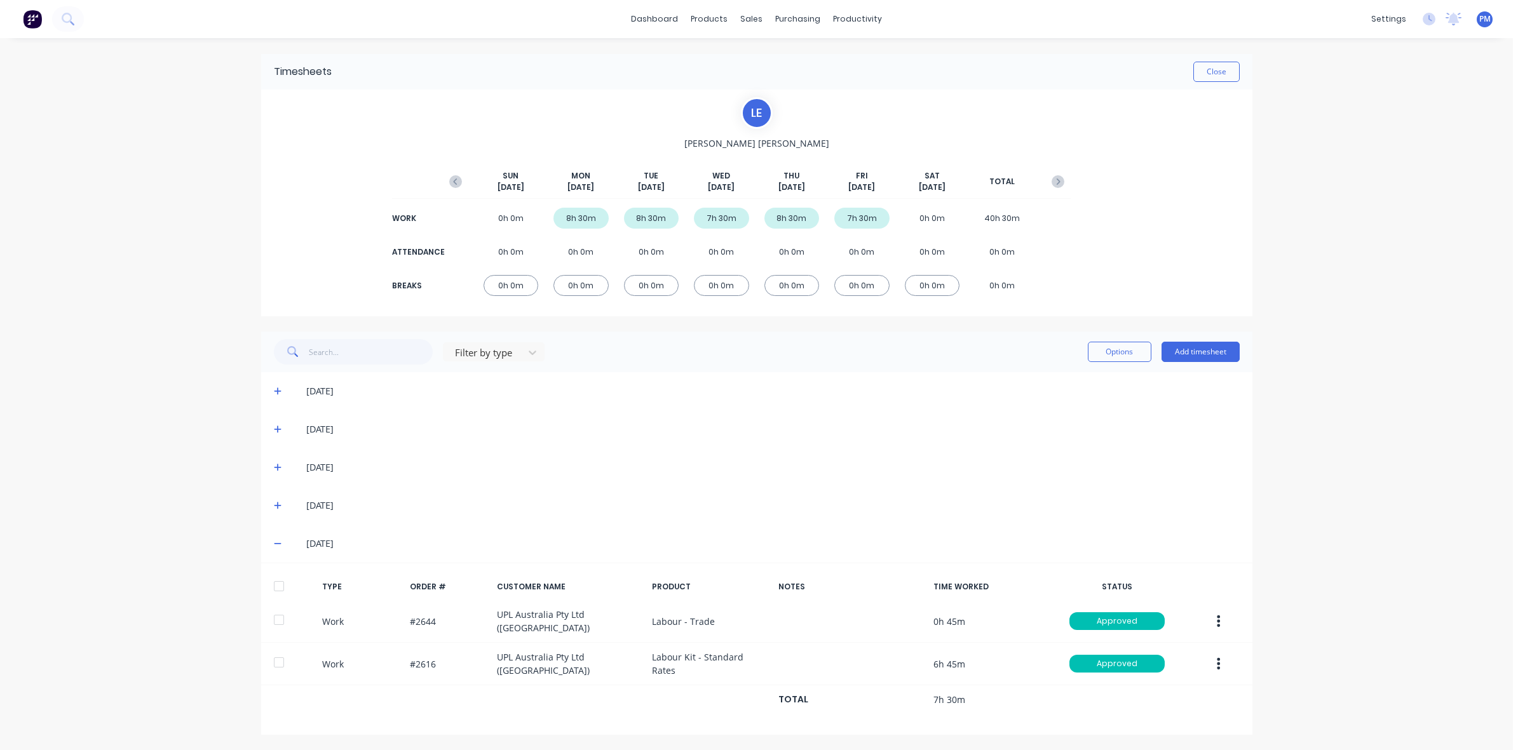
click at [275, 541] on icon at bounding box center [278, 543] width 8 height 9
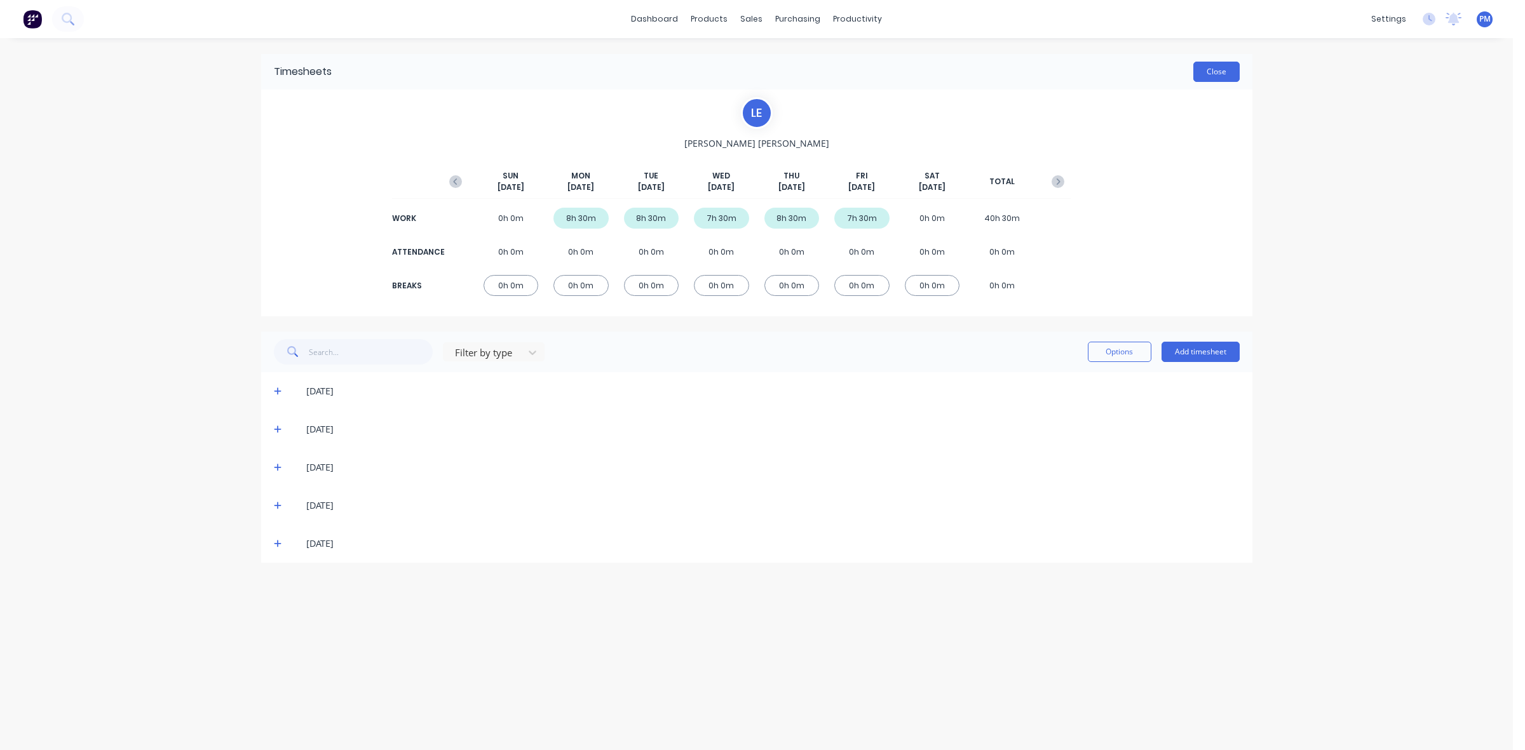
click at [1225, 77] on button "Close" at bounding box center [1216, 72] width 46 height 20
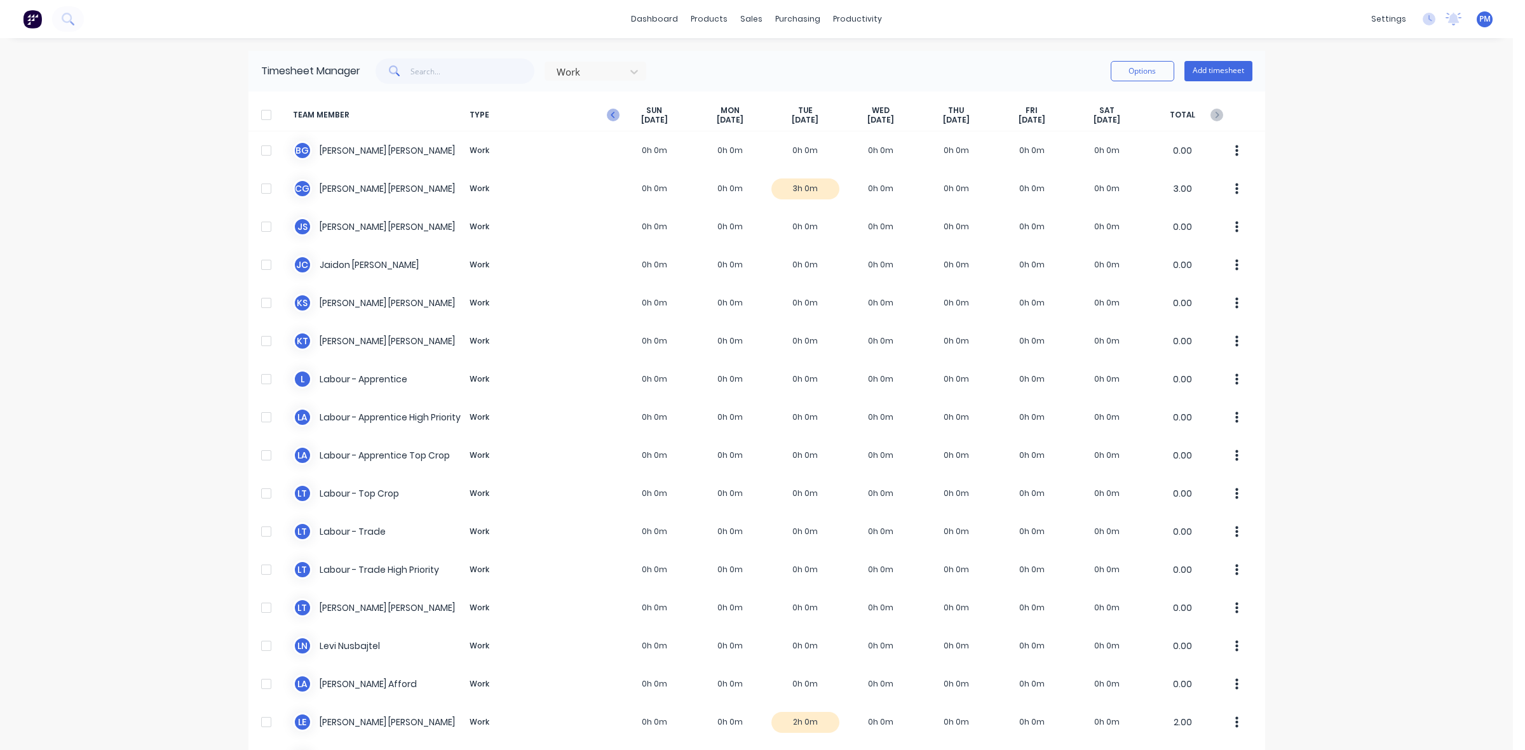
click at [608, 116] on icon "button" at bounding box center [613, 115] width 13 height 13
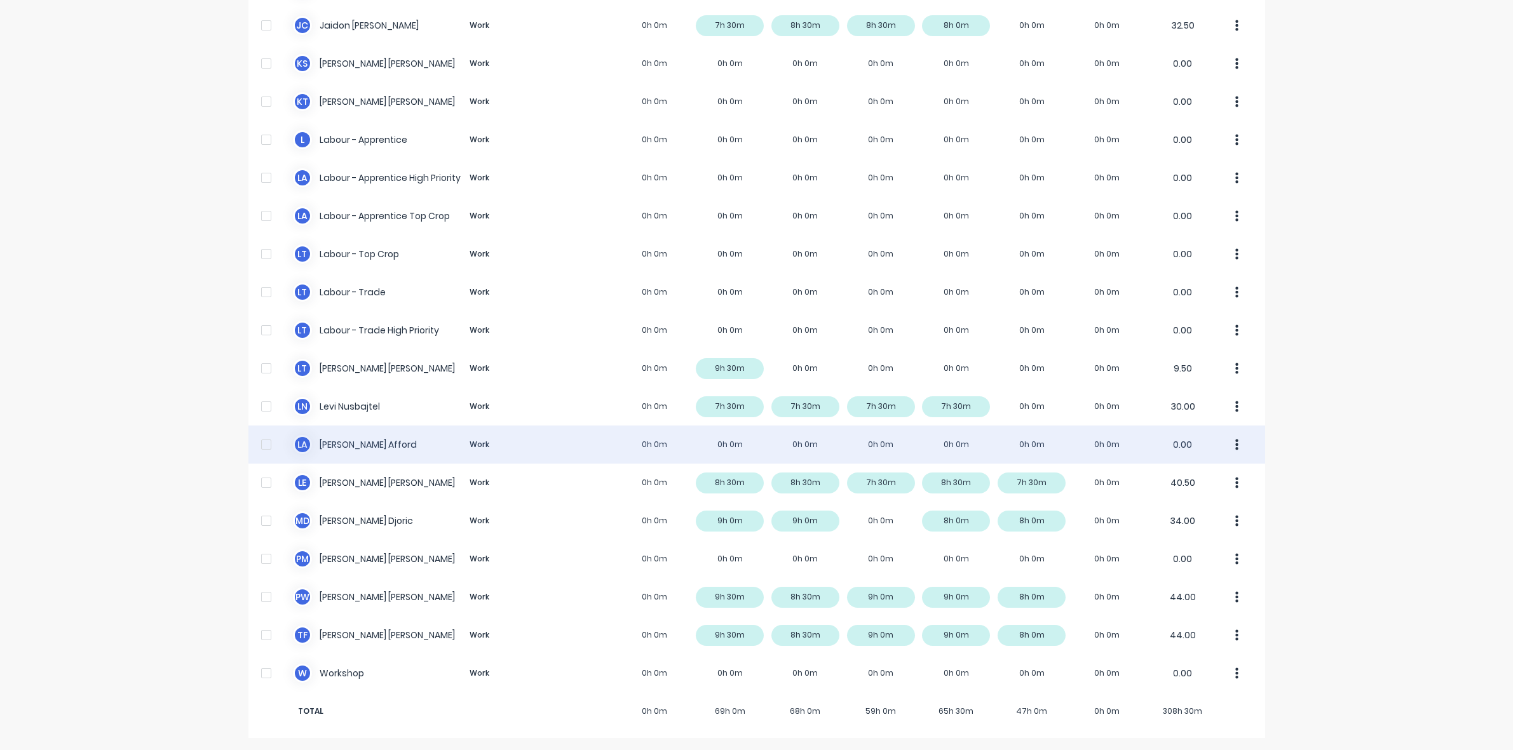
scroll to position [240, 0]
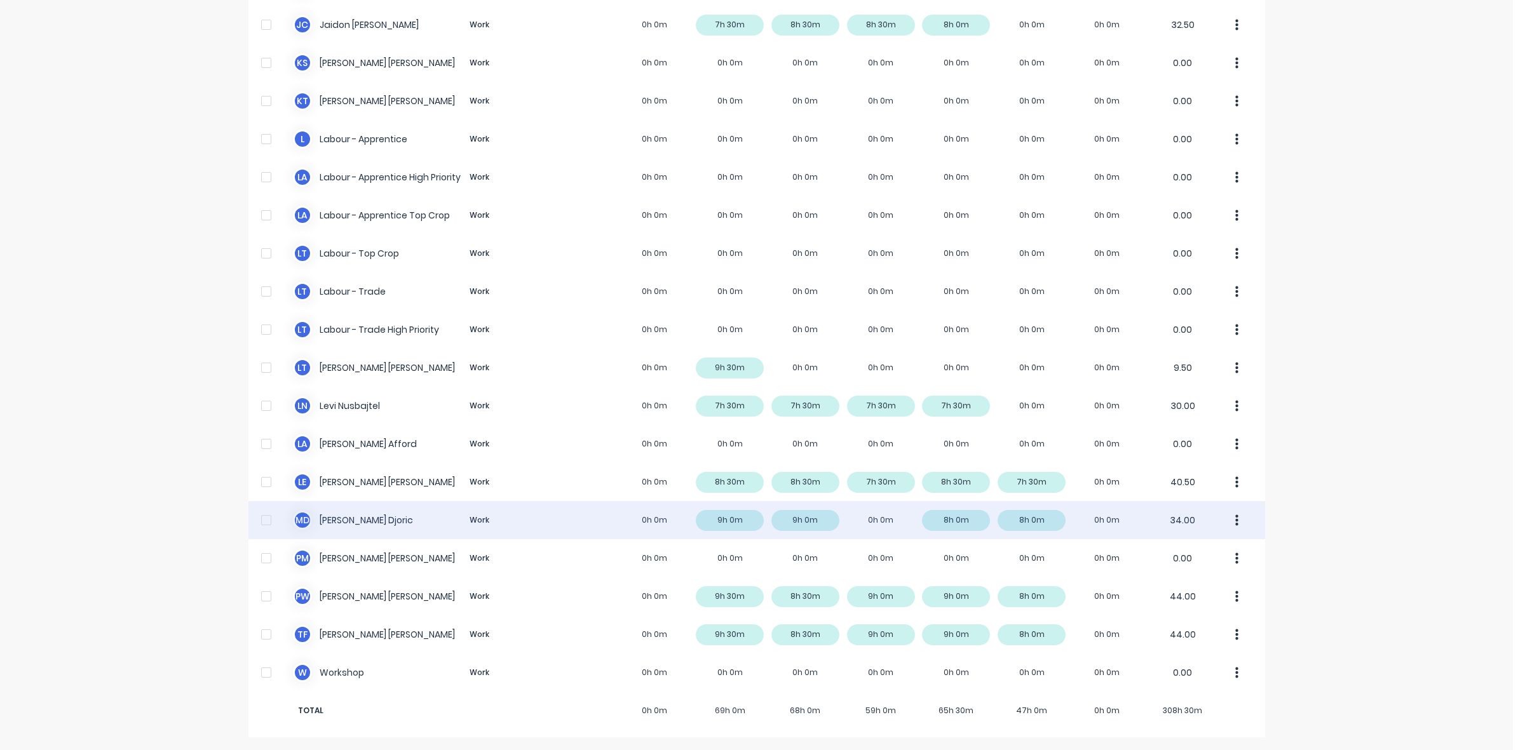
click at [724, 523] on div "M D Micheal Djoric Work 0h 0m 9h 0m 9h 0m 0h 0m 8h 0m 8h 0m 0h 0m 34.00" at bounding box center [756, 520] width 1016 height 38
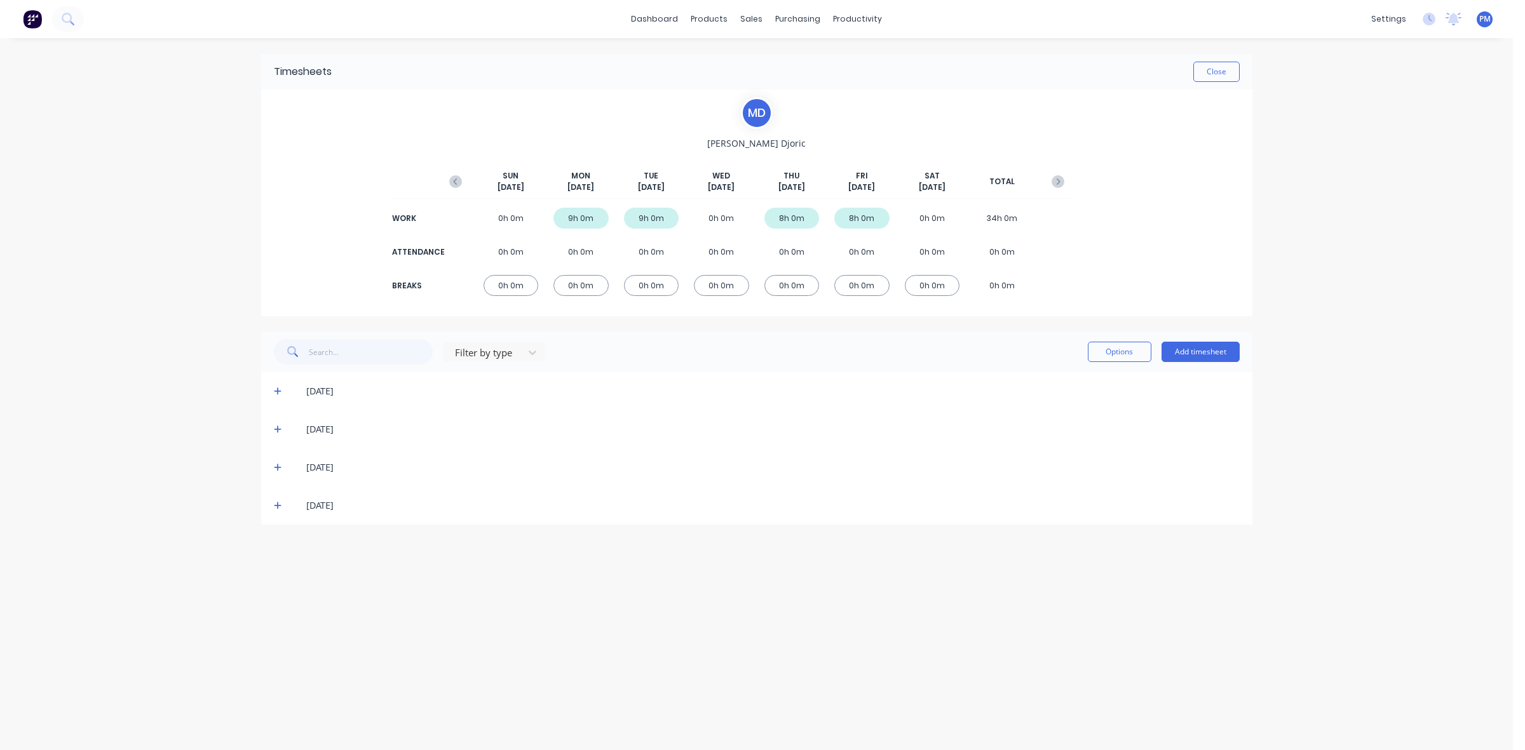
click at [276, 392] on icon at bounding box center [278, 391] width 8 height 9
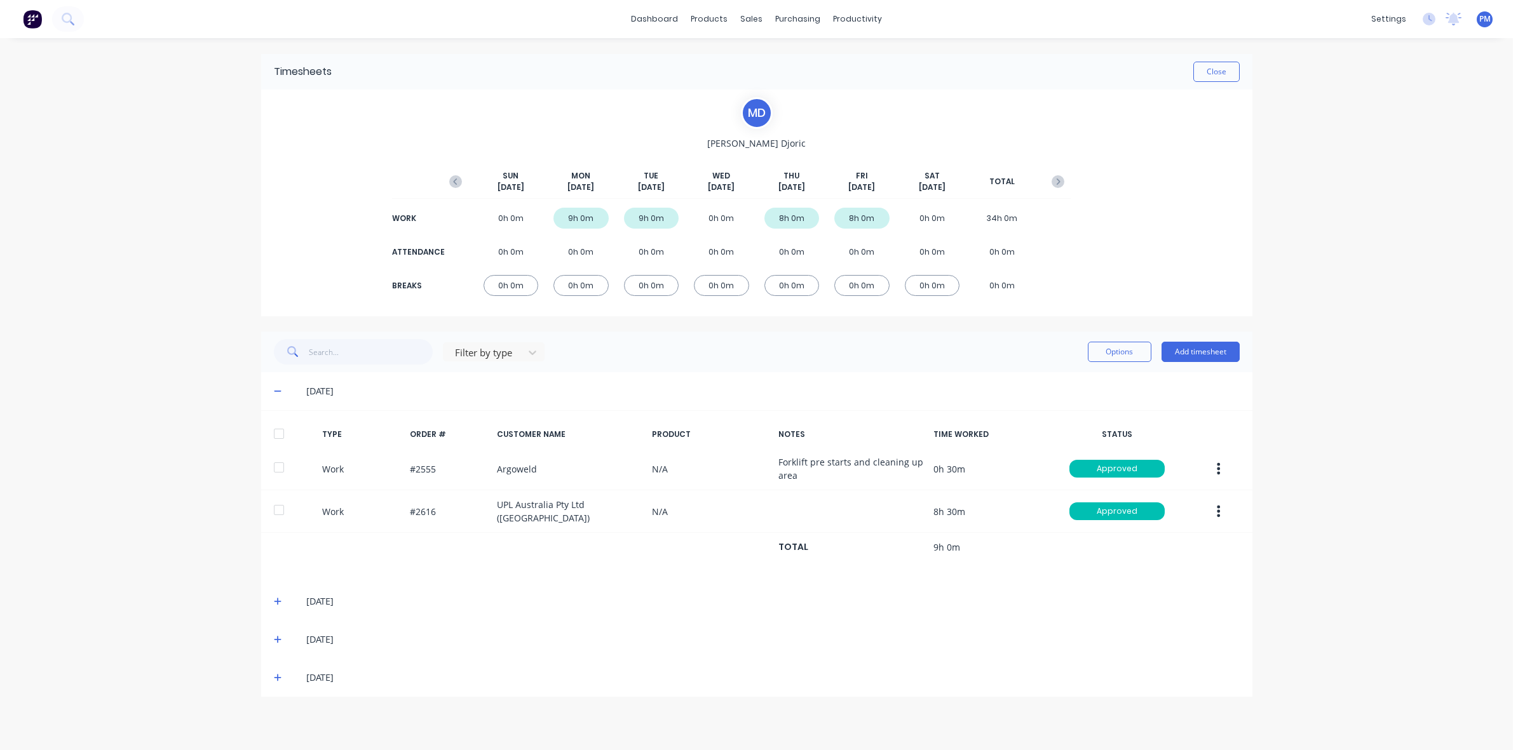
click at [276, 392] on icon at bounding box center [278, 391] width 8 height 9
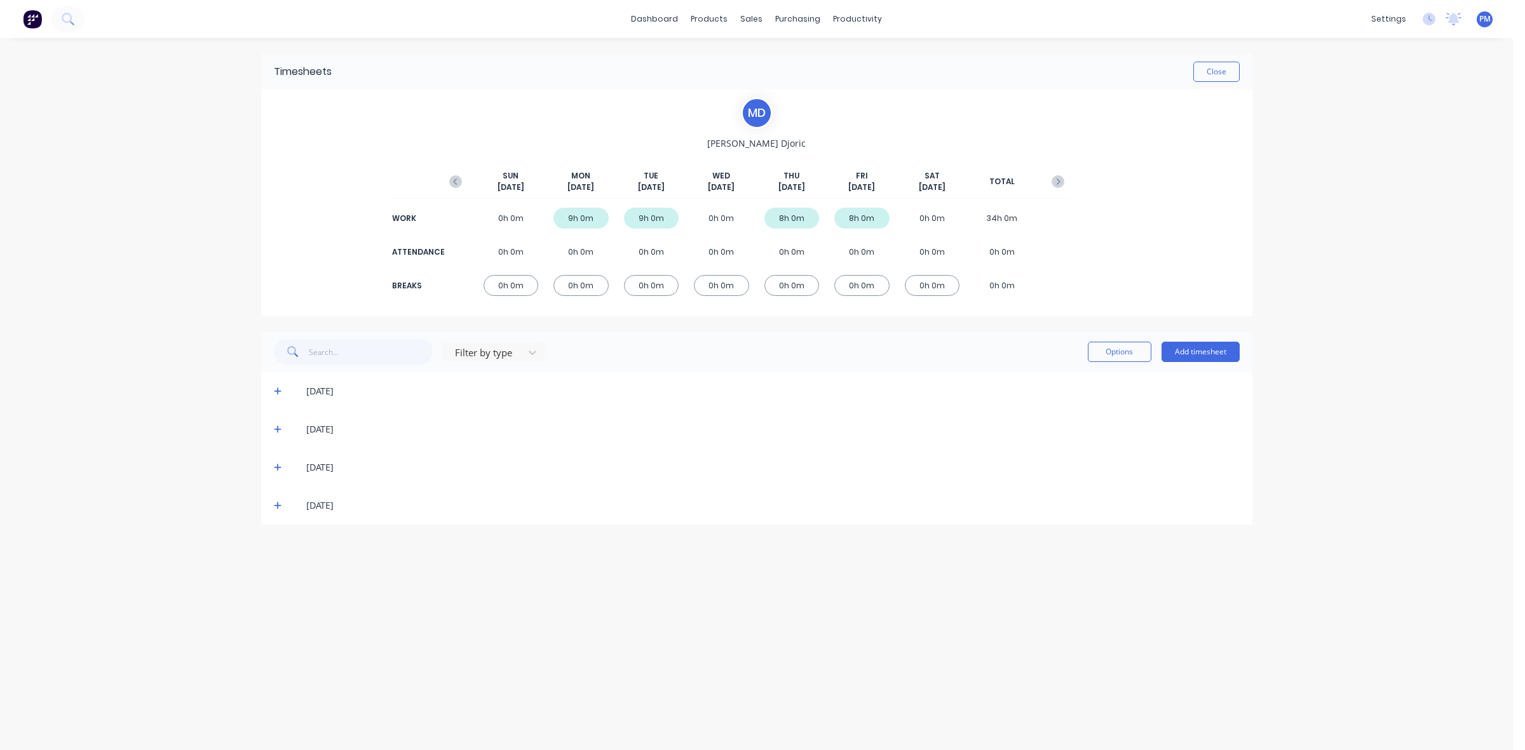
click at [278, 426] on icon at bounding box center [278, 430] width 8 height 8
click at [278, 426] on icon at bounding box center [278, 429] width 8 height 9
click at [274, 464] on icon at bounding box center [278, 467] width 8 height 9
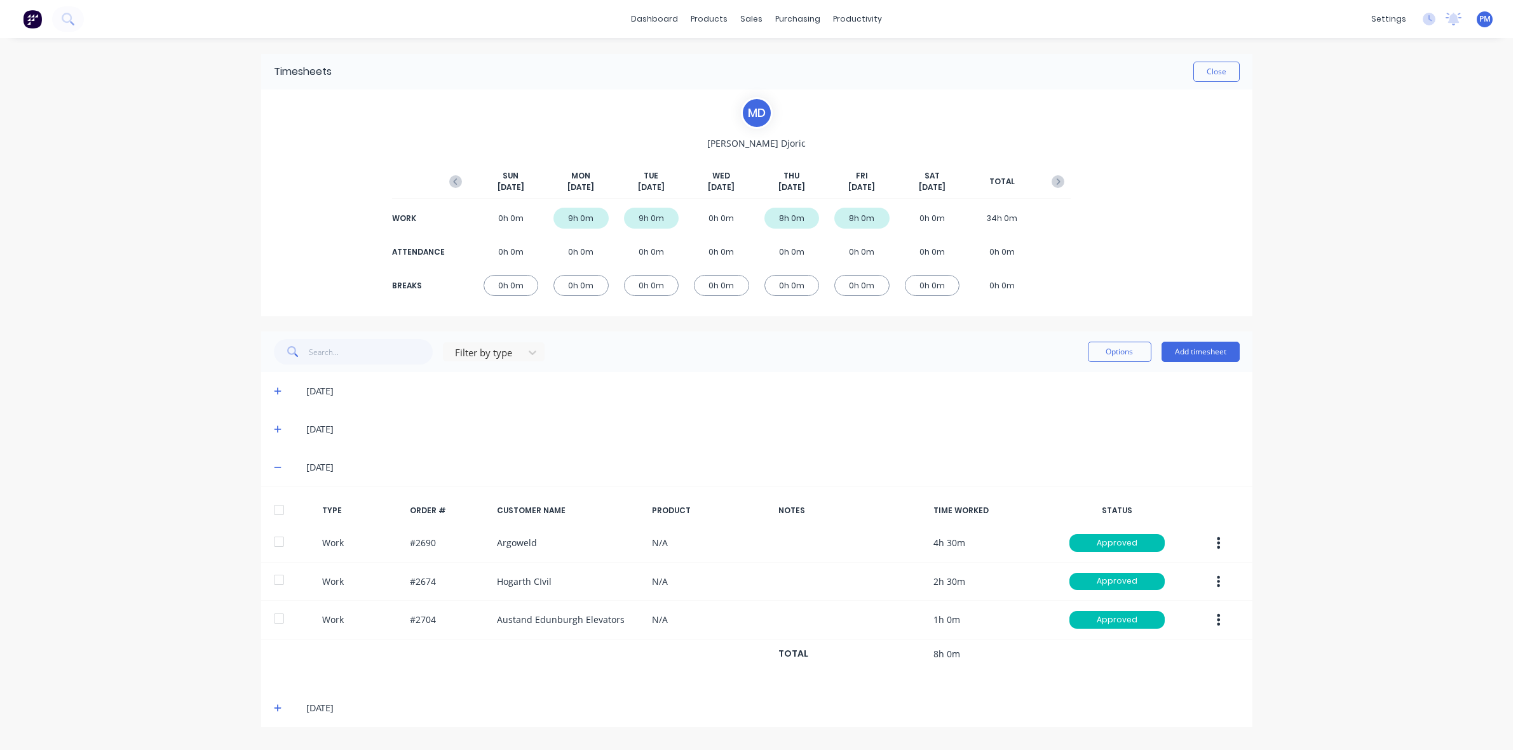
click at [274, 464] on icon at bounding box center [278, 467] width 8 height 9
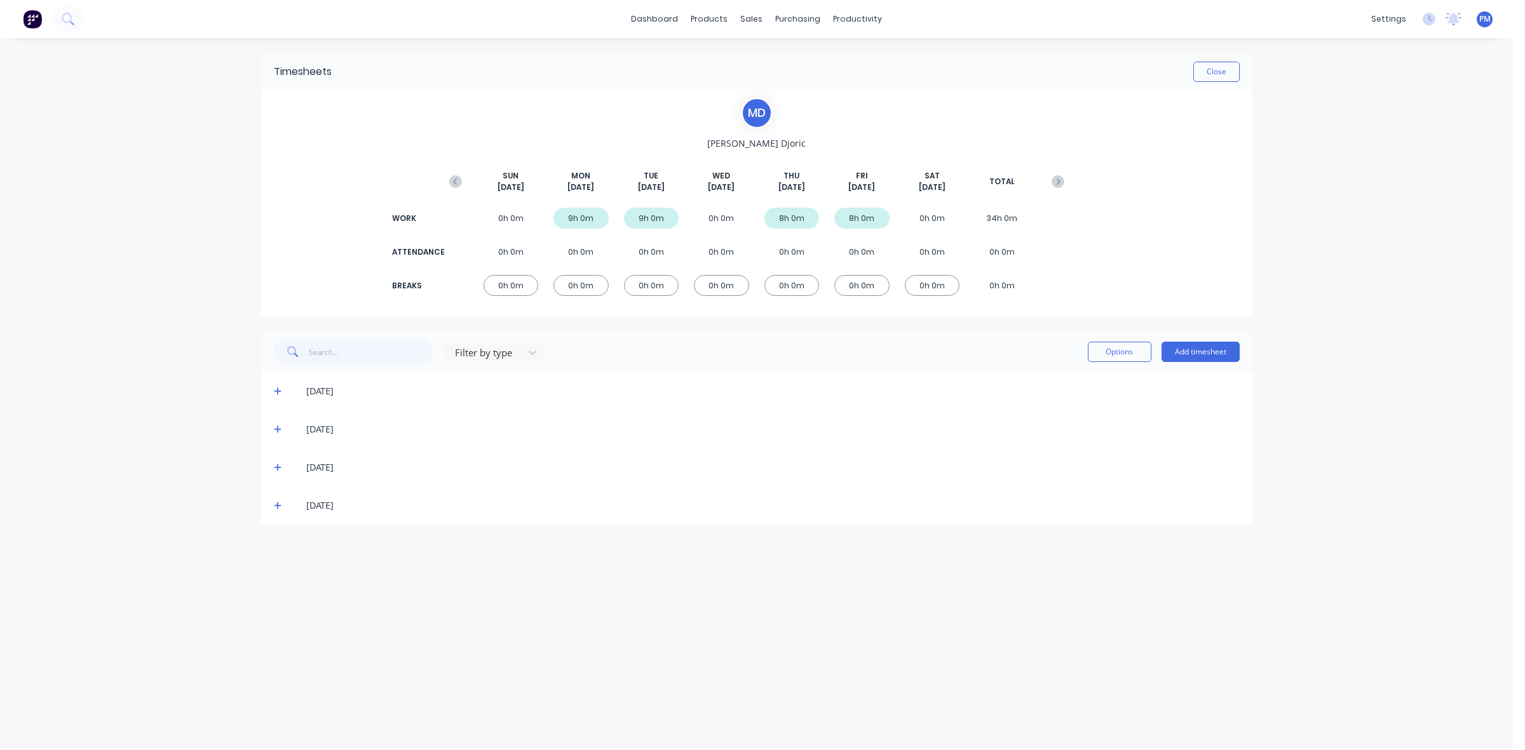
click at [277, 506] on icon at bounding box center [278, 506] width 8 height 8
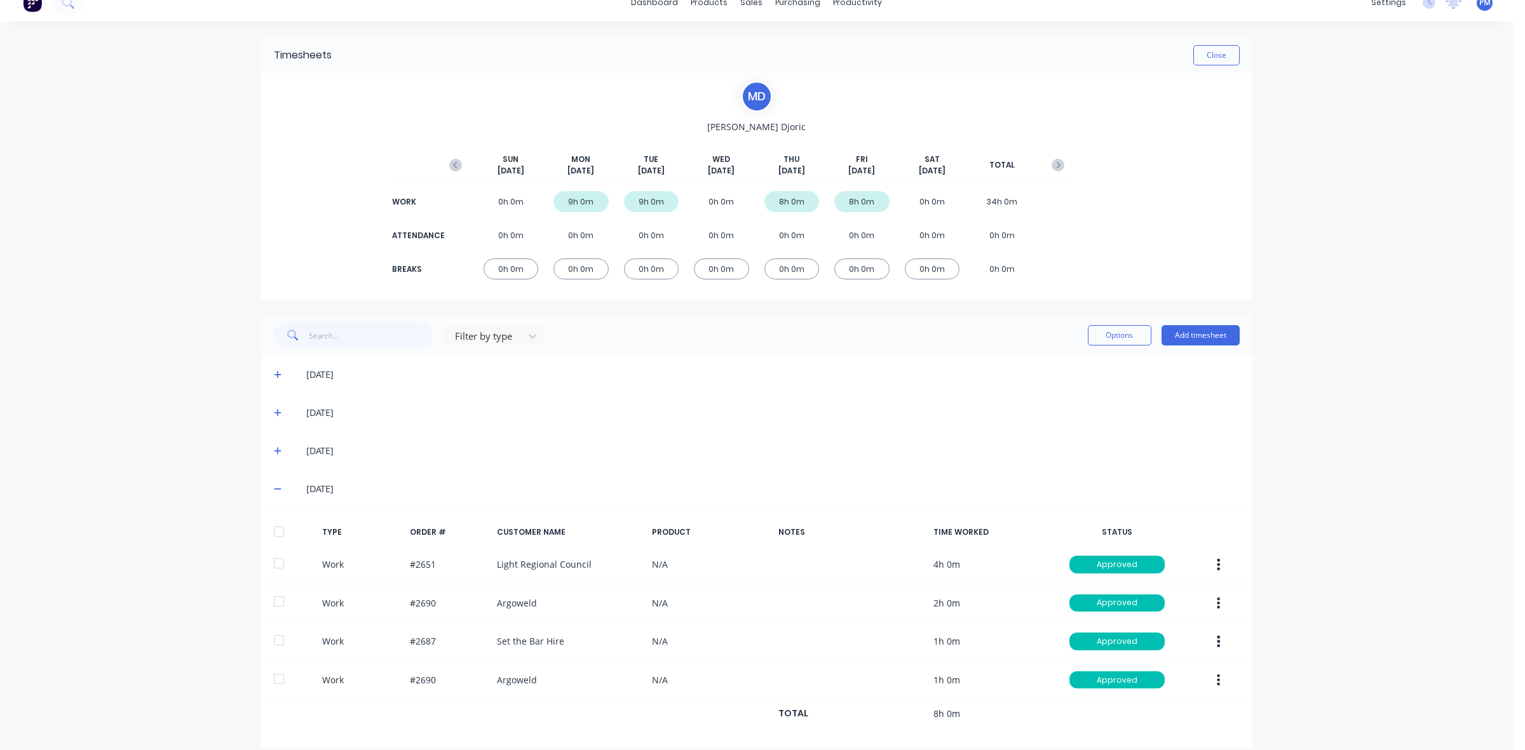
scroll to position [33, 0]
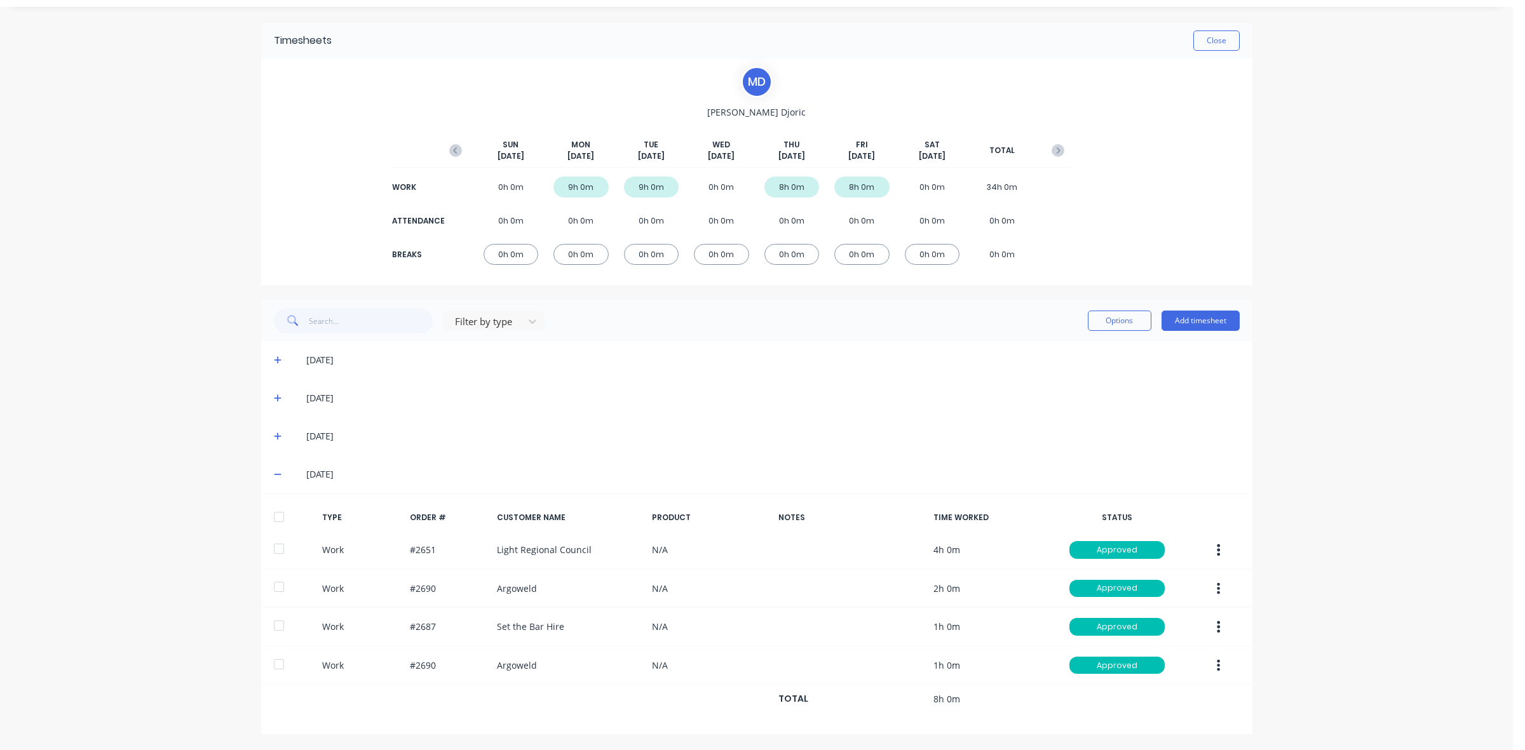
click at [274, 470] on icon at bounding box center [278, 474] width 8 height 9
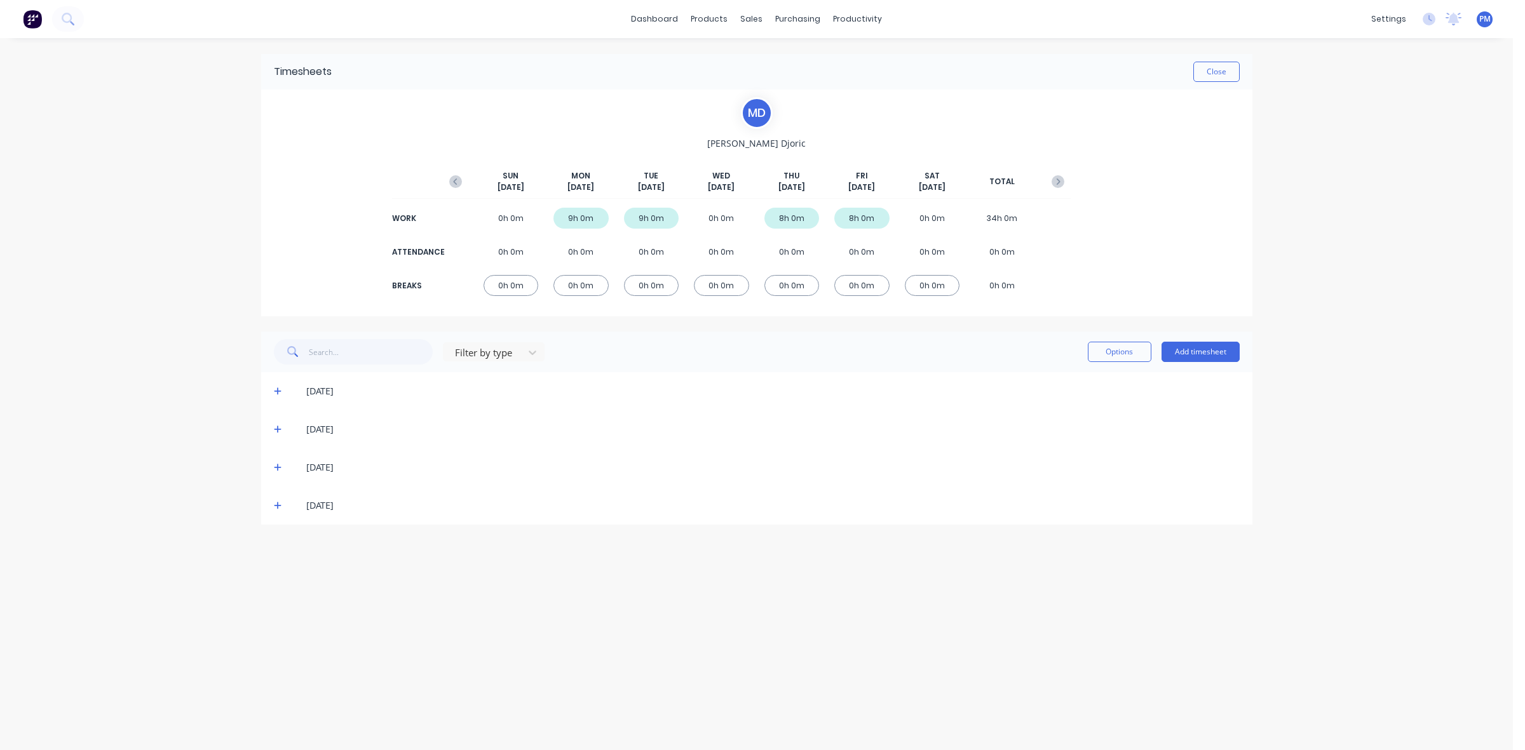
scroll to position [0, 0]
click at [1211, 75] on button "Close" at bounding box center [1216, 72] width 46 height 20
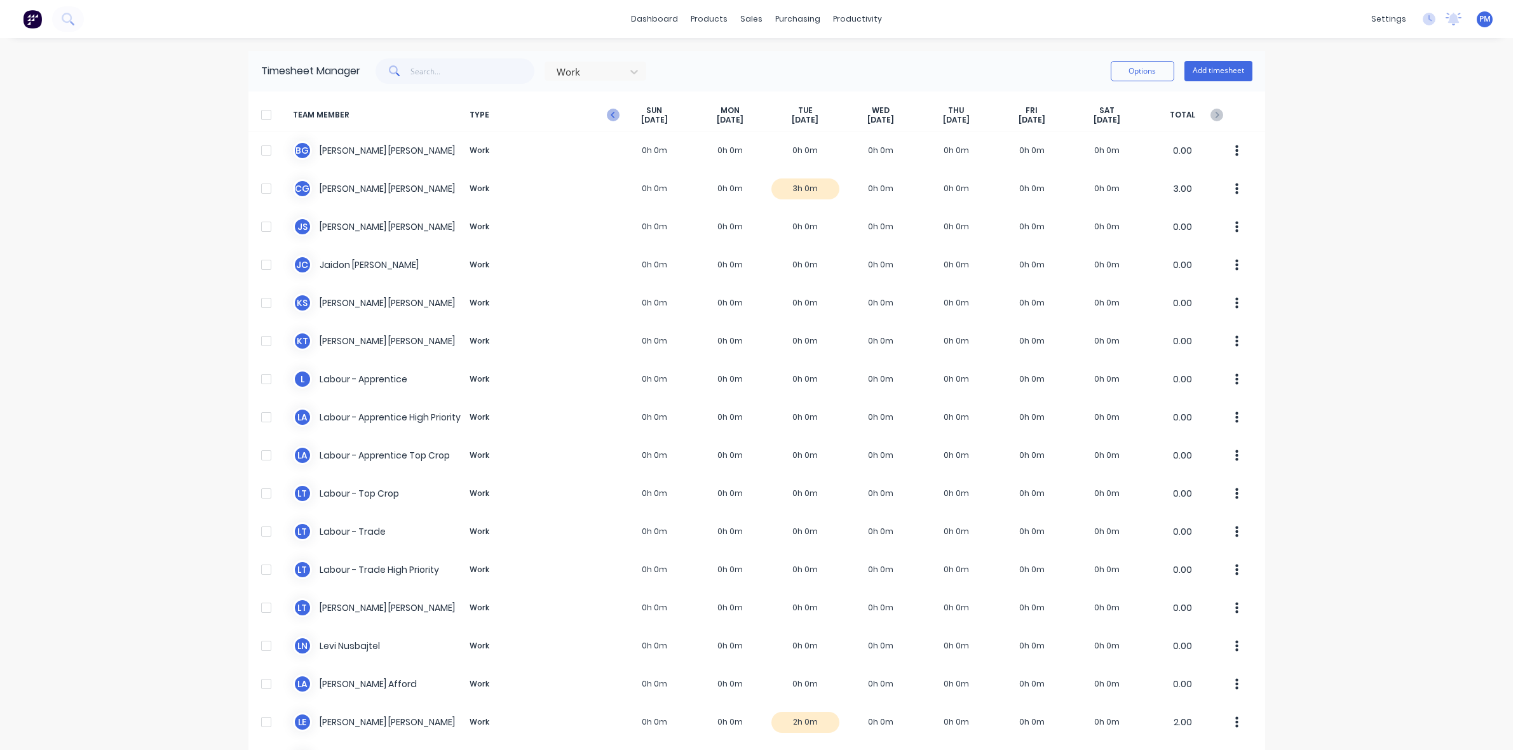
click at [607, 118] on icon "button" at bounding box center [613, 115] width 13 height 13
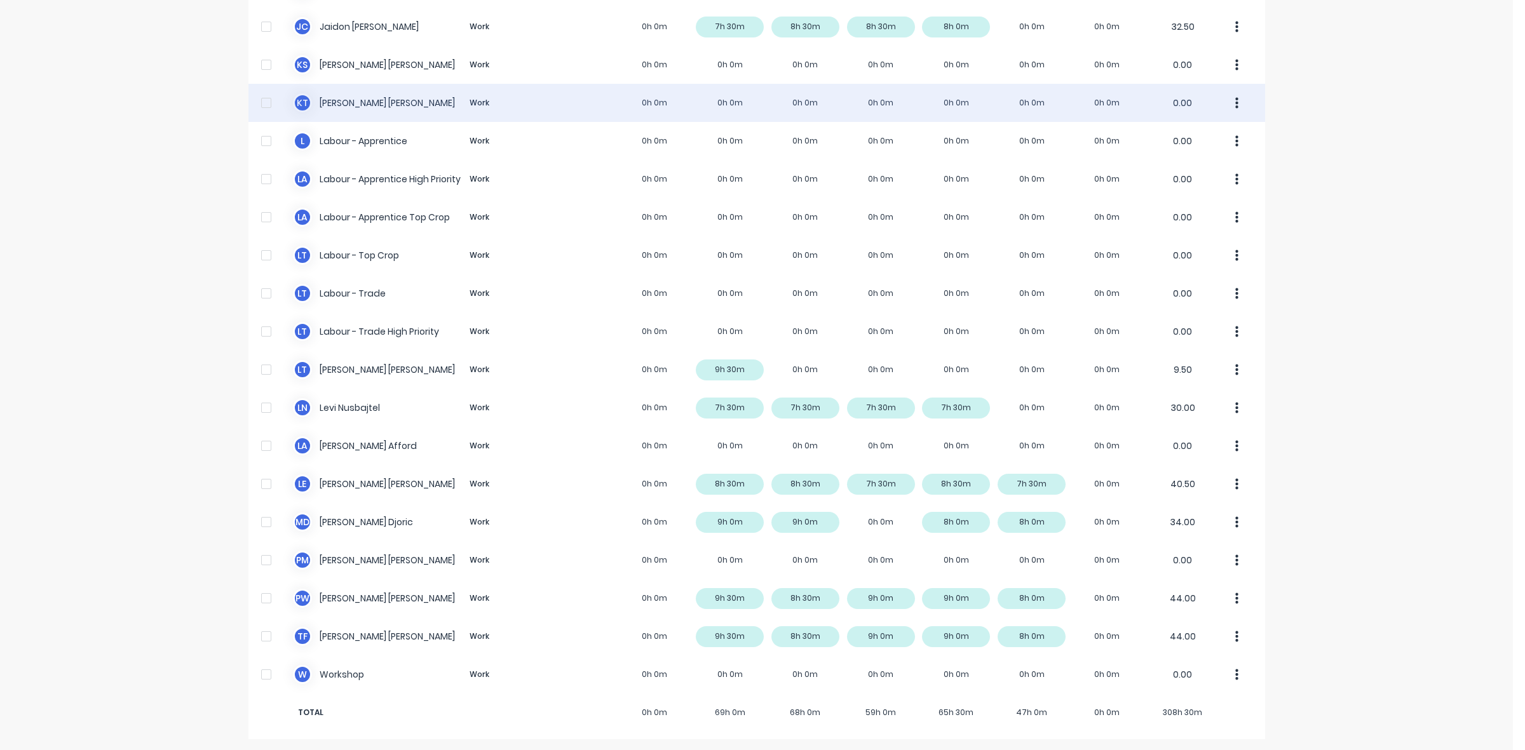
scroll to position [240, 0]
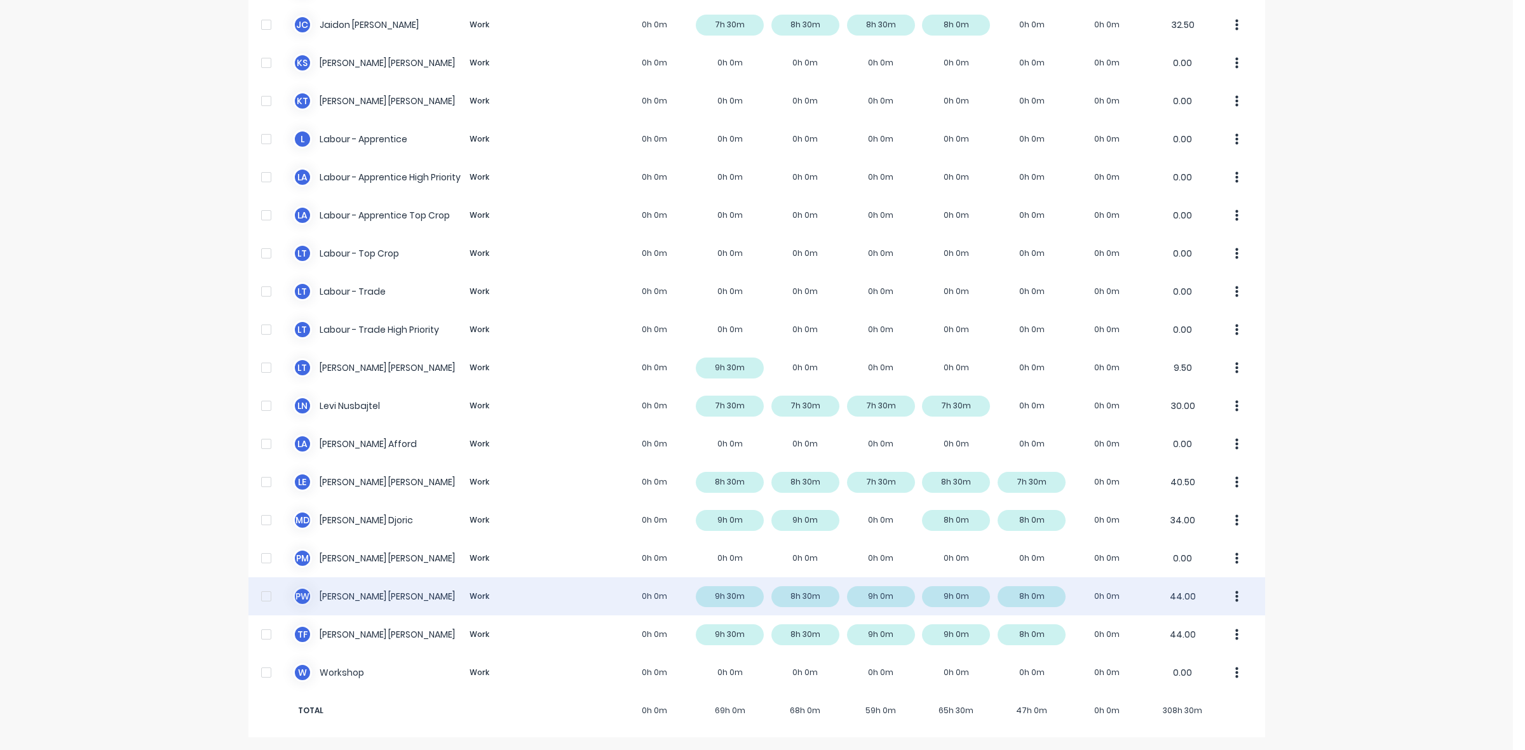
click at [729, 597] on div "P W Paul Wieczorek Work 0h 0m 9h 30m 8h 30m 9h 0m 9h 0m 8h 0m 0h 0m 44.00" at bounding box center [756, 596] width 1016 height 38
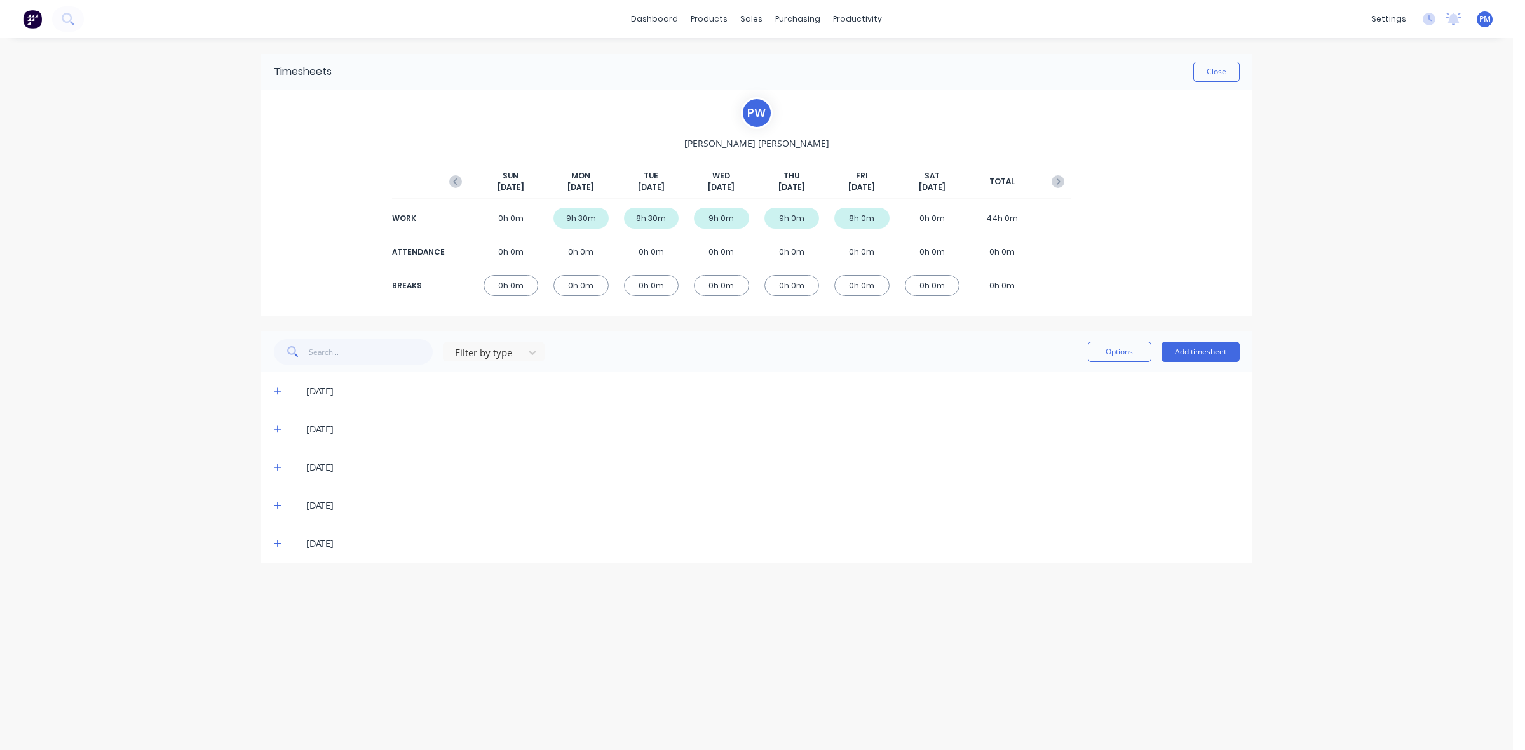
click at [274, 389] on icon at bounding box center [278, 391] width 8 height 9
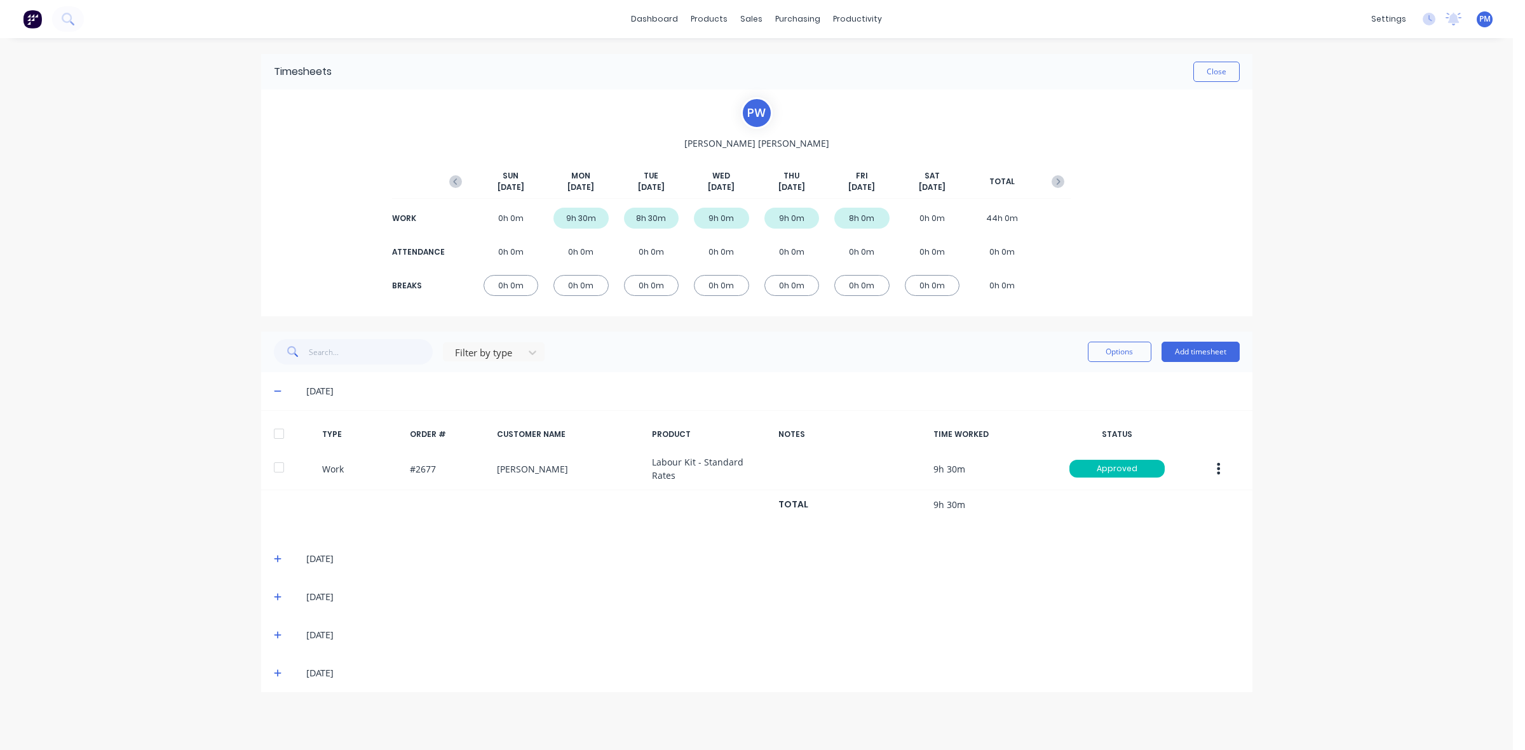
click at [274, 389] on icon at bounding box center [278, 391] width 8 height 9
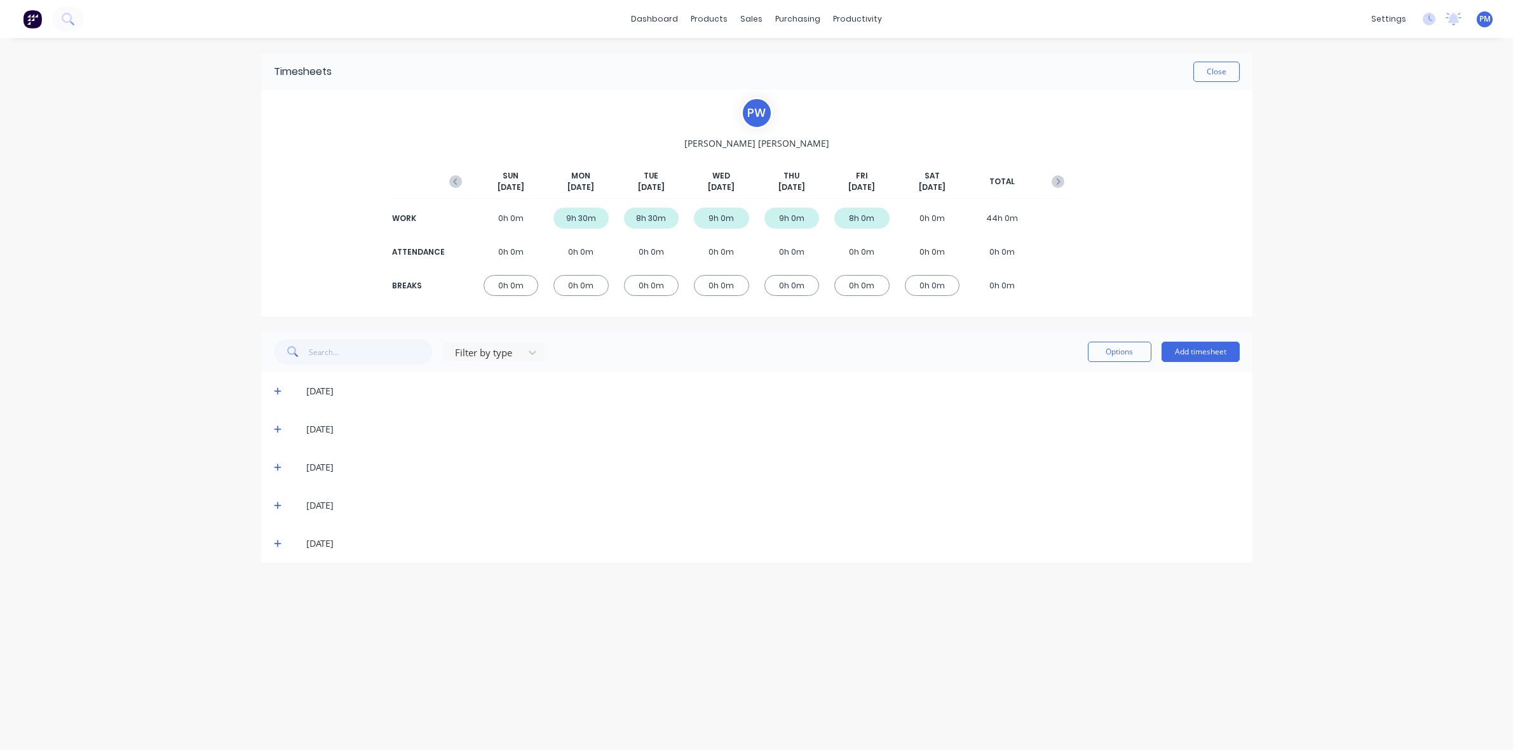
click at [276, 428] on icon at bounding box center [278, 429] width 8 height 9
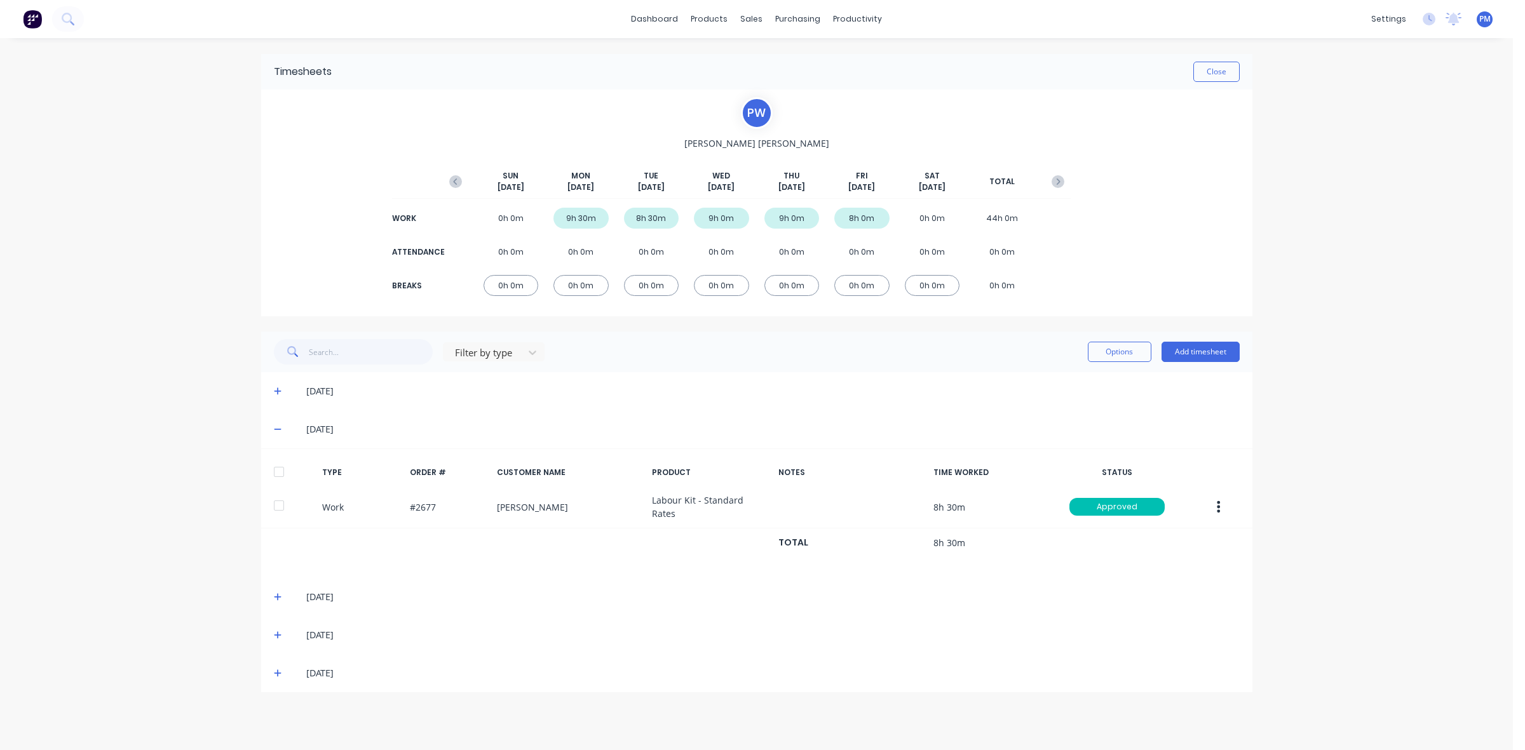
click at [276, 428] on icon at bounding box center [278, 429] width 8 height 9
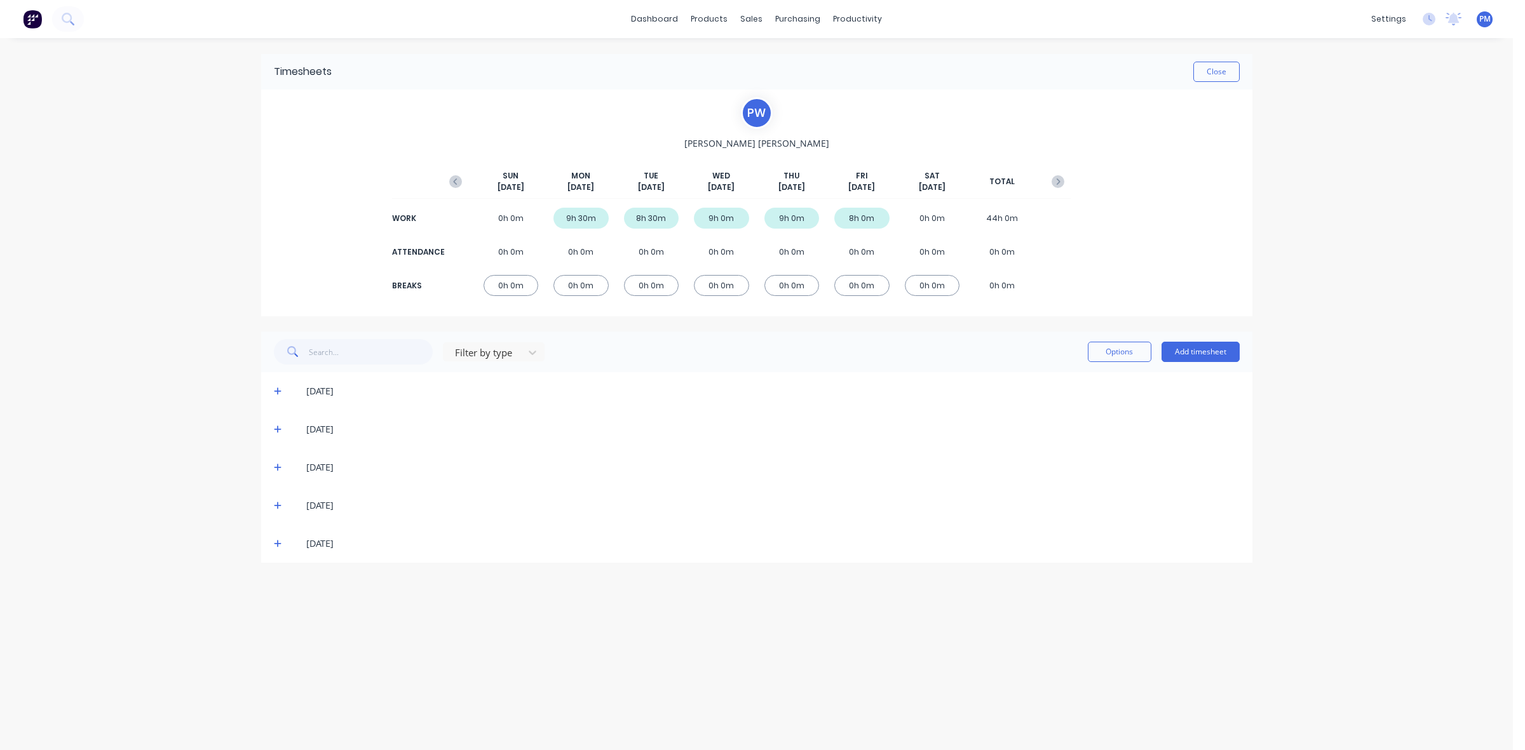
click at [275, 464] on icon at bounding box center [278, 467] width 8 height 9
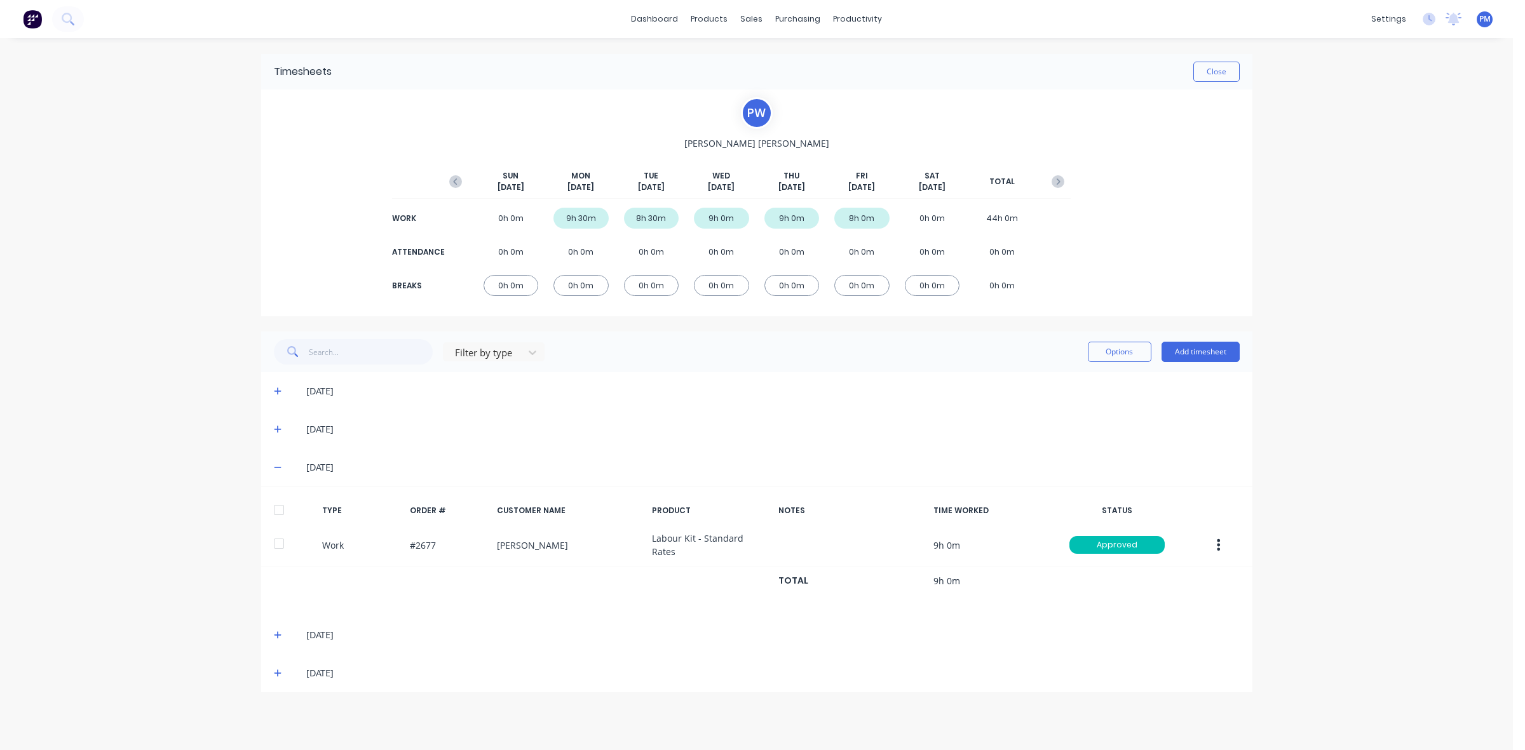
click at [275, 464] on icon at bounding box center [278, 467] width 8 height 9
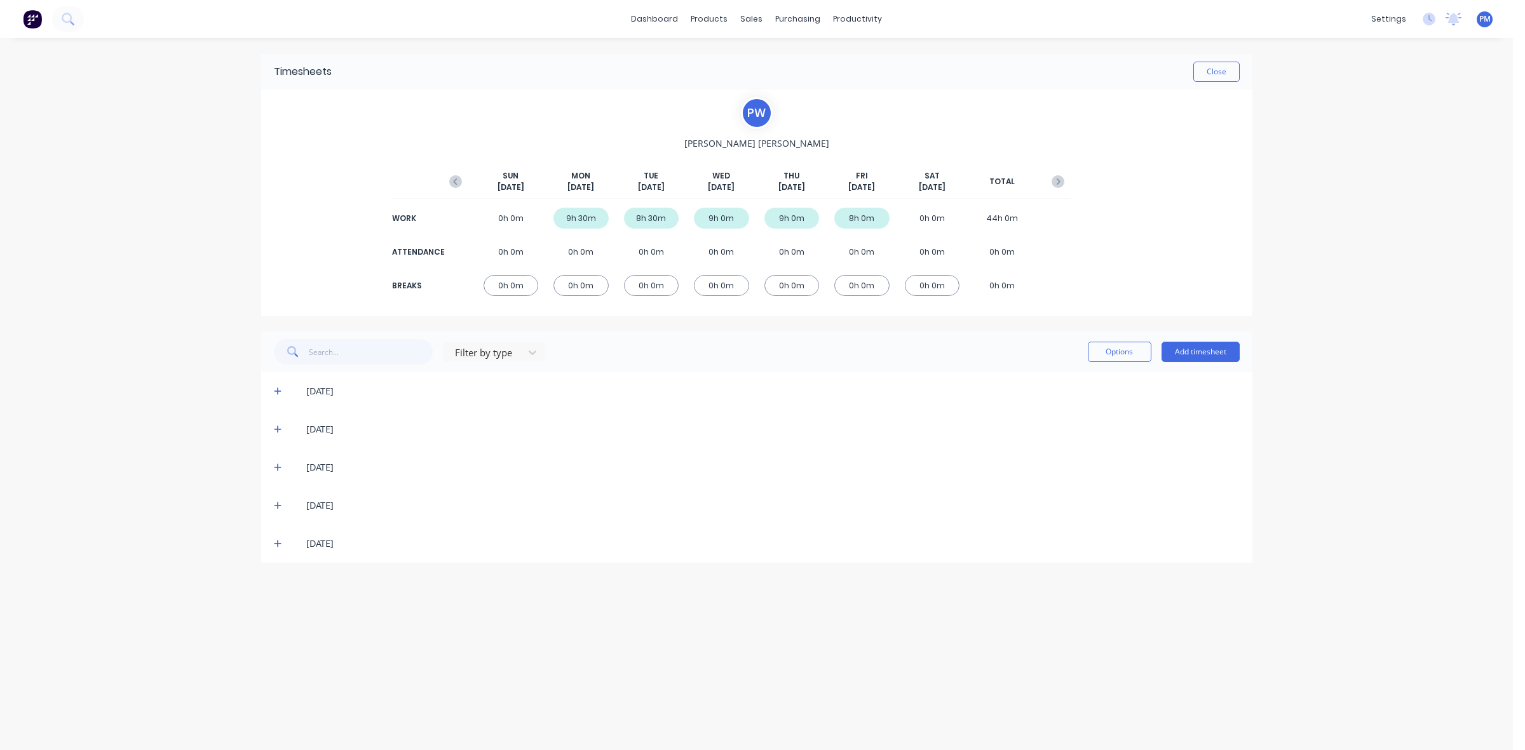
click at [274, 506] on icon at bounding box center [278, 506] width 8 height 8
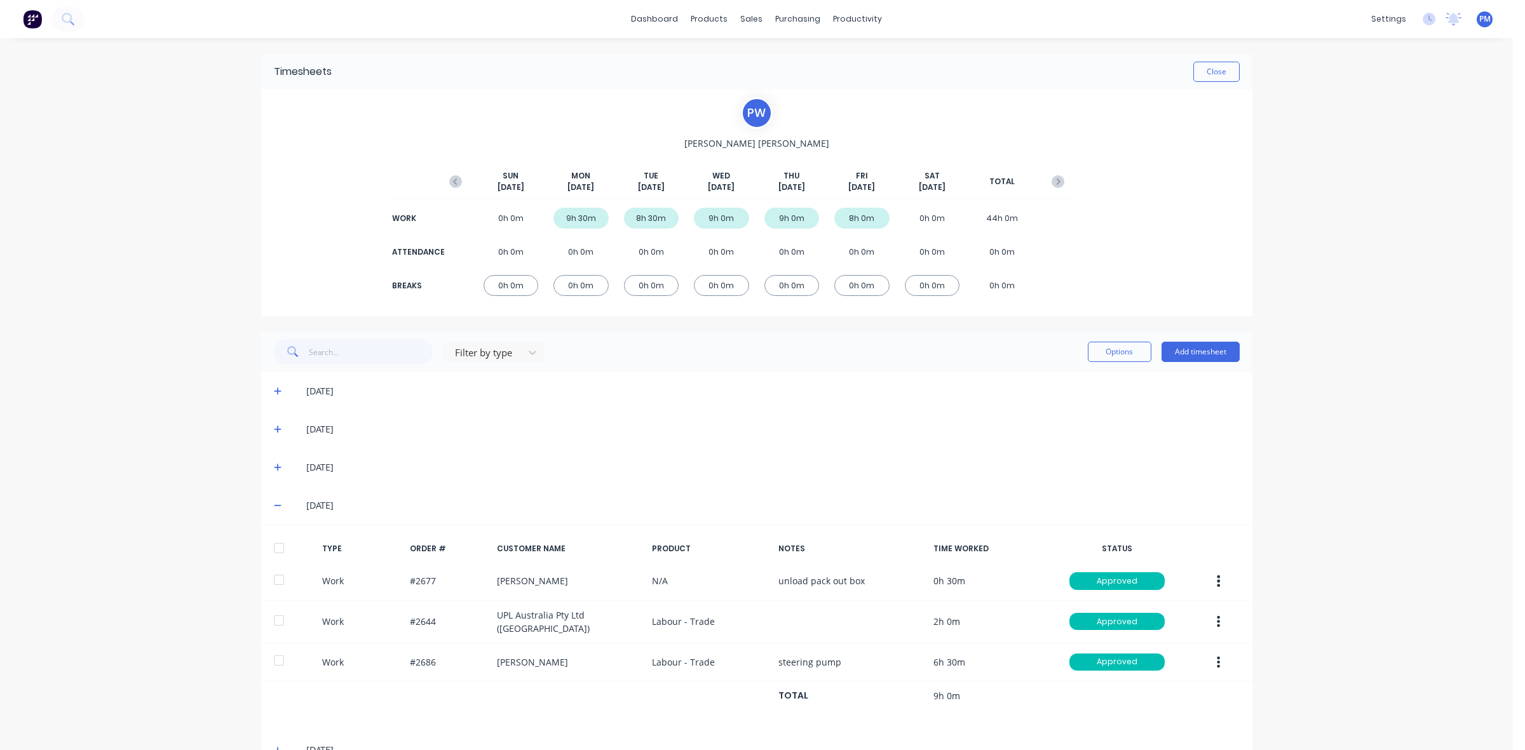
click at [274, 506] on icon at bounding box center [278, 506] width 8 height 1
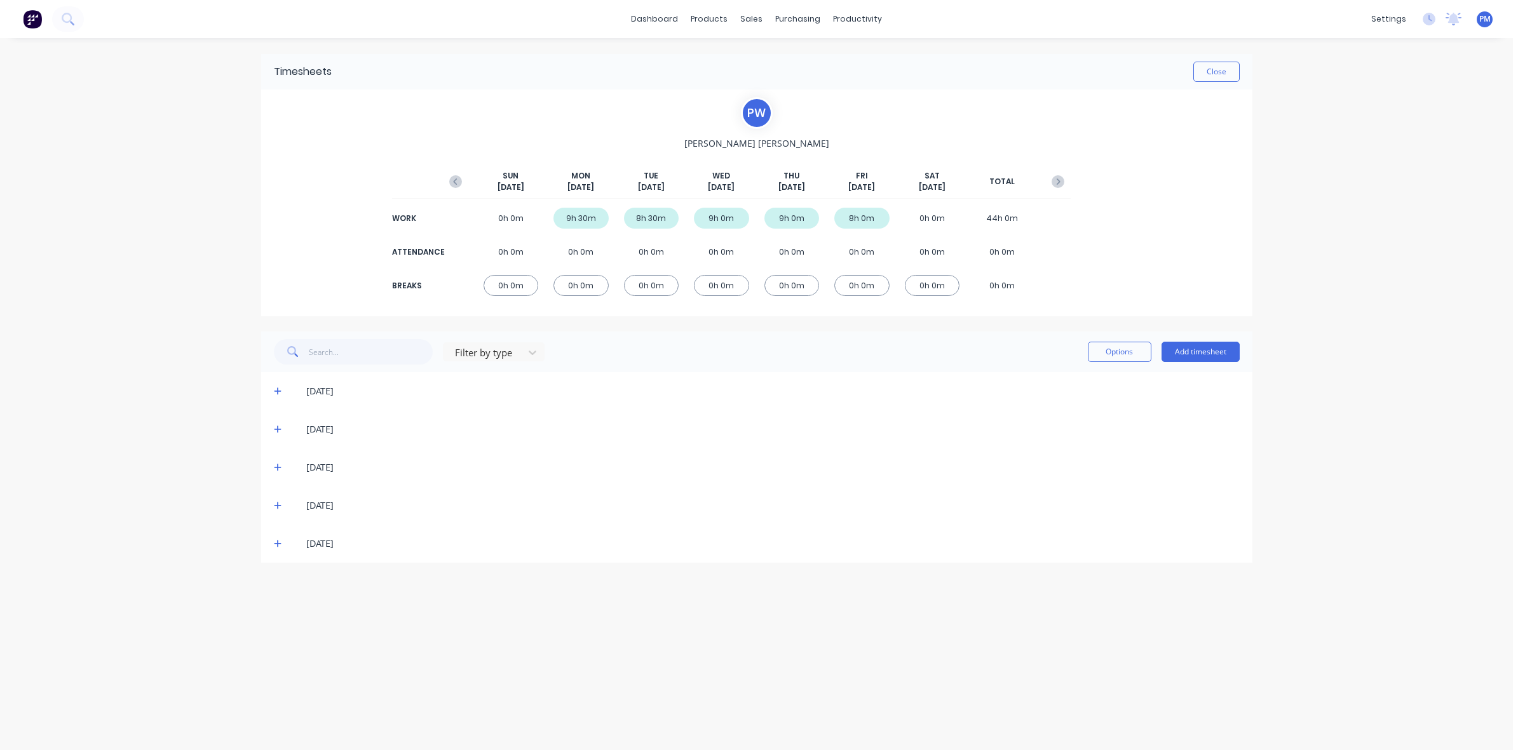
click at [276, 543] on icon at bounding box center [278, 543] width 8 height 9
click at [274, 543] on icon at bounding box center [278, 543] width 8 height 9
click at [1213, 78] on button "Close" at bounding box center [1216, 72] width 46 height 20
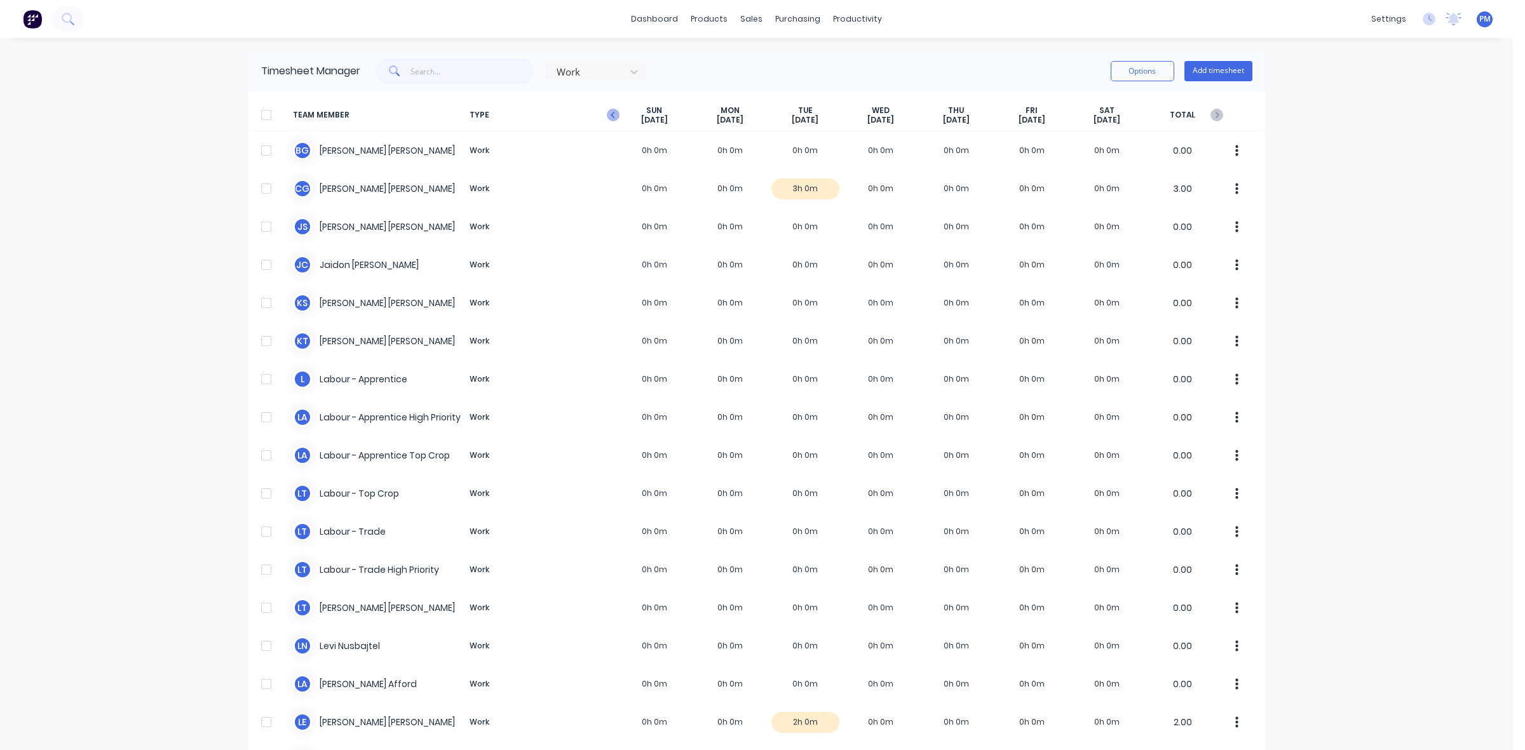
click at [607, 114] on icon "button" at bounding box center [613, 115] width 13 height 13
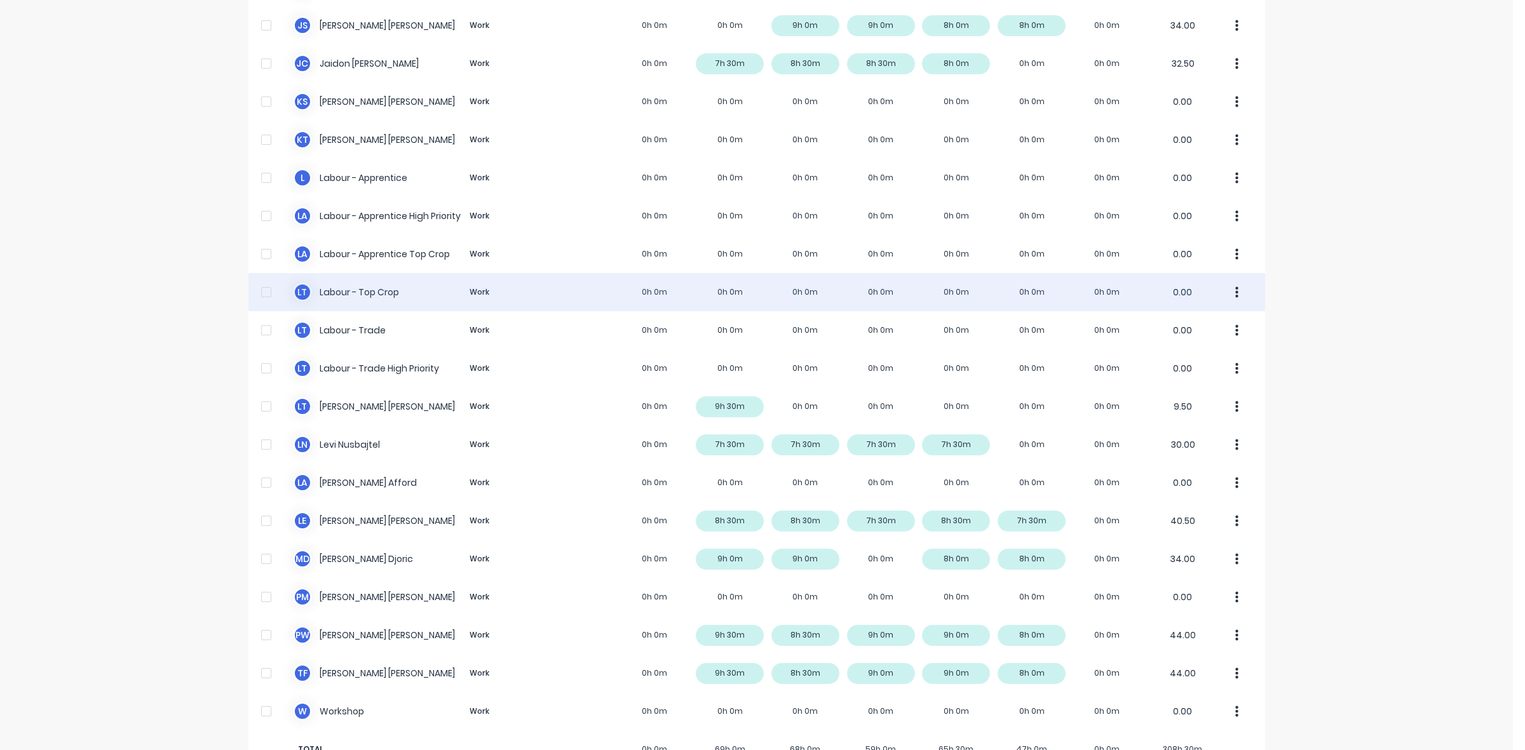
scroll to position [240, 0]
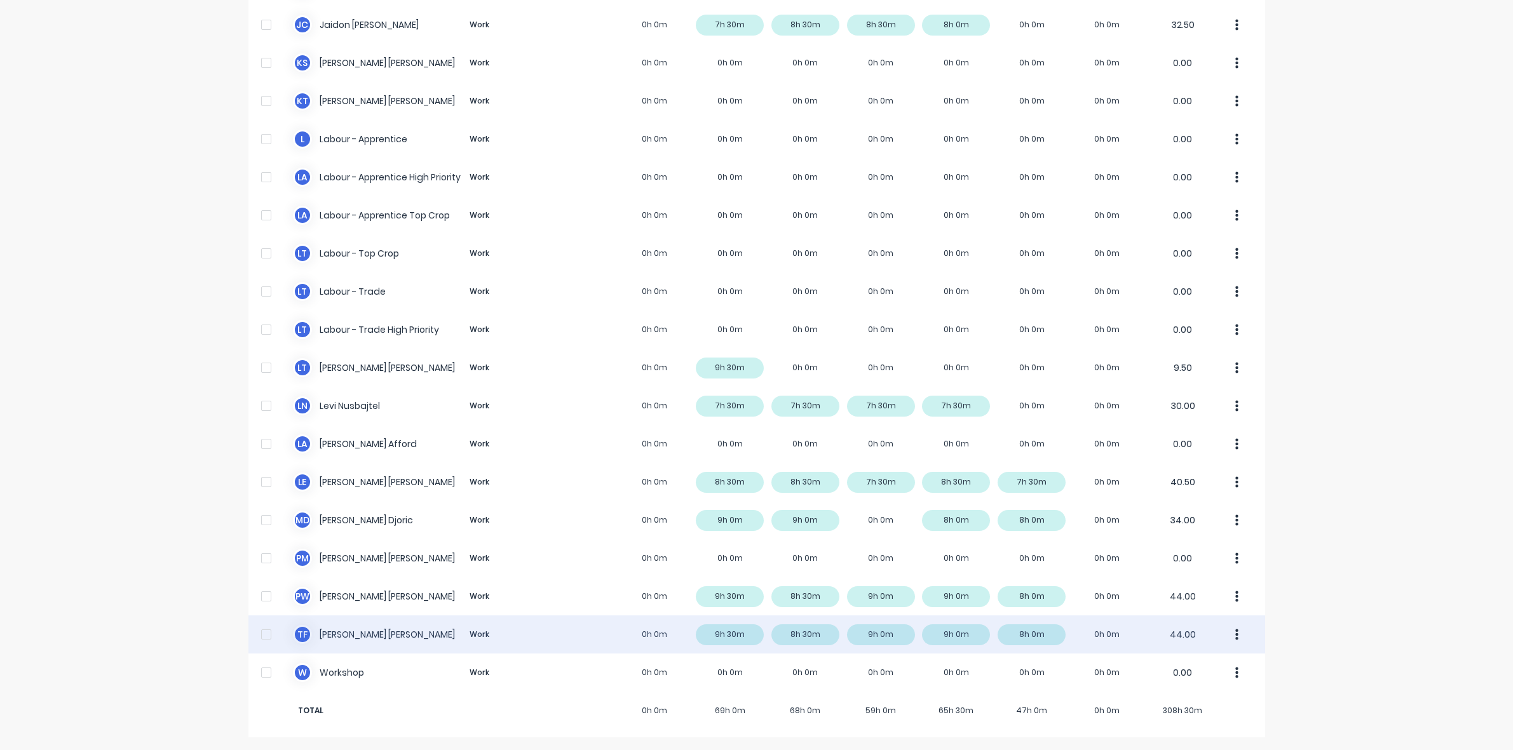
click at [729, 629] on div "T F [PERSON_NAME] Work 0h 0m 9h 30m 8h 30m 9h 0m 9h 0m 8h 0m 0h 0m 44.00" at bounding box center [756, 635] width 1016 height 38
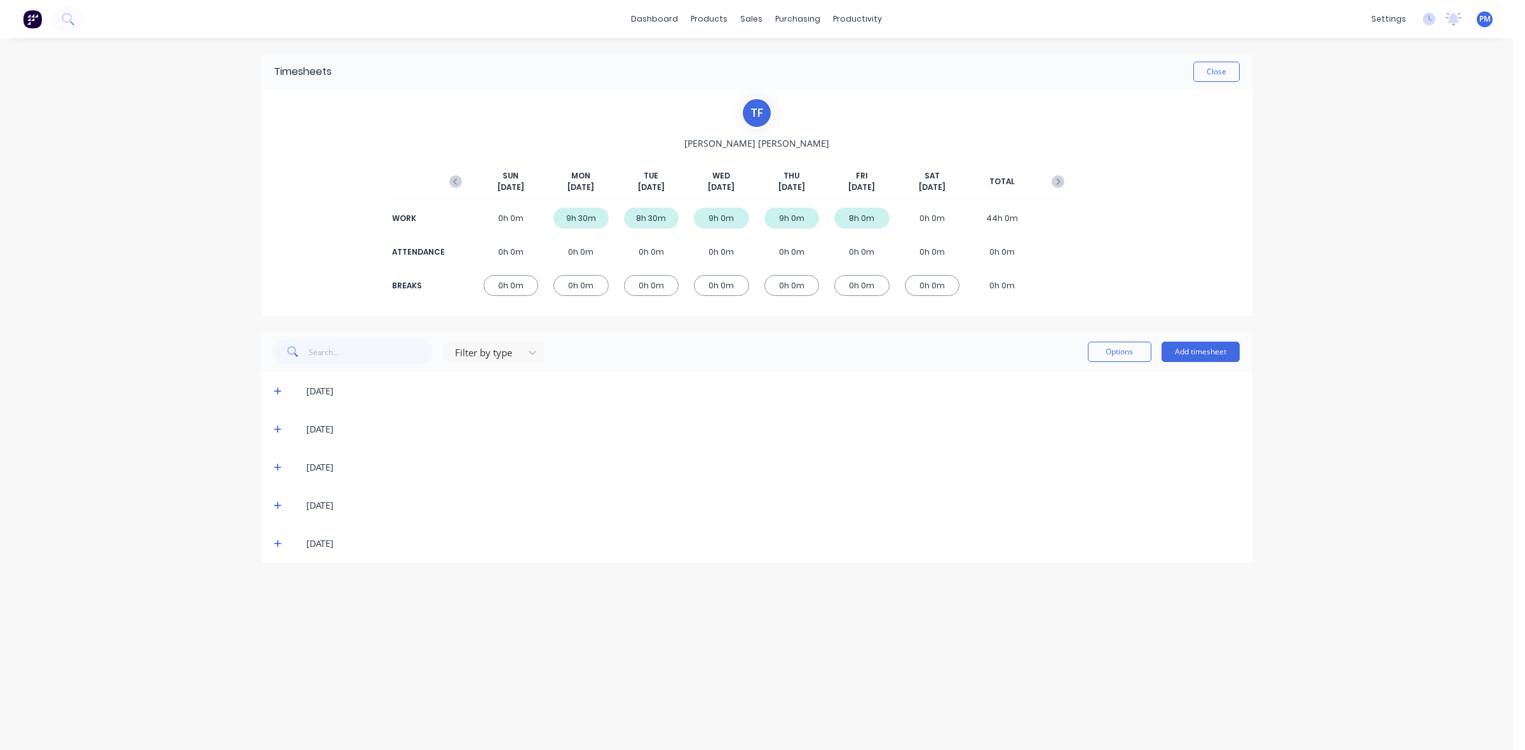
click at [278, 391] on icon at bounding box center [278, 392] width 8 height 8
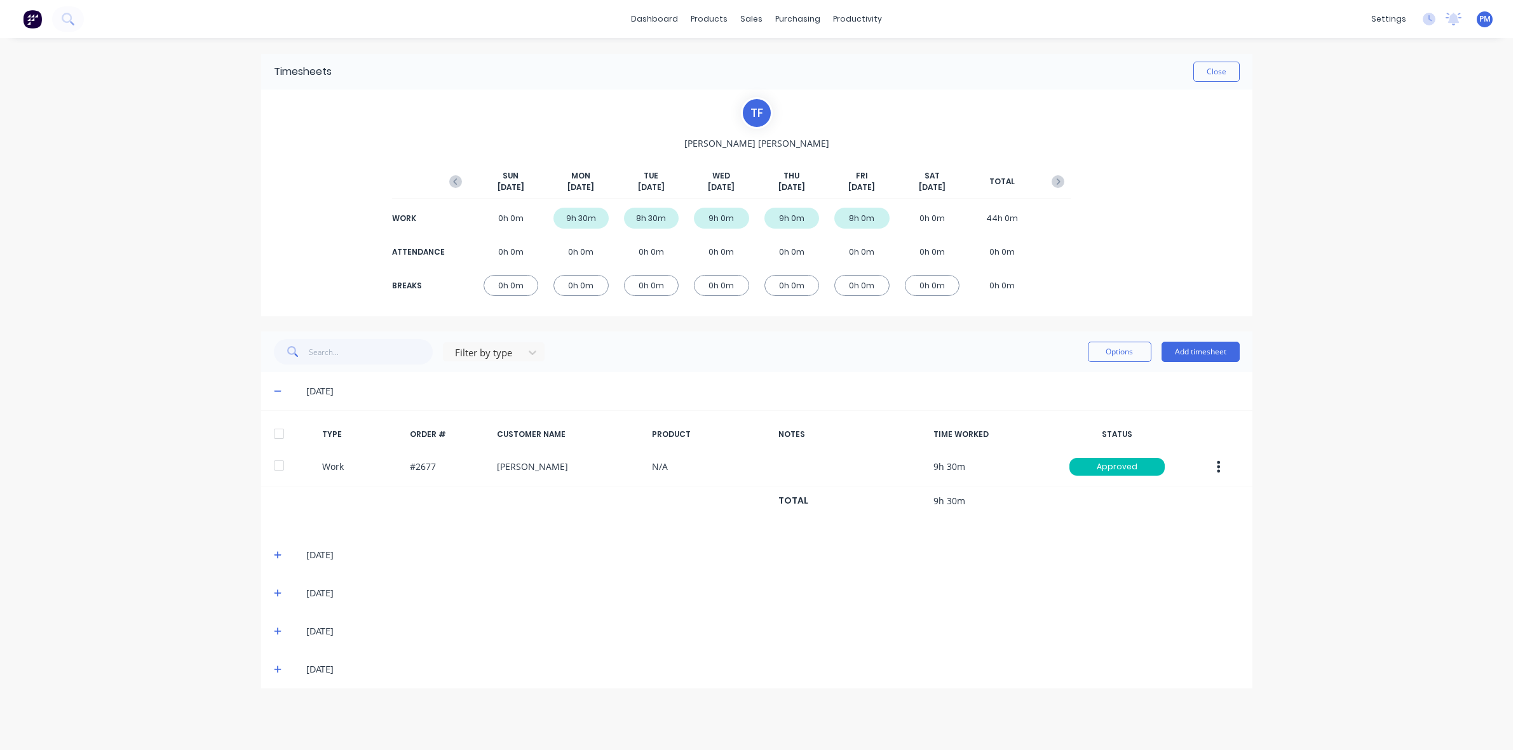
click at [278, 391] on icon at bounding box center [278, 391] width 8 height 9
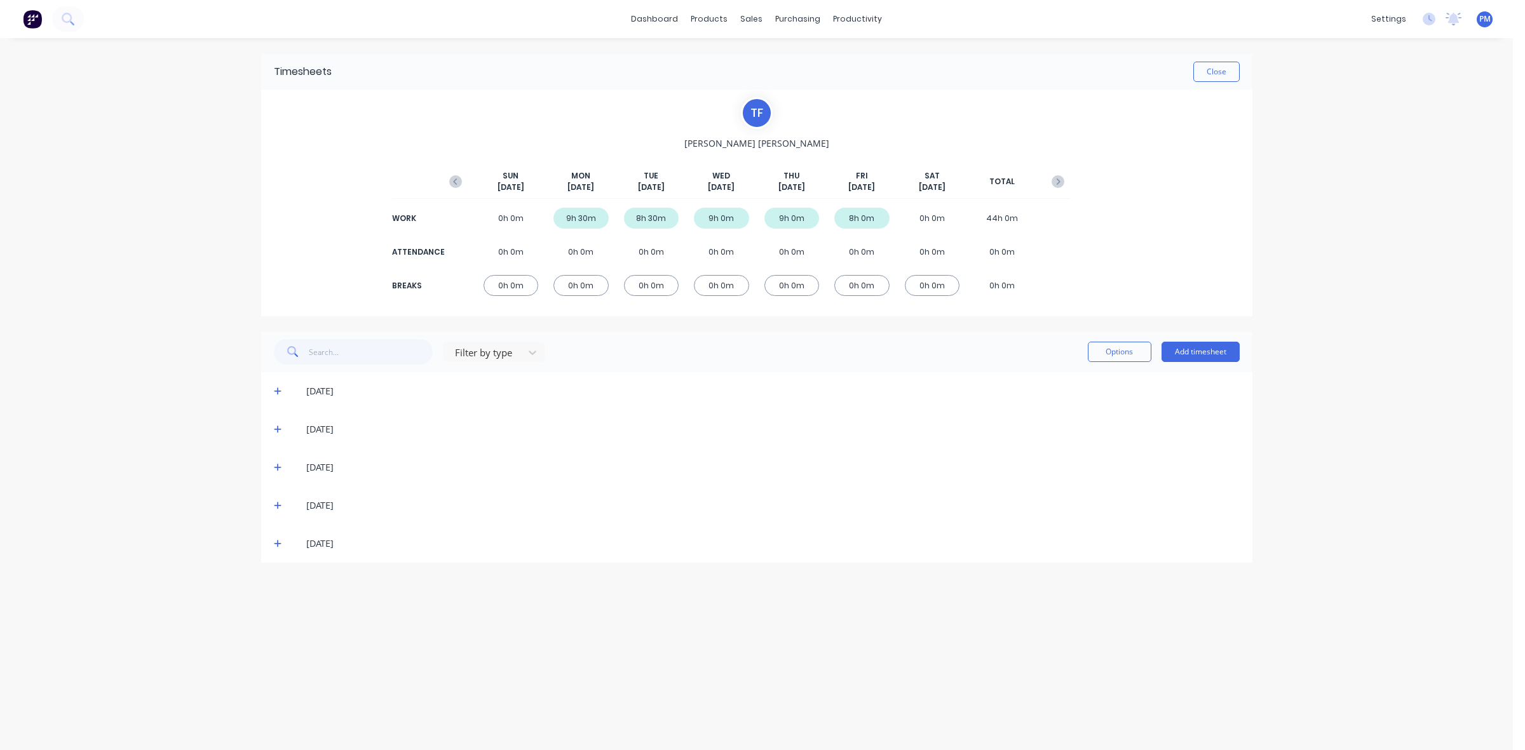
click at [277, 427] on icon at bounding box center [278, 430] width 8 height 8
click at [277, 427] on icon at bounding box center [278, 429] width 8 height 9
click at [274, 475] on div "[DATE]" at bounding box center [756, 467] width 991 height 38
click at [272, 466] on div "[DATE]" at bounding box center [756, 467] width 991 height 38
click at [274, 466] on icon at bounding box center [278, 467] width 8 height 9
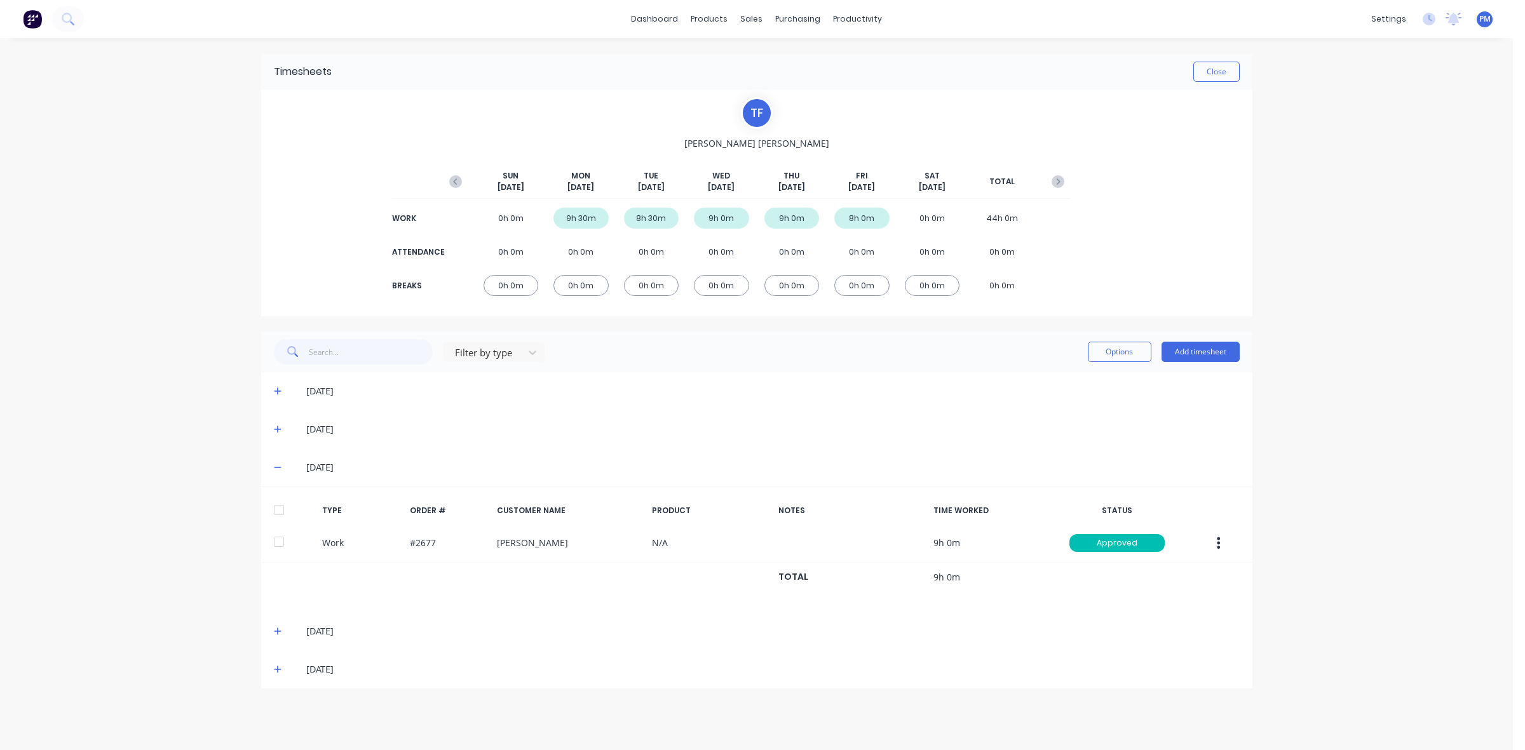
click at [274, 466] on icon at bounding box center [278, 467] width 8 height 9
click at [277, 502] on icon at bounding box center [278, 506] width 8 height 8
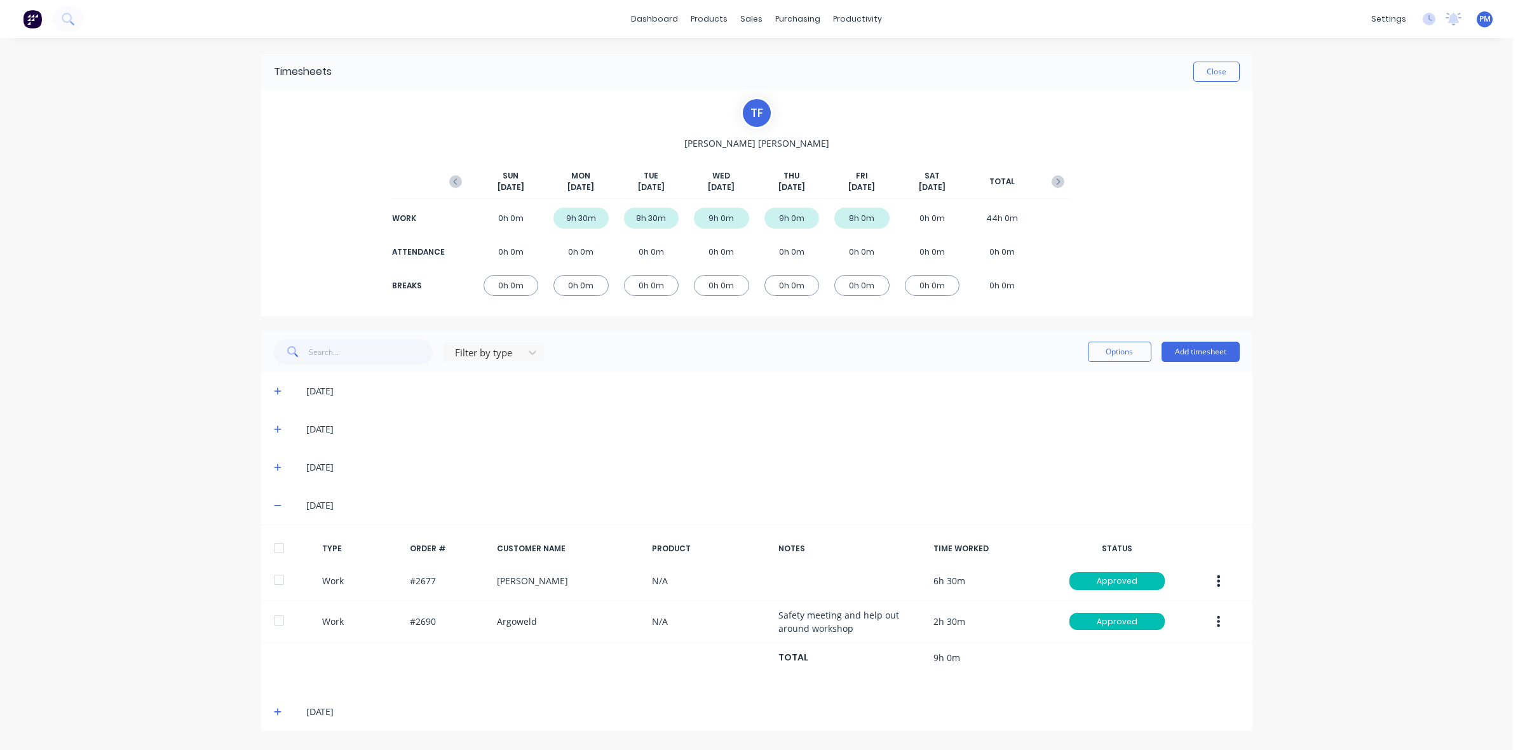
click at [277, 502] on icon at bounding box center [278, 505] width 8 height 9
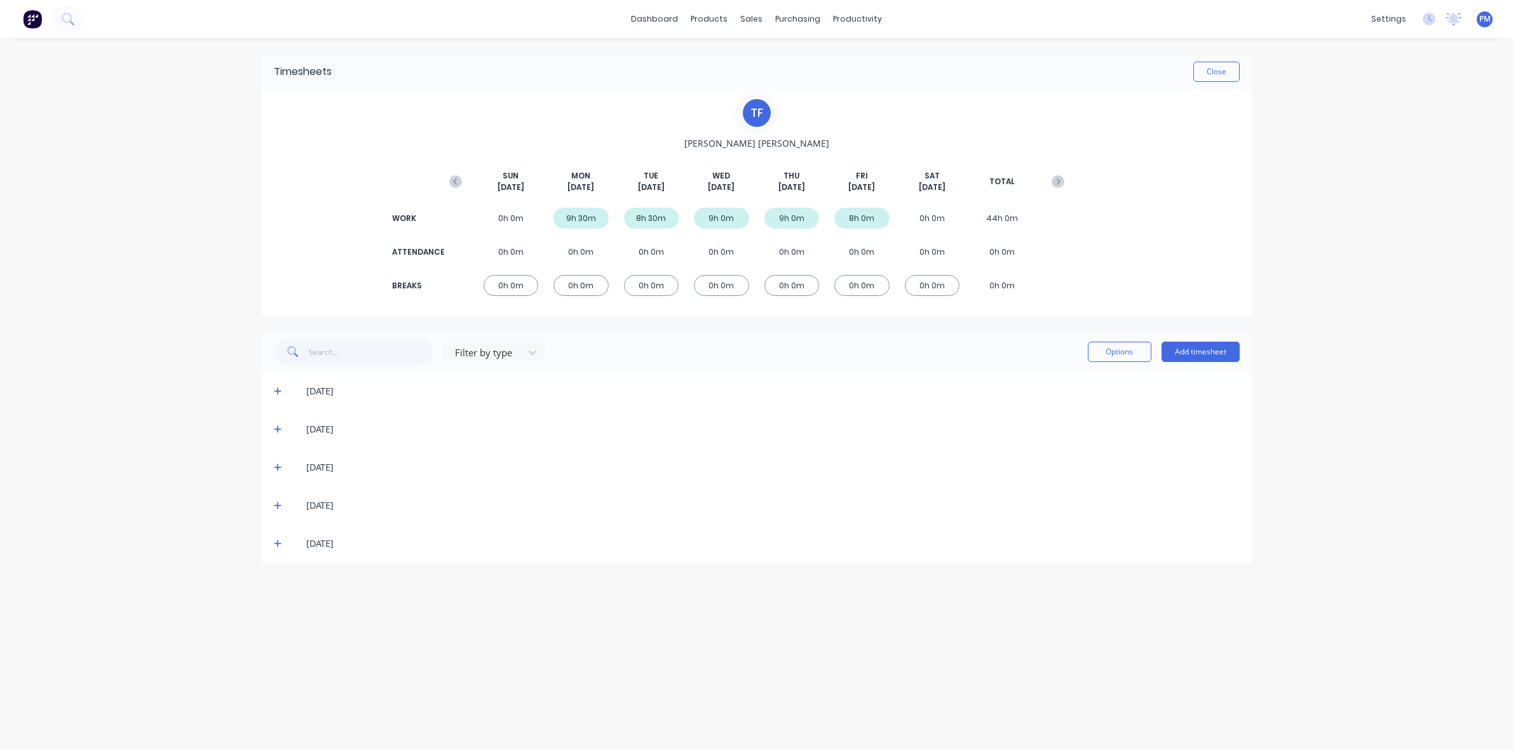
click at [276, 544] on icon at bounding box center [278, 545] width 8 height 8
click at [681, 515] on div "[DATE]" at bounding box center [756, 506] width 991 height 38
click at [1220, 75] on button "Close" at bounding box center [1216, 72] width 46 height 20
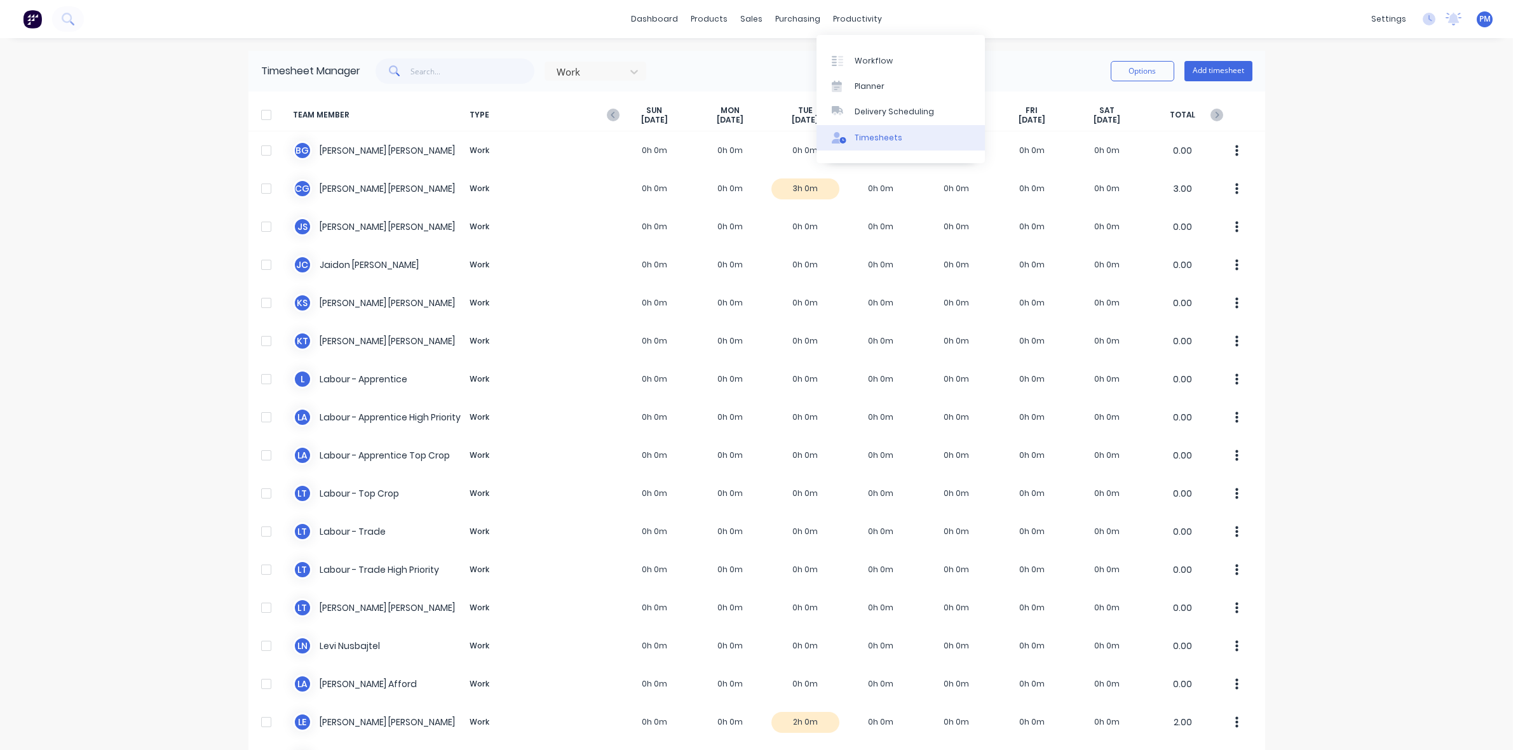
click at [868, 135] on div "Timesheets" at bounding box center [878, 137] width 48 height 11
click at [865, 86] on div "Planner" at bounding box center [869, 86] width 30 height 11
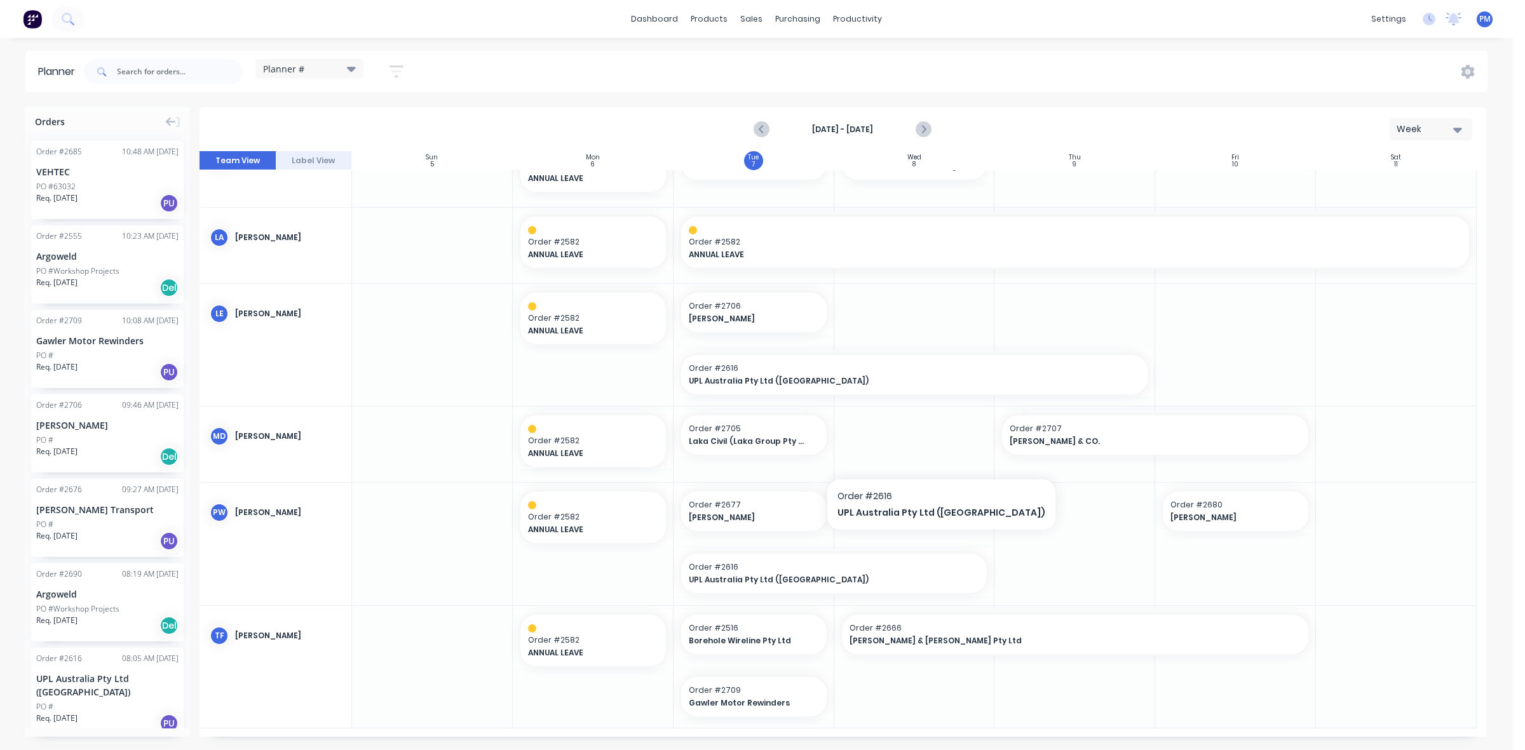
scroll to position [344, 0]
drag, startPoint x: 64, startPoint y: 165, endPoint x: 736, endPoint y: 464, distance: 735.7
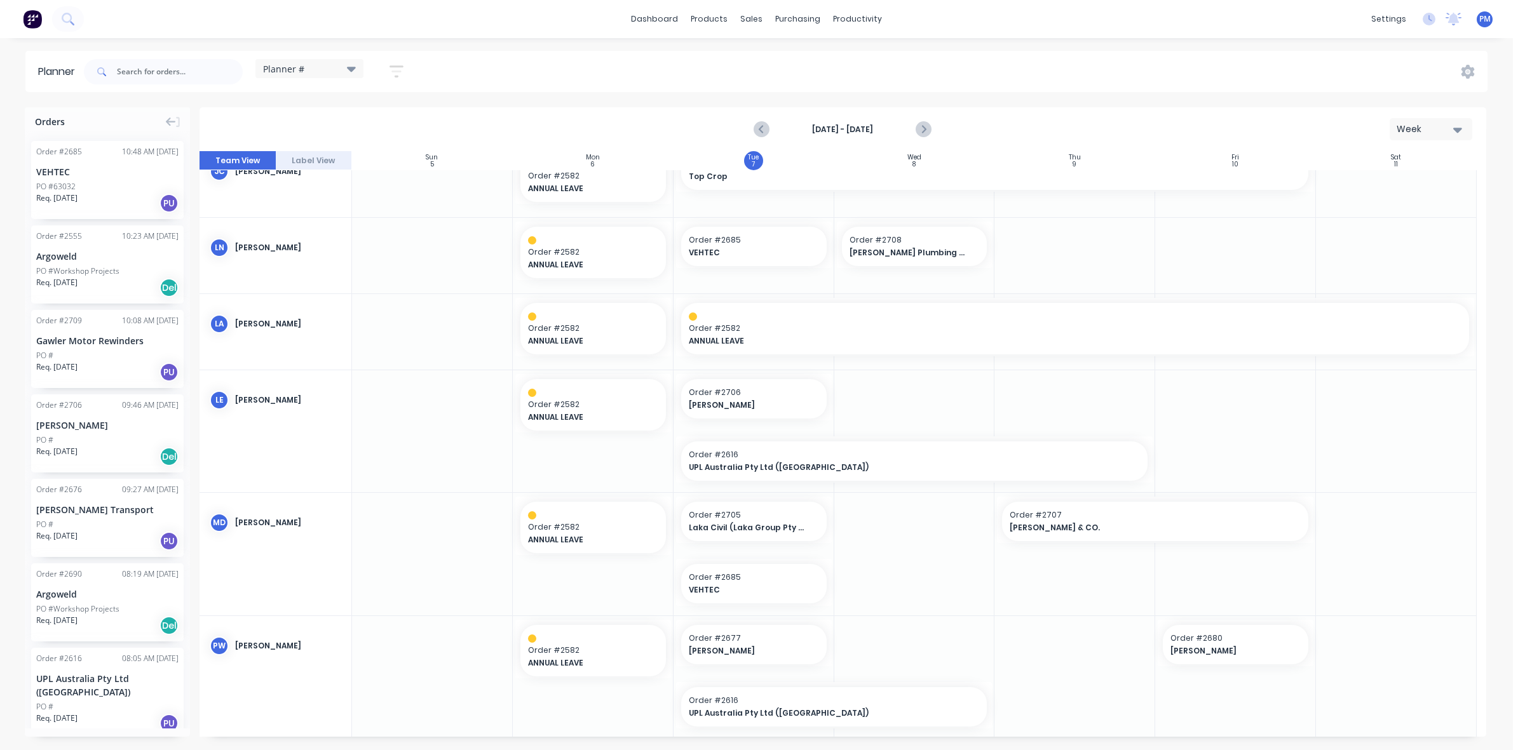
scroll to position [232, 0]
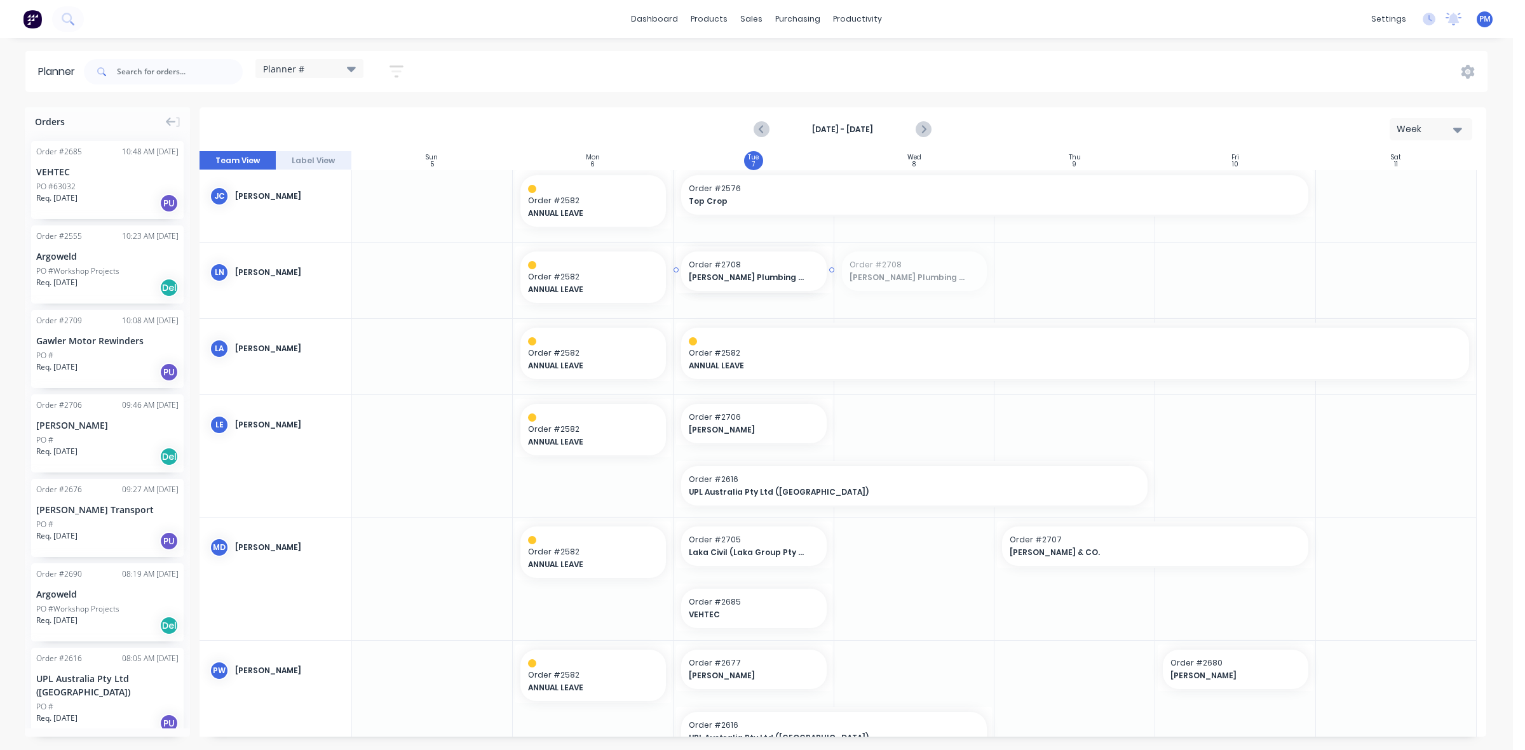
drag, startPoint x: 877, startPoint y: 269, endPoint x: 744, endPoint y: 270, distance: 132.8
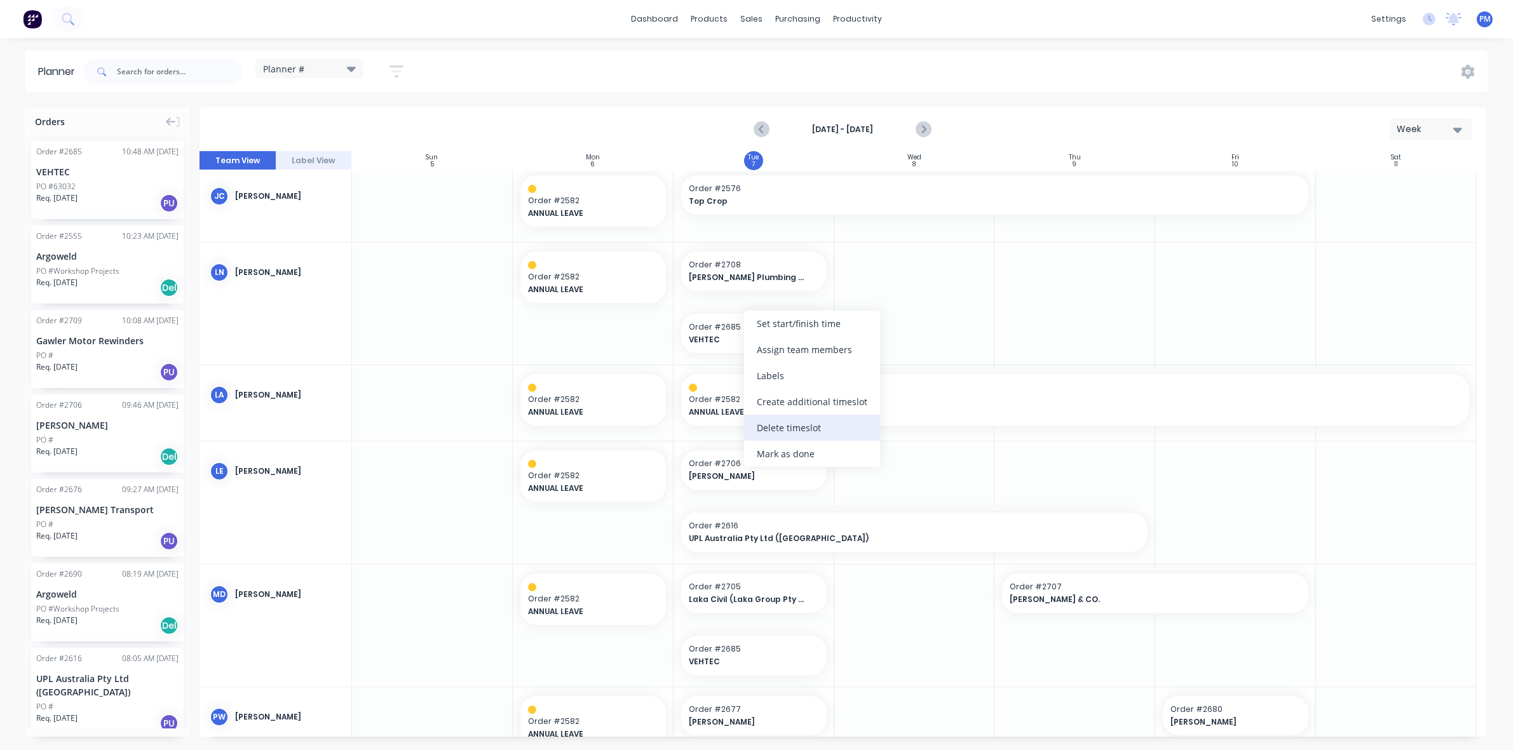
click at [792, 423] on div "Delete timeslot" at bounding box center [812, 428] width 136 height 26
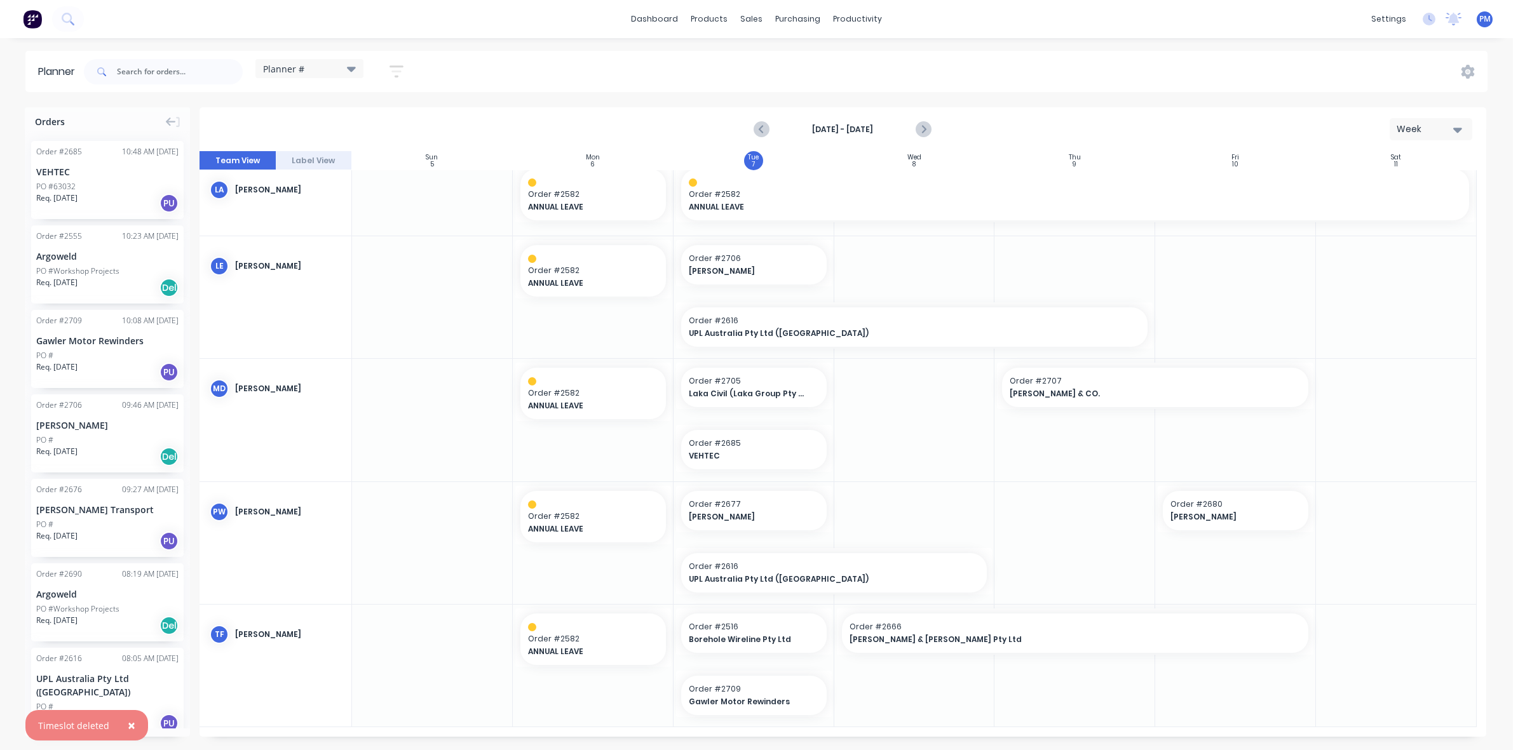
scroll to position [382, 0]
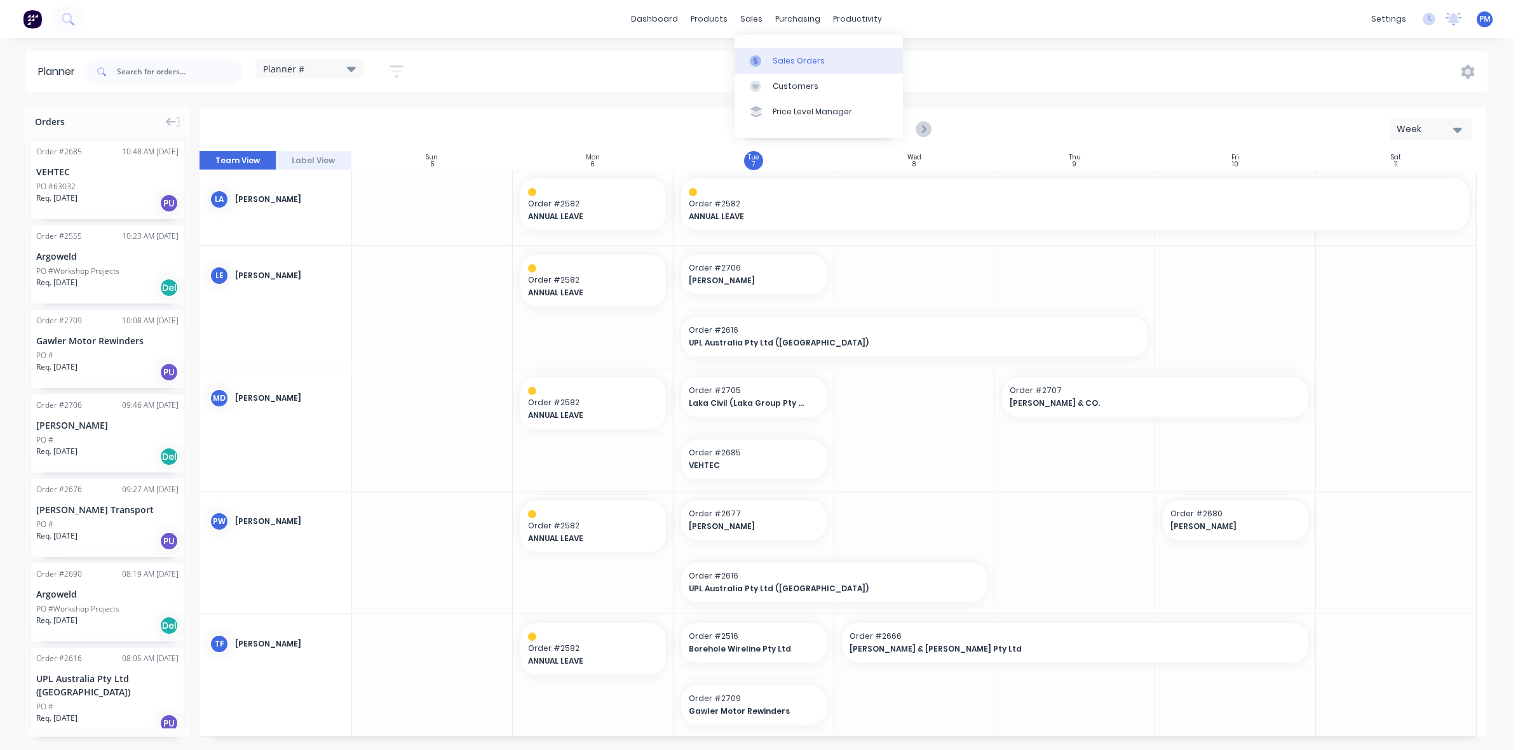
click at [794, 62] on div "Sales Orders" at bounding box center [798, 60] width 52 height 11
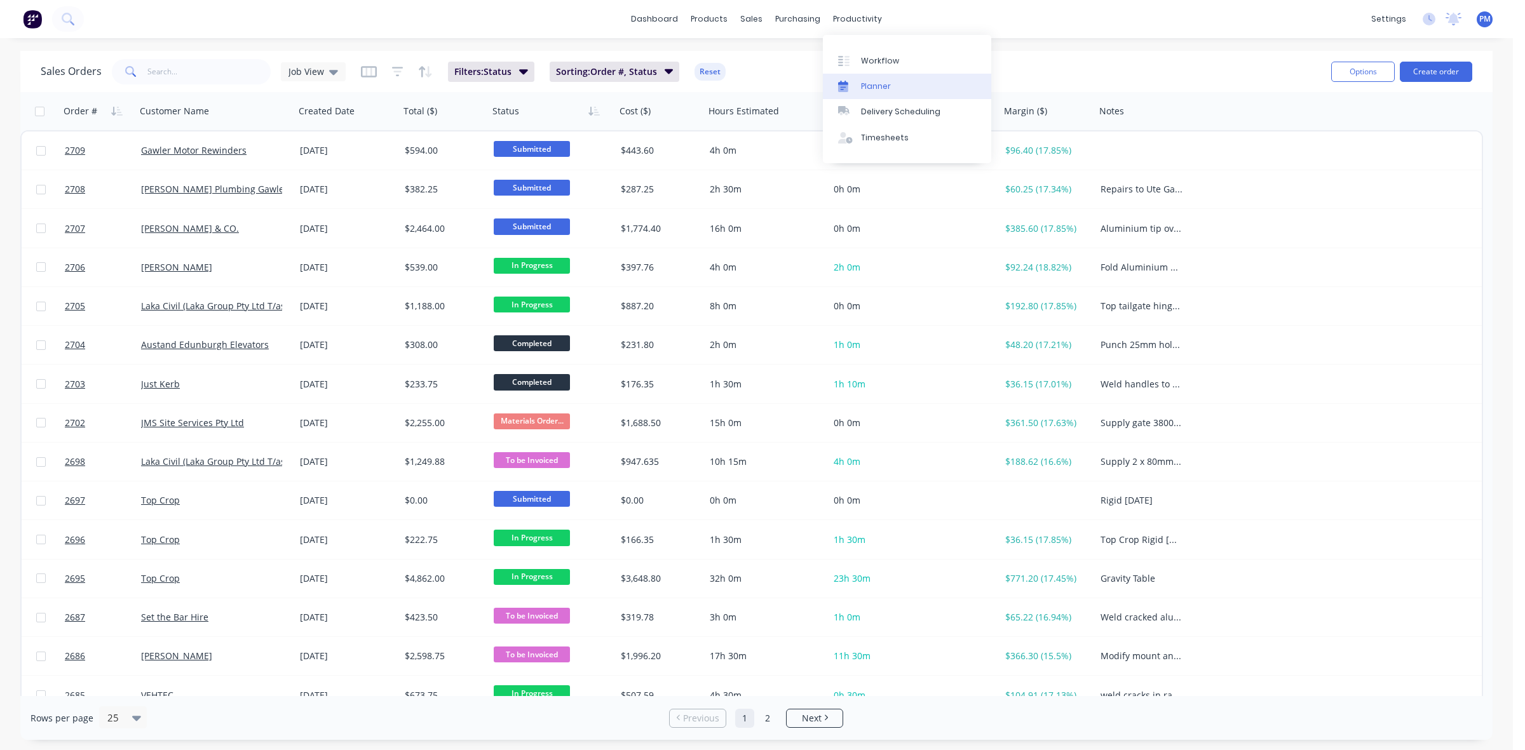
click at [868, 86] on div "Planner" at bounding box center [876, 86] width 30 height 11
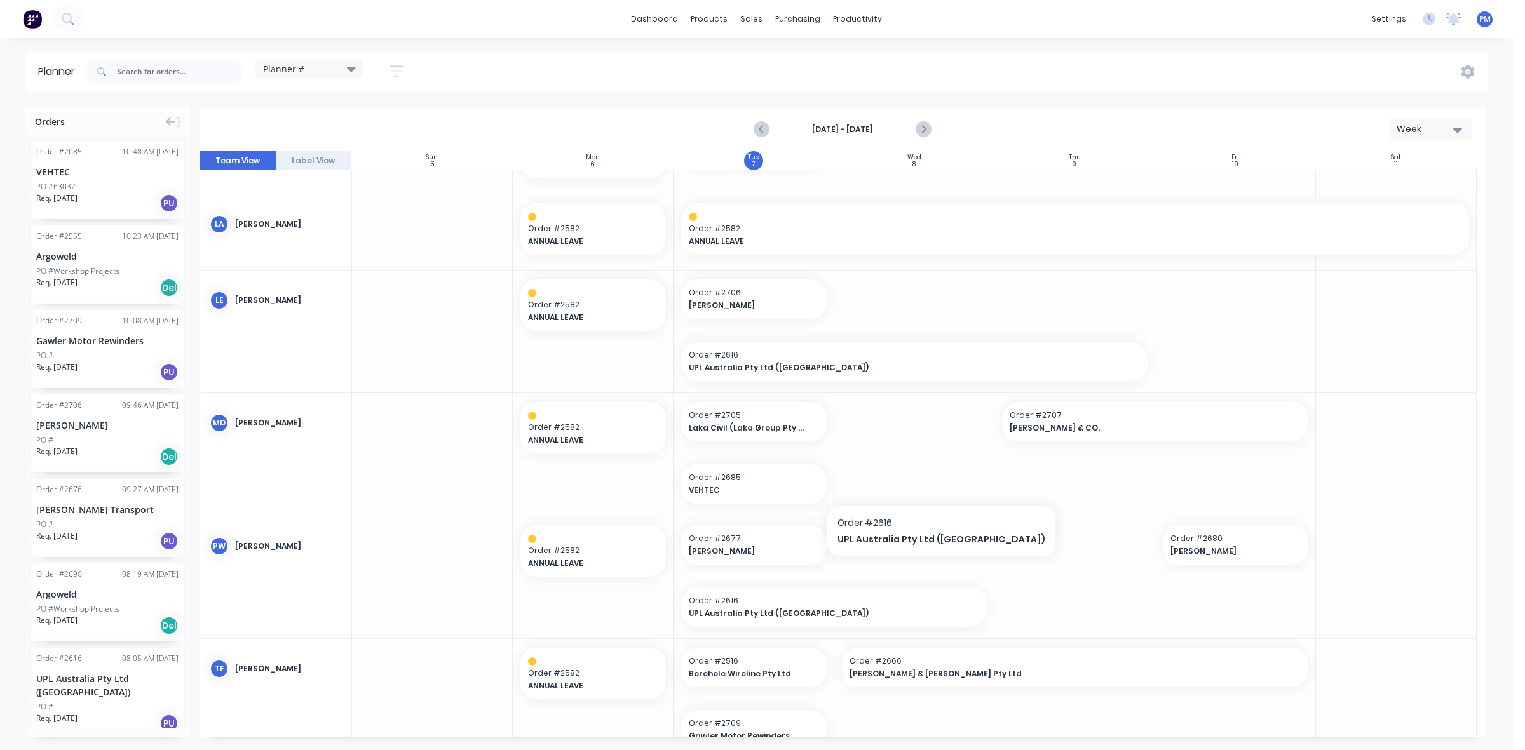
scroll to position [391, 0]
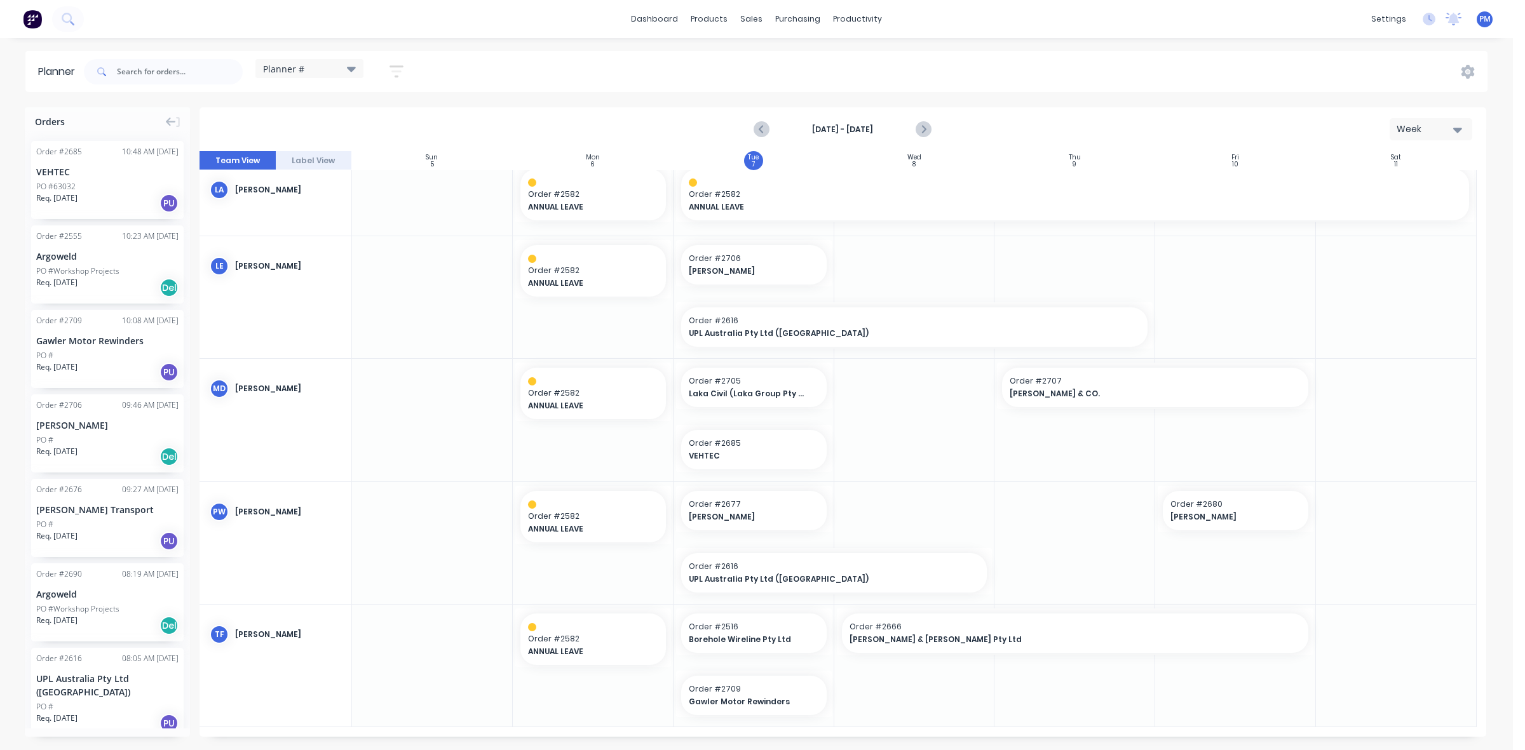
click at [118, 437] on div "PO #" at bounding box center [107, 439] width 142 height 11
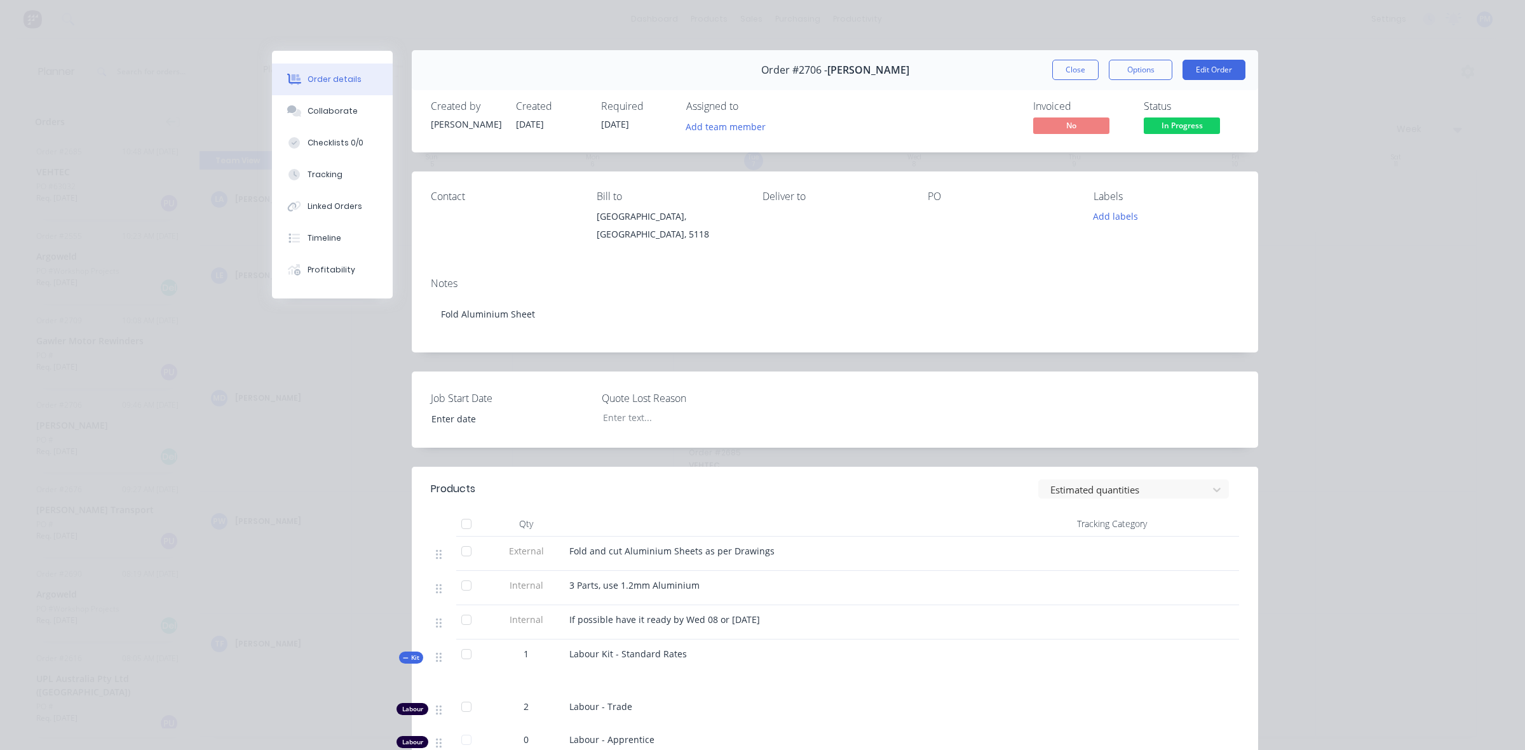
scroll to position [0, 0]
click at [1080, 71] on button "Close" at bounding box center [1075, 70] width 46 height 20
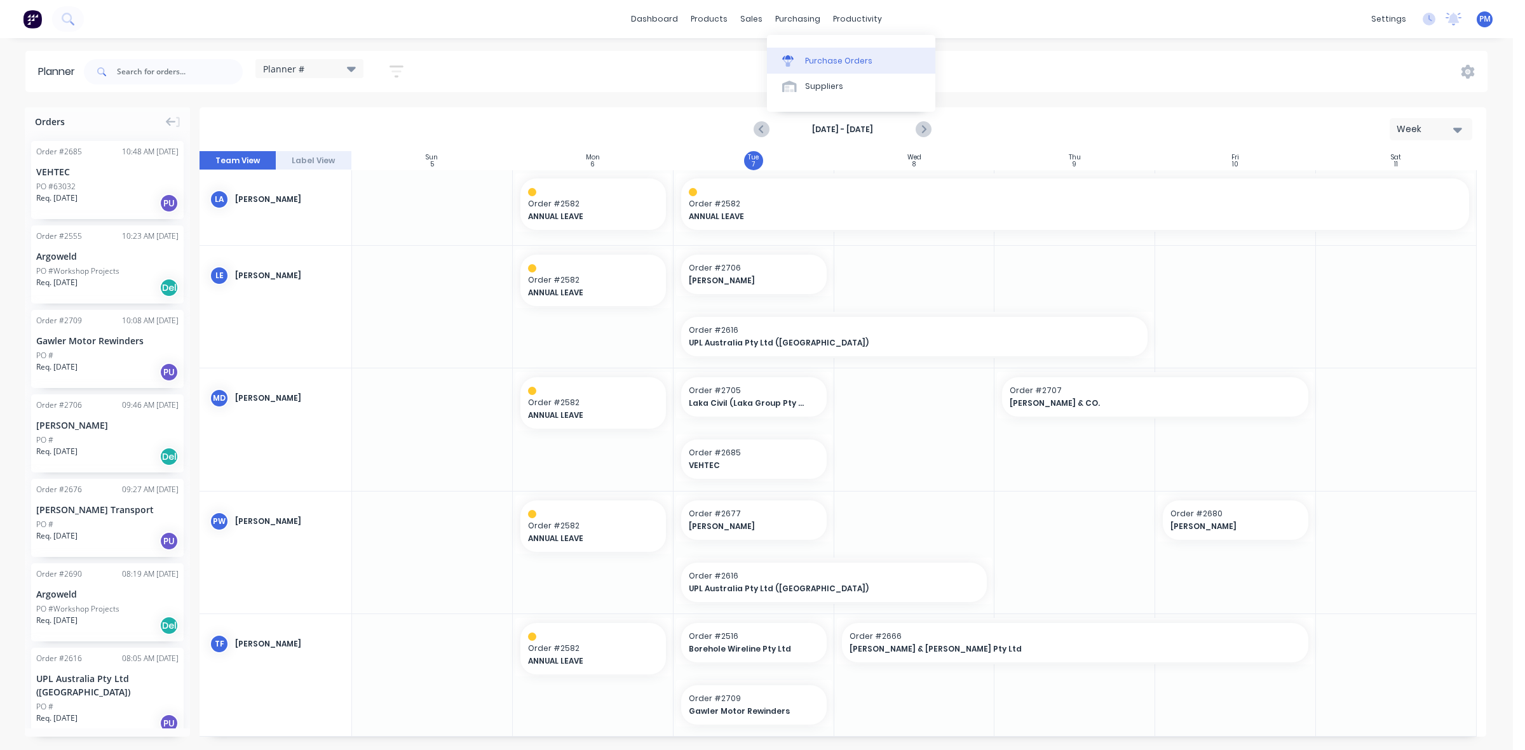
click at [820, 68] on link "Purchase Orders" at bounding box center [851, 60] width 168 height 25
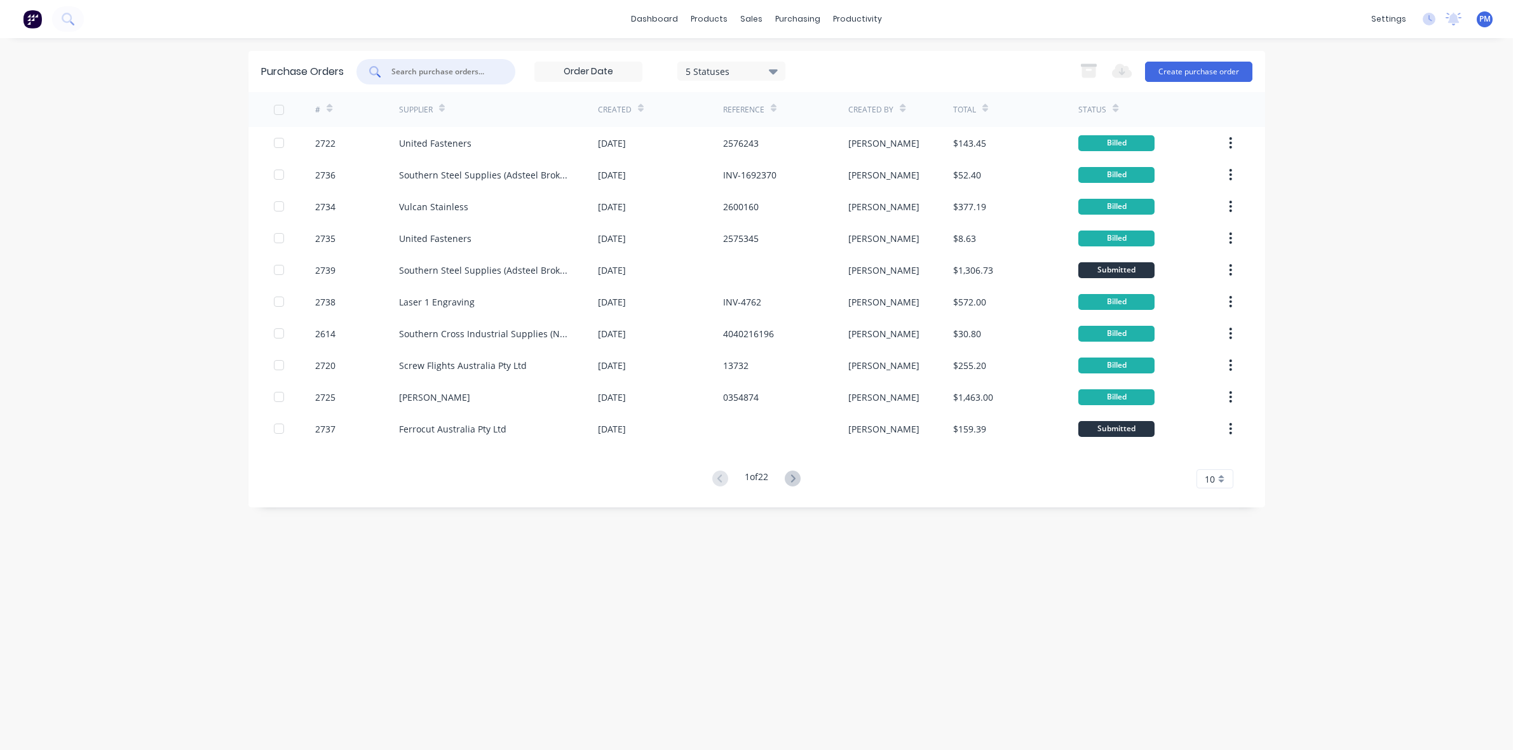
click at [428, 67] on input "text" at bounding box center [442, 71] width 105 height 13
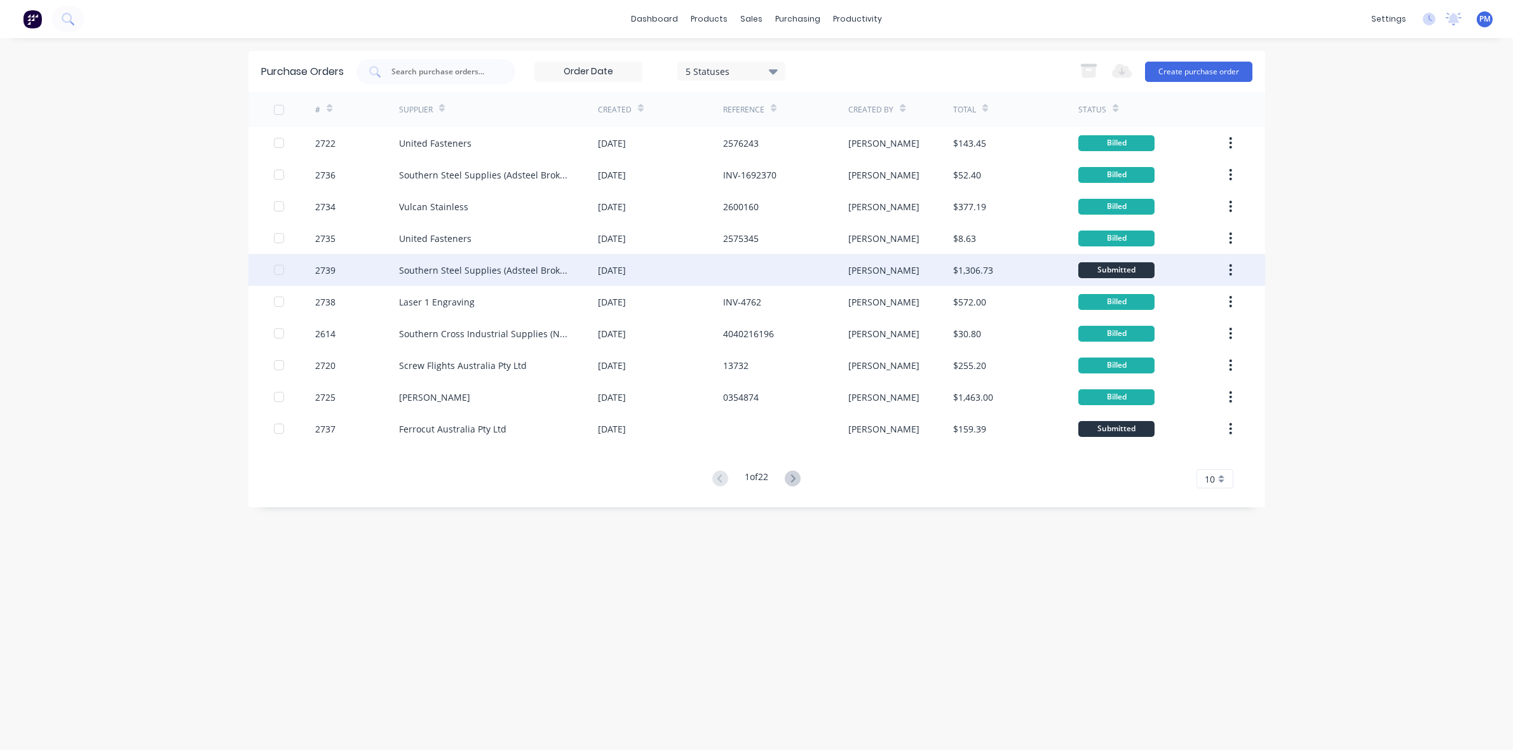
click at [687, 270] on div "[DATE]" at bounding box center [660, 270] width 125 height 32
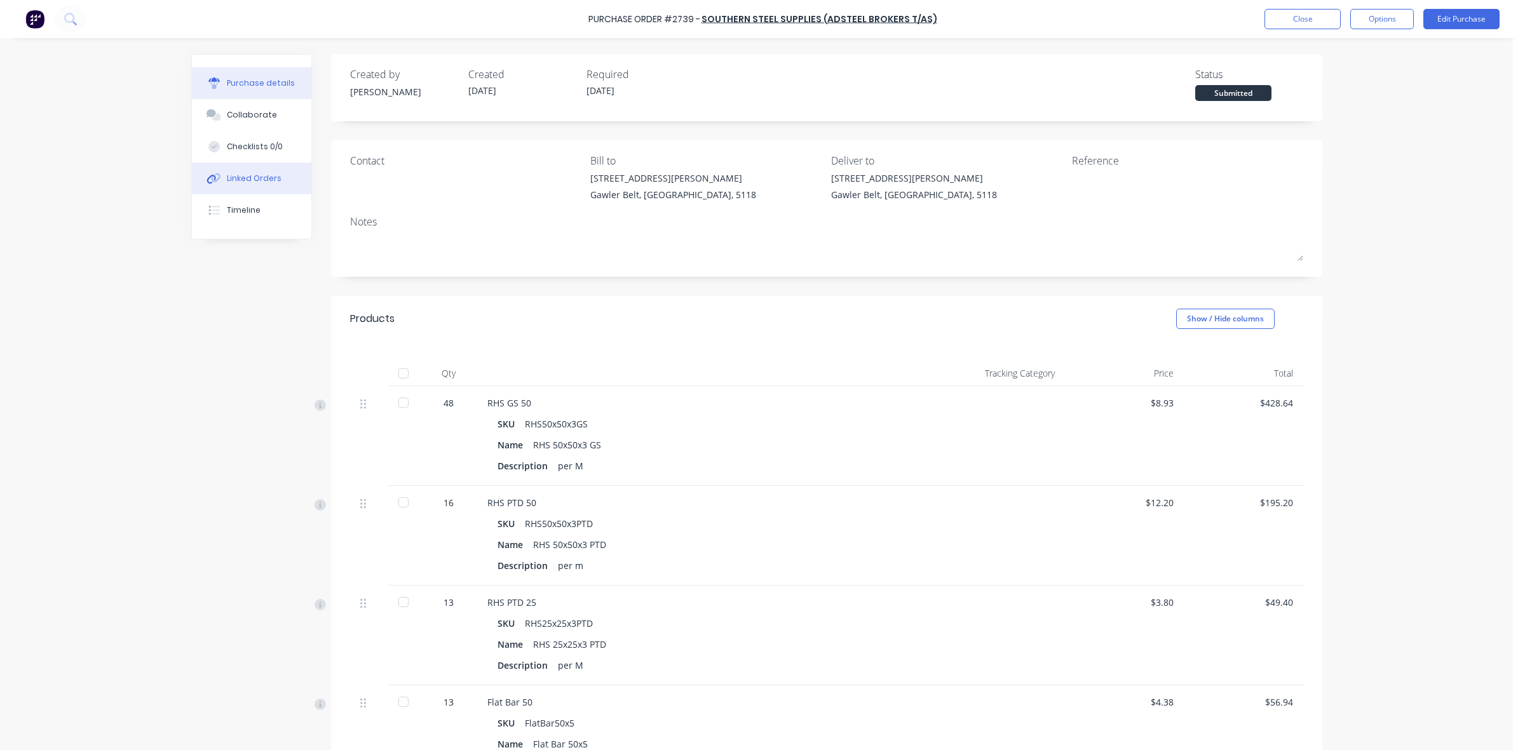
click at [248, 173] on div "Linked Orders" at bounding box center [254, 178] width 55 height 11
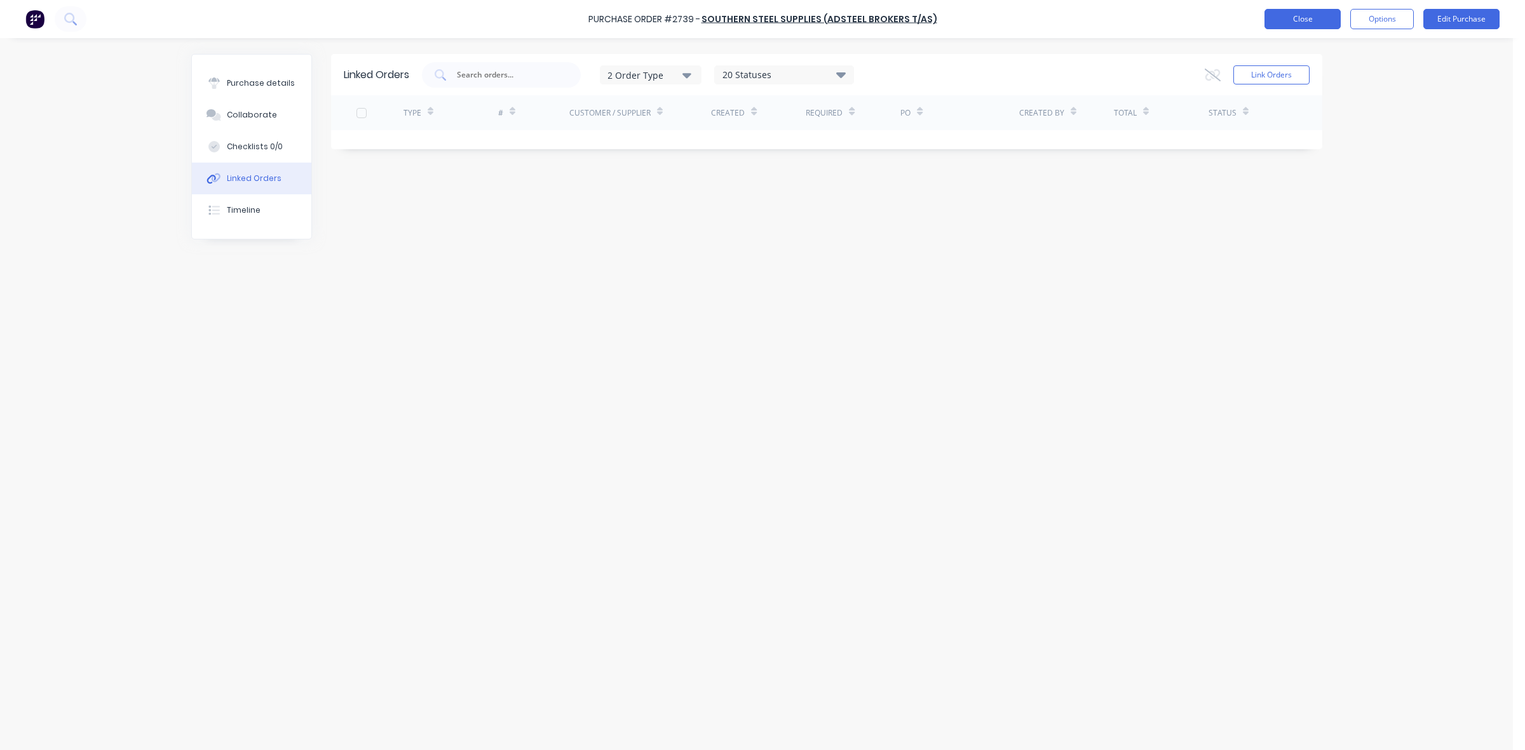
click at [1272, 23] on button "Close" at bounding box center [1302, 19] width 76 height 20
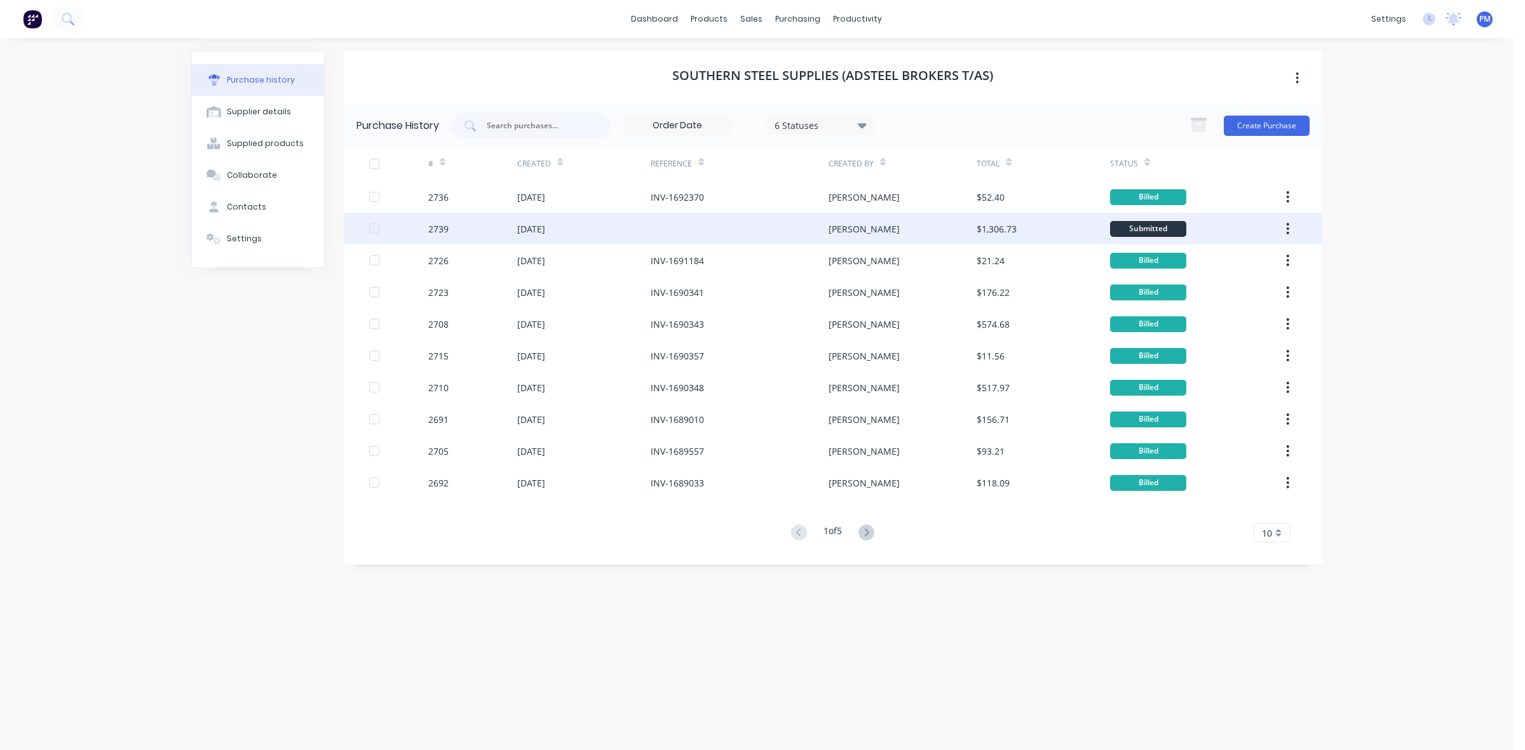
click at [485, 234] on div "2739" at bounding box center [472, 229] width 89 height 32
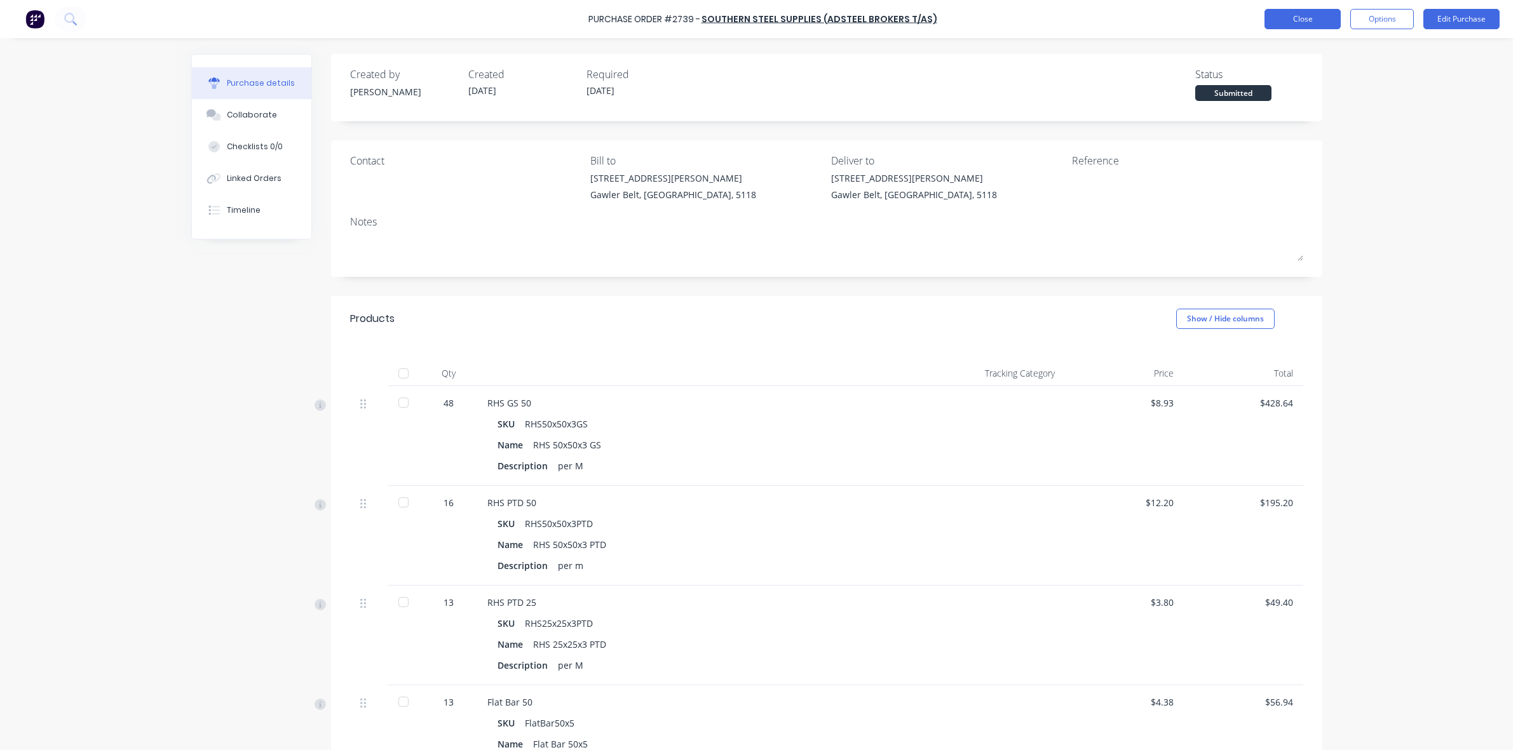
click at [1284, 17] on button "Close" at bounding box center [1302, 19] width 76 height 20
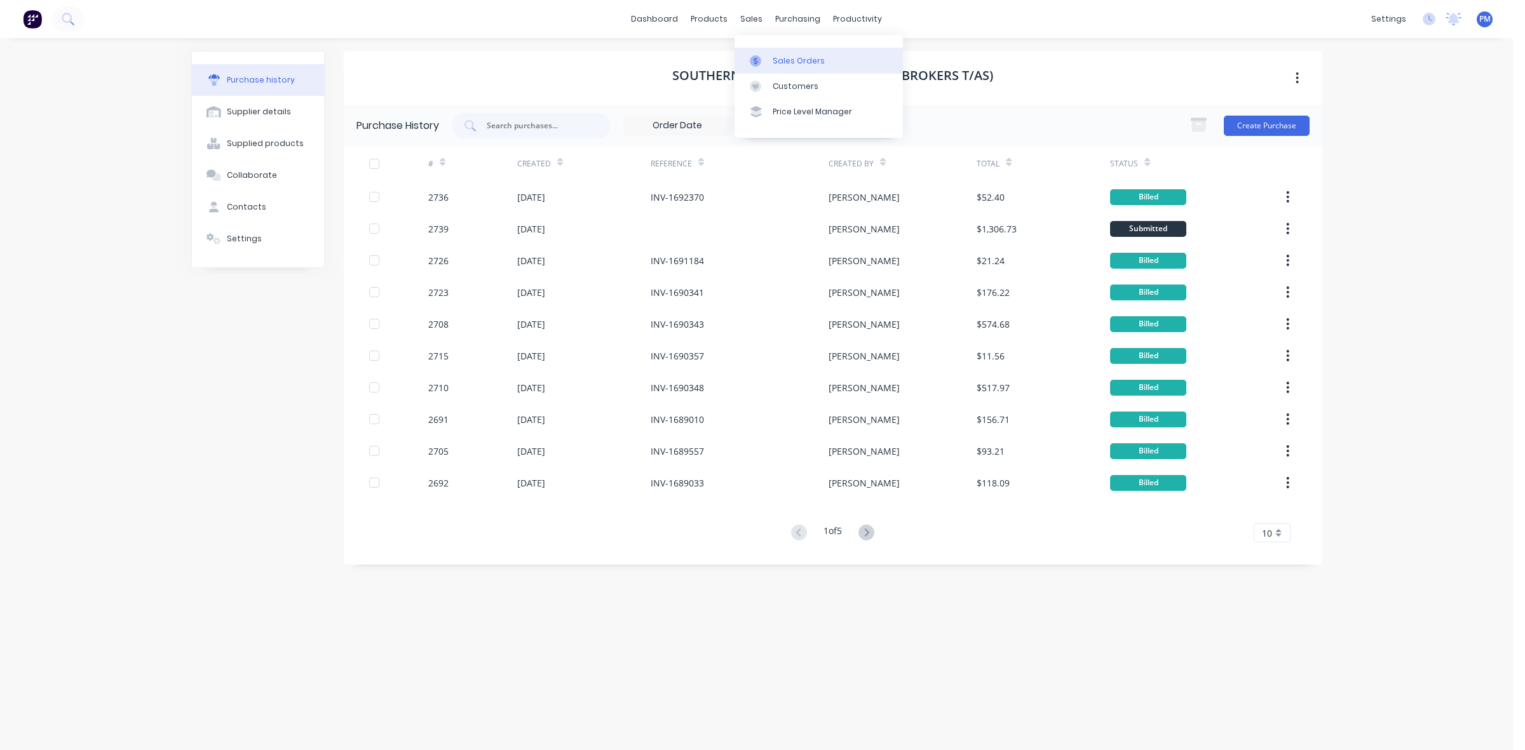
click at [778, 56] on div "Sales Orders" at bounding box center [798, 60] width 52 height 11
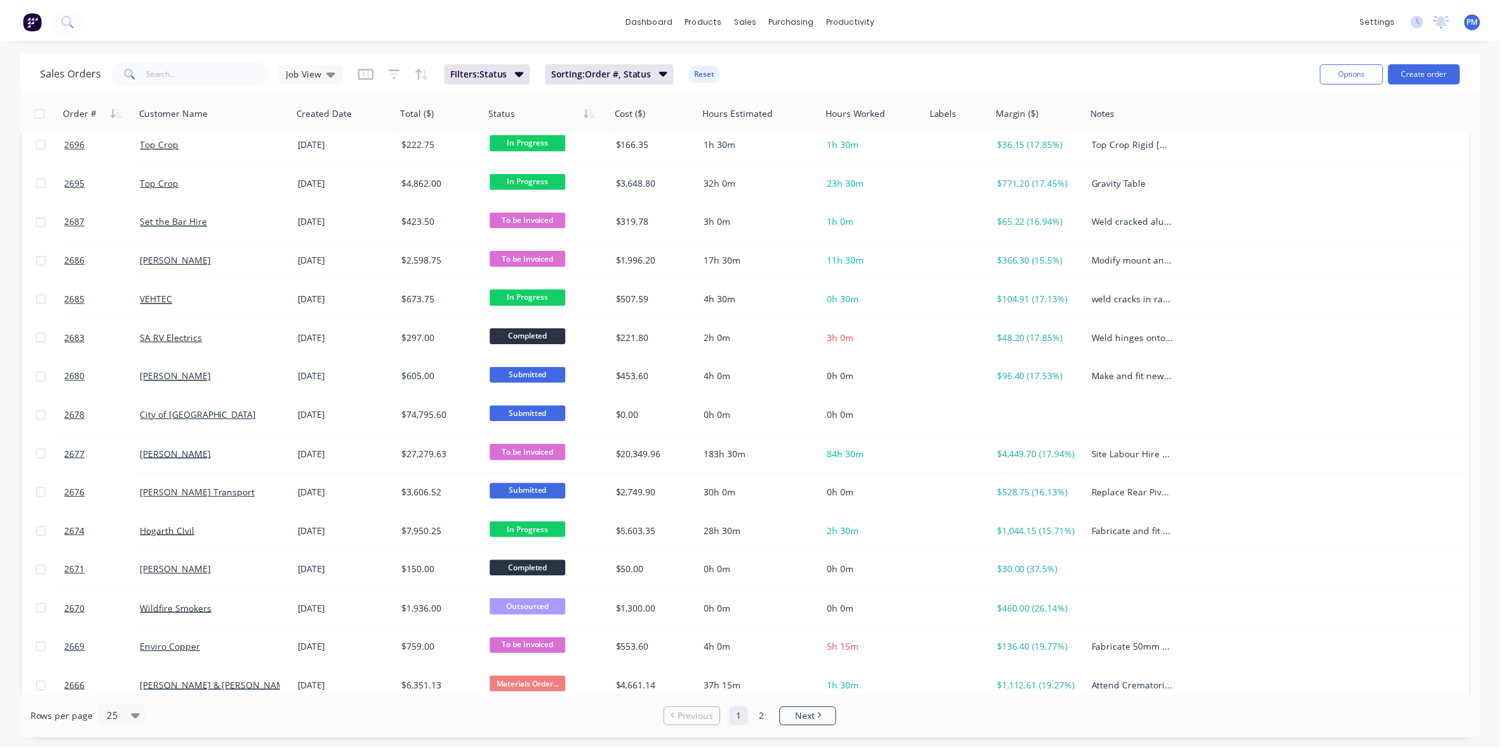
scroll to position [407, 0]
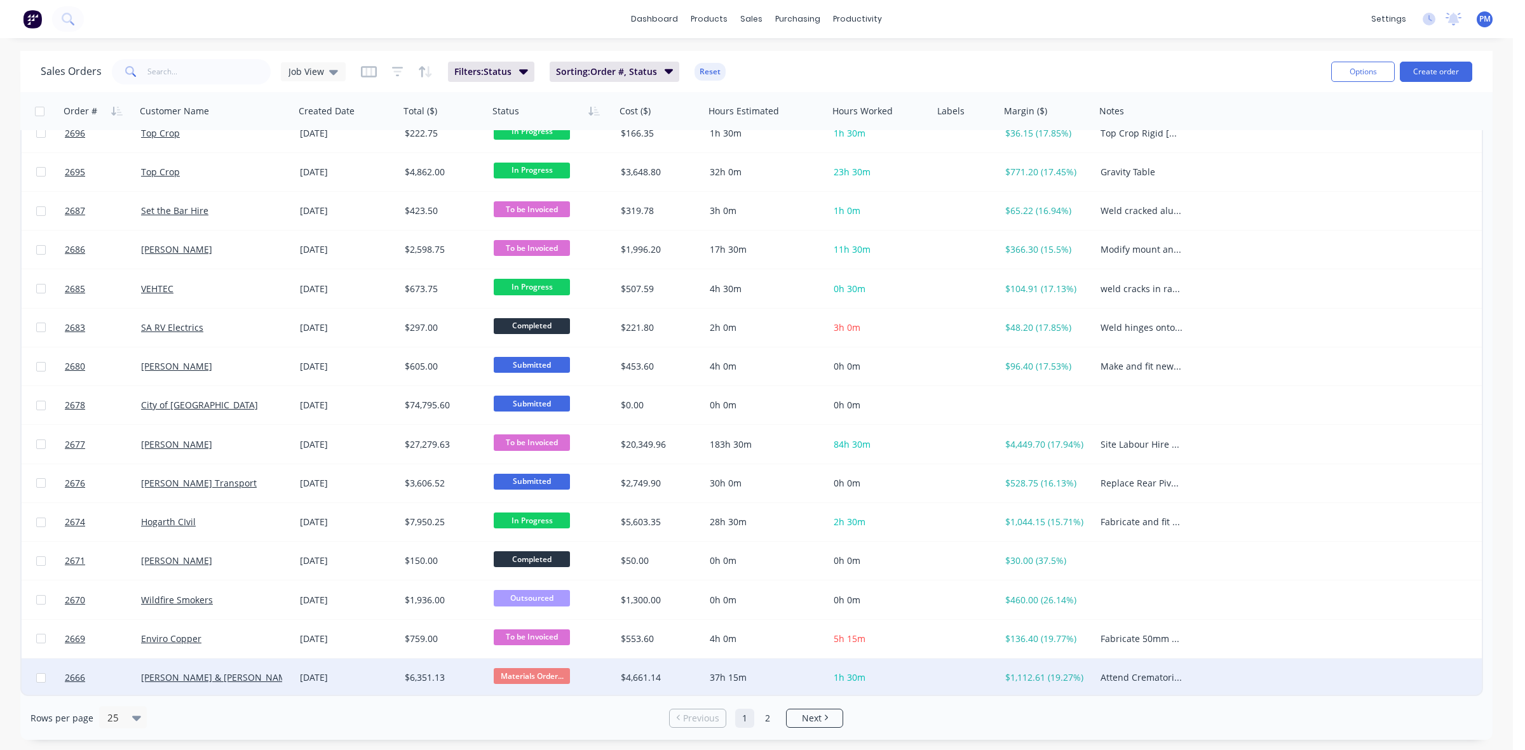
click at [269, 680] on div "[PERSON_NAME] & [PERSON_NAME] Pty Ltd" at bounding box center [211, 677] width 141 height 13
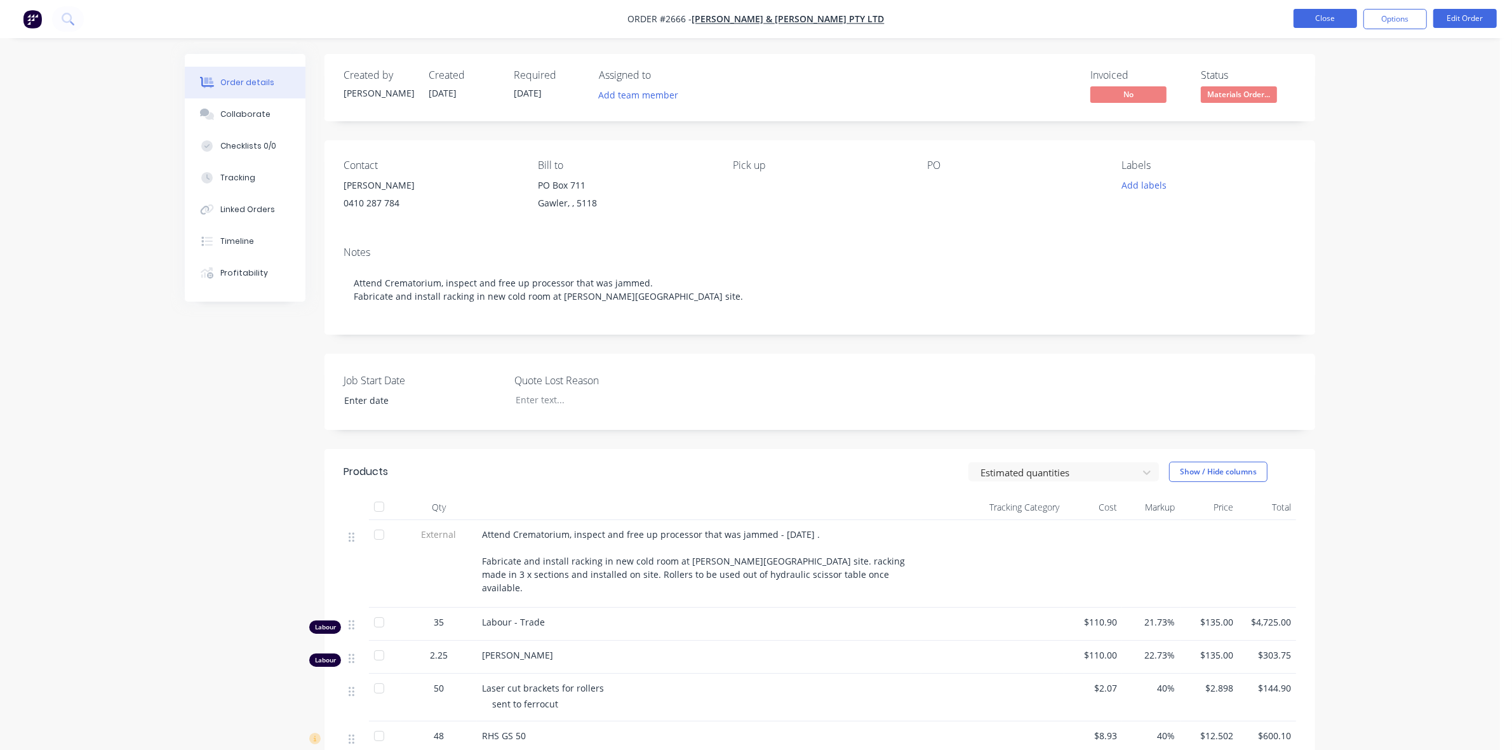
click at [1326, 20] on button "Close" at bounding box center [1326, 18] width 64 height 19
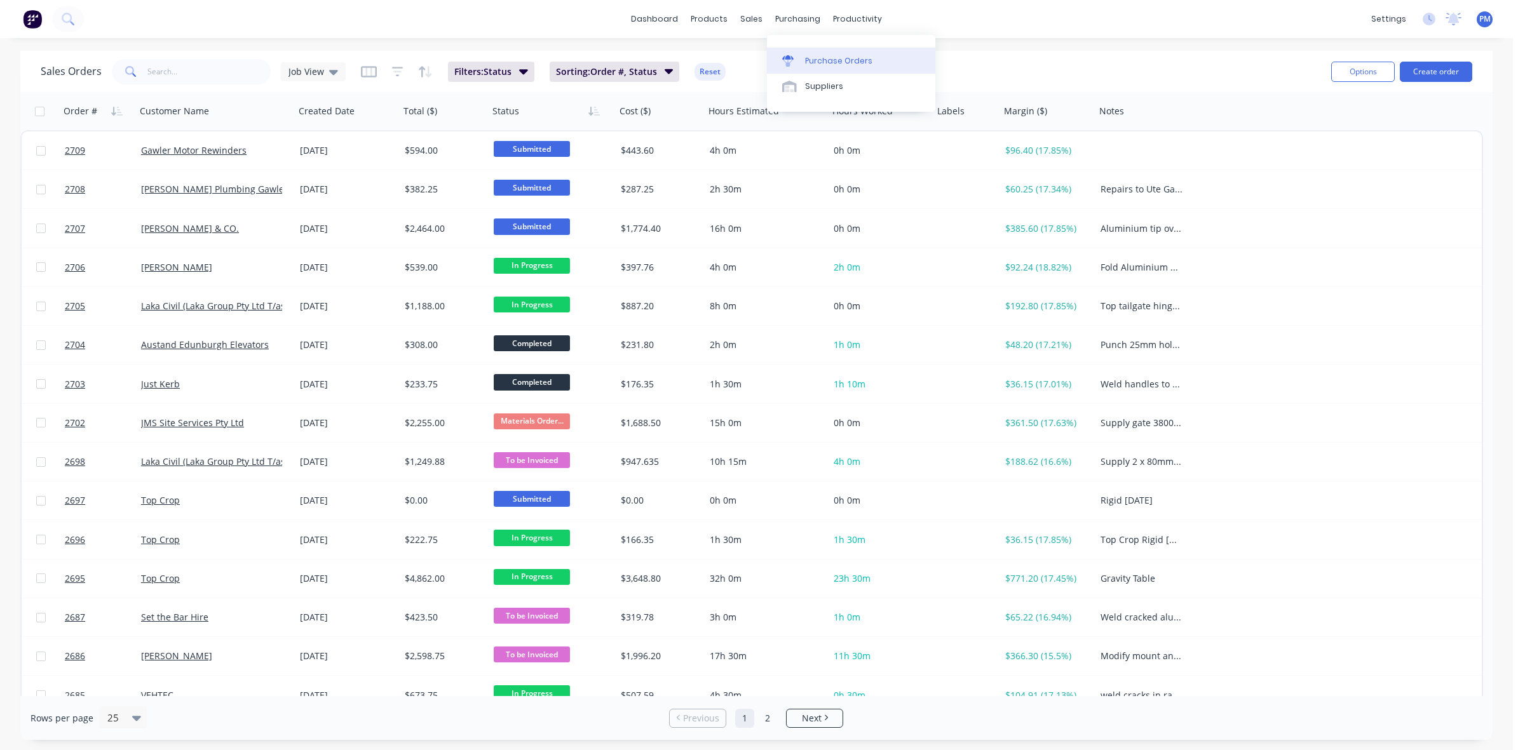
click at [818, 64] on div "Purchase Orders" at bounding box center [838, 60] width 67 height 11
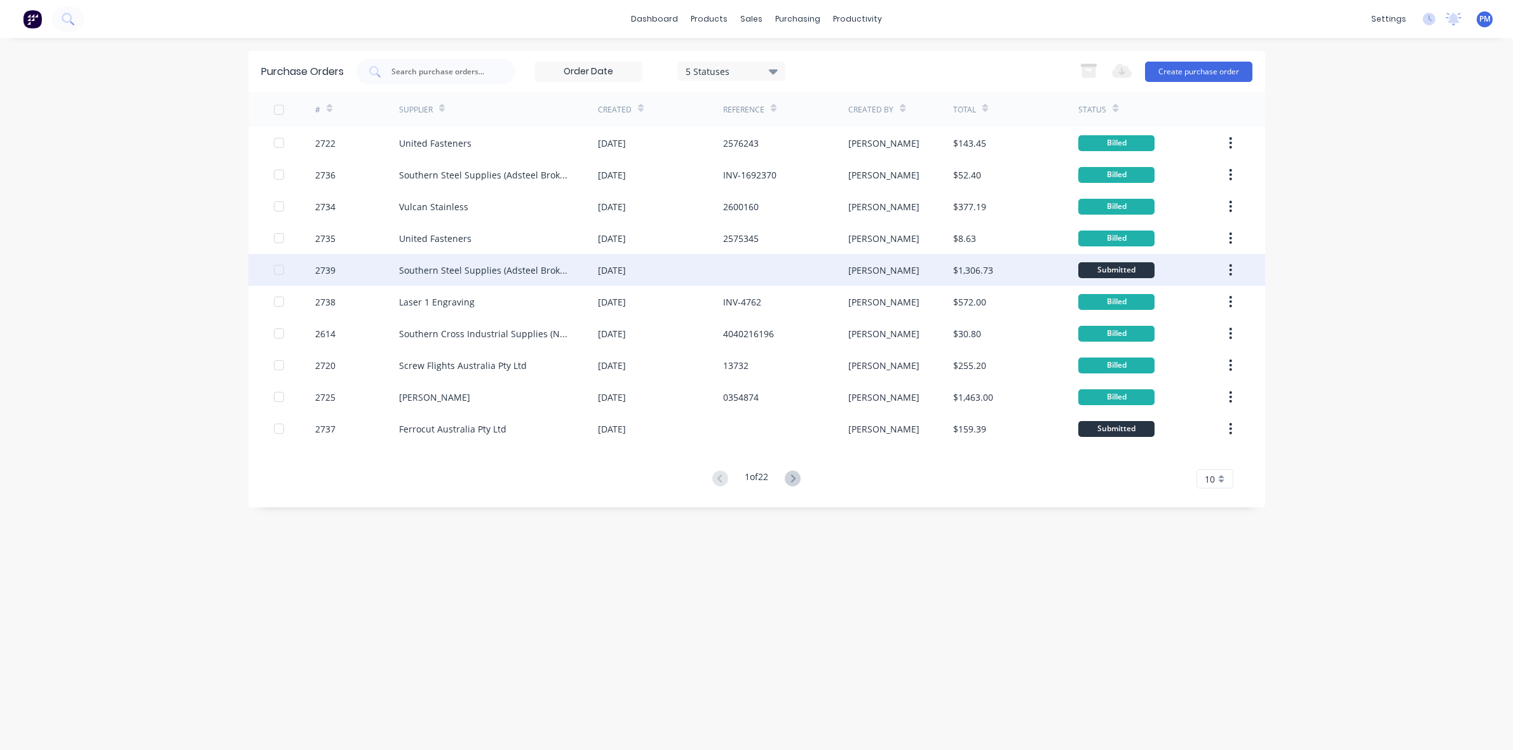
click at [671, 275] on div "[DATE]" at bounding box center [660, 270] width 125 height 32
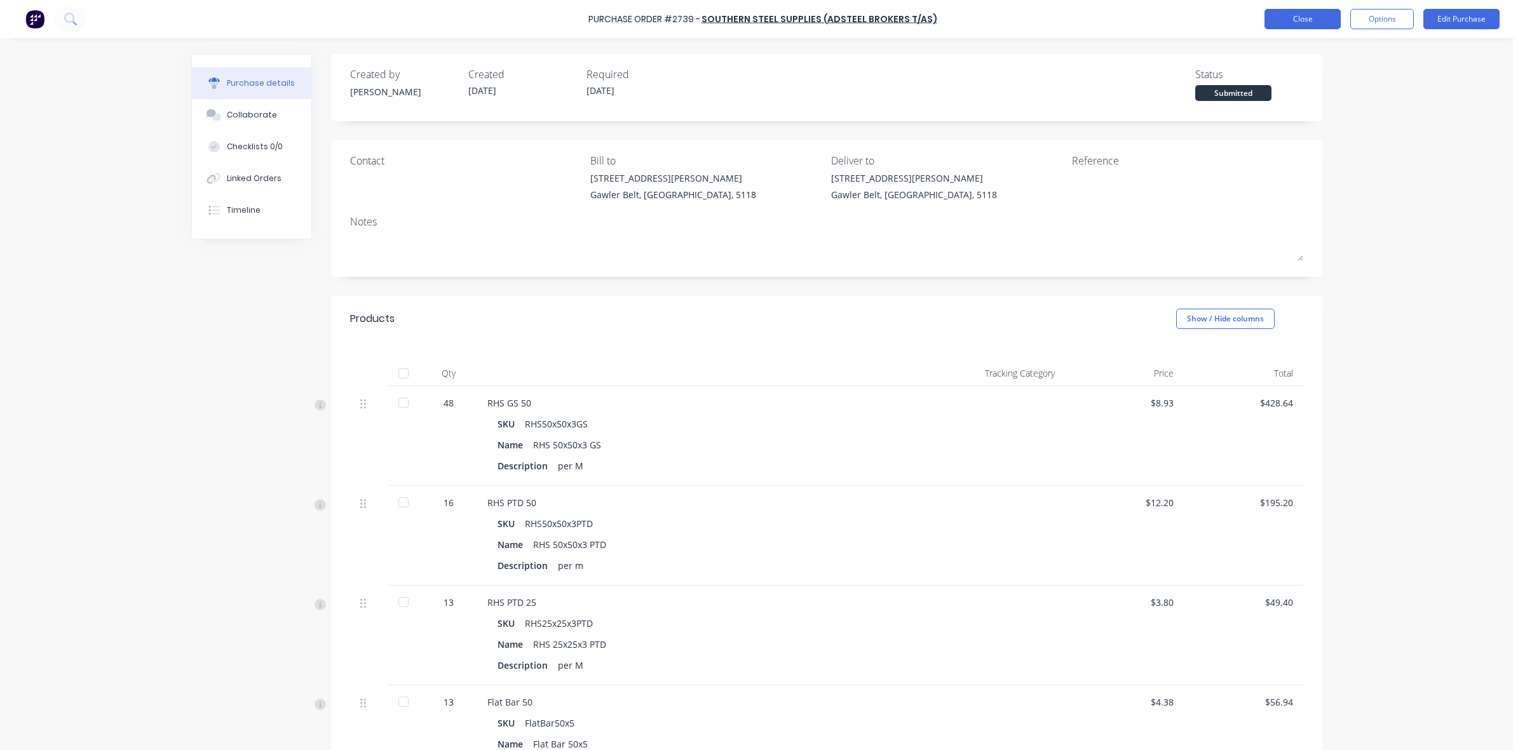
click at [1284, 20] on button "Close" at bounding box center [1302, 19] width 76 height 20
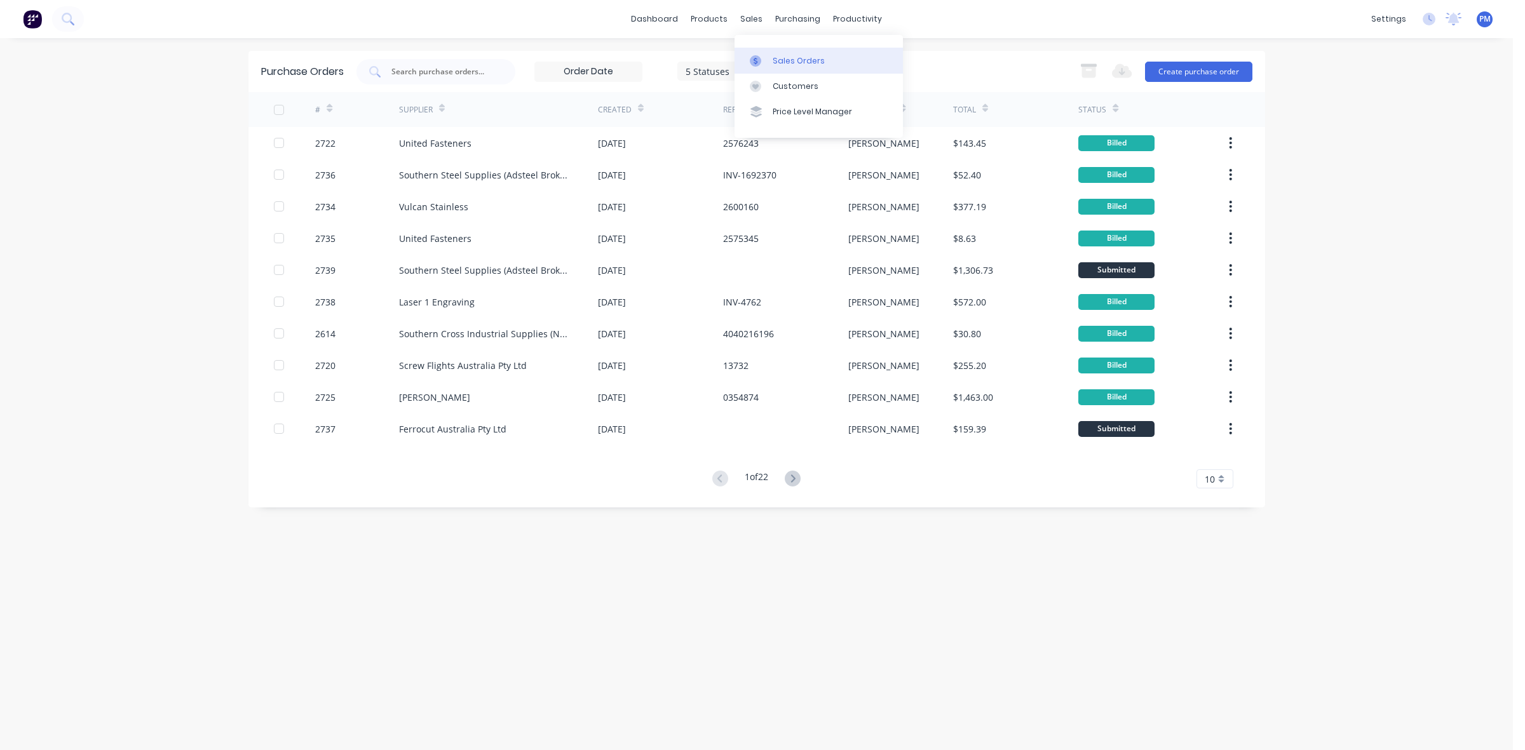
click at [778, 55] on div "Sales Orders" at bounding box center [798, 60] width 52 height 11
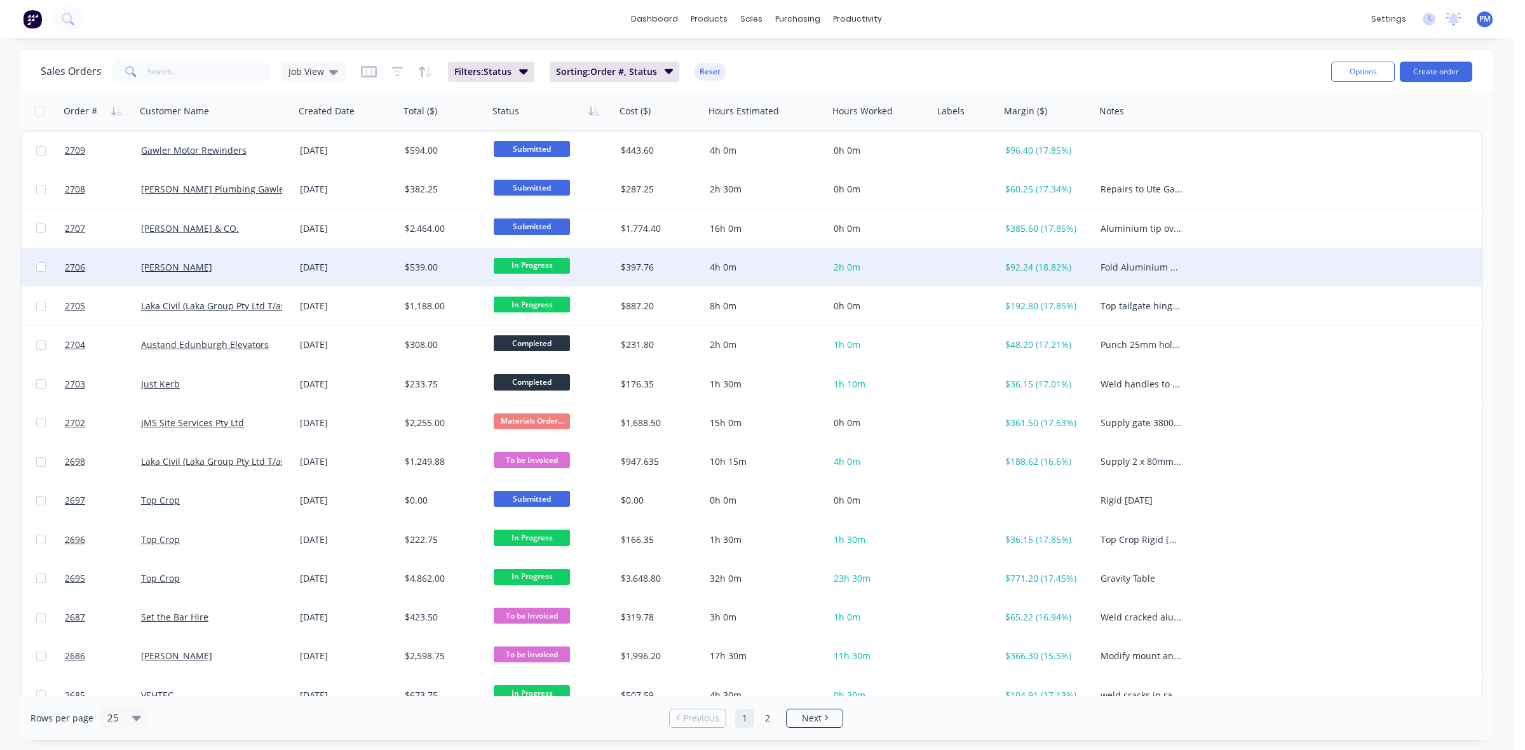
click at [522, 269] on span "In Progress" at bounding box center [532, 266] width 76 height 16
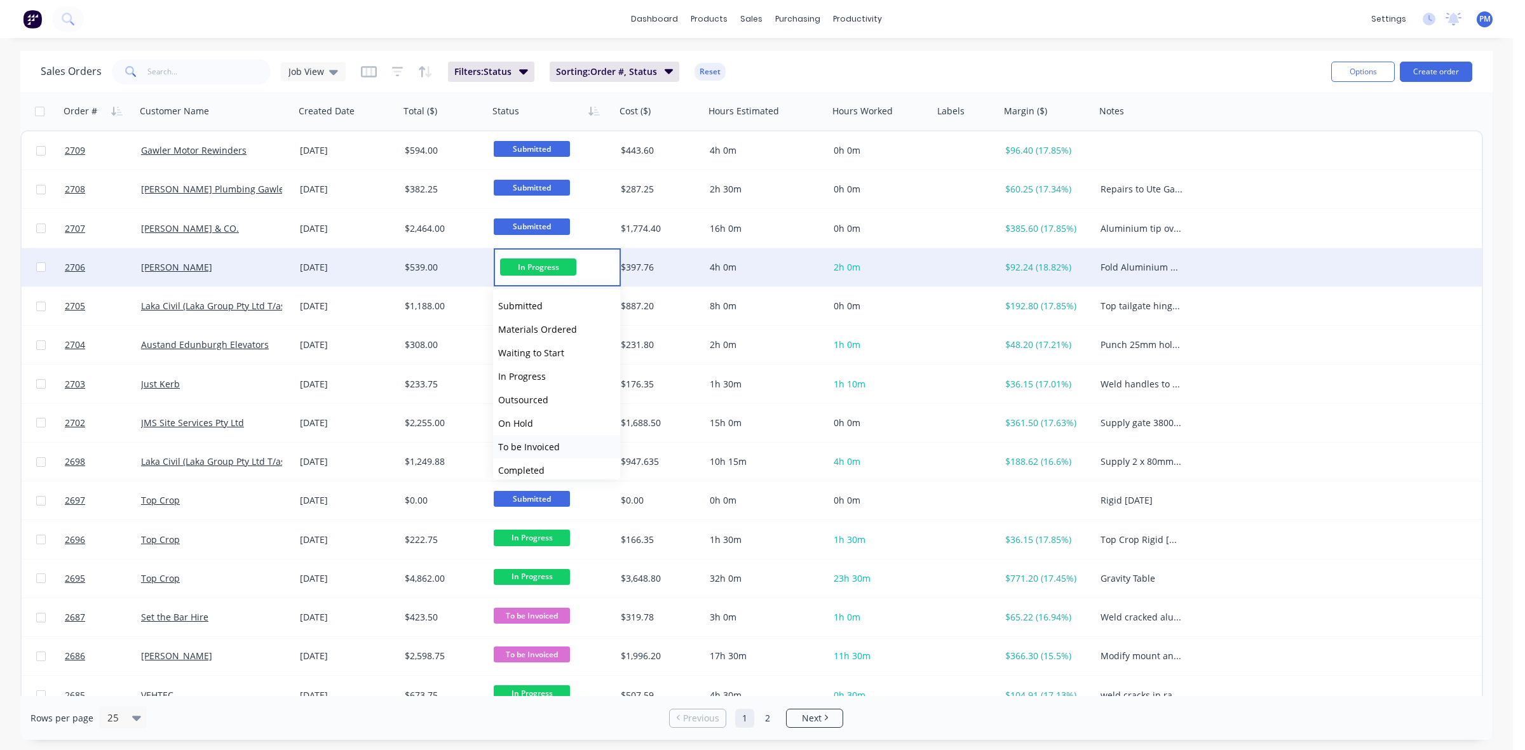
click at [535, 451] on span "To be Invoiced" at bounding box center [529, 447] width 62 height 12
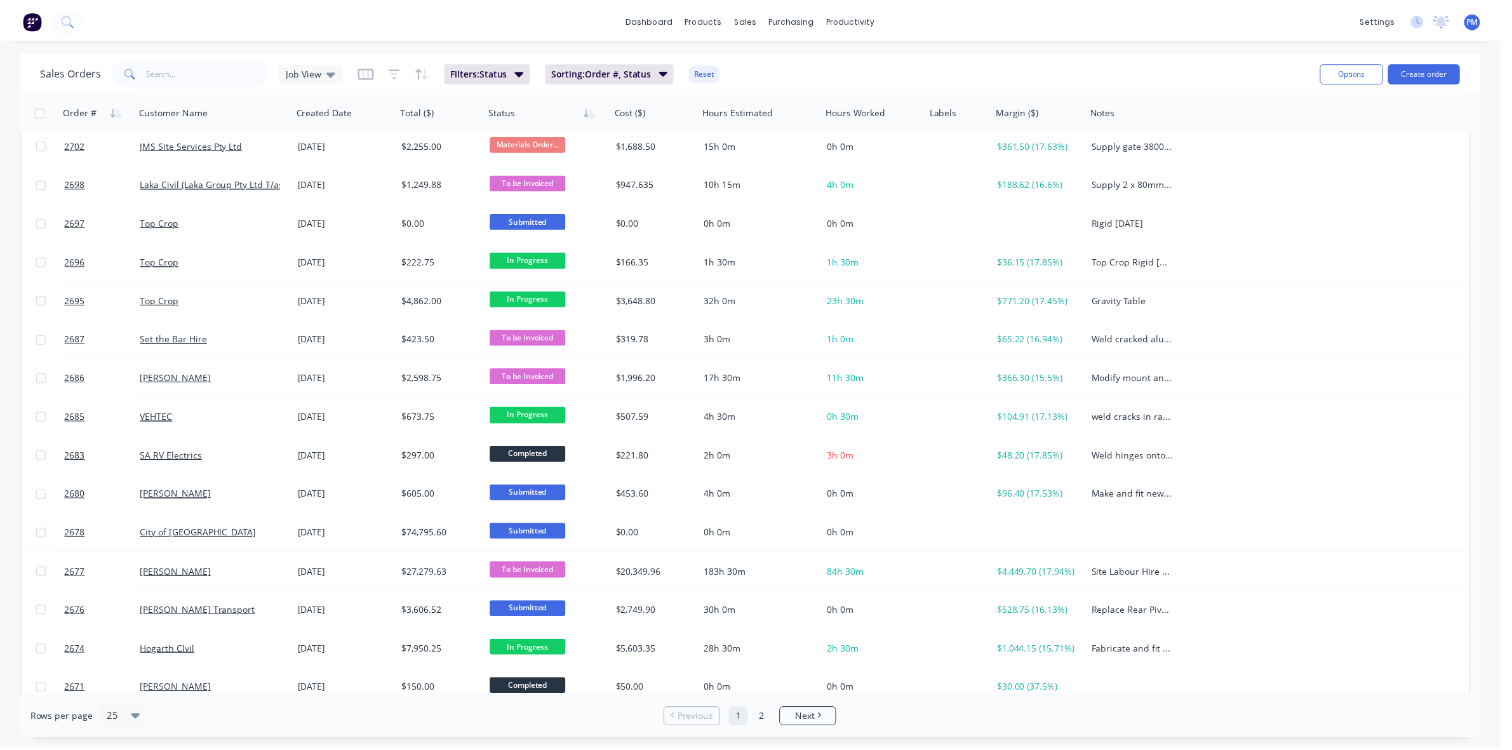
scroll to position [318, 0]
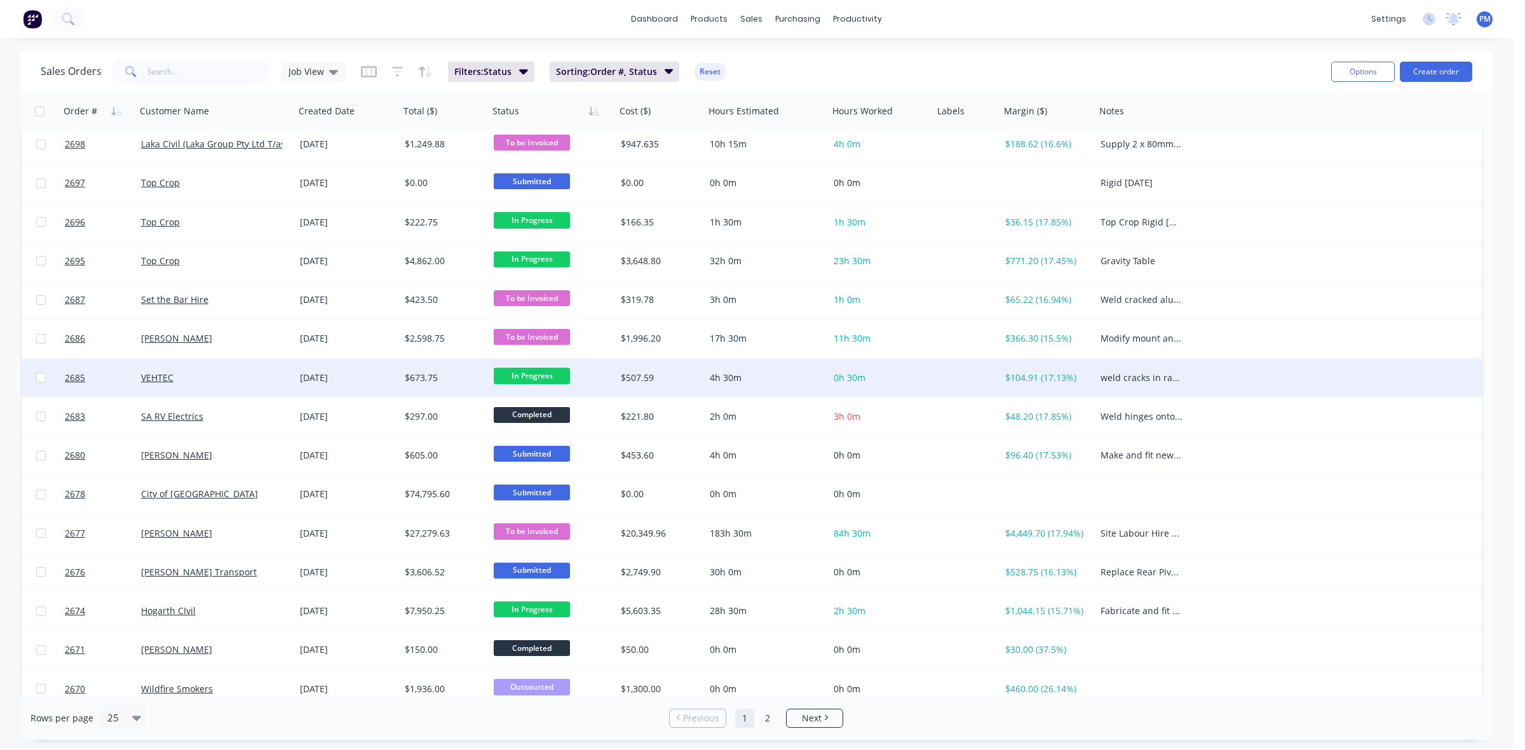
click at [227, 369] on div "VEHTEC" at bounding box center [215, 378] width 159 height 38
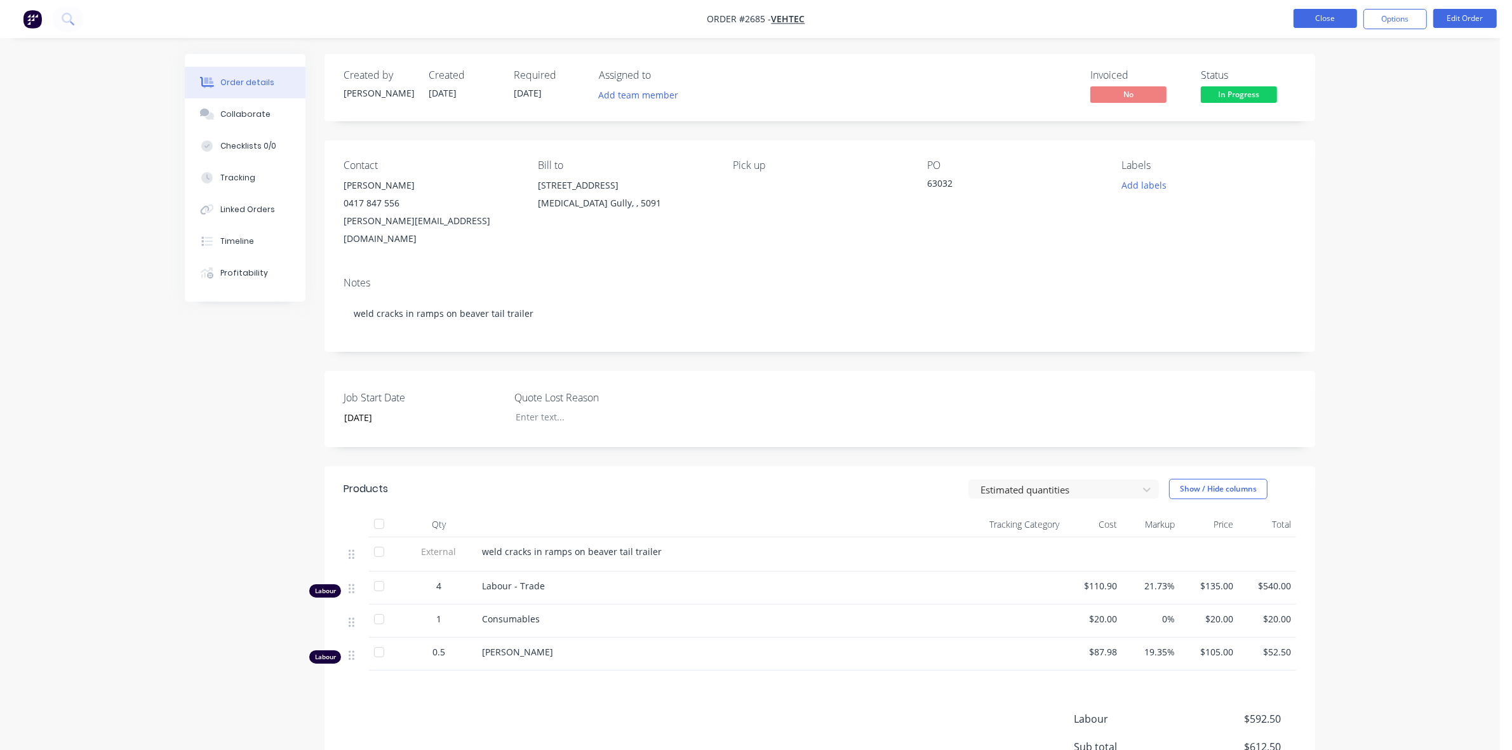
click at [1326, 15] on button "Close" at bounding box center [1326, 18] width 64 height 19
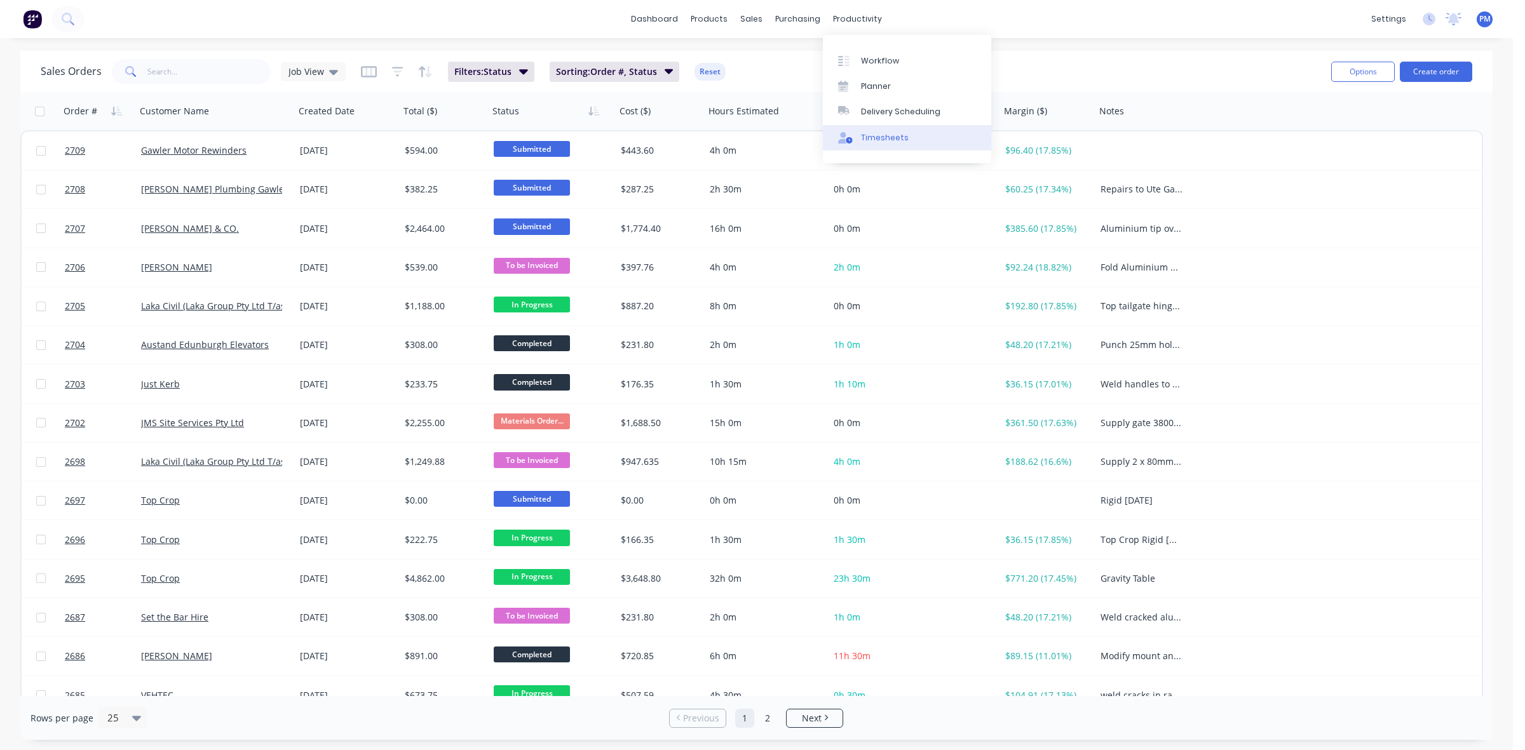
click at [879, 132] on div "Timesheets" at bounding box center [885, 137] width 48 height 11
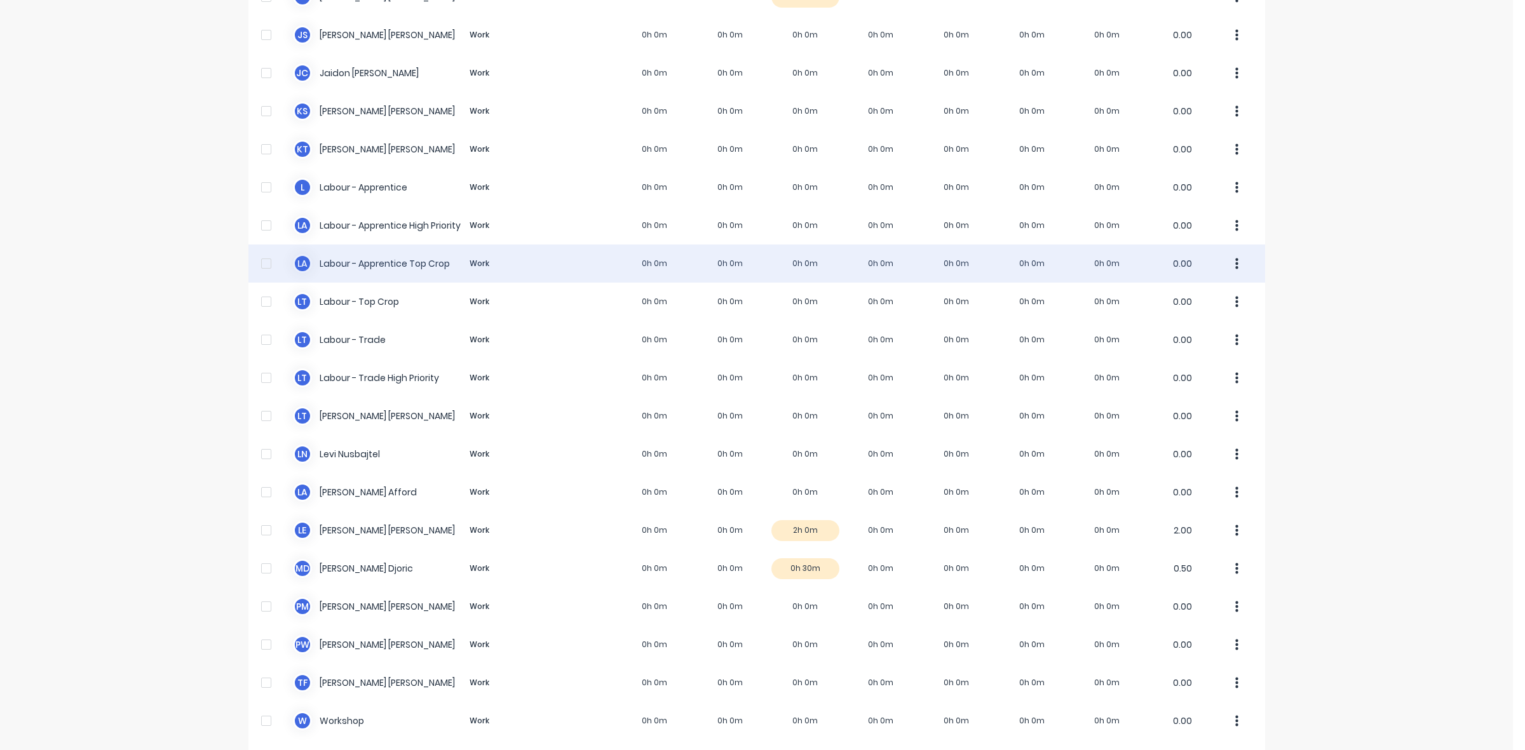
scroll to position [240, 0]
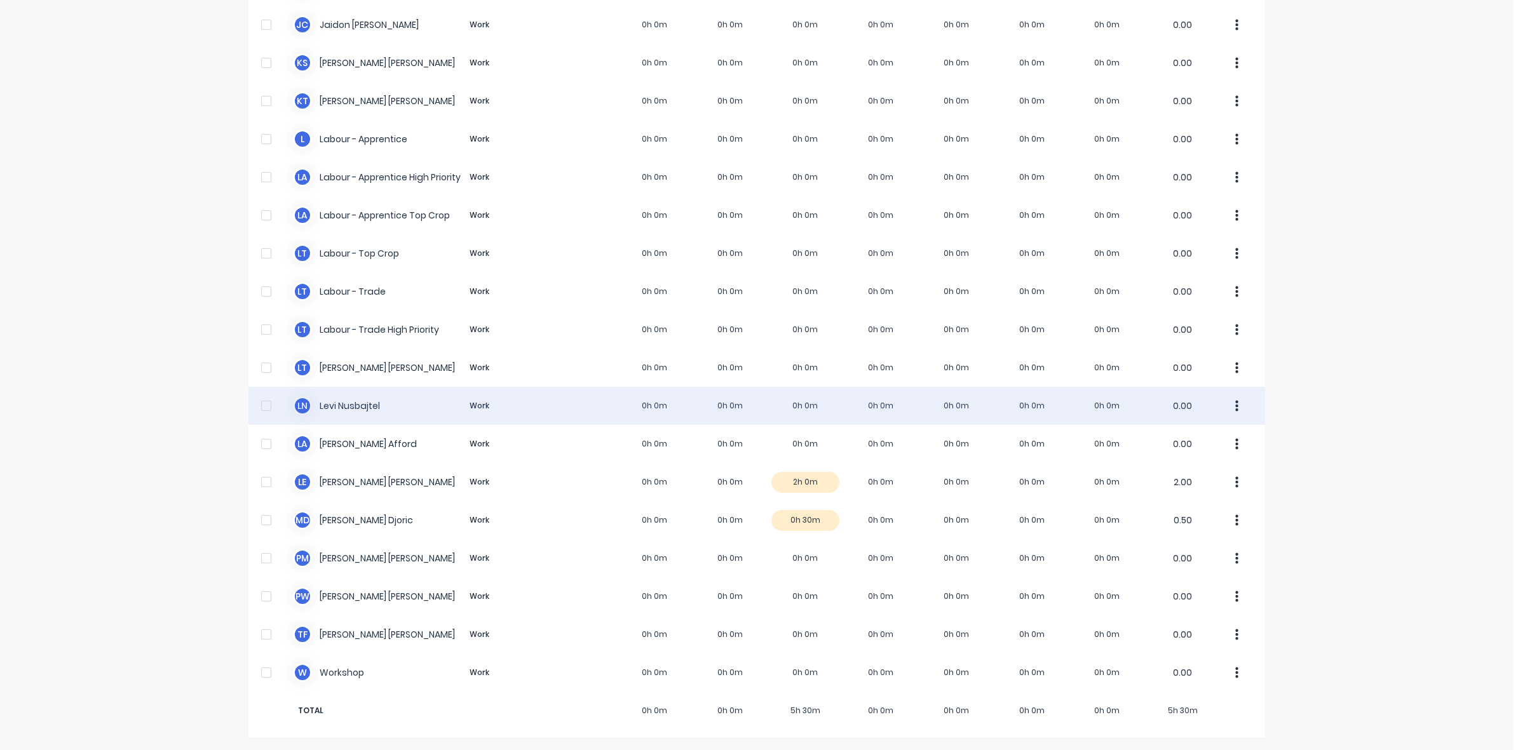
click at [804, 407] on div "L N Levi Nusbajtel Work 0h 0m 0h 0m 0h 0m 0h 0m 0h 0m 0h 0m 0h 0m 0.00" at bounding box center [756, 406] width 1016 height 38
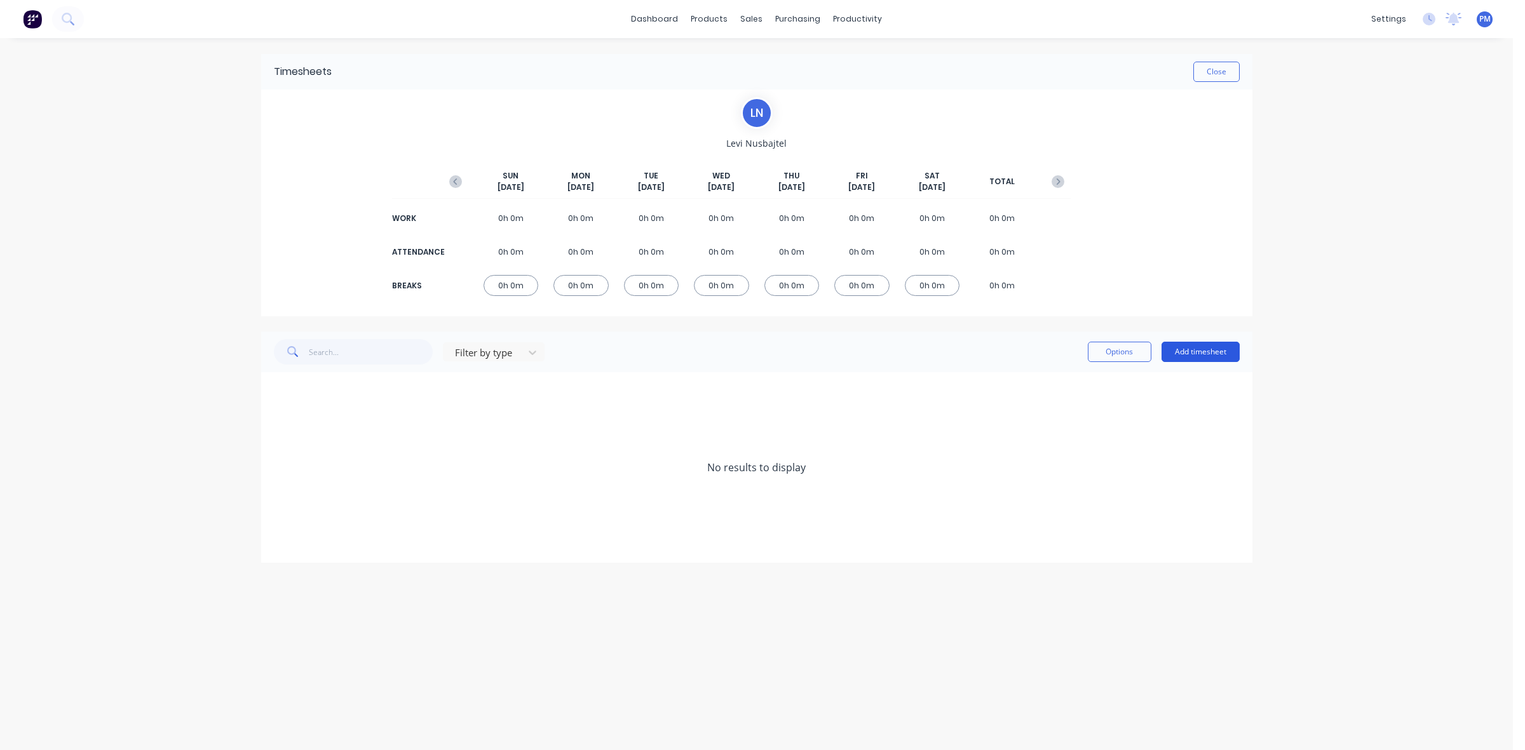
click at [1208, 358] on button "Add timesheet" at bounding box center [1200, 352] width 78 height 20
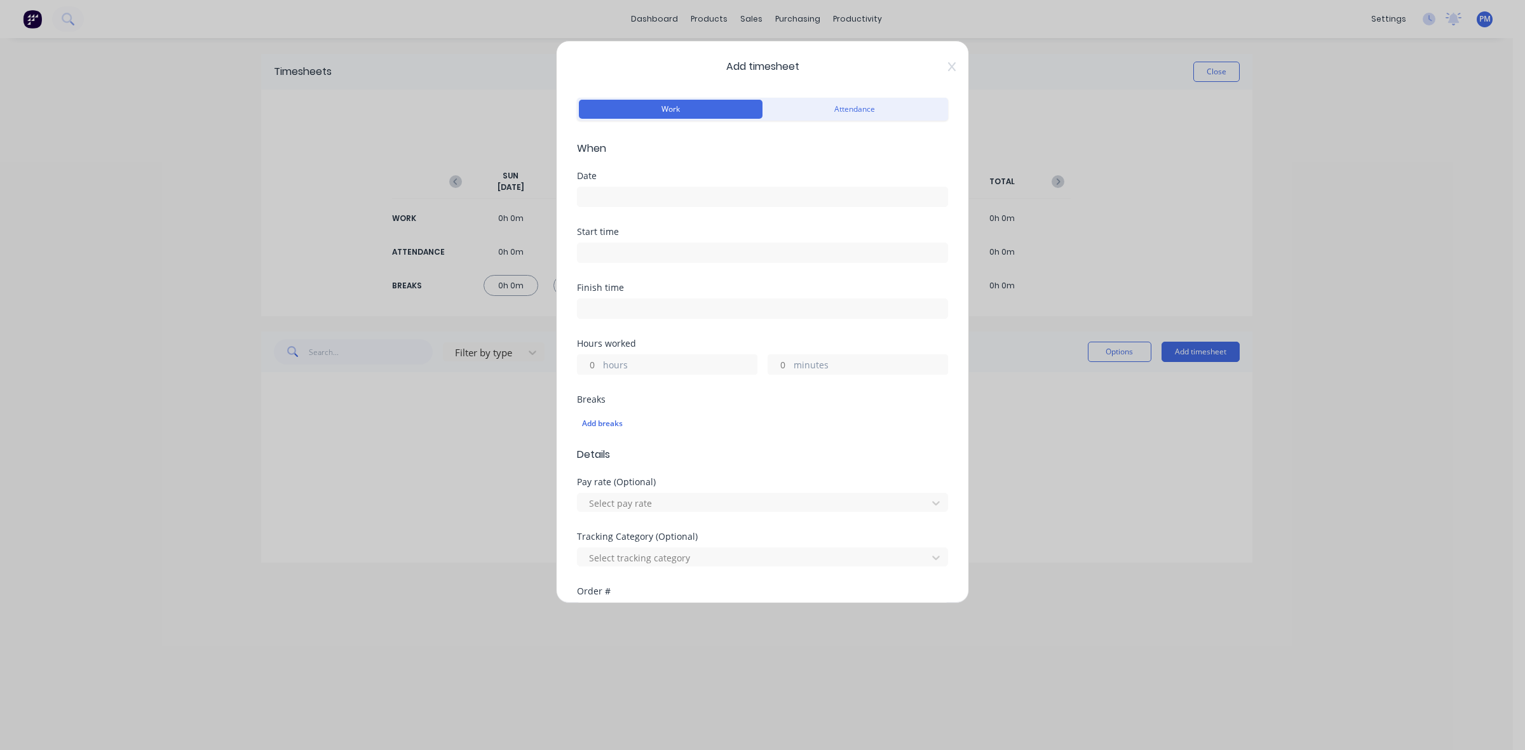
click at [600, 196] on input at bounding box center [762, 196] width 370 height 19
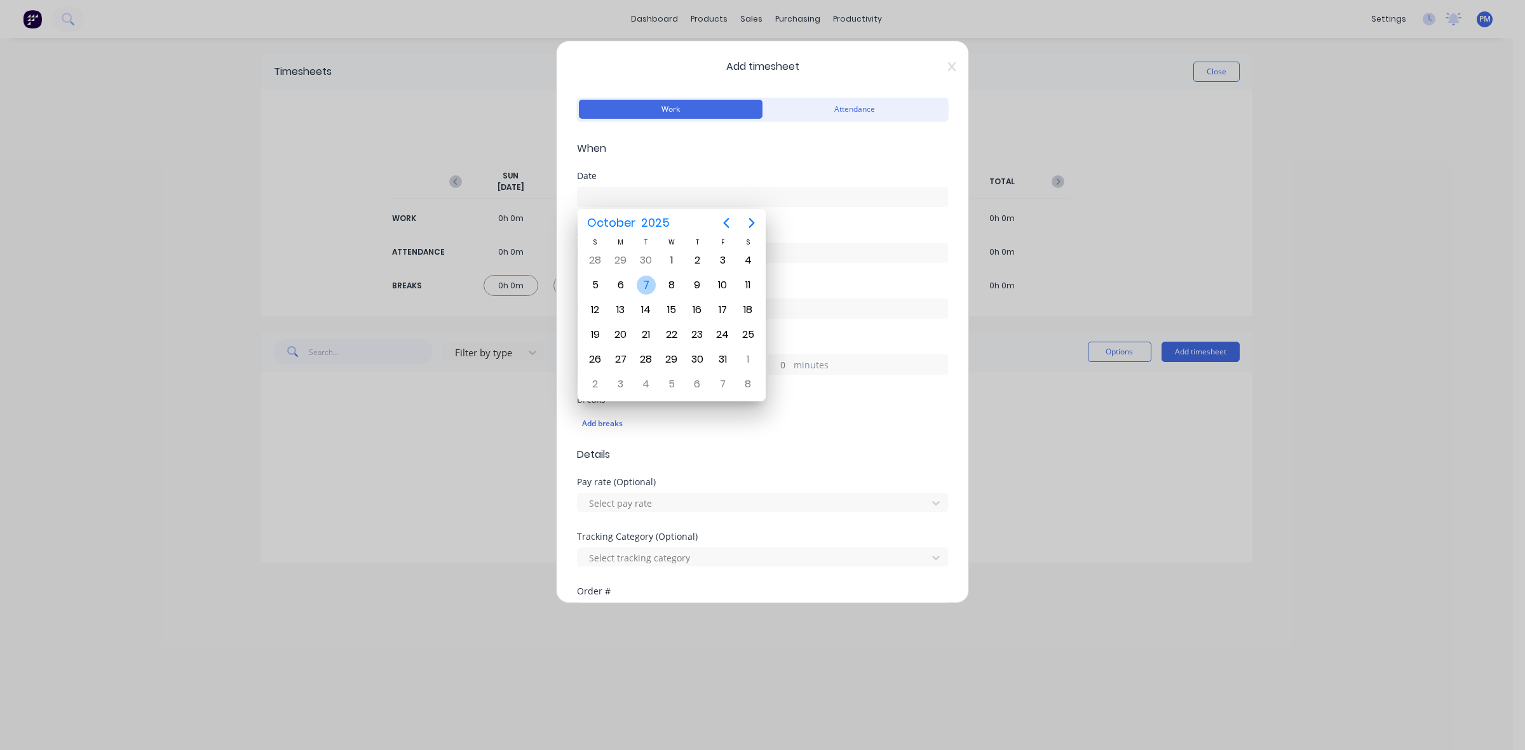
click at [642, 280] on div "7" at bounding box center [646, 285] width 19 height 19
type input "[DATE]"
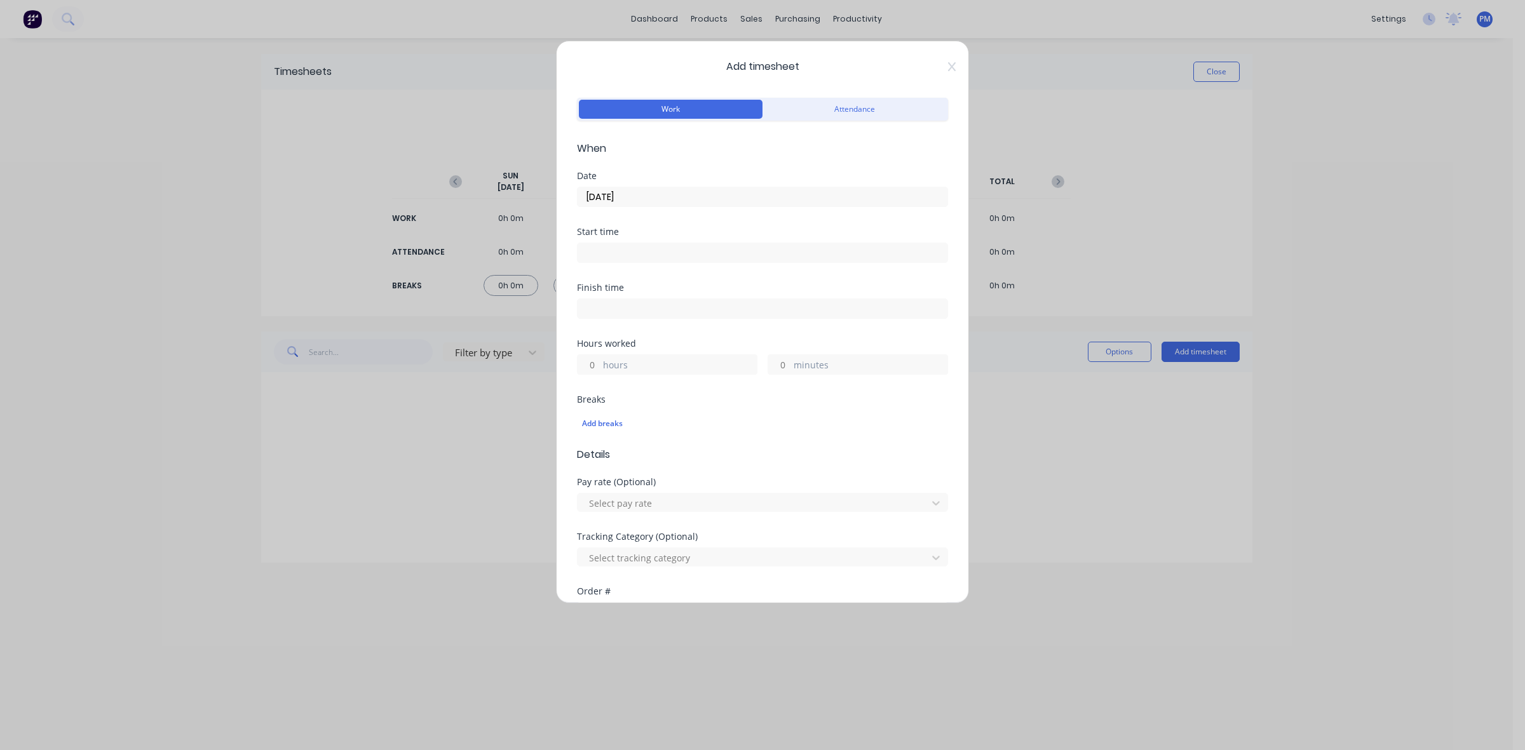
click at [613, 253] on input at bounding box center [762, 252] width 370 height 19
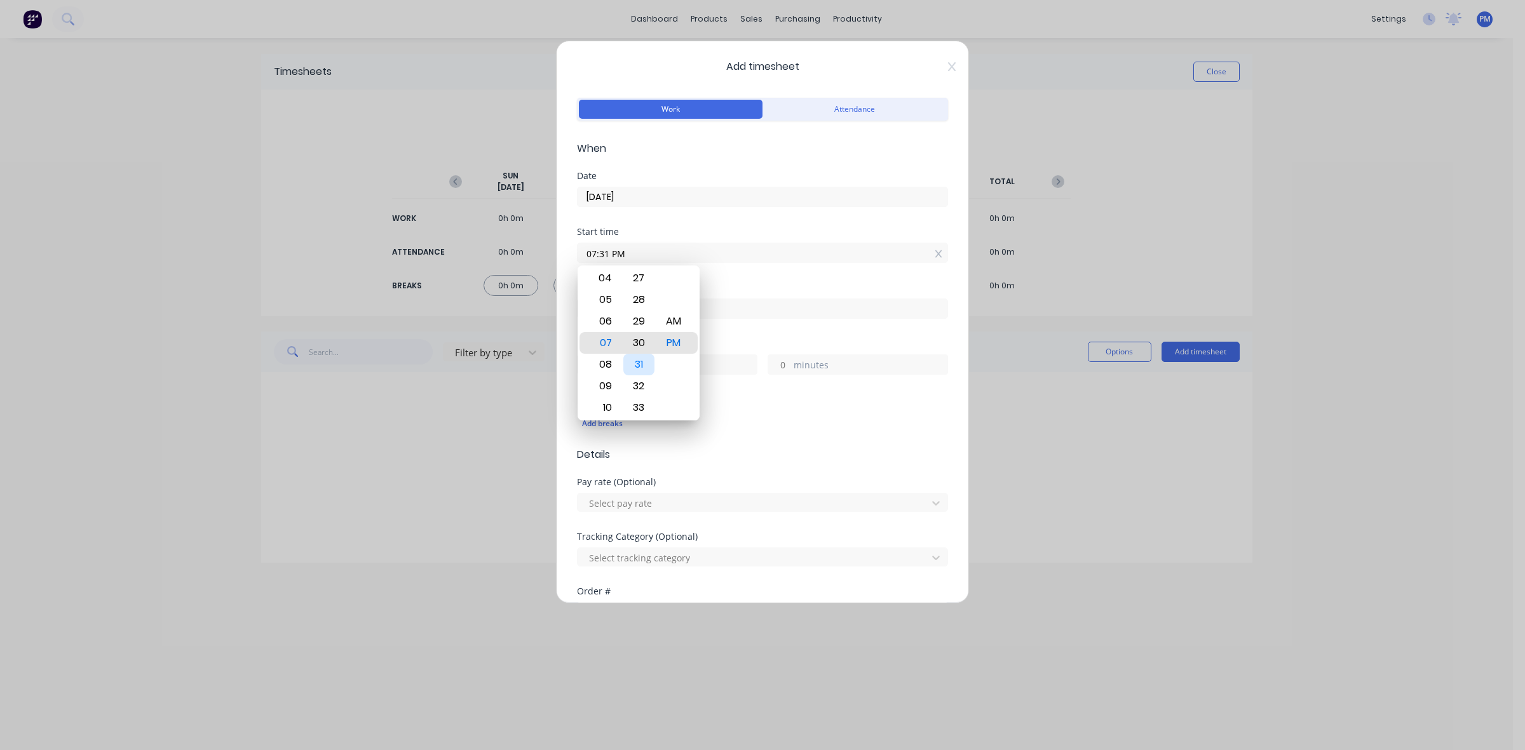
type input "07:30 PM"
click at [626, 344] on div "30" at bounding box center [638, 343] width 31 height 22
click at [440, 447] on div "Add timesheet Work Attendance When Date 07/10/2025 Start time 07:30 PM Finish t…" at bounding box center [762, 375] width 1525 height 750
click at [775, 365] on input "minutes" at bounding box center [779, 364] width 22 height 19
type input "07:30 PM"
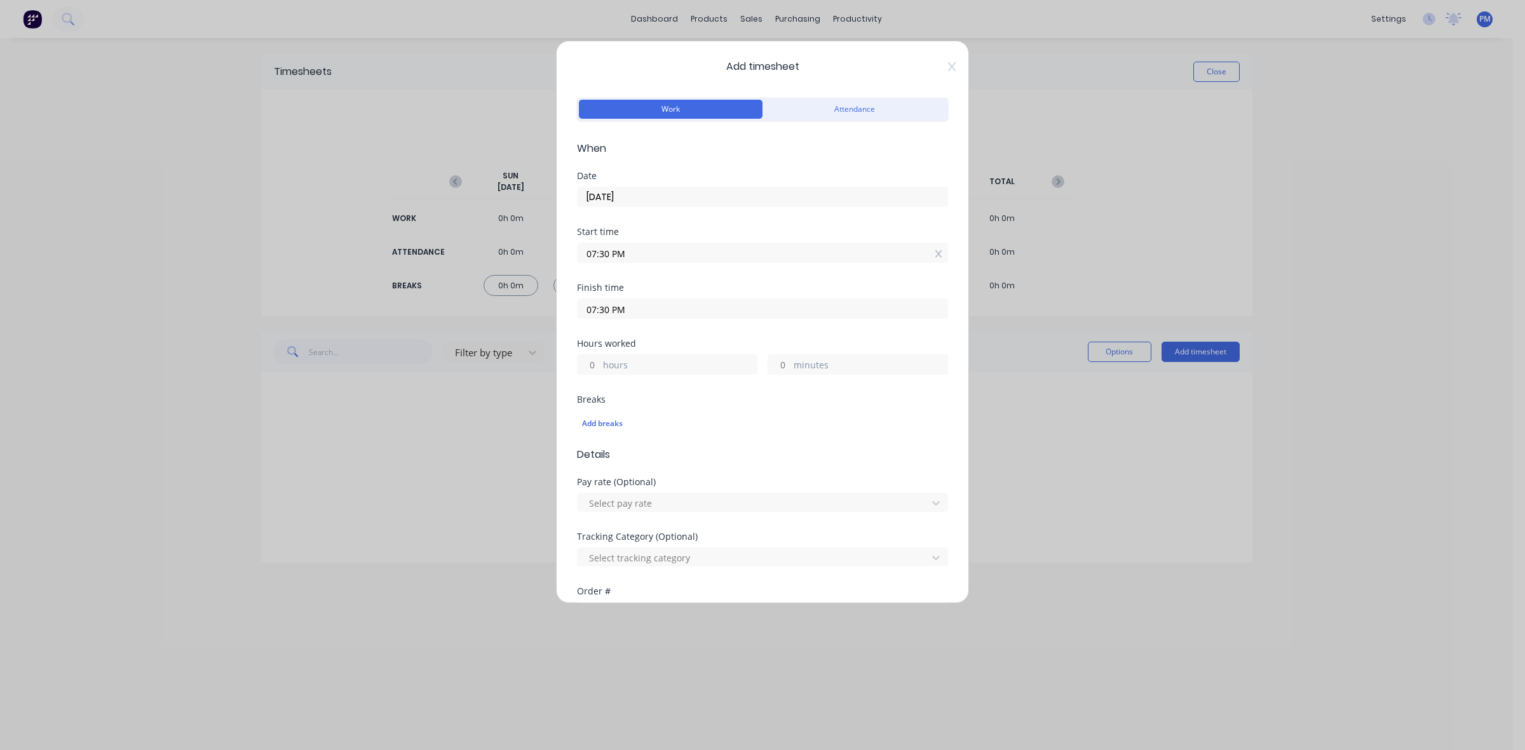
type input "0"
click at [589, 363] on input "0" at bounding box center [588, 364] width 22 height 19
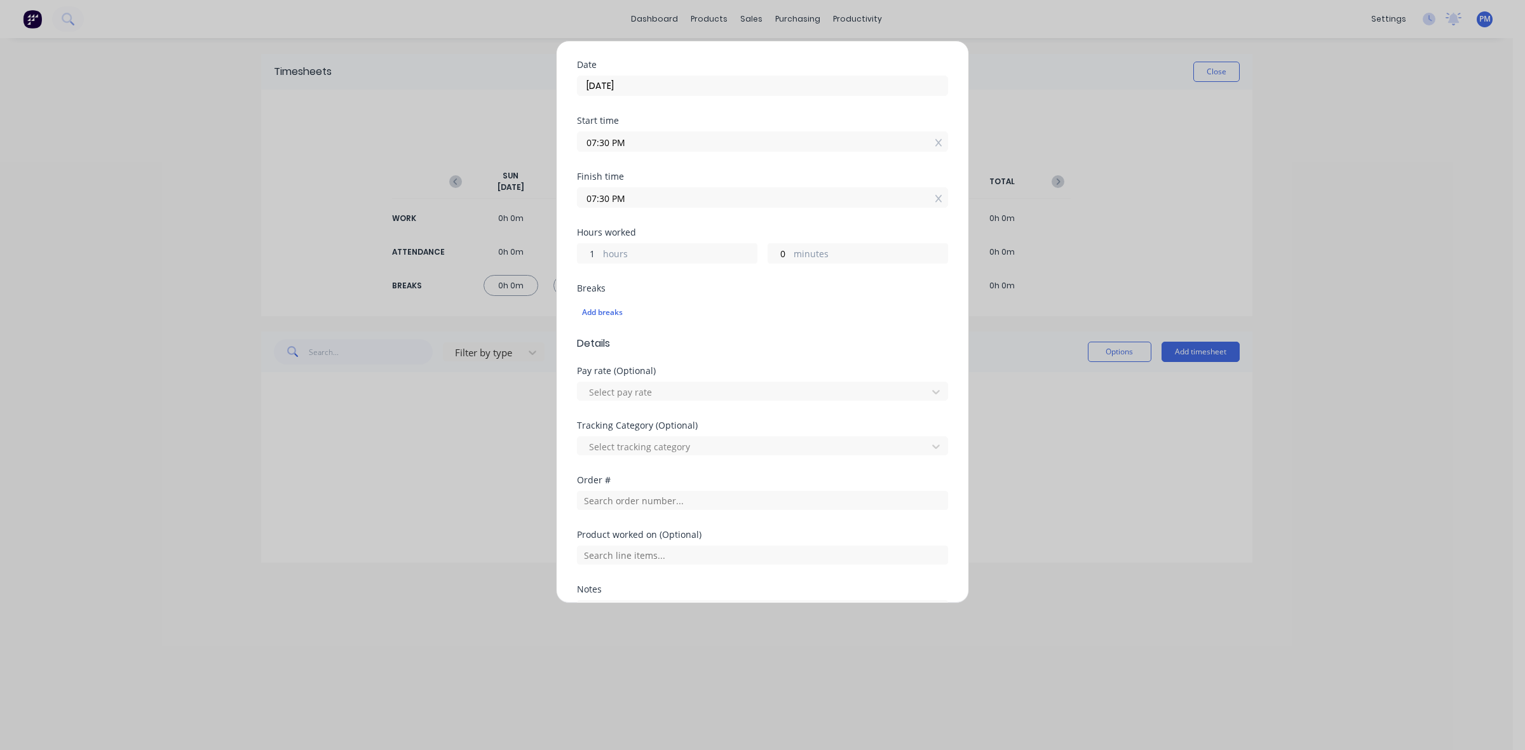
scroll to position [159, 0]
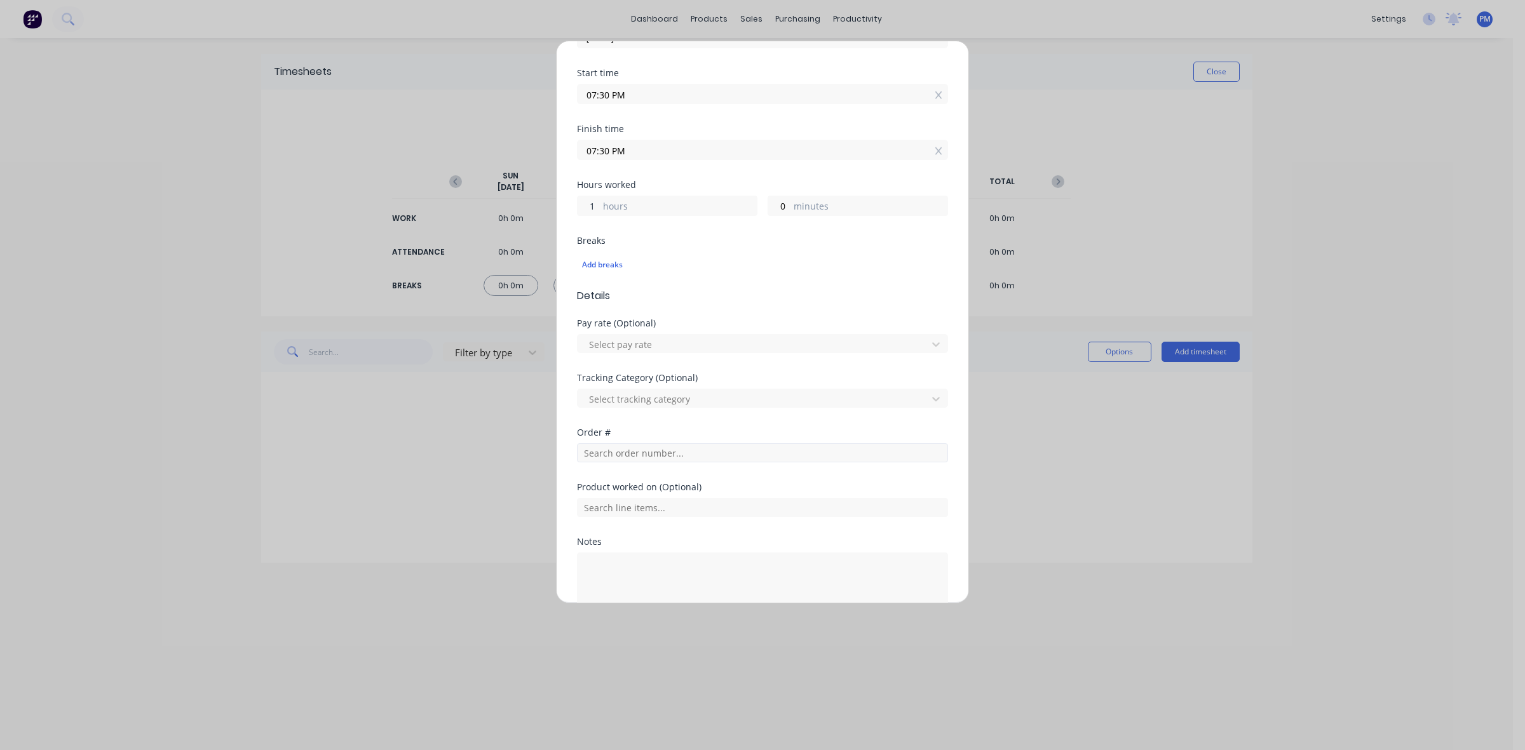
type input "1"
type input "08:30 PM"
click at [632, 456] on input "text" at bounding box center [762, 452] width 371 height 19
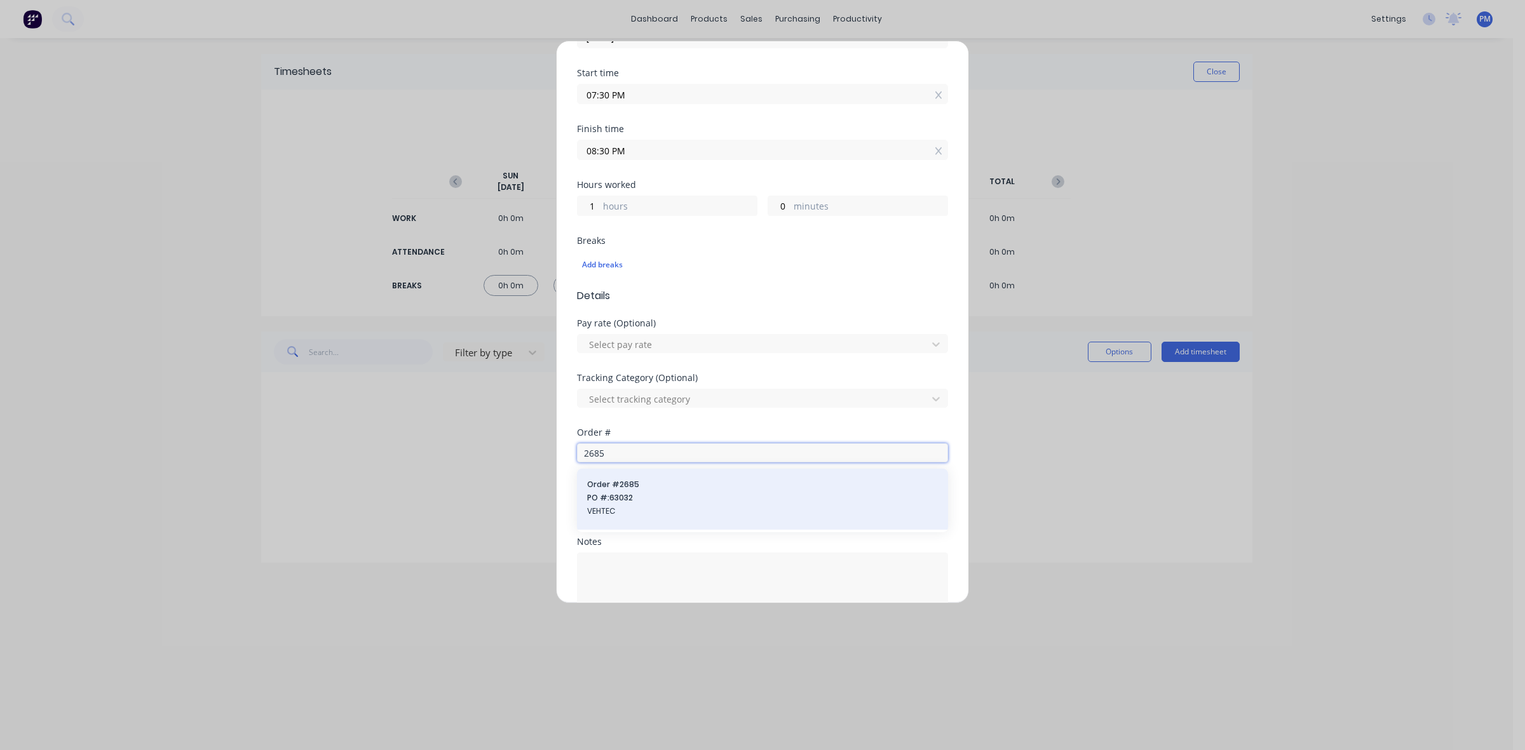
scroll to position [236, 0]
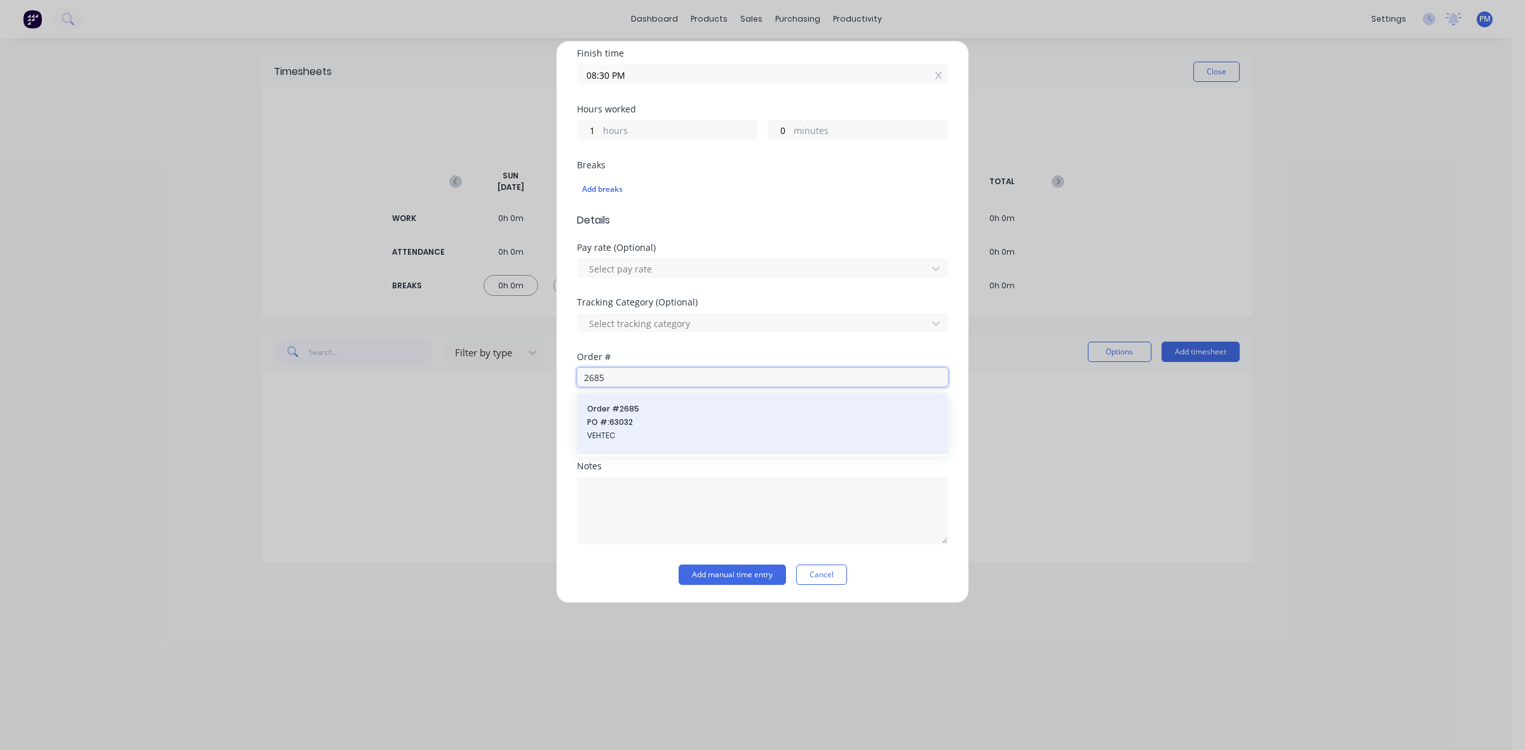
type input "2685"
click at [602, 426] on span "PO #: 63032" at bounding box center [762, 422] width 351 height 11
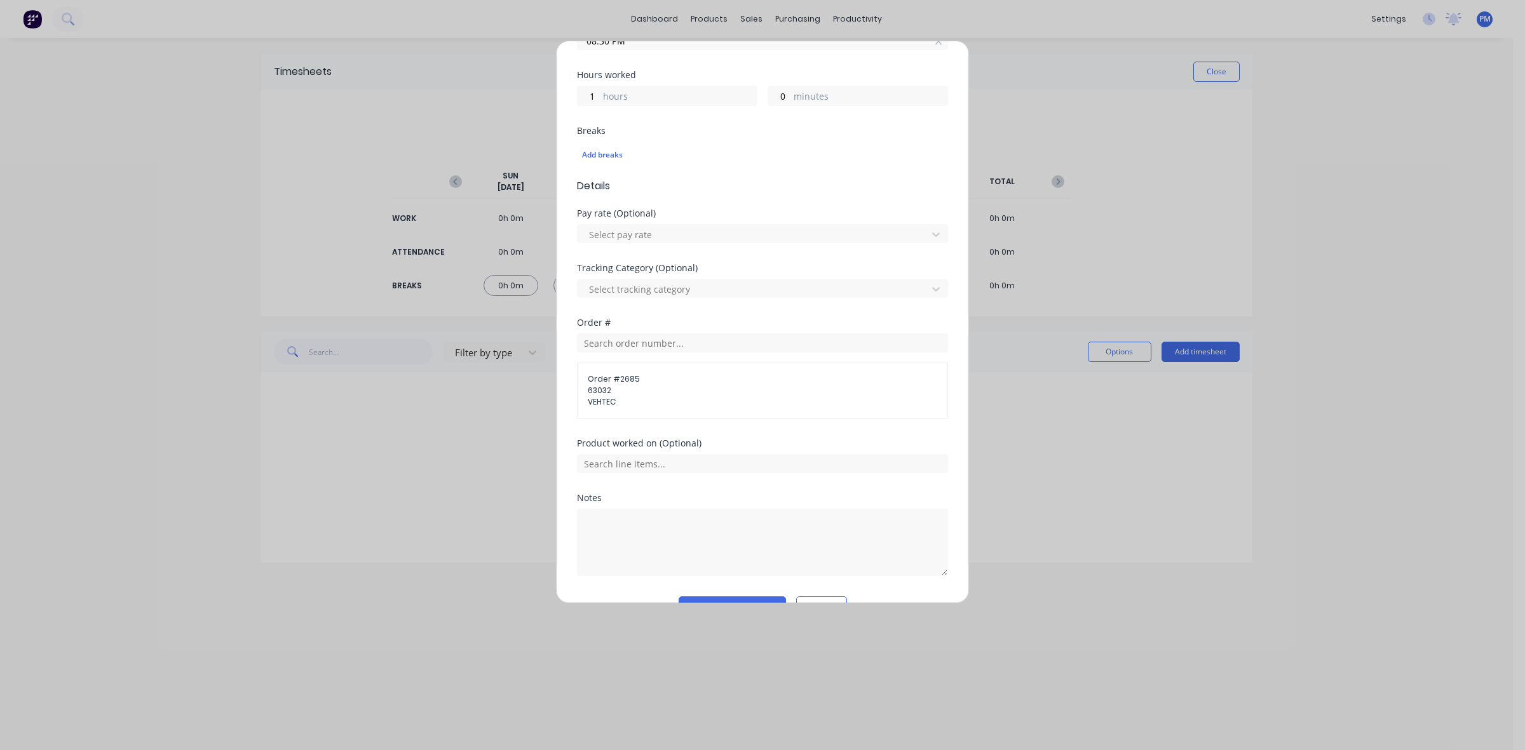
scroll to position [302, 0]
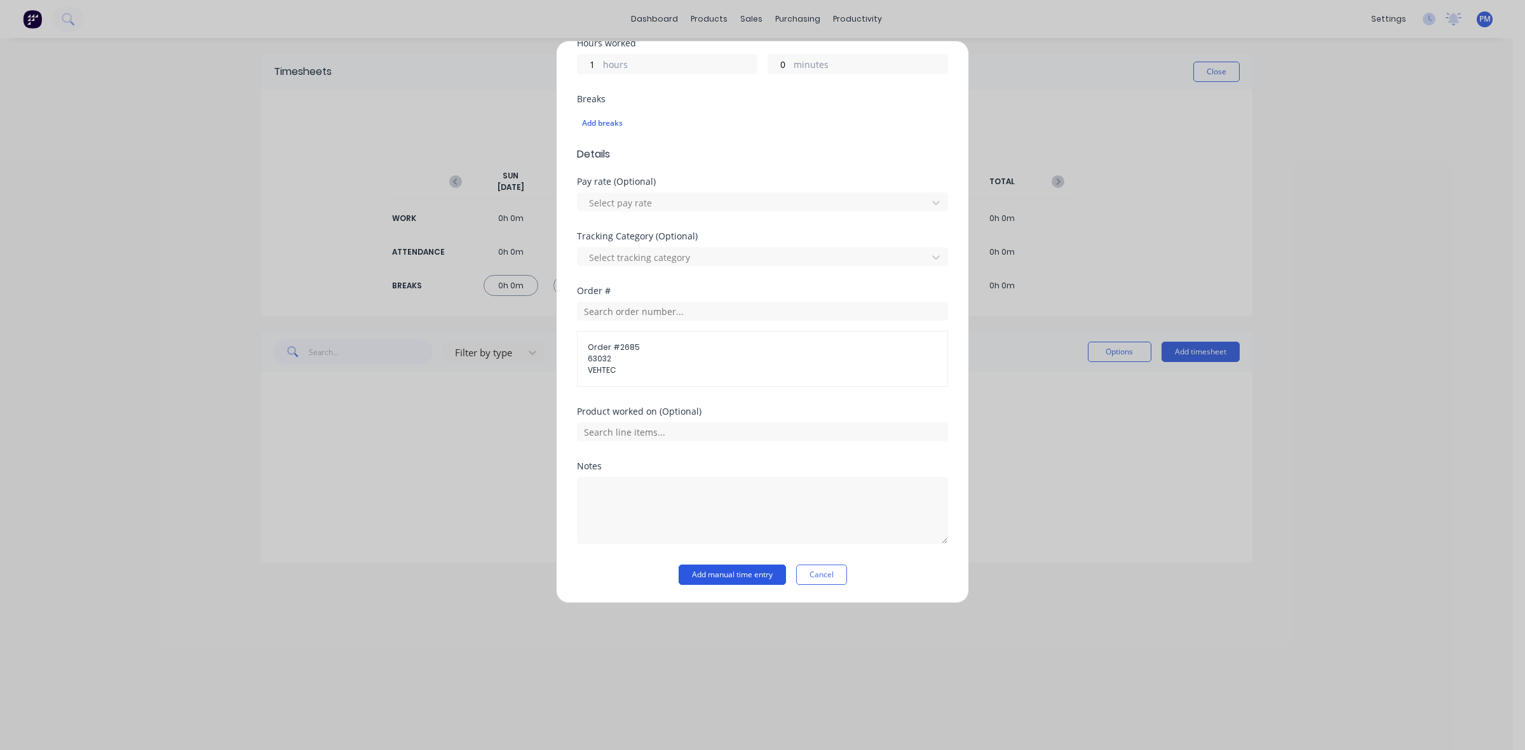
click at [718, 582] on button "Add manual time entry" at bounding box center [731, 575] width 107 height 20
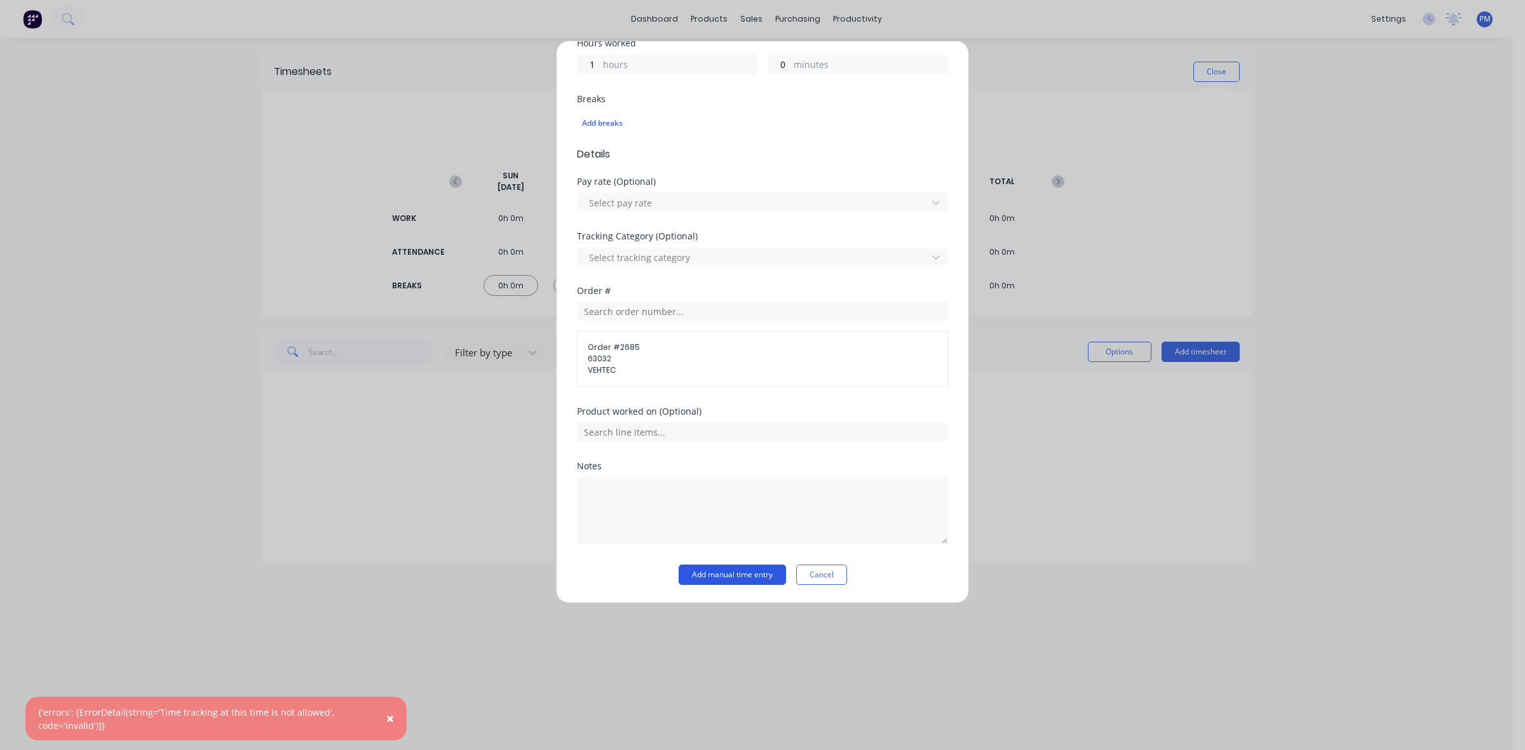
click at [718, 574] on button "Add manual time entry" at bounding box center [731, 575] width 107 height 20
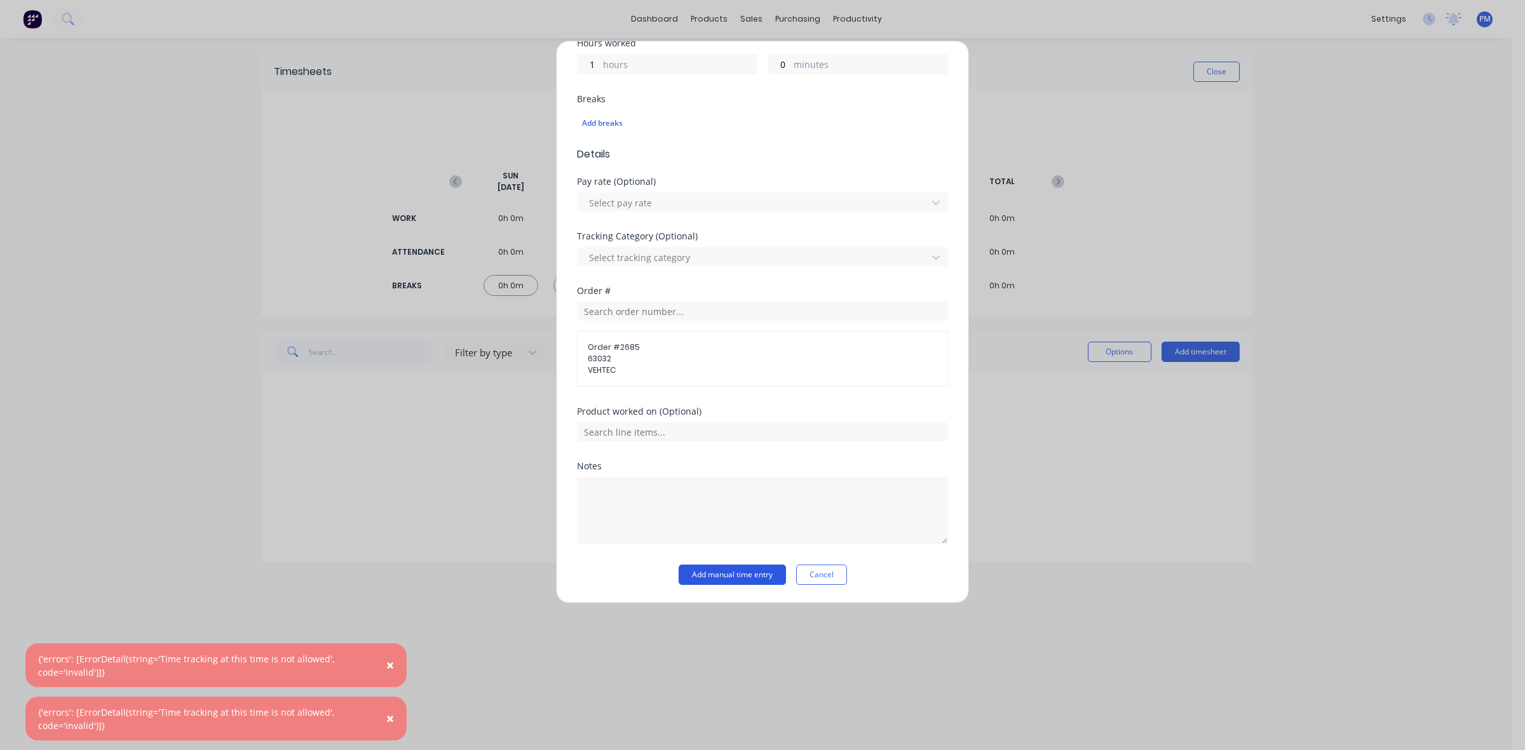
click at [718, 574] on button "Add manual time entry" at bounding box center [731, 575] width 107 height 20
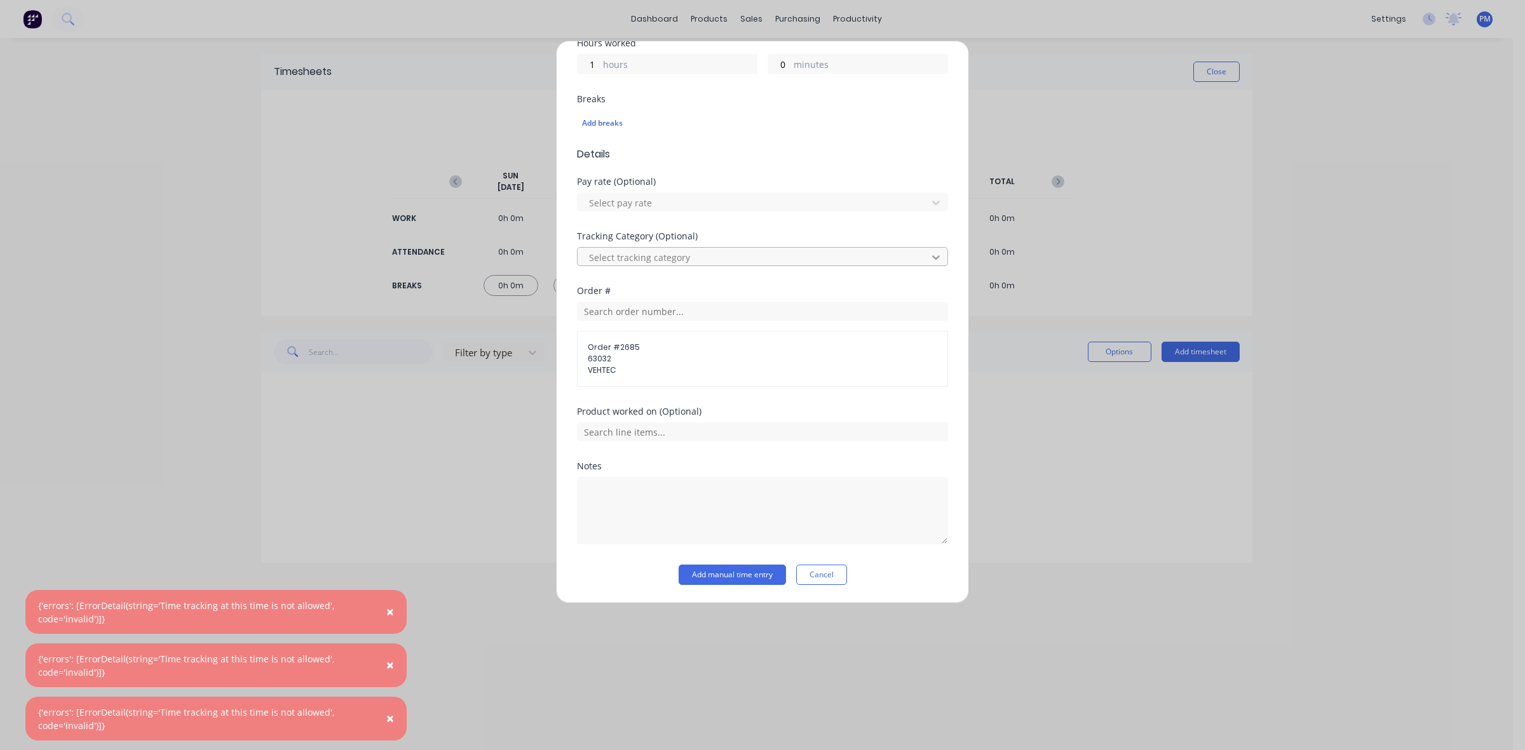
click at [929, 259] on icon at bounding box center [935, 257] width 13 height 13
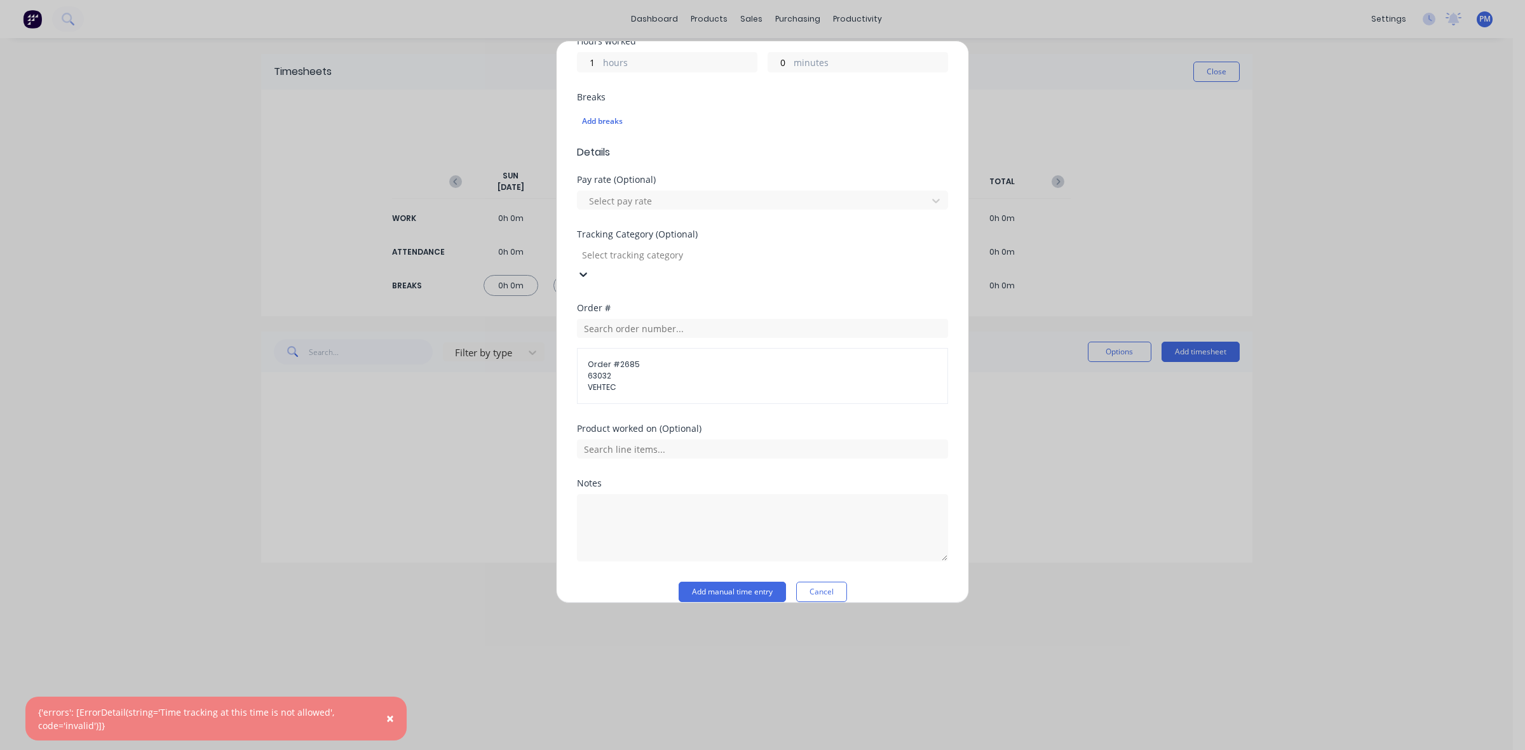
click at [426, 499] on div "Add timesheet Work Attendance When Date 07/10/2025 Start time 07:30 PM Finish t…" at bounding box center [762, 375] width 1525 height 750
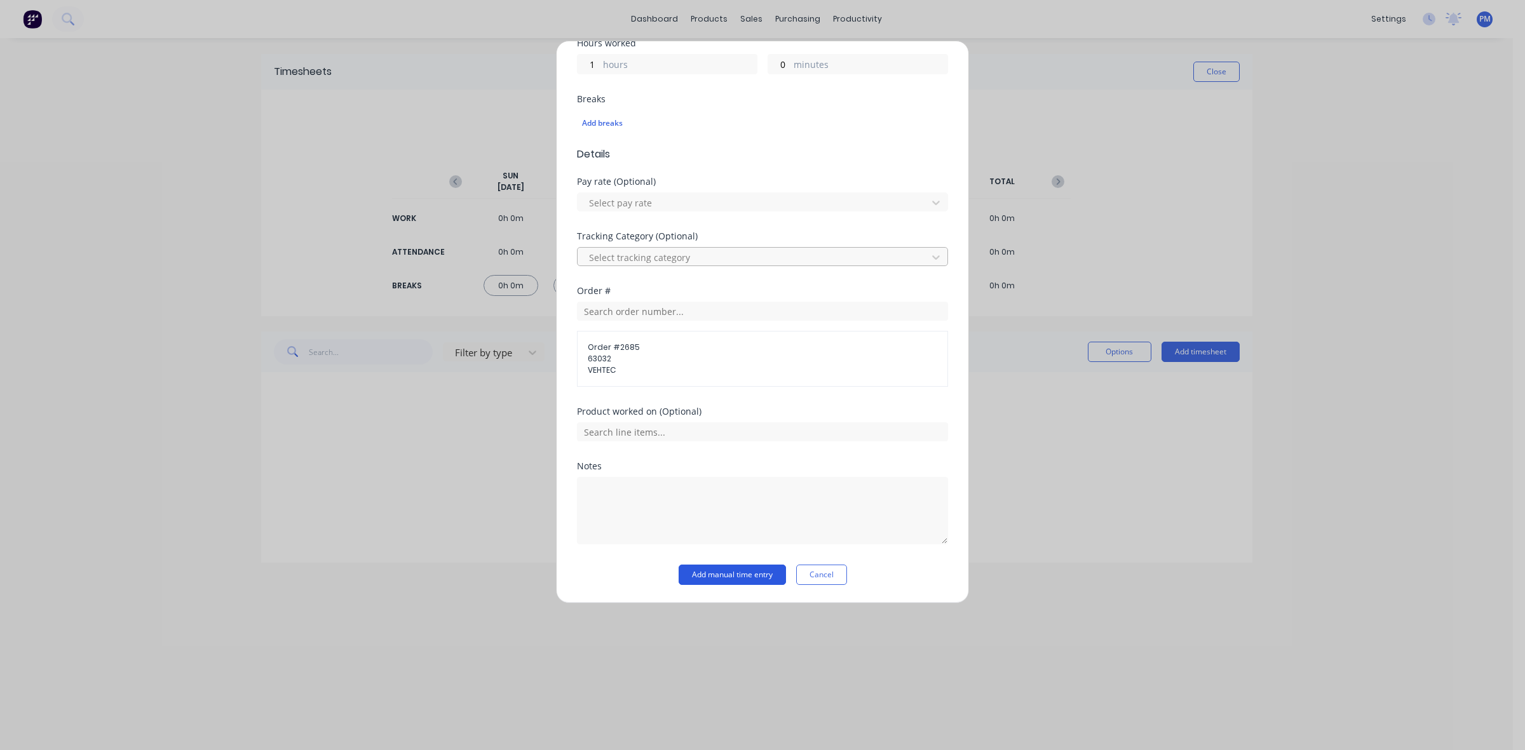
click at [723, 573] on button "Add manual time entry" at bounding box center [731, 575] width 107 height 20
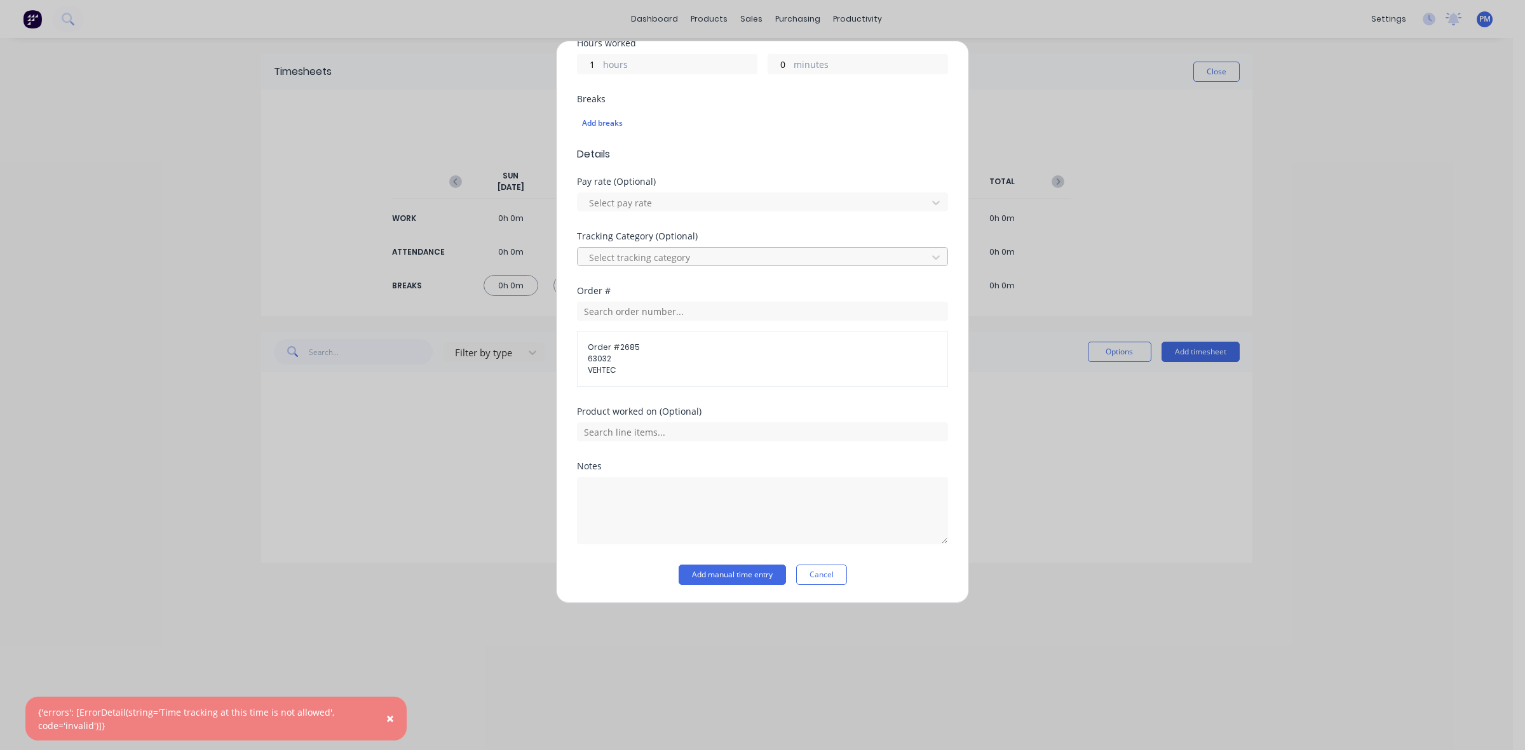
scroll to position [223, 0]
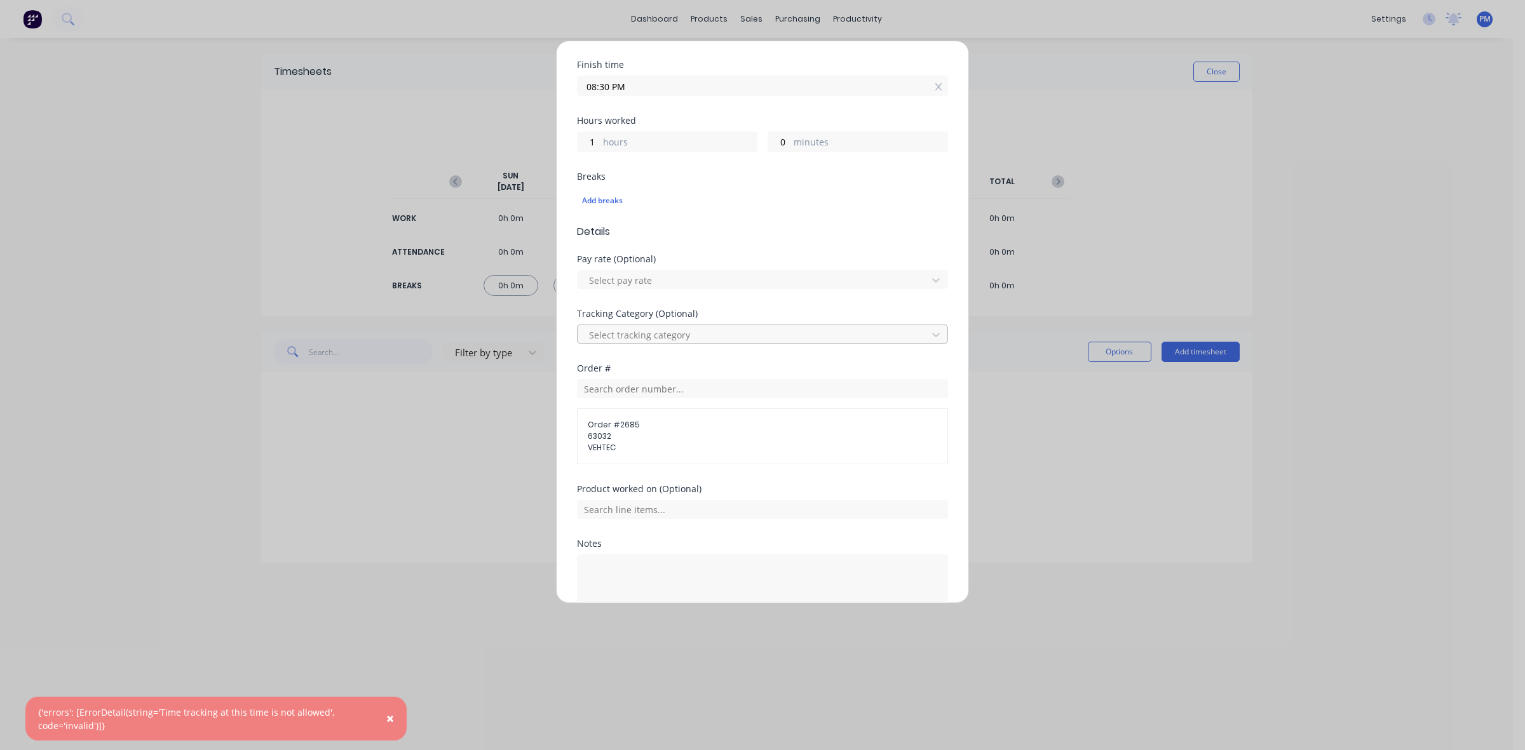
click at [887, 340] on div at bounding box center [754, 335] width 333 height 16
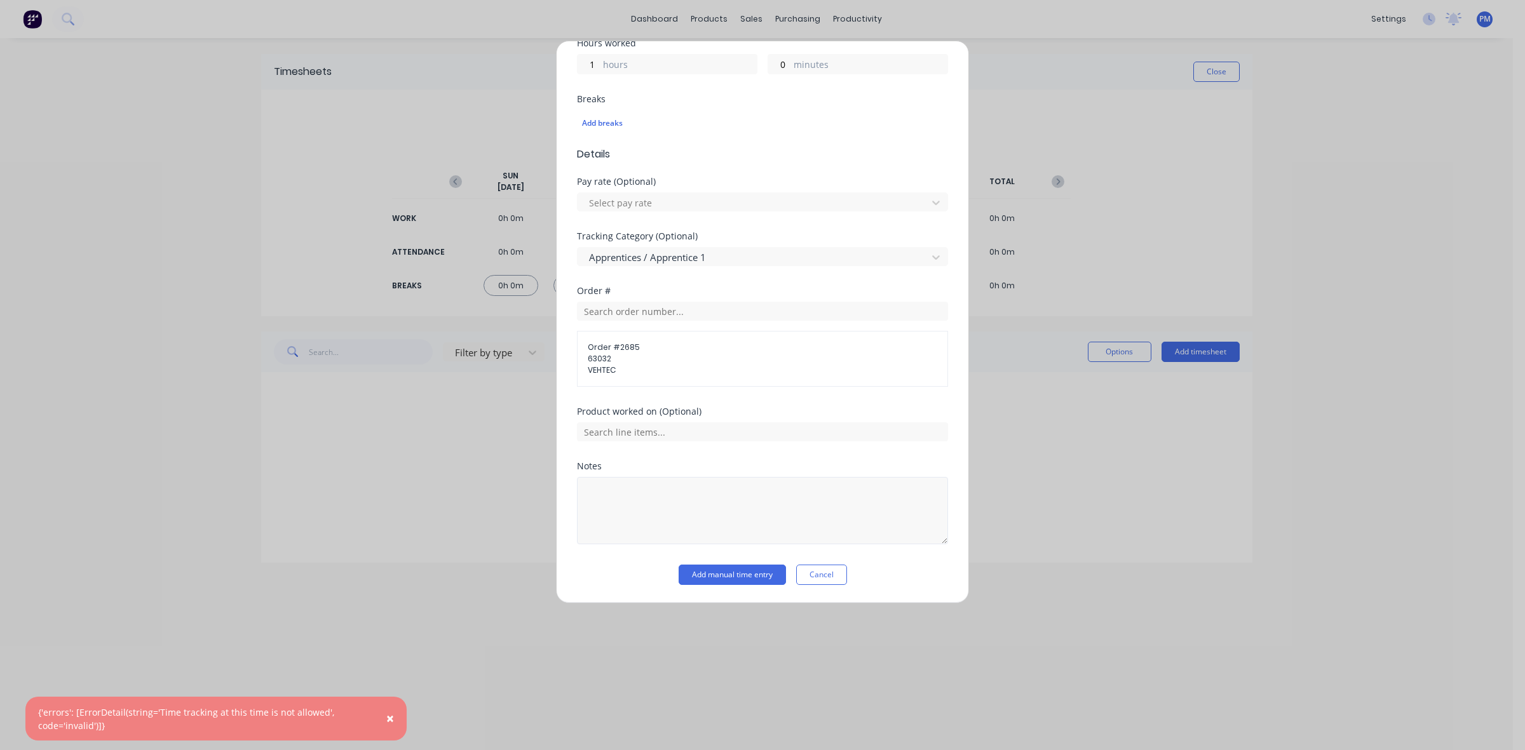
scroll to position [302, 0]
click at [713, 572] on button "Add manual time entry" at bounding box center [731, 575] width 107 height 20
click at [818, 574] on button "Cancel" at bounding box center [821, 575] width 51 height 20
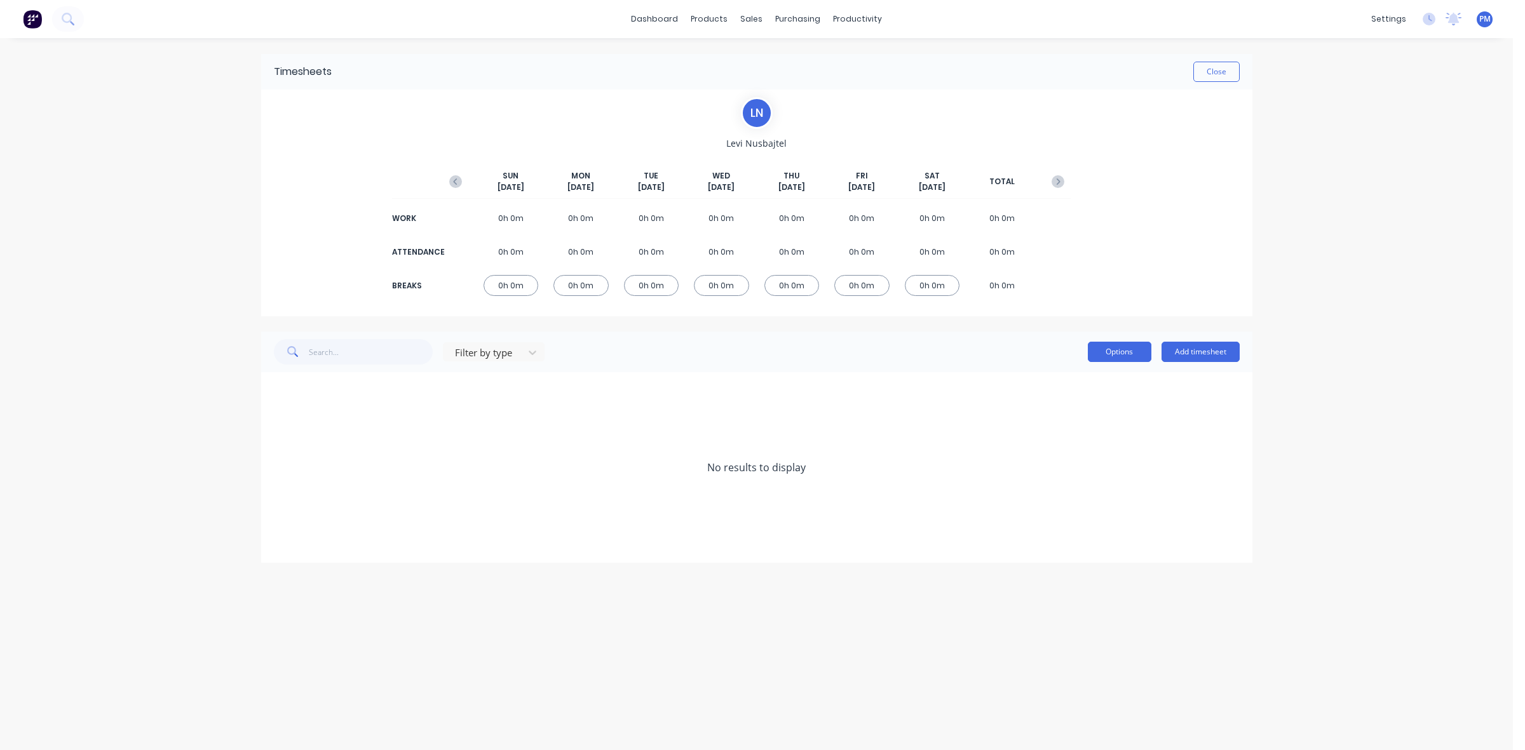
click at [1125, 357] on button "Options" at bounding box center [1120, 352] width 64 height 20
click at [929, 408] on div "No results to display" at bounding box center [756, 467] width 991 height 191
click at [1229, 74] on button "Close" at bounding box center [1216, 72] width 46 height 20
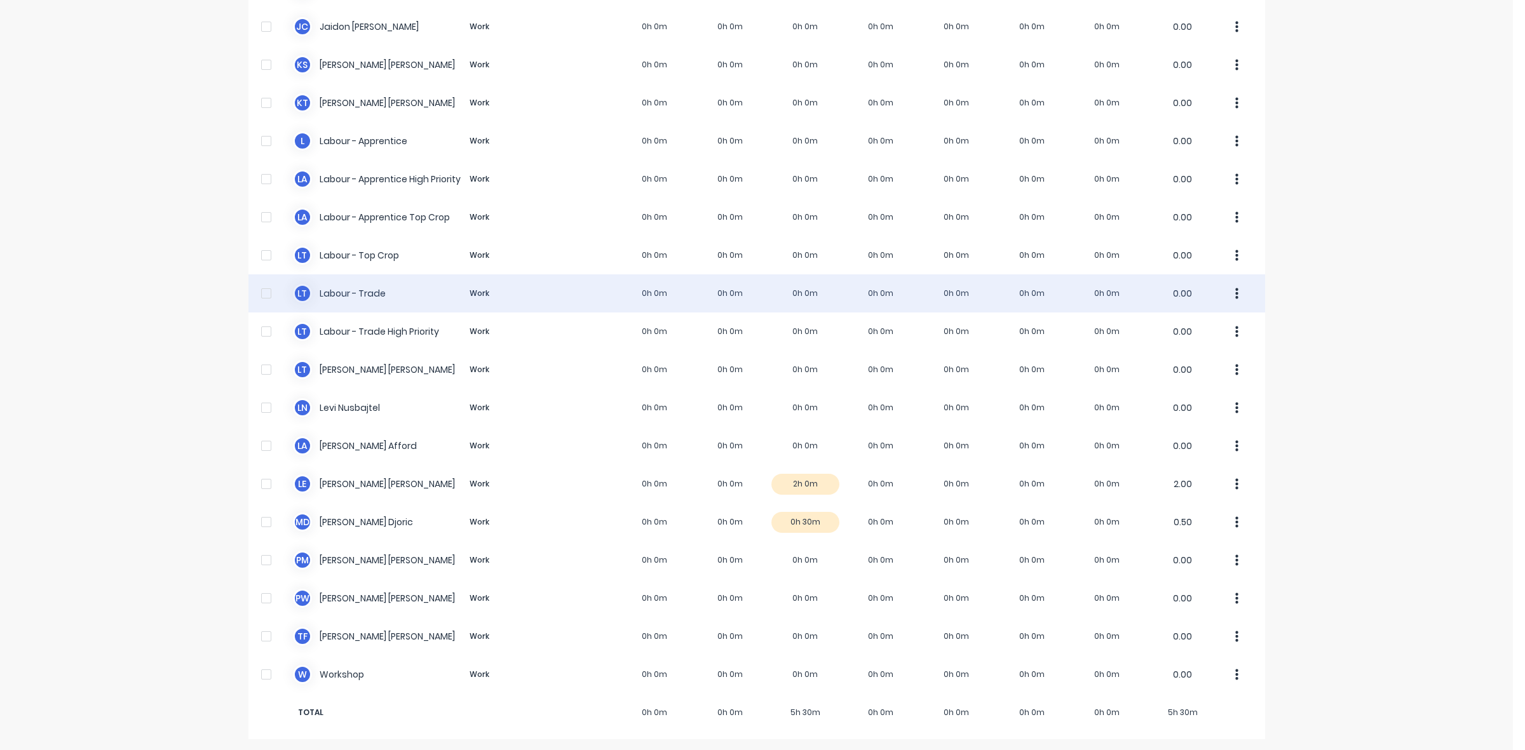
scroll to position [240, 0]
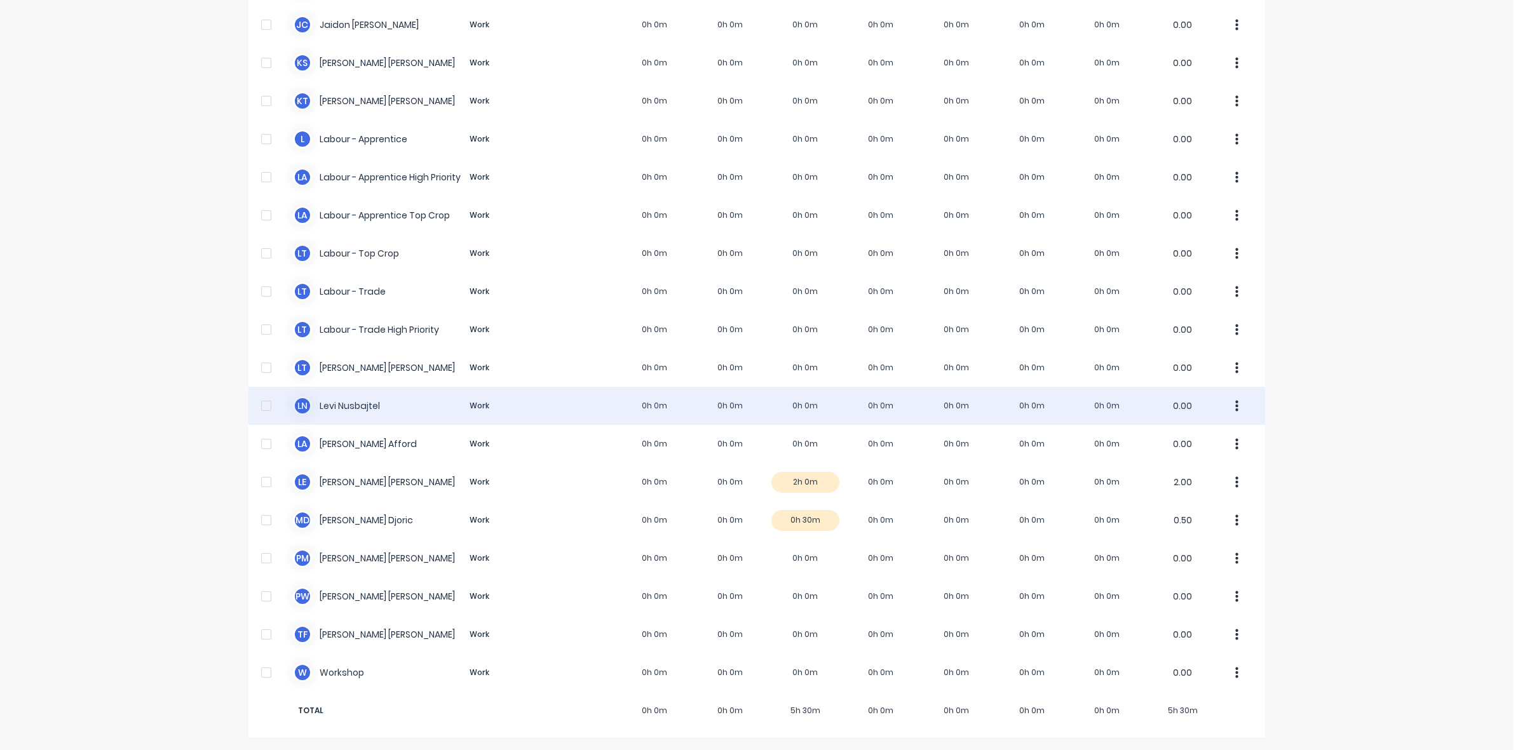
click at [802, 403] on div "L N Levi Nusbajtel Work 0h 0m 0h 0m 0h 0m 0h 0m 0h 0m 0h 0m 0h 0m 0.00" at bounding box center [756, 406] width 1016 height 38
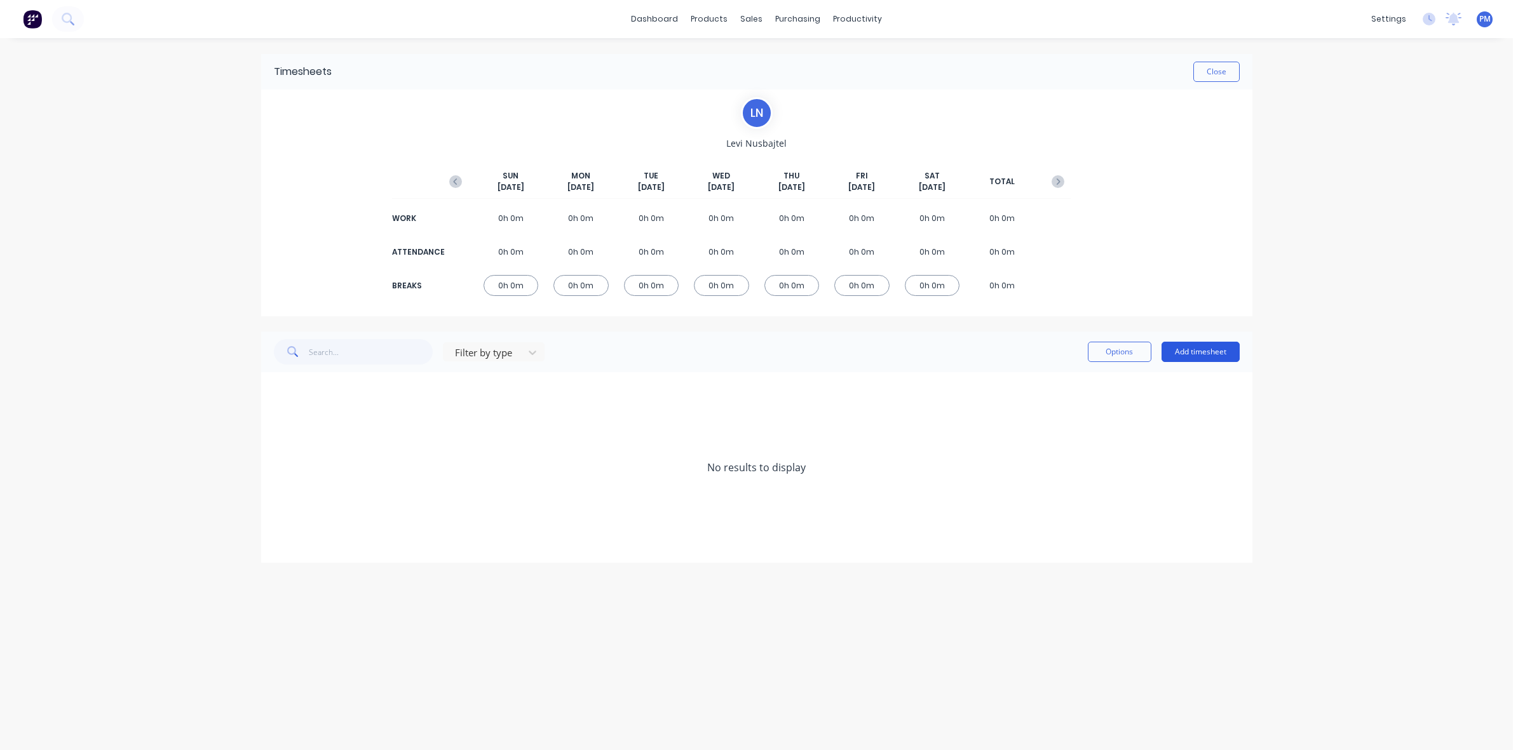
click at [1188, 348] on button "Add timesheet" at bounding box center [1200, 352] width 78 height 20
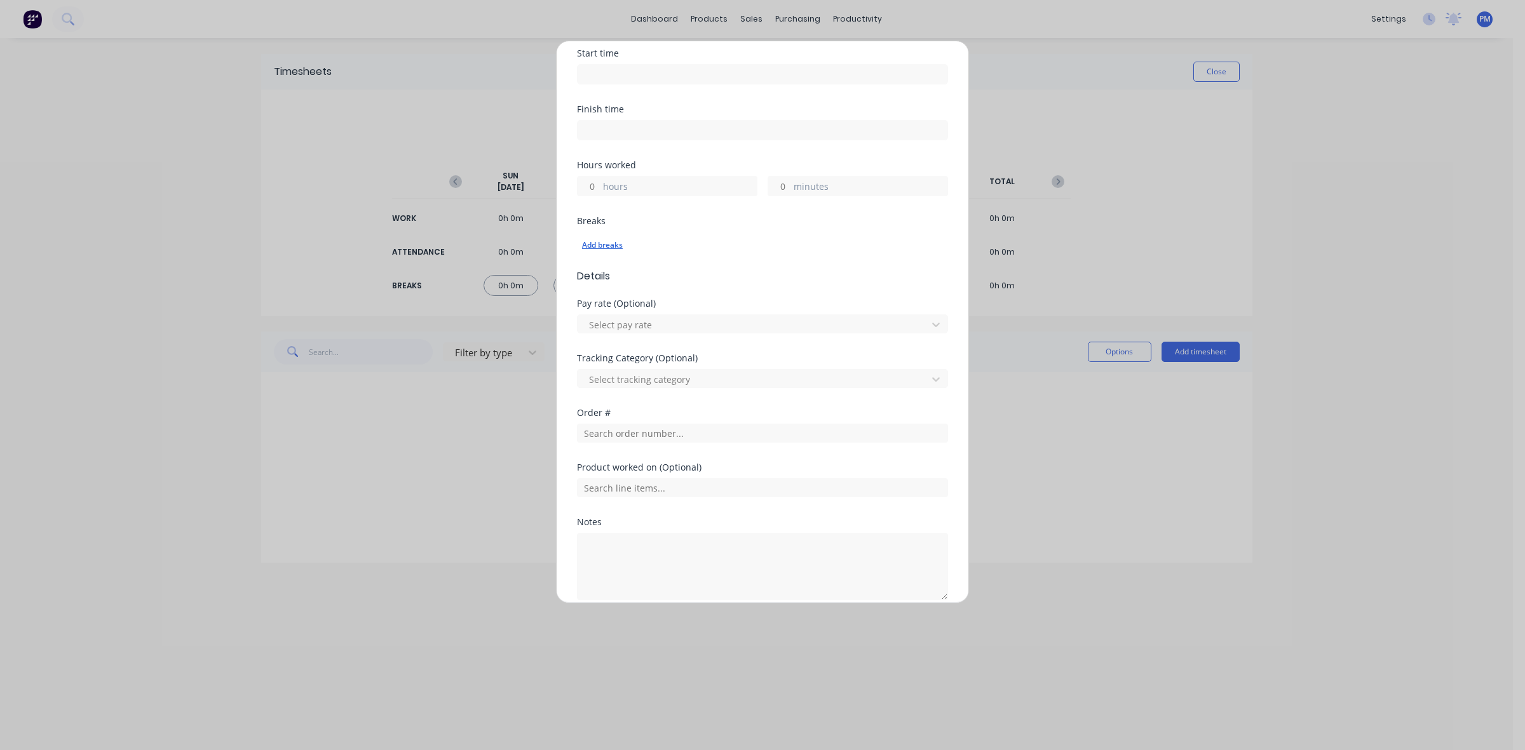
scroll to position [236, 0]
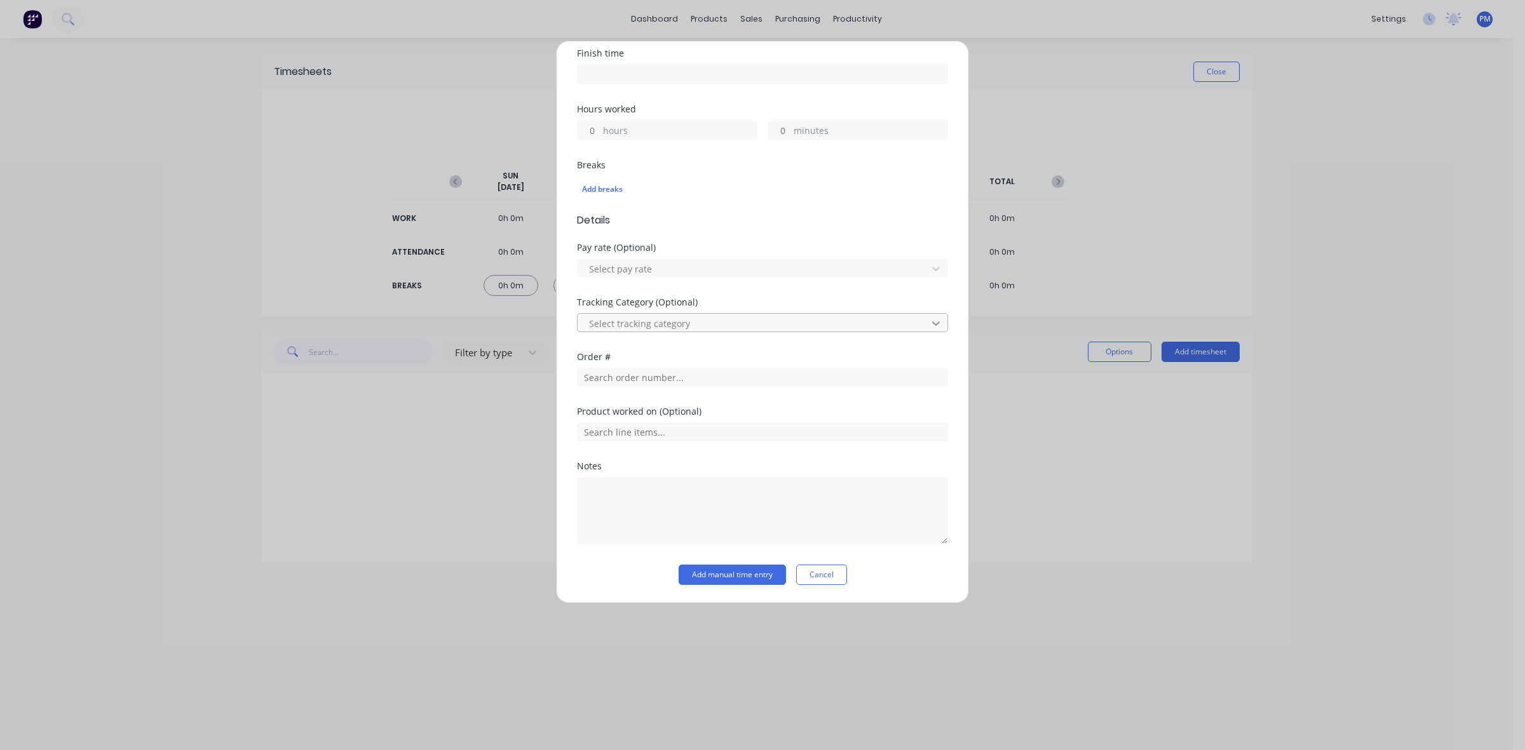
click at [929, 325] on icon at bounding box center [935, 323] width 13 height 13
click at [672, 750] on div "Select tracking category" at bounding box center [756, 756] width 1512 height 13
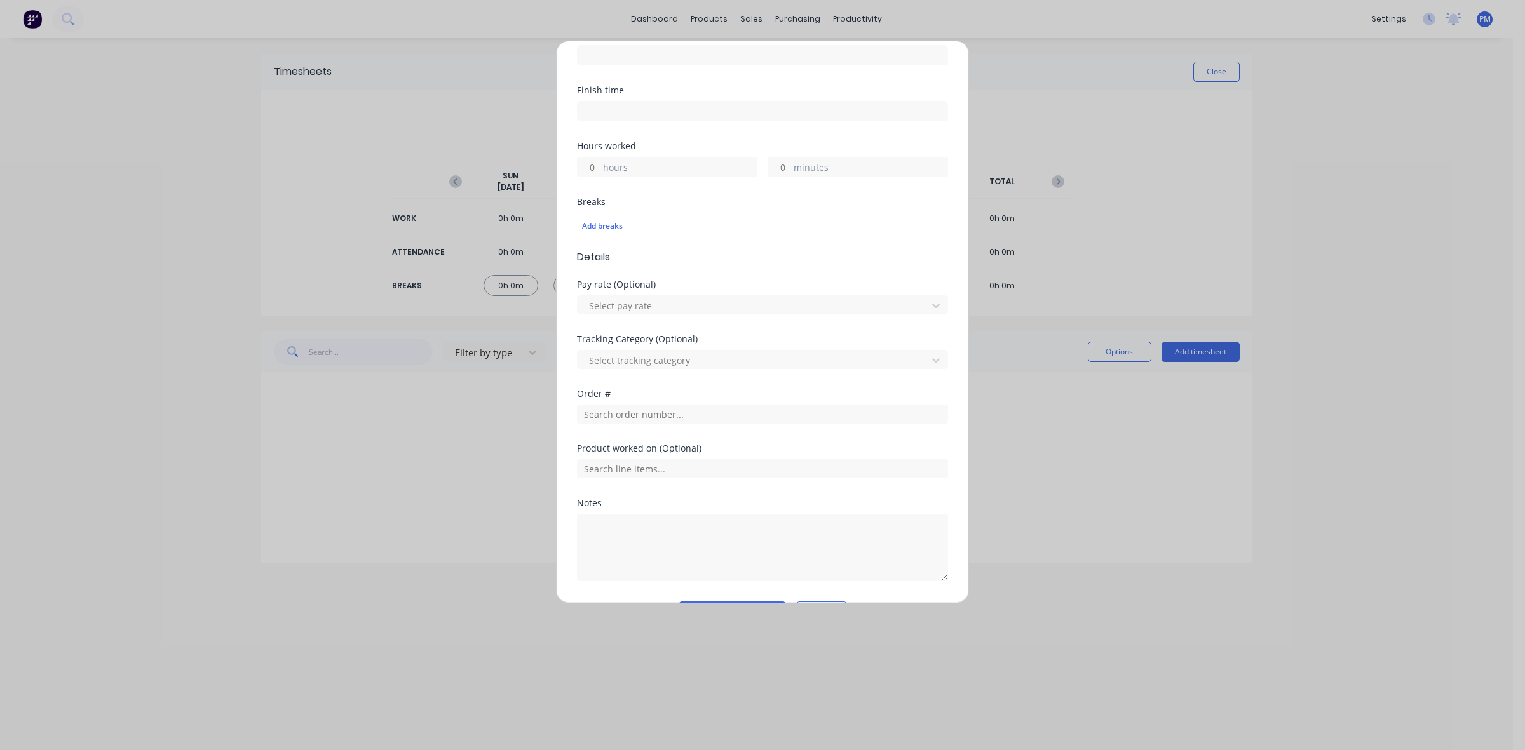
scroll to position [0, 0]
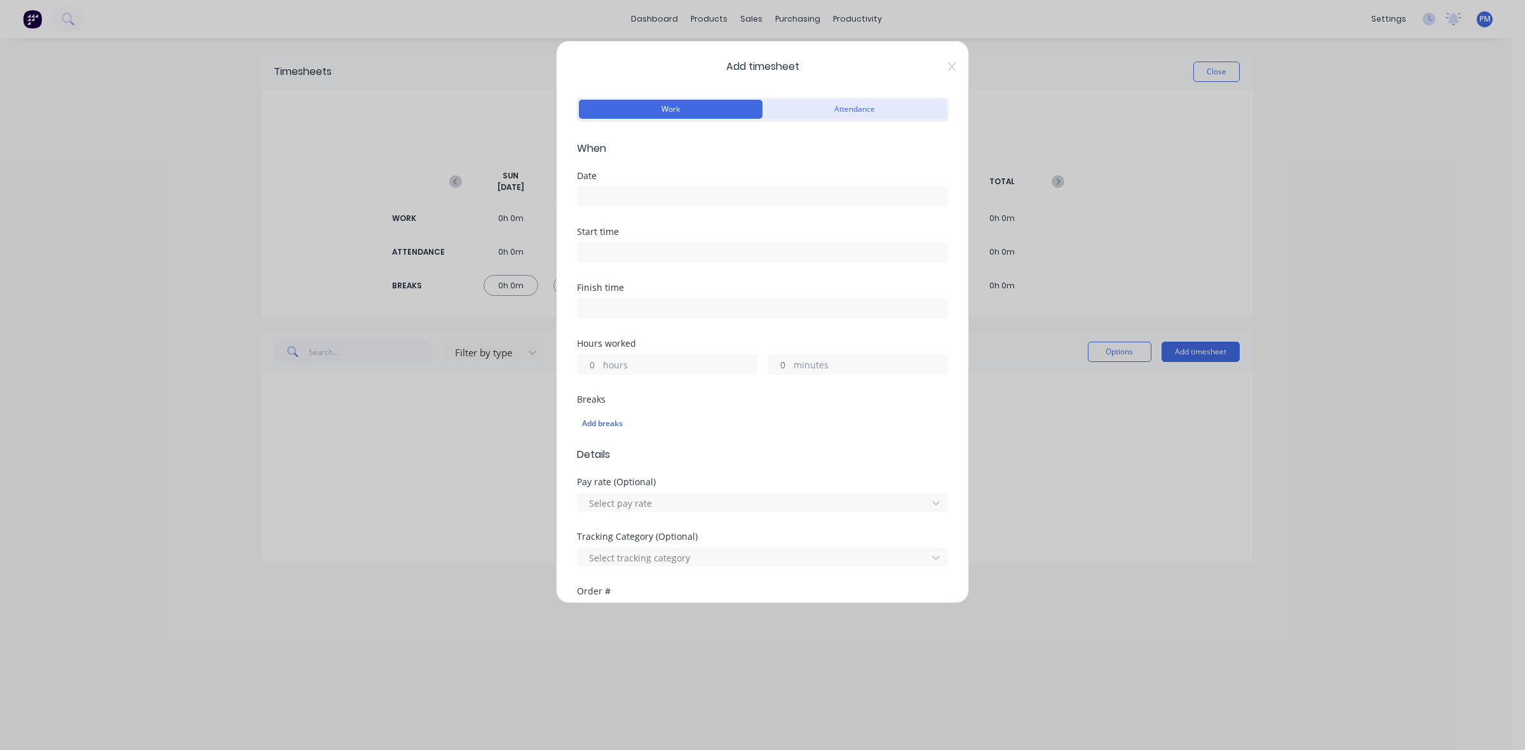
click at [810, 114] on button "Attendance" at bounding box center [854, 109] width 184 height 19
click at [697, 105] on button "Work" at bounding box center [671, 109] width 184 height 19
click at [948, 69] on icon at bounding box center [952, 66] width 8 height 9
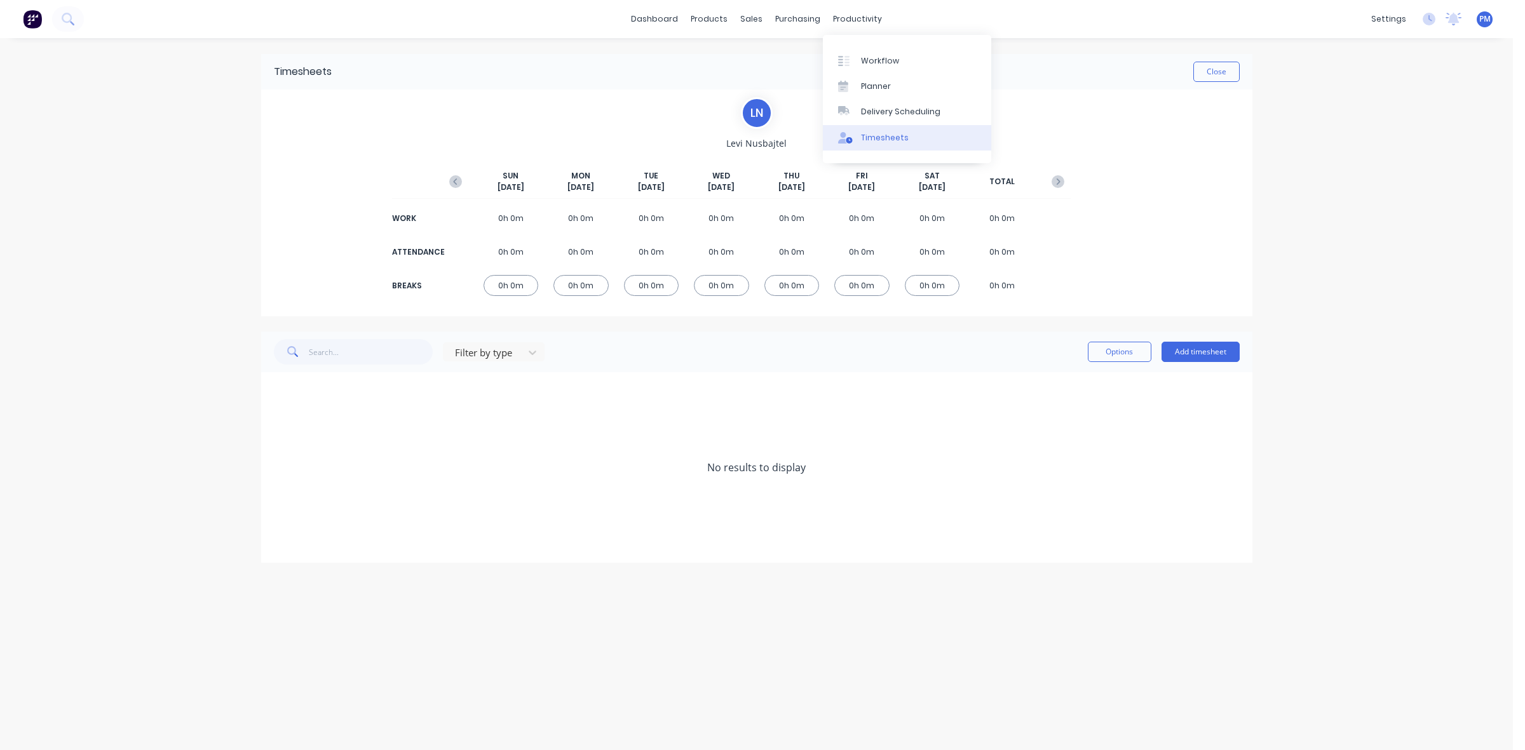
click at [866, 128] on link "Timesheets" at bounding box center [907, 137] width 168 height 25
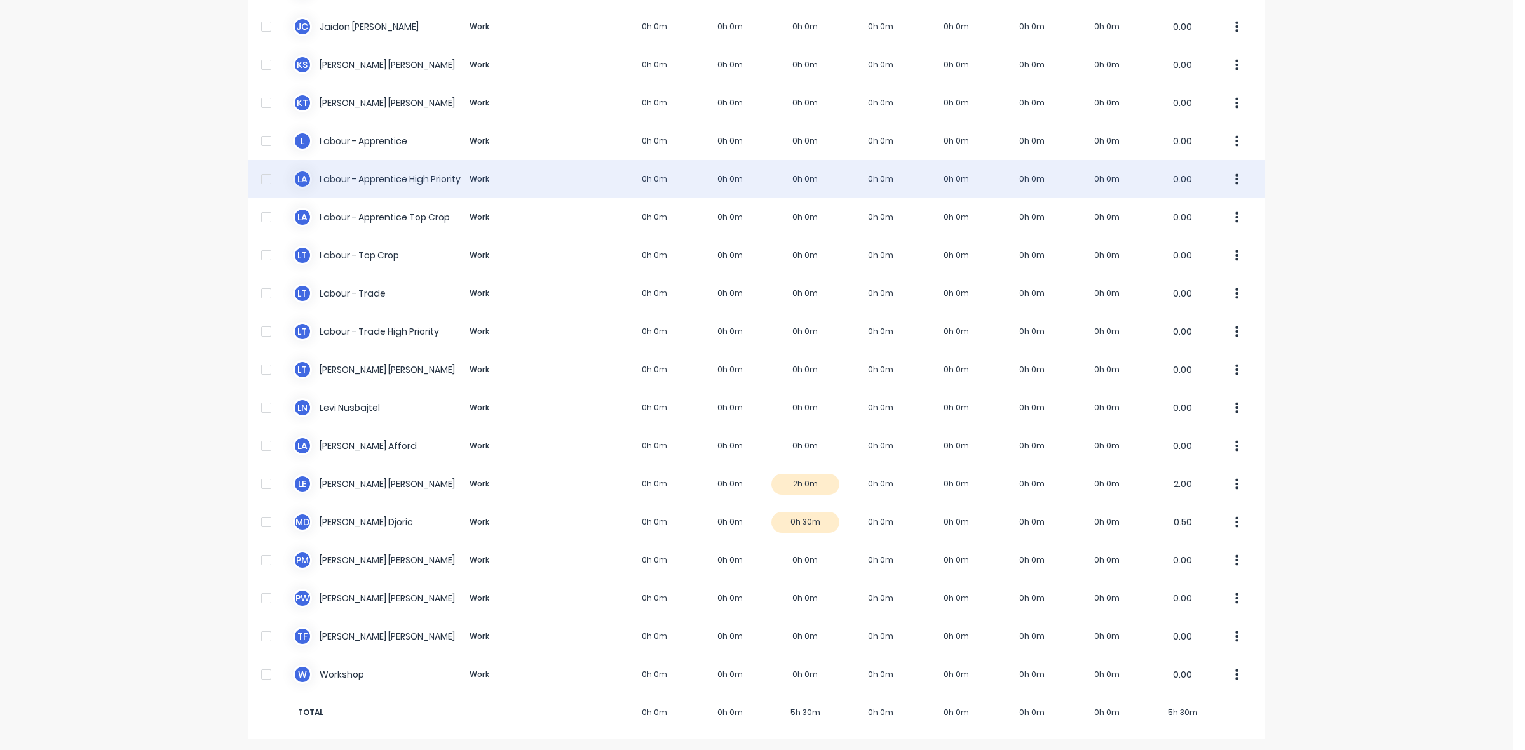
scroll to position [240, 0]
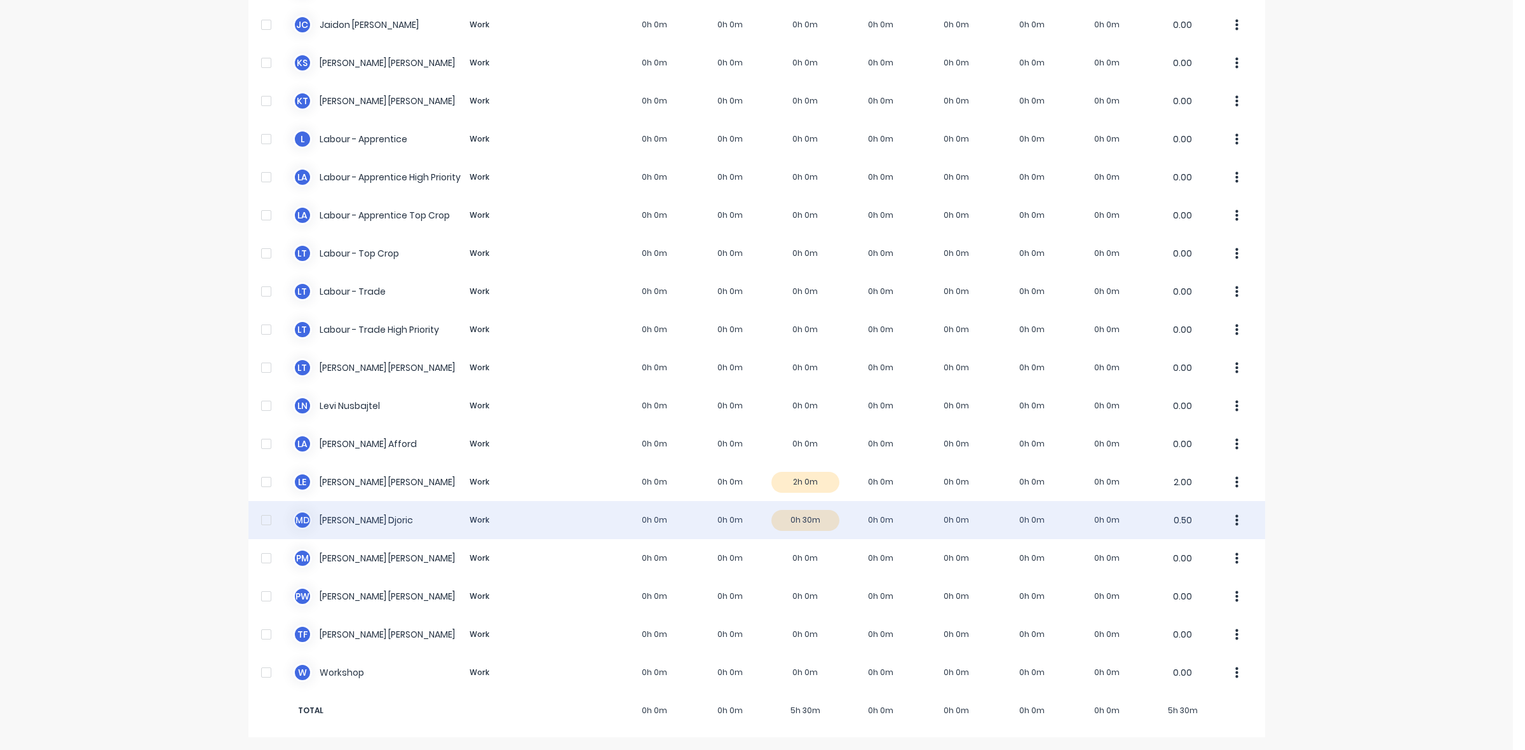
click at [817, 513] on div "M D Micheal Djoric Work 0h 0m 0h 0m 0h 30m 0h 0m 0h 0m 0h 0m 0h 0m 0.50" at bounding box center [756, 520] width 1016 height 38
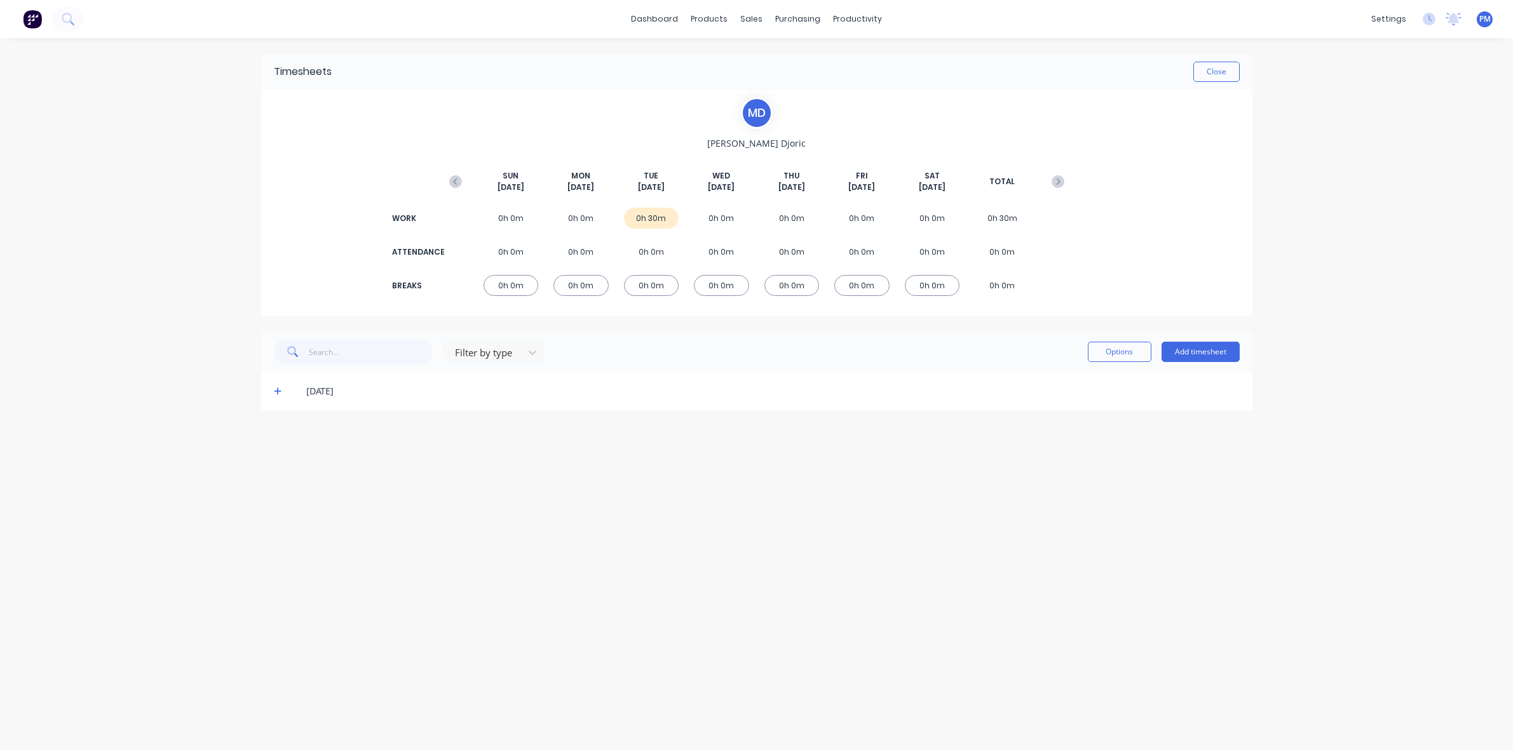
click at [276, 394] on icon at bounding box center [278, 391] width 8 height 9
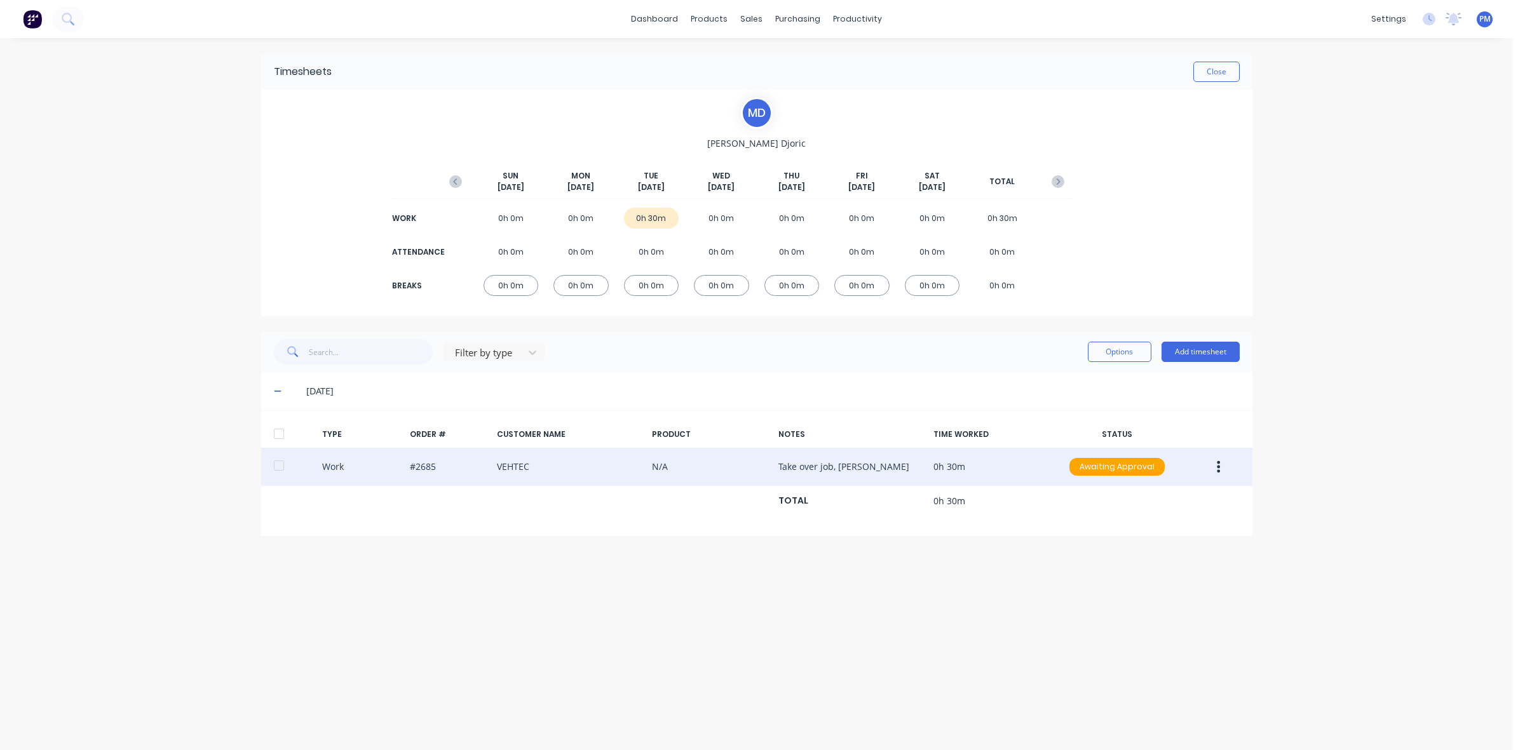
click at [1215, 468] on button "button" at bounding box center [1218, 466] width 30 height 23
click at [1137, 424] on div "Edit" at bounding box center [1173, 419] width 98 height 18
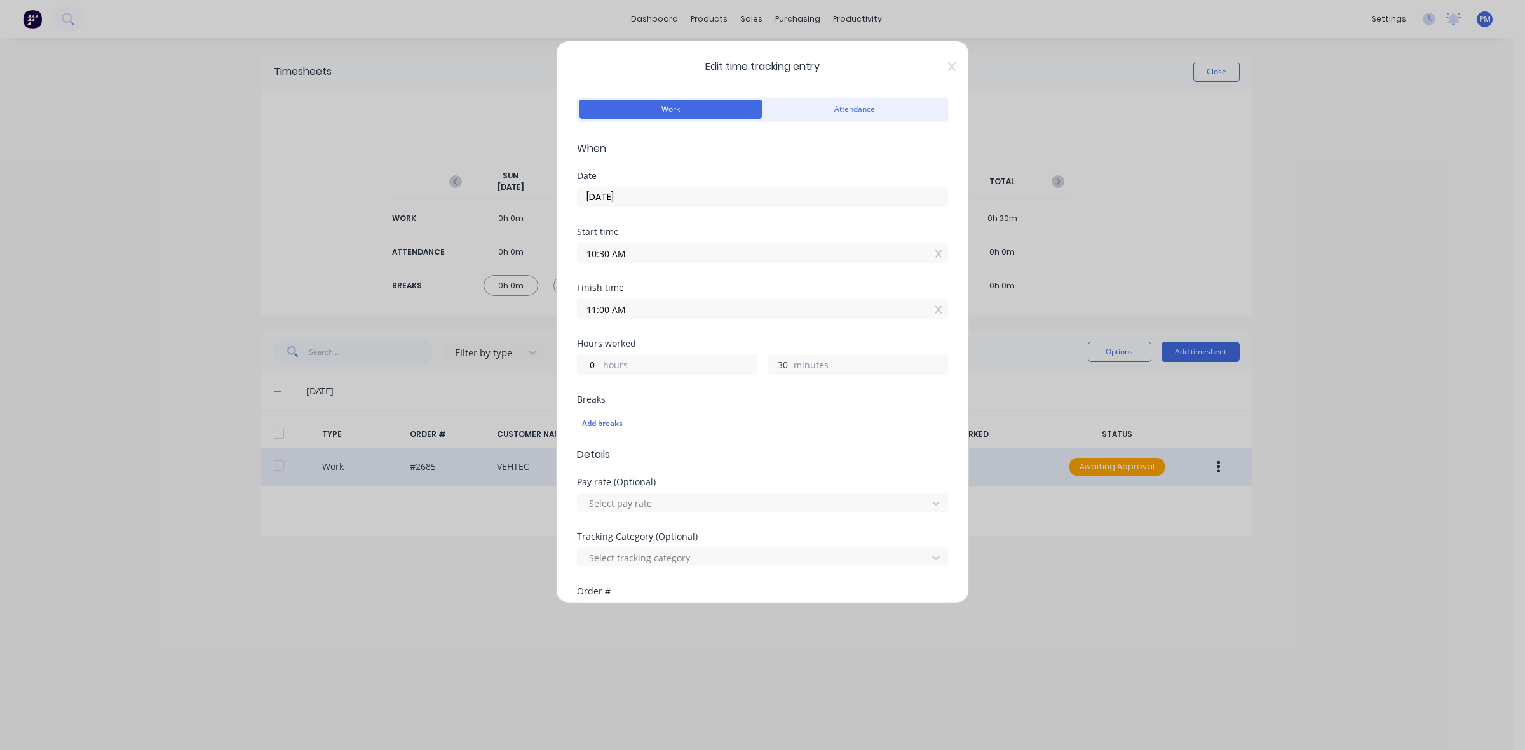
drag, startPoint x: 781, startPoint y: 363, endPoint x: 769, endPoint y: 363, distance: 12.1
click at [769, 363] on input "30" at bounding box center [779, 364] width 22 height 19
type input "0"
type input "10:30 AM"
drag, startPoint x: 600, startPoint y: 365, endPoint x: 586, endPoint y: 365, distance: 14.0
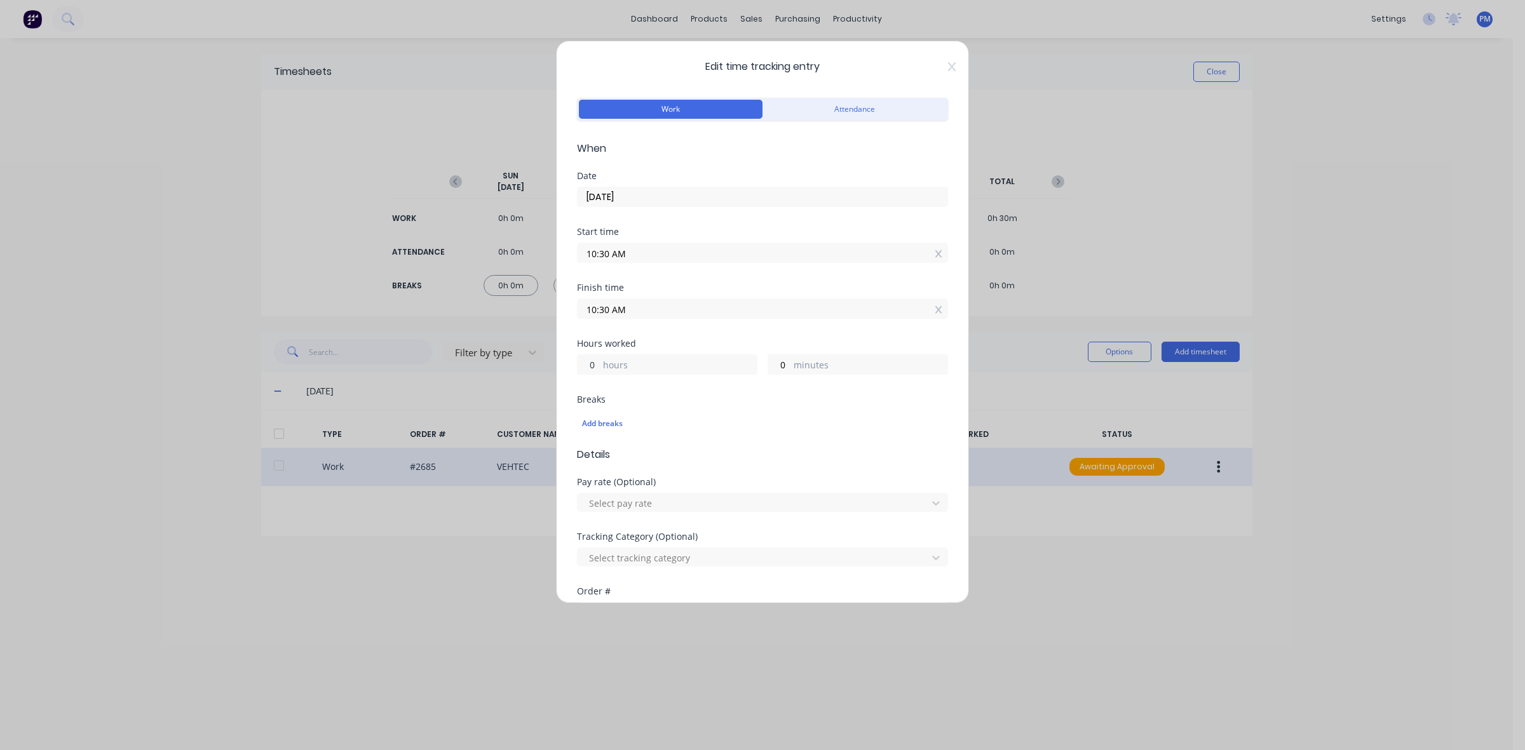
click at [586, 365] on div "0 hours" at bounding box center [667, 364] width 180 height 20
click at [595, 367] on input "0" at bounding box center [588, 364] width 22 height 19
click at [591, 366] on input "0" at bounding box center [588, 364] width 22 height 19
type input "1"
type input "11:30 AM"
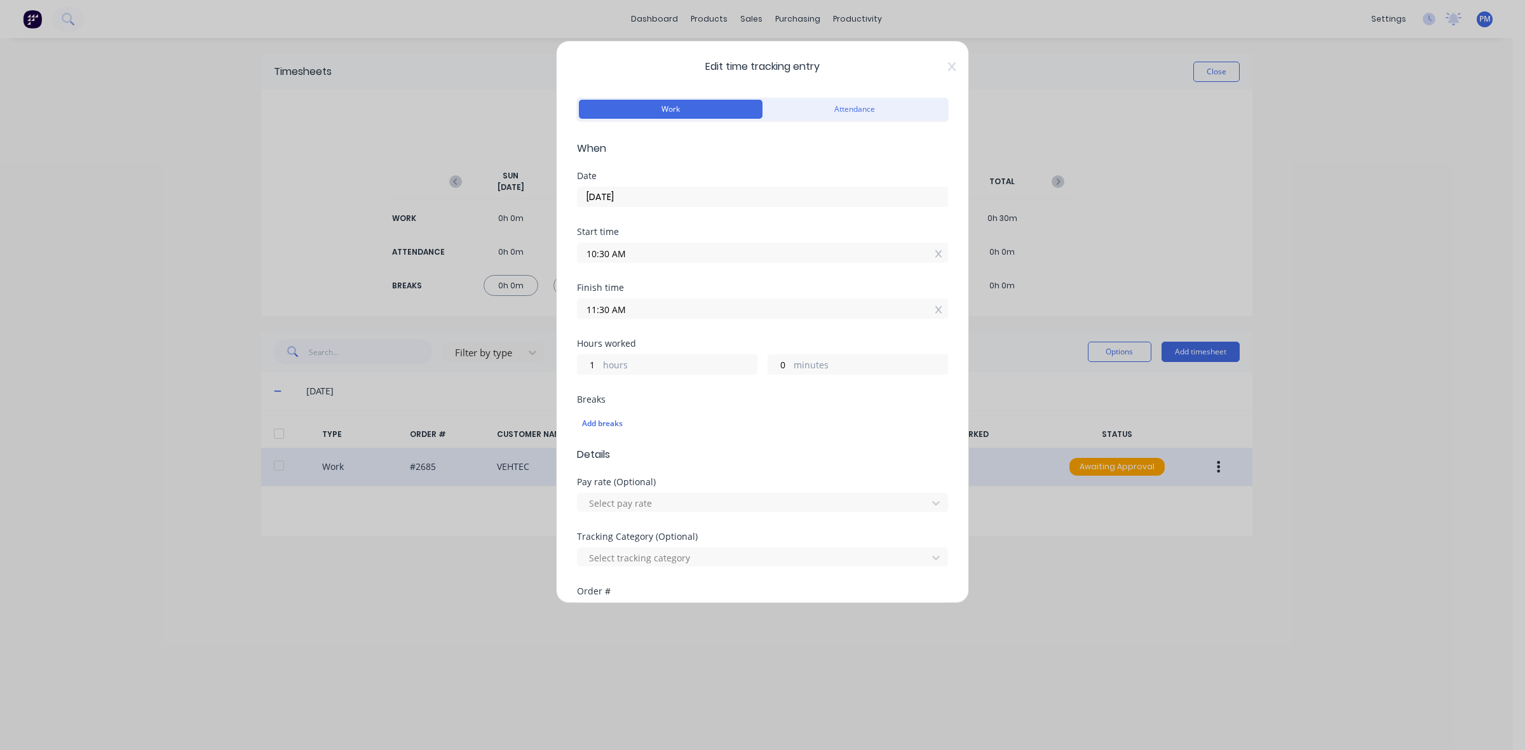
click at [756, 441] on div "Breaks Add breaks" at bounding box center [762, 421] width 371 height 52
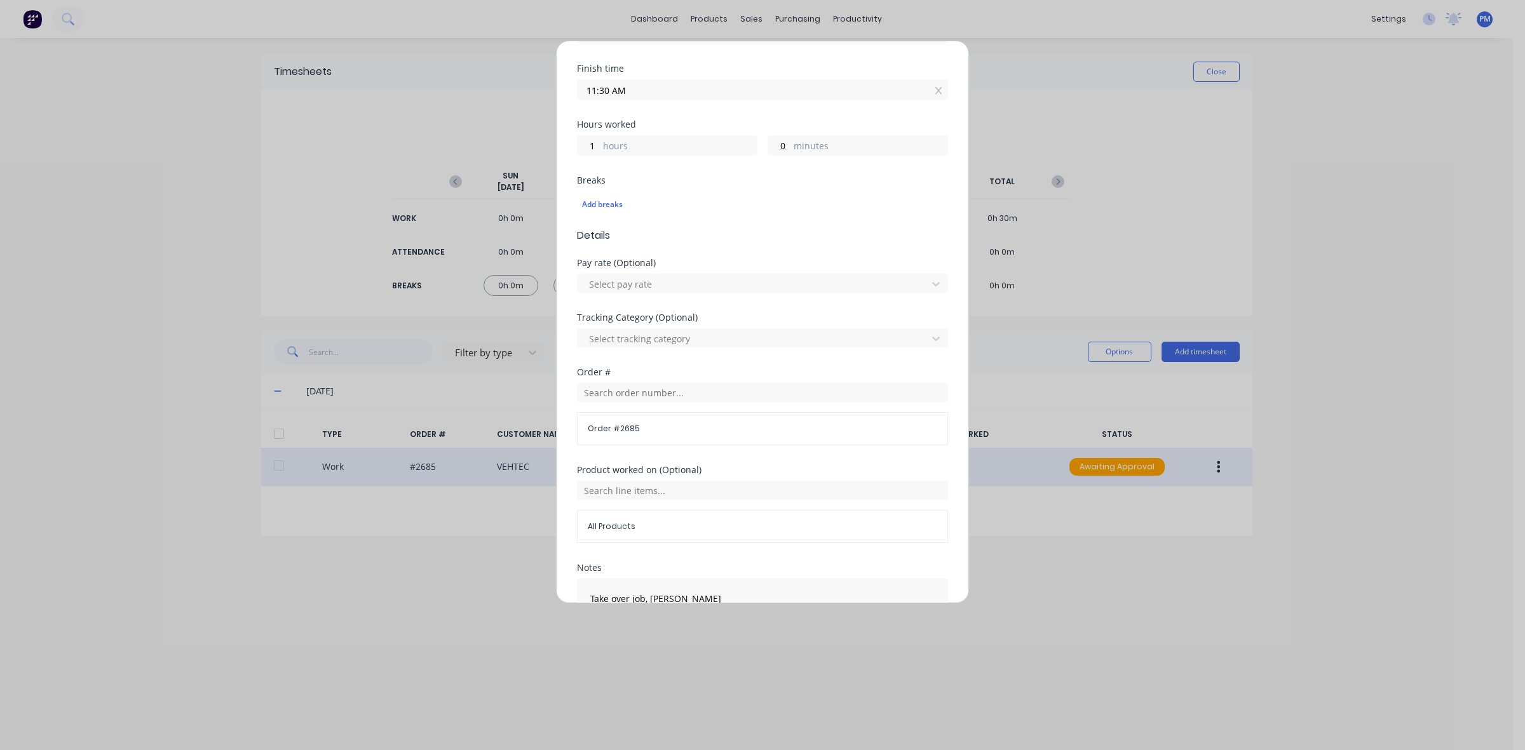
scroll to position [323, 0]
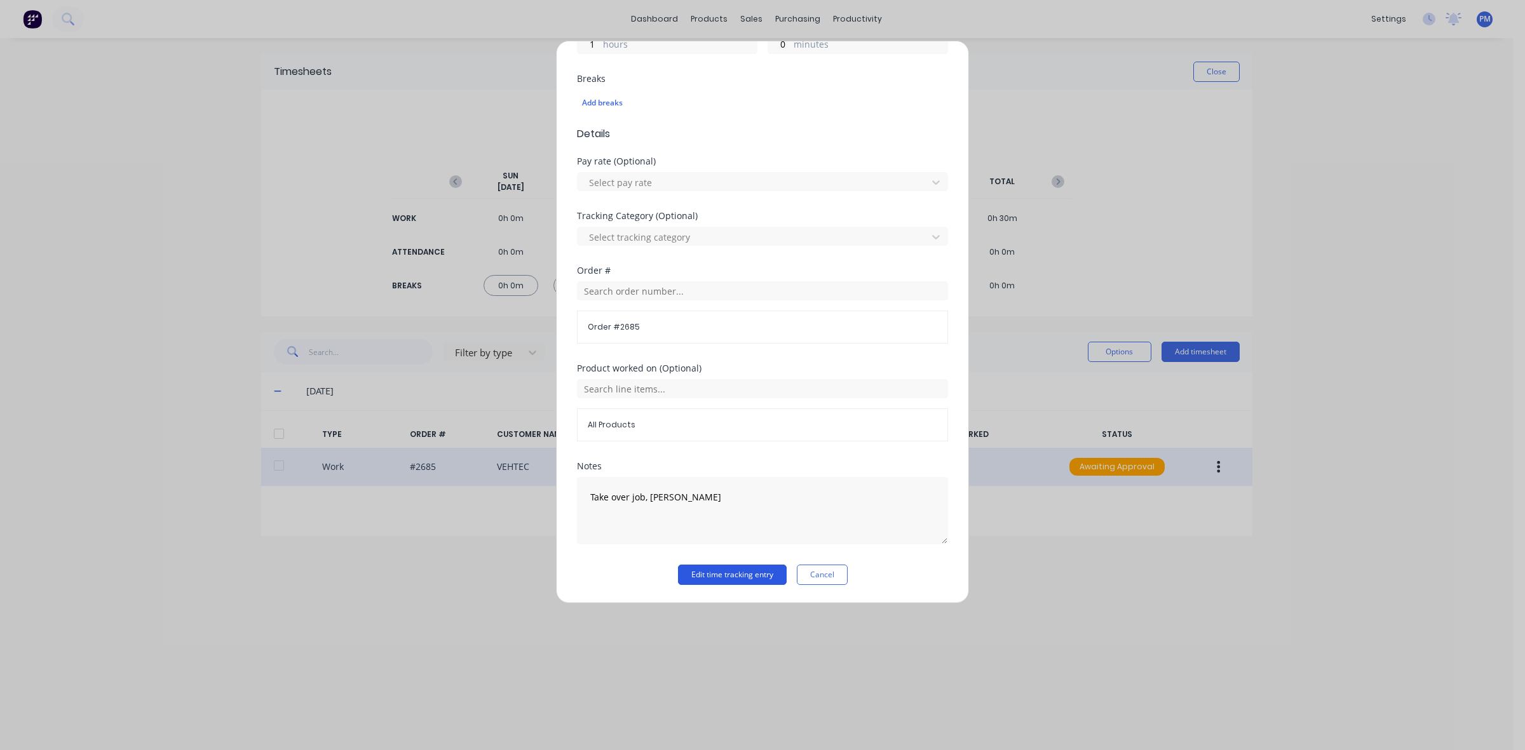
click at [712, 577] on button "Edit time tracking entry" at bounding box center [732, 575] width 109 height 20
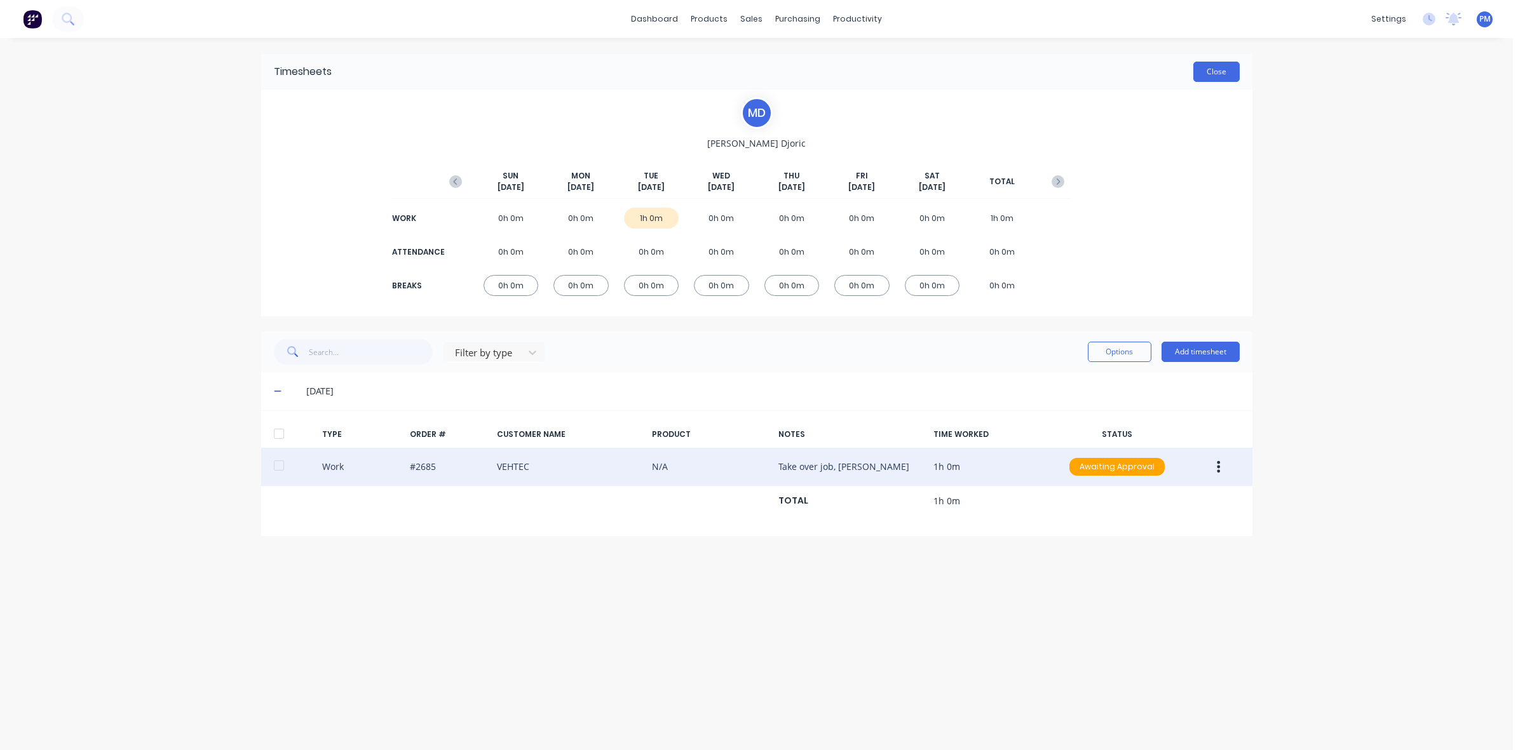
click at [1217, 75] on button "Close" at bounding box center [1216, 72] width 46 height 20
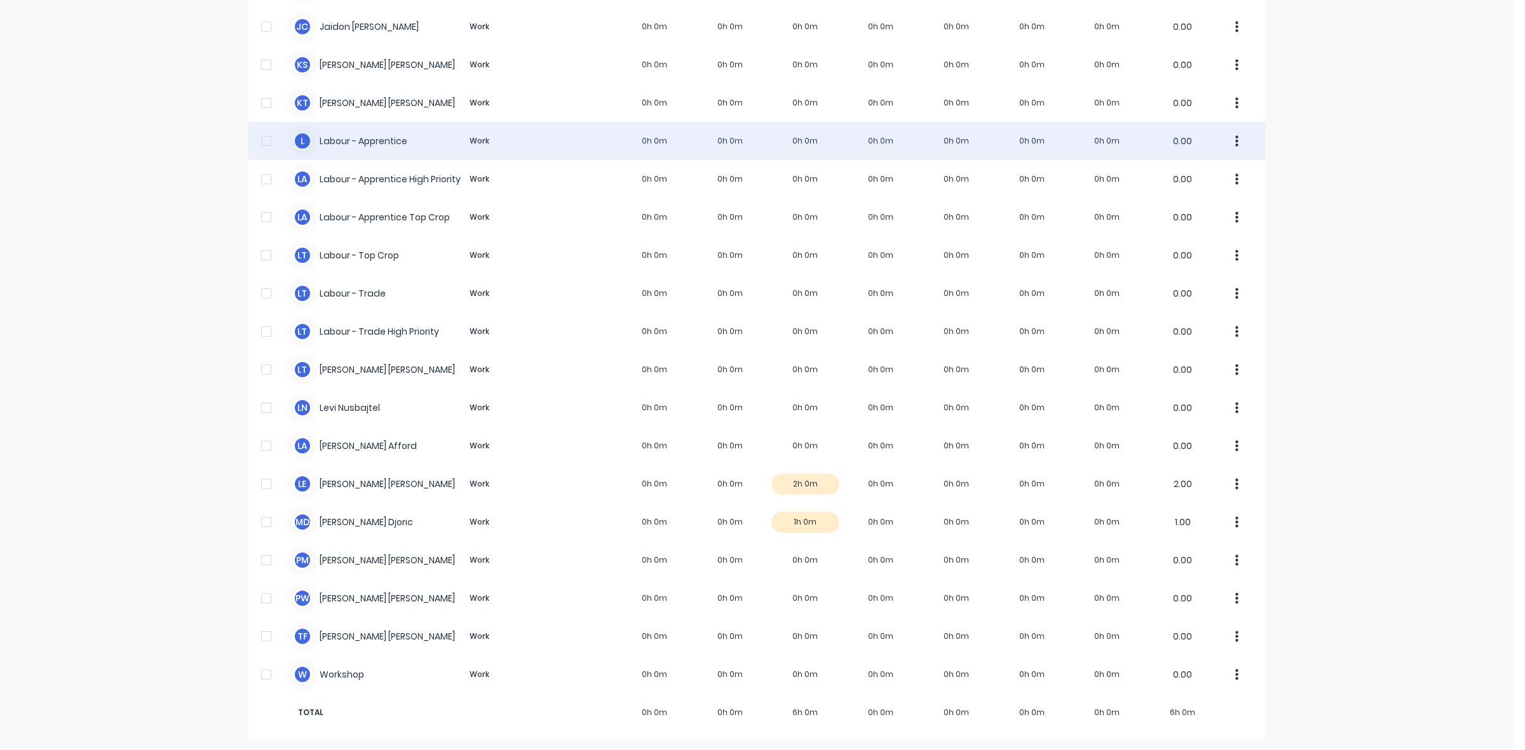
scroll to position [240, 0]
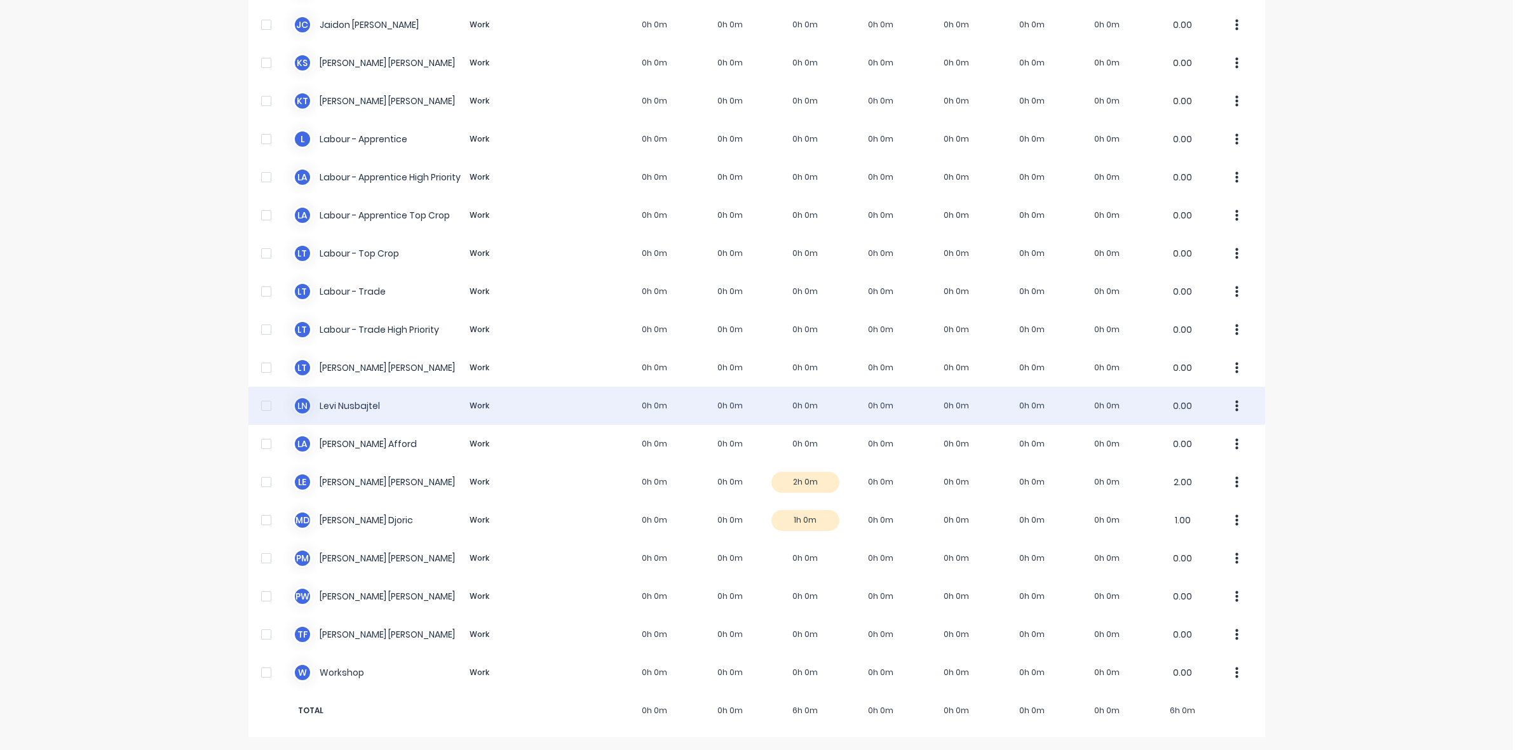
click at [793, 408] on div "L N Levi Nusbajtel Work 0h 0m 0h 0m 0h 0m 0h 0m 0h 0m 0h 0m 0h 0m 0.00" at bounding box center [756, 406] width 1016 height 38
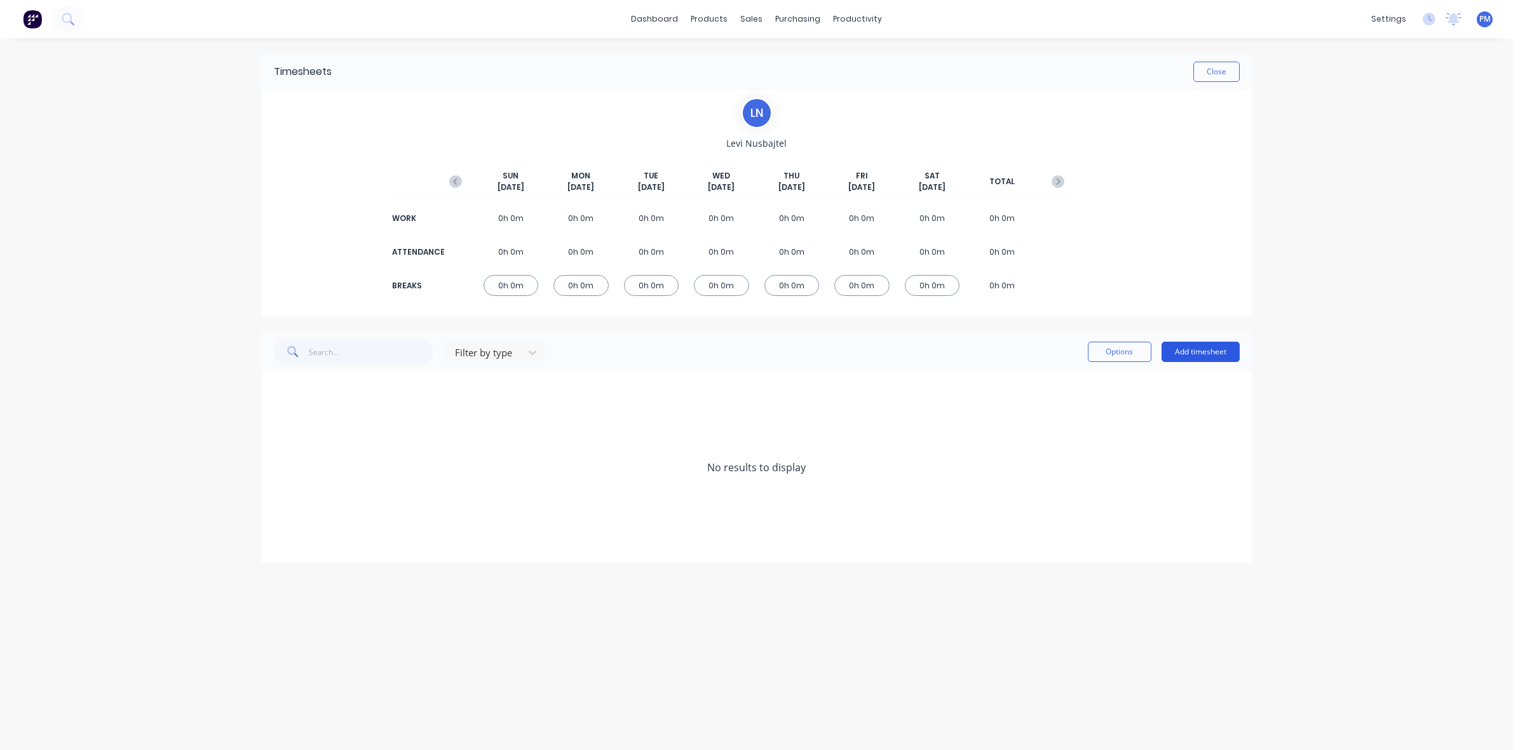
click at [1210, 347] on button "Add timesheet" at bounding box center [1200, 352] width 78 height 20
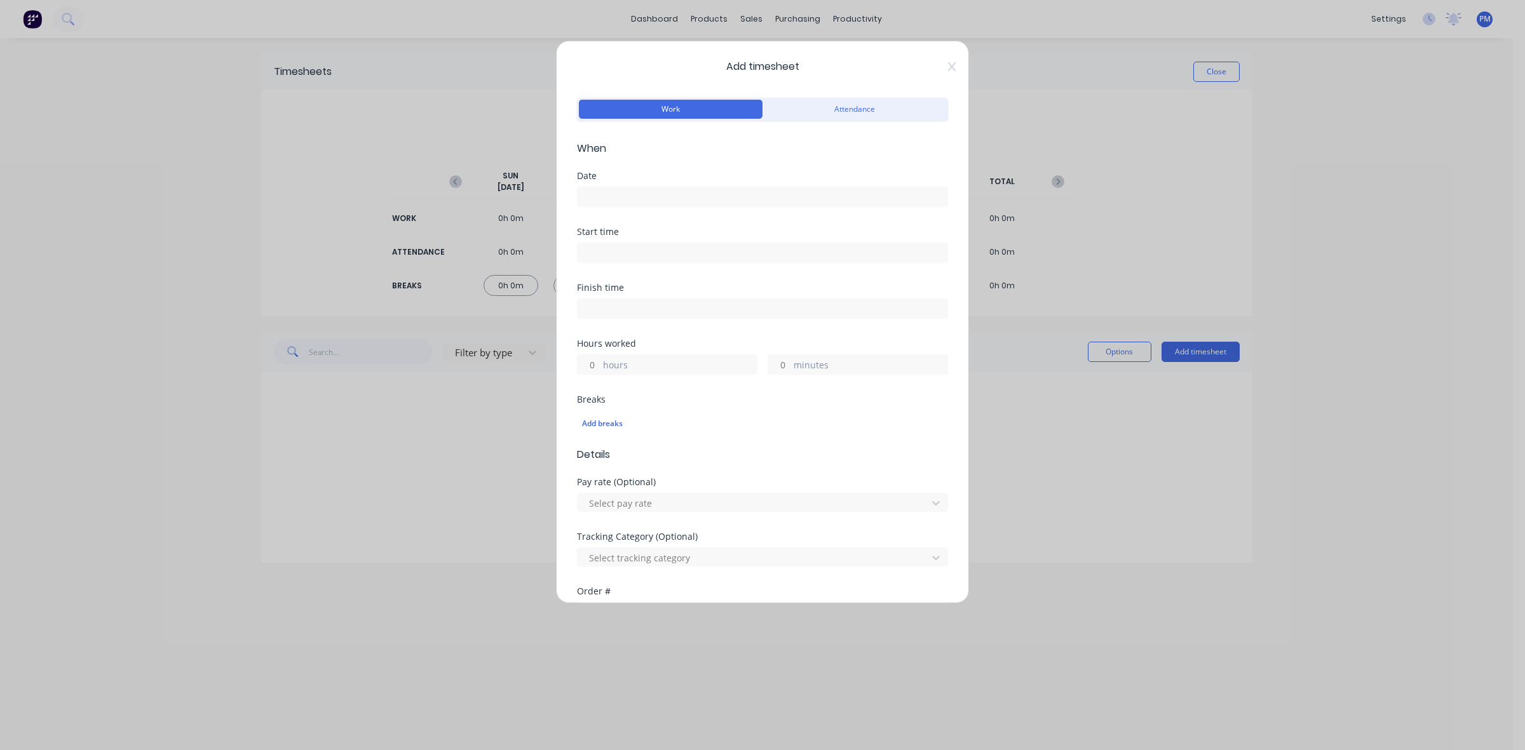
click at [594, 192] on input at bounding box center [762, 196] width 370 height 19
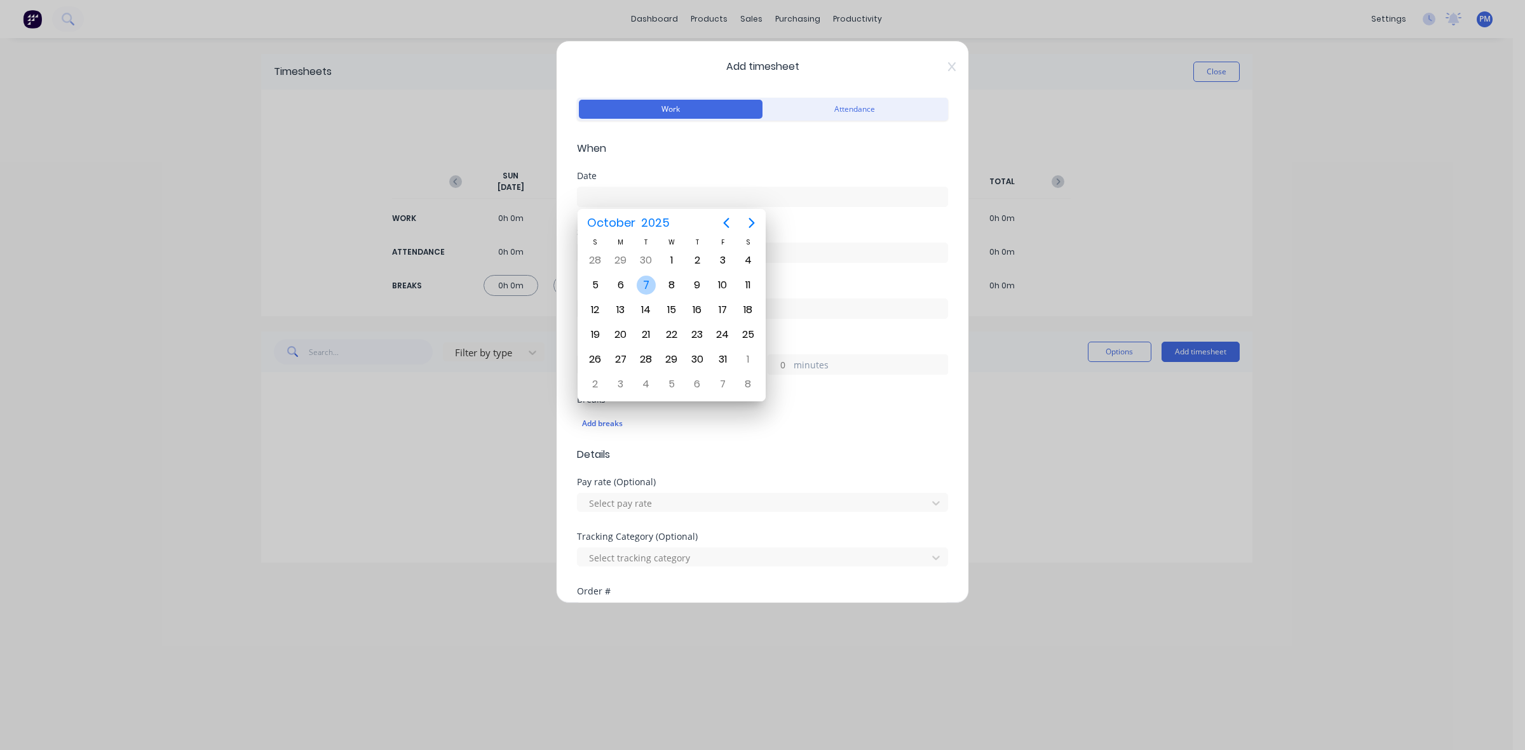
click at [643, 281] on div "7" at bounding box center [646, 285] width 19 height 19
type input "[DATE]"
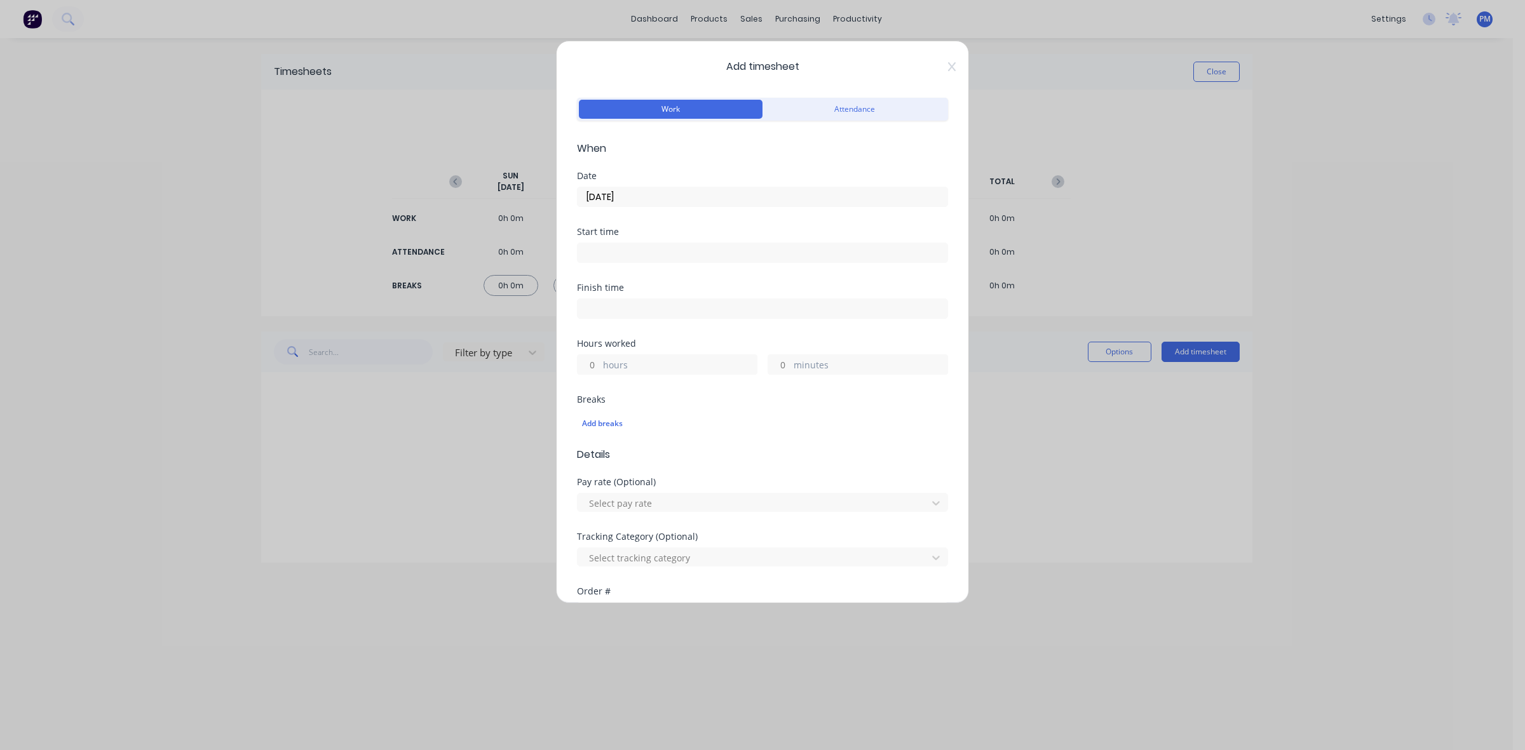
click at [602, 257] on input at bounding box center [762, 252] width 370 height 19
click at [642, 348] on div "30" at bounding box center [638, 343] width 31 height 22
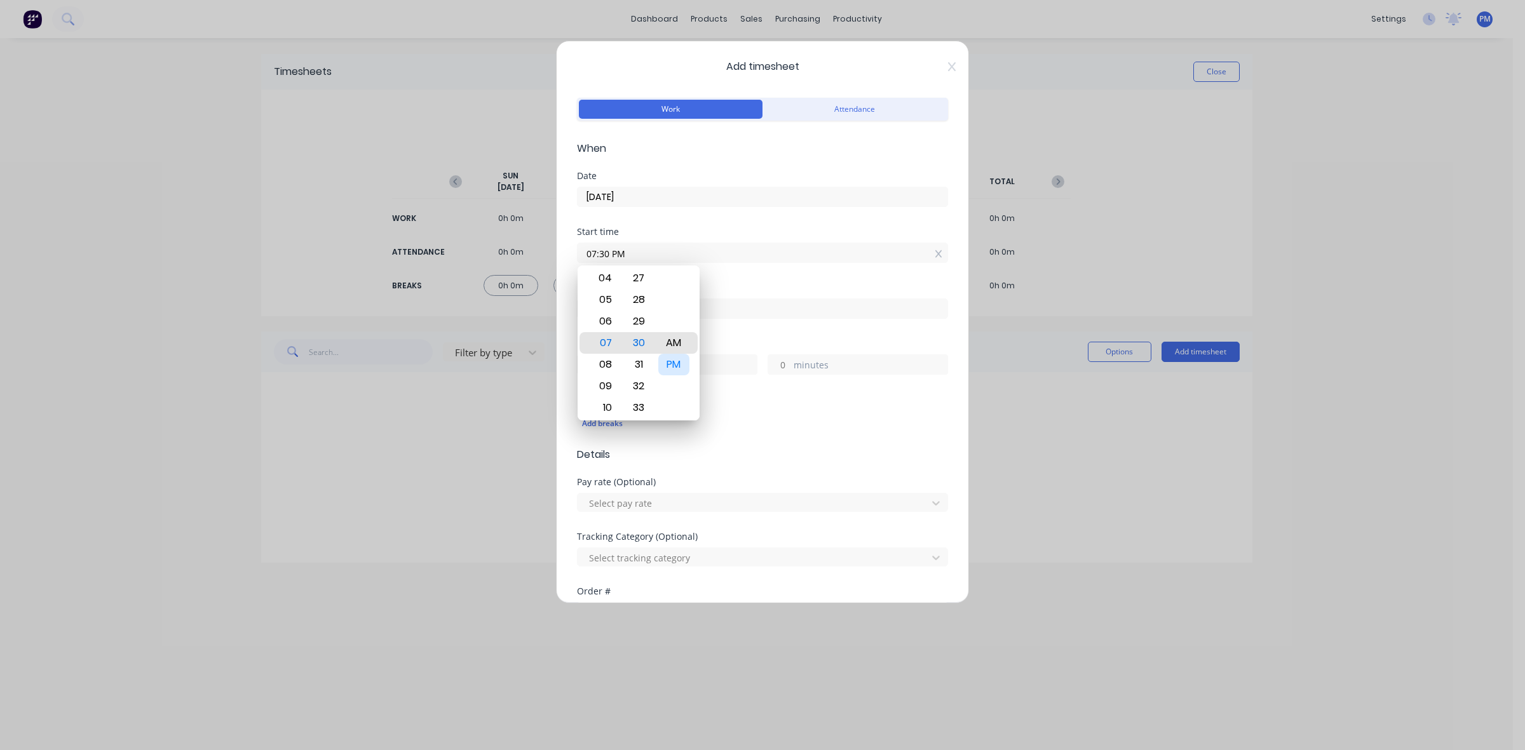
type input "07:30 AM"
click at [671, 340] on div "AM" at bounding box center [673, 343] width 31 height 22
click at [748, 445] on div "Breaks Add breaks" at bounding box center [762, 421] width 371 height 52
click at [589, 361] on input "hours" at bounding box center [588, 364] width 22 height 19
type input "1"
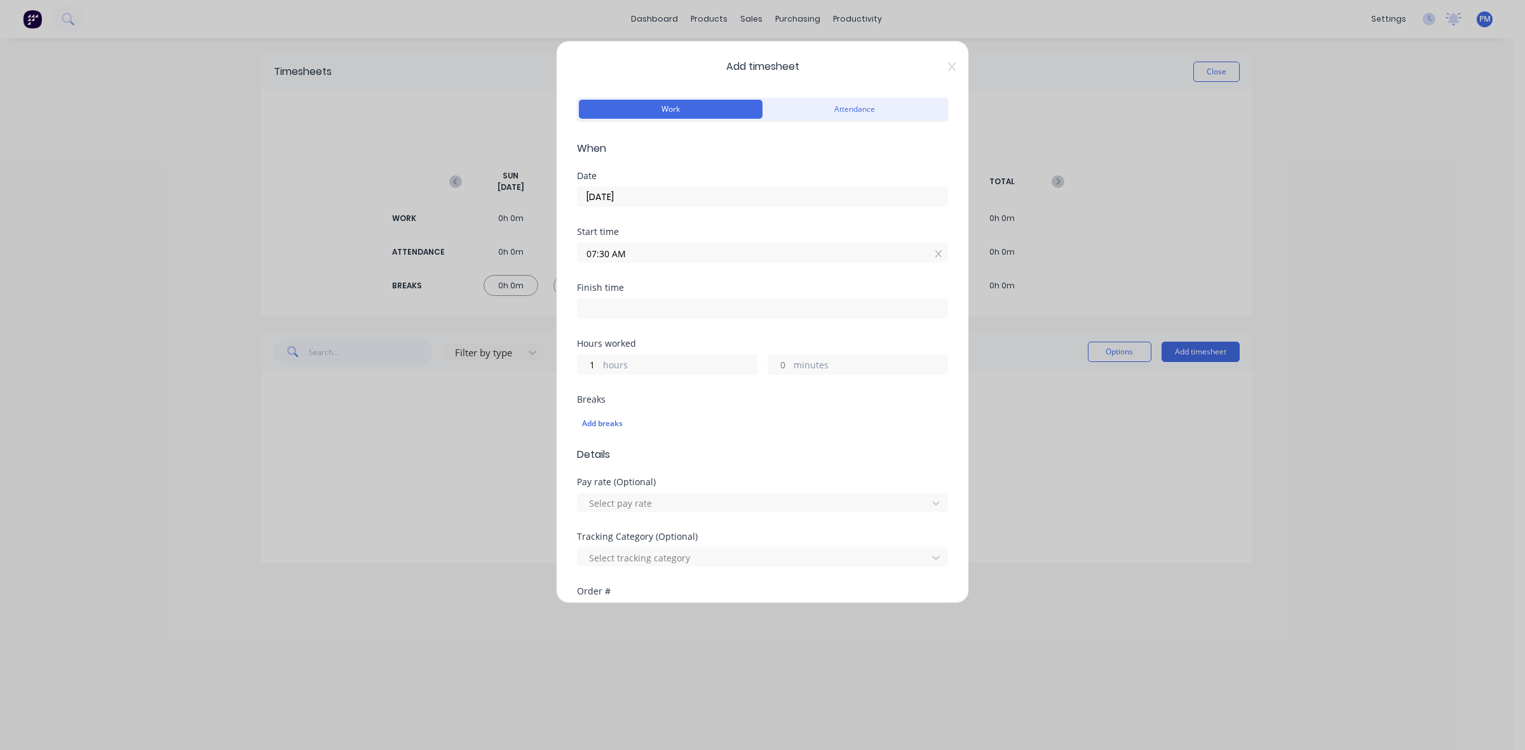
type input "08:30 AM"
type input "0"
click at [512, 451] on div "Add timesheet Work Attendance When Date 07/10/2025 Start time 07:30 AM Finish t…" at bounding box center [762, 375] width 1525 height 750
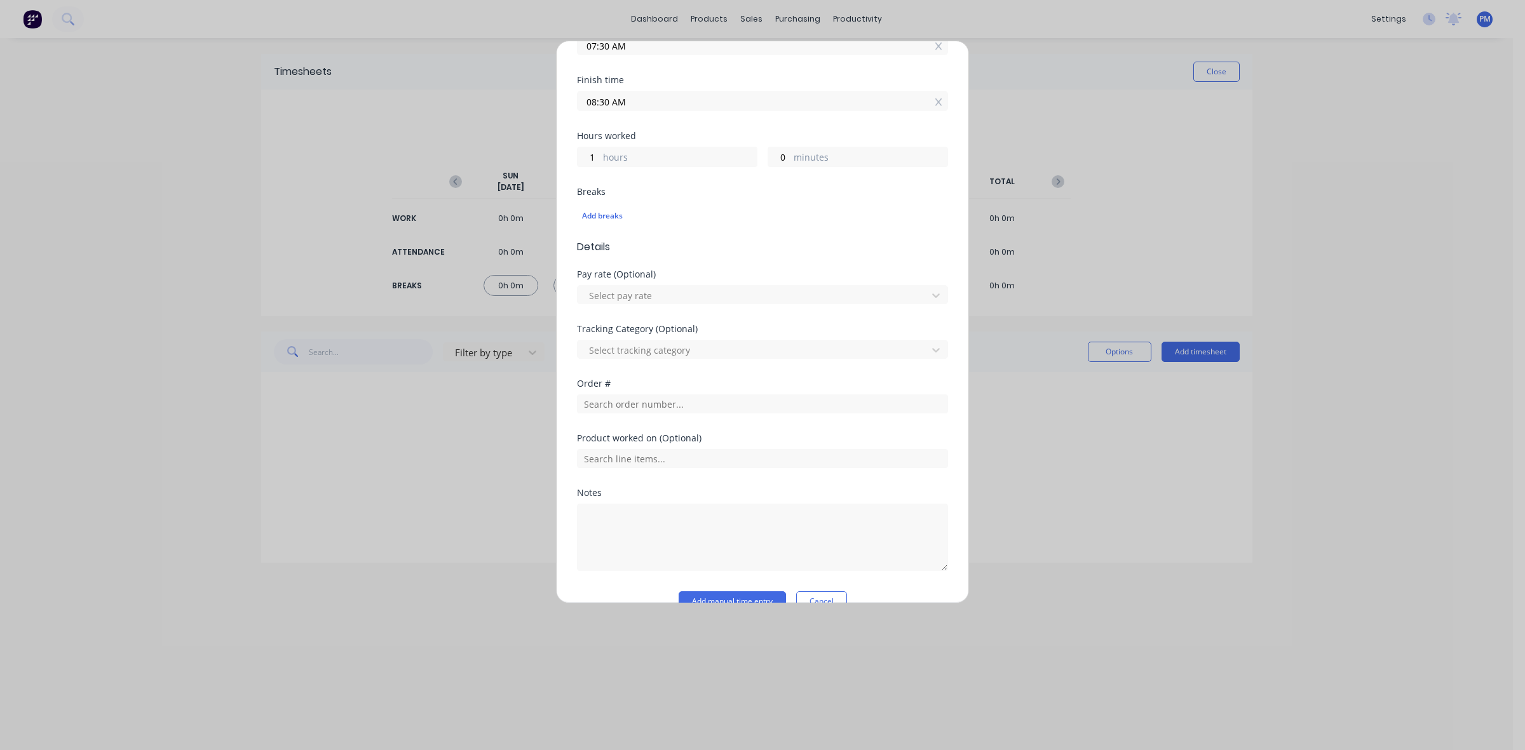
scroll to position [236, 0]
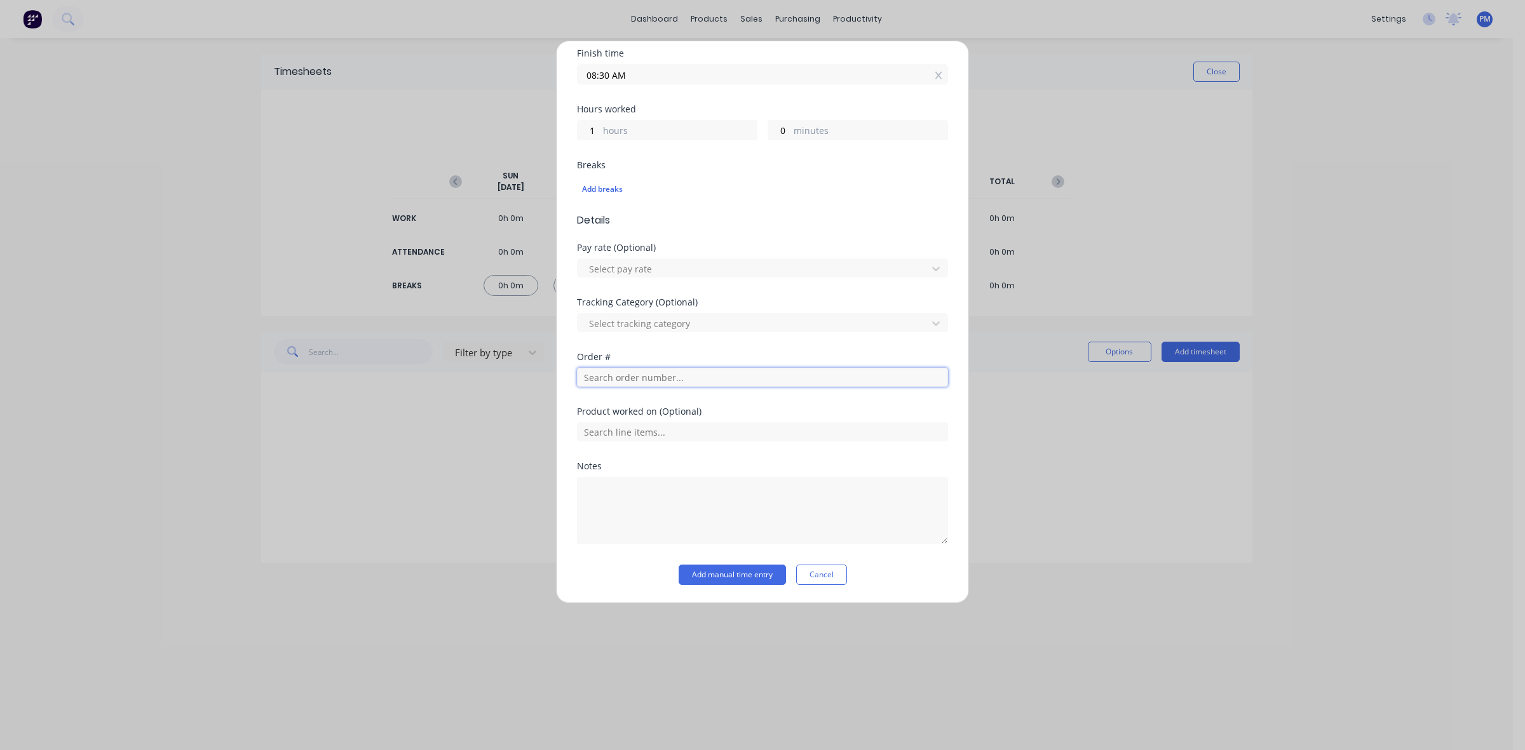
click at [630, 375] on input "text" at bounding box center [762, 377] width 371 height 19
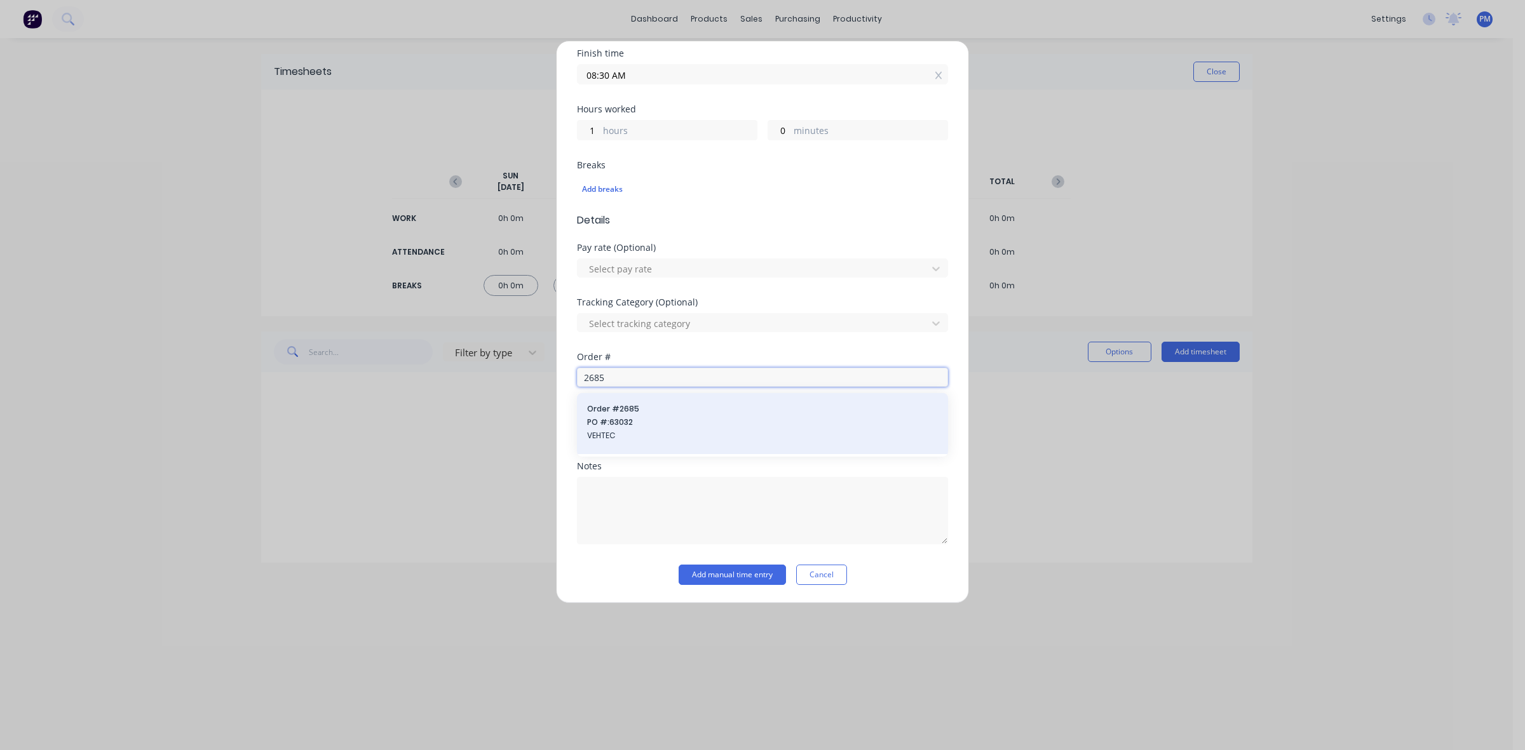
type input "2685"
click at [624, 417] on span "PO #: 63032" at bounding box center [762, 422] width 351 height 11
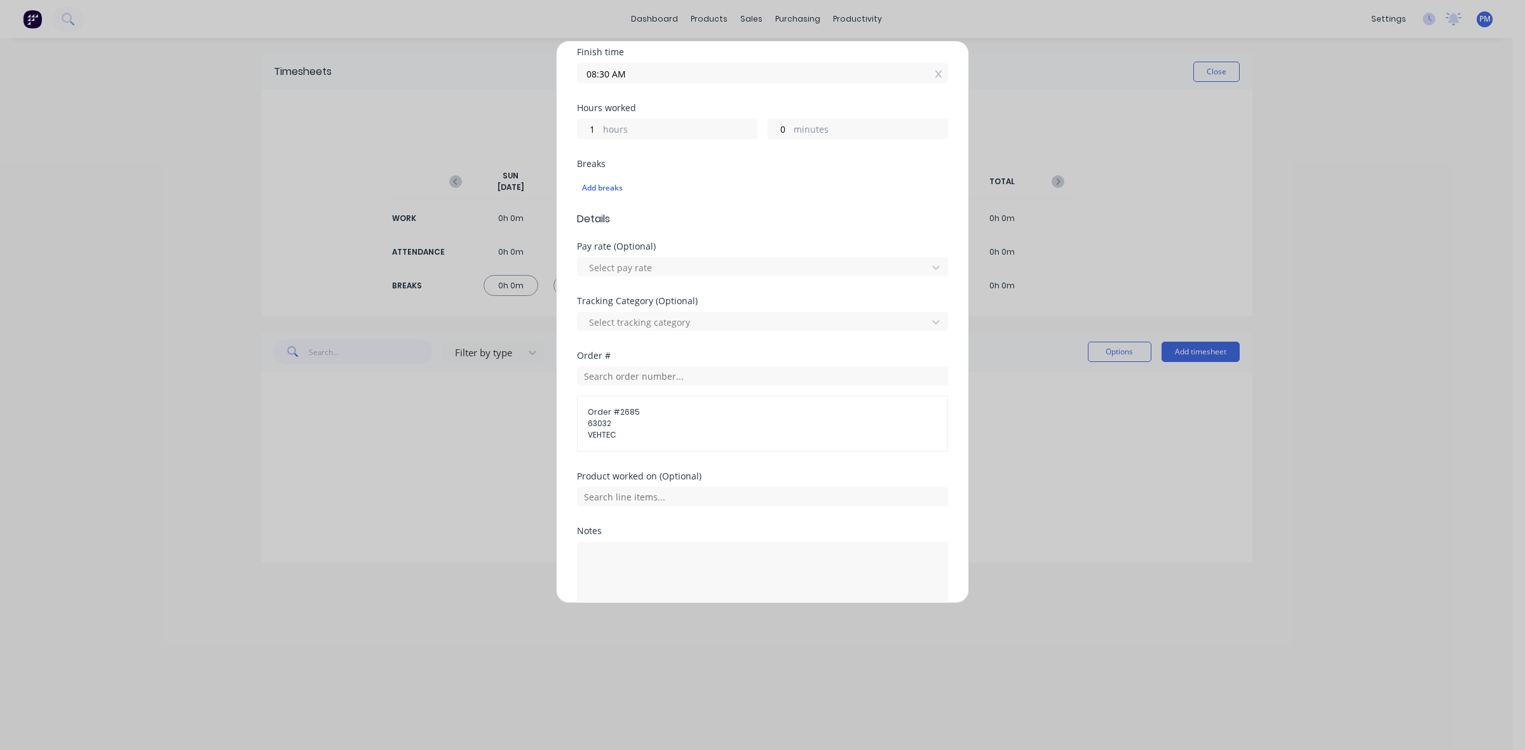
scroll to position [302, 0]
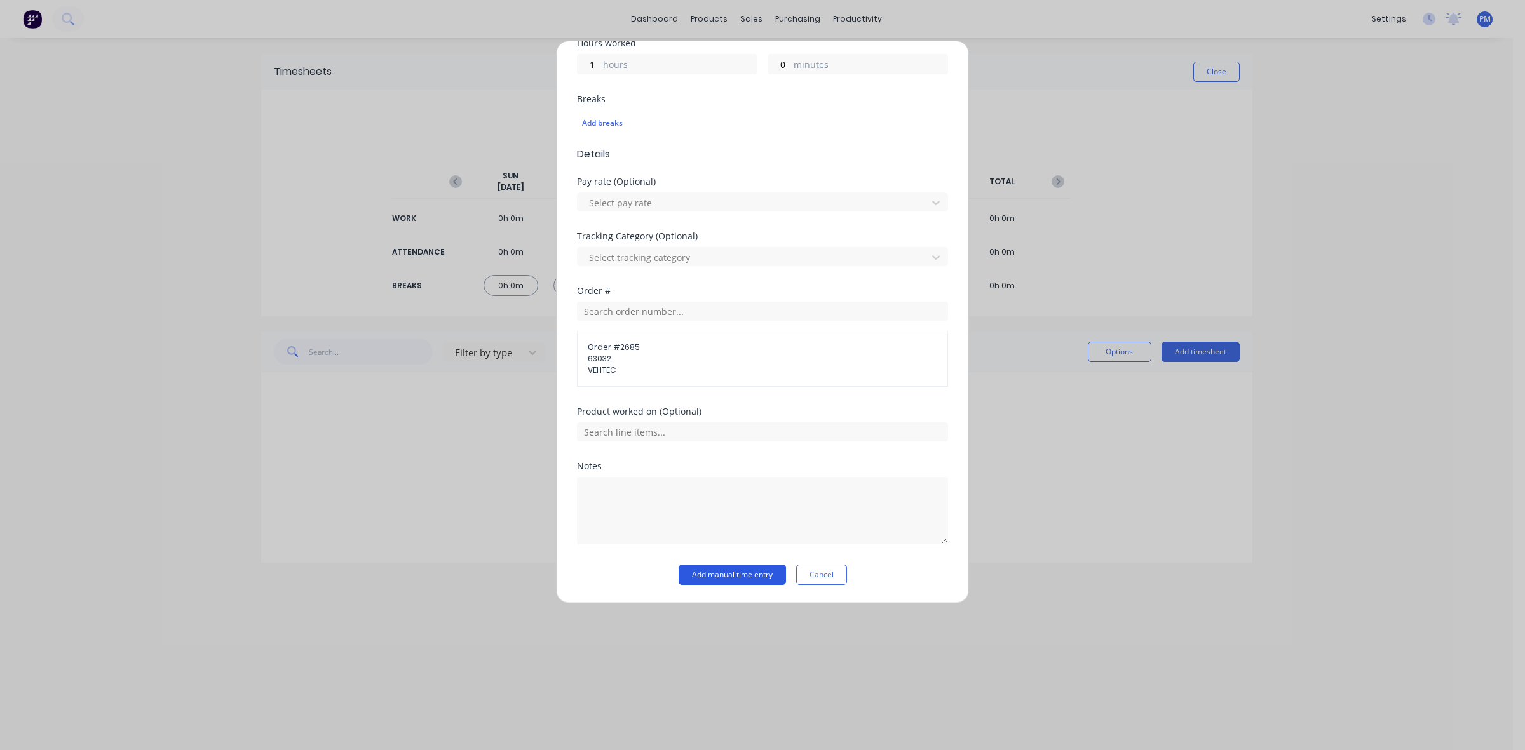
click at [734, 570] on button "Add manual time entry" at bounding box center [731, 575] width 107 height 20
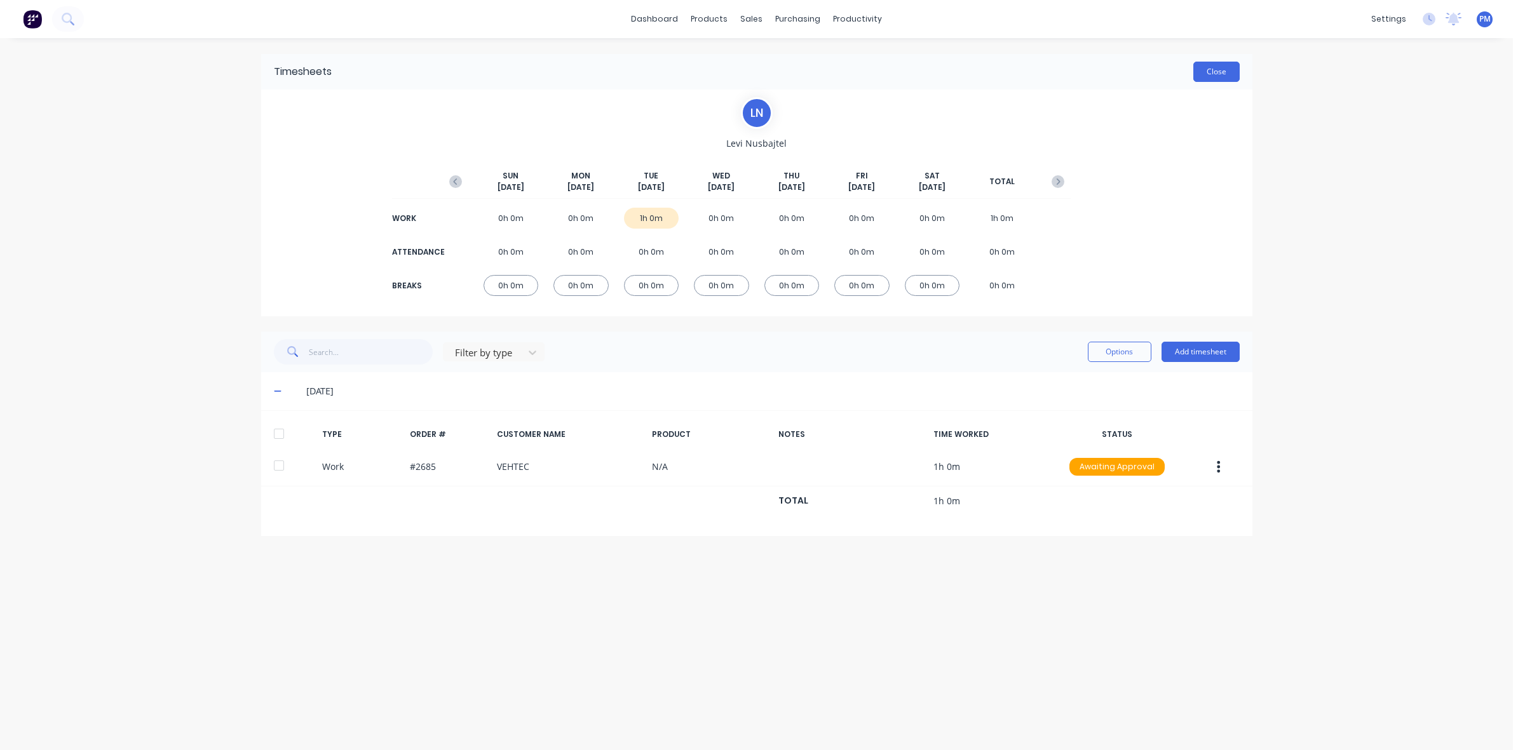
click at [1207, 67] on button "Close" at bounding box center [1216, 72] width 46 height 20
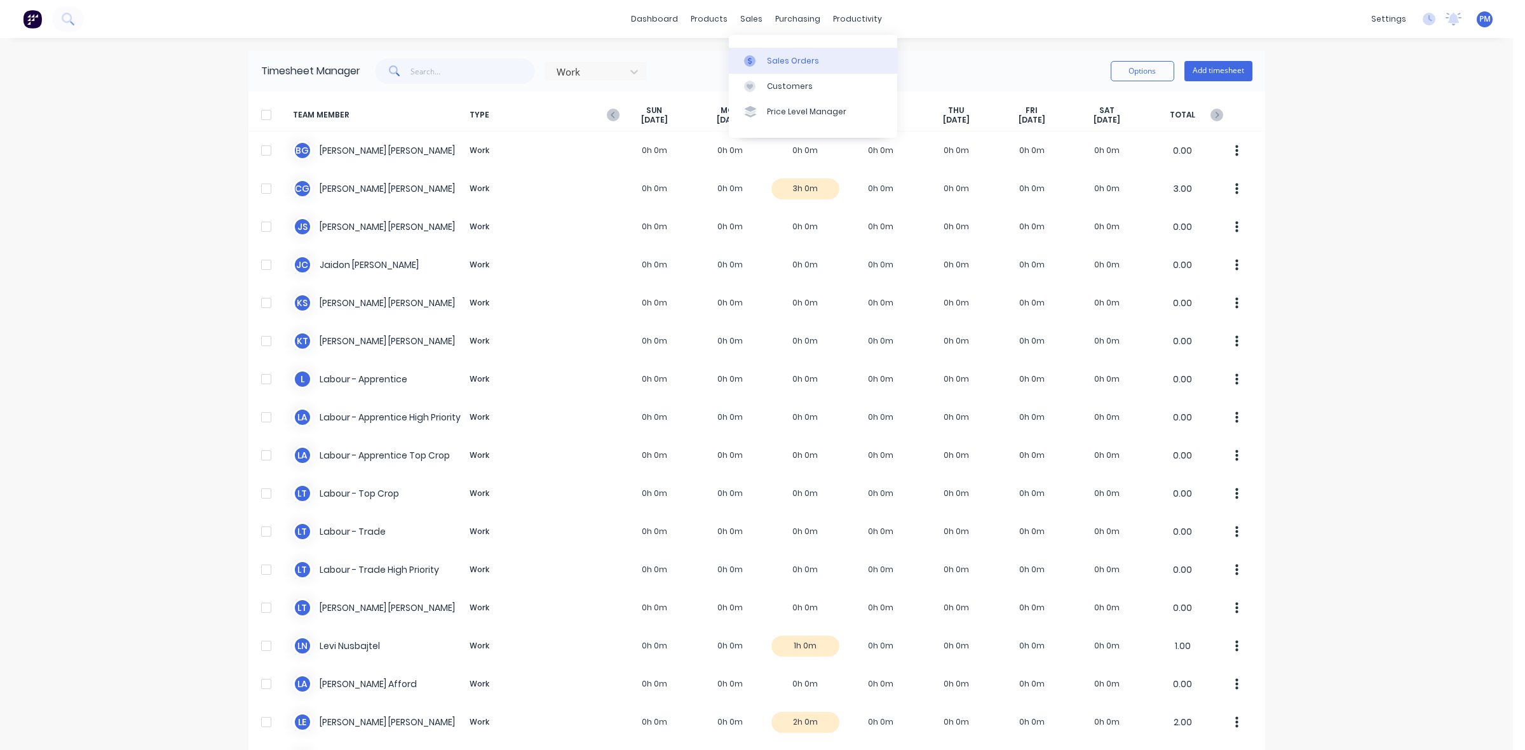
click at [778, 62] on div "Sales Orders" at bounding box center [793, 60] width 52 height 11
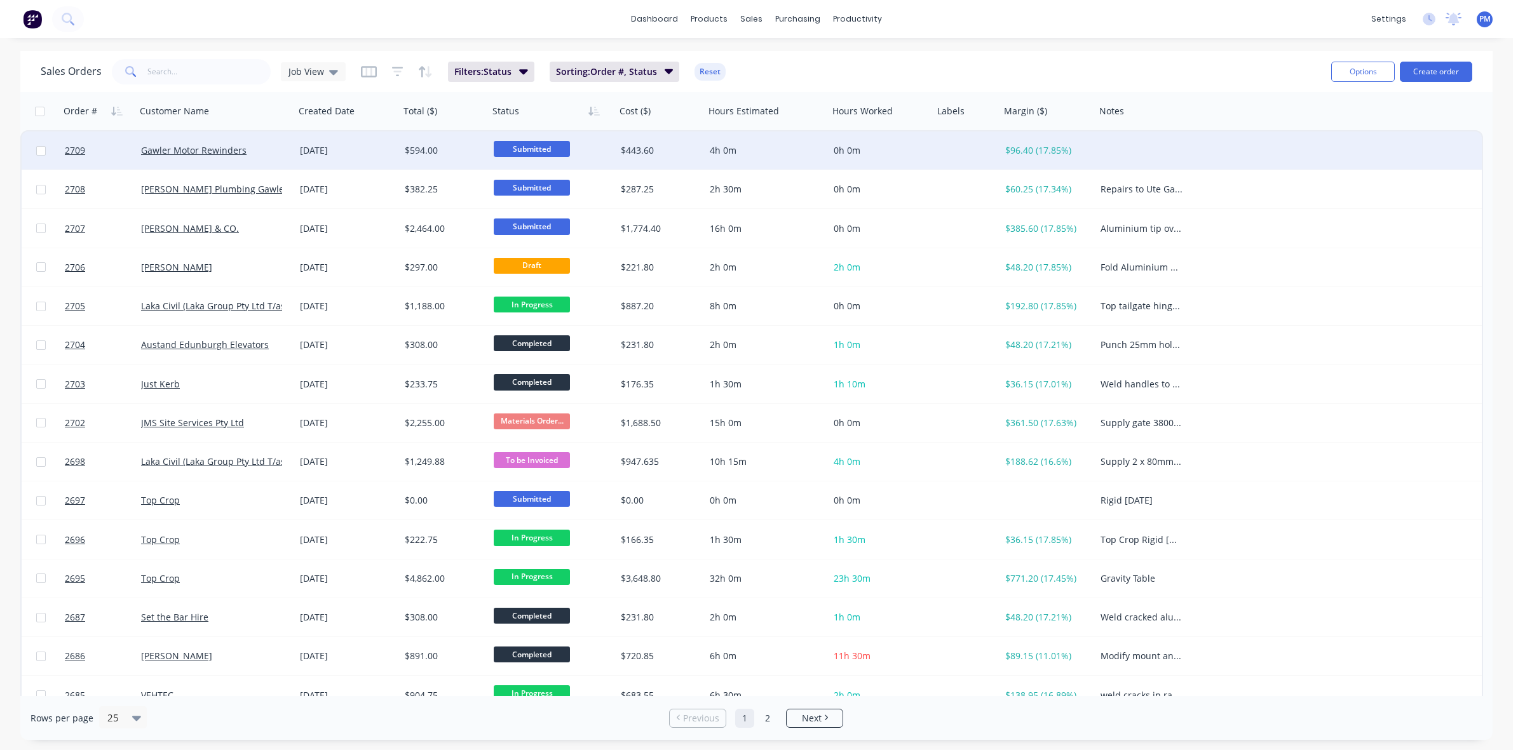
click at [269, 154] on div "Gawler Motor Rewinders" at bounding box center [211, 150] width 141 height 13
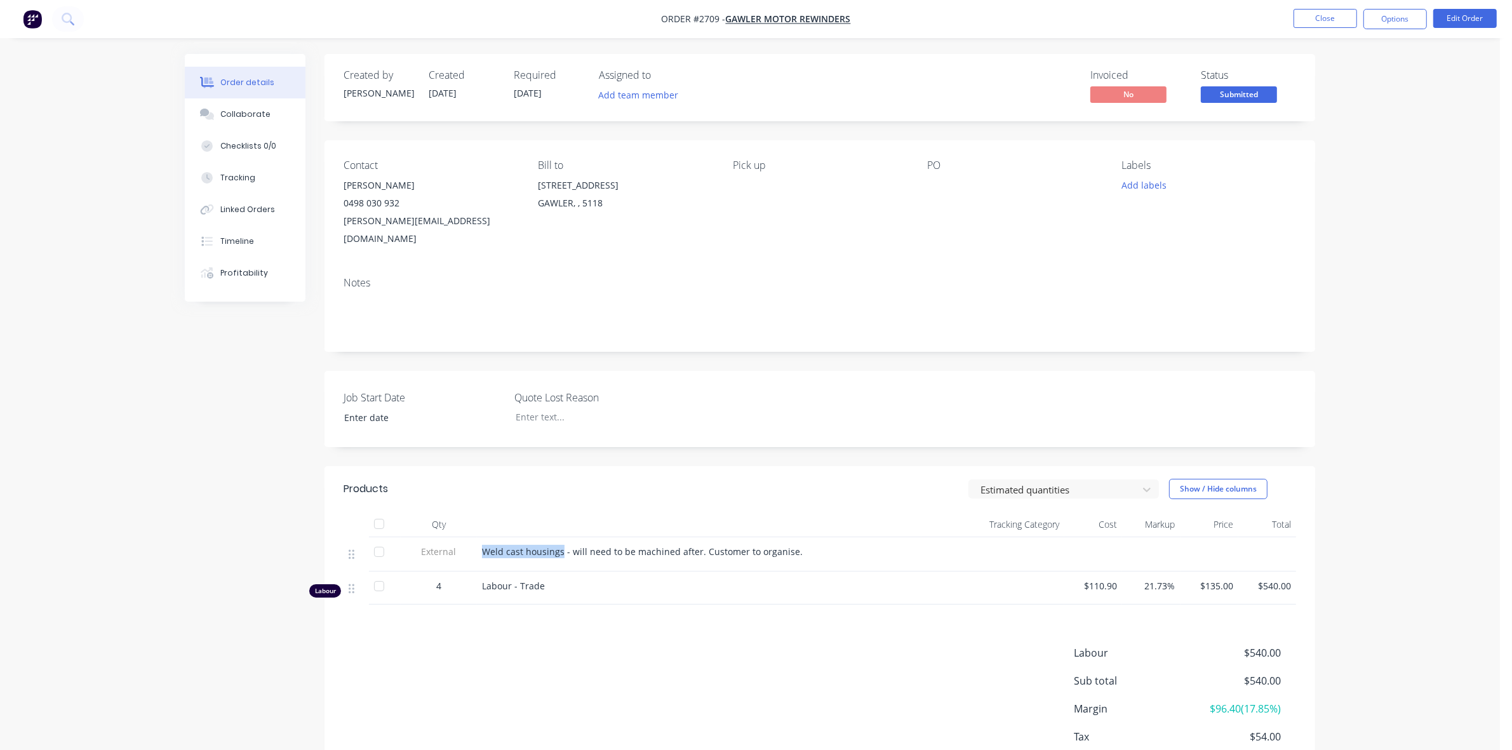
drag, startPoint x: 562, startPoint y: 532, endPoint x: 481, endPoint y: 531, distance: 81.3
click at [481, 537] on div "Weld cast housings - will need to be machined after. Customer to organise." at bounding box center [699, 554] width 445 height 34
copy span "Weld cast housings"
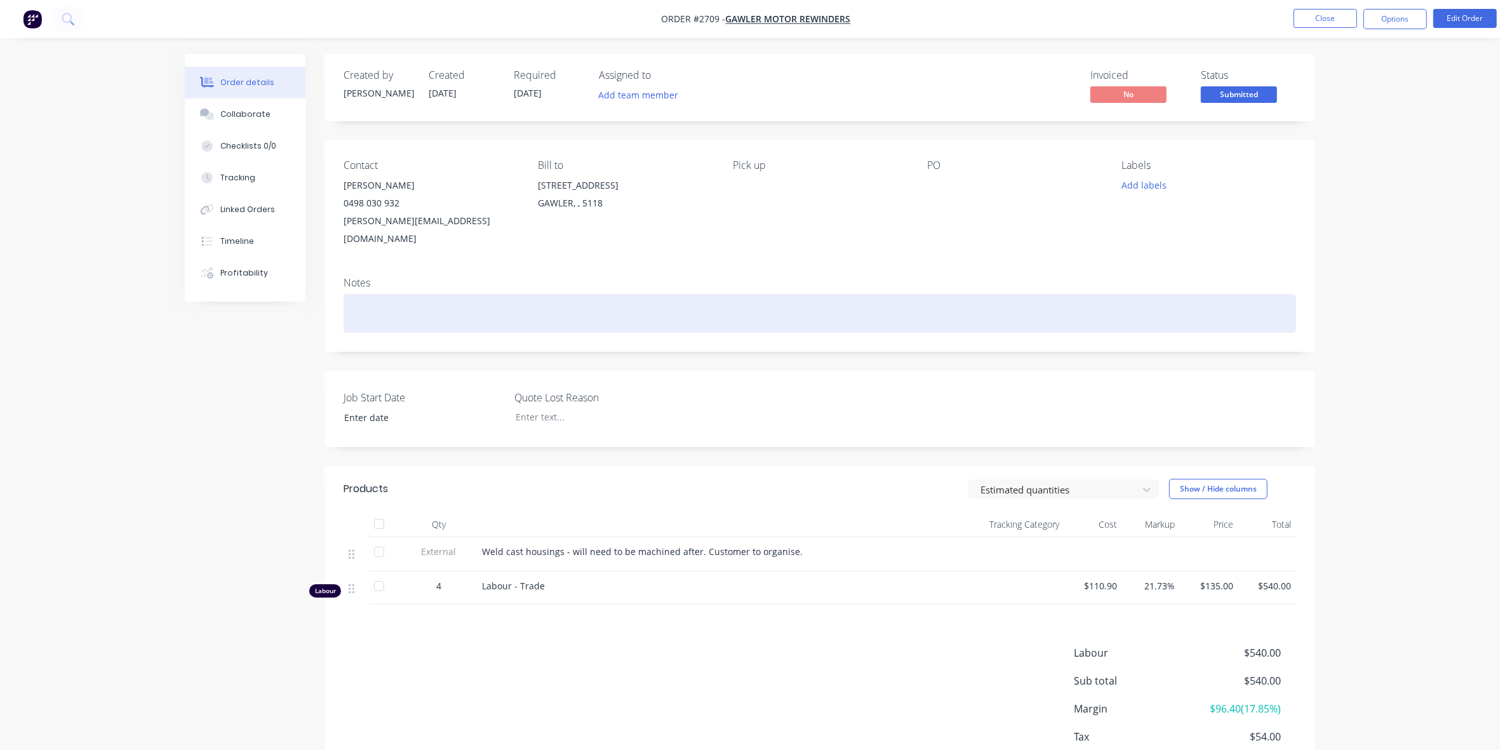
click at [398, 294] on div at bounding box center [820, 313] width 953 height 39
paste div
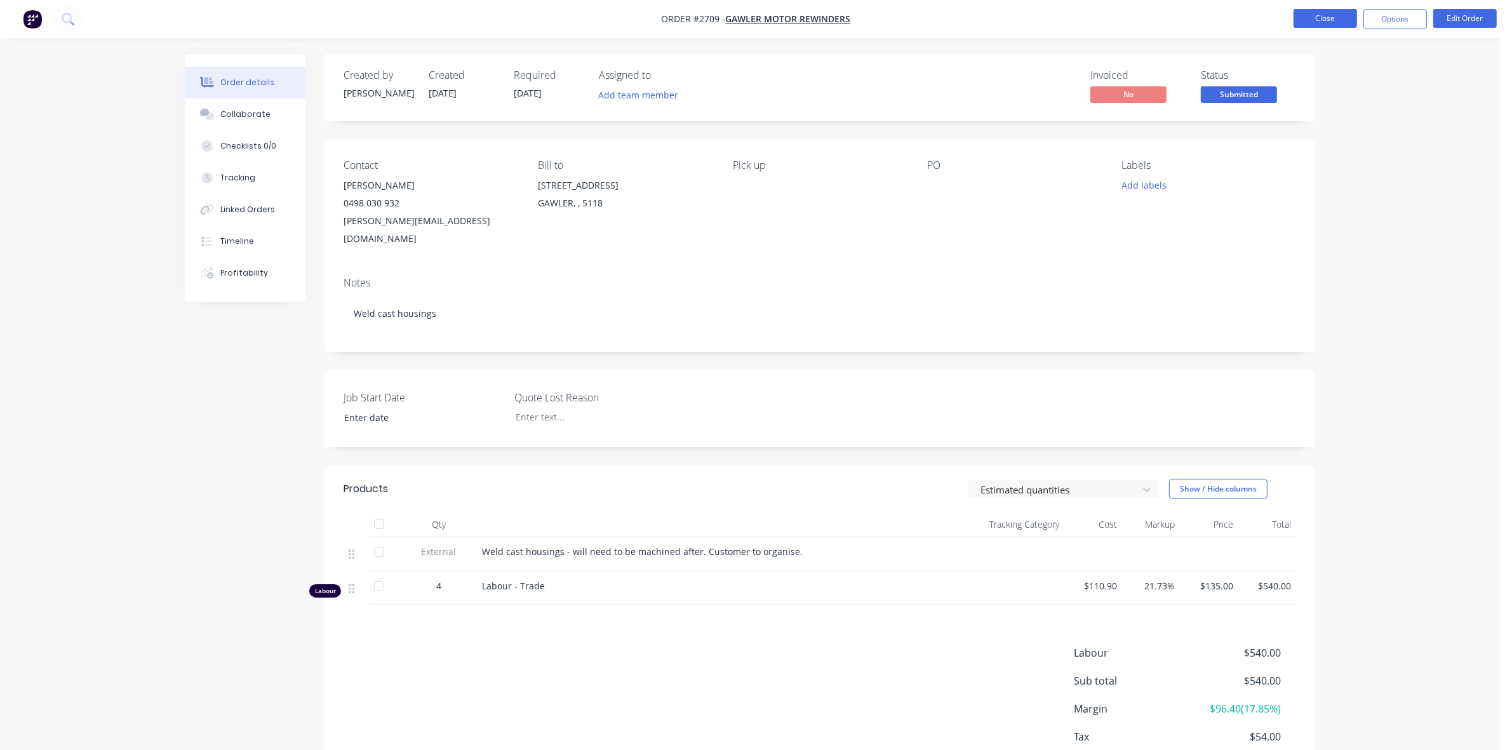
click at [1334, 21] on button "Close" at bounding box center [1326, 18] width 64 height 19
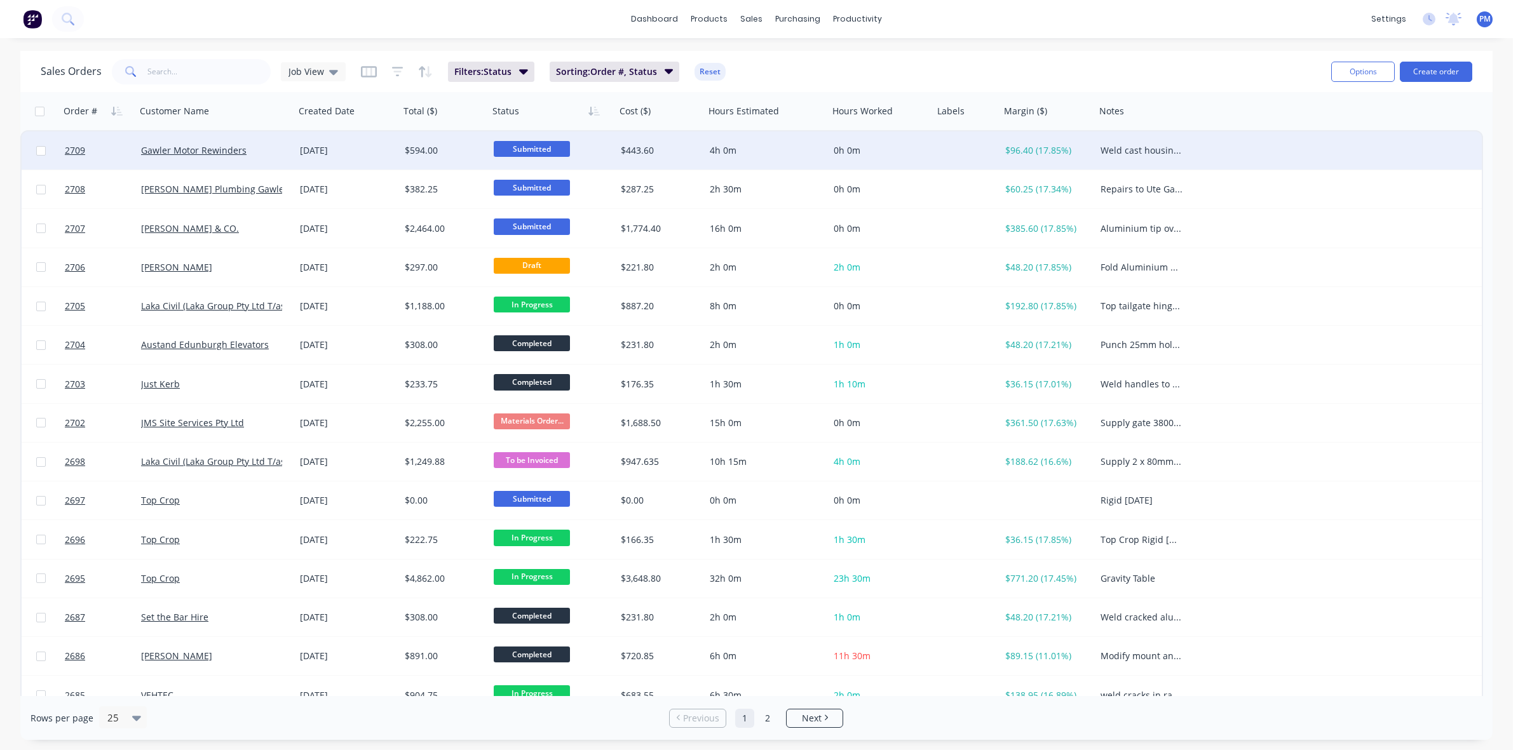
click at [526, 148] on span "Submitted" at bounding box center [532, 149] width 76 height 16
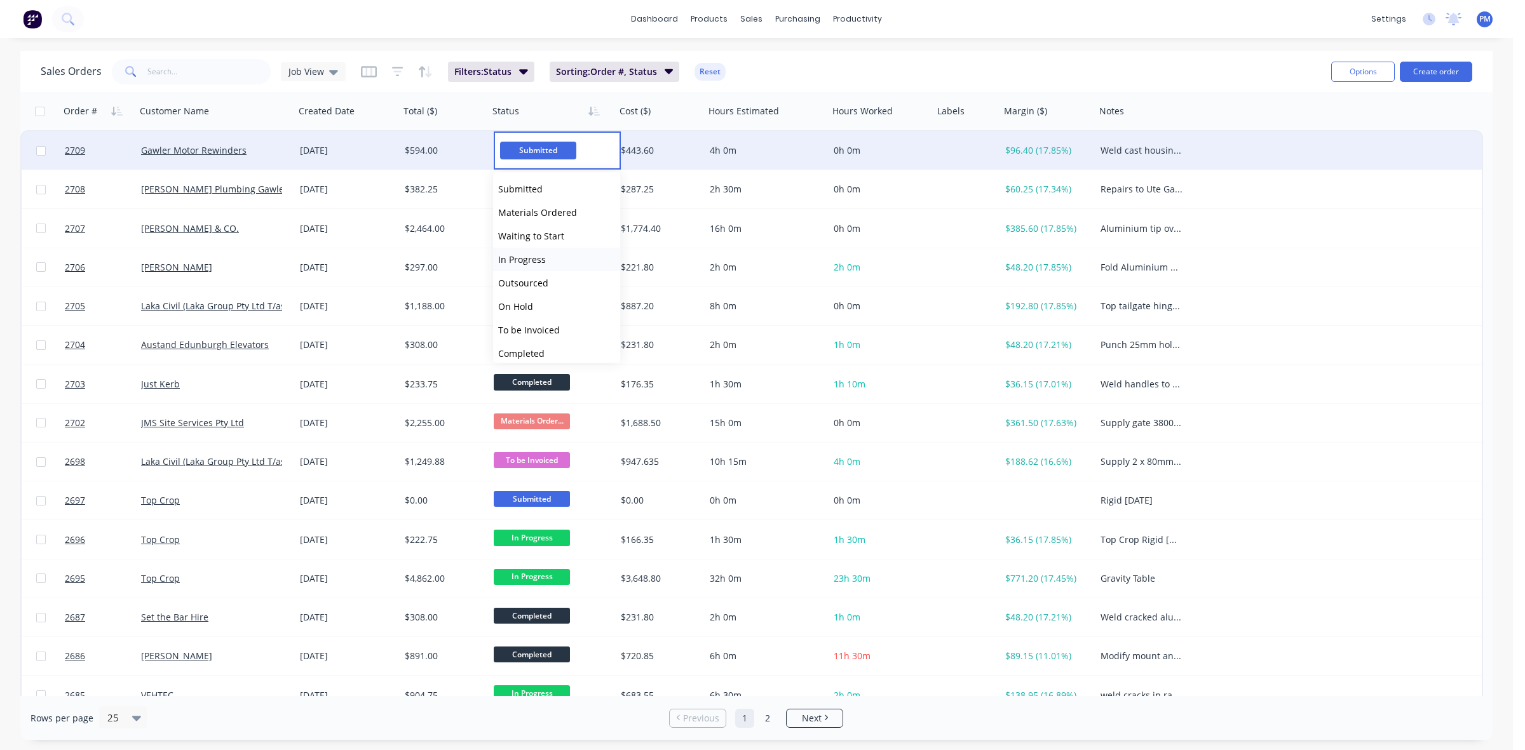
click at [521, 255] on span "In Progress" at bounding box center [522, 259] width 48 height 12
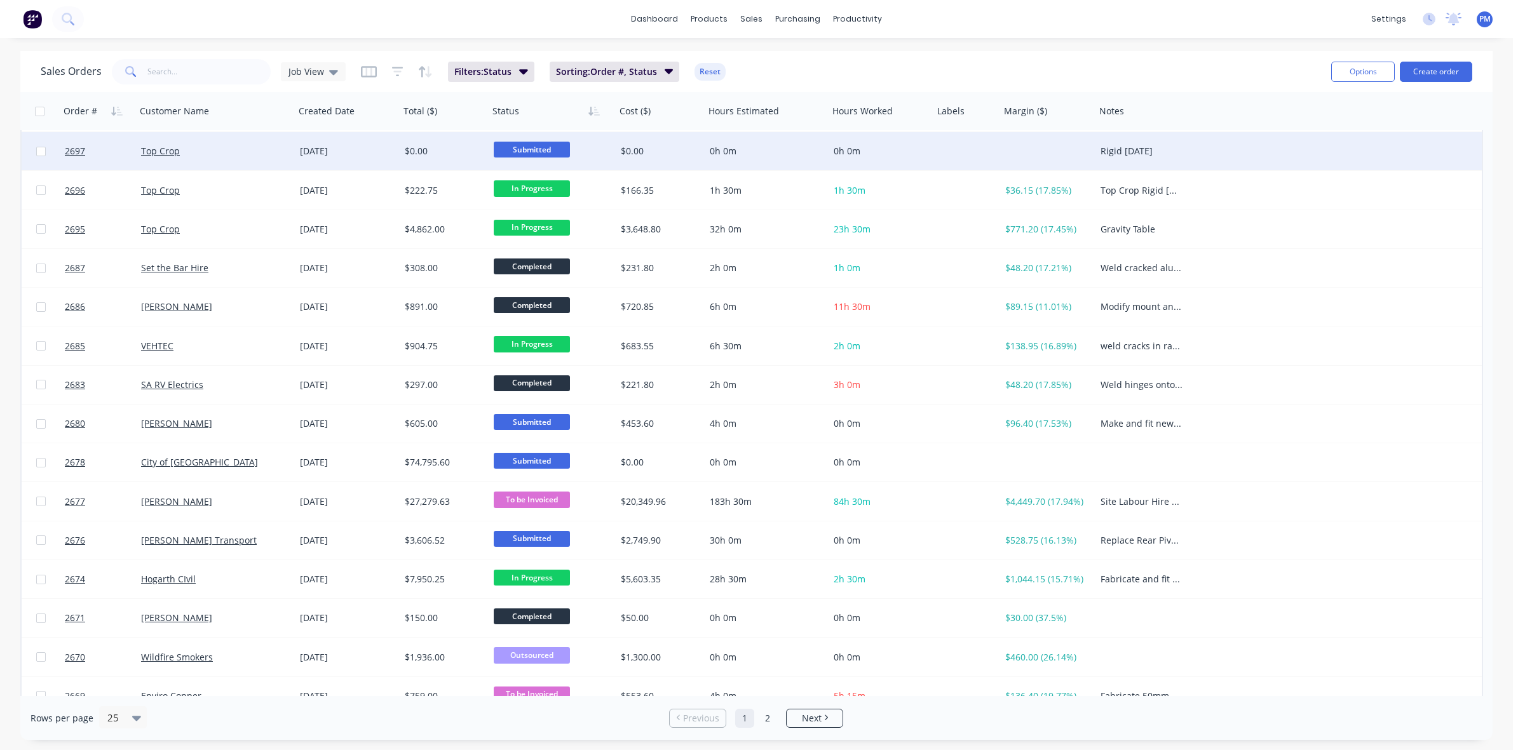
scroll to position [407, 0]
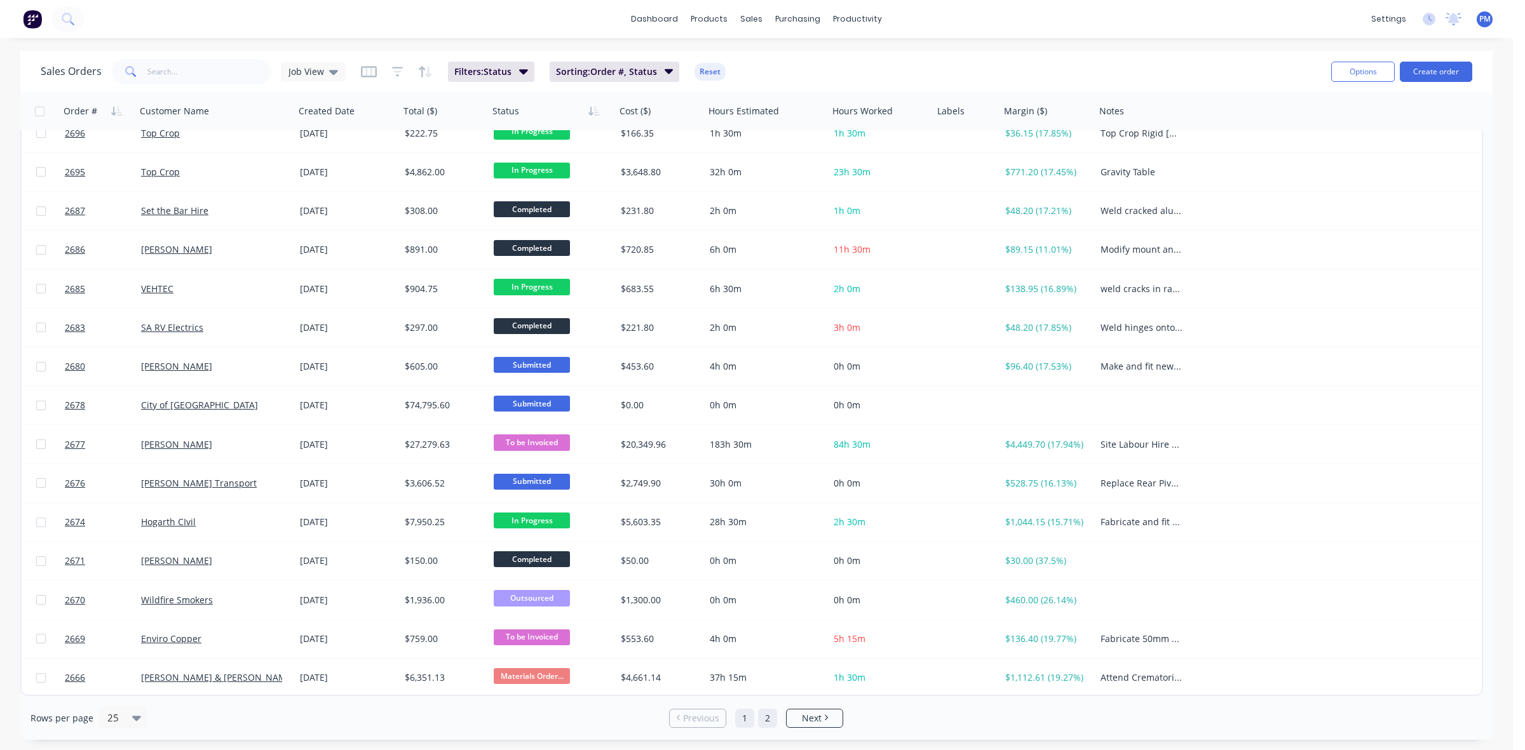
click at [769, 718] on link "2" at bounding box center [767, 718] width 19 height 19
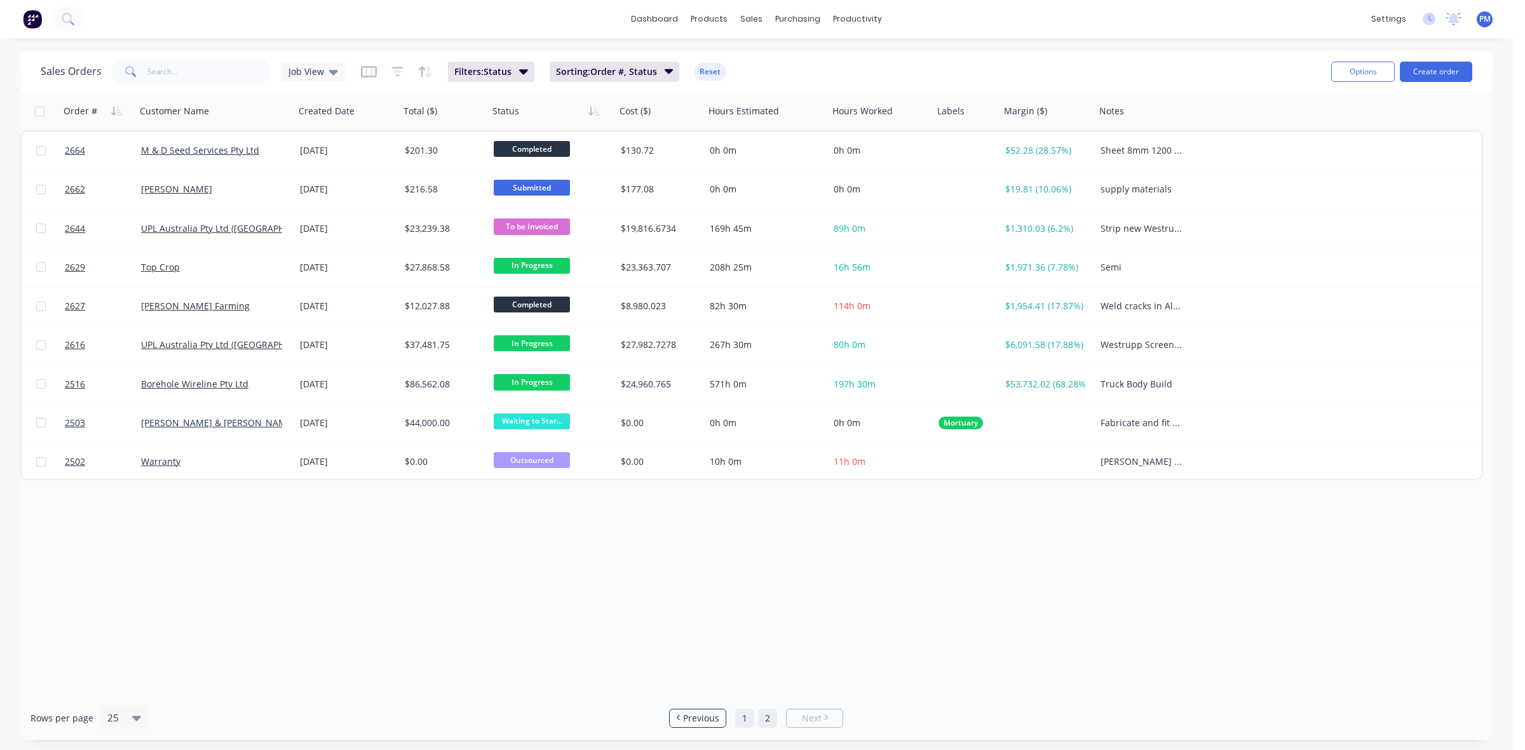
click at [750, 721] on link "1" at bounding box center [744, 718] width 19 height 19
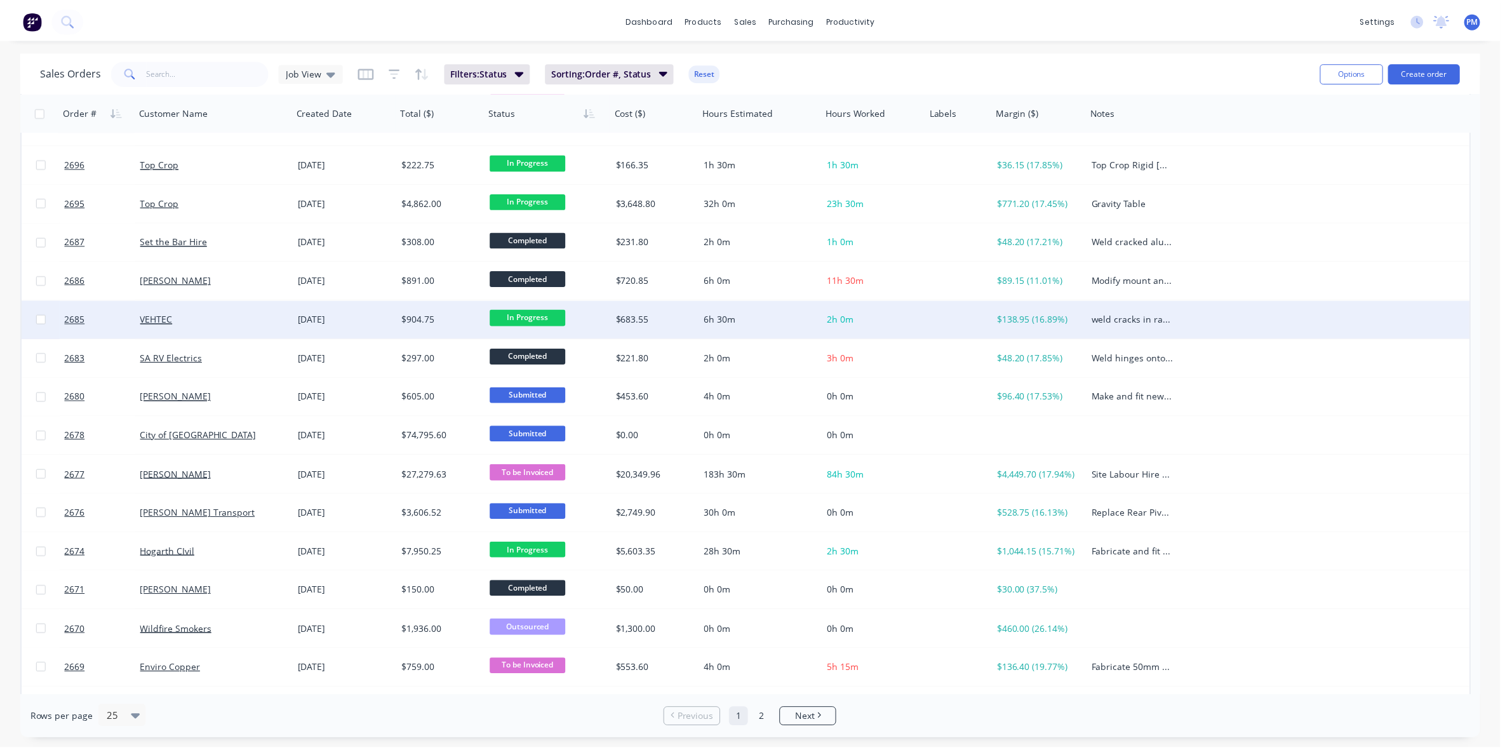
scroll to position [407, 0]
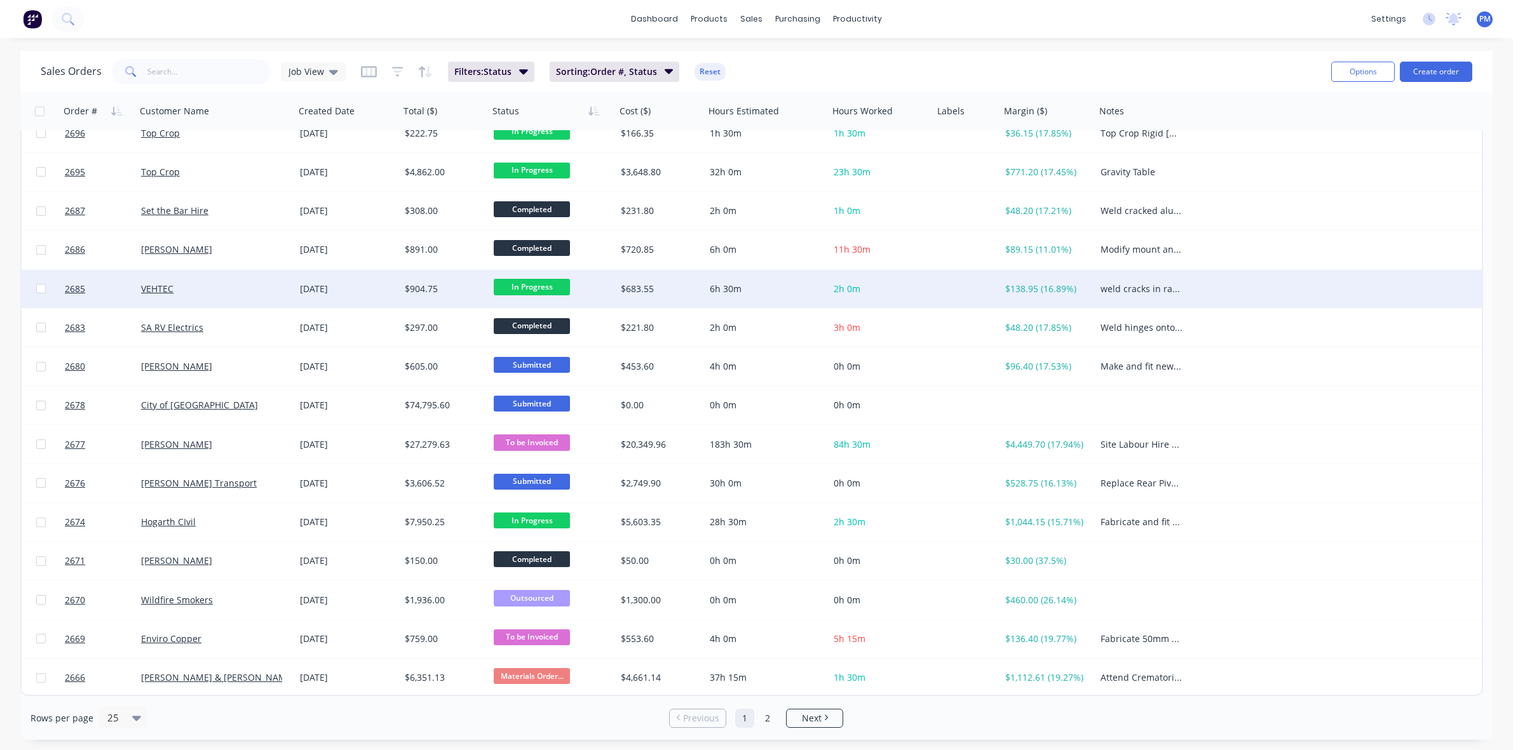
click at [255, 453] on div "[PERSON_NAME]" at bounding box center [215, 445] width 159 height 38
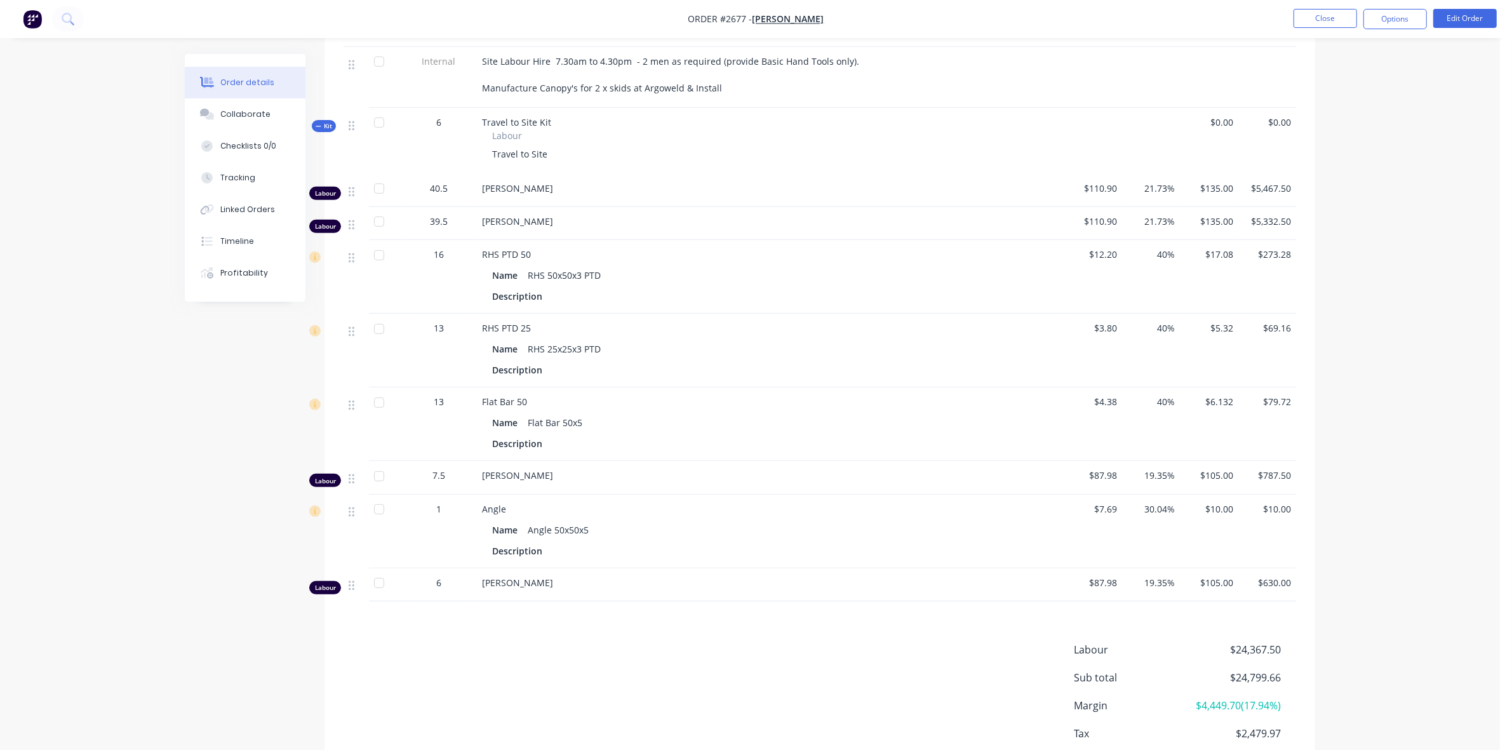
scroll to position [576, 0]
click at [1465, 17] on button "Edit Order" at bounding box center [1466, 18] width 64 height 19
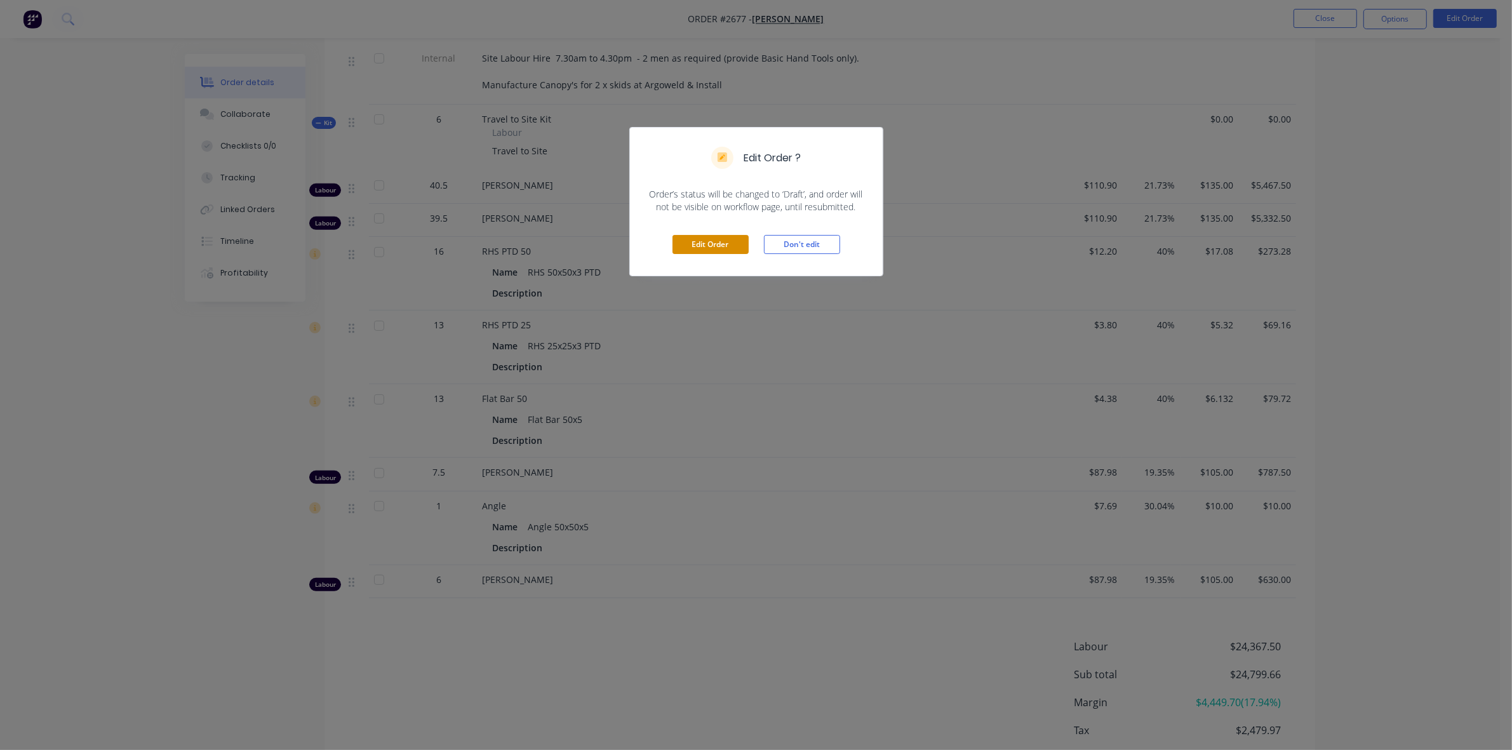
click at [707, 248] on button "Edit Order" at bounding box center [711, 244] width 76 height 19
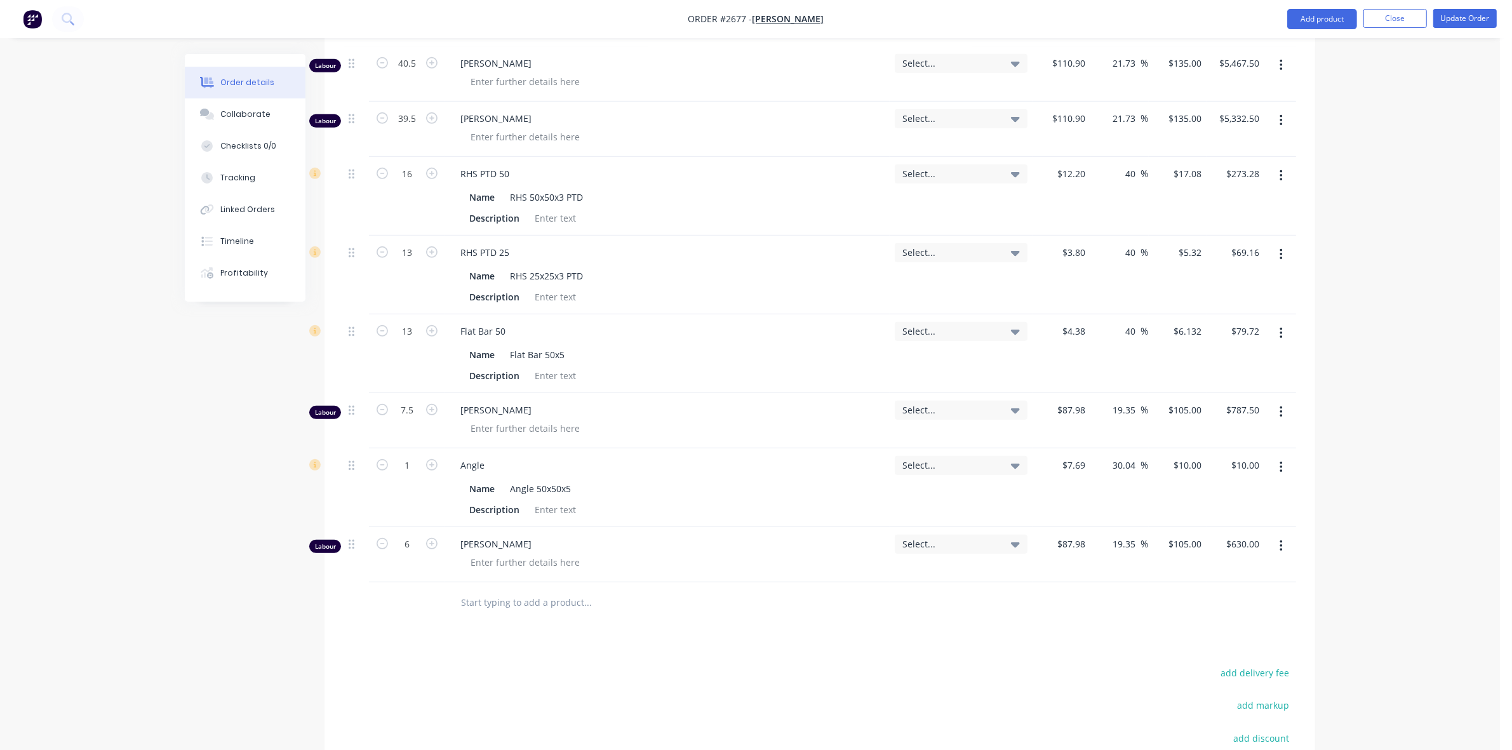
scroll to position [794, 0]
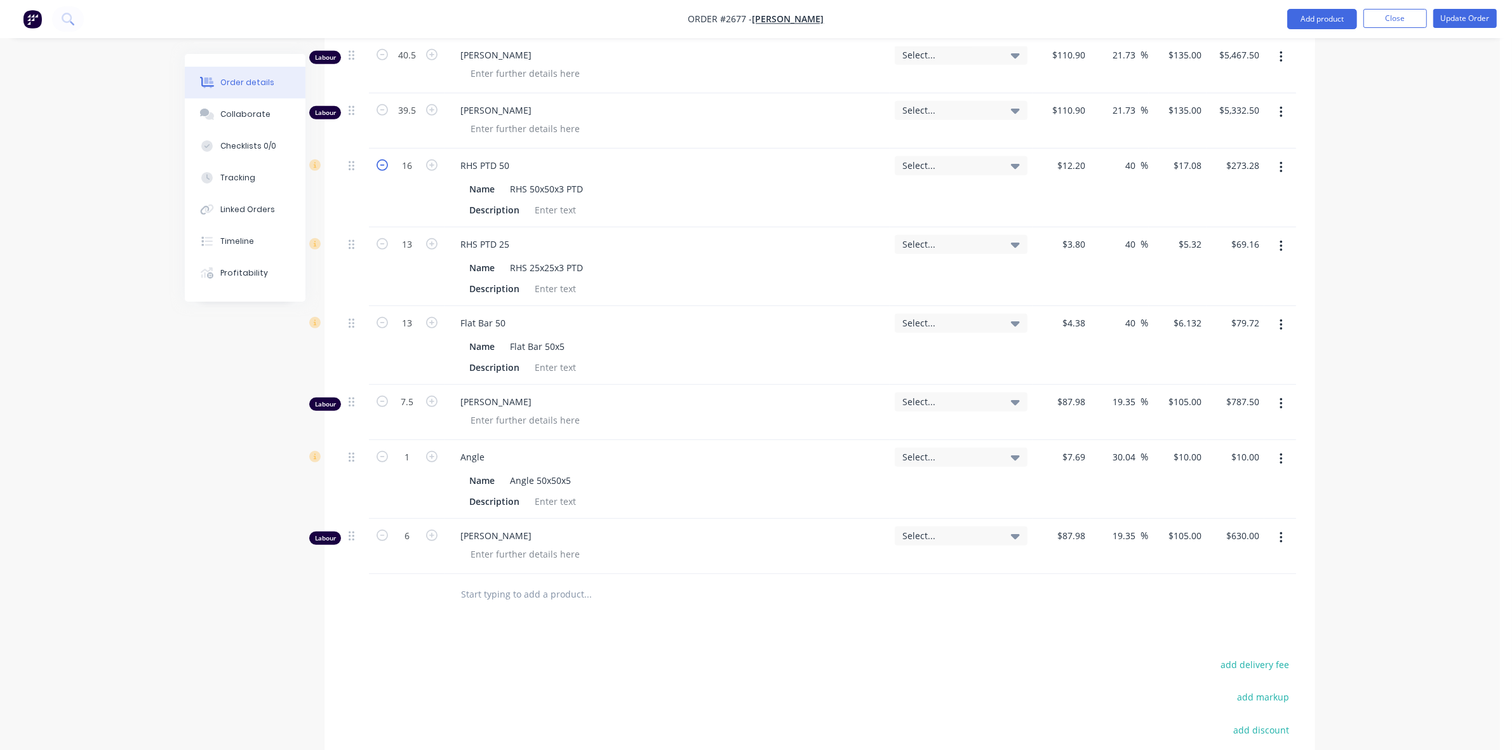
click at [382, 171] on icon "button" at bounding box center [382, 164] width 11 height 11
type input "15"
type input "$256.20"
click at [382, 171] on icon "button" at bounding box center [382, 164] width 11 height 11
type input "14"
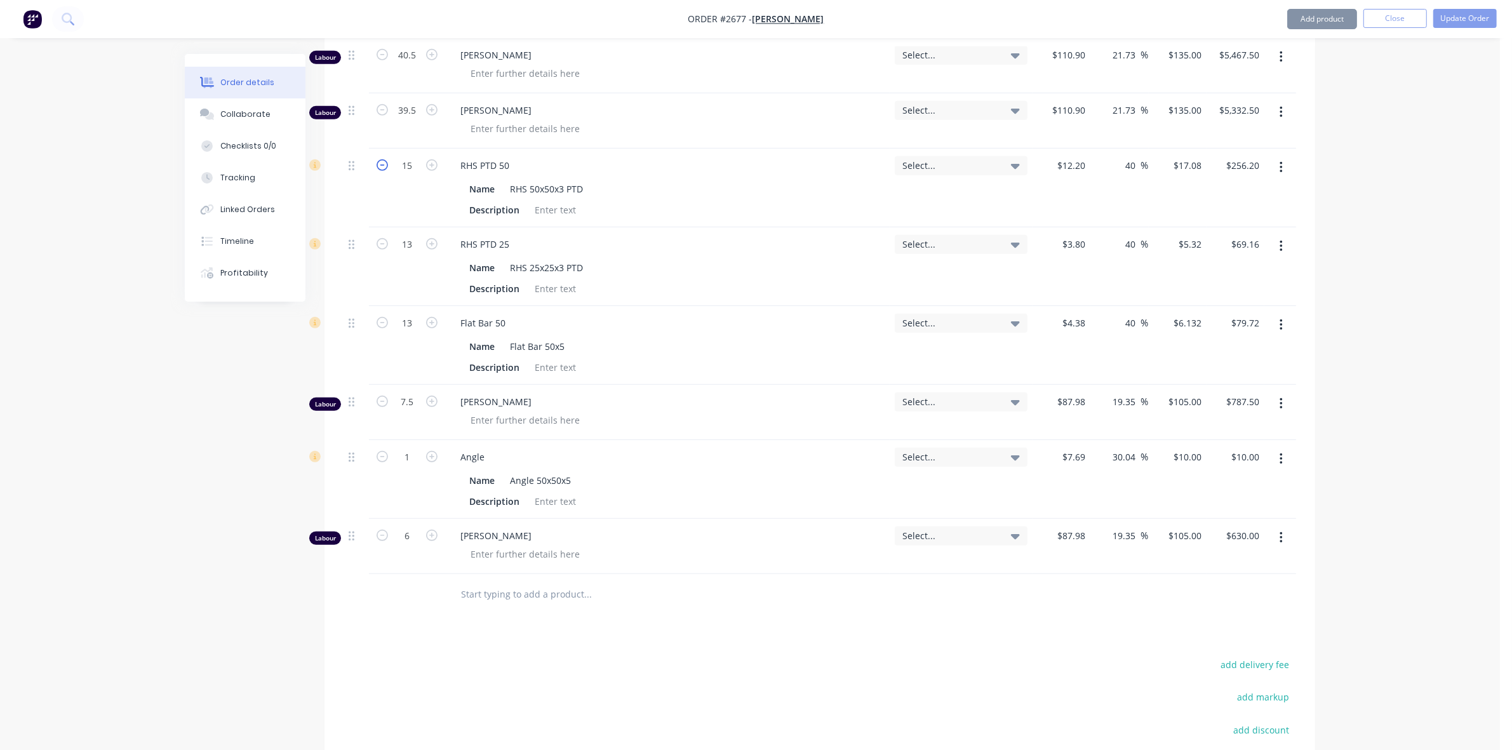
type input "$239.12"
click at [382, 171] on icon "button" at bounding box center [382, 164] width 11 height 11
type input "13"
type input "$222.04"
click at [382, 171] on icon "button" at bounding box center [382, 164] width 11 height 11
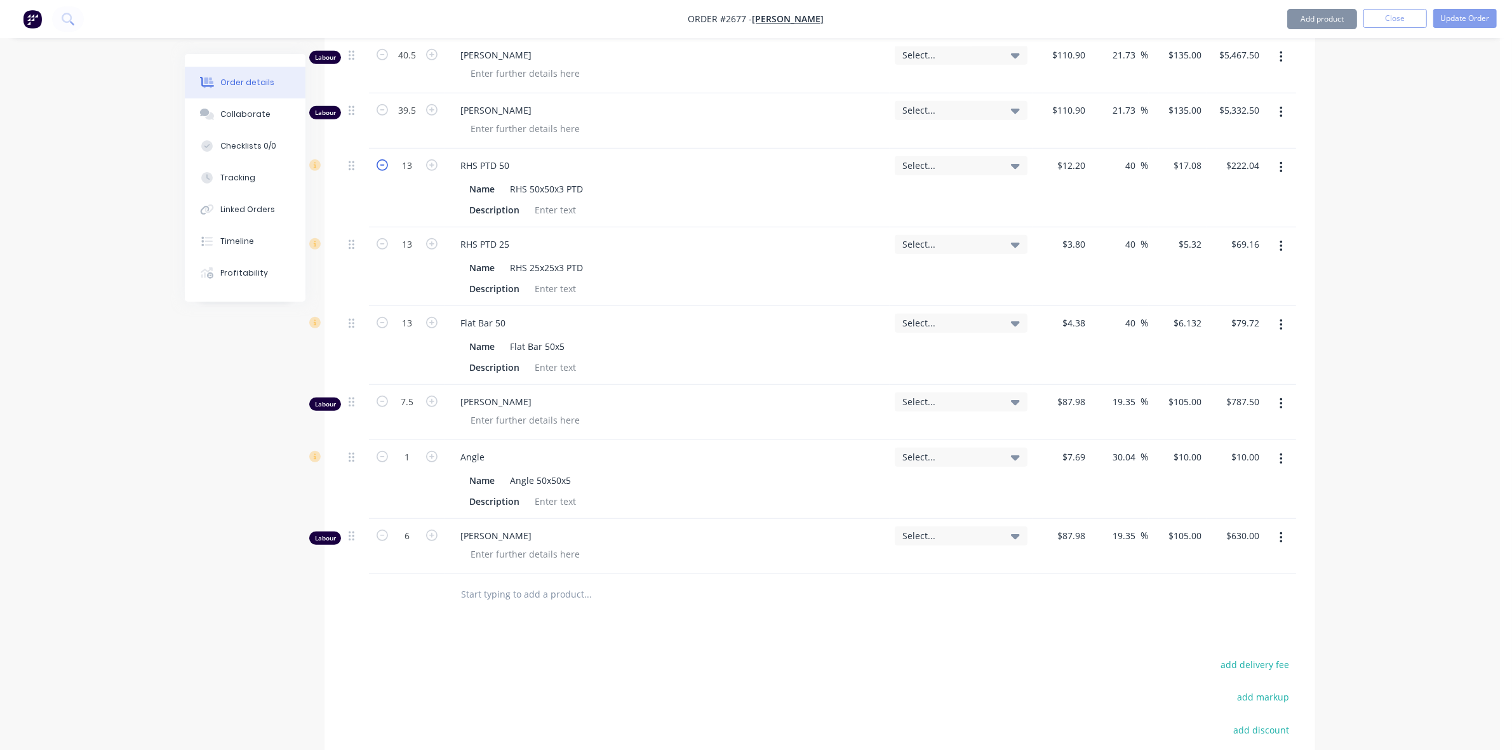
type input "12"
type input "$204.96"
click at [382, 171] on icon "button" at bounding box center [382, 164] width 11 height 11
type input "11"
type input "$187.88"
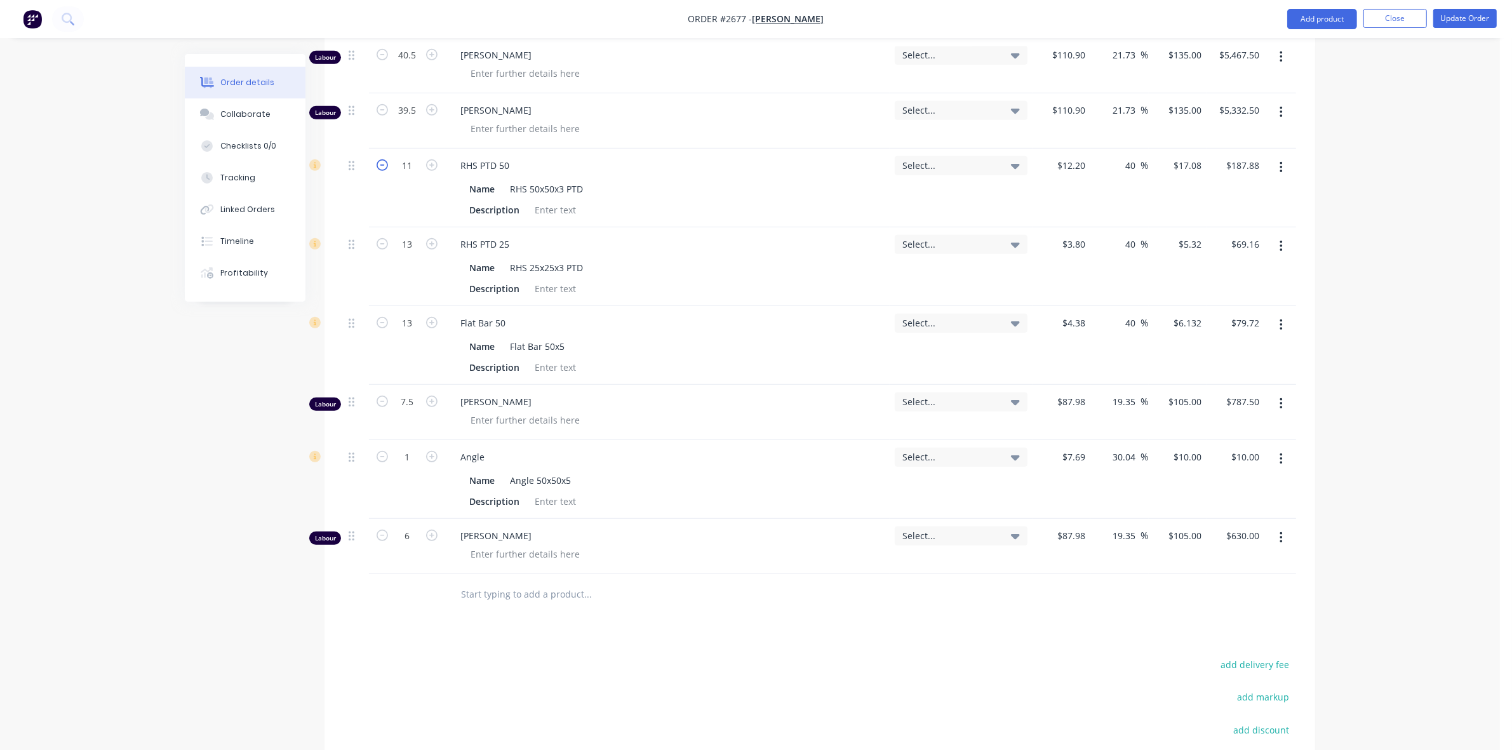
click at [382, 171] on icon "button" at bounding box center [382, 164] width 11 height 11
type input "10"
type input "$170.80"
click at [382, 171] on icon "button" at bounding box center [382, 164] width 11 height 11
type input "9"
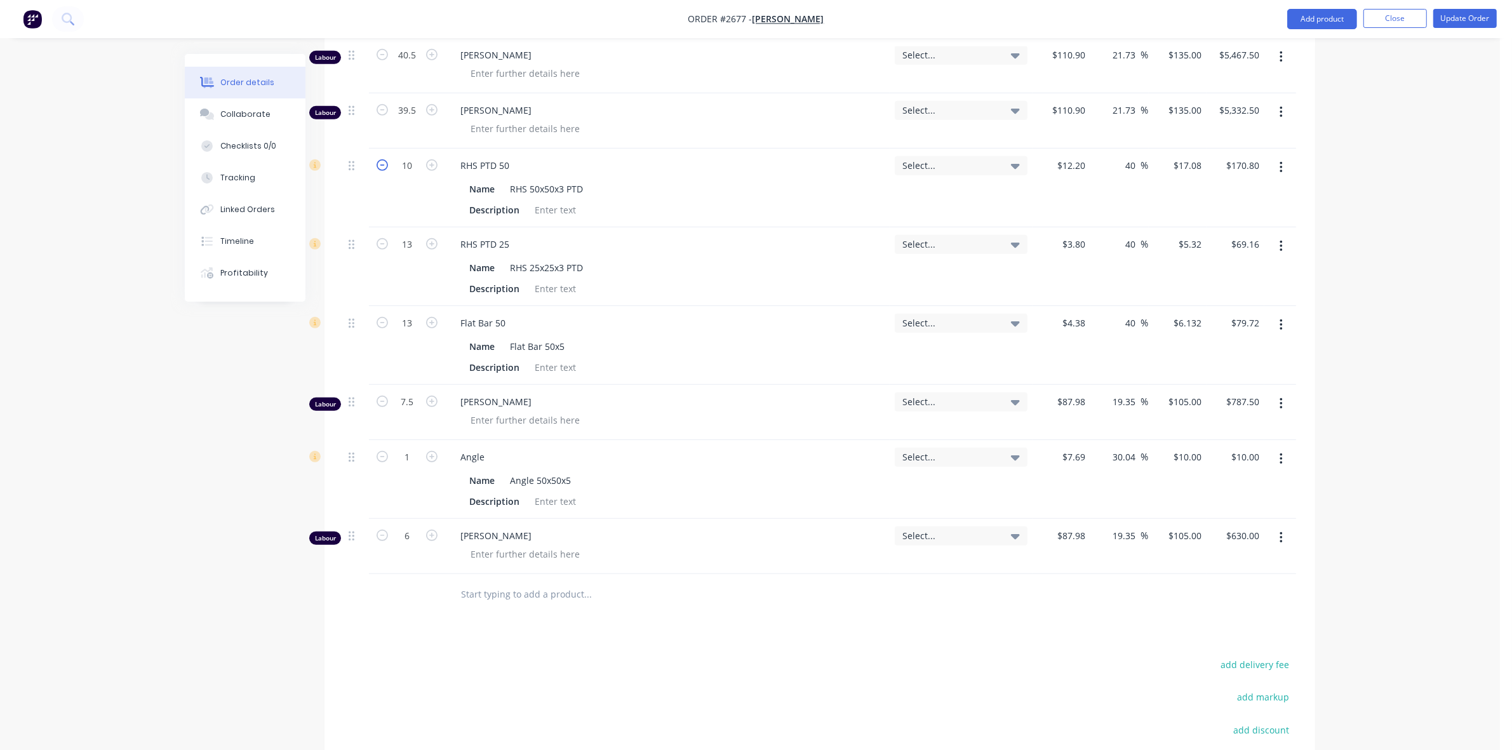
type input "$153.72"
click at [382, 171] on icon "button" at bounding box center [382, 164] width 11 height 11
type input "8"
type input "$136.64"
click at [382, 250] on icon "button" at bounding box center [382, 243] width 11 height 11
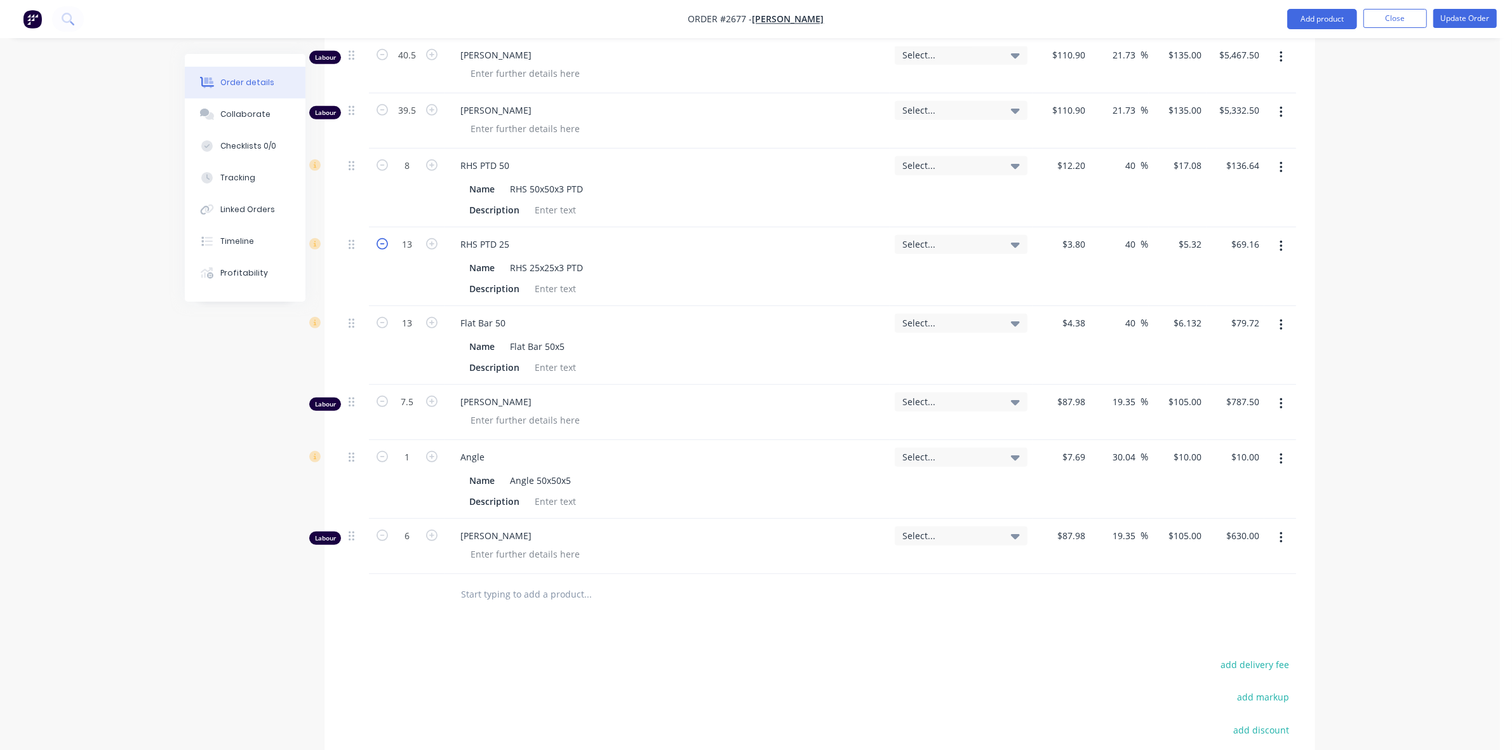
type input "12"
type input "$63.84"
click at [382, 250] on icon "button" at bounding box center [382, 243] width 11 height 11
type input "11"
type input "$58.52"
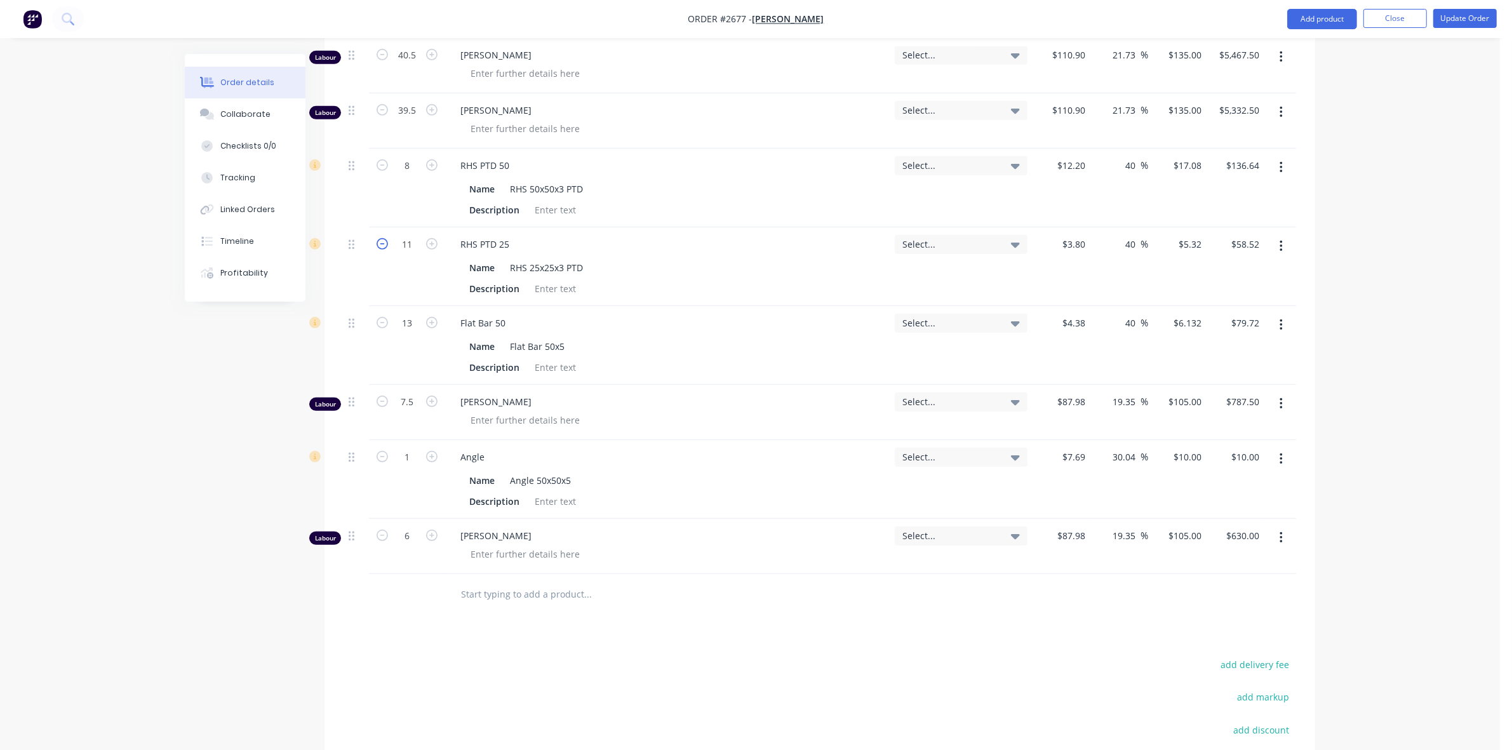
click at [382, 250] on icon "button" at bounding box center [382, 243] width 11 height 11
type input "10"
type input "$53.20"
click at [433, 171] on icon "button" at bounding box center [431, 164] width 11 height 11
type input "9"
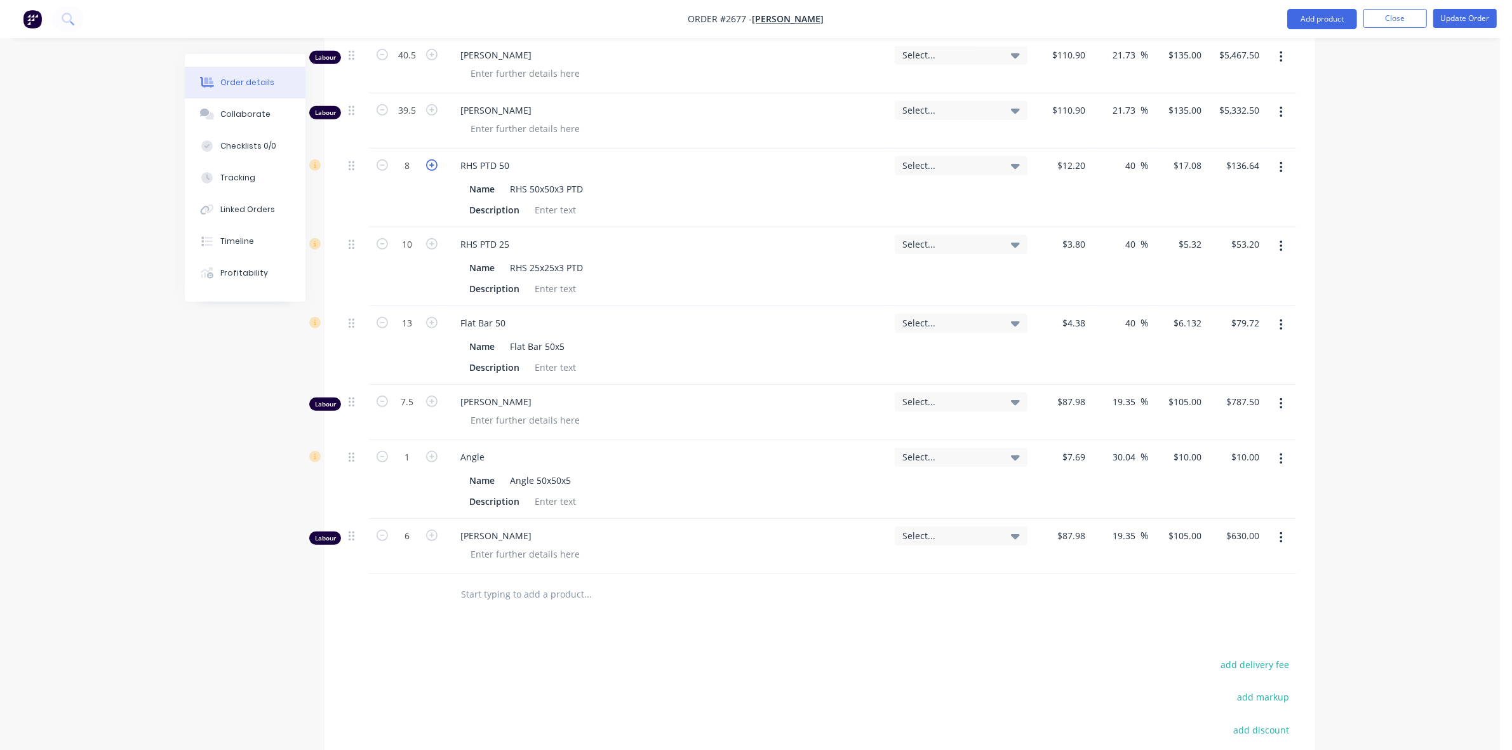
type input "$153.72"
click at [433, 171] on icon "button" at bounding box center [431, 164] width 11 height 11
type input "10"
type input "$170.80"
click at [433, 171] on icon "button" at bounding box center [431, 164] width 11 height 11
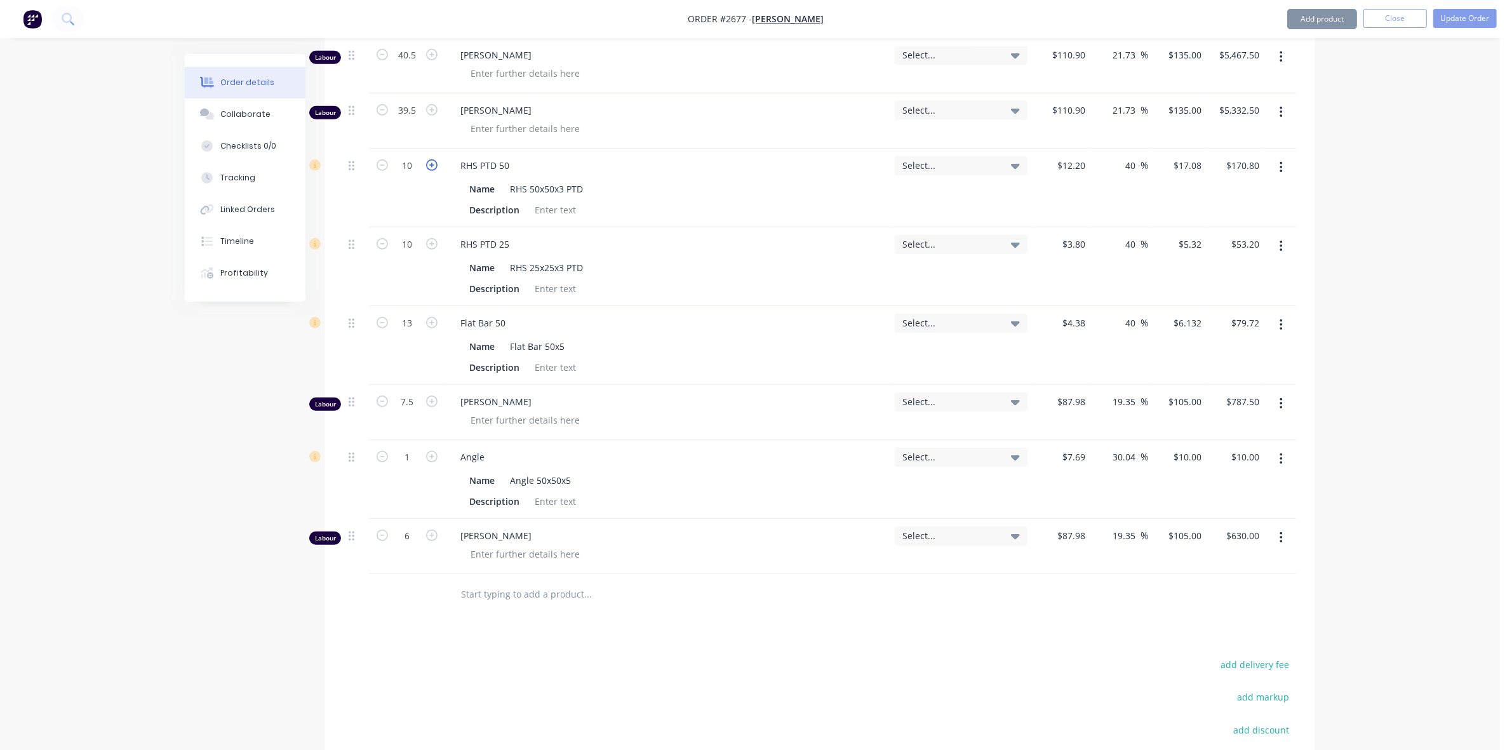
type input "11"
type input "$187.88"
click at [433, 171] on icon "button" at bounding box center [431, 164] width 11 height 11
type input "12"
type input "$204.96"
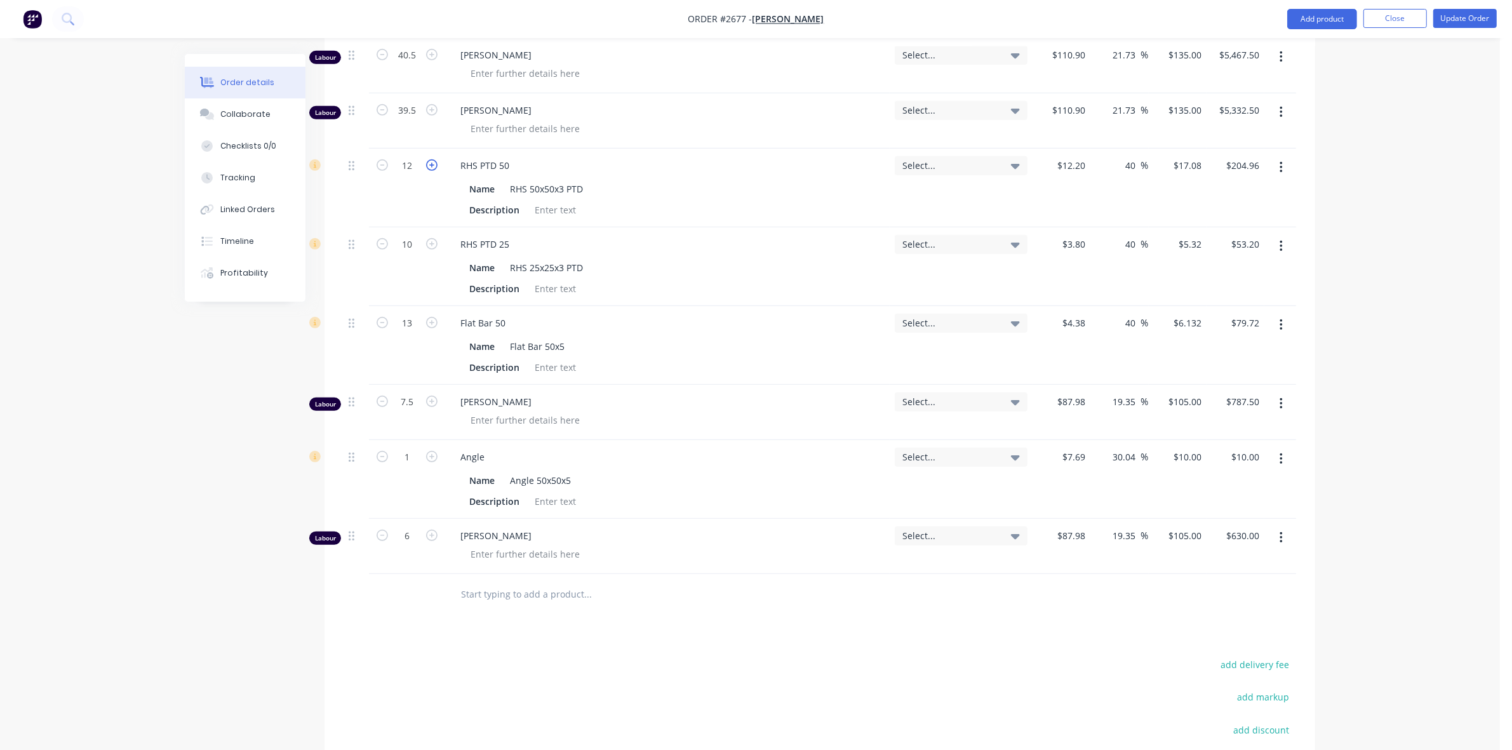
click at [433, 171] on icon "button" at bounding box center [431, 164] width 11 height 11
type input "13"
type input "$222.04"
click at [433, 171] on icon "button" at bounding box center [431, 164] width 11 height 11
type input "14"
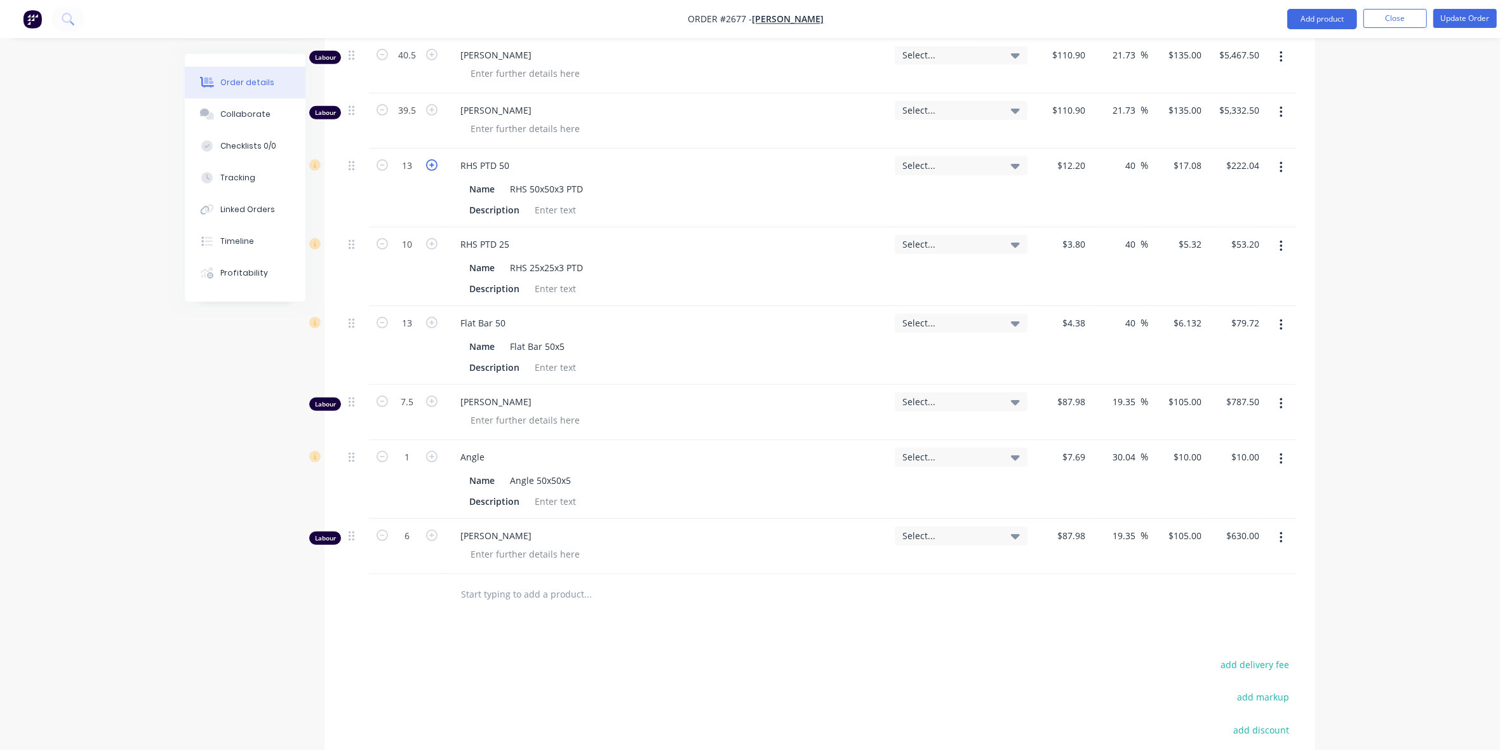
type input "$239.12"
click at [433, 171] on icon "button" at bounding box center [431, 164] width 11 height 11
type input "15"
type input "$256.20"
click at [433, 171] on icon "button" at bounding box center [431, 164] width 11 height 11
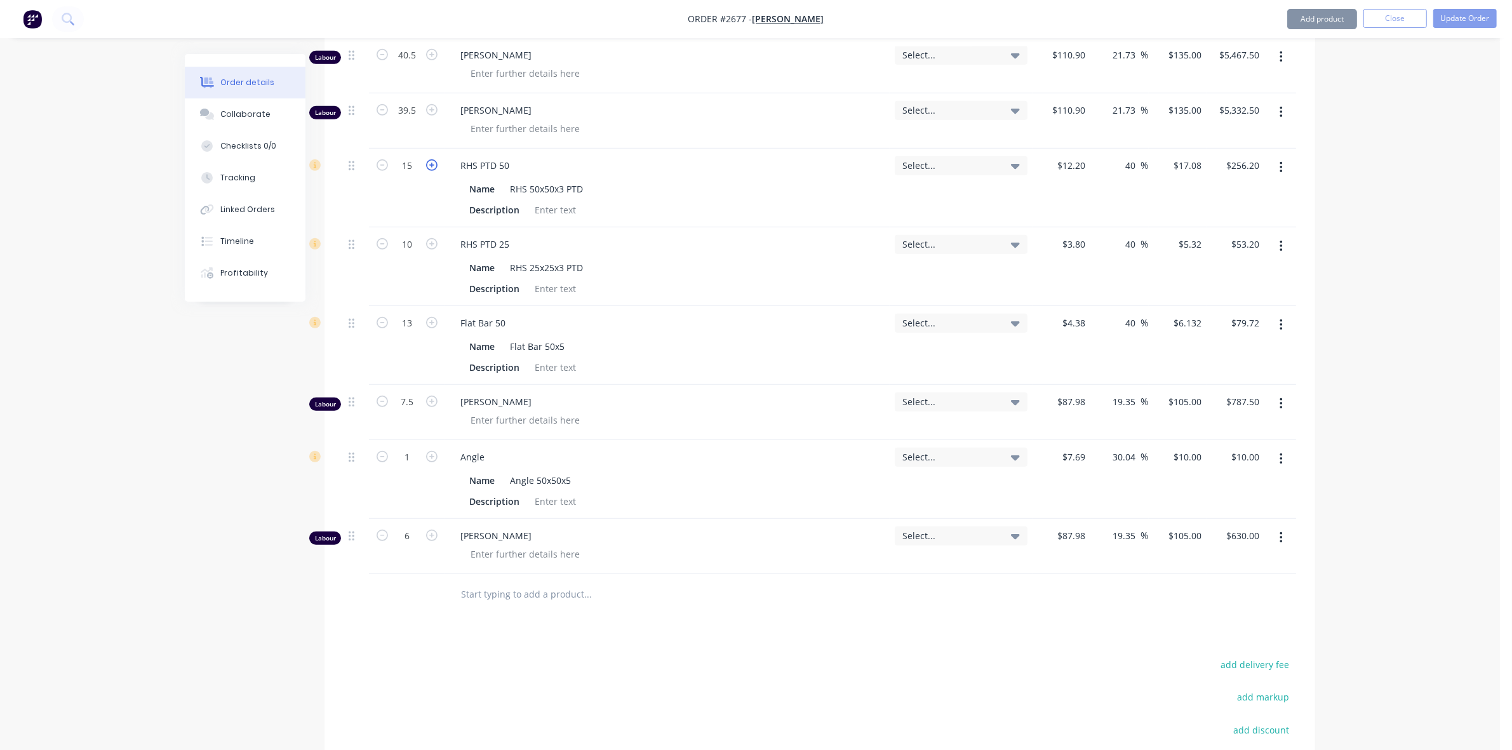
type input "16"
type input "$273.28"
click at [433, 250] on icon "button" at bounding box center [431, 243] width 11 height 11
type input "11"
type input "$58.52"
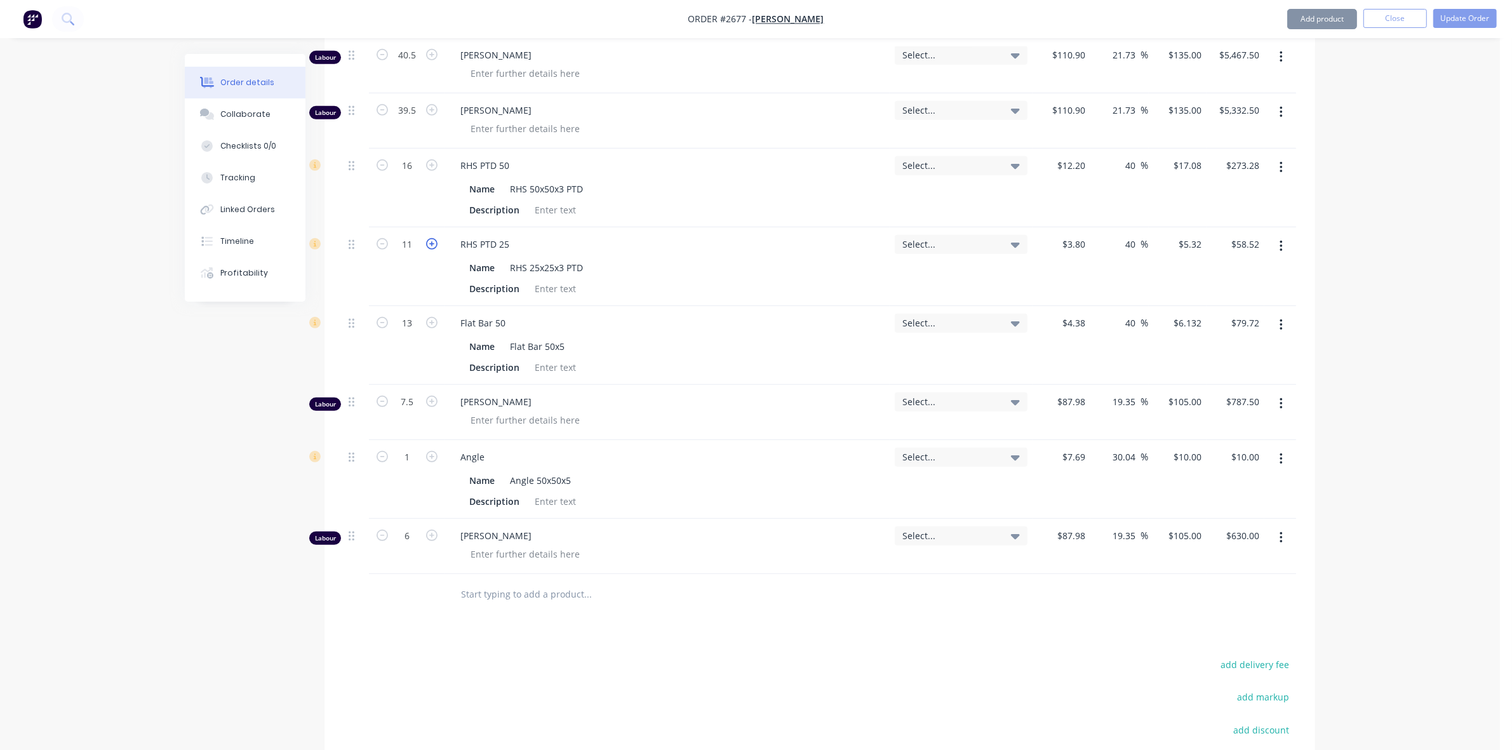
click at [433, 250] on icon "button" at bounding box center [431, 243] width 11 height 11
type input "12"
type input "$63.84"
click at [433, 250] on icon "button" at bounding box center [431, 243] width 11 height 11
type input "13"
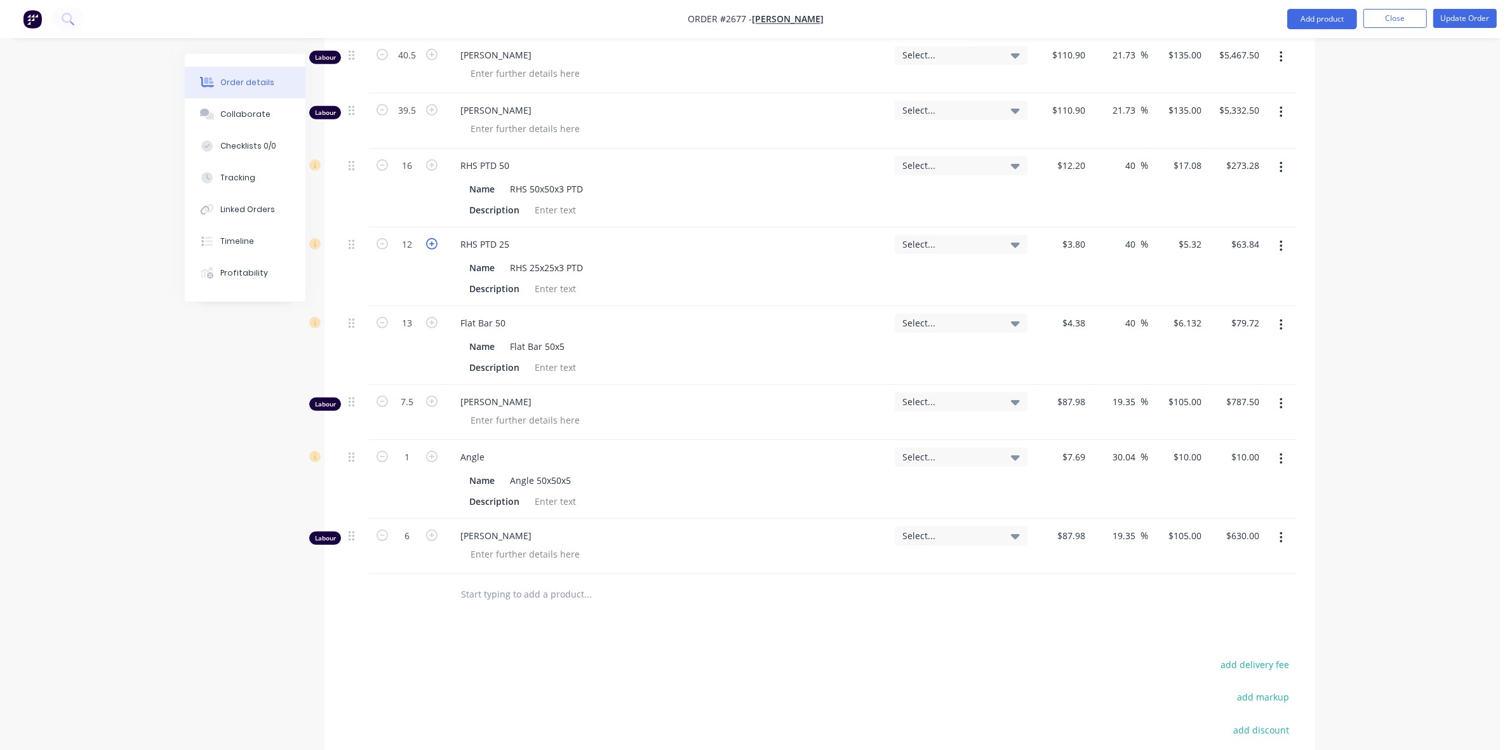
type input "$69.16"
click at [433, 250] on icon "button" at bounding box center [431, 243] width 11 height 11
type input "14"
type input "$74.48"
click at [384, 250] on icon "button" at bounding box center [382, 243] width 11 height 11
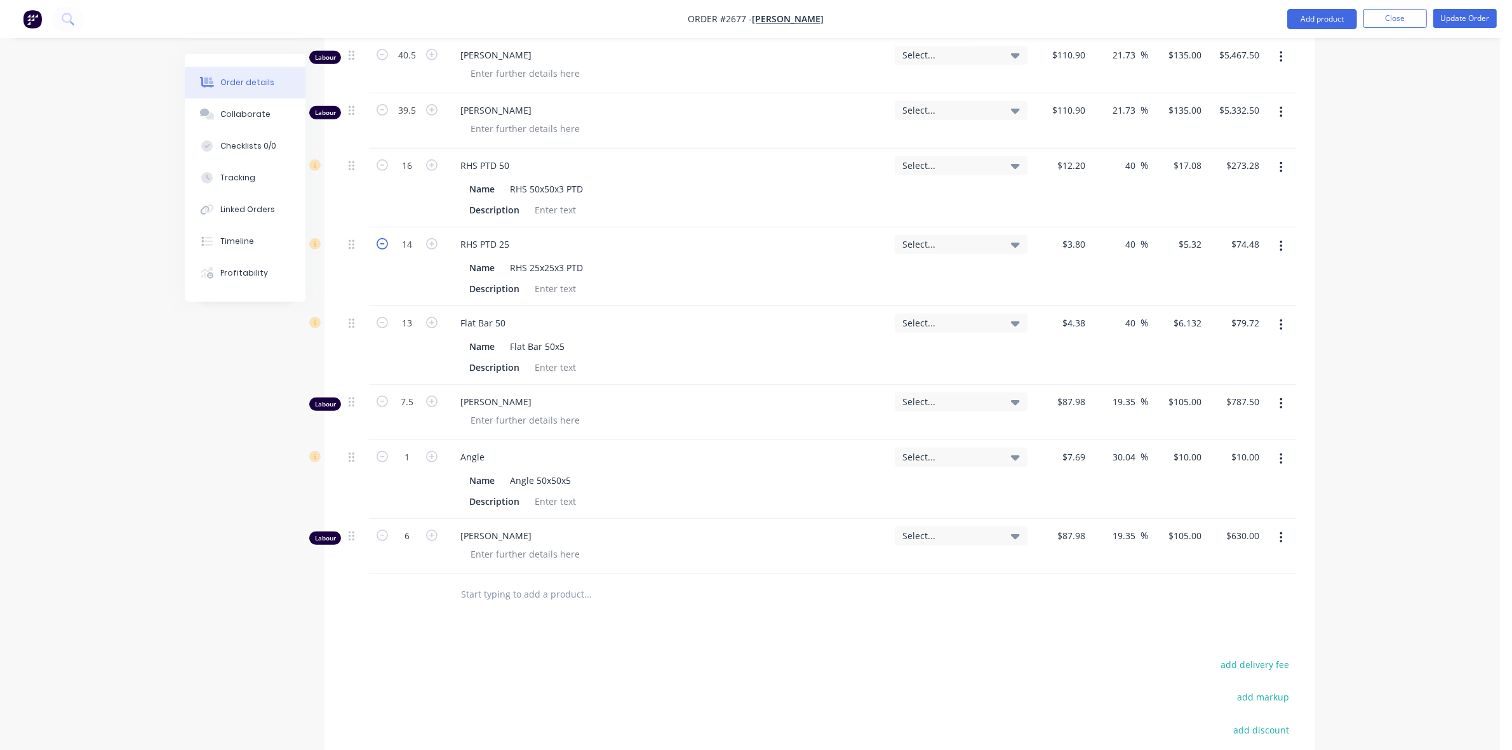
type input "13"
type input "$69.16"
click at [1329, 26] on button "Add product" at bounding box center [1323, 19] width 70 height 20
click at [1280, 77] on div "Basic product" at bounding box center [1297, 77] width 98 height 18
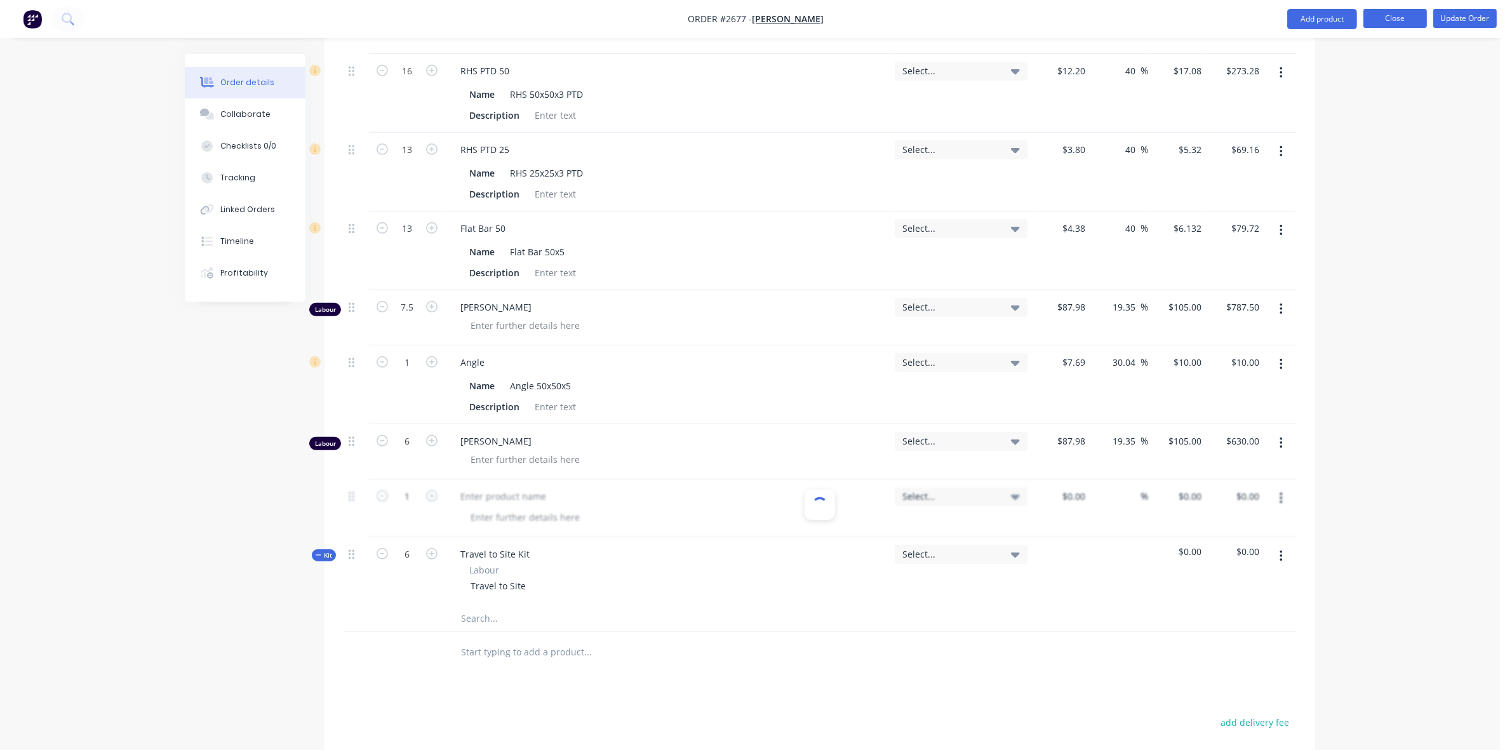
click at [1396, 17] on button "Close" at bounding box center [1396, 18] width 64 height 19
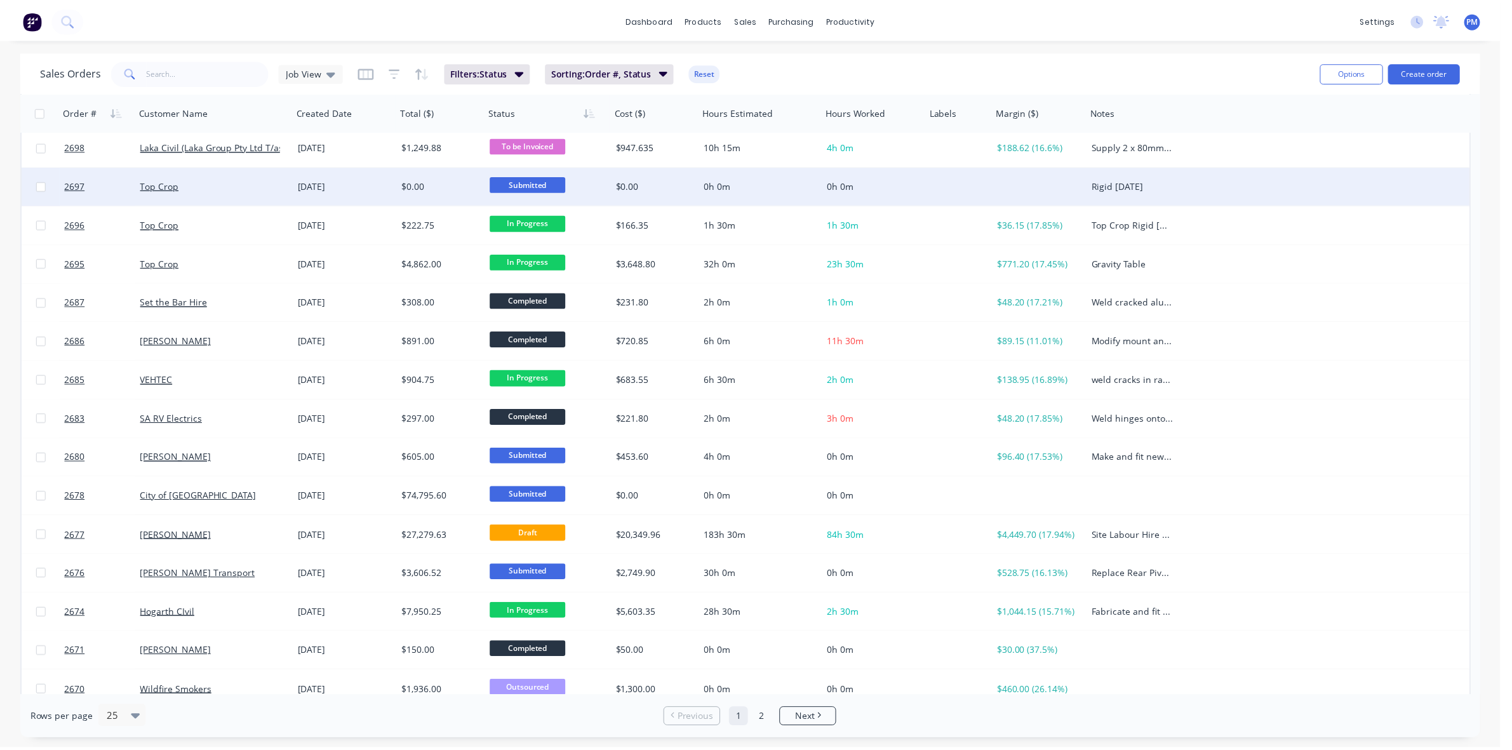
scroll to position [318, 0]
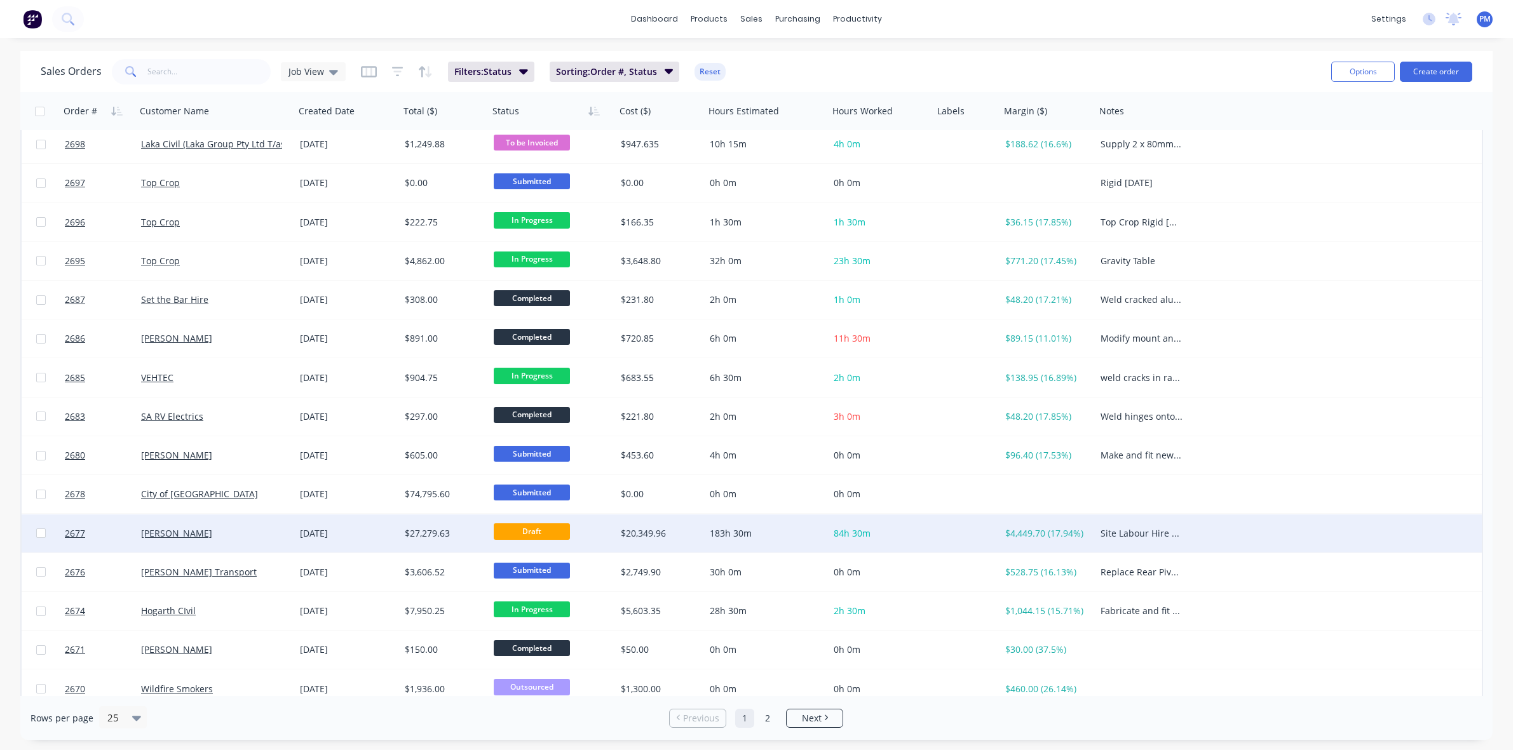
click at [248, 539] on div "[PERSON_NAME]" at bounding box center [215, 534] width 159 height 38
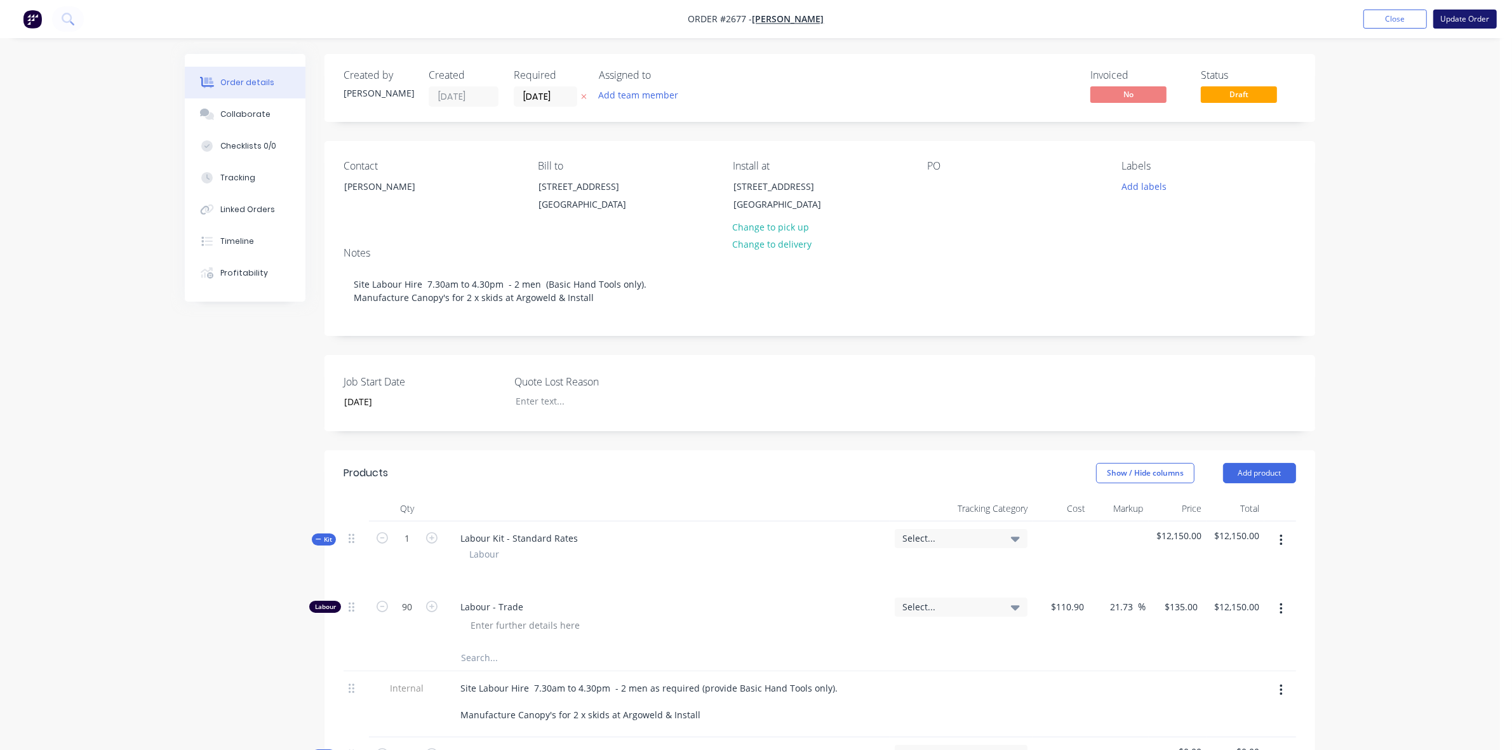
click at [1471, 18] on button "Update Order" at bounding box center [1466, 19] width 64 height 19
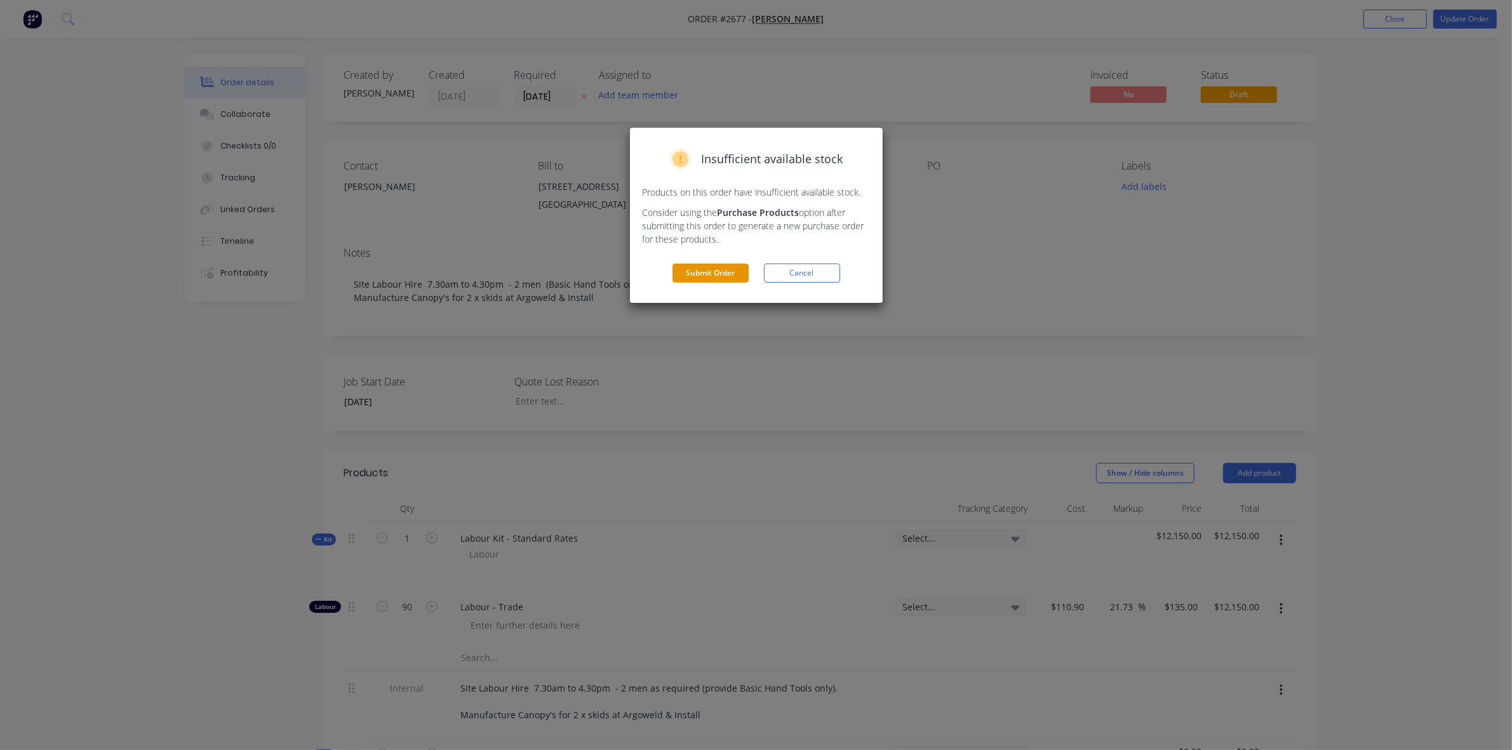
click at [711, 274] on button "Submit Order" at bounding box center [711, 273] width 76 height 19
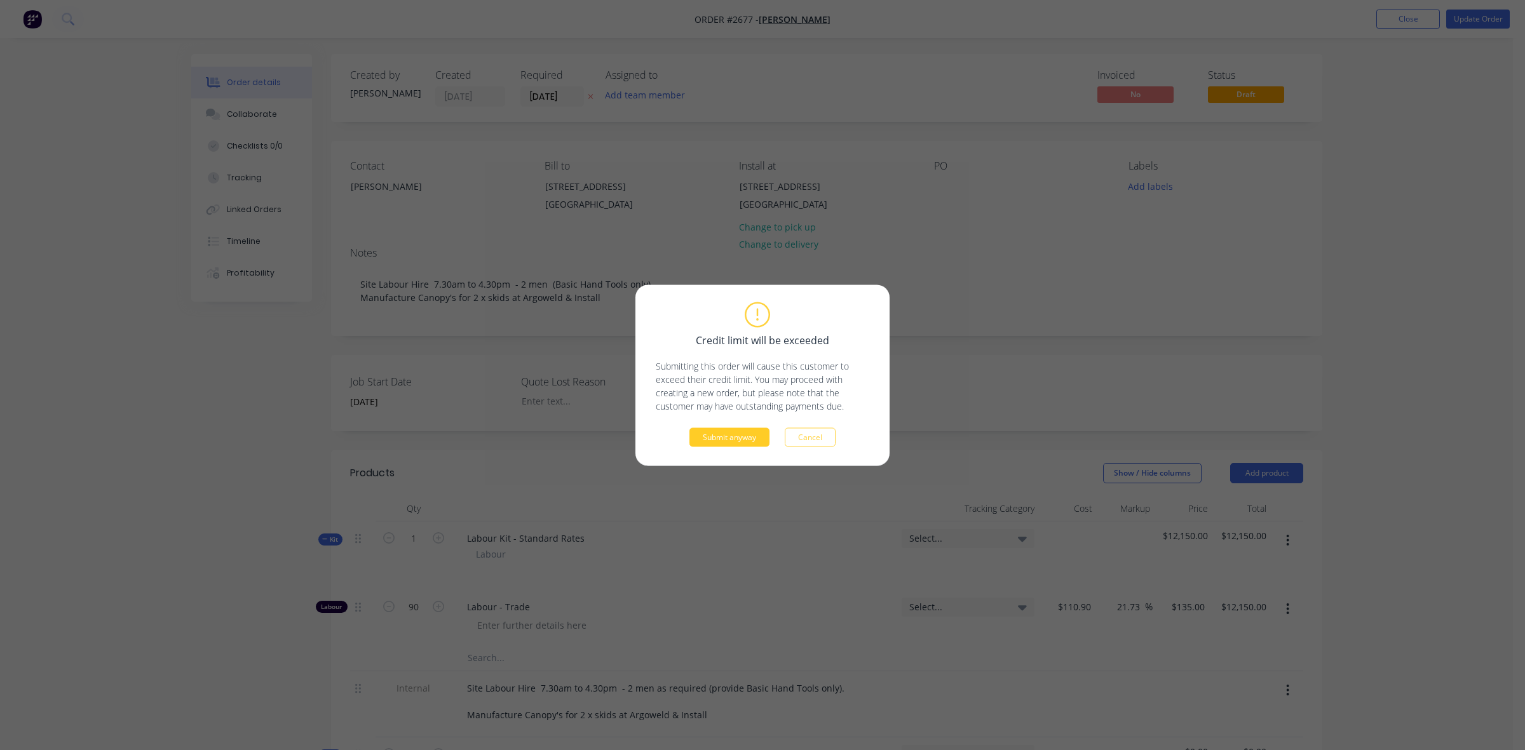
click at [729, 443] on button "Submit anyway" at bounding box center [729, 437] width 80 height 19
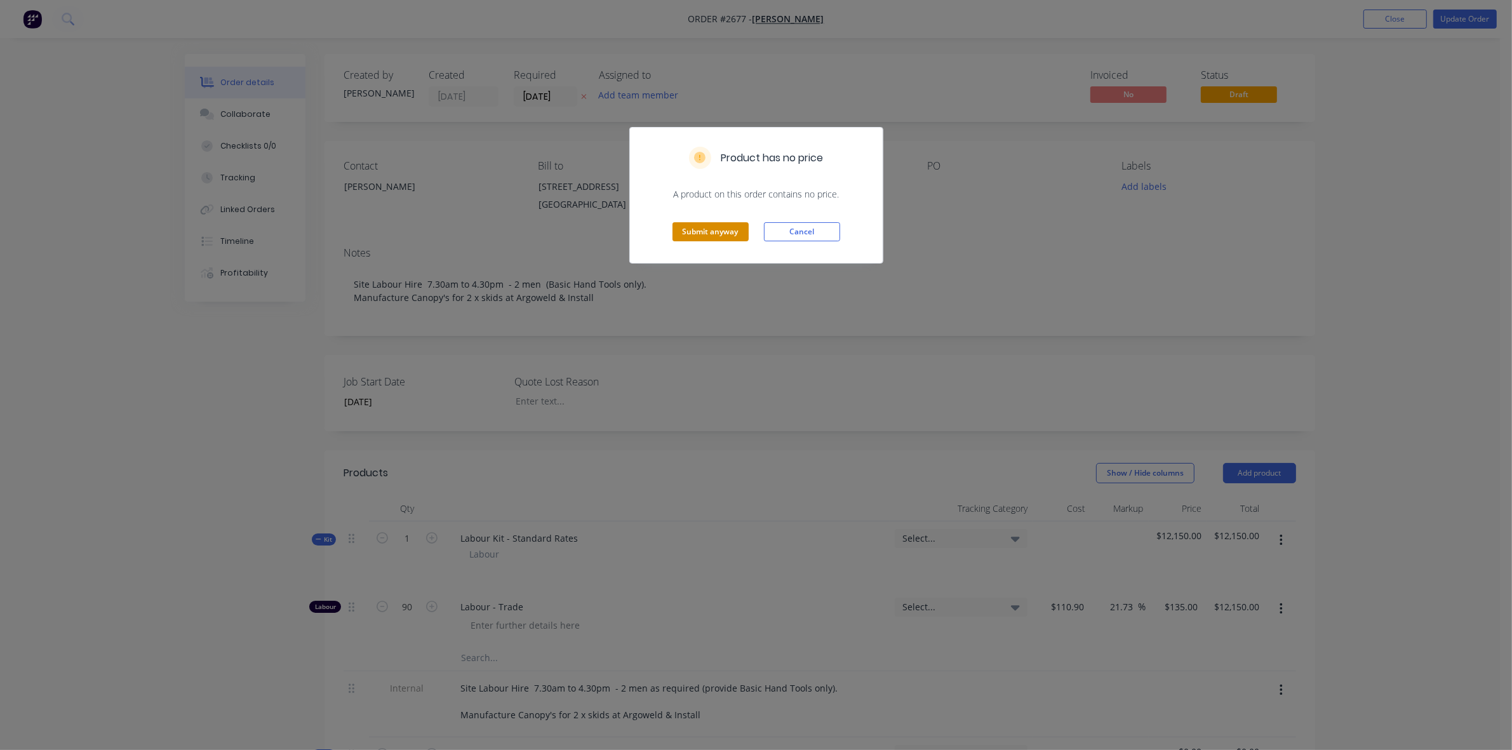
click at [728, 235] on button "Submit anyway" at bounding box center [711, 231] width 76 height 19
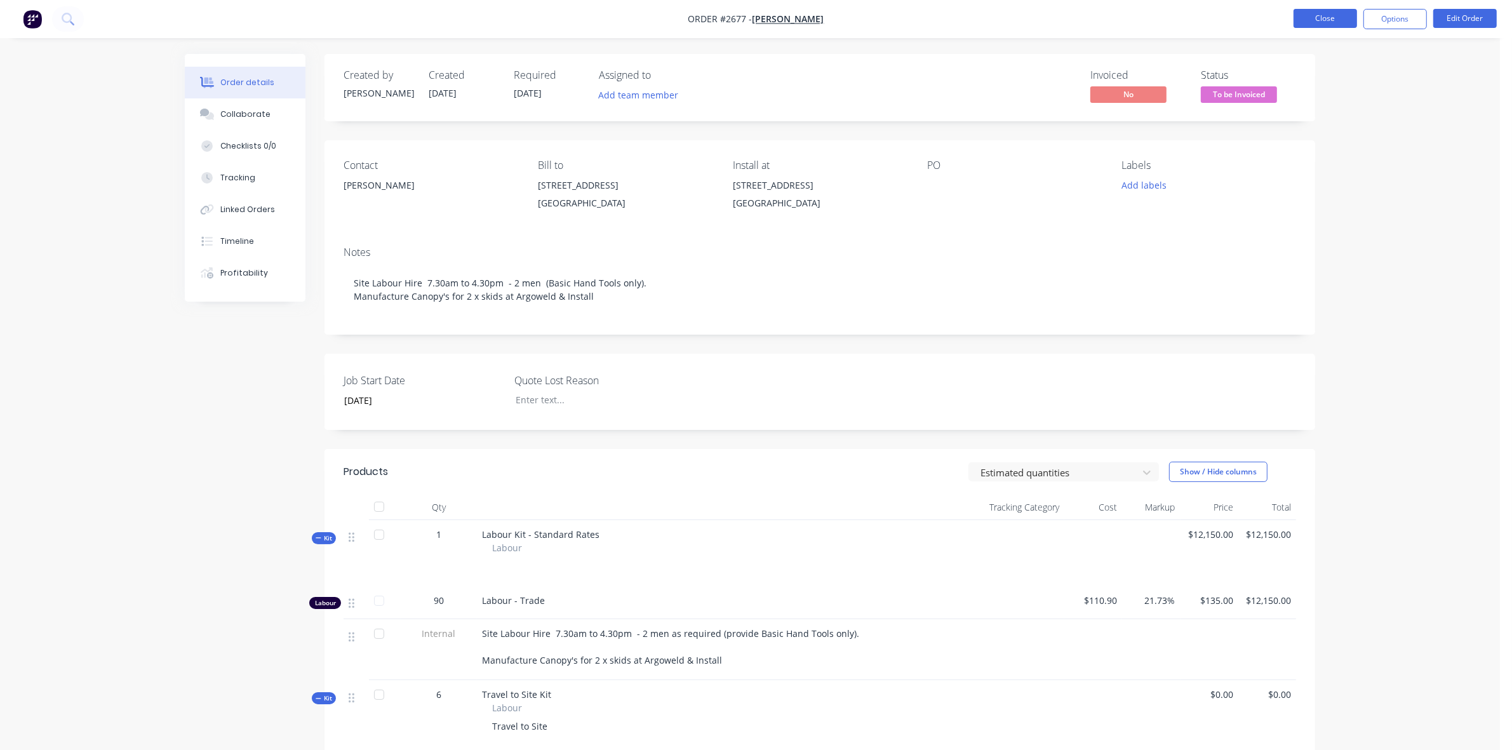
click at [1326, 19] on button "Close" at bounding box center [1326, 18] width 64 height 19
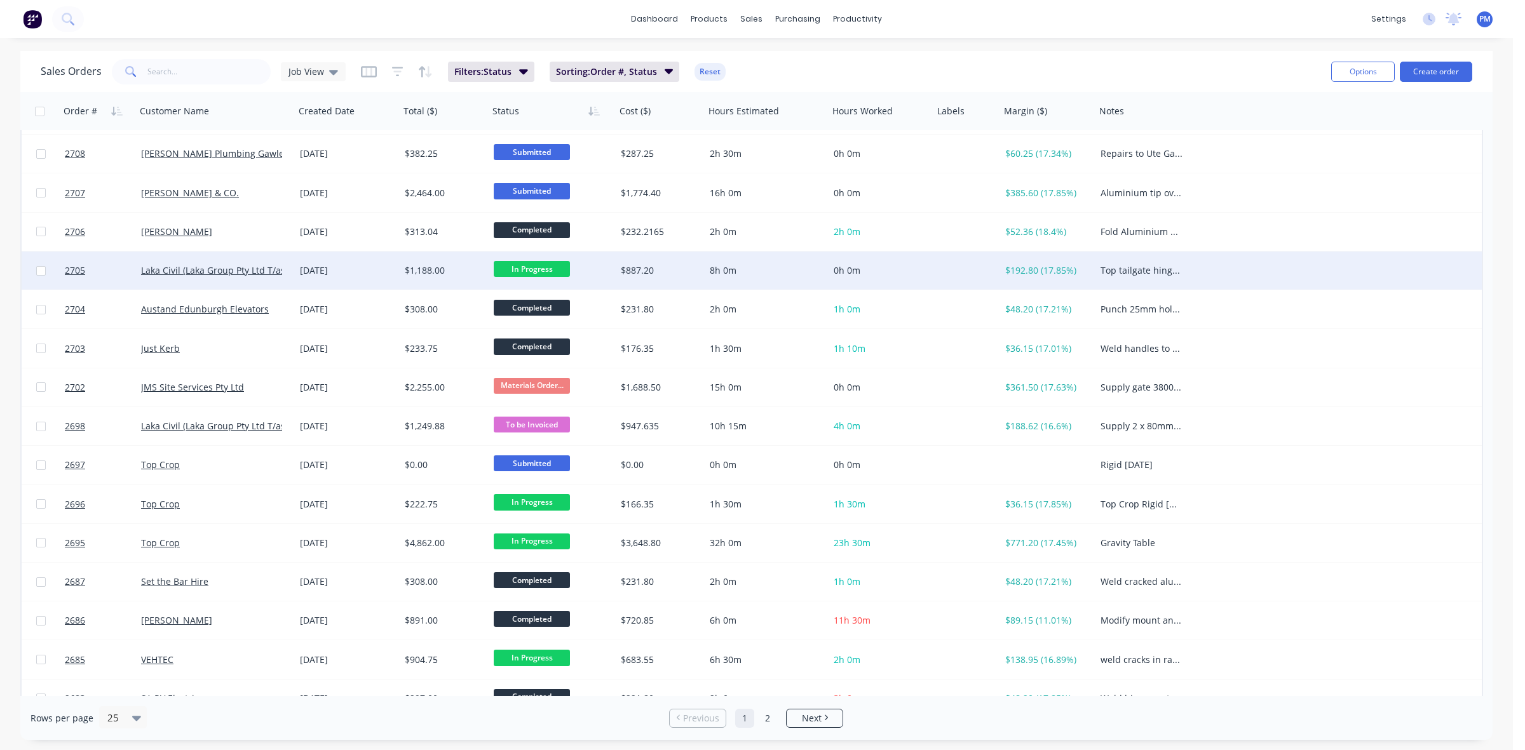
scroll to position [238, 0]
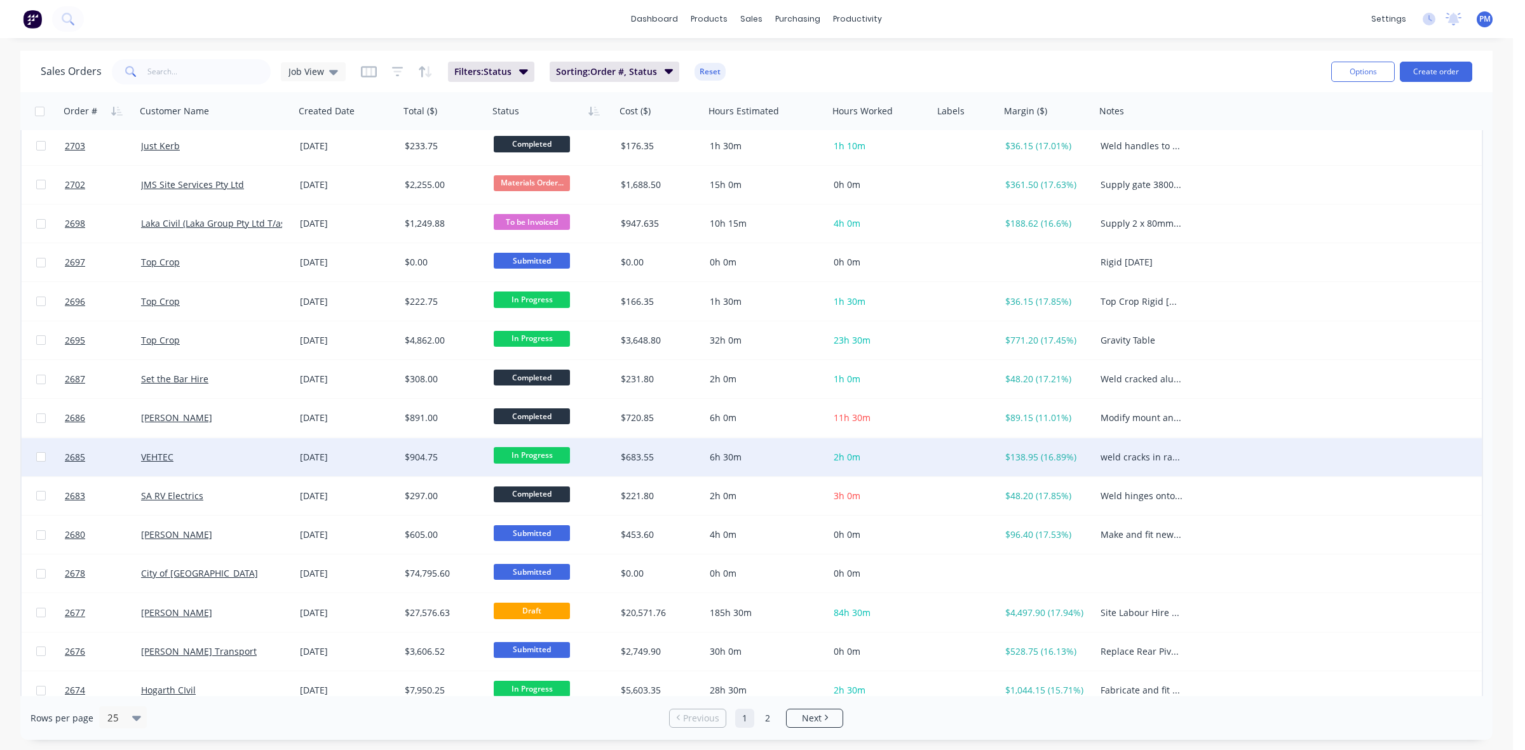
click at [227, 464] on div "VEHTEC" at bounding box center [215, 457] width 159 height 38
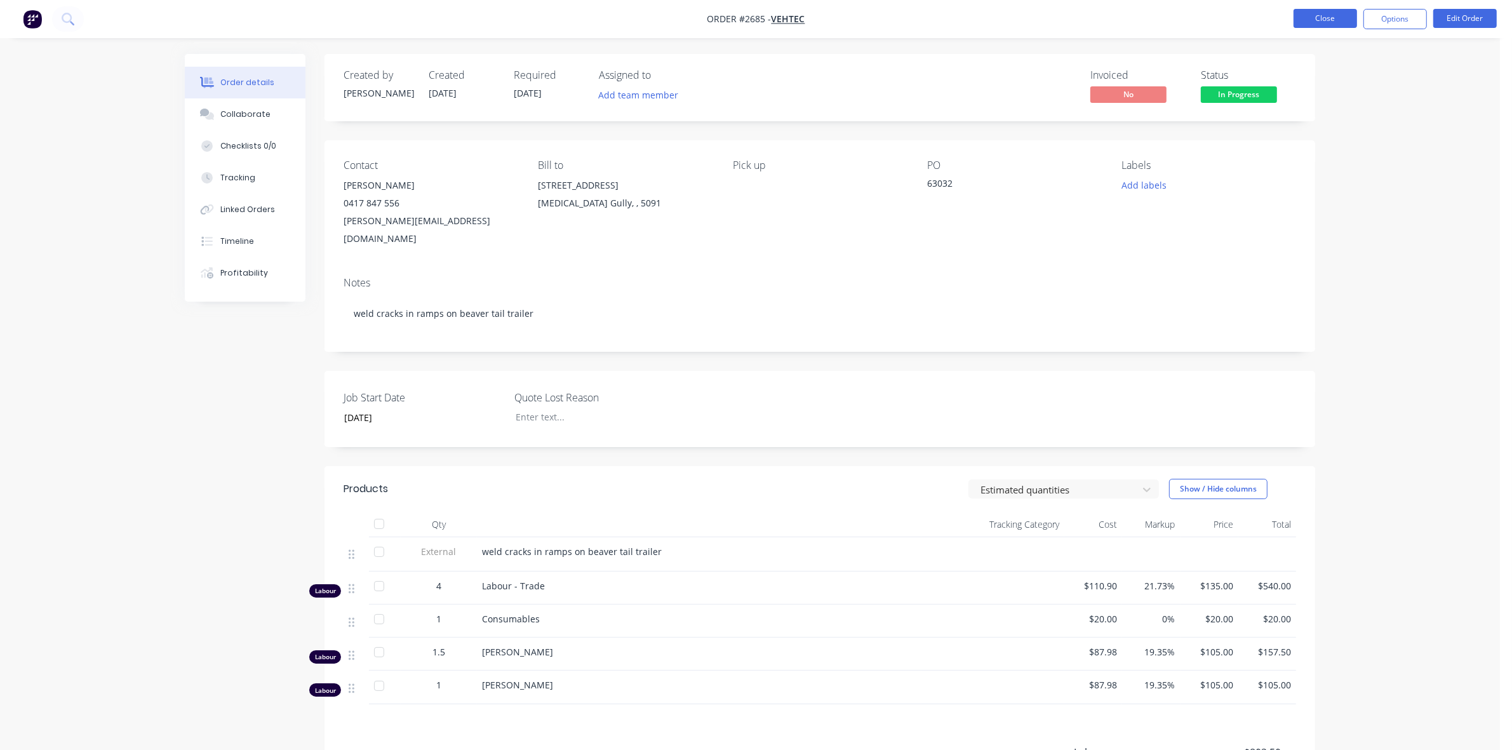
click at [1326, 13] on button "Close" at bounding box center [1326, 18] width 64 height 19
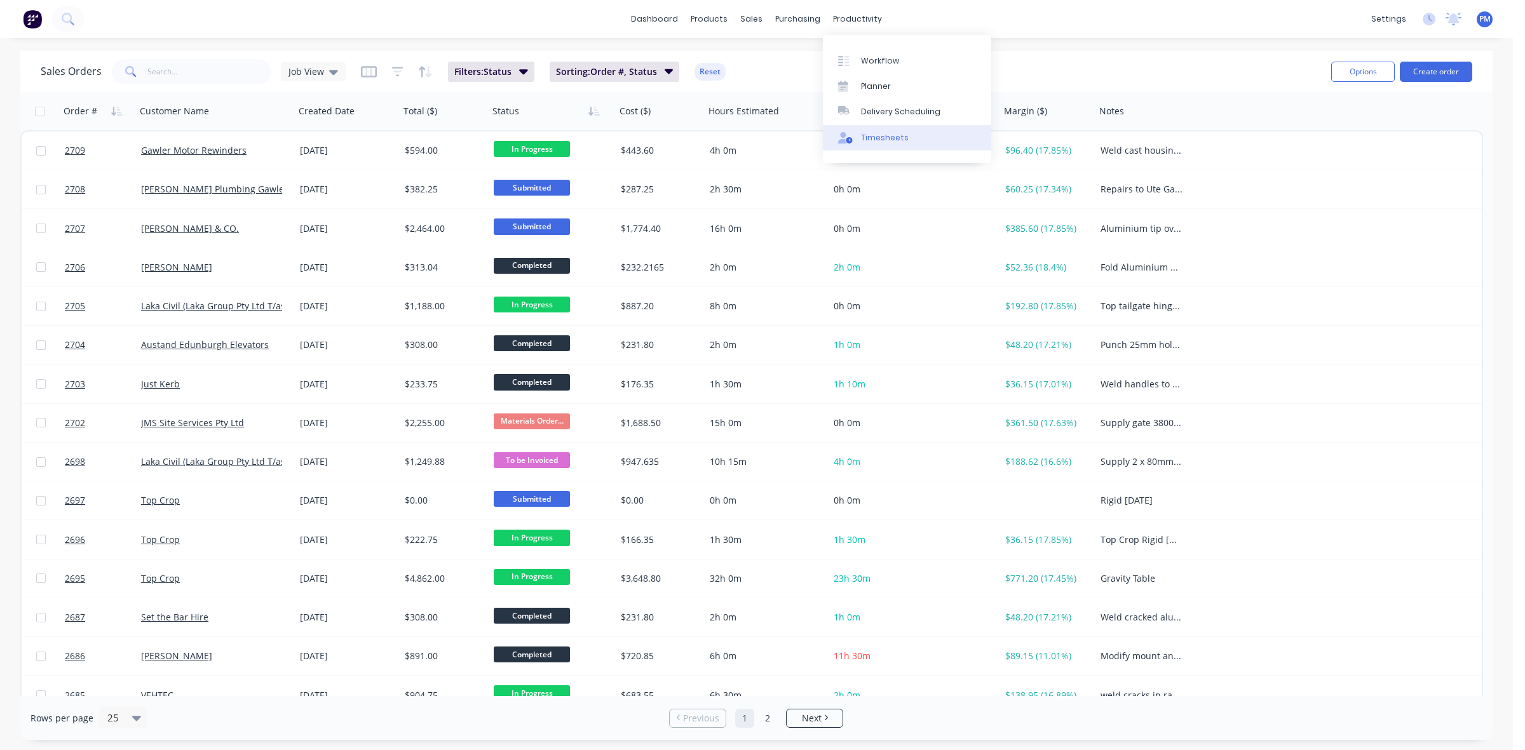
click at [885, 132] on div "Timesheets" at bounding box center [885, 137] width 48 height 11
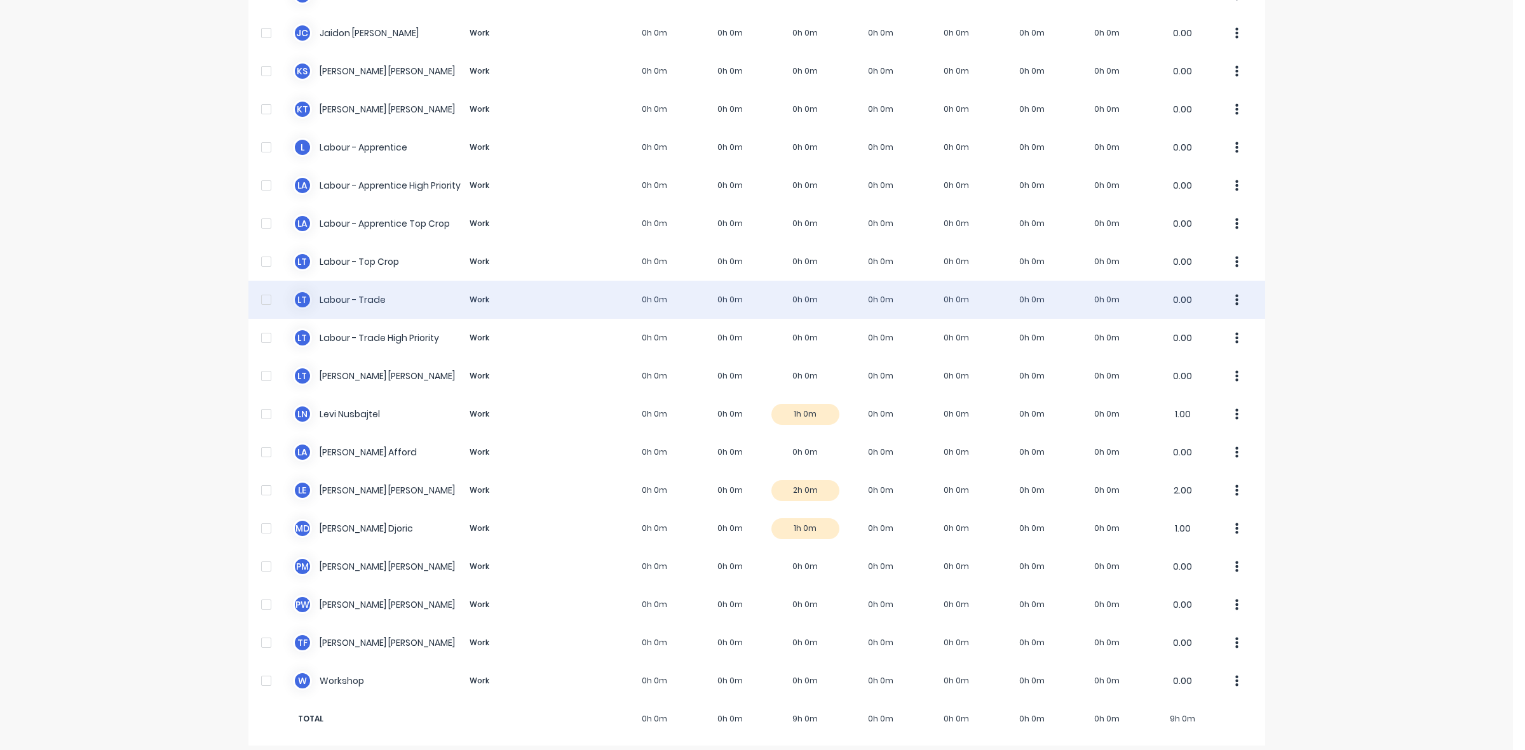
scroll to position [238, 0]
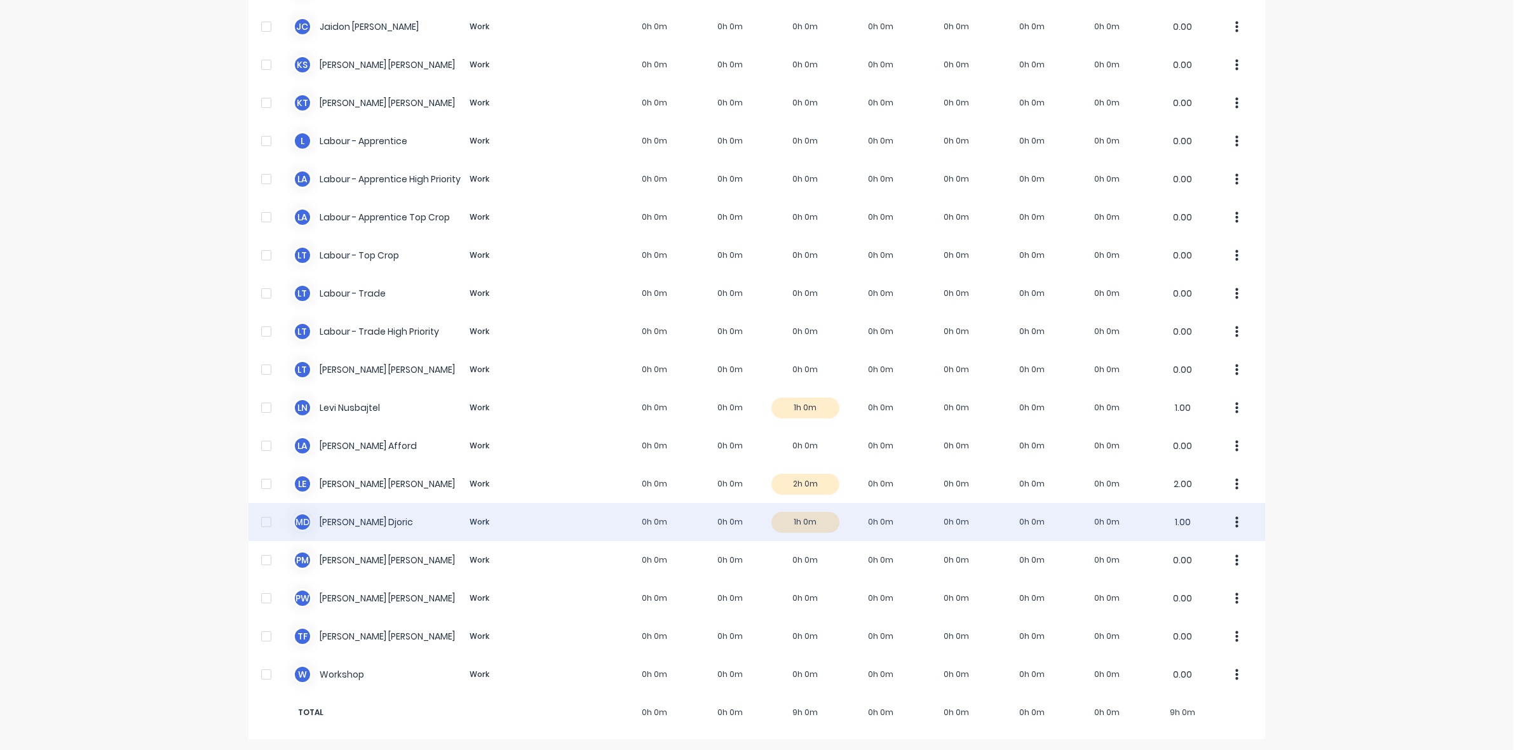
click at [814, 524] on div "M D Micheal Djoric Work 0h 0m 0h 0m 1h 0m 0h 0m 0h 0m 0h 0m 0h 0m 1.00" at bounding box center [756, 522] width 1016 height 38
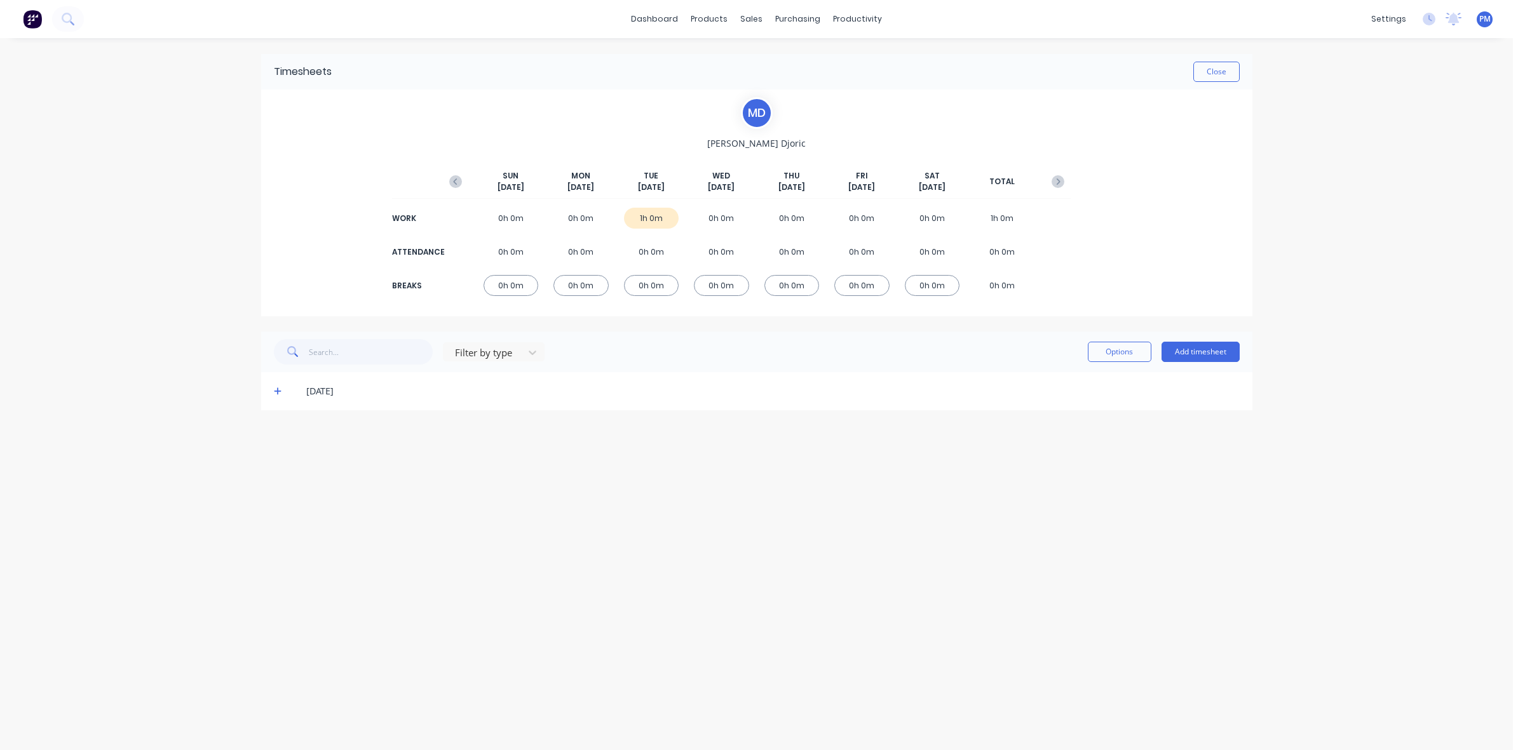
click at [269, 387] on div "07/10/25" at bounding box center [756, 391] width 991 height 38
click at [280, 392] on icon at bounding box center [278, 391] width 8 height 9
click at [1218, 73] on button "Close" at bounding box center [1216, 72] width 46 height 20
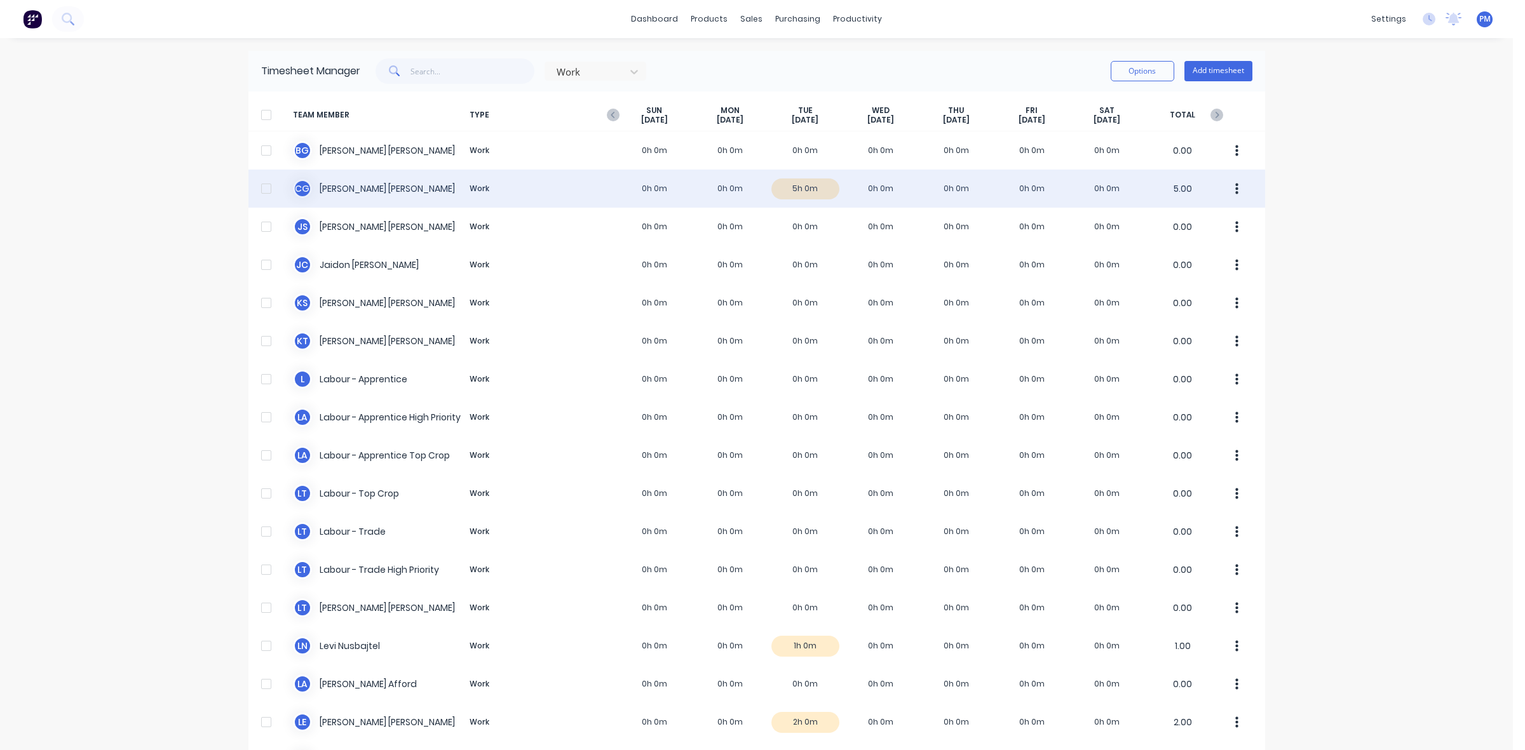
click at [807, 177] on div "C G Clayton Gilbert Work 0h 0m 0h 0m 5h 0m 0h 0m 0h 0m 0h 0m 0h 0m 5.00" at bounding box center [756, 189] width 1016 height 38
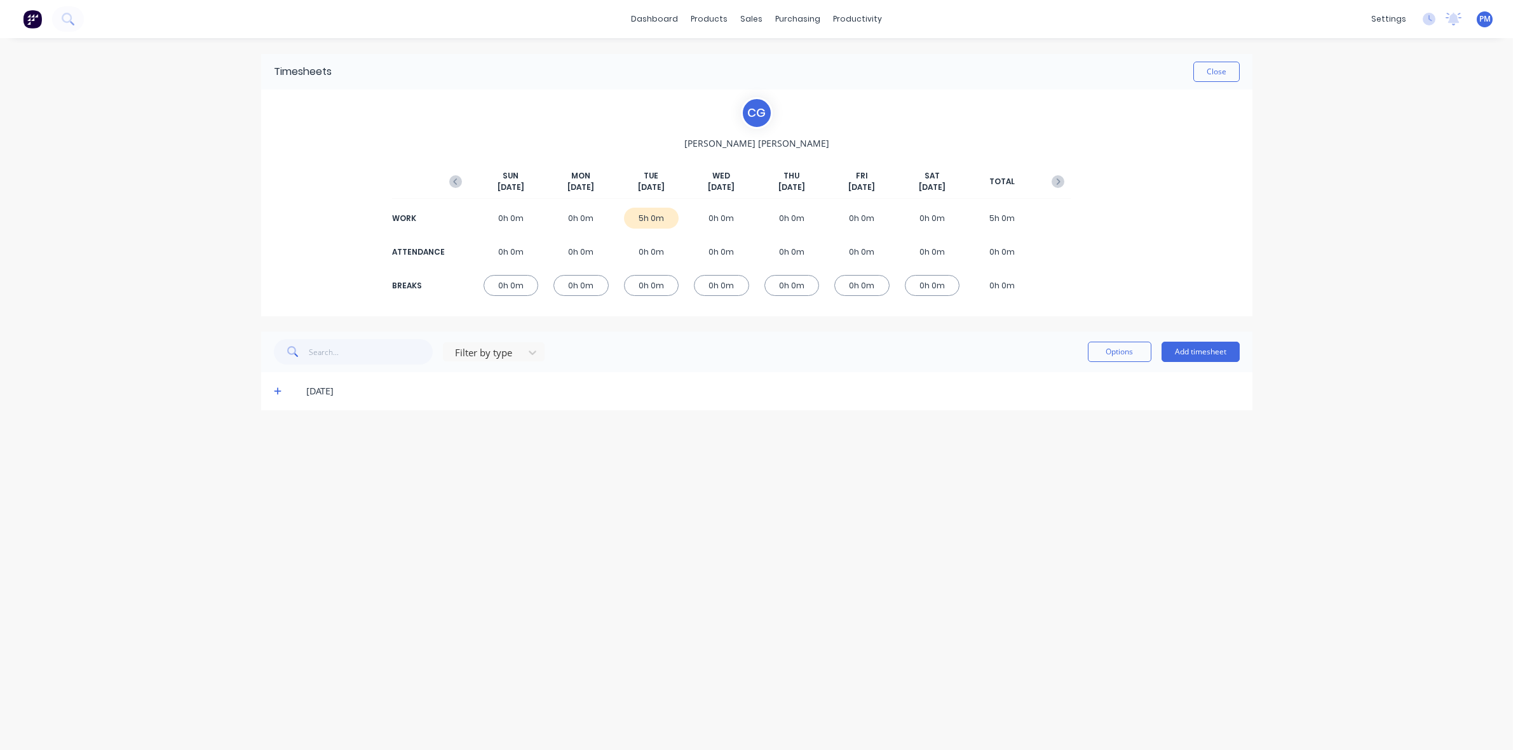
click at [278, 394] on icon at bounding box center [278, 391] width 8 height 9
click at [1228, 76] on button "Close" at bounding box center [1216, 72] width 46 height 20
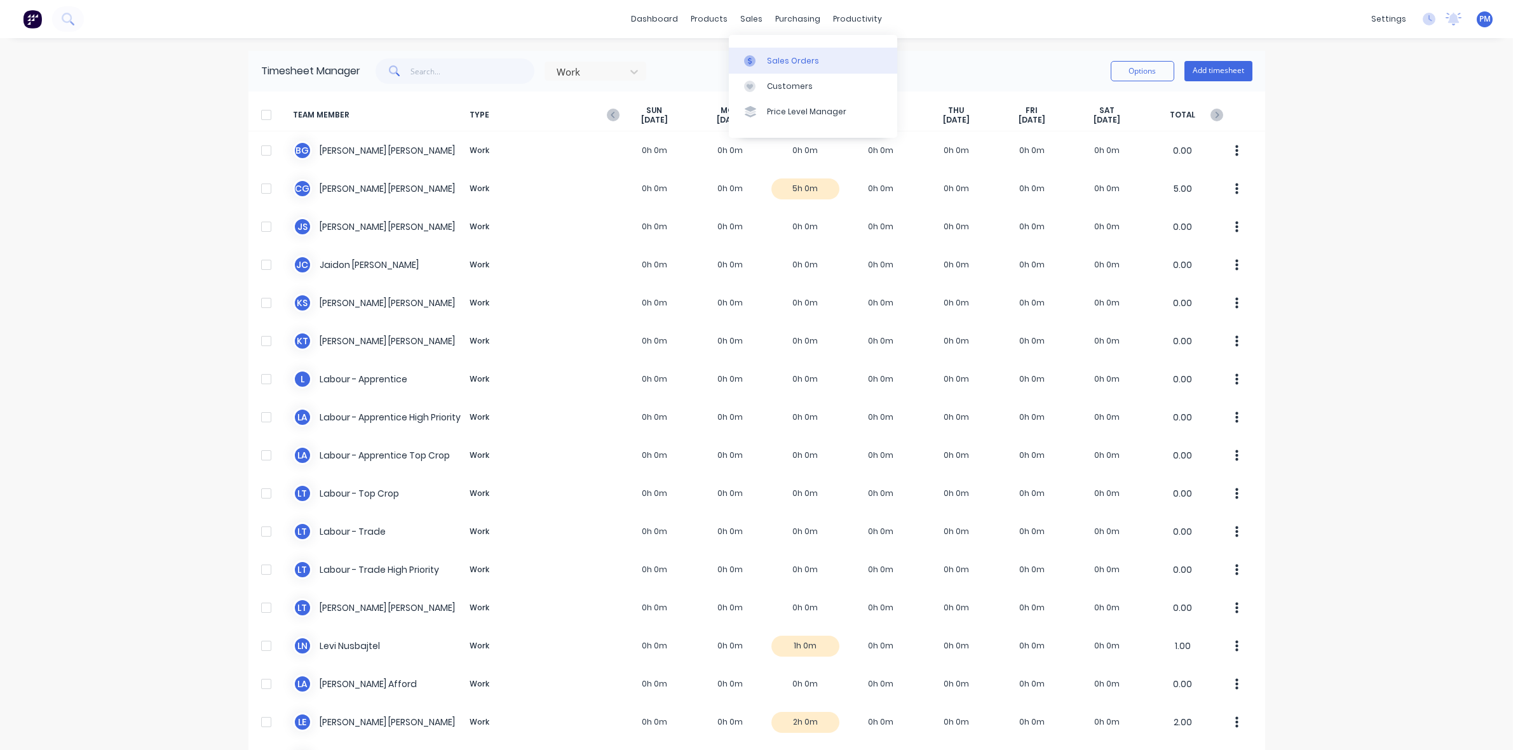
click at [776, 56] on div "Sales Orders" at bounding box center [793, 60] width 52 height 11
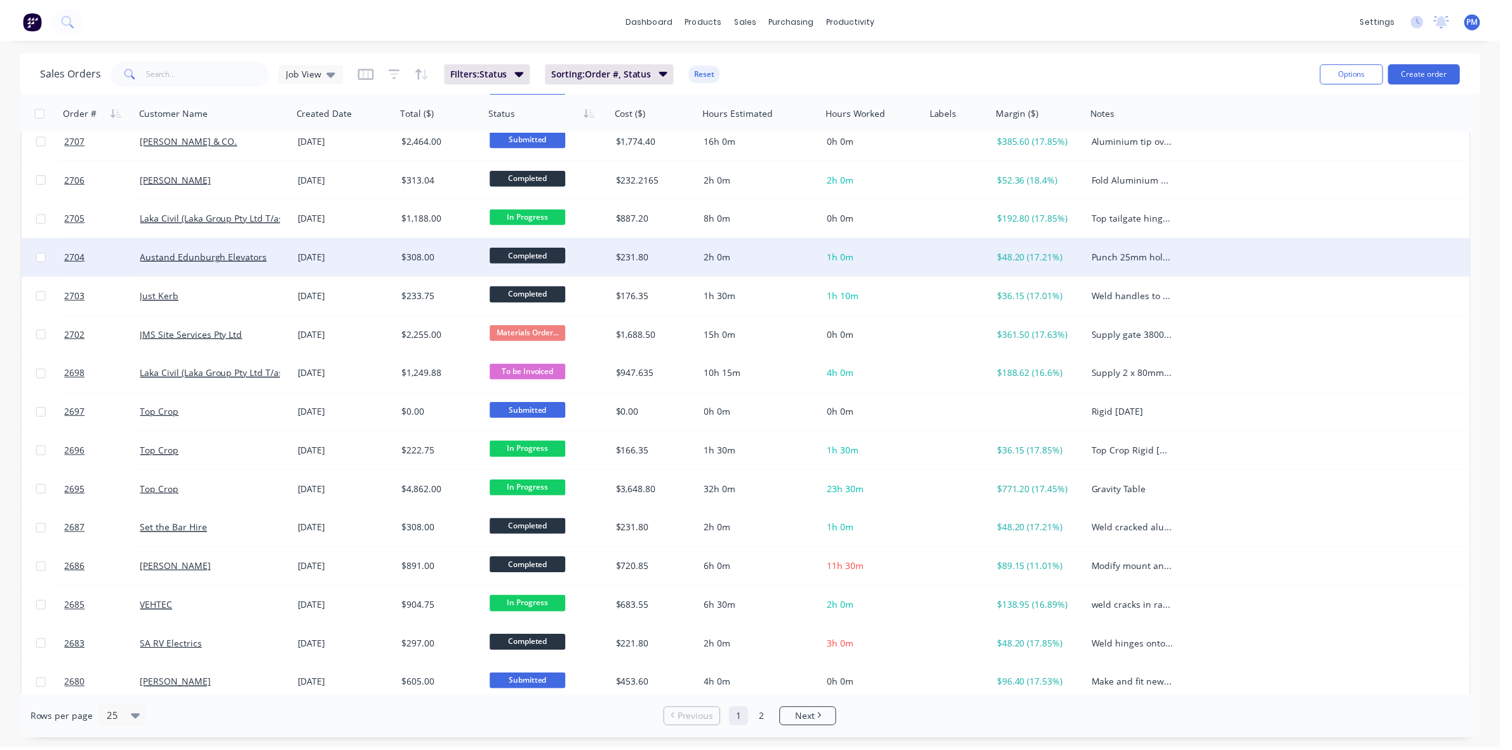
scroll to position [10, 0]
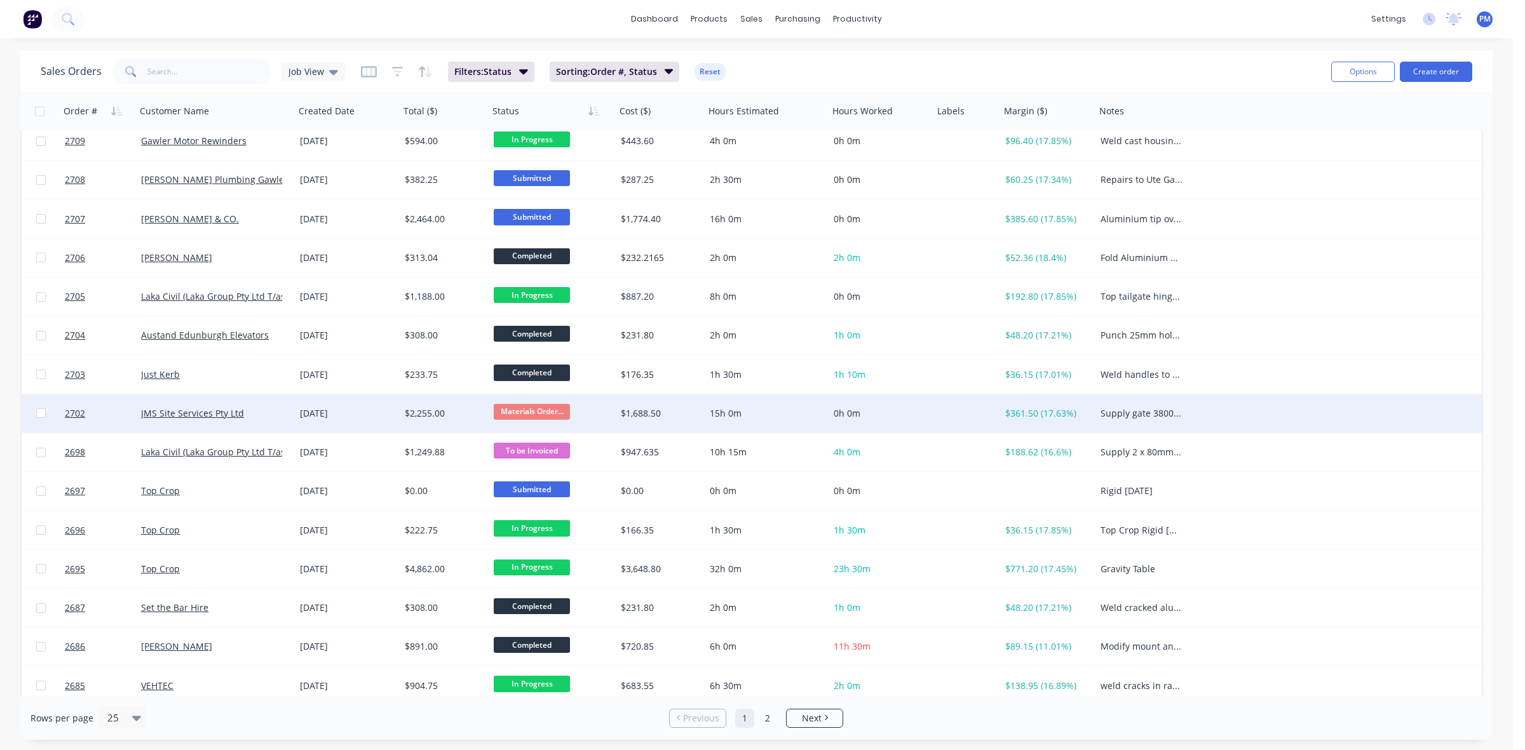
click at [387, 418] on div "[DATE]" at bounding box center [347, 413] width 95 height 13
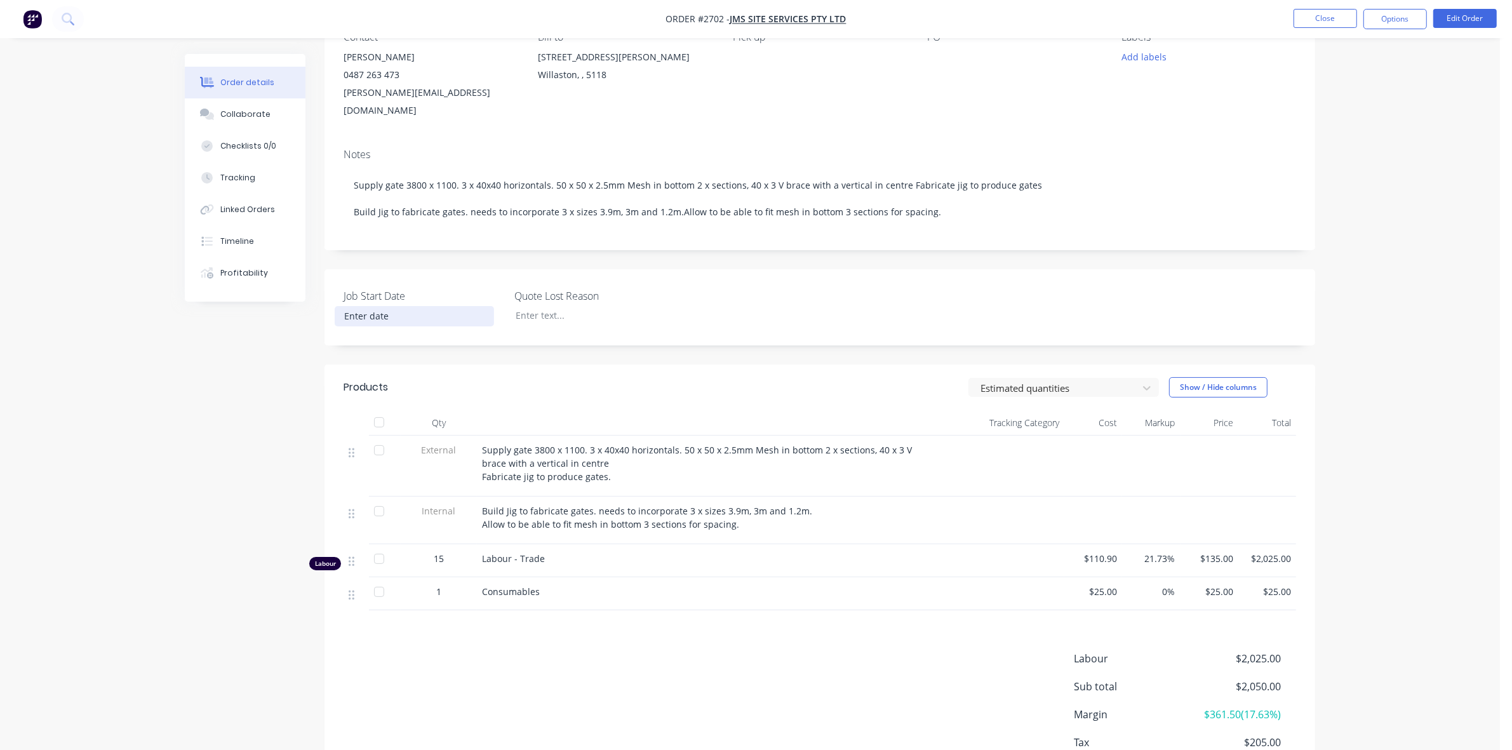
scroll to position [159, 0]
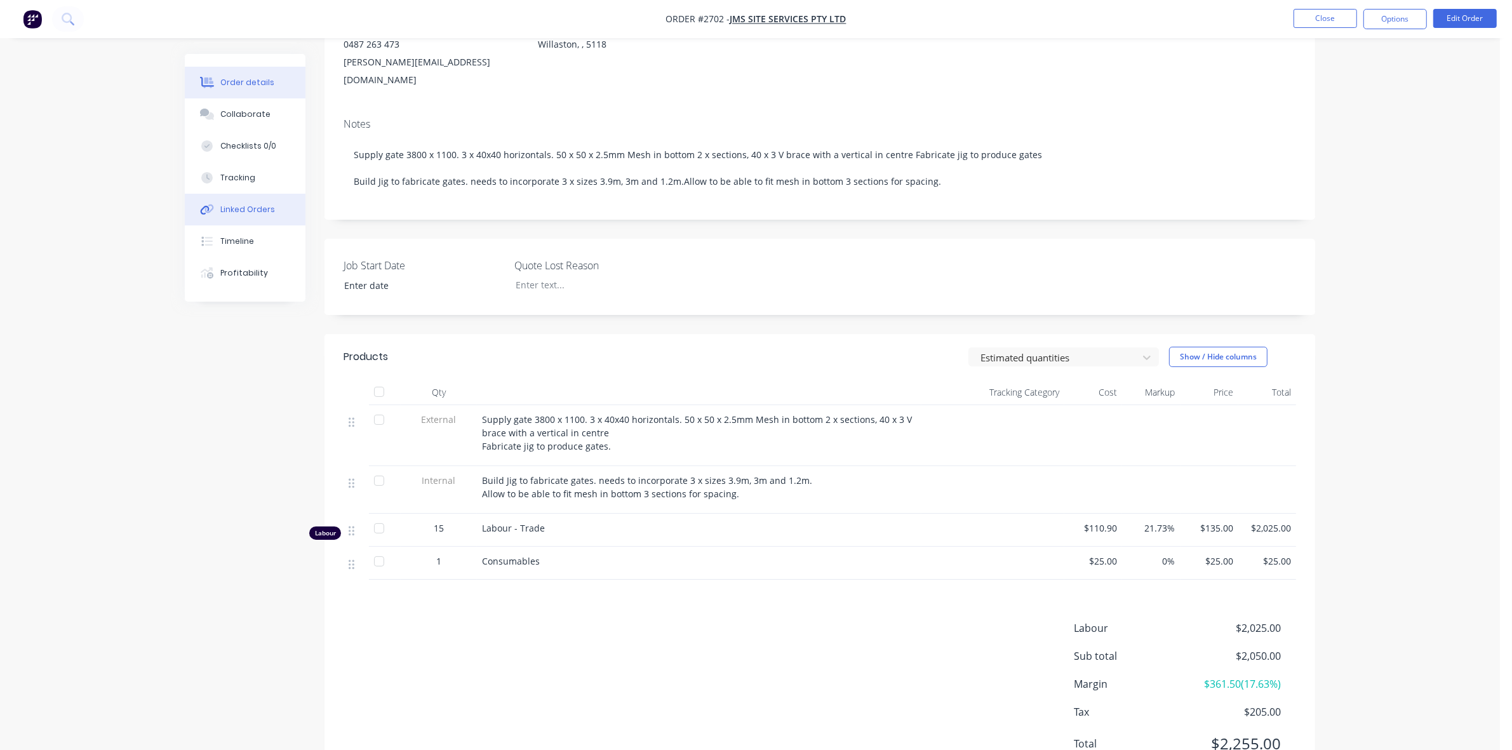
click at [241, 205] on div "Linked Orders" at bounding box center [247, 209] width 55 height 11
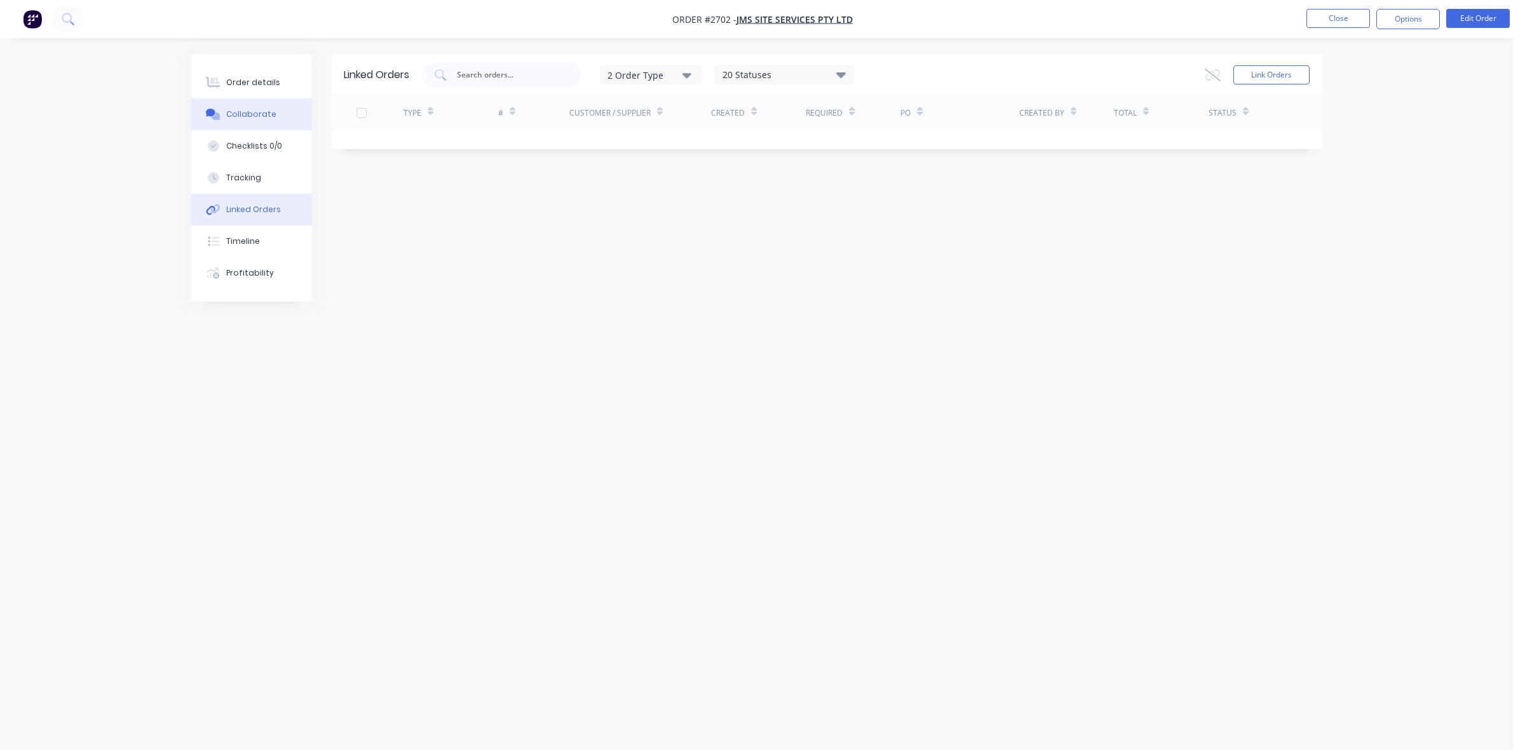
click at [251, 107] on button "Collaborate" at bounding box center [251, 114] width 121 height 32
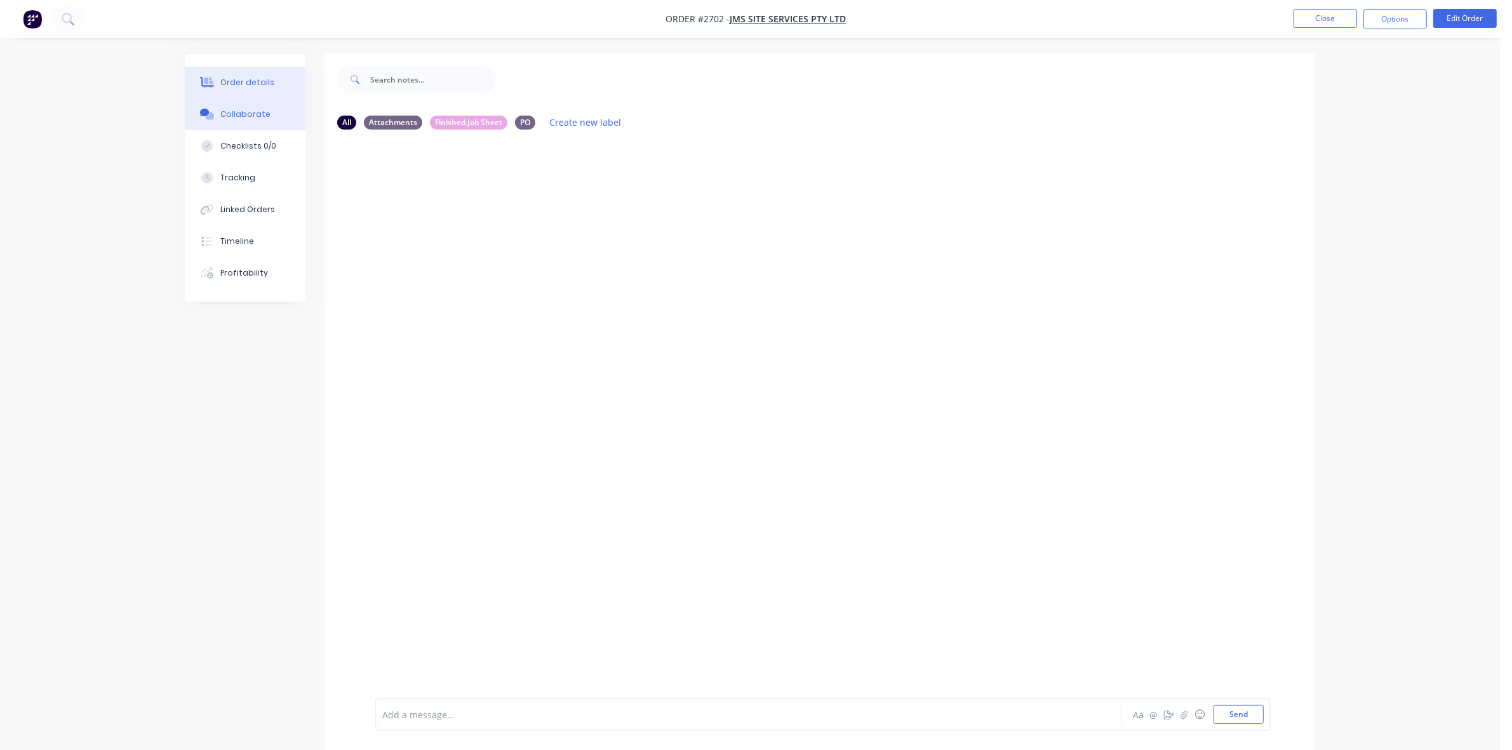
click at [256, 84] on div "Order details" at bounding box center [247, 82] width 54 height 11
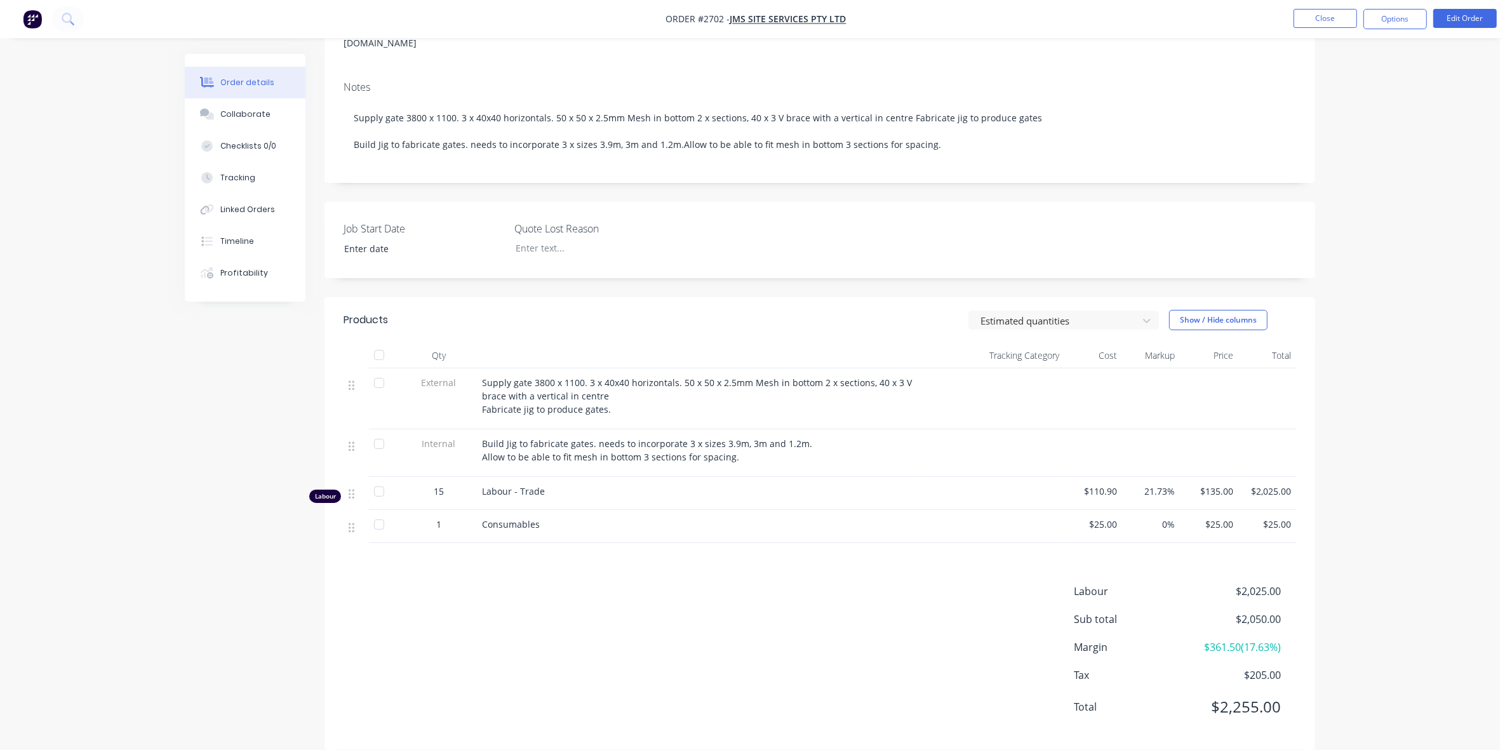
scroll to position [199, 0]
click at [1319, 21] on button "Close" at bounding box center [1326, 18] width 64 height 19
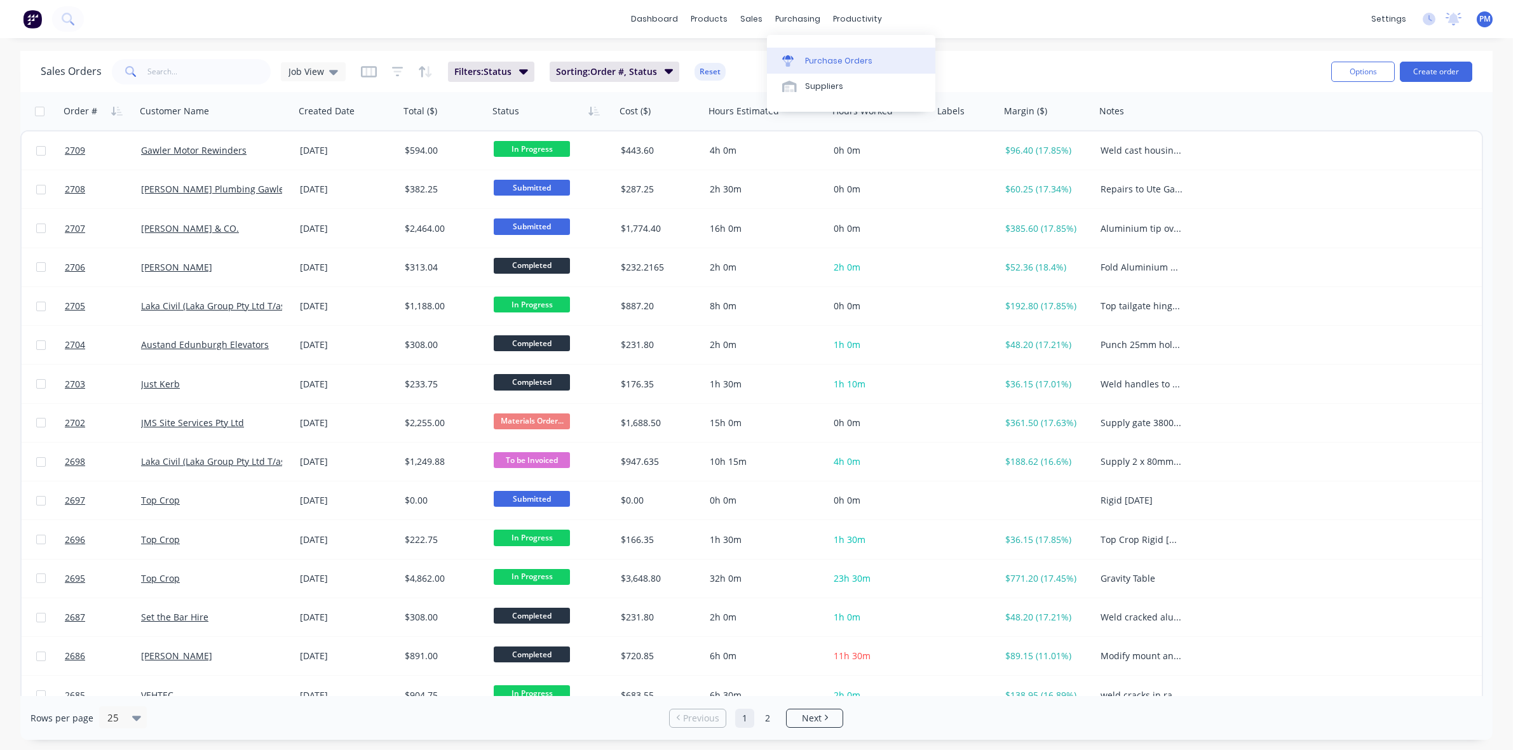
click at [818, 61] on div "Purchase Orders" at bounding box center [838, 60] width 67 height 11
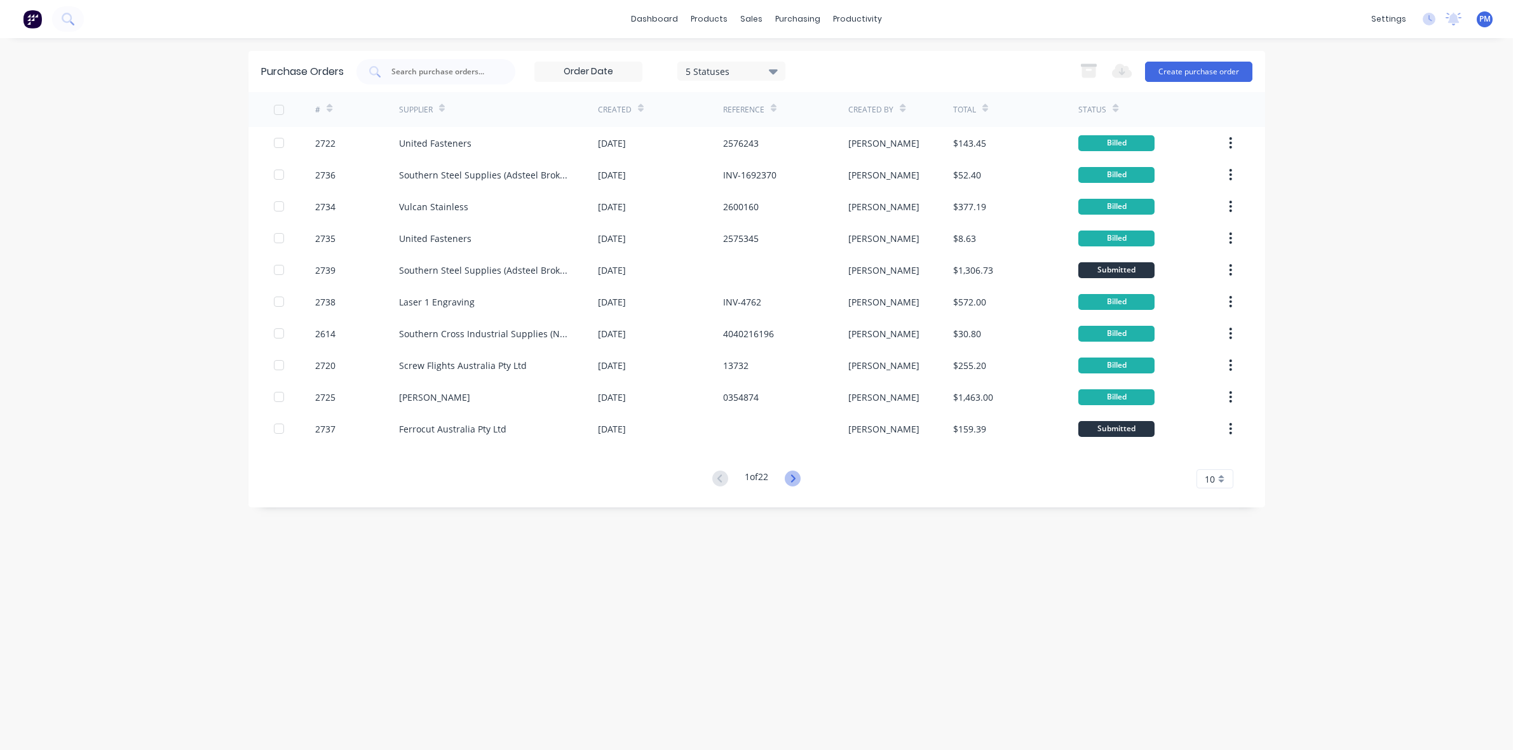
click at [795, 481] on icon at bounding box center [793, 479] width 16 height 16
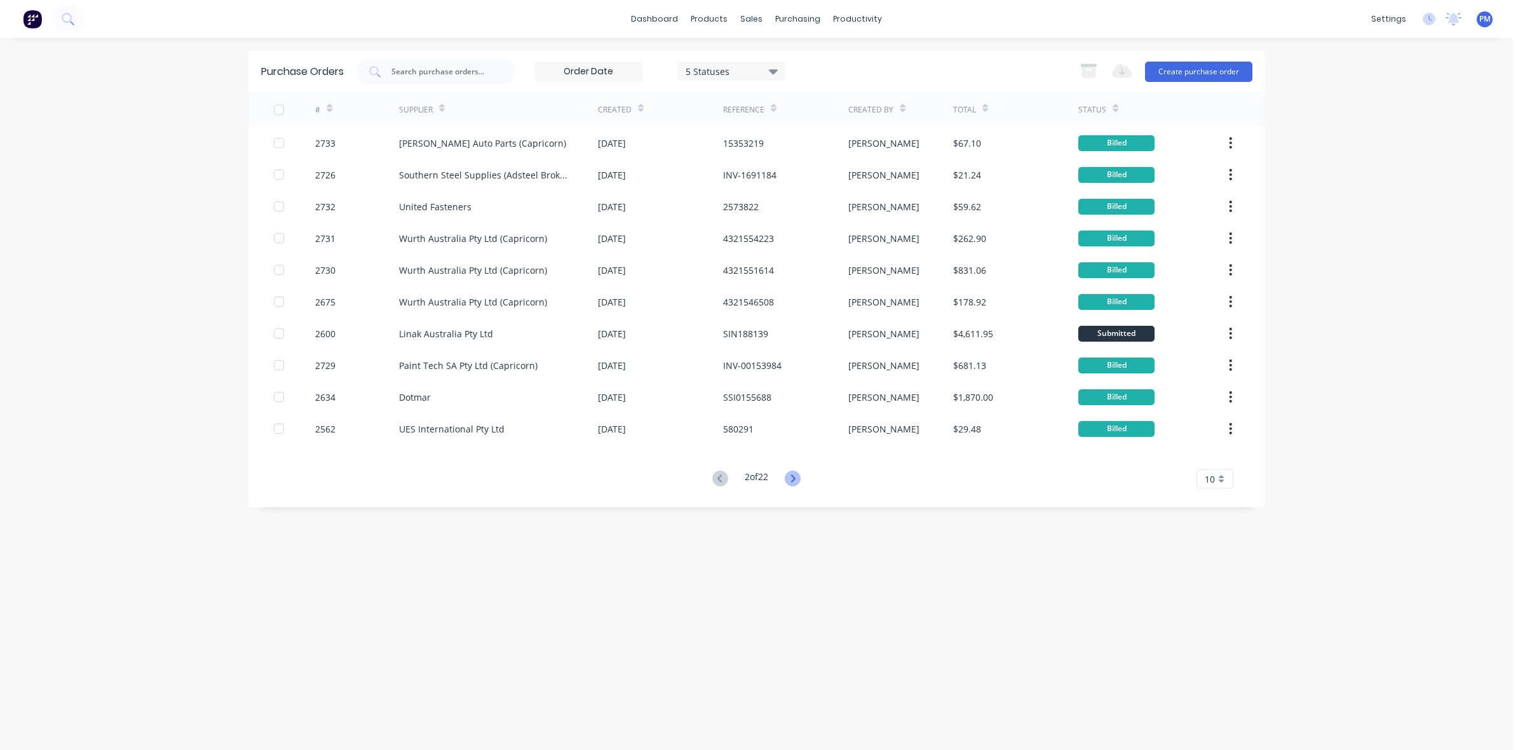
click at [790, 480] on icon at bounding box center [793, 479] width 16 height 16
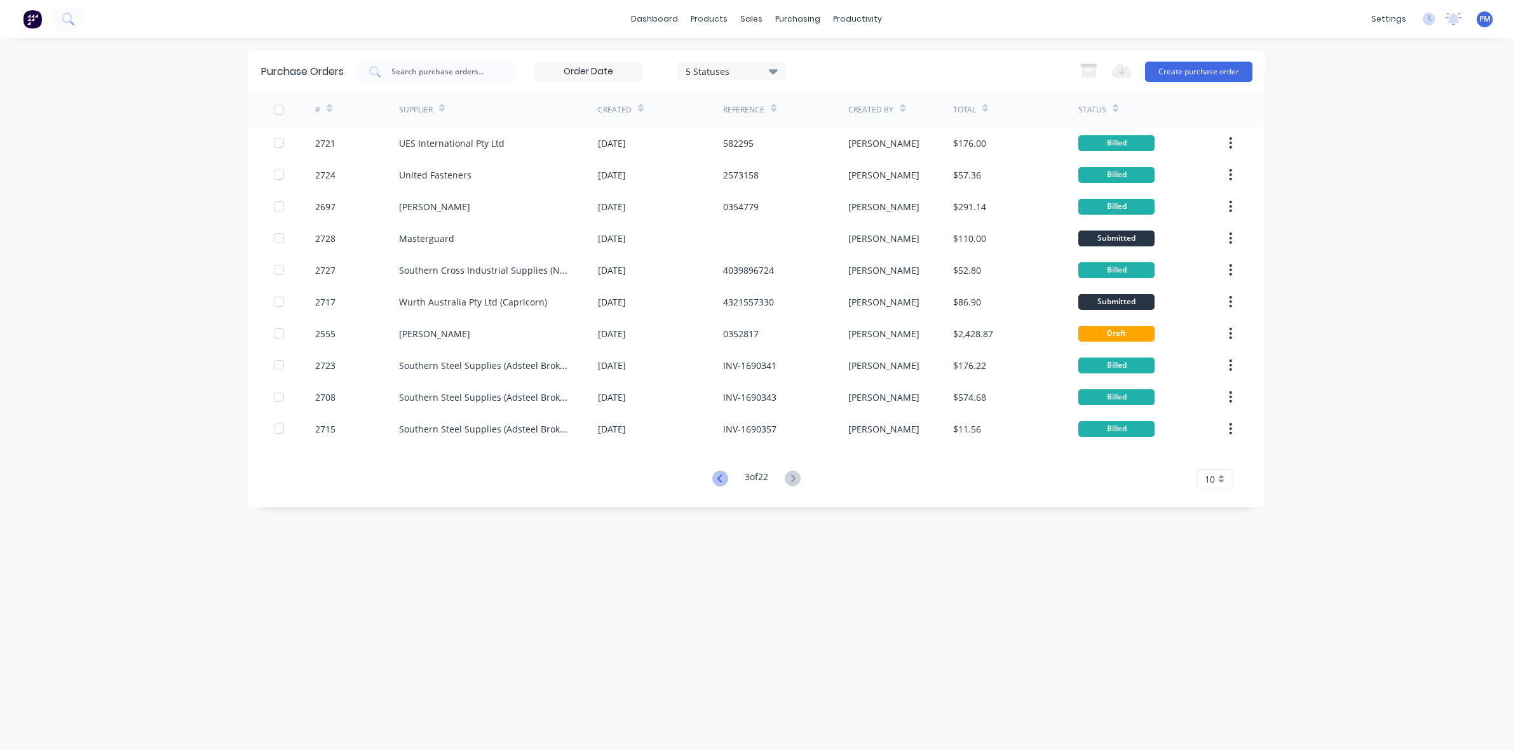
click at [717, 478] on icon at bounding box center [719, 479] width 4 height 8
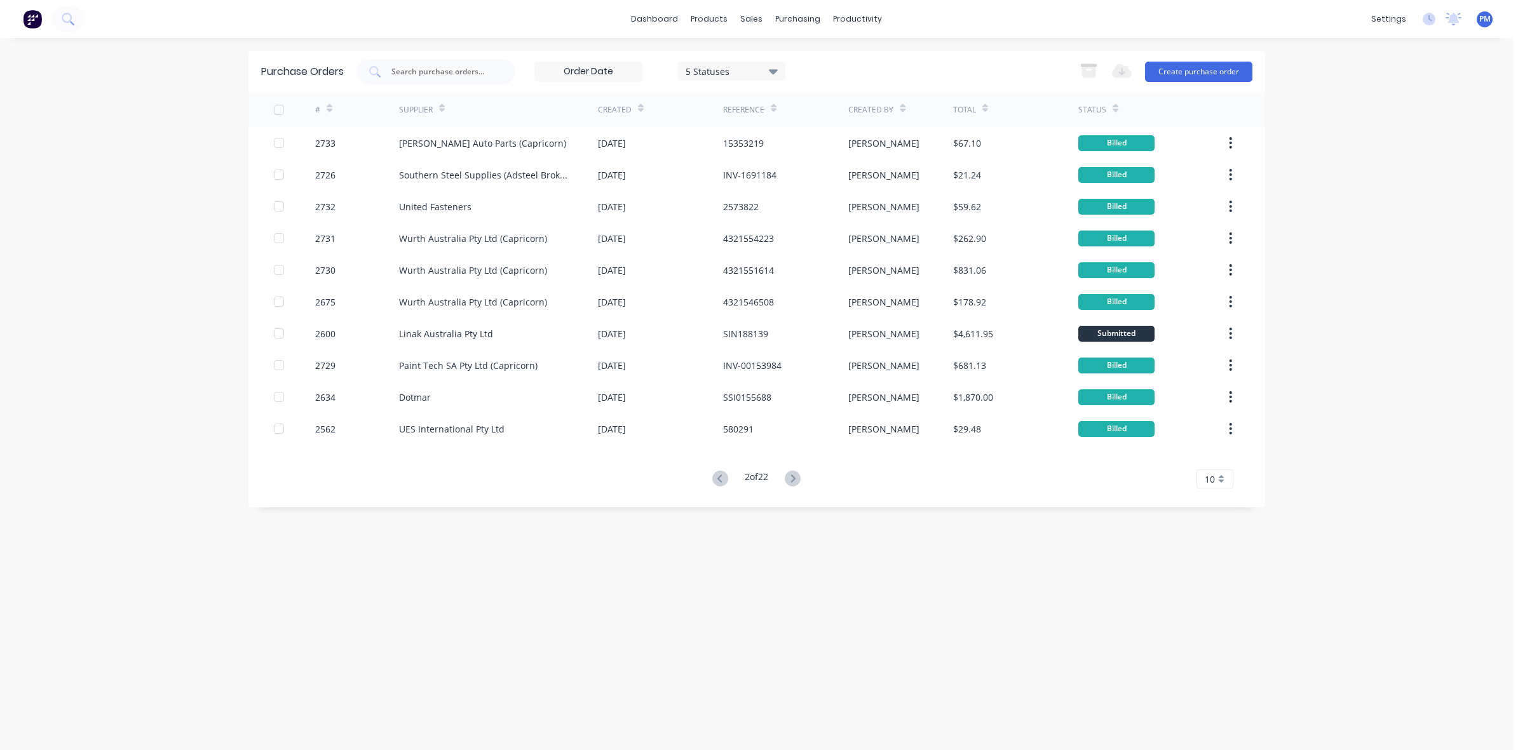
click at [717, 478] on icon at bounding box center [719, 479] width 4 height 8
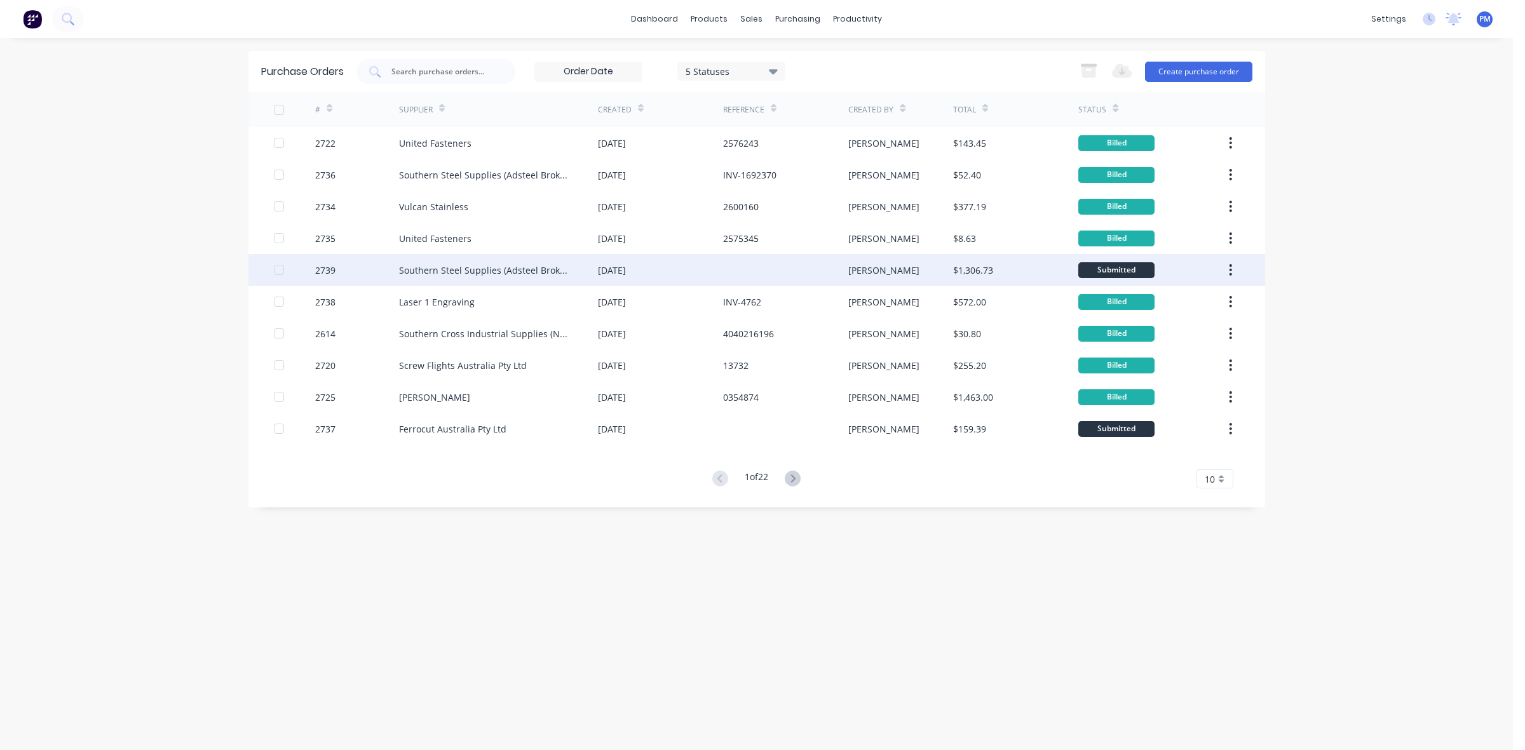
click at [685, 271] on div "[DATE]" at bounding box center [660, 270] width 125 height 32
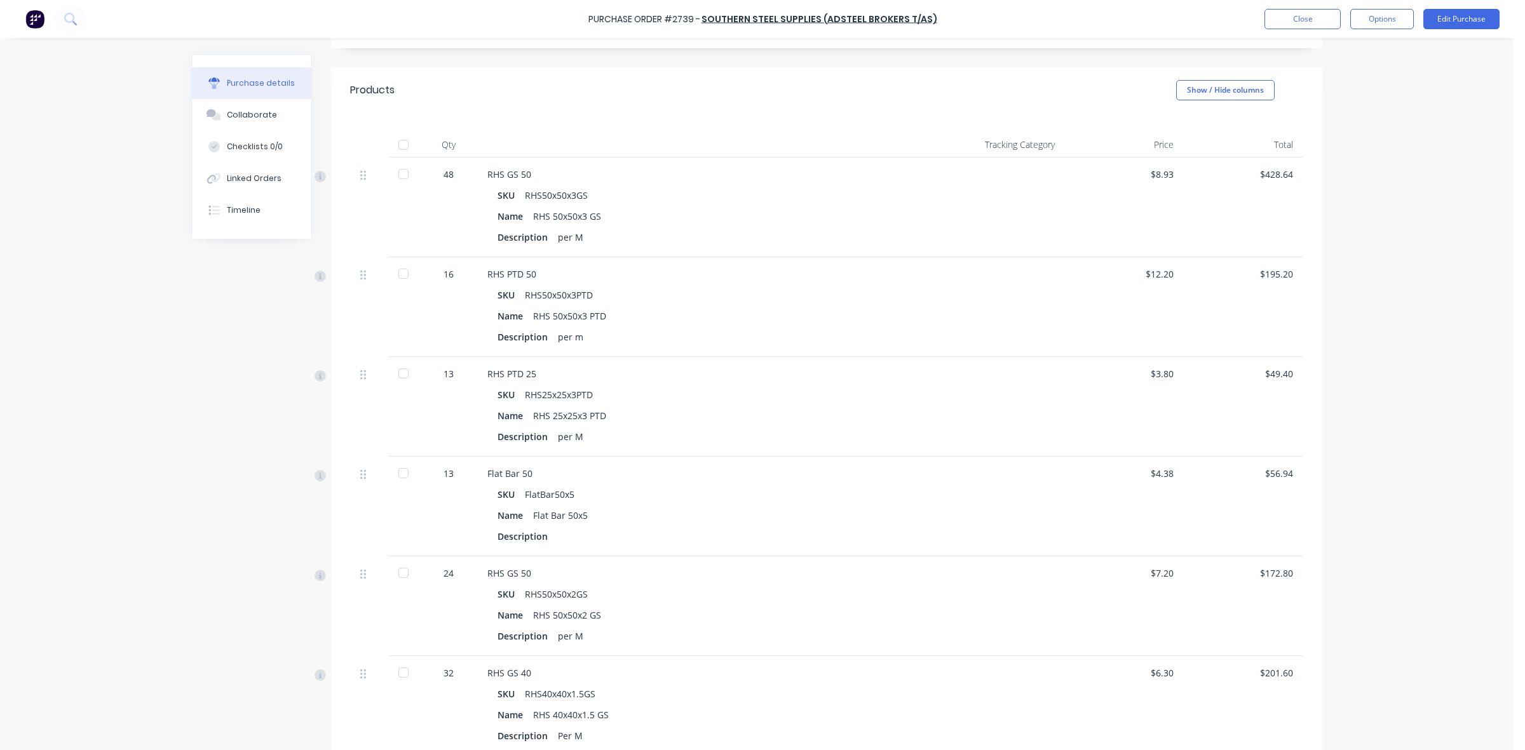
scroll to position [159, 0]
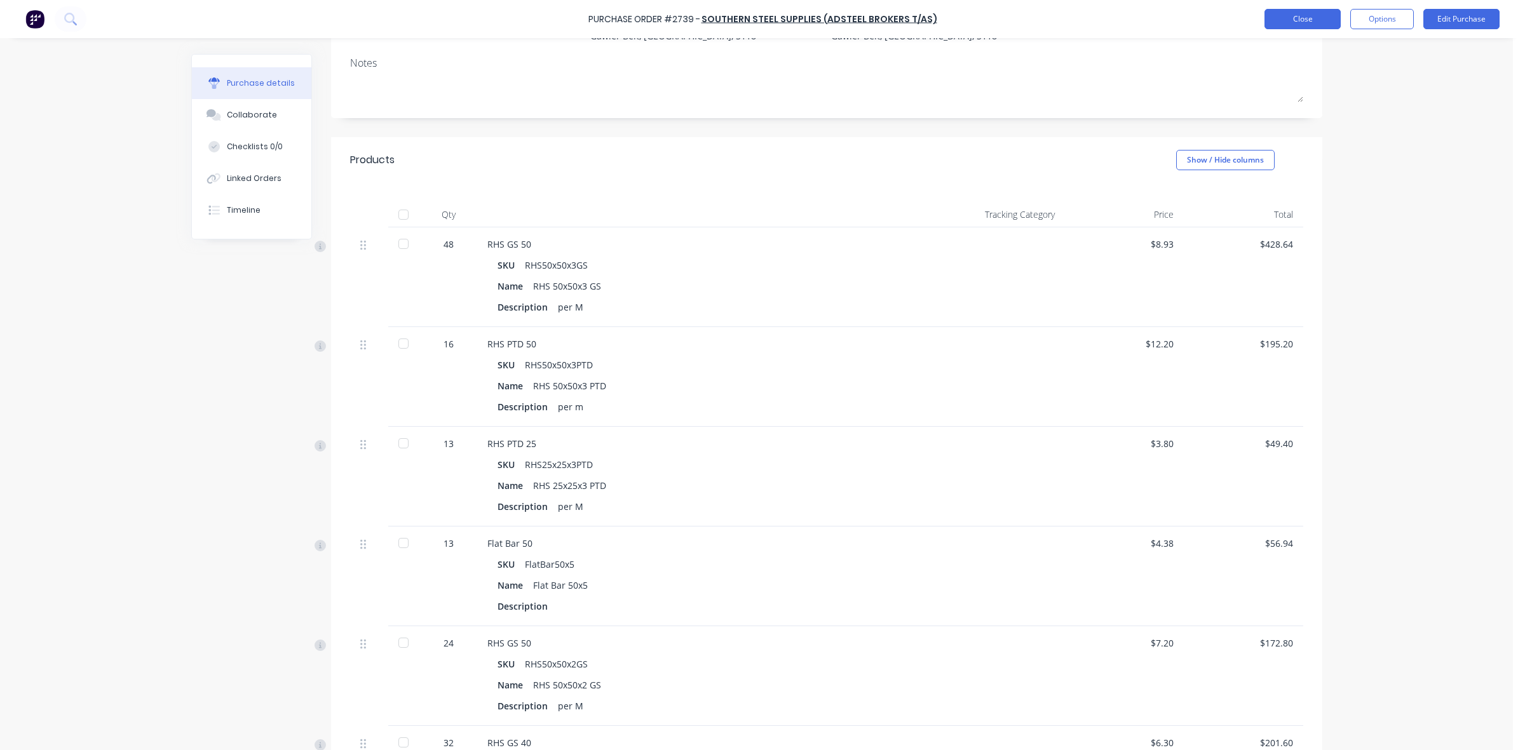
click at [1291, 19] on button "Close" at bounding box center [1302, 19] width 76 height 20
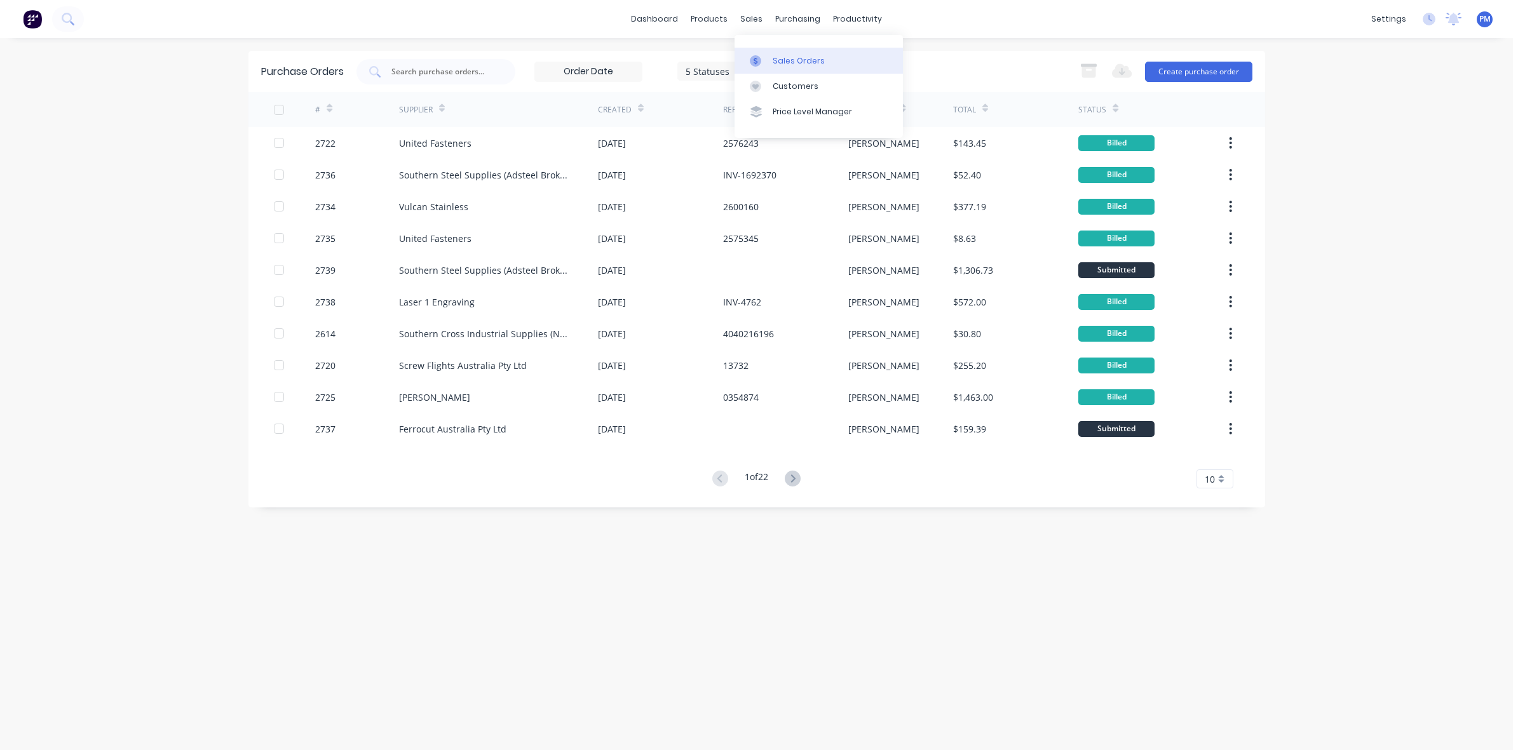
click at [778, 58] on div "Sales Orders" at bounding box center [798, 60] width 52 height 11
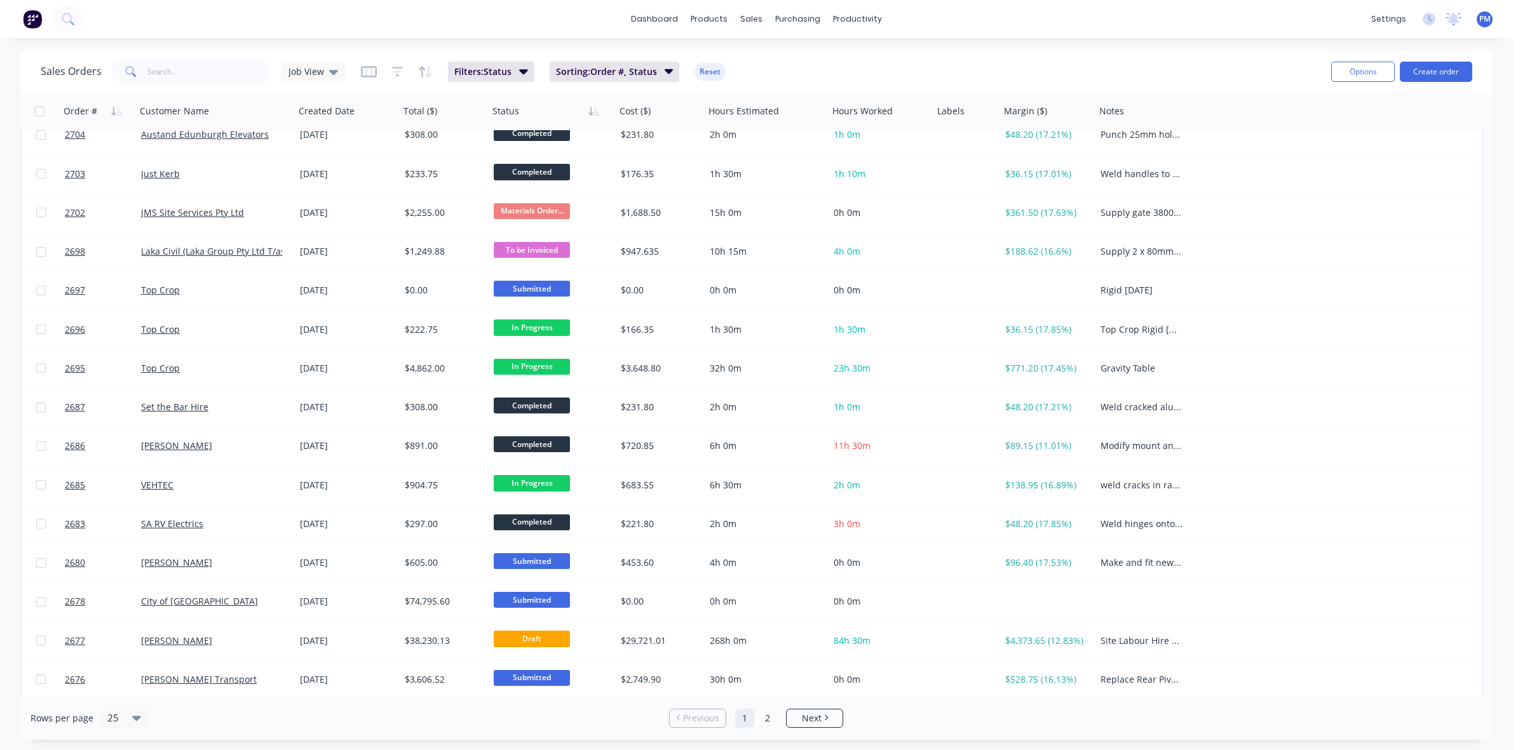
scroll to position [89, 0]
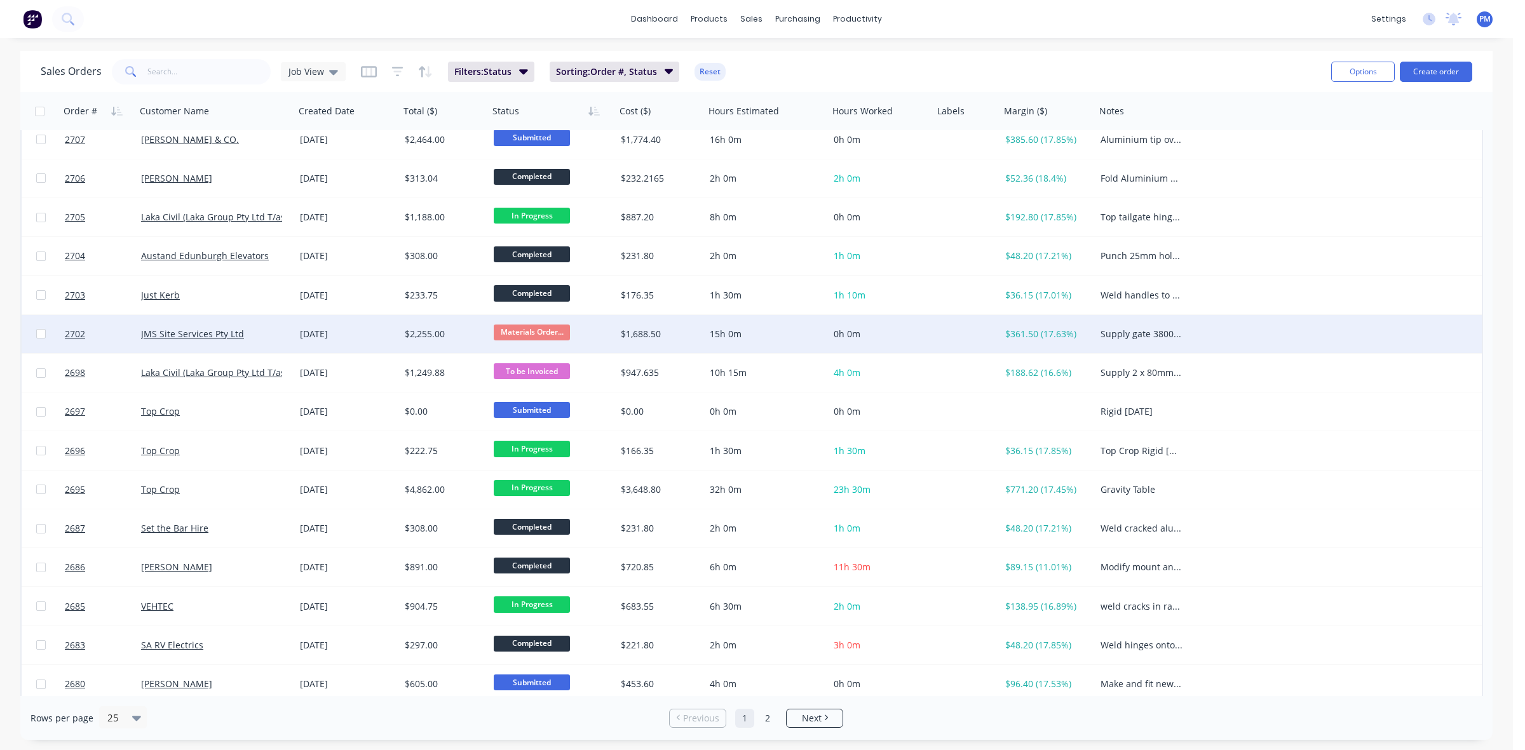
click at [391, 328] on div "[DATE]" at bounding box center [347, 334] width 95 height 13
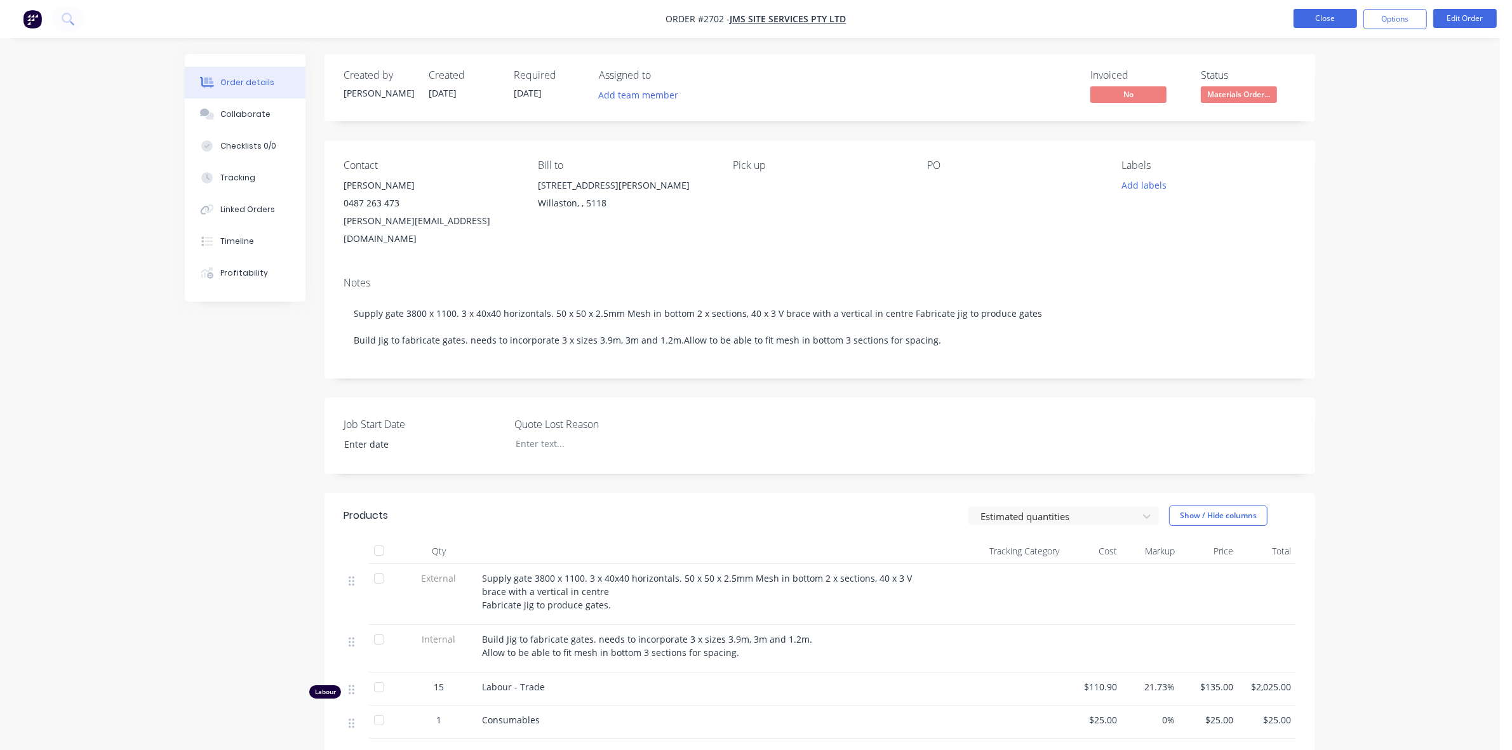
click at [1334, 20] on button "Close" at bounding box center [1326, 18] width 64 height 19
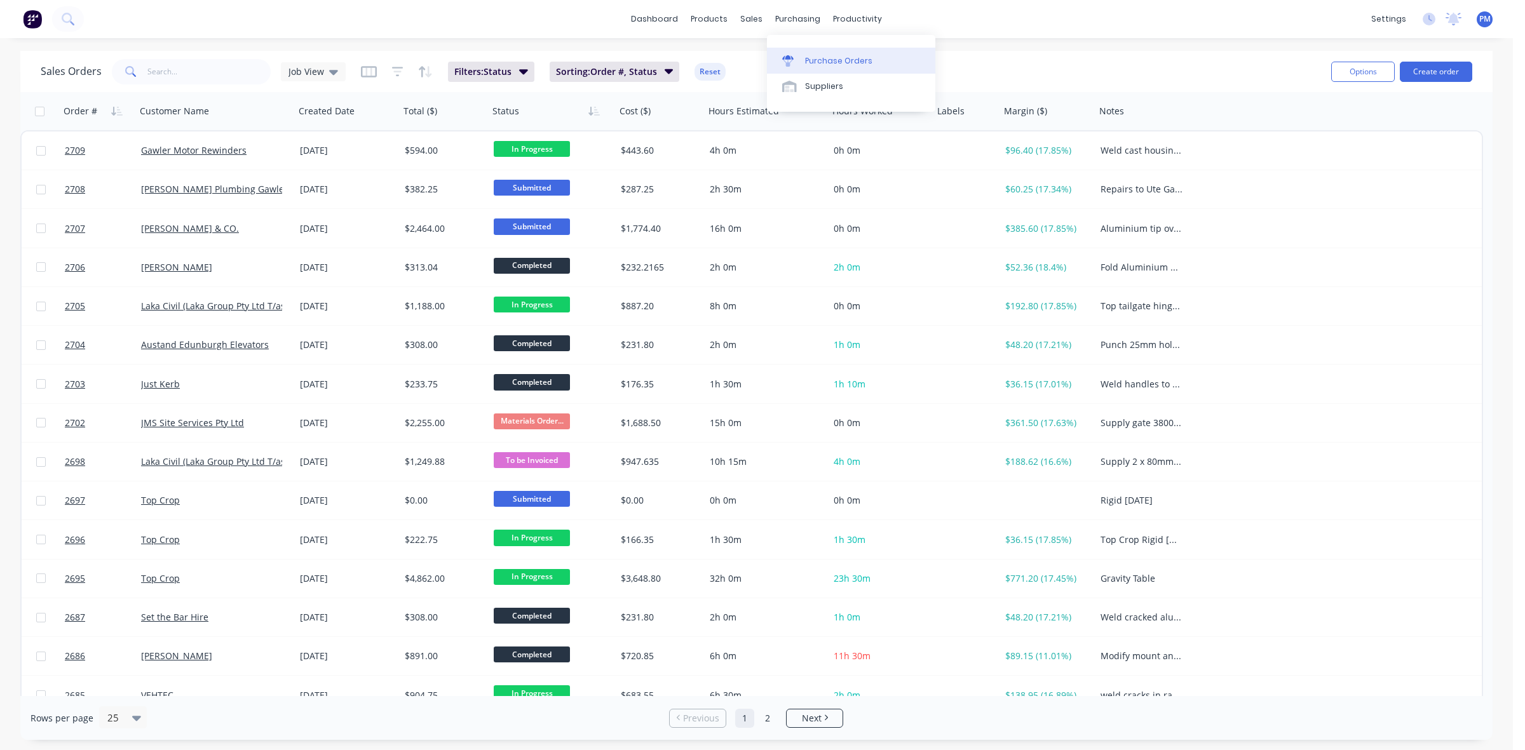
click at [821, 59] on div "Purchase Orders" at bounding box center [838, 60] width 67 height 11
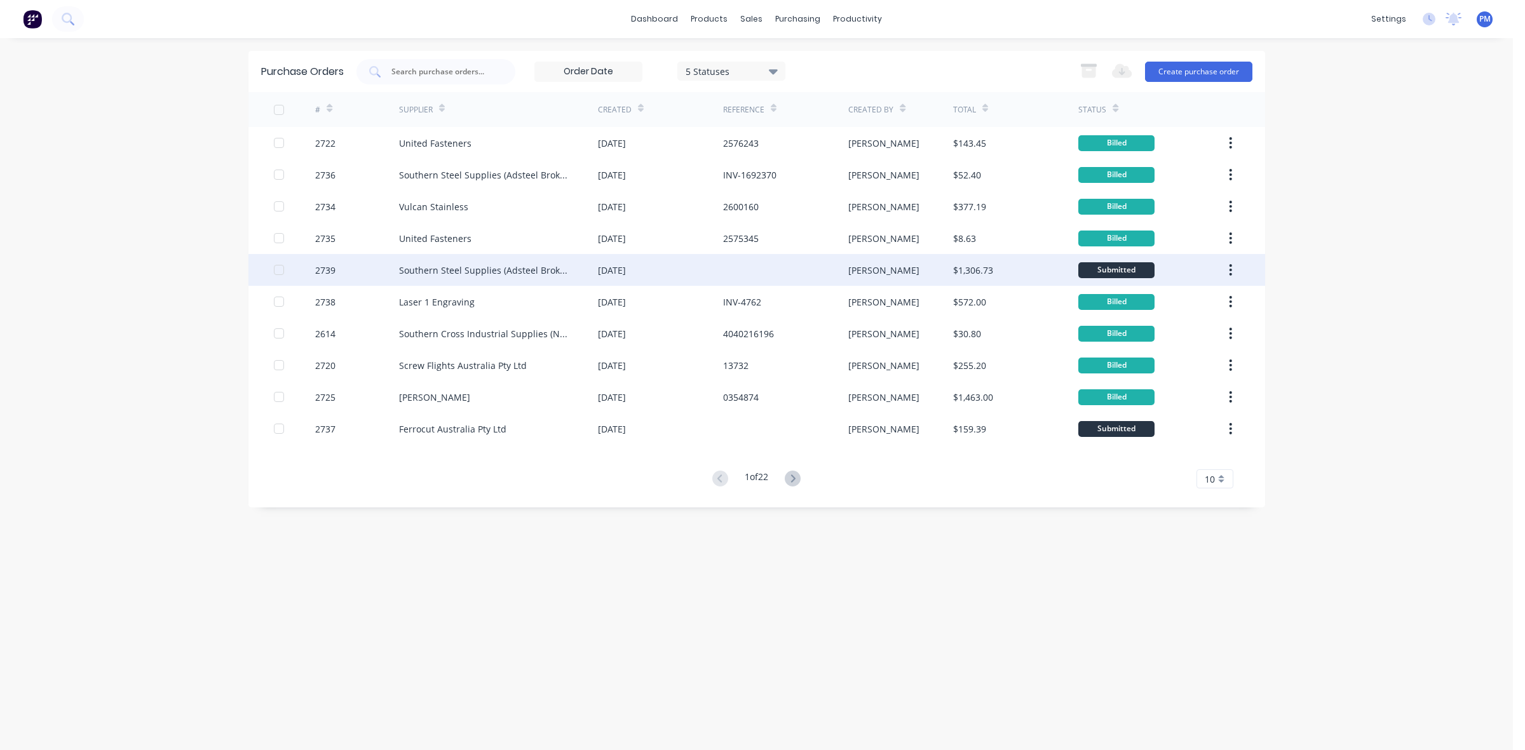
click at [682, 272] on div "[DATE]" at bounding box center [660, 270] width 125 height 32
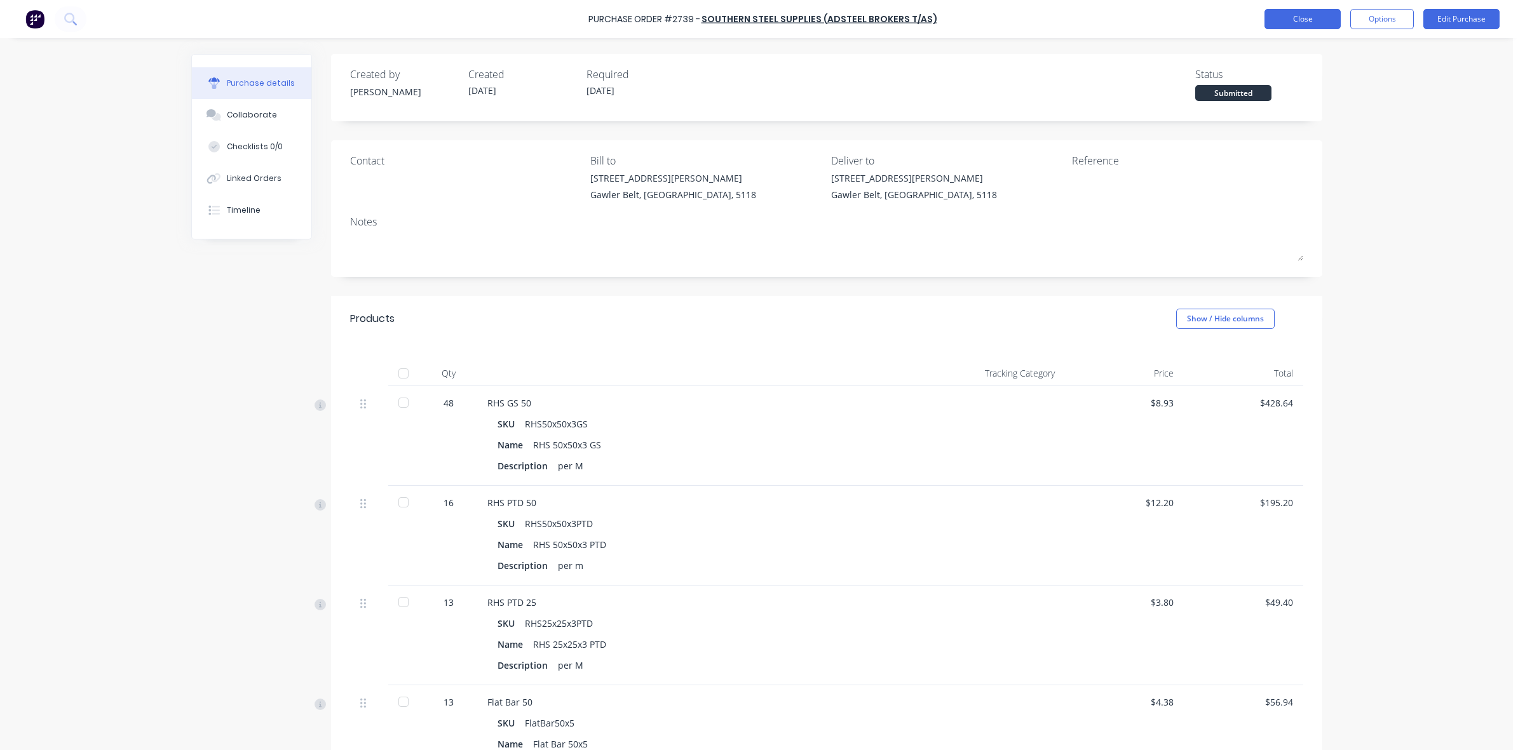
click at [1293, 17] on button "Close" at bounding box center [1302, 19] width 76 height 20
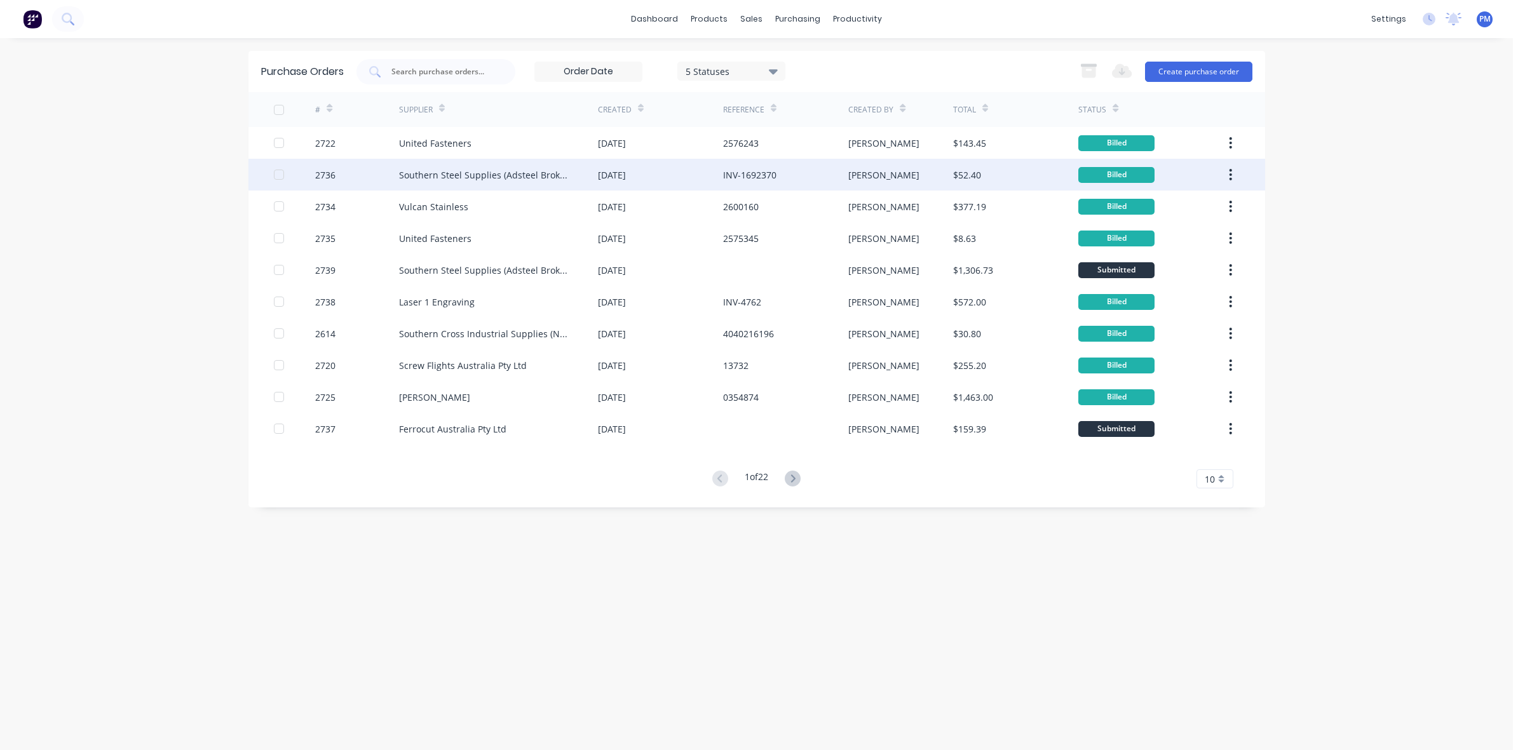
click at [691, 175] on div "[DATE]" at bounding box center [660, 175] width 125 height 32
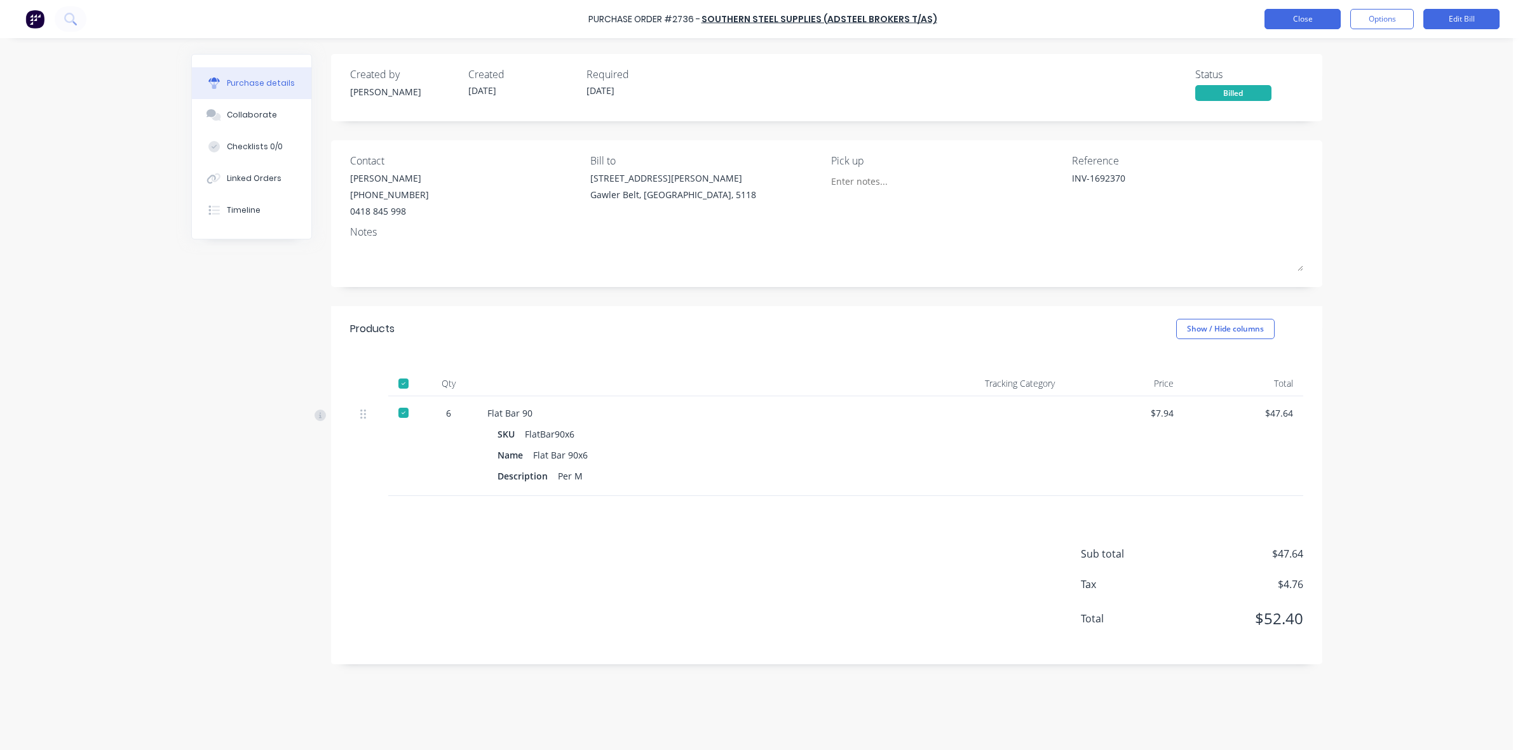
click at [1283, 19] on button "Close" at bounding box center [1302, 19] width 76 height 20
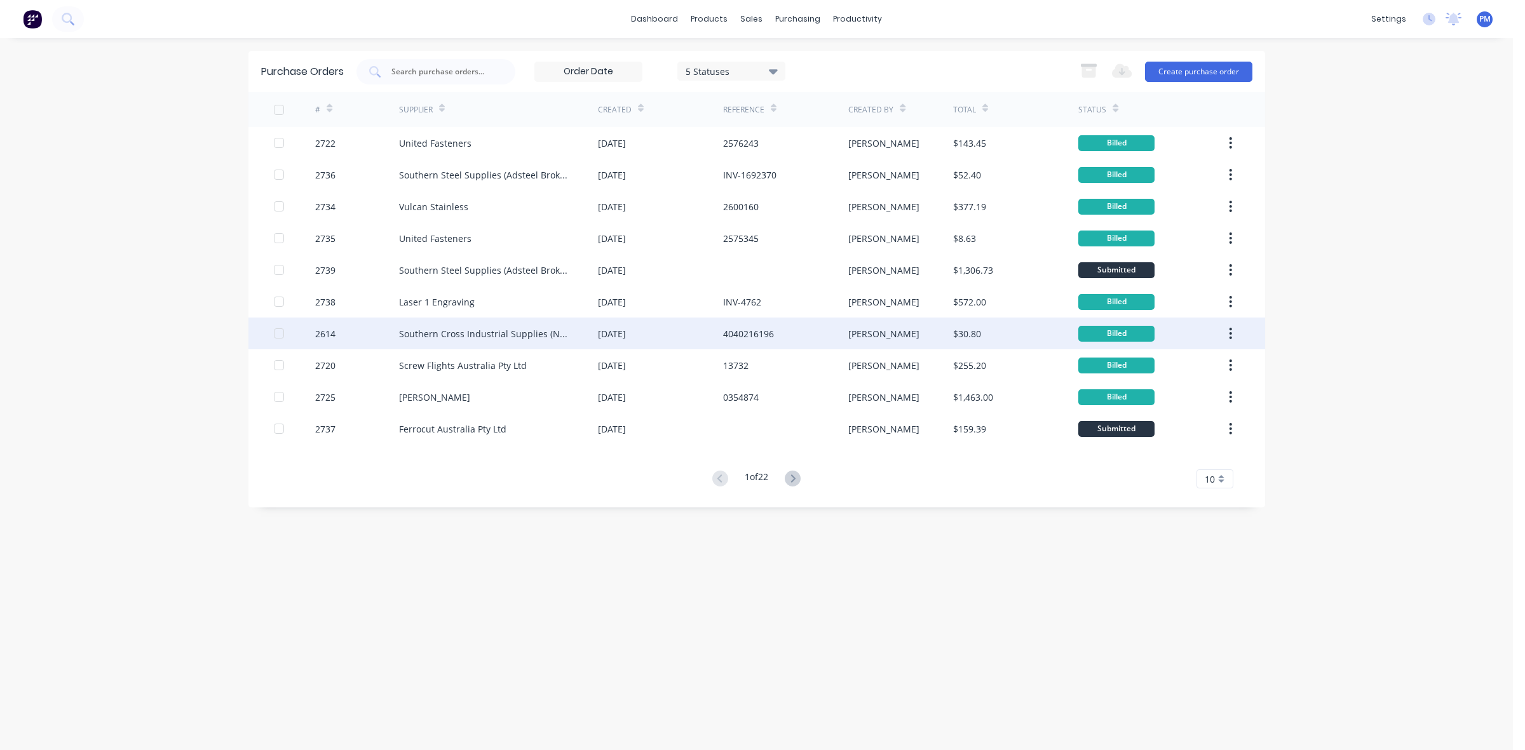
click at [684, 340] on div "22 Aug 2025" at bounding box center [660, 334] width 125 height 32
type textarea "x"
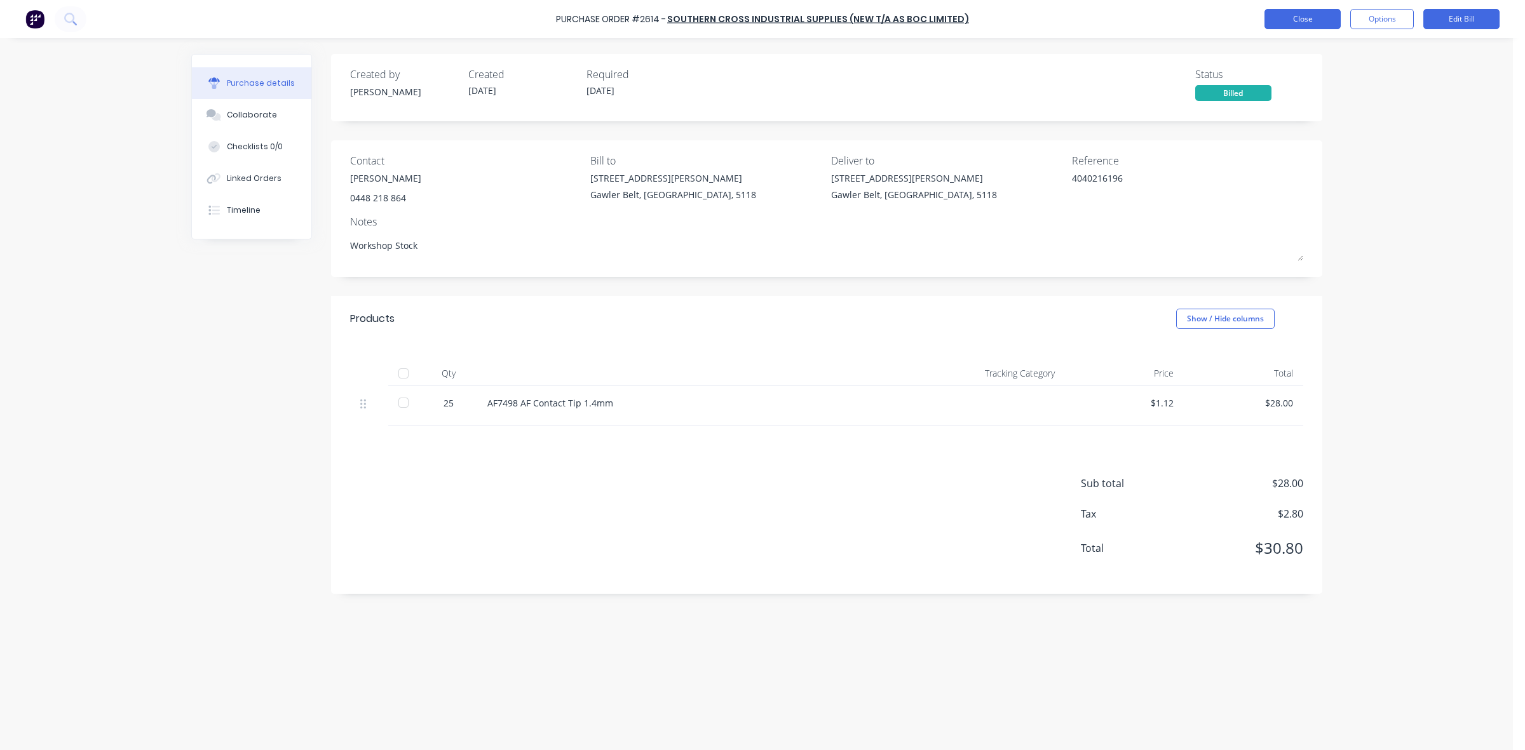
click at [1295, 14] on button "Close" at bounding box center [1302, 19] width 76 height 20
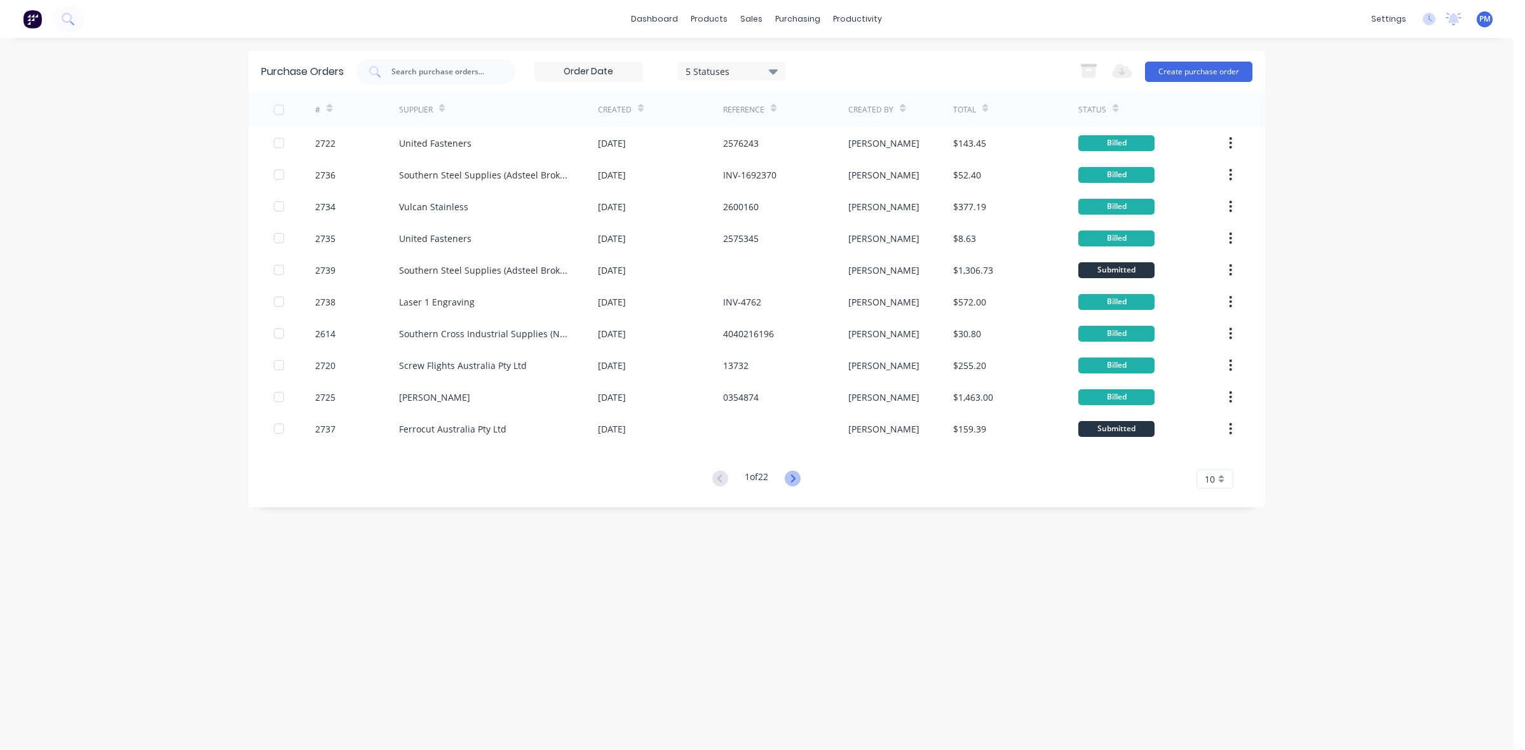
click at [797, 480] on icon at bounding box center [793, 479] width 16 height 16
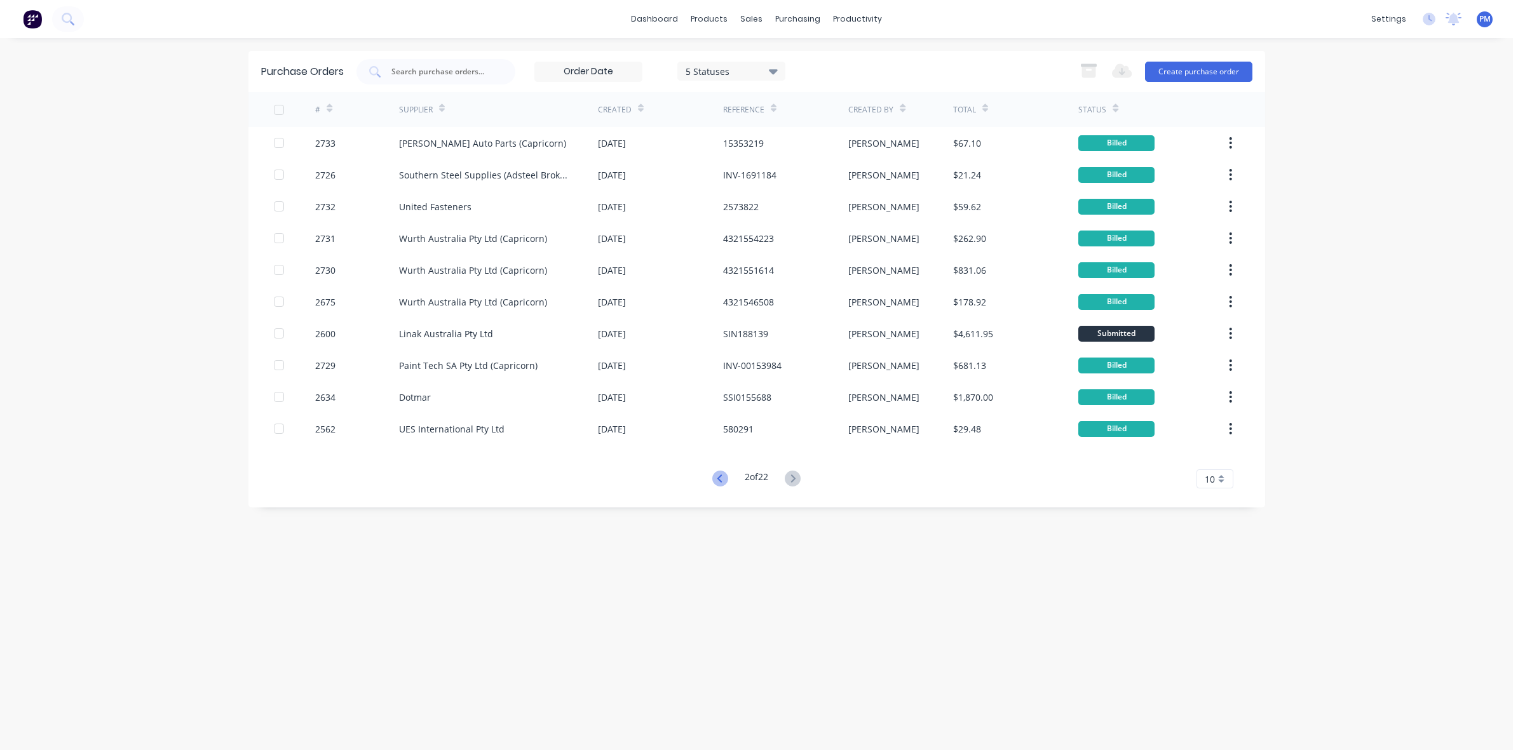
click at [712, 477] on icon at bounding box center [720, 479] width 16 height 16
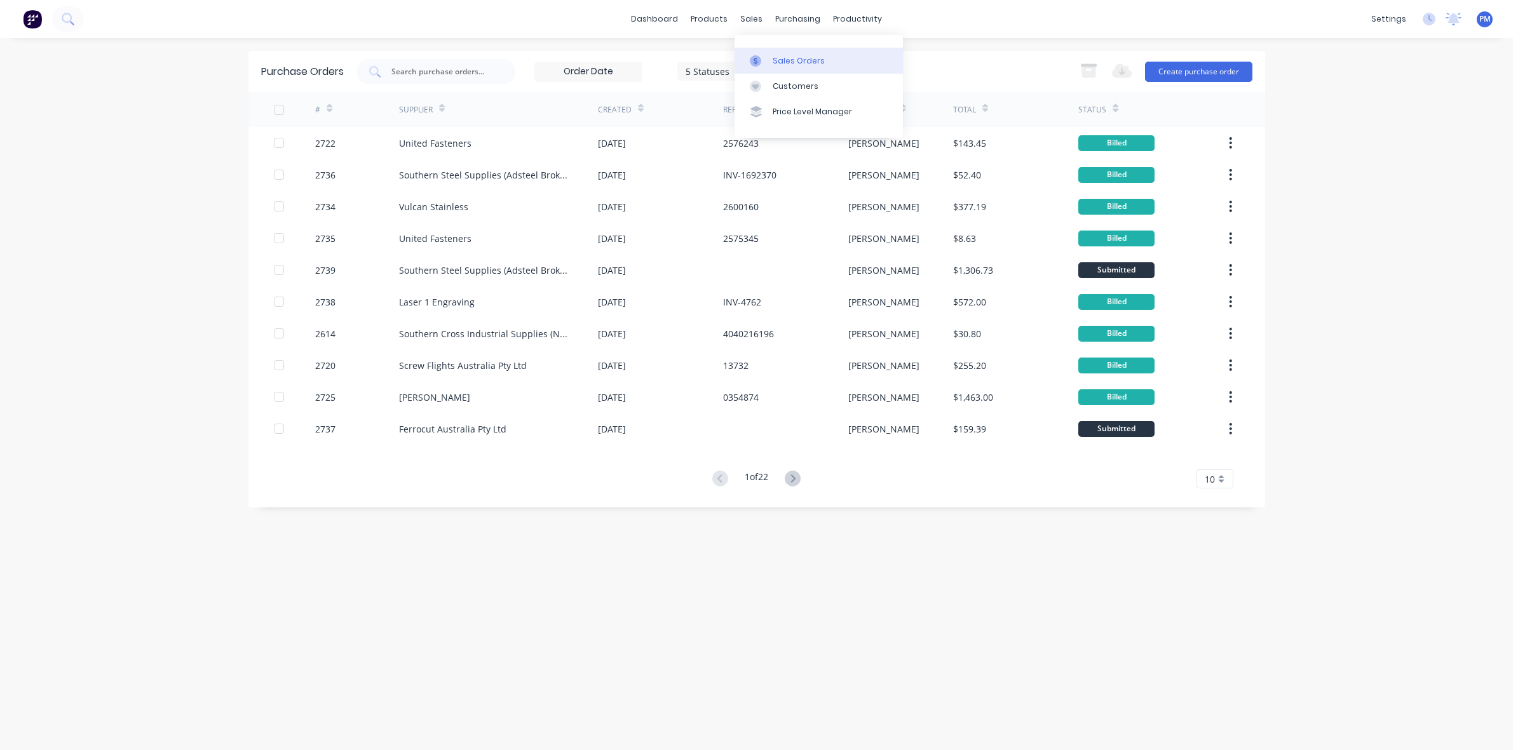
click at [779, 55] on div "Sales Orders" at bounding box center [798, 60] width 52 height 11
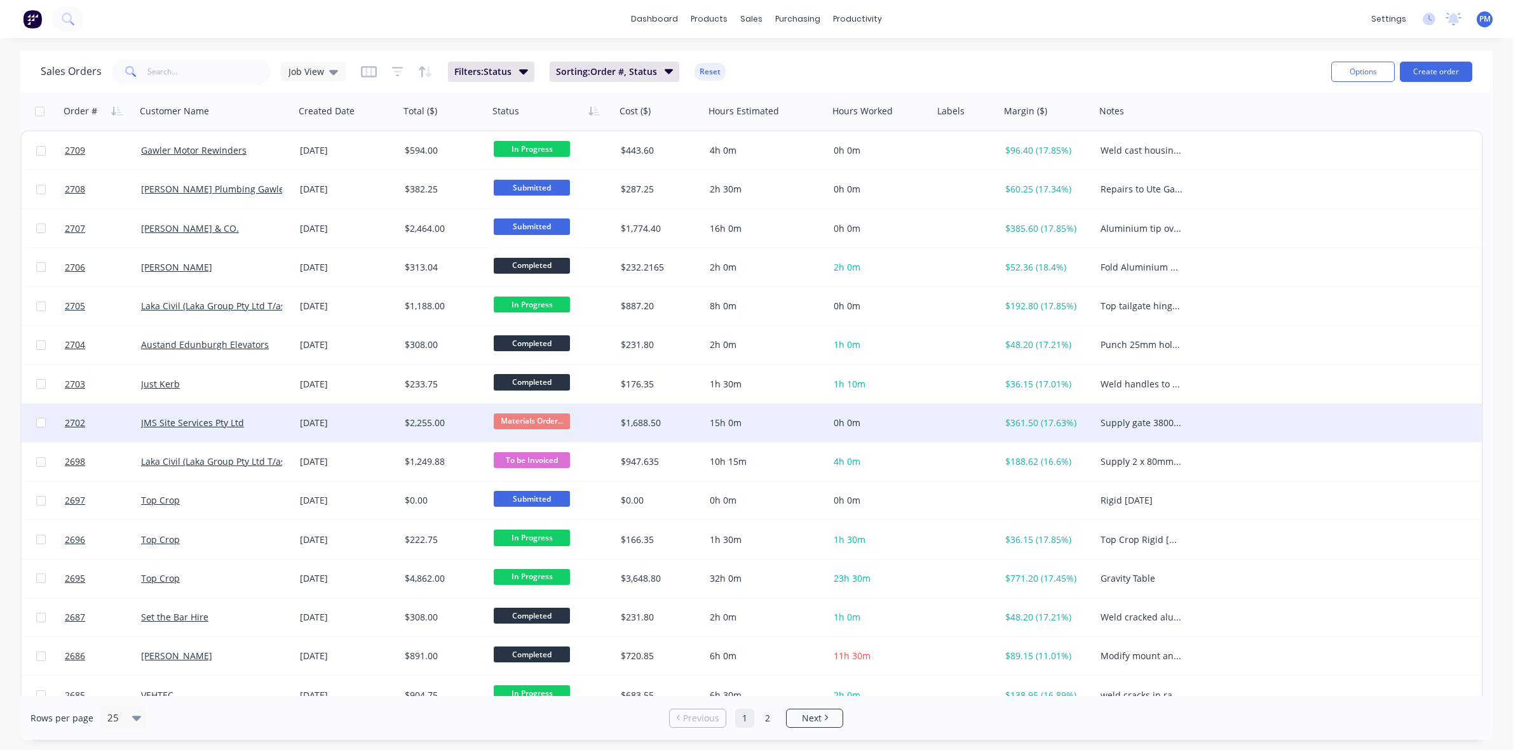
click at [375, 427] on div "[DATE]" at bounding box center [347, 423] width 95 height 13
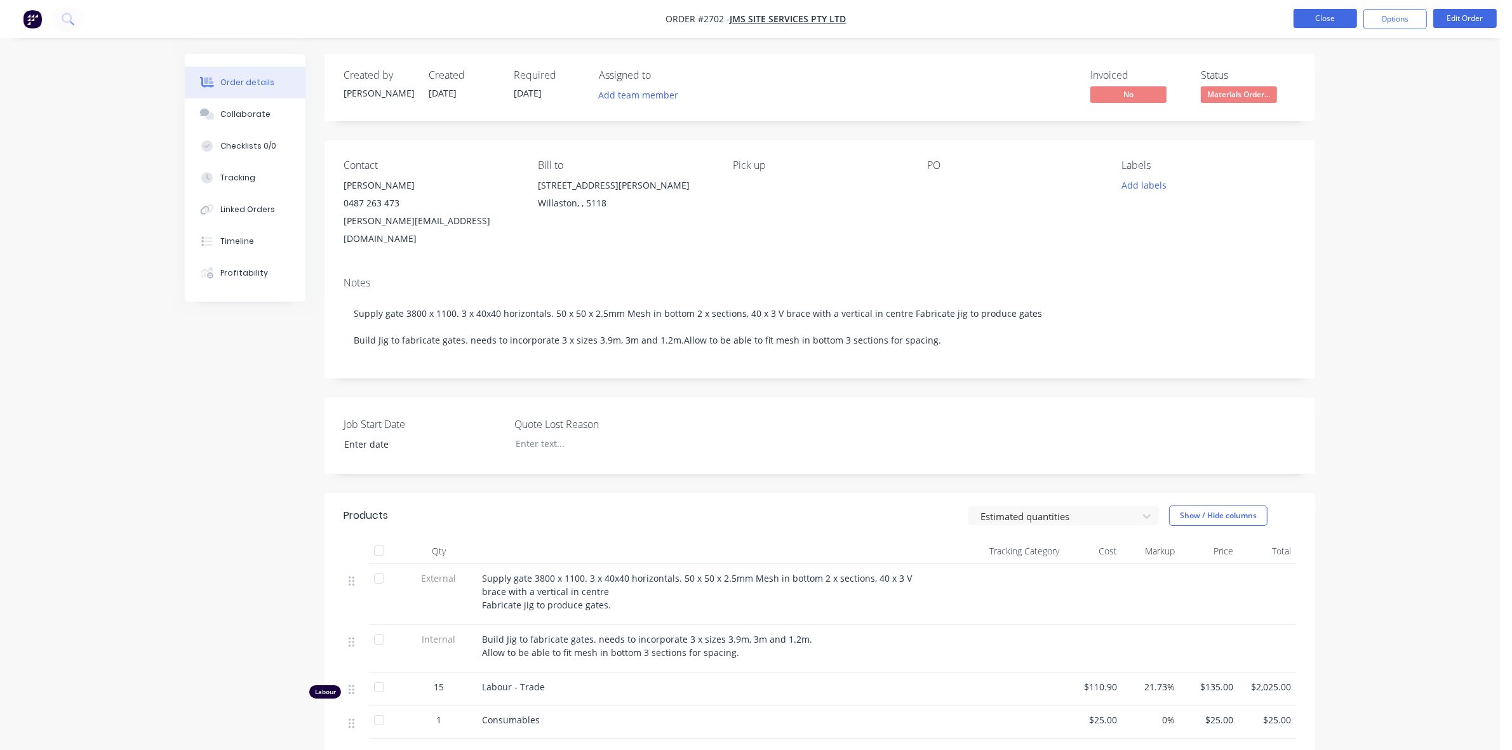
click at [1315, 20] on button "Close" at bounding box center [1326, 18] width 64 height 19
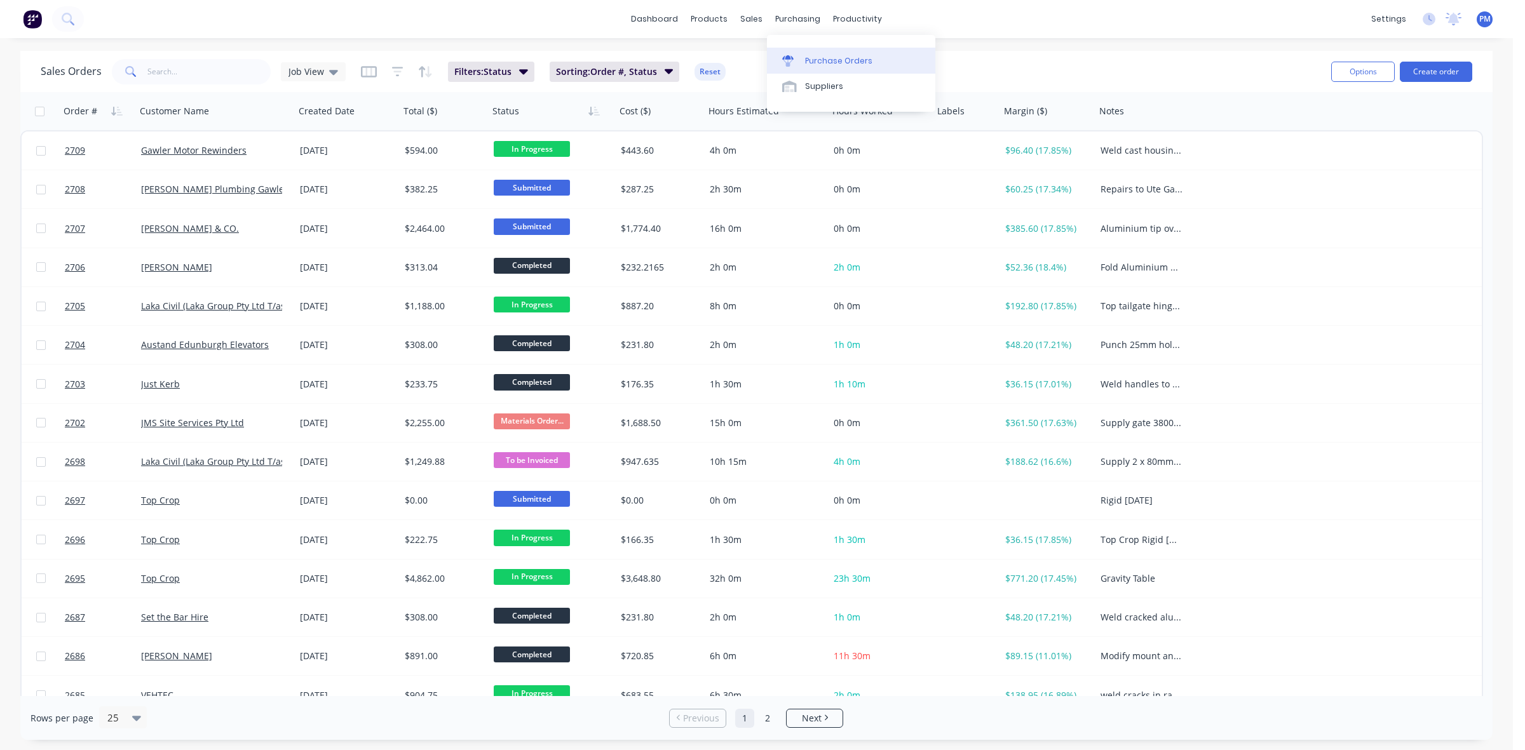
click at [820, 60] on div "Purchase Orders" at bounding box center [838, 60] width 67 height 11
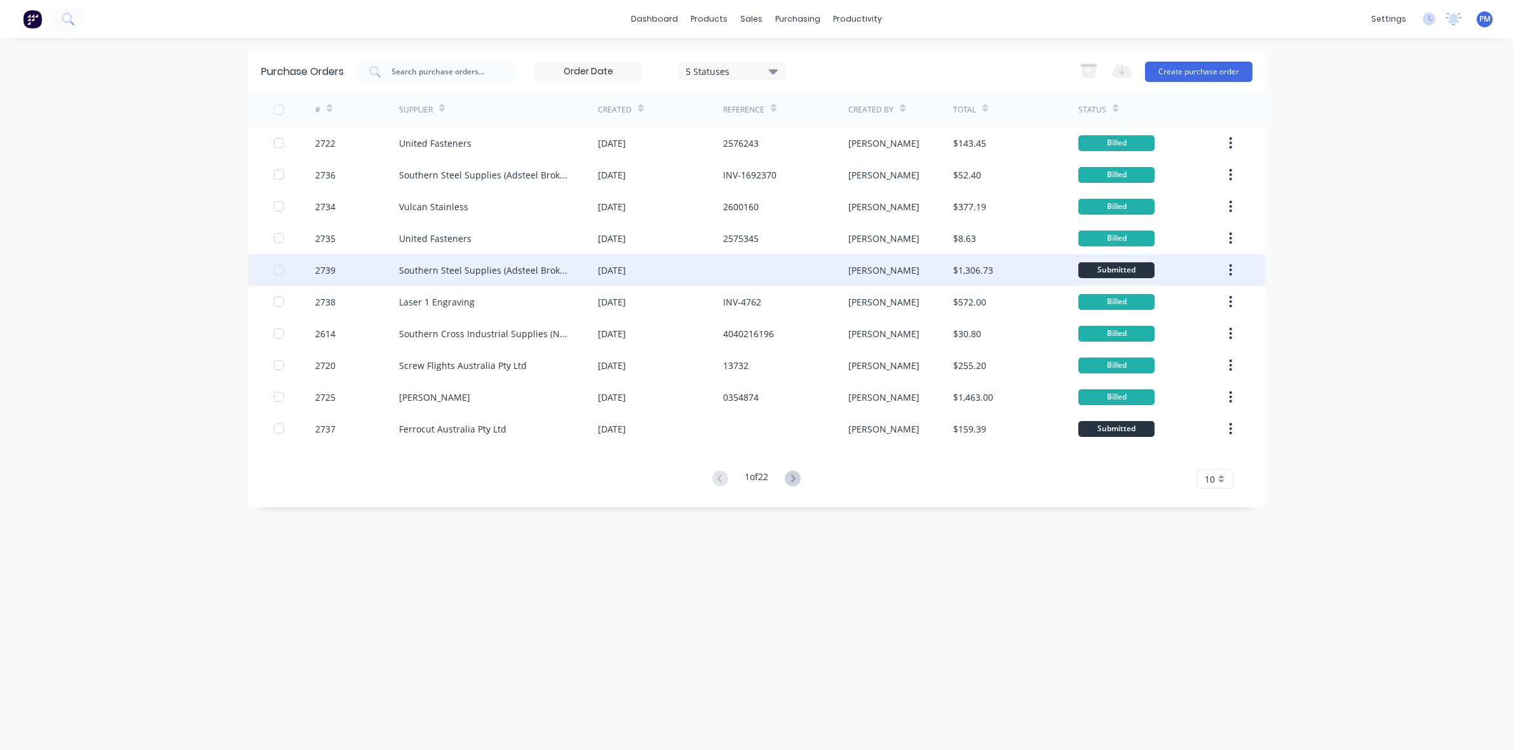
click at [687, 271] on div "[DATE]" at bounding box center [660, 270] width 125 height 32
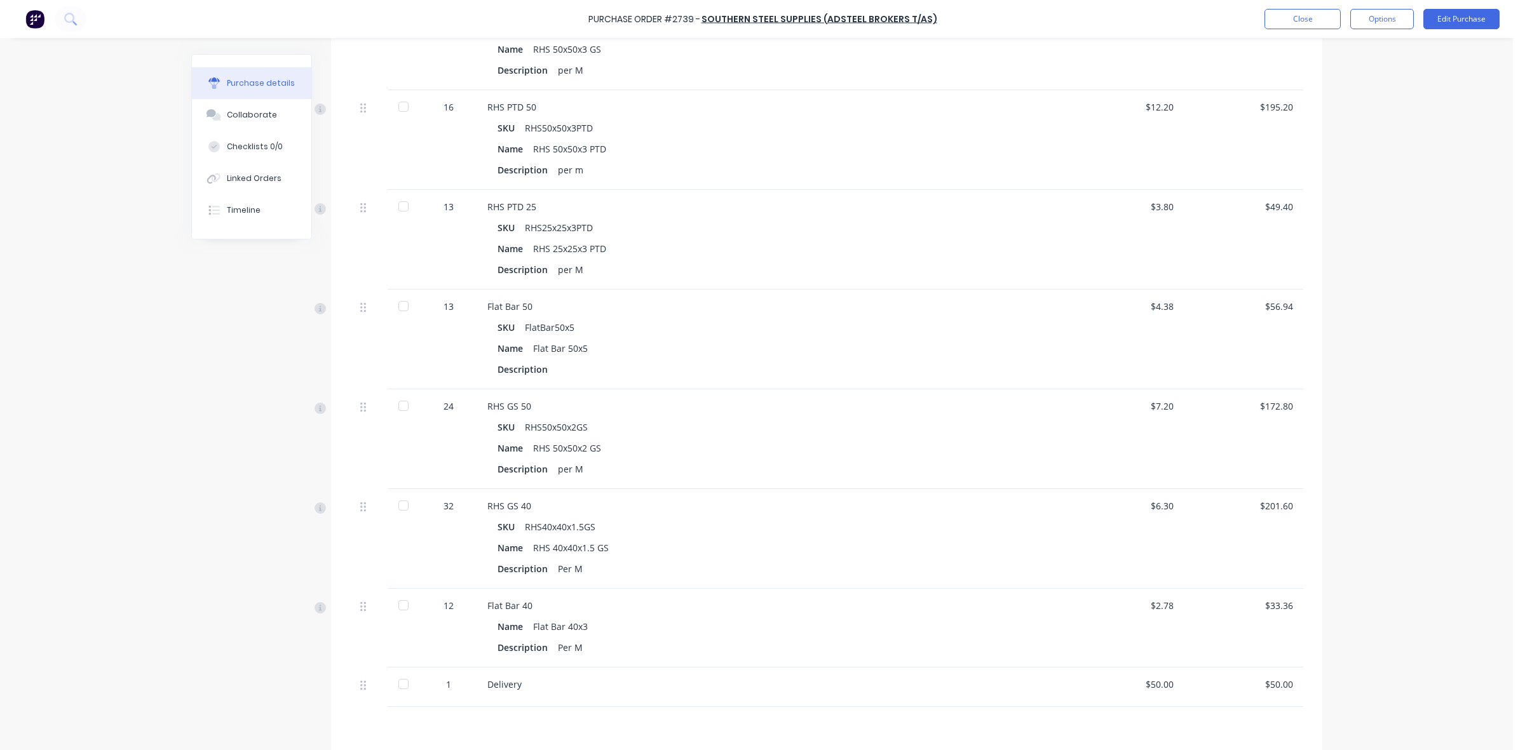
scroll to position [397, 0]
click at [1276, 481] on div "48 RHS GS 50 SKU RHS50x50x3GS Name RHS 50x50x3 GS Description per M $8.93 $428.…" at bounding box center [826, 347] width 953 height 717
click at [1213, 509] on div "48 RHS GS 50 SKU RHS50x50x3GS Name RHS 50x50x3 GS Description per M $8.93 $428.…" at bounding box center [826, 347] width 953 height 717
click at [783, 573] on div "Description Per M" at bounding box center [699, 567] width 404 height 18
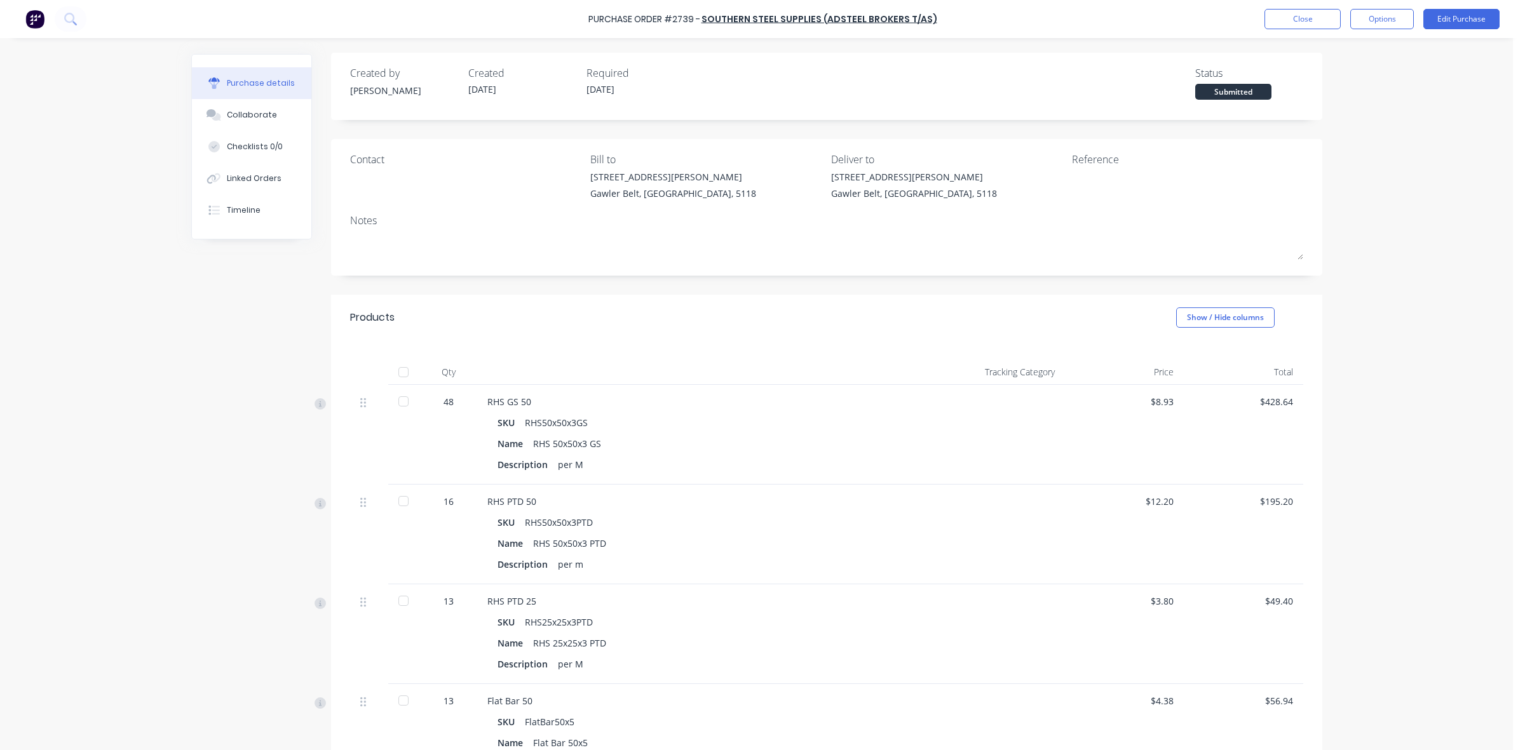
scroll to position [0, 0]
click at [1305, 17] on button "Close" at bounding box center [1302, 19] width 76 height 20
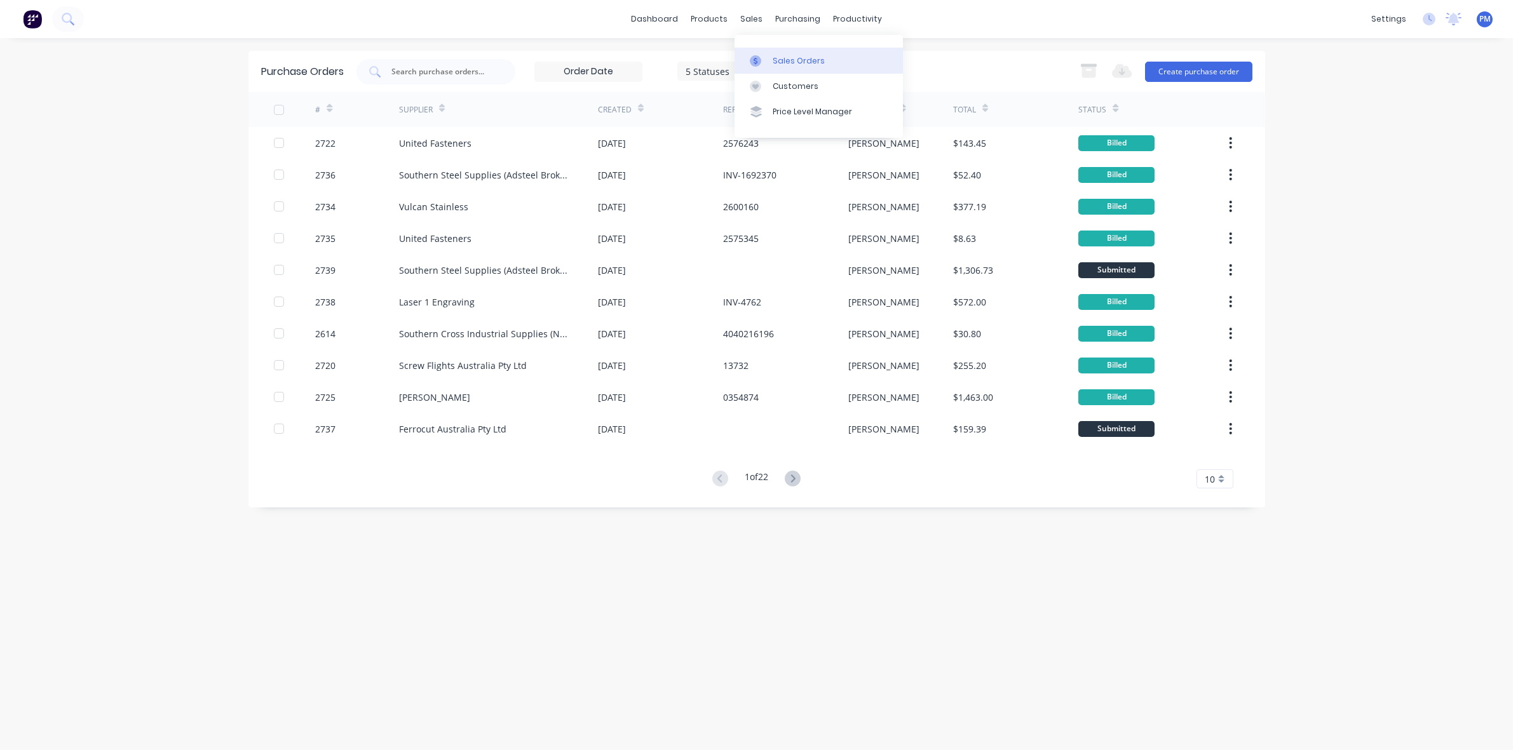
click at [778, 57] on div "Sales Orders" at bounding box center [798, 60] width 52 height 11
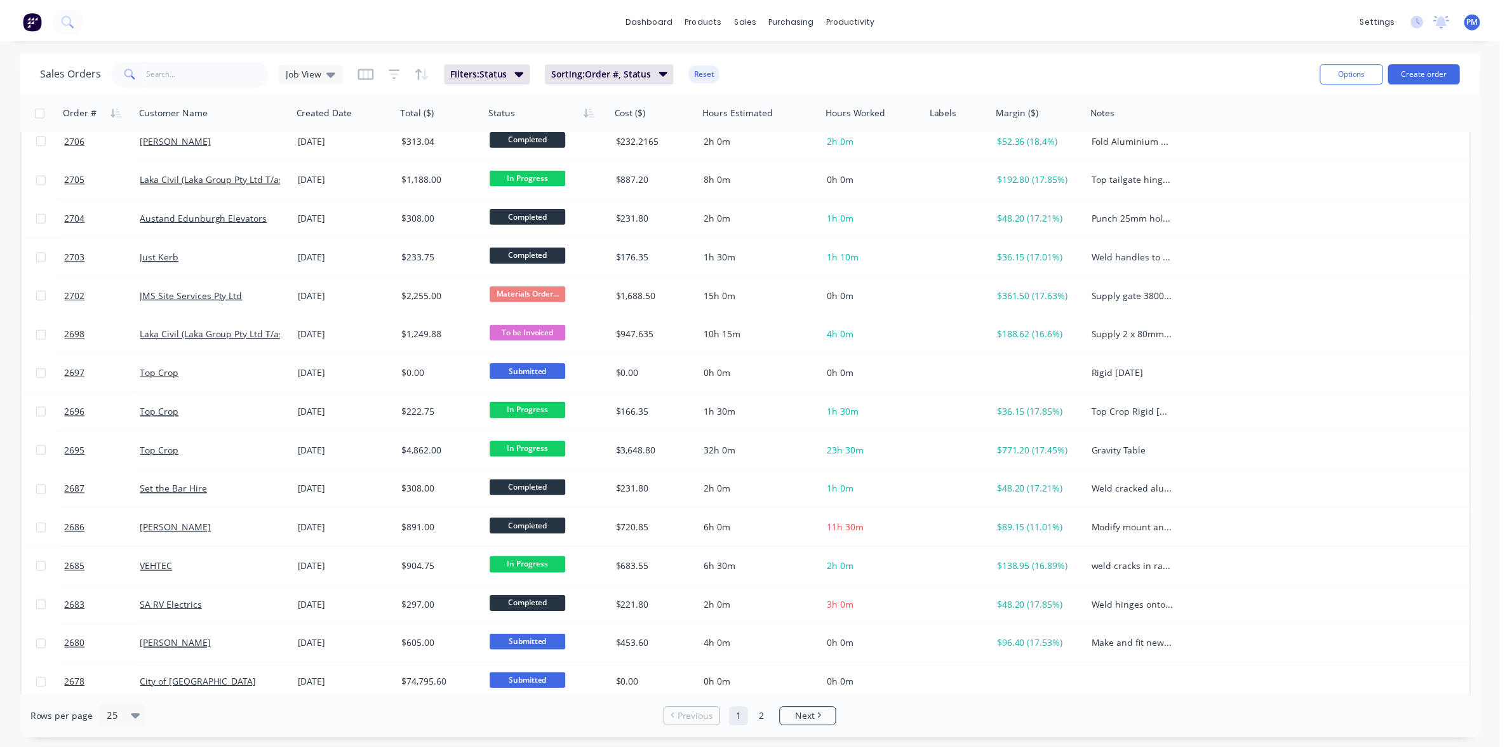
scroll to position [89, 0]
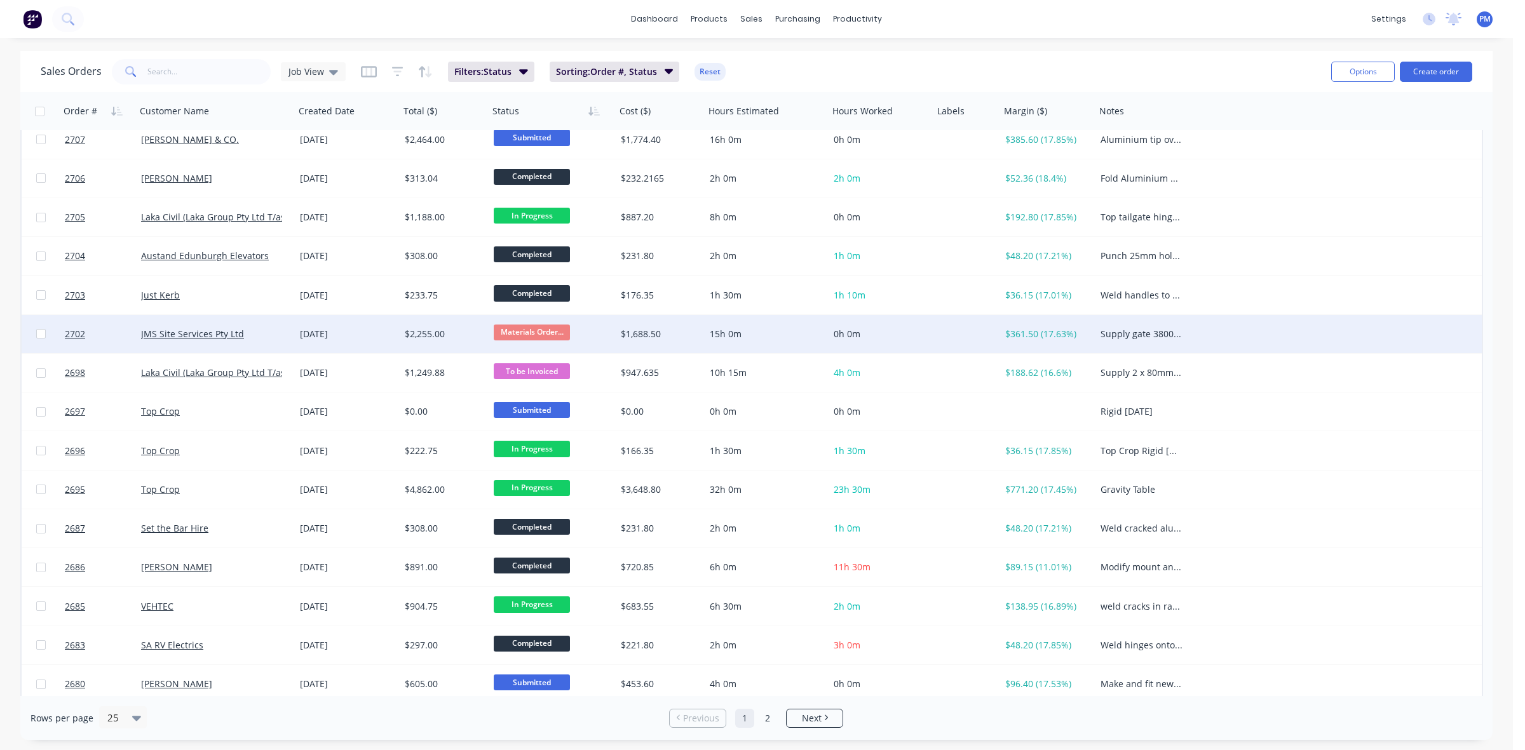
click at [375, 330] on div "[DATE]" at bounding box center [347, 334] width 95 height 13
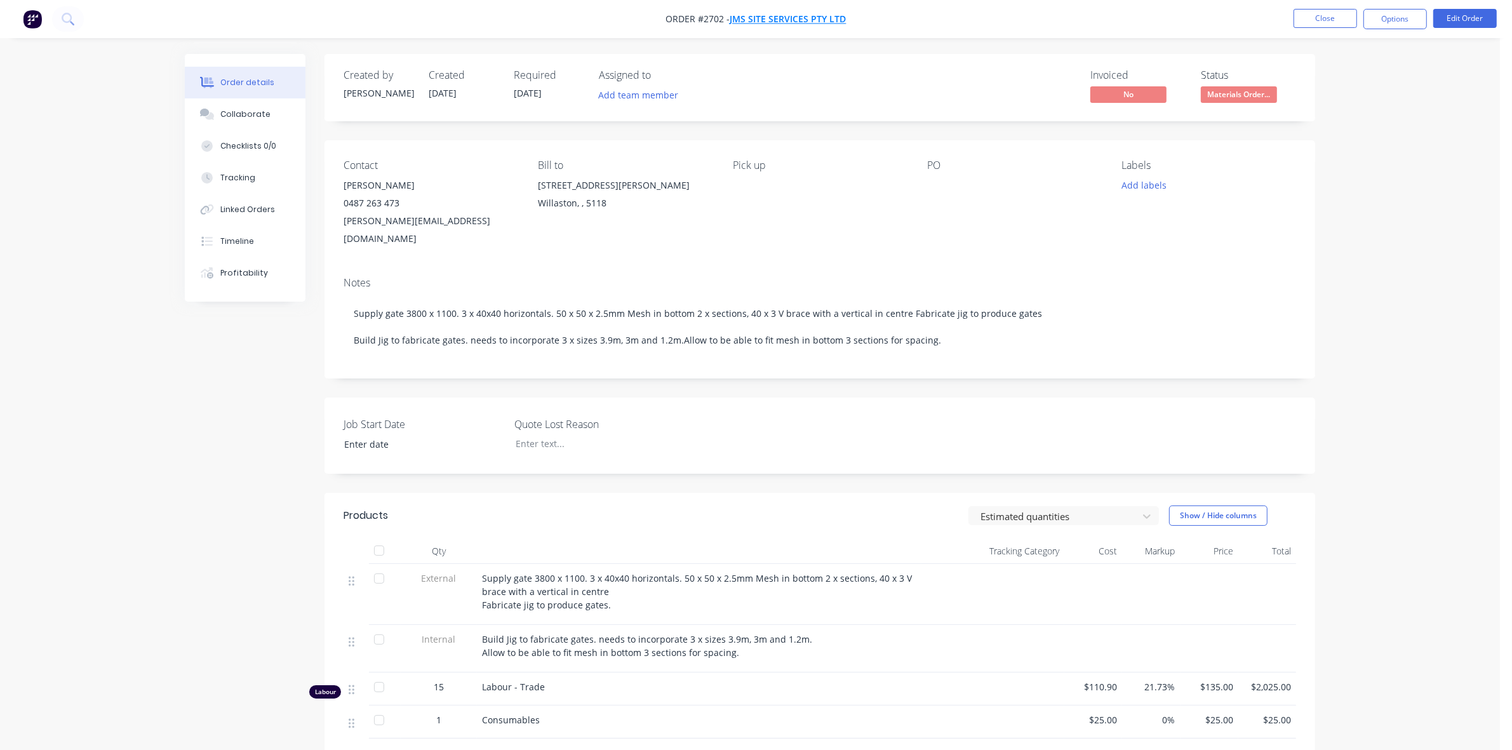
click at [798, 17] on span "JMS Site Services Pty Ltd" at bounding box center [789, 19] width 116 height 12
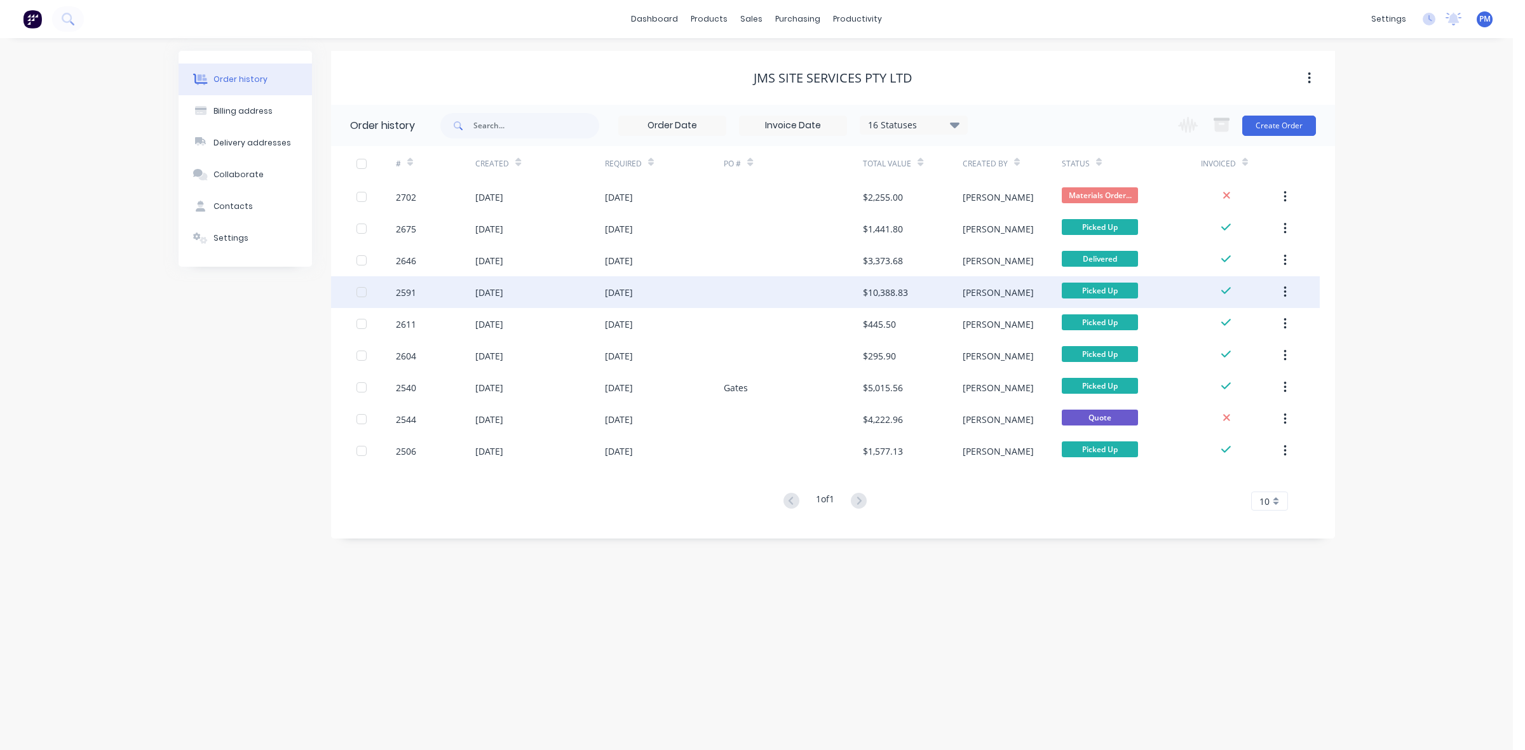
click at [572, 300] on div "12 Aug 2025" at bounding box center [539, 292] width 129 height 32
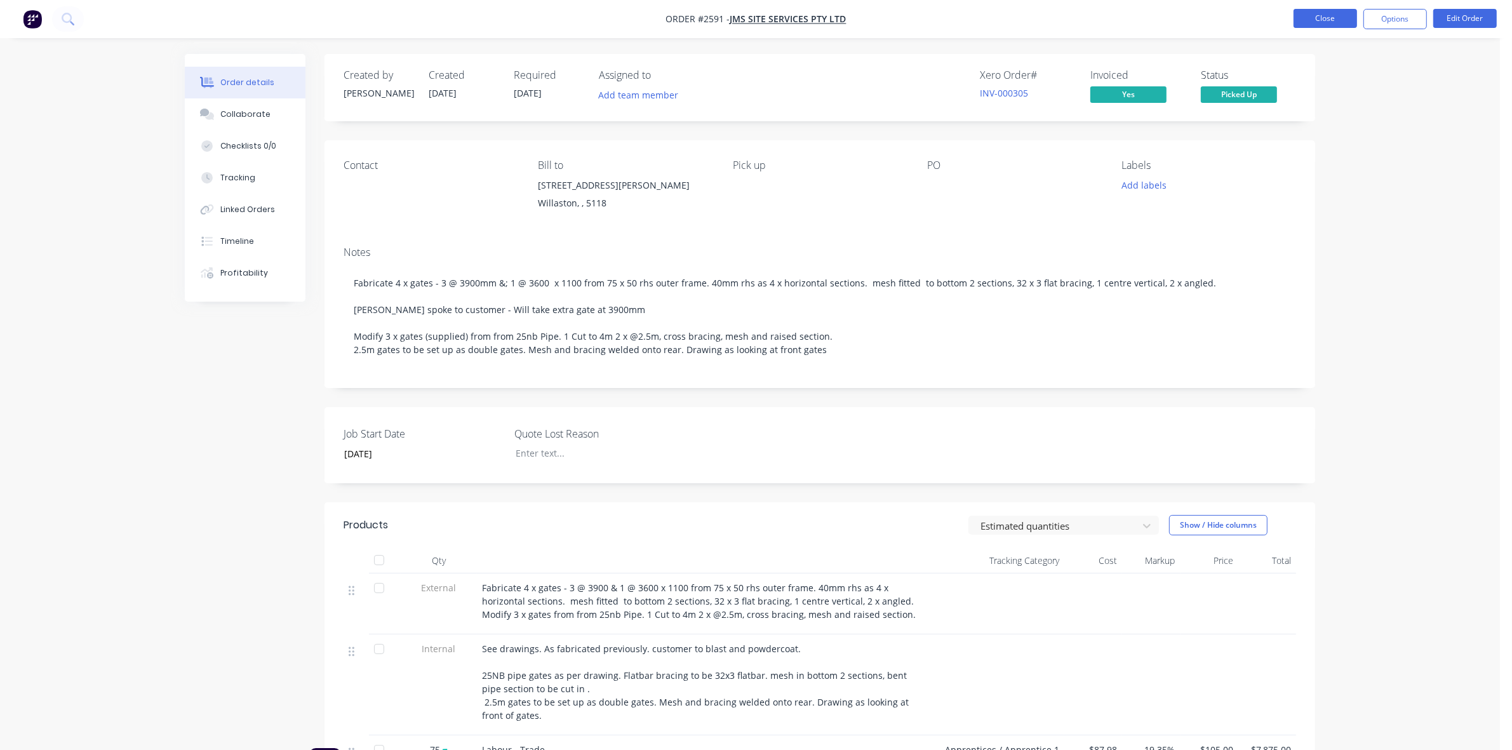
click at [1312, 17] on button "Close" at bounding box center [1326, 18] width 64 height 19
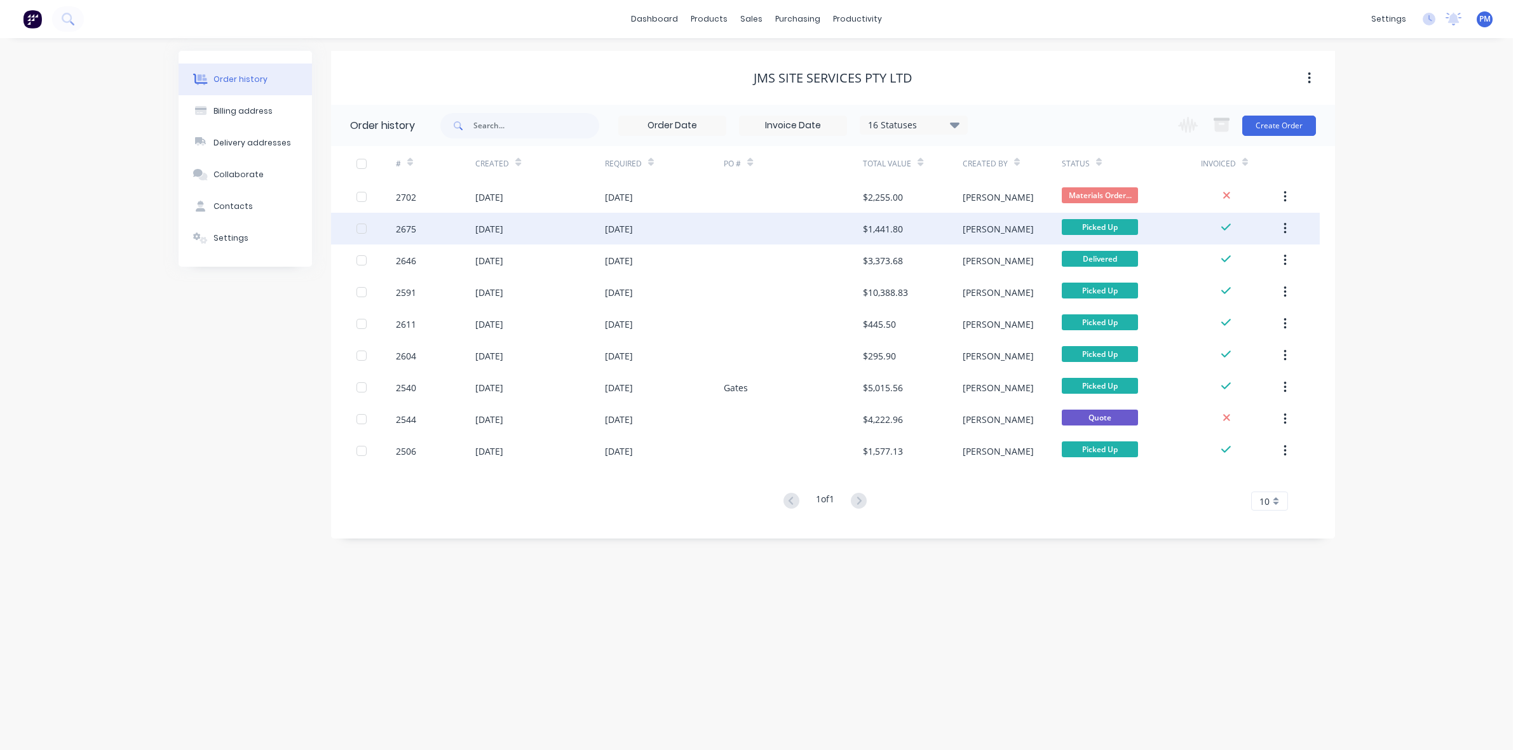
click at [555, 223] on div "[DATE]" at bounding box center [539, 229] width 129 height 32
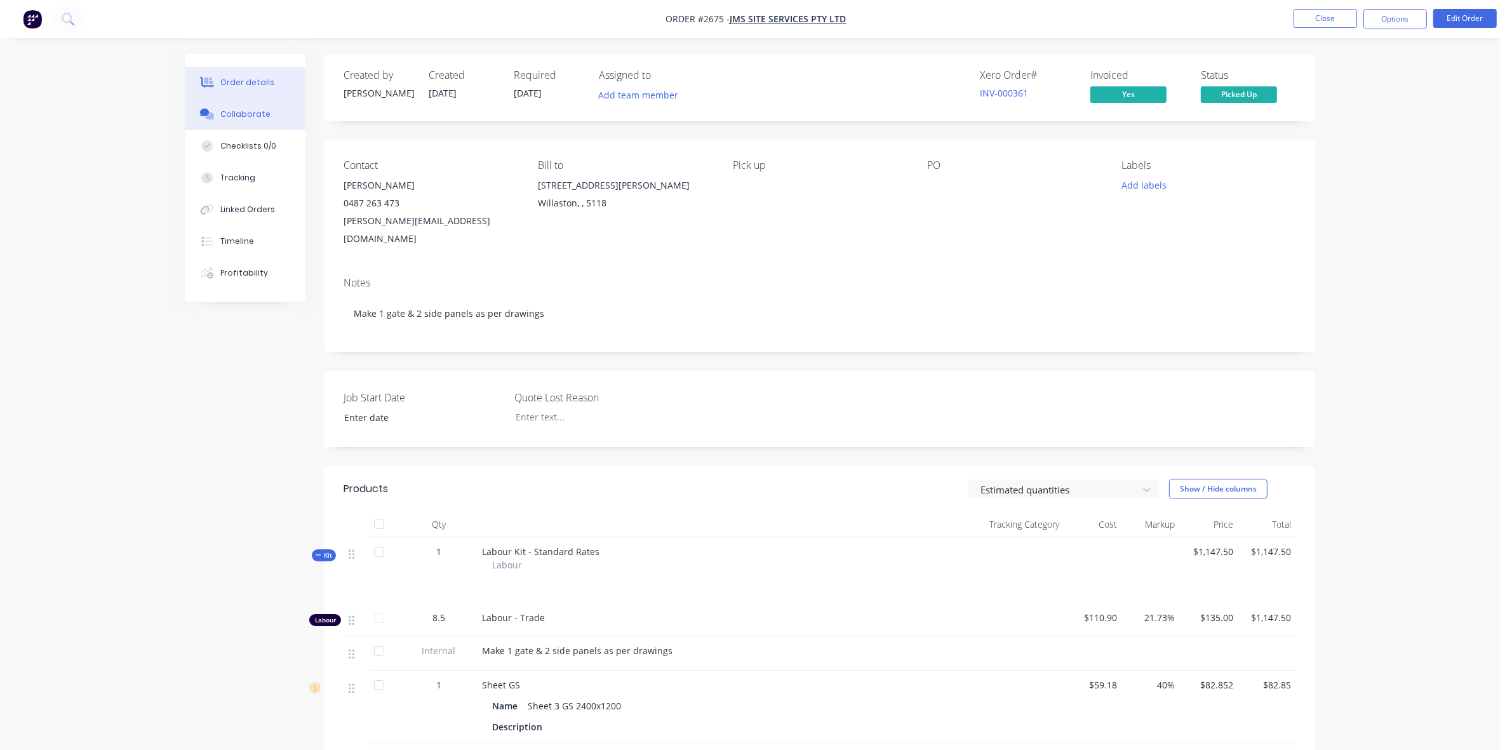
click at [243, 114] on div "Collaborate" at bounding box center [245, 114] width 50 height 11
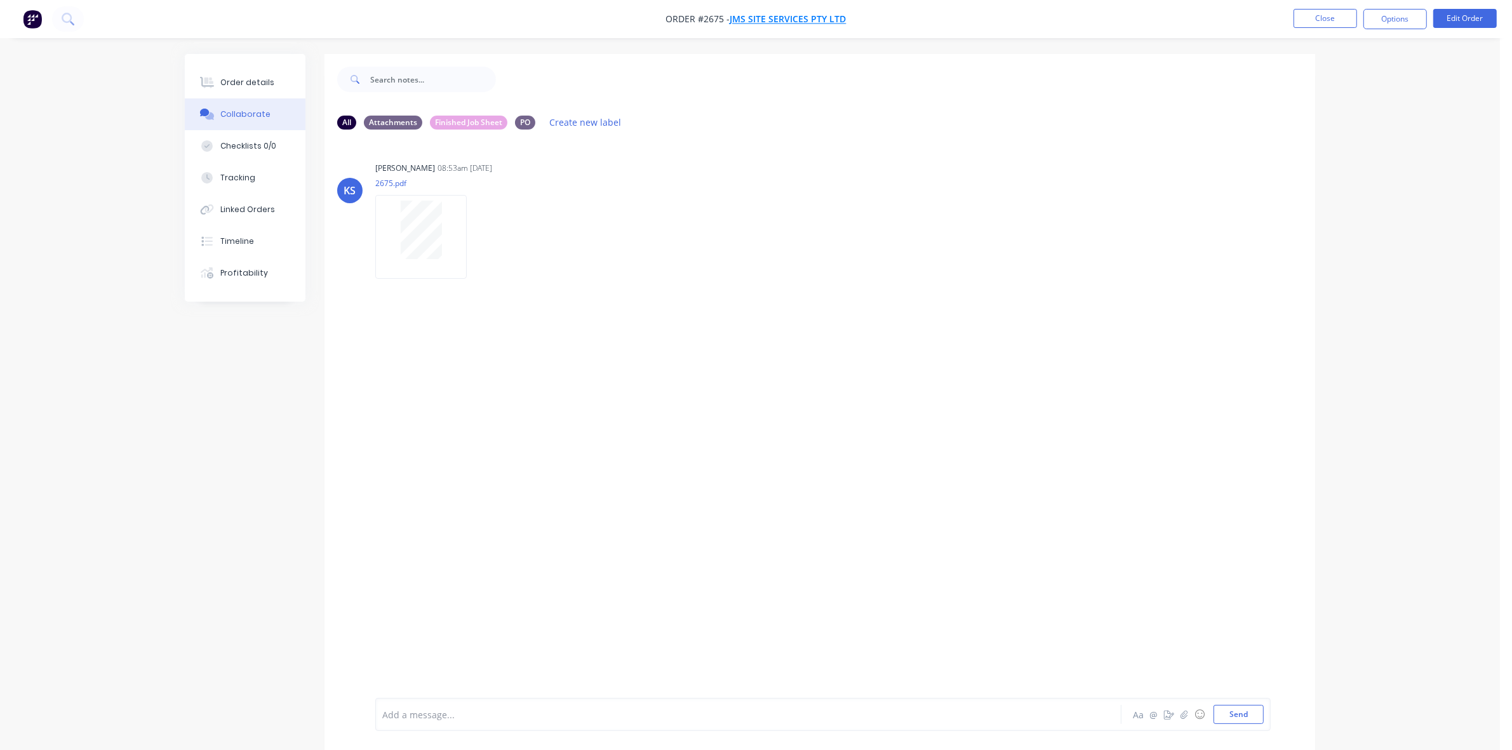
click at [785, 19] on span "JMS Site Services Pty Ltd" at bounding box center [789, 19] width 116 height 12
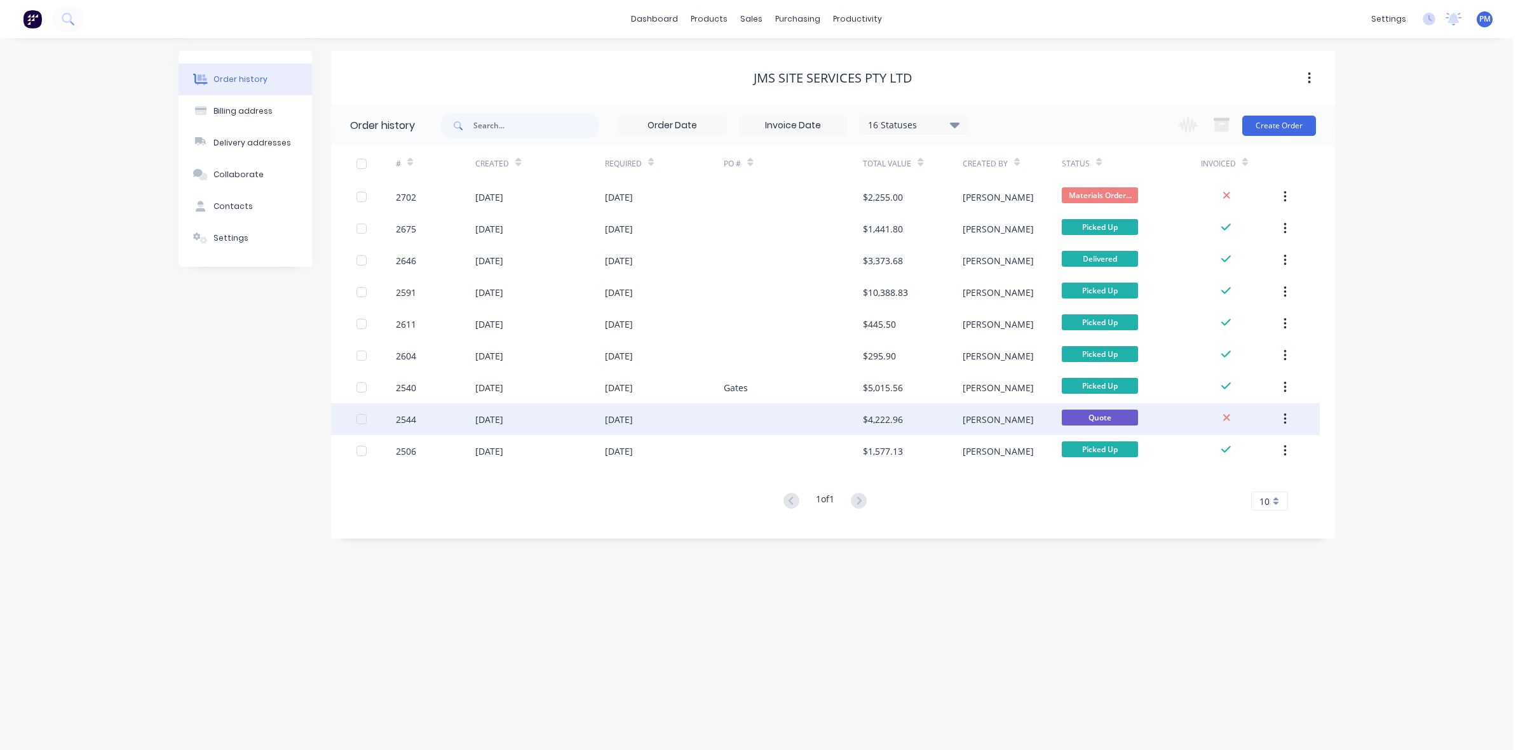
click at [556, 428] on div "24 Jul 2025" at bounding box center [539, 419] width 129 height 32
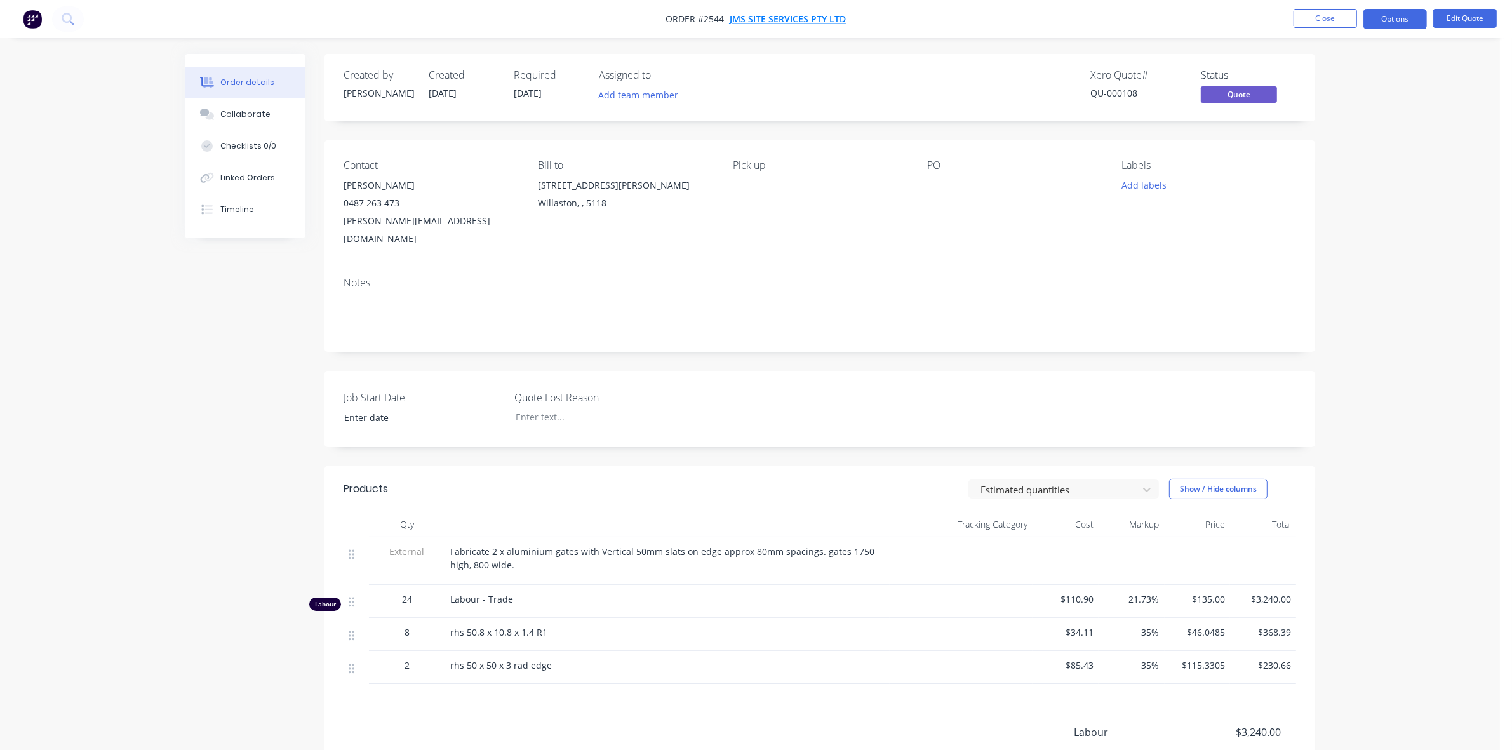
click at [760, 16] on span "JMS Site Services Pty Ltd" at bounding box center [789, 19] width 116 height 12
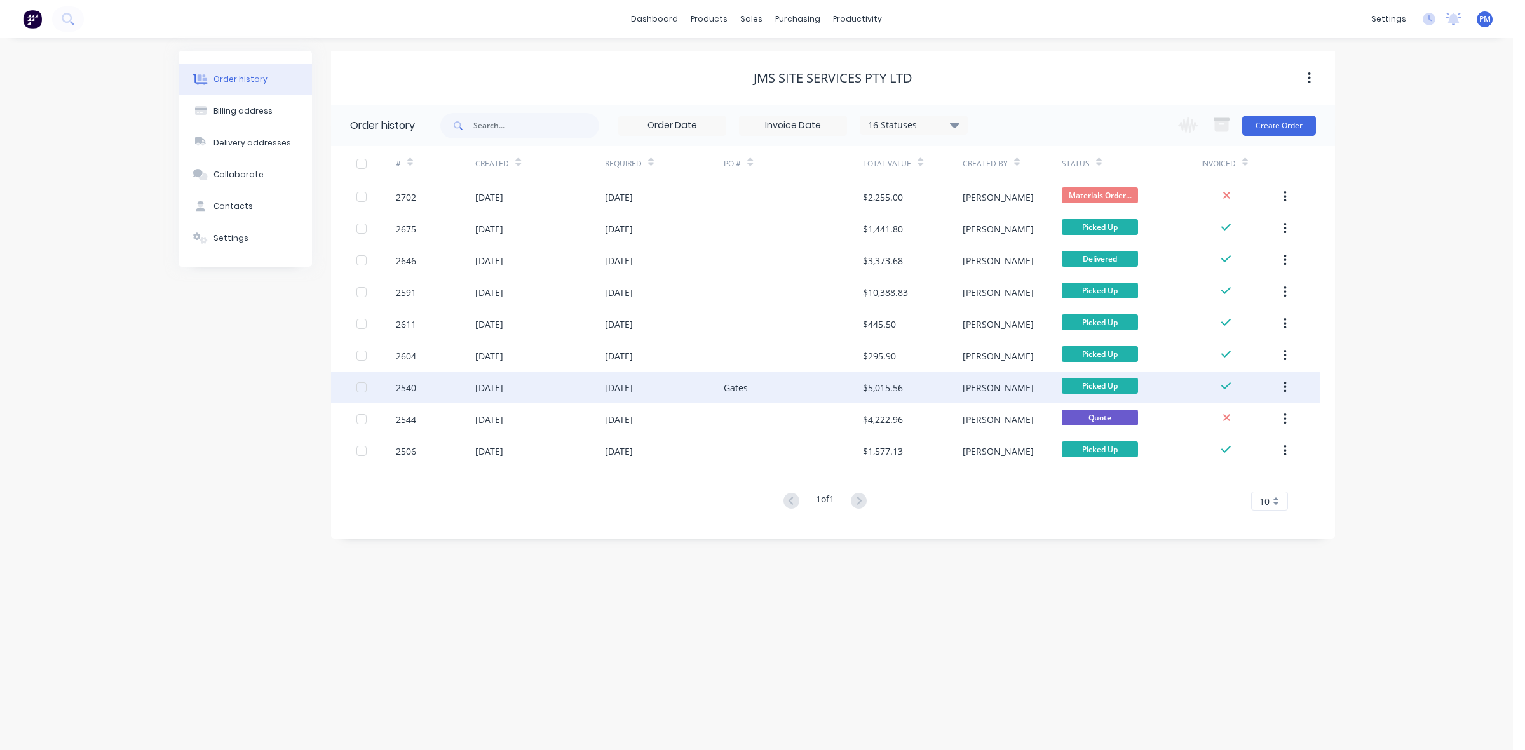
click at [556, 394] on div "23 Jul 2025" at bounding box center [539, 388] width 129 height 32
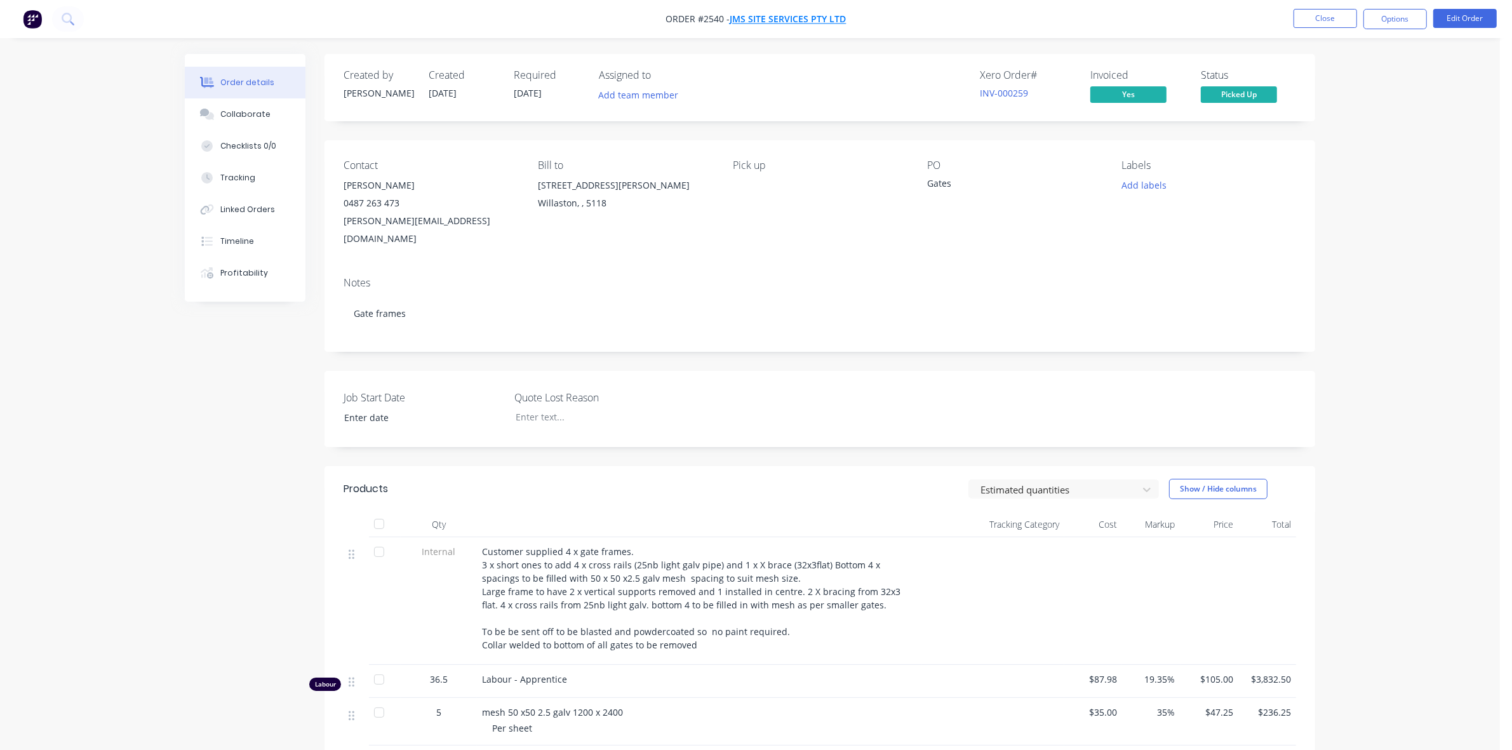
click at [795, 23] on span "JMS Site Services Pty Ltd" at bounding box center [789, 19] width 116 height 12
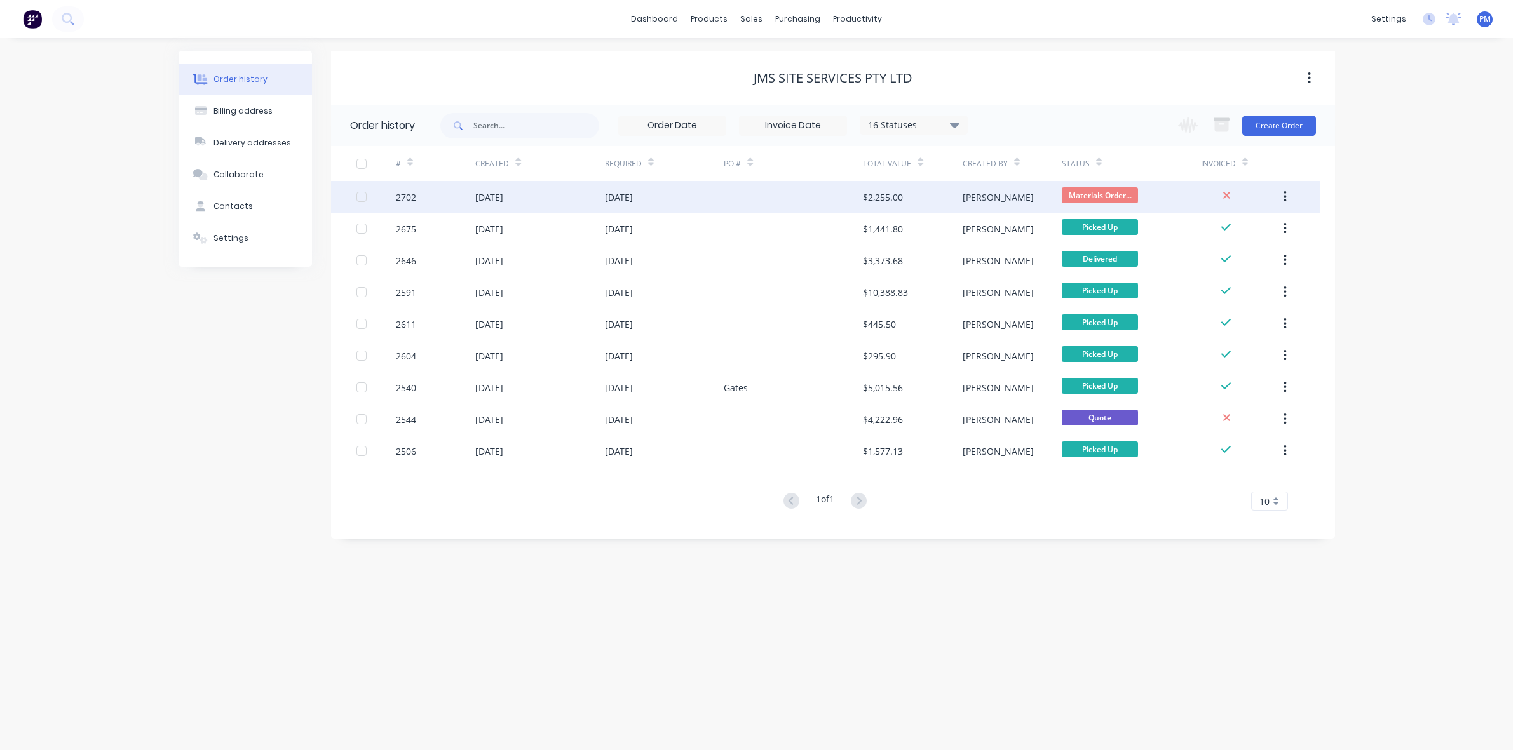
click at [555, 194] on div "[DATE]" at bounding box center [539, 197] width 129 height 32
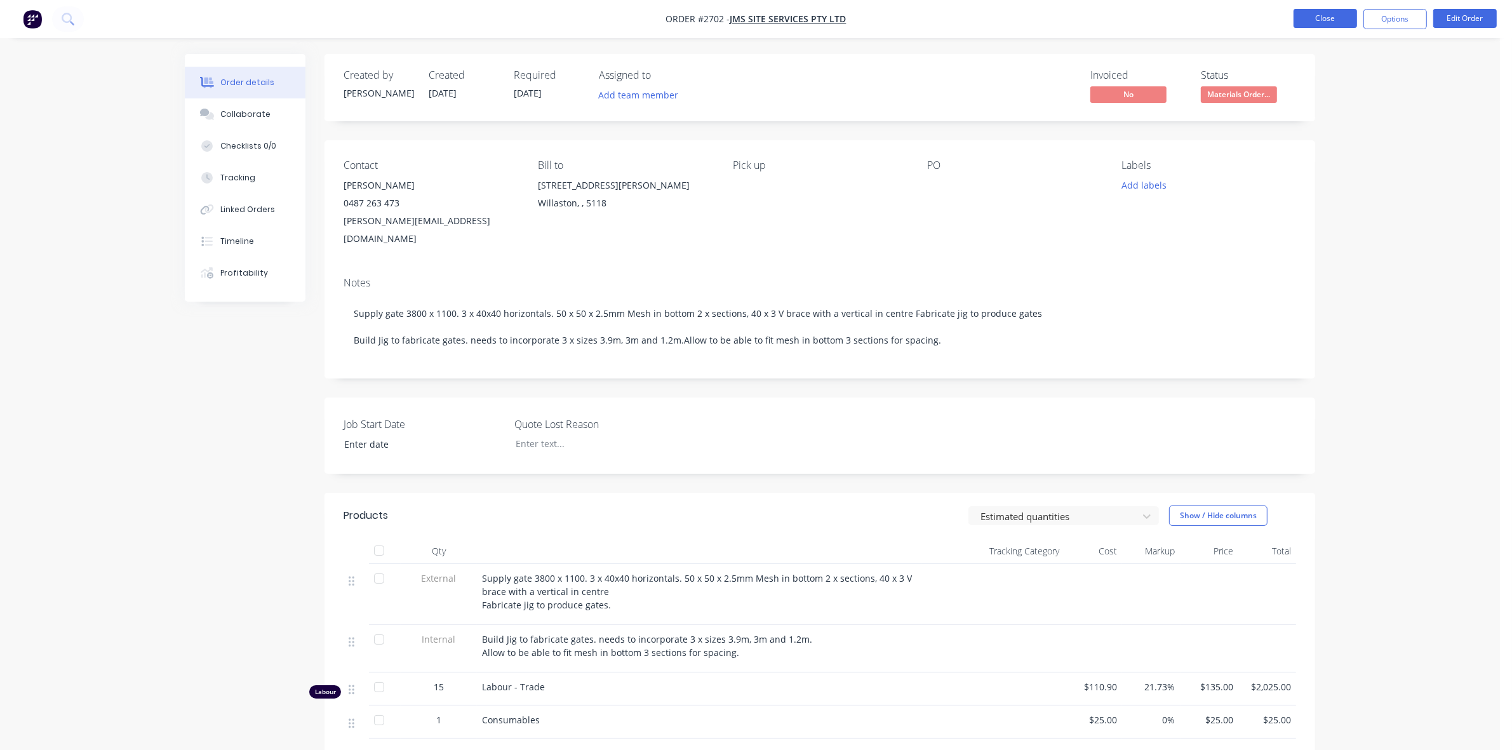
click at [1339, 21] on button "Close" at bounding box center [1326, 18] width 64 height 19
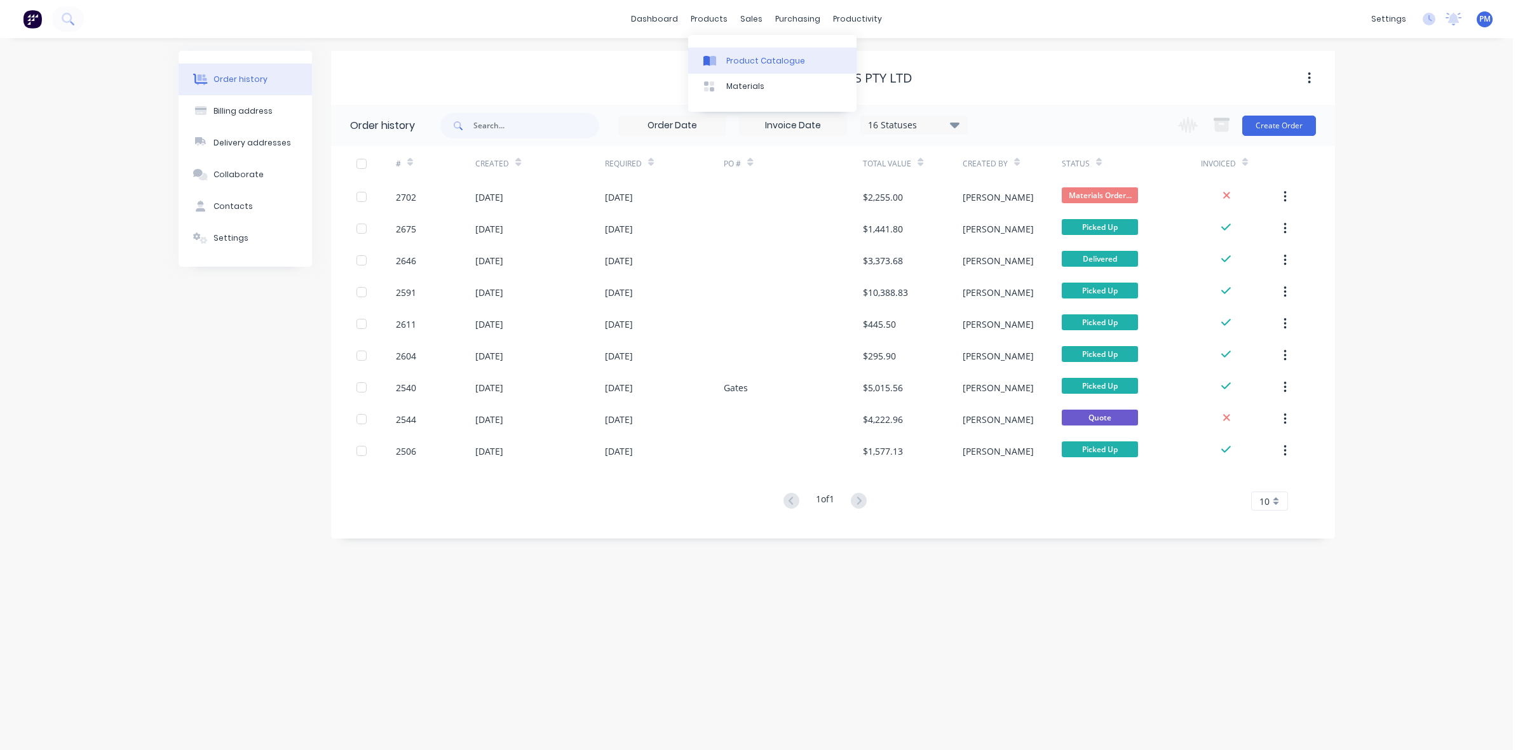
click at [747, 62] on div "Product Catalogue" at bounding box center [765, 60] width 79 height 11
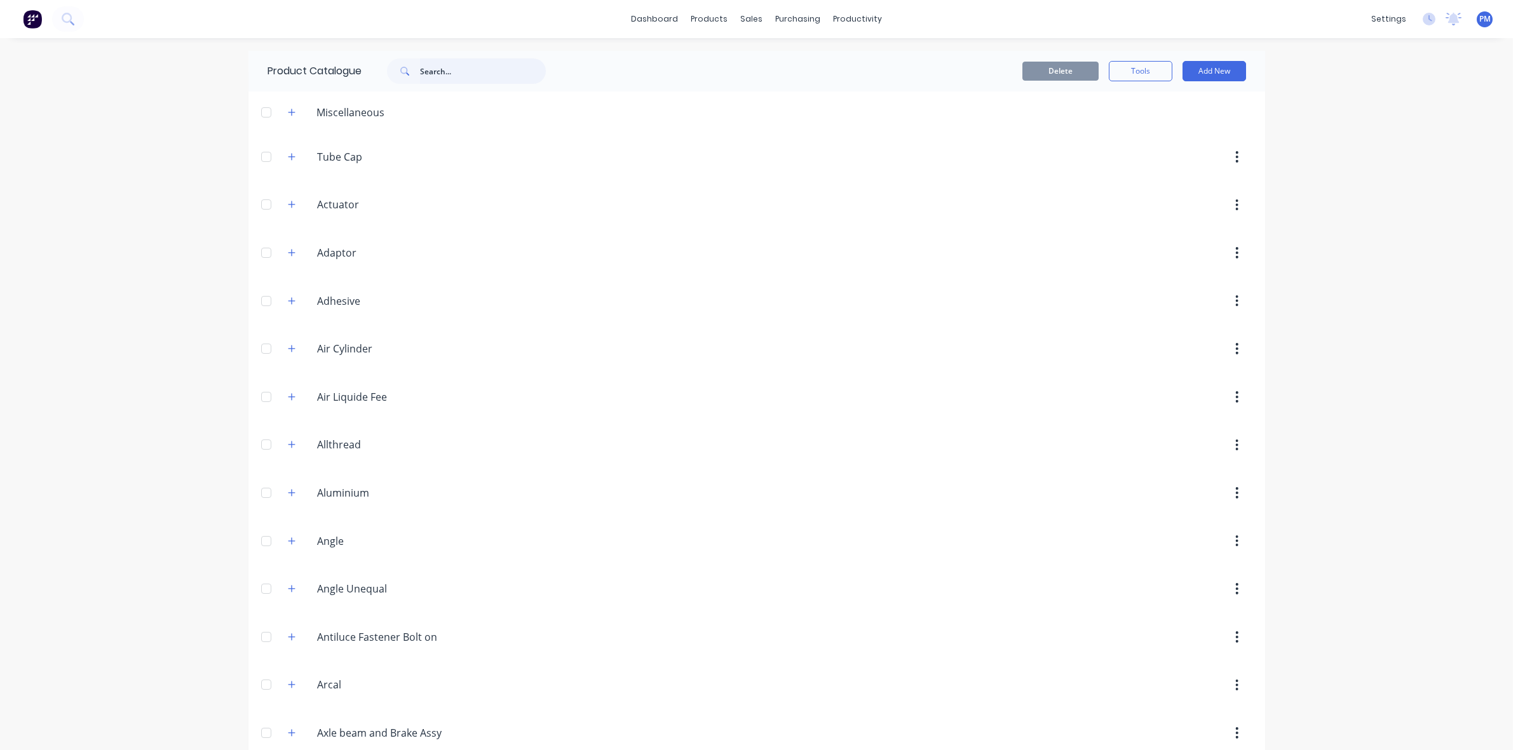
click at [421, 62] on input "text" at bounding box center [483, 70] width 126 height 25
click at [421, 65] on input "text" at bounding box center [483, 70] width 126 height 25
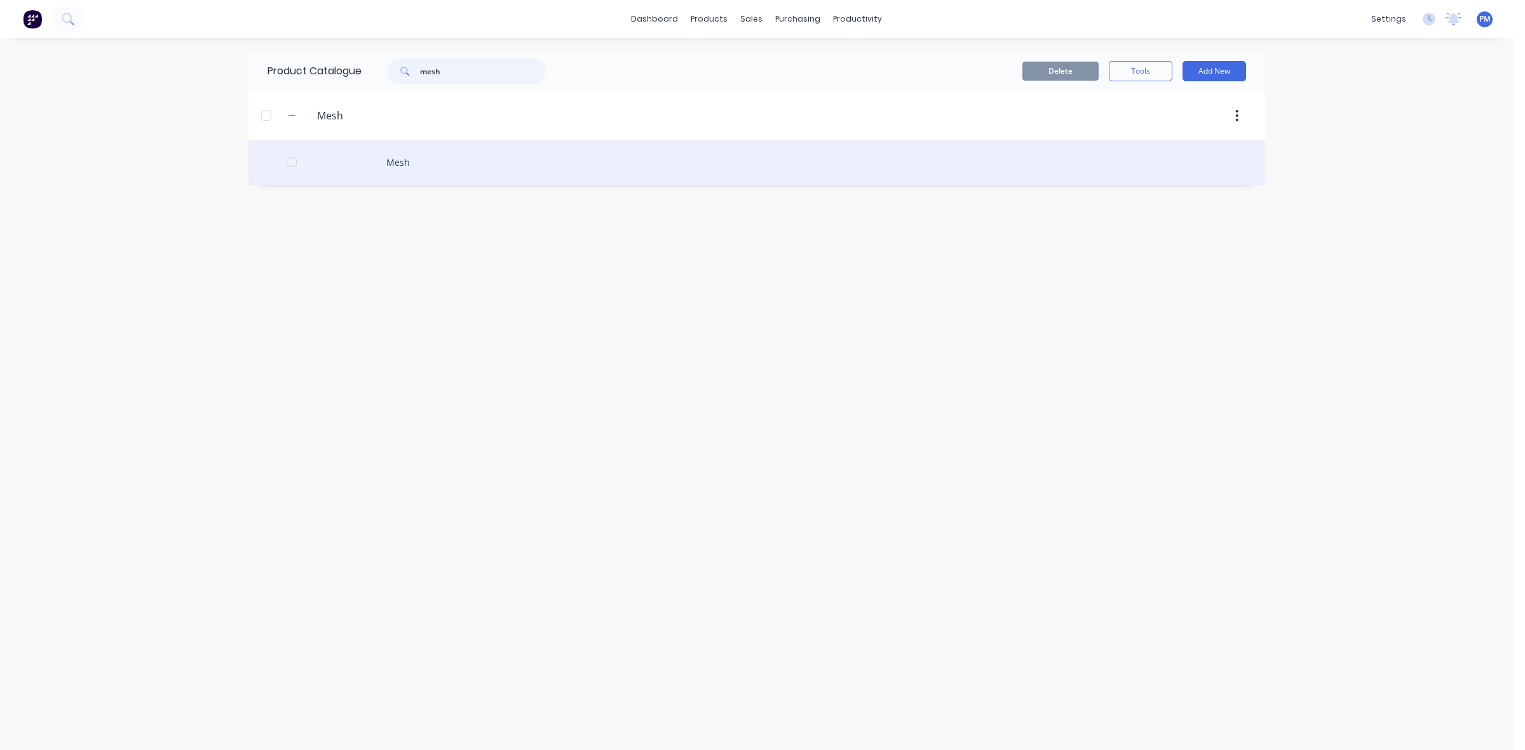
type input "mesh"
click at [405, 156] on div "Mesh" at bounding box center [756, 162] width 1016 height 45
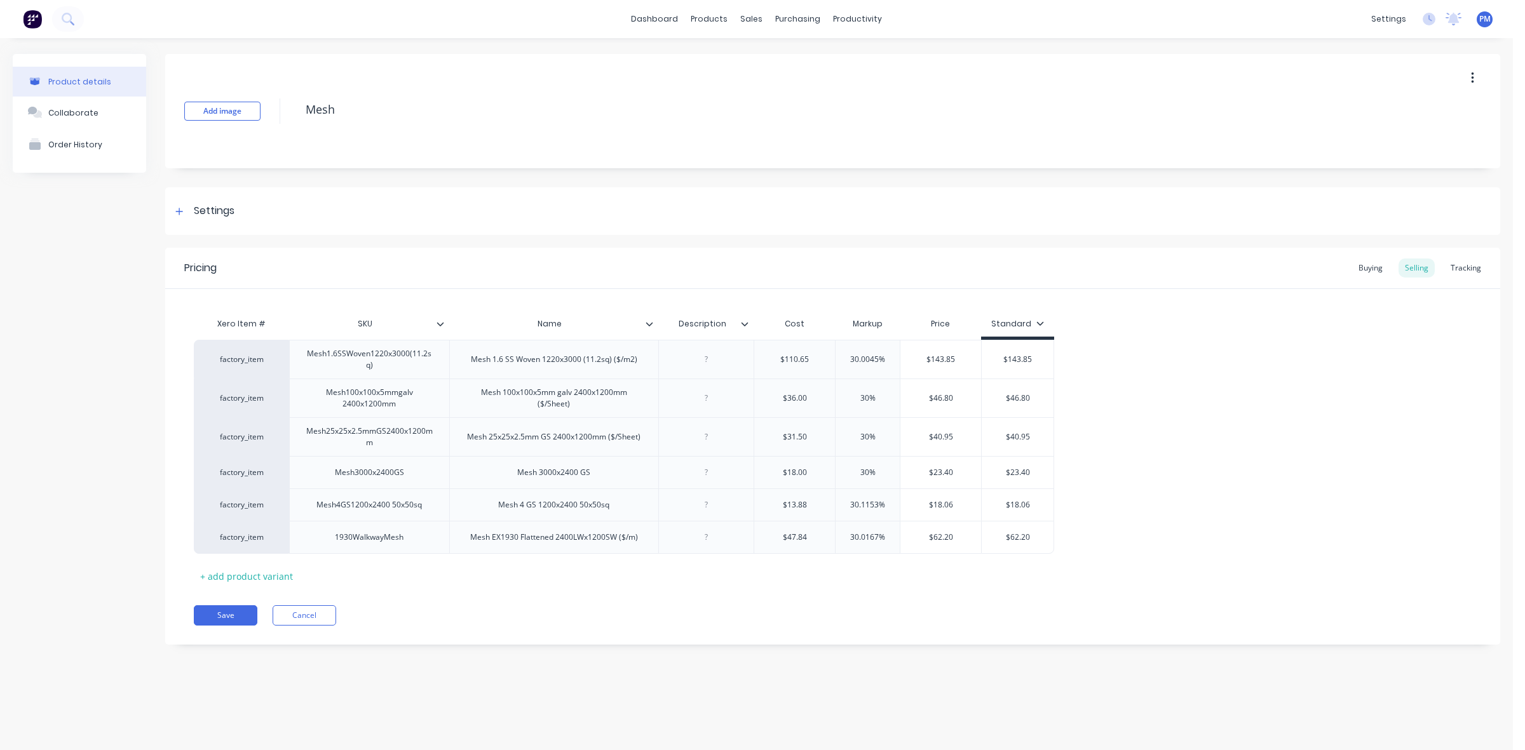
type textarea "x"
click at [794, 64] on div "Sales Orders" at bounding box center [798, 60] width 52 height 11
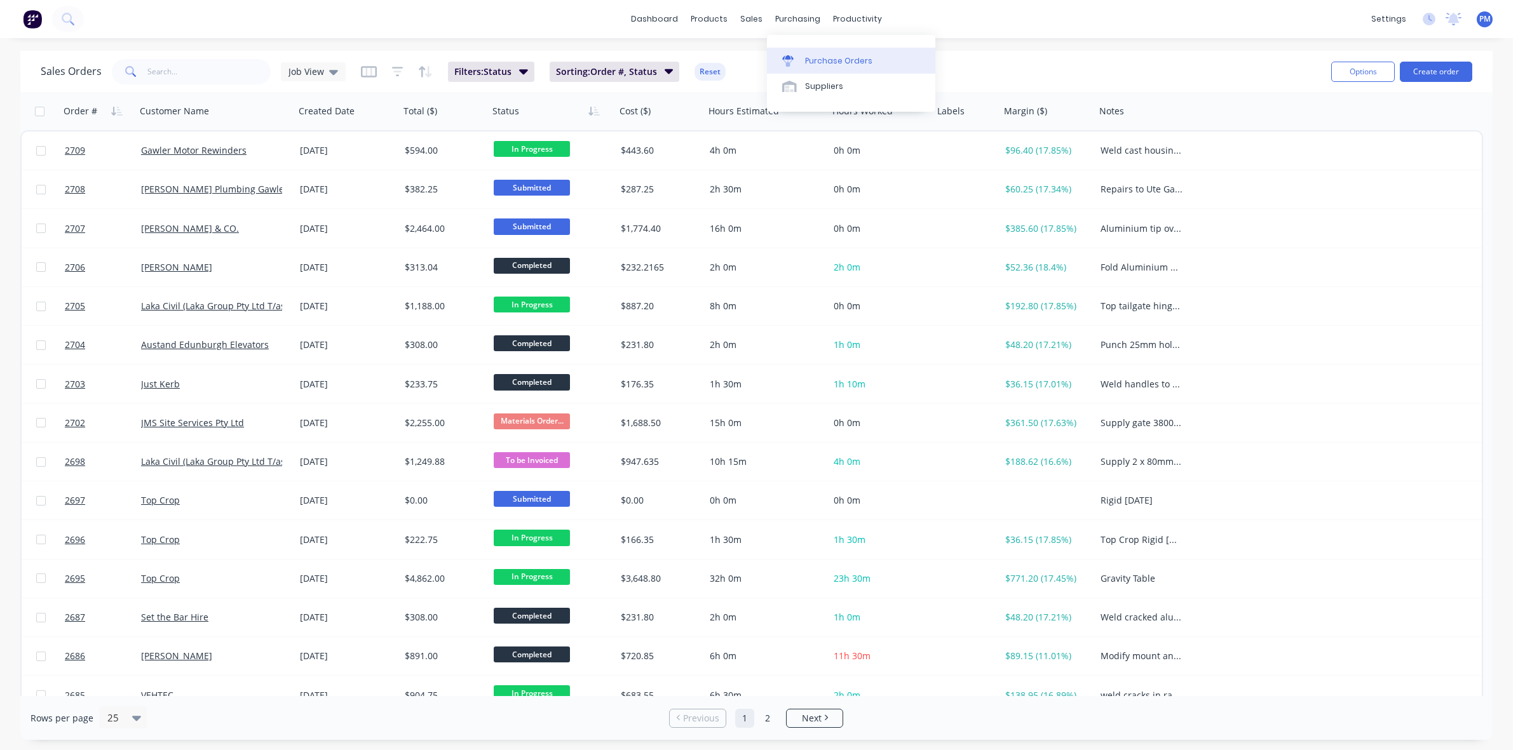
click at [815, 62] on div "Purchase Orders" at bounding box center [838, 60] width 67 height 11
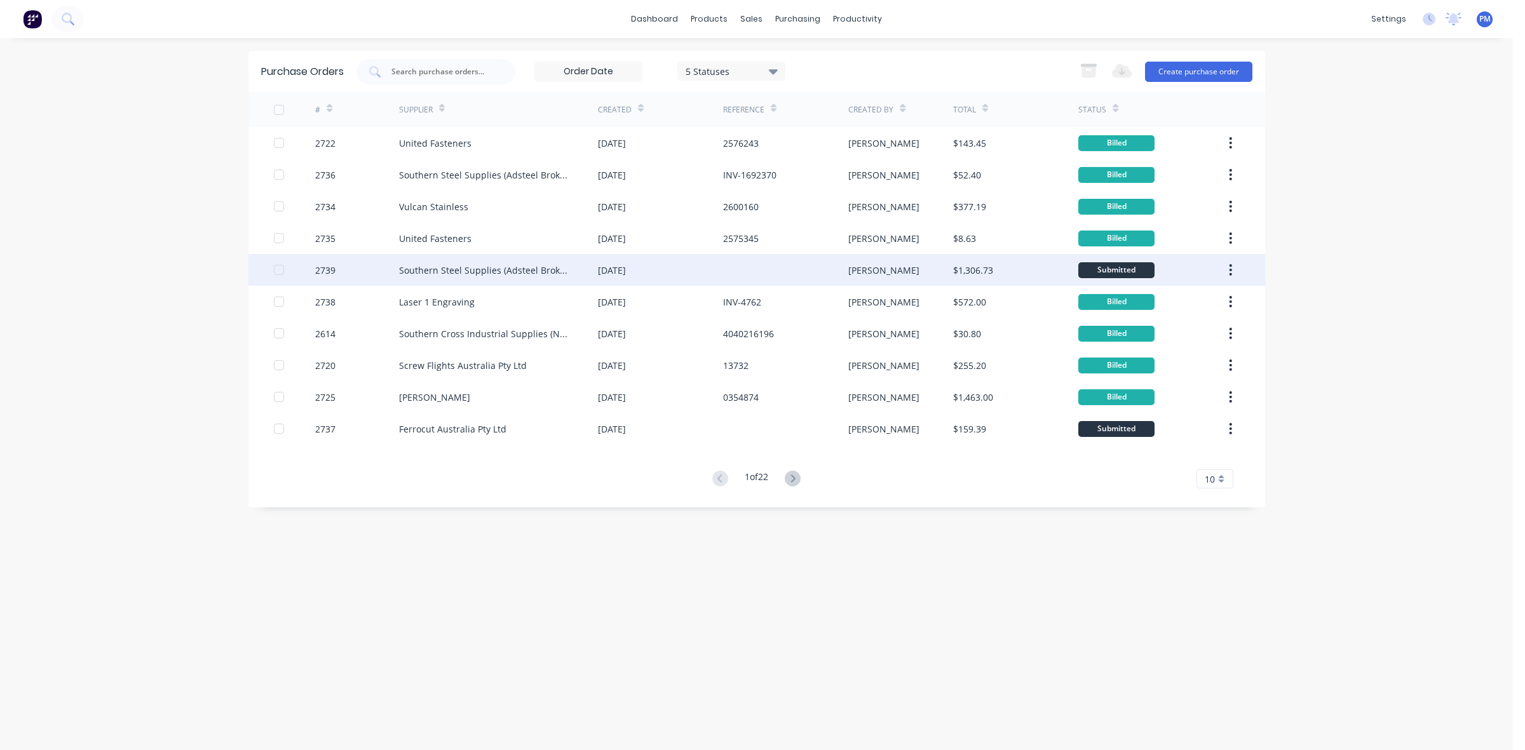
click at [685, 276] on div "[DATE]" at bounding box center [660, 270] width 125 height 32
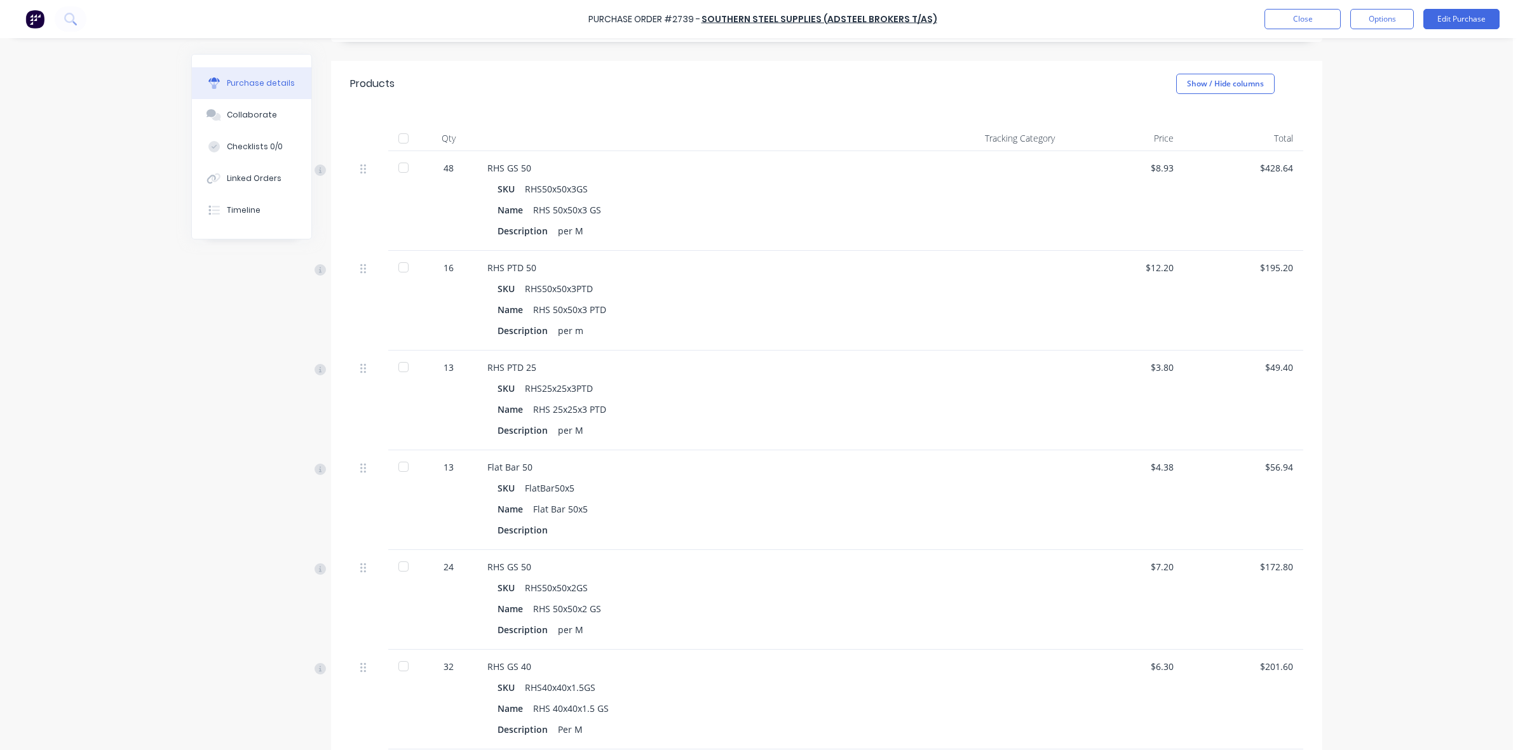
scroll to position [238, 0]
click at [1286, 22] on button "Close" at bounding box center [1302, 19] width 76 height 20
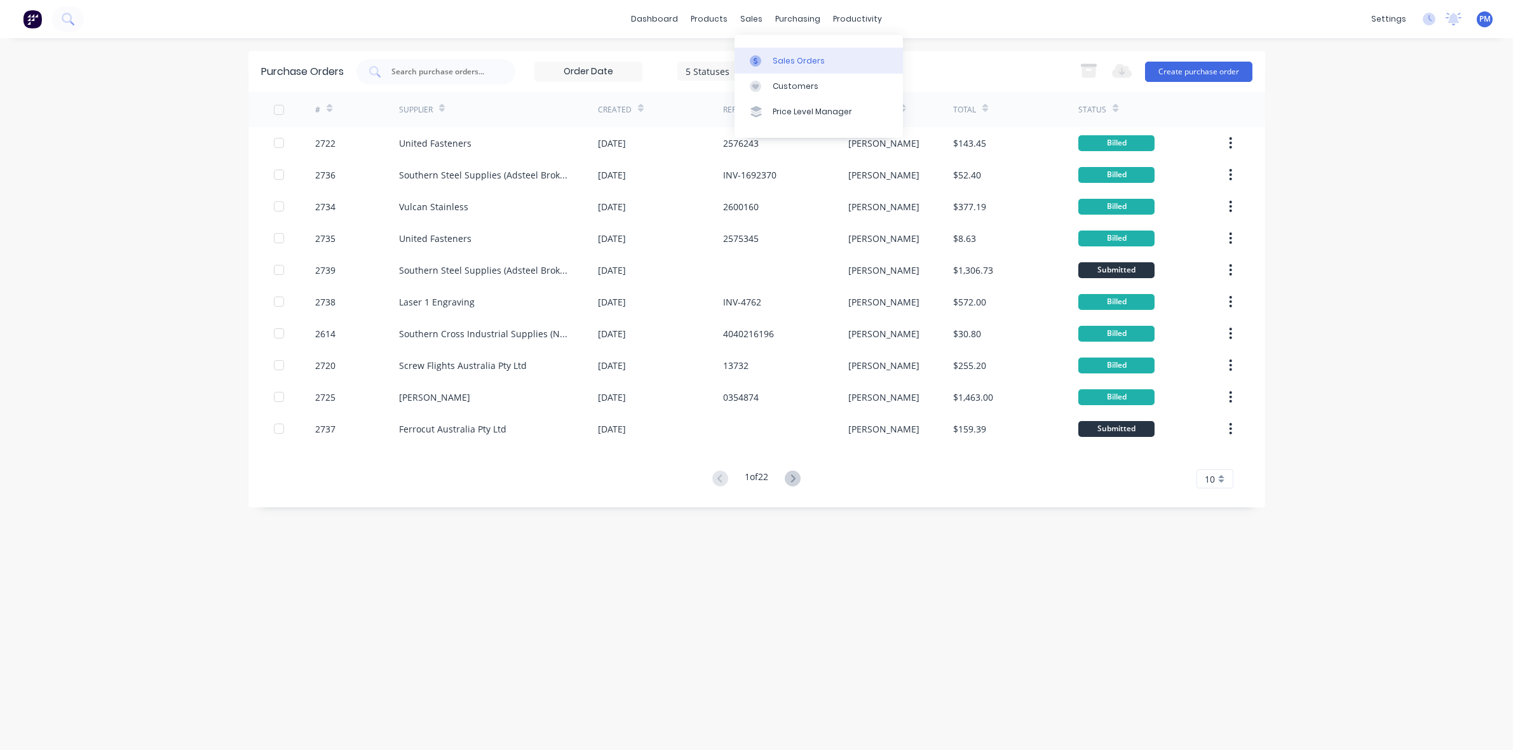
click at [769, 61] on link "Sales Orders" at bounding box center [818, 60] width 168 height 25
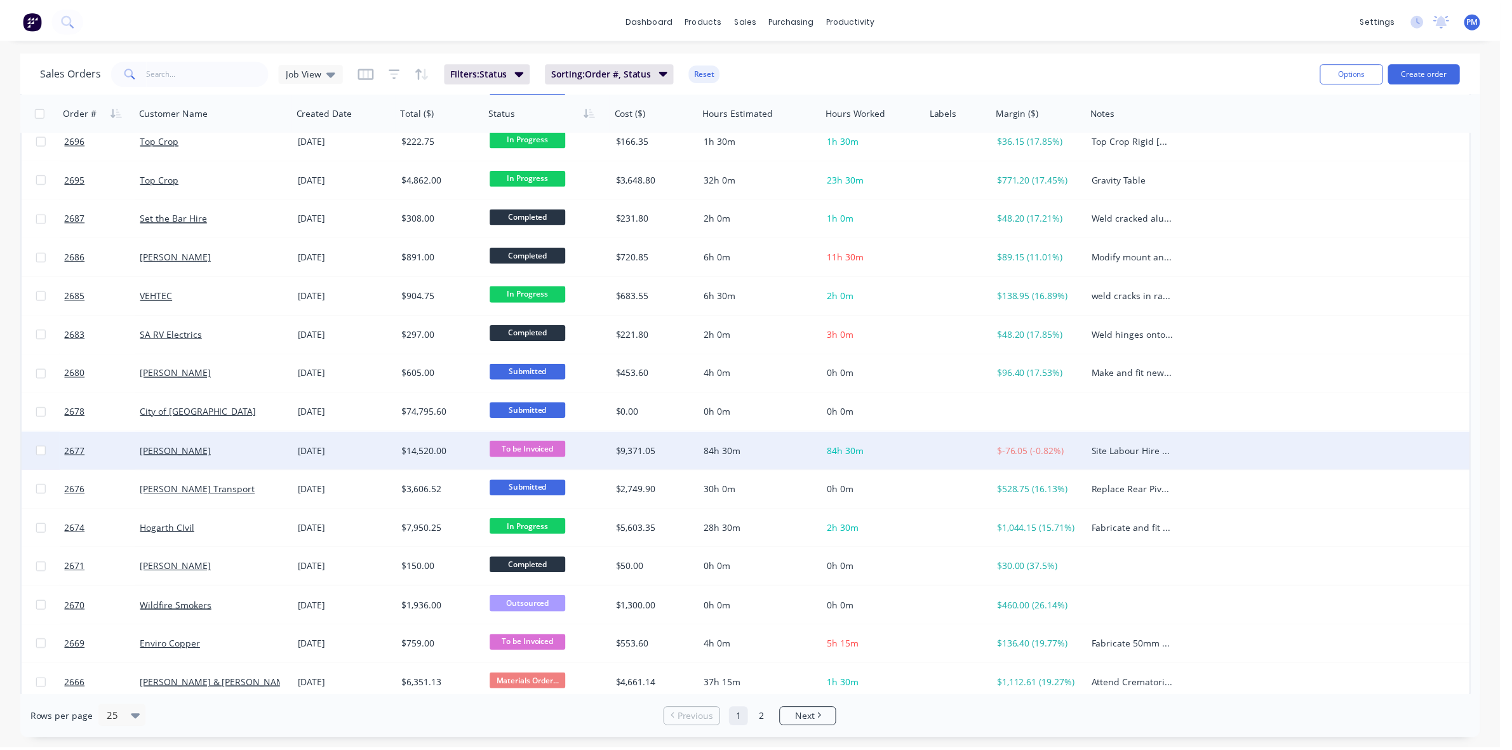
scroll to position [407, 0]
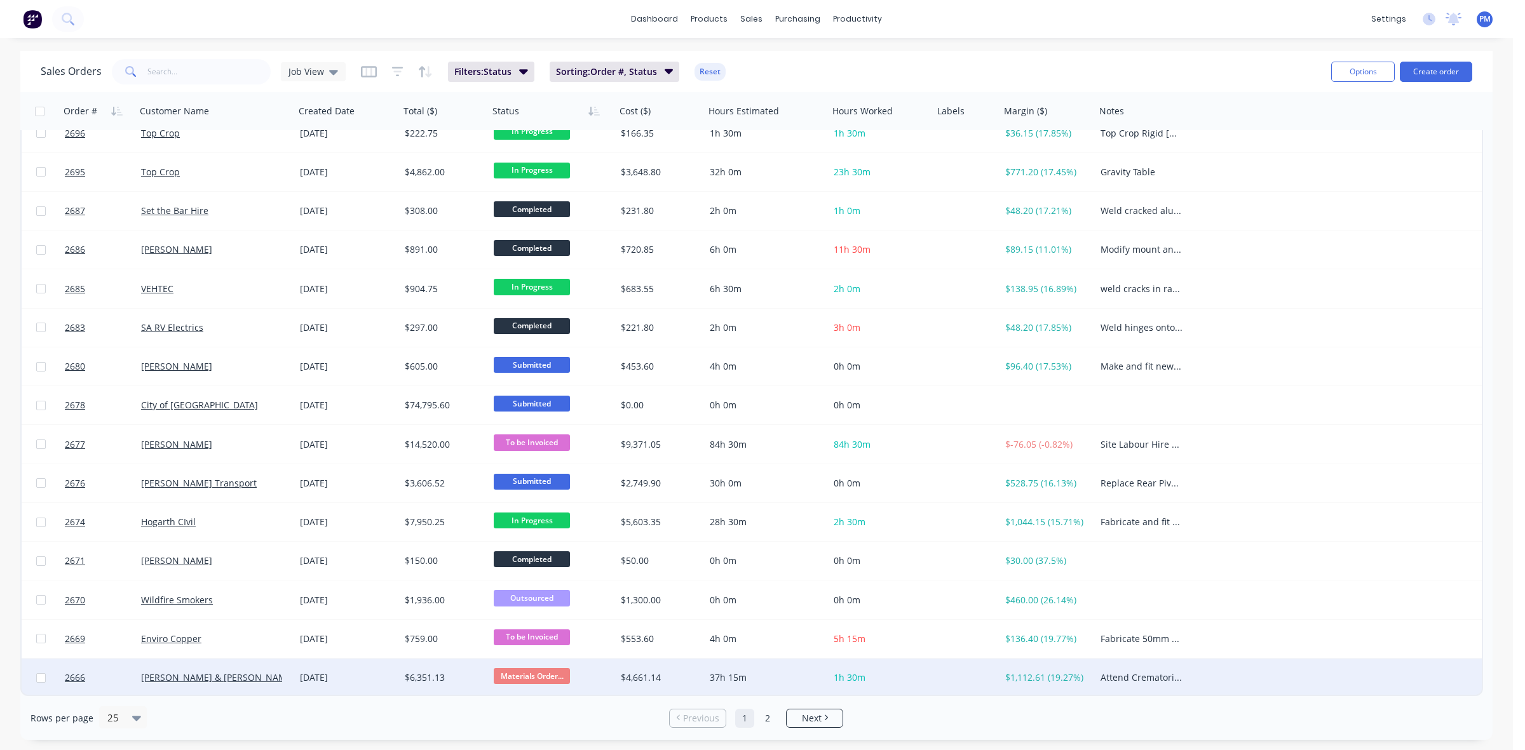
click at [372, 680] on div "[DATE]" at bounding box center [347, 677] width 95 height 13
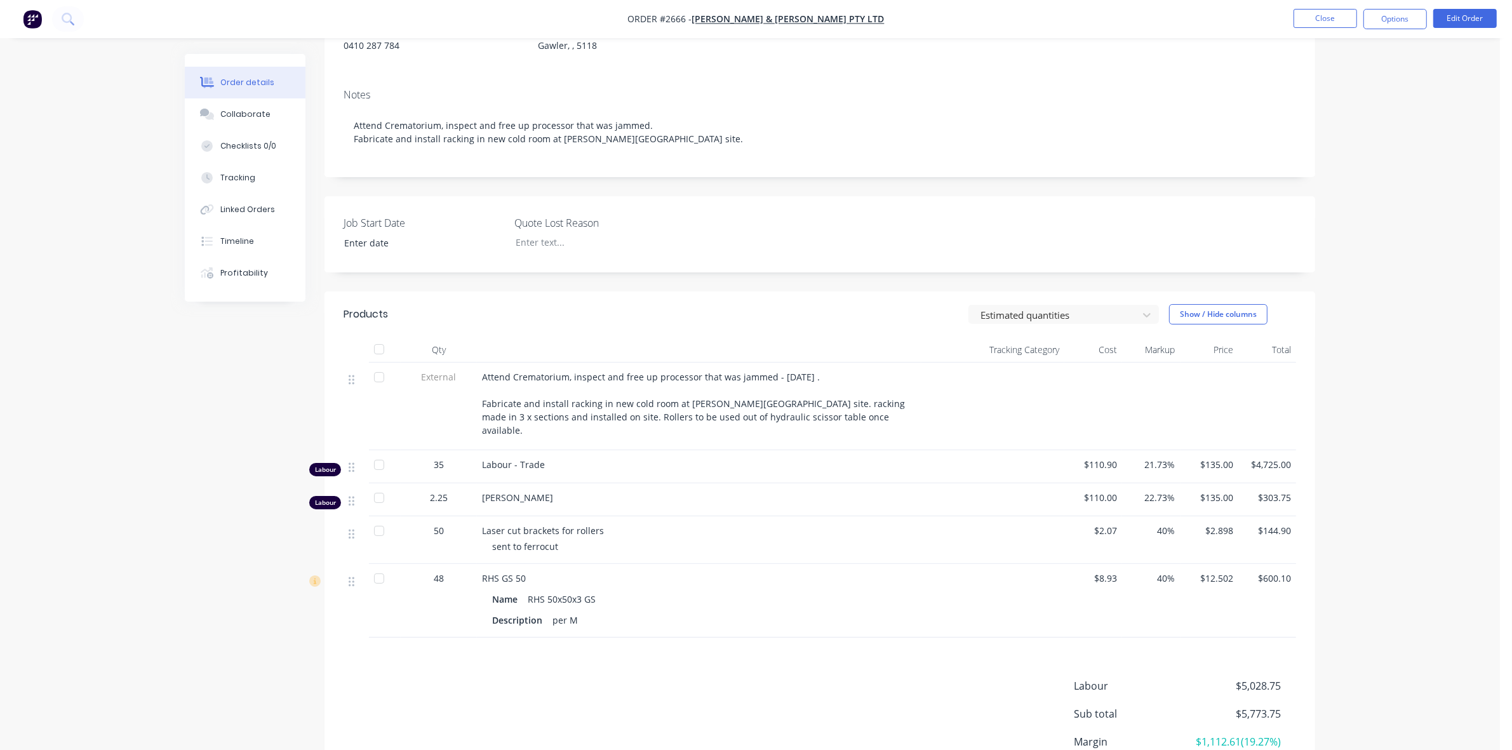
scroll to position [159, 0]
click at [250, 109] on div "Collaborate" at bounding box center [245, 114] width 50 height 11
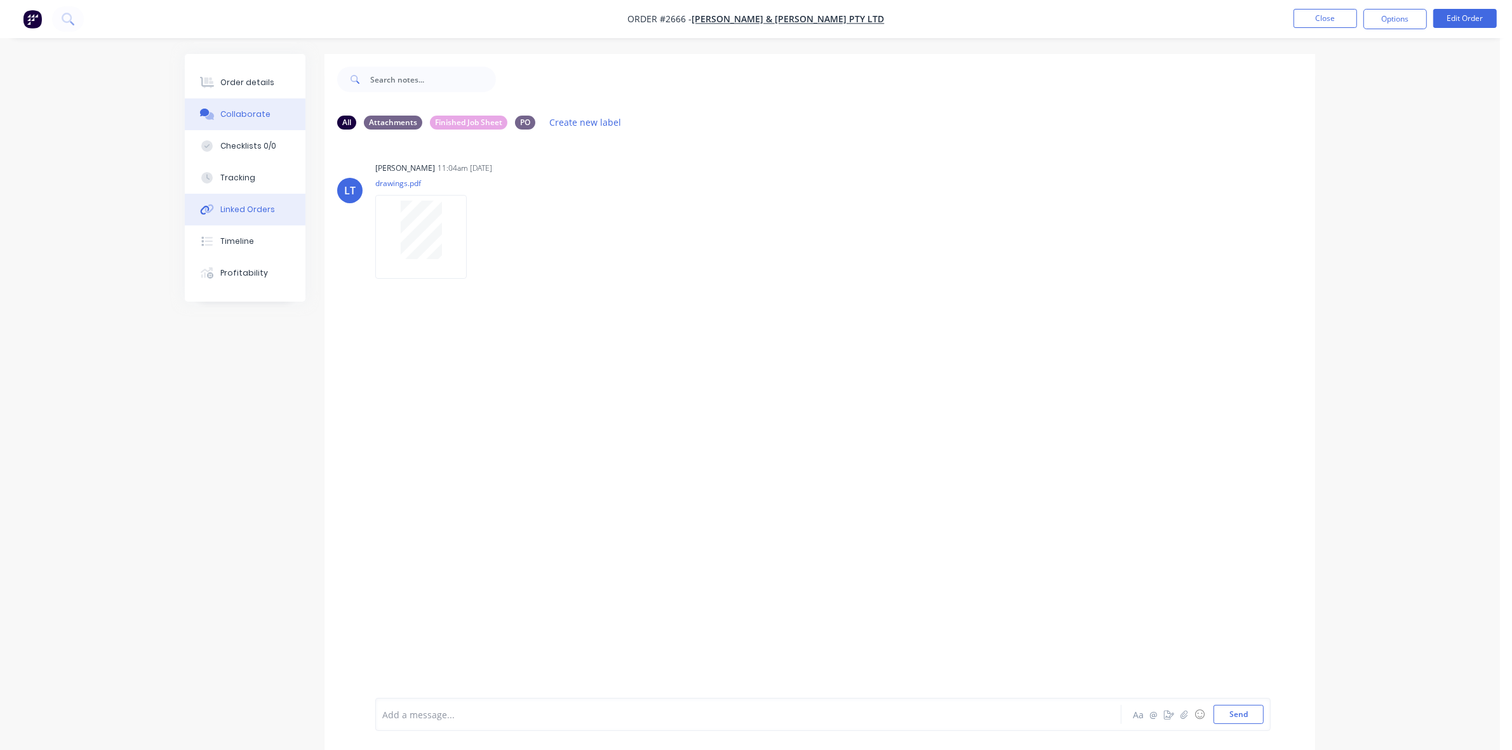
click at [259, 202] on button "Linked Orders" at bounding box center [245, 210] width 121 height 32
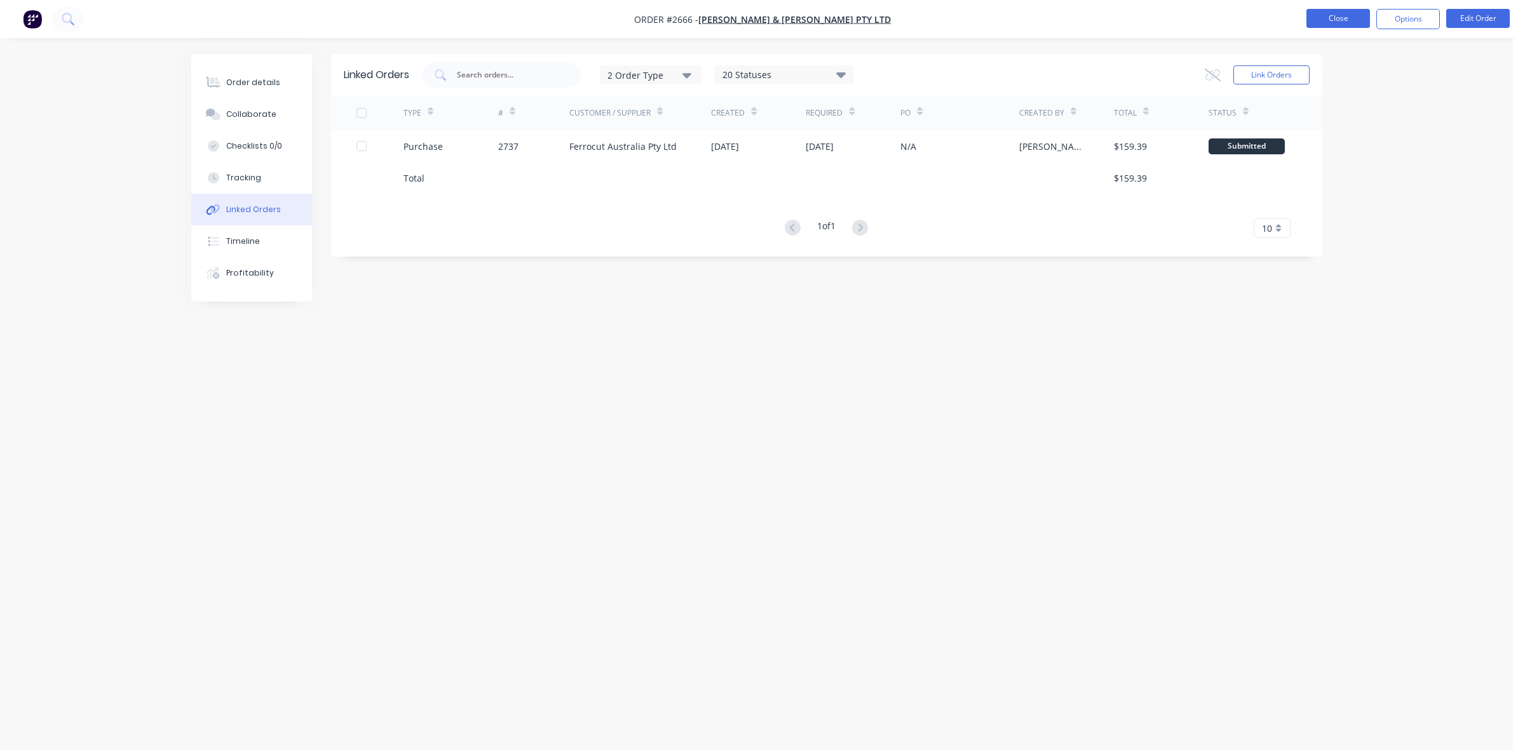
click at [1342, 18] on button "Close" at bounding box center [1338, 18] width 64 height 19
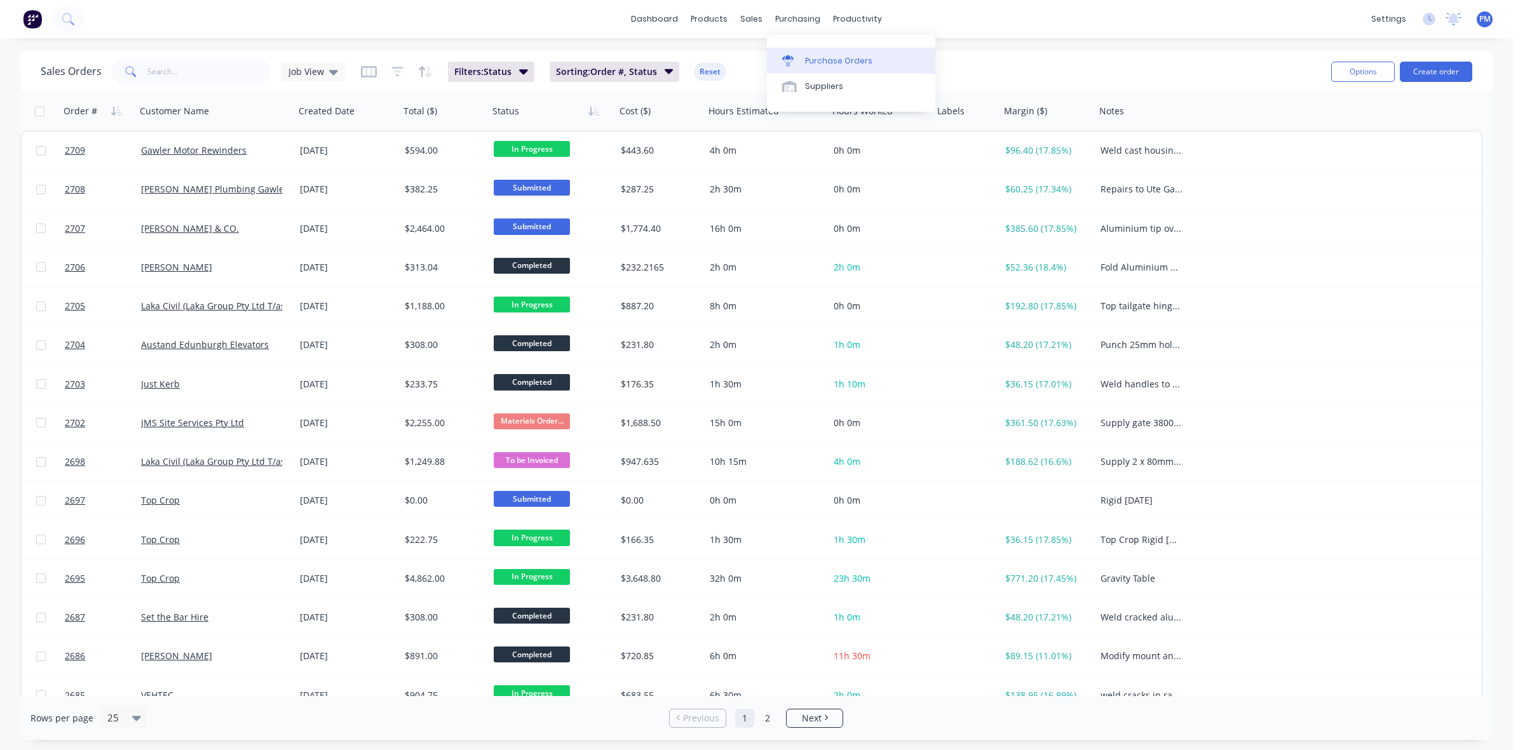
click at [812, 55] on div "Purchase Orders" at bounding box center [838, 60] width 67 height 11
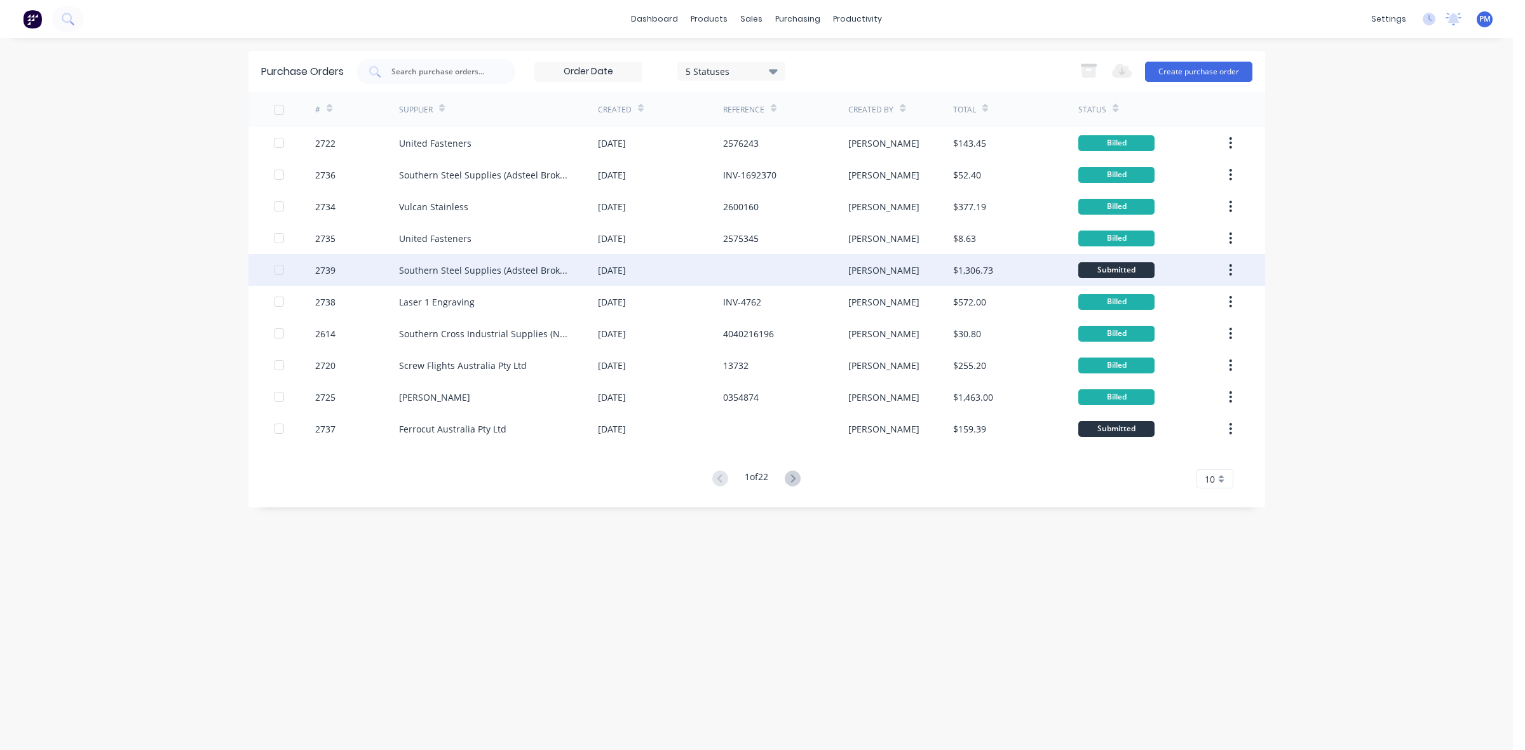
click at [661, 268] on div "[DATE]" at bounding box center [660, 270] width 125 height 32
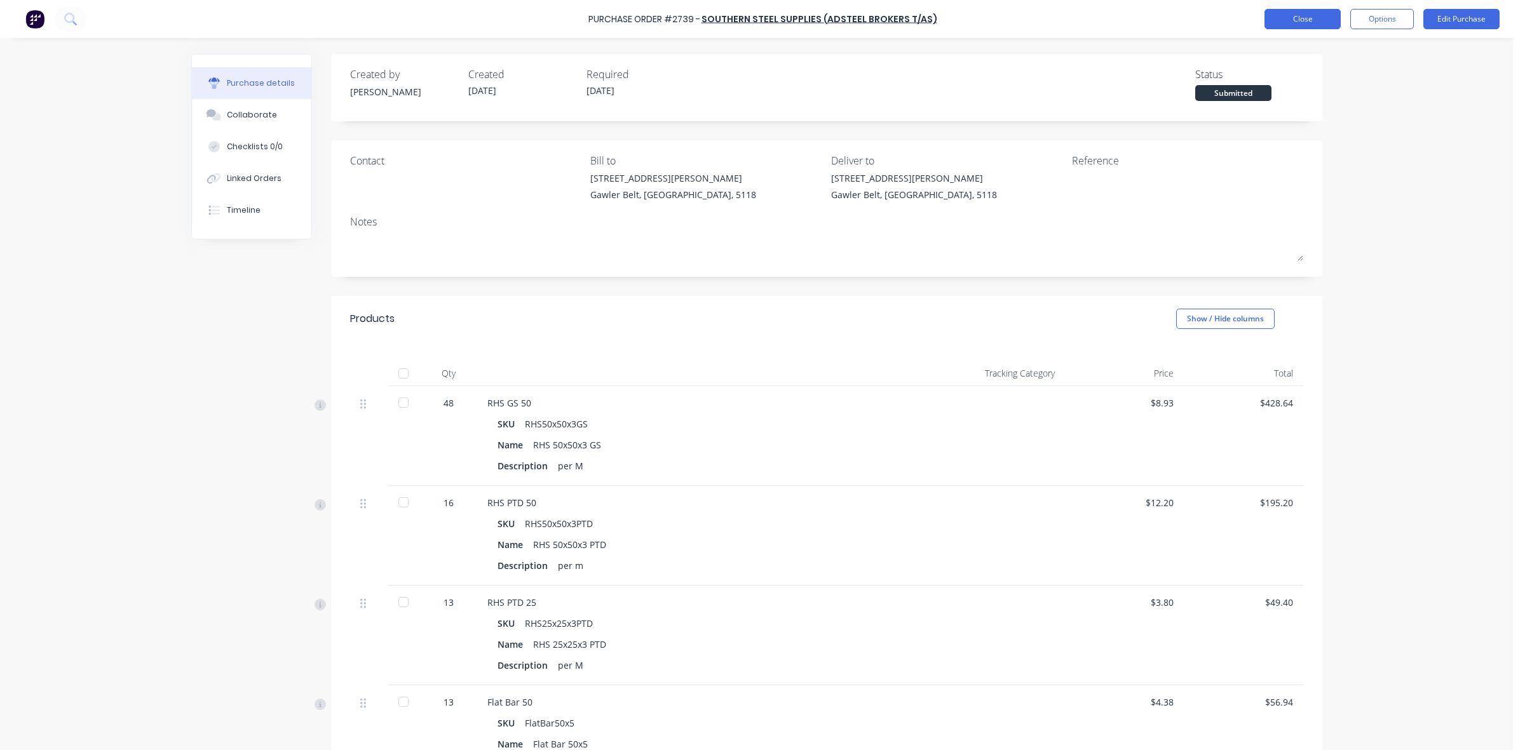
click at [1300, 15] on button "Close" at bounding box center [1302, 19] width 76 height 20
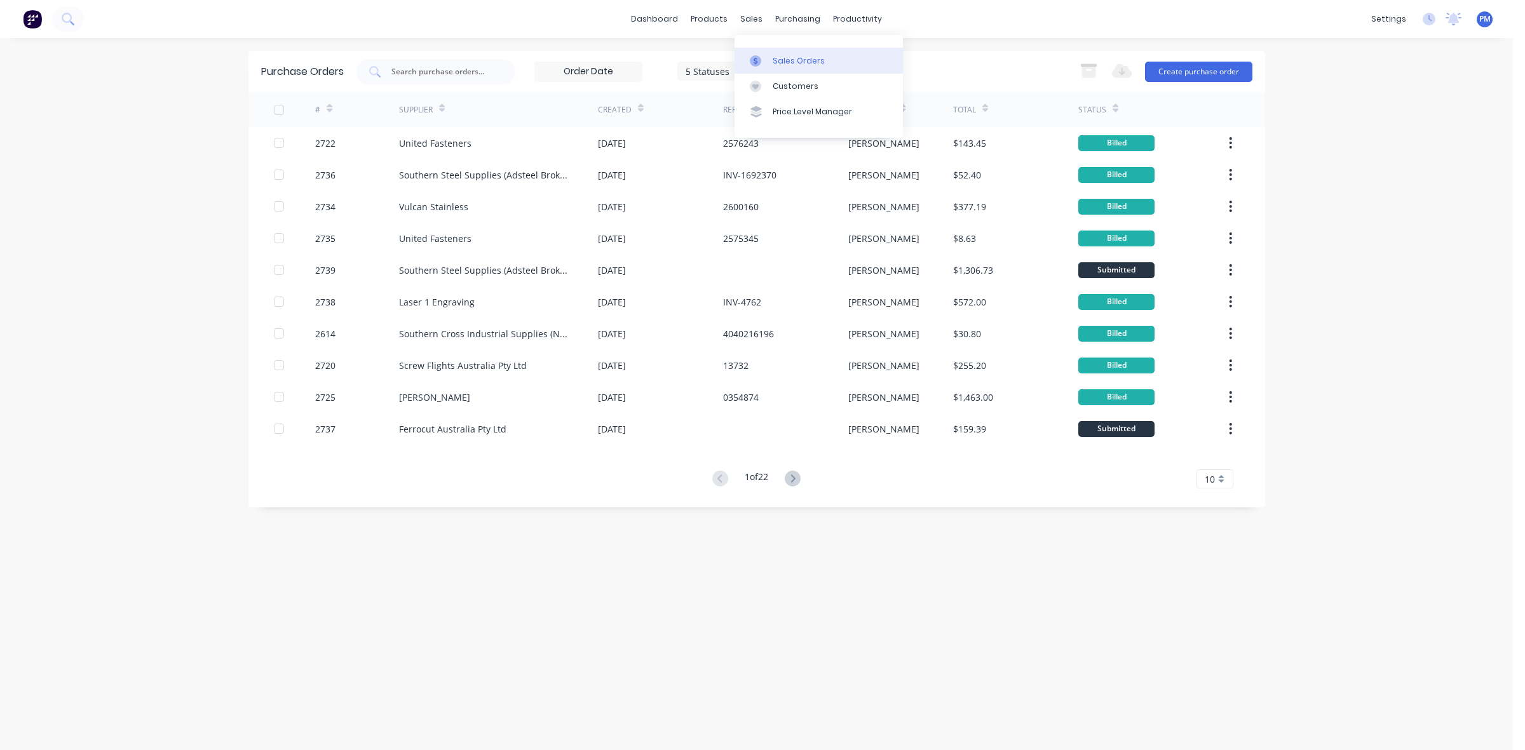
click at [774, 58] on div "Sales Orders" at bounding box center [798, 60] width 52 height 11
